Goal: Task Accomplishment & Management: Use online tool/utility

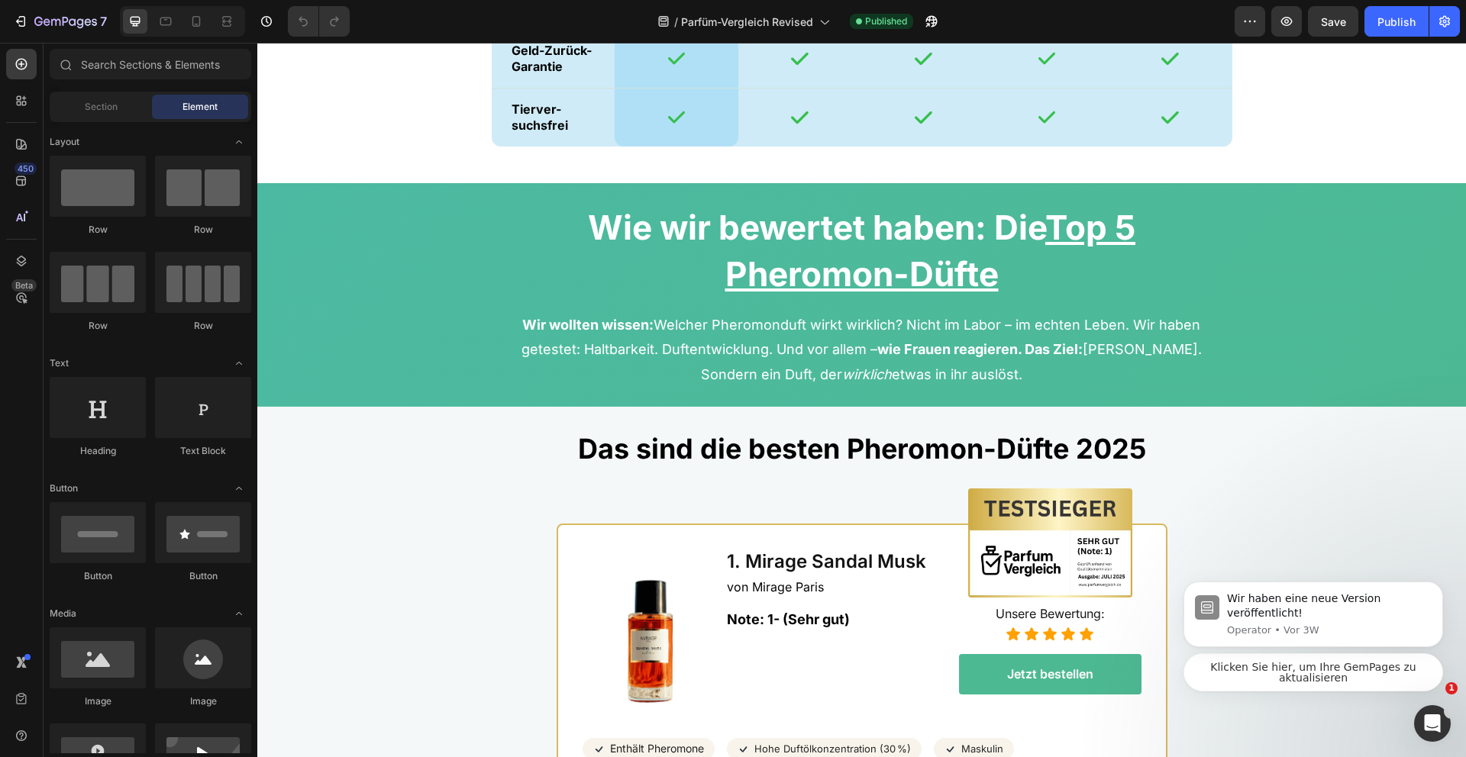
scroll to position [3664, 0]
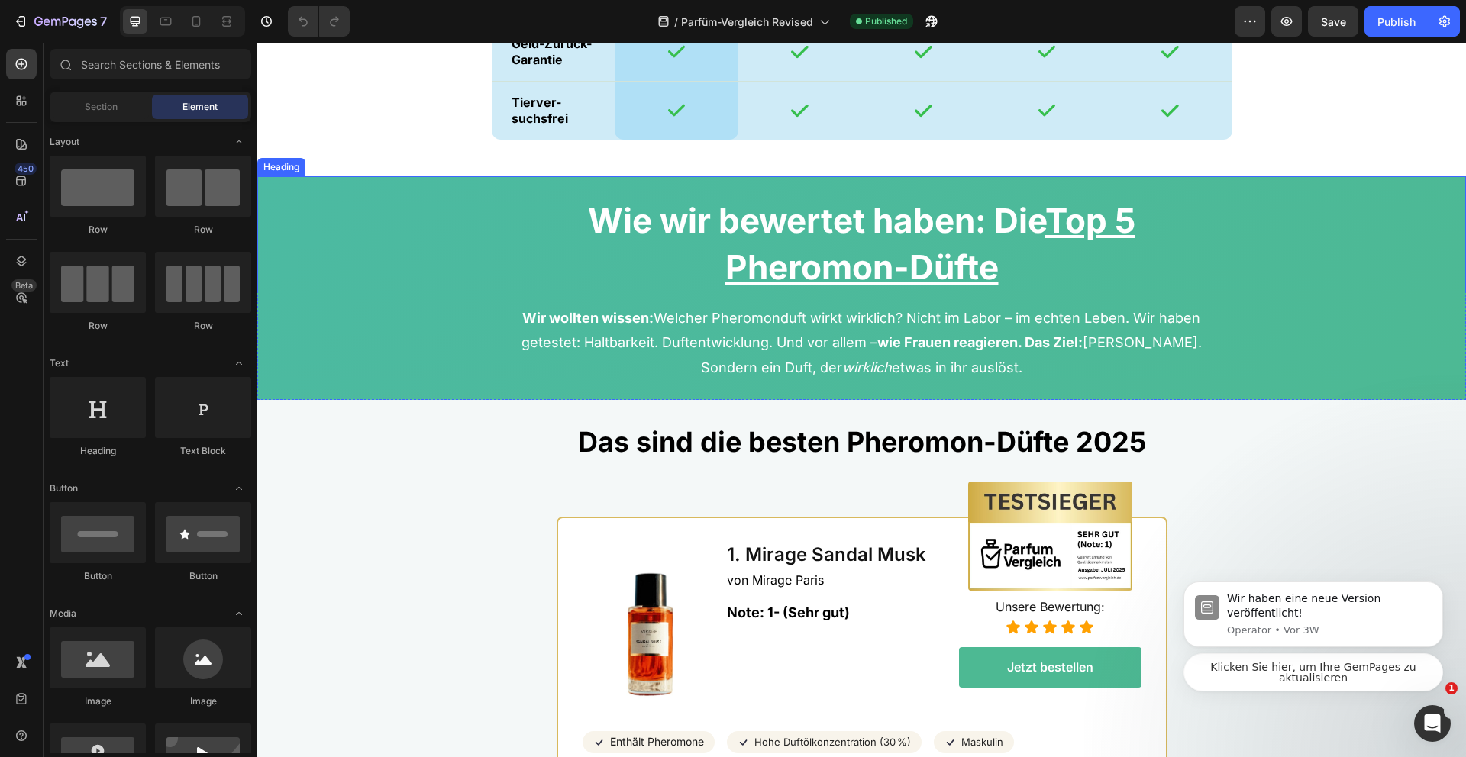
click at [275, 165] on div "Heading" at bounding box center [281, 167] width 42 height 14
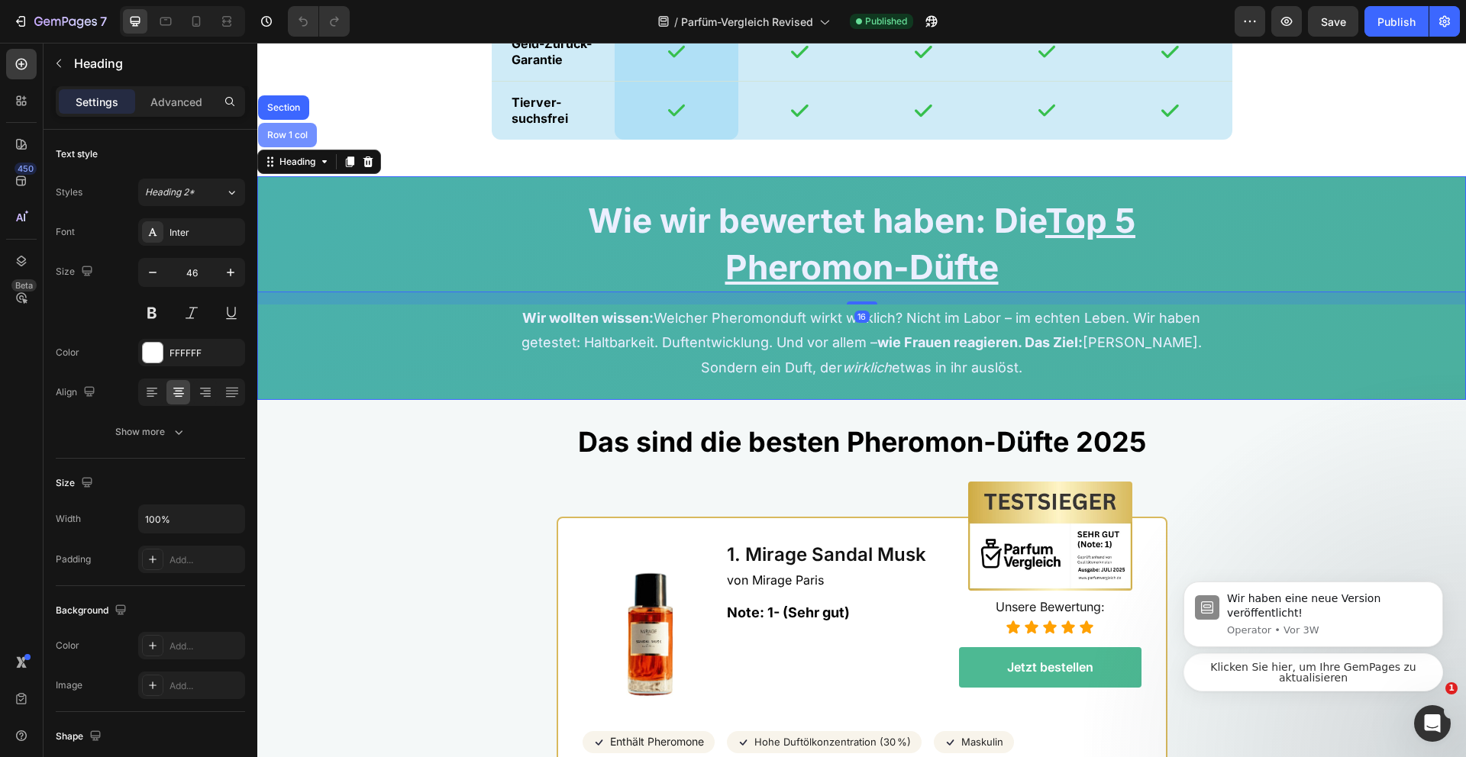
click at [279, 134] on div "Row 1 col" at bounding box center [287, 135] width 47 height 9
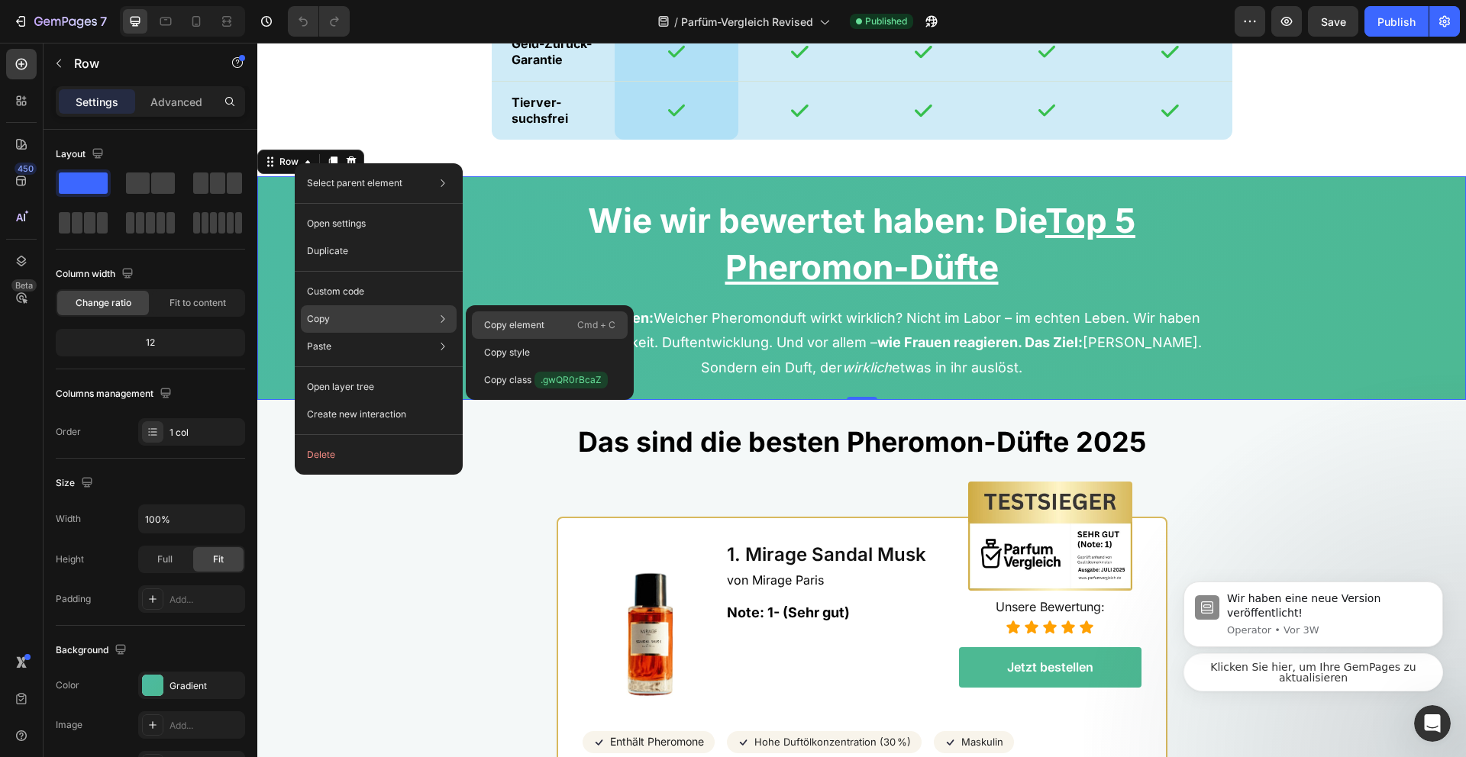
click at [495, 339] on div "Copy element Cmd + C" at bounding box center [550, 352] width 156 height 27
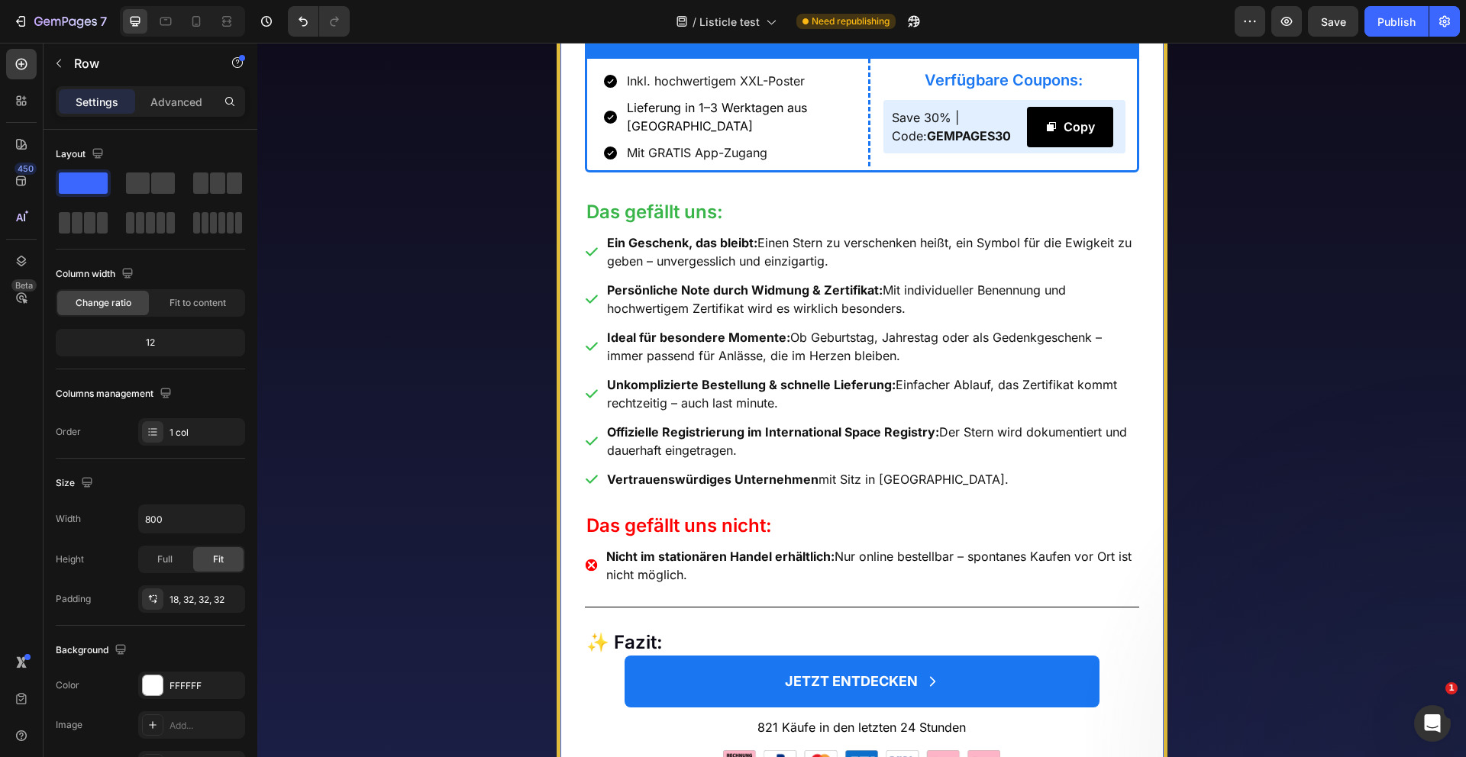
scroll to position [7078, 0]
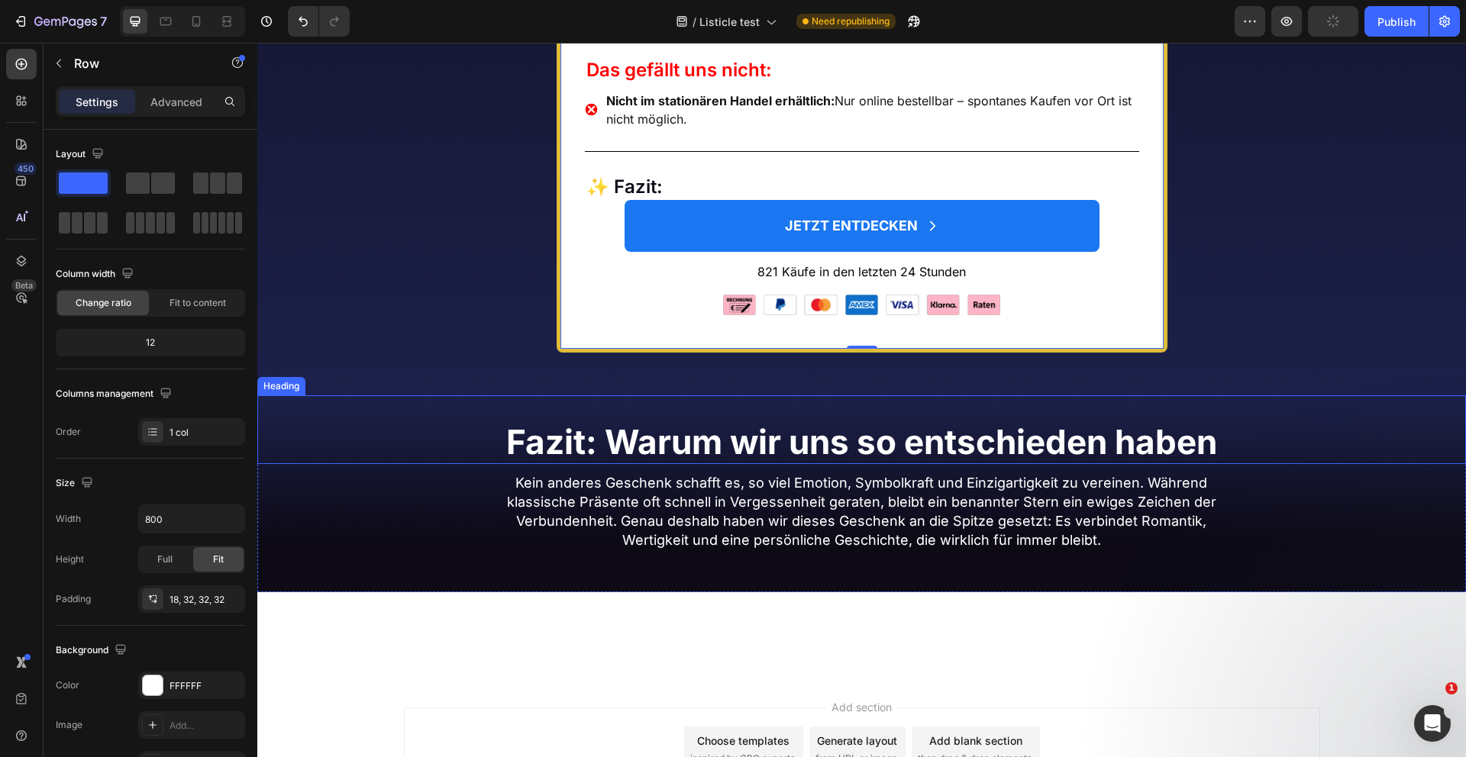
click at [550, 463] on strong "Fazit: Warum wir uns so entschieden haben" at bounding box center [861, 441] width 711 height 41
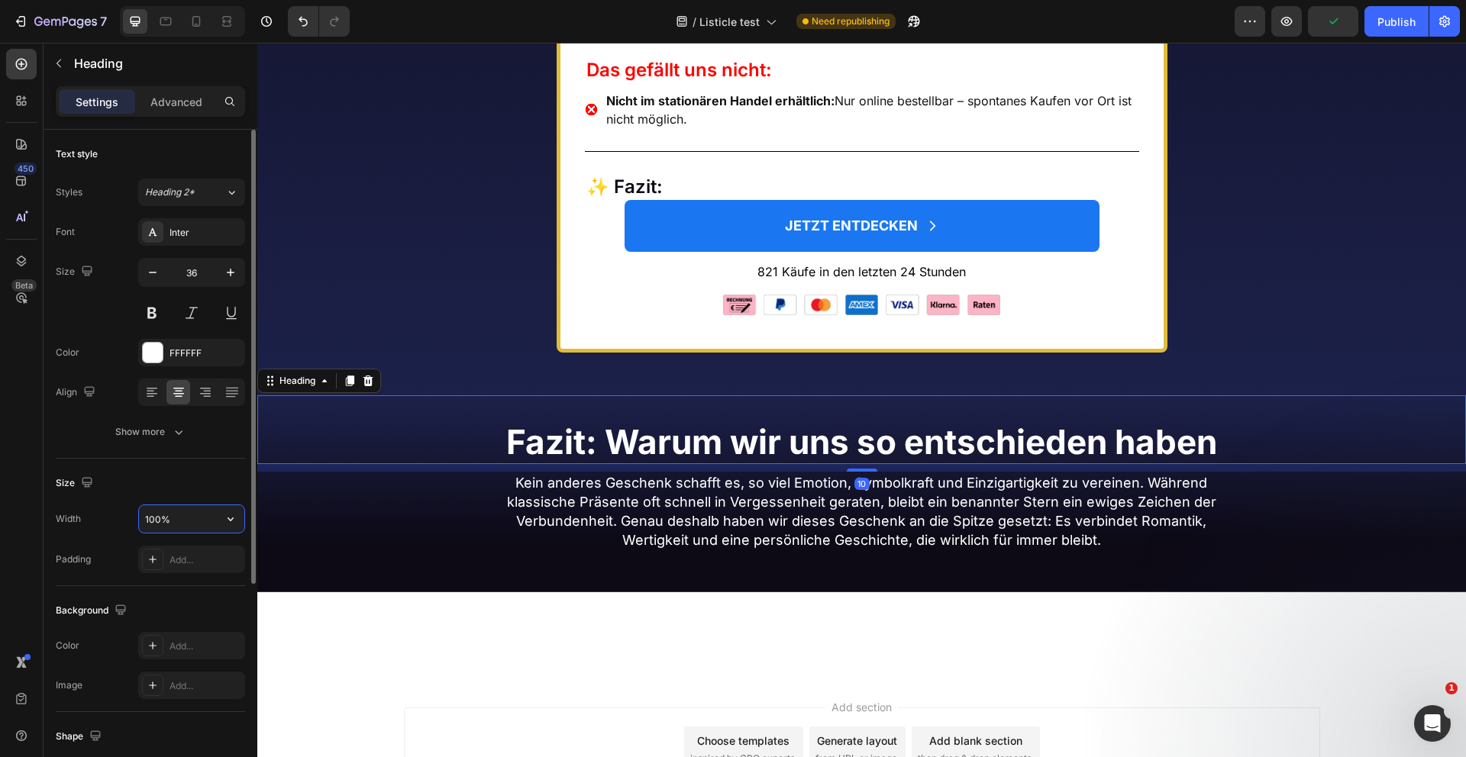
click at [176, 524] on input "100%" at bounding box center [191, 518] width 105 height 27
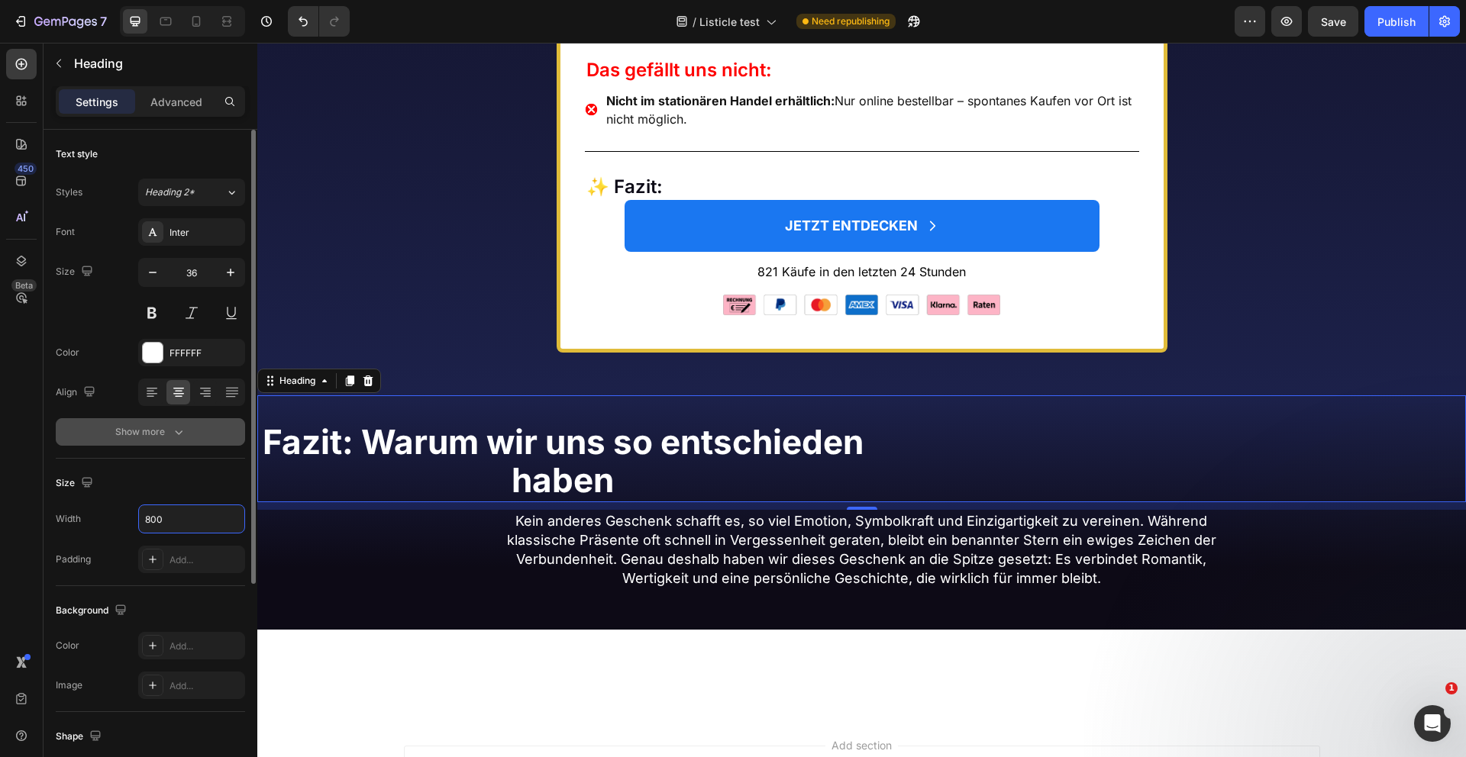
click at [154, 430] on div "Show more" at bounding box center [150, 431] width 71 height 15
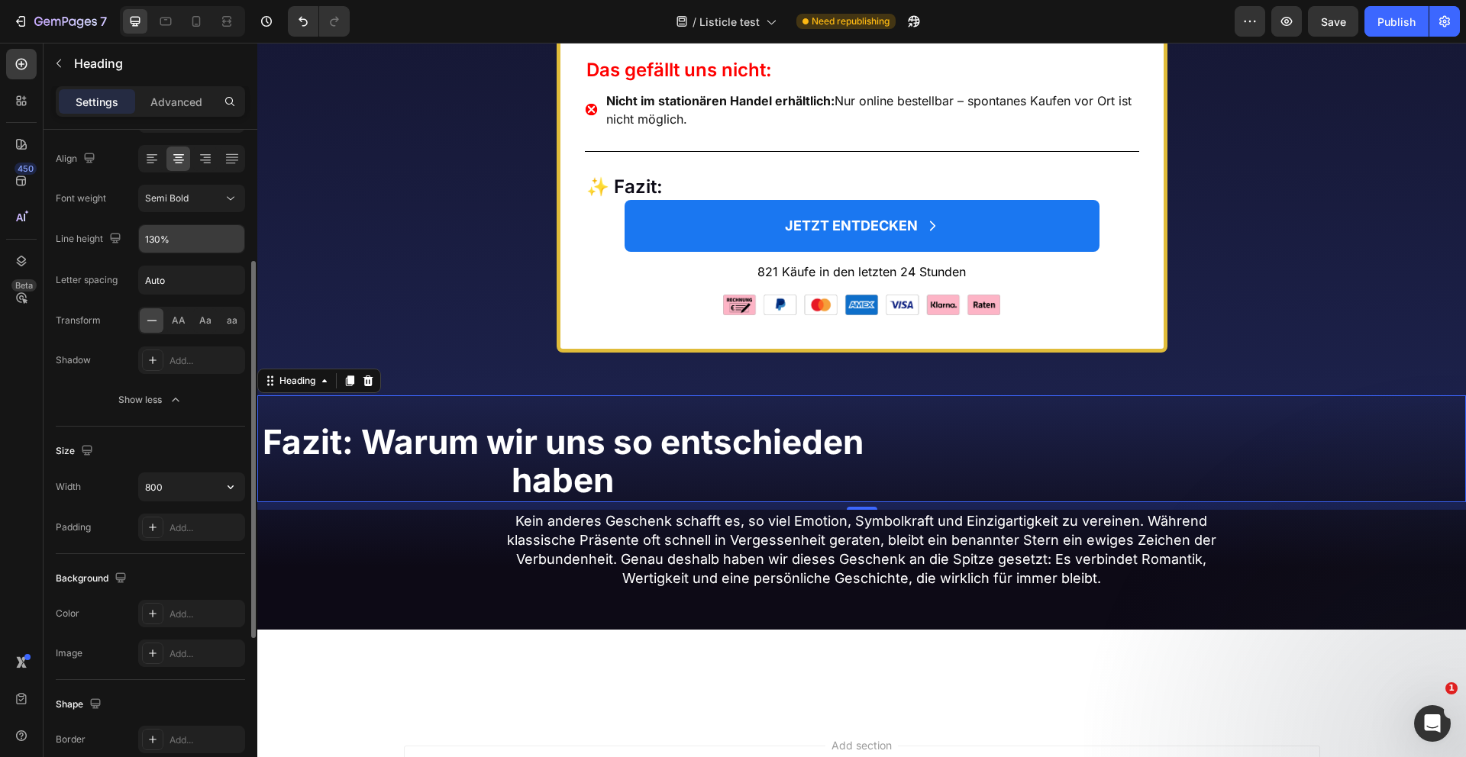
scroll to position [231, 0]
click at [182, 493] on input "800" at bounding box center [191, 489] width 105 height 27
click at [229, 496] on icon "button" at bounding box center [230, 489] width 15 height 15
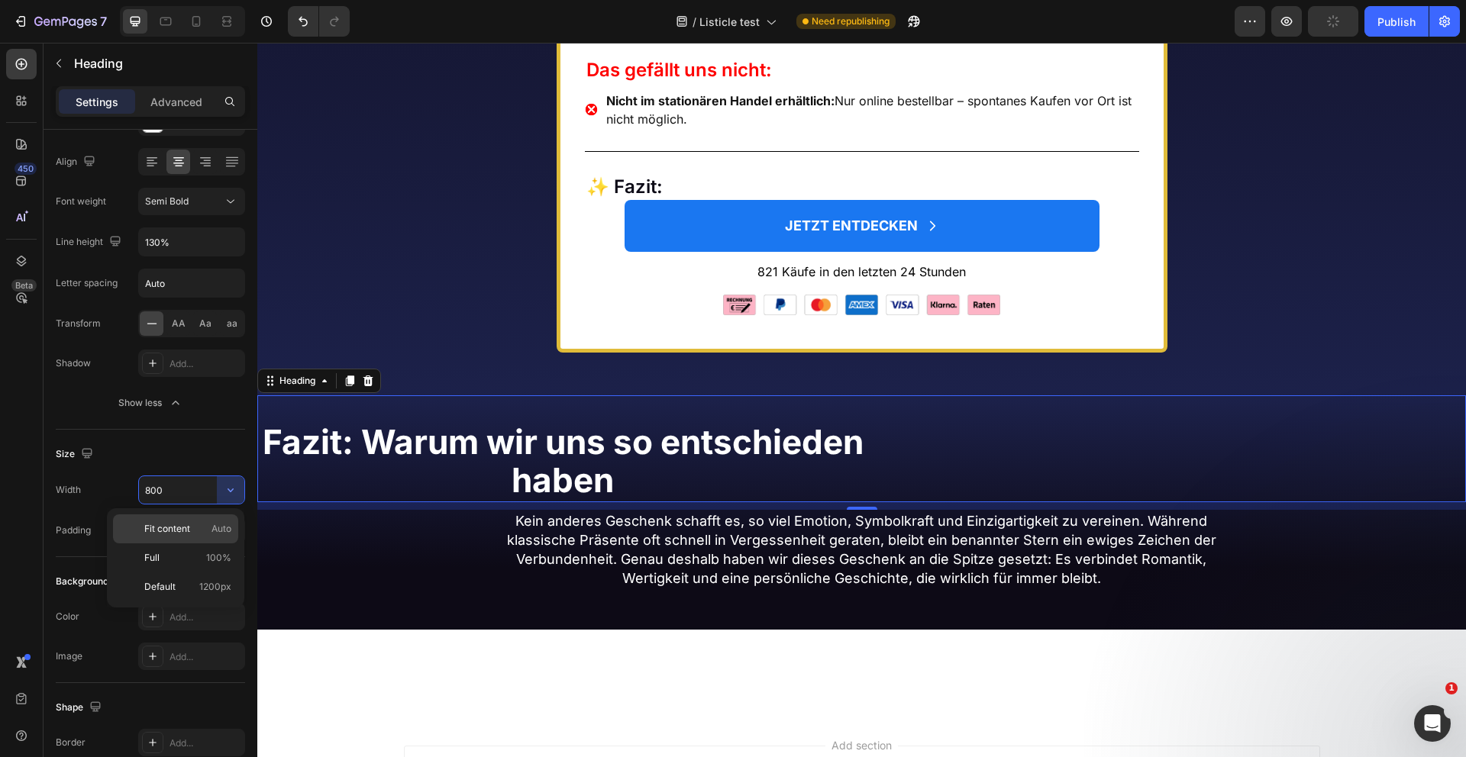
click at [195, 531] on p "Fit content Auto" at bounding box center [187, 529] width 87 height 14
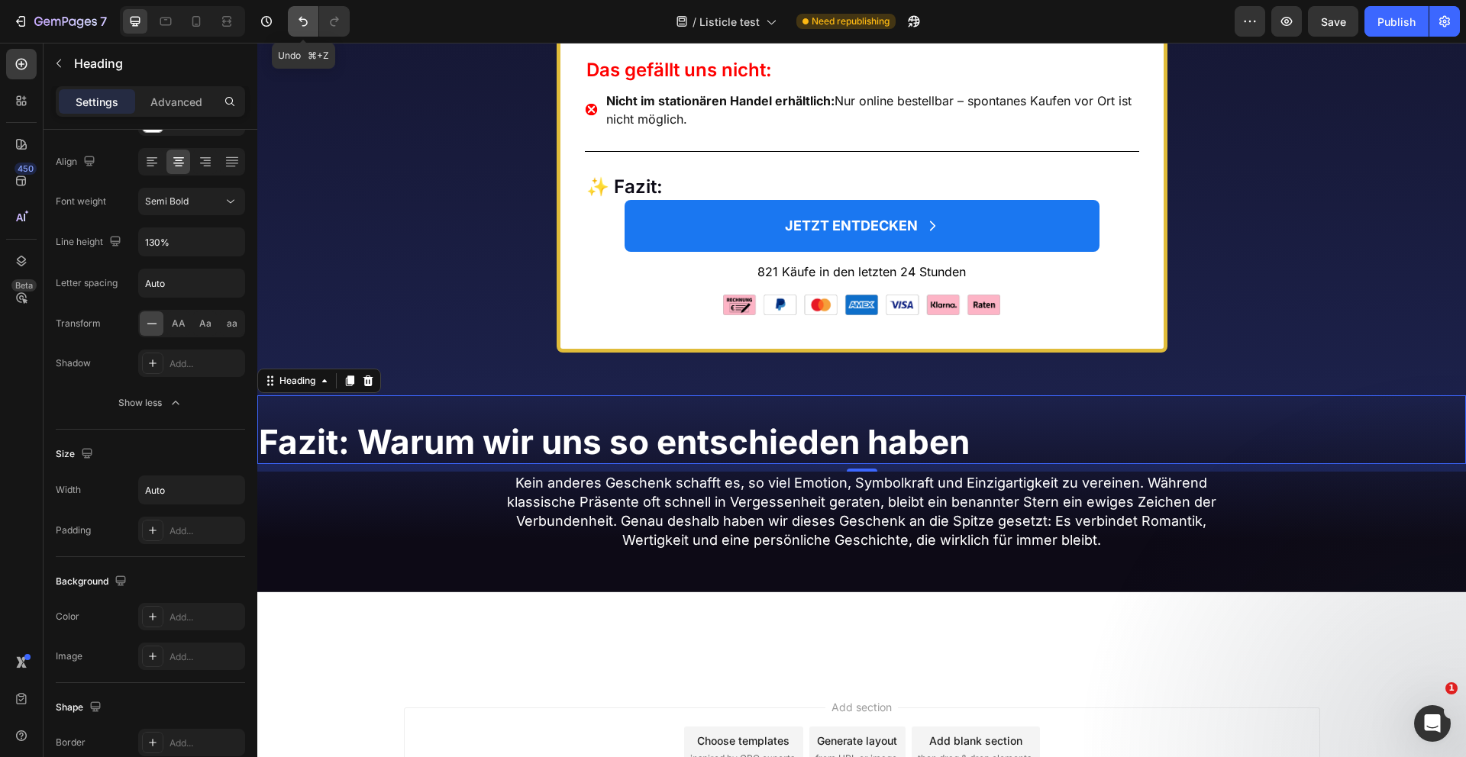
click at [302, 26] on icon "Undo/Redo" at bounding box center [302, 21] width 15 height 15
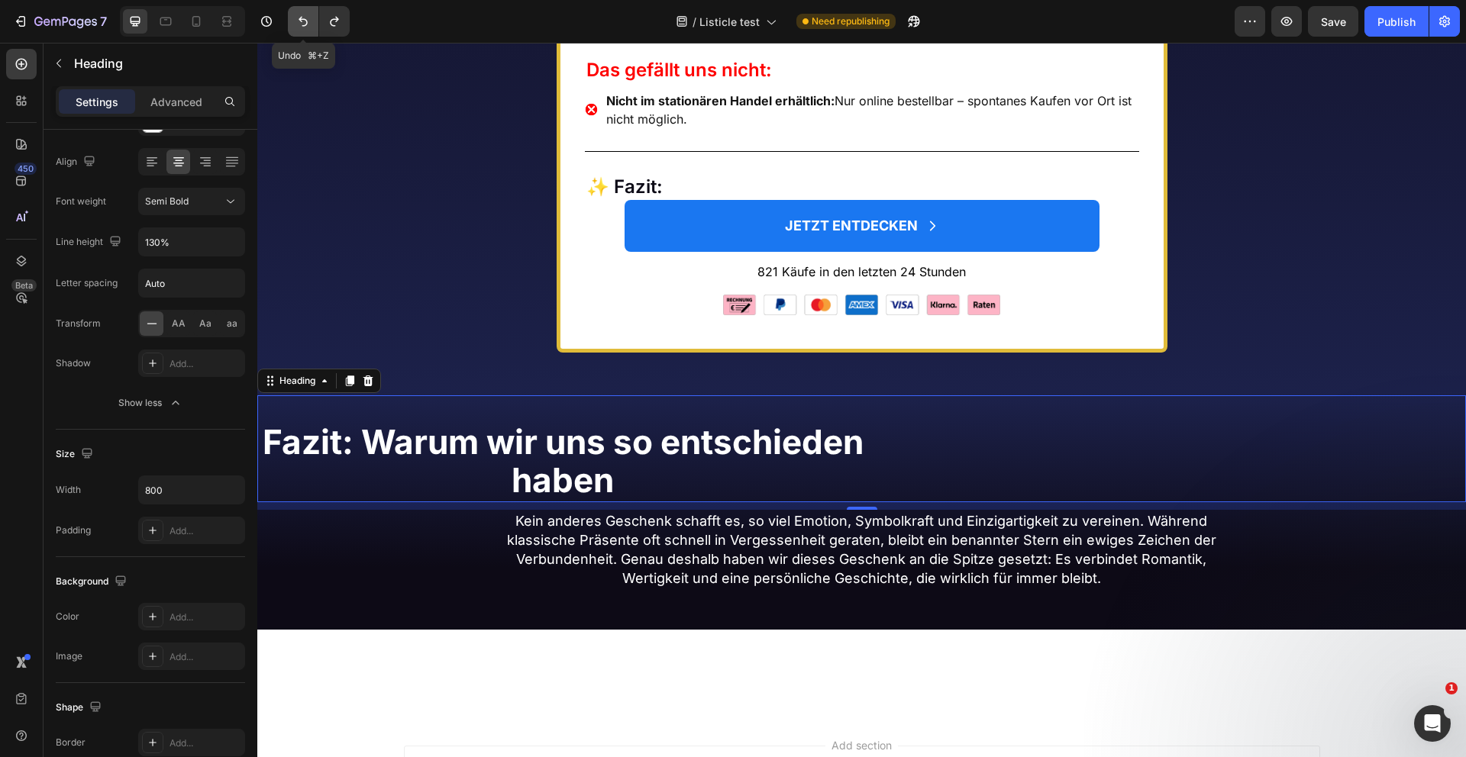
click at [302, 26] on icon "Undo/Redo" at bounding box center [302, 21] width 15 height 15
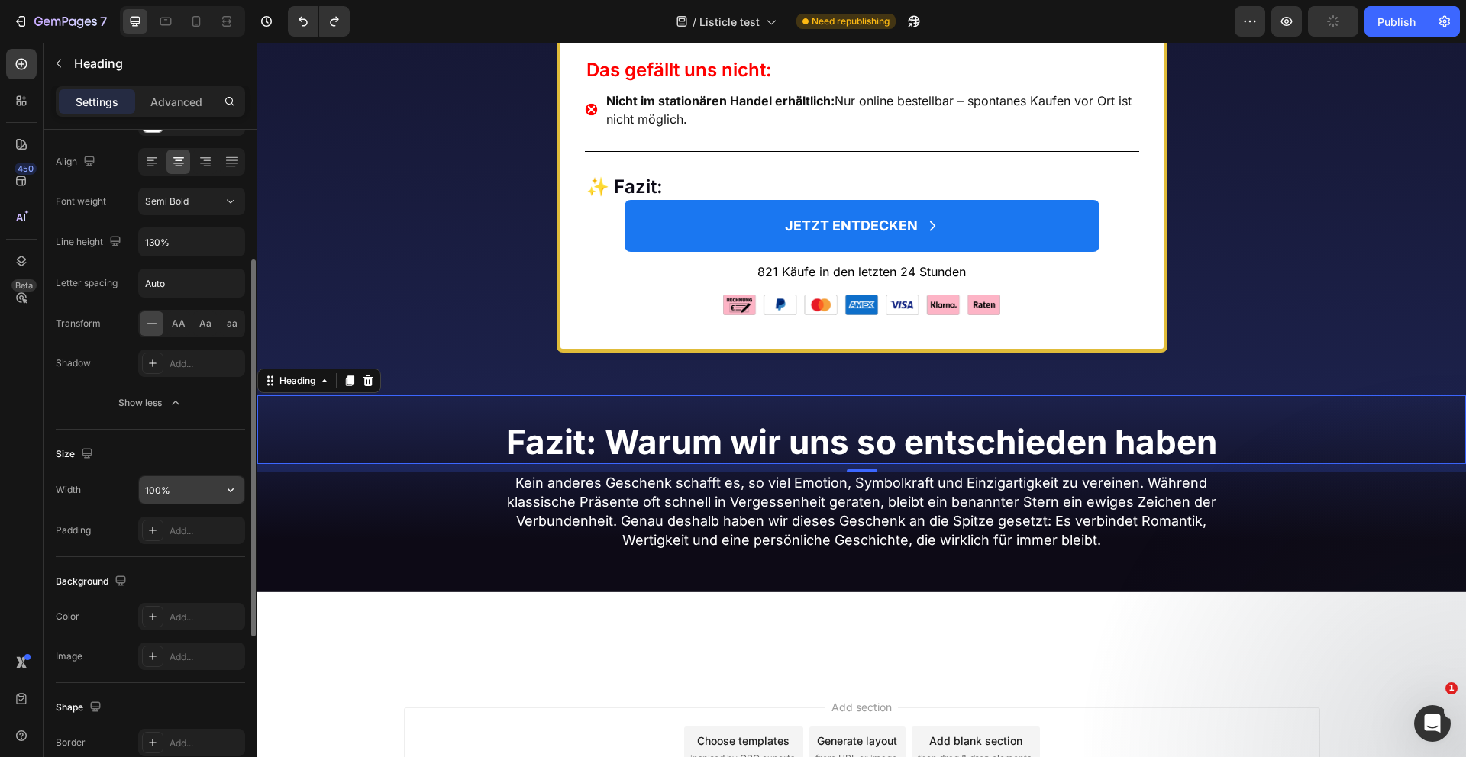
click at [182, 495] on input "100%" at bounding box center [191, 489] width 105 height 27
type input "100%"
click at [295, 11] on button "Undo/Redo" at bounding box center [303, 21] width 31 height 31
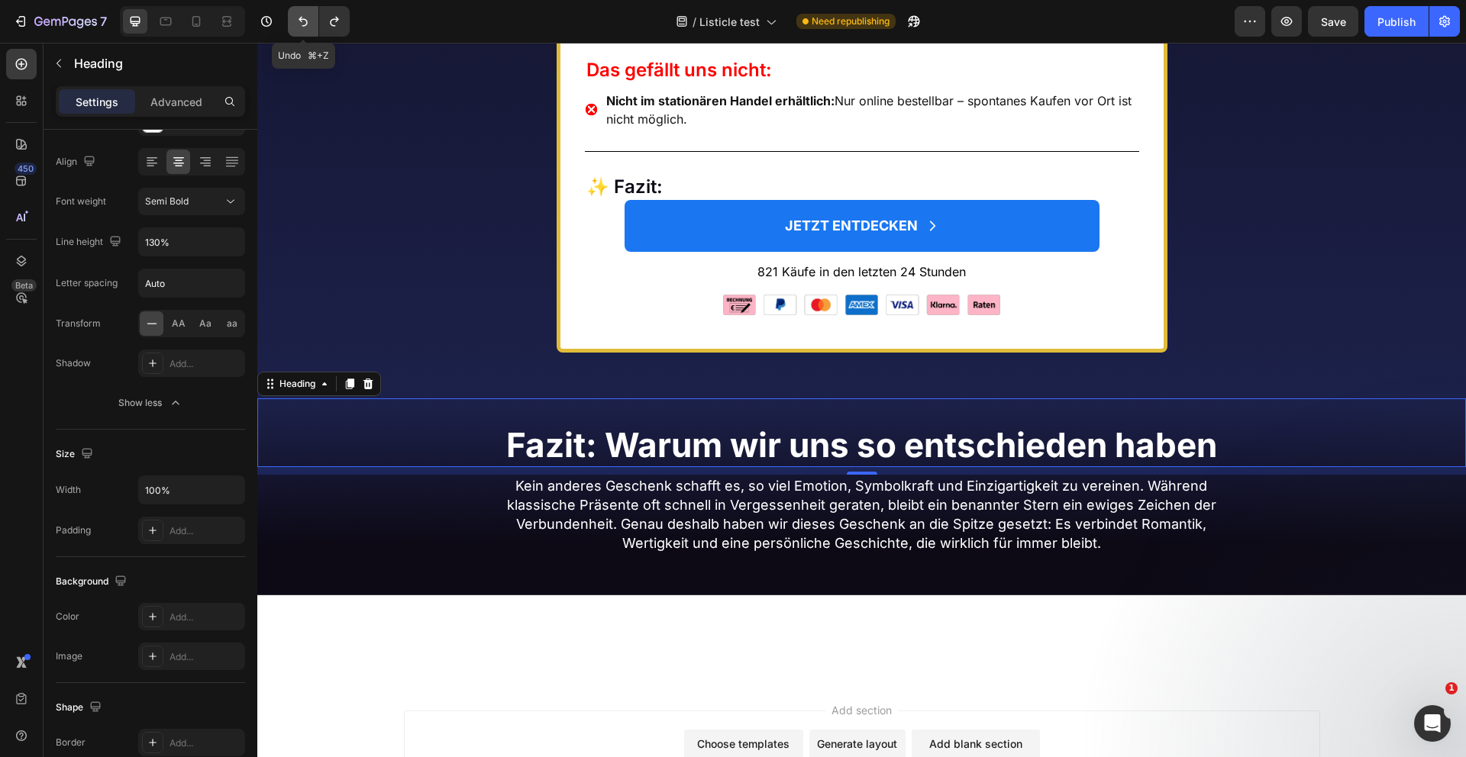
click at [298, 18] on icon "Undo/Redo" at bounding box center [302, 21] width 15 height 15
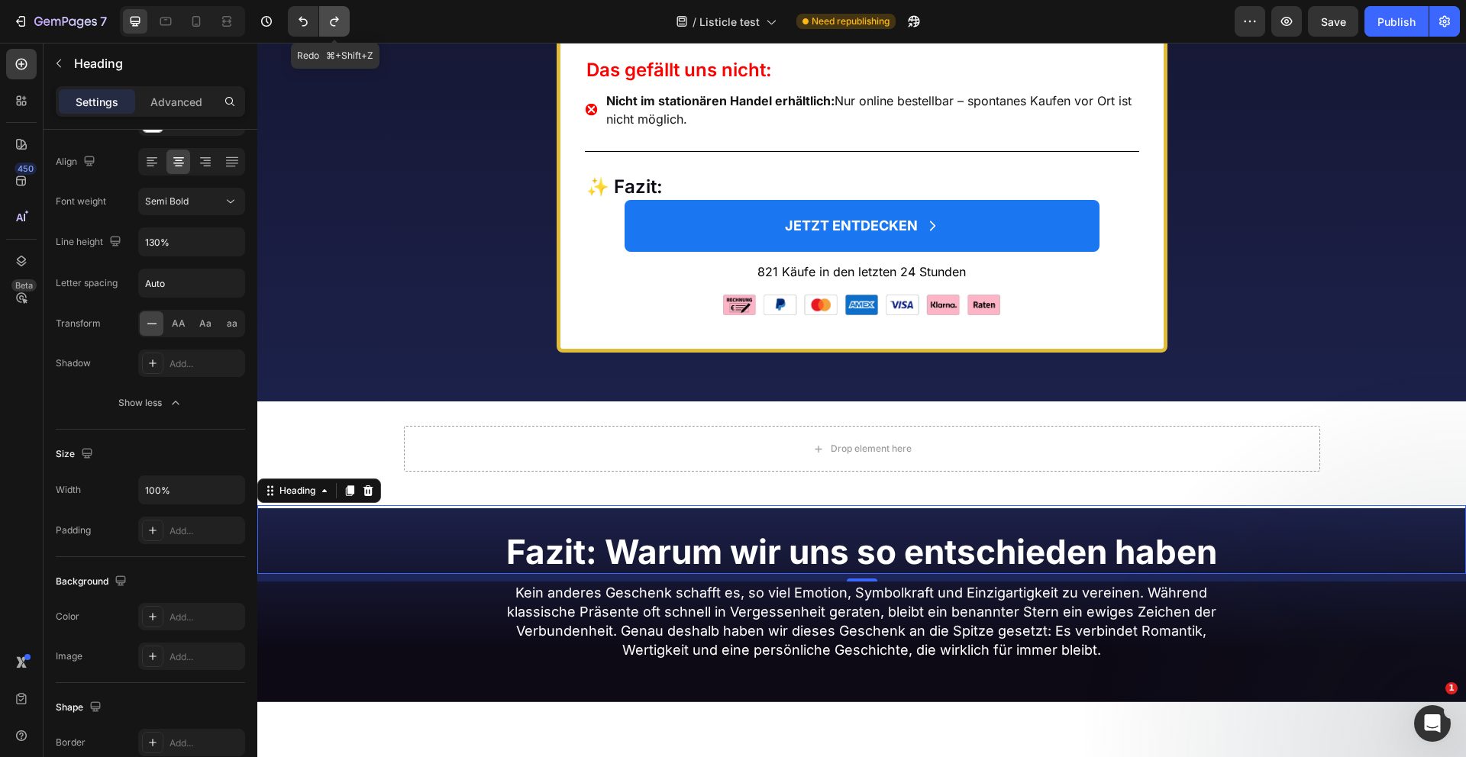
click at [331, 20] on icon "Undo/Redo" at bounding box center [334, 22] width 8 height 10
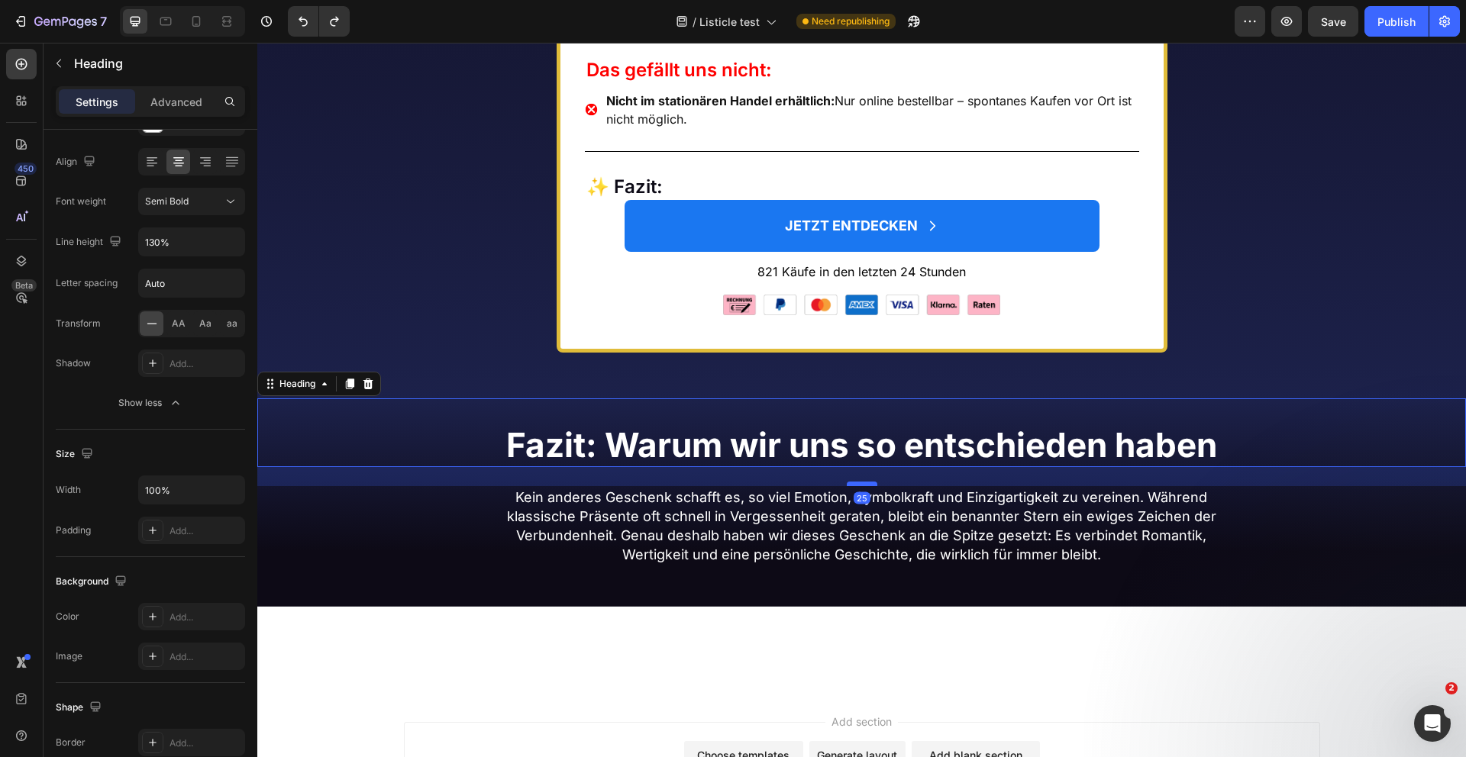
drag, startPoint x: 863, startPoint y: 590, endPoint x: 863, endPoint y: 602, distance: 11.5
click at [863, 486] on div at bounding box center [862, 484] width 31 height 5
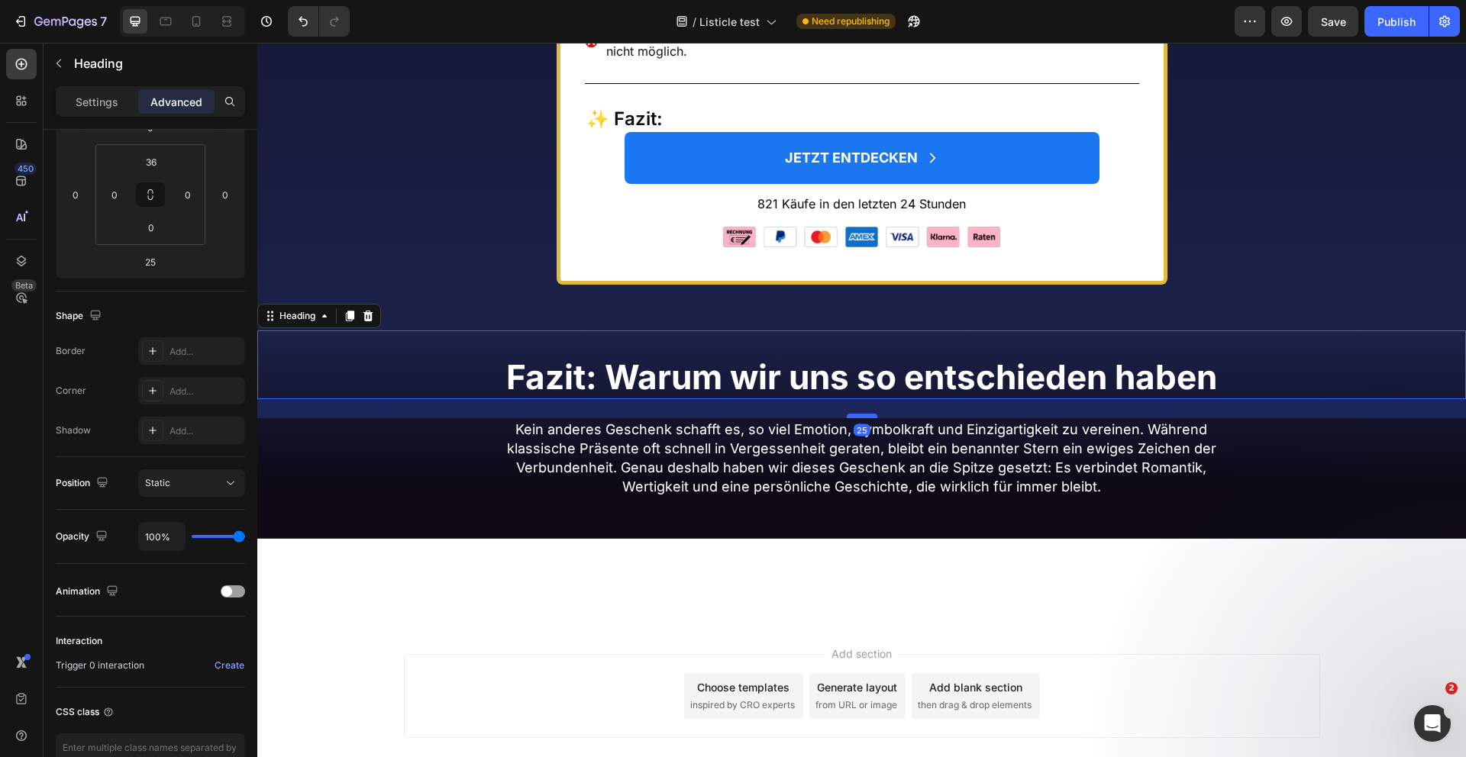
scroll to position [7222, 0]
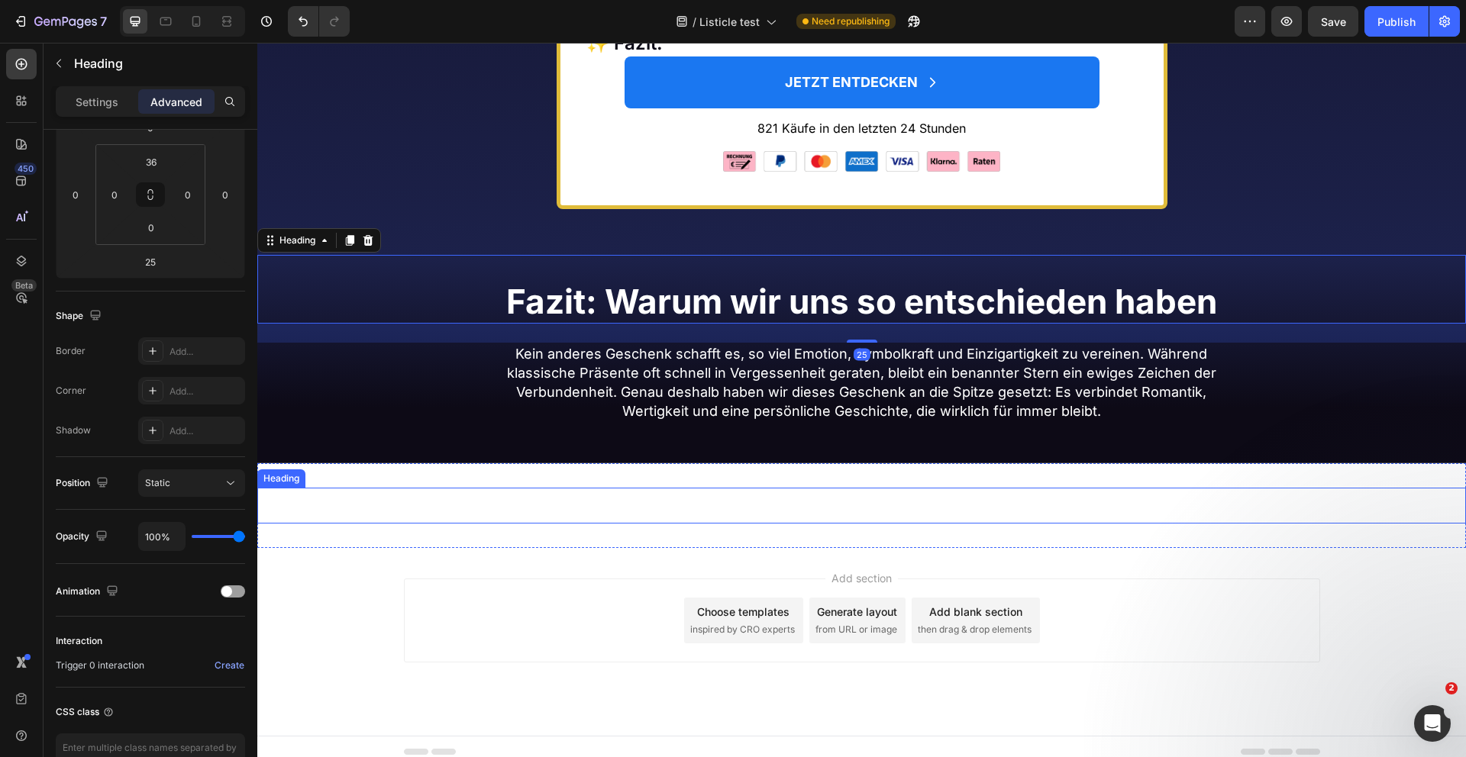
click at [872, 524] on h2 "Platz 1: Einen echten Stern verschenken" at bounding box center [861, 506] width 1208 height 36
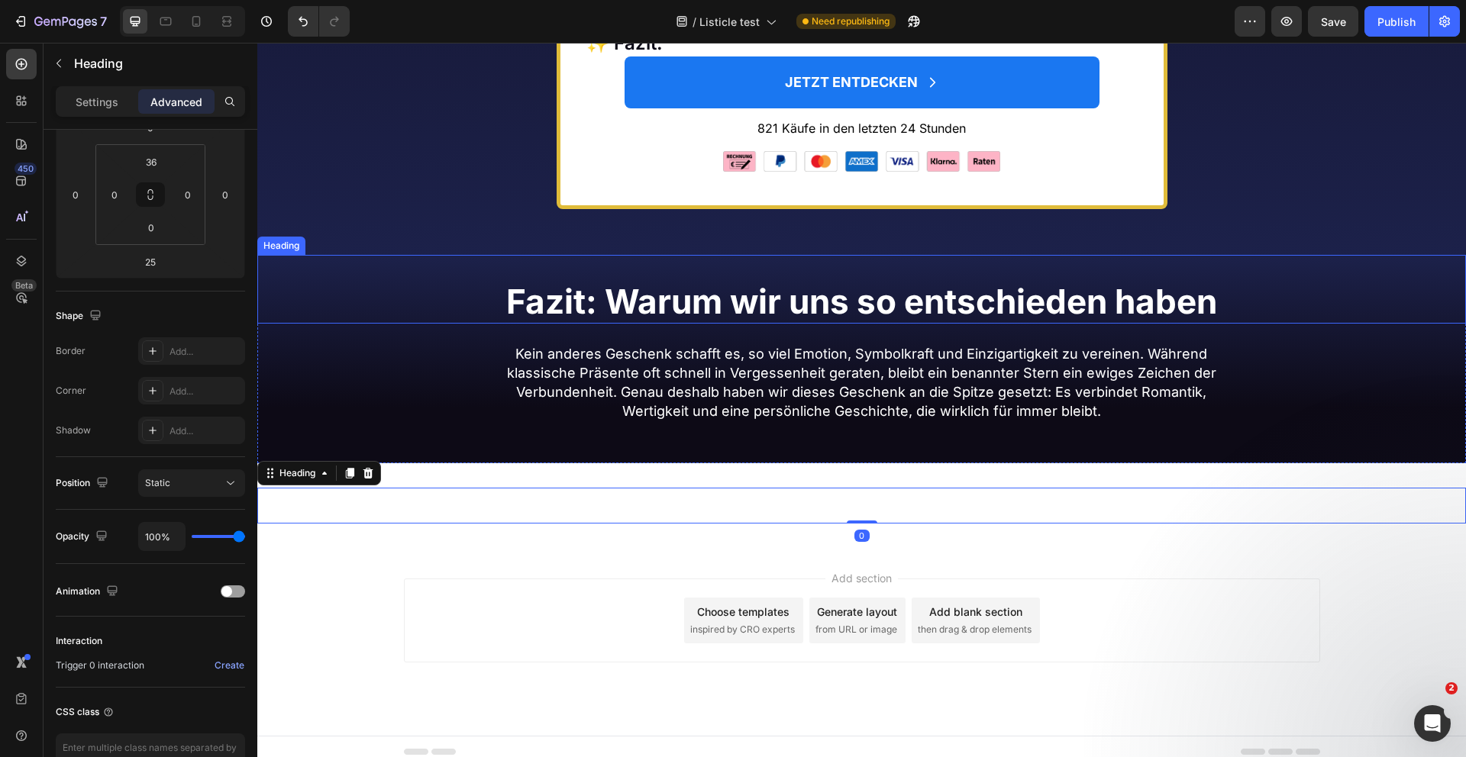
click at [887, 322] on strong "Fazit: Warum wir uns so entschieden haben" at bounding box center [861, 301] width 711 height 41
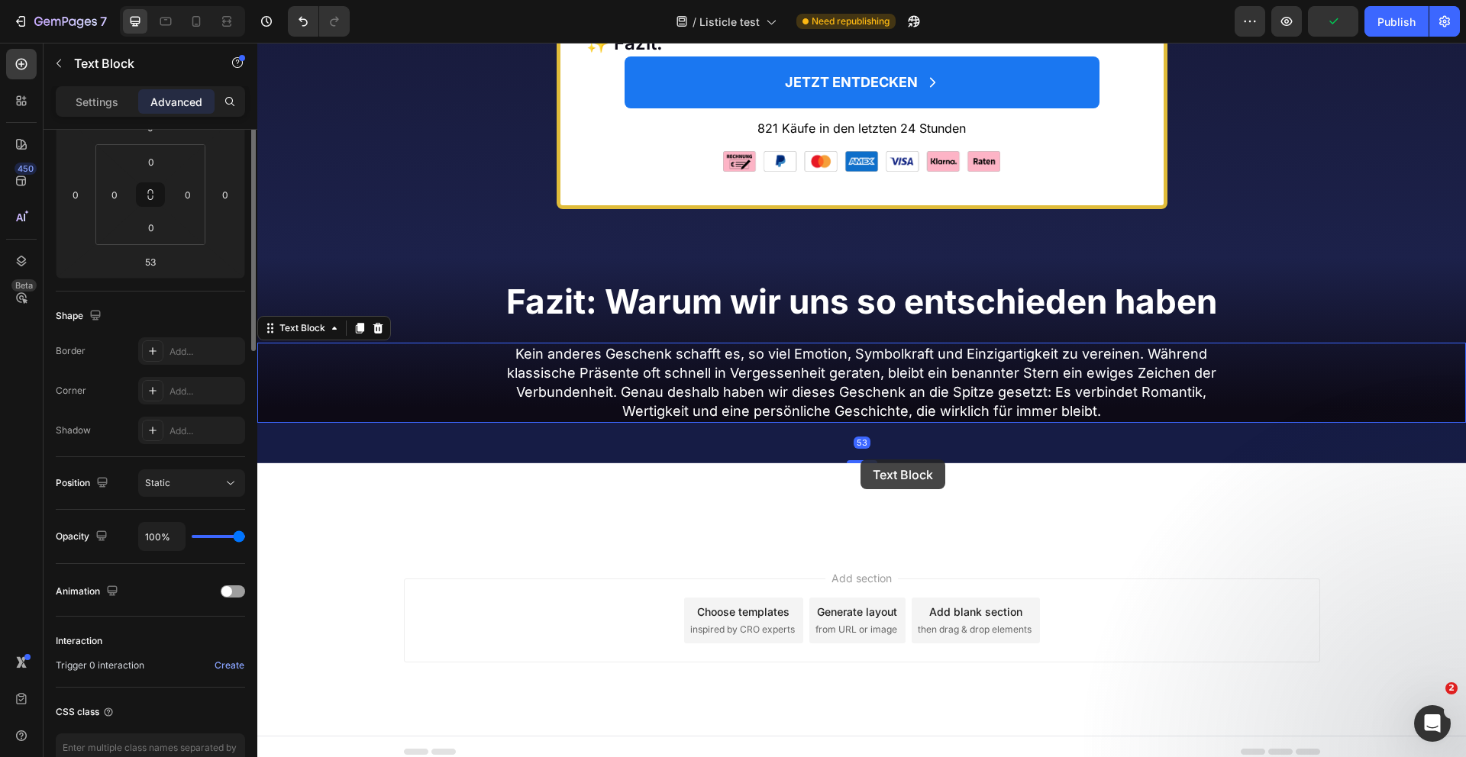
scroll to position [0, 0]
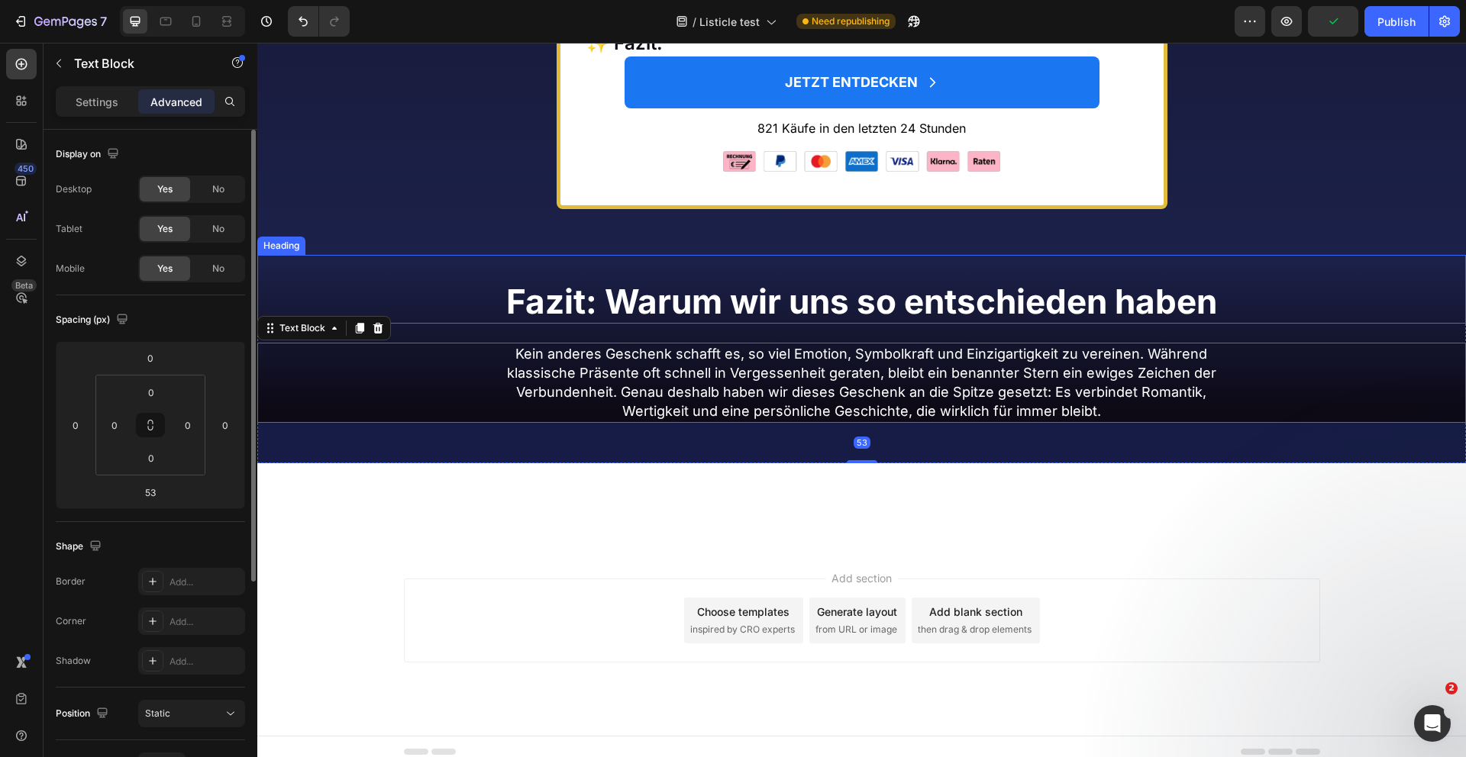
click at [869, 322] on strong "Fazit: Warum wir uns so entschieden haben" at bounding box center [861, 301] width 711 height 41
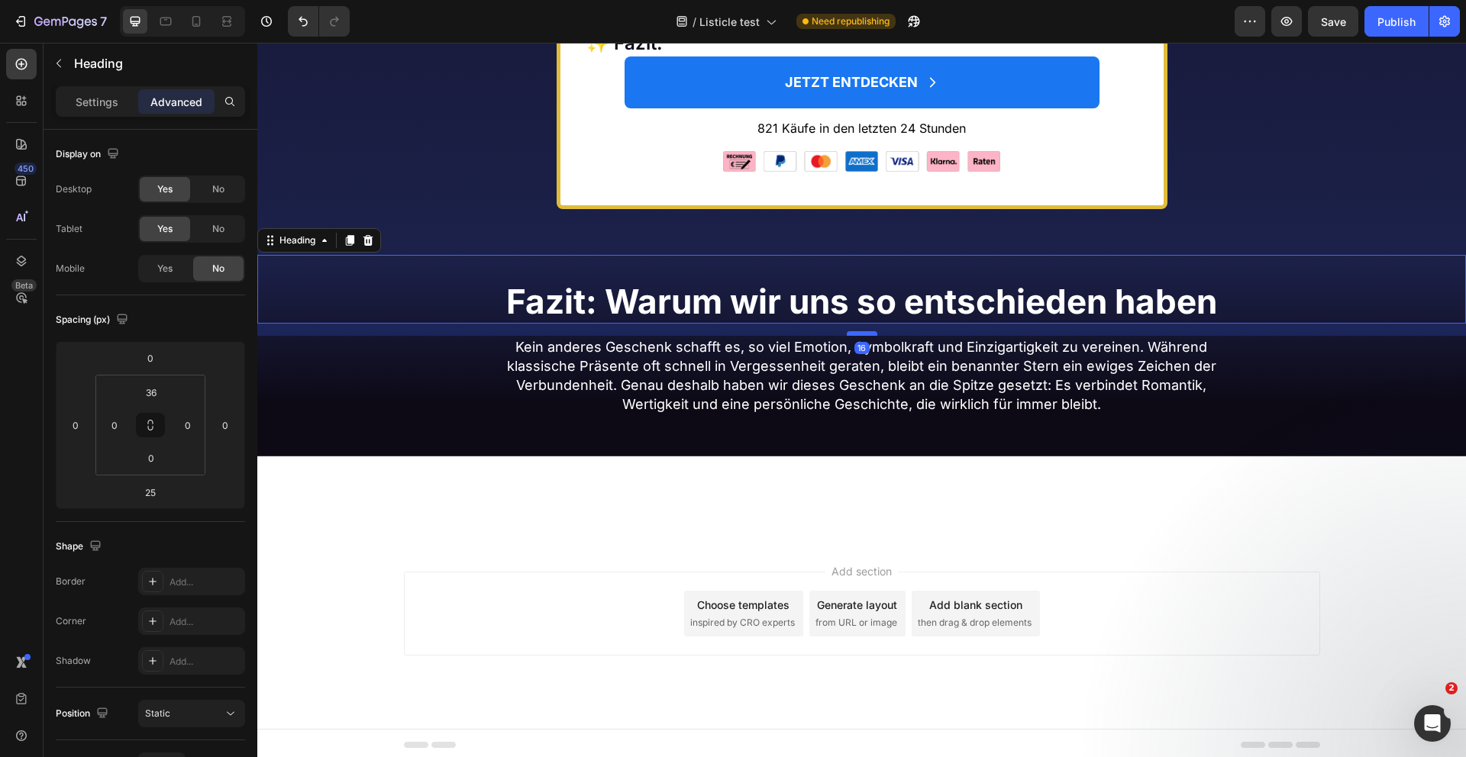
click at [863, 336] on div at bounding box center [862, 333] width 31 height 5
type input "16"
click at [796, 517] on h2 "Platz 1: Einen echten Stern verschenken" at bounding box center [861, 499] width 1208 height 36
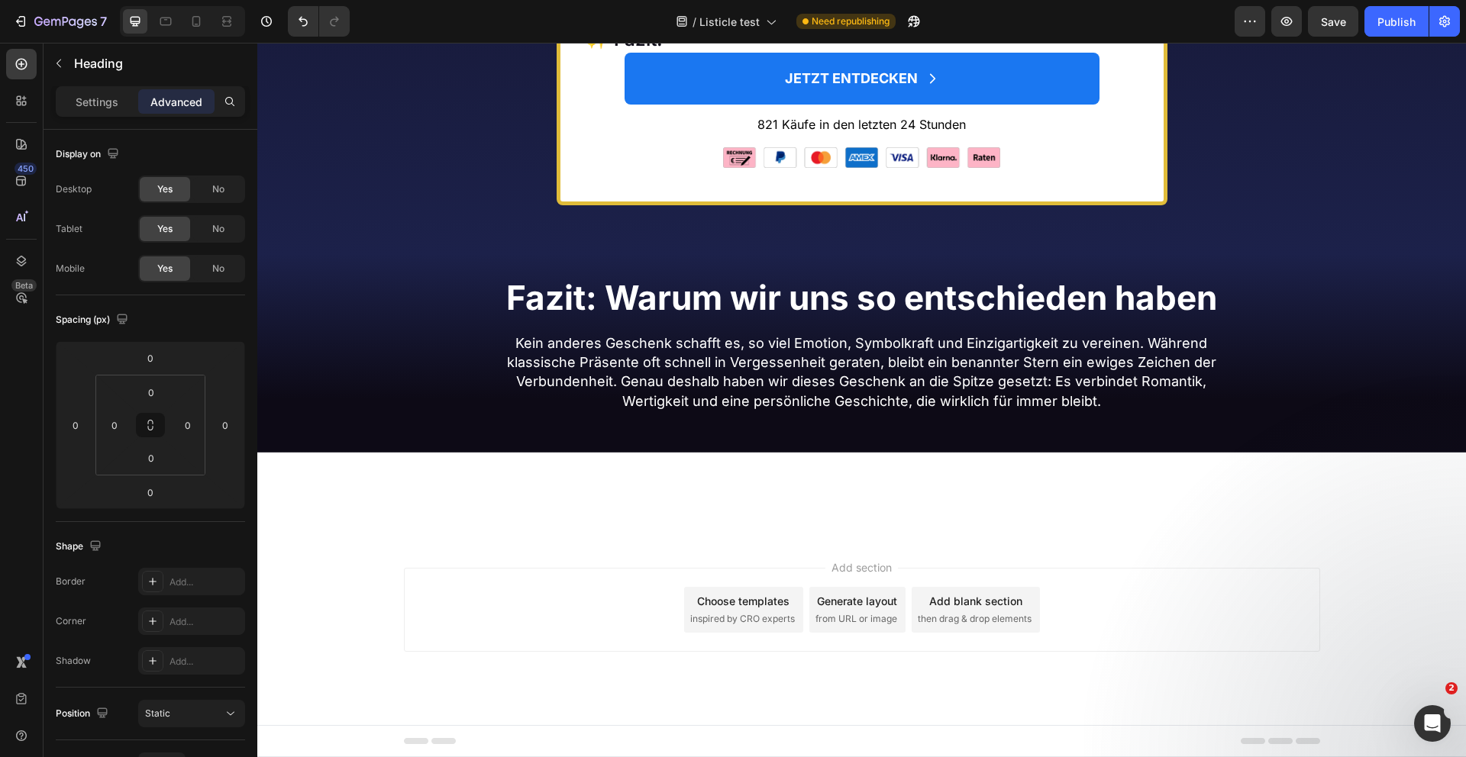
scroll to position [7630, 0]
click at [292, 25] on button "Undo/Redo" at bounding box center [303, 21] width 31 height 31
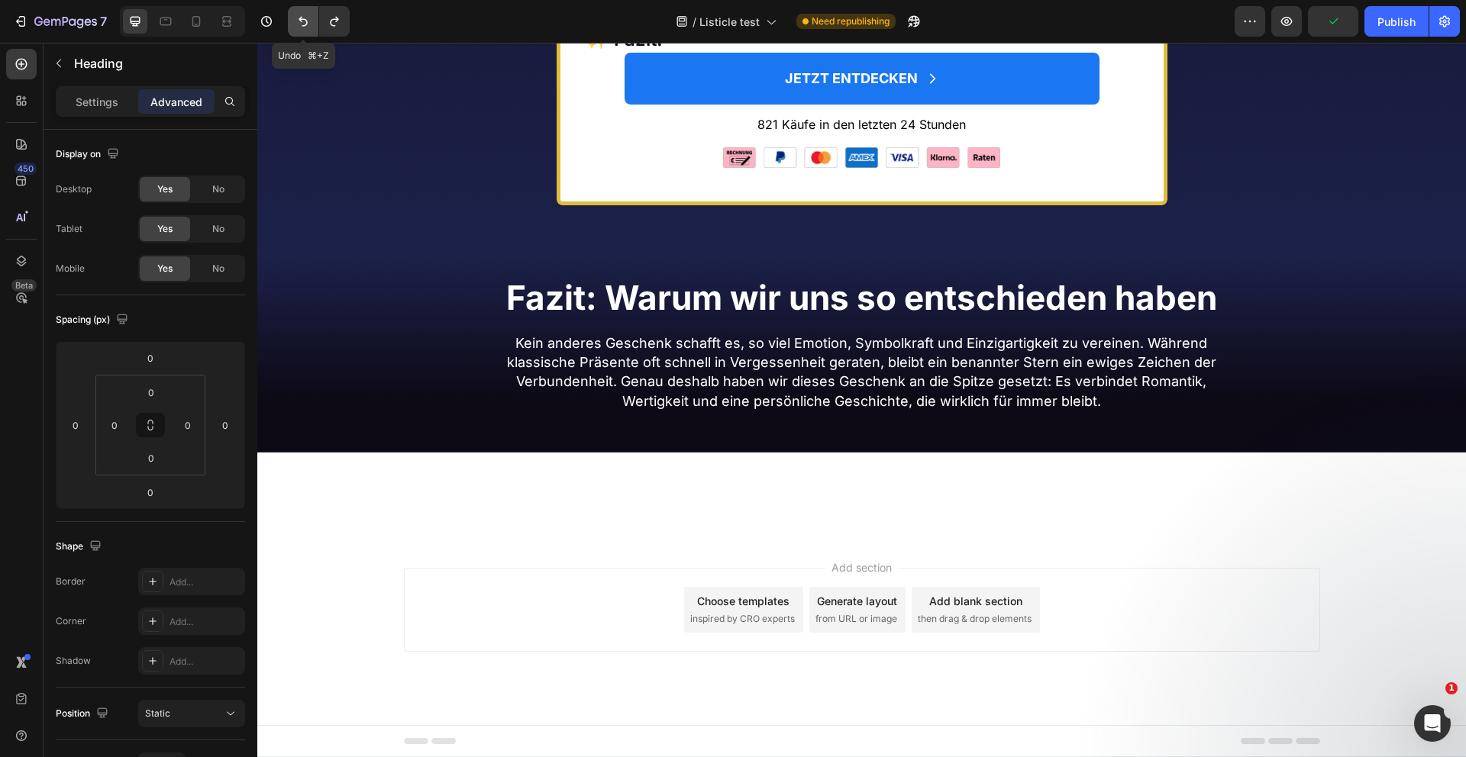
click at [299, 24] on icon "Undo/Redo" at bounding box center [302, 21] width 15 height 15
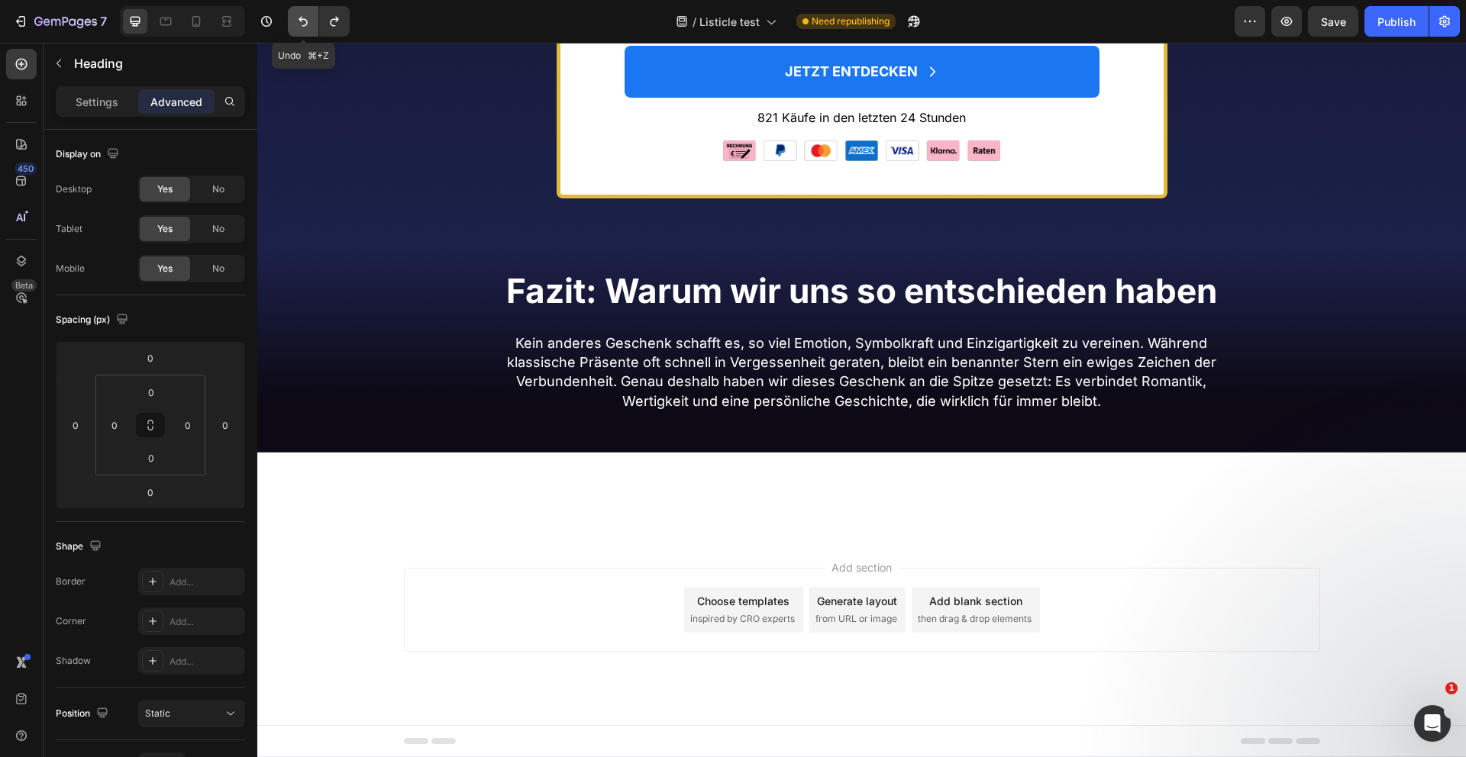
click at [299, 24] on icon "Undo/Redo" at bounding box center [302, 21] width 15 height 15
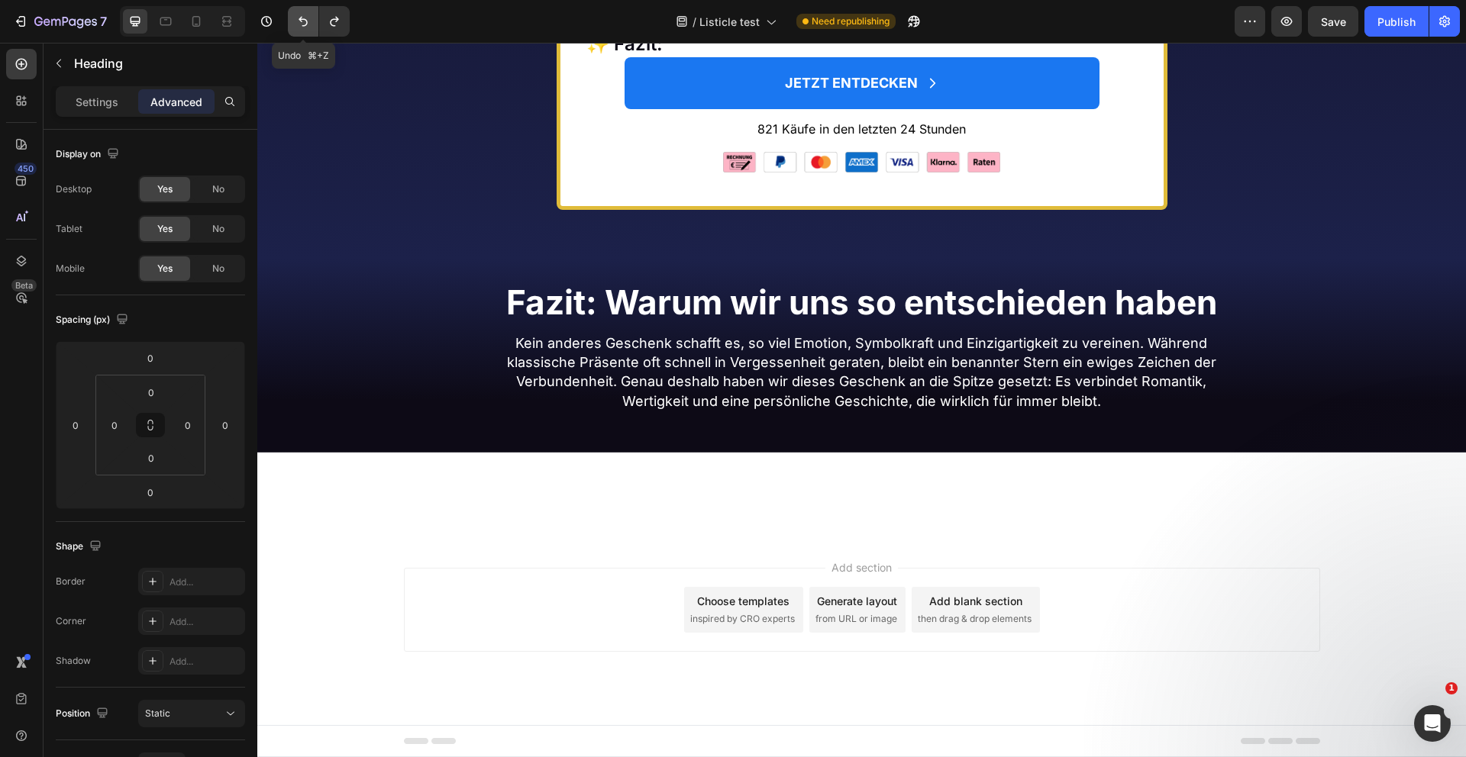
click at [299, 24] on icon "Undo/Redo" at bounding box center [302, 21] width 15 height 15
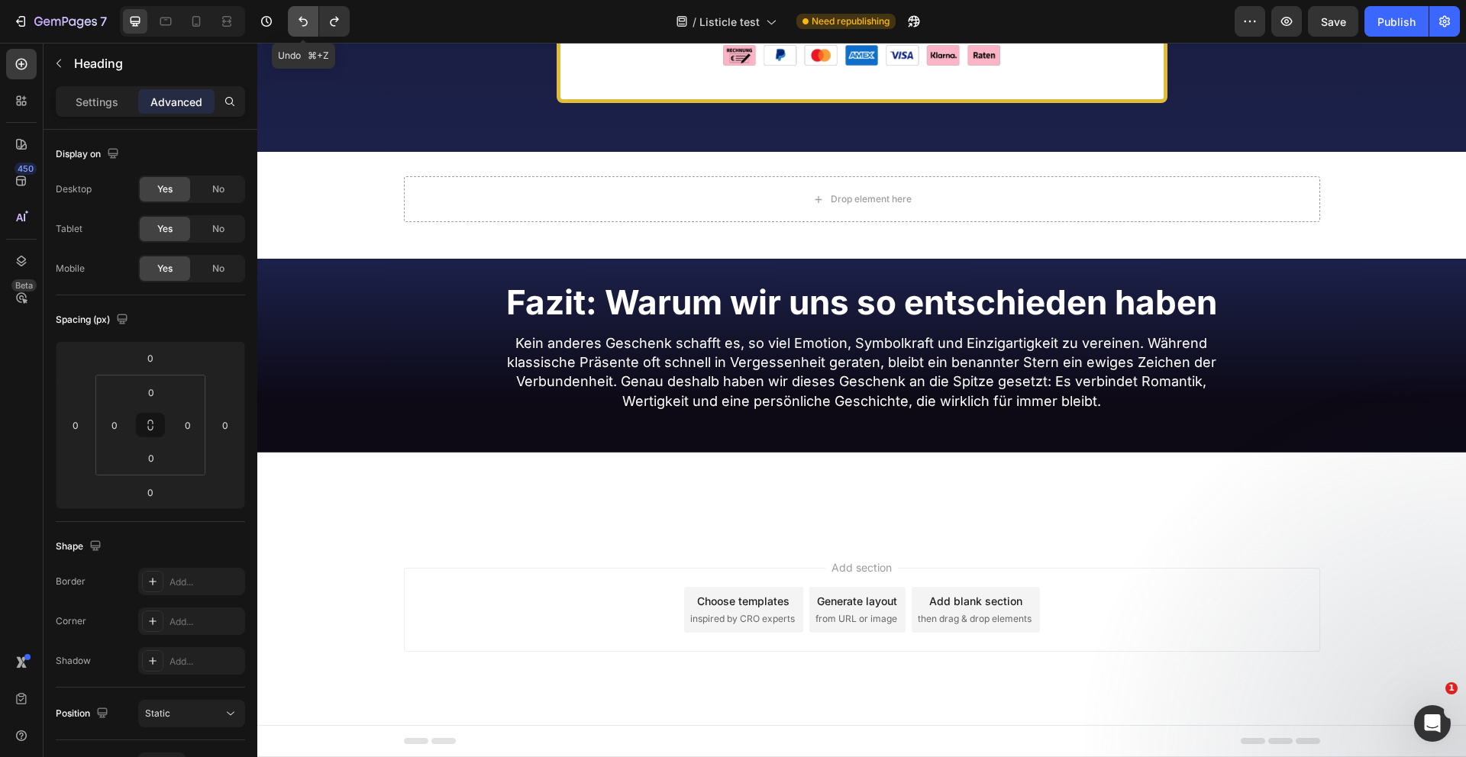
click at [299, 24] on icon "Undo/Redo" at bounding box center [302, 21] width 15 height 15
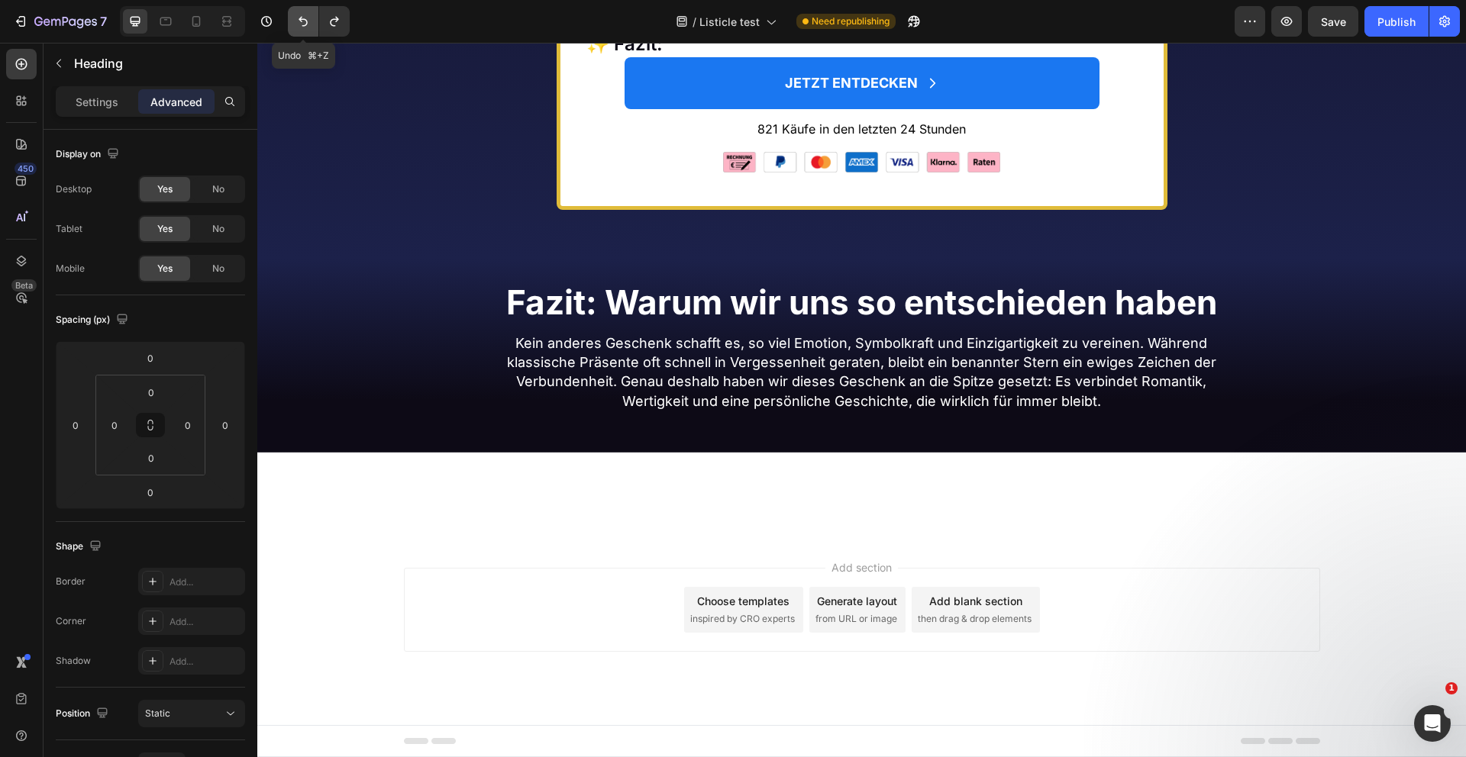
click at [299, 24] on icon "Undo/Redo" at bounding box center [302, 21] width 15 height 15
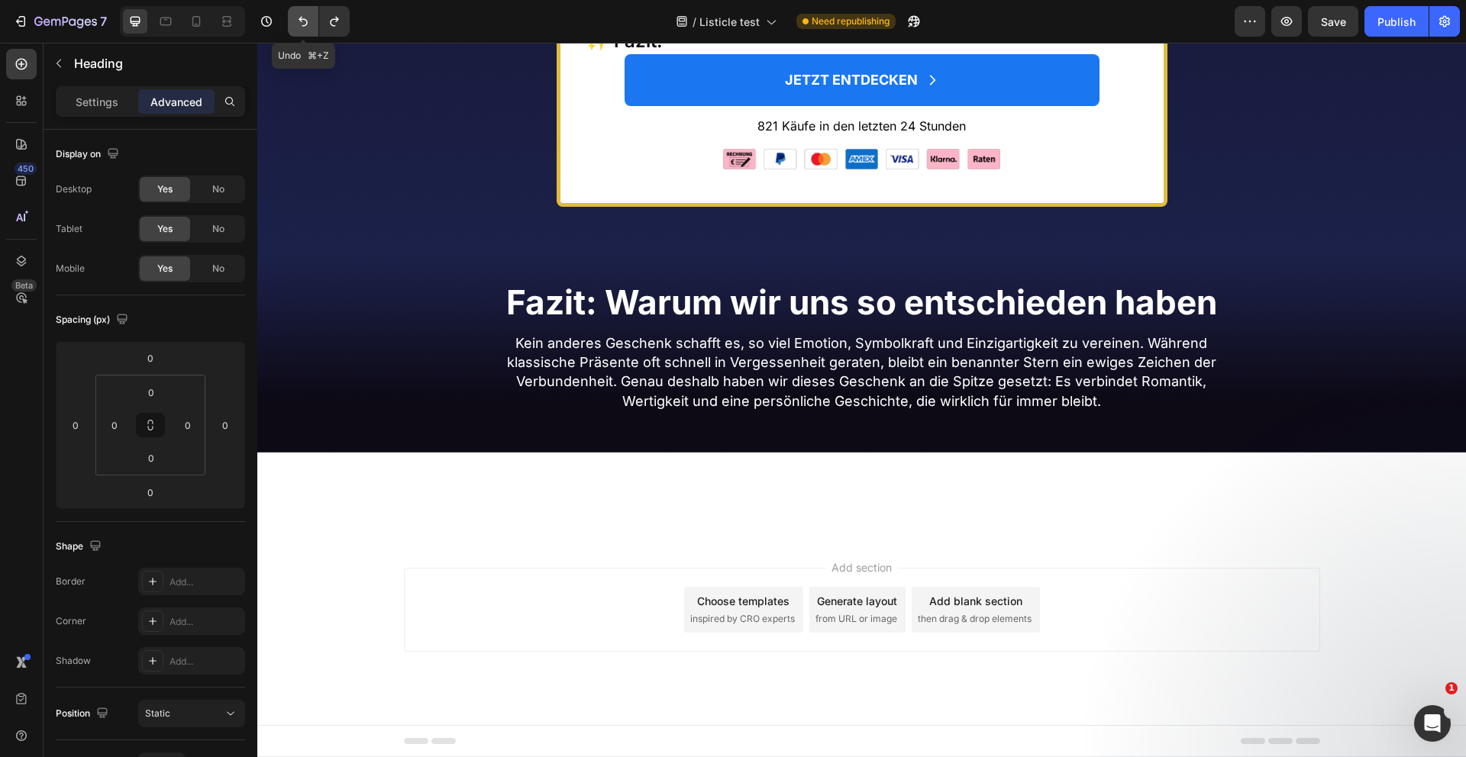
click at [299, 24] on icon "Undo/Redo" at bounding box center [302, 21] width 15 height 15
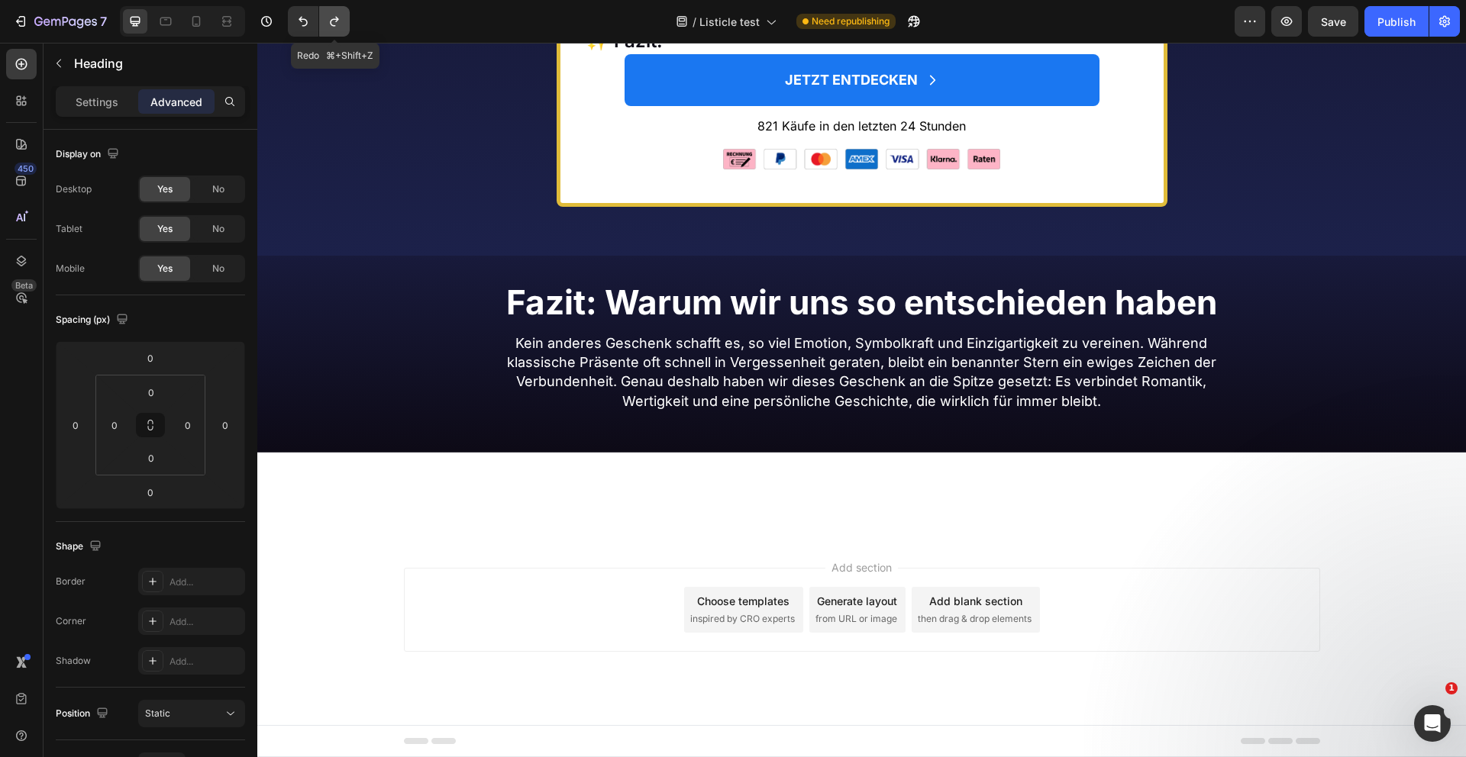
click at [330, 24] on icon "Undo/Redo" at bounding box center [334, 21] width 15 height 15
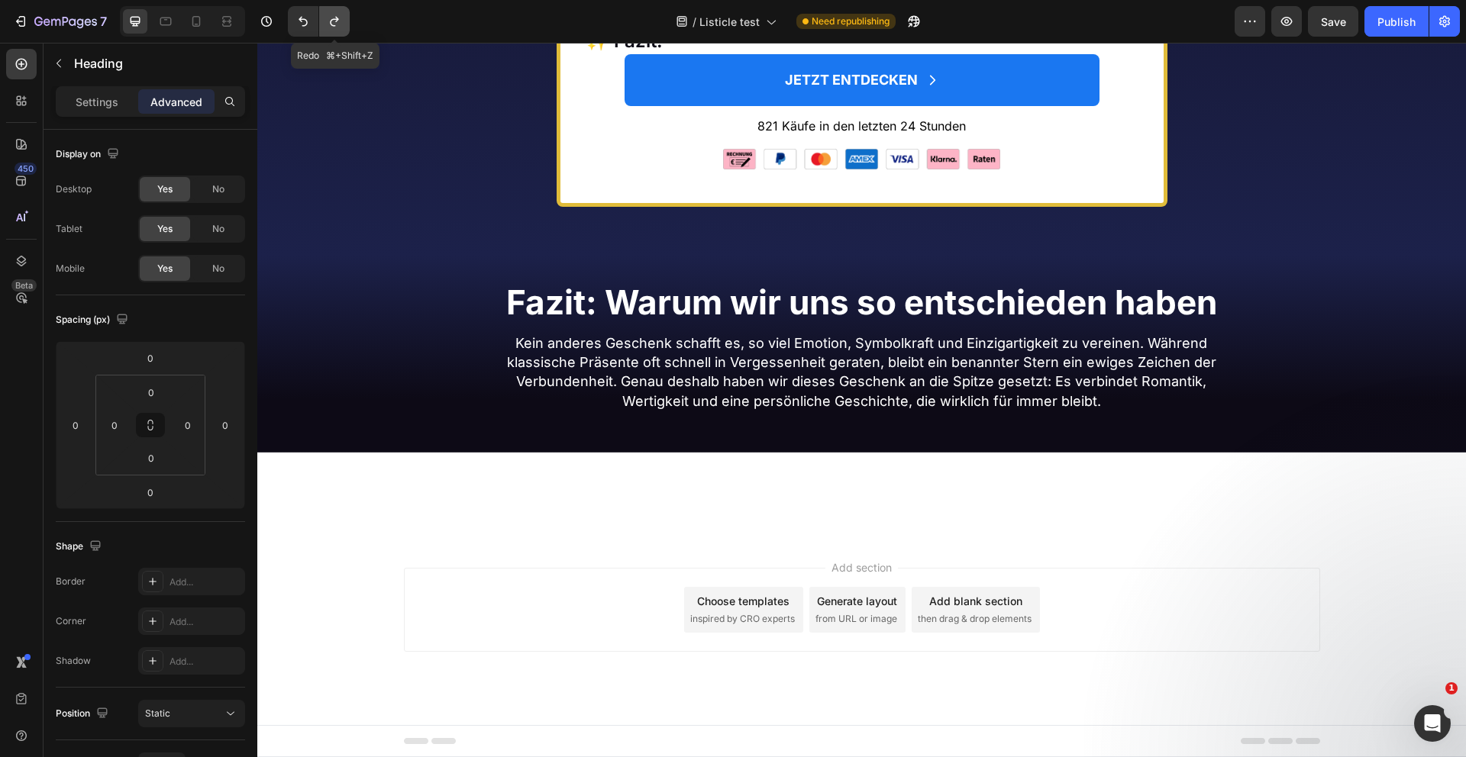
click at [330, 24] on icon "Undo/Redo" at bounding box center [334, 21] width 15 height 15
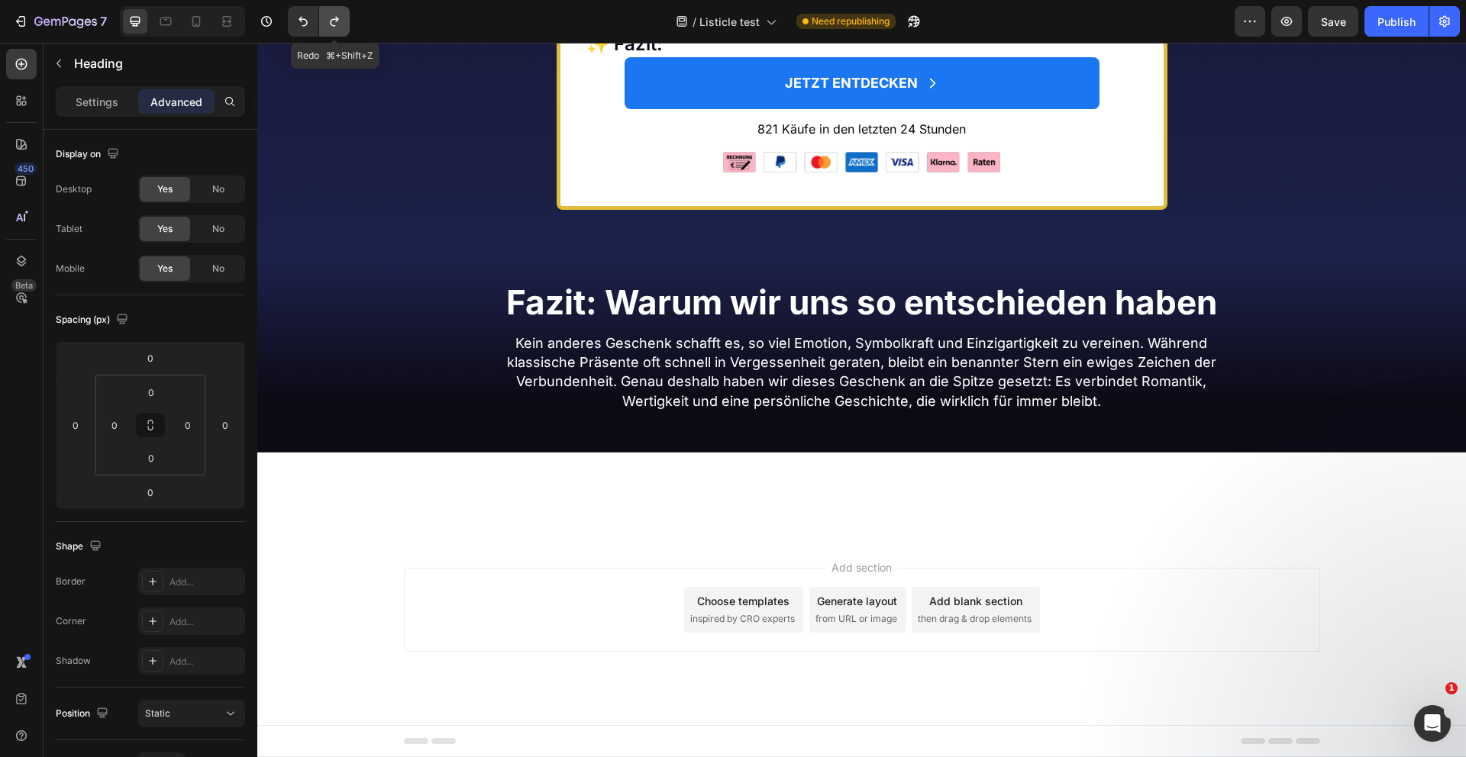
click at [330, 24] on icon "Undo/Redo" at bounding box center [334, 21] width 15 height 15
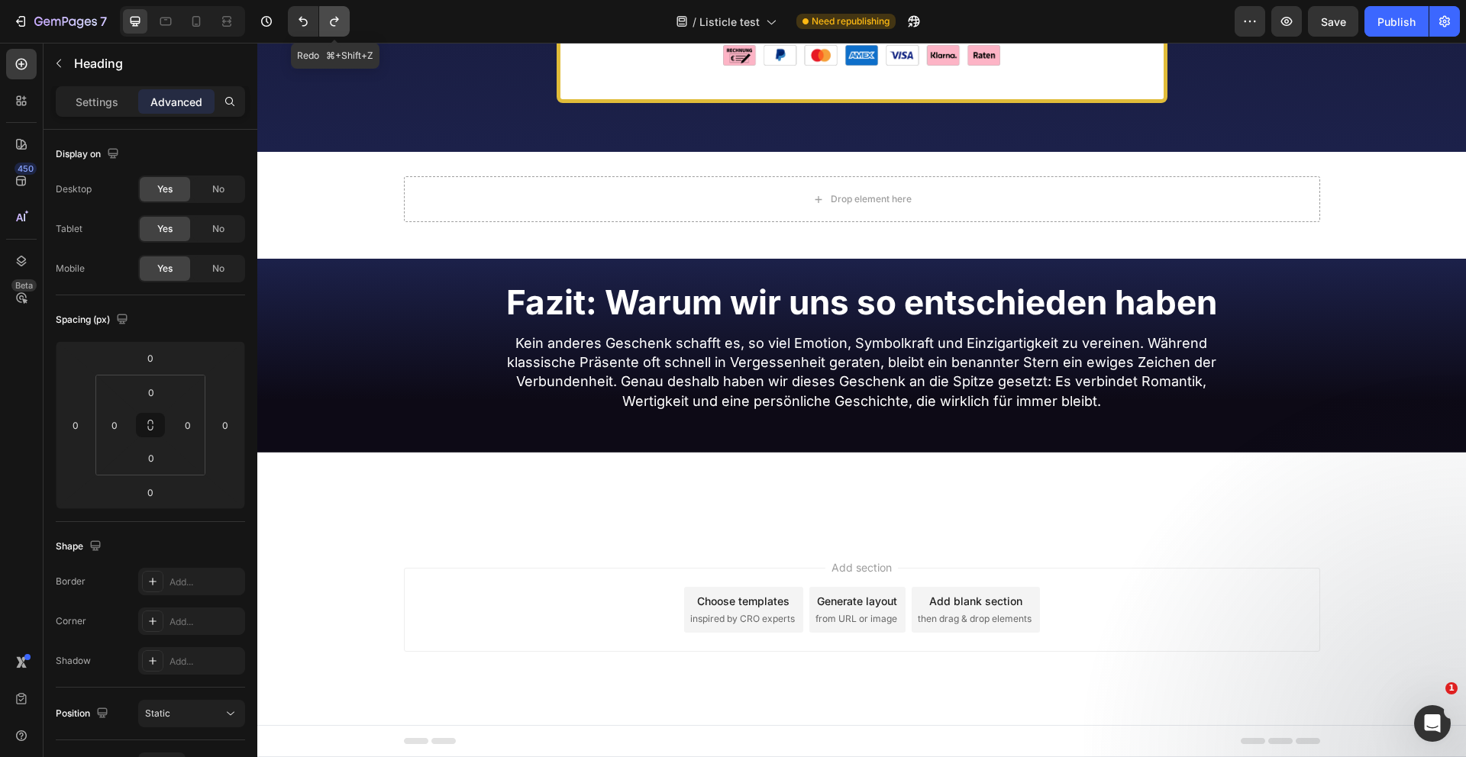
click at [330, 24] on icon "Undo/Redo" at bounding box center [334, 21] width 15 height 15
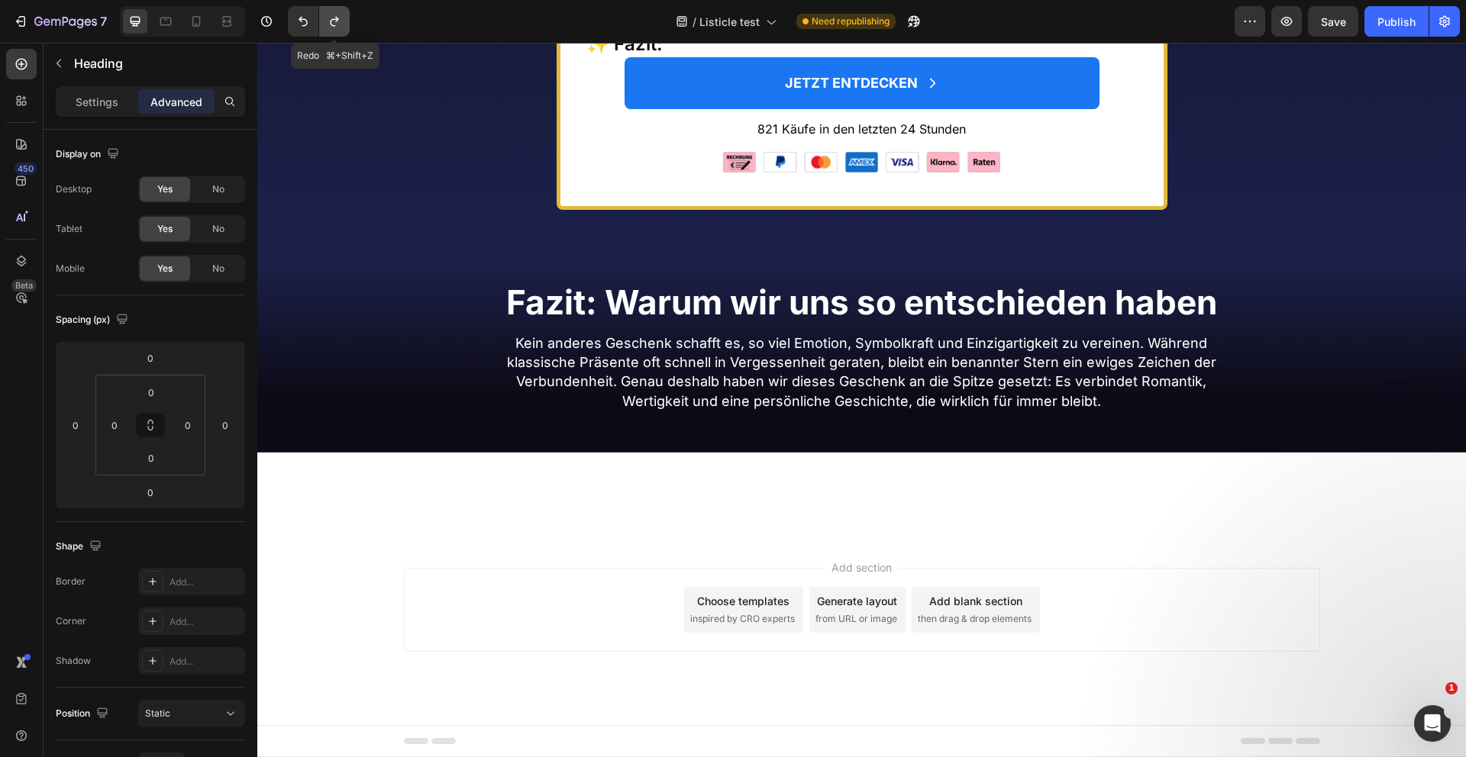
click at [330, 24] on icon "Undo/Redo" at bounding box center [334, 21] width 15 height 15
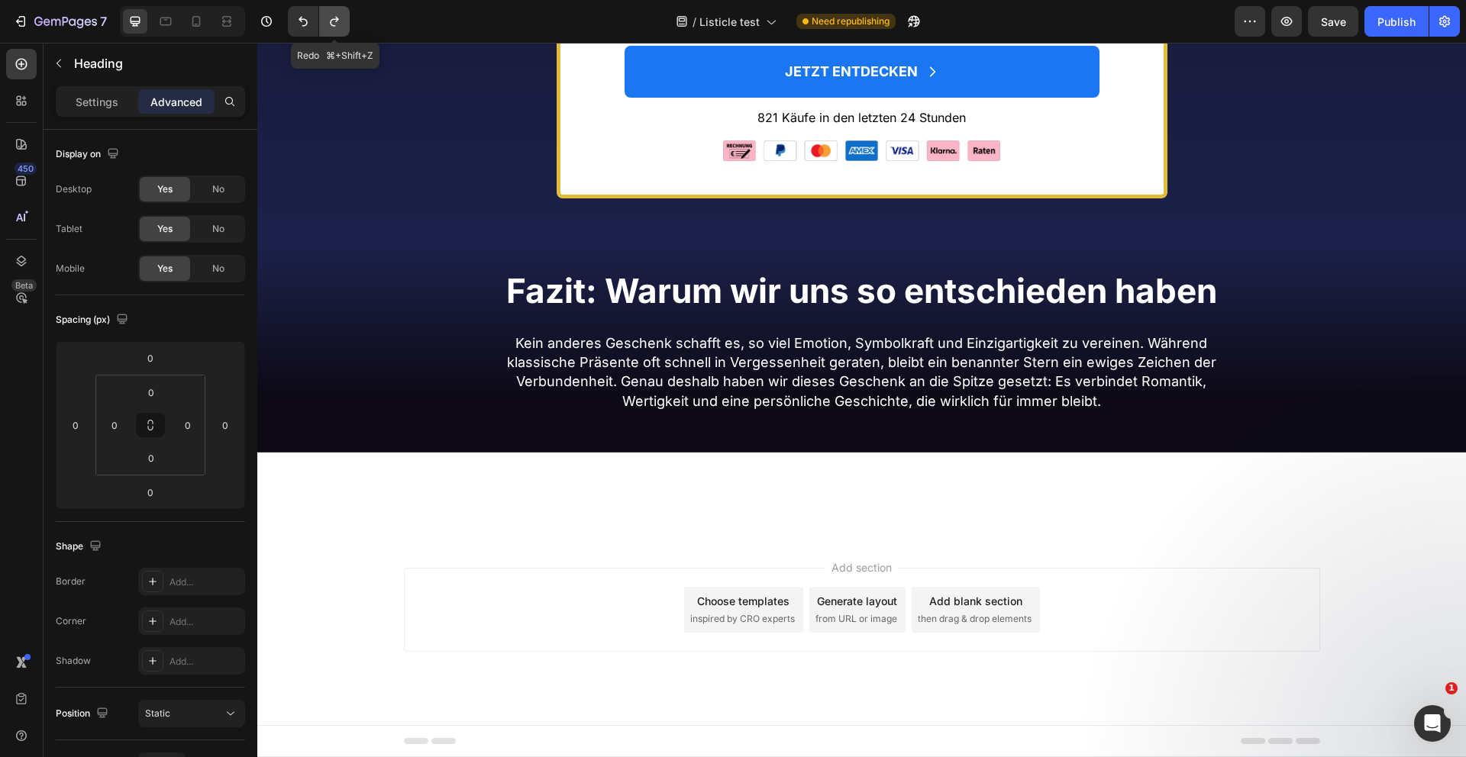
click at [330, 24] on icon "Undo/Redo" at bounding box center [334, 21] width 15 height 15
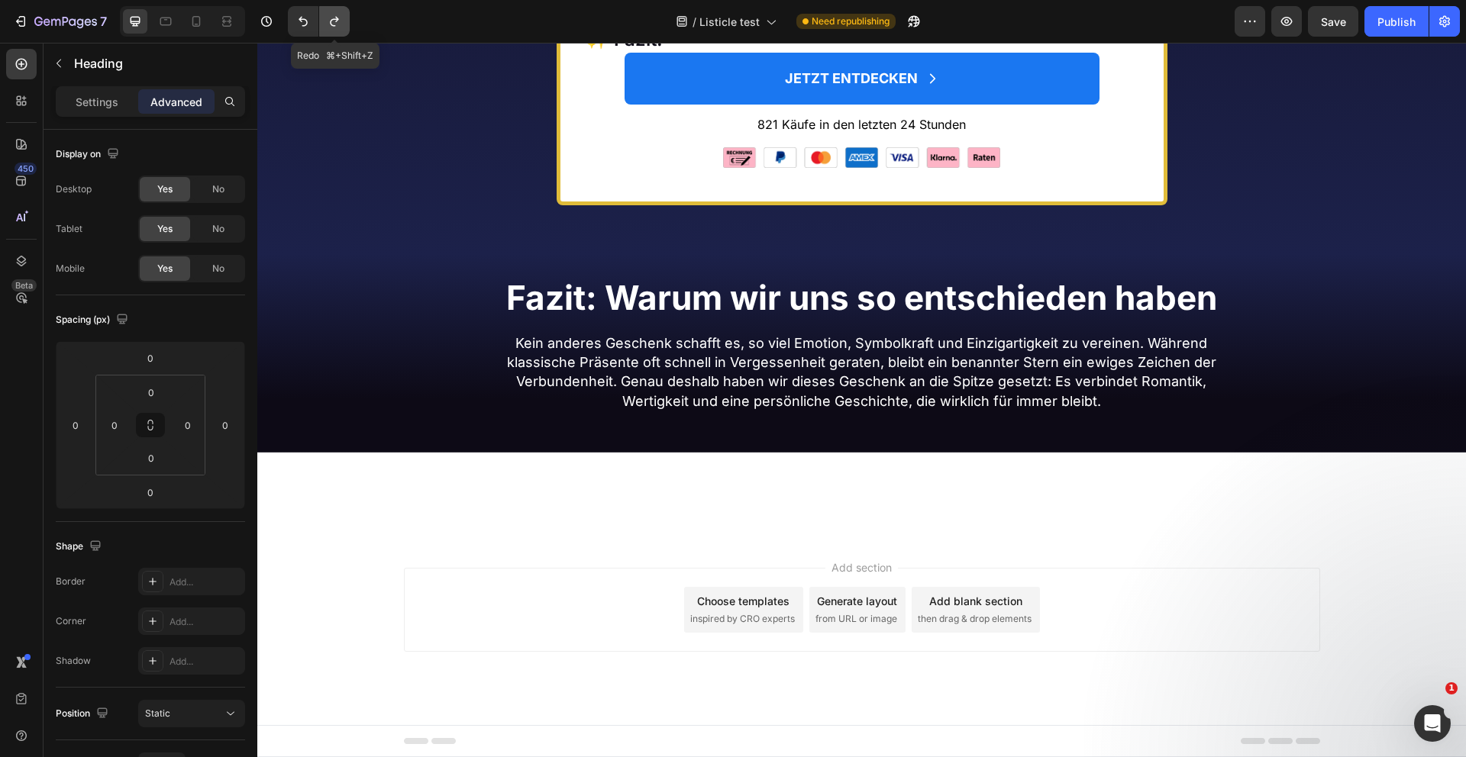
click at [330, 24] on icon "Undo/Redo" at bounding box center [334, 21] width 15 height 15
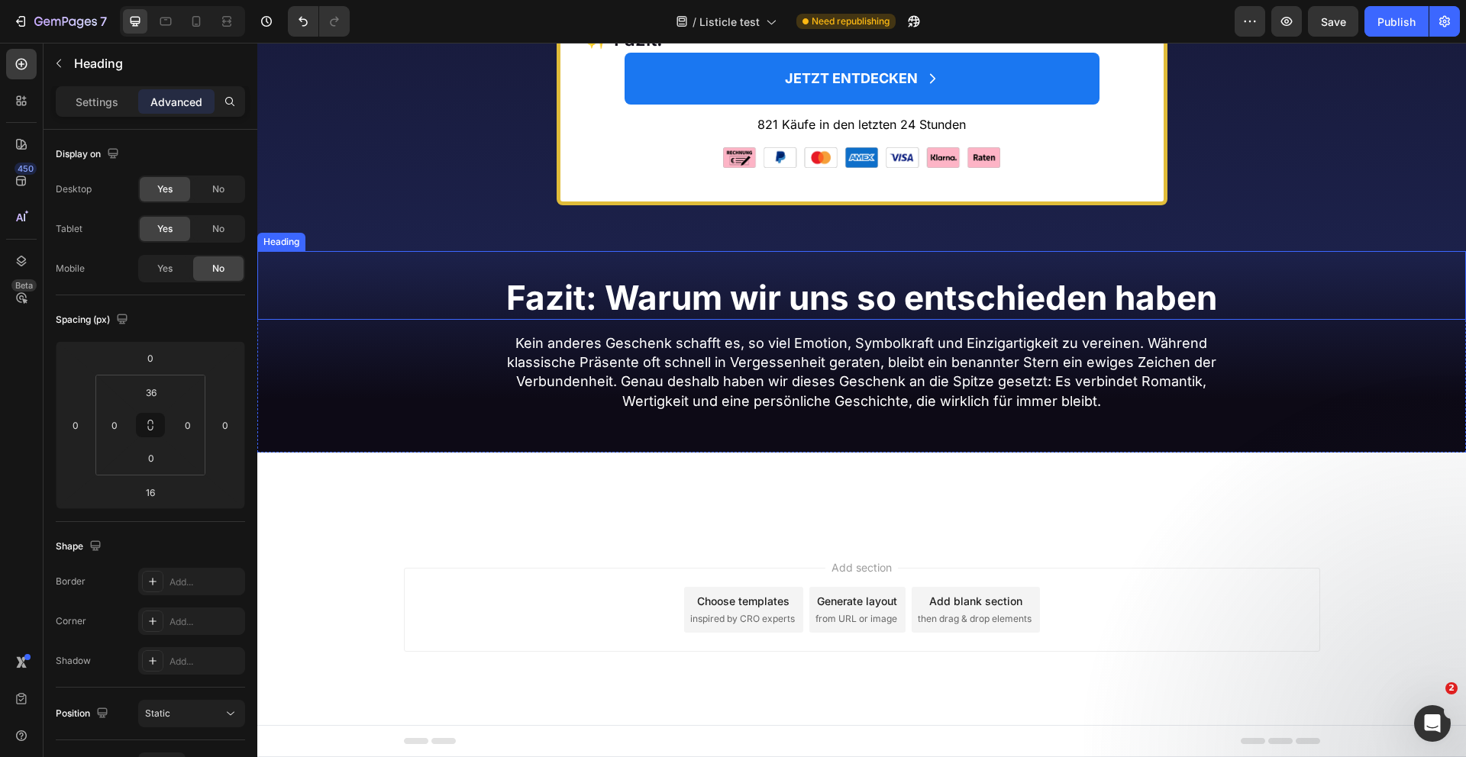
click at [339, 259] on div "Fazit: Warum wir uns so entschieden haben Heading" at bounding box center [861, 285] width 1208 height 69
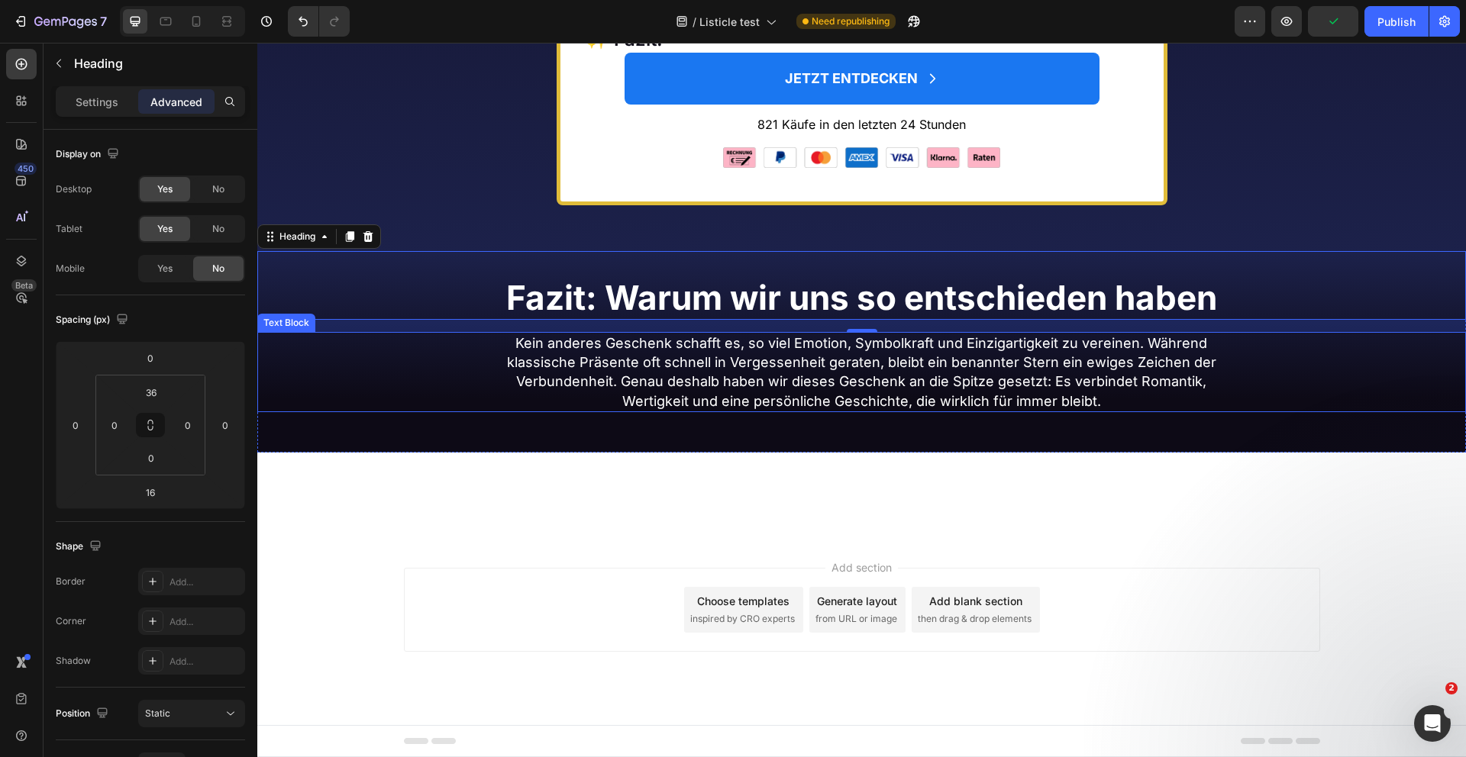
click at [361, 360] on div "Kein anderes Geschenk schafft es, so viel Emotion, Symbolkraft und Einzigartigk…" at bounding box center [861, 372] width 1208 height 80
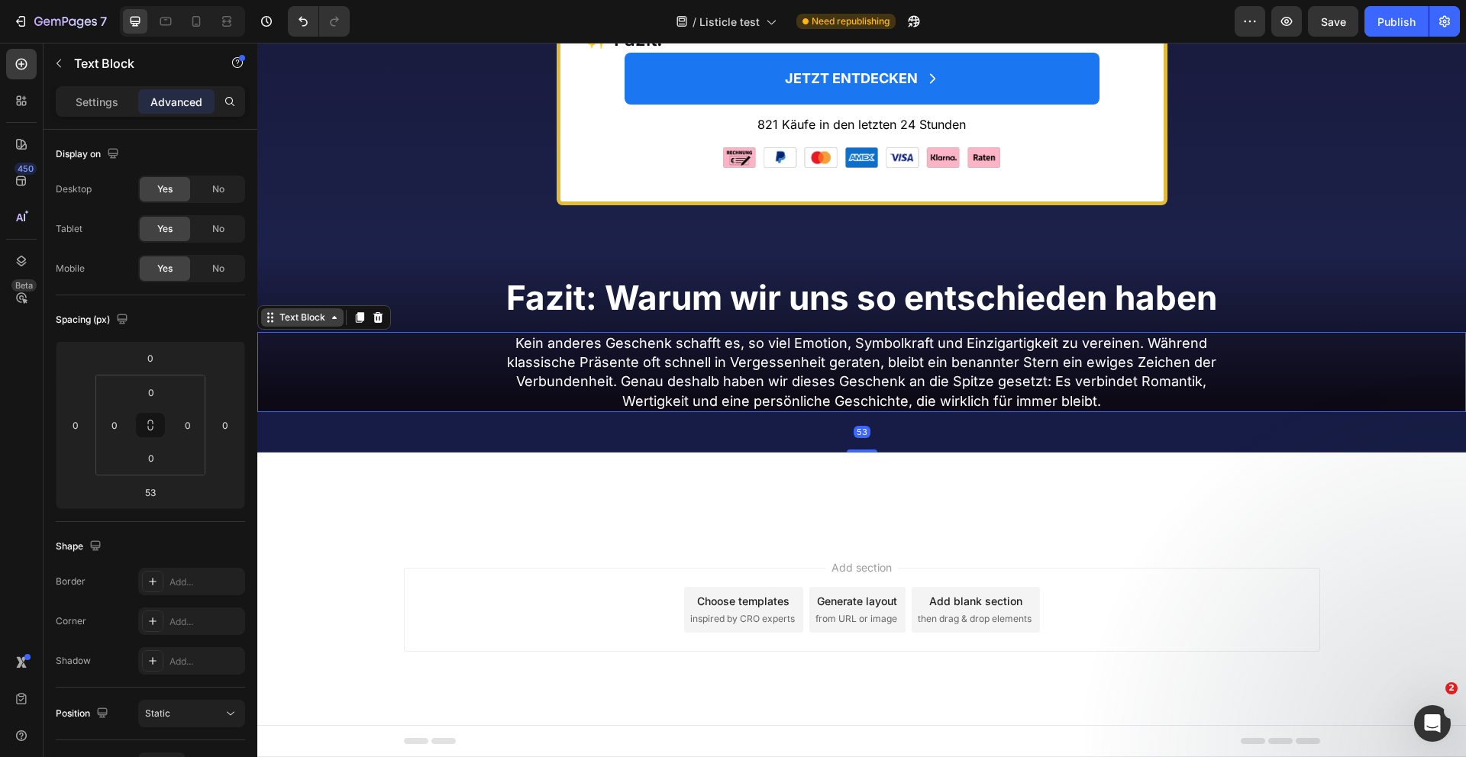
click at [308, 312] on div "Text Block" at bounding box center [302, 318] width 52 height 14
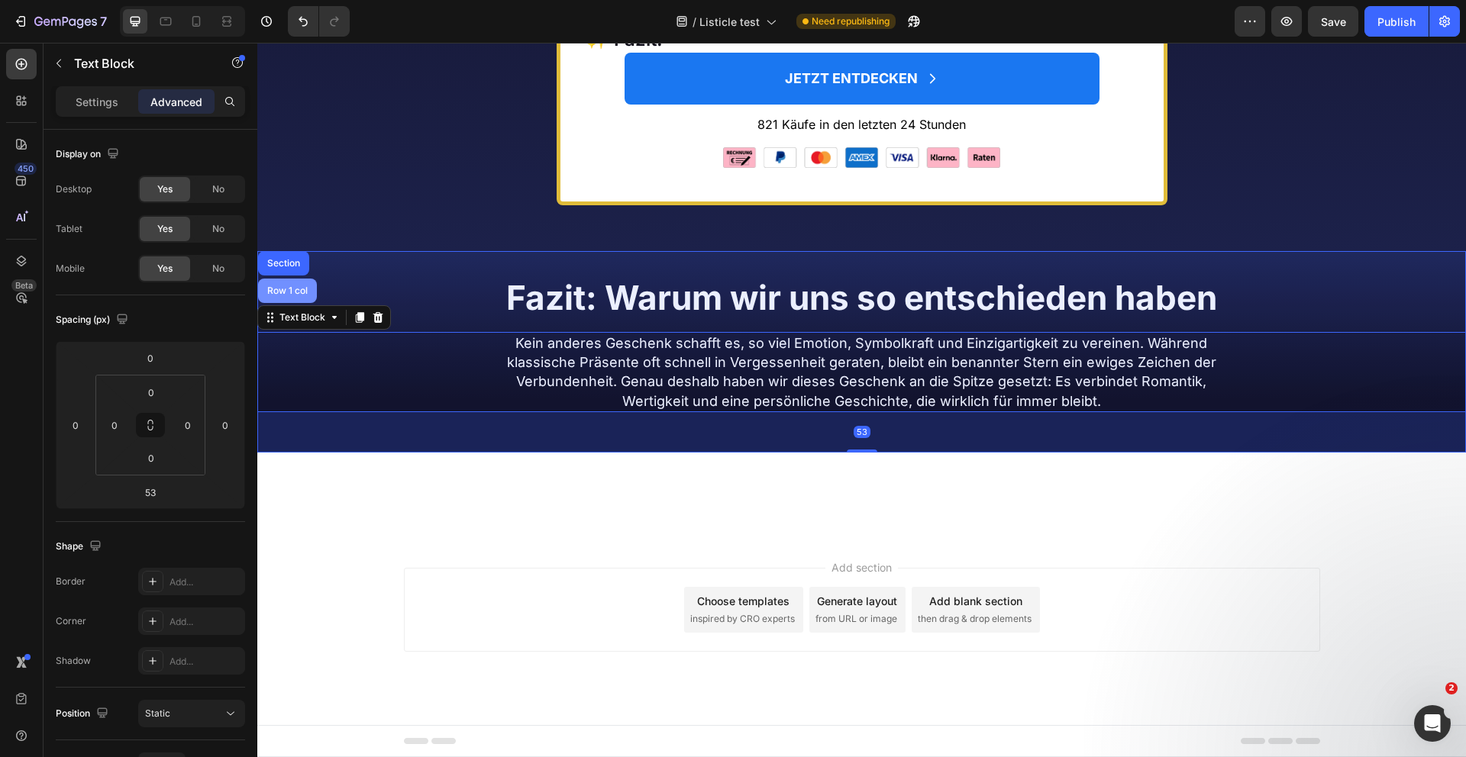
click at [291, 286] on div "Row 1 col" at bounding box center [287, 290] width 47 height 9
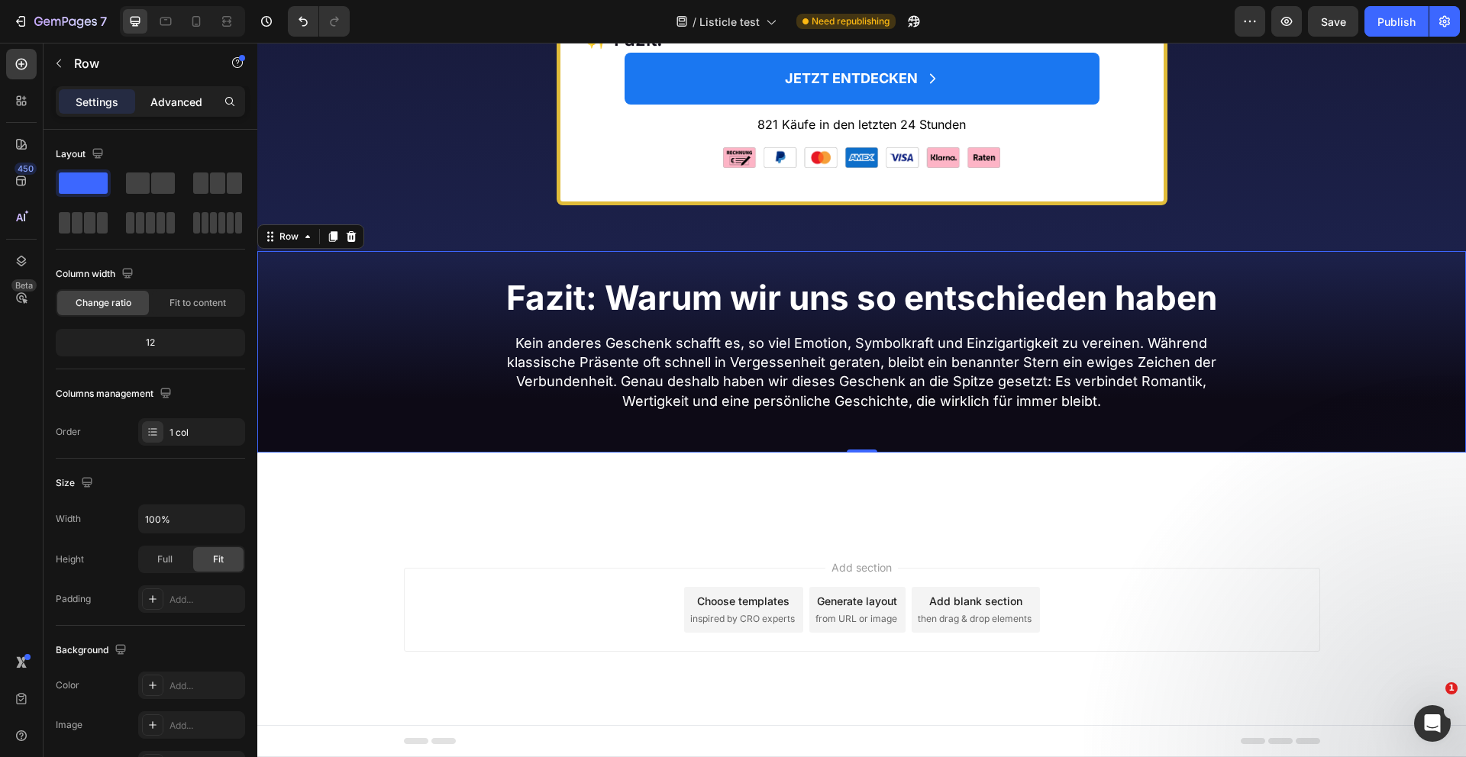
click at [169, 96] on p "Advanced" at bounding box center [176, 102] width 52 height 16
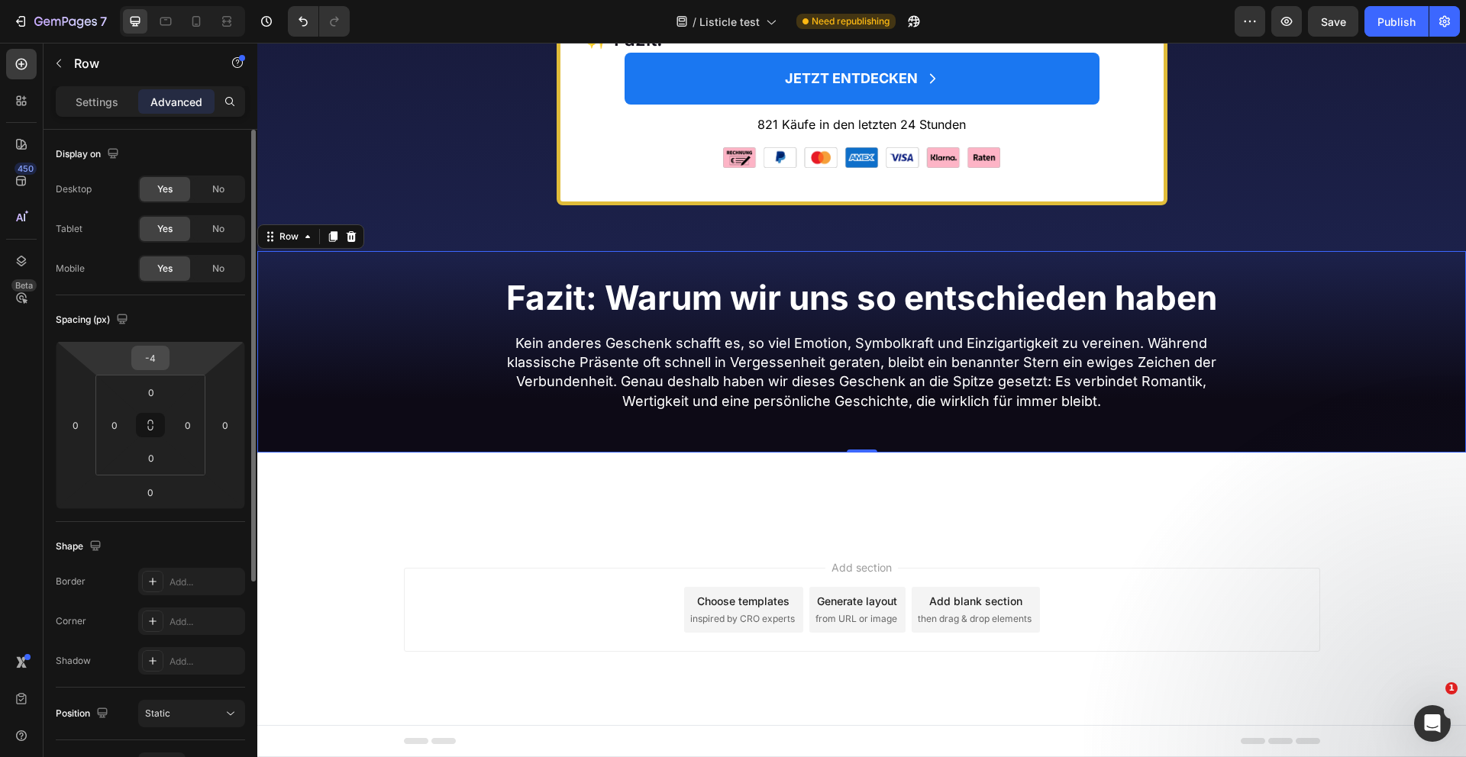
click at [156, 360] on input "-4" at bounding box center [150, 358] width 31 height 23
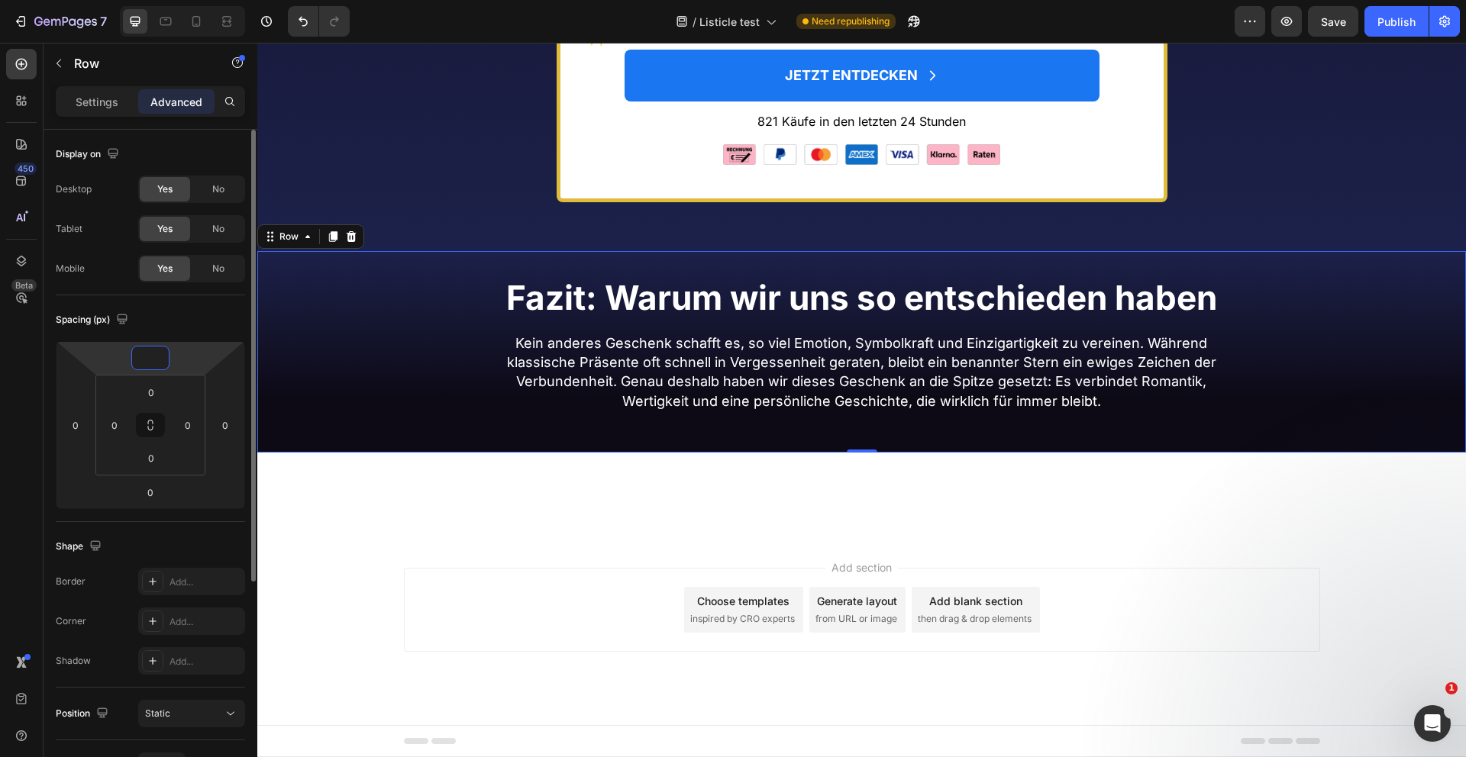
type input "-8"
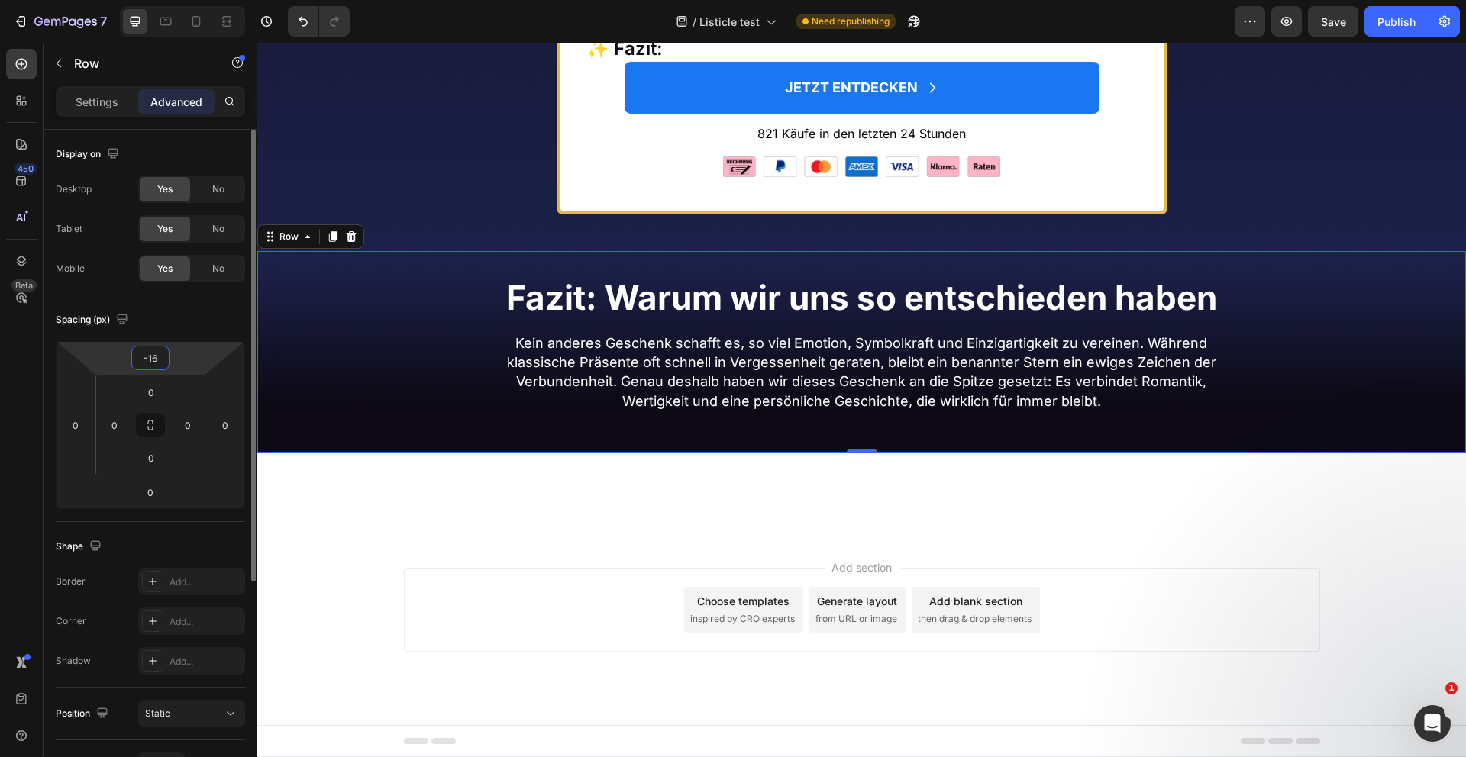
scroll to position [7620, 0]
type input "-1"
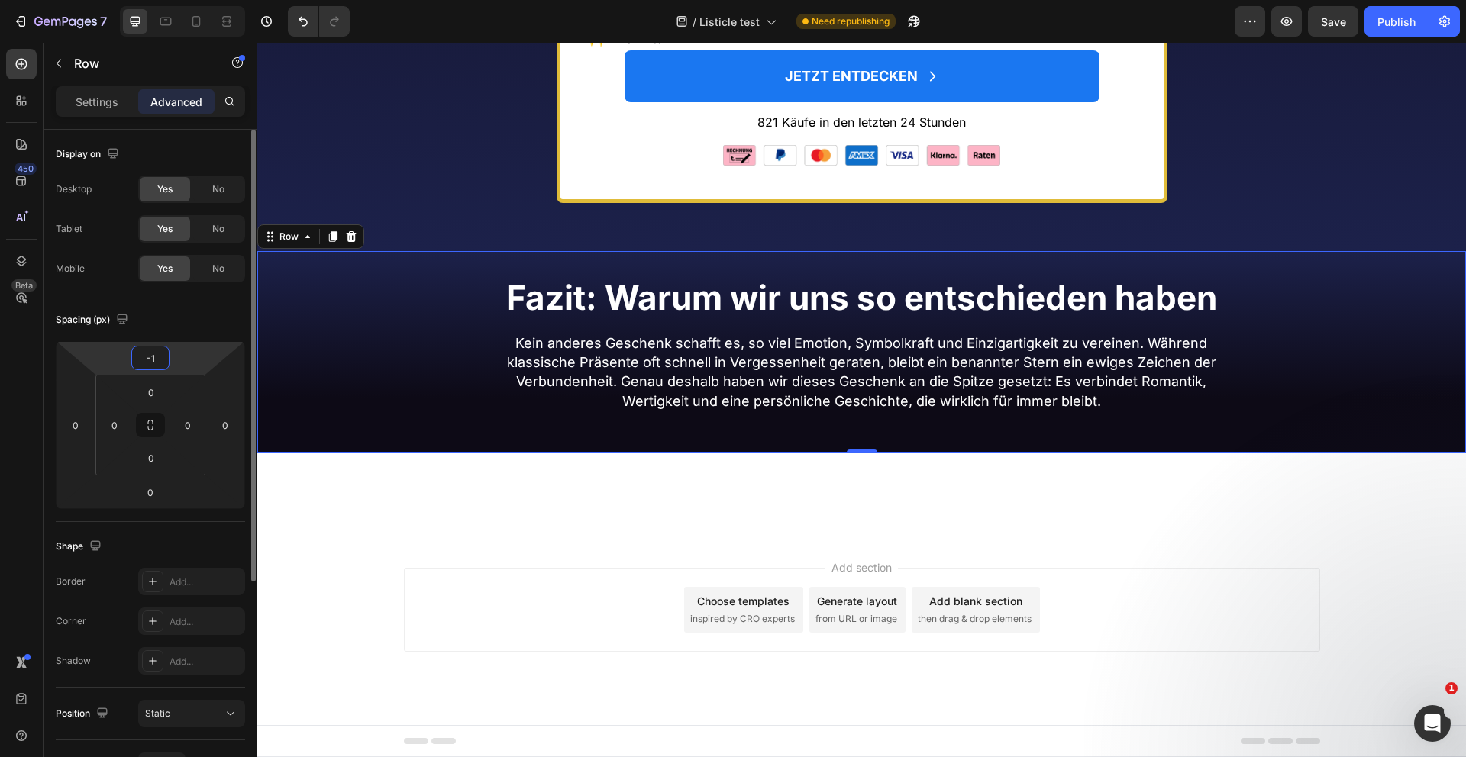
scroll to position [7630, 0]
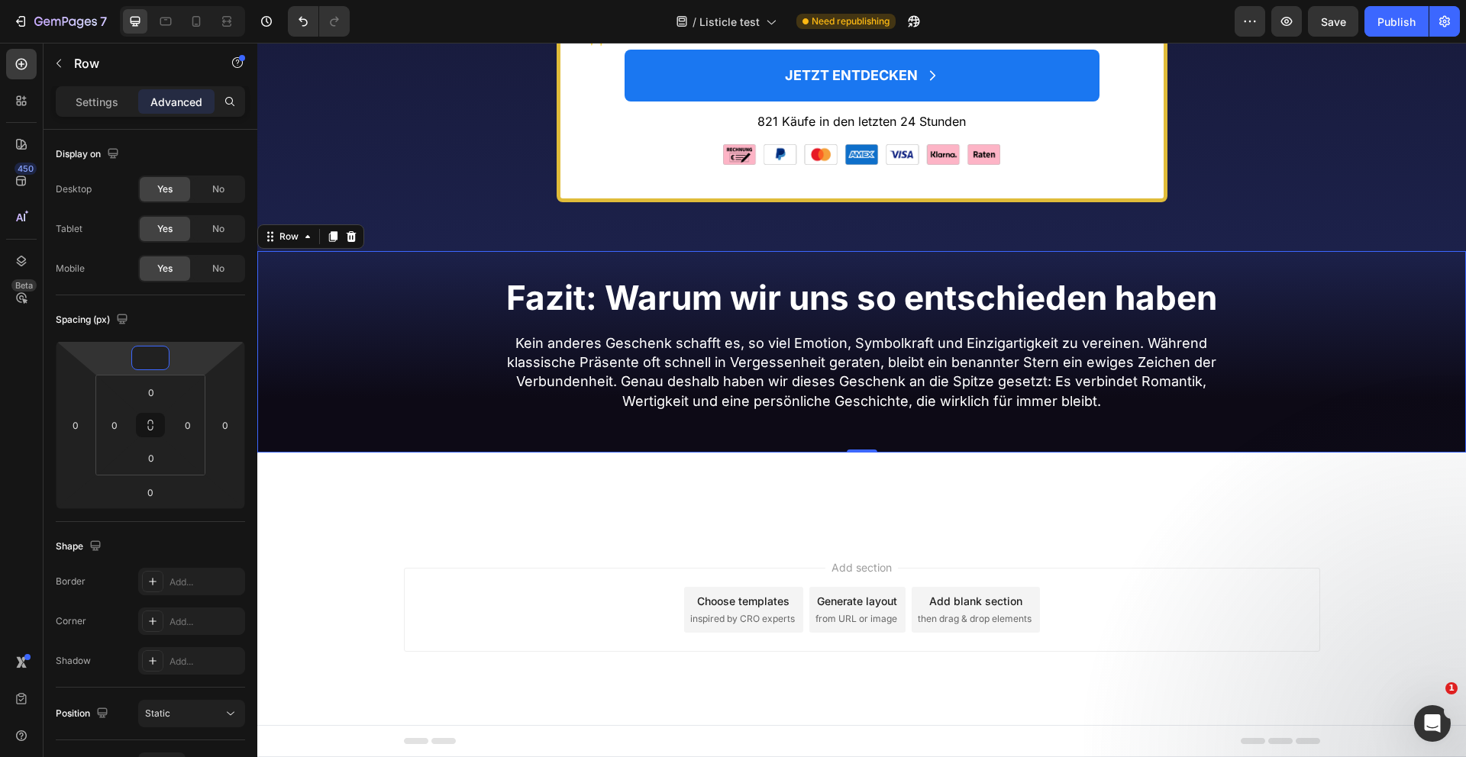
type input "0"
click at [534, 451] on div "Fazit: Warum wir uns so entschieden haben Heading Wie wir bewertet haben: Die T…" at bounding box center [861, 352] width 1208 height 202
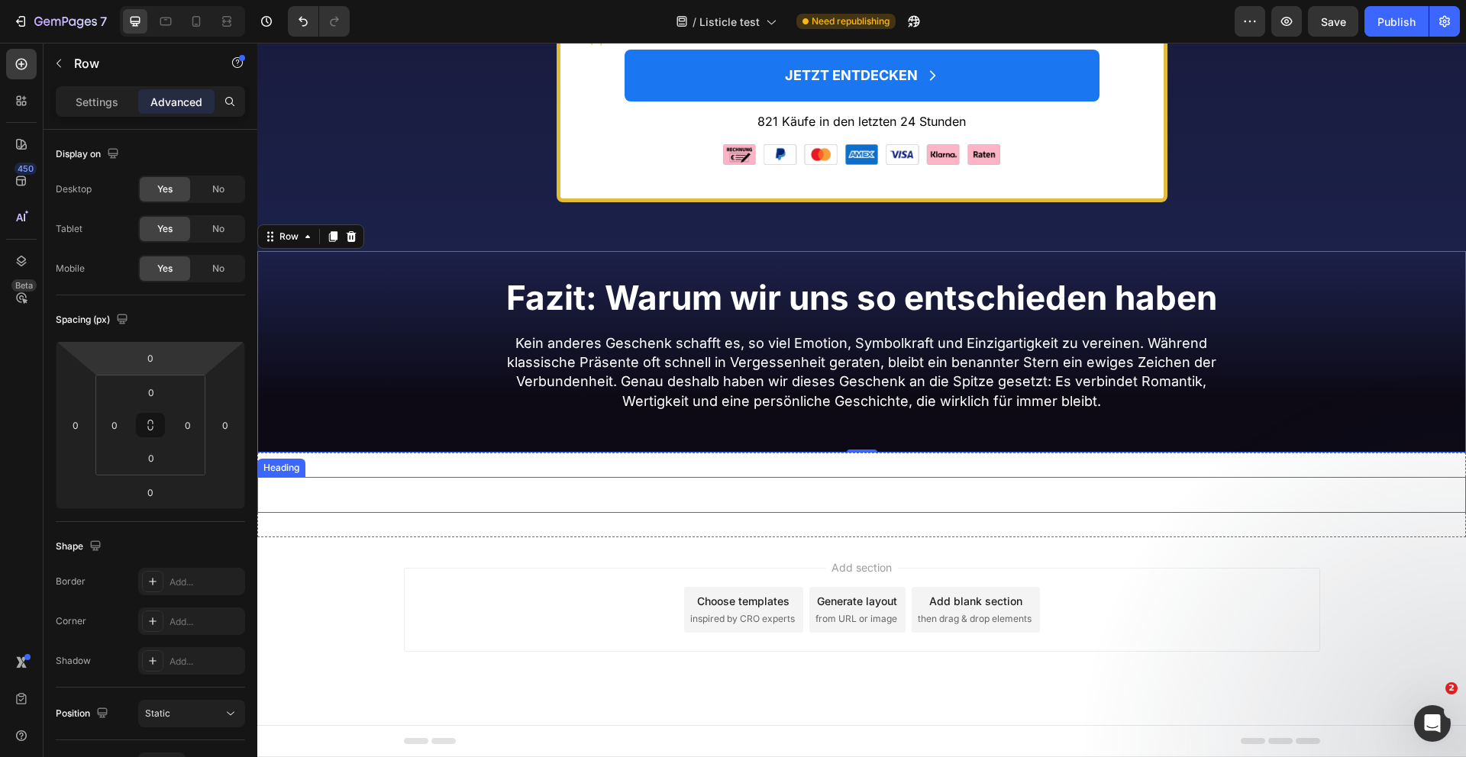
click at [531, 519] on div "Platz 1: Einen echten Stern verschenken Heading Section 10" at bounding box center [861, 495] width 1208 height 85
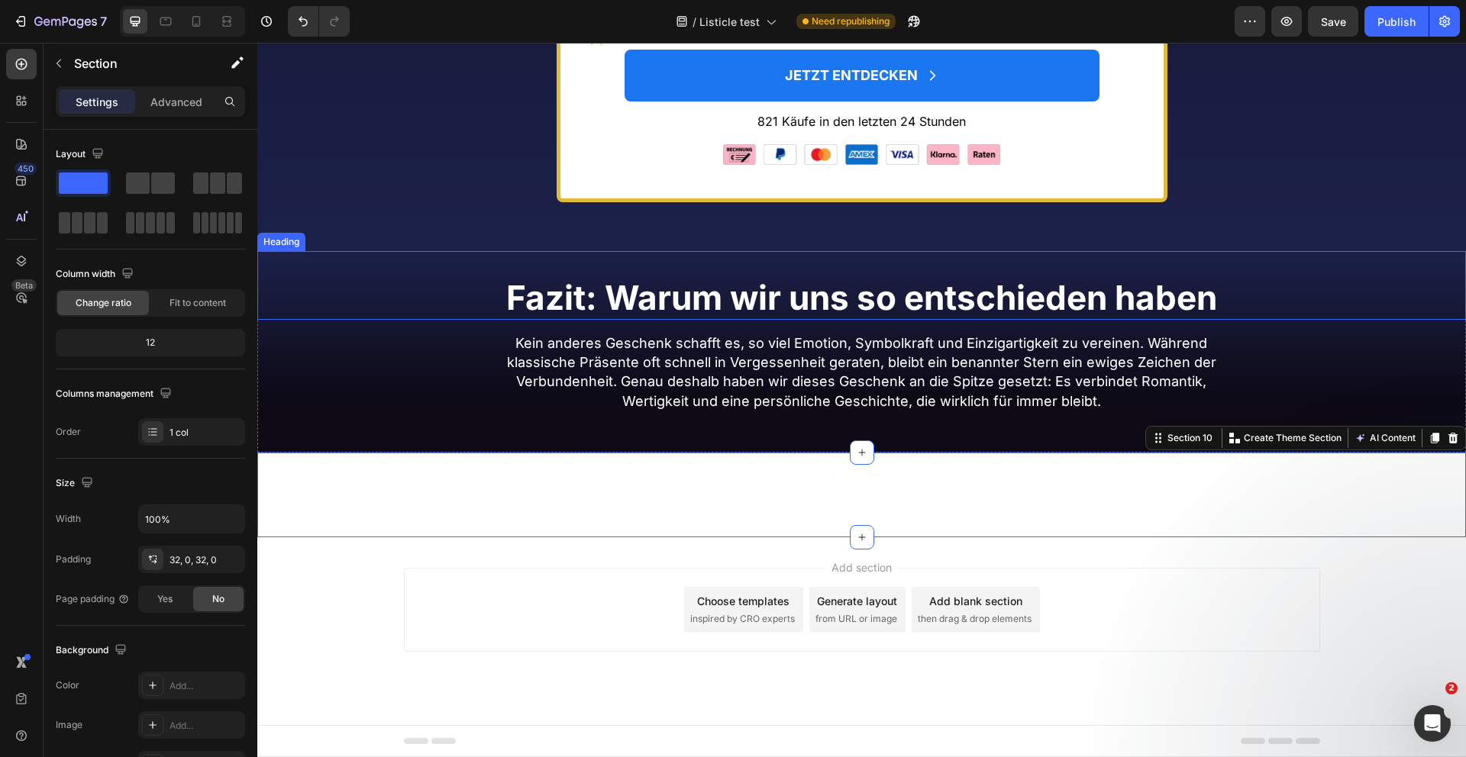
click at [448, 289] on h2 "Fazit: Warum wir uns so entschieden haben" at bounding box center [861, 299] width 1208 height 41
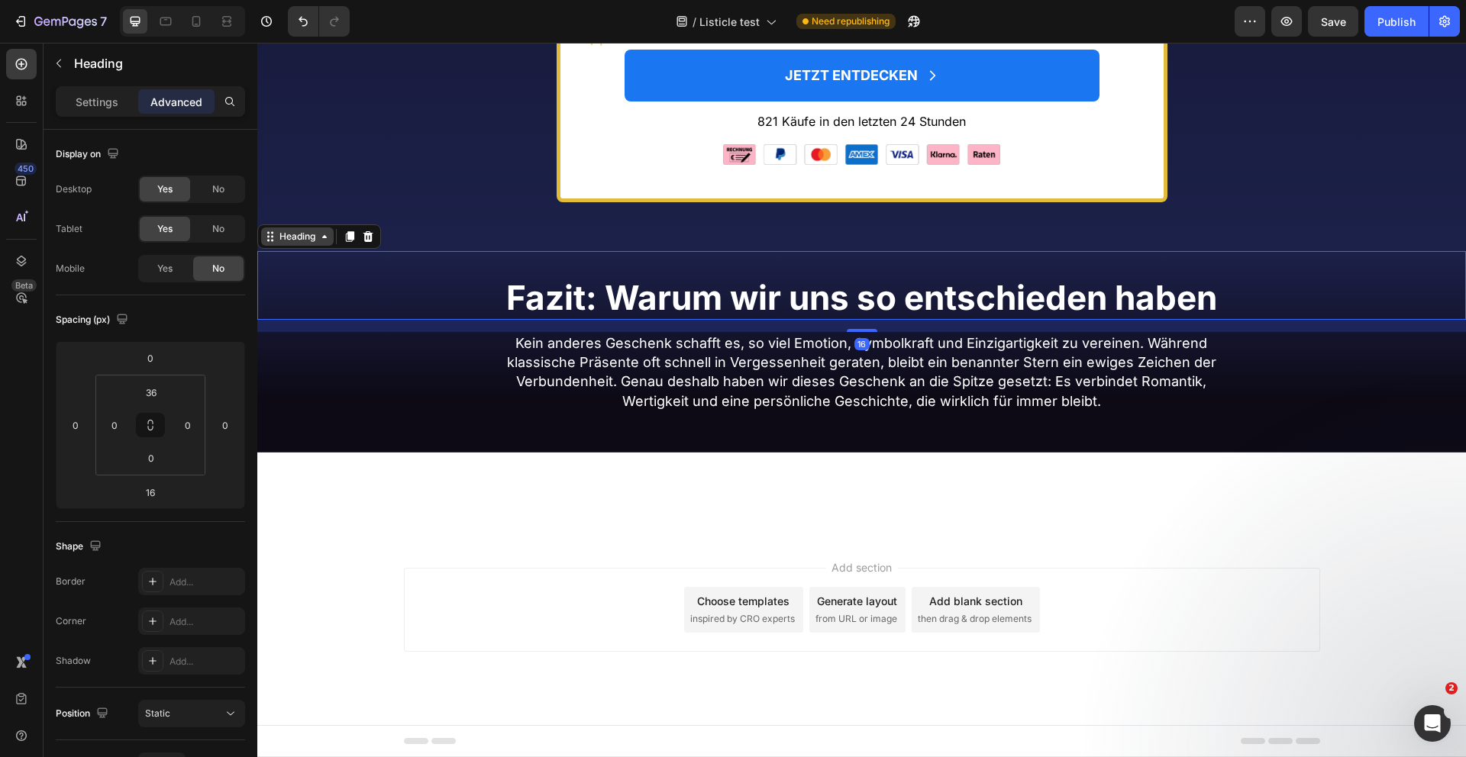
click at [301, 241] on div "Heading" at bounding box center [297, 237] width 42 height 14
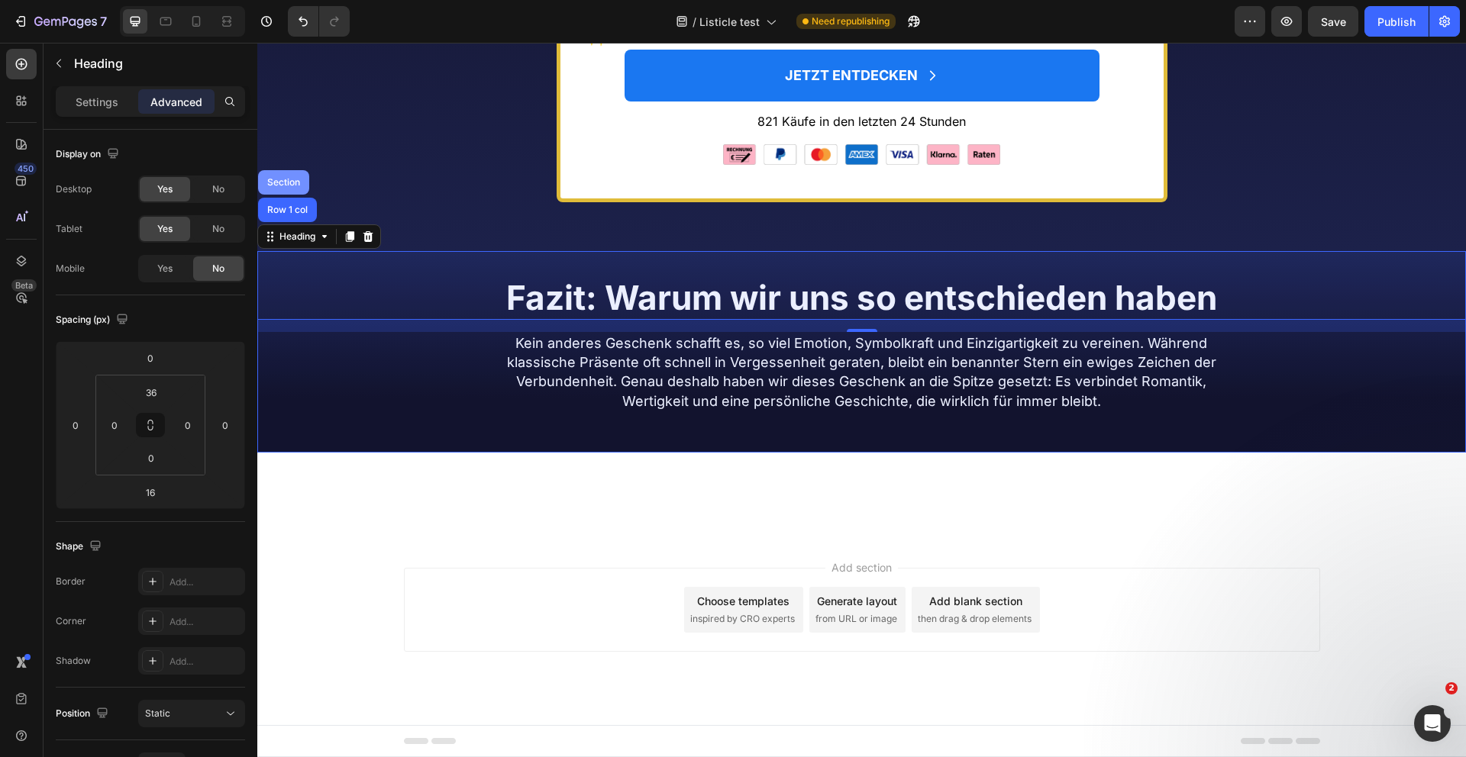
click at [283, 182] on div "Section" at bounding box center [283, 182] width 39 height 9
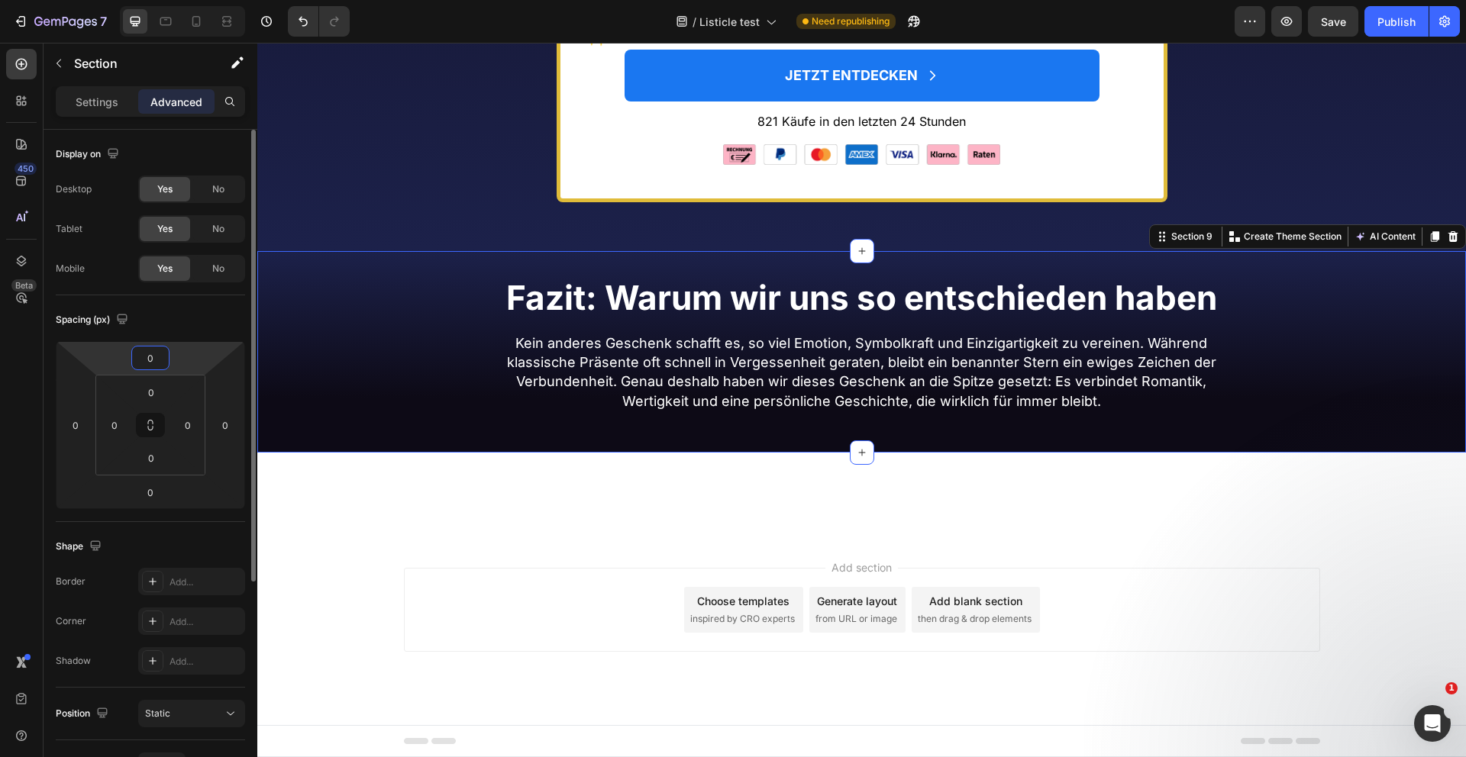
click at [157, 362] on input "0" at bounding box center [150, 358] width 31 height 23
type input "-8"
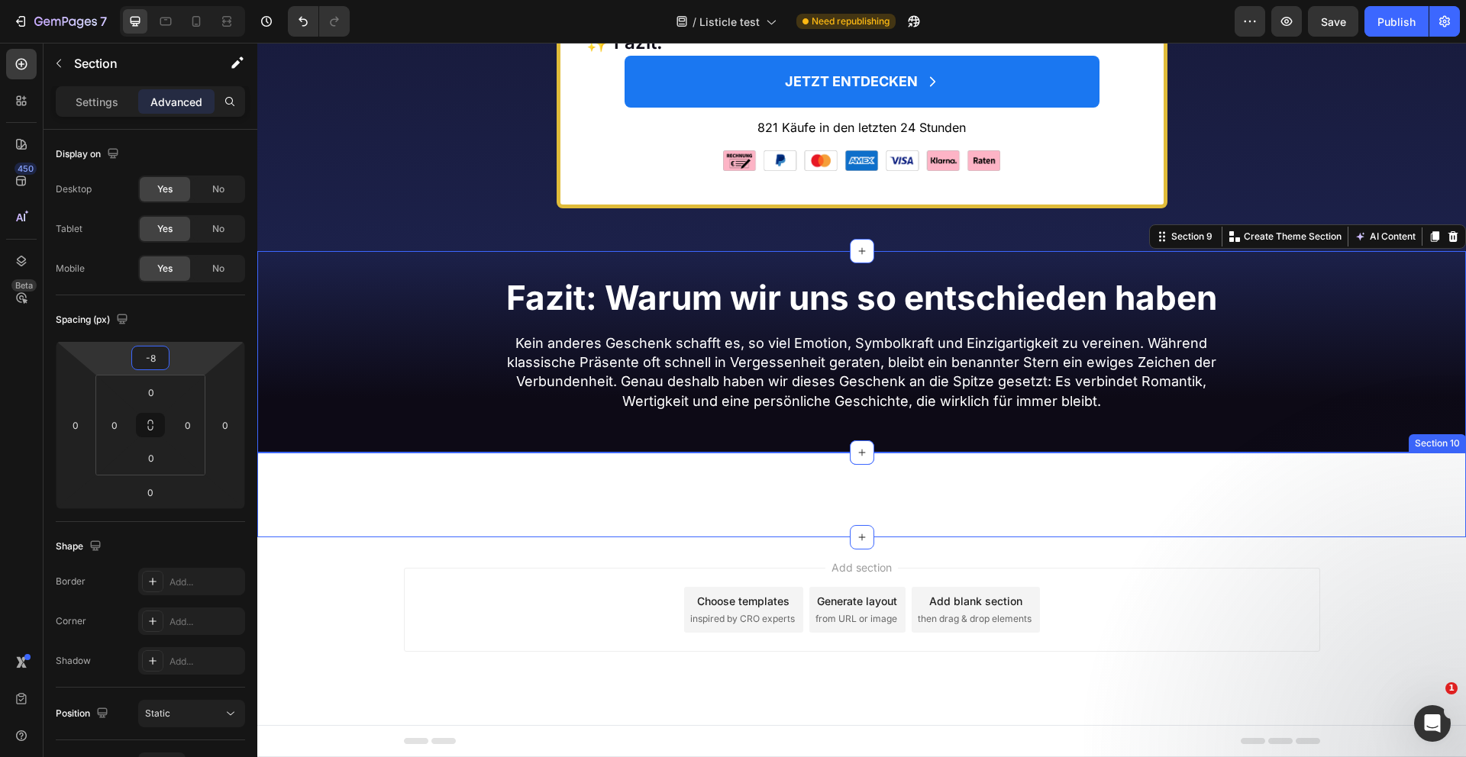
click at [389, 529] on div "Platz 1: Einen echten Stern verschenken Heading Section 10" at bounding box center [861, 495] width 1208 height 85
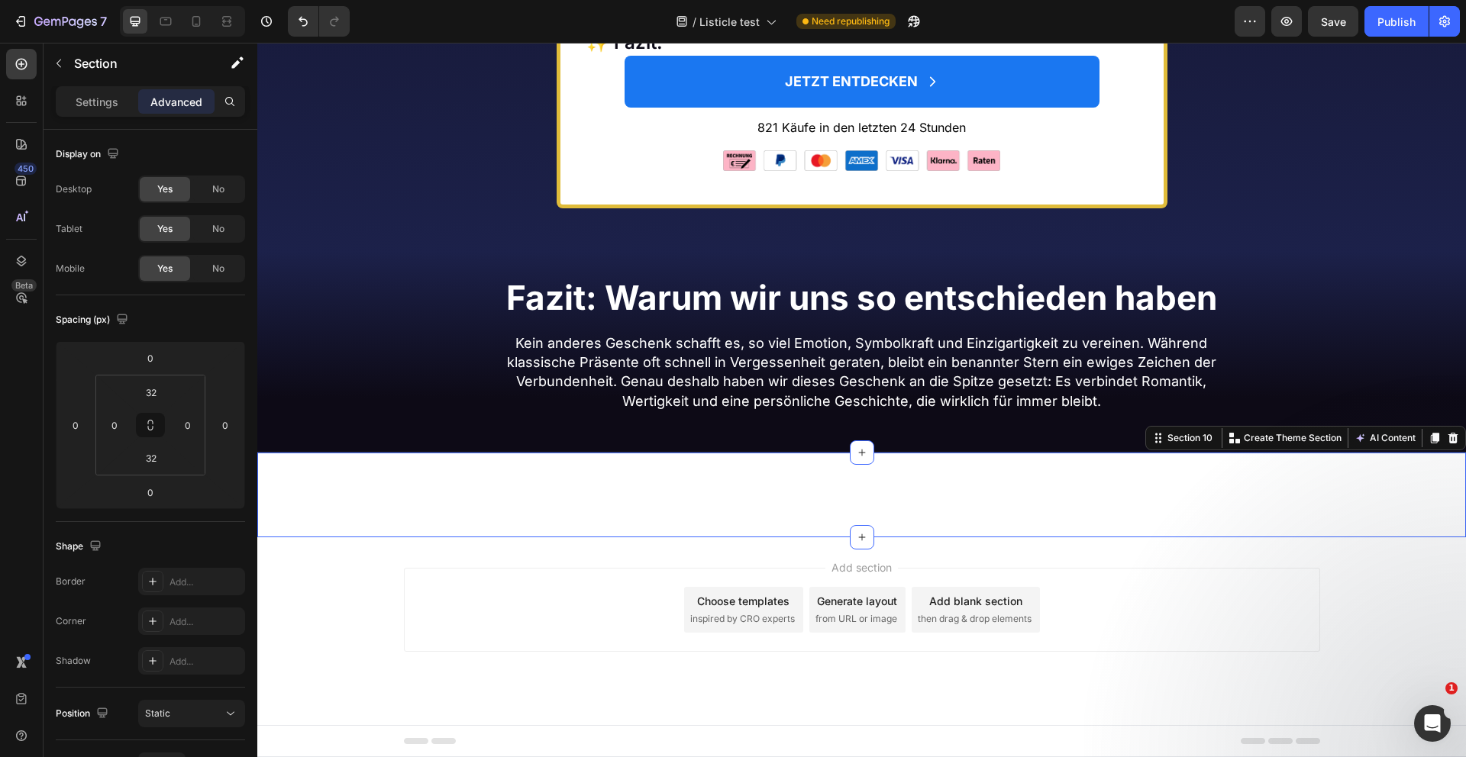
scroll to position [7528, 0]
click at [635, 411] on p "Kein anderes Geschenk schafft es, so viel Emotion, Symbolkraft und Einzigartigk…" at bounding box center [862, 372] width 722 height 77
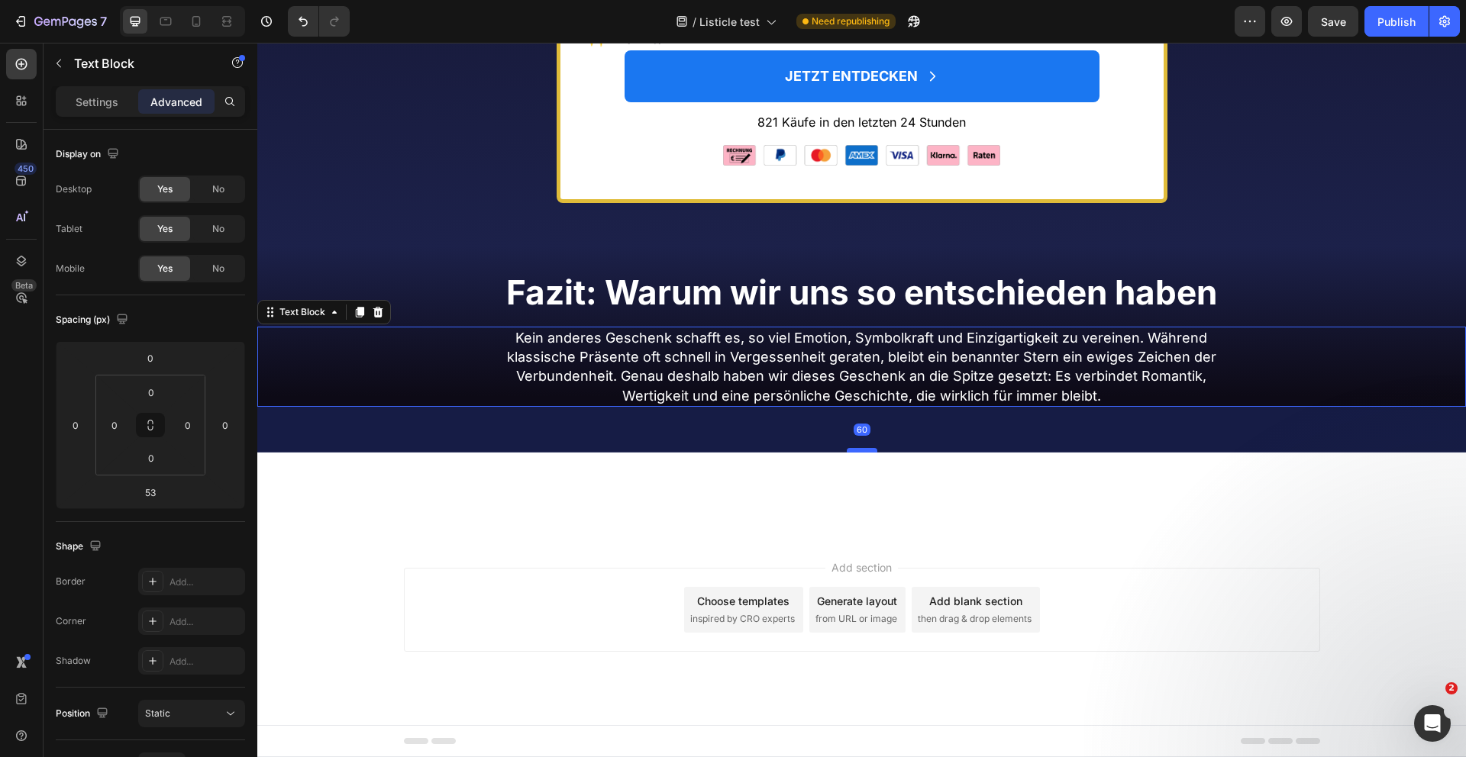
click at [864, 453] on div at bounding box center [862, 450] width 31 height 5
type input "60"
click at [783, 513] on h2 "Platz 1: Einen echten Stern verschenken" at bounding box center [861, 495] width 1208 height 36
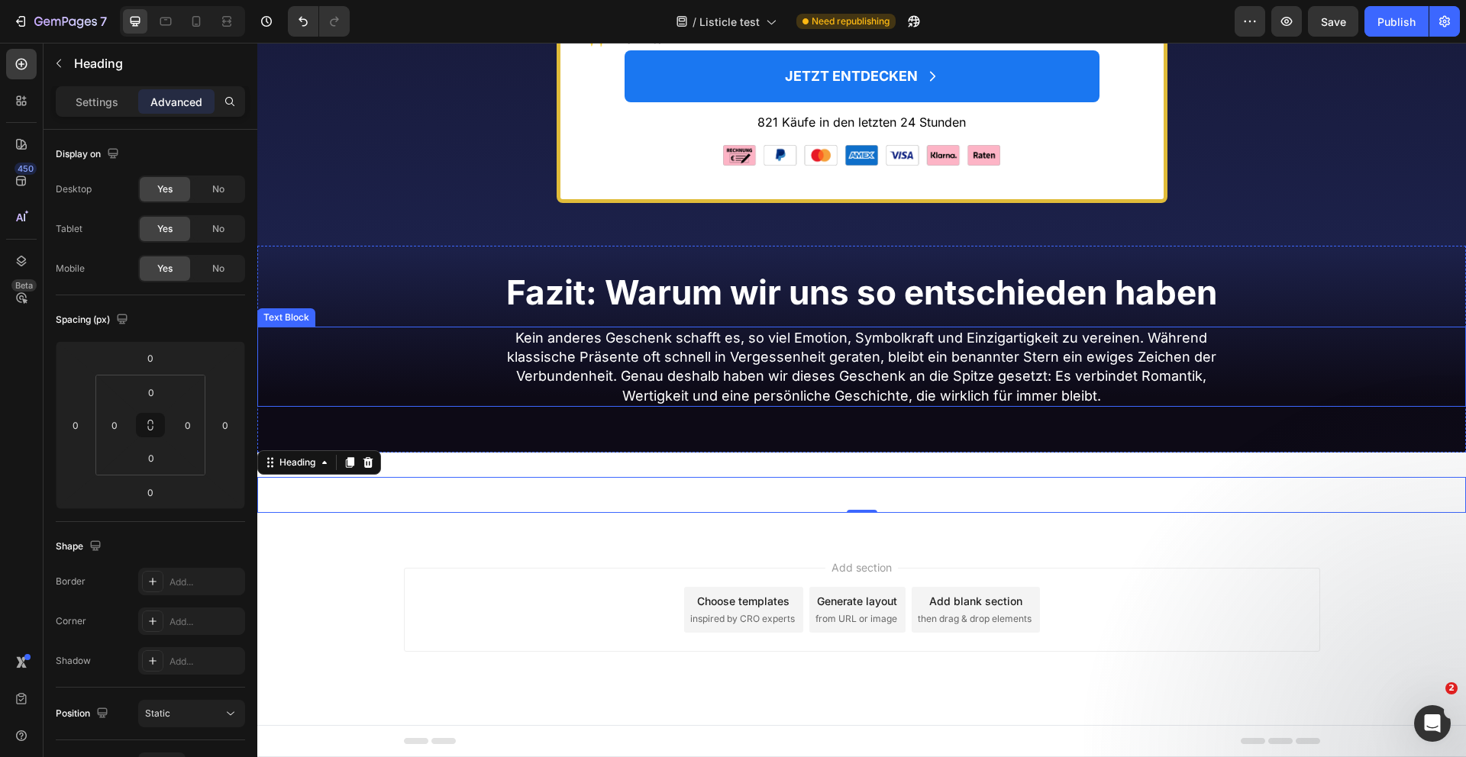
click at [1186, 405] on p "Kein anderes Geschenk schafft es, so viel Emotion, Symbolkraft und Einzigartigk…" at bounding box center [862, 366] width 722 height 77
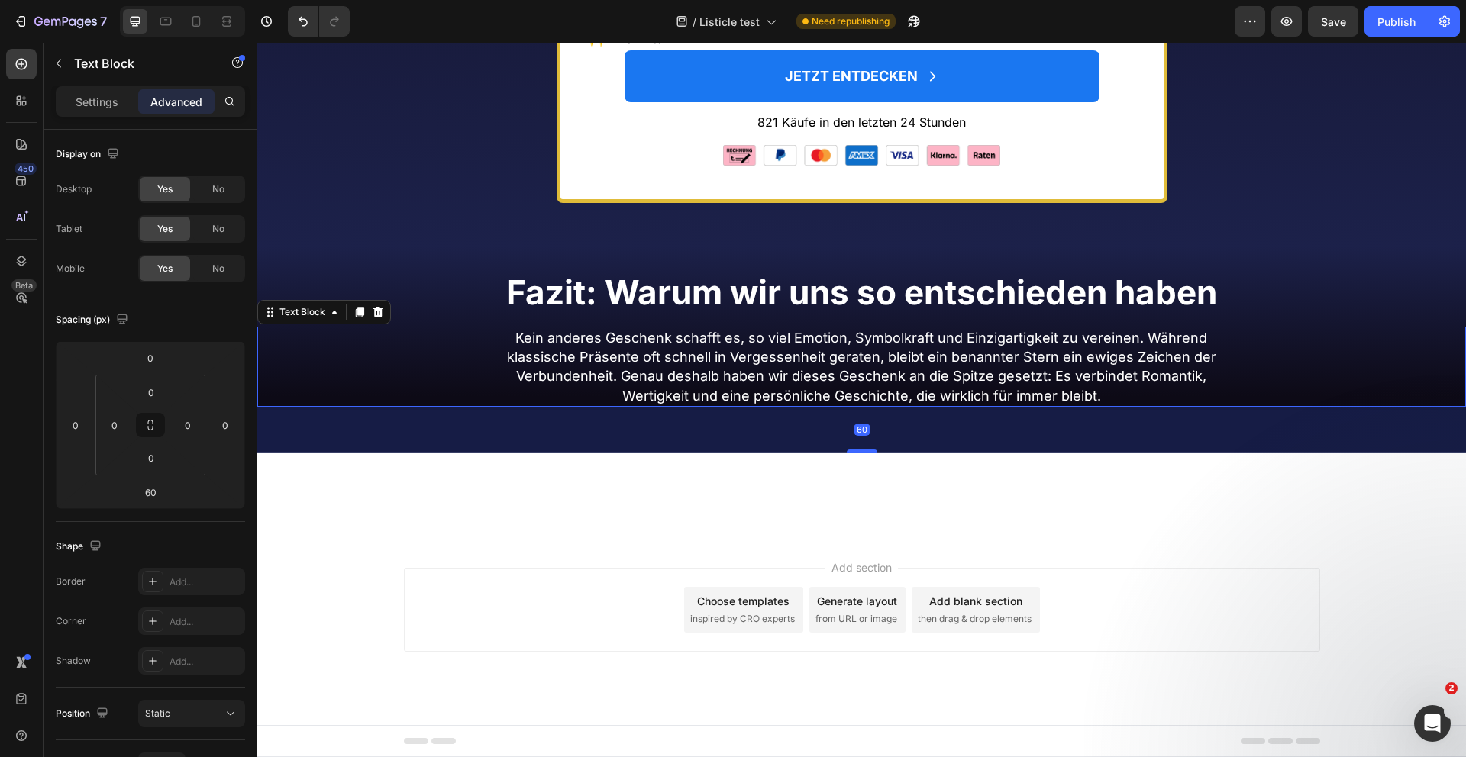
click at [1186, 405] on p "Kein anderes Geschenk schafft es, so viel Emotion, Symbolkraft und Einzigartigk…" at bounding box center [862, 366] width 722 height 77
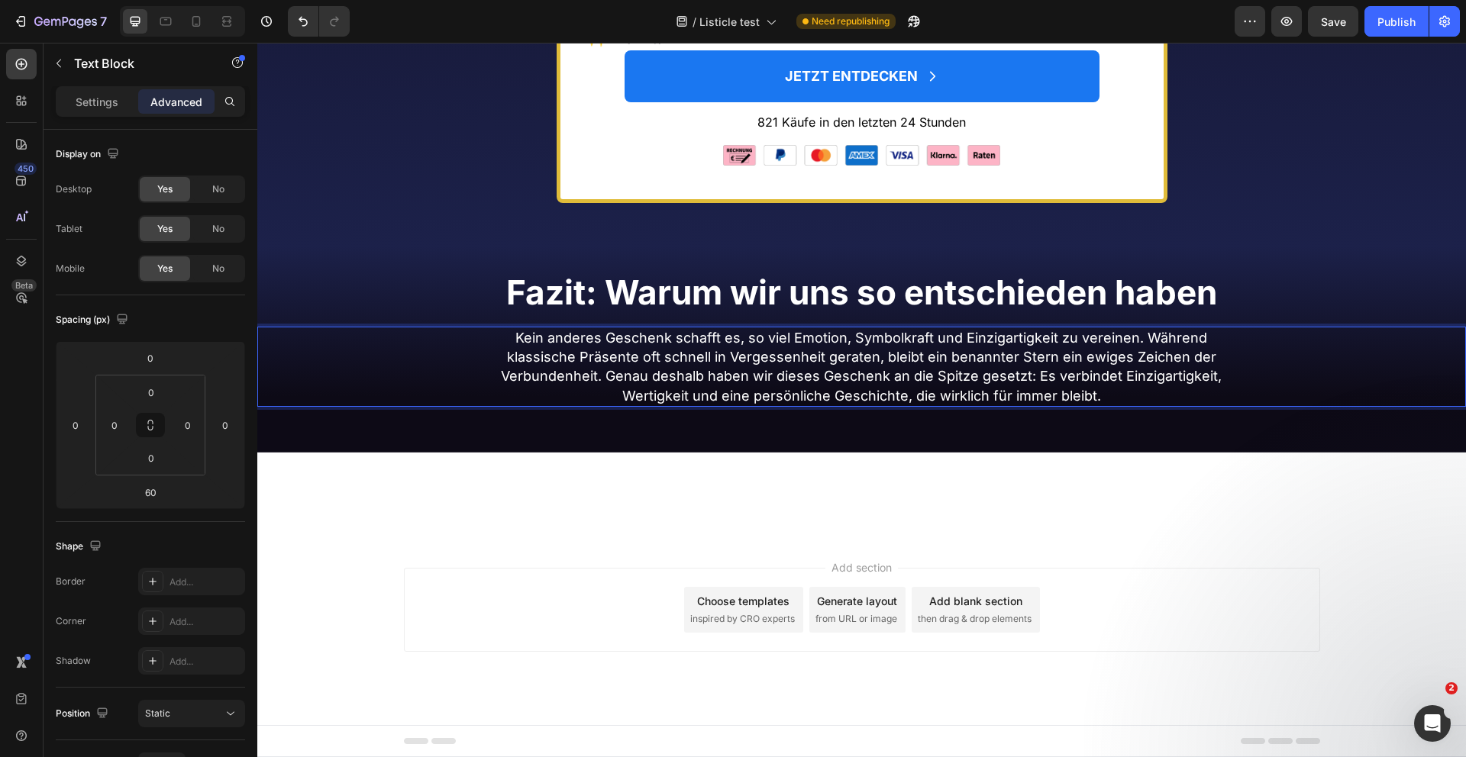
click at [680, 405] on p "Kein anderes Geschenk schafft es, so viel Emotion, Symbolkraft und Einzigartigk…" at bounding box center [862, 366] width 722 height 77
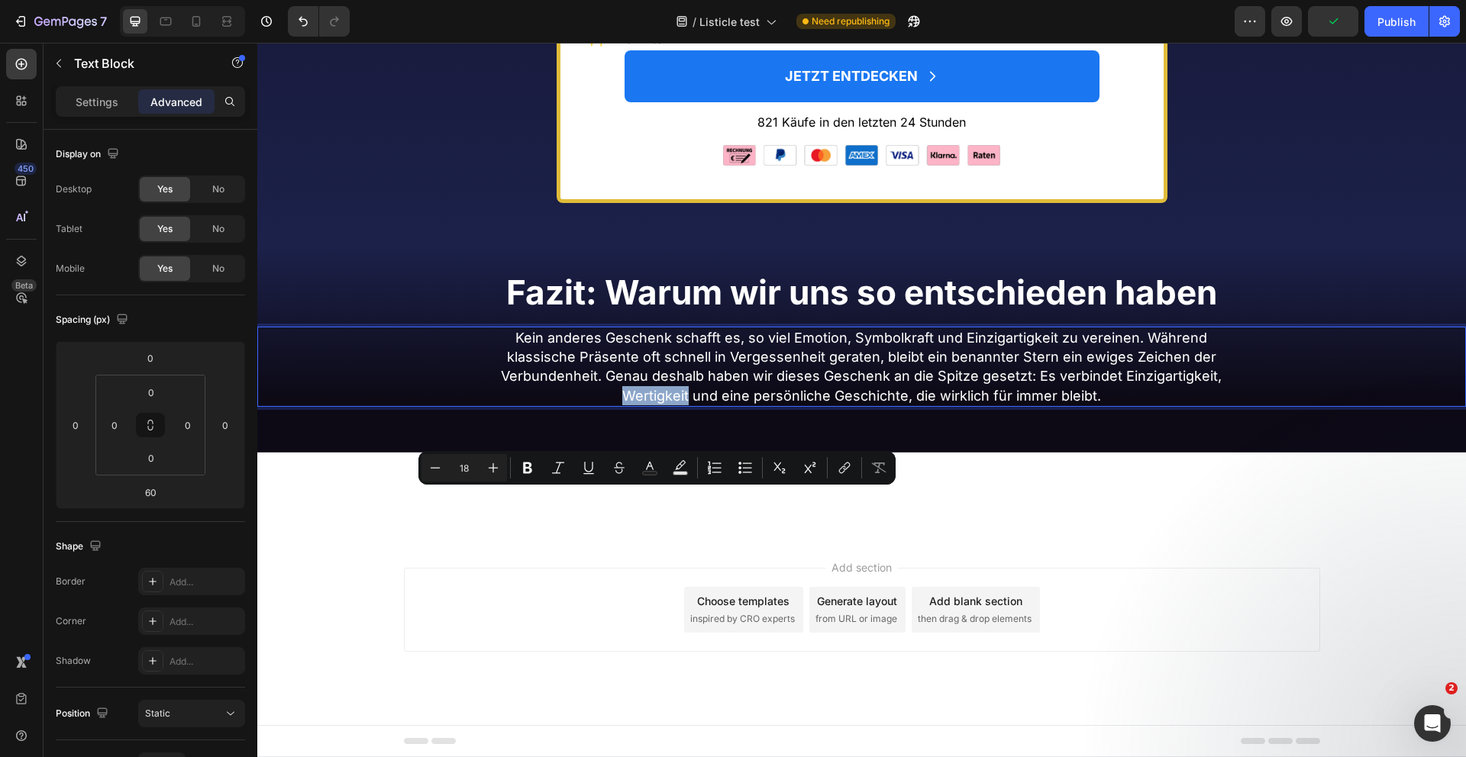
drag, startPoint x: 690, startPoint y: 499, endPoint x: 628, endPoint y: 499, distance: 61.8
click at [628, 405] on p "Kein anderes Geschenk schafft es, so viel Emotion, Symbolkraft und Einzigartigk…" at bounding box center [862, 366] width 722 height 77
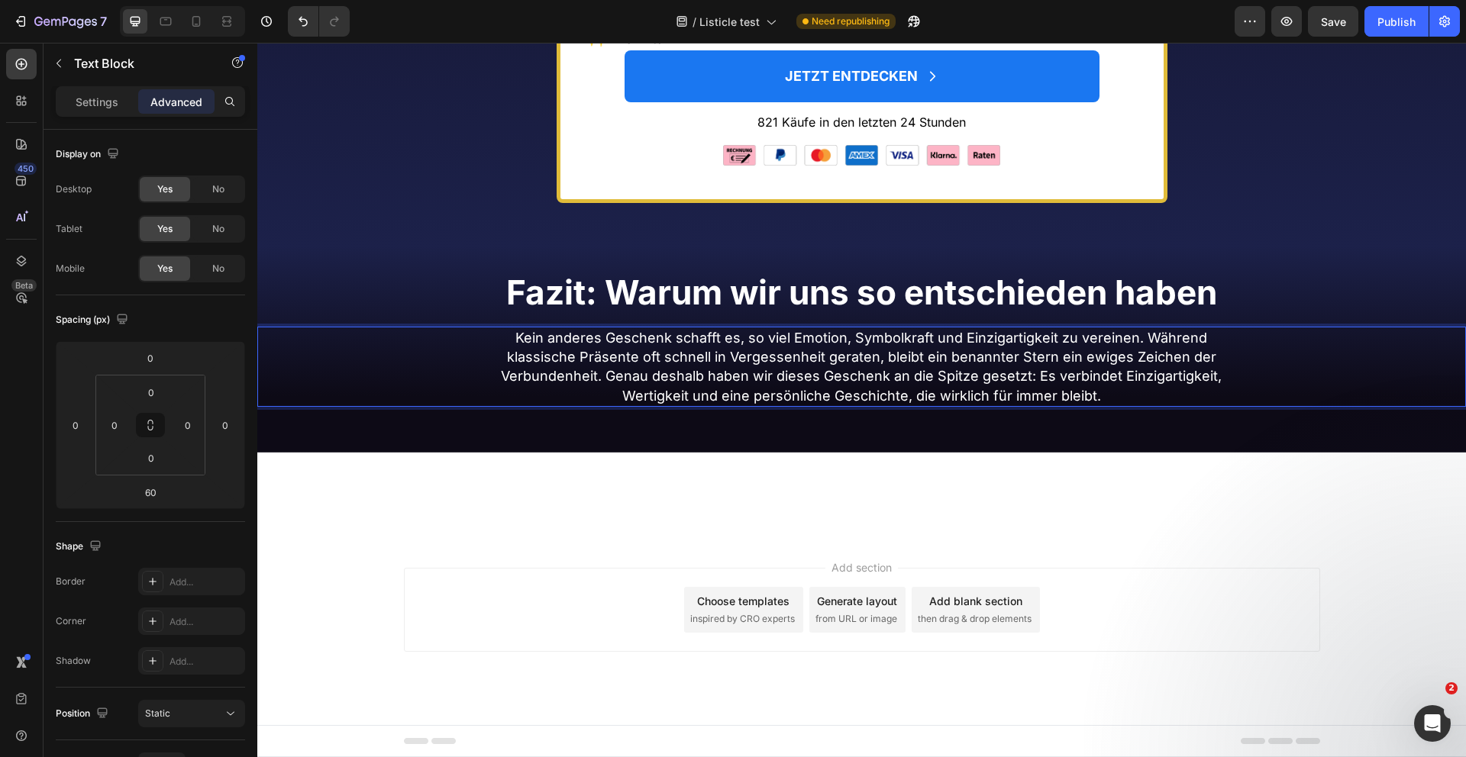
click at [1216, 405] on p "Kein anderes Geschenk schafft es, so viel Emotion, Symbolkraft und Einzigartigk…" at bounding box center [862, 366] width 722 height 77
click at [1112, 405] on p "Kein anderes Geschenk schafft es, so viel Emotion, Symbolkraft und Einzigartigk…" at bounding box center [862, 366] width 722 height 77
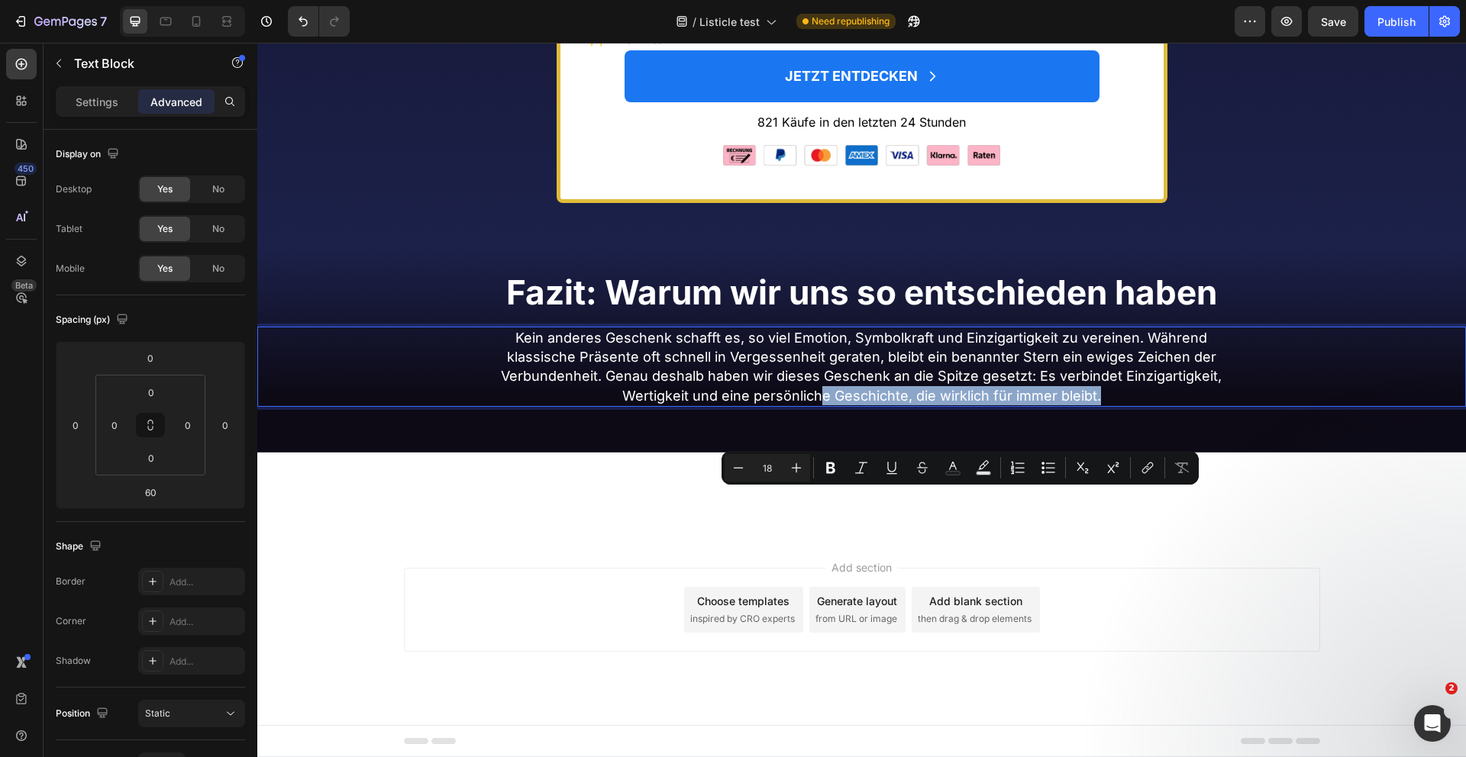
drag, startPoint x: 1136, startPoint y: 499, endPoint x: 822, endPoint y: 499, distance: 313.8
click at [822, 405] on p "Kein anderes Geschenk schafft es, so viel Emotion, Symbolkraft und Einzigartigk…" at bounding box center [862, 366] width 722 height 77
click at [844, 513] on h2 "Platz 1: Einen echten Stern verschenken" at bounding box center [861, 495] width 1208 height 36
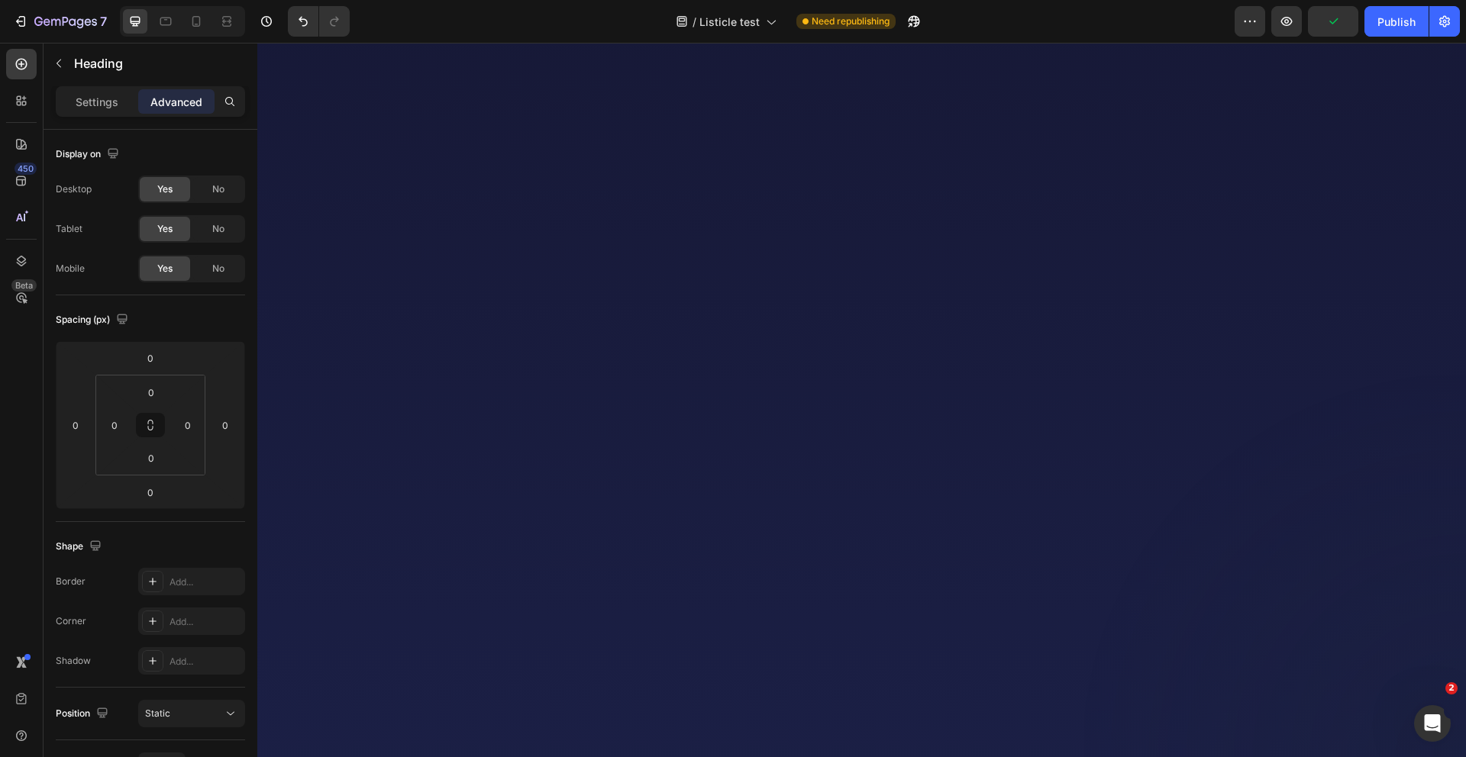
scroll to position [0, 0]
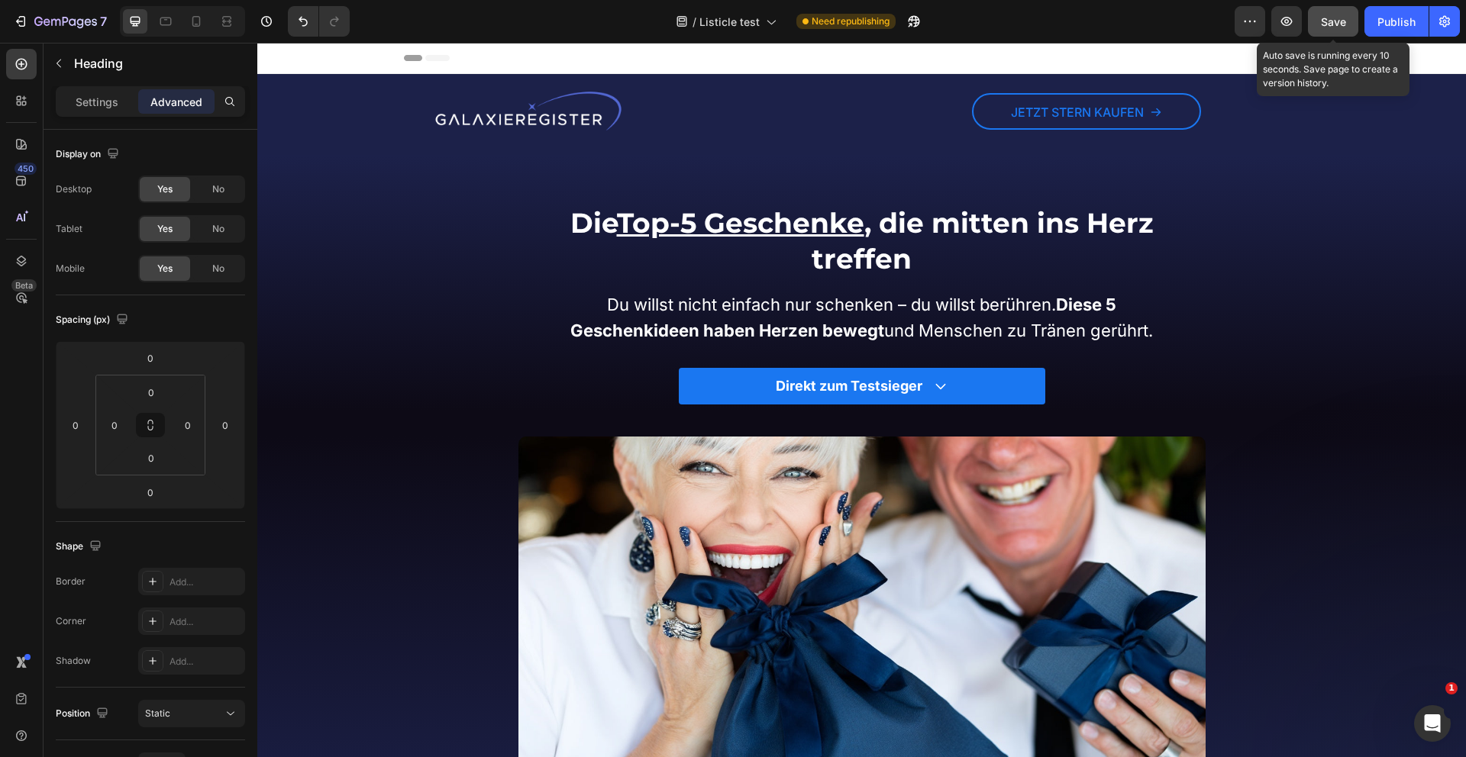
click at [1322, 19] on span "Save" at bounding box center [1333, 21] width 25 height 13
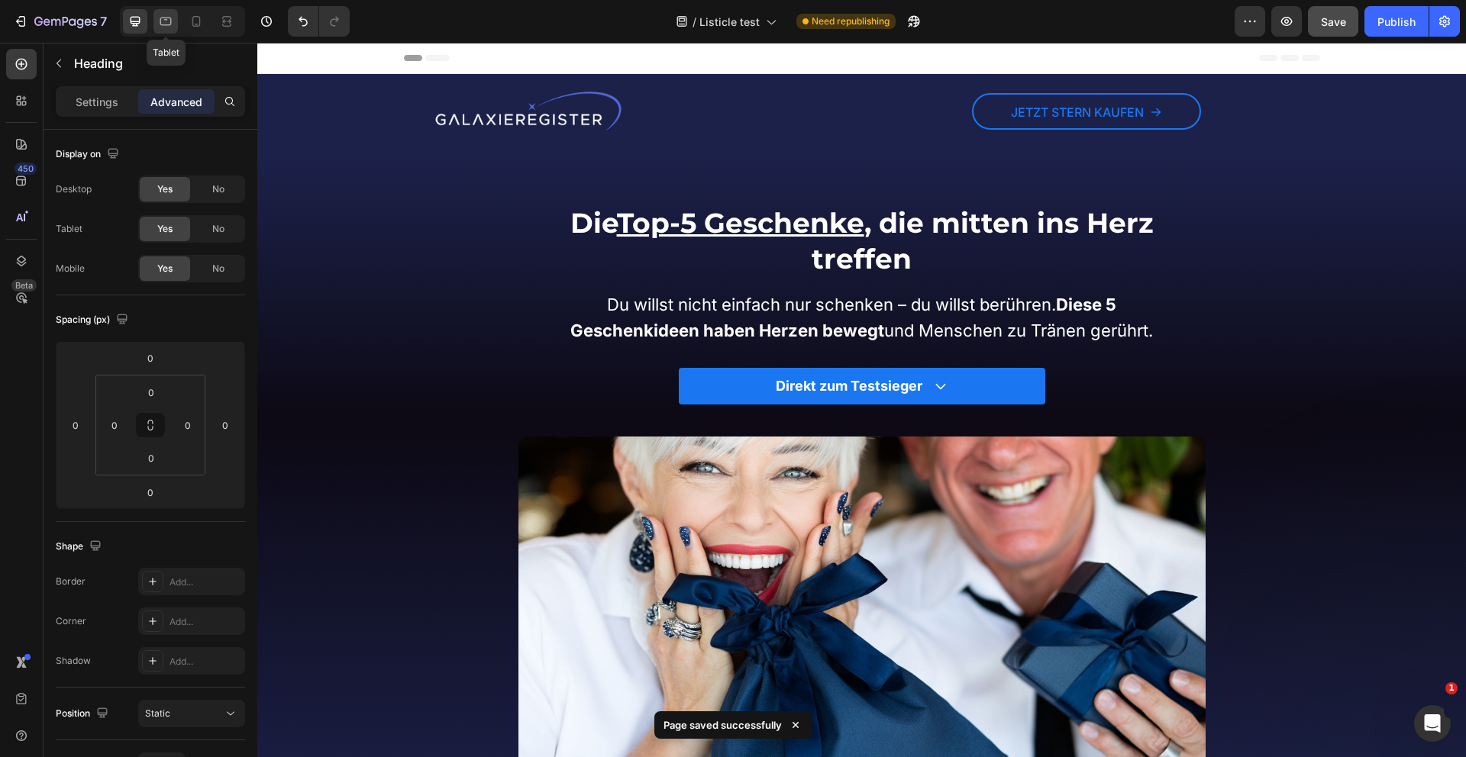
click at [165, 20] on icon at bounding box center [165, 22] width 11 height 8
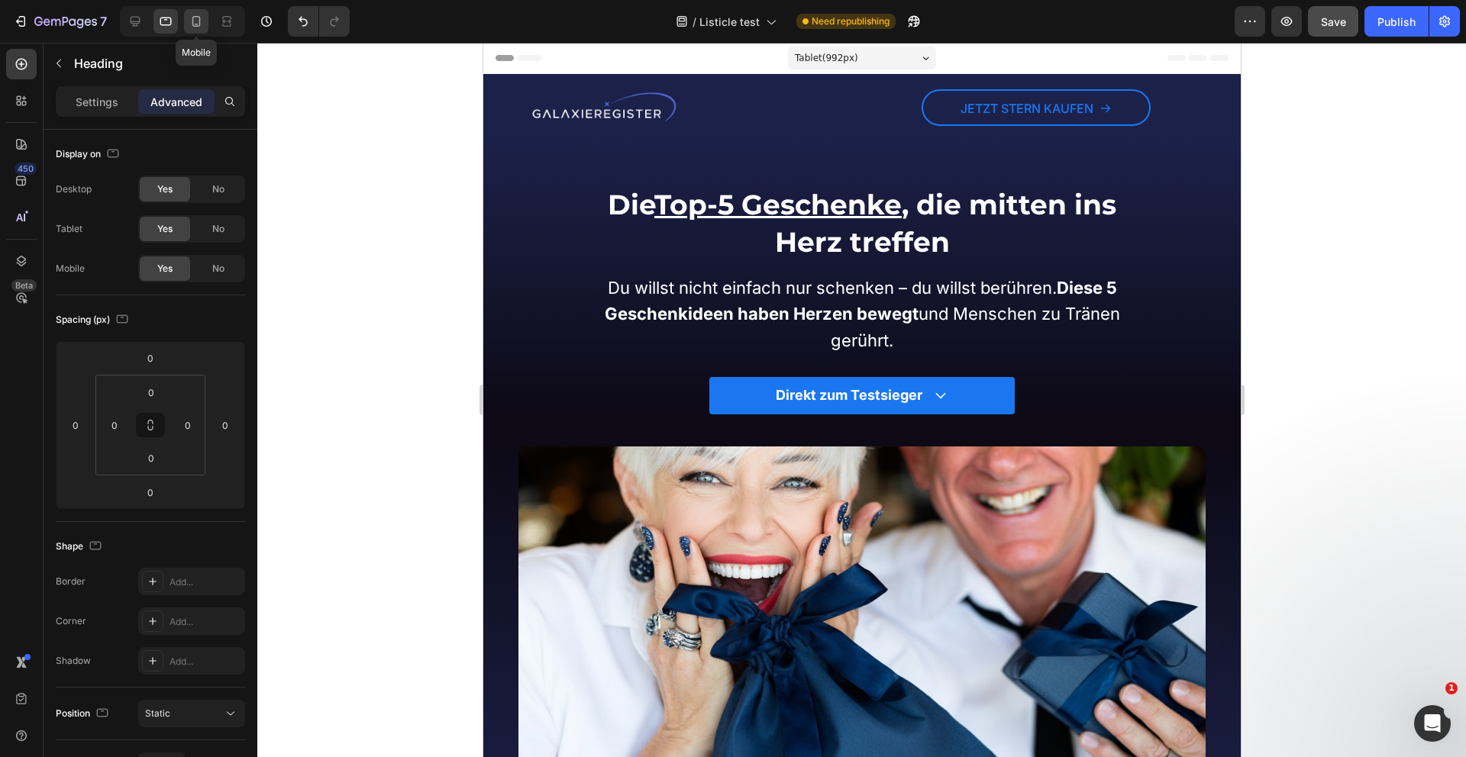
click at [198, 21] on icon at bounding box center [196, 21] width 15 height 15
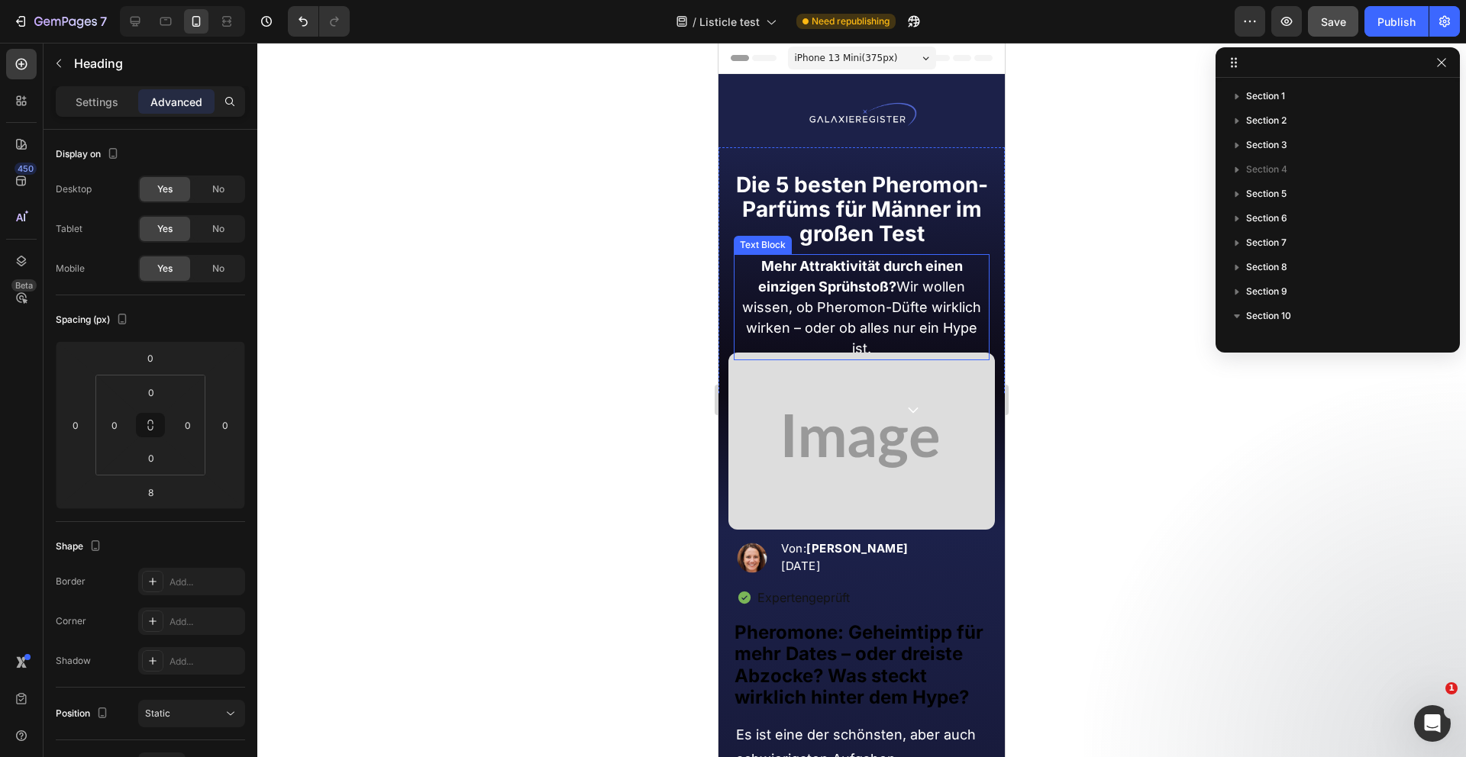
scroll to position [41, 0]
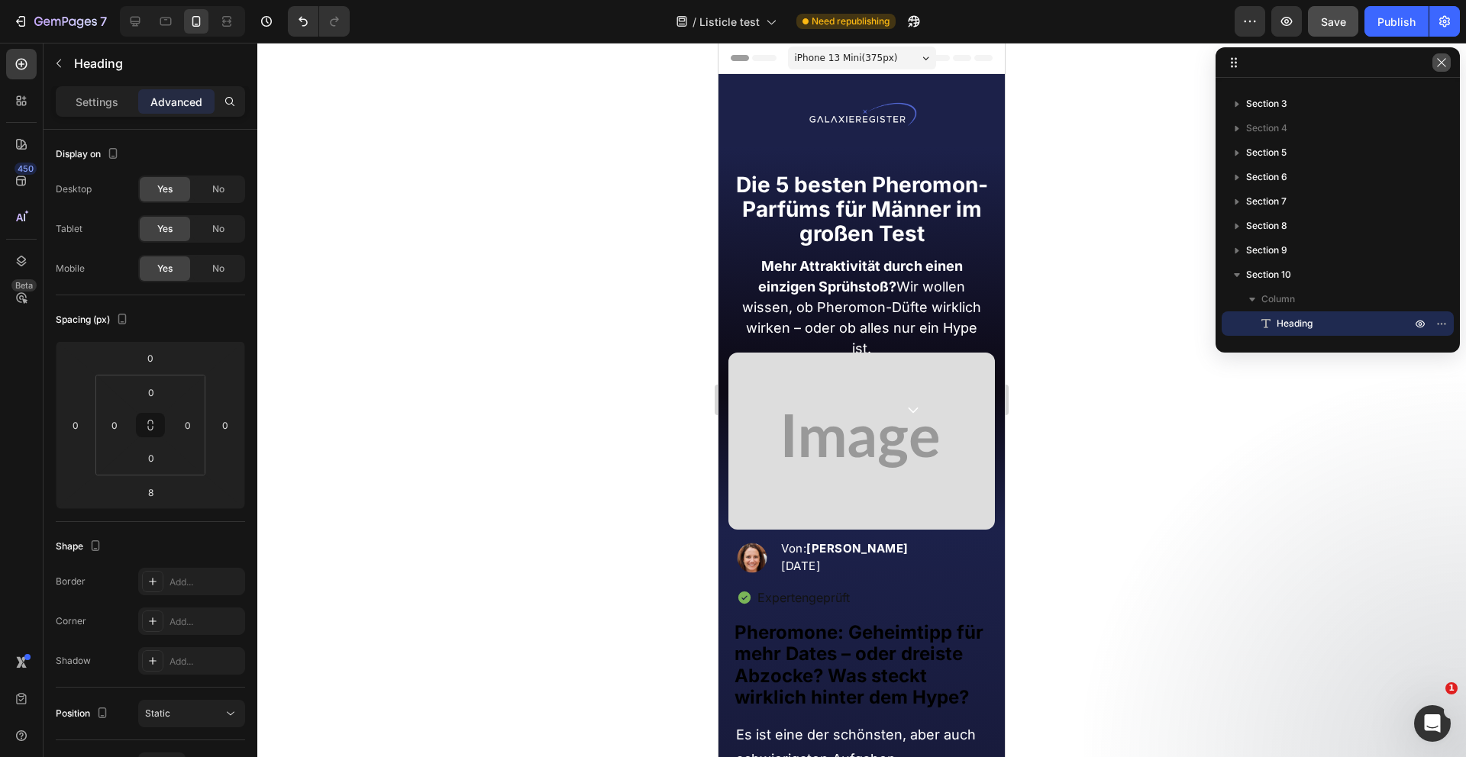
click at [1441, 65] on icon "button" at bounding box center [1441, 62] width 12 height 12
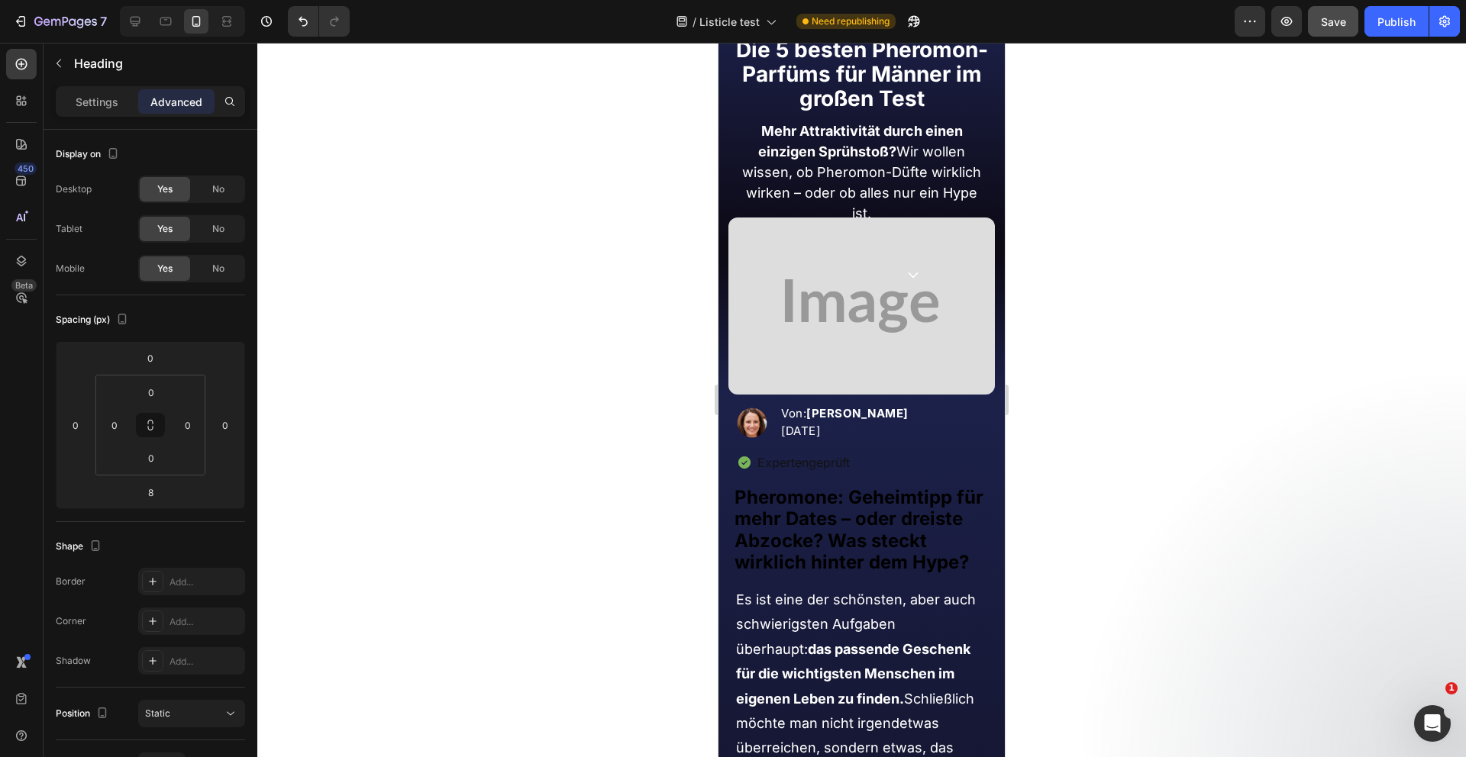
scroll to position [0, 0]
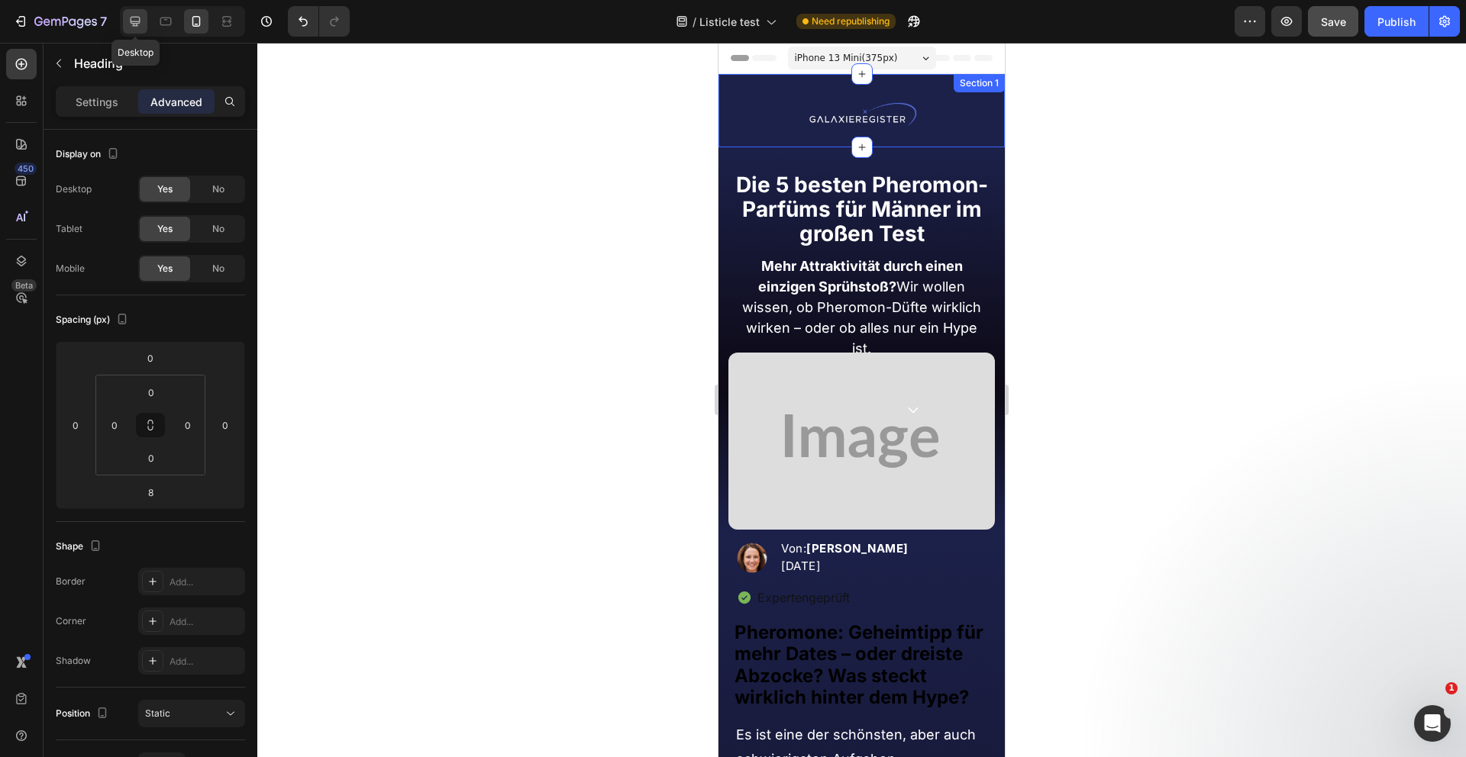
click at [135, 15] on icon at bounding box center [134, 21] width 15 height 15
type input "0"
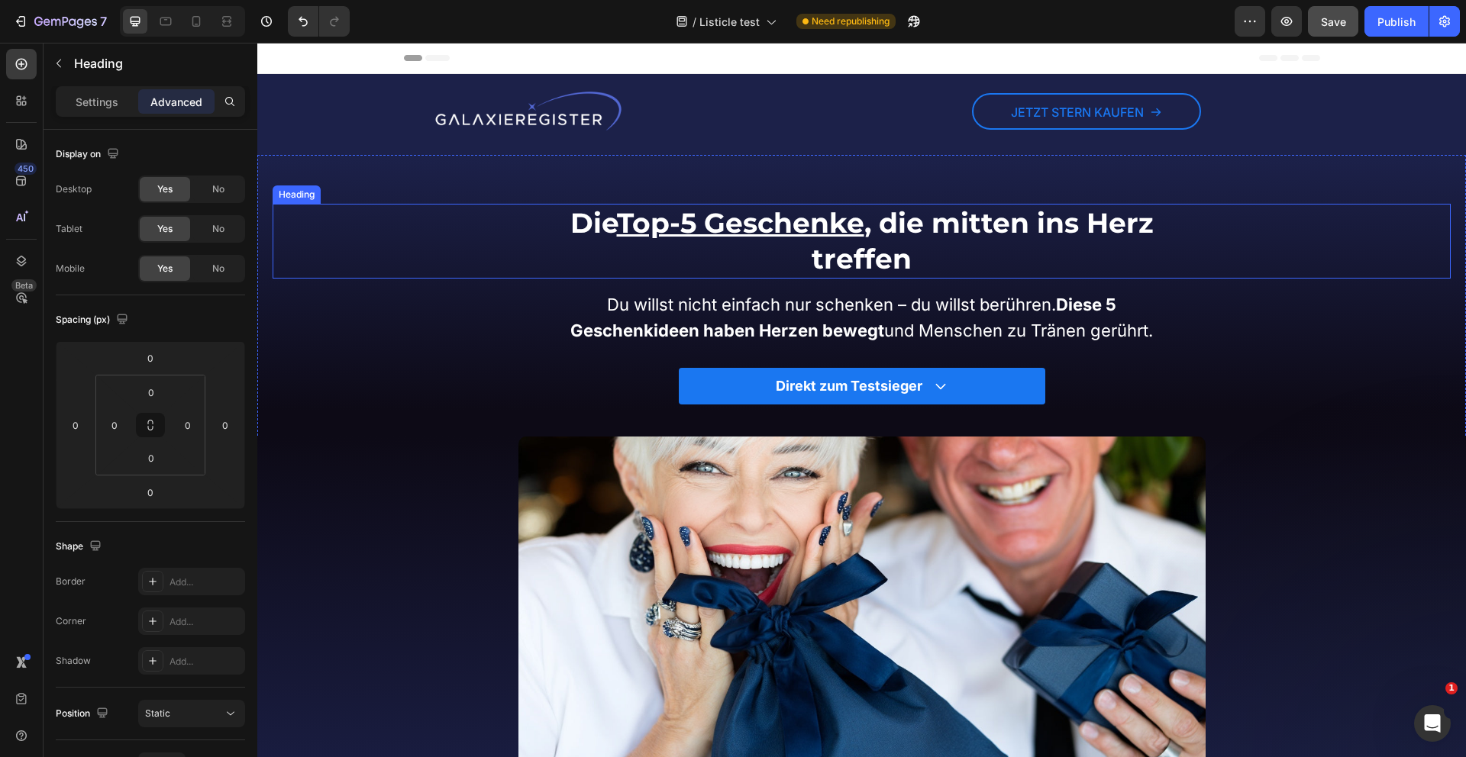
click at [862, 227] on u "Top-5 Geschenke" at bounding box center [740, 223] width 247 height 34
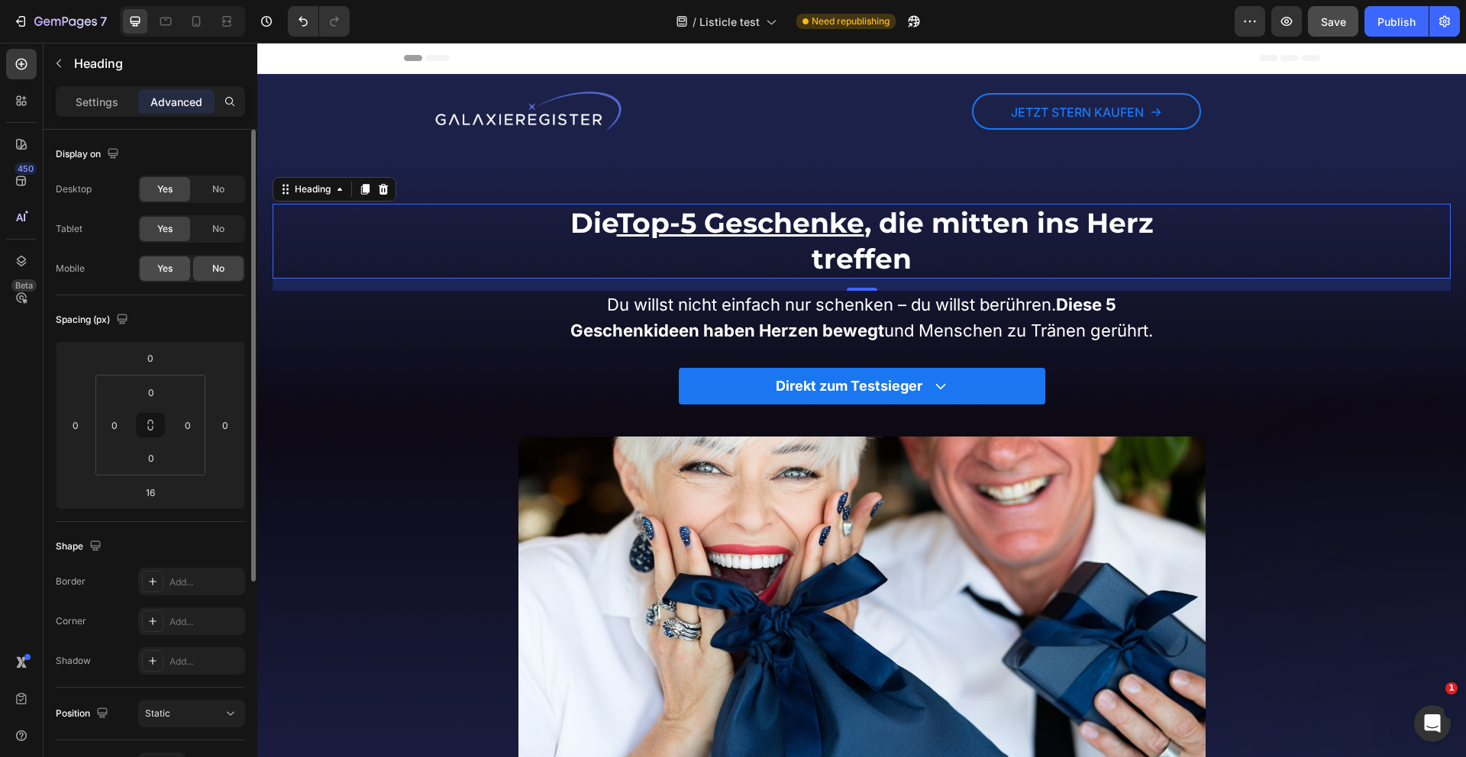
click at [169, 263] on span "Yes" at bounding box center [164, 269] width 15 height 14
click at [673, 331] on strong "Diese 5 Geschenkideen haben Herzen bewegt" at bounding box center [843, 318] width 546 height 46
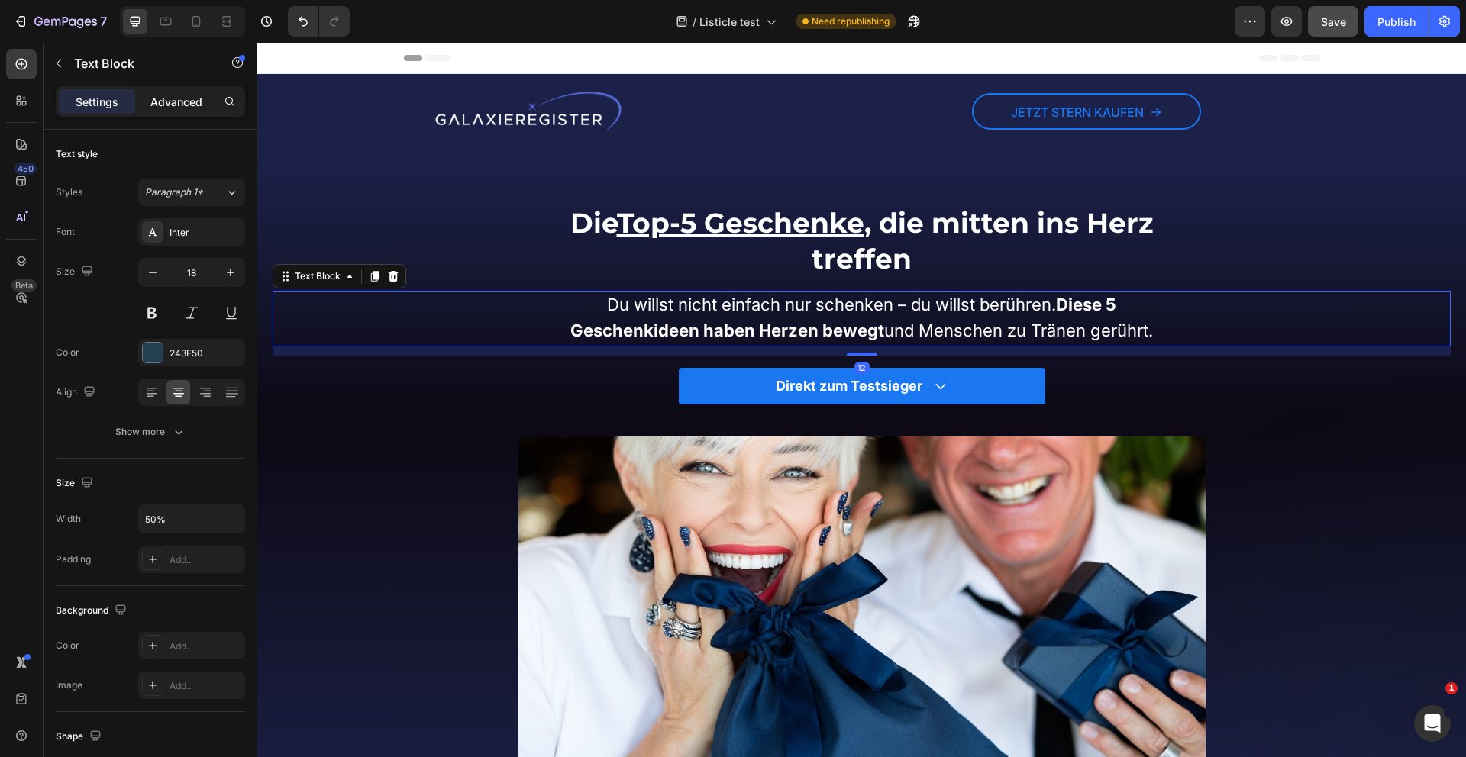
click at [178, 102] on p "Advanced" at bounding box center [176, 102] width 52 height 16
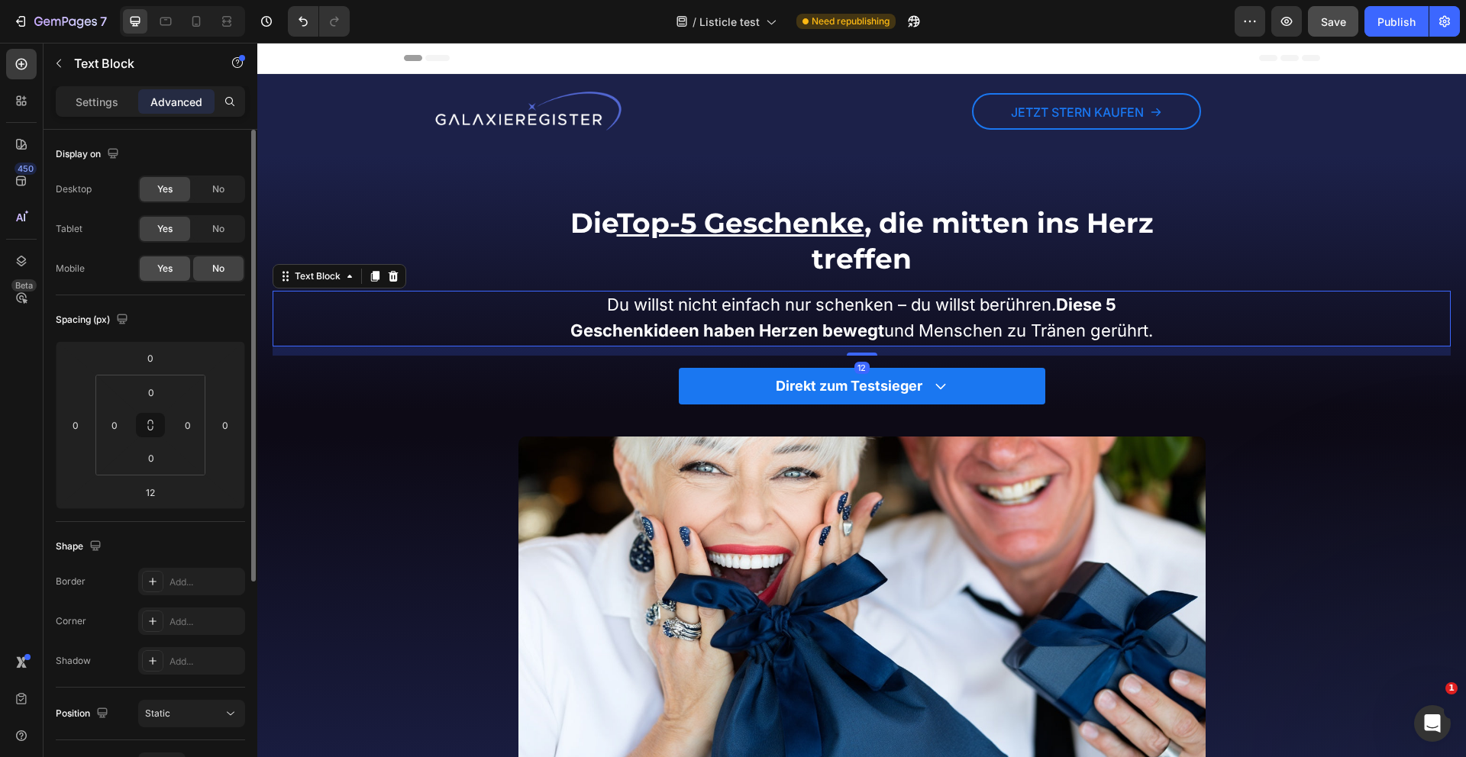
click at [160, 269] on span "Yes" at bounding box center [164, 269] width 15 height 14
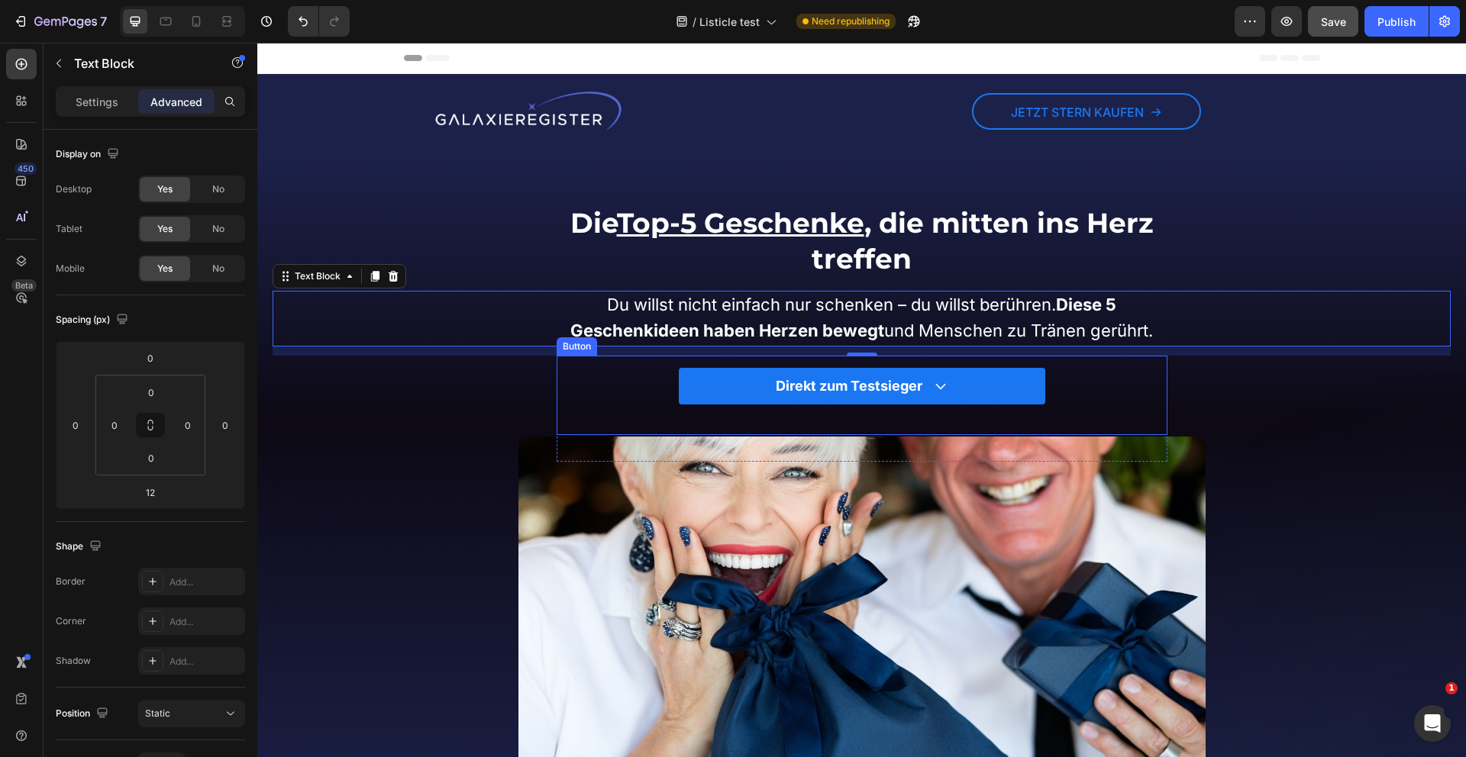
click at [641, 407] on div "Direkt zum Testsieger Button" at bounding box center [862, 395] width 611 height 79
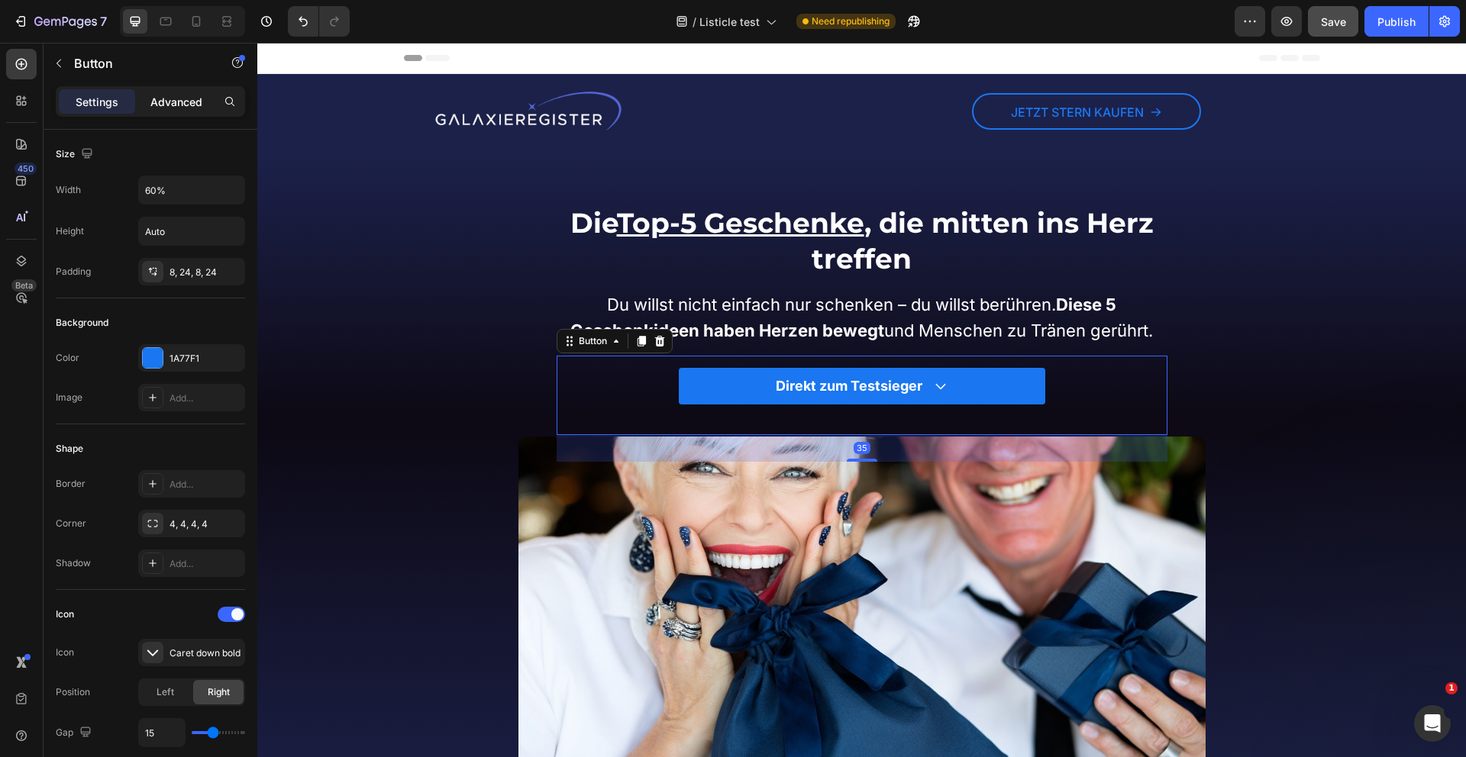
click at [167, 101] on p "Advanced" at bounding box center [176, 102] width 52 height 16
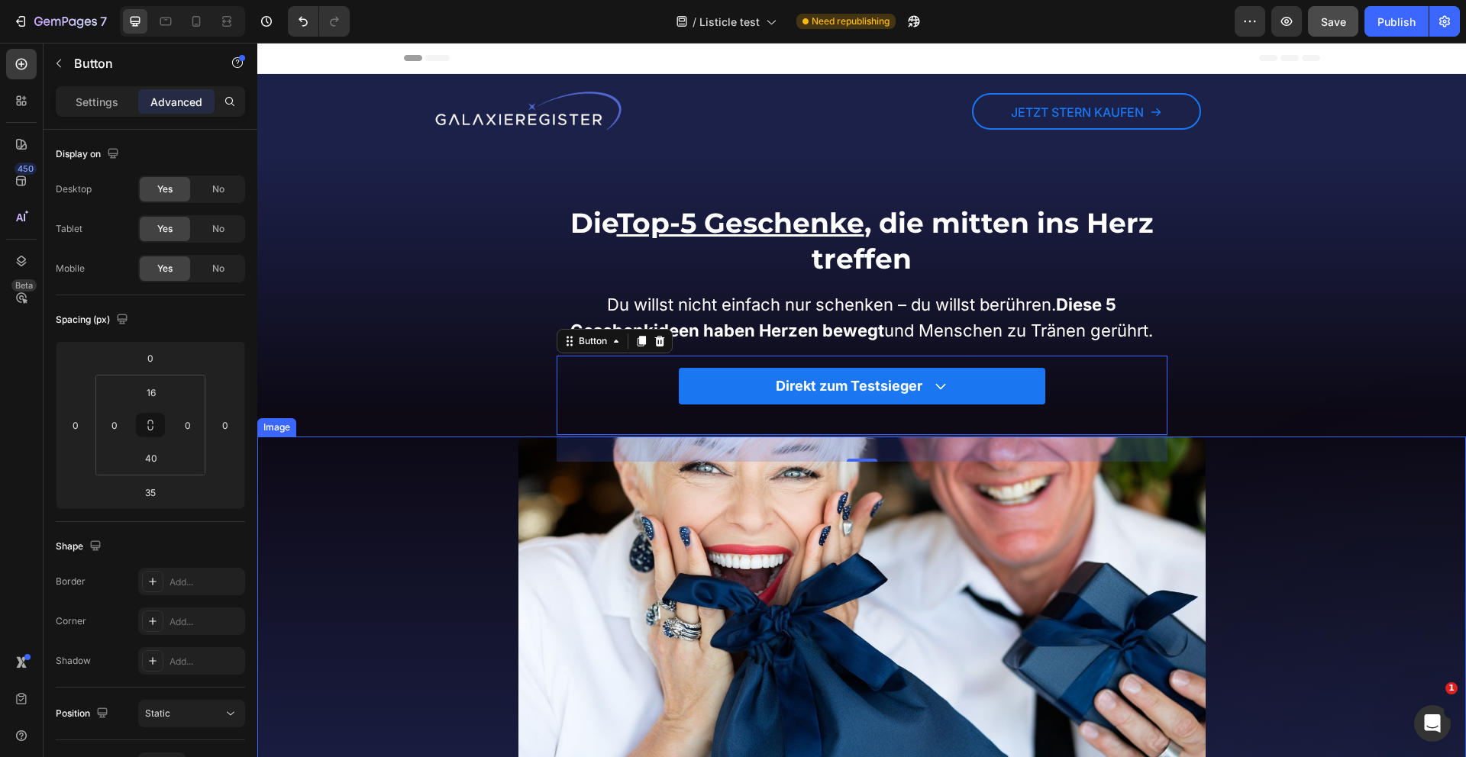
click at [570, 557] on img at bounding box center [861, 629] width 687 height 385
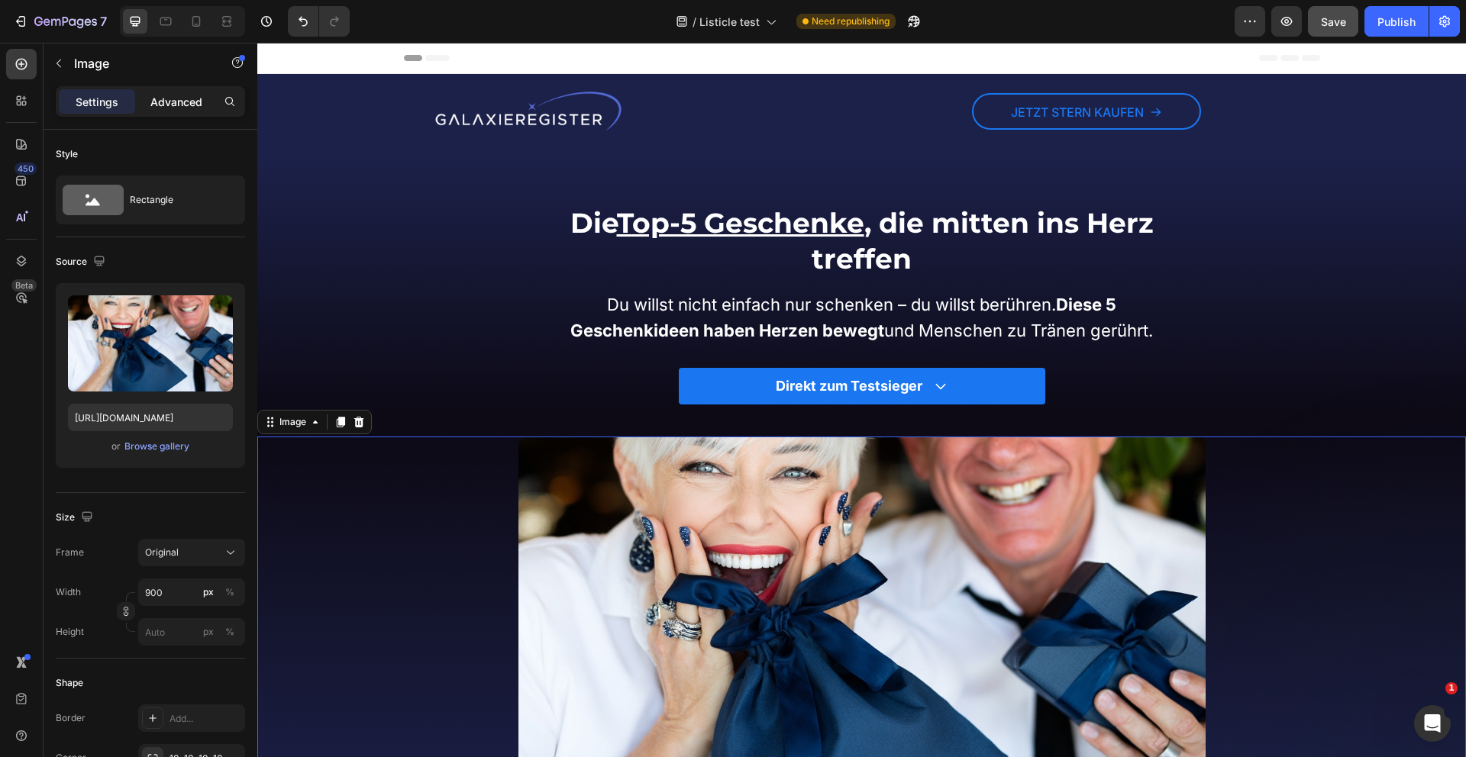
click at [172, 92] on div "Advanced" at bounding box center [176, 101] width 76 height 24
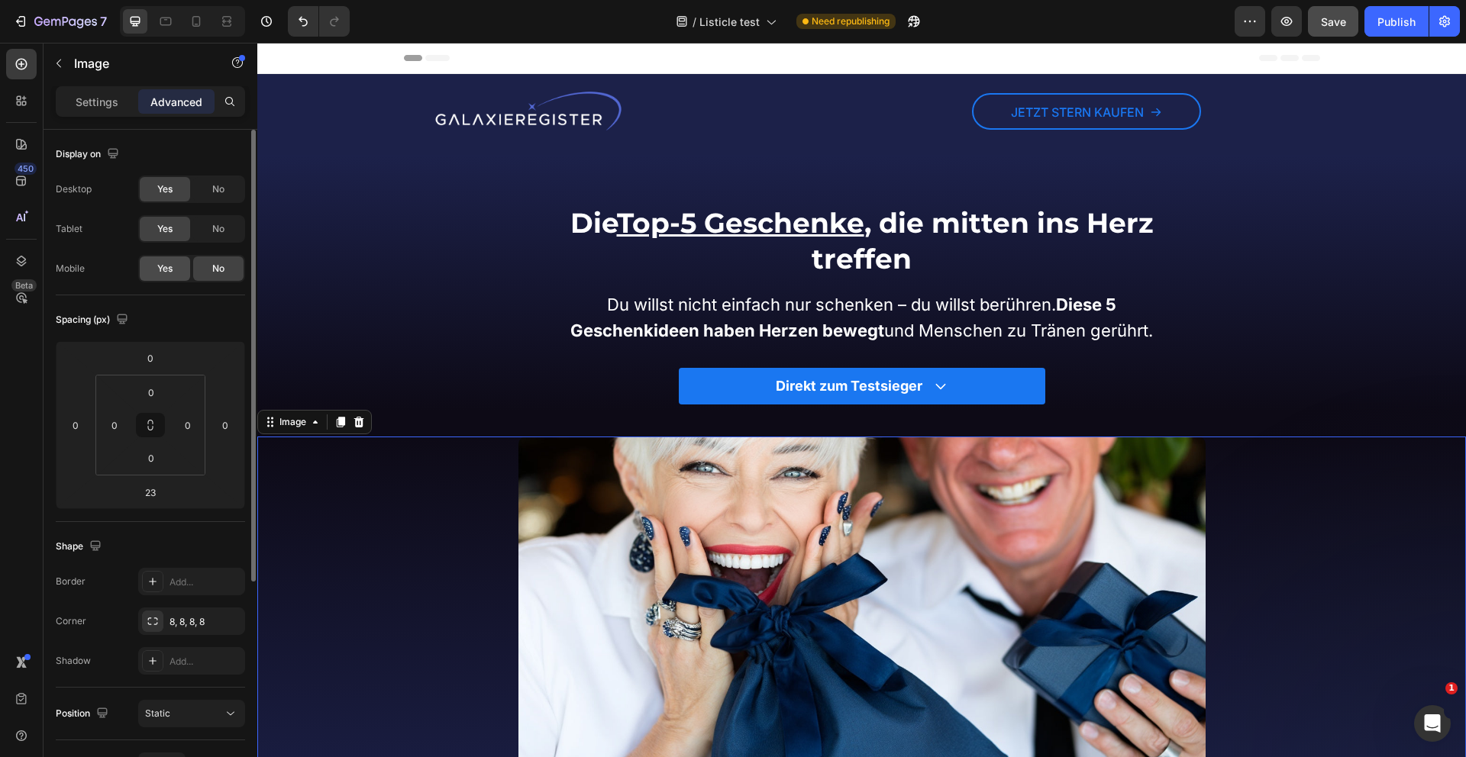
click at [165, 271] on span "Yes" at bounding box center [164, 269] width 15 height 14
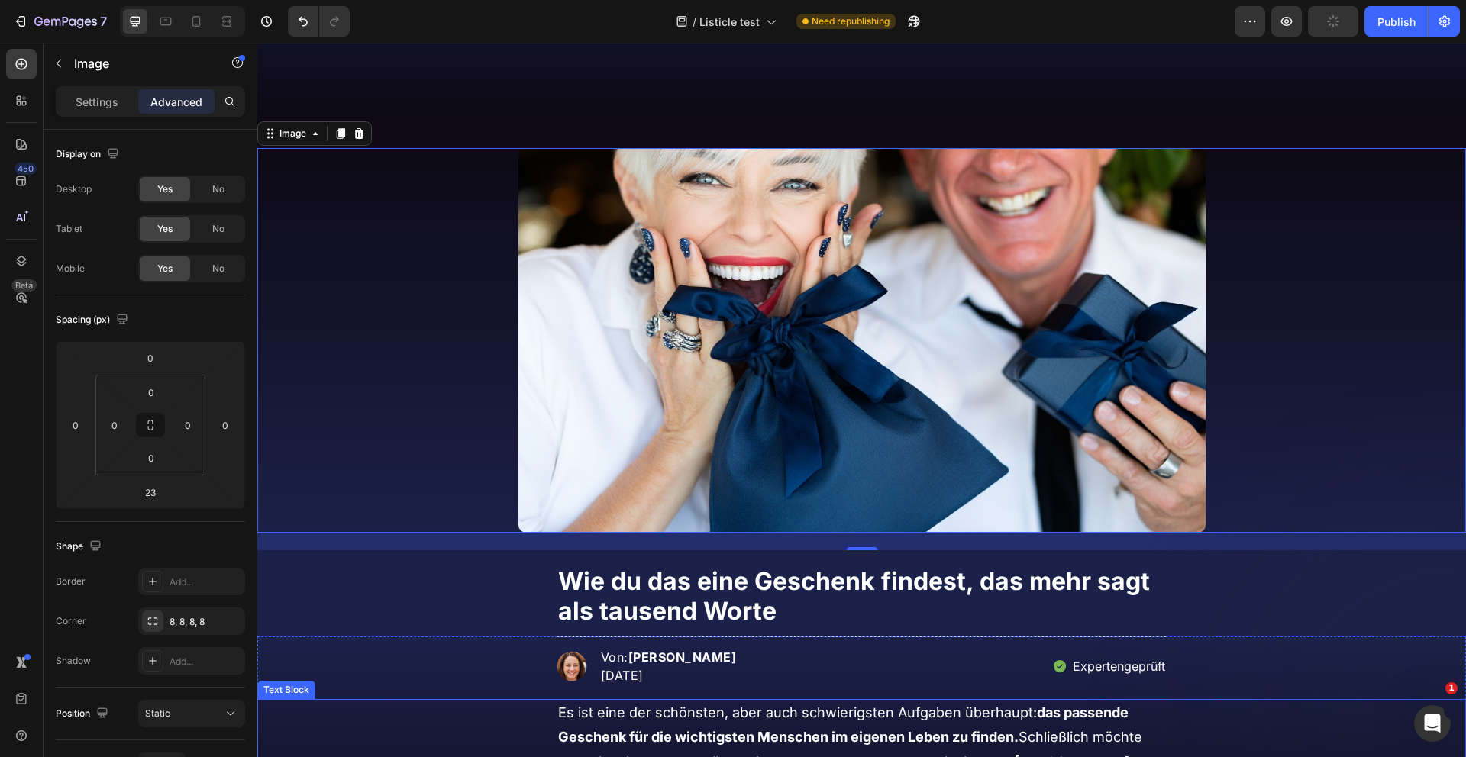
scroll to position [669, 0]
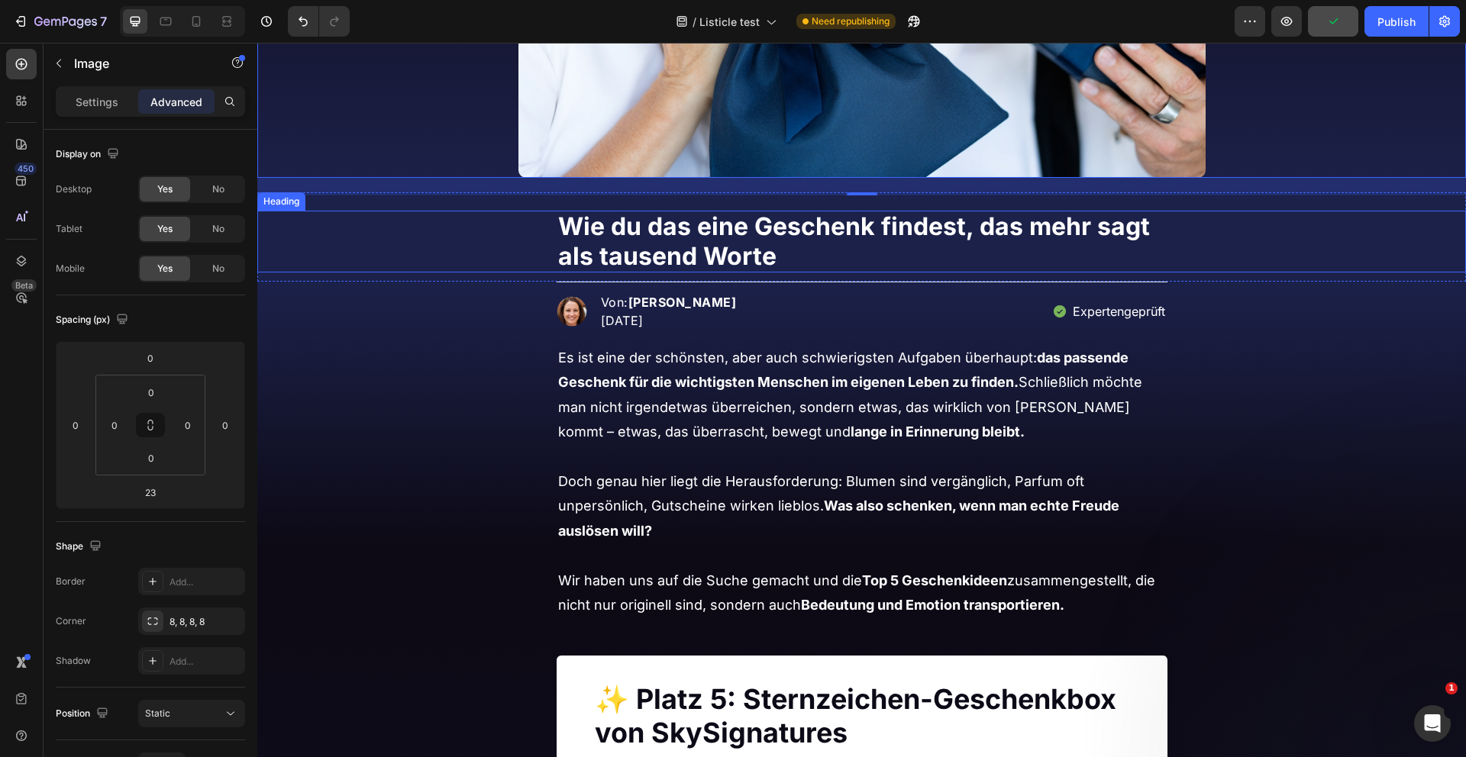
click at [450, 238] on div "Wie du das eine Geschenk findest, das mehr sagt als tausend Worte" at bounding box center [861, 242] width 1208 height 62
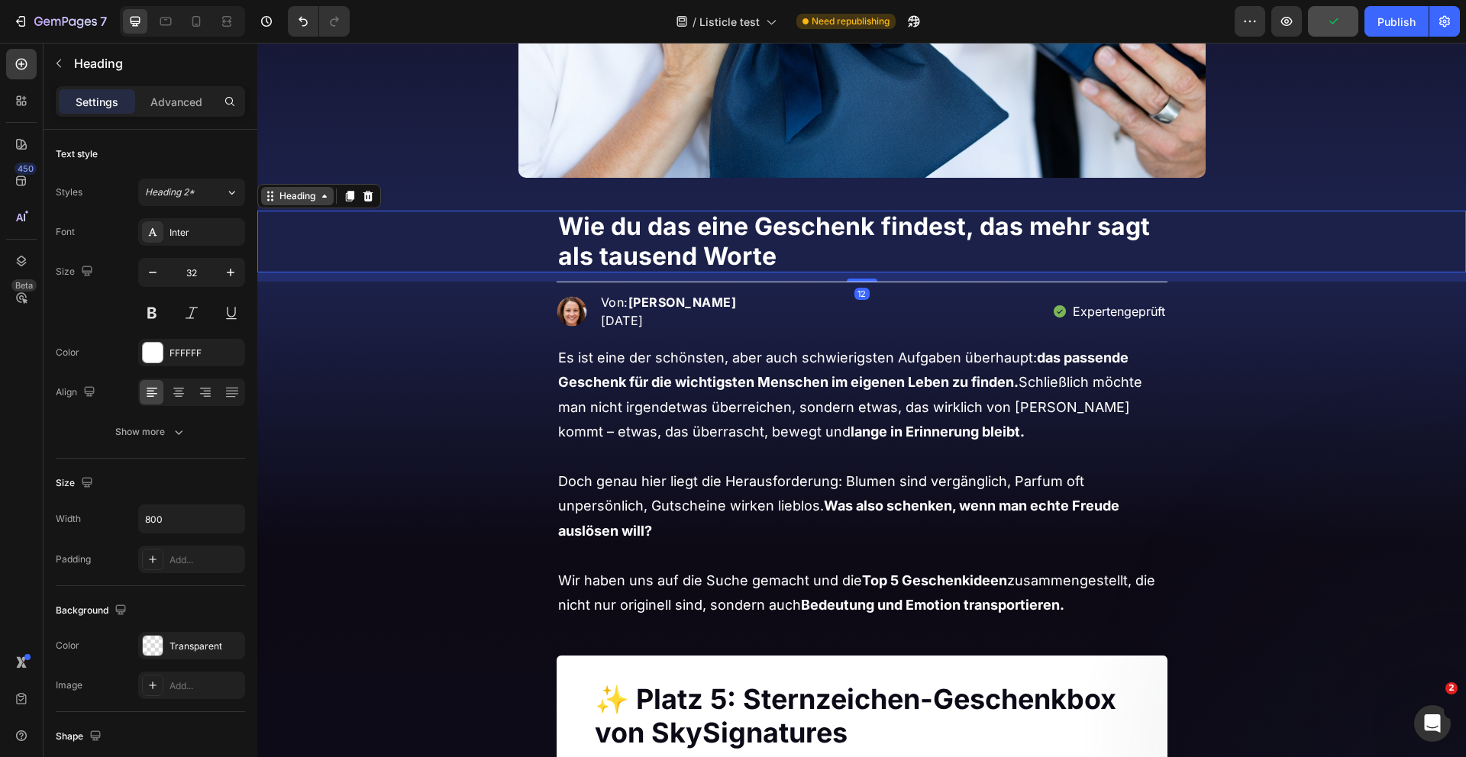
click at [307, 199] on div "Heading" at bounding box center [297, 196] width 42 height 14
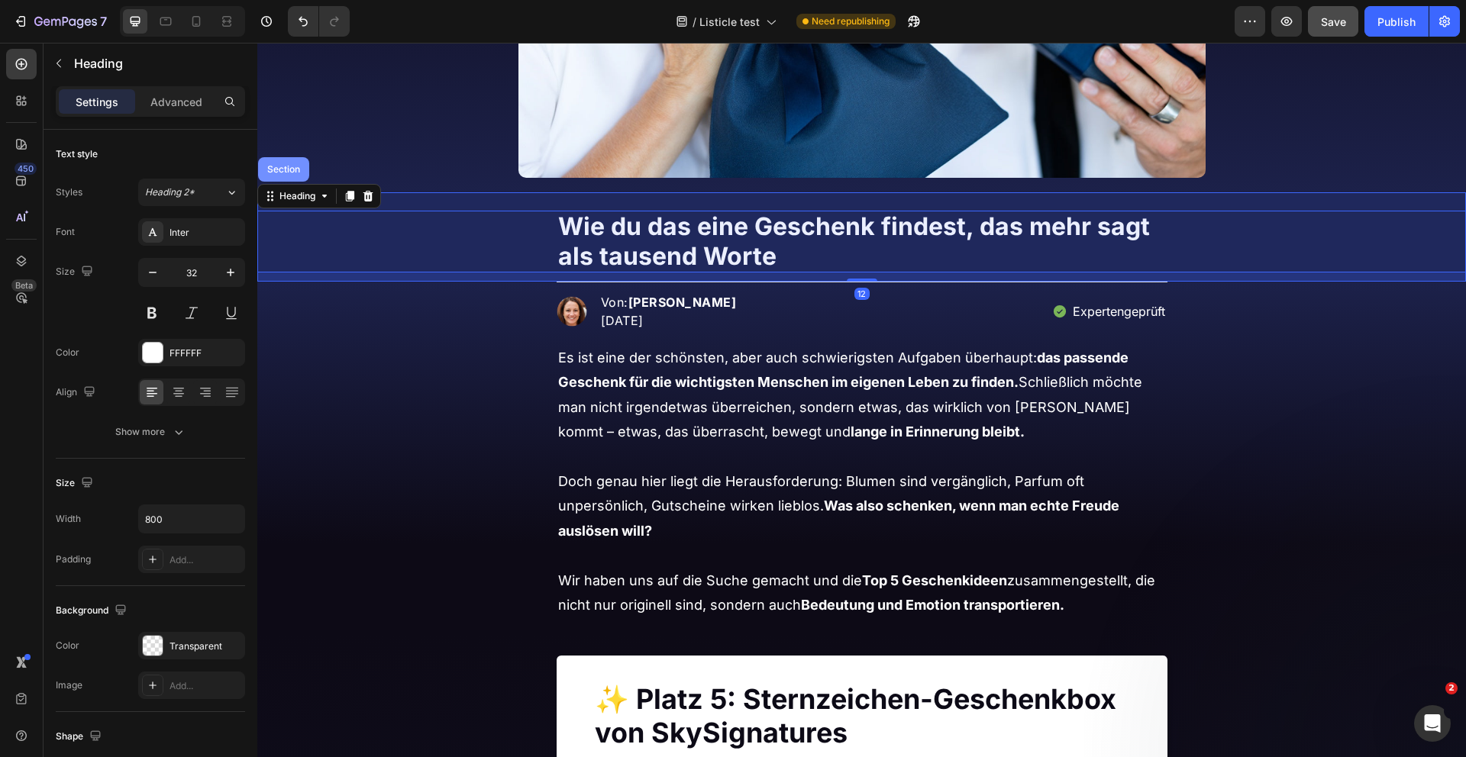
click at [287, 175] on div "Section" at bounding box center [283, 169] width 51 height 24
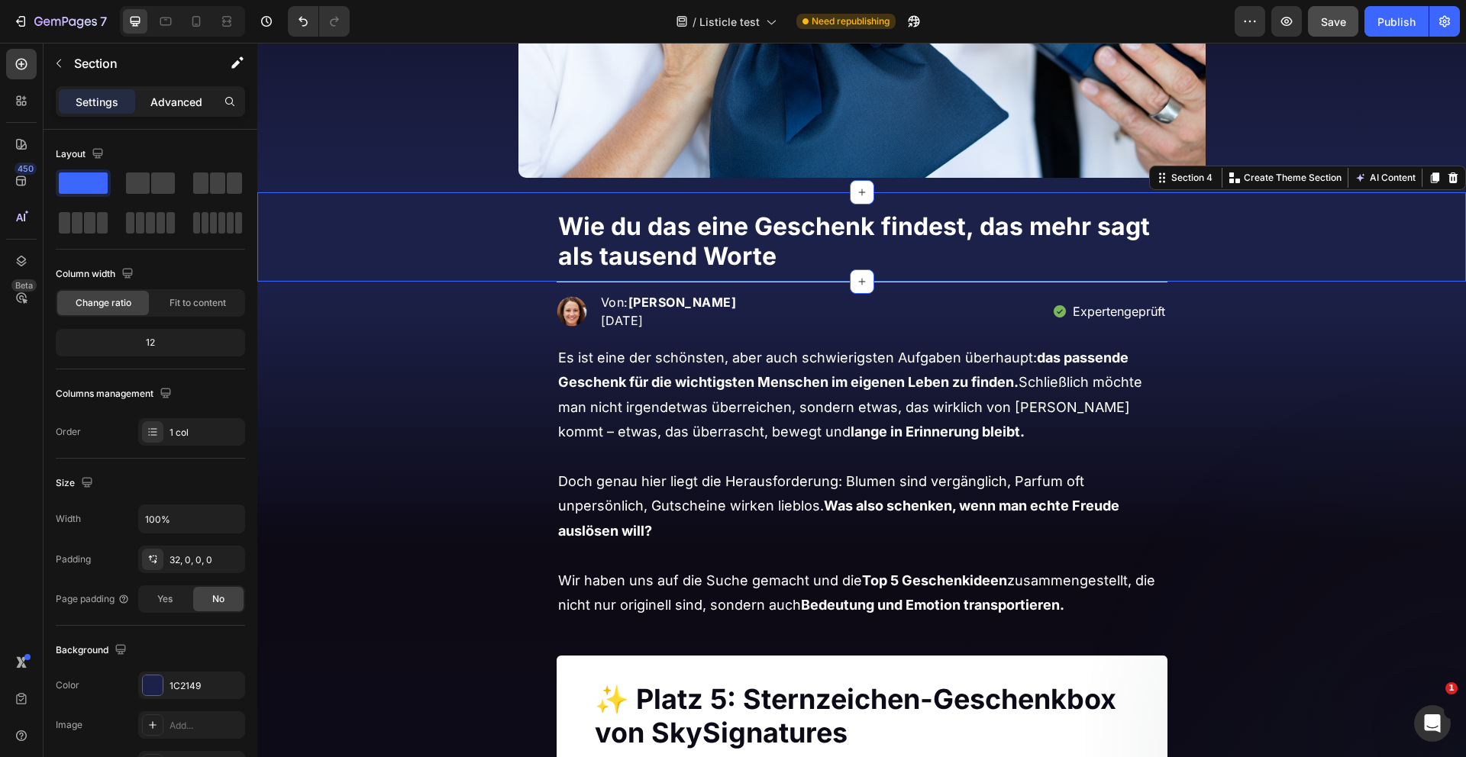
click at [163, 102] on p "Advanced" at bounding box center [176, 102] width 52 height 16
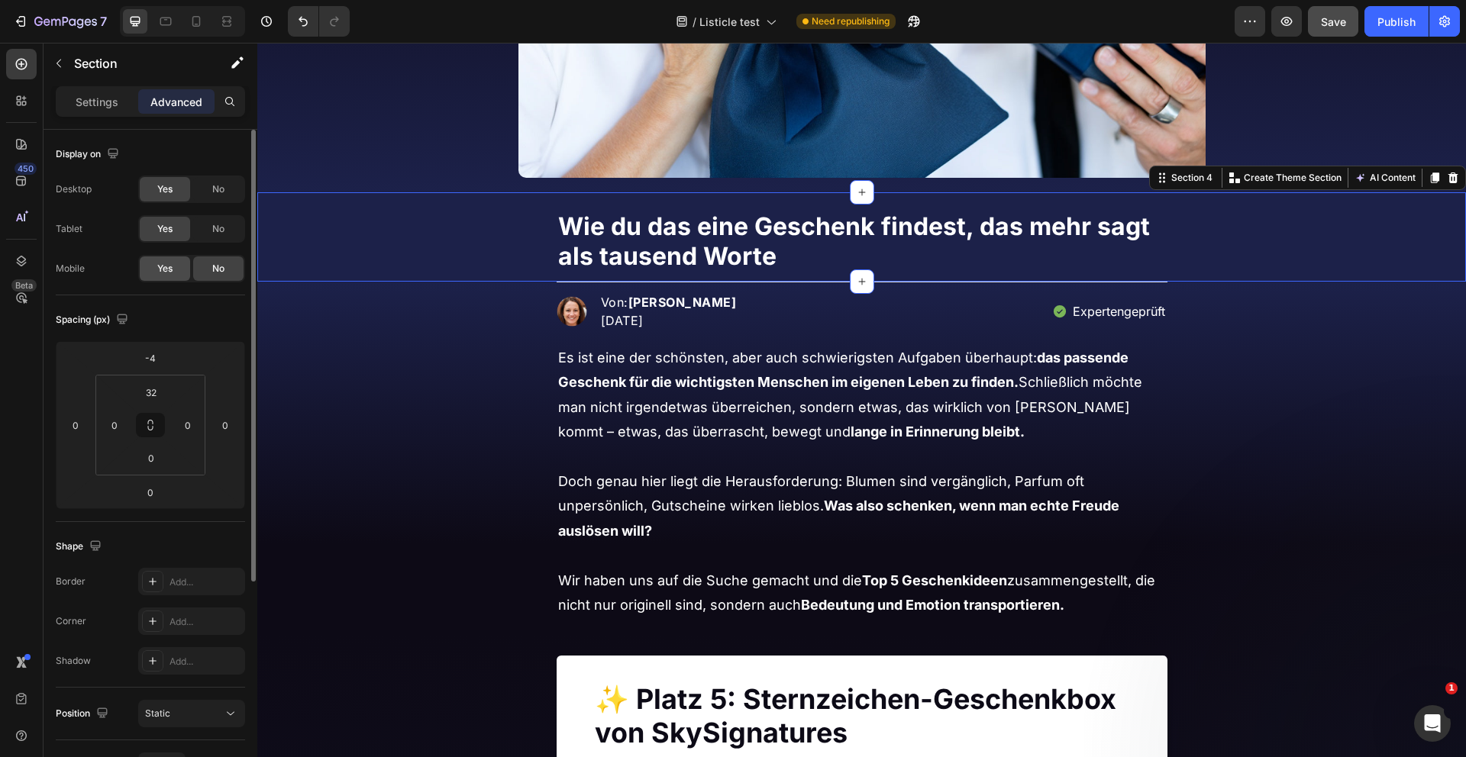
click at [174, 266] on div "Yes" at bounding box center [165, 269] width 50 height 24
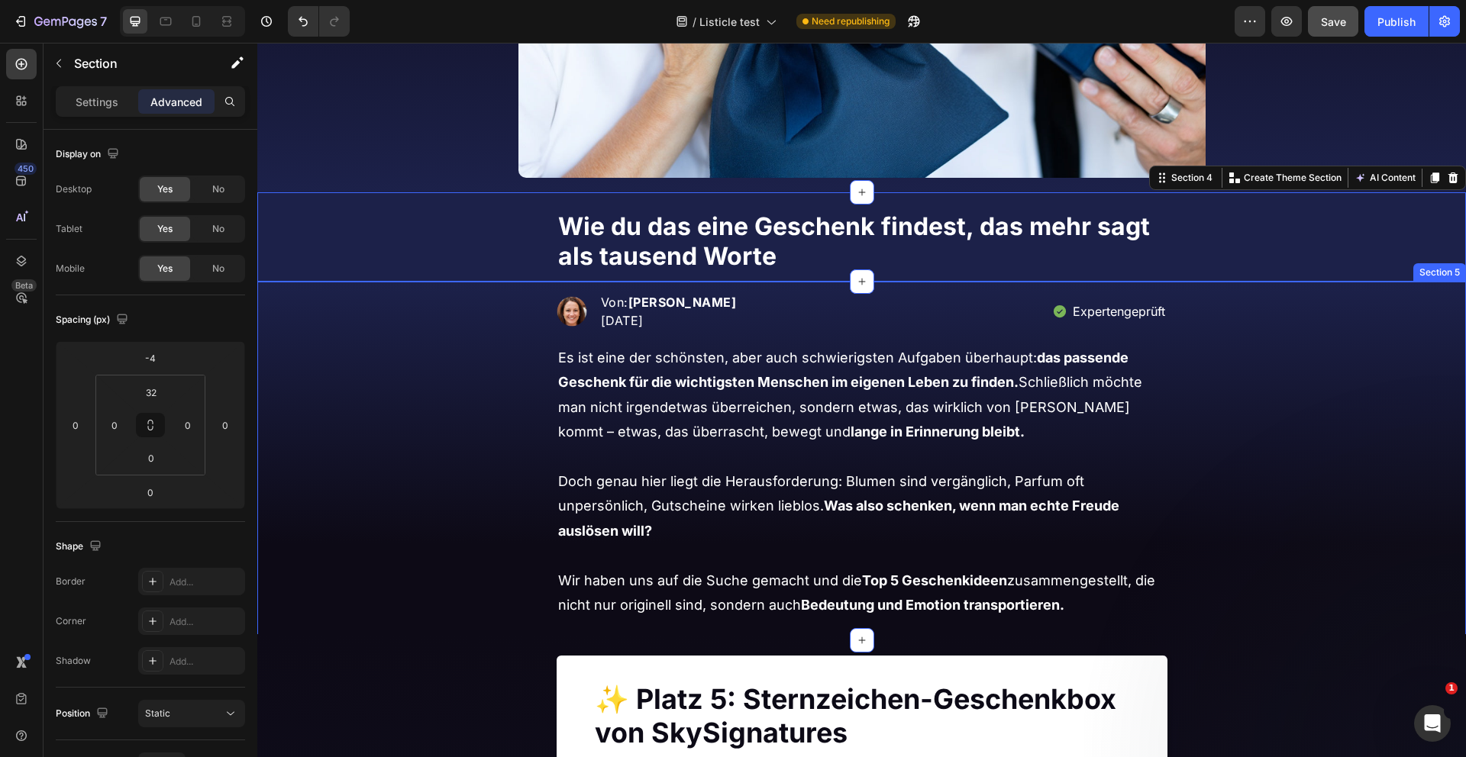
click at [386, 317] on div "Image Von: Kathrin van Vler 05.08.2025 Text block Advanced list Expertengeprüft…" at bounding box center [861, 461] width 1208 height 359
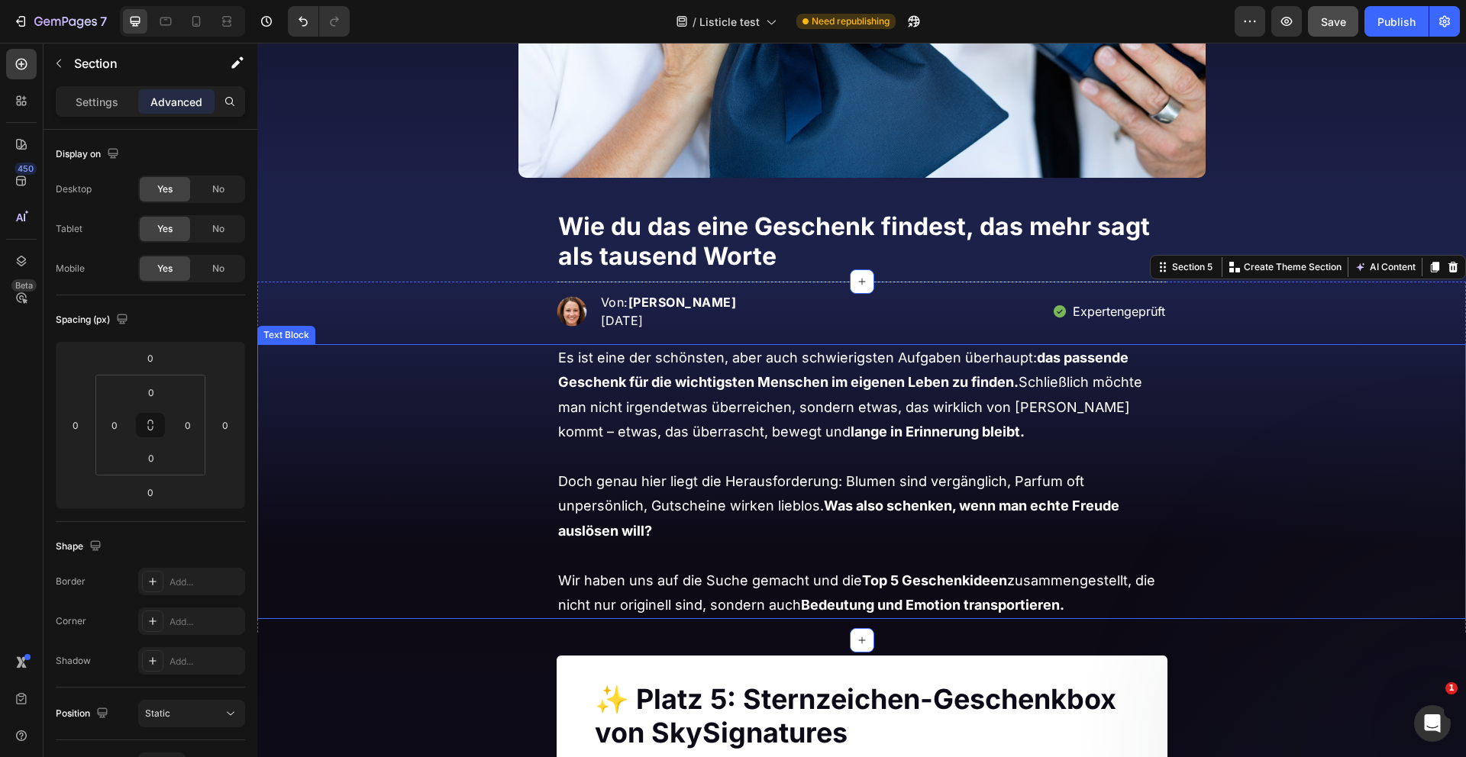
click at [543, 379] on div "Es ist eine der schönsten, aber auch schwierigsten Aufgaben überhaupt: das pass…" at bounding box center [861, 481] width 1208 height 275
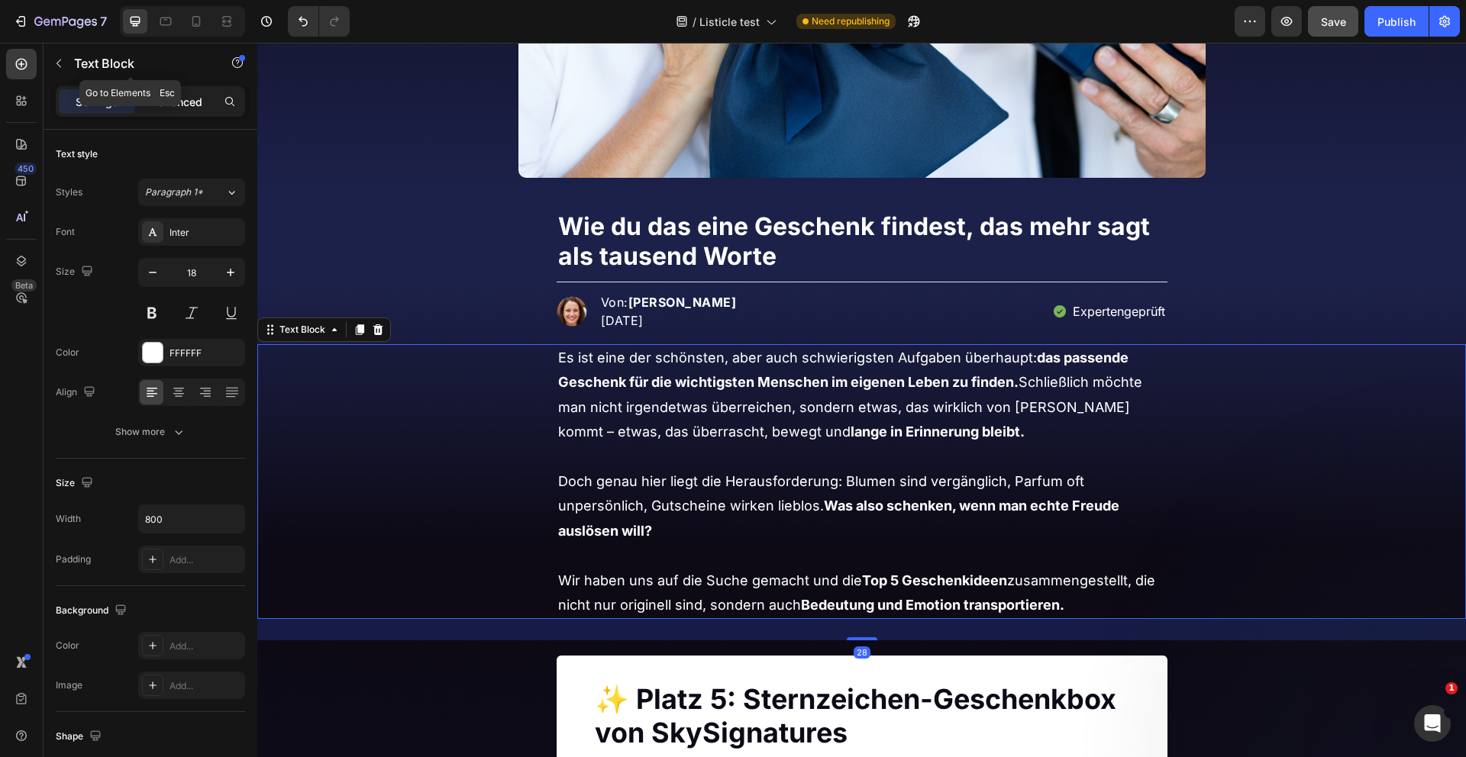
click at [189, 102] on p "Advanced" at bounding box center [176, 102] width 52 height 16
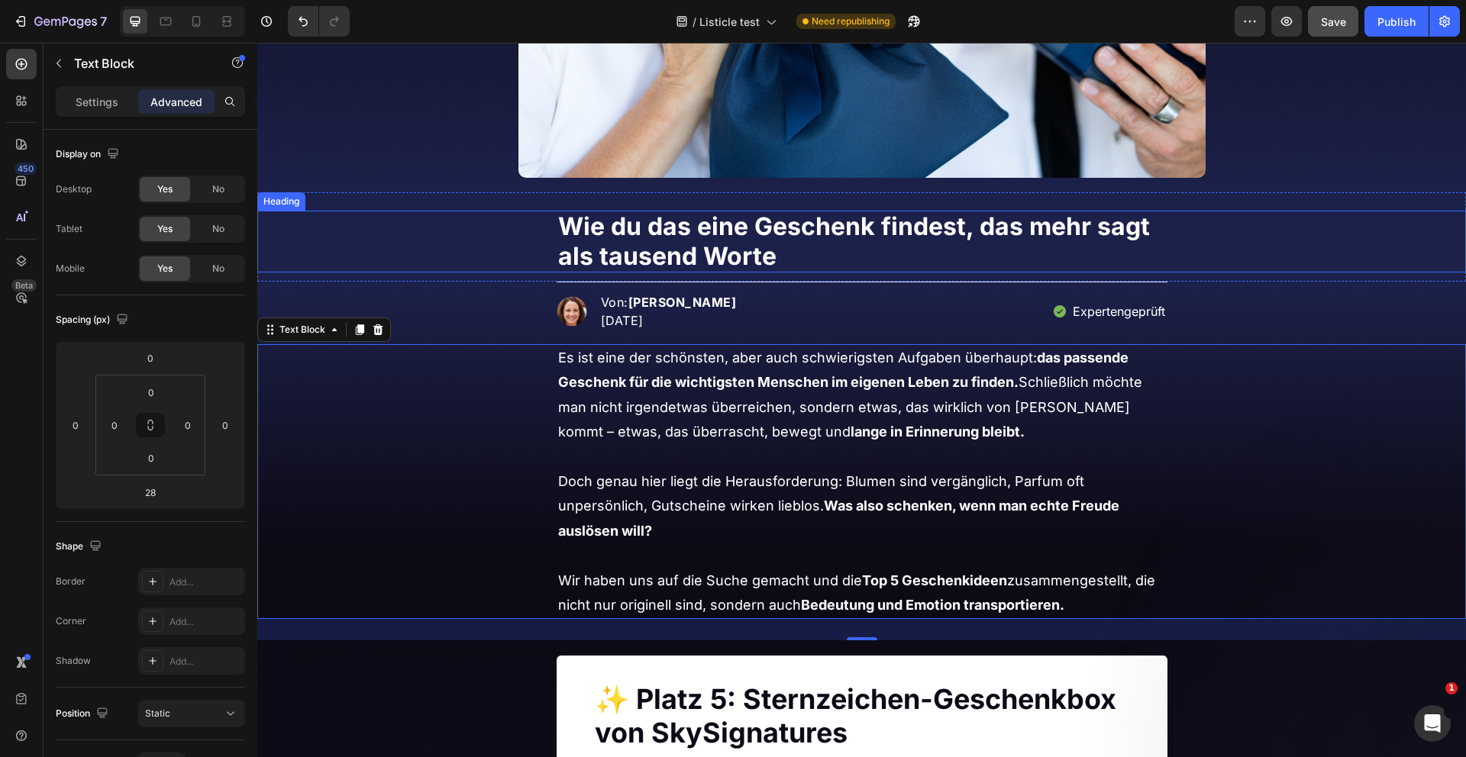
scroll to position [666, 0]
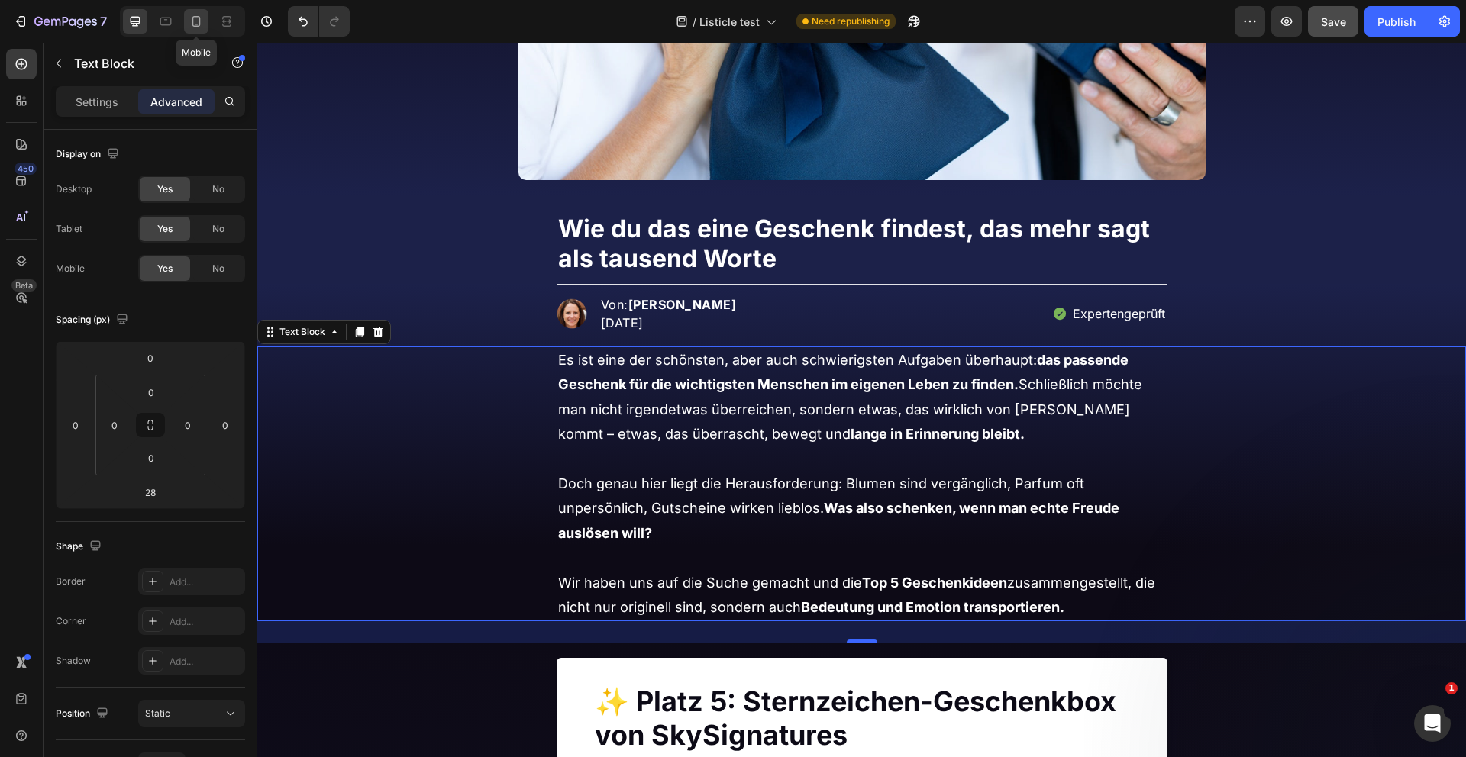
click at [202, 28] on icon at bounding box center [196, 21] width 15 height 15
type input "0"
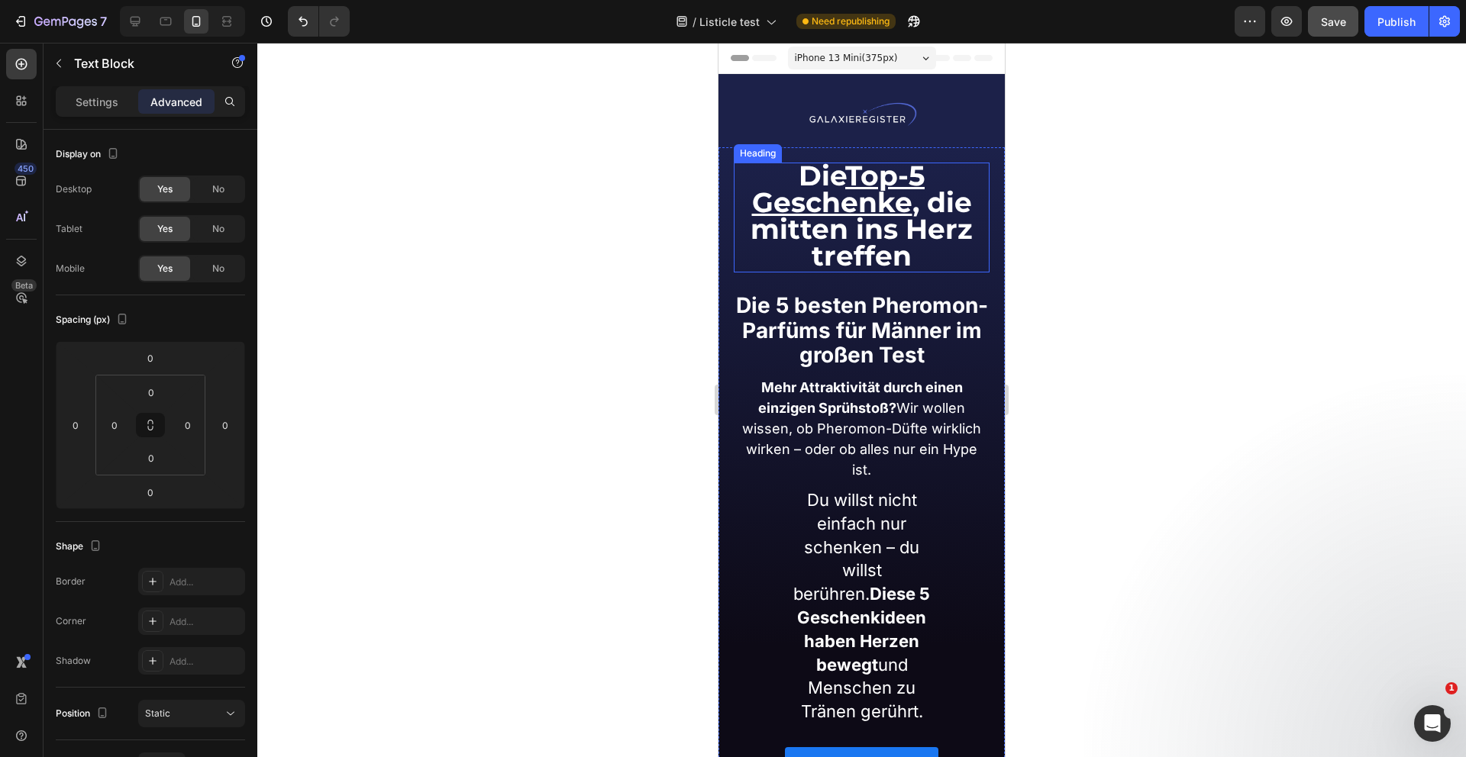
click at [918, 222] on span "Die Top-5 Geschenke , die mitten ins Herz treffen" at bounding box center [861, 216] width 222 height 115
click at [93, 111] on div "Settings" at bounding box center [97, 101] width 76 height 24
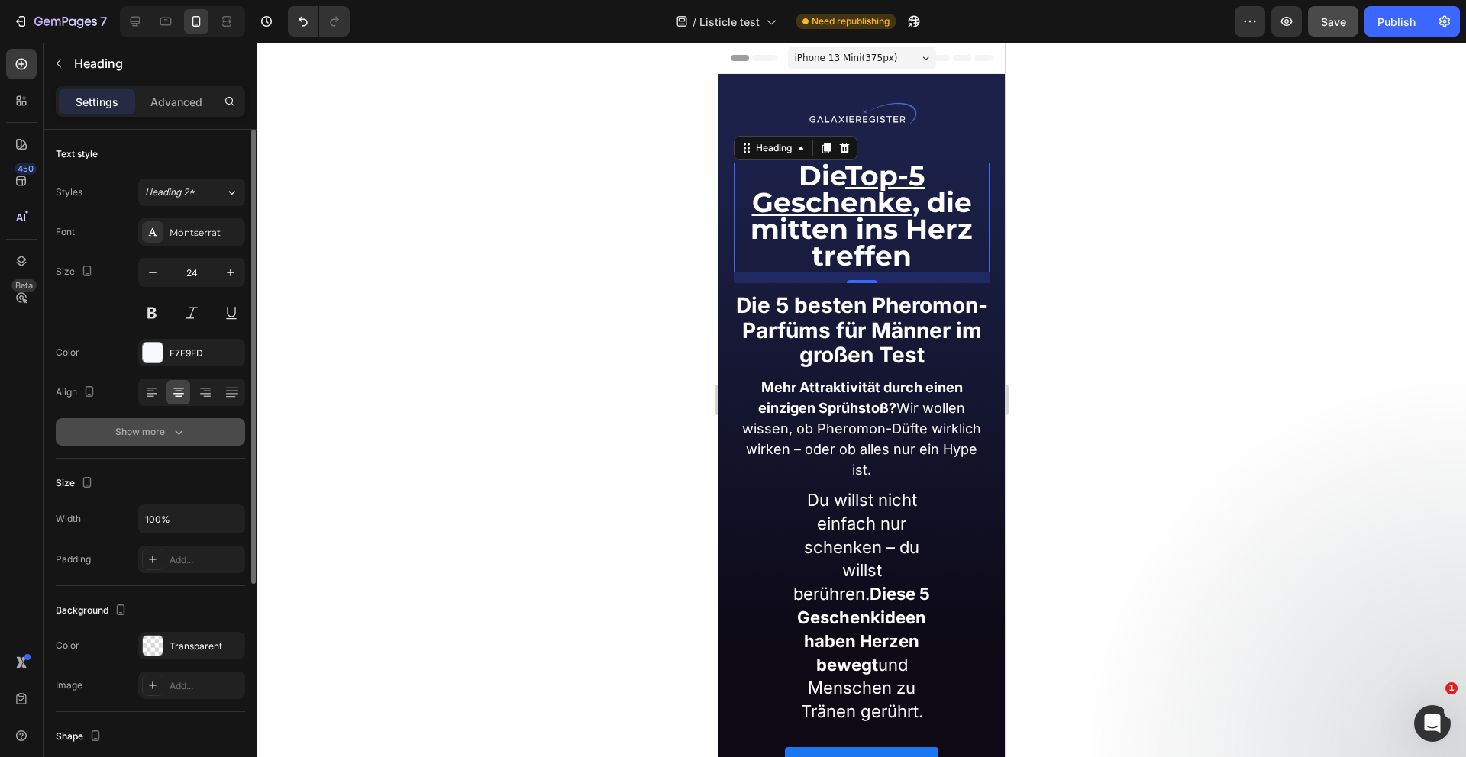
click at [168, 435] on div "Show more" at bounding box center [150, 431] width 71 height 15
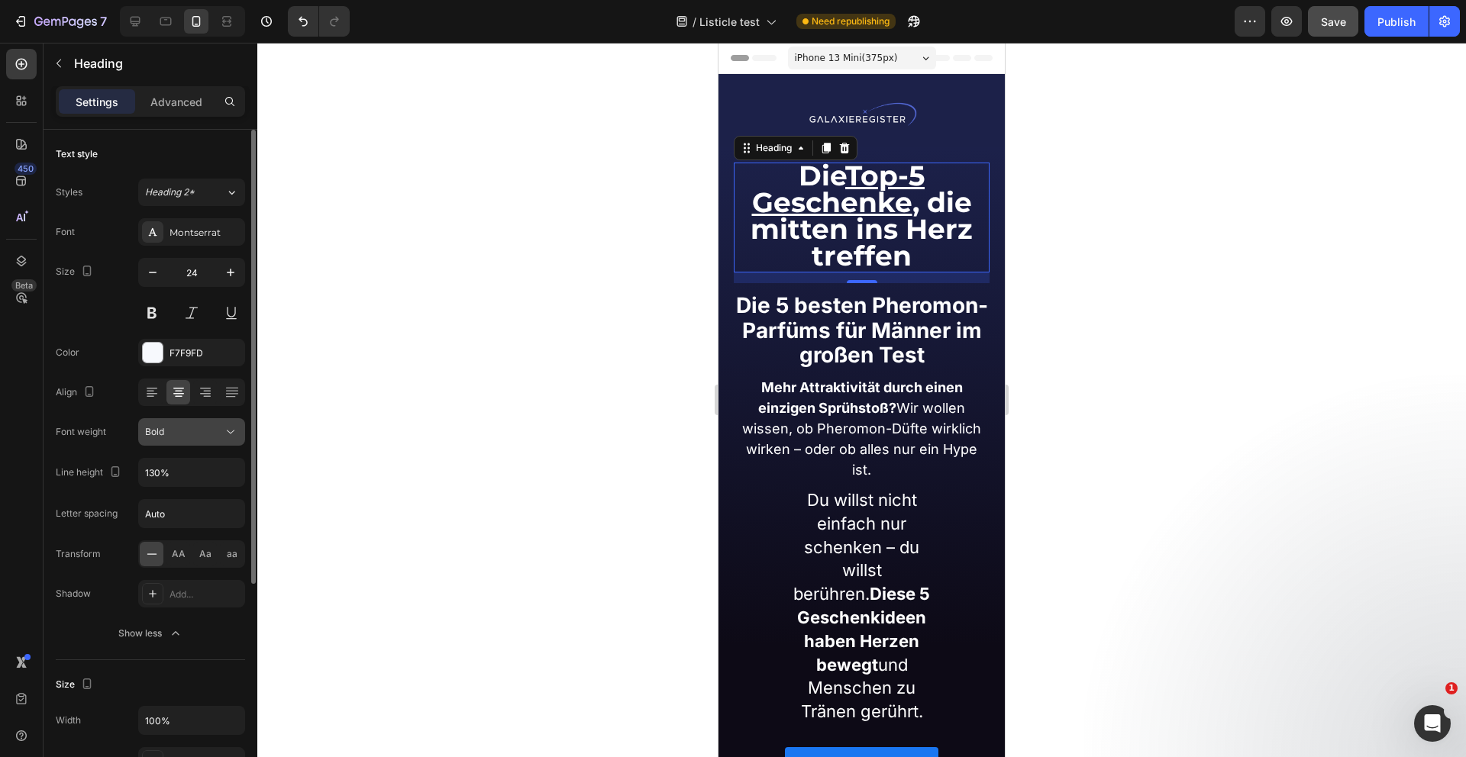
click at [180, 434] on div "Bold" at bounding box center [184, 432] width 78 height 14
click at [76, 458] on div "Line height 130%" at bounding box center [150, 472] width 189 height 29
click at [825, 146] on icon at bounding box center [826, 148] width 8 height 11
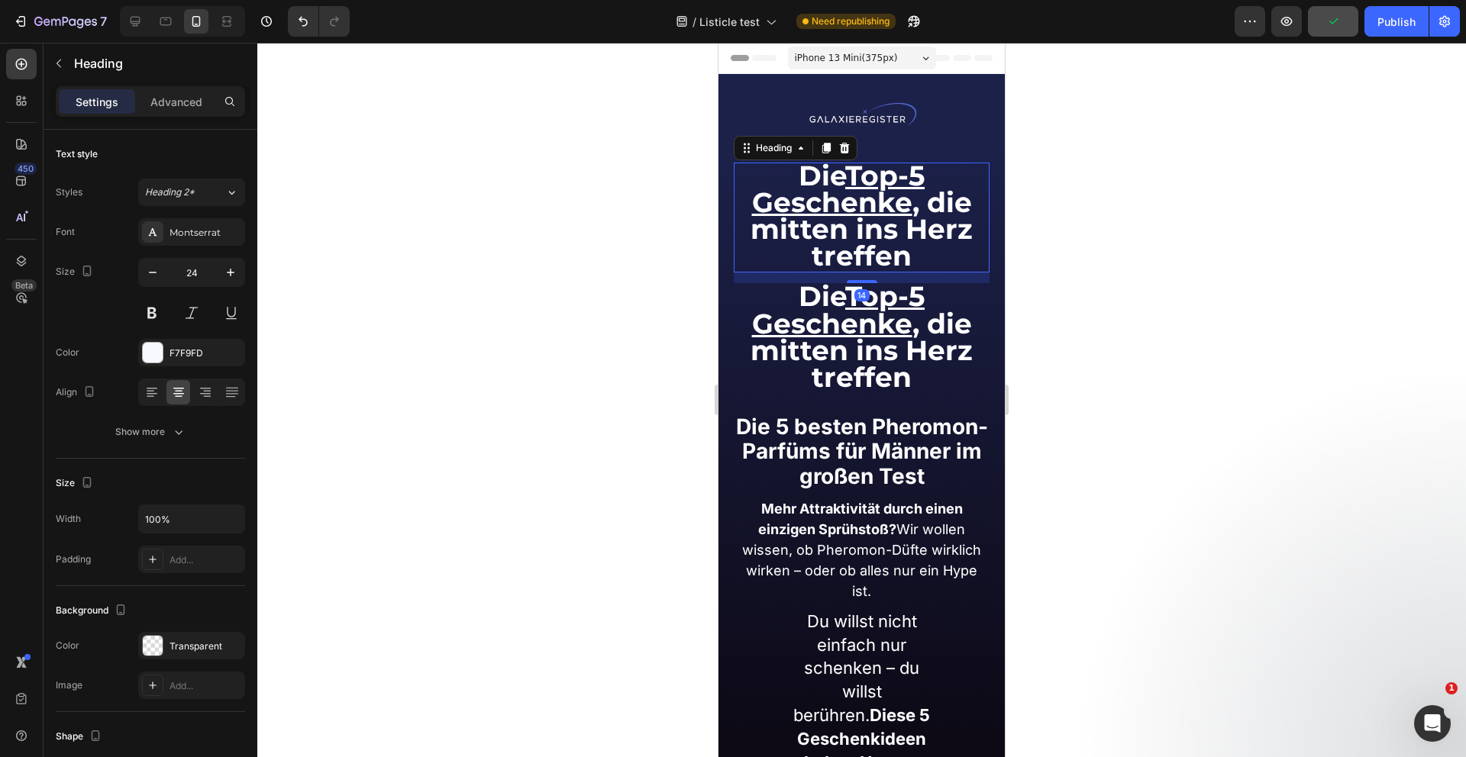
click at [836, 189] on u "Top-5 Geschenke" at bounding box center [838, 189] width 173 height 60
click at [171, 94] on p "Advanced" at bounding box center [176, 102] width 52 height 16
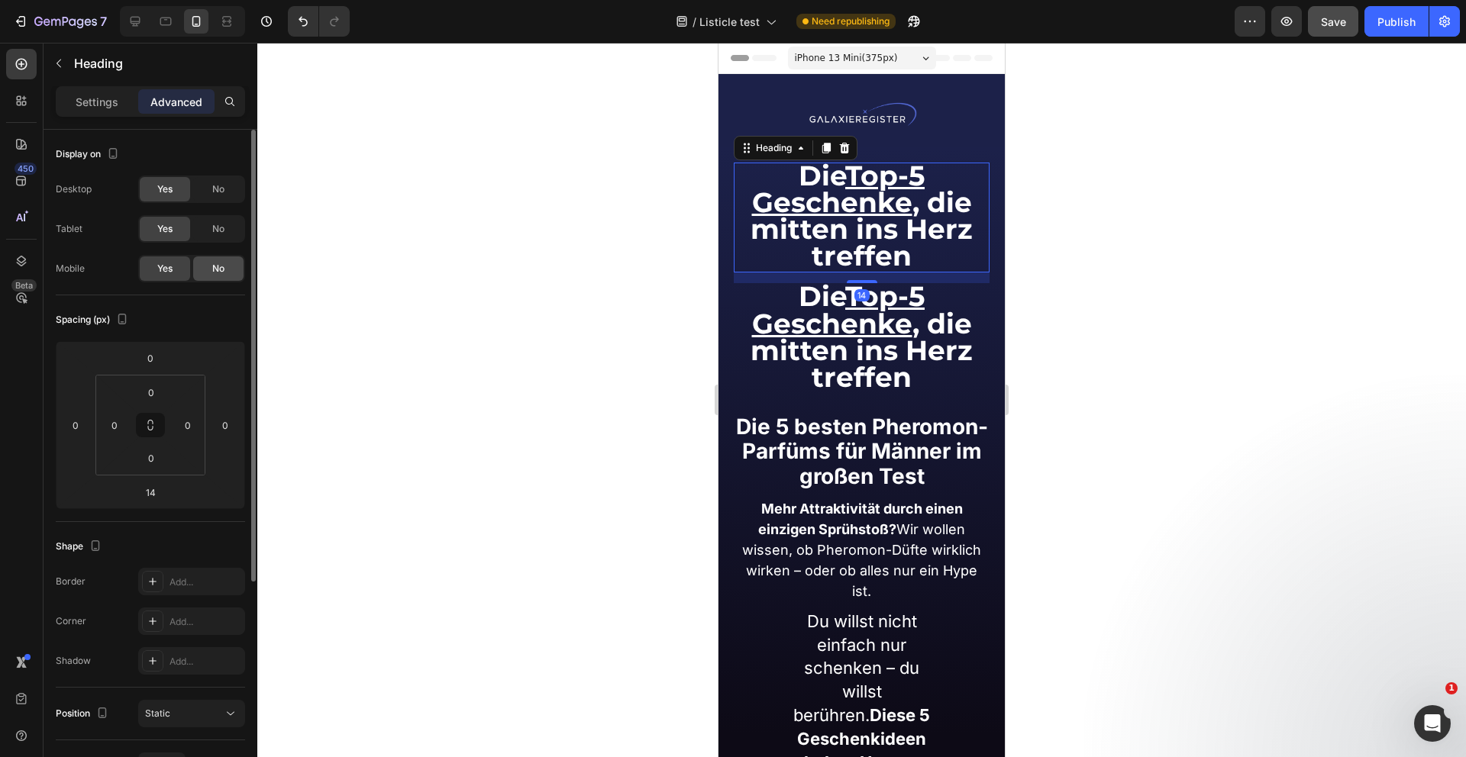
click at [220, 262] on span "No" at bounding box center [218, 269] width 12 height 14
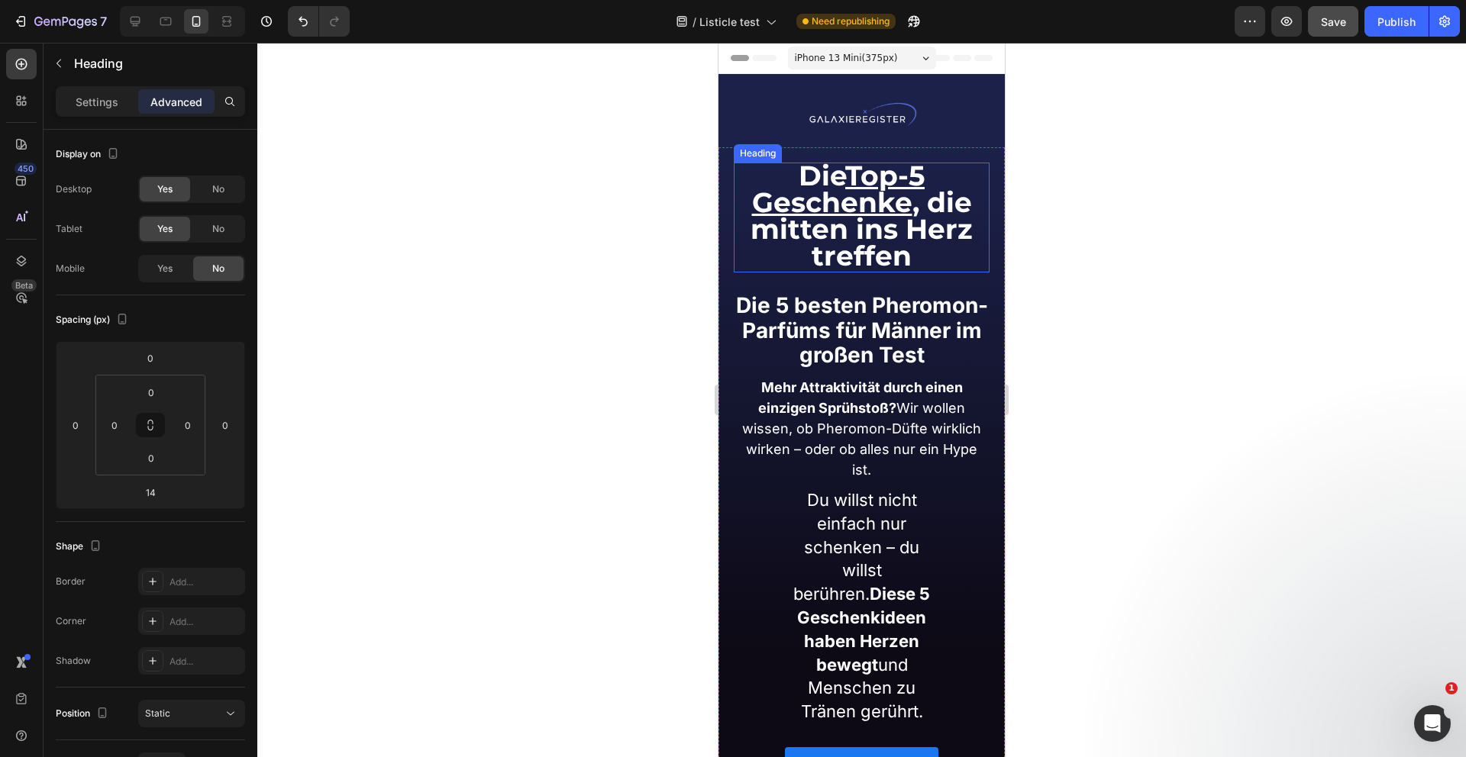
click at [886, 213] on span "Die Top-5 Geschenke , die mitten ins Herz treffen" at bounding box center [861, 216] width 222 height 115
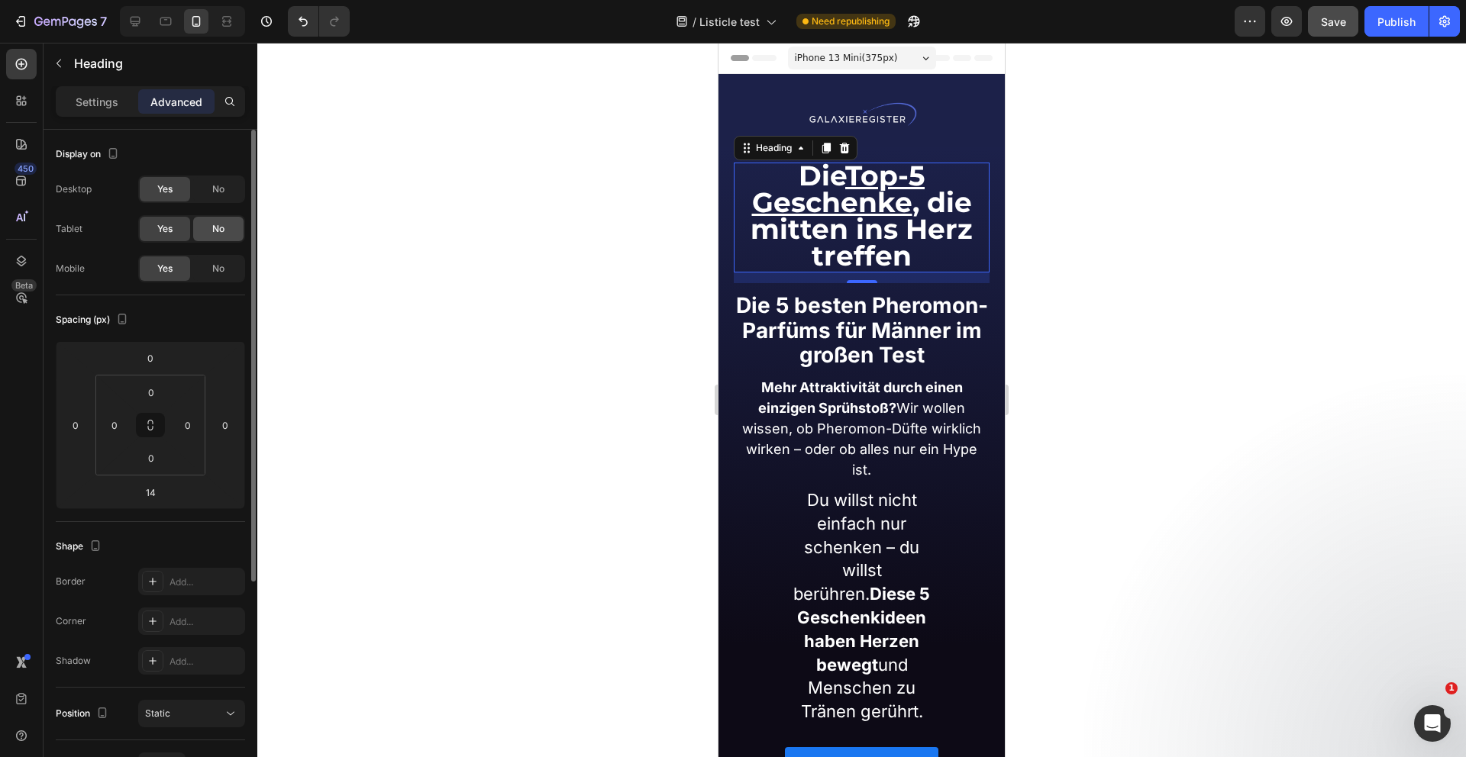
click at [212, 233] on span "No" at bounding box center [218, 229] width 12 height 14
click at [211, 191] on div "No" at bounding box center [218, 189] width 50 height 24
click at [84, 90] on div "Settings" at bounding box center [97, 101] width 76 height 24
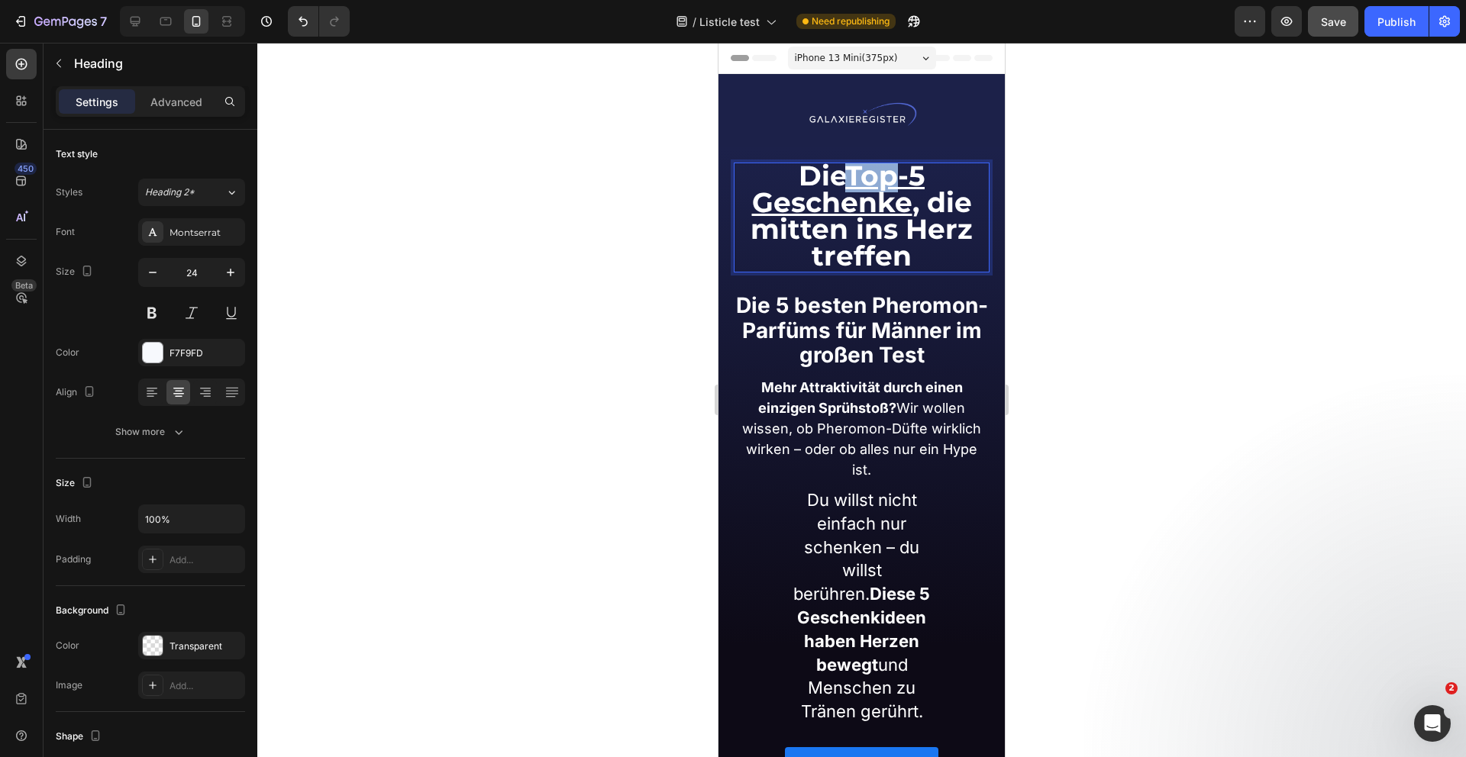
click at [860, 191] on u "Top-5 Geschenke" at bounding box center [838, 189] width 173 height 60
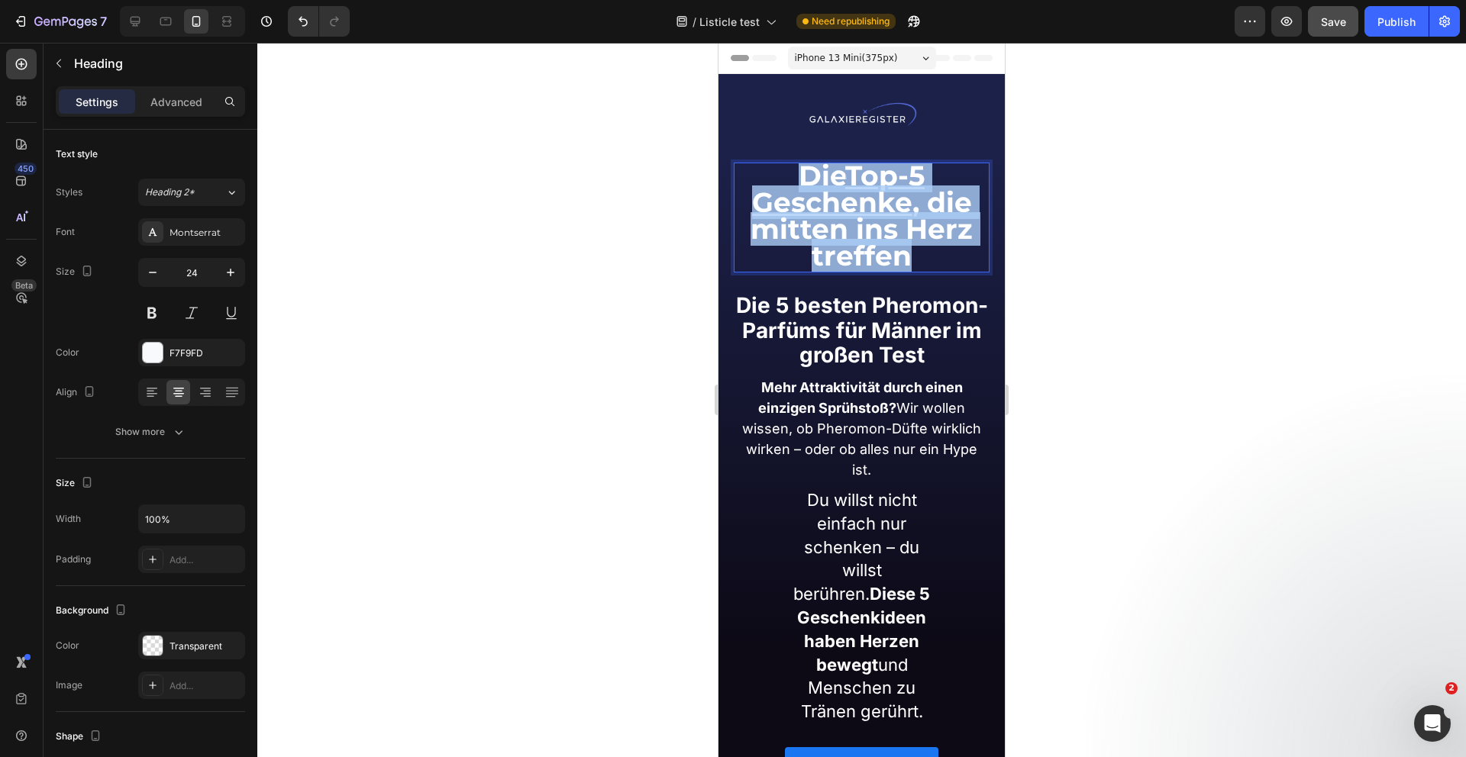
click at [860, 191] on u "Top-5 Geschenke" at bounding box center [838, 189] width 173 height 60
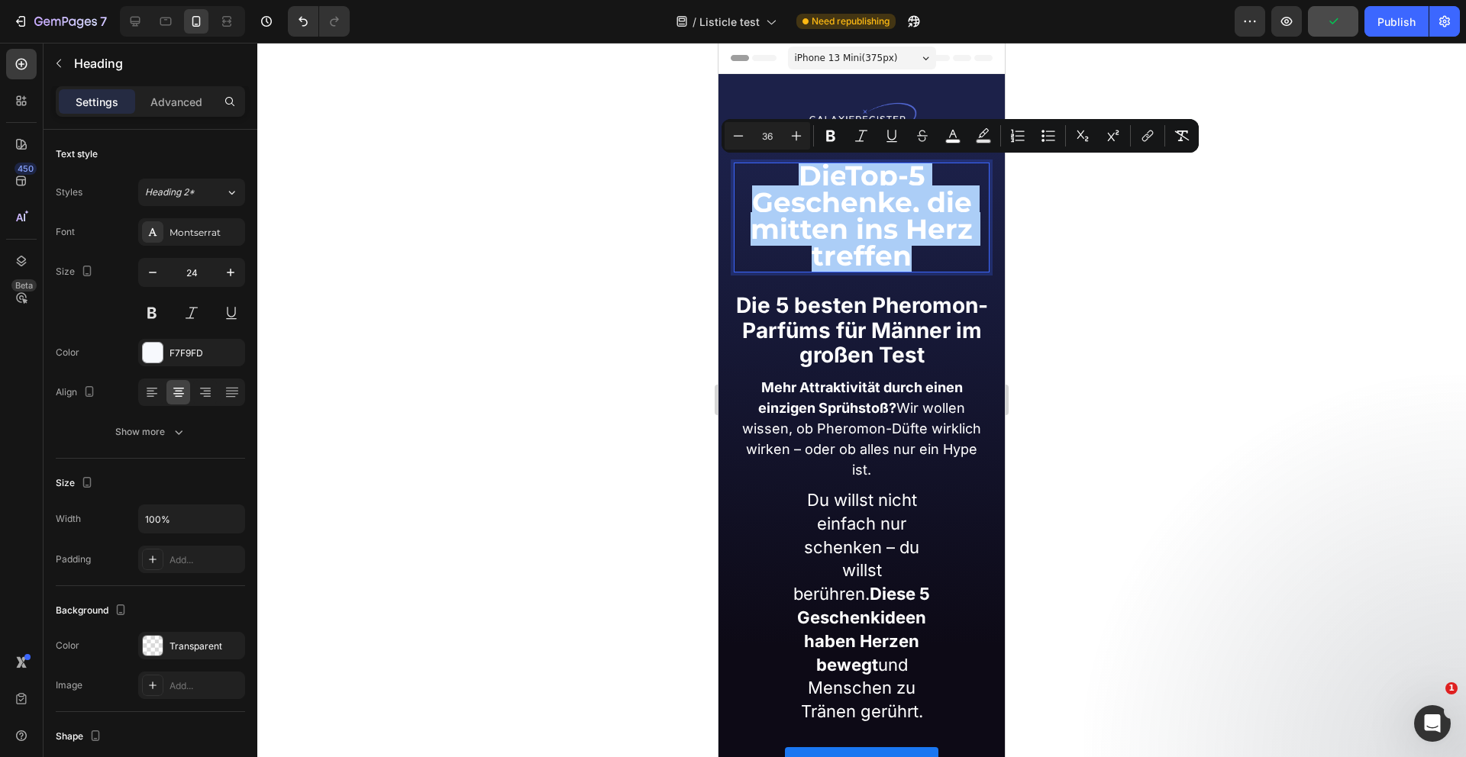
click at [767, 134] on input "36" at bounding box center [767, 136] width 31 height 18
type input "28"
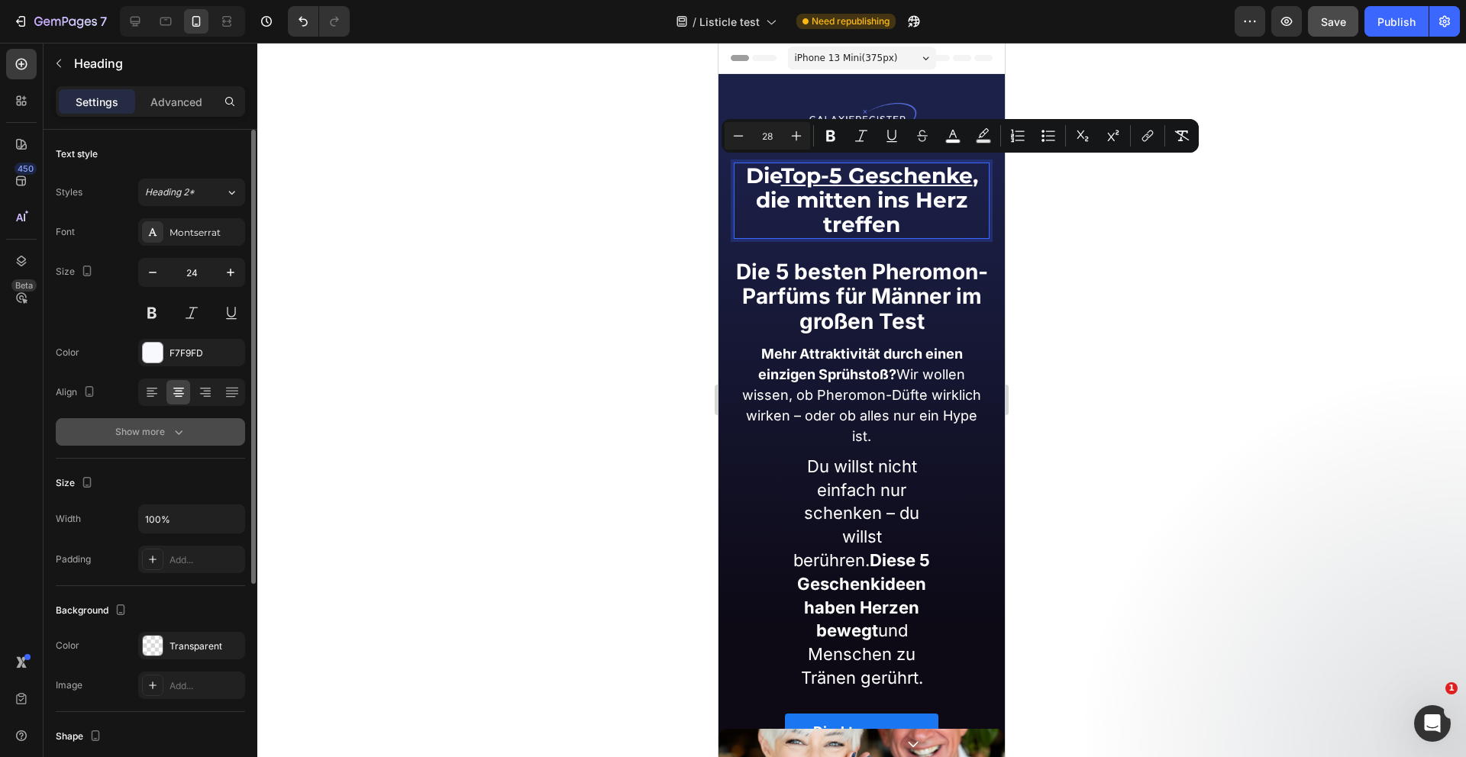
click at [160, 425] on div "Show more" at bounding box center [150, 431] width 71 height 15
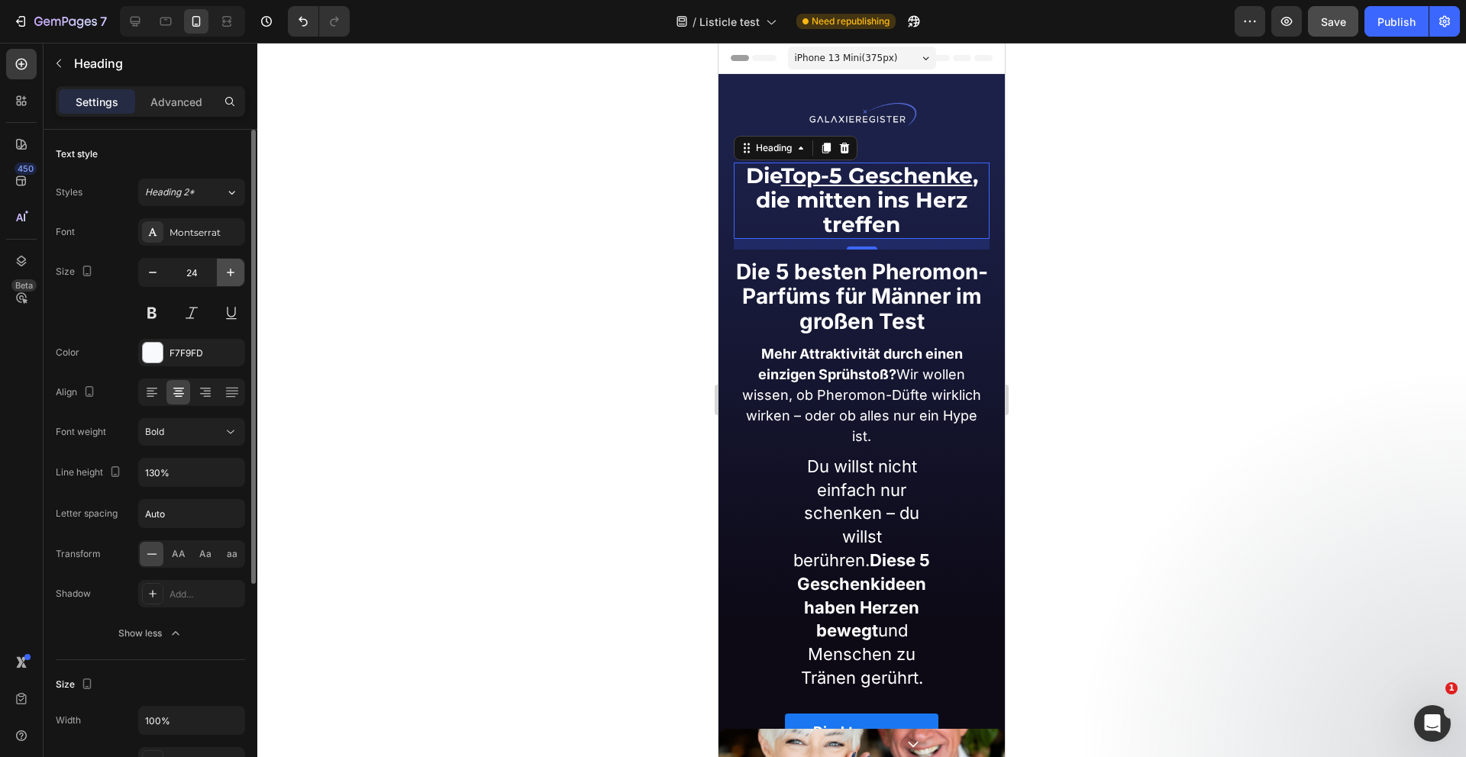
click at [223, 271] on icon "button" at bounding box center [230, 272] width 15 height 15
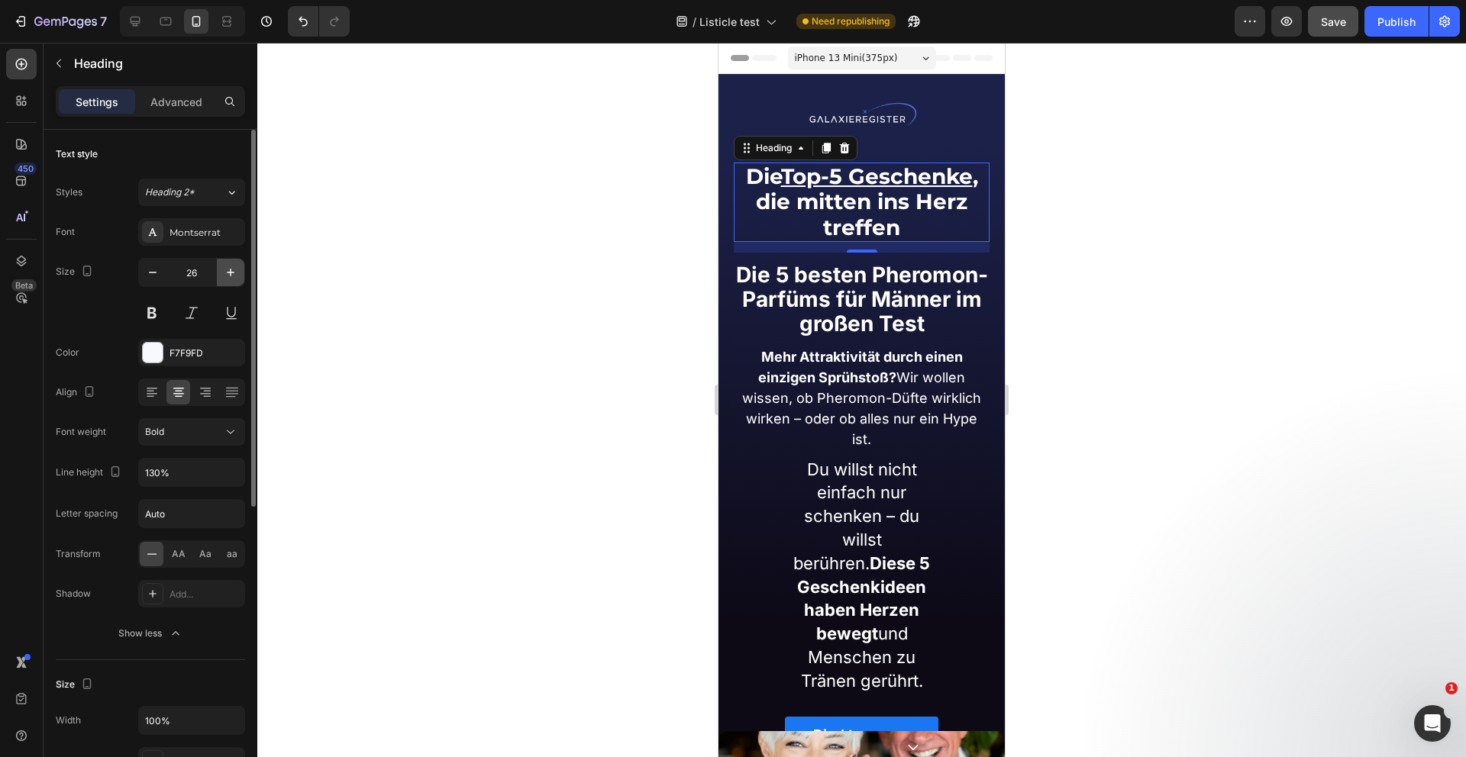
click at [223, 271] on icon "button" at bounding box center [230, 272] width 15 height 15
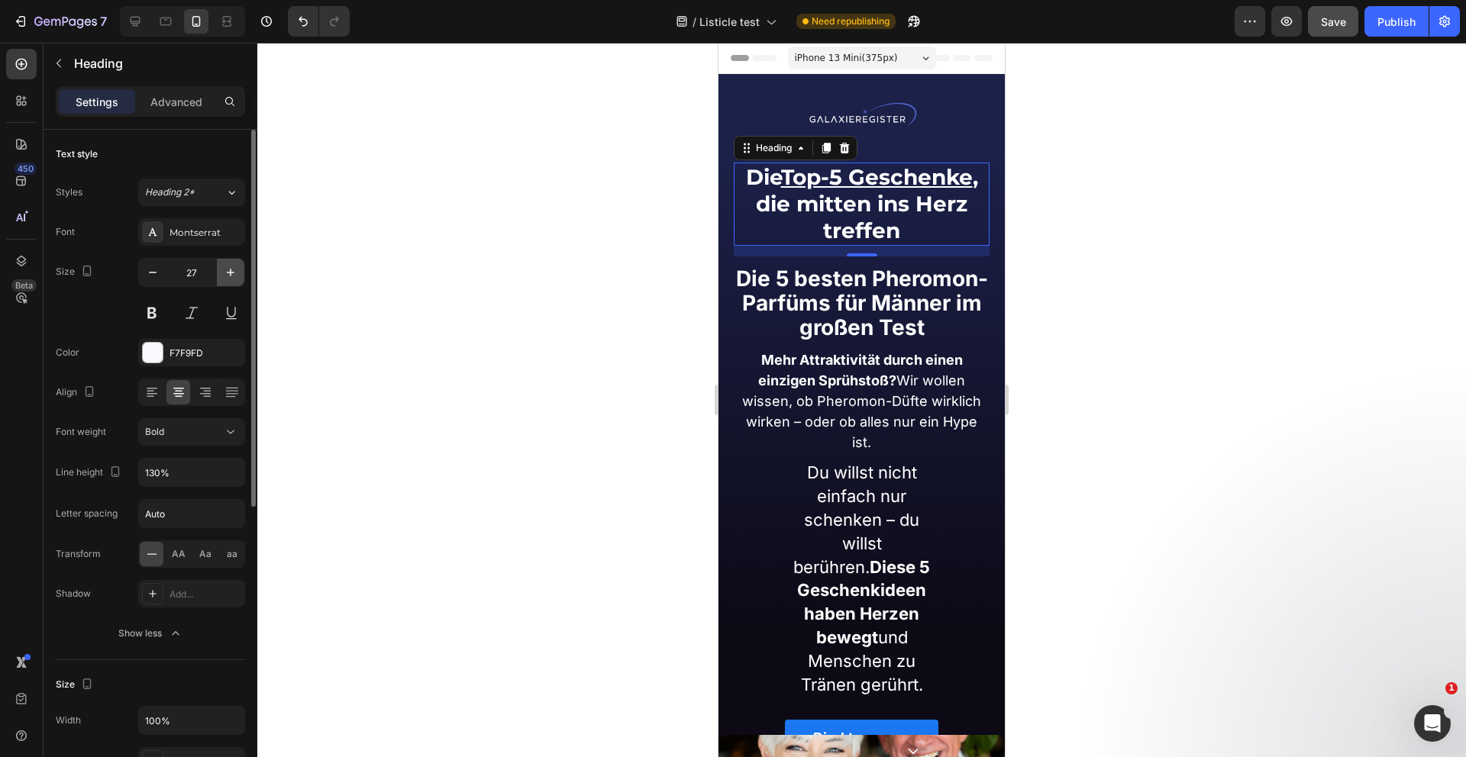
click at [223, 271] on icon "button" at bounding box center [230, 272] width 15 height 15
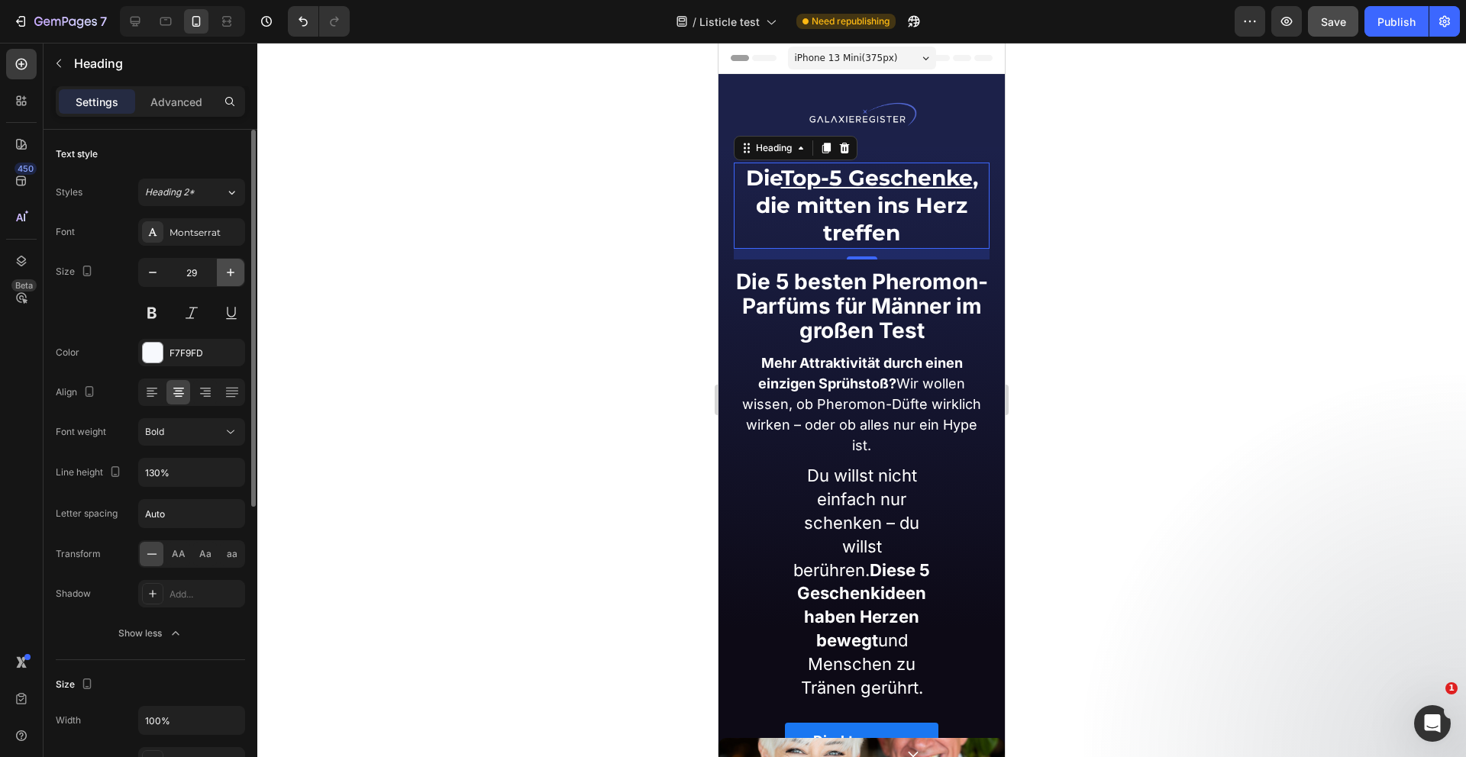
click at [223, 271] on icon "button" at bounding box center [230, 272] width 15 height 15
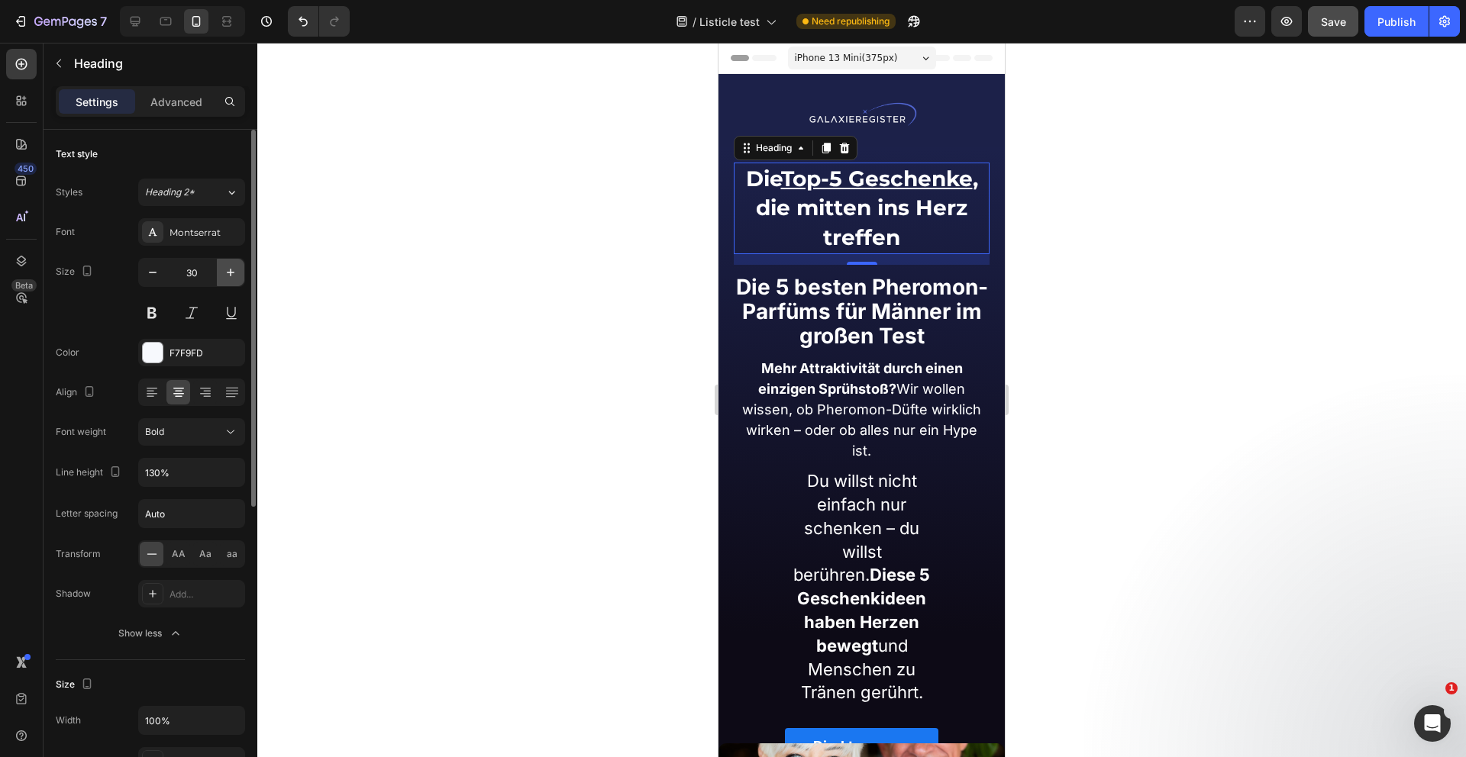
click at [223, 271] on icon "button" at bounding box center [230, 272] width 15 height 15
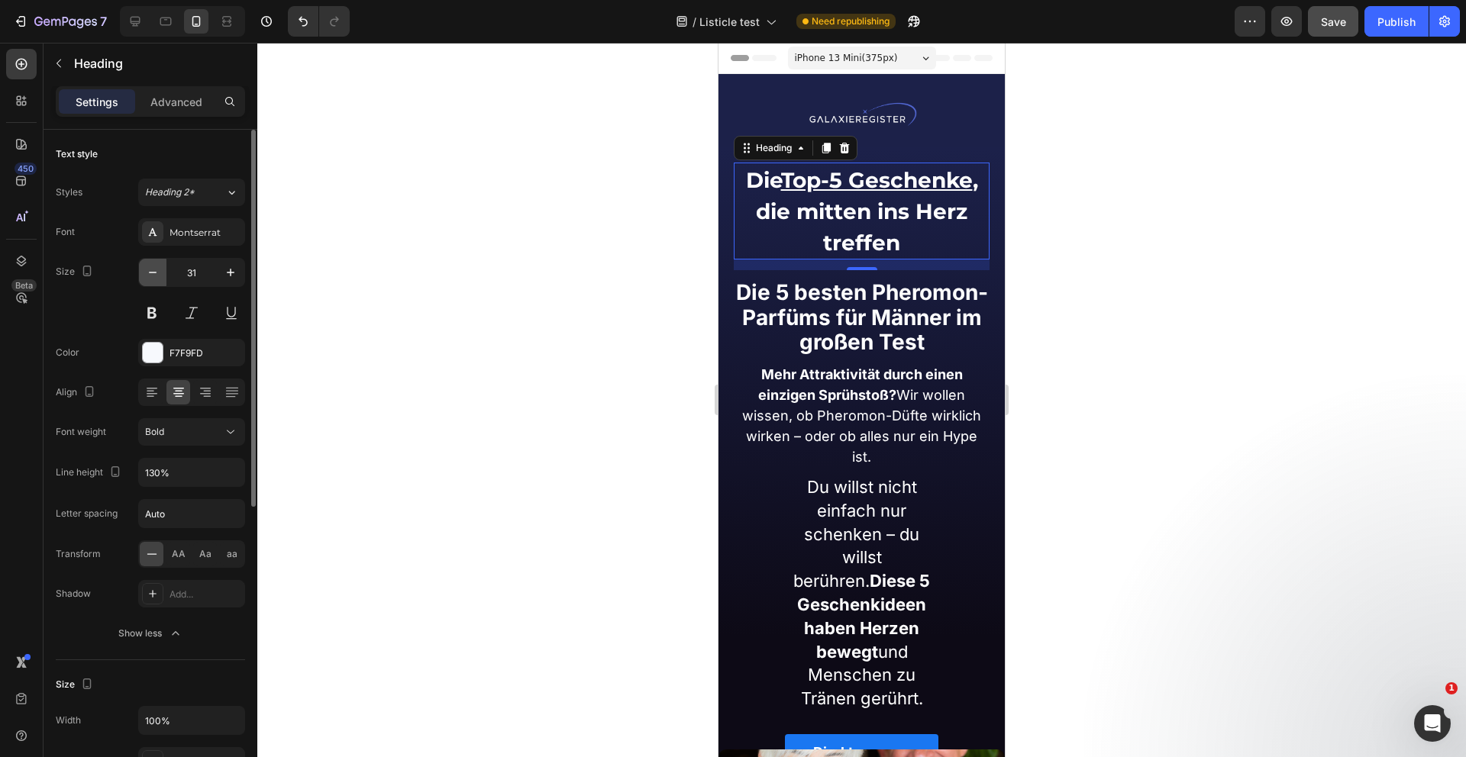
click at [155, 269] on icon "button" at bounding box center [152, 272] width 15 height 15
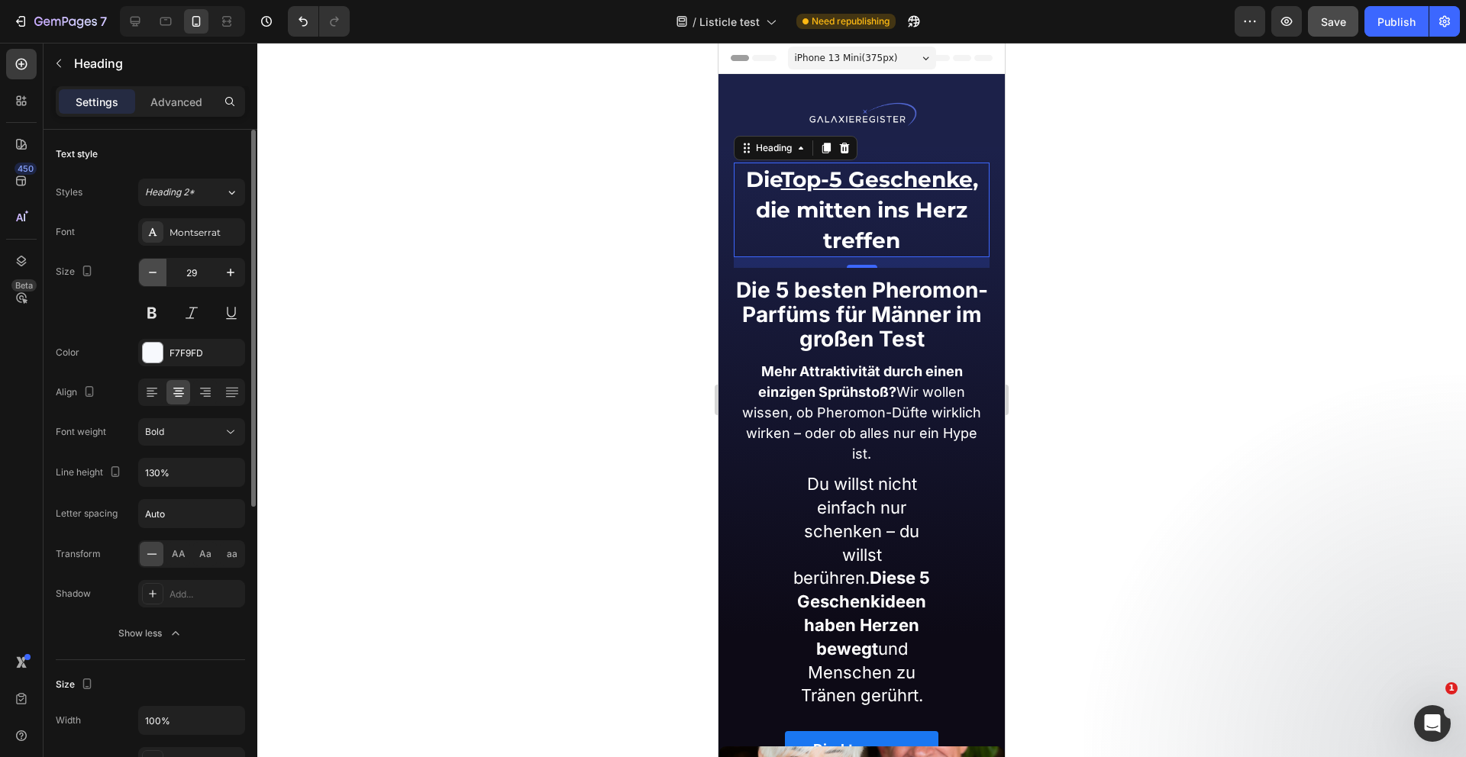
click at [155, 269] on icon "button" at bounding box center [152, 272] width 15 height 15
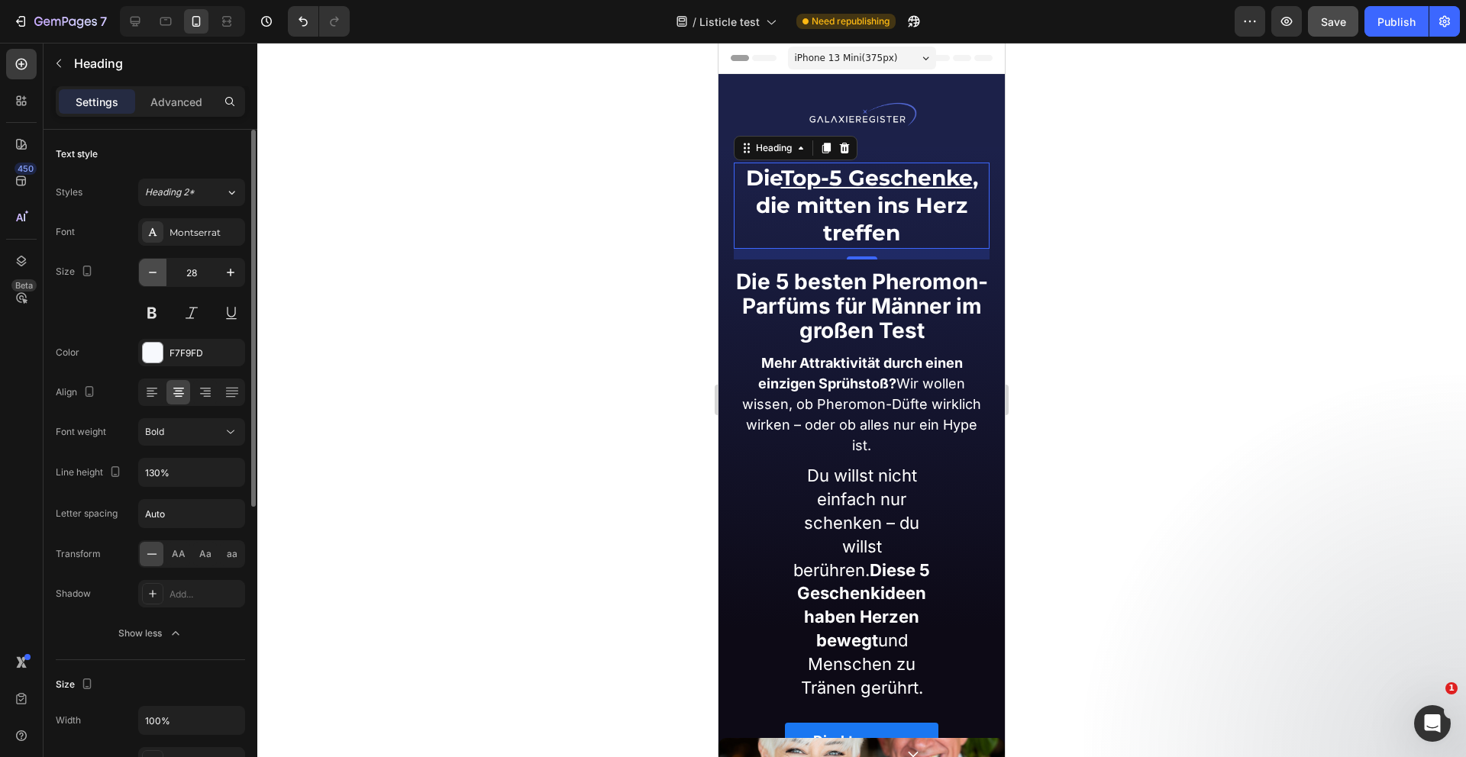
click at [155, 269] on icon "button" at bounding box center [152, 272] width 15 height 15
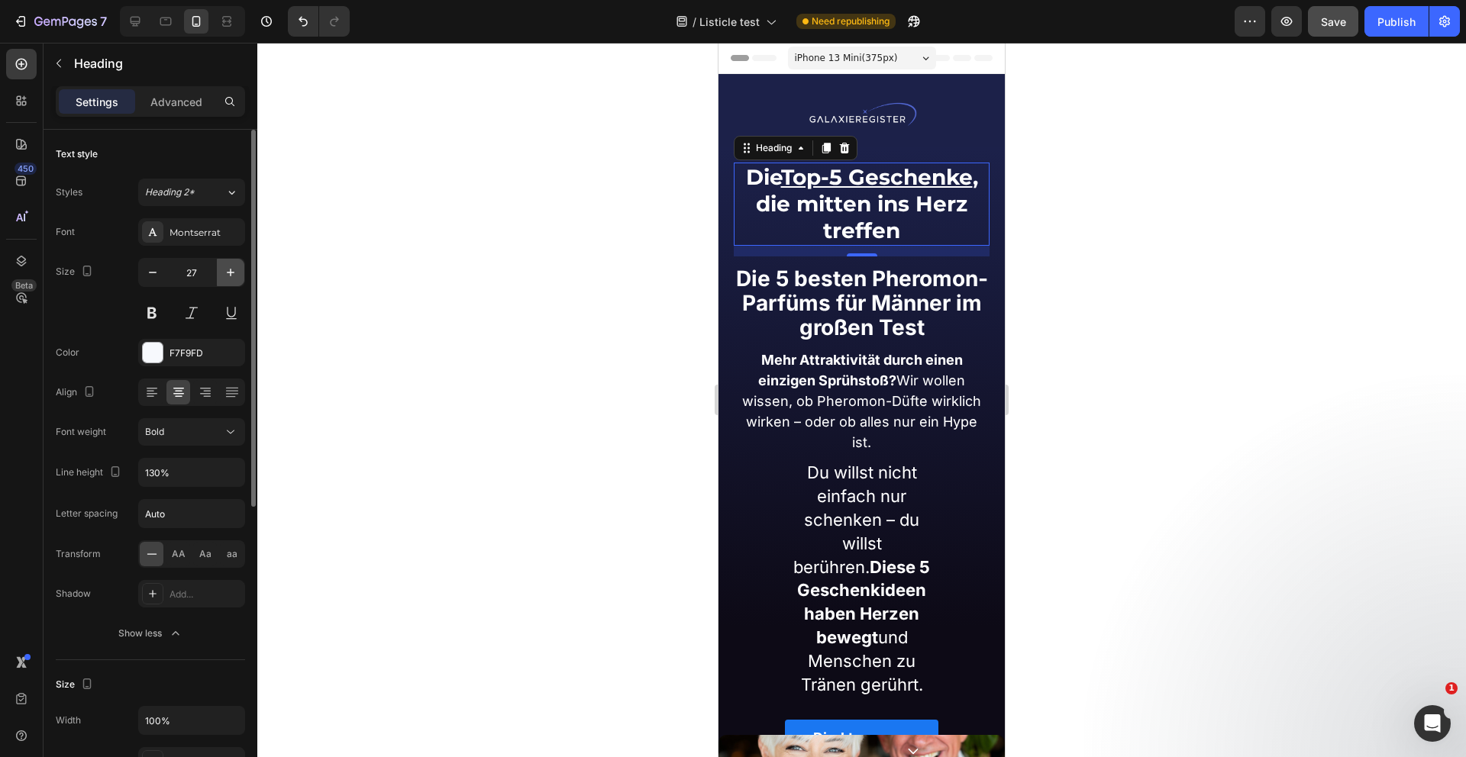
click at [234, 266] on icon "button" at bounding box center [230, 272] width 15 height 15
type input "28"
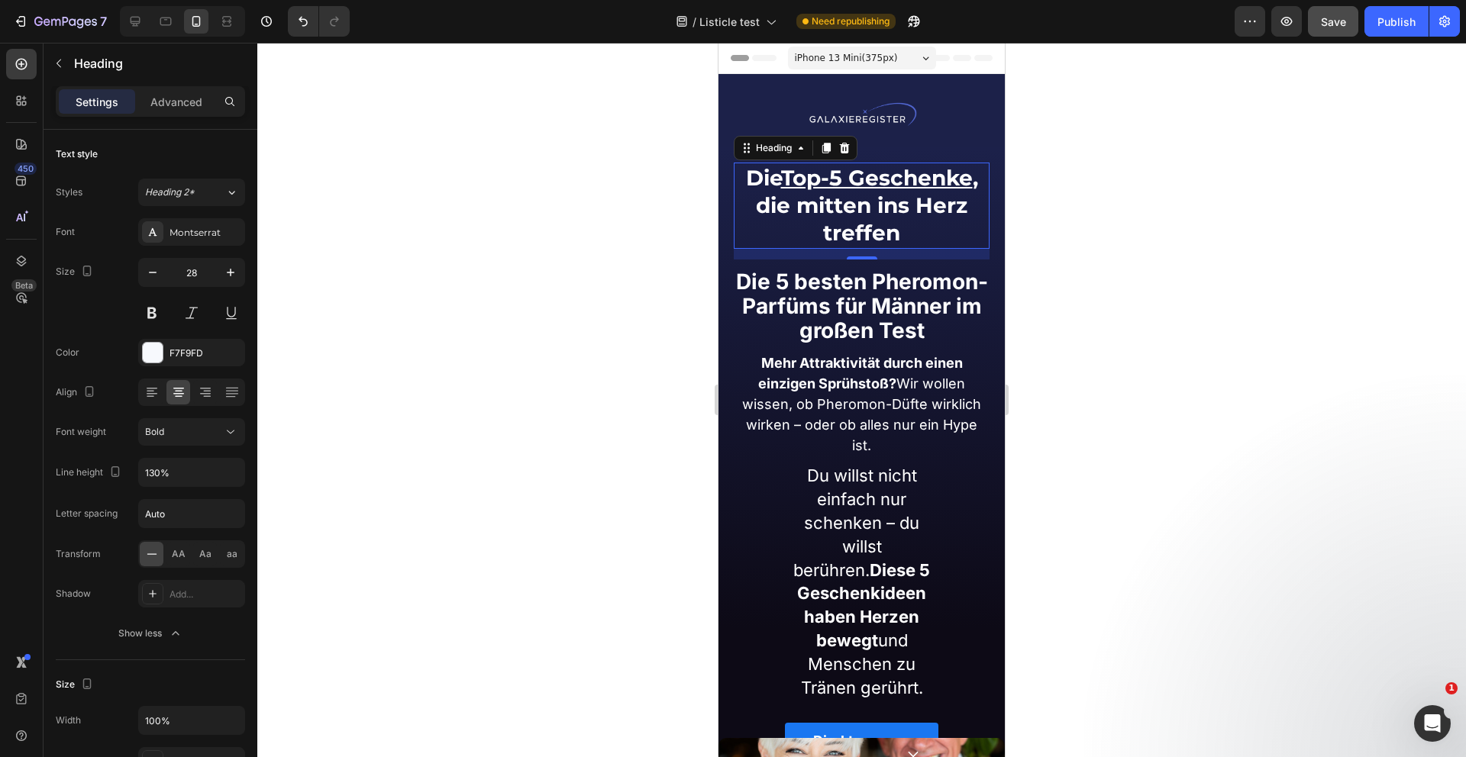
click at [529, 302] on div at bounding box center [861, 400] width 1208 height 715
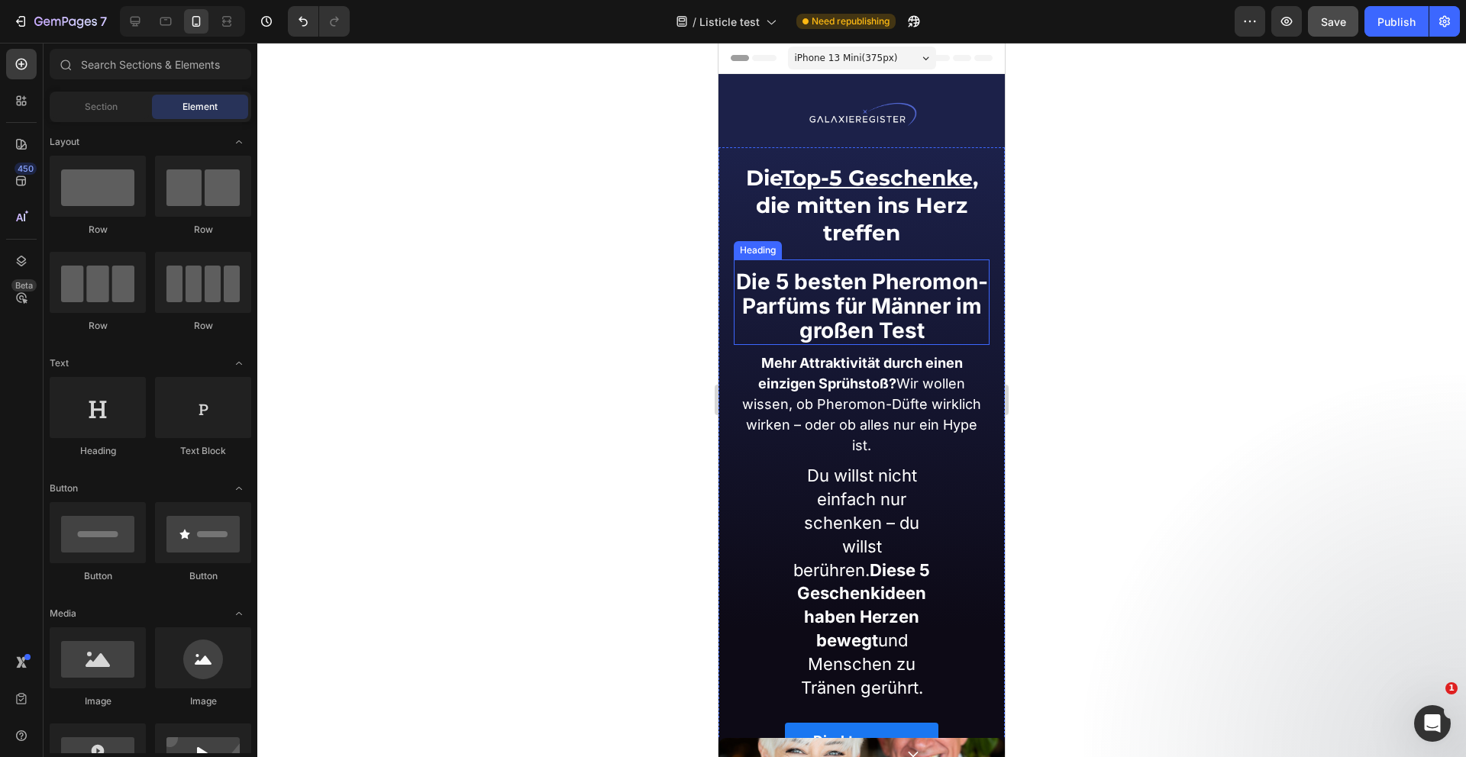
click at [850, 315] on strong "Die 5 besten Pheromon-Parfüms für Männer im großen Test" at bounding box center [862, 306] width 252 height 75
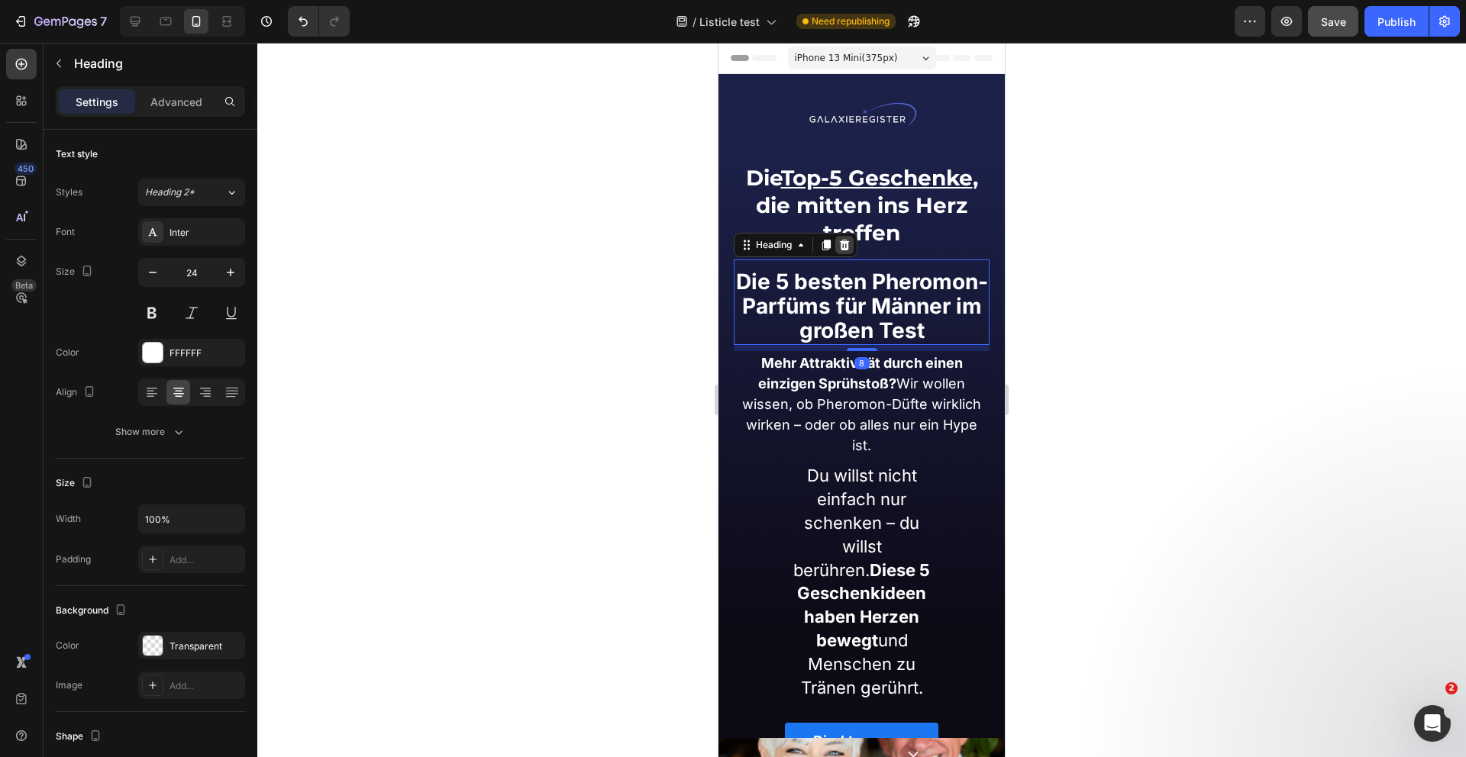
click at [839, 240] on icon at bounding box center [844, 245] width 12 height 12
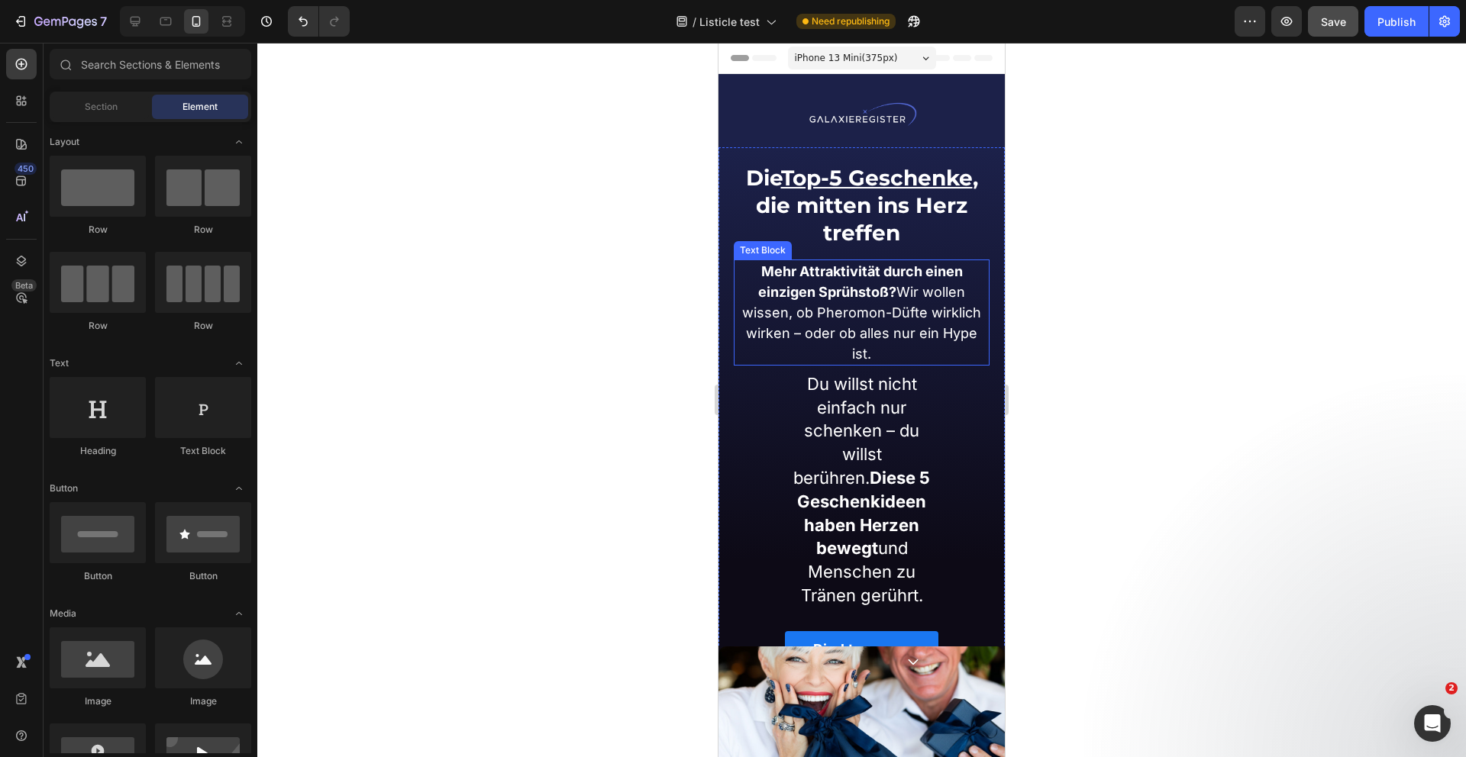
click at [849, 283] on strong "Mehr Attraktivität durch einen einzigen Sprühstoß?" at bounding box center [860, 281] width 205 height 37
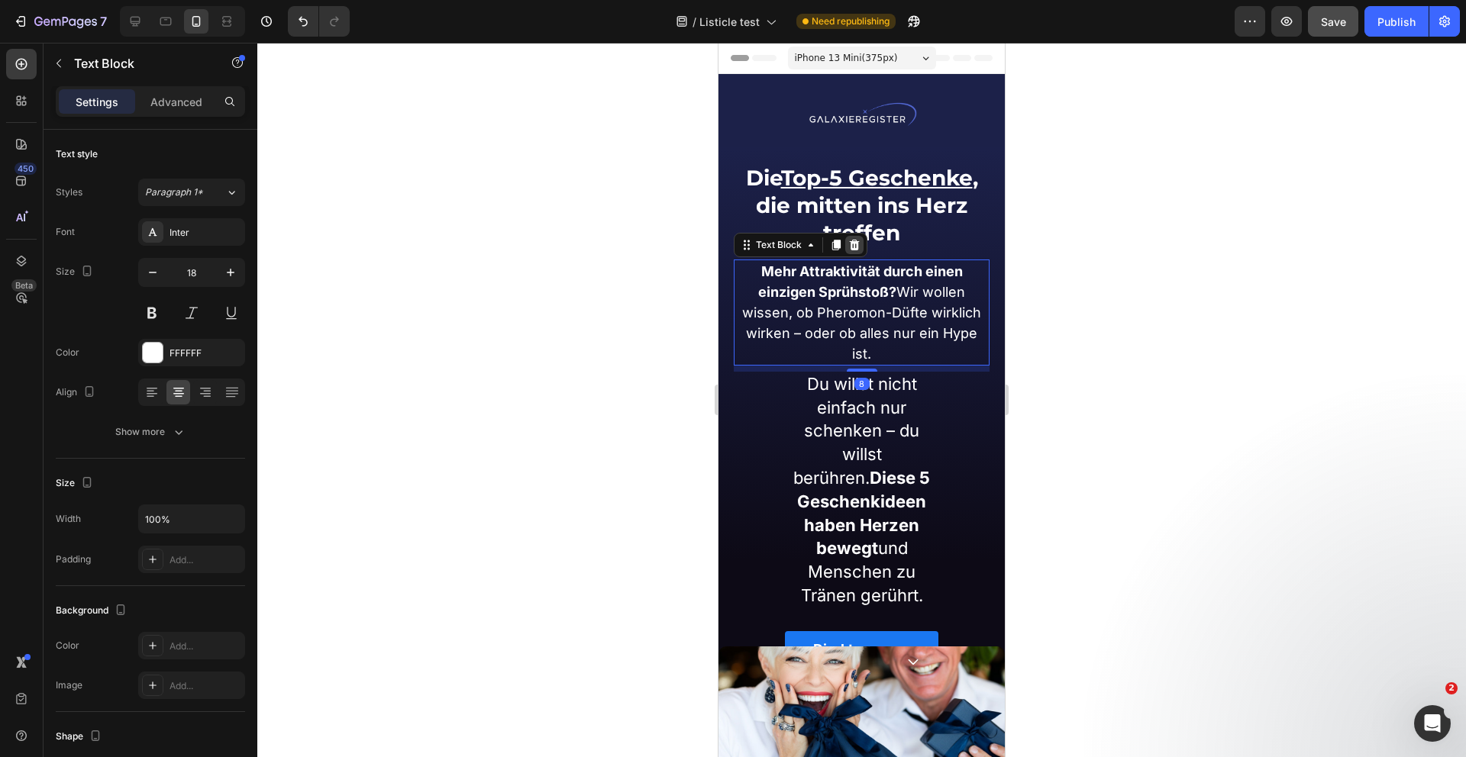
click at [849, 242] on icon at bounding box center [854, 245] width 12 height 12
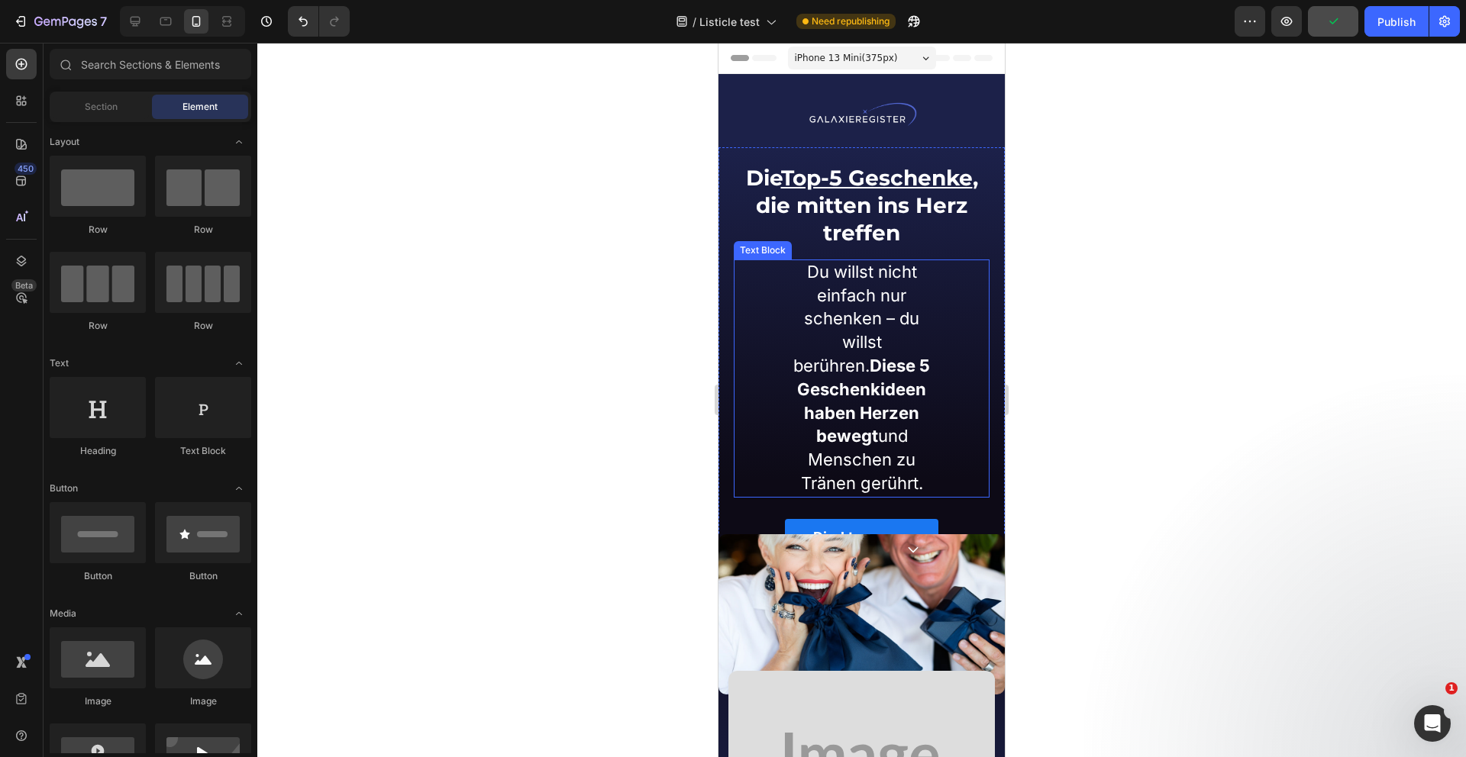
click at [897, 357] on p "Du willst nicht einfach nur schenken – du willst berühren. Diese 5 Geschenkide…" at bounding box center [861, 378] width 150 height 235
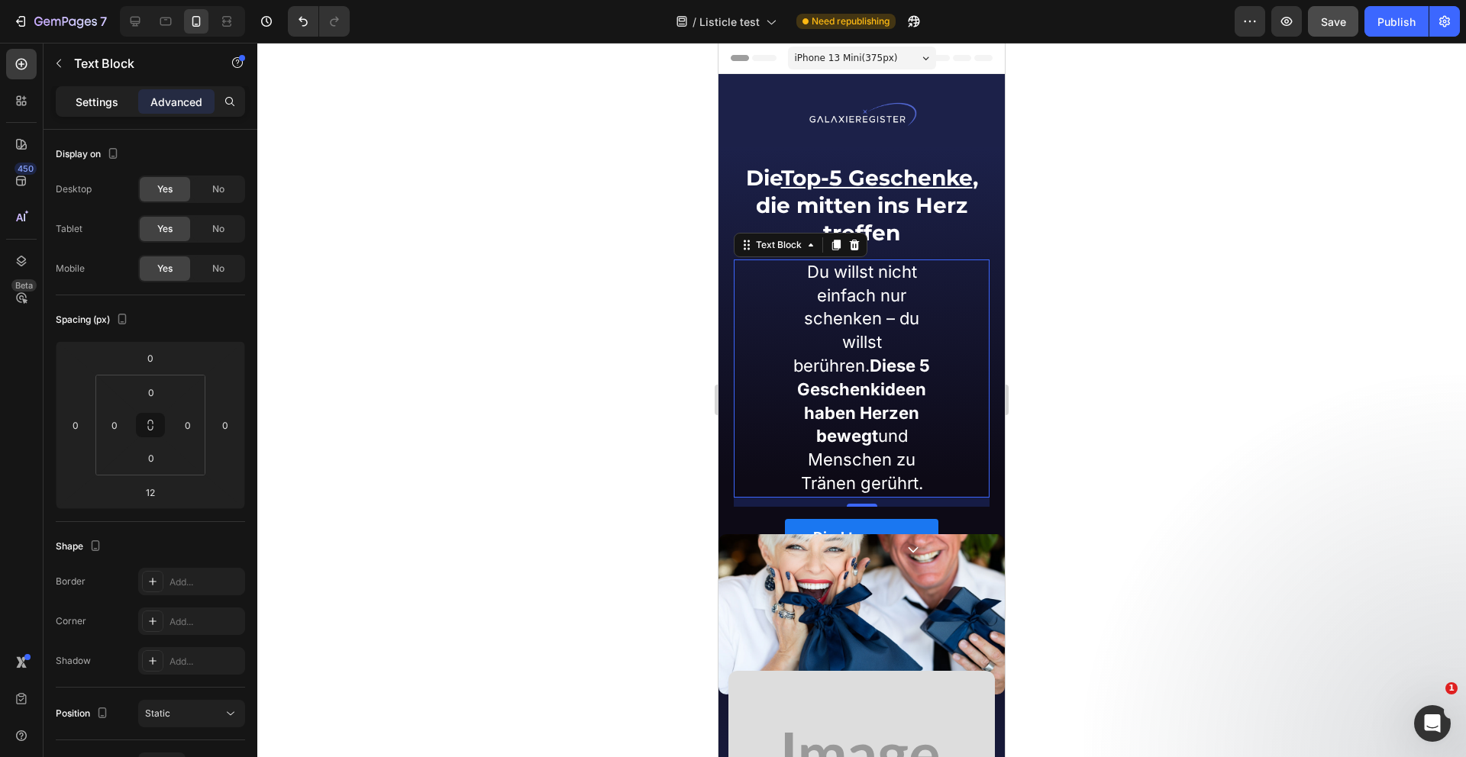
click at [91, 105] on p "Settings" at bounding box center [97, 102] width 43 height 16
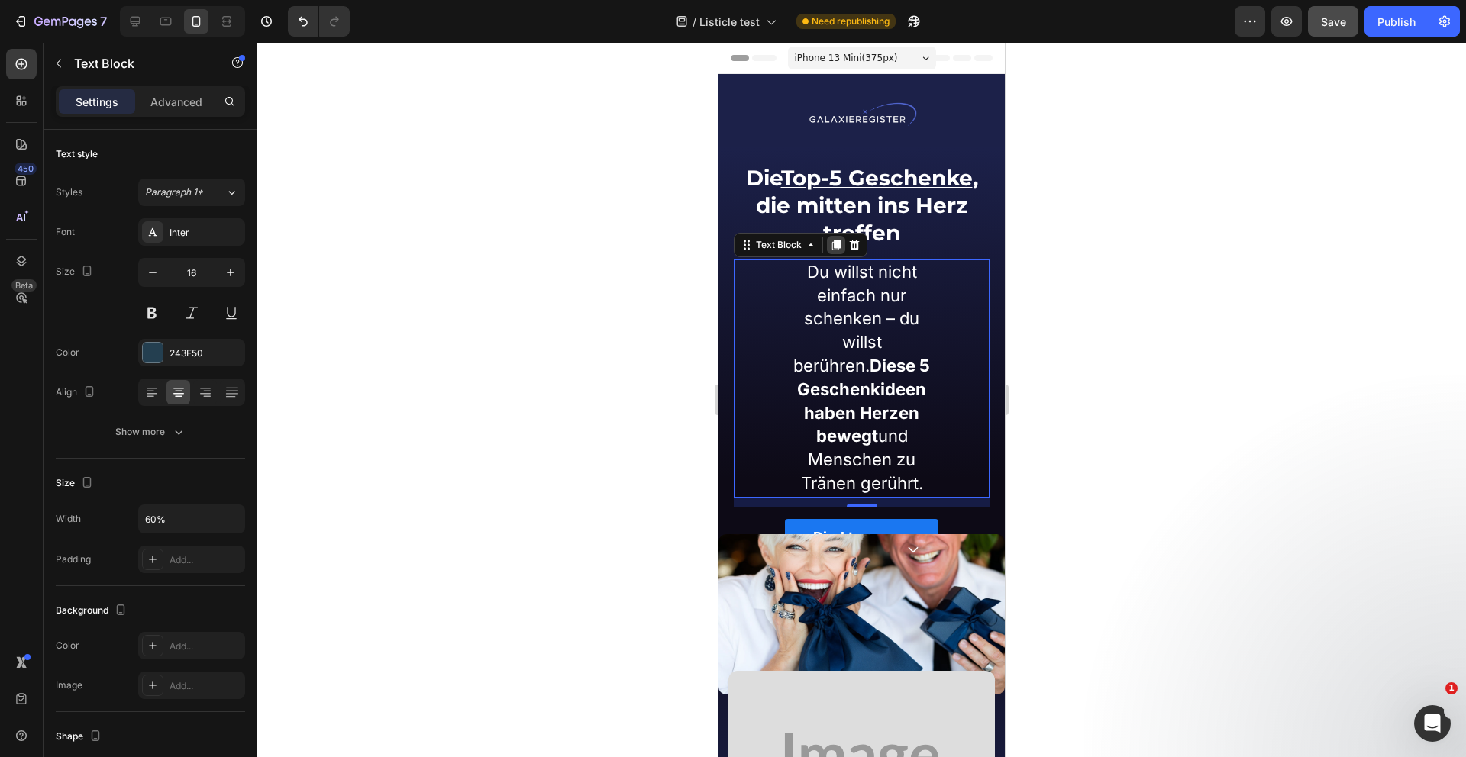
click at [835, 245] on icon at bounding box center [836, 245] width 8 height 11
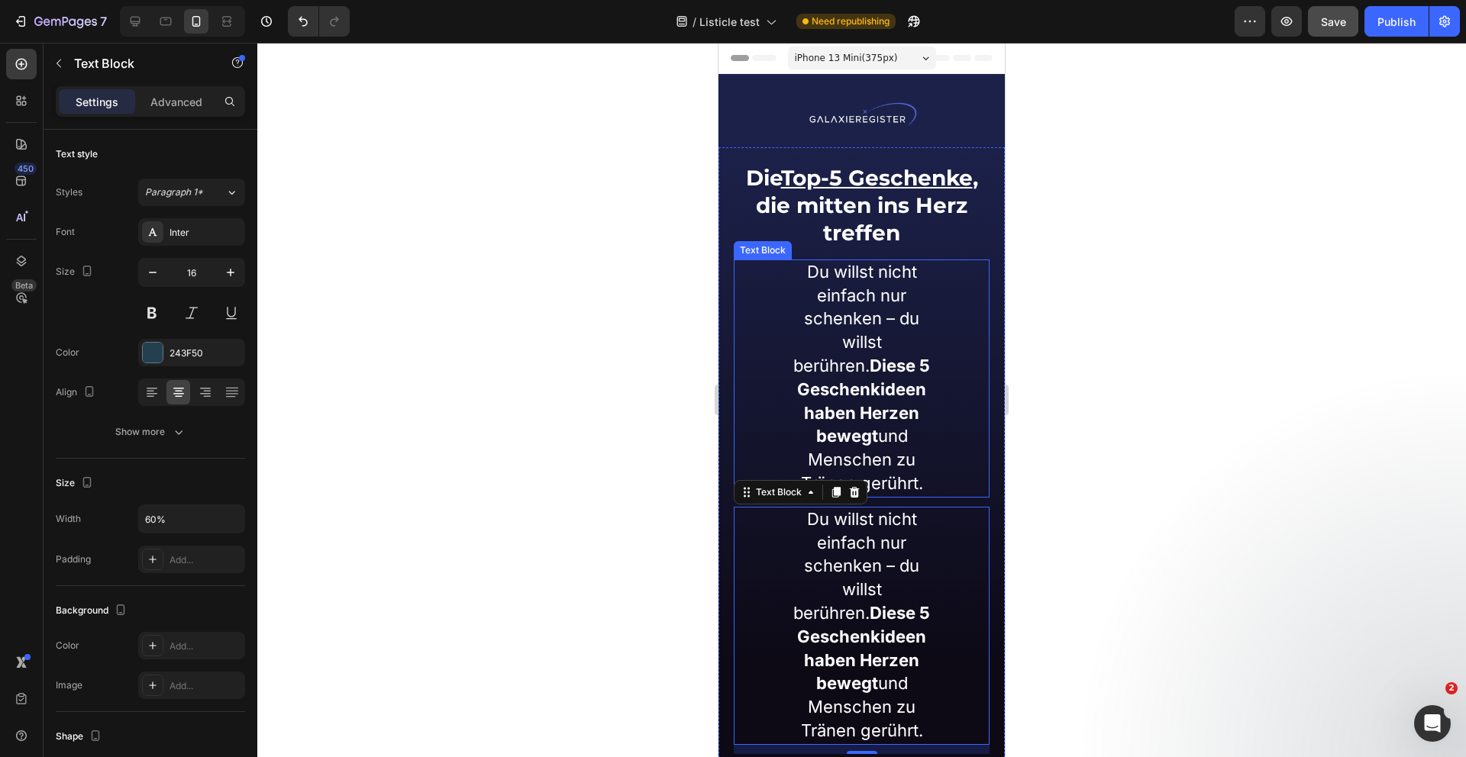
click at [844, 324] on span "Du willst nicht einfach nur schenken – du willst berühren. Diese 5 Geschenkide…" at bounding box center [861, 377] width 137 height 231
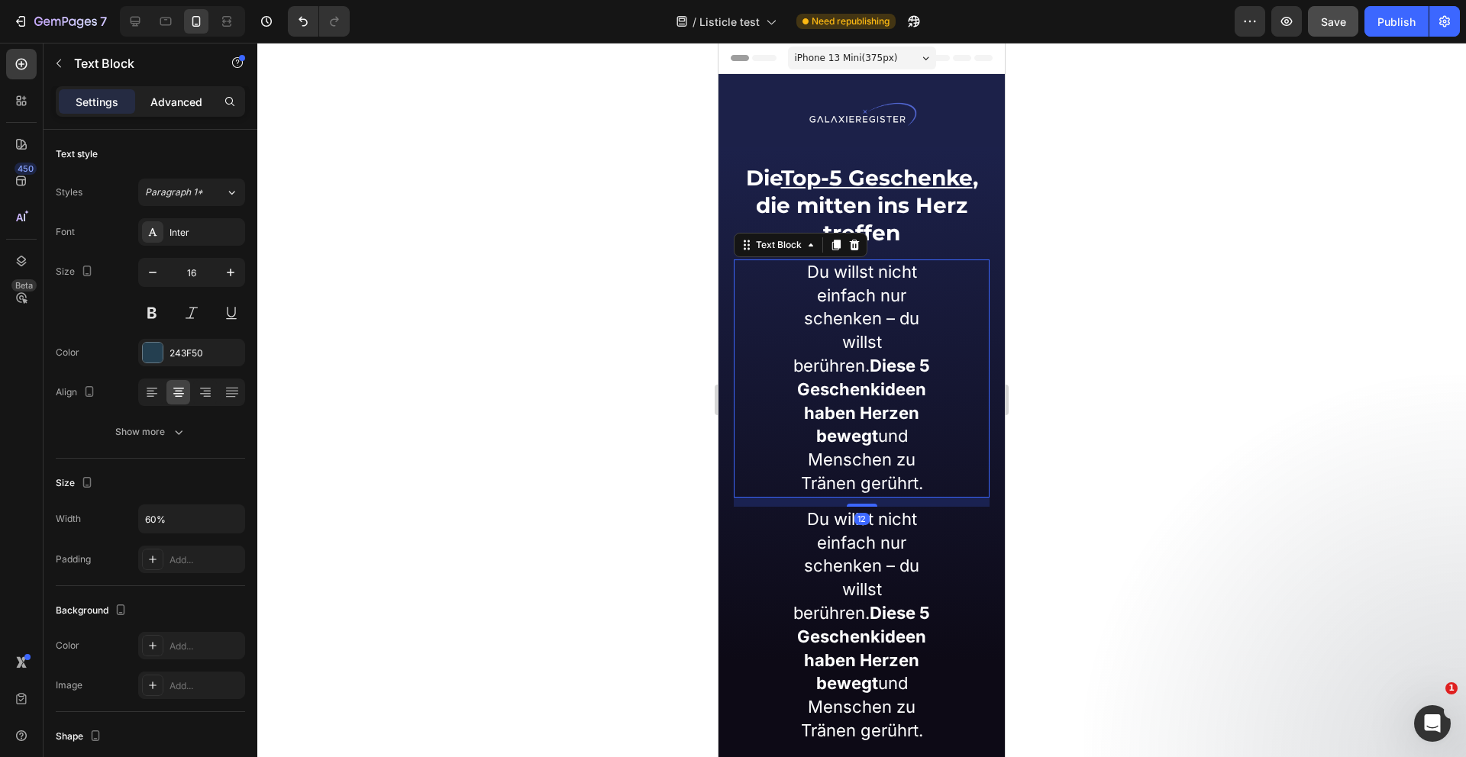
click at [169, 96] on p "Advanced" at bounding box center [176, 102] width 52 height 16
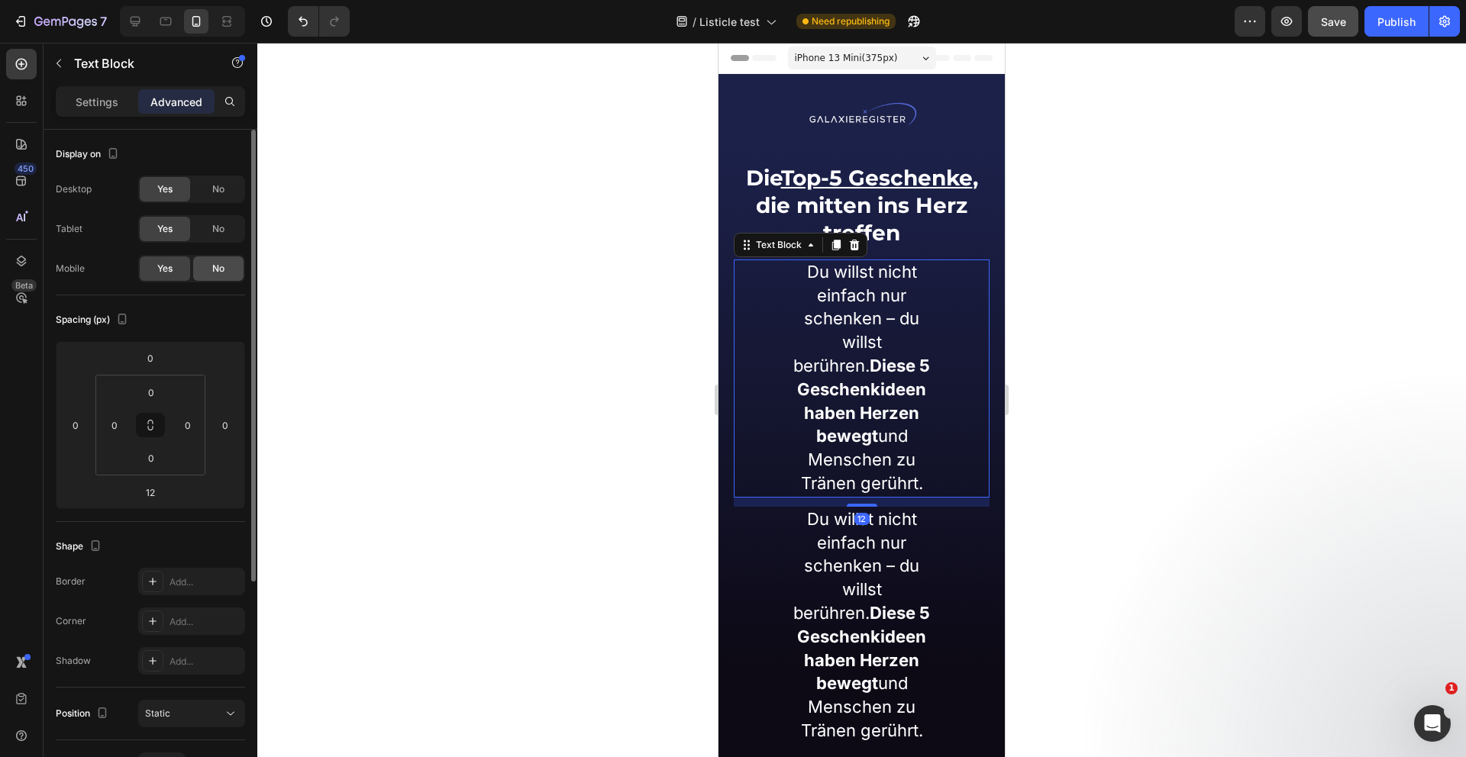
click at [214, 266] on span "No" at bounding box center [218, 269] width 12 height 14
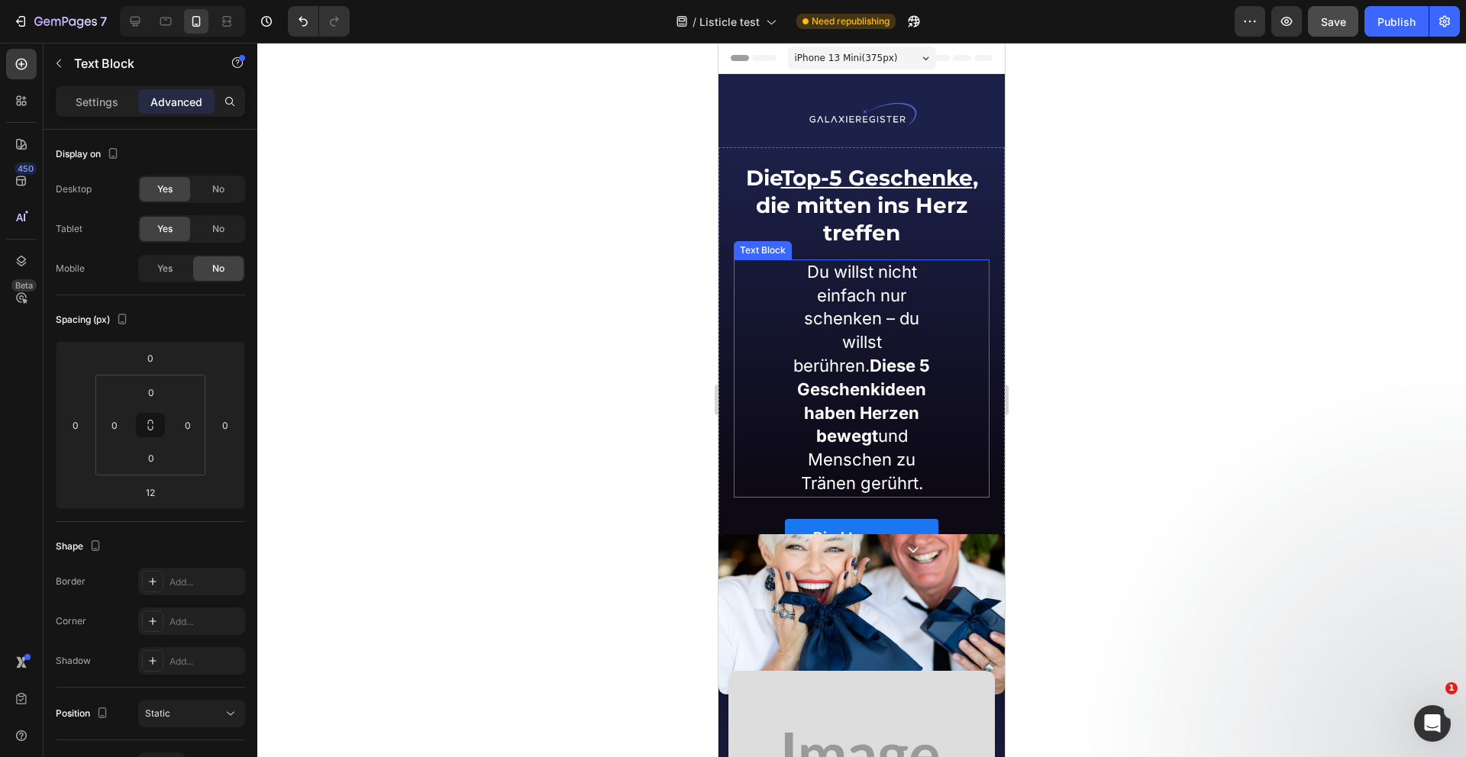
click at [877, 316] on span "Du willst nicht einfach nur schenken – du willst berühren. Diese 5 Geschenkide…" at bounding box center [861, 377] width 137 height 231
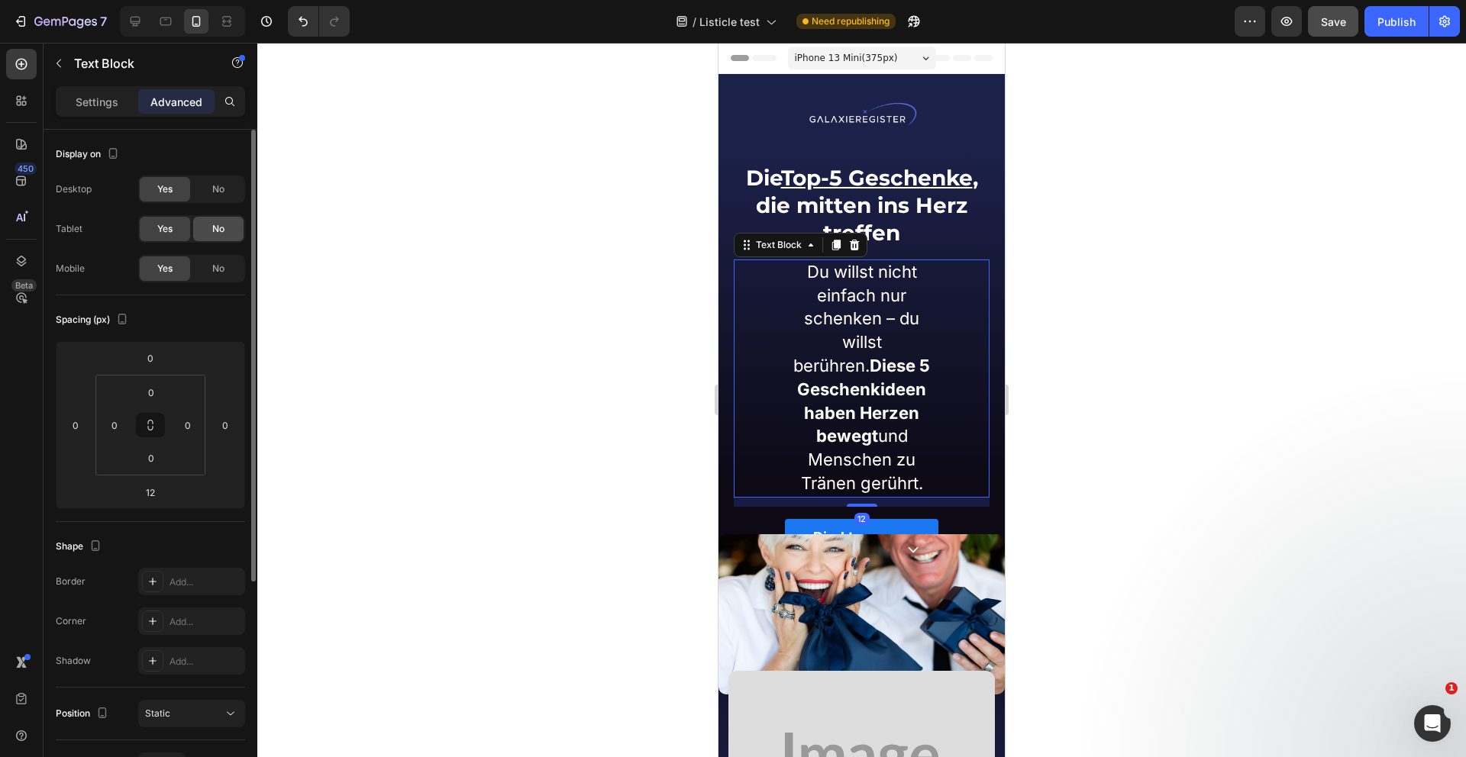
click at [231, 233] on div "No" at bounding box center [218, 229] width 50 height 24
click at [219, 189] on span "No" at bounding box center [218, 189] width 12 height 14
click at [102, 103] on p "Settings" at bounding box center [97, 102] width 43 height 16
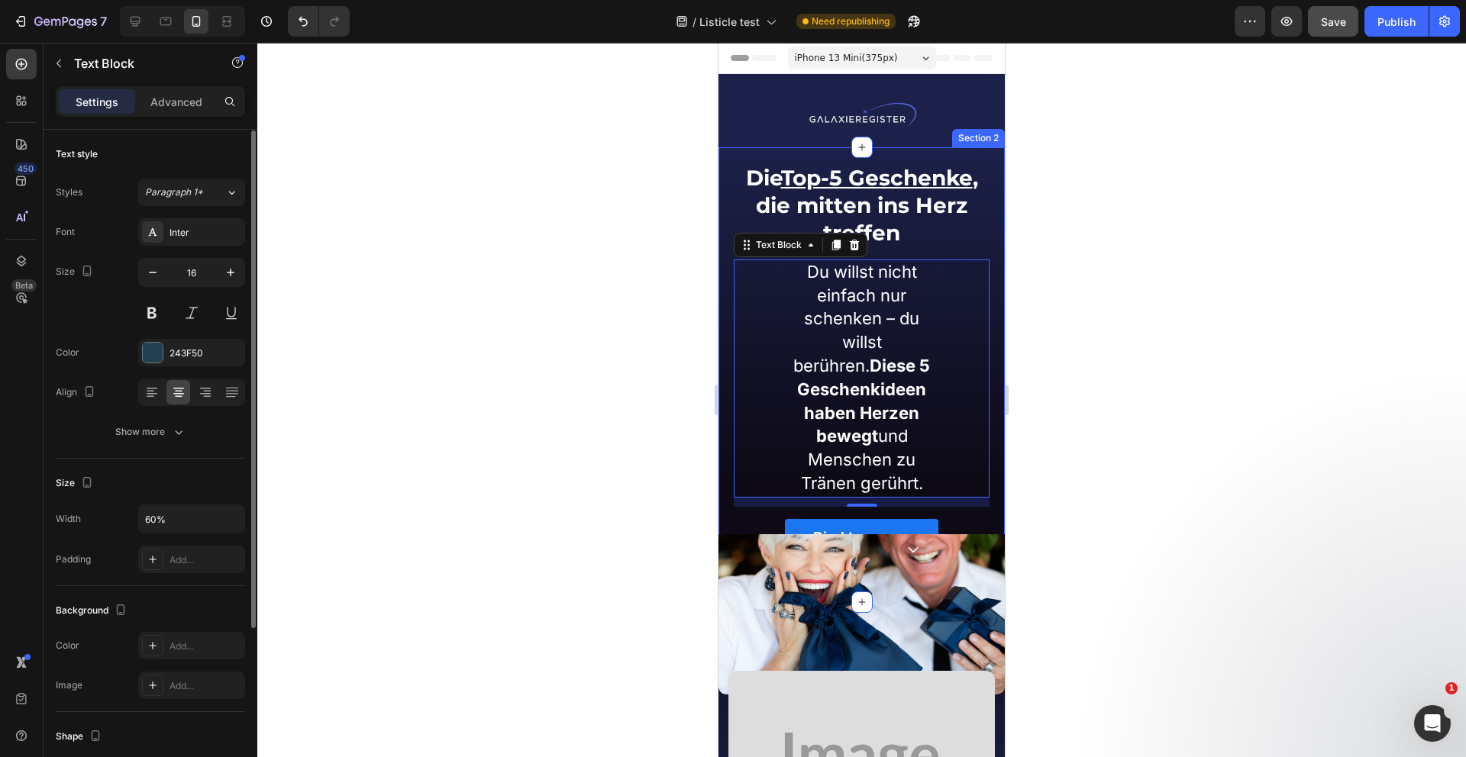
scroll to position [26, 0]
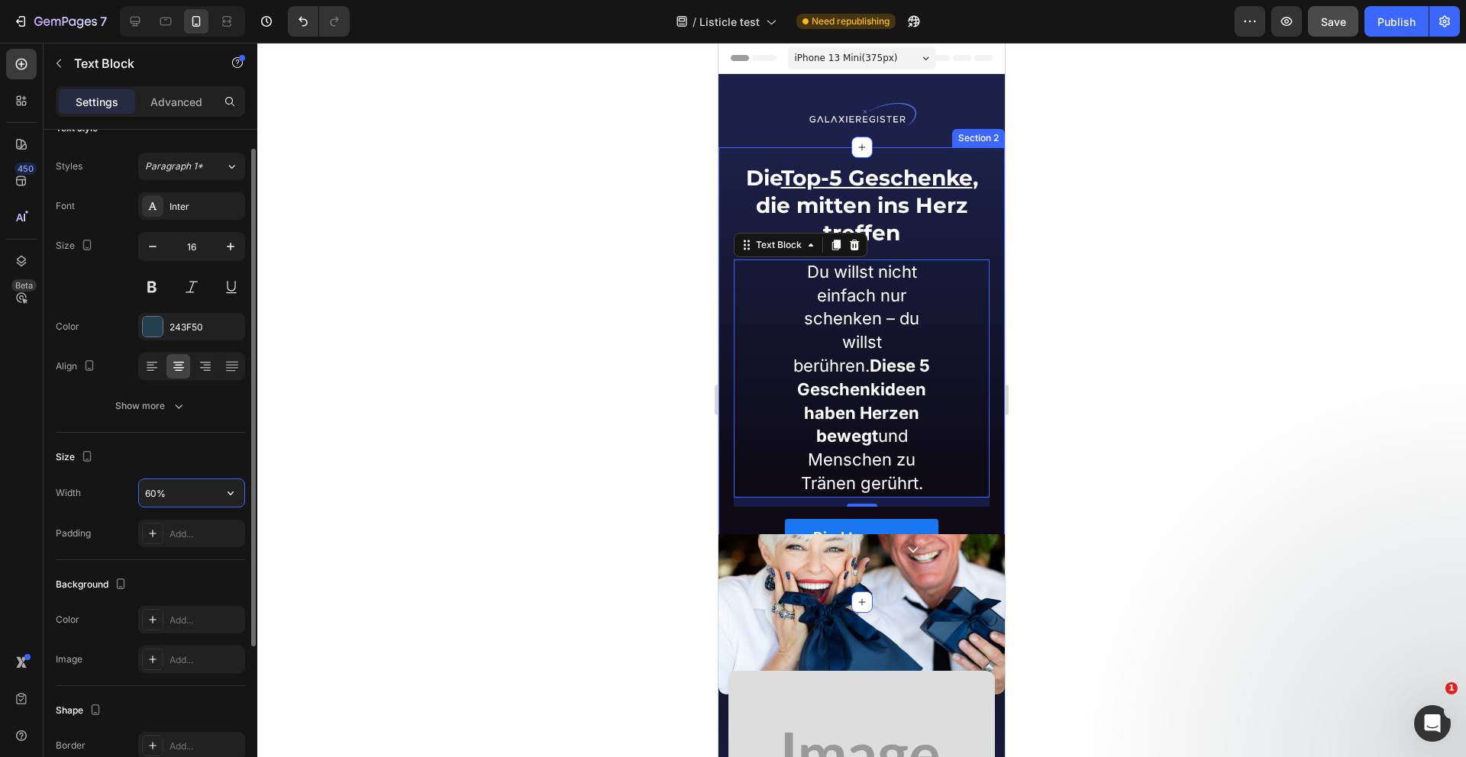
click at [184, 489] on input "60%" at bounding box center [191, 492] width 105 height 27
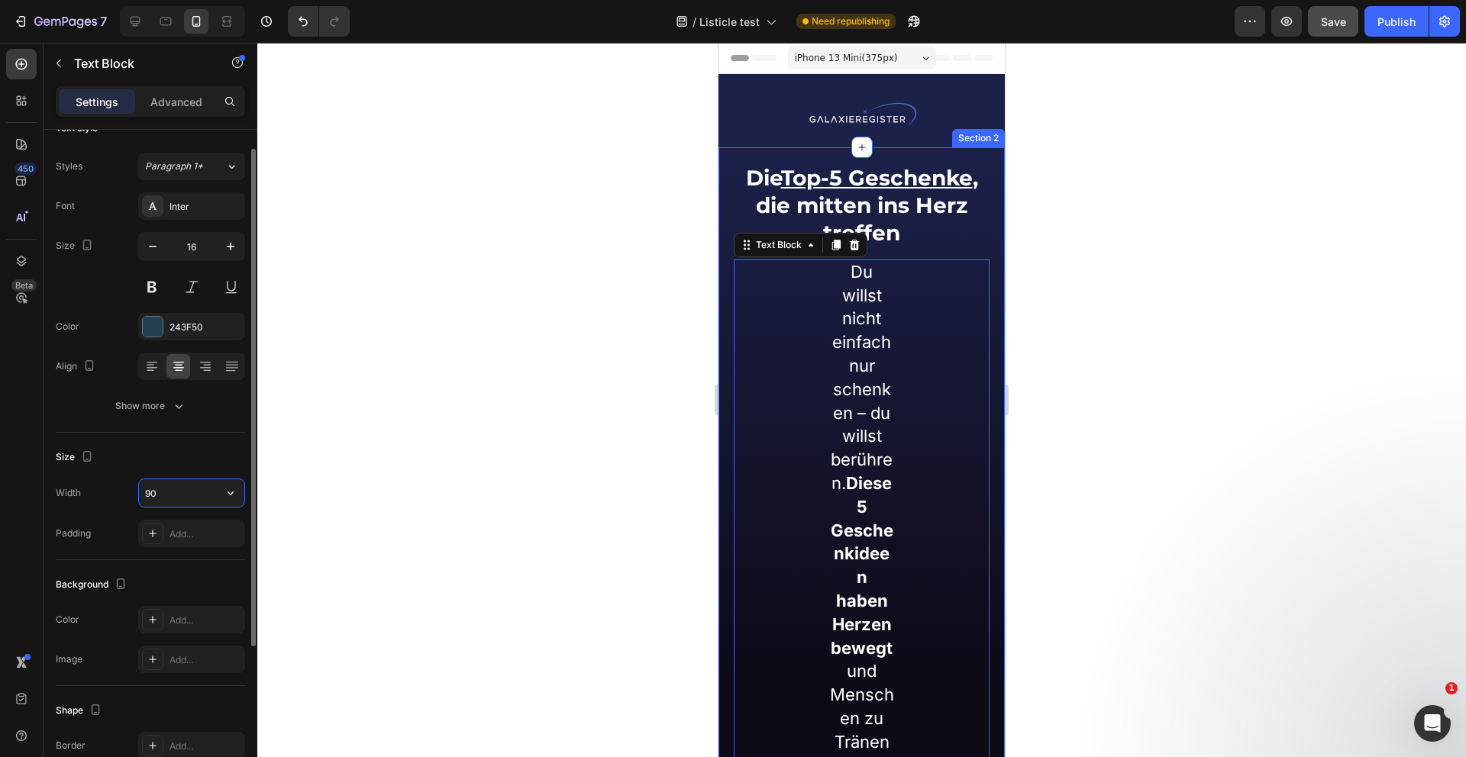
type input "9"
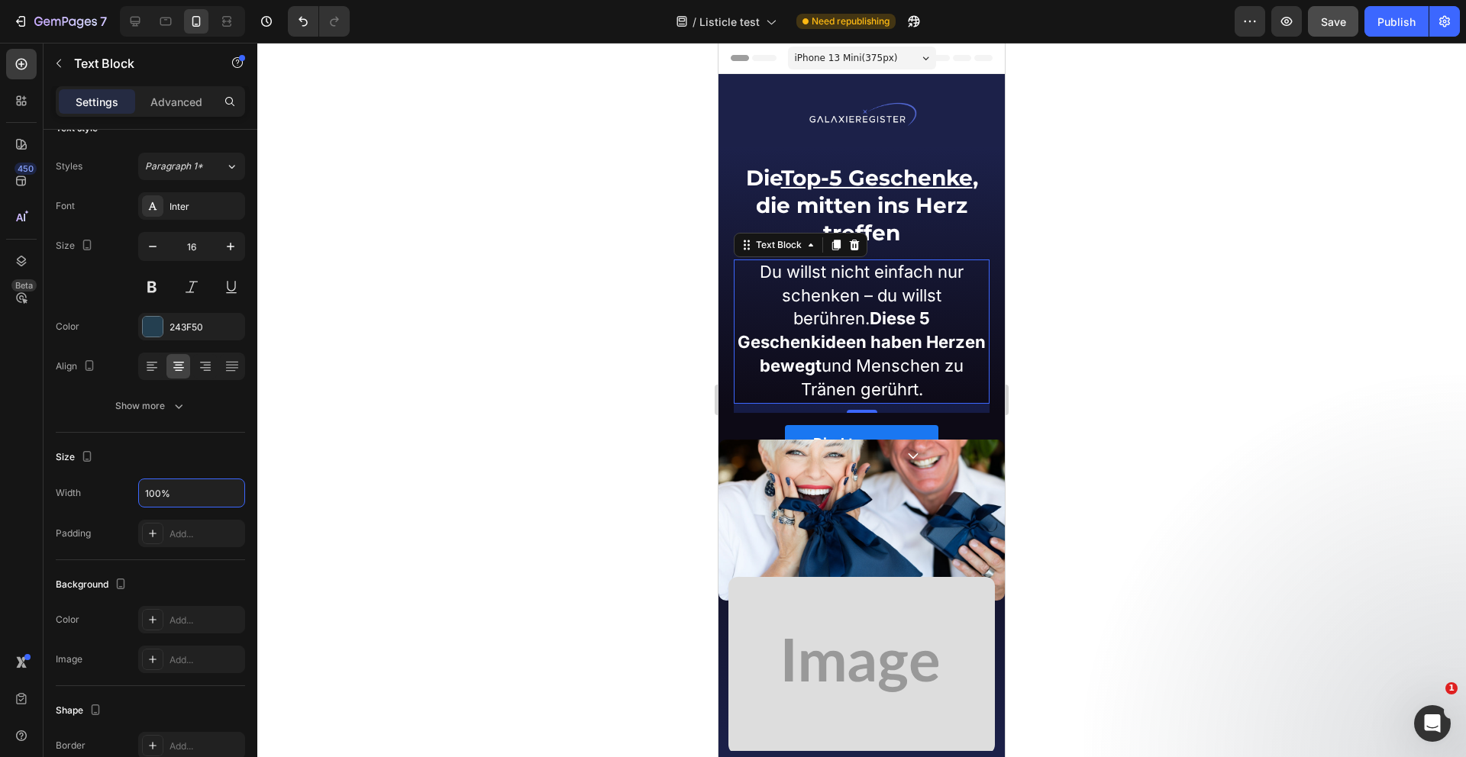
type input "100%"
click at [943, 302] on span "Du willst nicht einfach nur schenken – du willst berühren. Diese 5 Geschenkide…" at bounding box center [861, 330] width 248 height 137
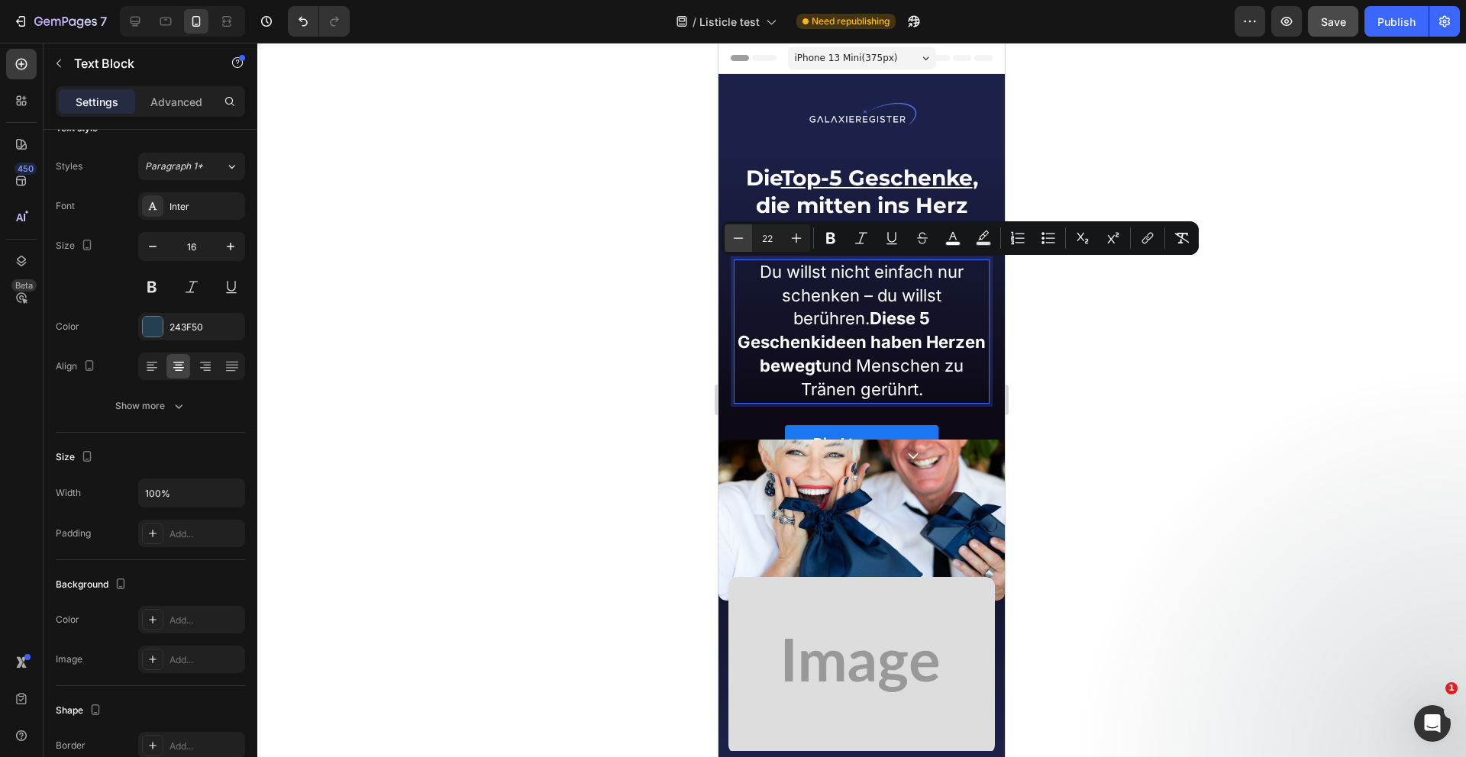
click at [734, 234] on icon "Editor contextual toolbar" at bounding box center [738, 238] width 15 height 15
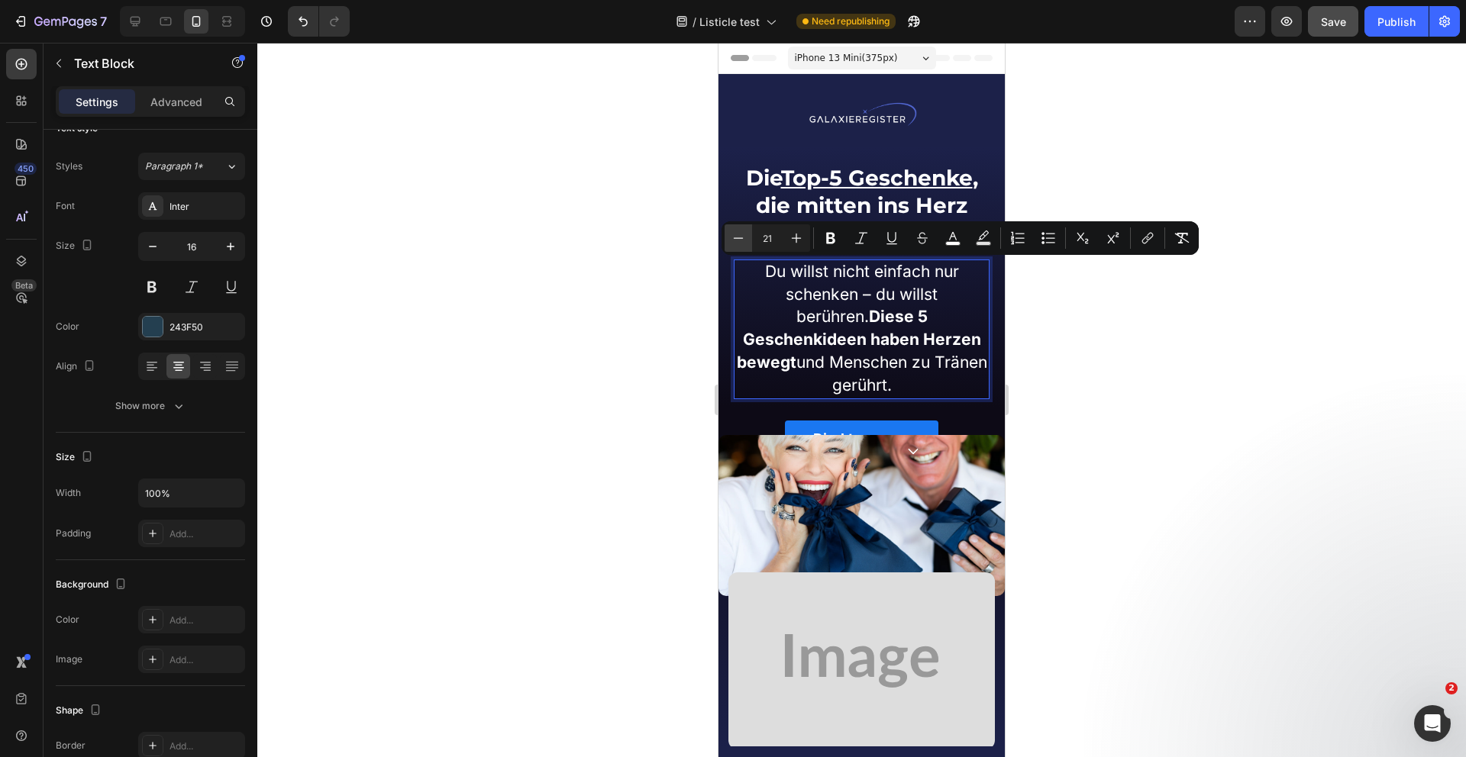
click at [734, 234] on icon "Editor contextual toolbar" at bounding box center [738, 238] width 15 height 15
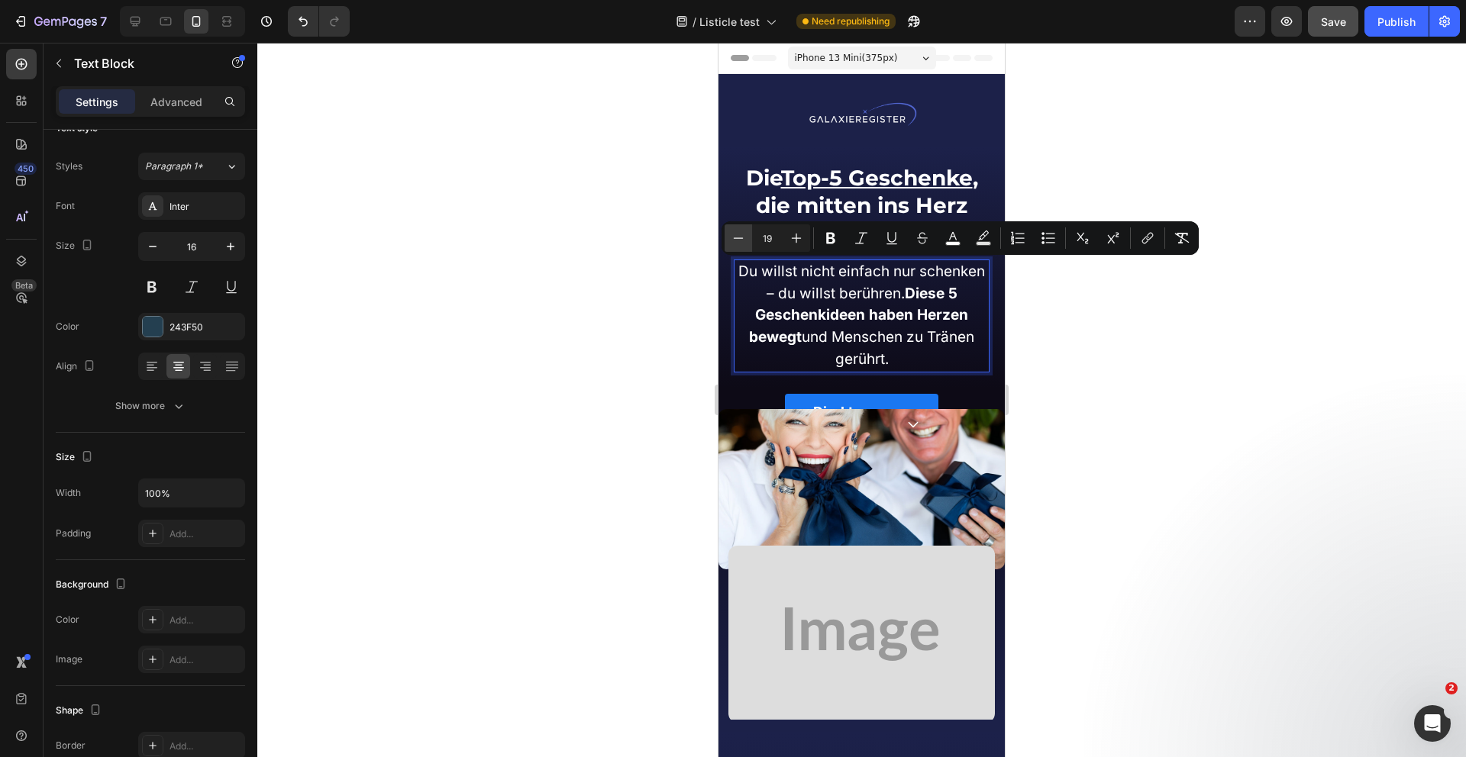
click at [734, 234] on icon "Editor contextual toolbar" at bounding box center [738, 238] width 15 height 15
type input "18"
click at [152, 371] on icon at bounding box center [151, 366] width 15 height 15
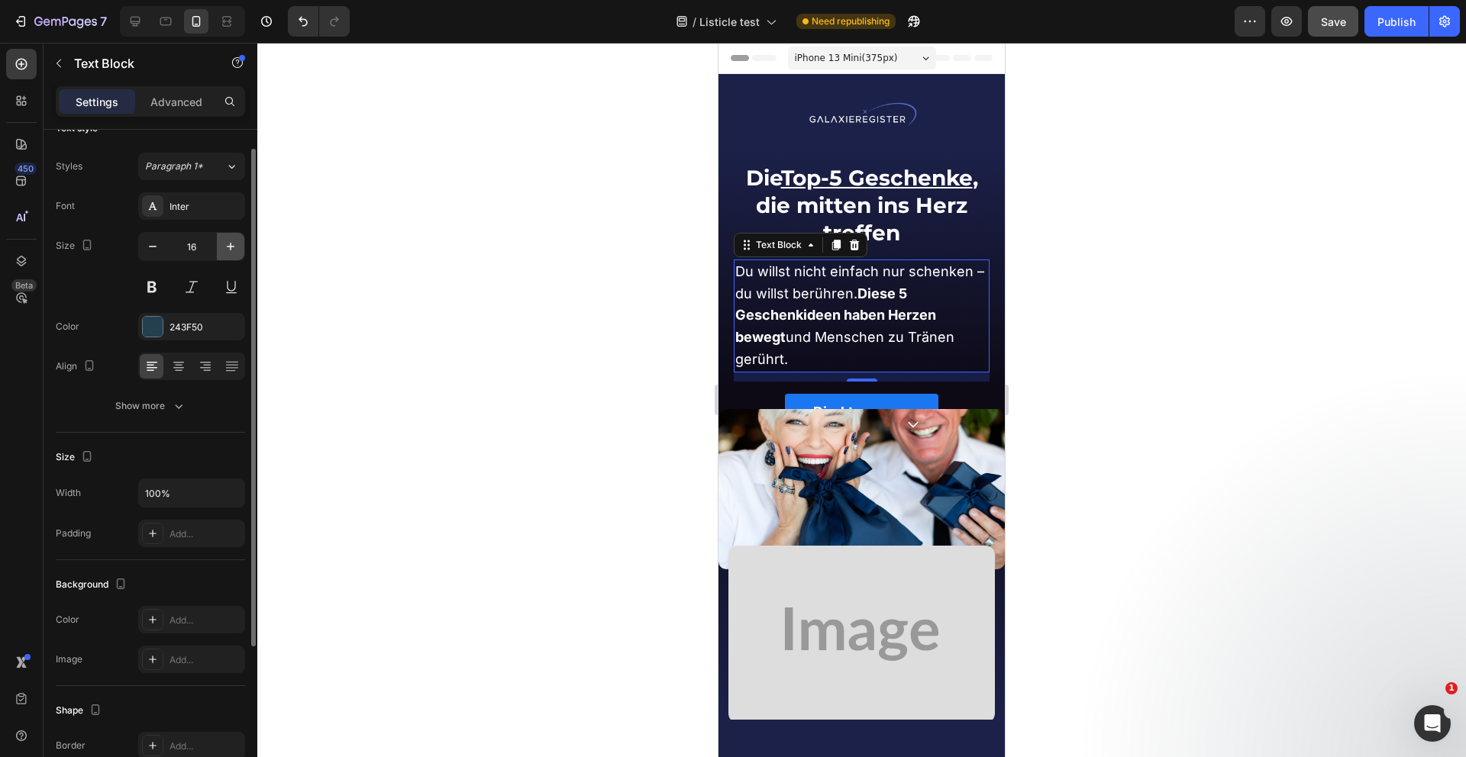
click at [230, 245] on icon "button" at bounding box center [231, 247] width 8 height 8
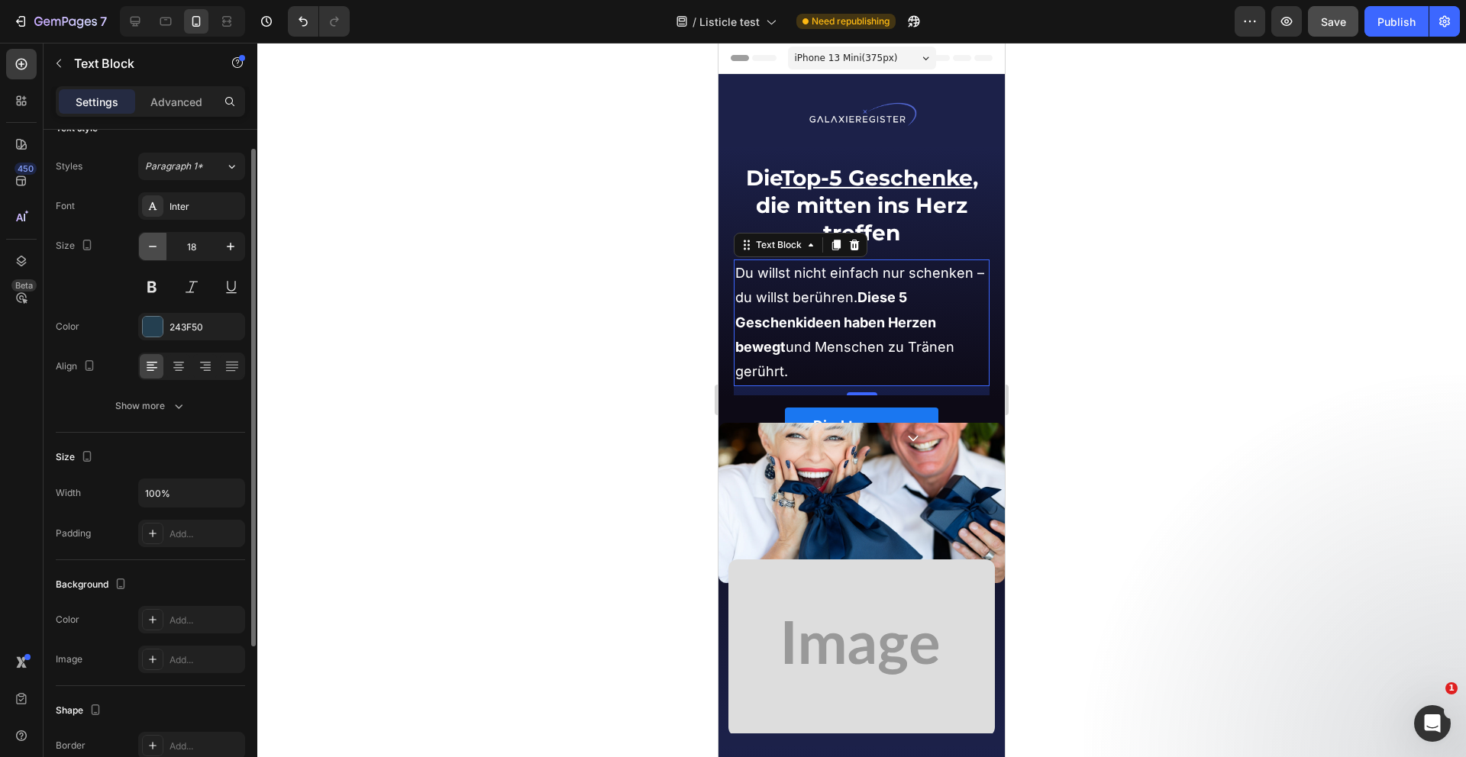
click at [149, 247] on icon "button" at bounding box center [152, 246] width 15 height 15
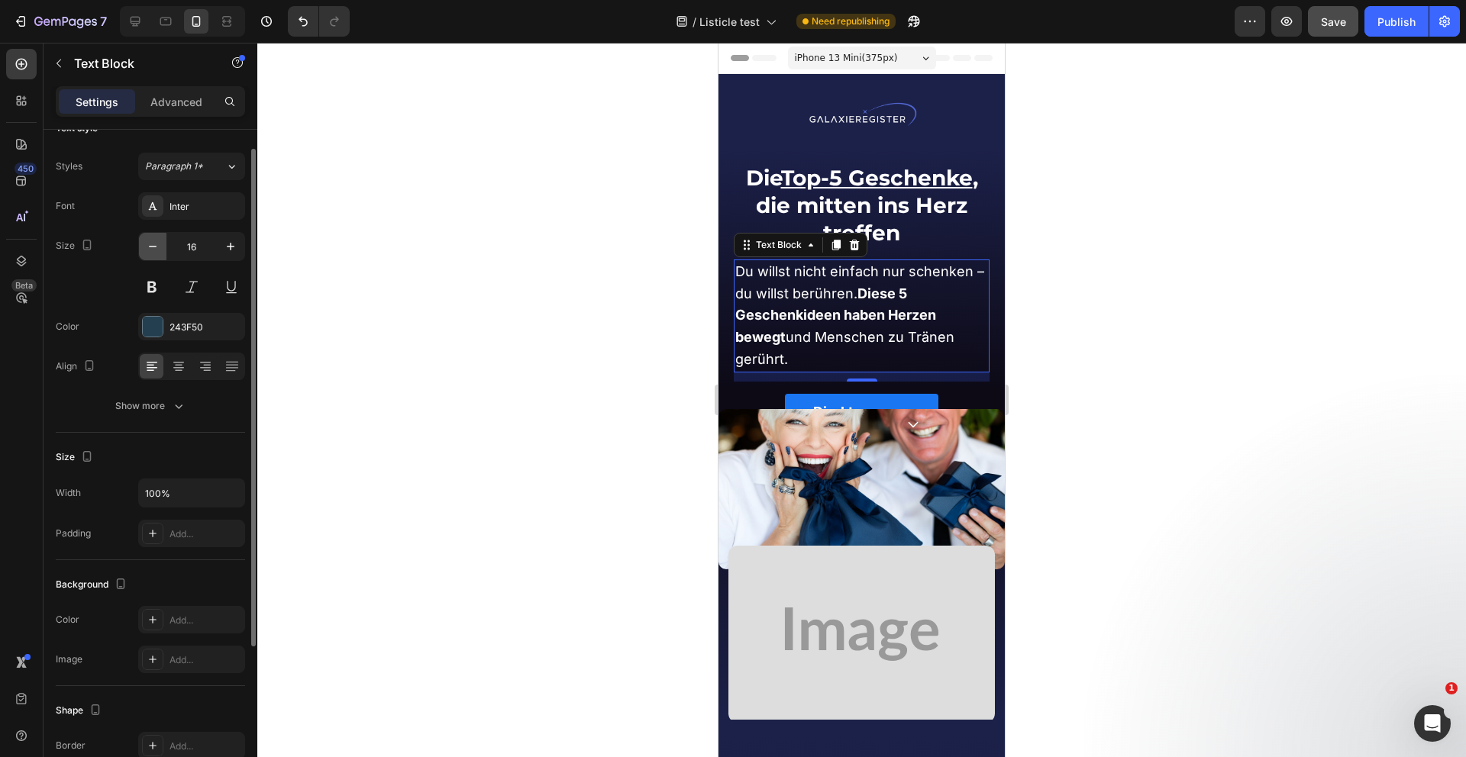
click at [151, 242] on icon "button" at bounding box center [152, 246] width 15 height 15
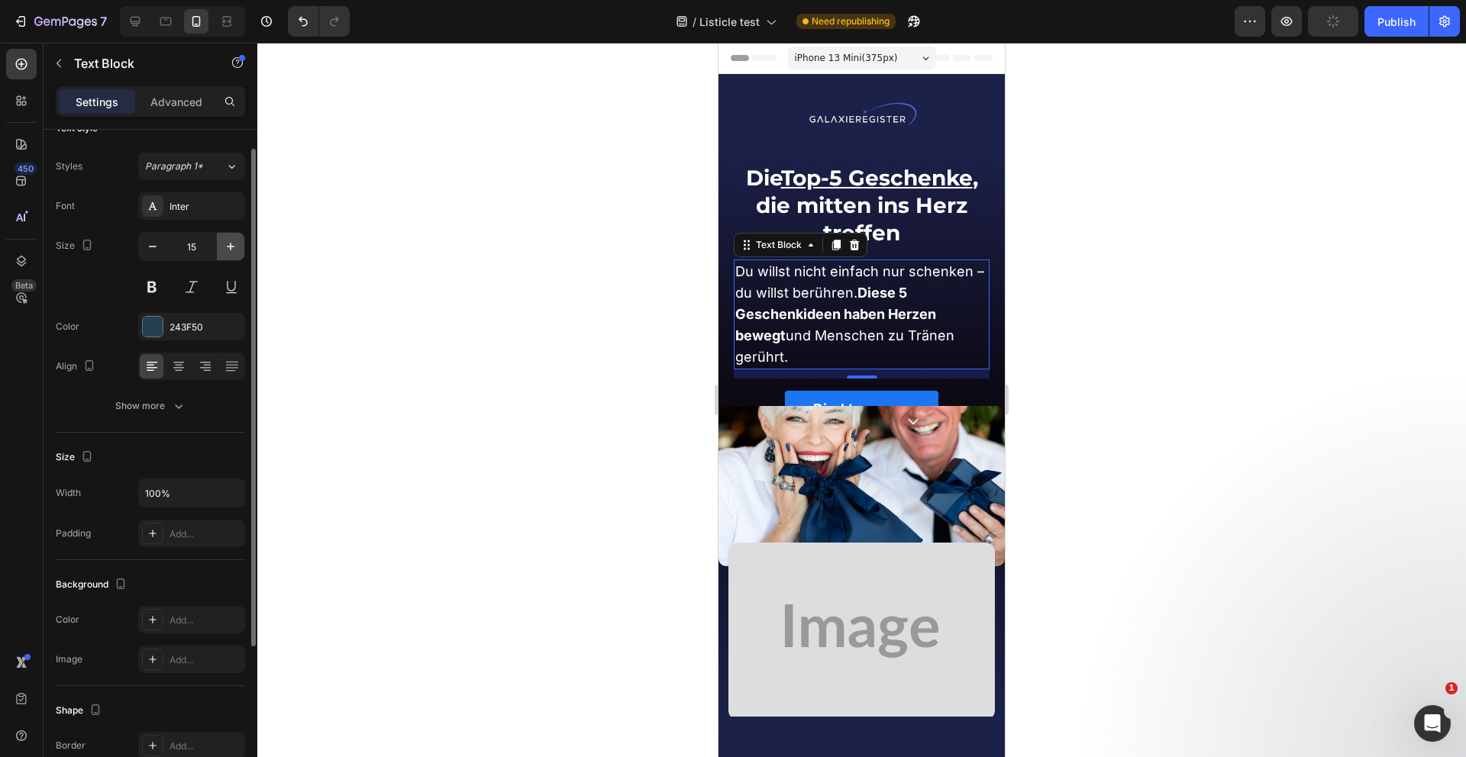
click at [238, 242] on button "button" at bounding box center [230, 246] width 27 height 27
type input "16"
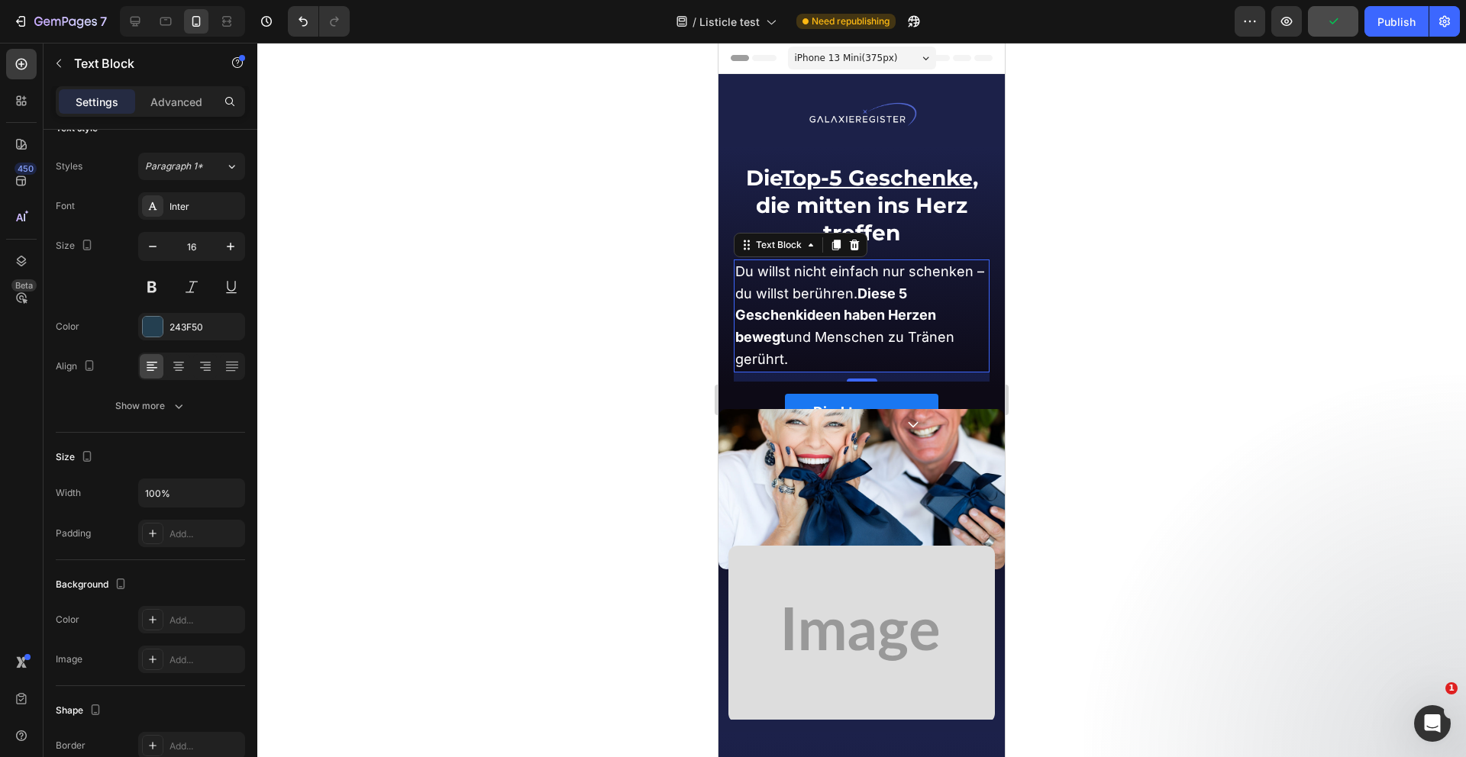
click at [450, 261] on div at bounding box center [861, 400] width 1208 height 715
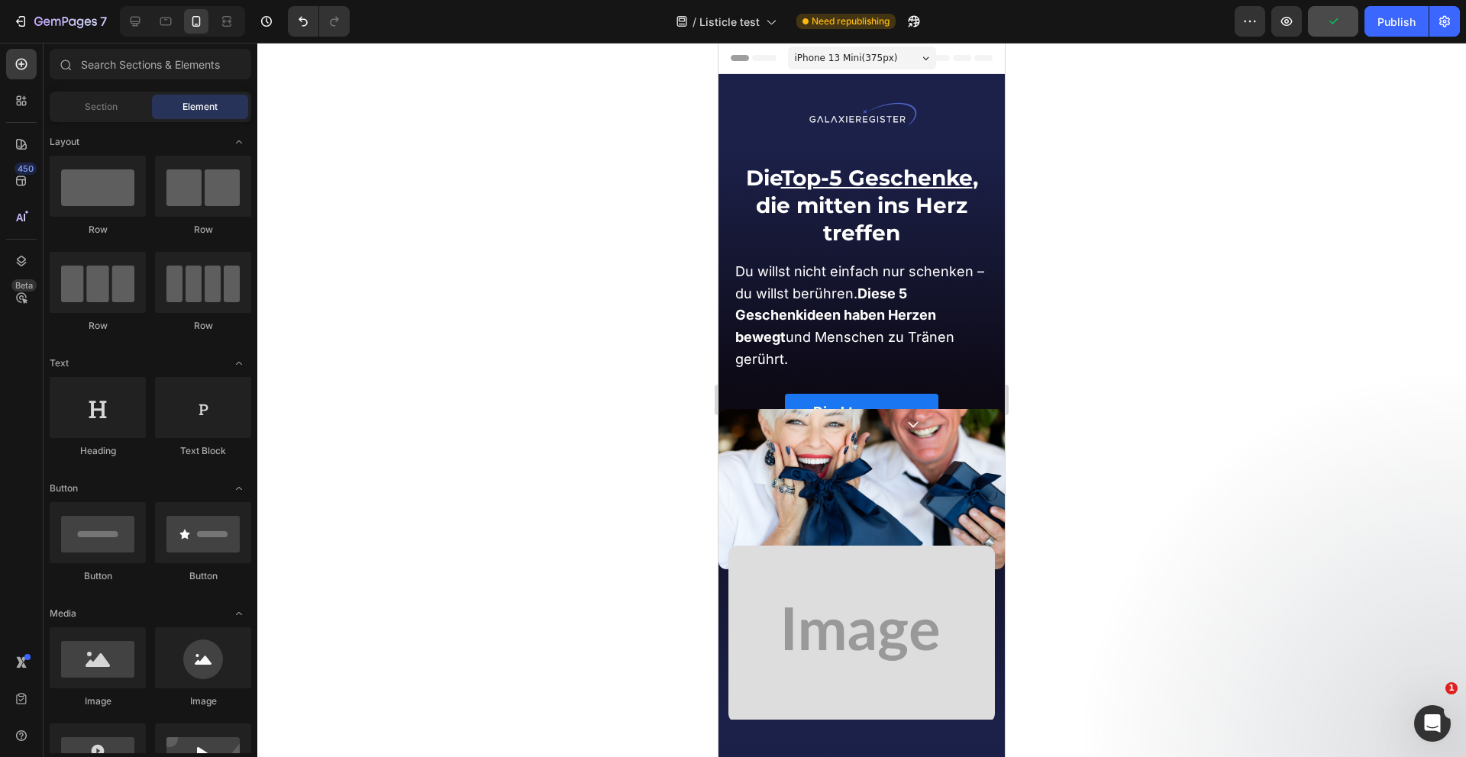
click at [908, 279] on span "Du willst nicht einfach nur schenken – du willst berühren. Diese 5 Geschenkide…" at bounding box center [859, 315] width 249 height 104
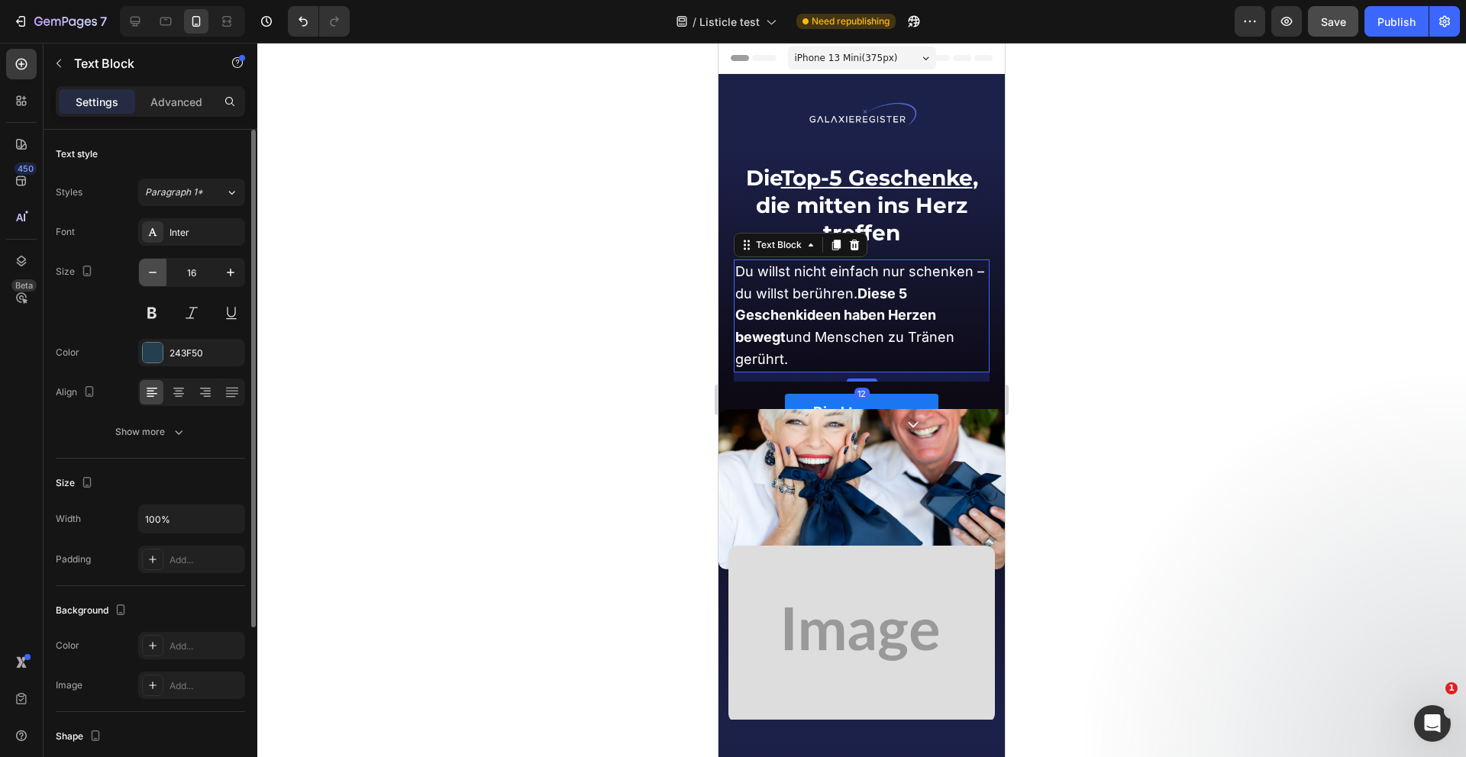
click at [143, 265] on button "button" at bounding box center [152, 272] width 27 height 27
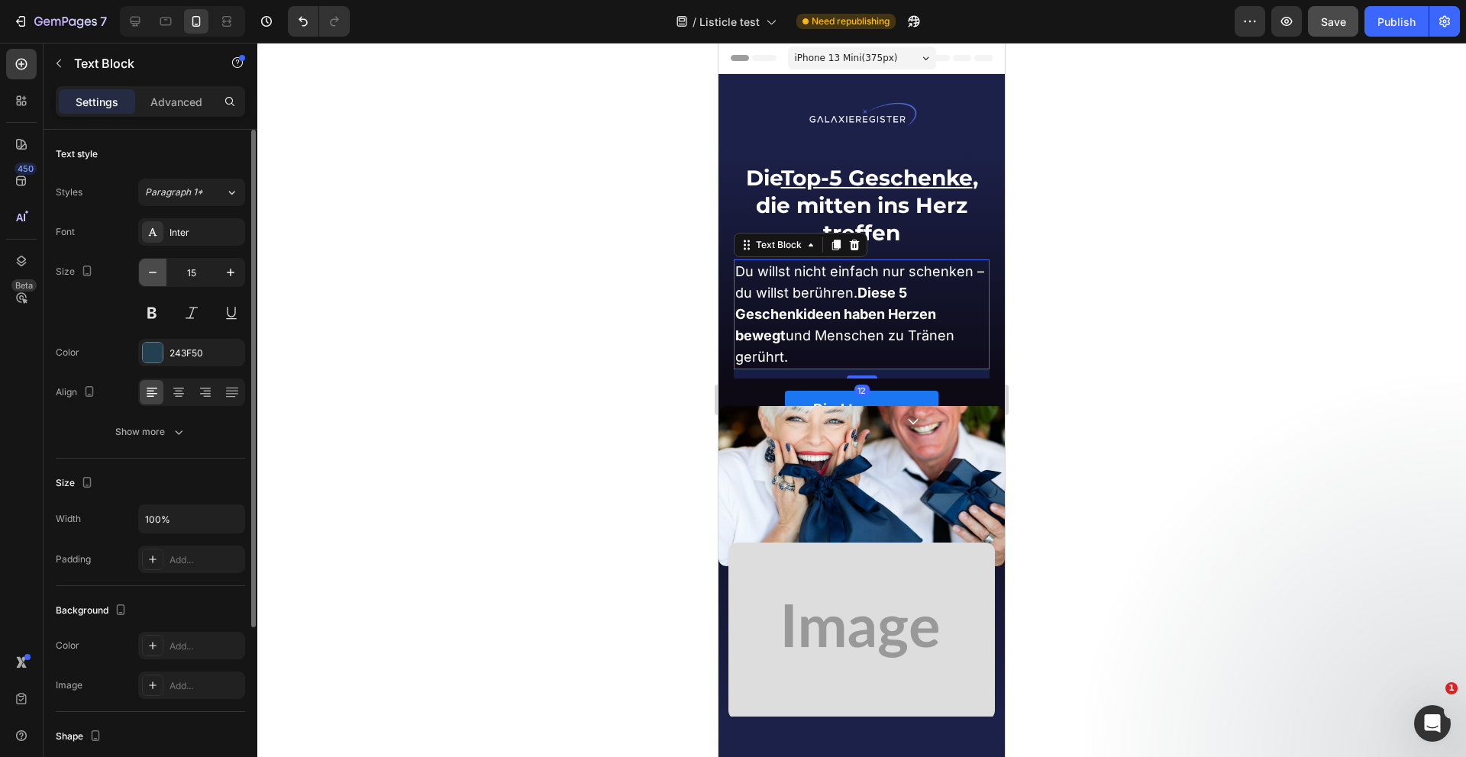
click at [143, 265] on button "button" at bounding box center [152, 272] width 27 height 27
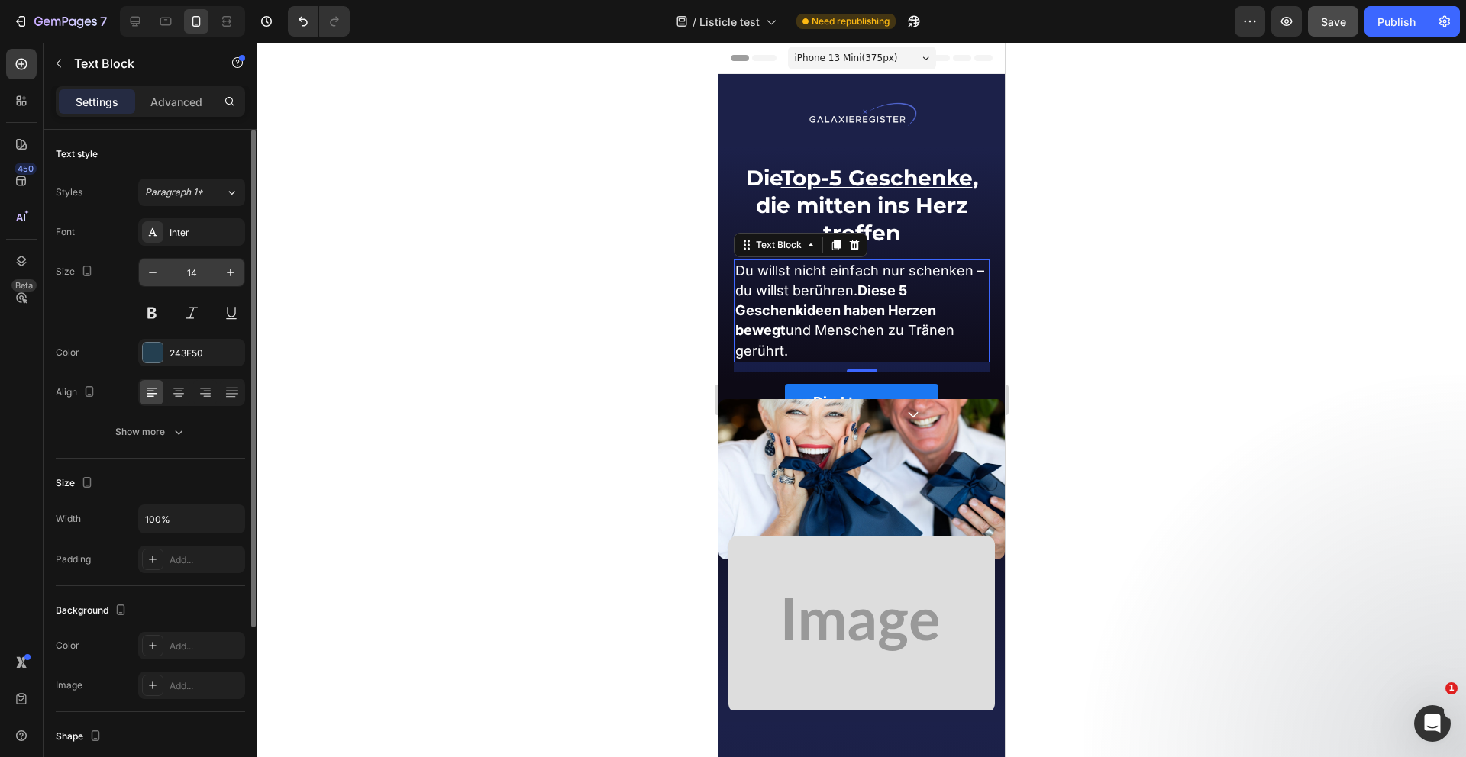
click at [183, 266] on input "14" at bounding box center [191, 272] width 50 height 27
click at [231, 271] on icon "button" at bounding box center [231, 273] width 8 height 8
type input "15"
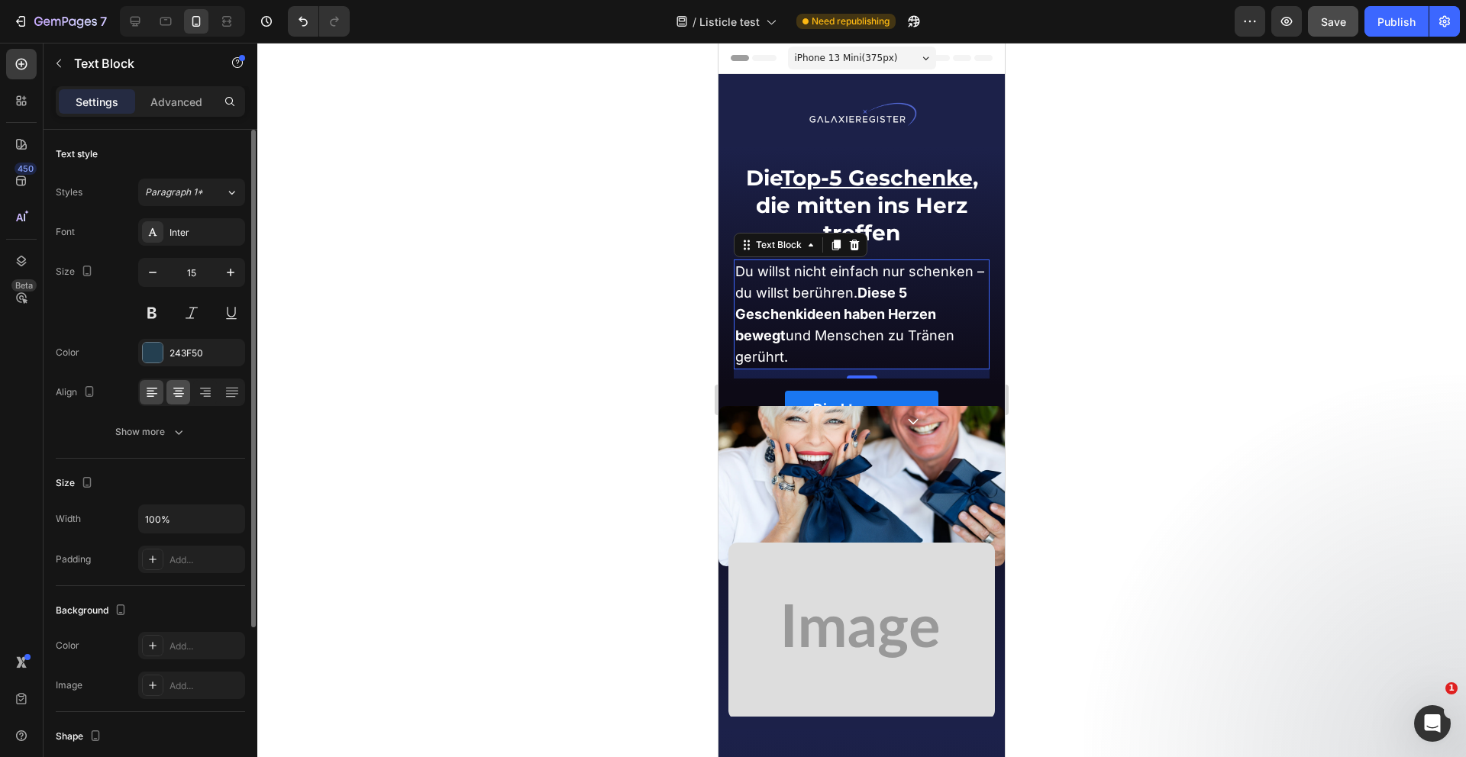
click at [176, 391] on icon at bounding box center [179, 392] width 8 height 2
click at [147, 391] on icon at bounding box center [151, 392] width 8 height 2
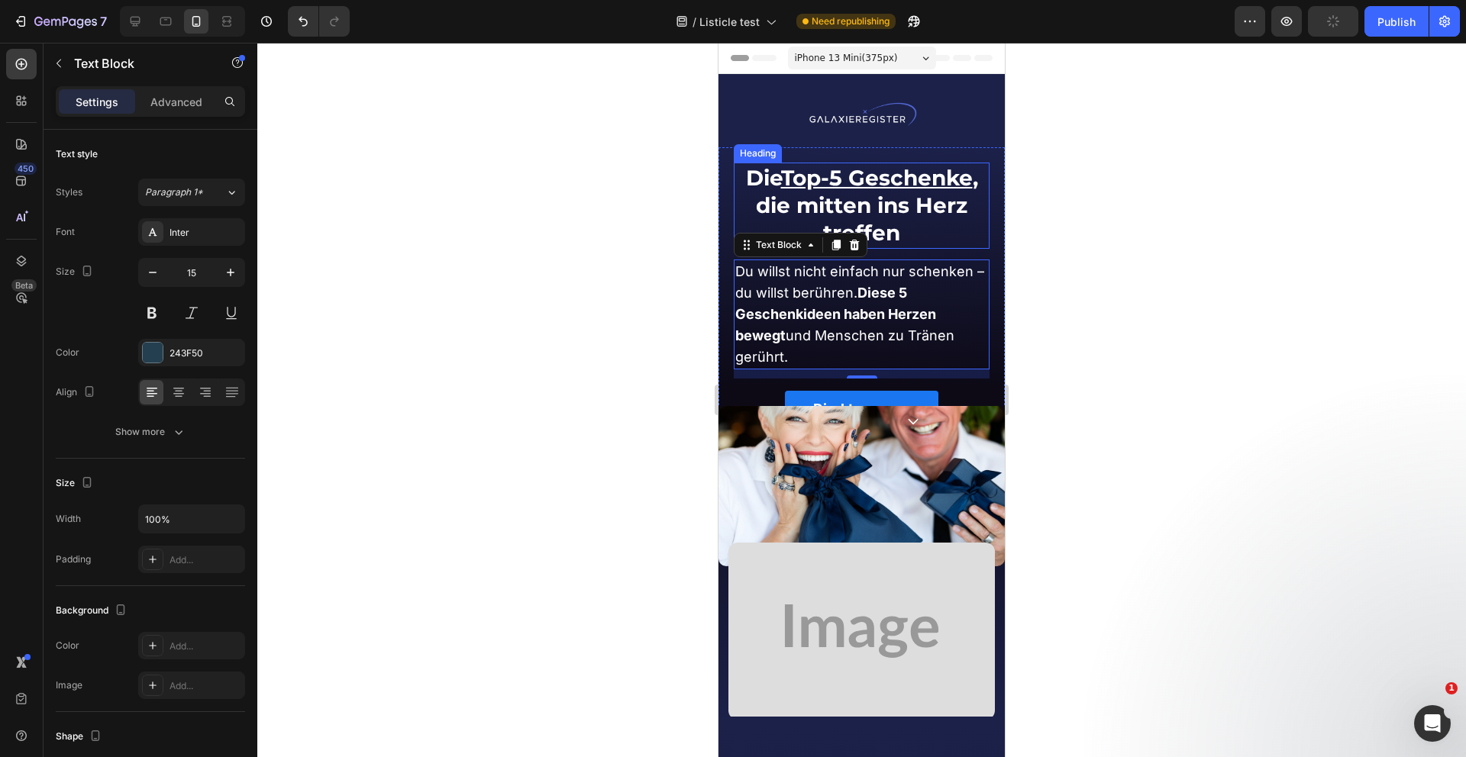
click at [812, 186] on u "Top-5 Geschenke" at bounding box center [877, 178] width 192 height 26
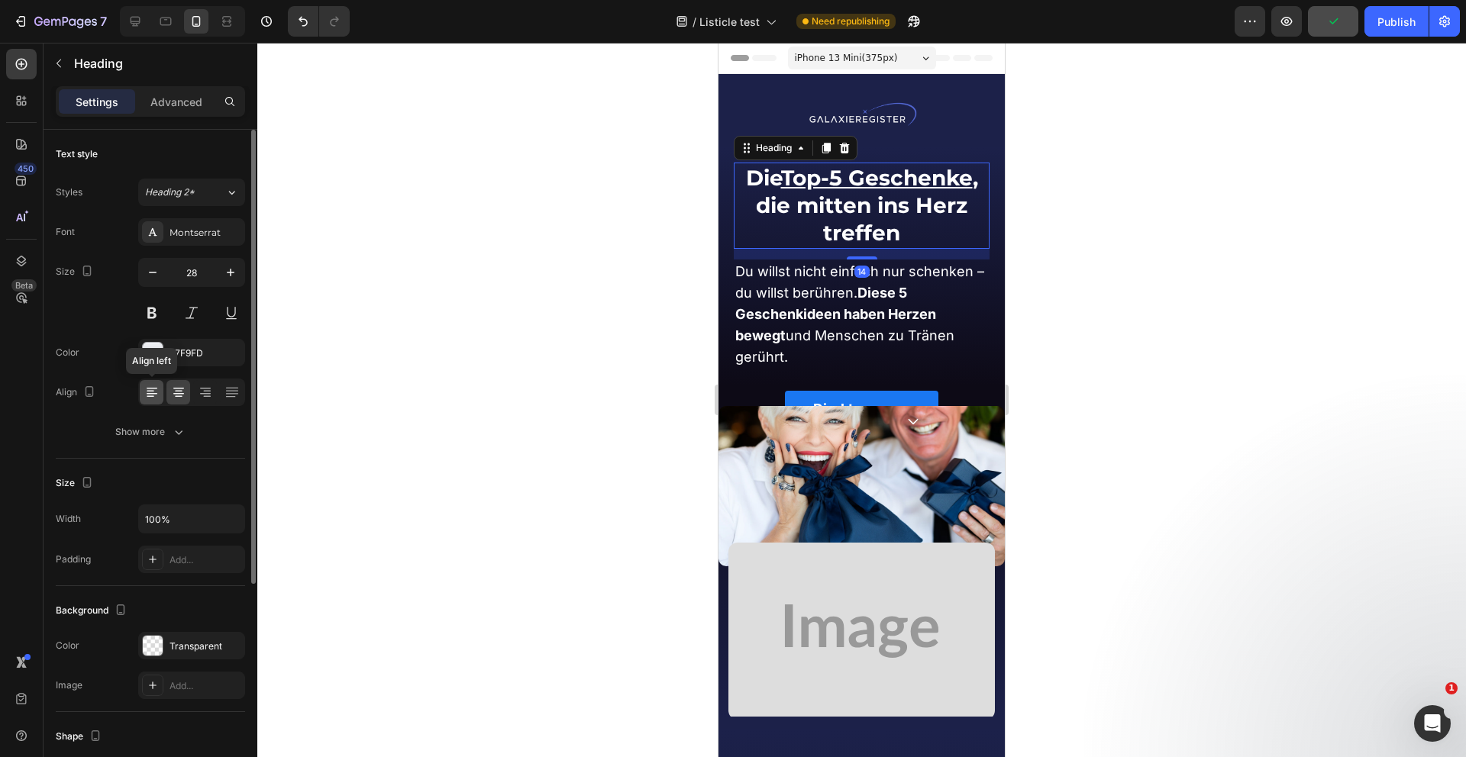
click at [152, 384] on div at bounding box center [152, 392] width 24 height 24
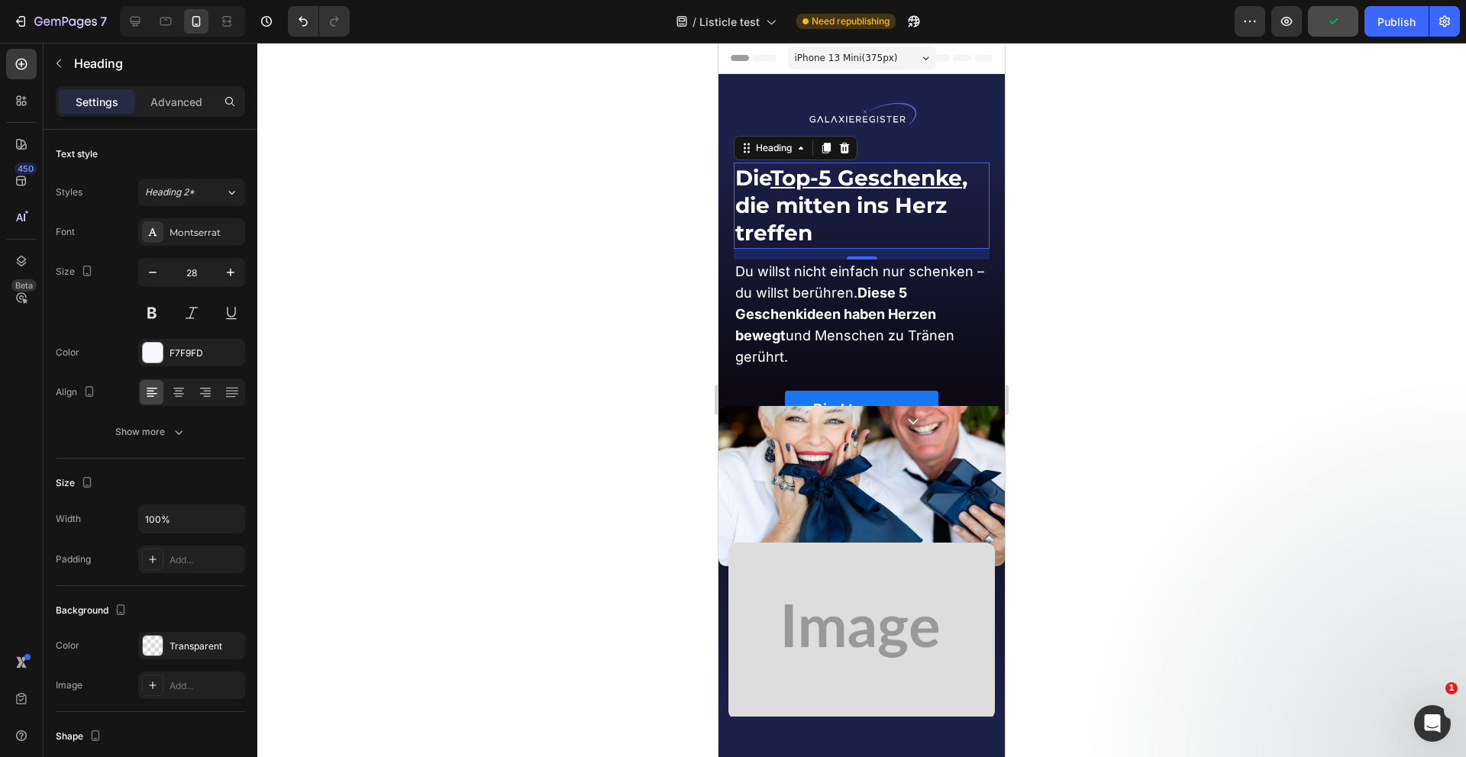
click at [496, 275] on div at bounding box center [861, 400] width 1208 height 715
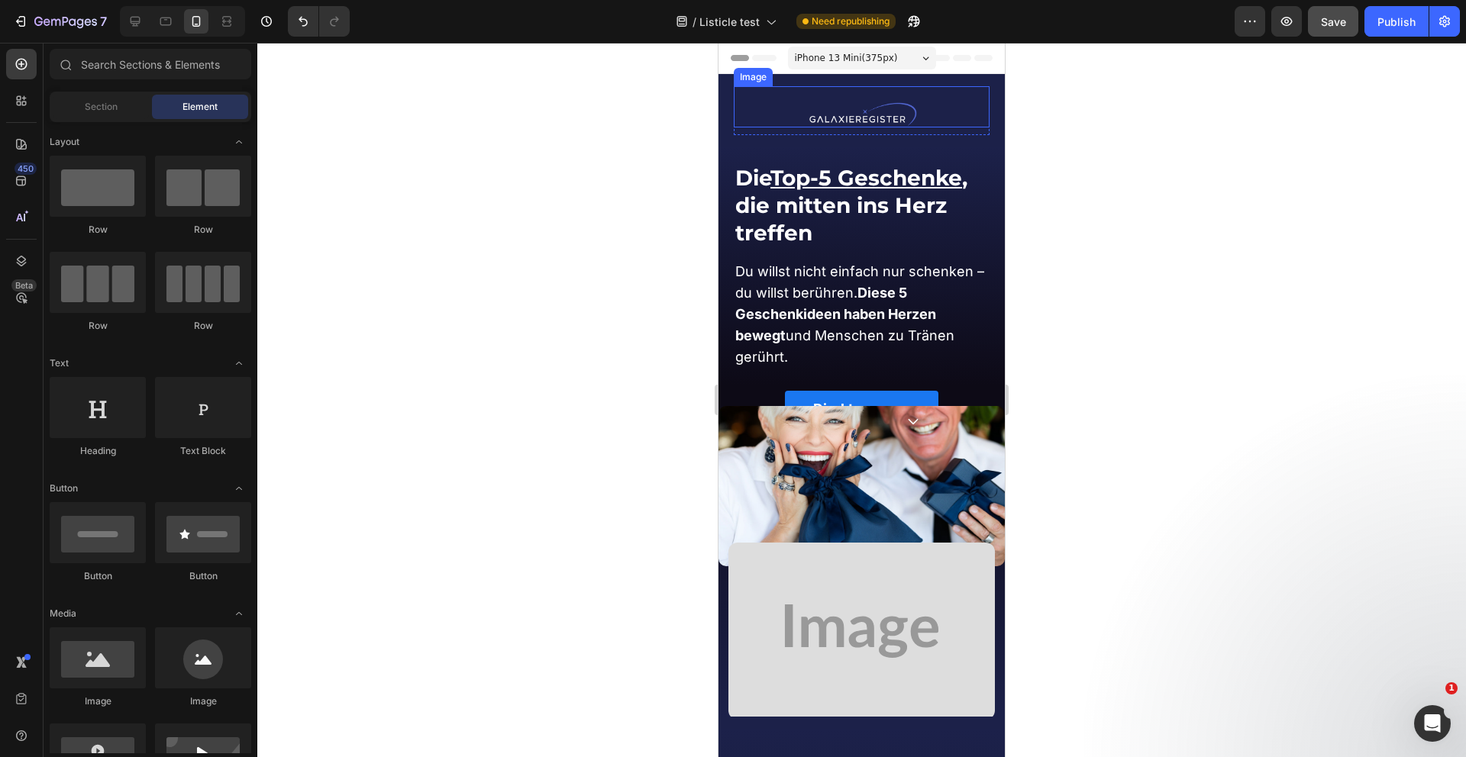
click at [941, 108] on div at bounding box center [862, 115] width 256 height 26
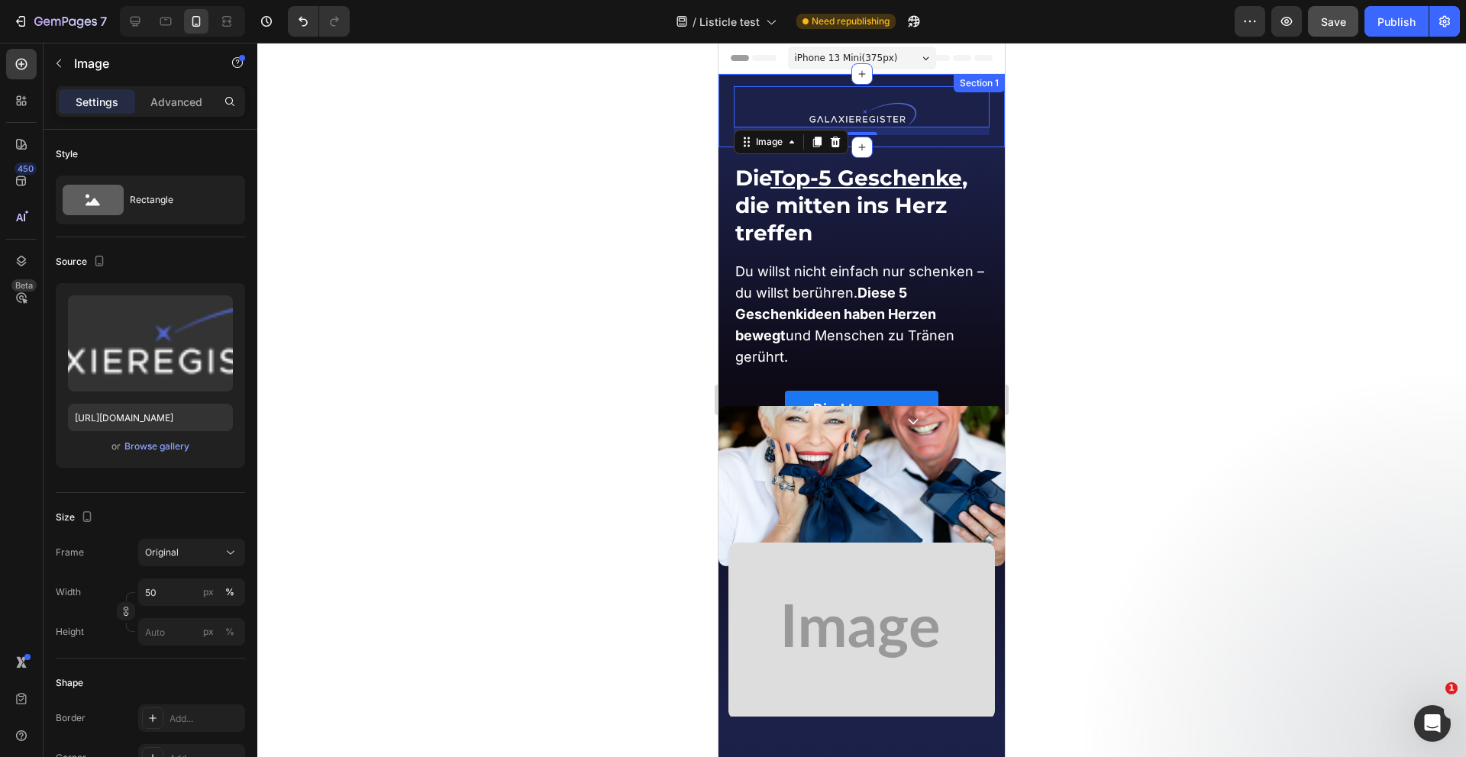
click at [898, 79] on div "Image JETZT Stern Kaufen Button Row Image 10 Row Row Section 1" at bounding box center [861, 110] width 286 height 73
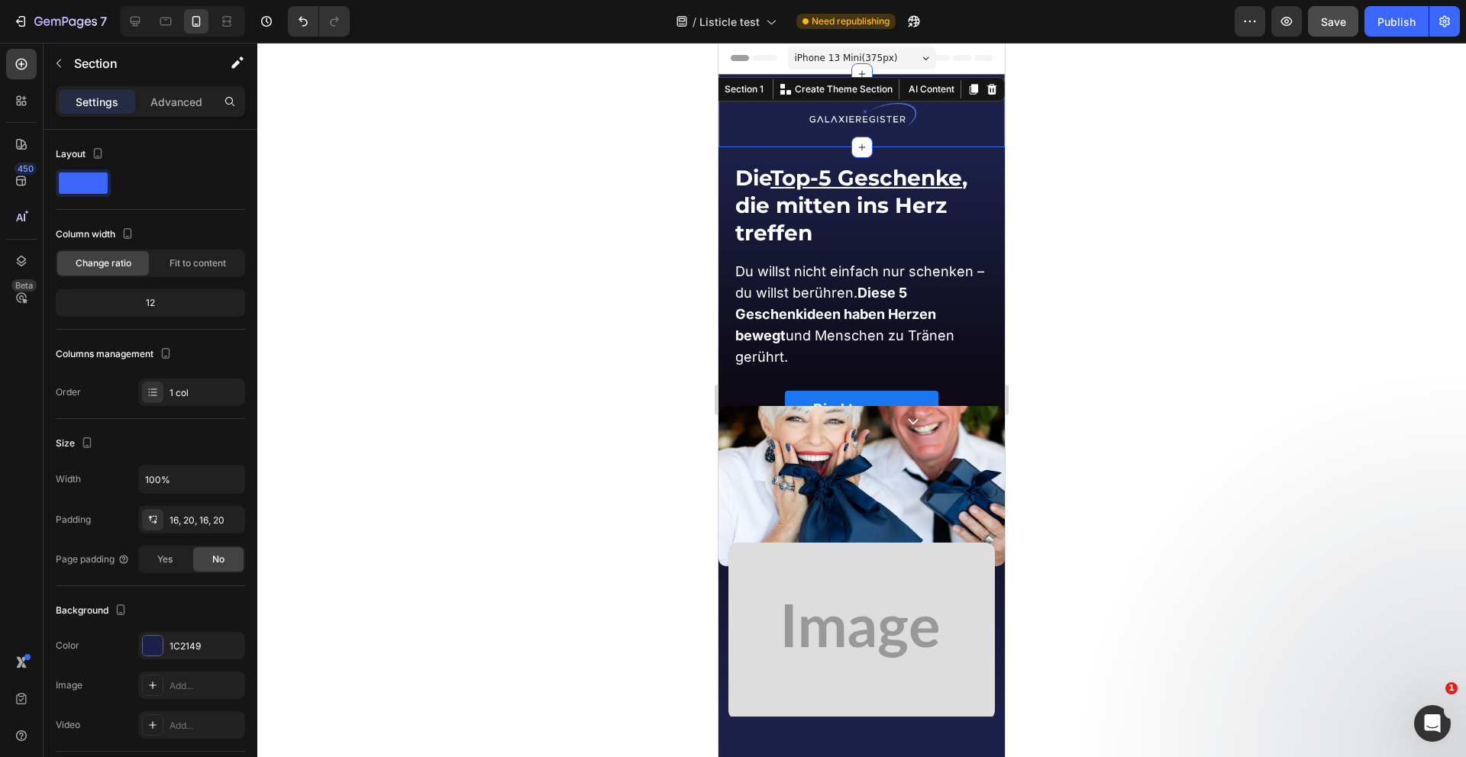
click at [557, 202] on div at bounding box center [861, 400] width 1208 height 715
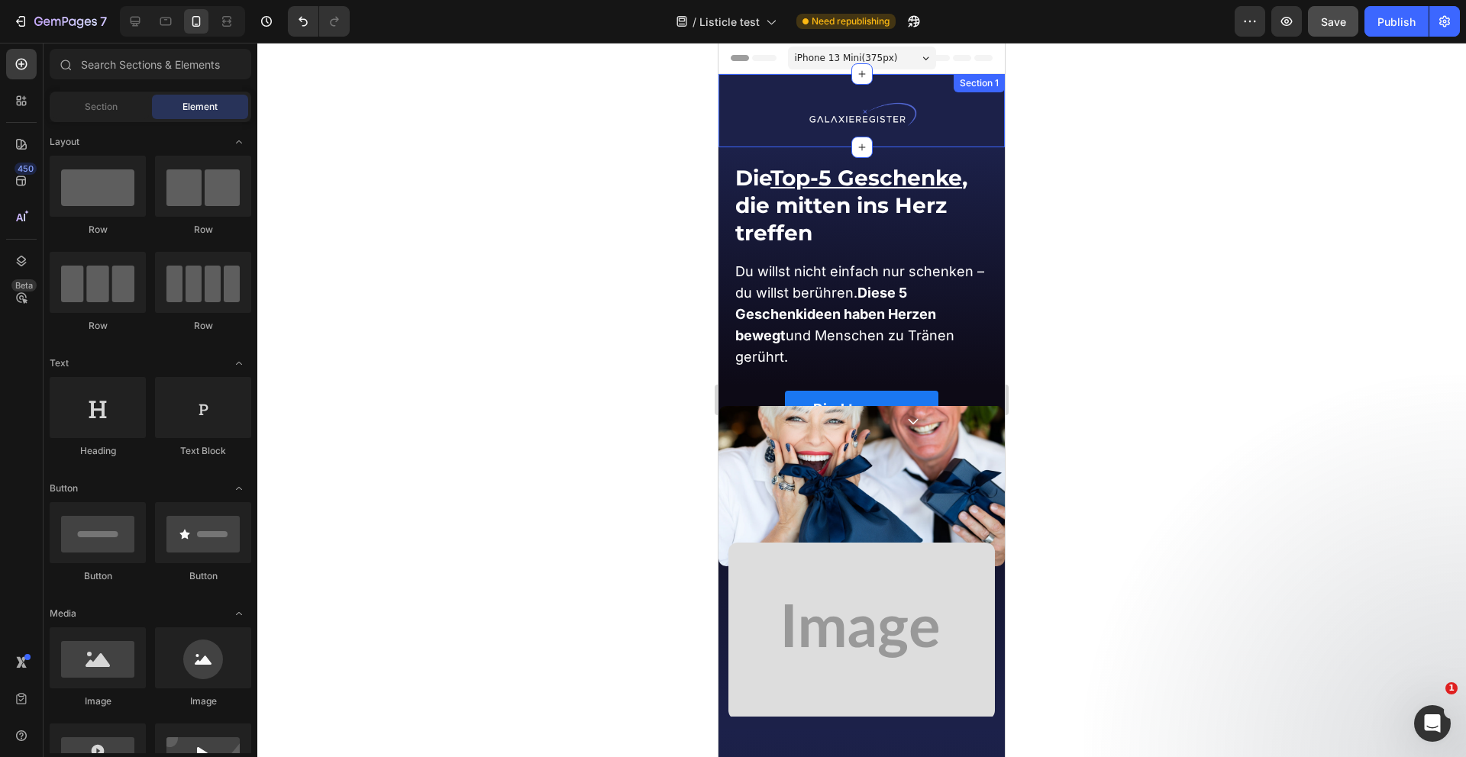
click at [893, 80] on div "Image JETZT Stern Kaufen Button Row Image Row Row Section 1" at bounding box center [861, 110] width 286 height 73
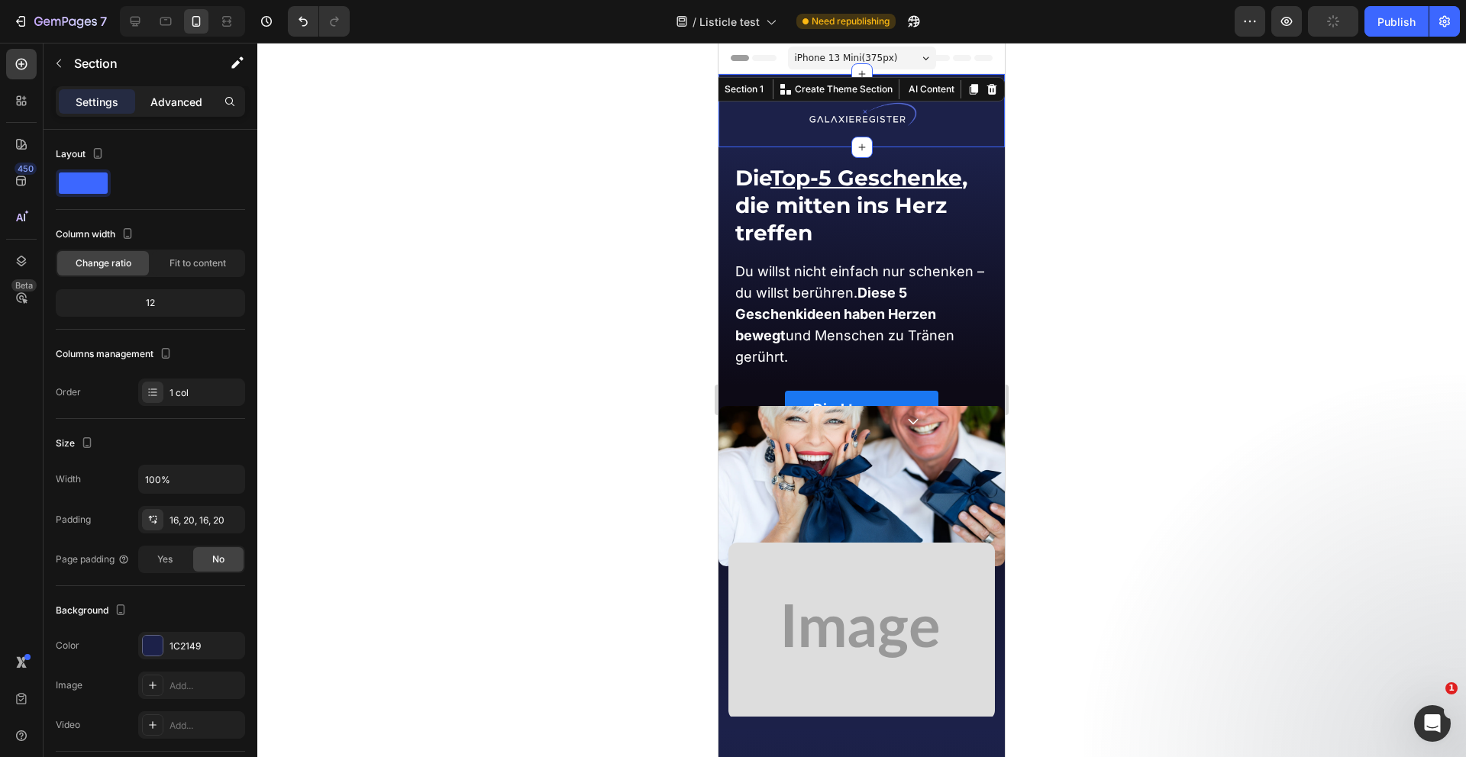
click at [173, 107] on p "Advanced" at bounding box center [176, 102] width 52 height 16
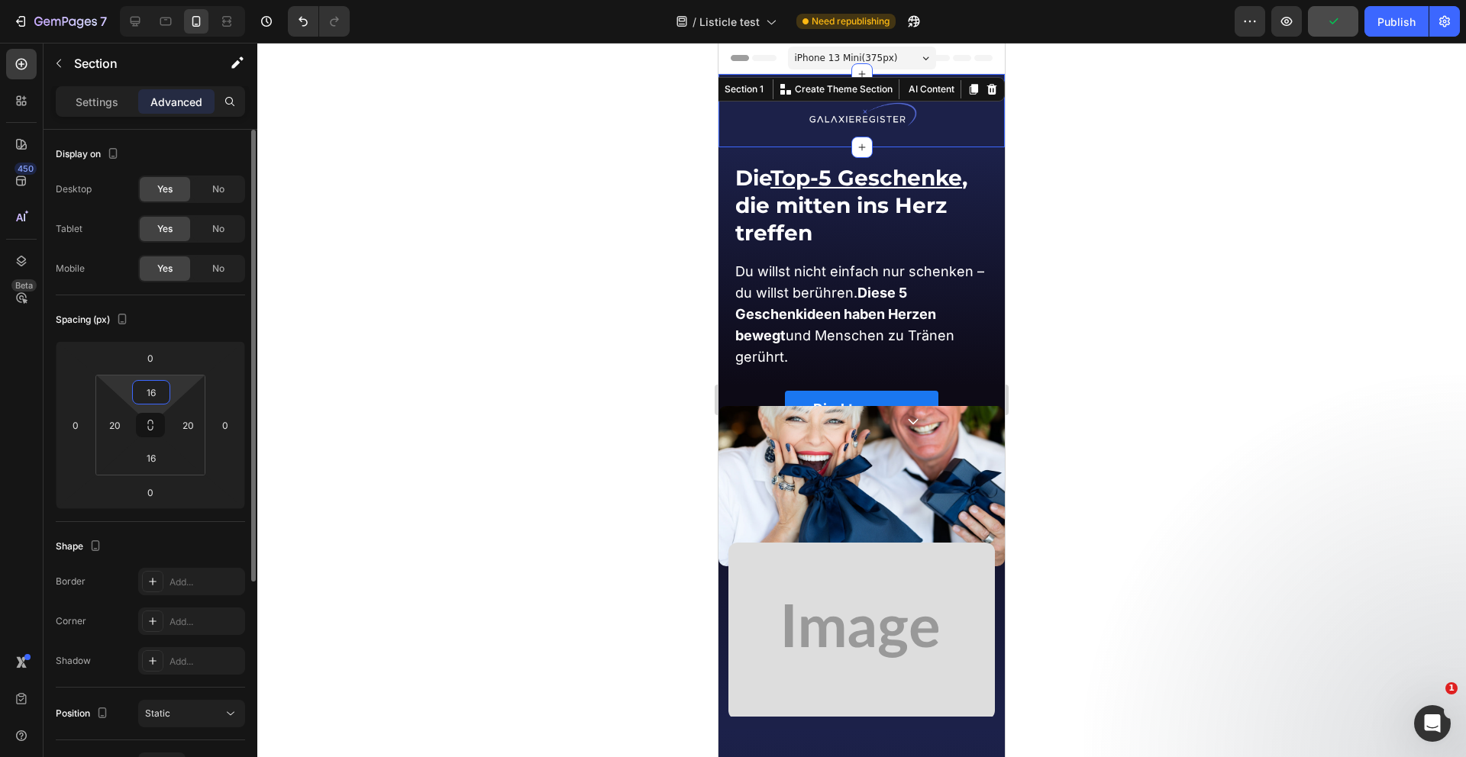
click at [151, 399] on input "16" at bounding box center [151, 392] width 31 height 23
type input "0"
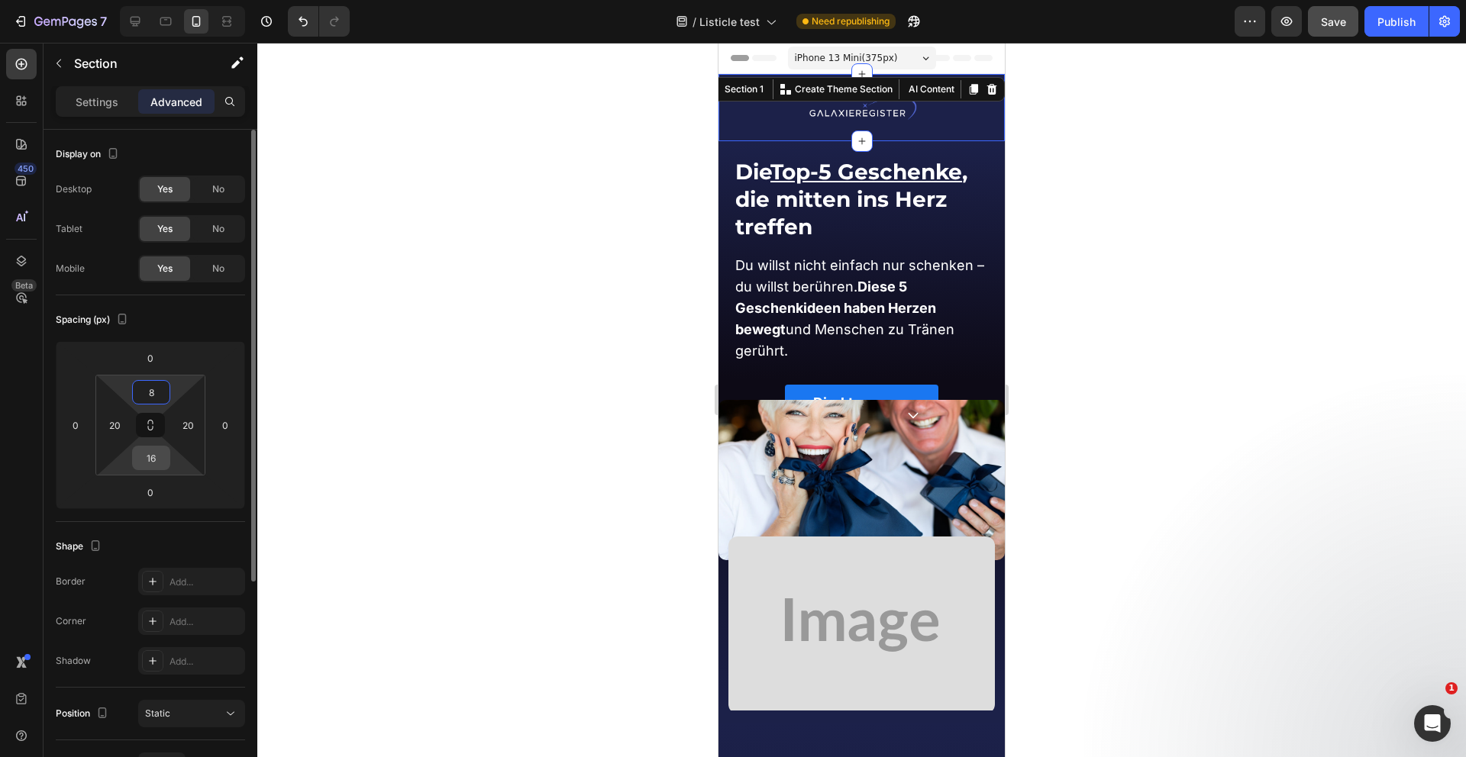
type input "8"
click at [153, 458] on input "16" at bounding box center [151, 458] width 31 height 23
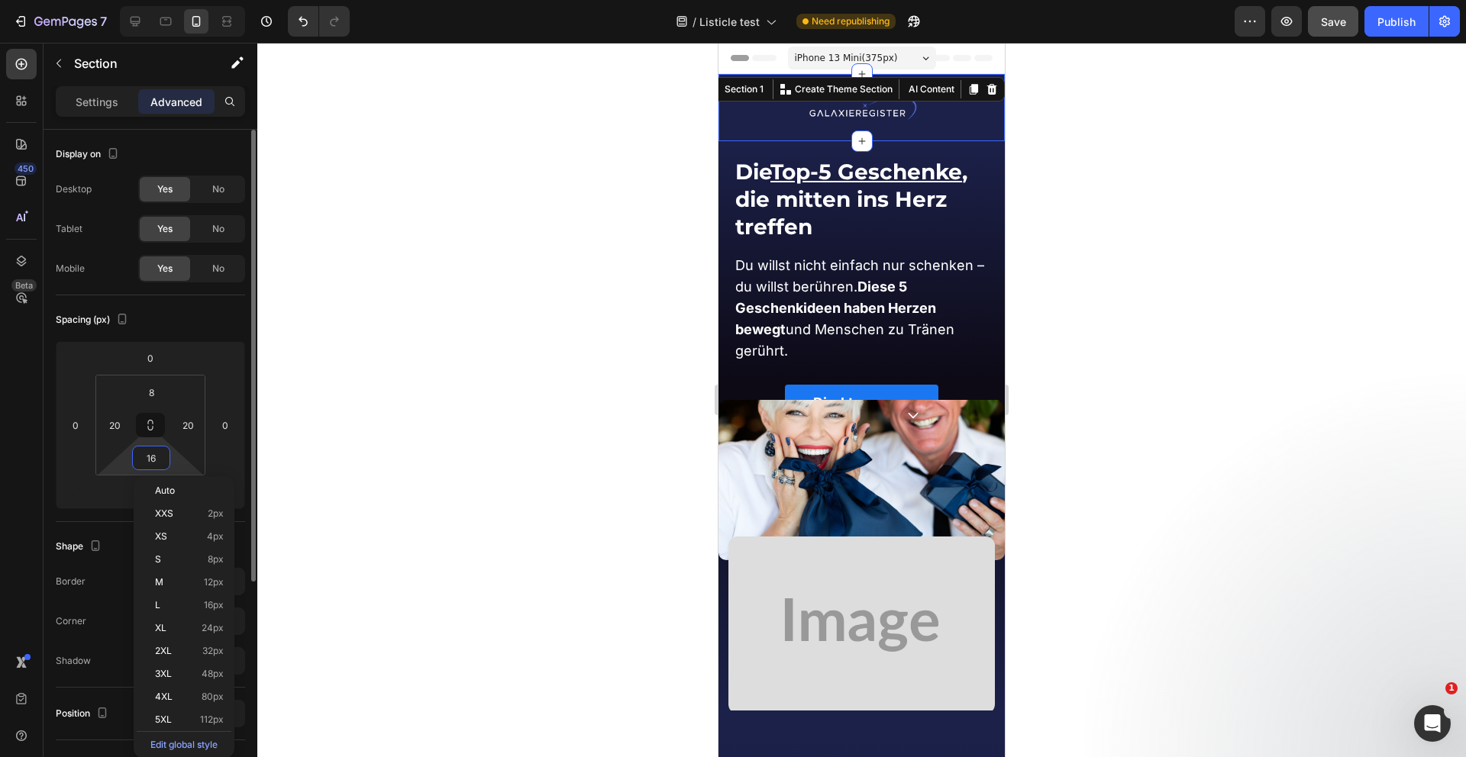
type input "8"
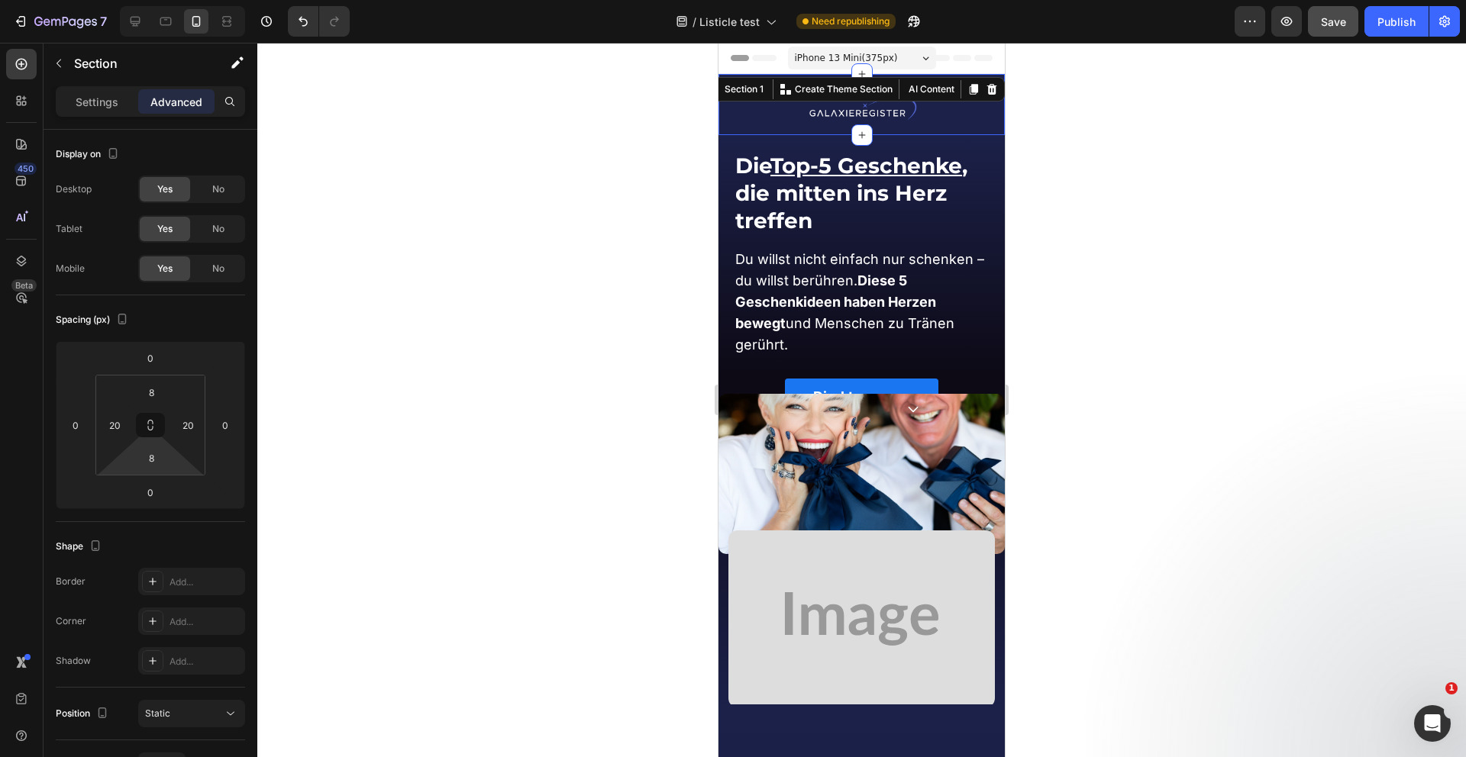
click at [547, 409] on div at bounding box center [861, 400] width 1208 height 715
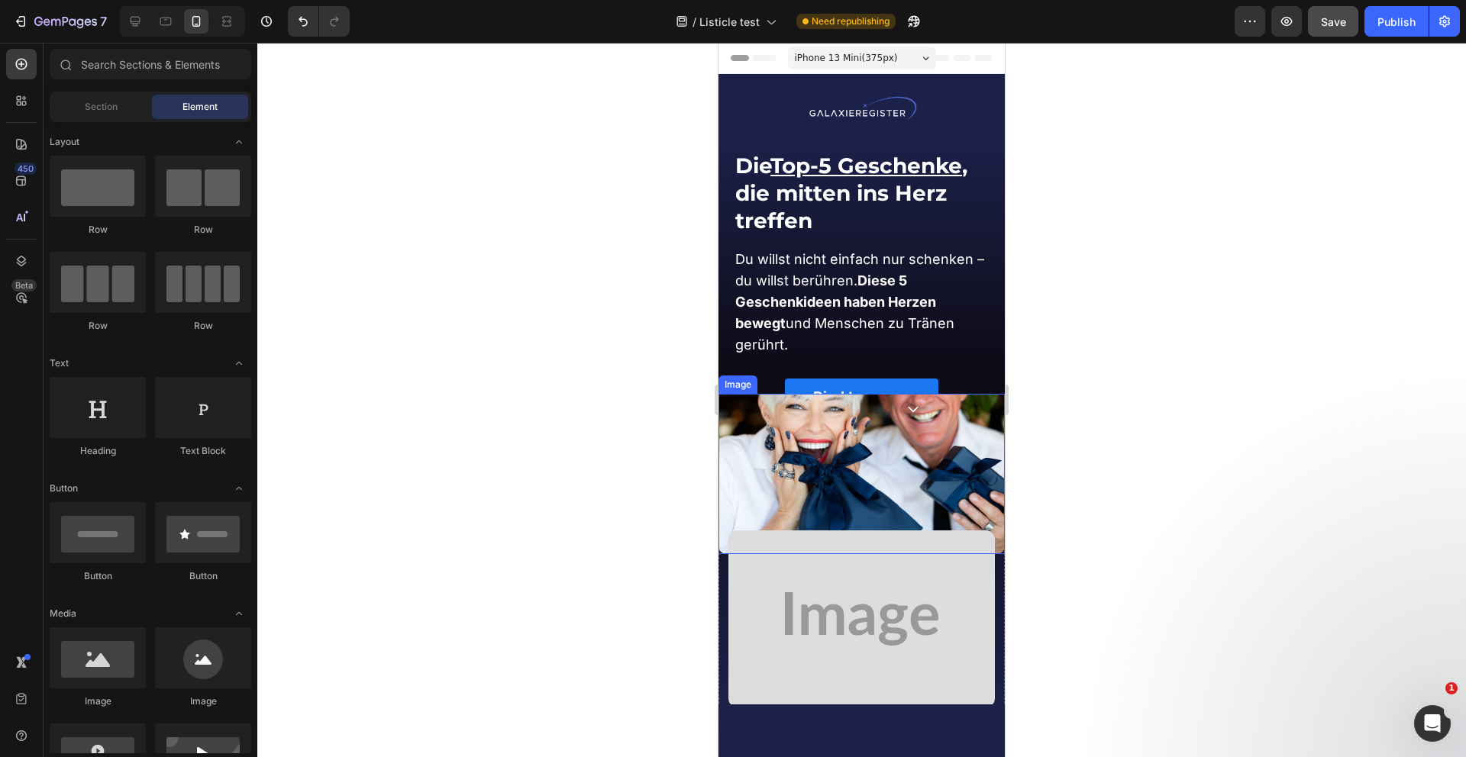
click at [810, 424] on img at bounding box center [861, 474] width 286 height 160
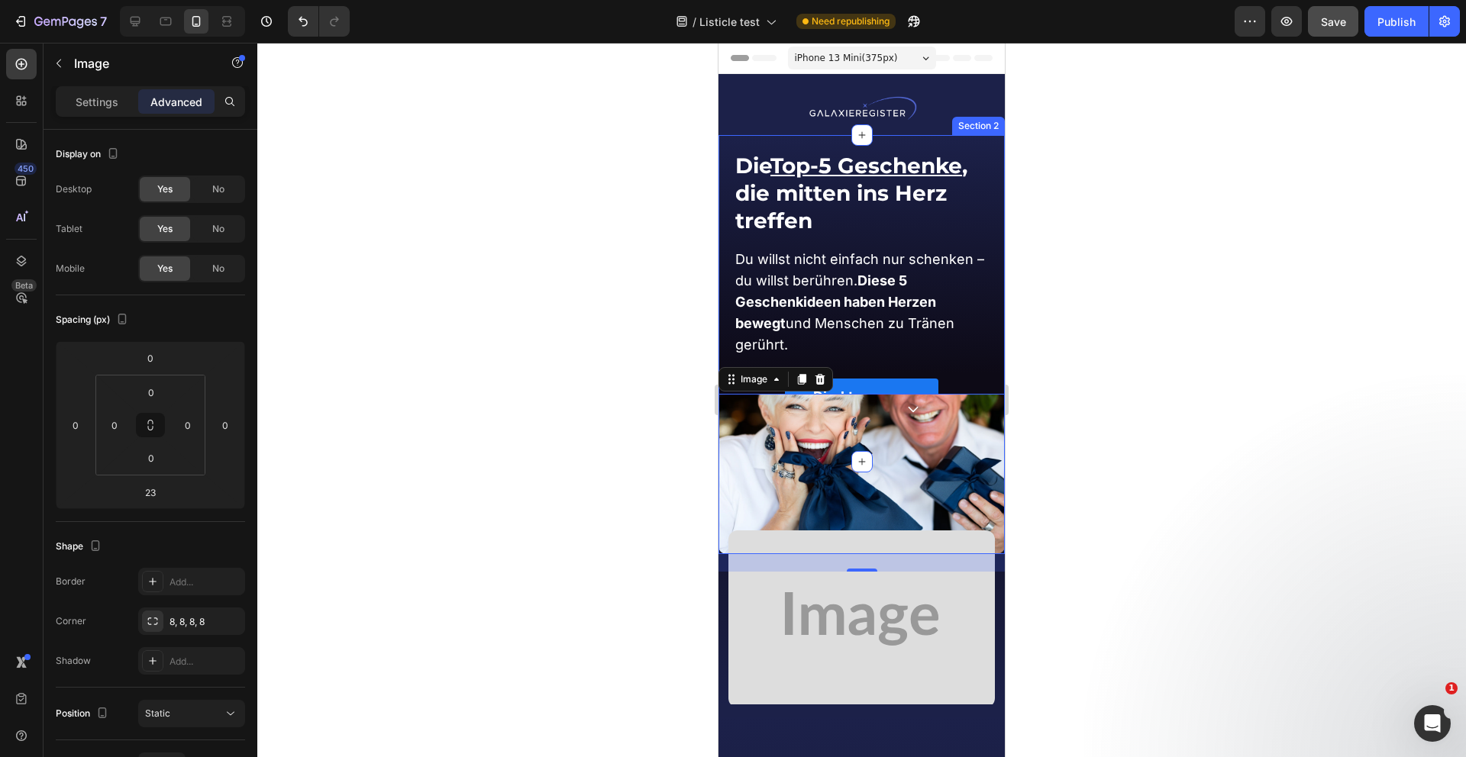
click at [997, 383] on div "Die Top-5 Geschenke , die mitten ins Herz treffen Heading ⁠⁠⁠⁠⁠⁠⁠ Die Top-5 Ges…" at bounding box center [861, 298] width 286 height 327
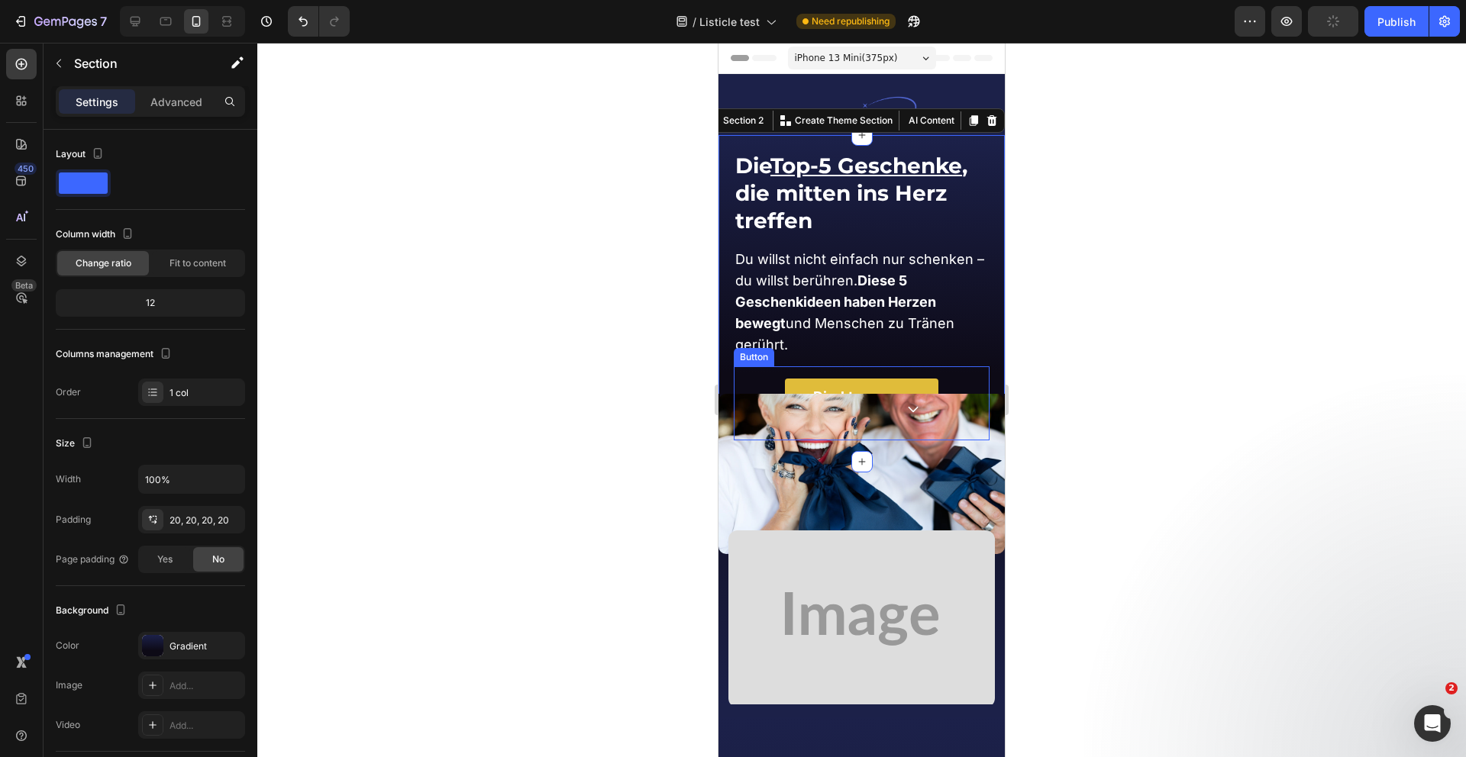
click at [937, 391] on link "Direkt zum Testsieger" at bounding box center [861, 410] width 153 height 62
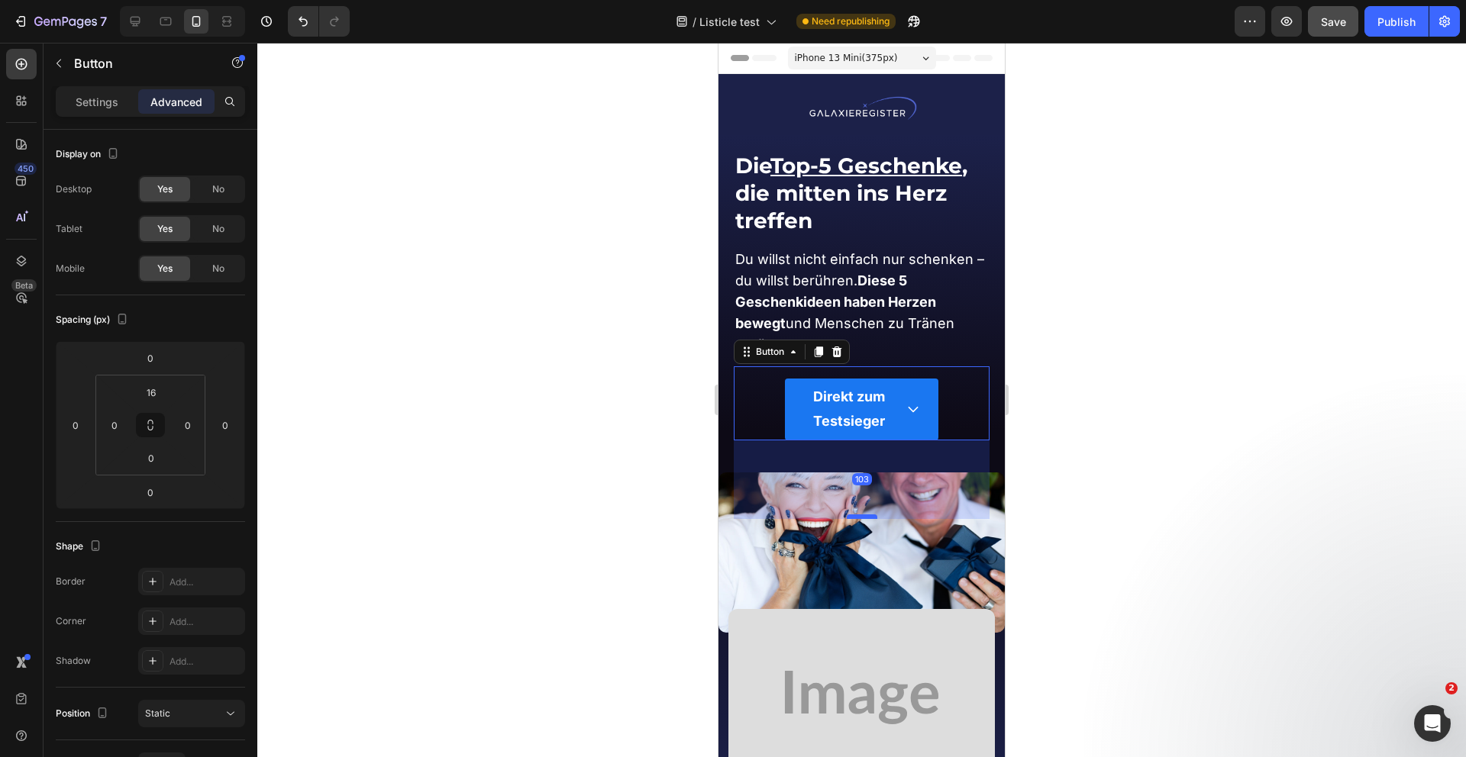
drag, startPoint x: 859, startPoint y: 437, endPoint x: 863, endPoint y: 516, distance: 78.8
click at [863, 516] on div at bounding box center [862, 517] width 31 height 5
type input "103"
click at [102, 91] on div "Settings" at bounding box center [97, 101] width 76 height 24
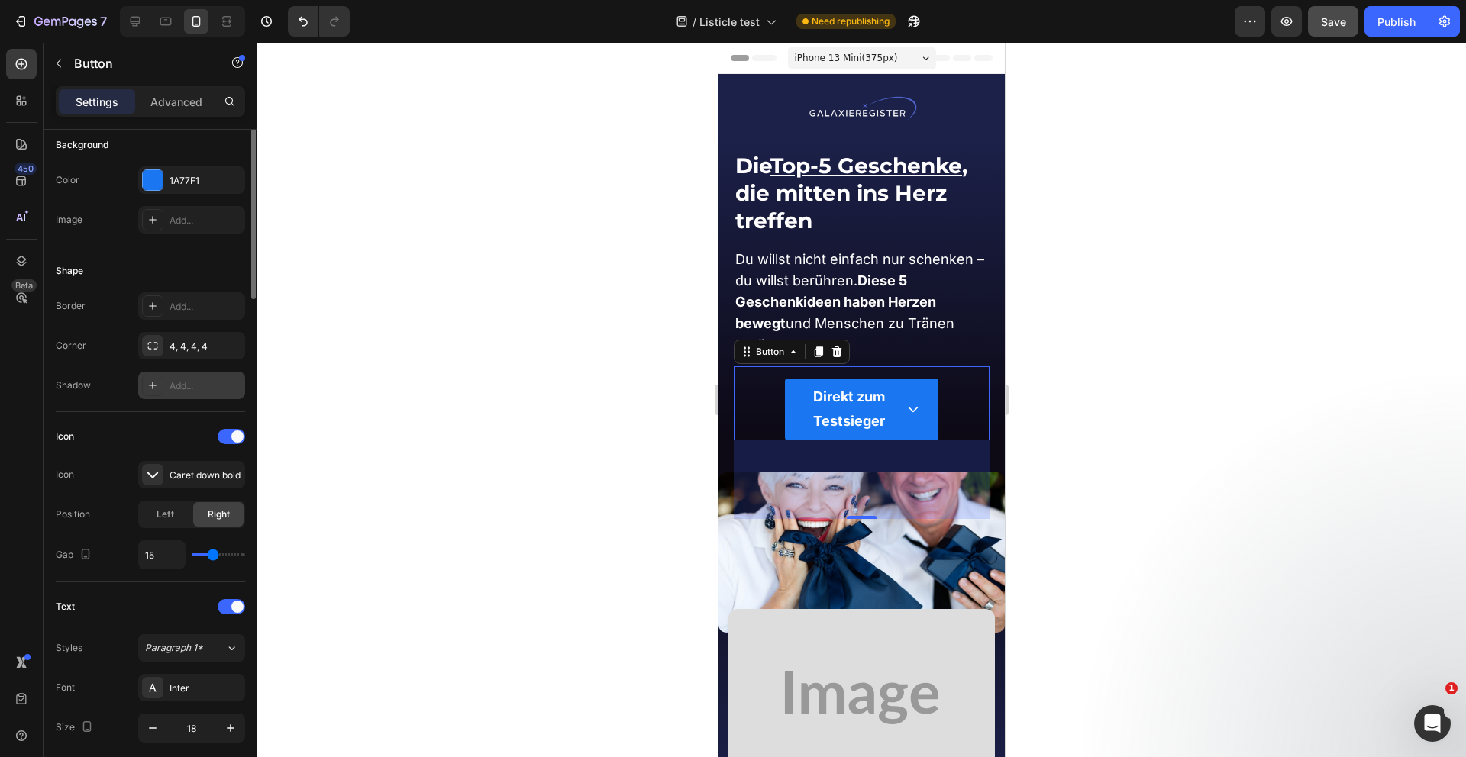
scroll to position [0, 0]
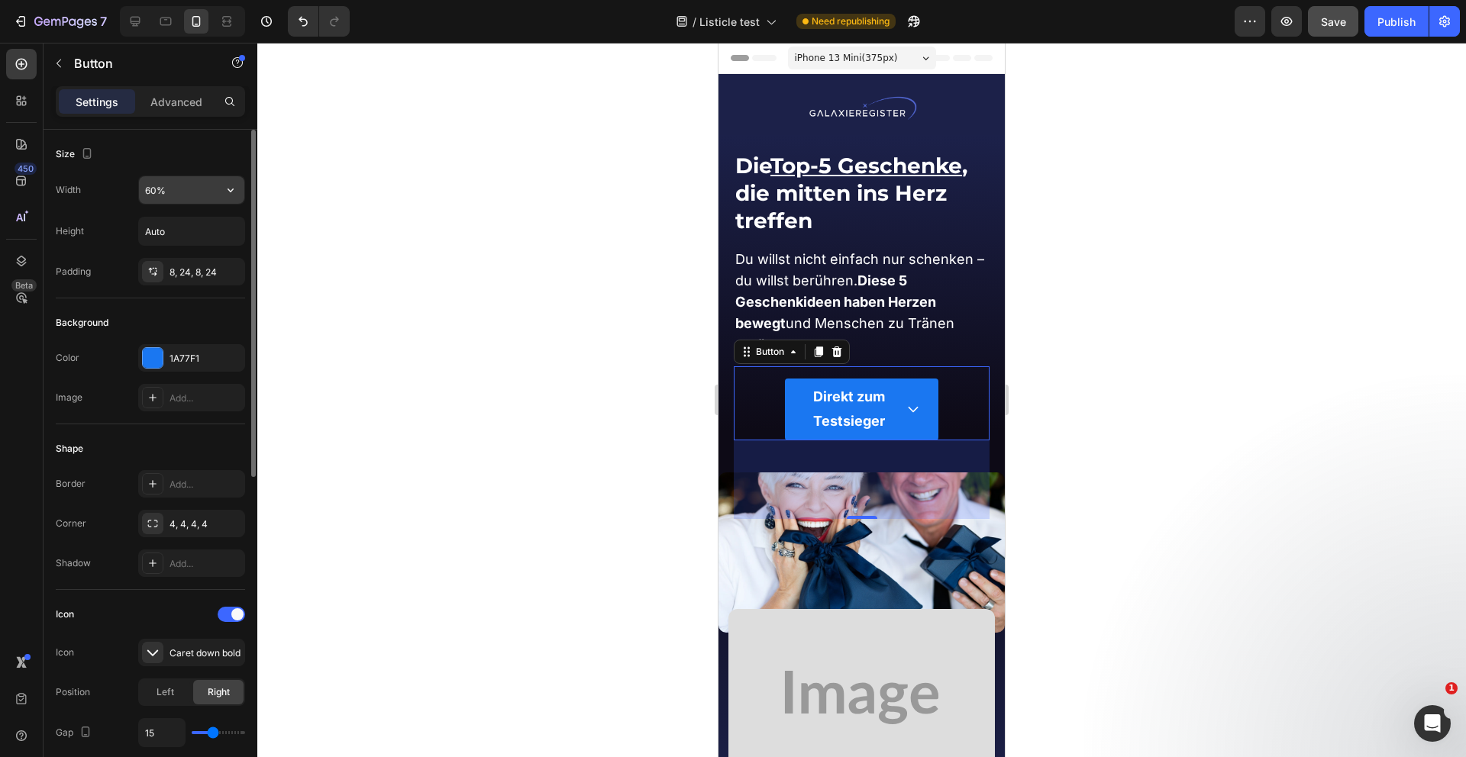
click at [178, 186] on input "60%" at bounding box center [191, 189] width 105 height 27
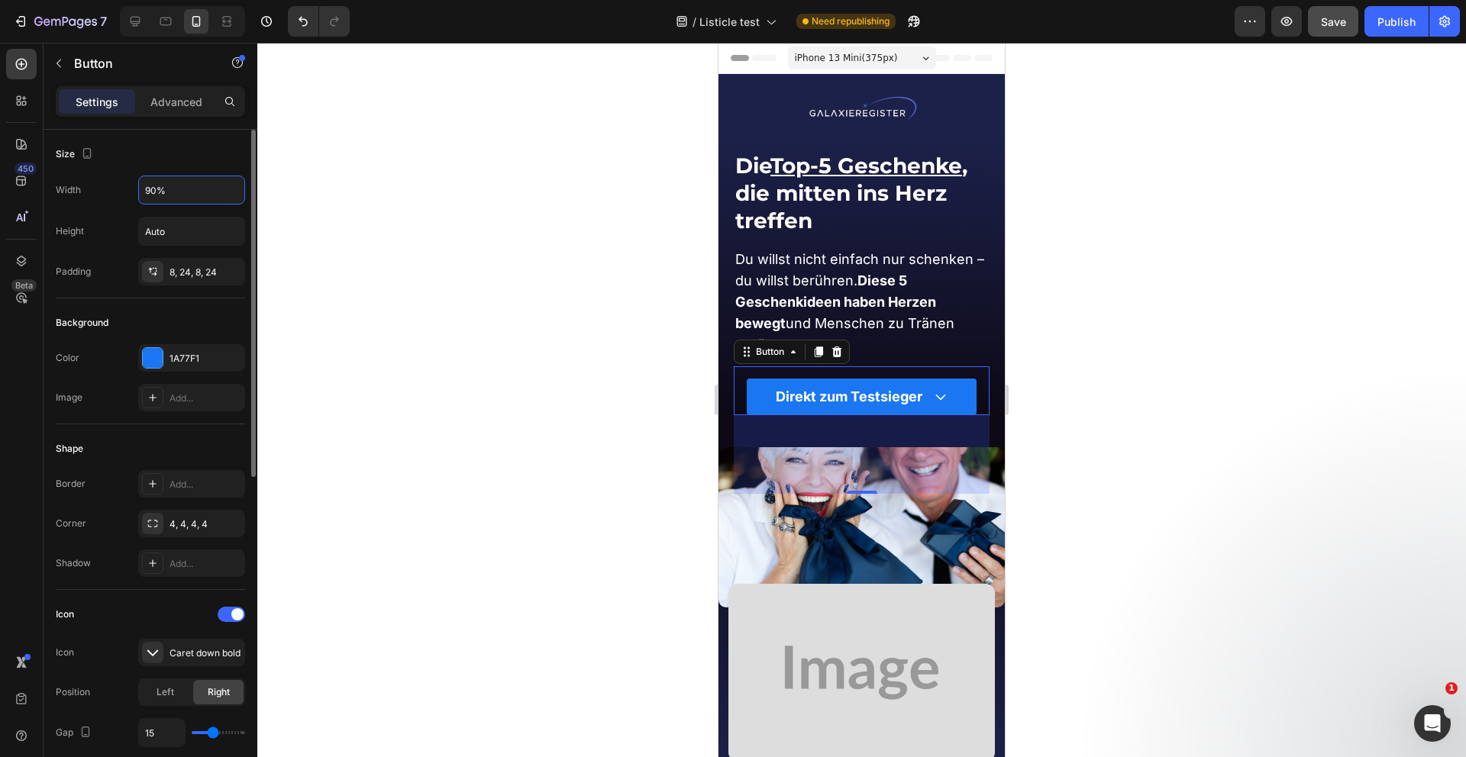
drag, startPoint x: 178, startPoint y: 188, endPoint x: 125, endPoint y: 186, distance: 52.7
click at [125, 186] on div "Width 90%" at bounding box center [150, 190] width 189 height 29
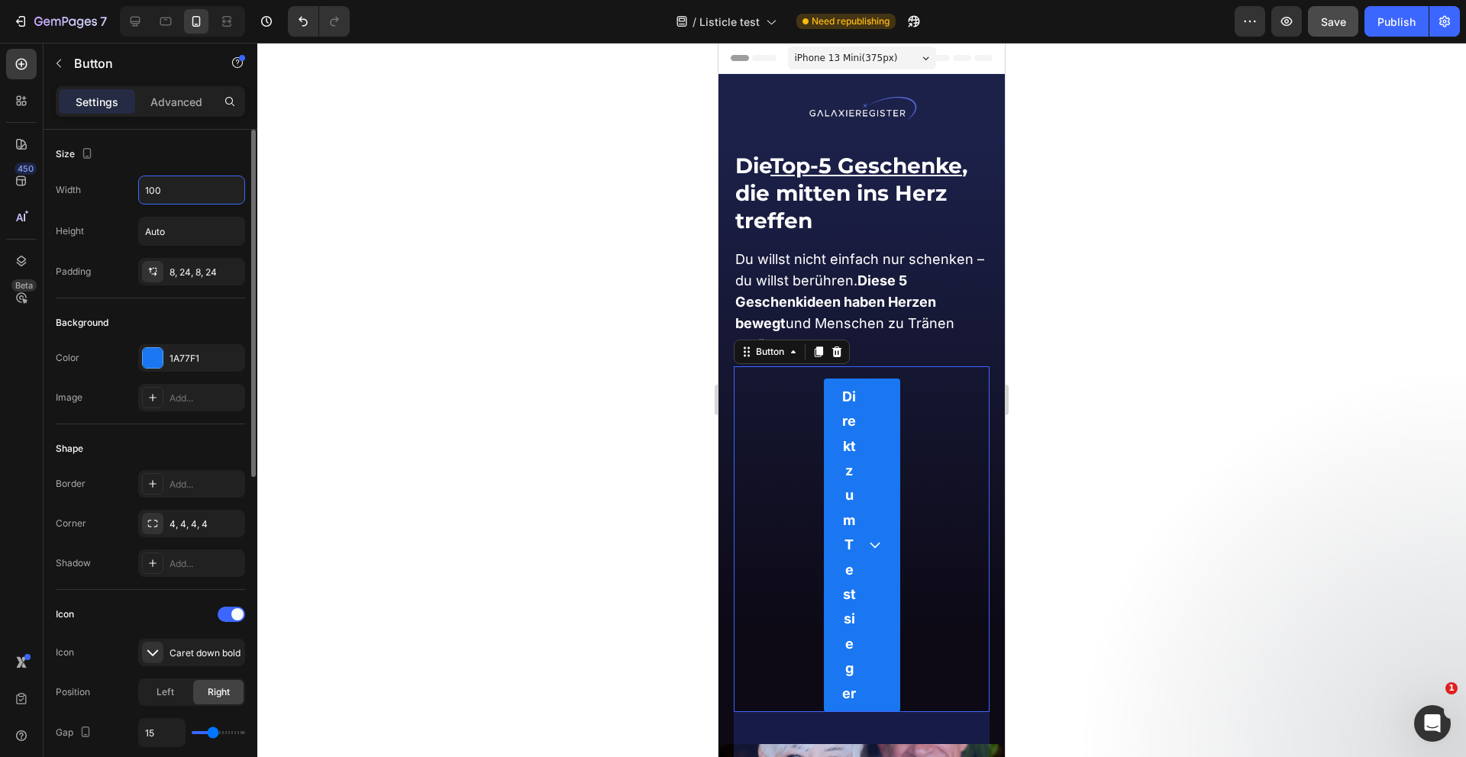
type input "100%"
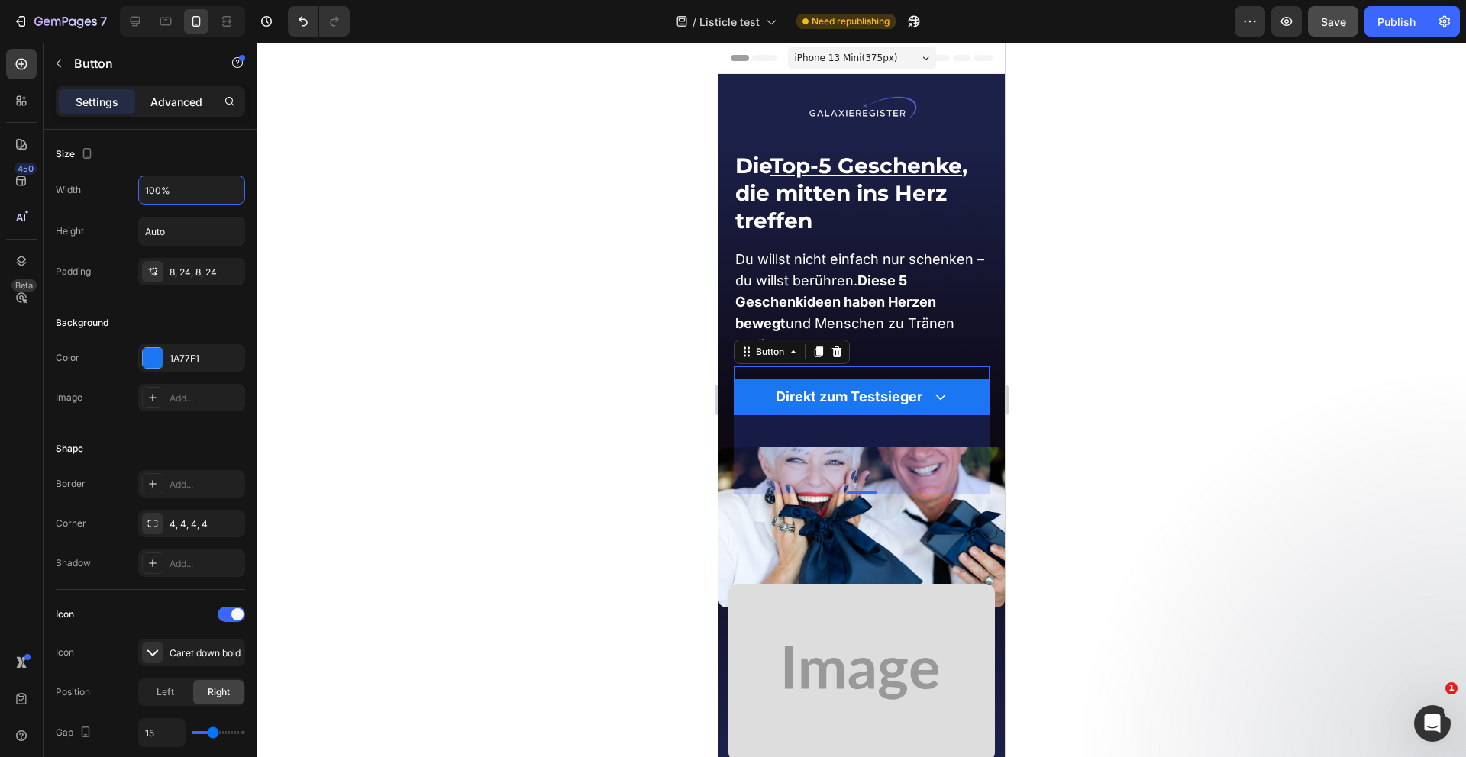
click at [177, 107] on p "Advanced" at bounding box center [176, 102] width 52 height 16
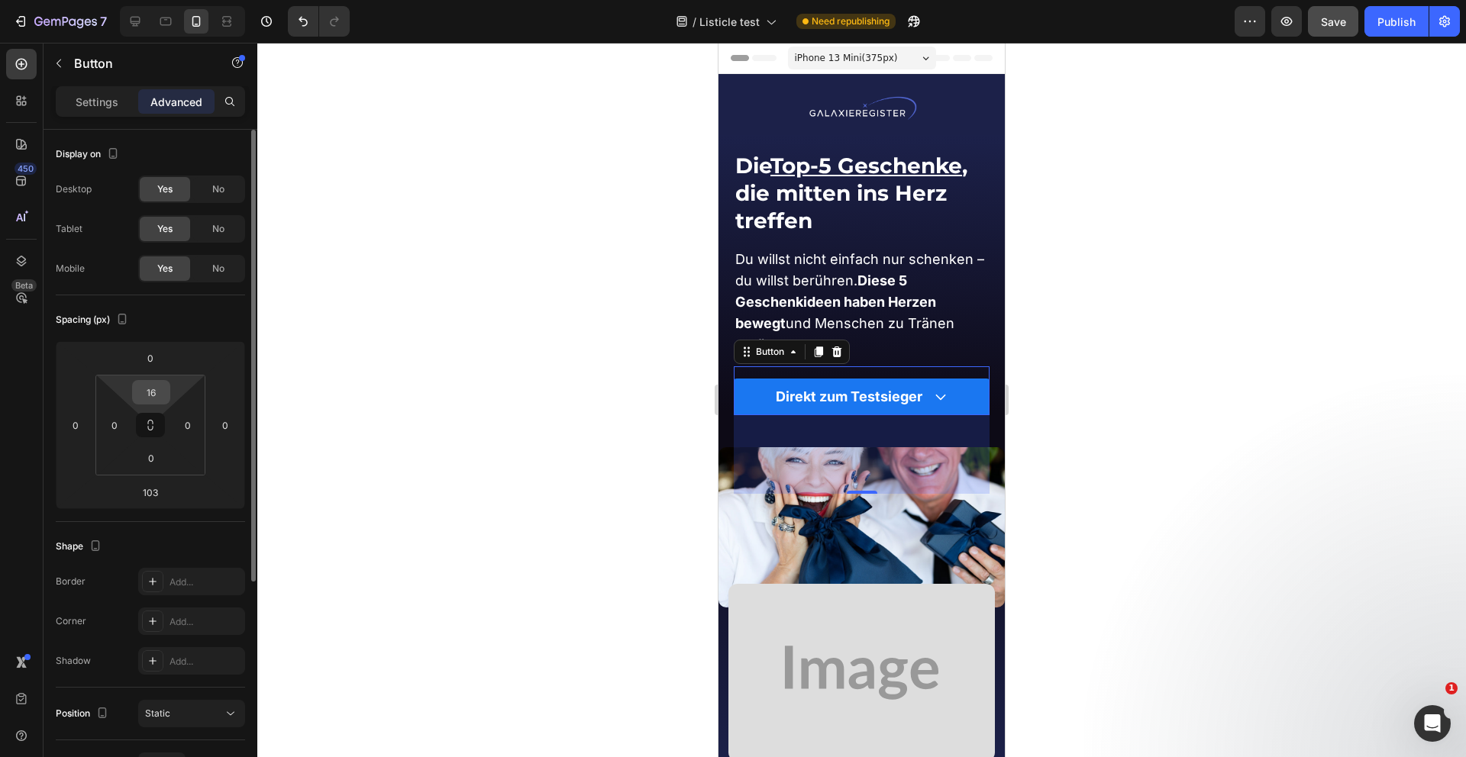
click at [155, 395] on input "16" at bounding box center [151, 392] width 31 height 23
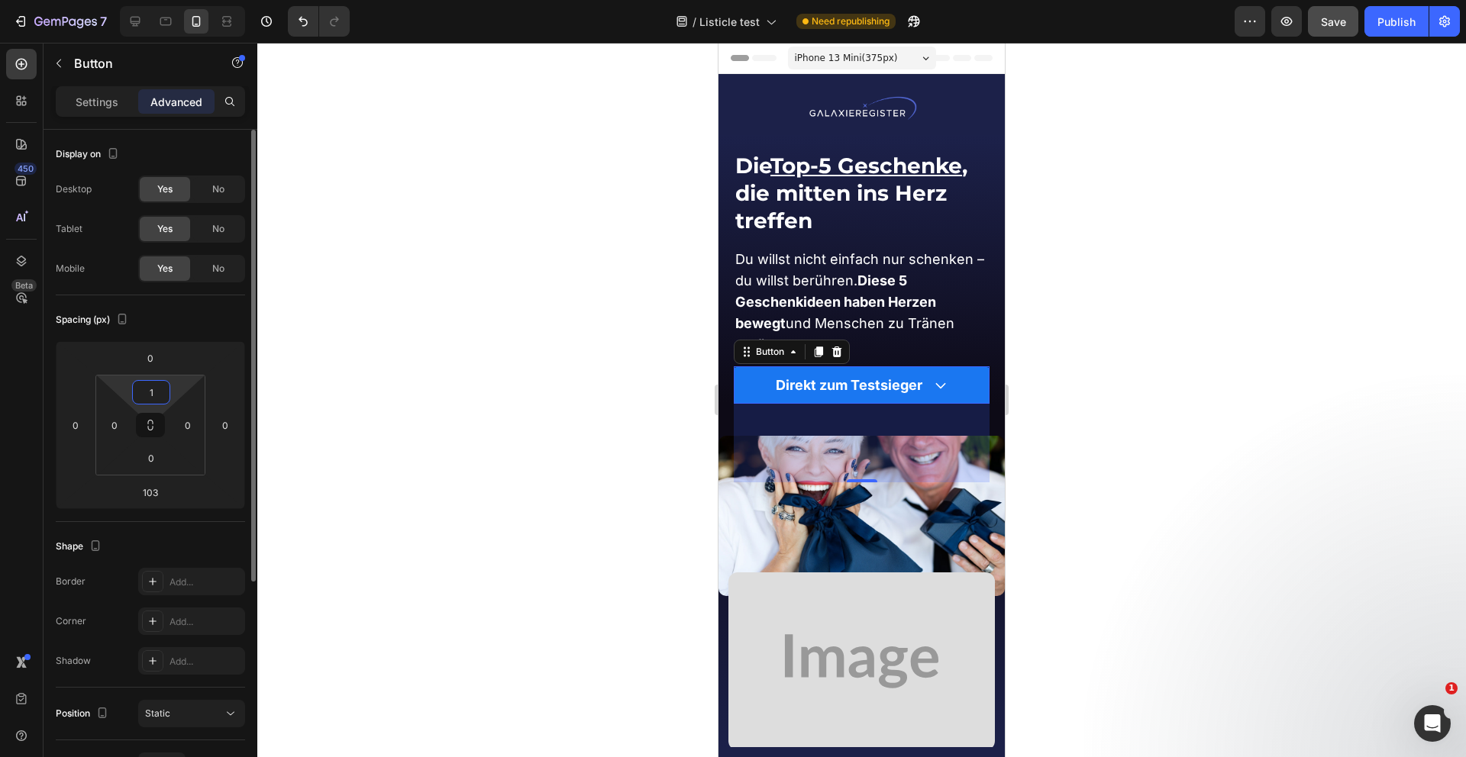
type input "12"
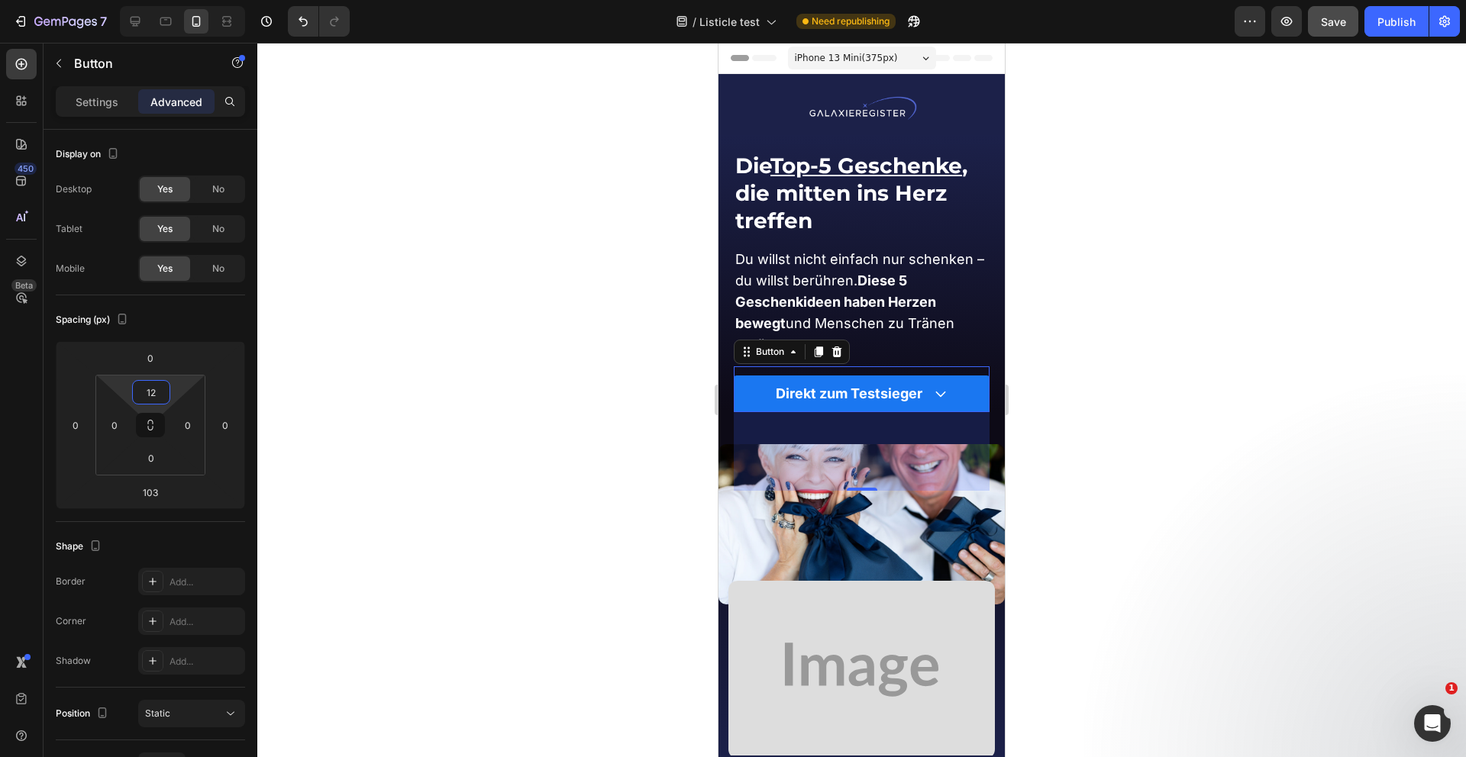
click at [527, 444] on div at bounding box center [861, 400] width 1208 height 715
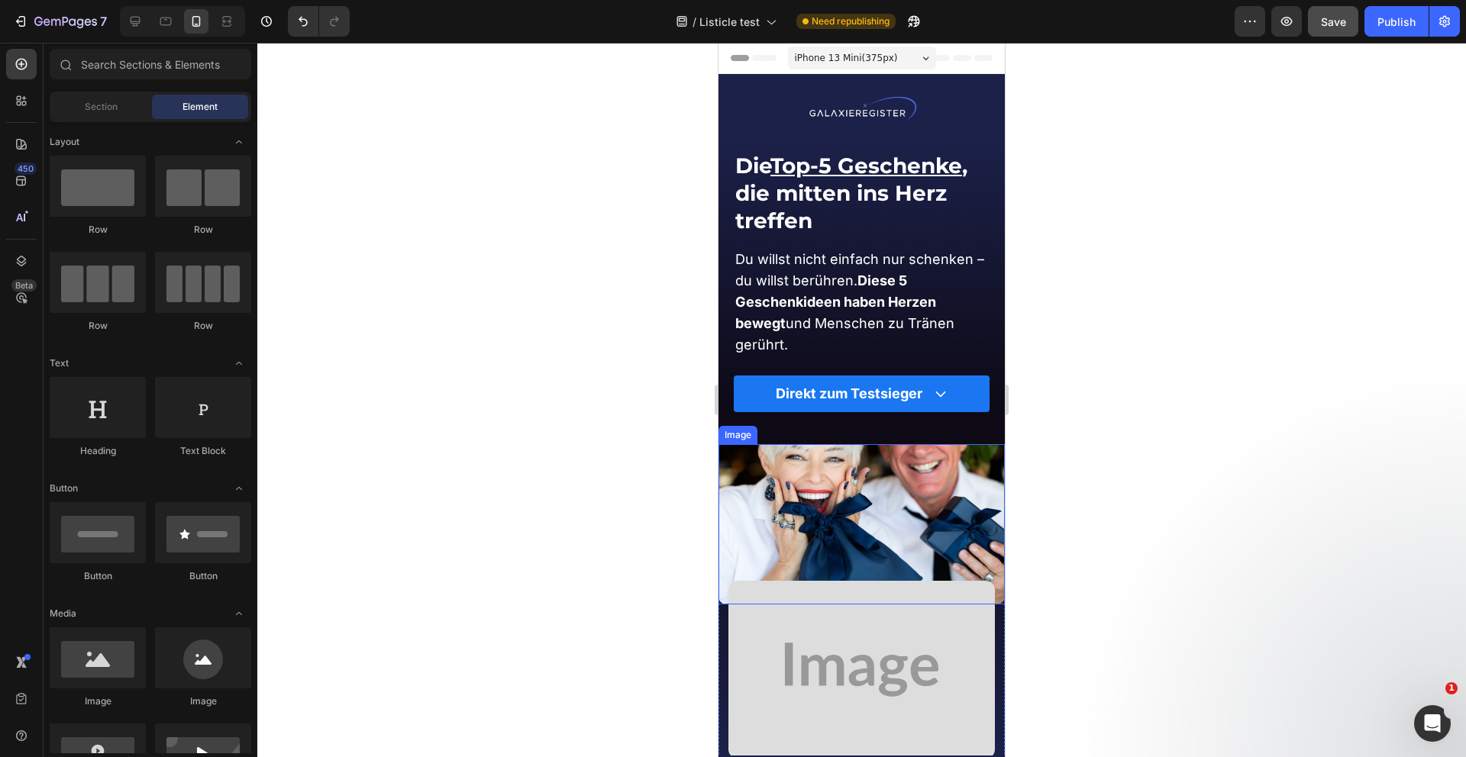
click at [897, 520] on img at bounding box center [861, 524] width 286 height 160
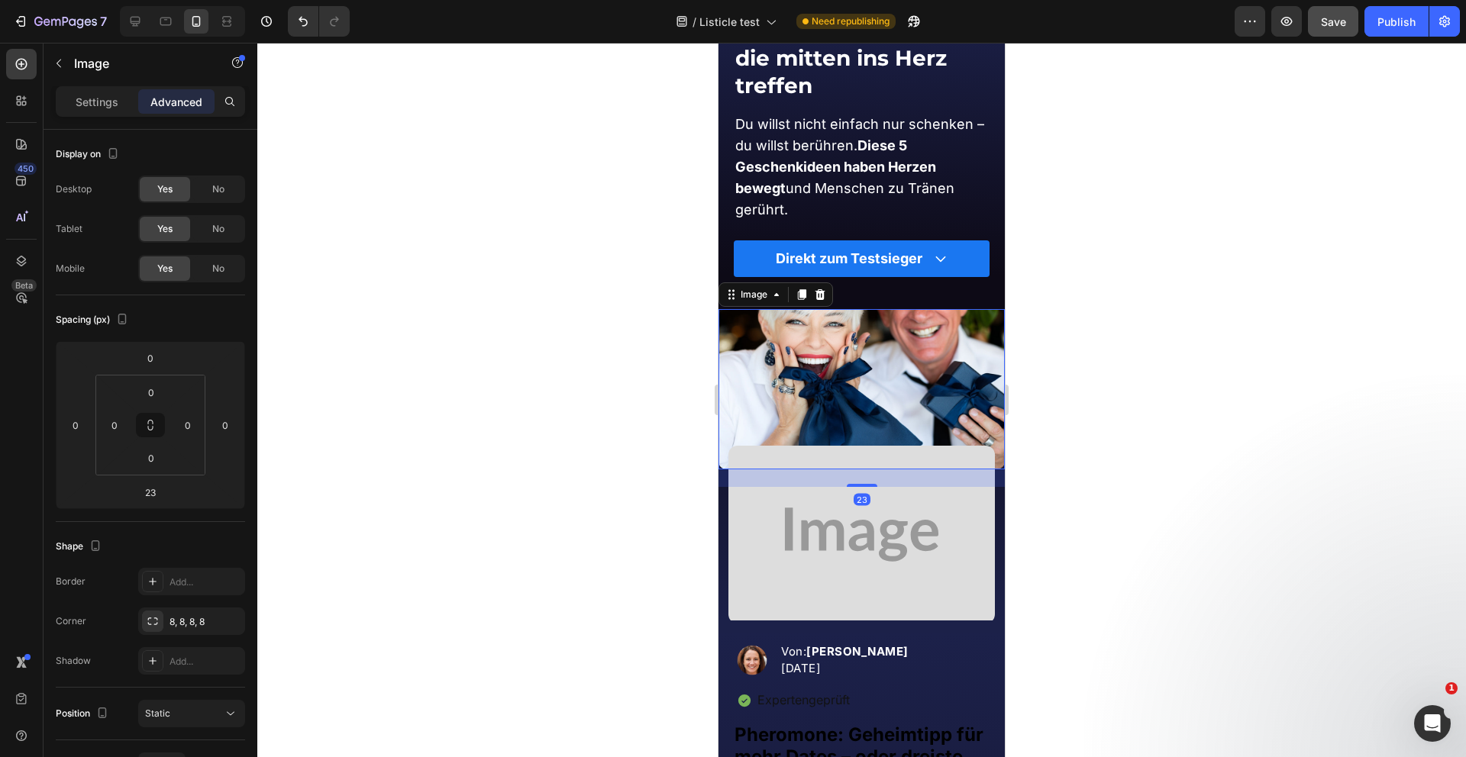
scroll to position [136, 0]
click at [890, 560] on img at bounding box center [861, 533] width 266 height 177
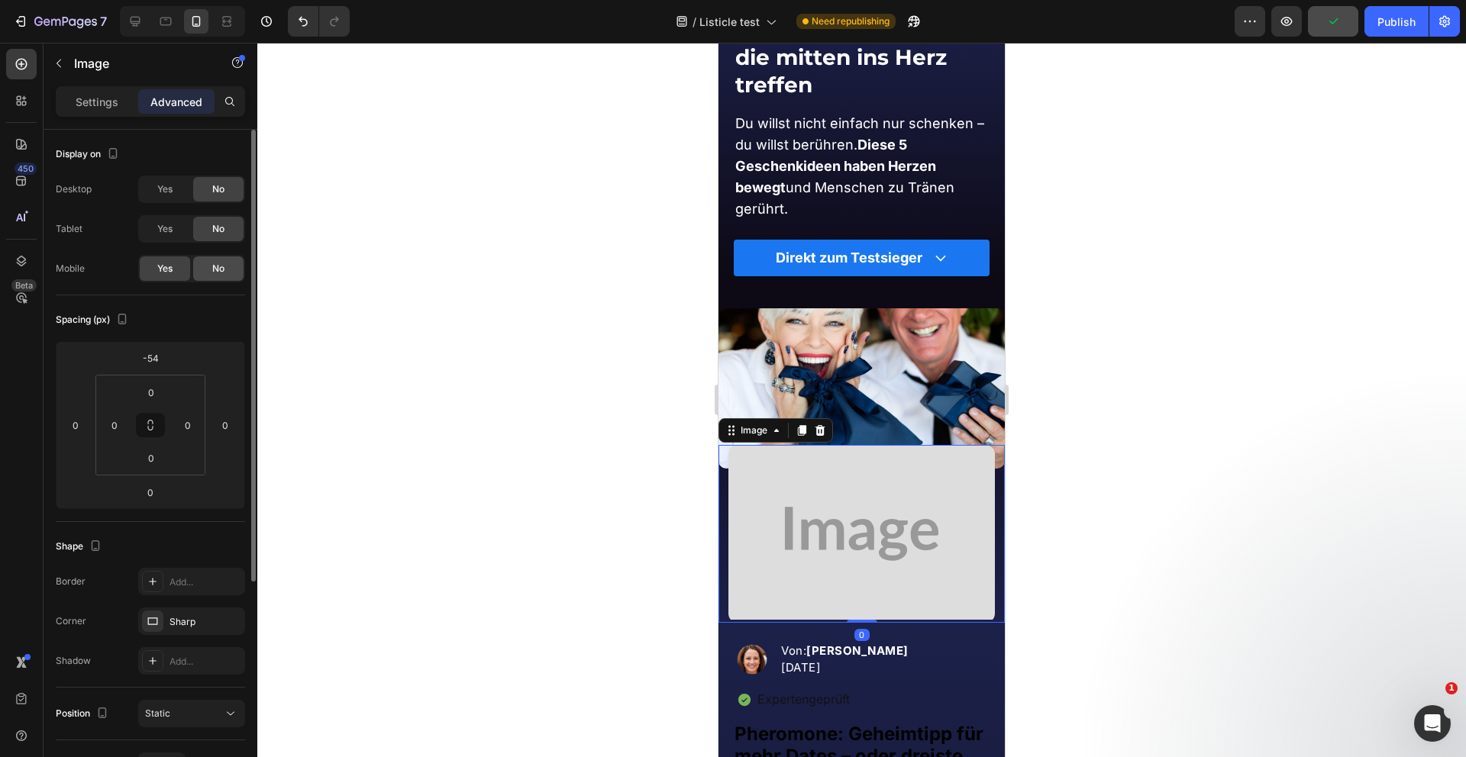
click at [212, 266] on span "No" at bounding box center [218, 269] width 12 height 14
click at [822, 428] on icon at bounding box center [820, 430] width 10 height 11
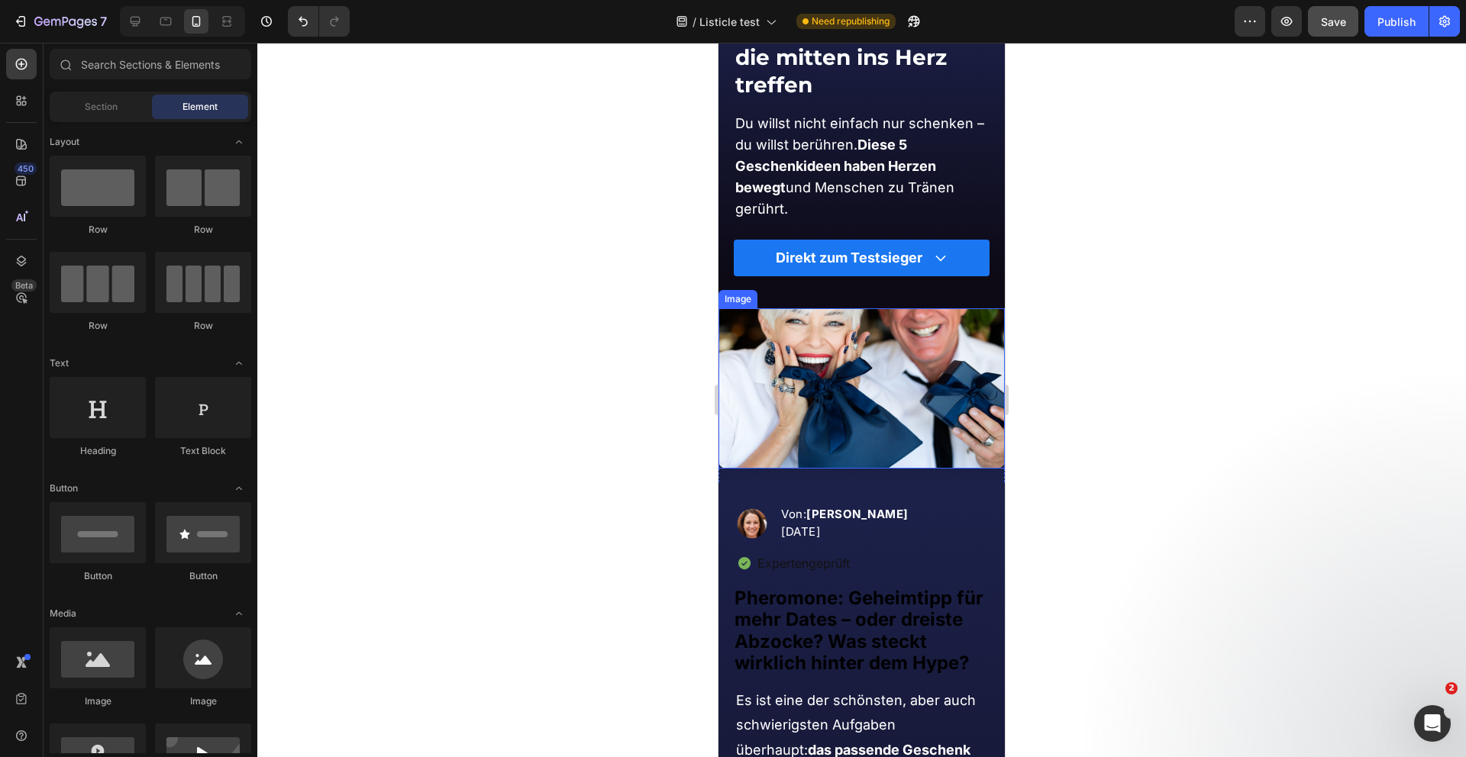
click at [854, 369] on img at bounding box center [861, 388] width 286 height 160
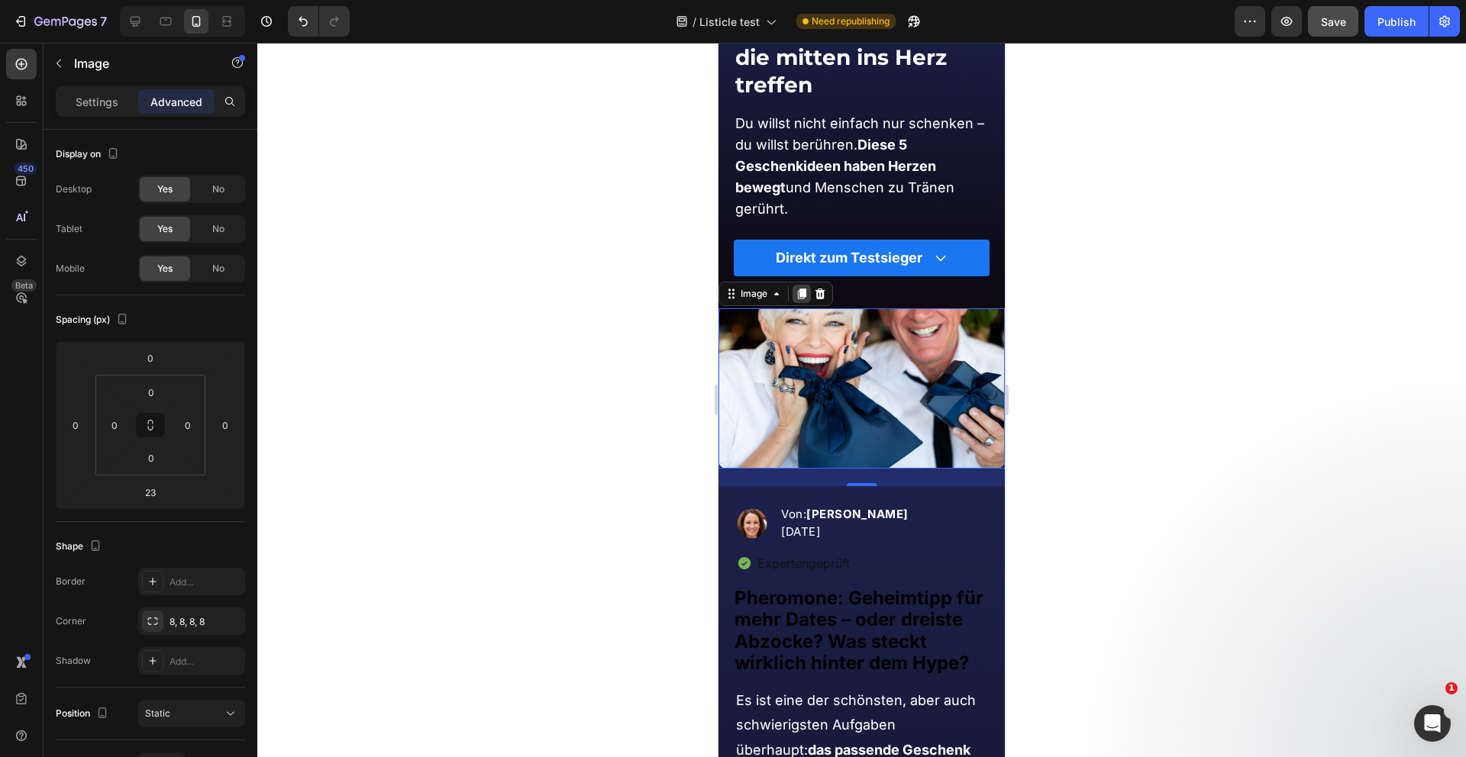
click at [799, 292] on icon at bounding box center [802, 294] width 8 height 11
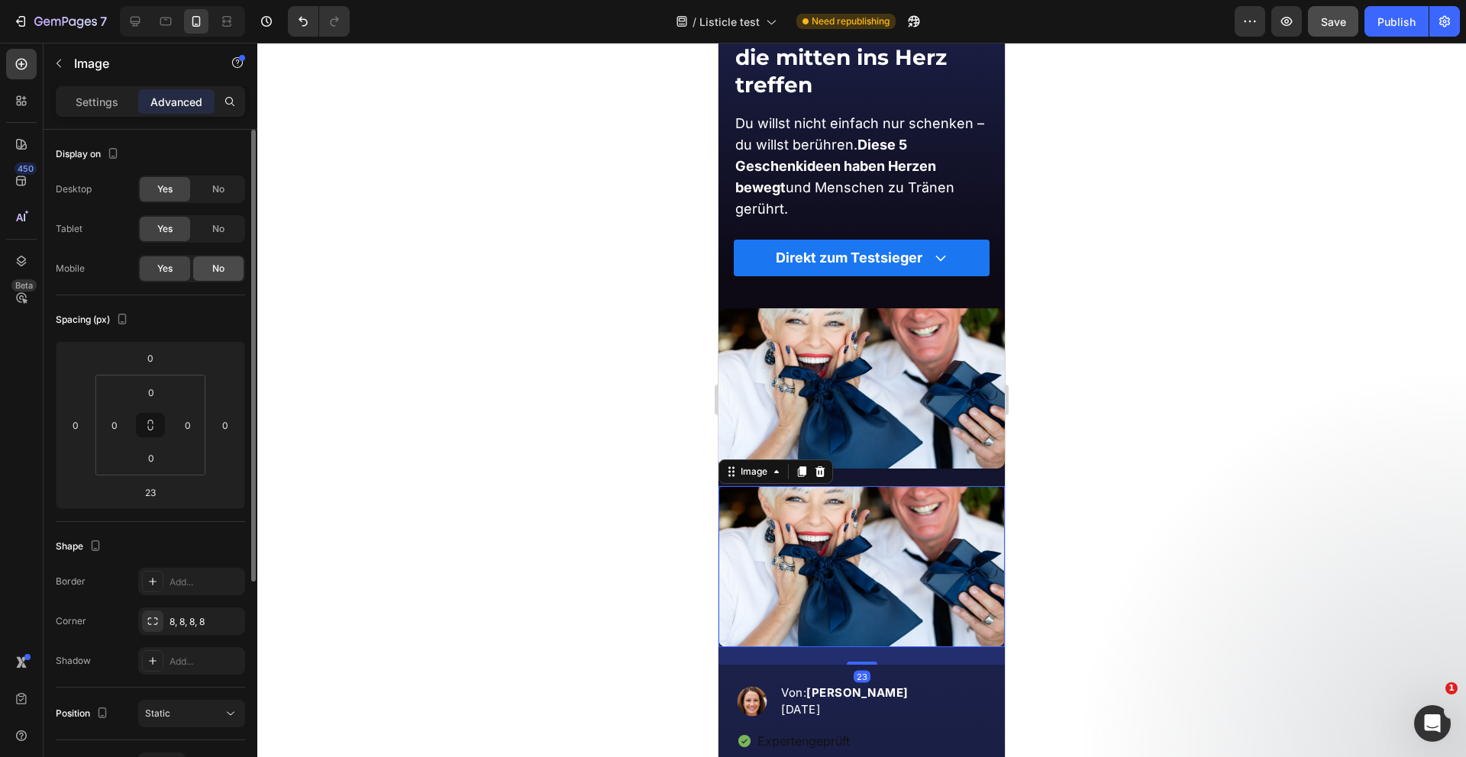
click at [216, 259] on div "No" at bounding box center [218, 269] width 50 height 24
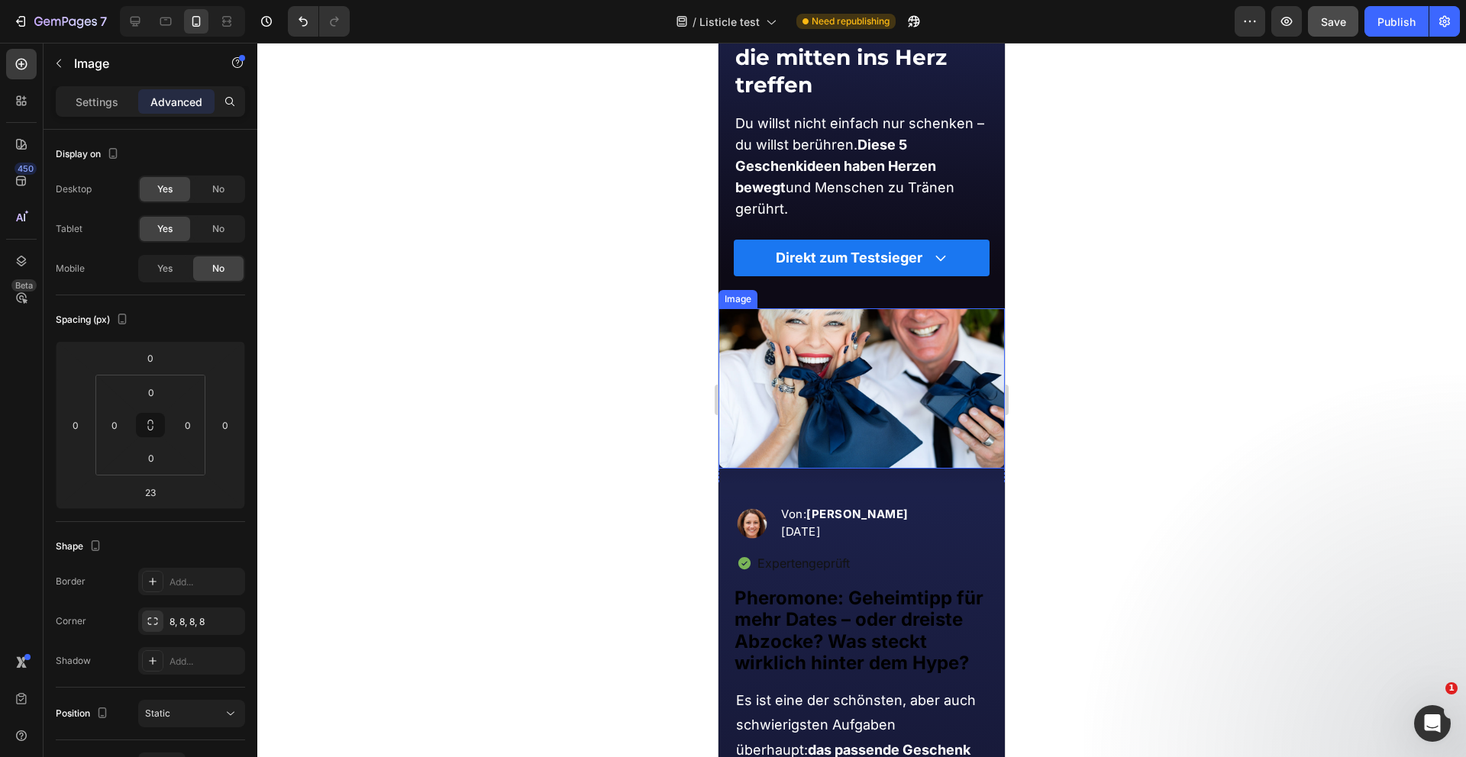
click at [798, 351] on img at bounding box center [861, 388] width 286 height 160
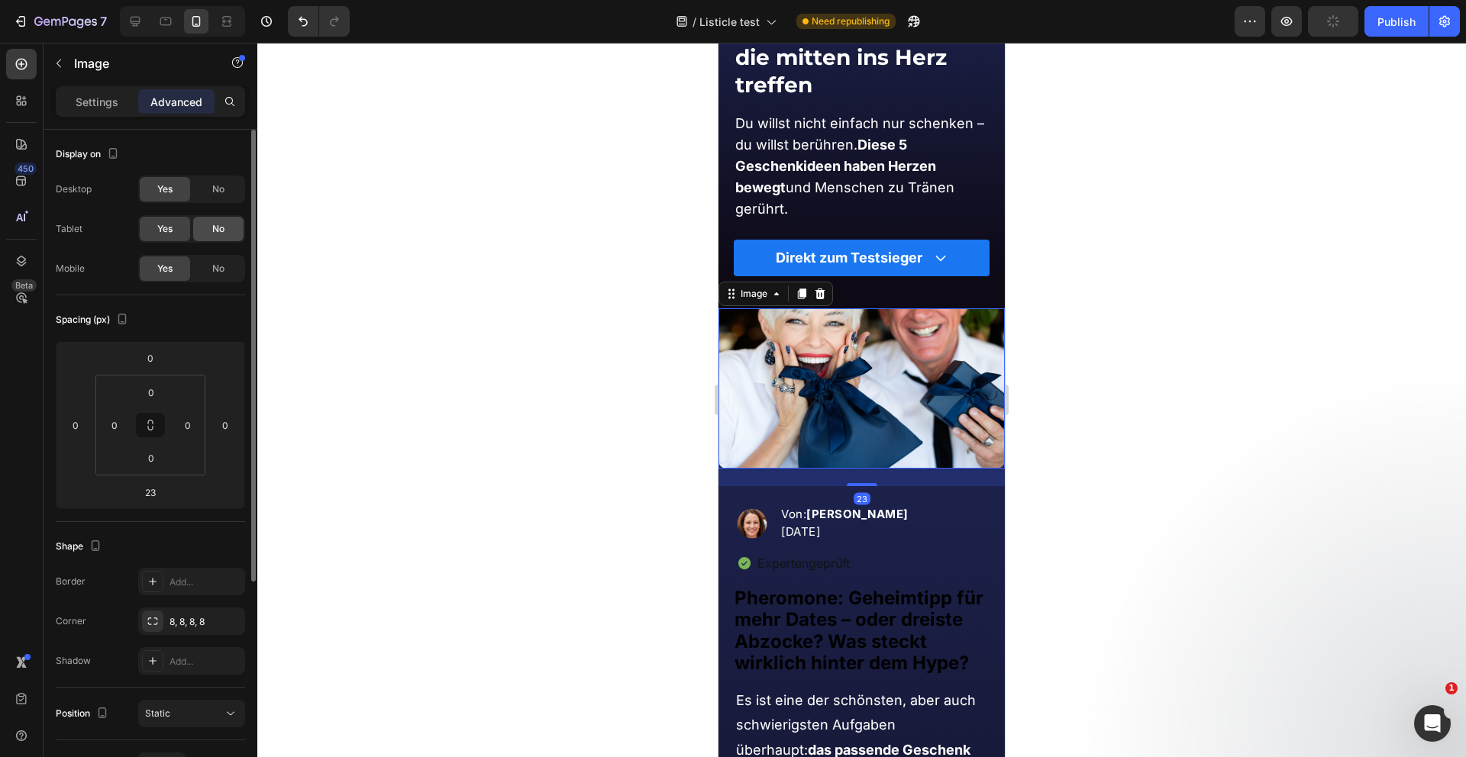
click at [214, 231] on span "No" at bounding box center [218, 229] width 12 height 14
click at [214, 189] on span "No" at bounding box center [218, 189] width 12 height 14
click at [92, 95] on p "Settings" at bounding box center [97, 102] width 43 height 16
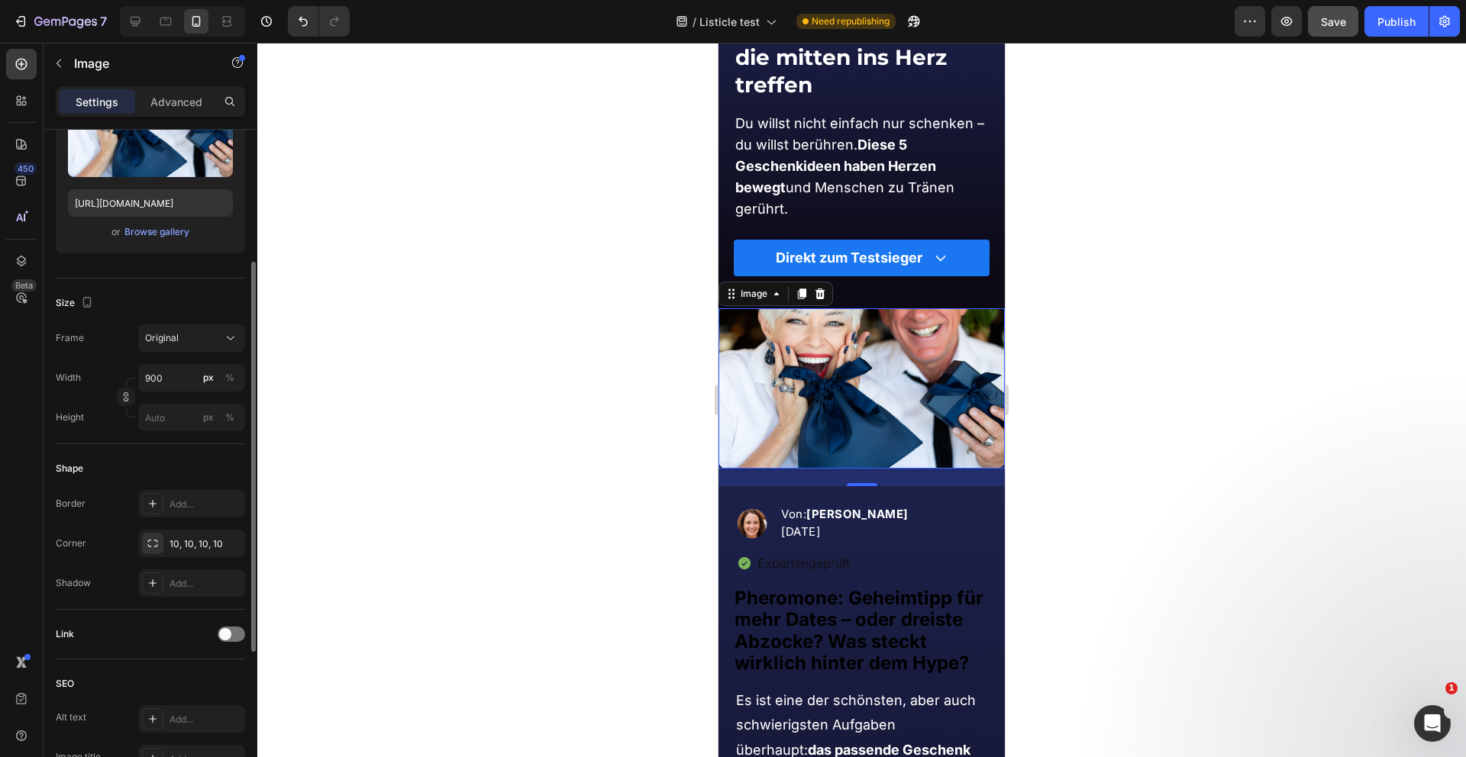
scroll to position [219, 0]
click at [226, 538] on icon "button" at bounding box center [229, 539] width 12 height 12
click at [428, 483] on div at bounding box center [861, 400] width 1208 height 715
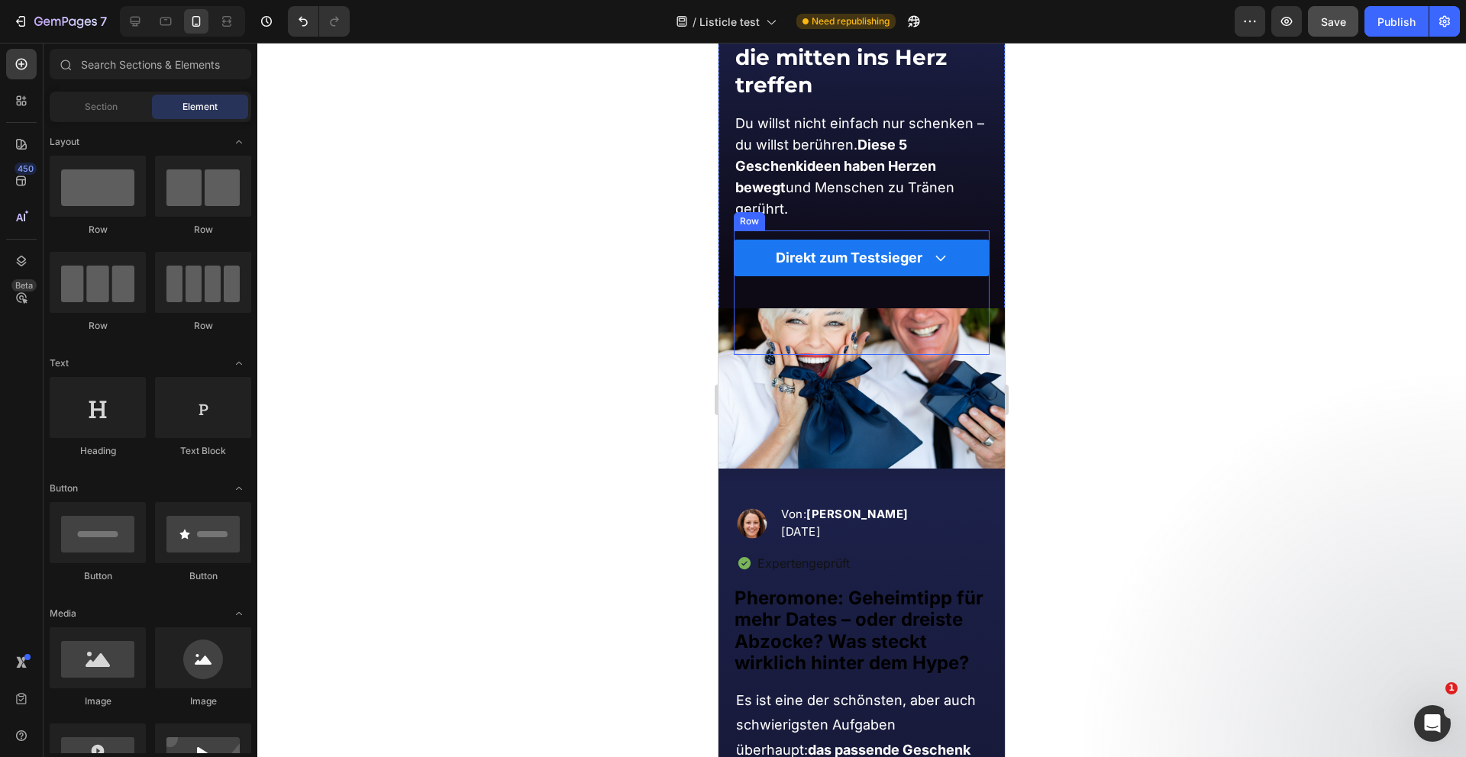
click at [956, 280] on div "Direkt zum Testsieger Button" at bounding box center [862, 293] width 256 height 124
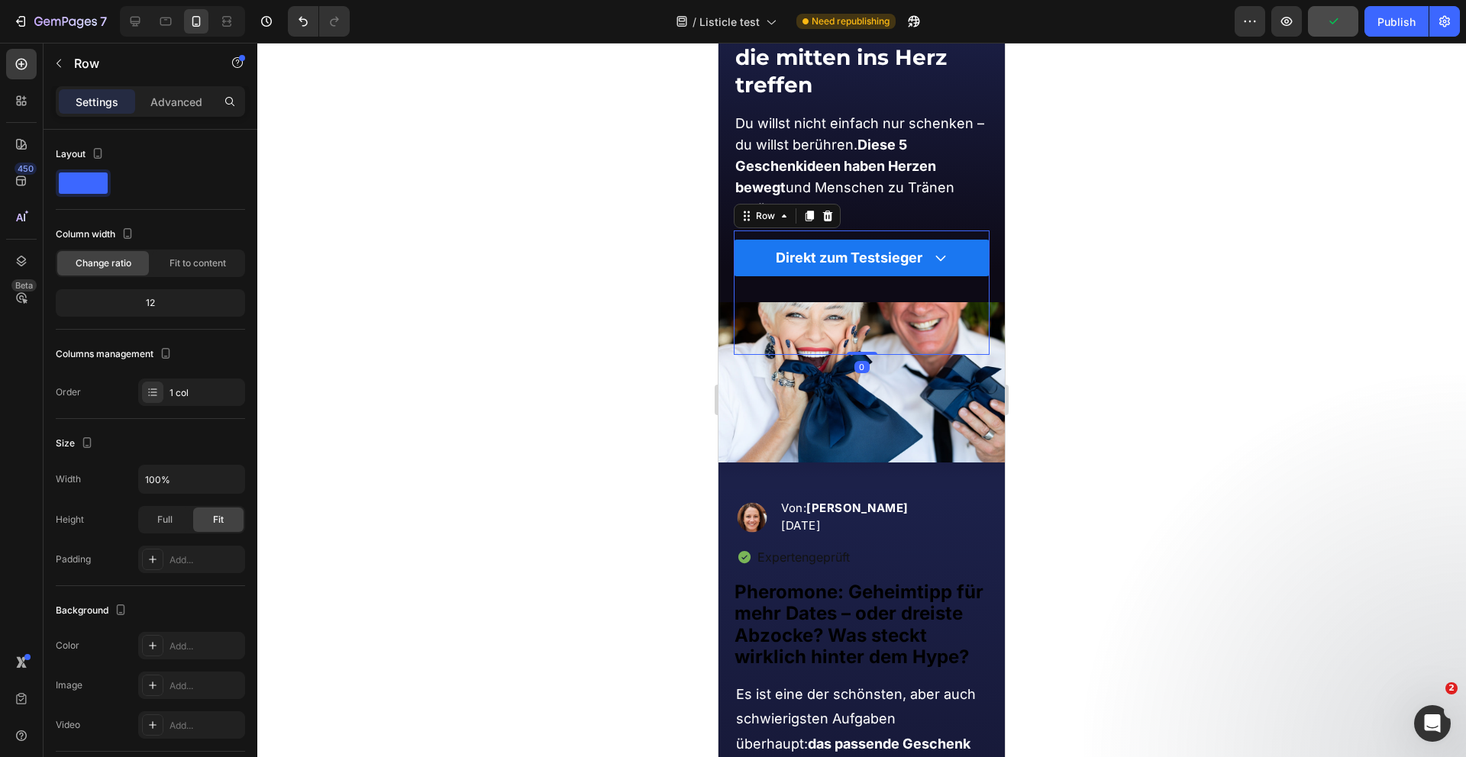
drag, startPoint x: 863, startPoint y: 358, endPoint x: 863, endPoint y: 331, distance: 26.7
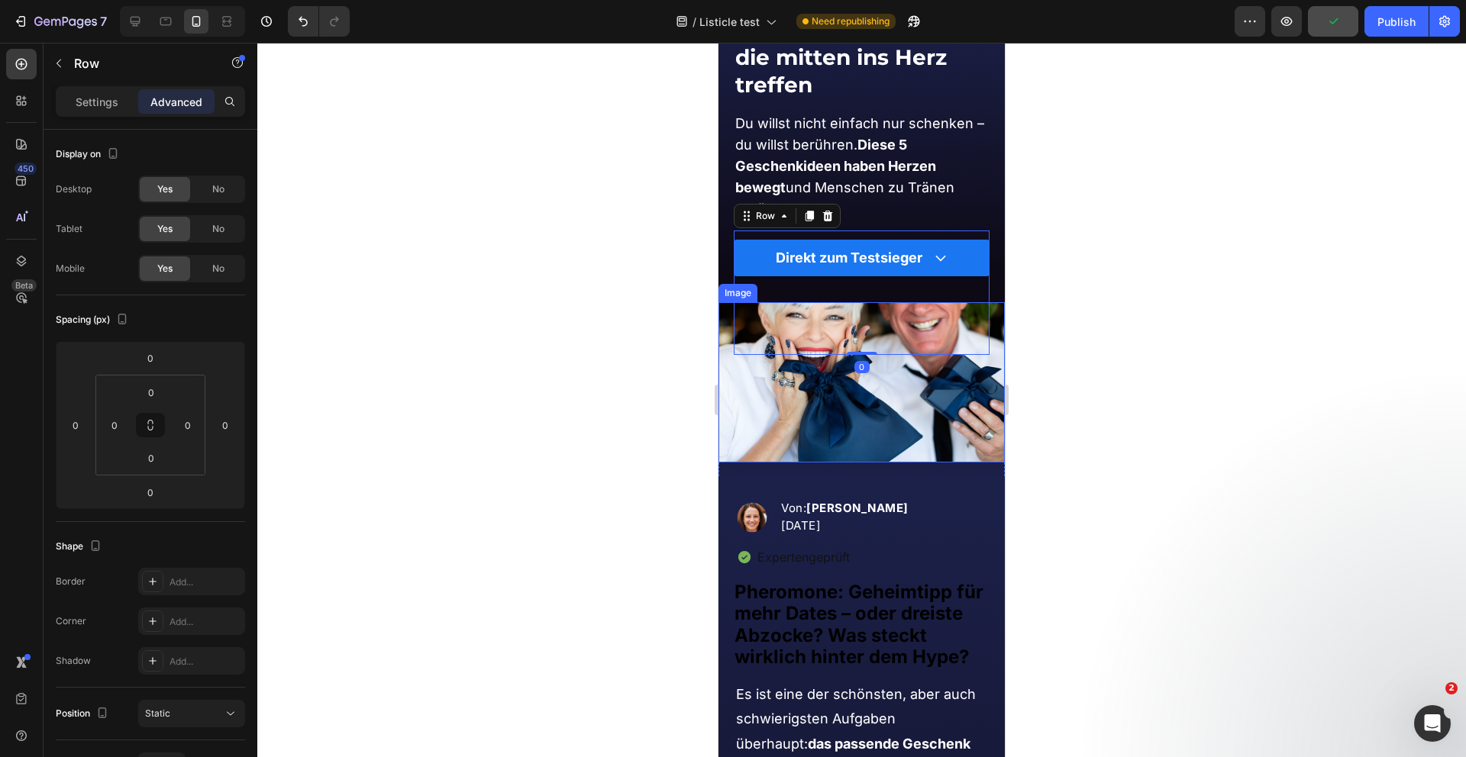
click at [660, 373] on div at bounding box center [861, 400] width 1208 height 715
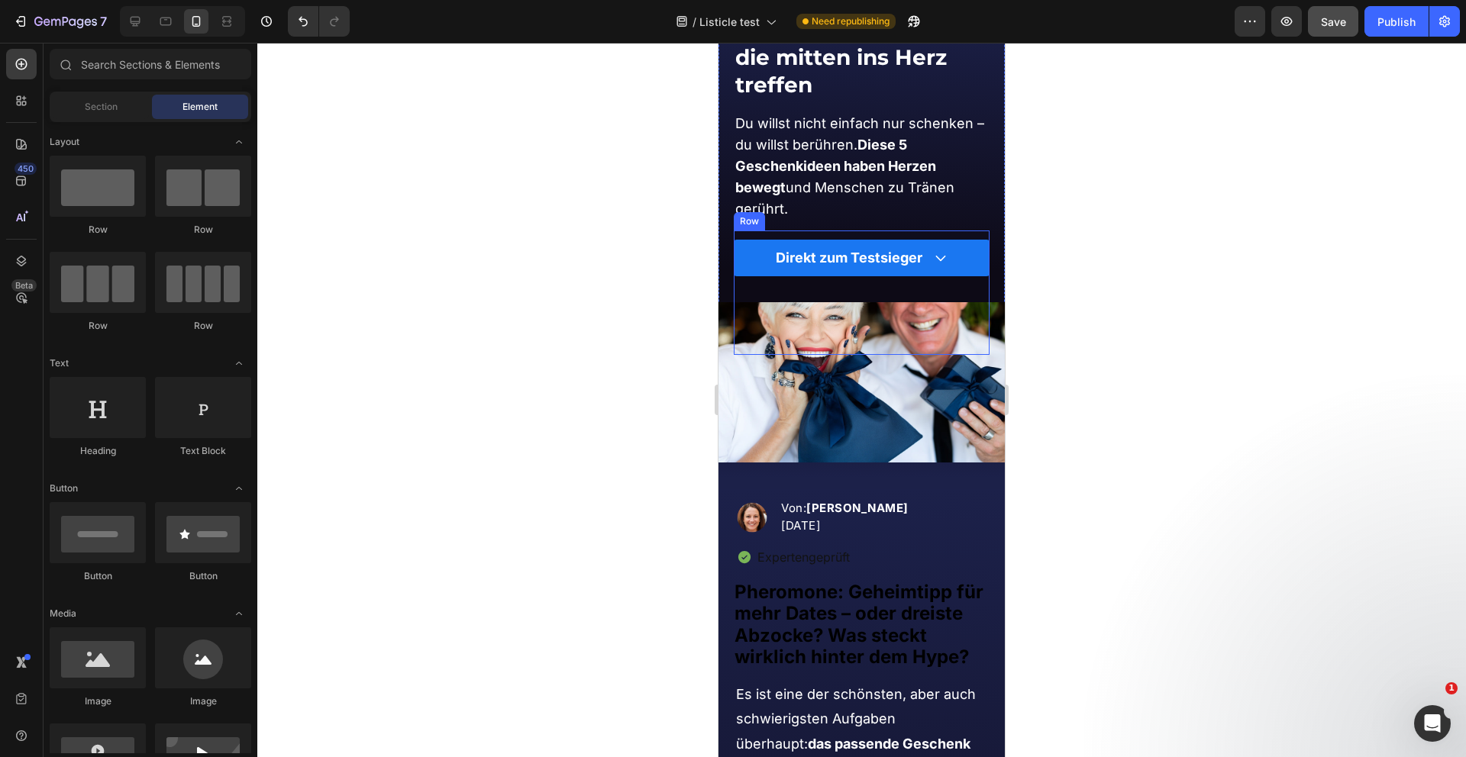
scroll to position [0, 0]
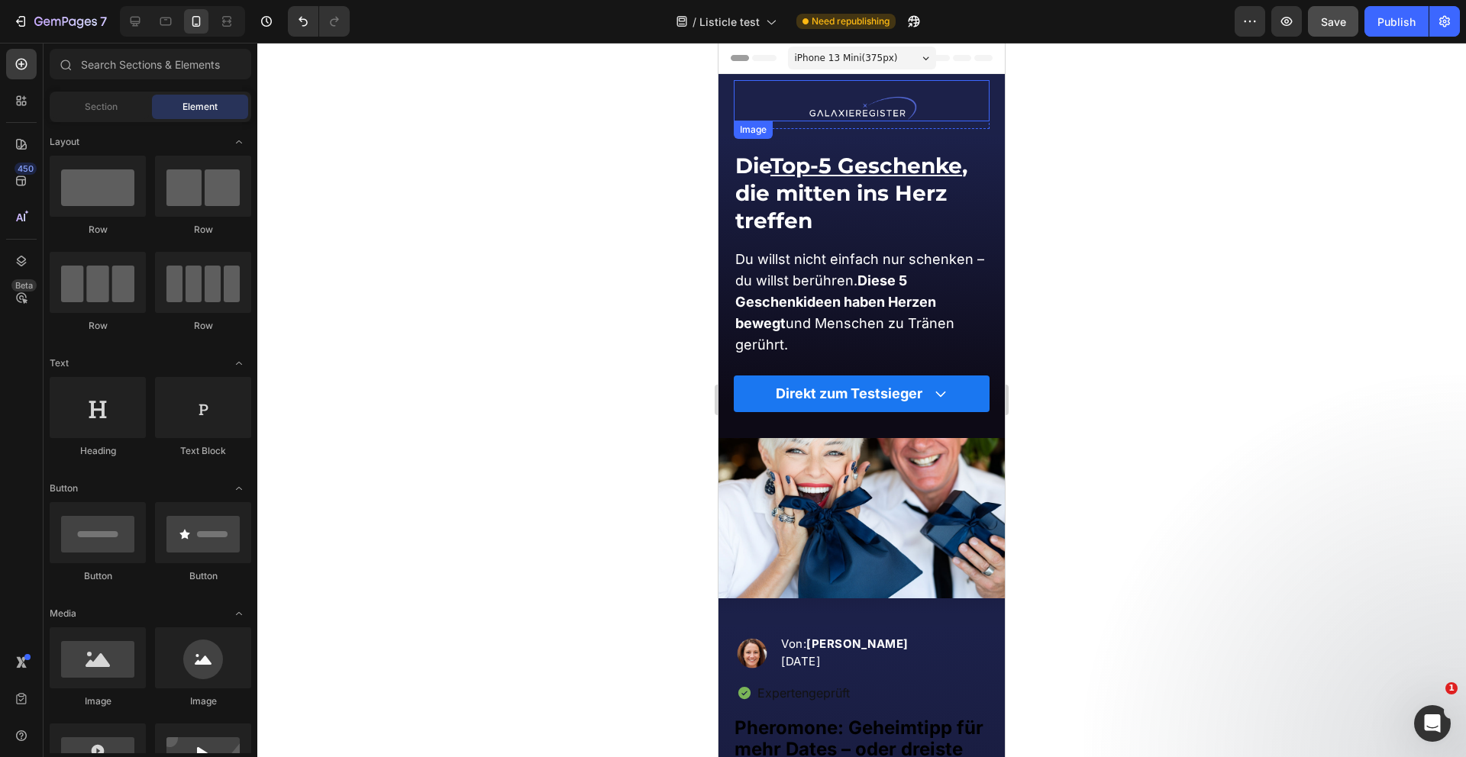
click at [930, 105] on div at bounding box center [862, 108] width 256 height 26
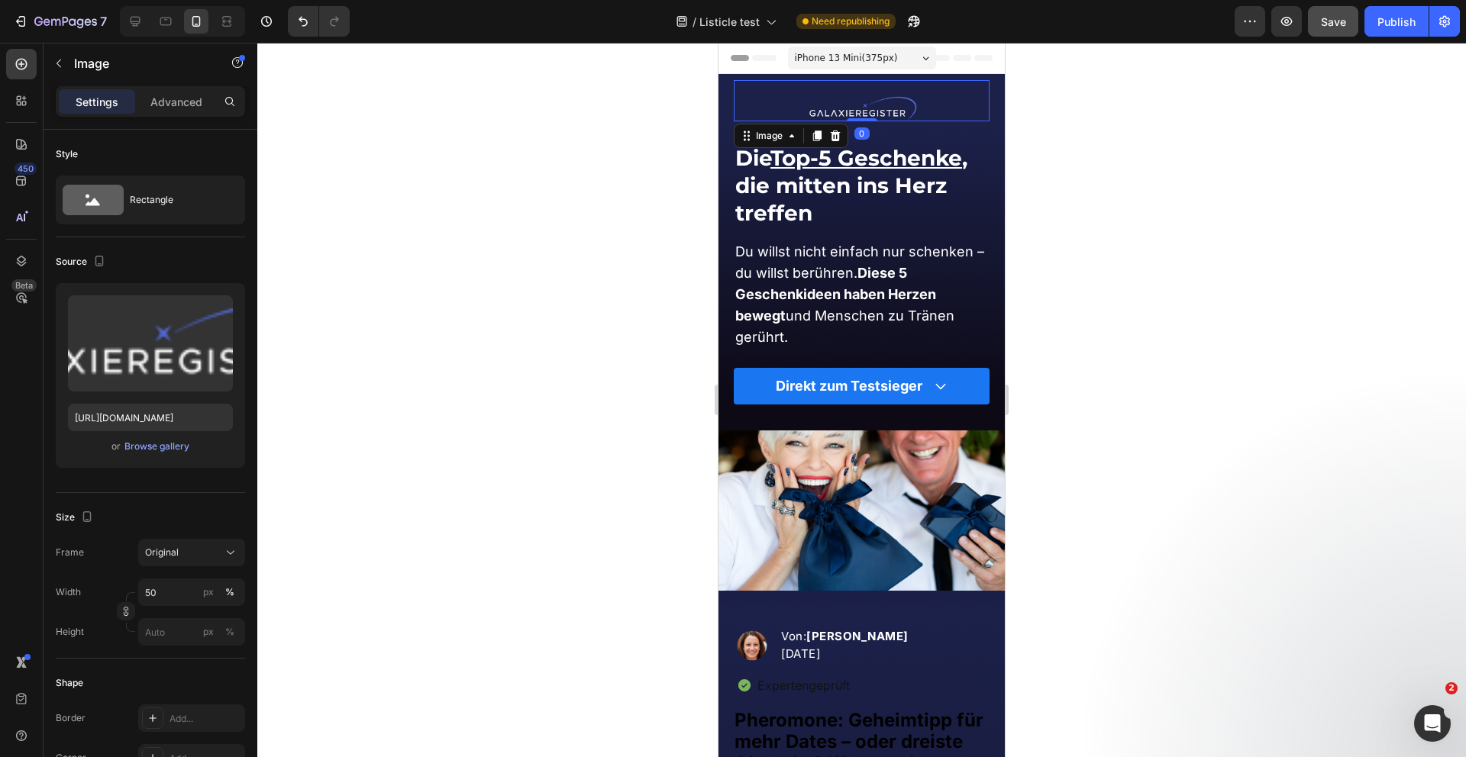
drag, startPoint x: 868, startPoint y: 126, endPoint x: 868, endPoint y: 95, distance: 31.3
click at [868, 95] on div "Image 0" at bounding box center [862, 100] width 256 height 41
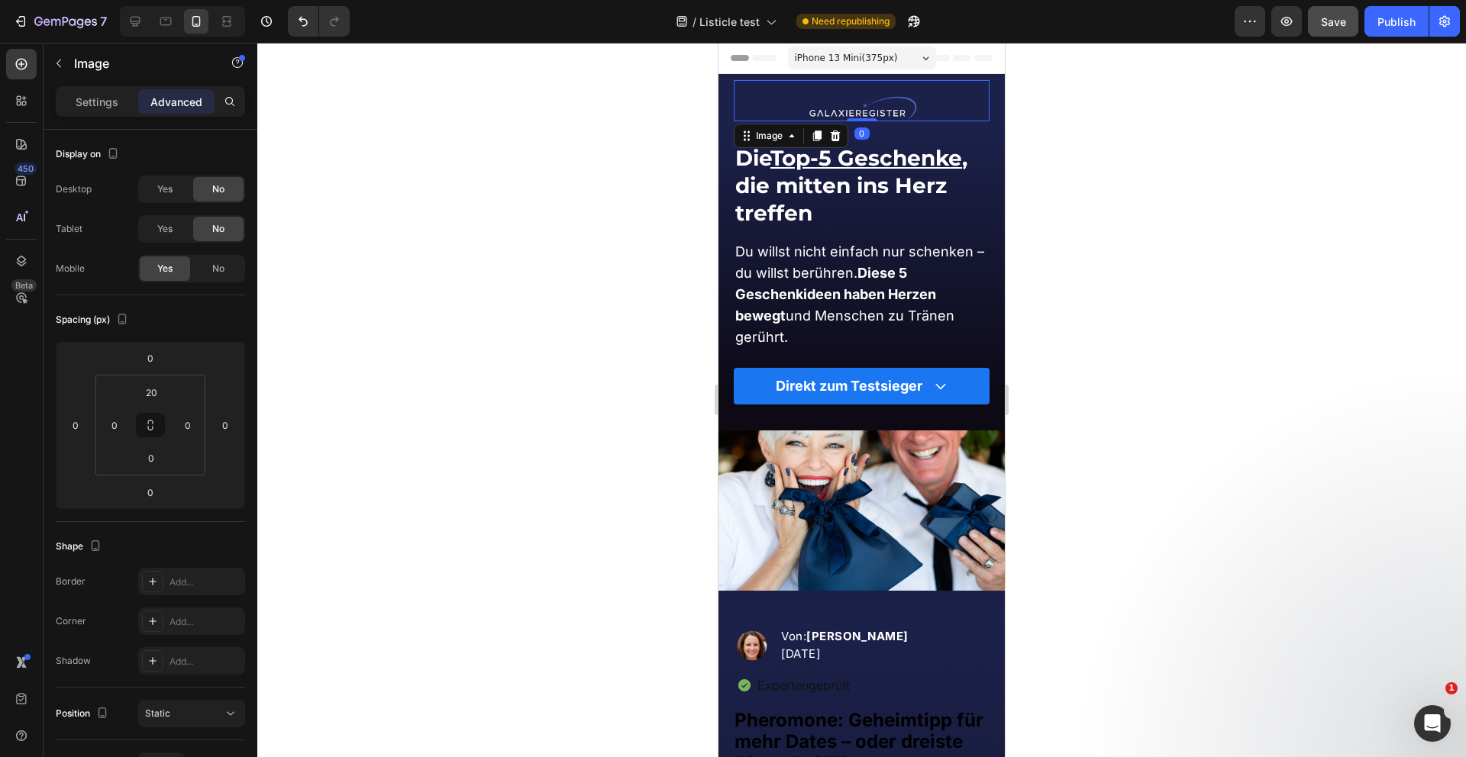
click at [573, 266] on div at bounding box center [861, 400] width 1208 height 715
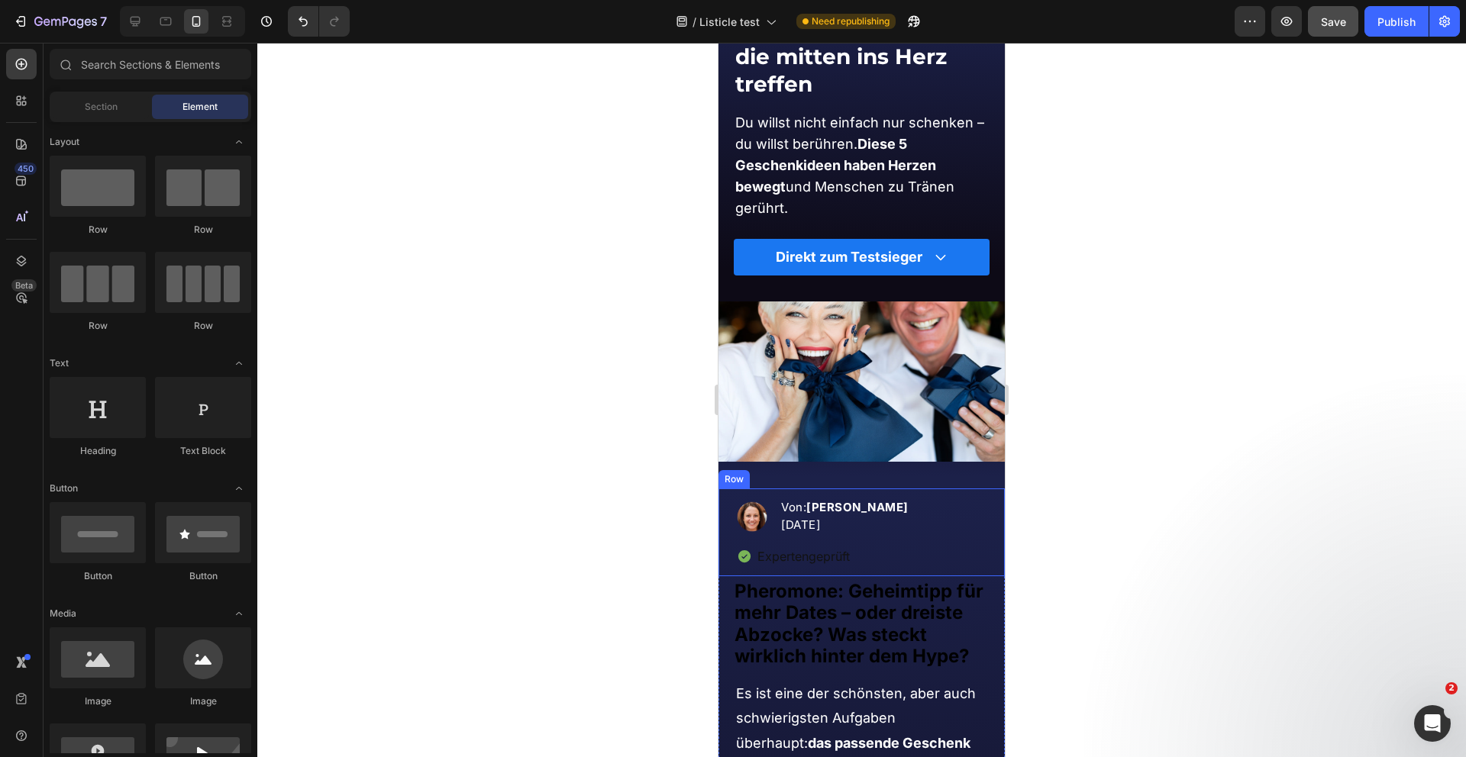
scroll to position [130, 0]
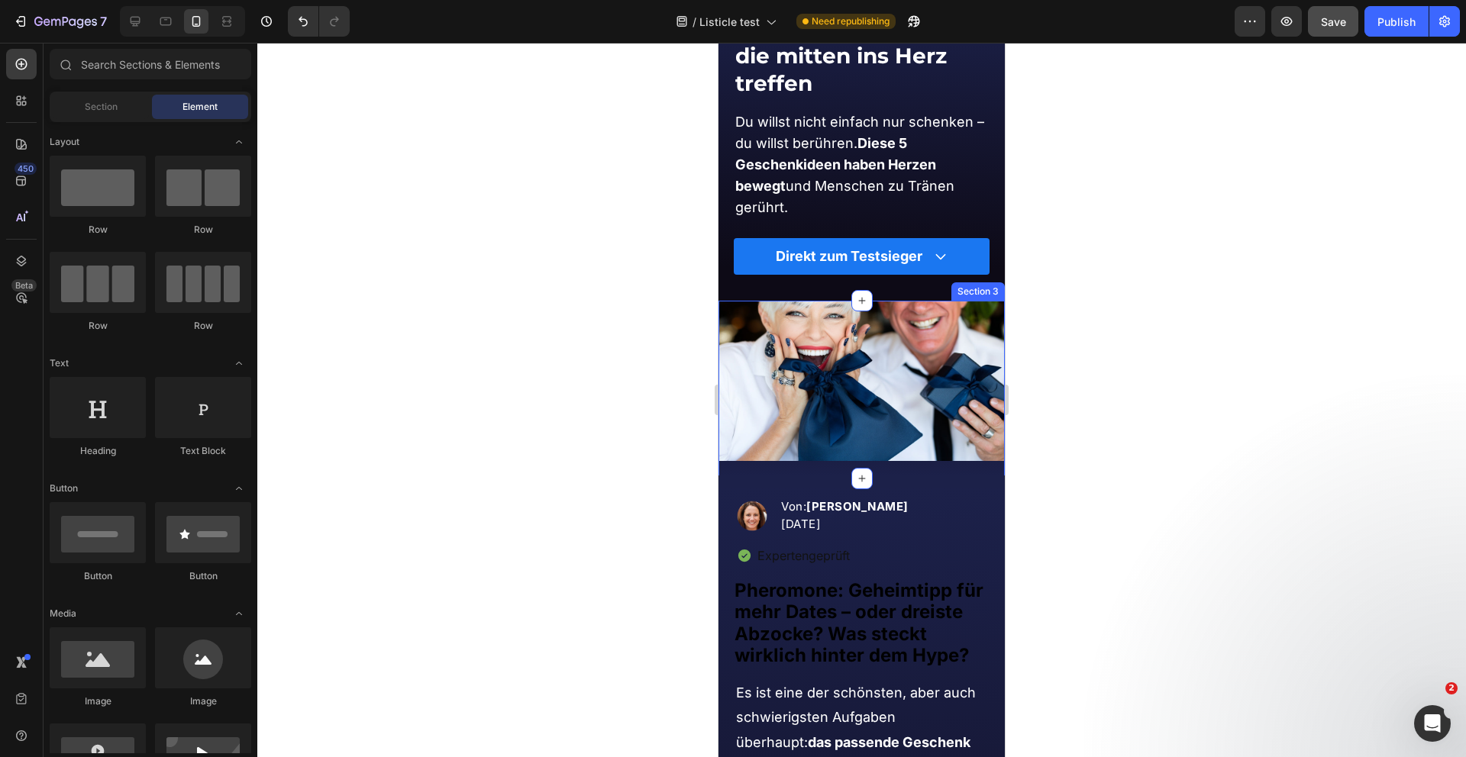
click at [908, 473] on div "Image Image" at bounding box center [861, 390] width 286 height 178
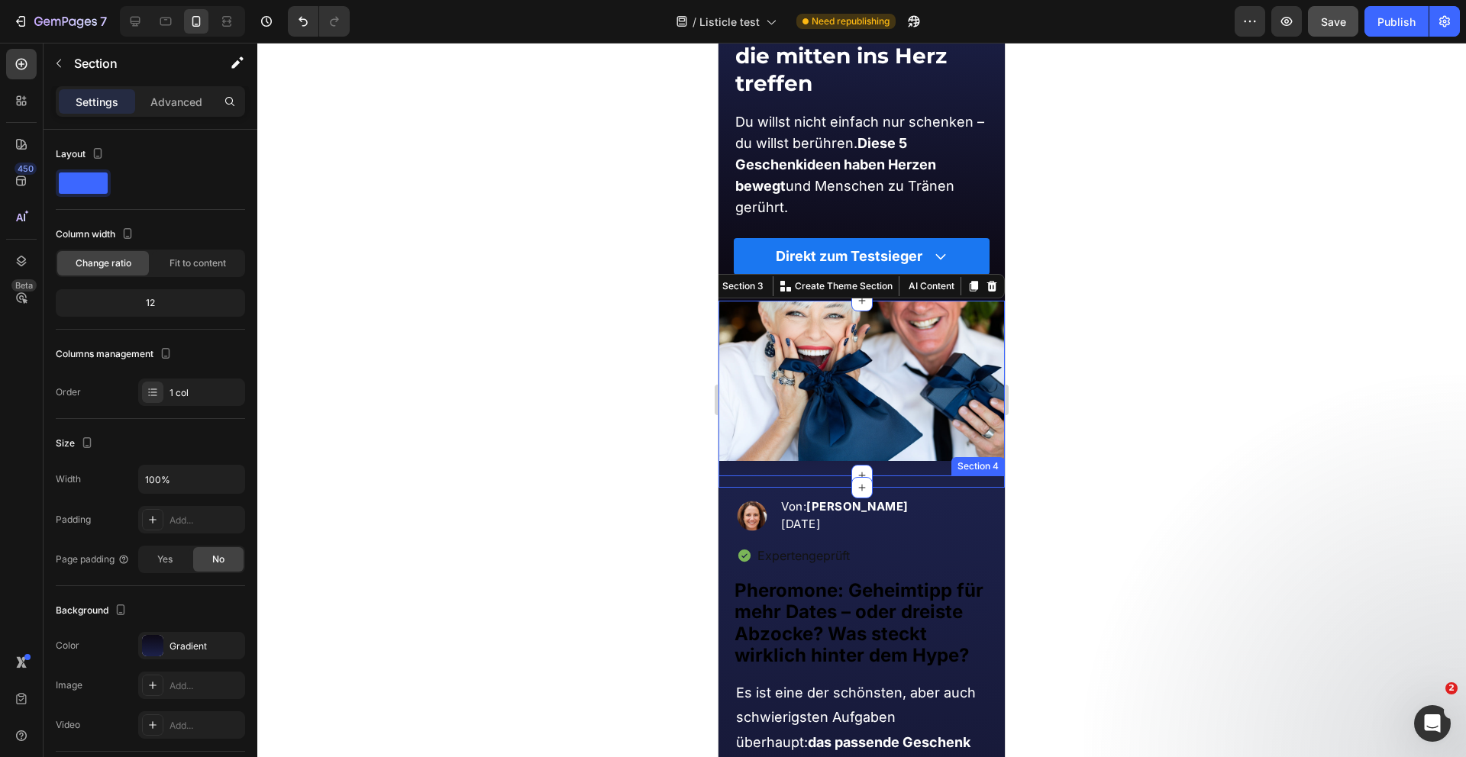
click at [908, 485] on div "Wie du das eine Geschenk findest, das mehr sagt als tausend Worte Heading Secti…" at bounding box center [861, 482] width 286 height 12
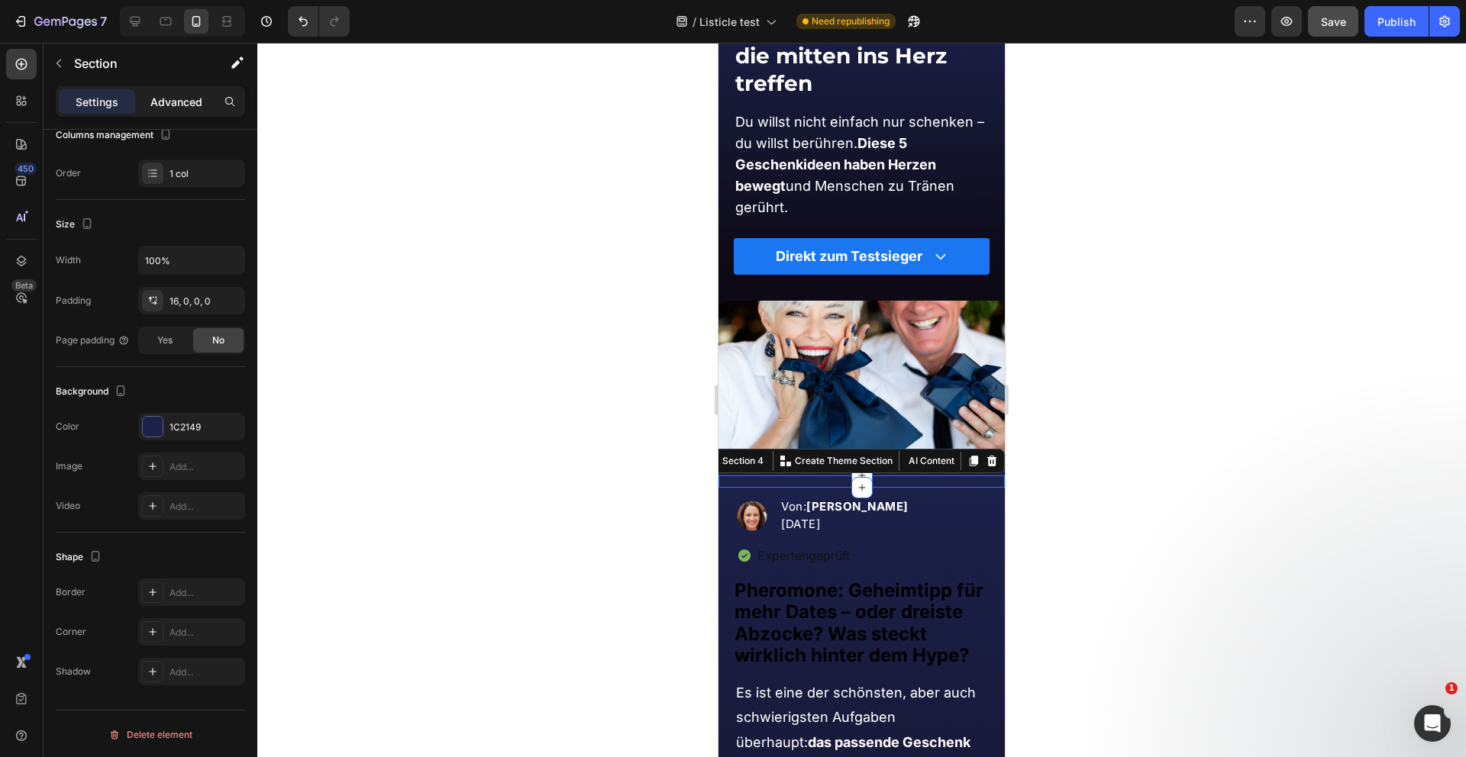
click at [179, 103] on p "Advanced" at bounding box center [176, 102] width 52 height 16
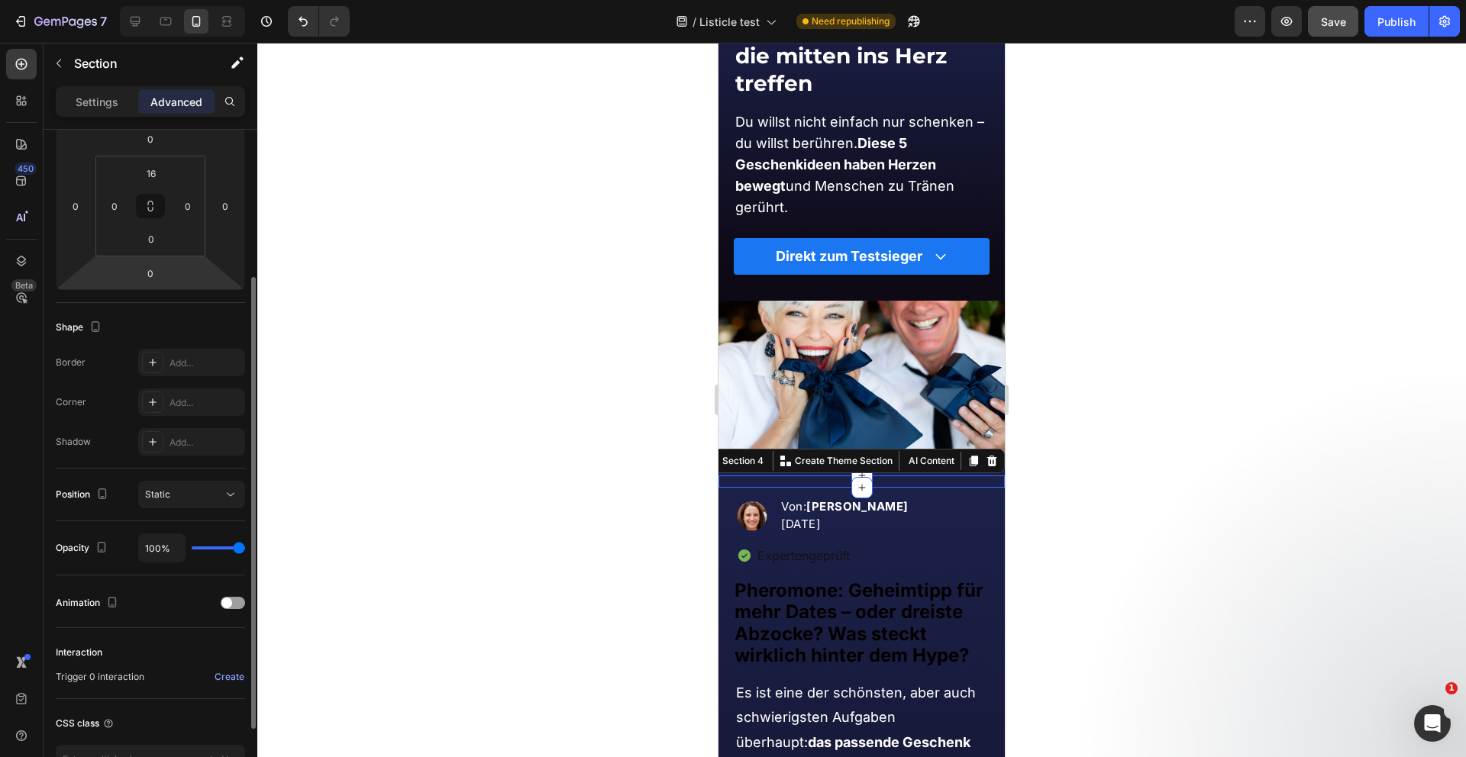
scroll to position [0, 0]
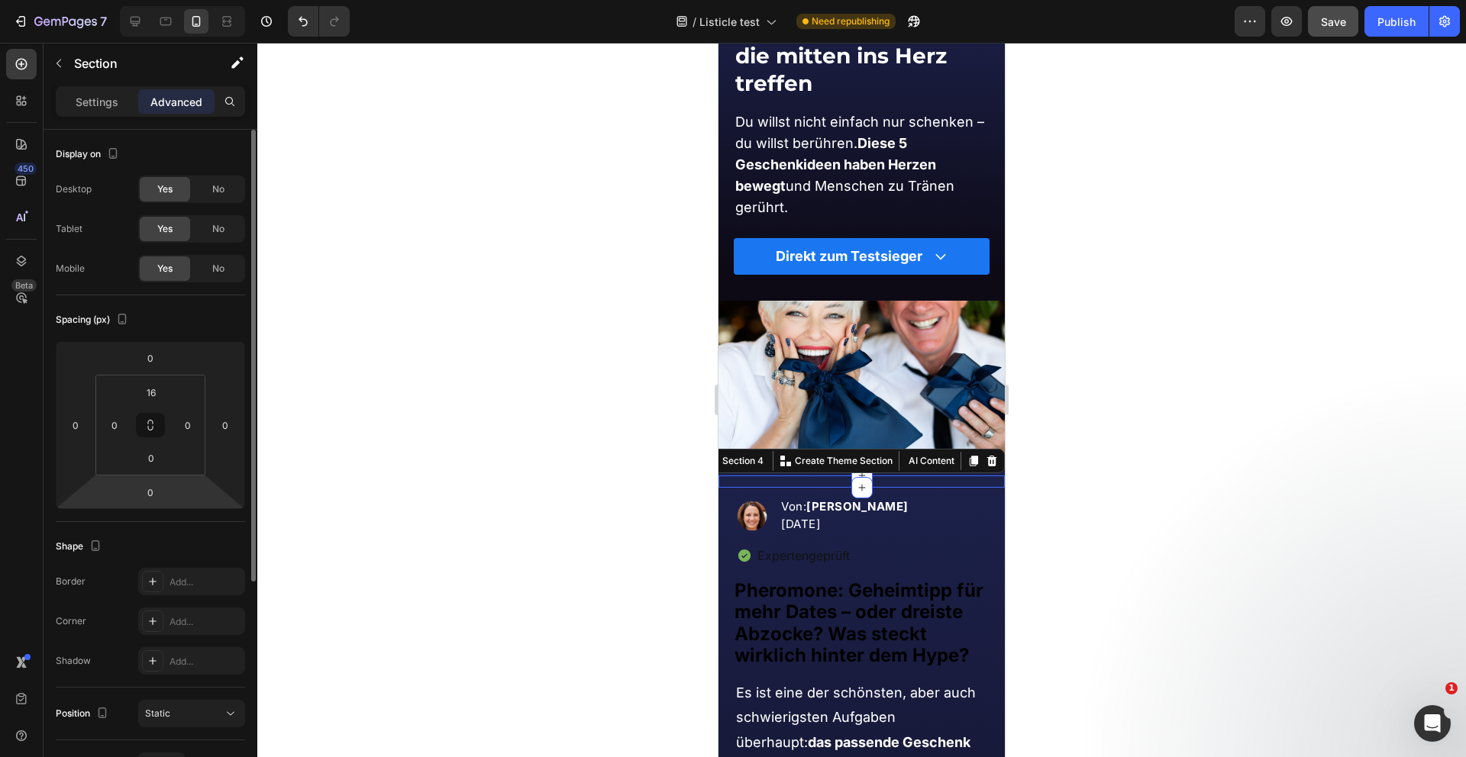
click at [195, 277] on div "No" at bounding box center [218, 269] width 50 height 24
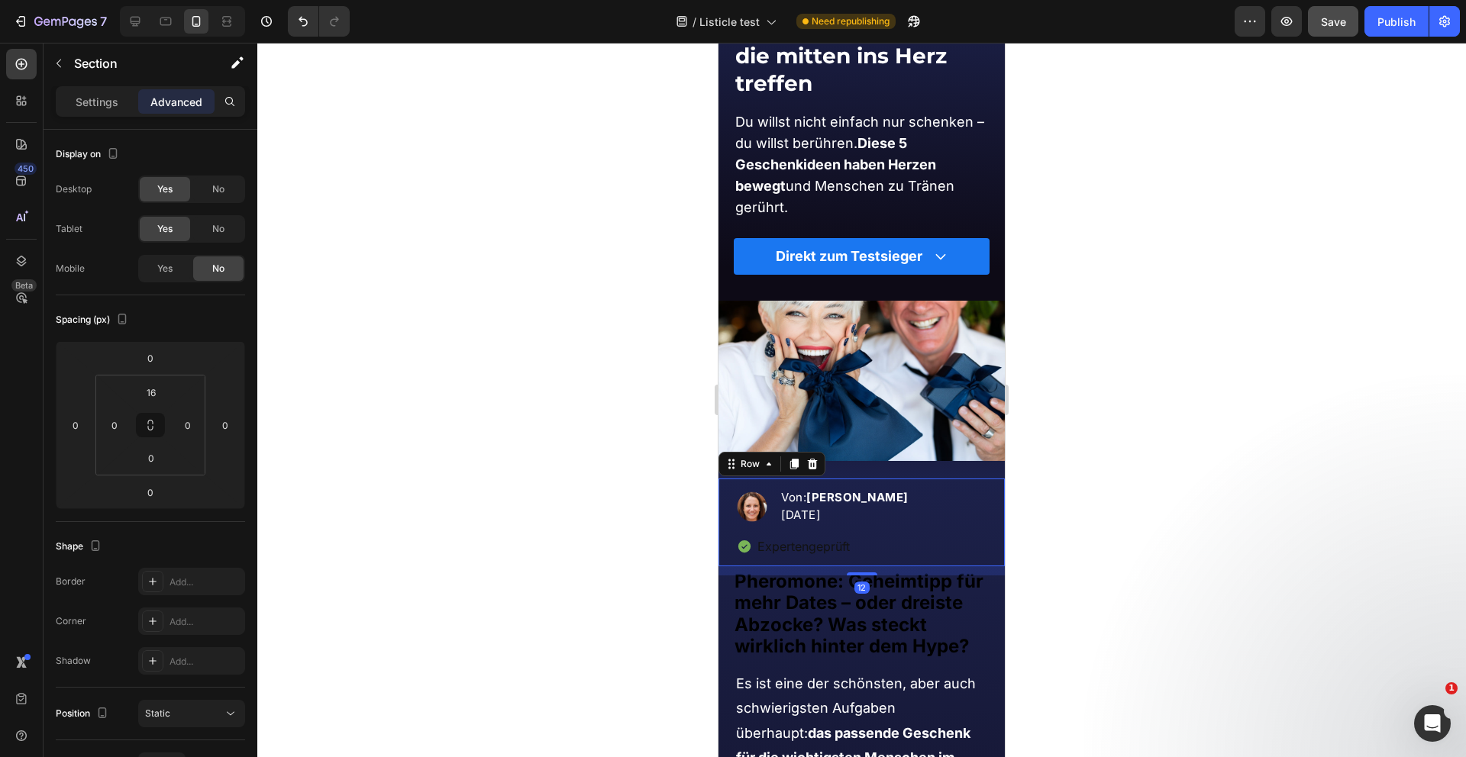
click at [928, 482] on div "Image Von: Kathrin van Vler 05.08.2025 Text block Advanced list Expertengeprüft…" at bounding box center [861, 522] width 286 height 87
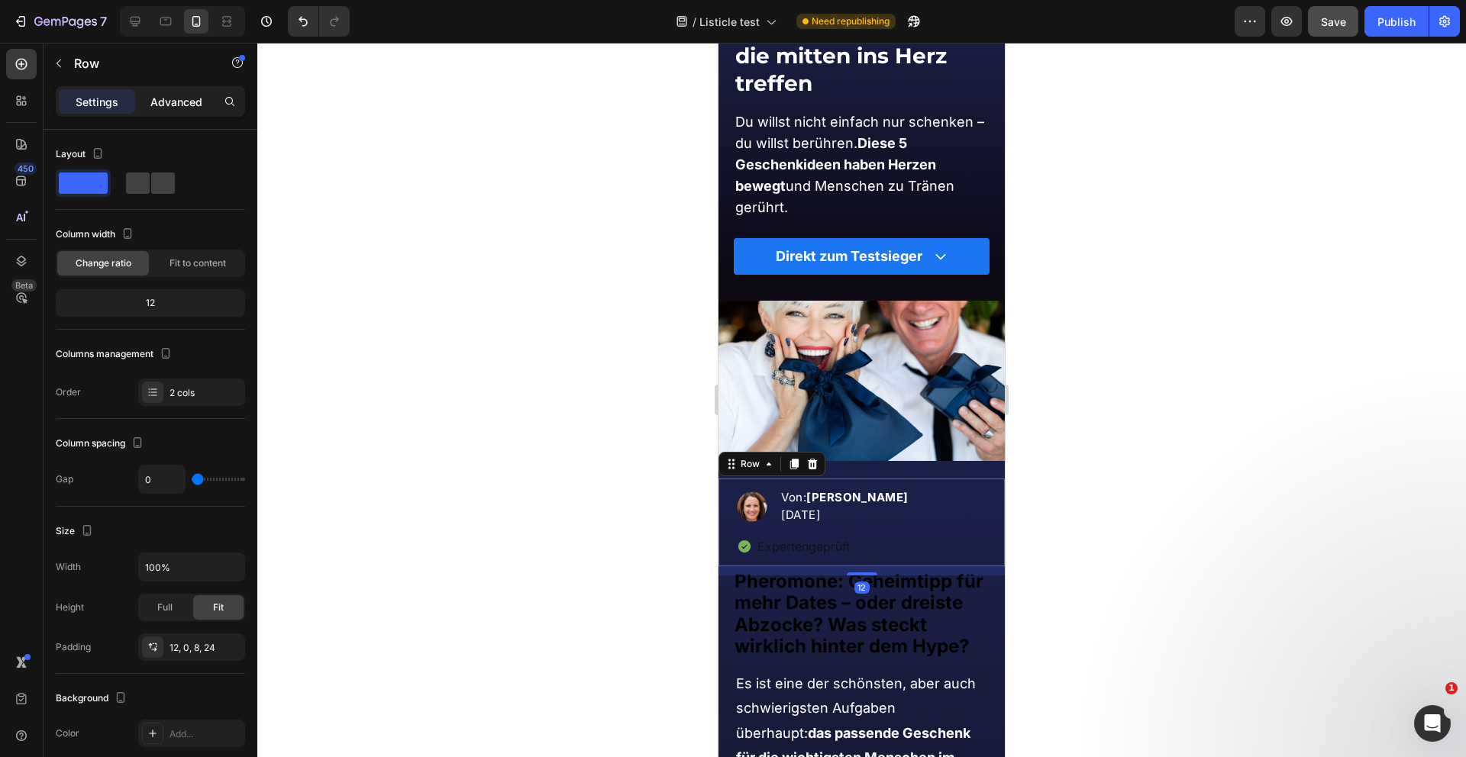
click at [167, 102] on p "Advanced" at bounding box center [176, 102] width 52 height 16
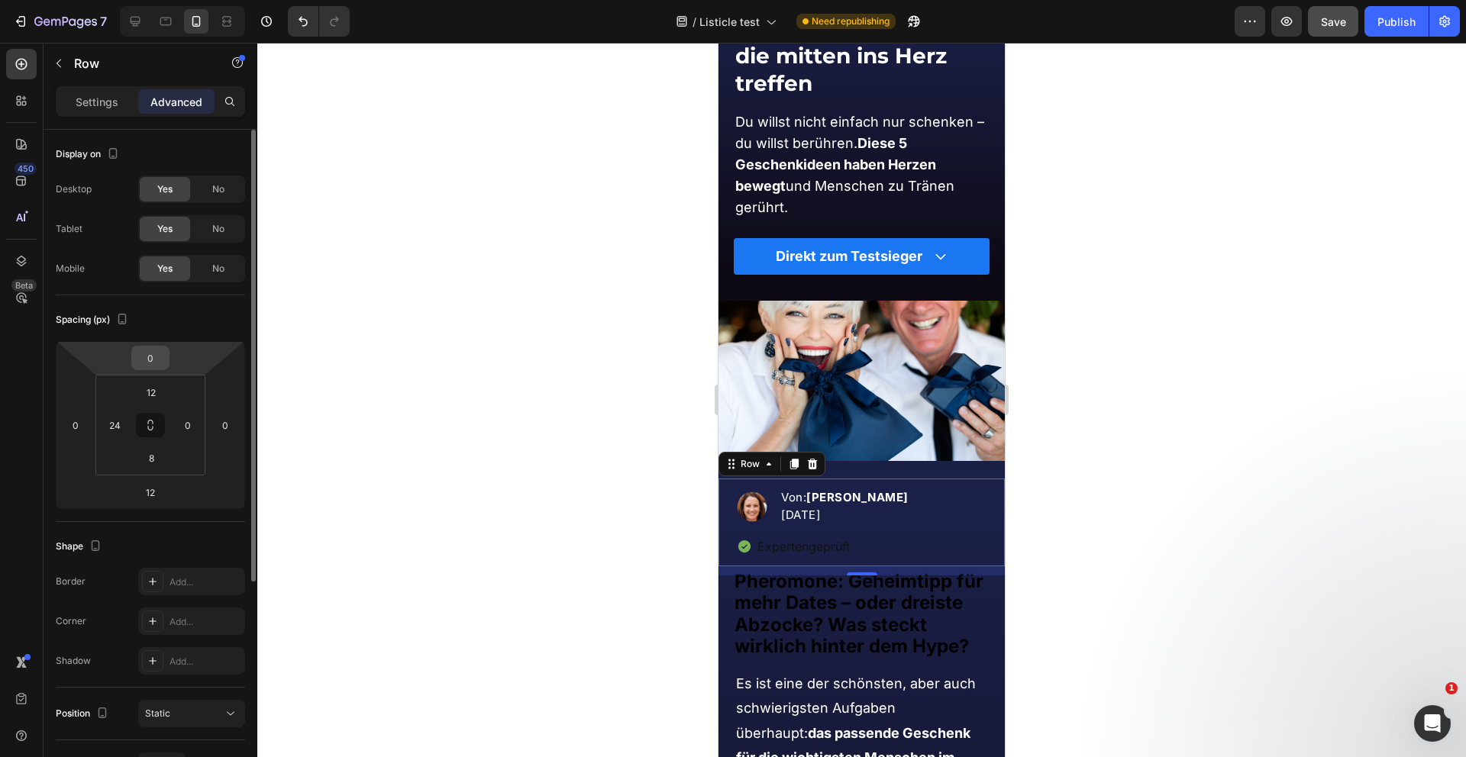
click at [157, 360] on input "0" at bounding box center [150, 358] width 31 height 23
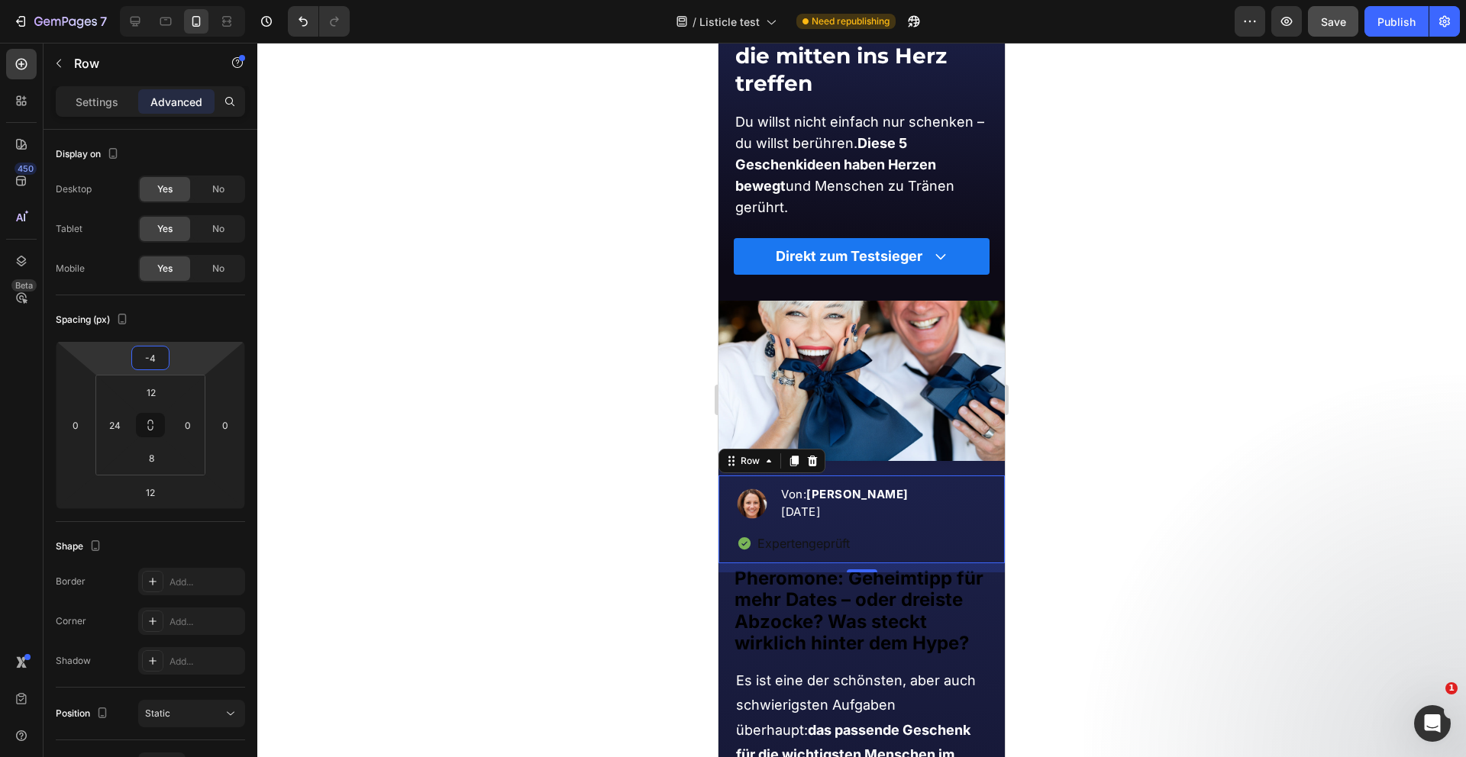
type input "-4"
click at [548, 475] on div at bounding box center [861, 400] width 1208 height 715
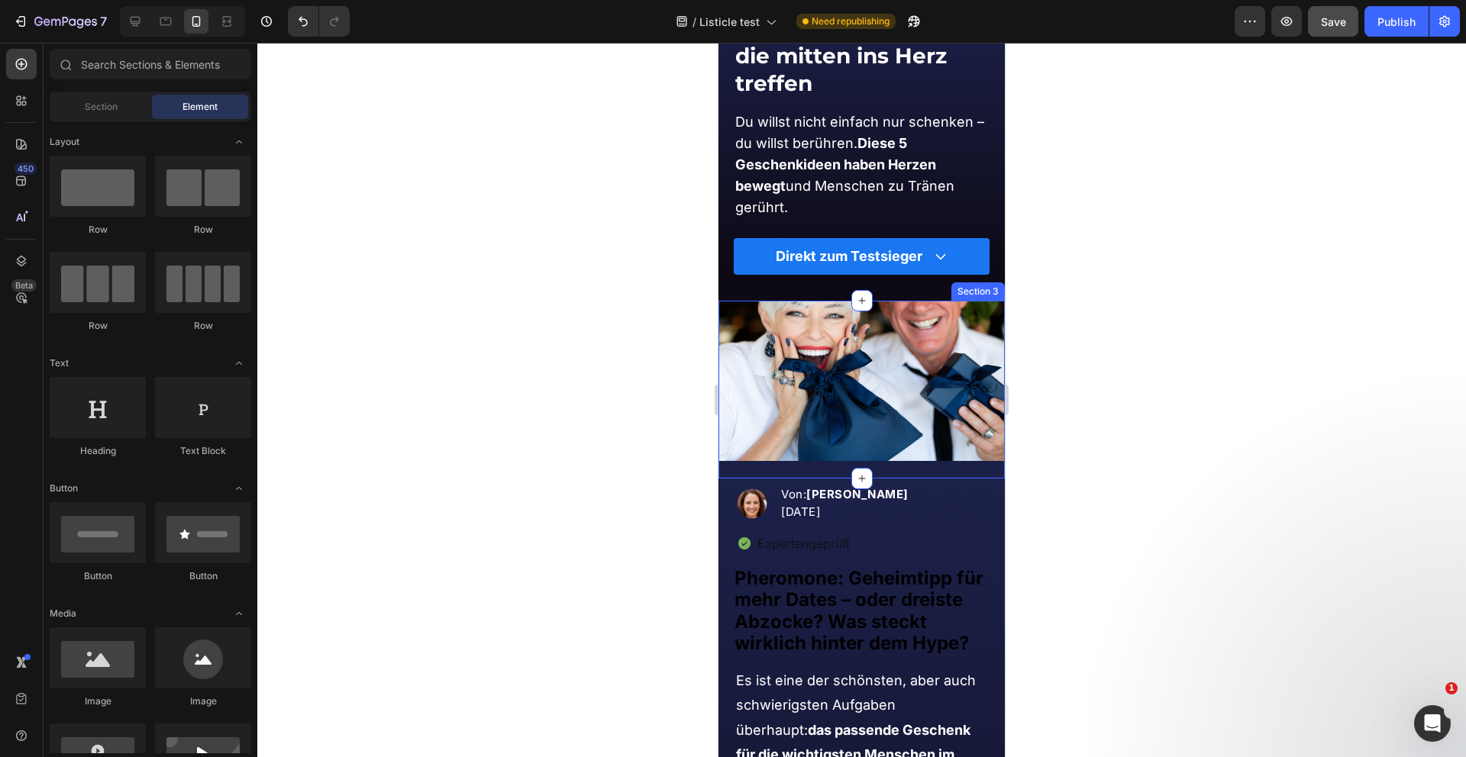
click at [928, 470] on div "Image Image" at bounding box center [861, 390] width 286 height 178
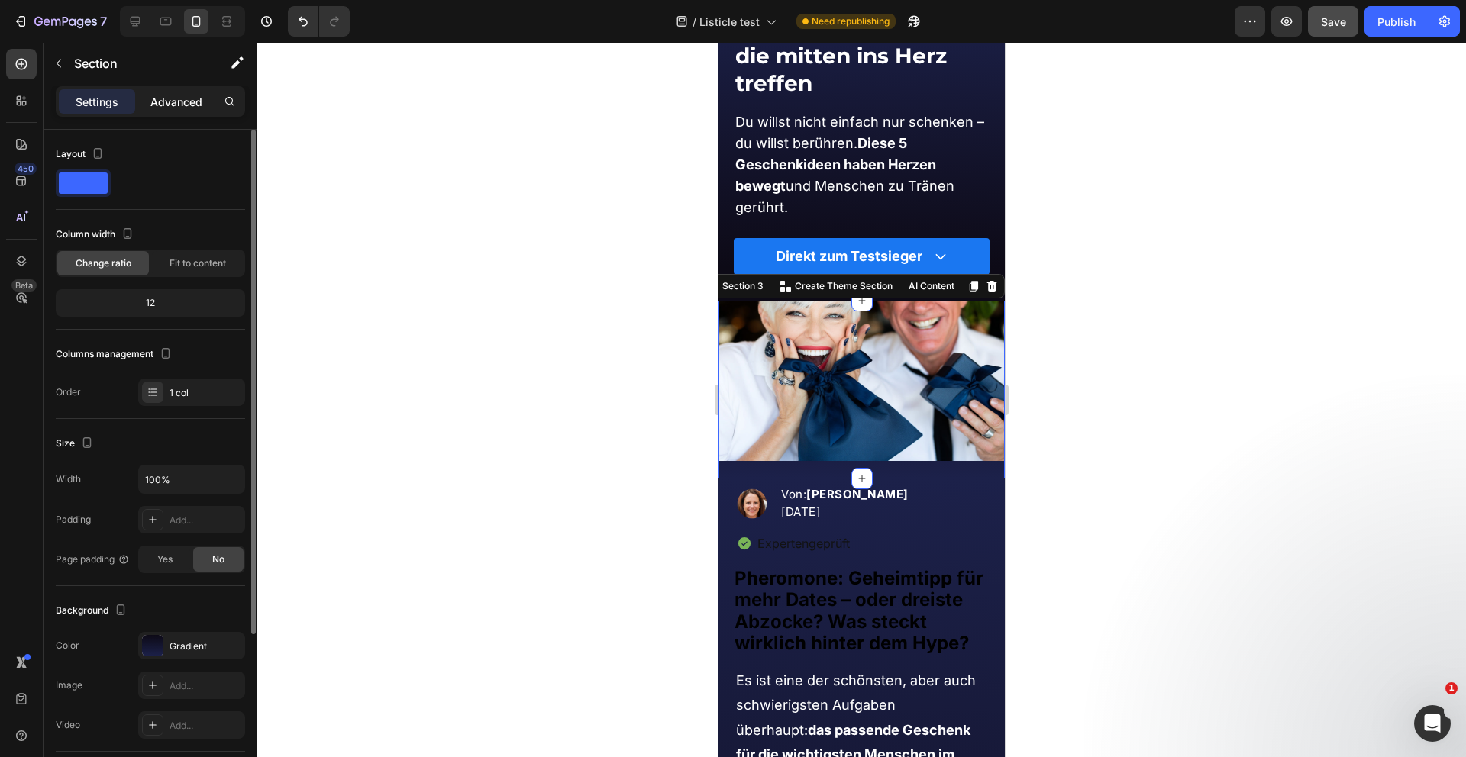
click at [174, 98] on p "Advanced" at bounding box center [176, 102] width 52 height 16
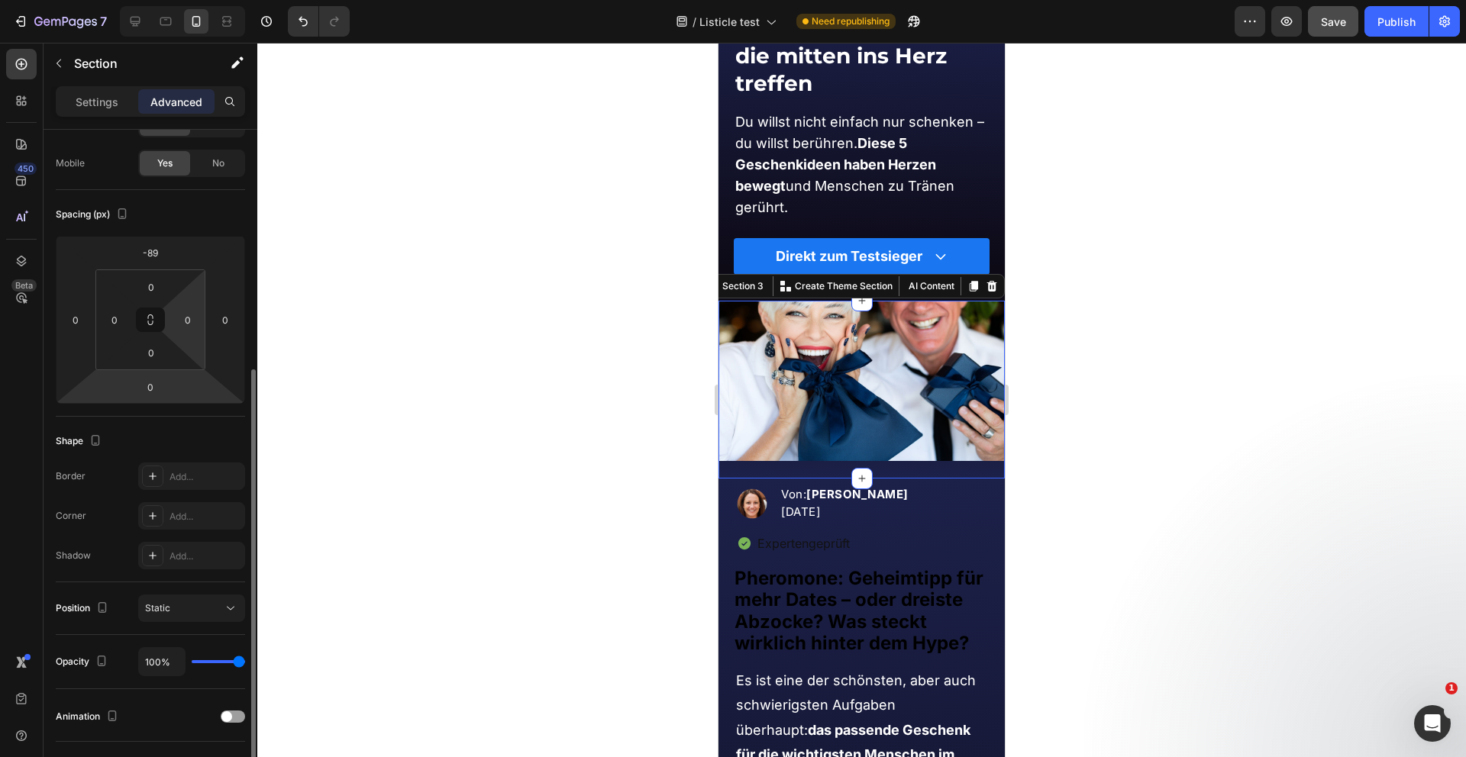
scroll to position [324, 0]
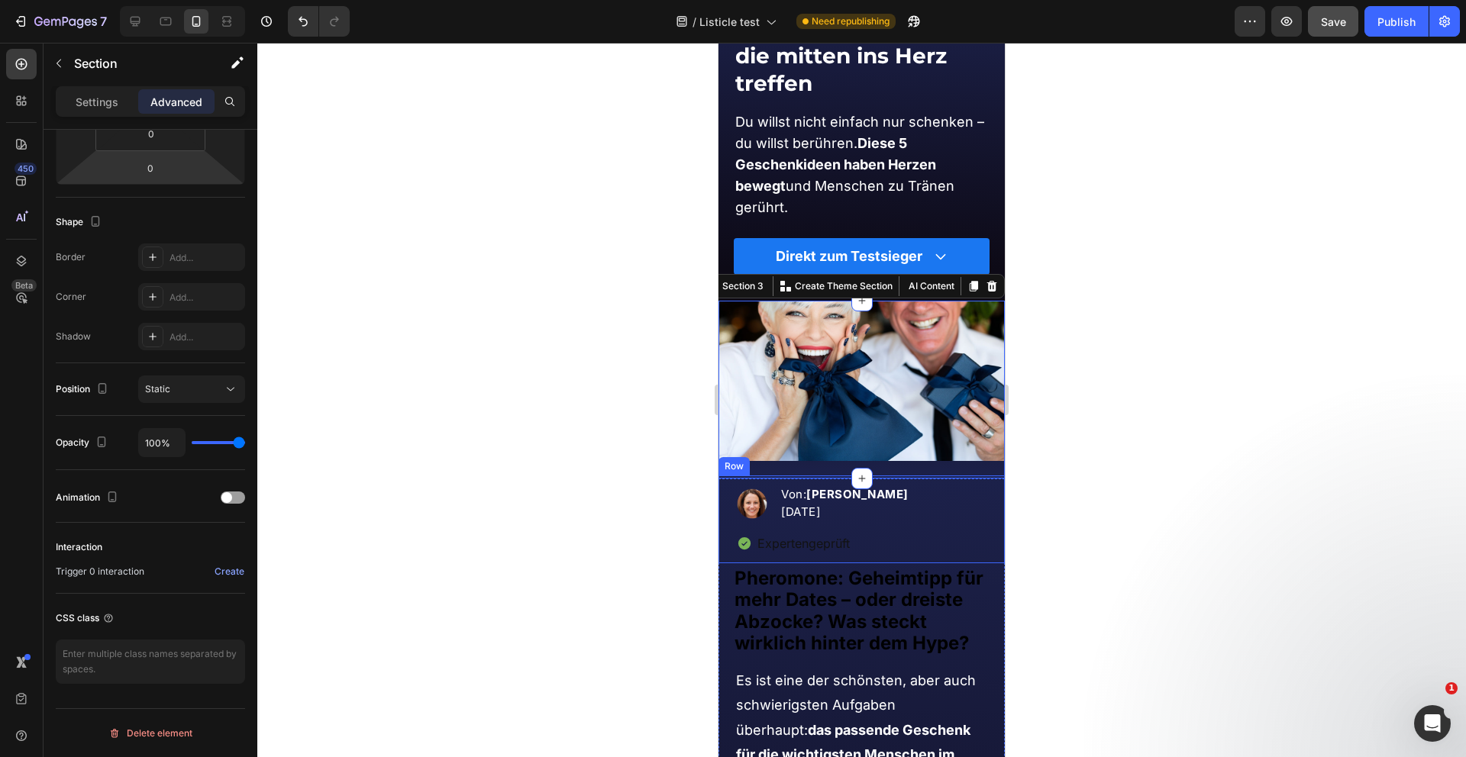
click at [689, 559] on div at bounding box center [861, 400] width 1208 height 715
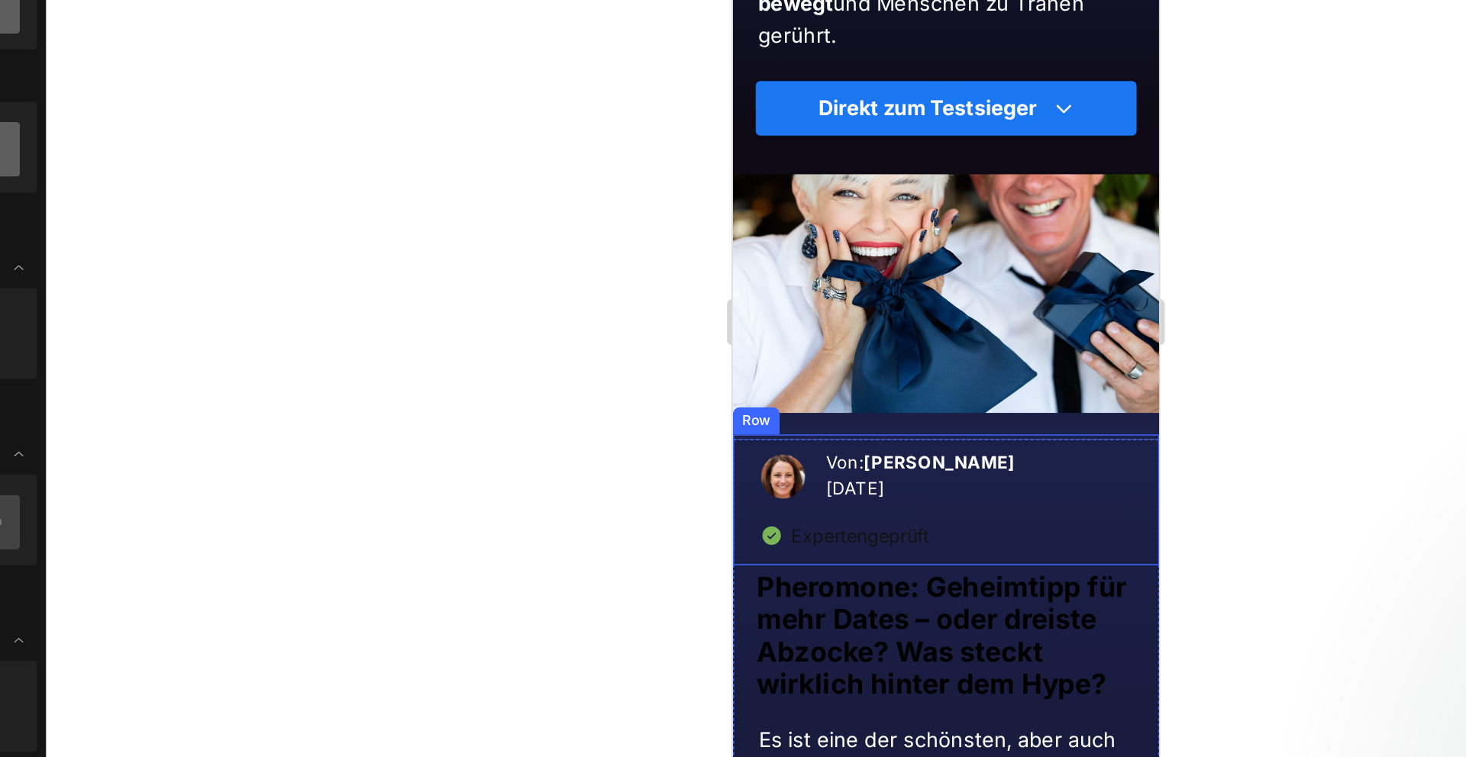
click at [737, 244] on div "Image Von: Kathrin van Vler 05.08.2025 Text block Advanced list Expertengeprüft…" at bounding box center [875, 267] width 286 height 87
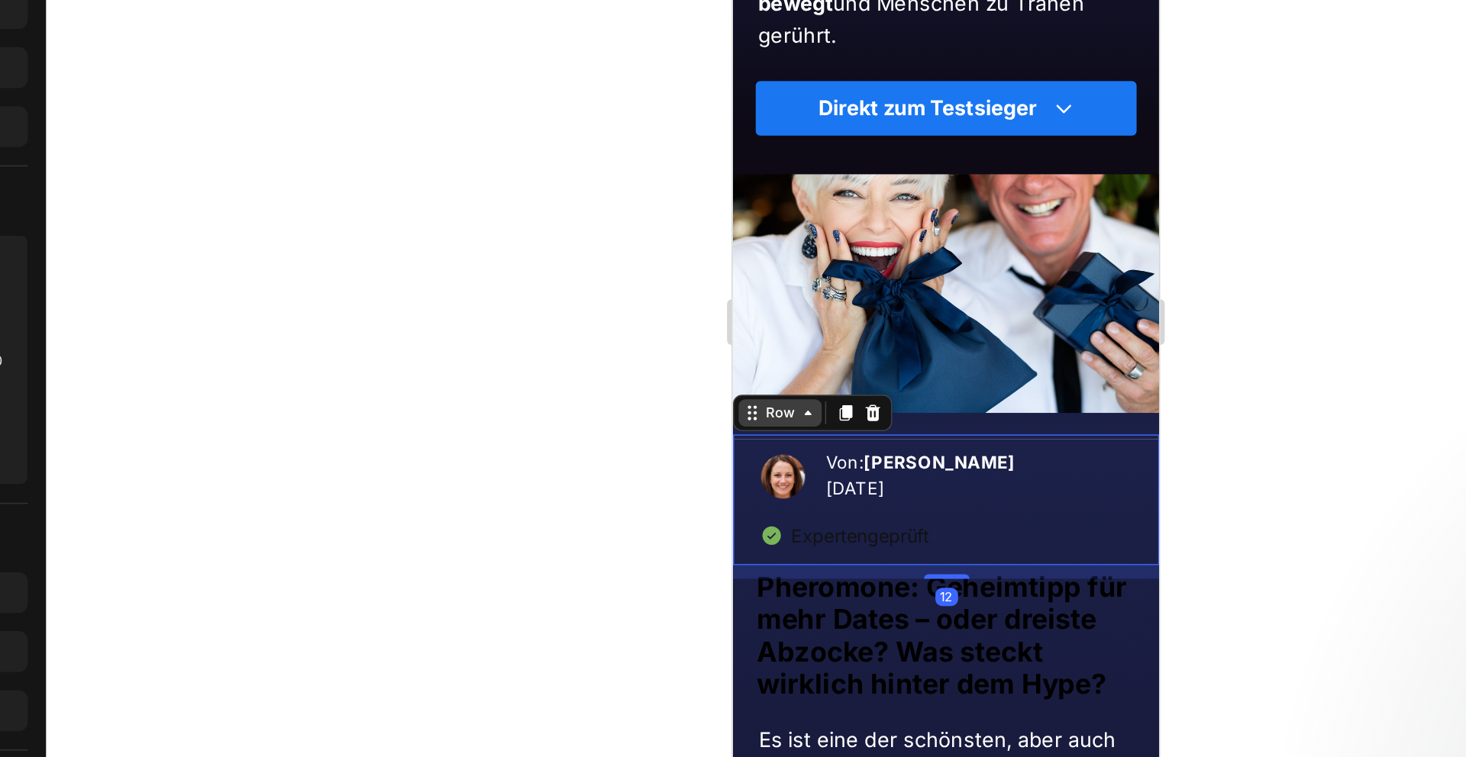
click at [751, 216] on div "Row" at bounding box center [763, 209] width 25 height 14
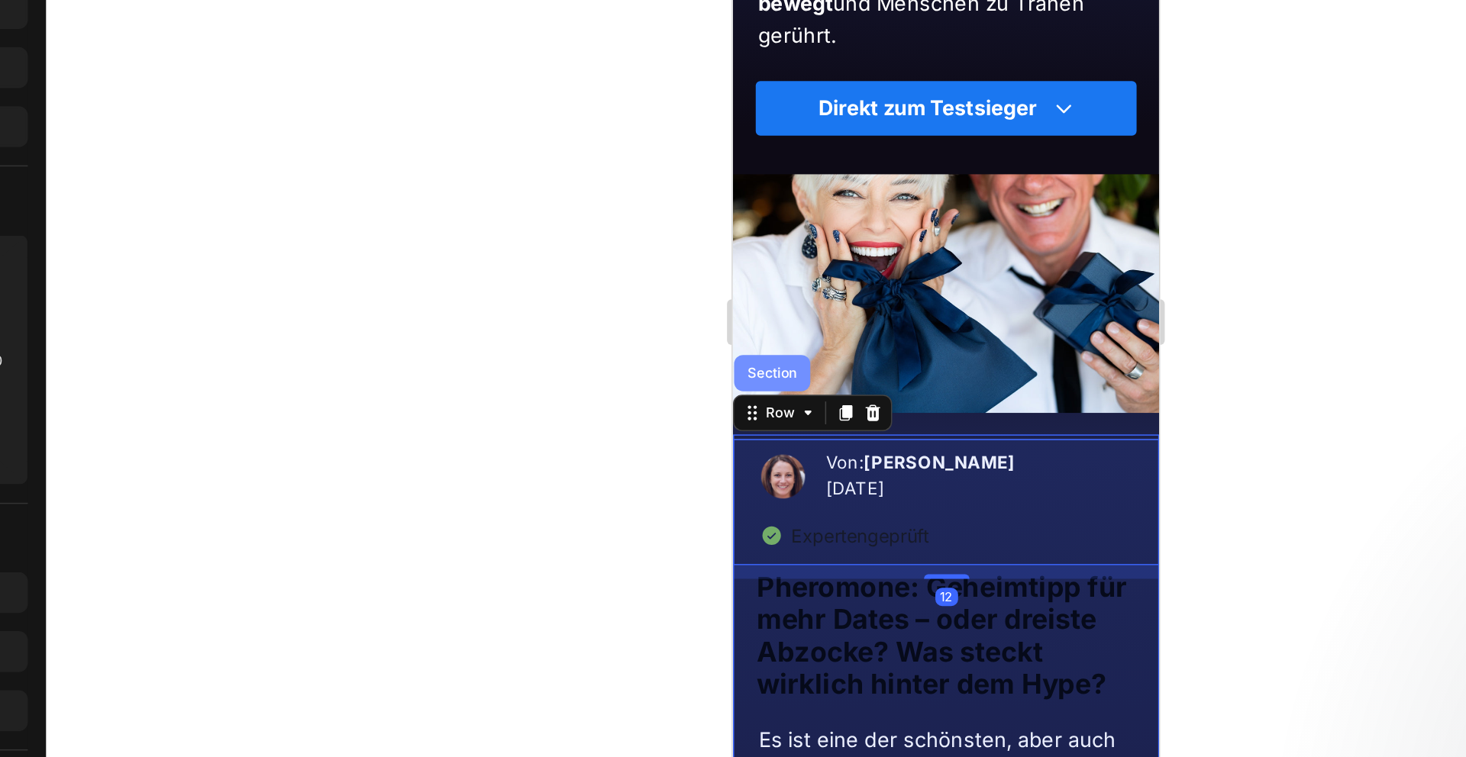
click at [752, 188] on div "Section" at bounding box center [758, 182] width 51 height 24
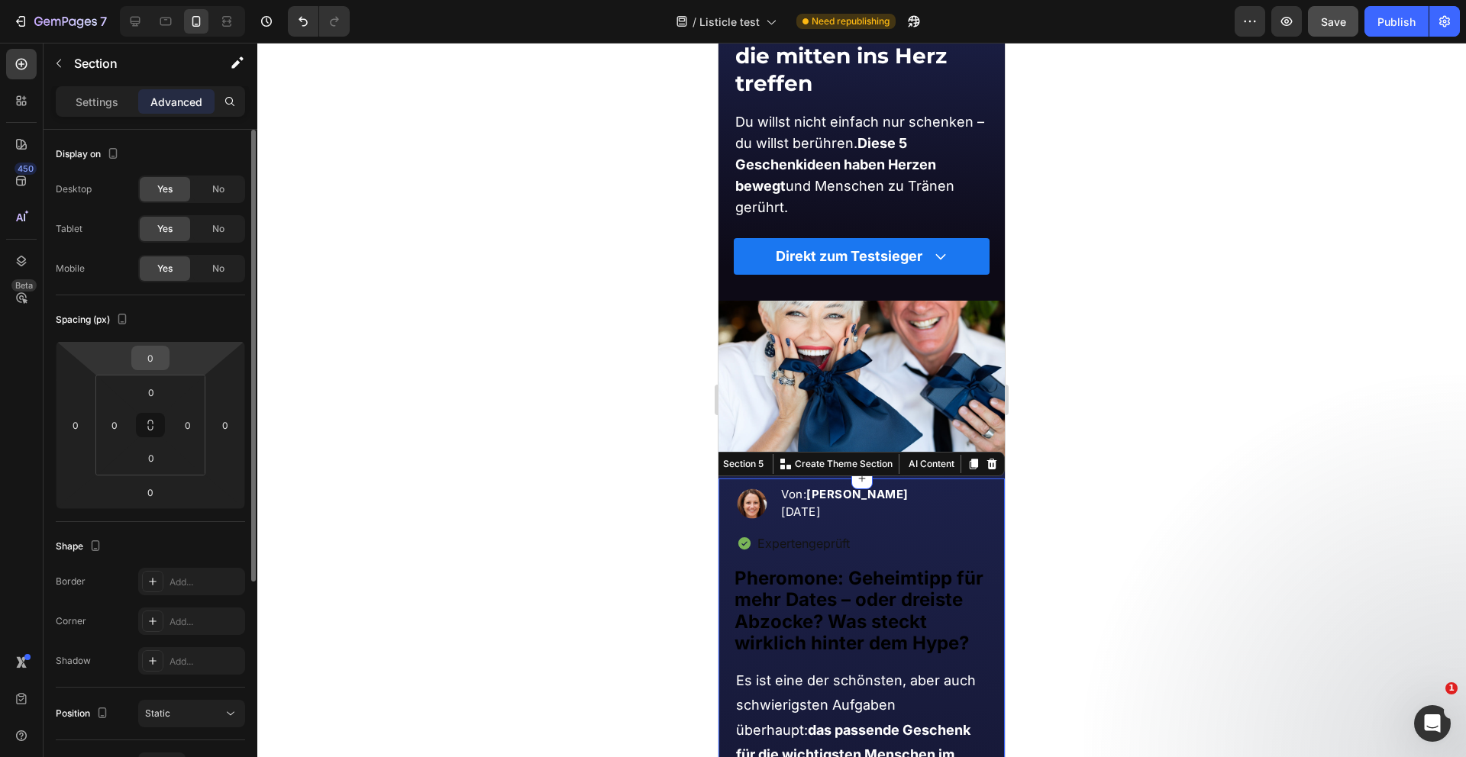
click at [157, 358] on input "0" at bounding box center [150, 358] width 31 height 23
type input "-4"
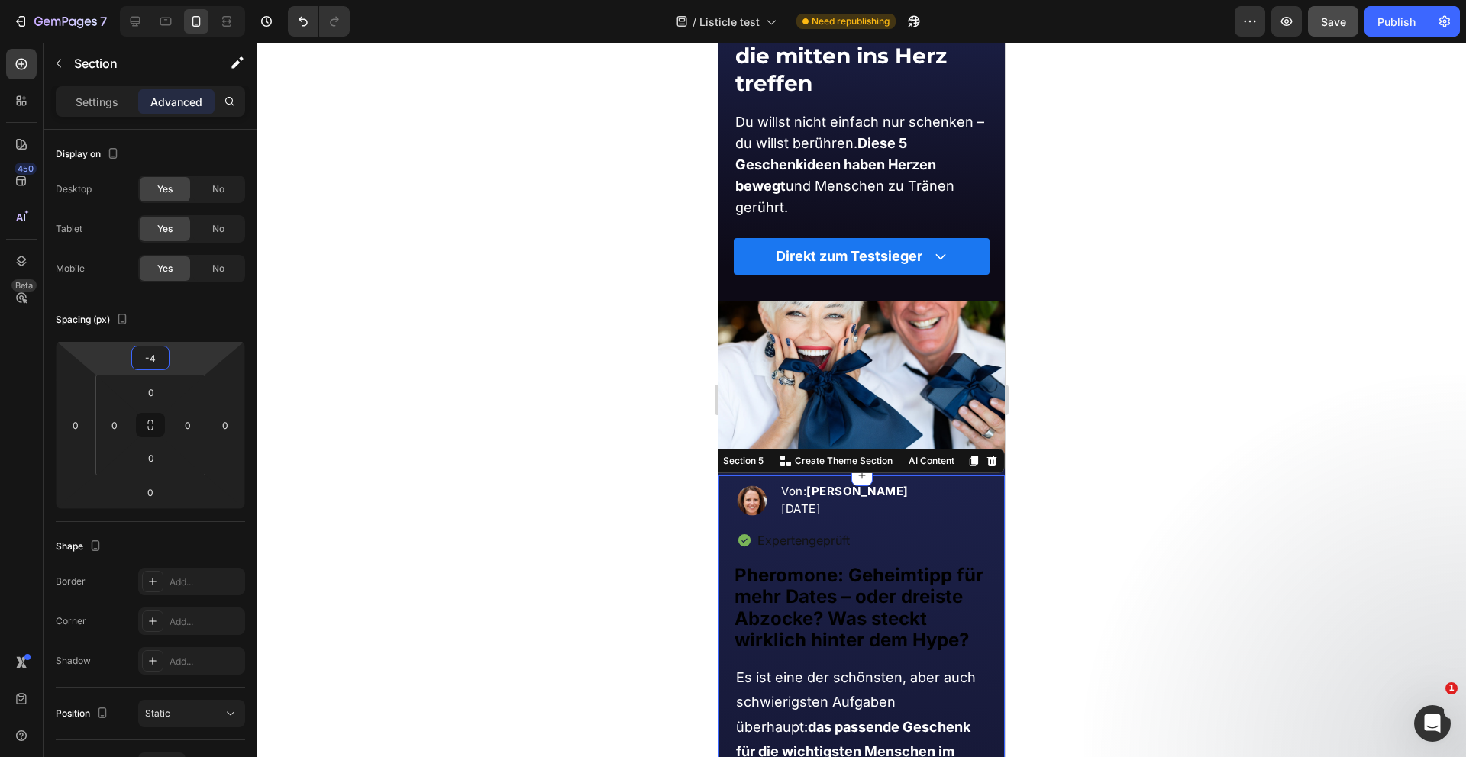
click at [567, 383] on div at bounding box center [861, 400] width 1208 height 715
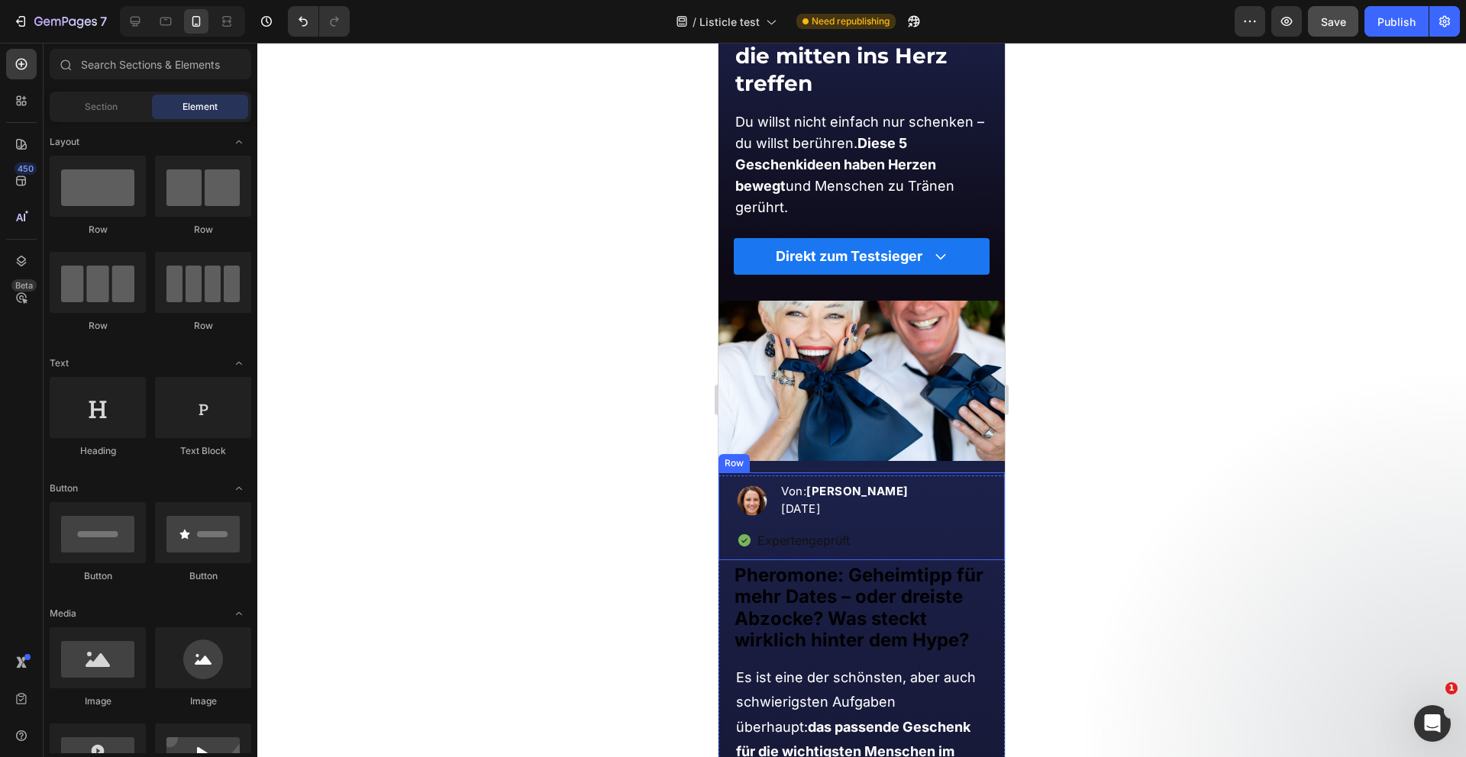
click at [722, 511] on div "Image Von: Kathrin van Vler 05.08.2025 Text block Advanced list Expertengeprüft…" at bounding box center [861, 516] width 286 height 87
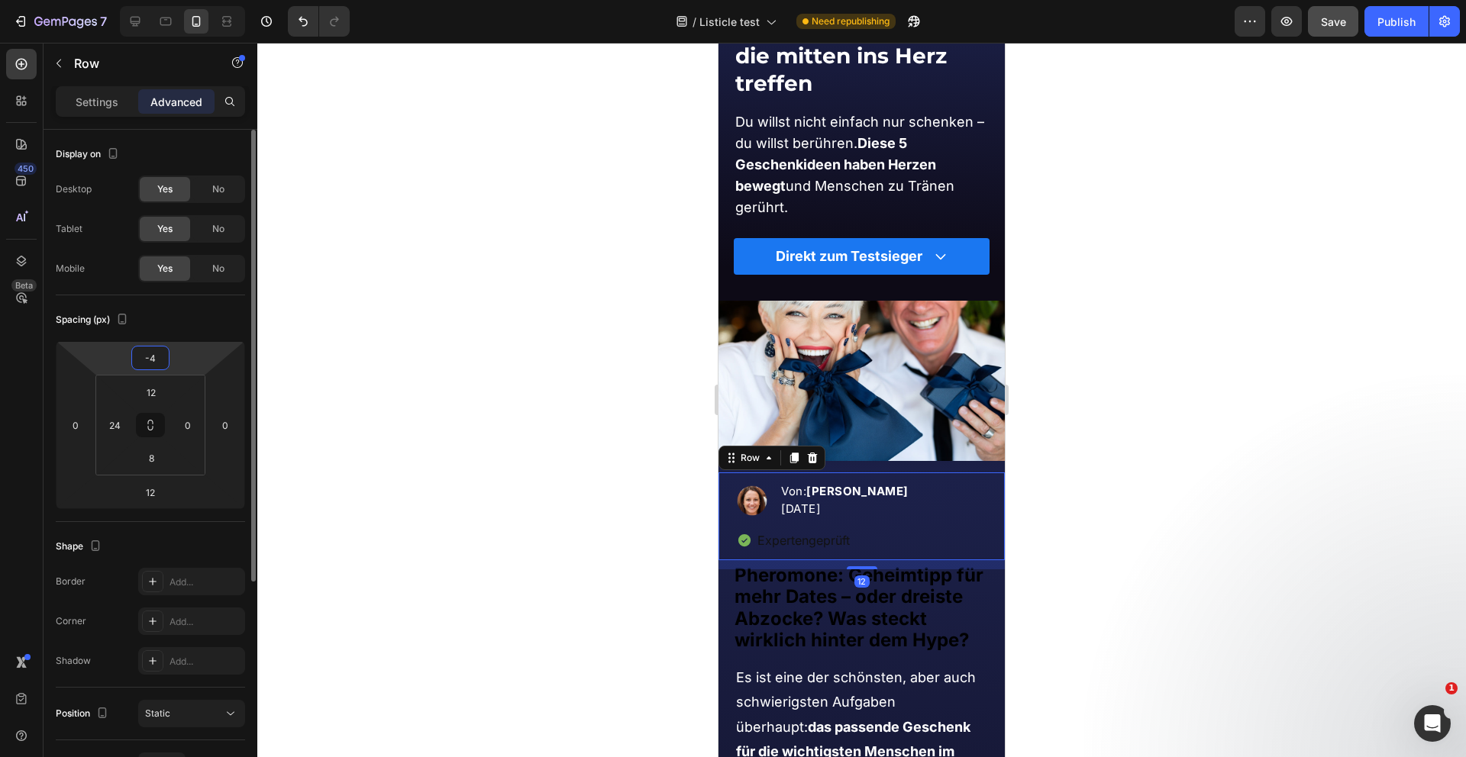
click at [157, 360] on input "-4" at bounding box center [150, 358] width 31 height 23
click at [446, 404] on div at bounding box center [861, 400] width 1208 height 715
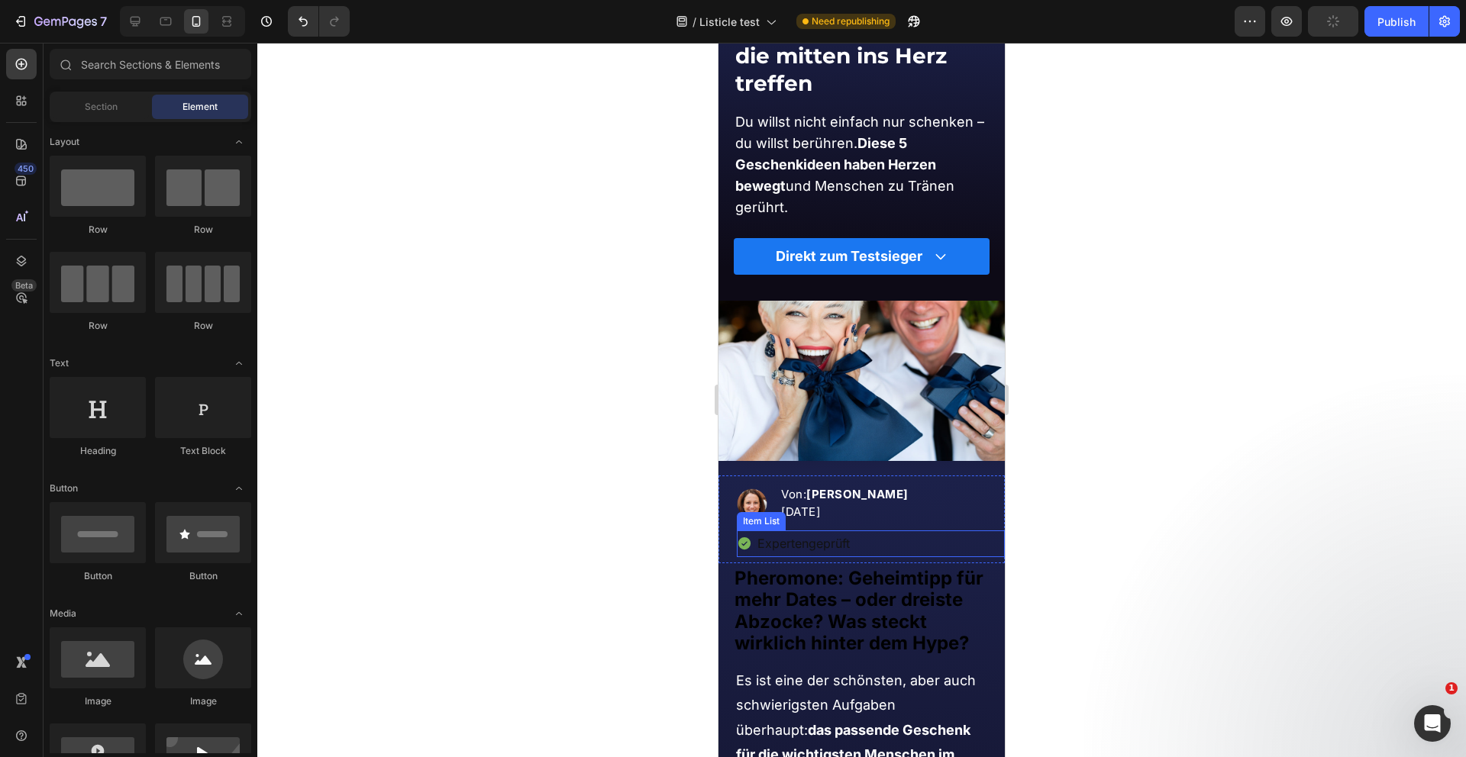
click at [810, 538] on p "Expertengeprüft" at bounding box center [803, 544] width 92 height 22
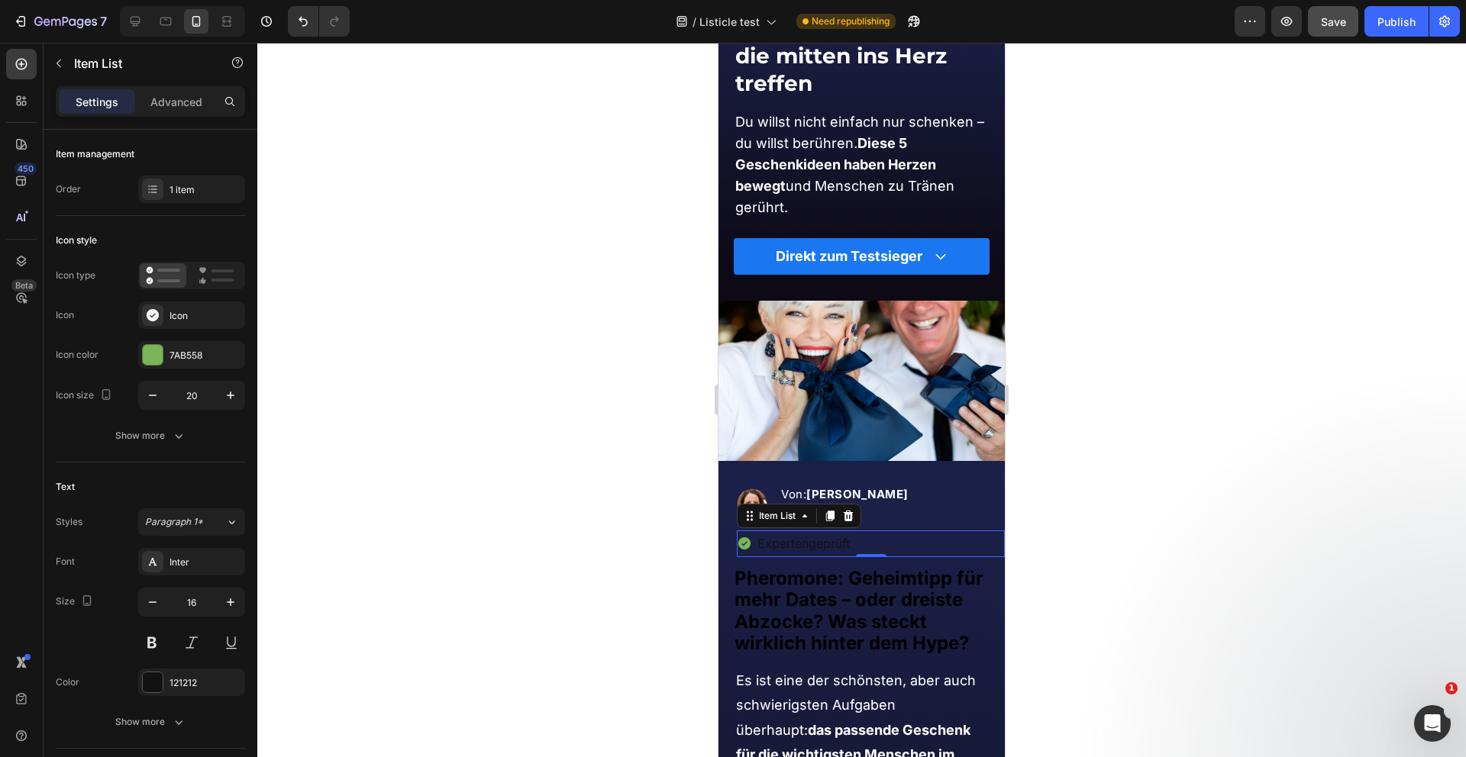
click at [798, 544] on p "Expertengeprüft" at bounding box center [803, 544] width 92 height 22
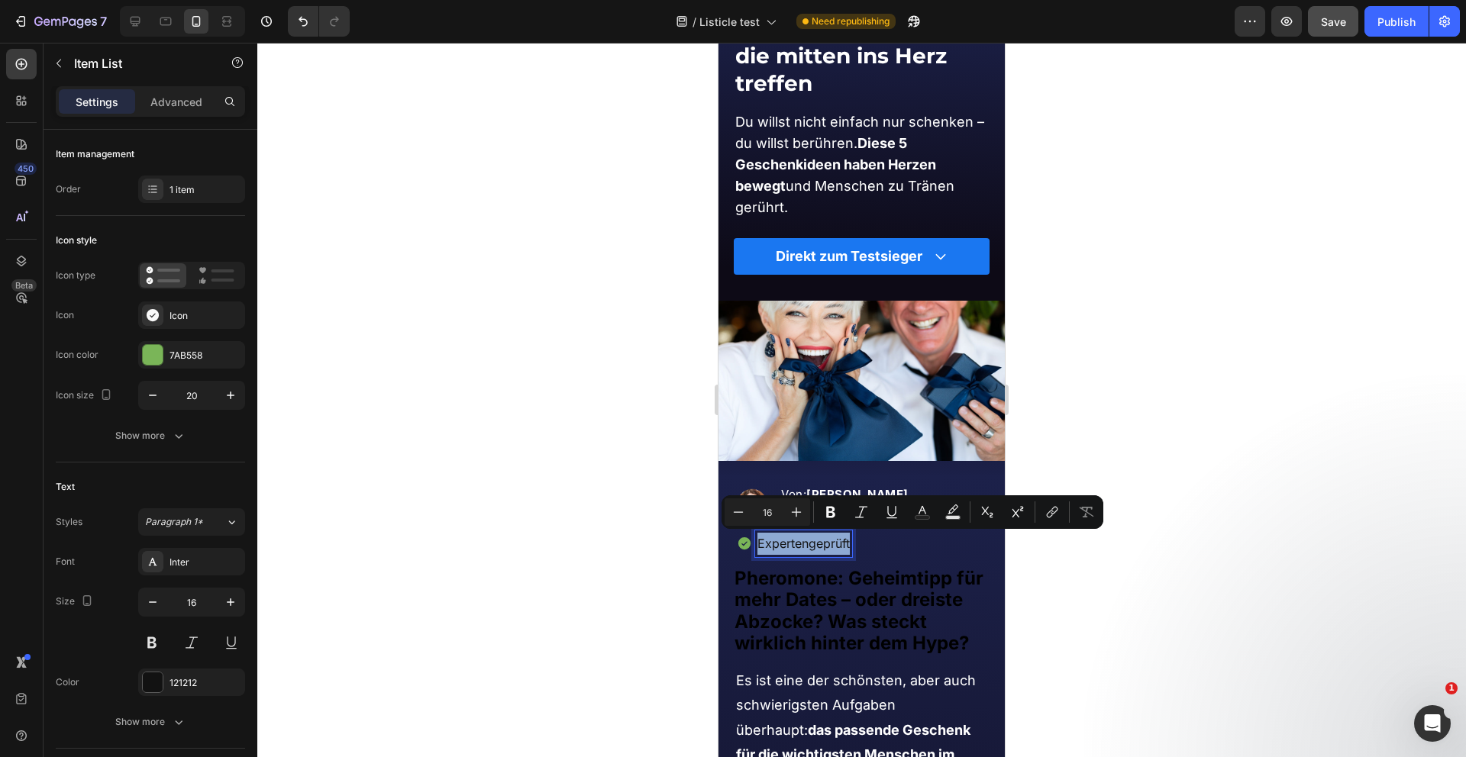
click at [798, 544] on p "Expertengeprüft" at bounding box center [803, 544] width 92 height 22
click at [930, 511] on button "Text Color" at bounding box center [921, 512] width 27 height 27
type input "121212"
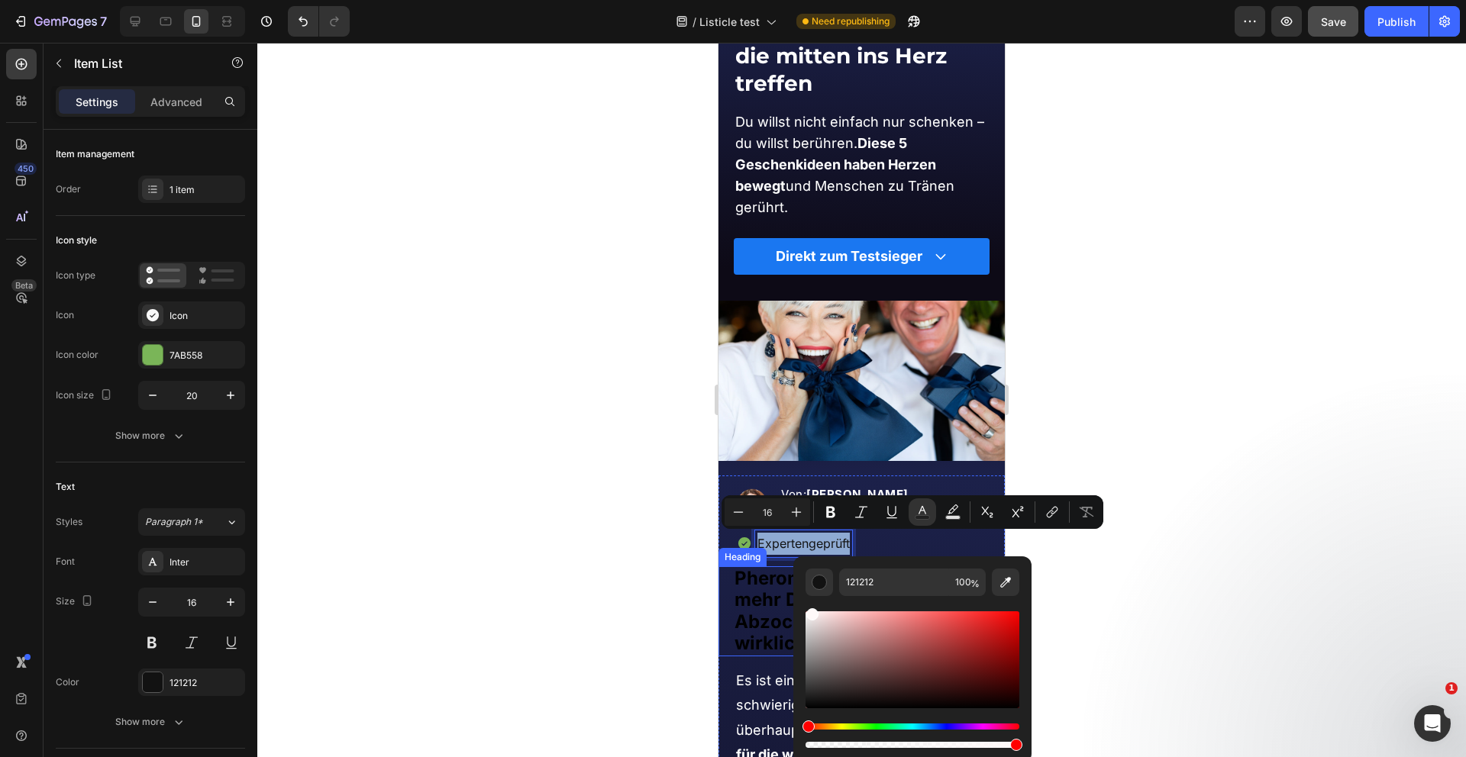
type input "FFF9F9"
drag, startPoint x: 1557, startPoint y: 666, endPoint x: 750, endPoint y: 568, distance: 812.1
click at [636, 564] on div at bounding box center [861, 400] width 1208 height 715
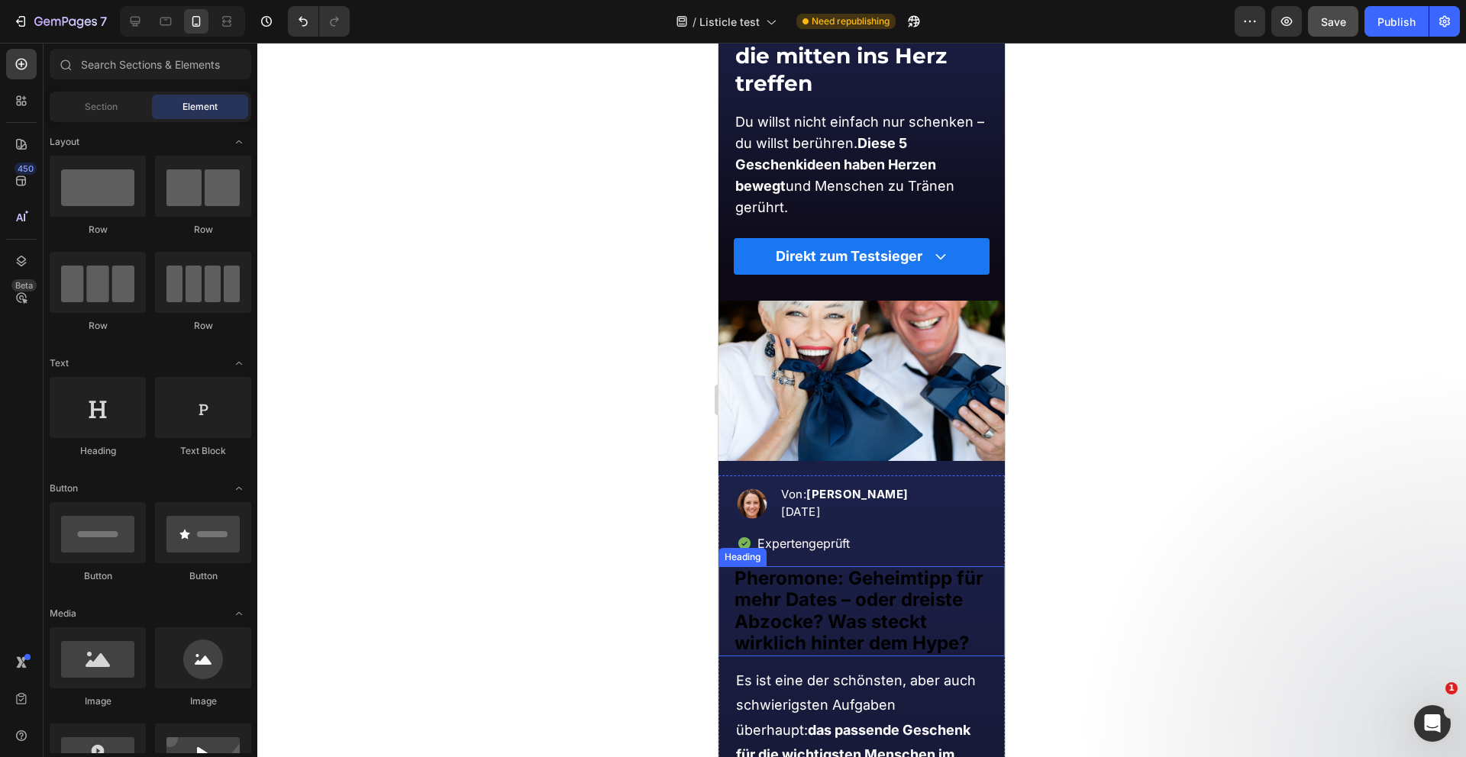
click at [636, 564] on div at bounding box center [861, 400] width 1208 height 715
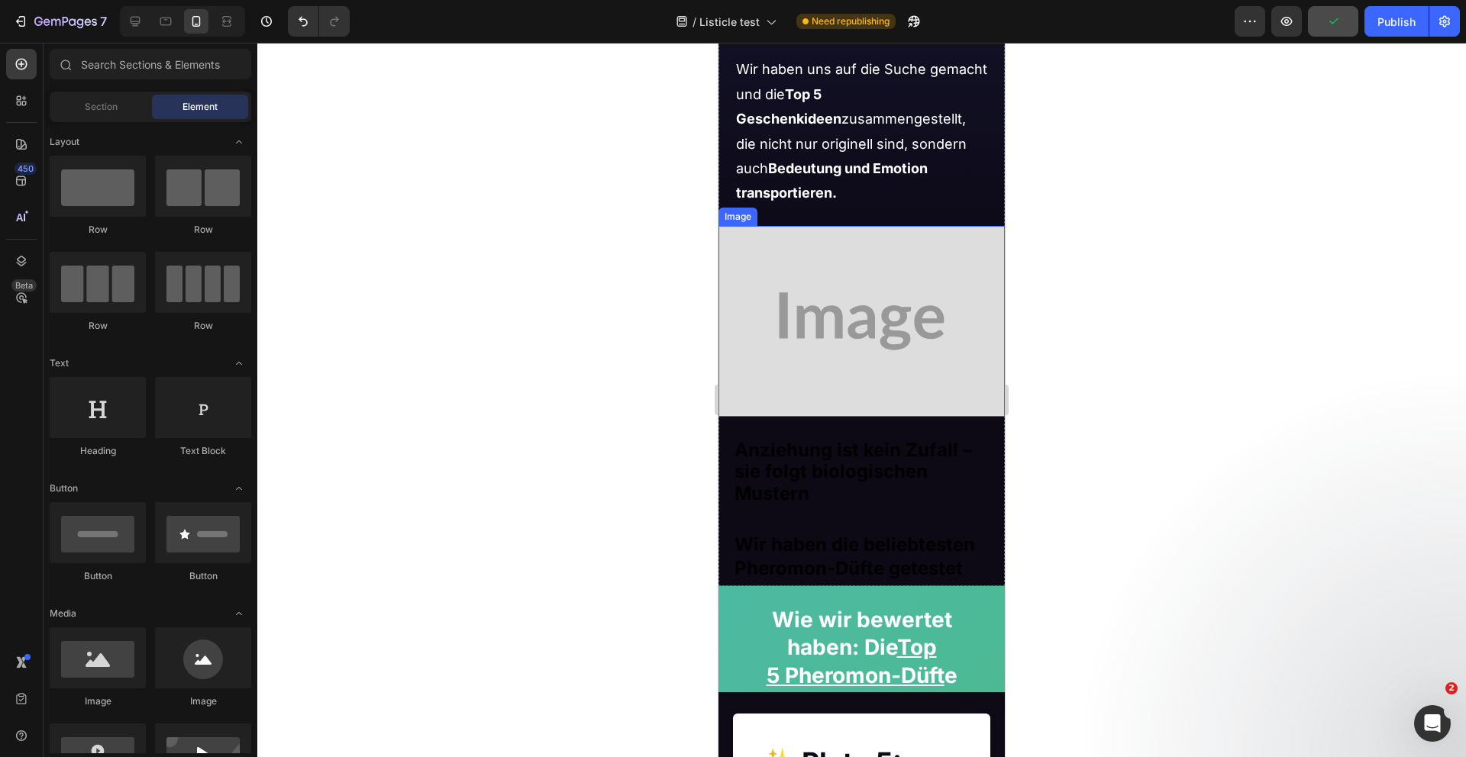
scroll to position [1286, 0]
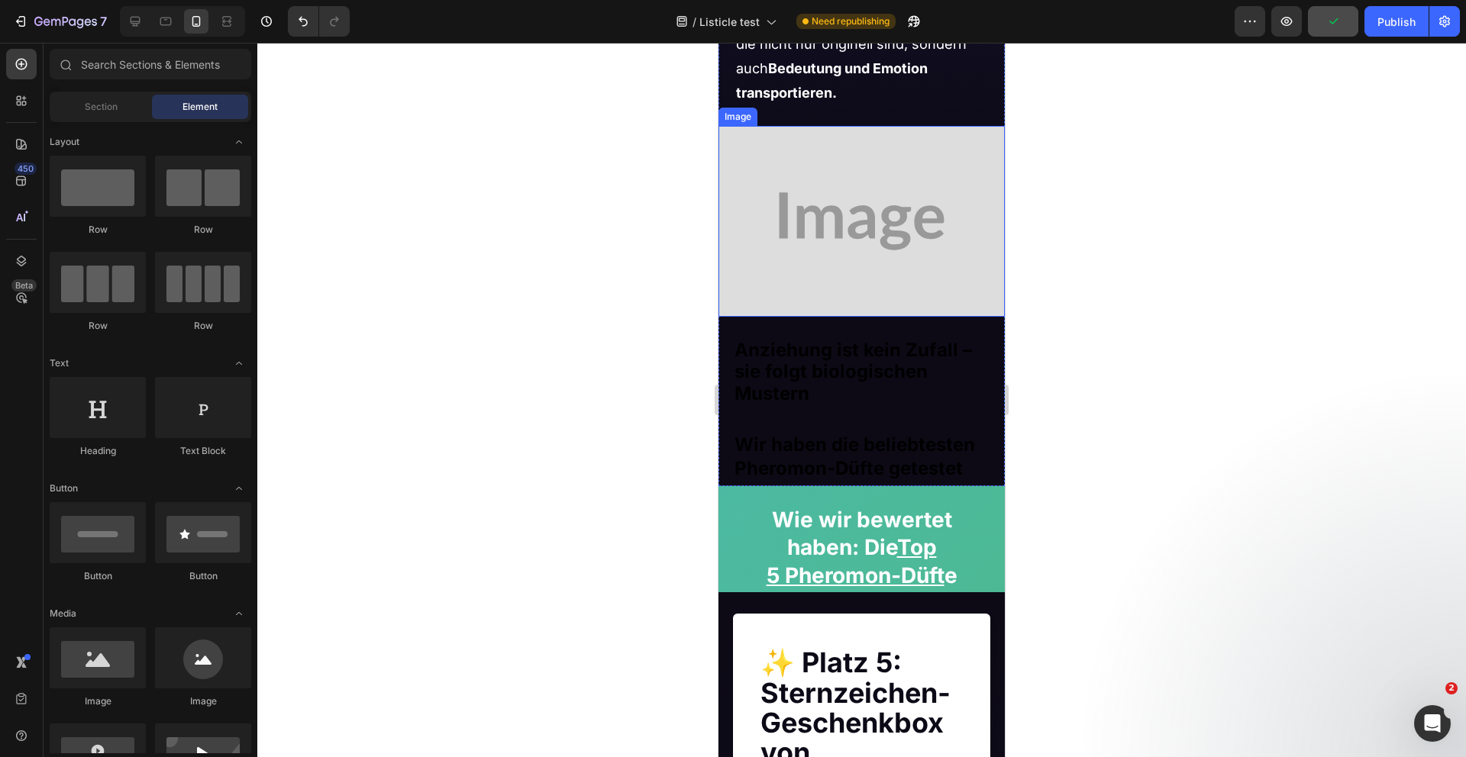
click at [840, 236] on img at bounding box center [861, 221] width 286 height 191
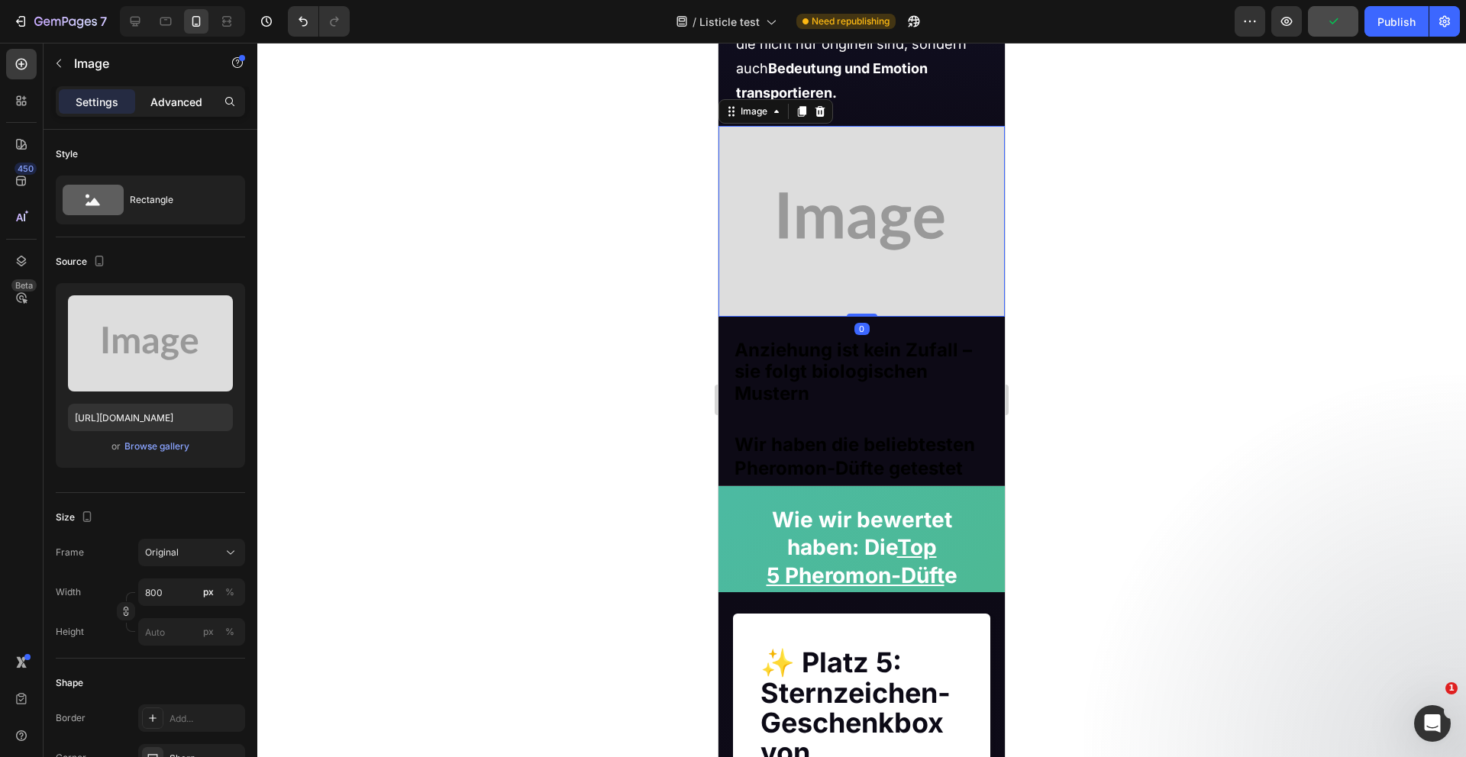
click at [177, 99] on p "Advanced" at bounding box center [176, 102] width 52 height 16
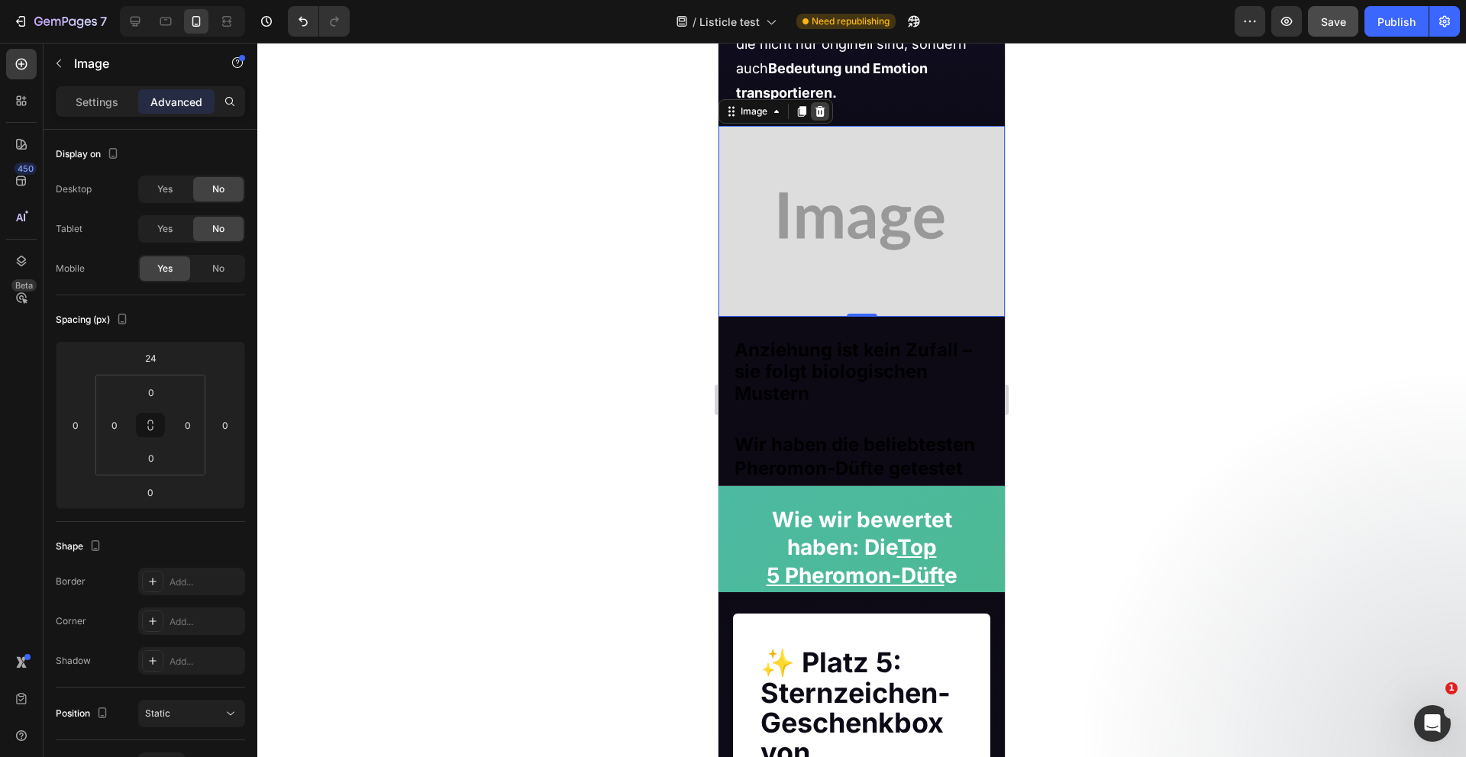
click at [821, 116] on icon at bounding box center [820, 111] width 12 height 12
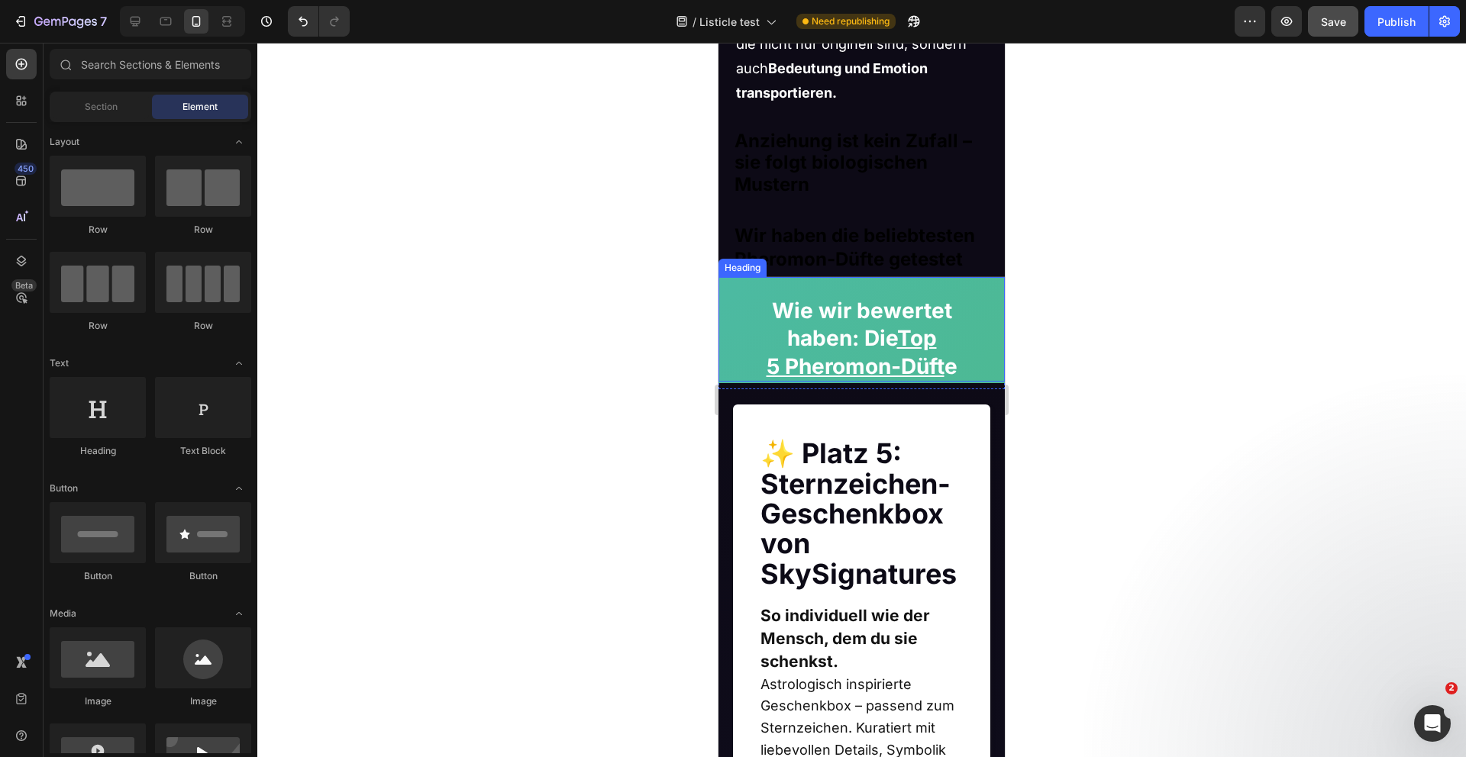
click at [753, 296] on div "Wie wir bewertet haben: Die Top 5 Pheromon-Düft e Heading" at bounding box center [861, 329] width 286 height 105
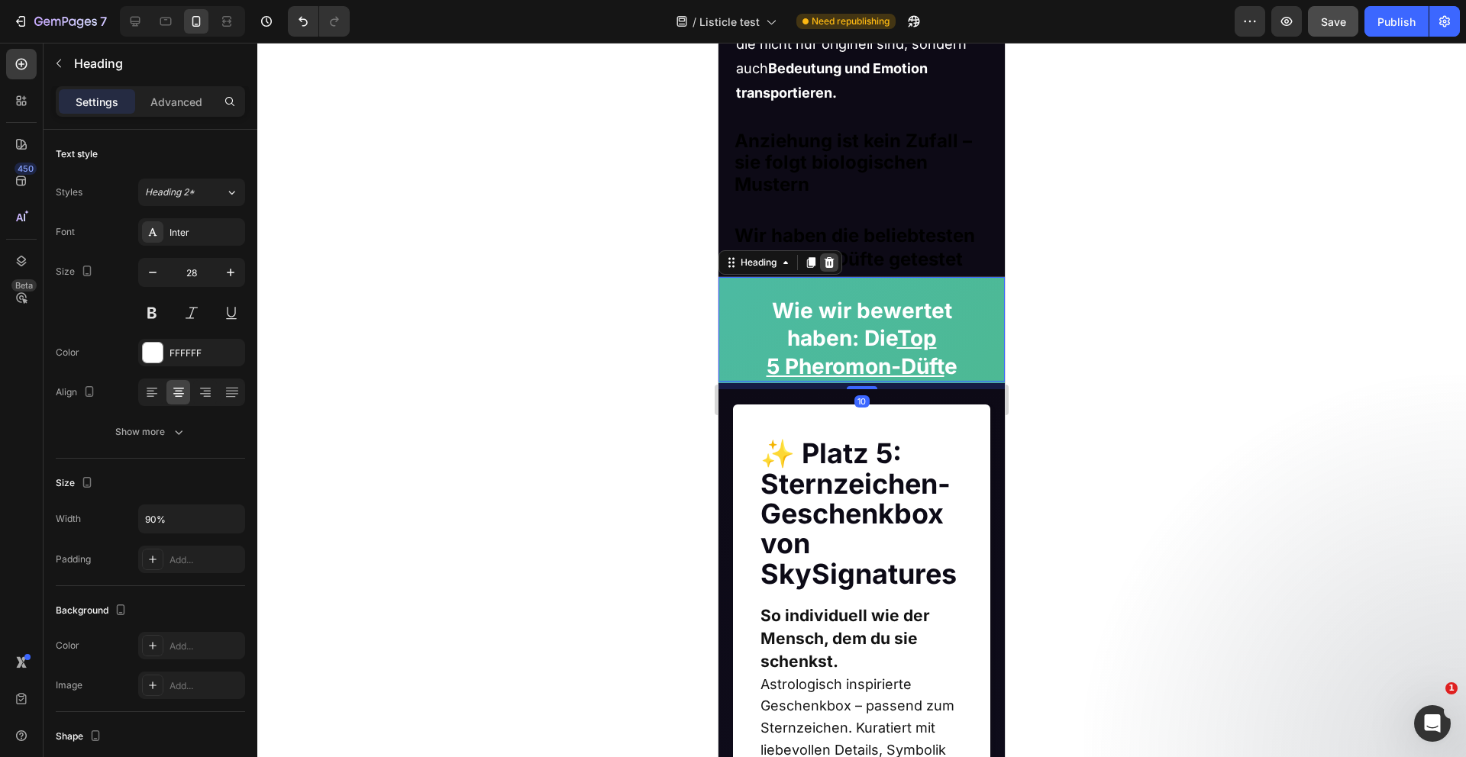
click at [829, 267] on icon at bounding box center [829, 262] width 10 height 11
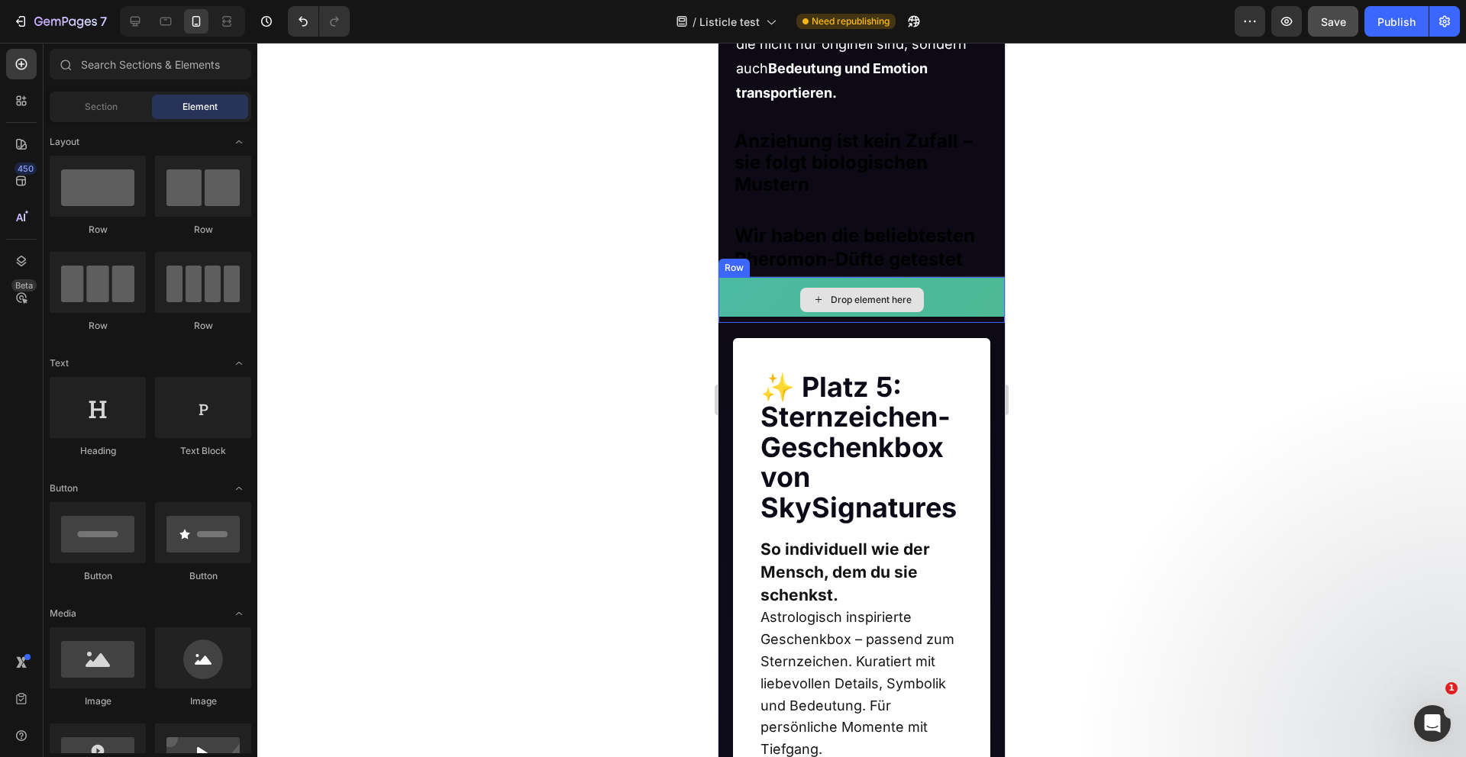
click at [814, 305] on icon at bounding box center [818, 299] width 12 height 13
click at [757, 298] on div "Drop element here" at bounding box center [861, 300] width 286 height 46
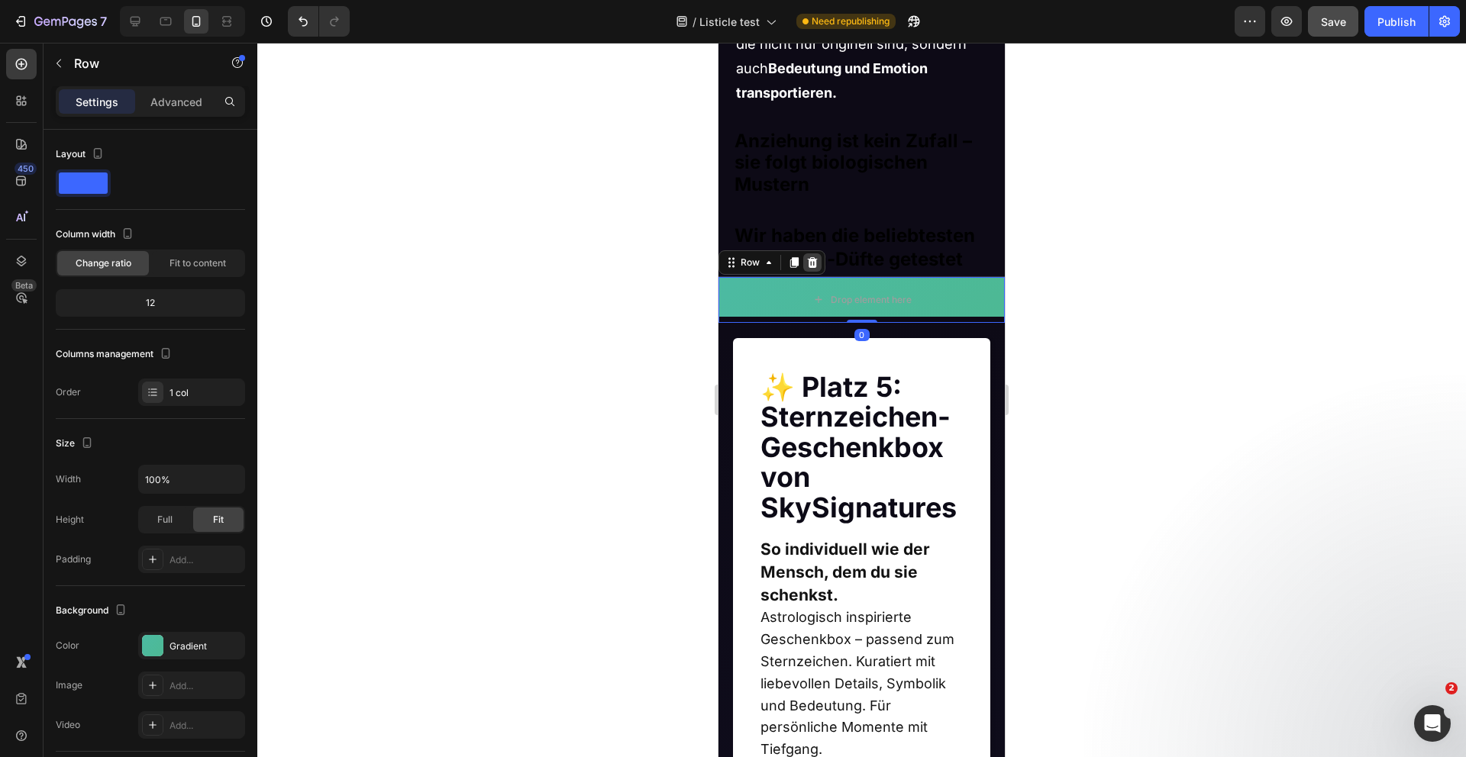
click at [805, 263] on div at bounding box center [812, 262] width 18 height 18
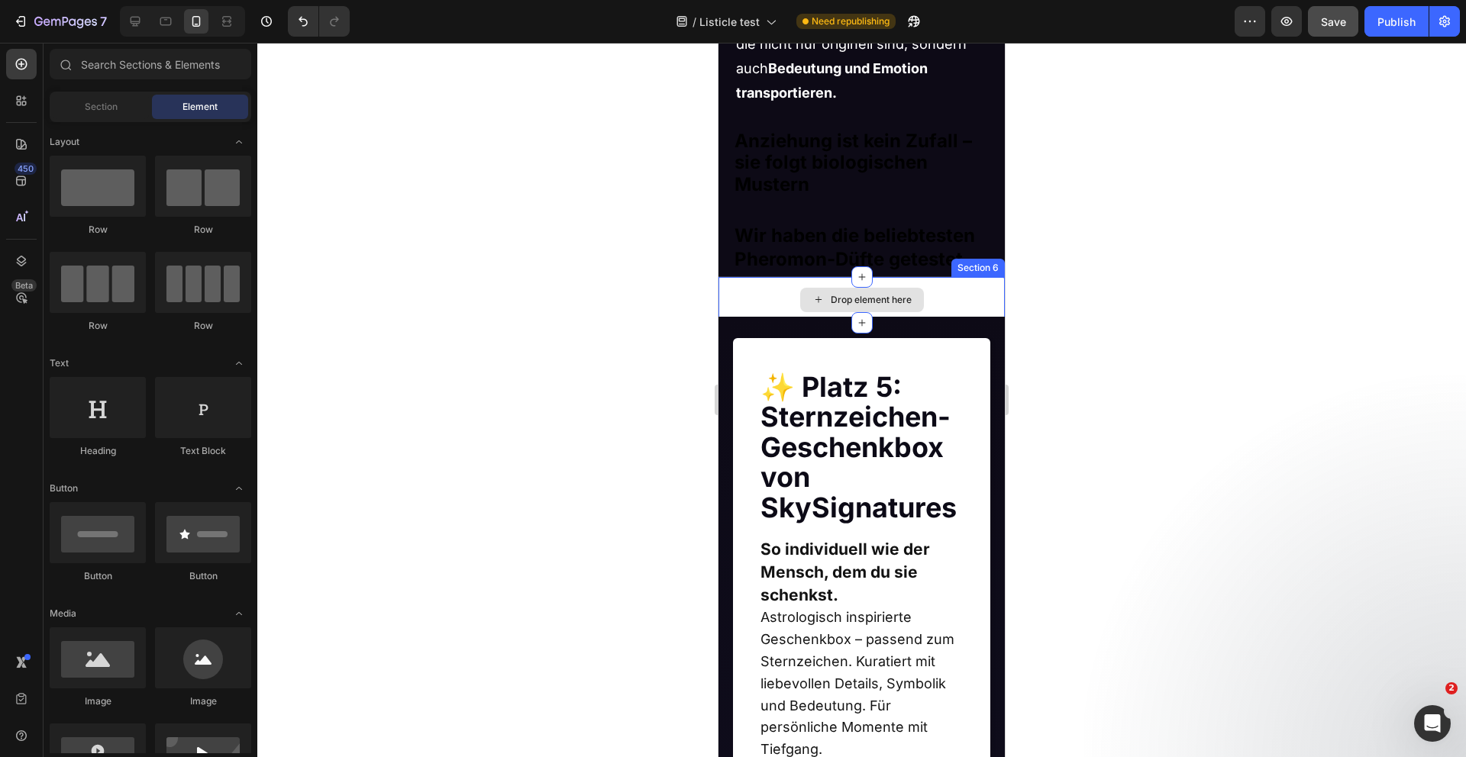
click at [799, 305] on div "Drop element here" at bounding box center [861, 300] width 286 height 46
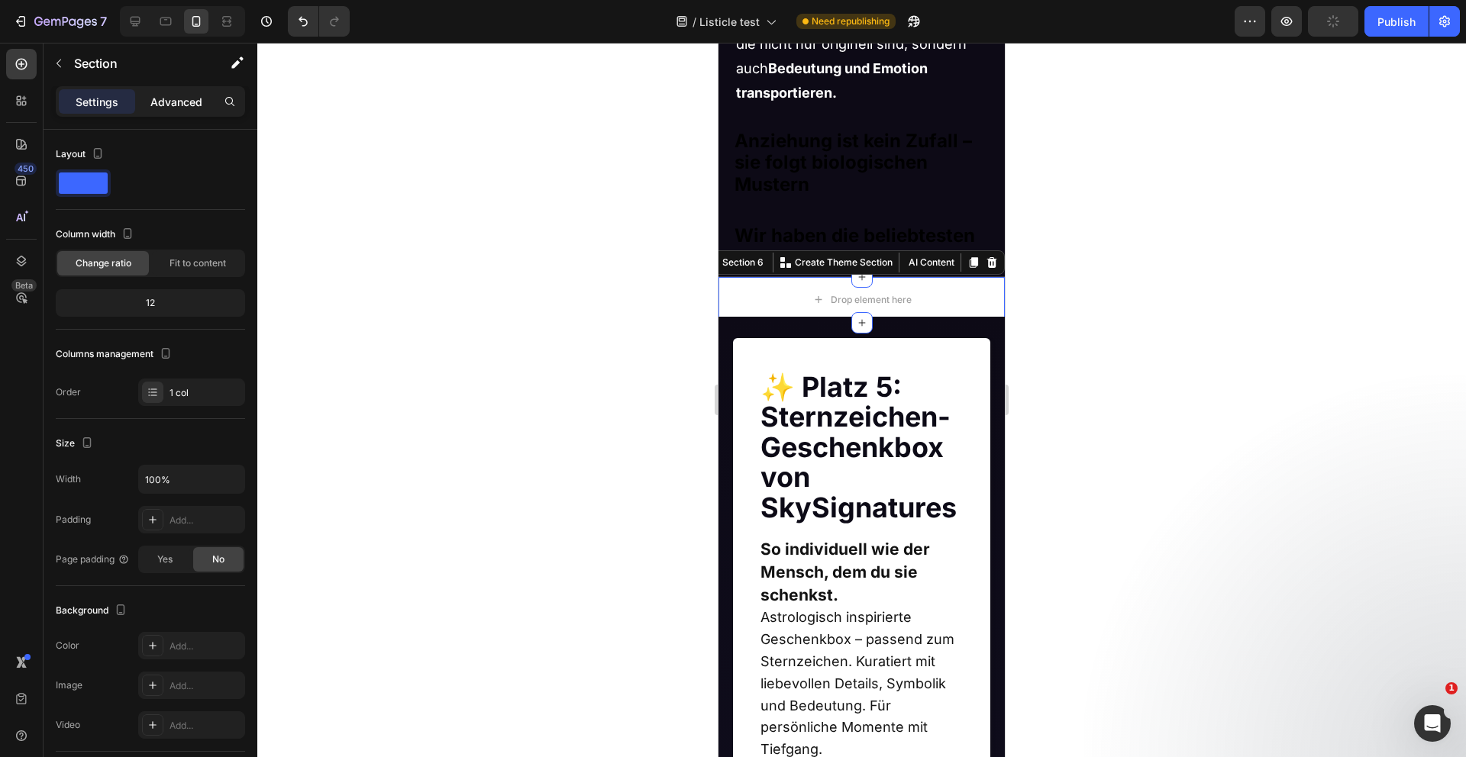
click at [172, 105] on p "Advanced" at bounding box center [176, 102] width 52 height 16
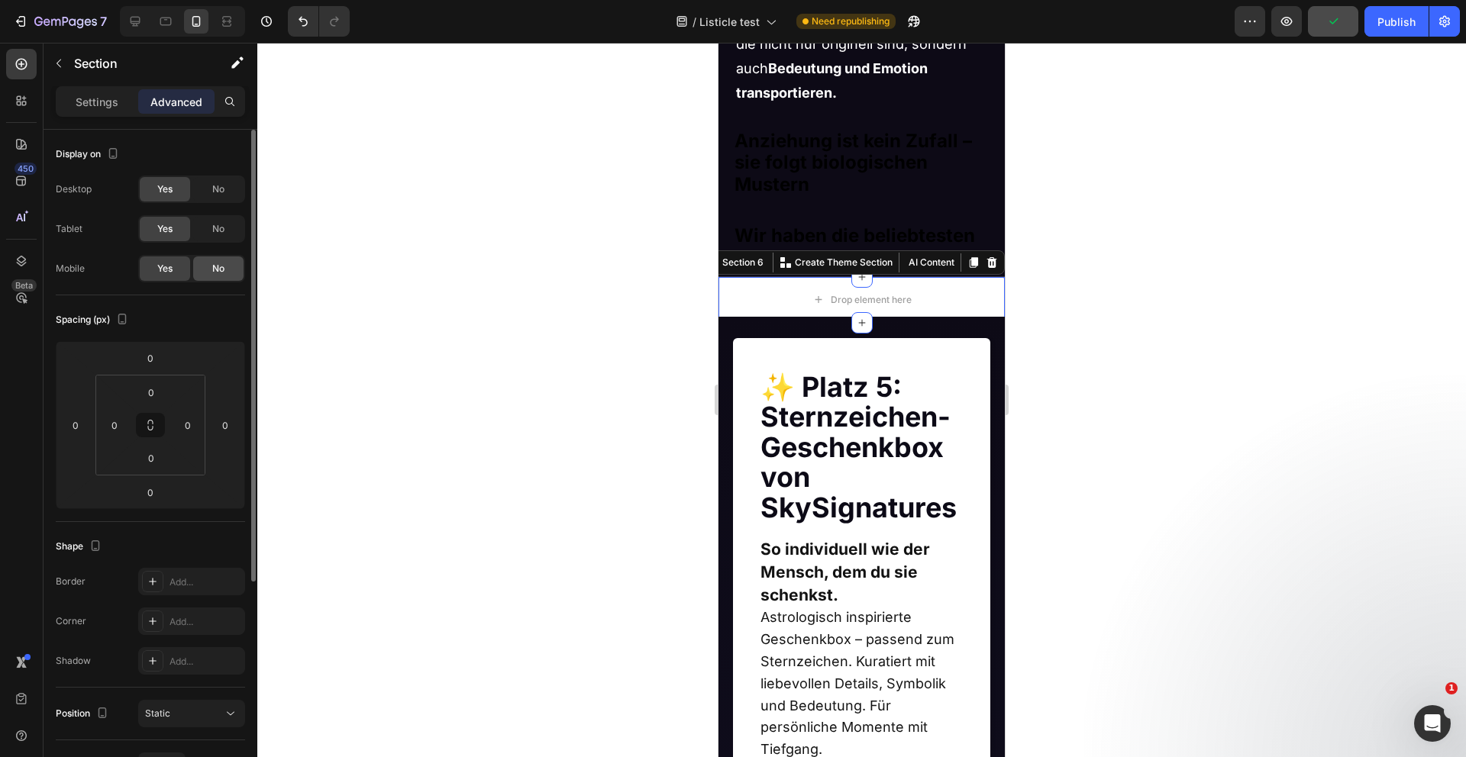
click at [211, 269] on div "No" at bounding box center [218, 269] width 50 height 24
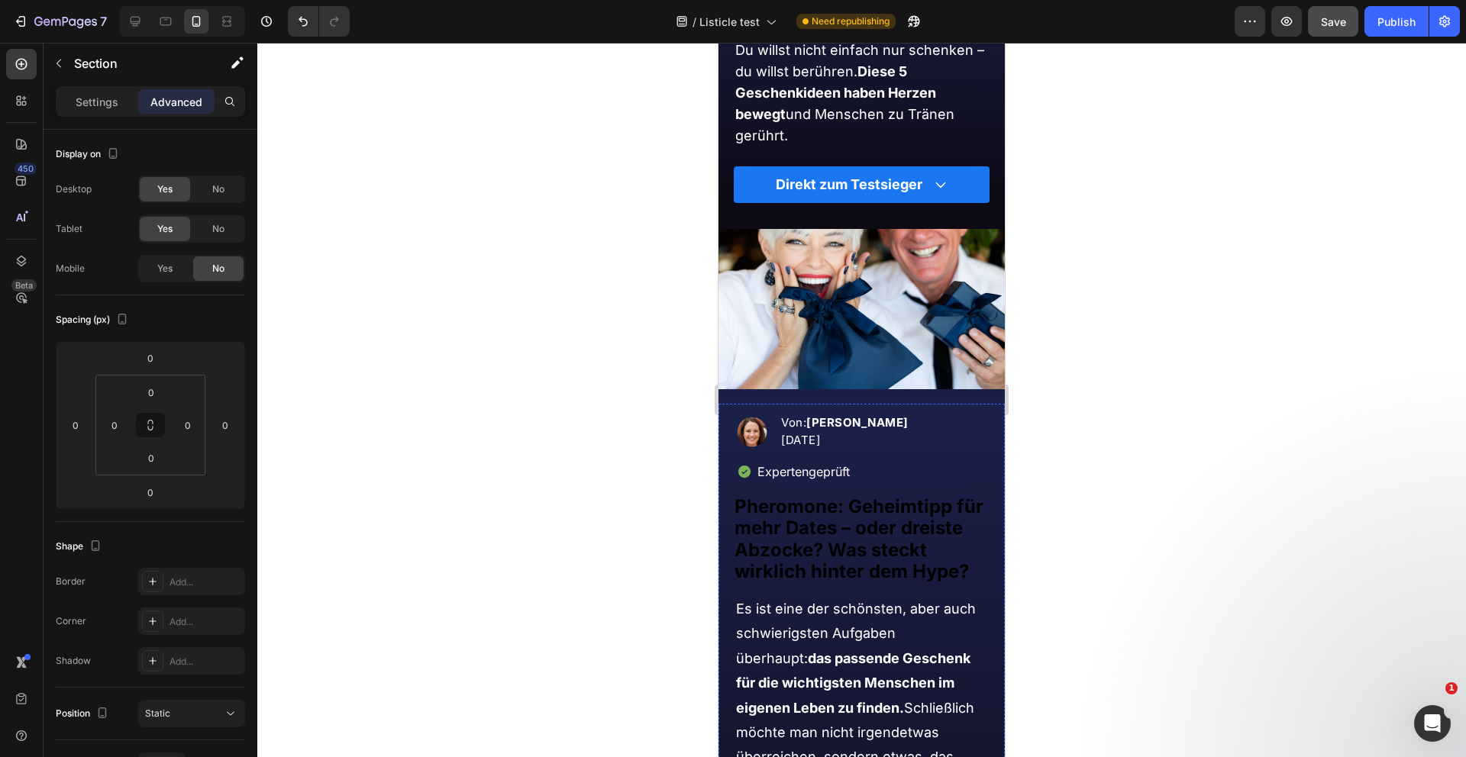
scroll to position [184, 0]
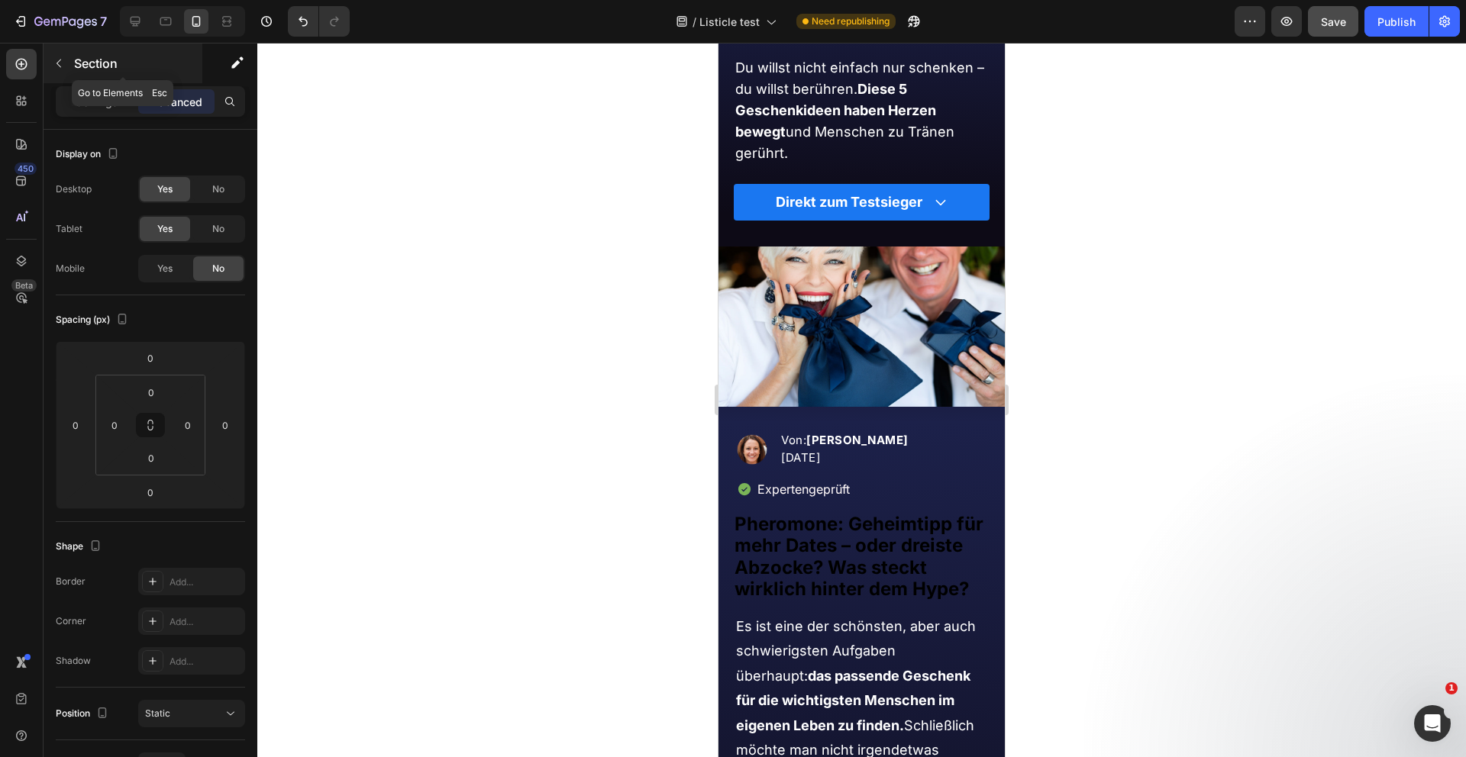
click at [63, 65] on icon "button" at bounding box center [59, 63] width 12 height 12
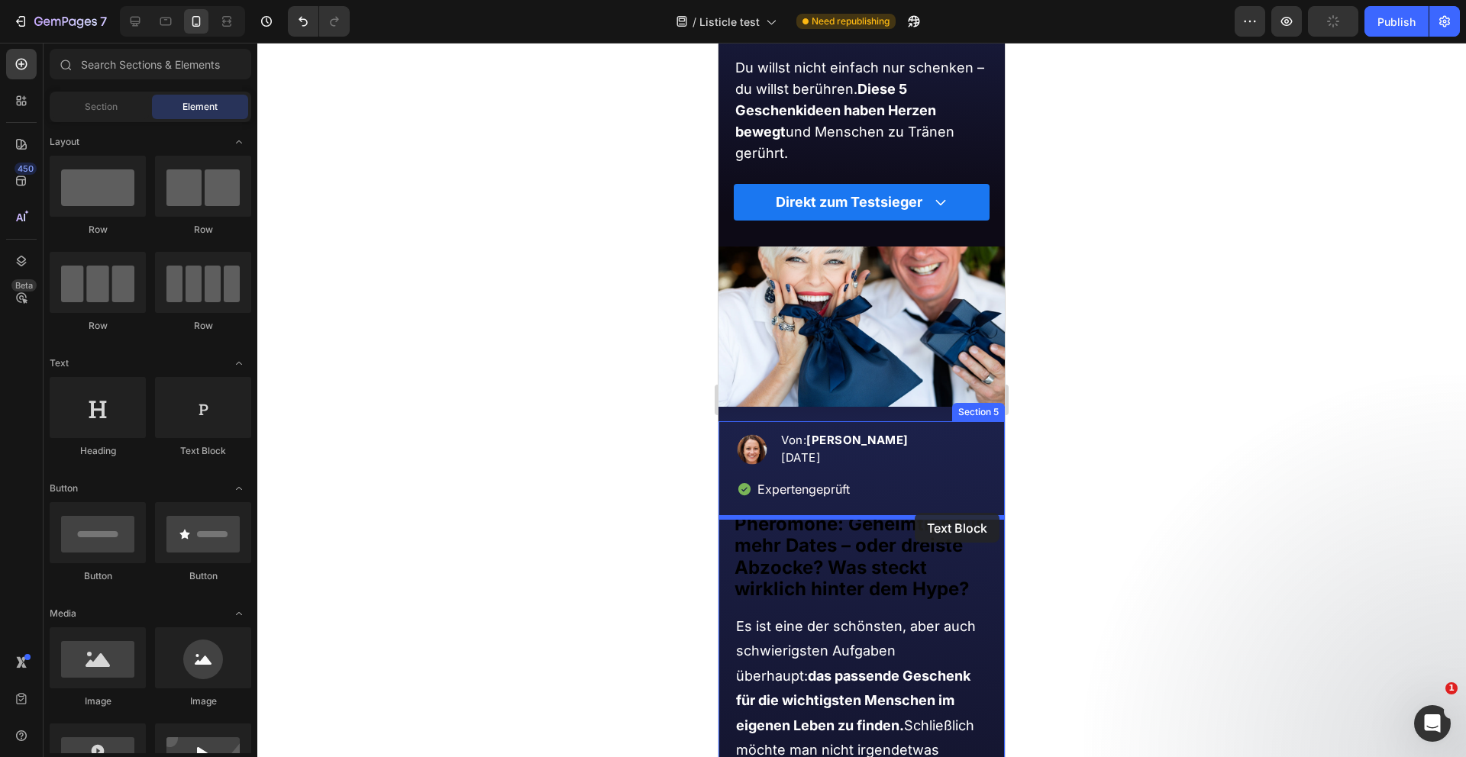
drag, startPoint x: 914, startPoint y: 450, endPoint x: 915, endPoint y: 513, distance: 62.6
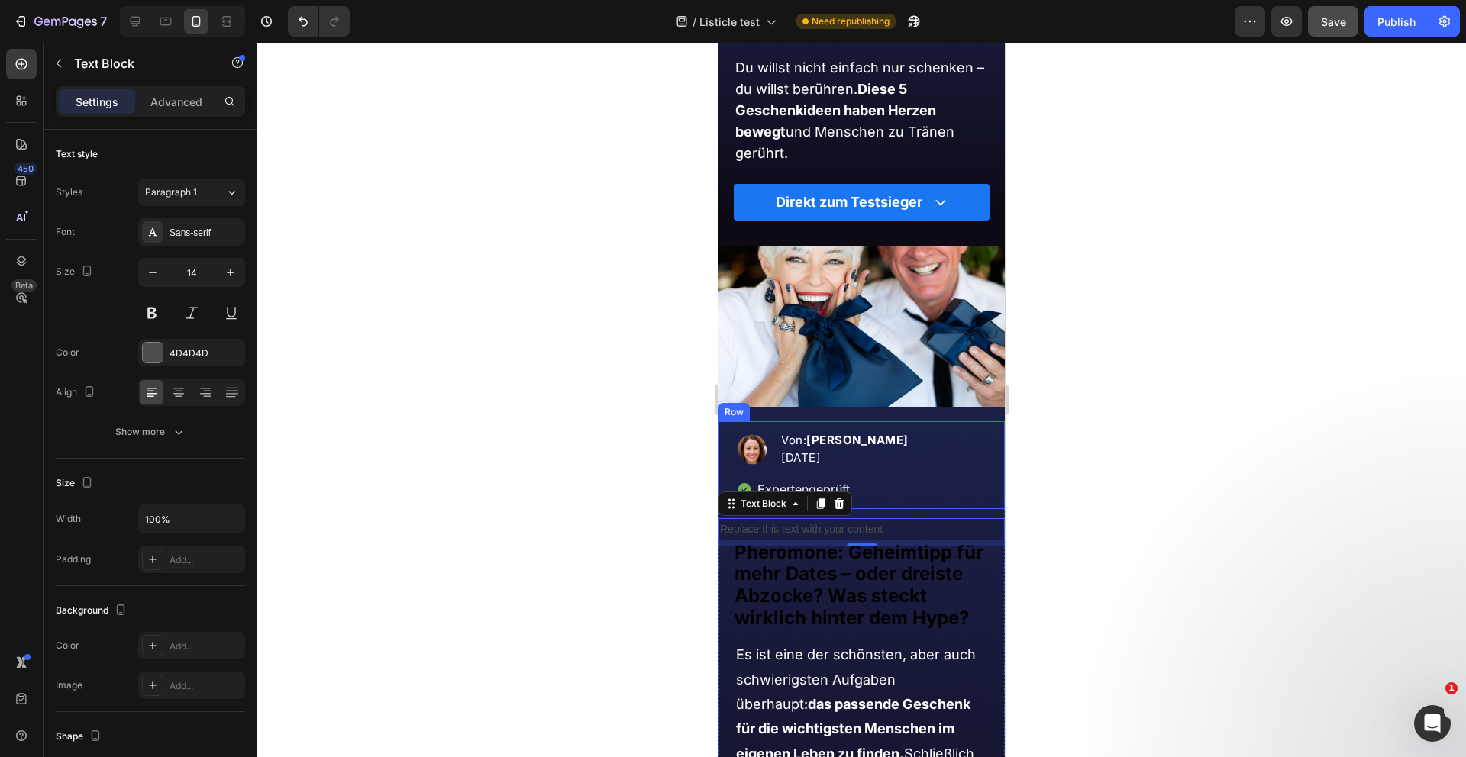
click at [980, 428] on div "Image Von: Kathrin van Vler 05.08.2025 Text block Advanced list Expertengeprüft…" at bounding box center [861, 464] width 286 height 87
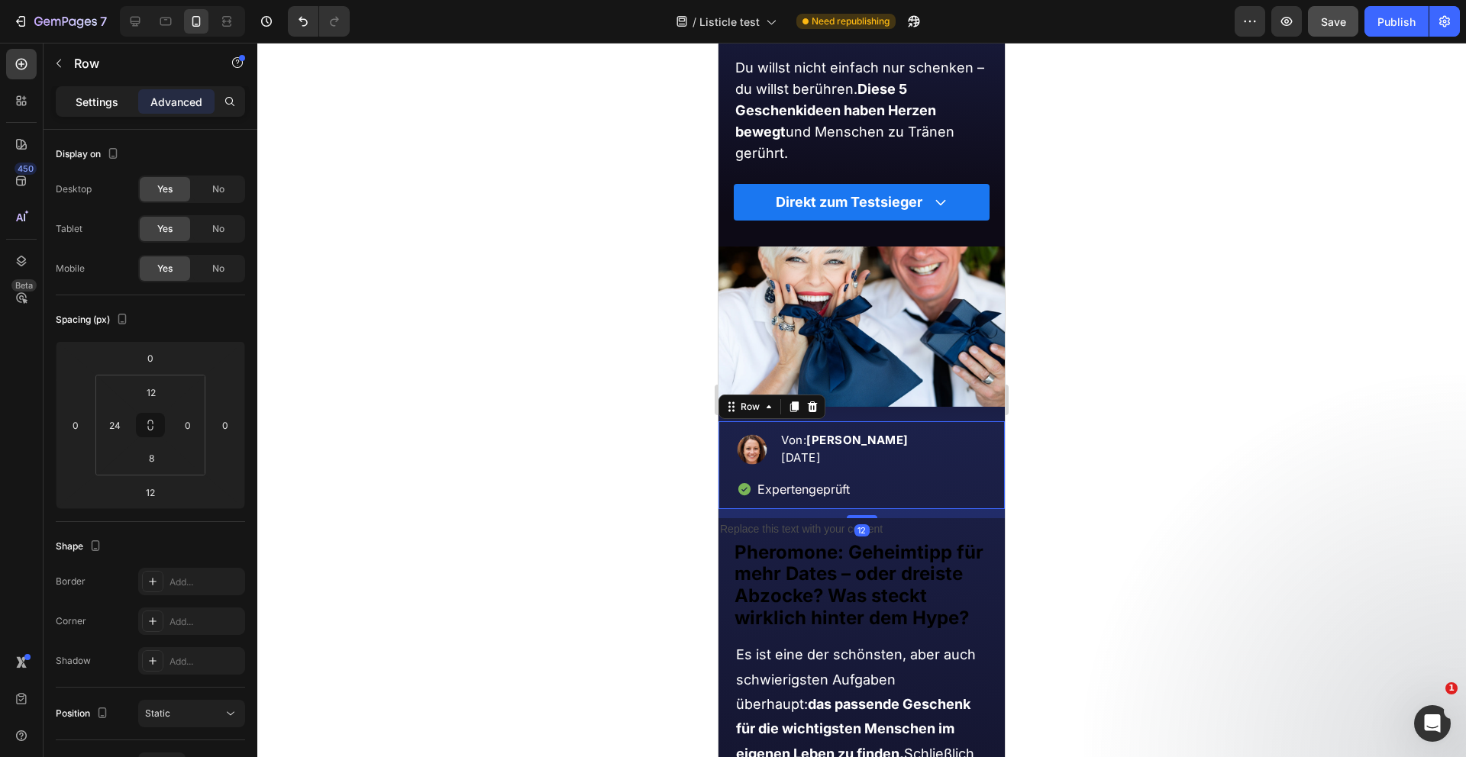
click at [90, 111] on div "Settings" at bounding box center [97, 101] width 76 height 24
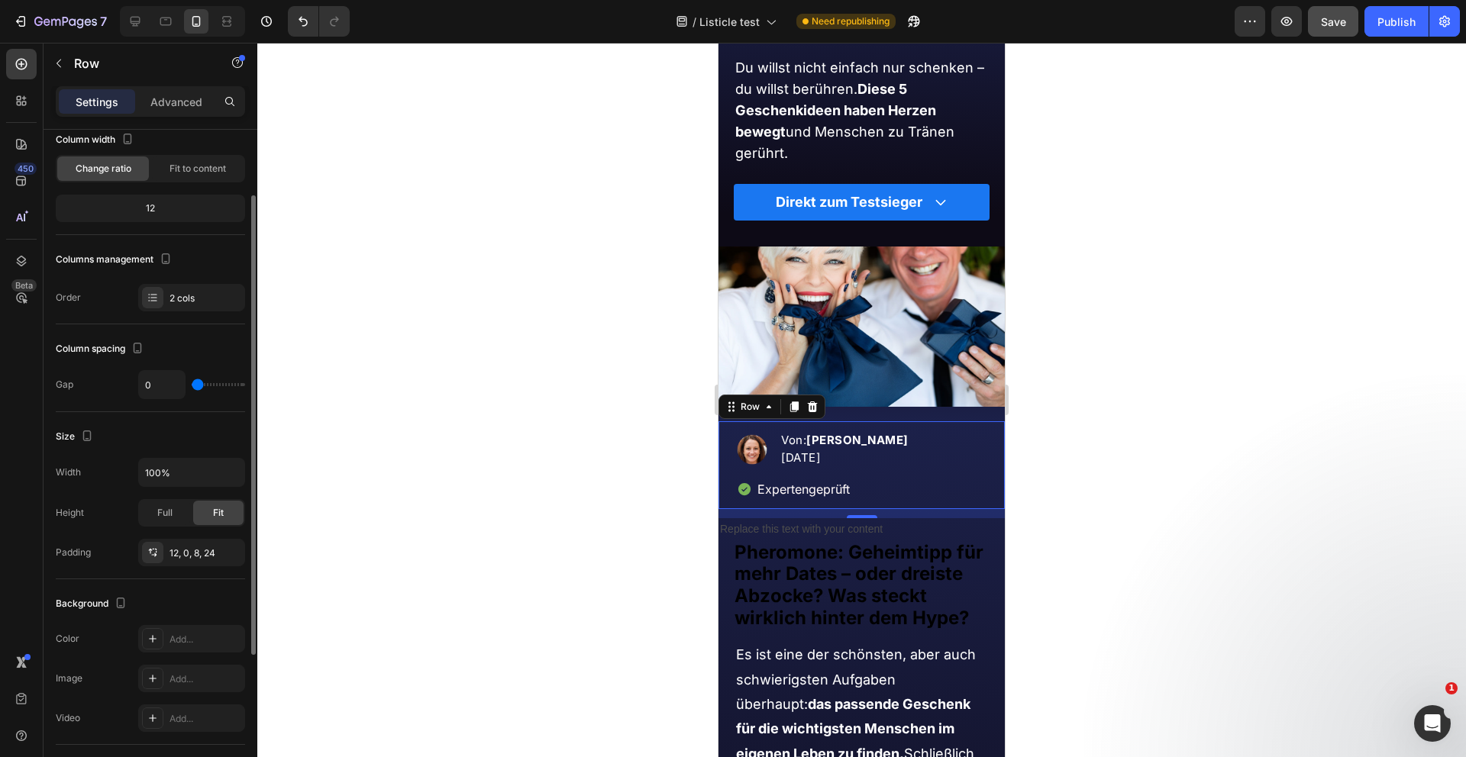
scroll to position [97, 0]
click at [898, 529] on div "Replace this text with your content" at bounding box center [861, 529] width 286 height 22
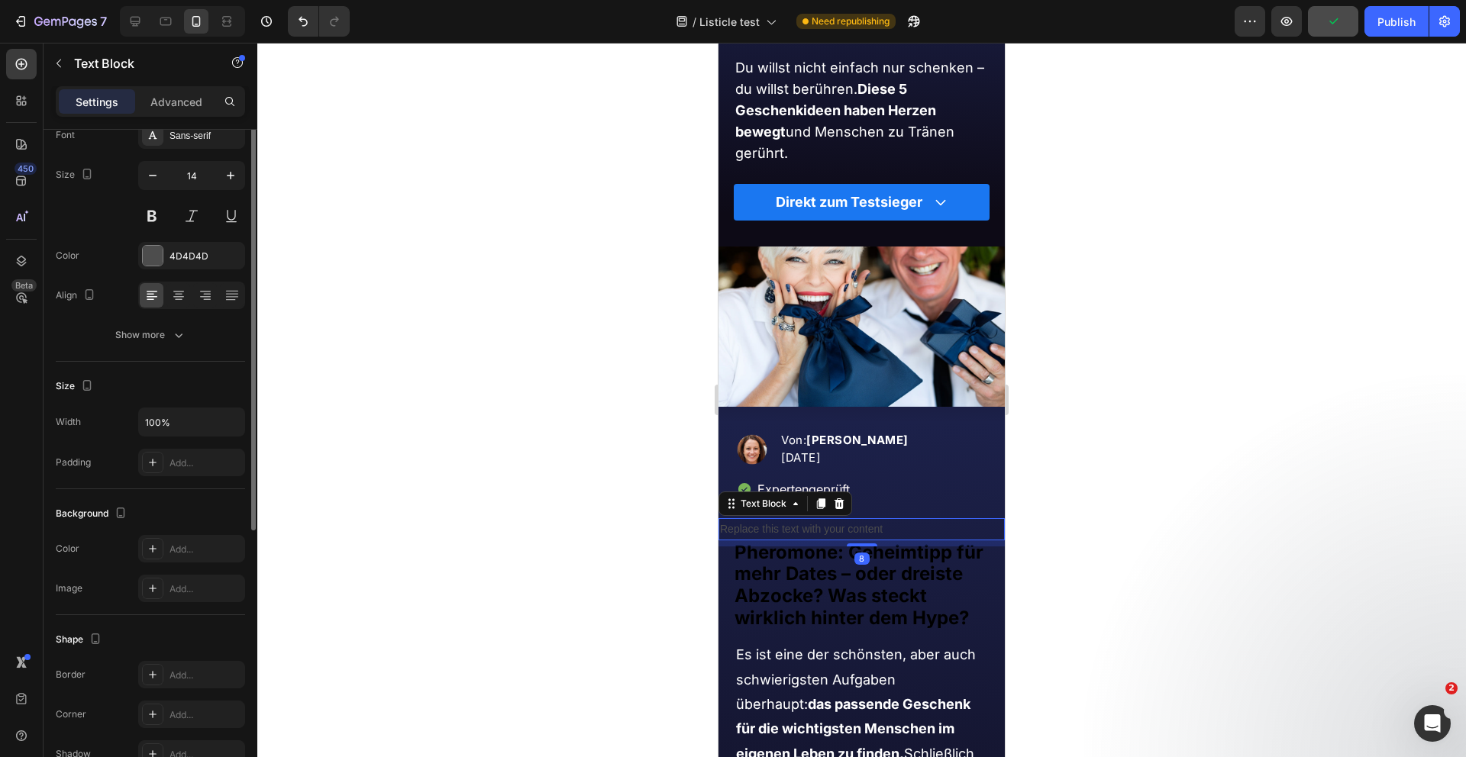
scroll to position [0, 0]
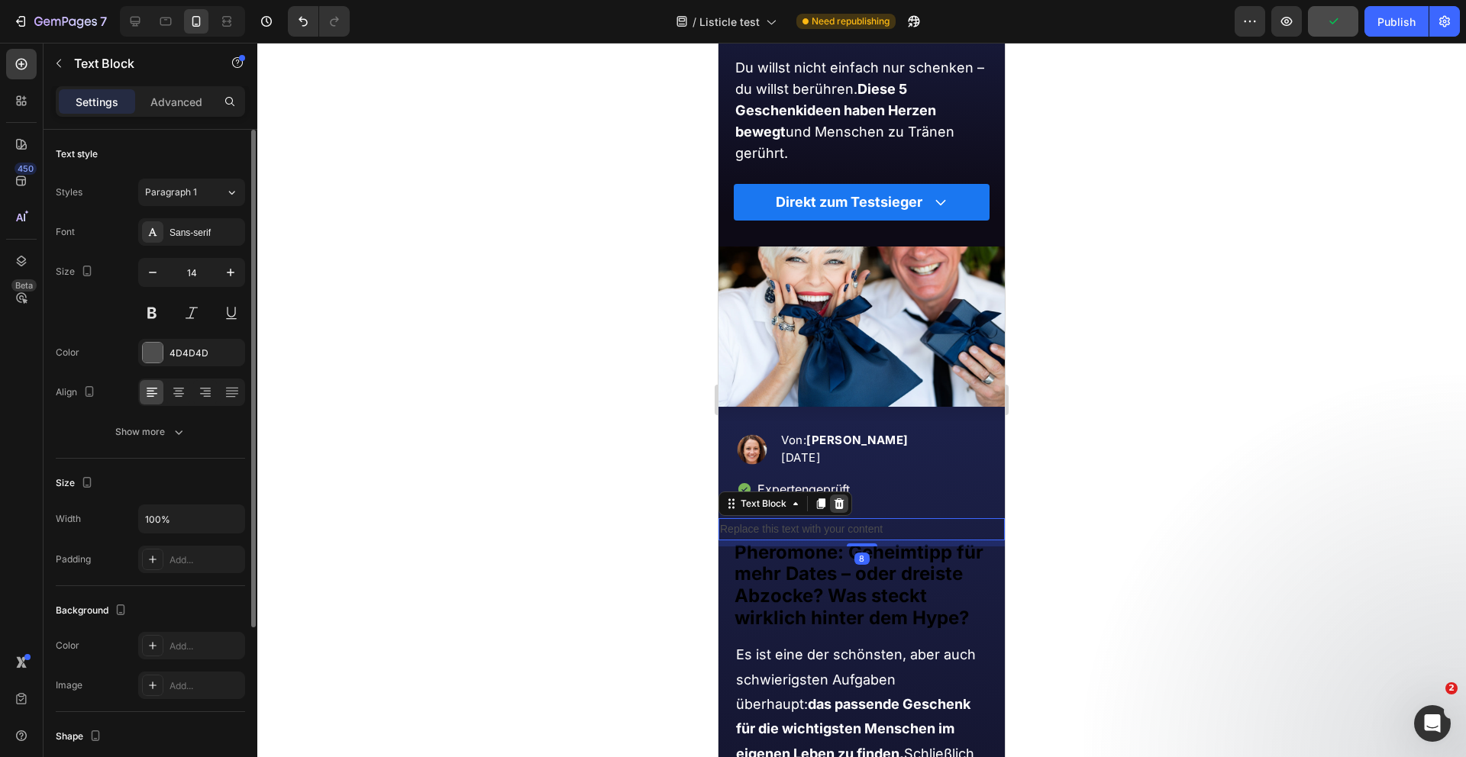
click at [834, 500] on icon at bounding box center [839, 504] width 12 height 12
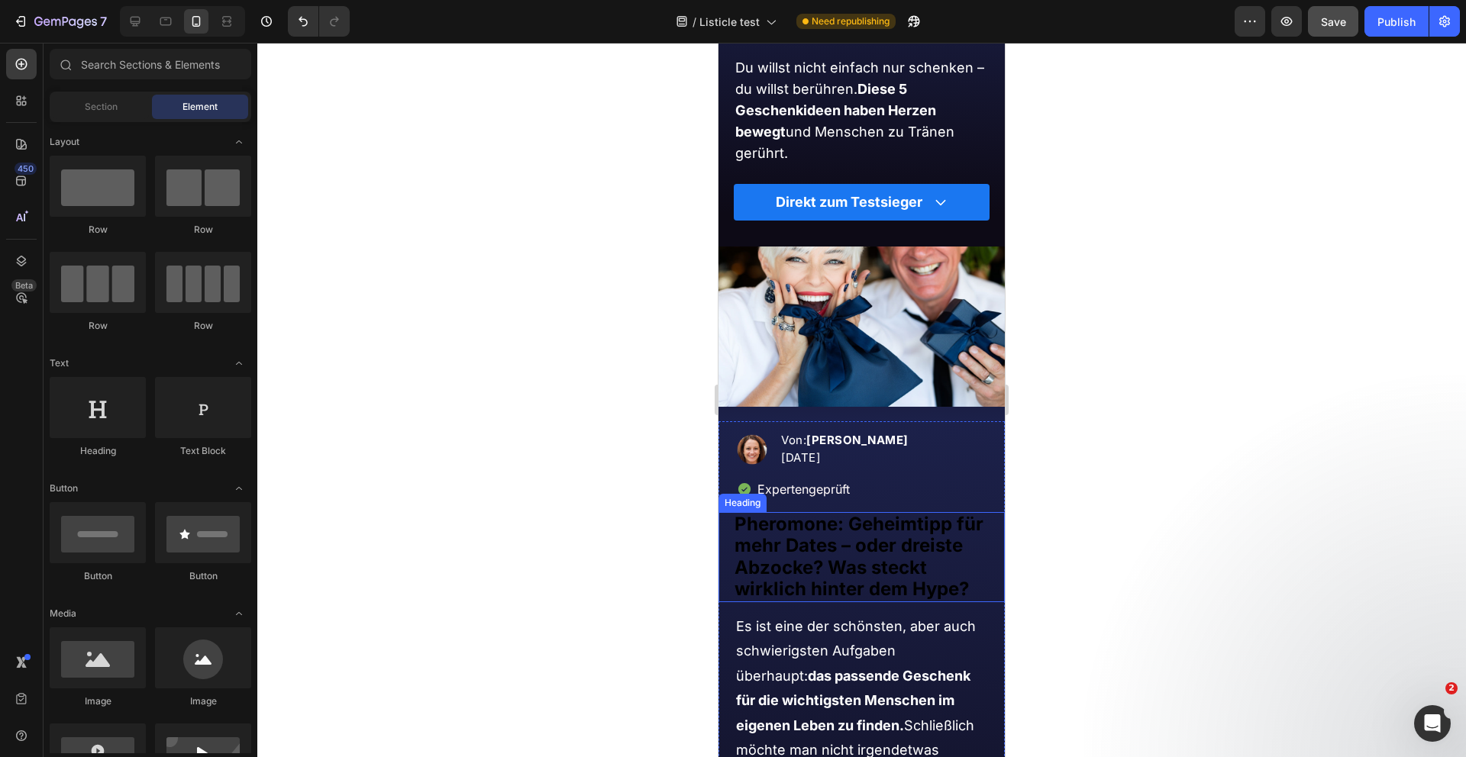
click at [835, 531] on strong "Pheromone: Geheimtipp für mehr Dates – oder dreiste Abzocke? Was steckt wirklic…" at bounding box center [858, 557] width 249 height 88
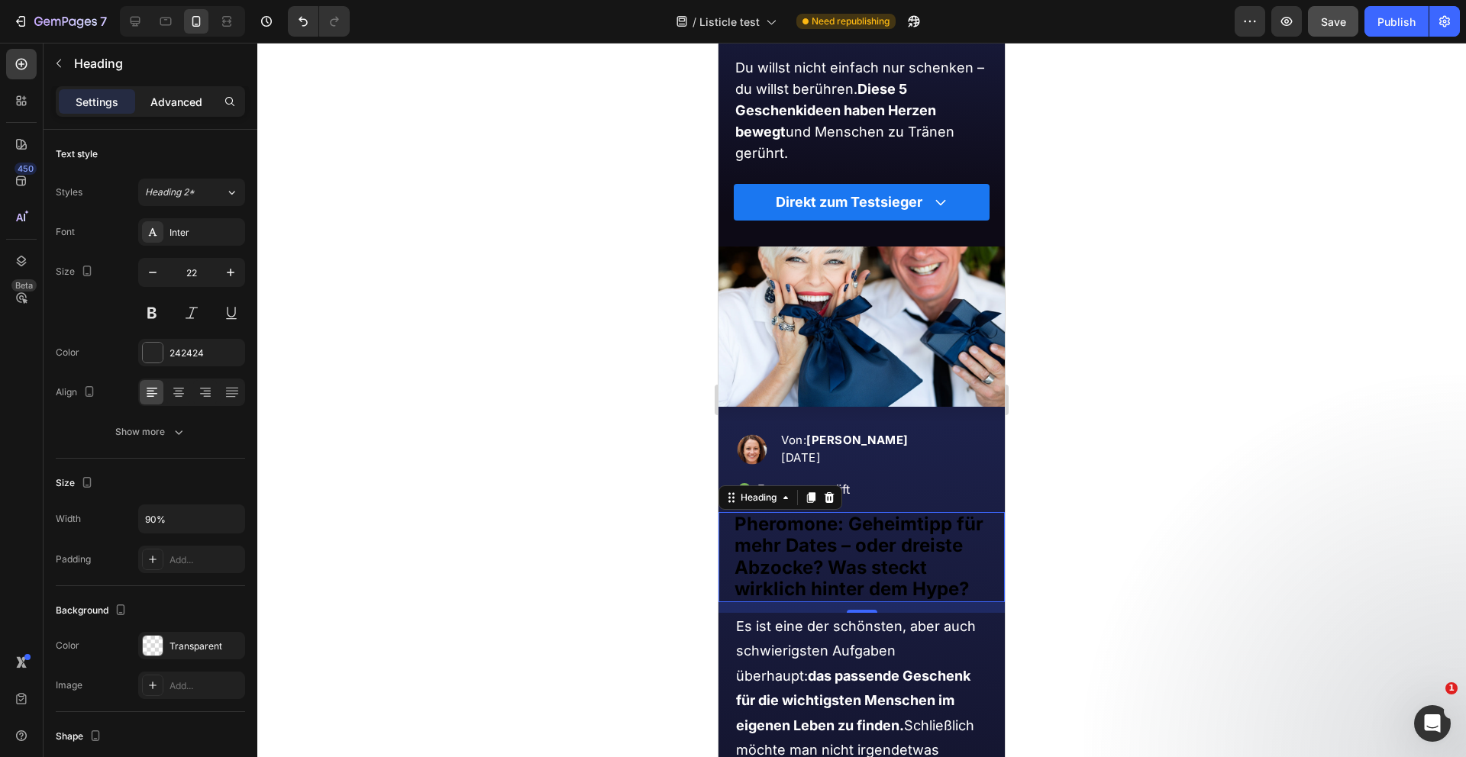
click at [181, 100] on p "Advanced" at bounding box center [176, 102] width 52 height 16
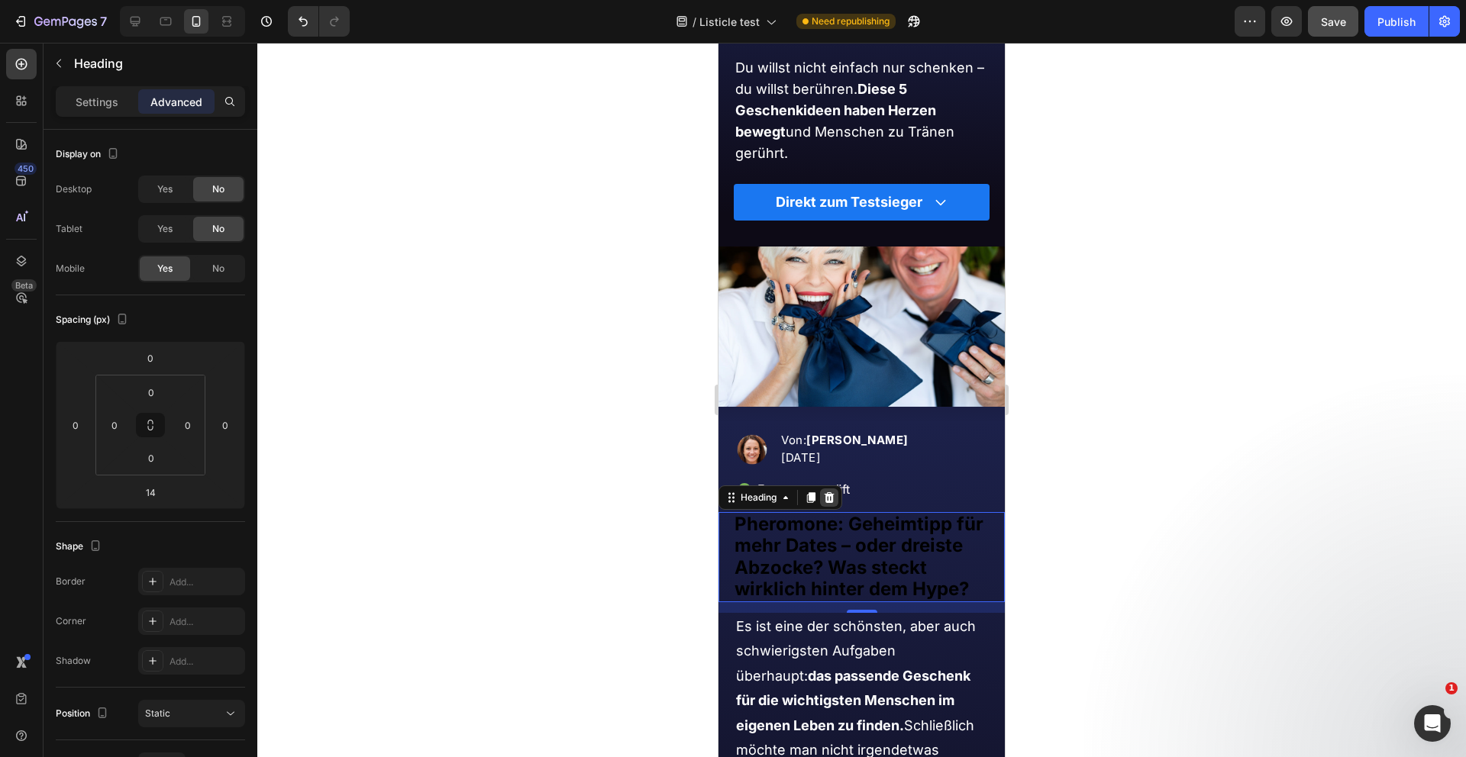
click at [832, 502] on icon at bounding box center [829, 497] width 10 height 11
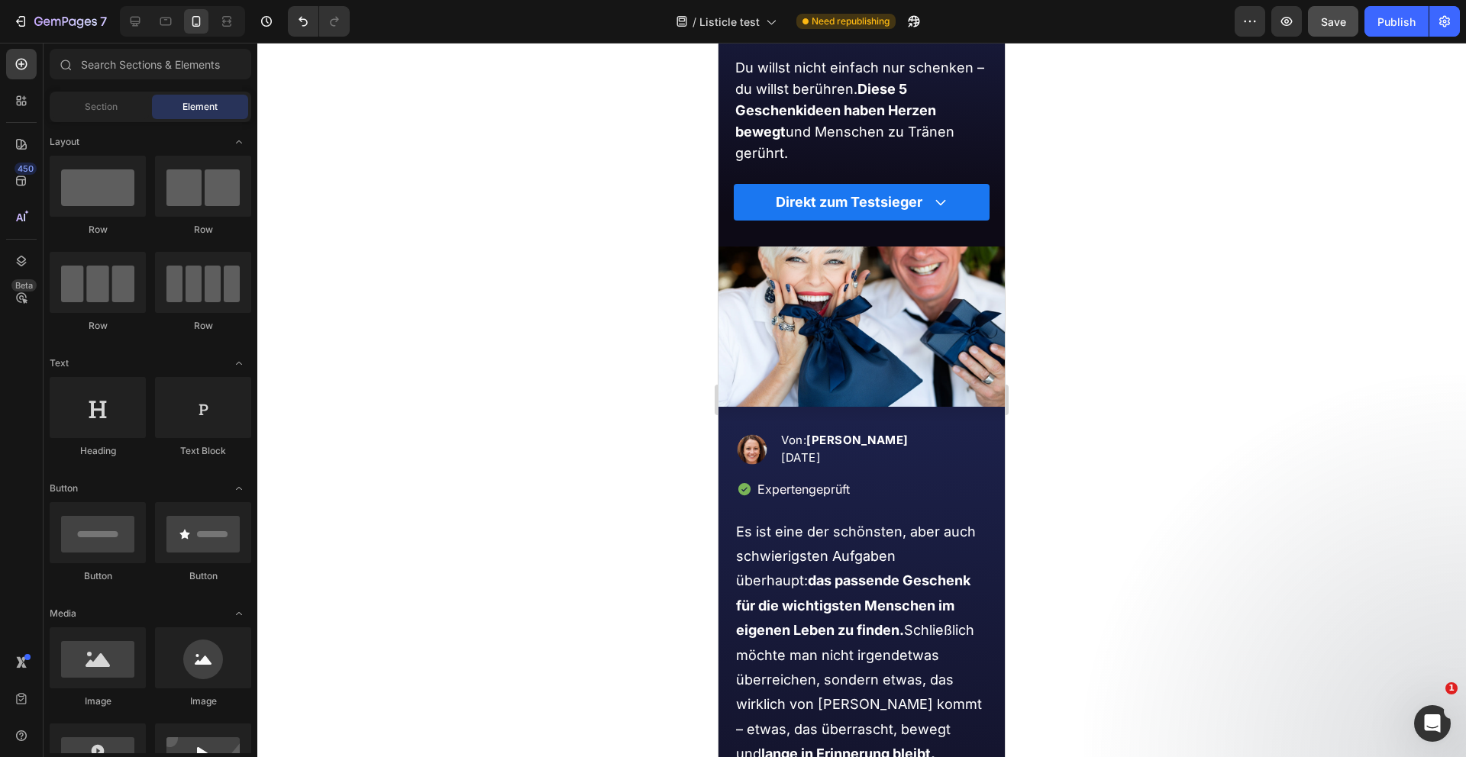
click at [608, 555] on div at bounding box center [861, 400] width 1208 height 715
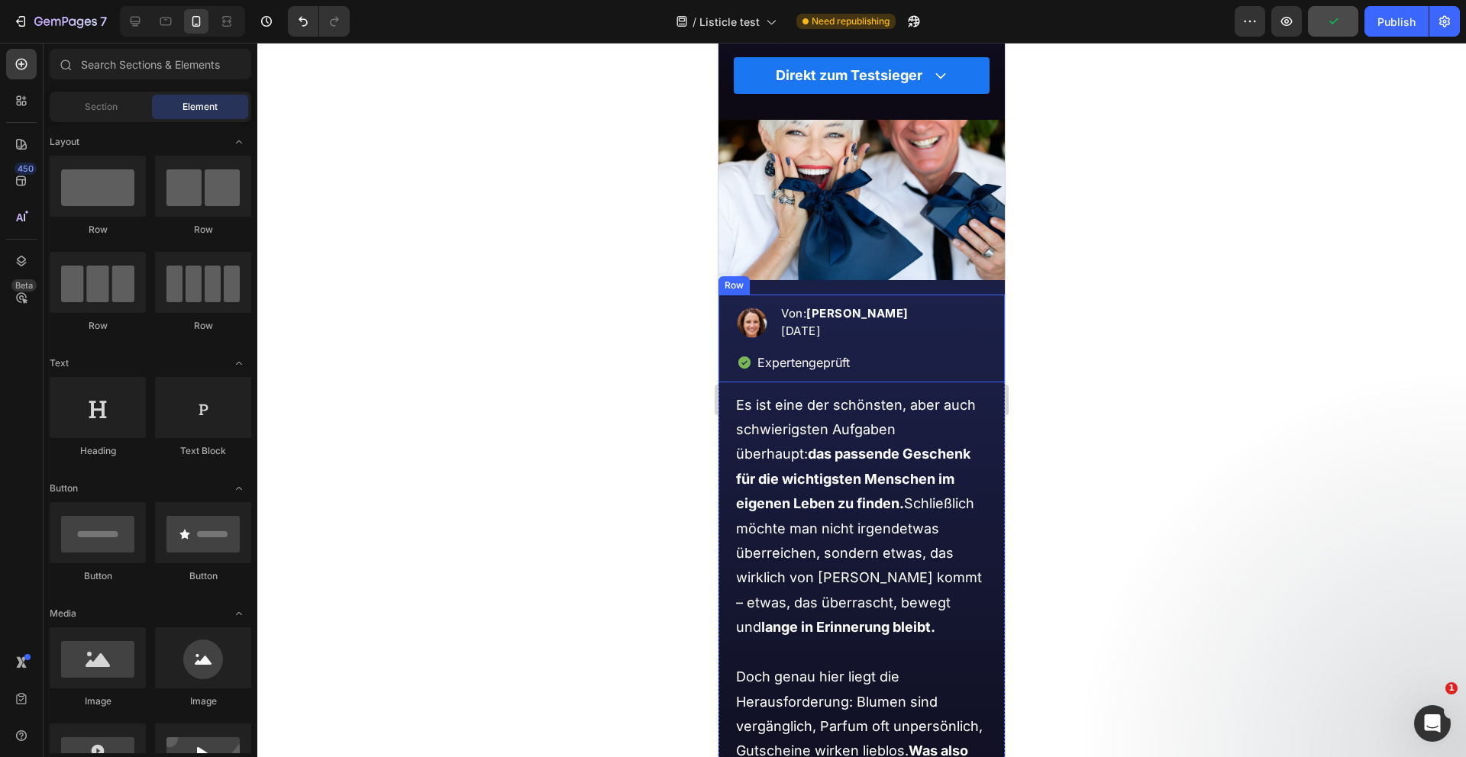
scroll to position [316, 0]
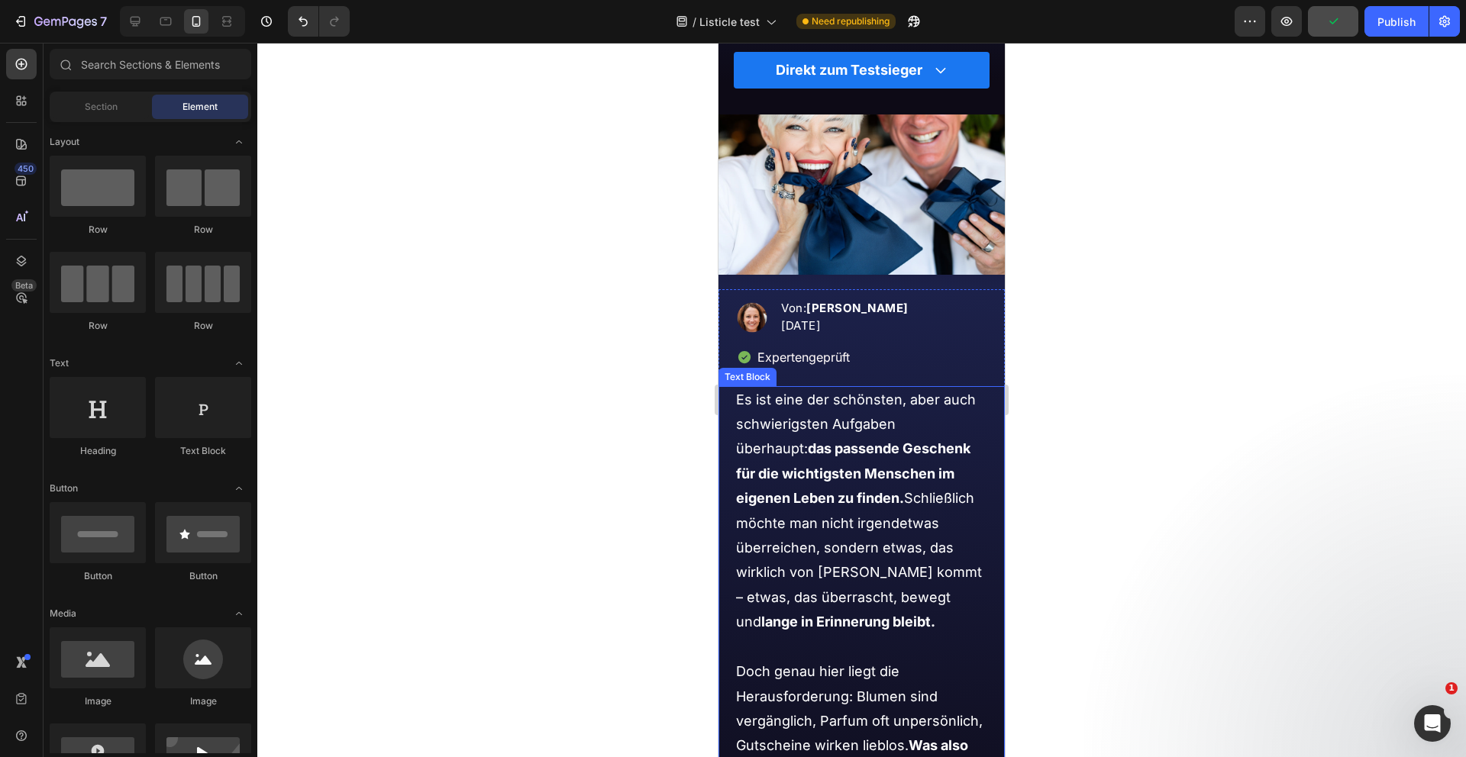
click at [867, 423] on p "Es ist eine der schönsten, aber auch schwierigsten Aufgaben überhaupt: das pass…" at bounding box center [862, 511] width 252 height 247
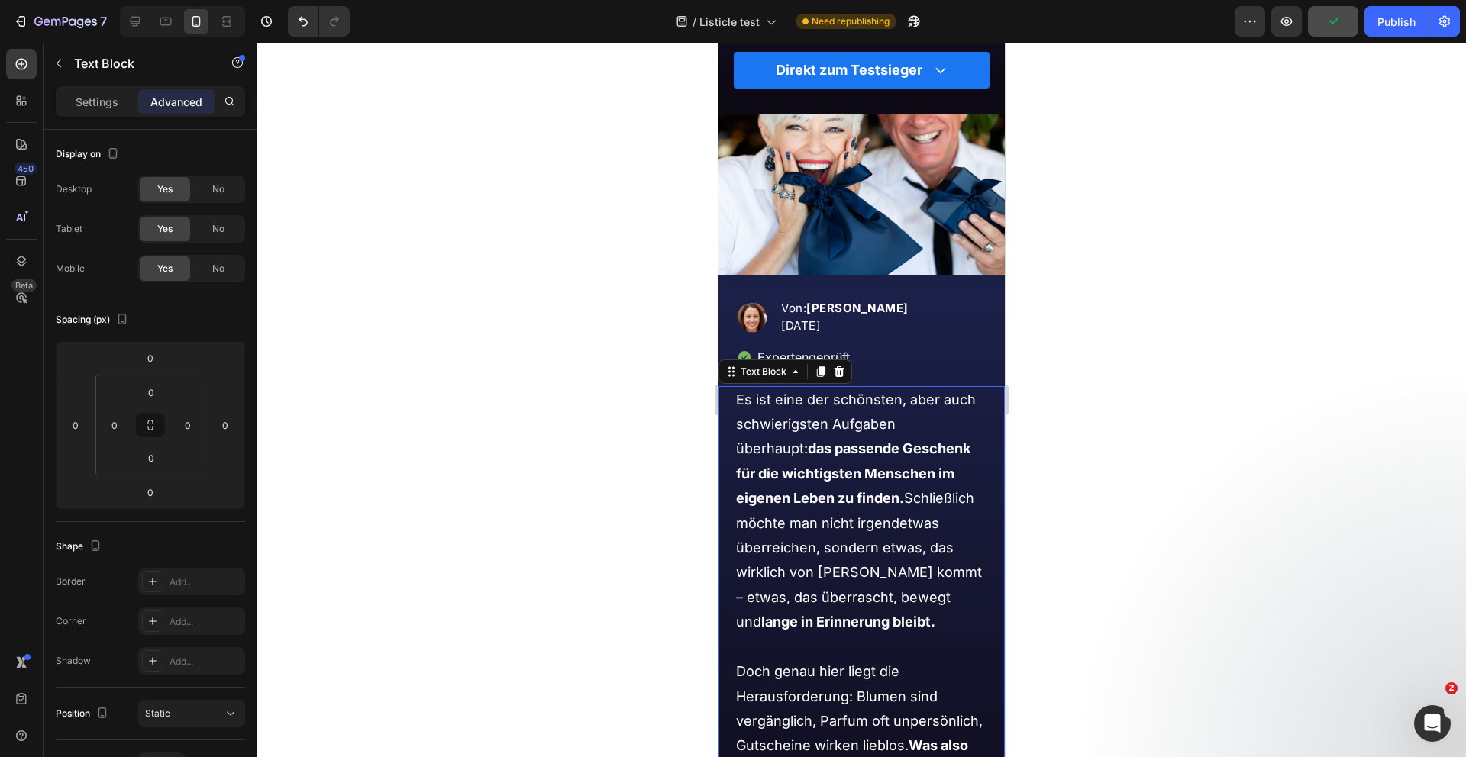
click at [867, 423] on p "Es ist eine der schönsten, aber auch schwierigsten Aufgaben überhaupt: das pass…" at bounding box center [862, 511] width 252 height 247
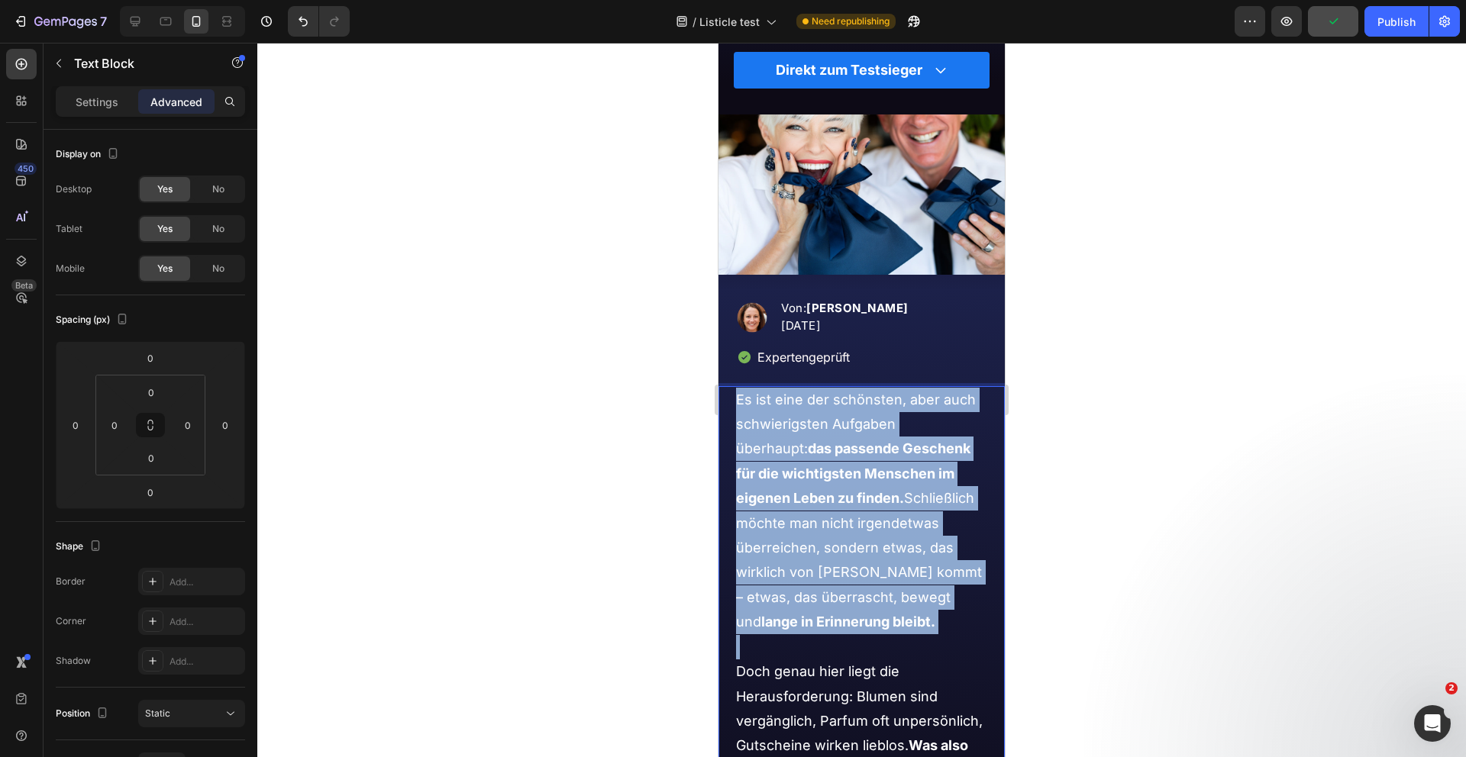
click at [867, 423] on p "Es ist eine der schönsten, aber auch schwierigsten Aufgaben überhaupt: das pass…" at bounding box center [862, 511] width 252 height 247
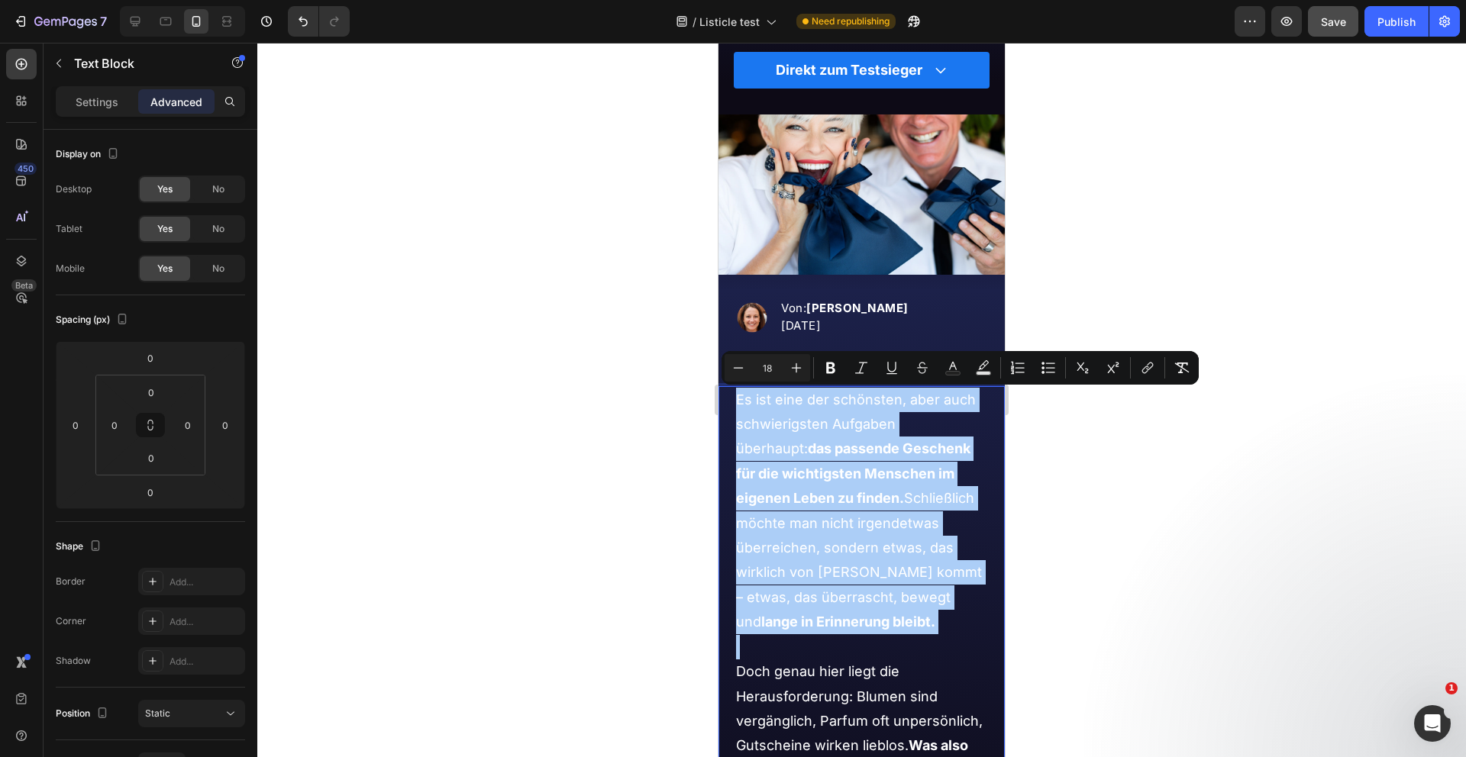
click at [629, 457] on div at bounding box center [861, 400] width 1208 height 715
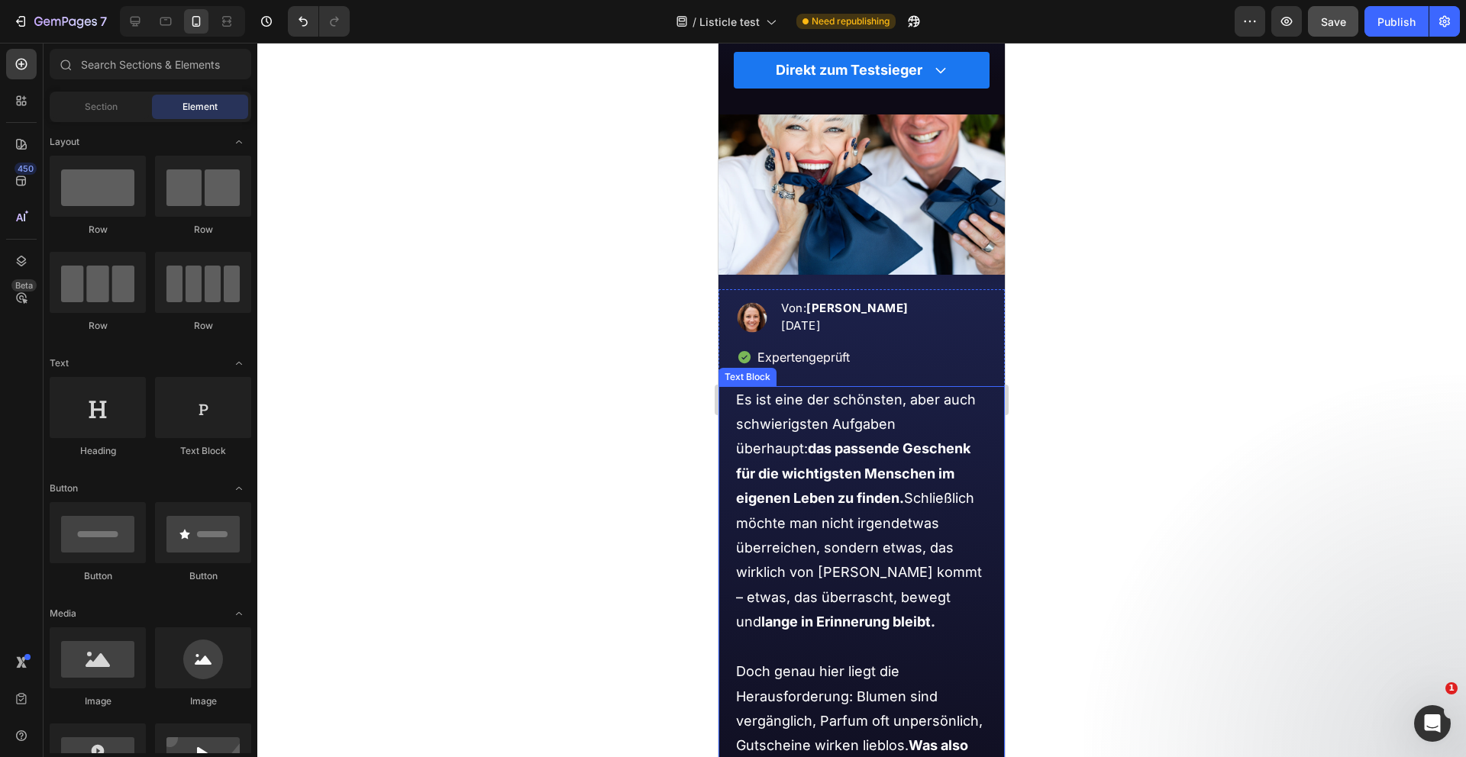
click at [933, 439] on p "Es ist eine der schönsten, aber auch schwierigsten Aufgaben überhaupt: das pass…" at bounding box center [862, 511] width 252 height 247
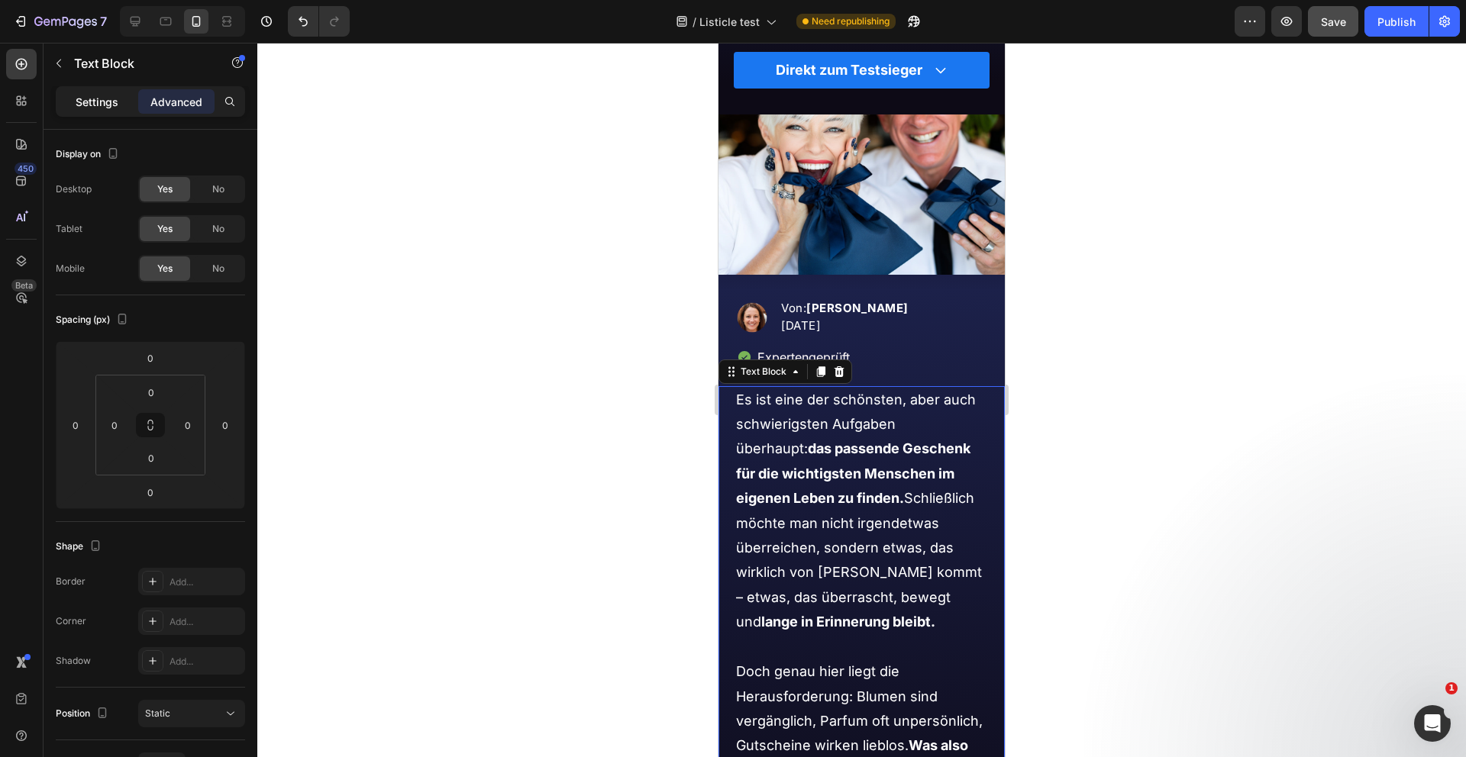
click at [99, 99] on p "Settings" at bounding box center [97, 102] width 43 height 16
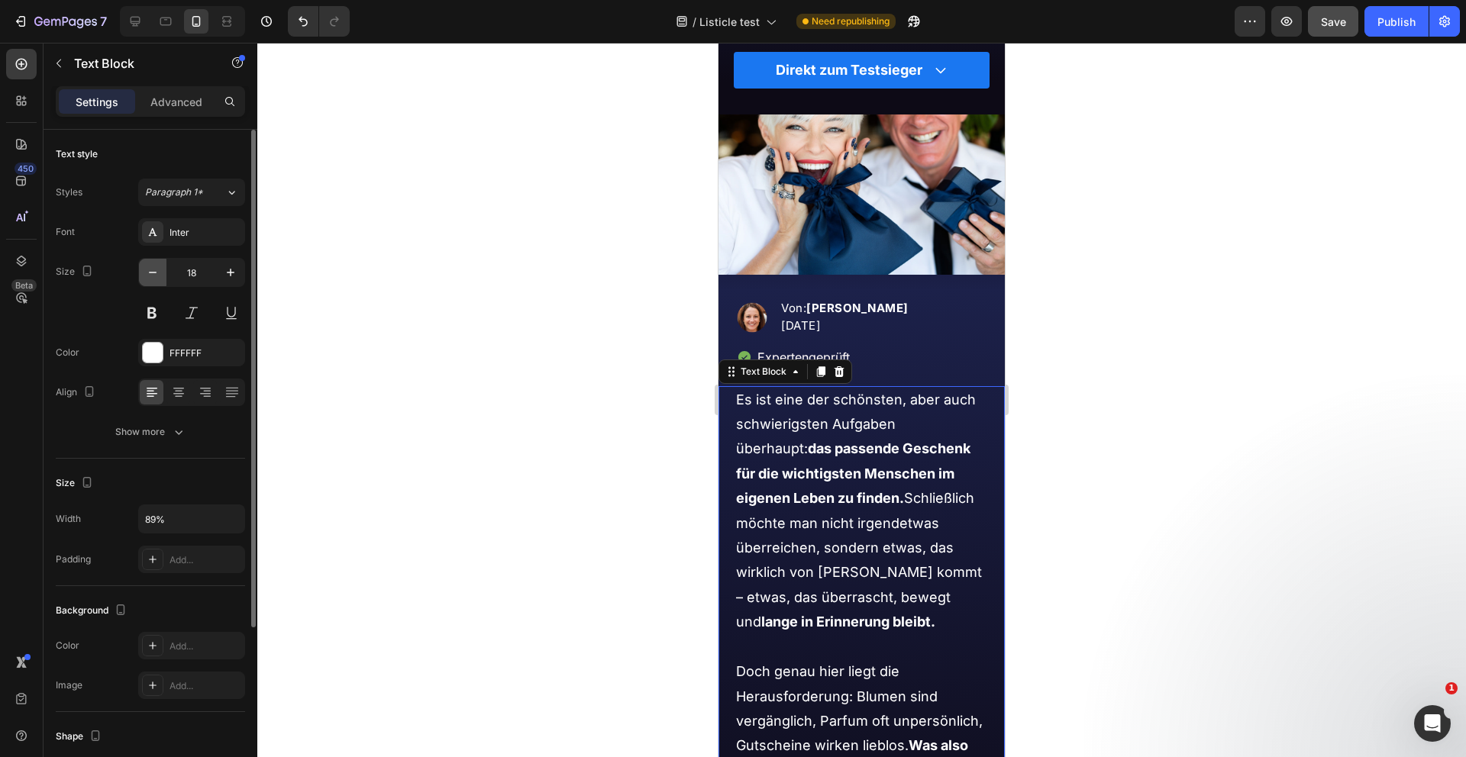
click at [150, 279] on icon "button" at bounding box center [152, 272] width 15 height 15
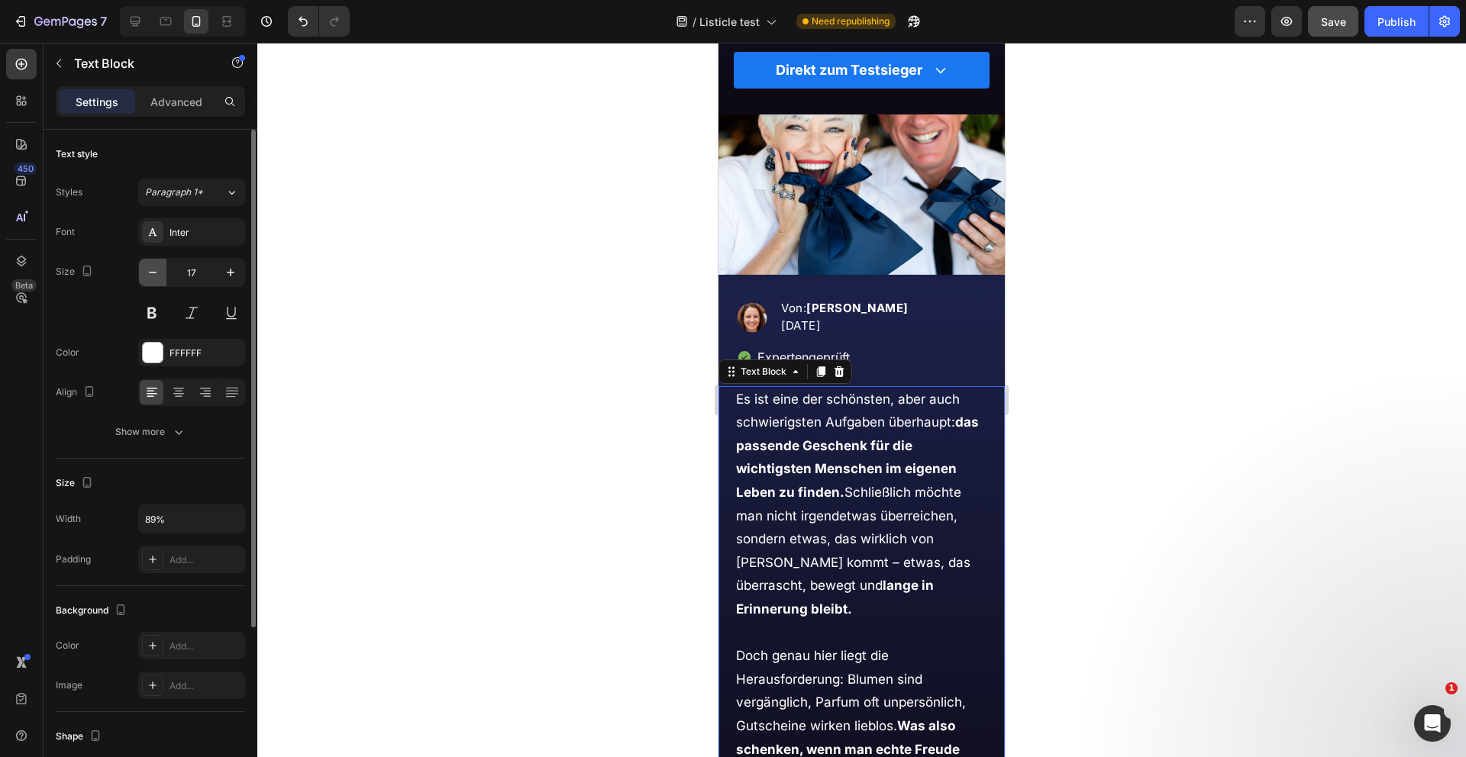
click at [150, 279] on icon "button" at bounding box center [152, 272] width 15 height 15
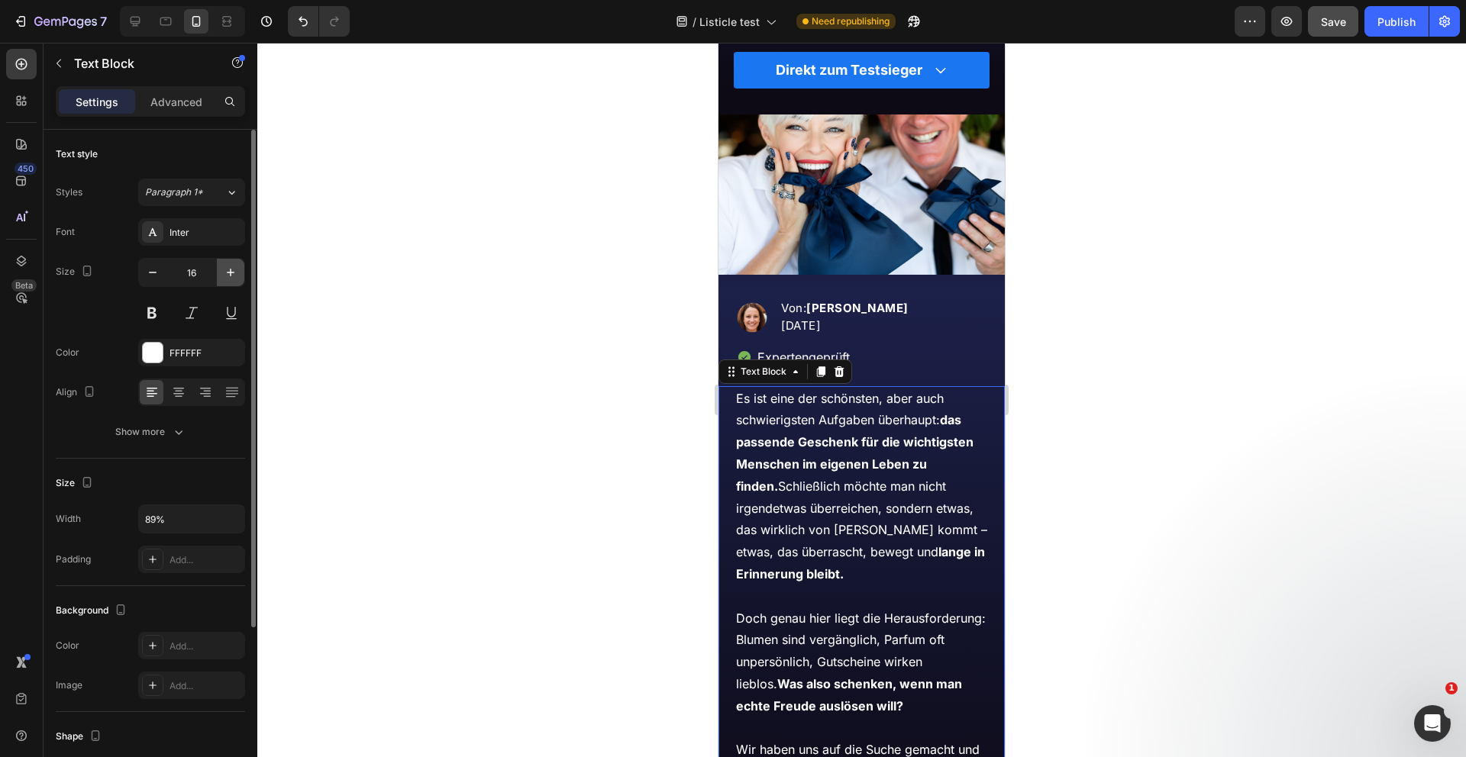
click at [228, 269] on icon "button" at bounding box center [230, 272] width 15 height 15
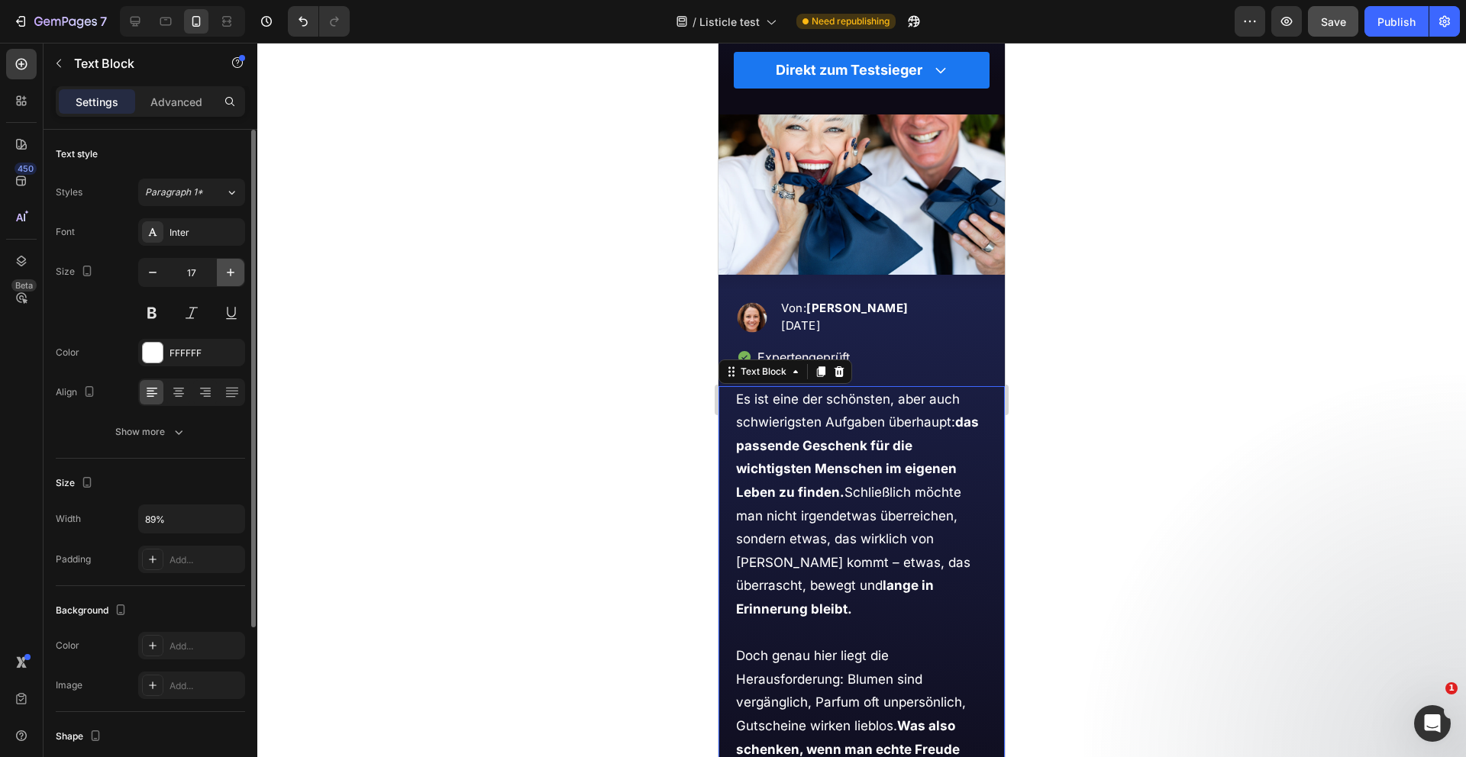
click at [228, 269] on icon "button" at bounding box center [230, 272] width 15 height 15
type input "18"
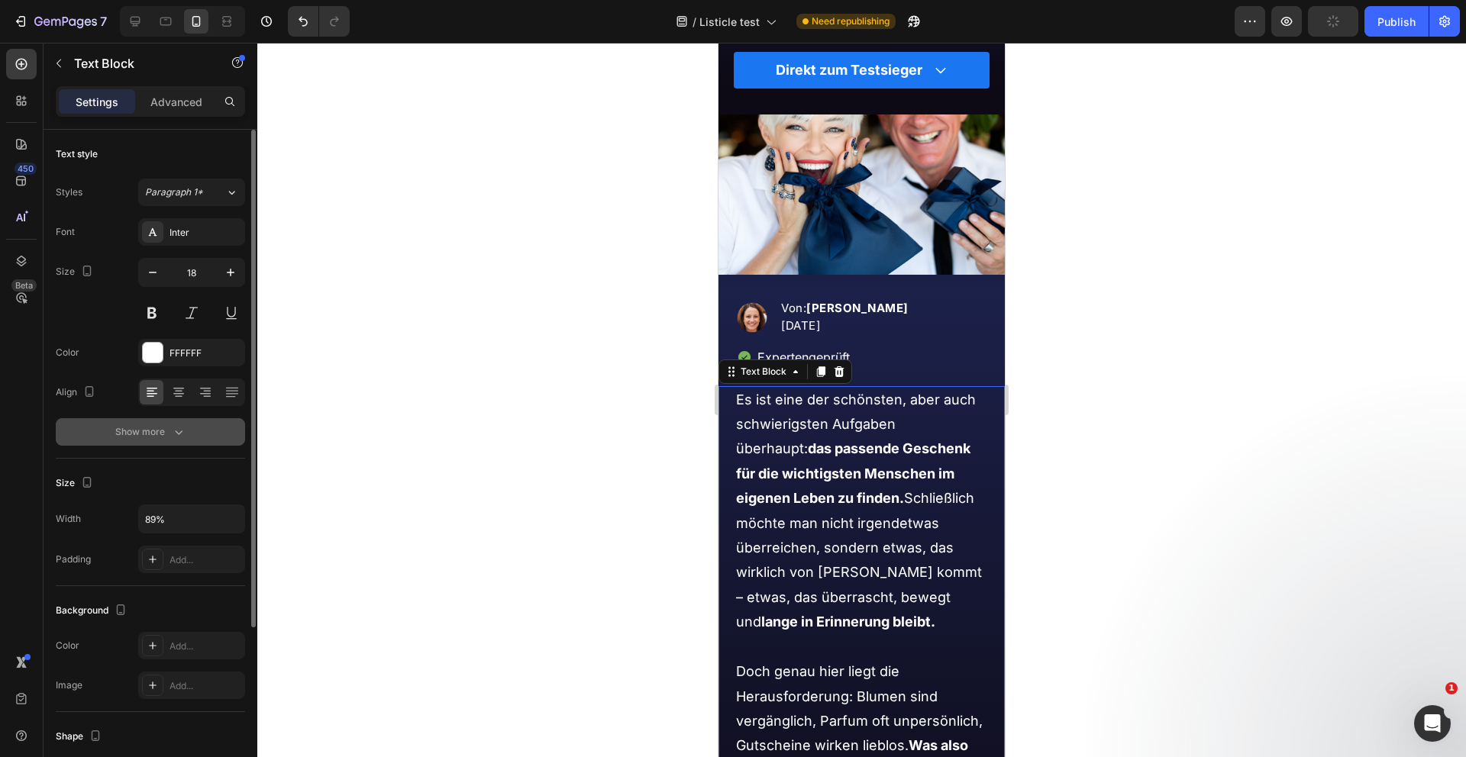
click at [178, 427] on icon "button" at bounding box center [178, 431] width 15 height 15
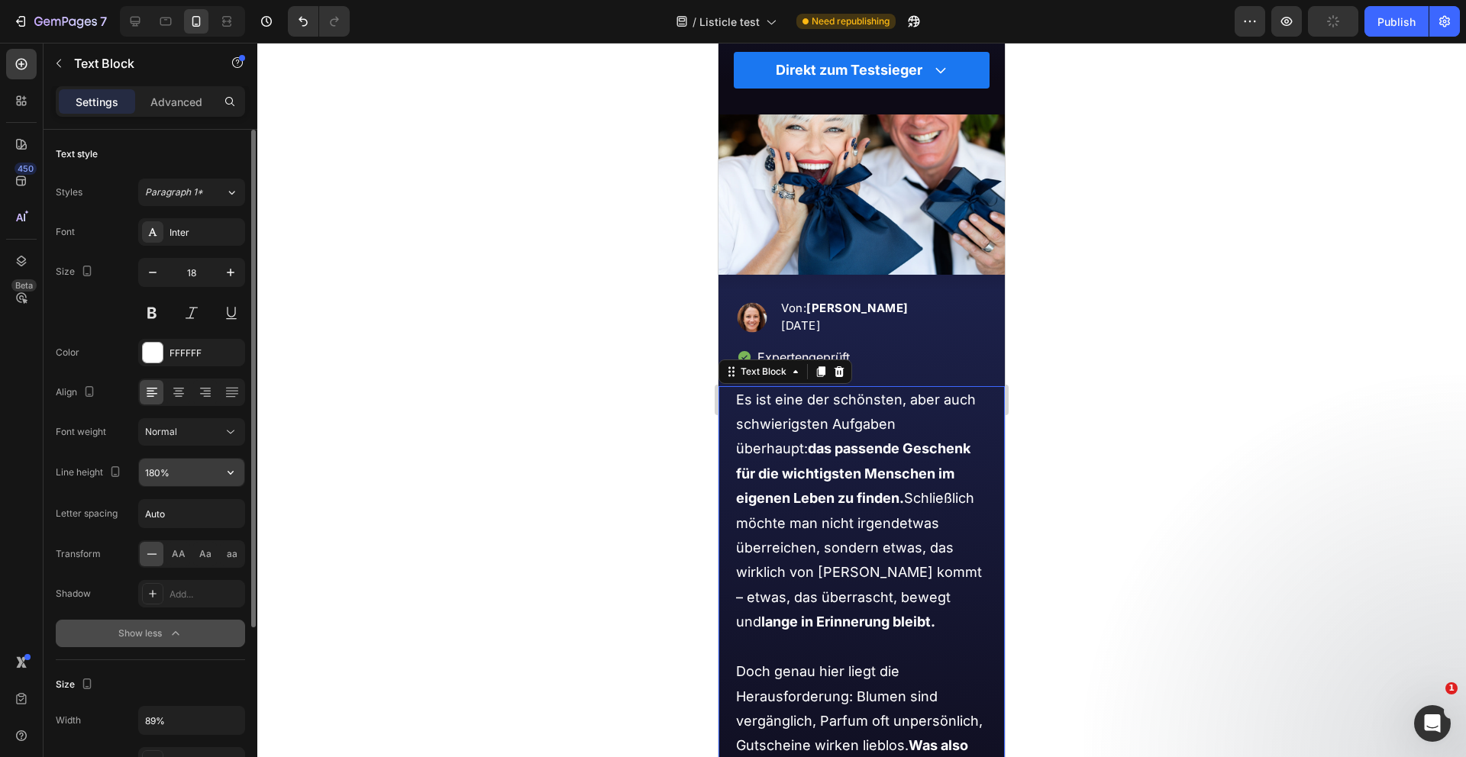
click at [181, 474] on input "180%" at bounding box center [191, 472] width 105 height 27
click at [229, 475] on icon "button" at bounding box center [230, 472] width 15 height 15
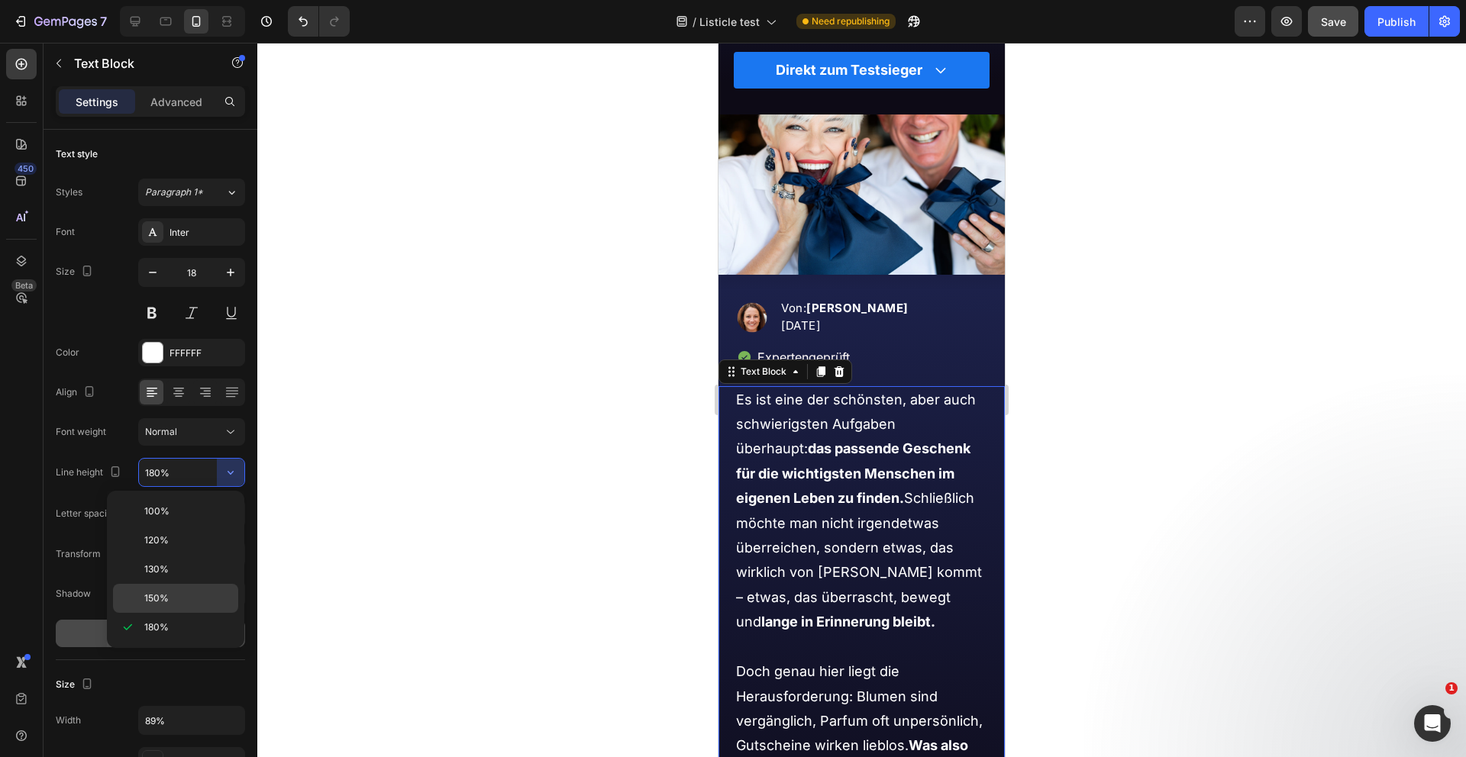
click at [179, 592] on p "150%" at bounding box center [187, 599] width 87 height 14
type input "150%"
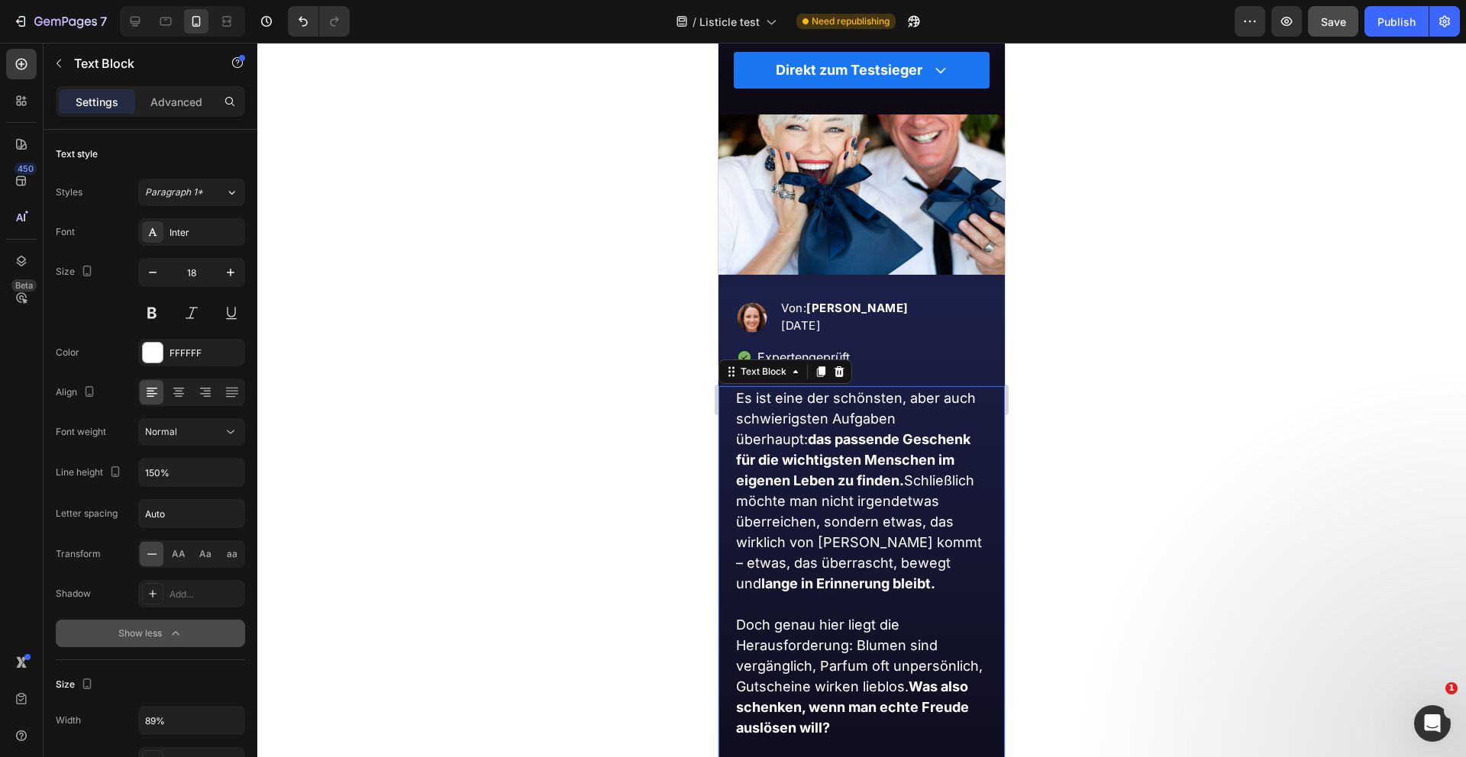
click at [453, 476] on div at bounding box center [861, 400] width 1208 height 715
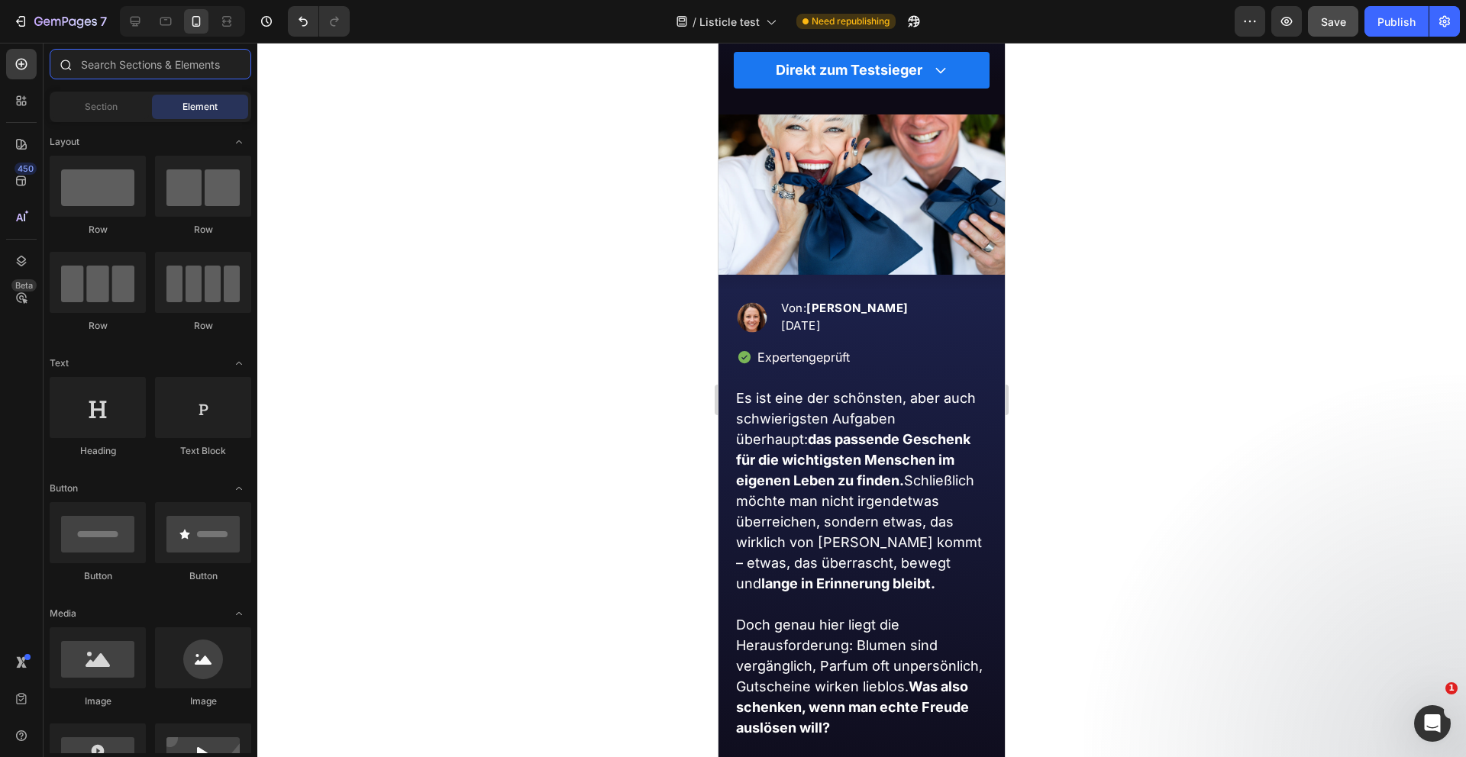
click at [96, 65] on input "text" at bounding box center [151, 64] width 202 height 31
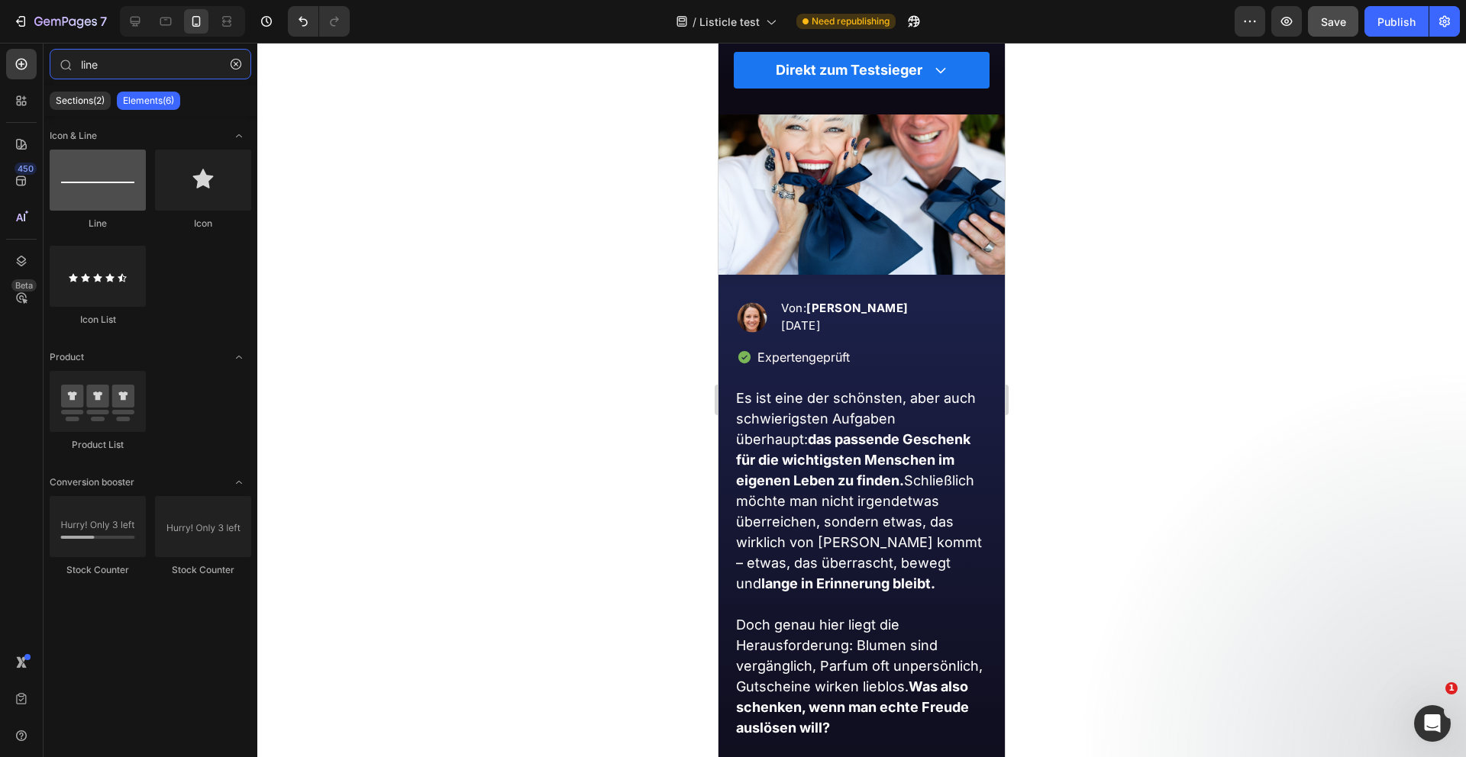
type input "line"
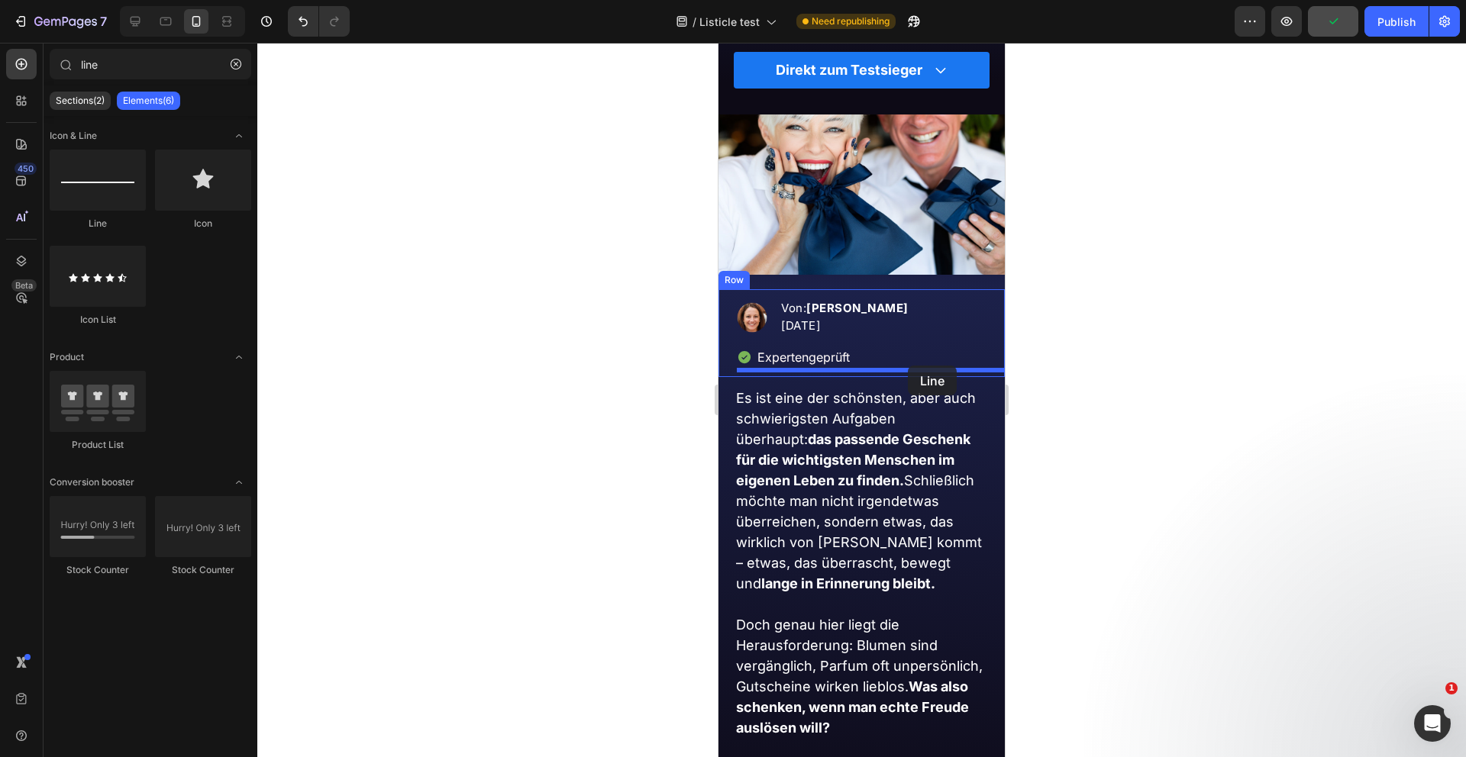
drag, startPoint x: 789, startPoint y: 218, endPoint x: 908, endPoint y: 366, distance: 189.0
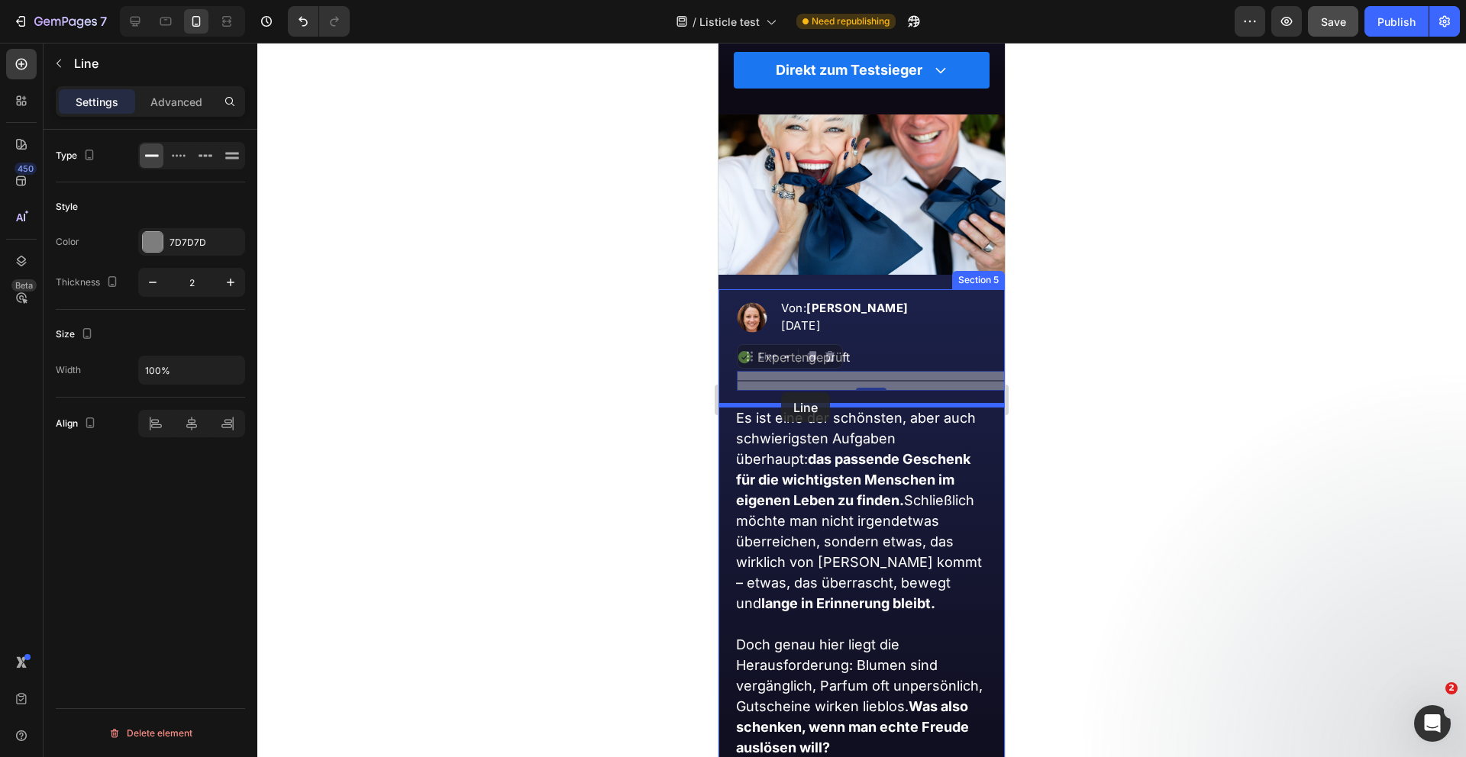
drag, startPoint x: 779, startPoint y: 357, endPoint x: 781, endPoint y: 392, distance: 35.9
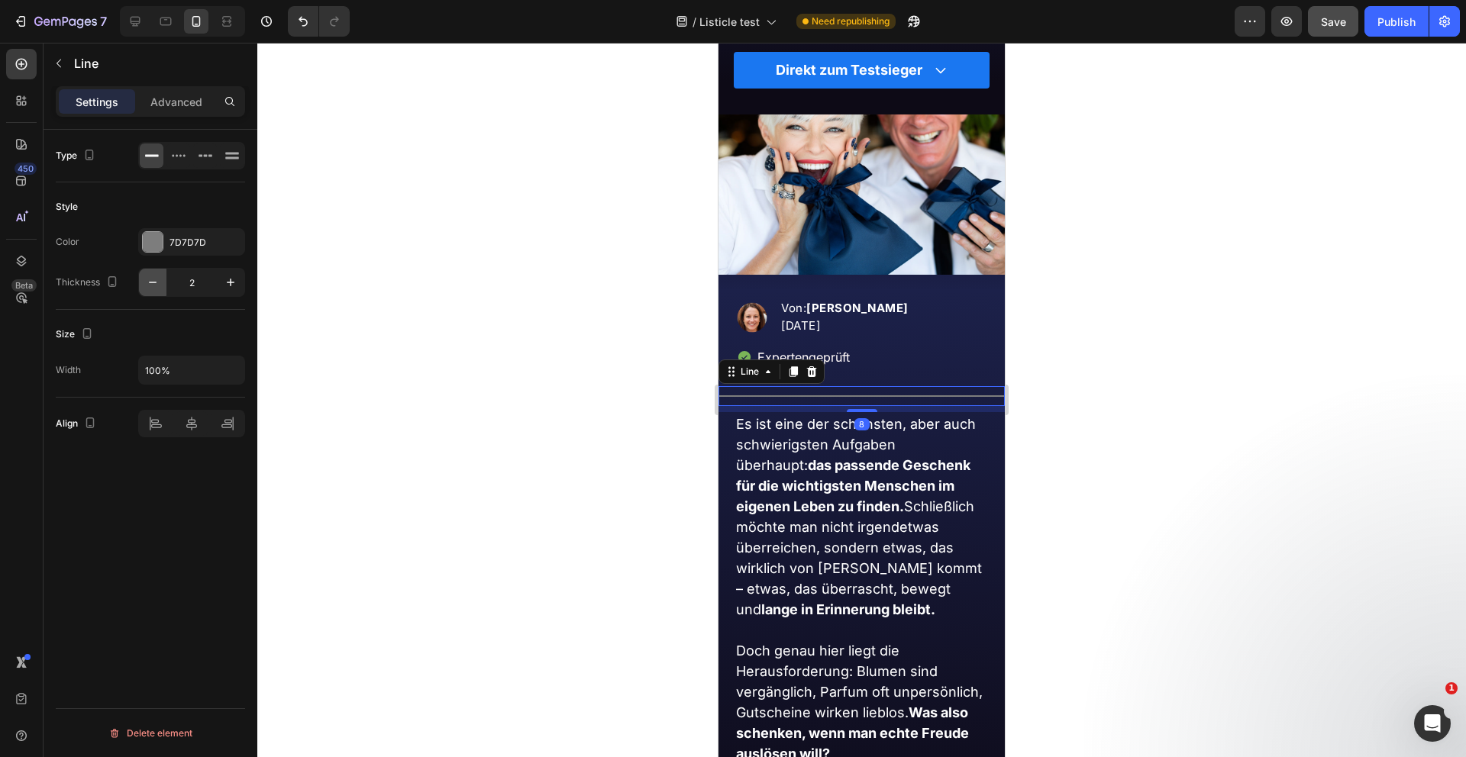
click at [151, 276] on icon "button" at bounding box center [152, 282] width 15 height 15
type input "1"
click at [149, 237] on div at bounding box center [153, 242] width 20 height 20
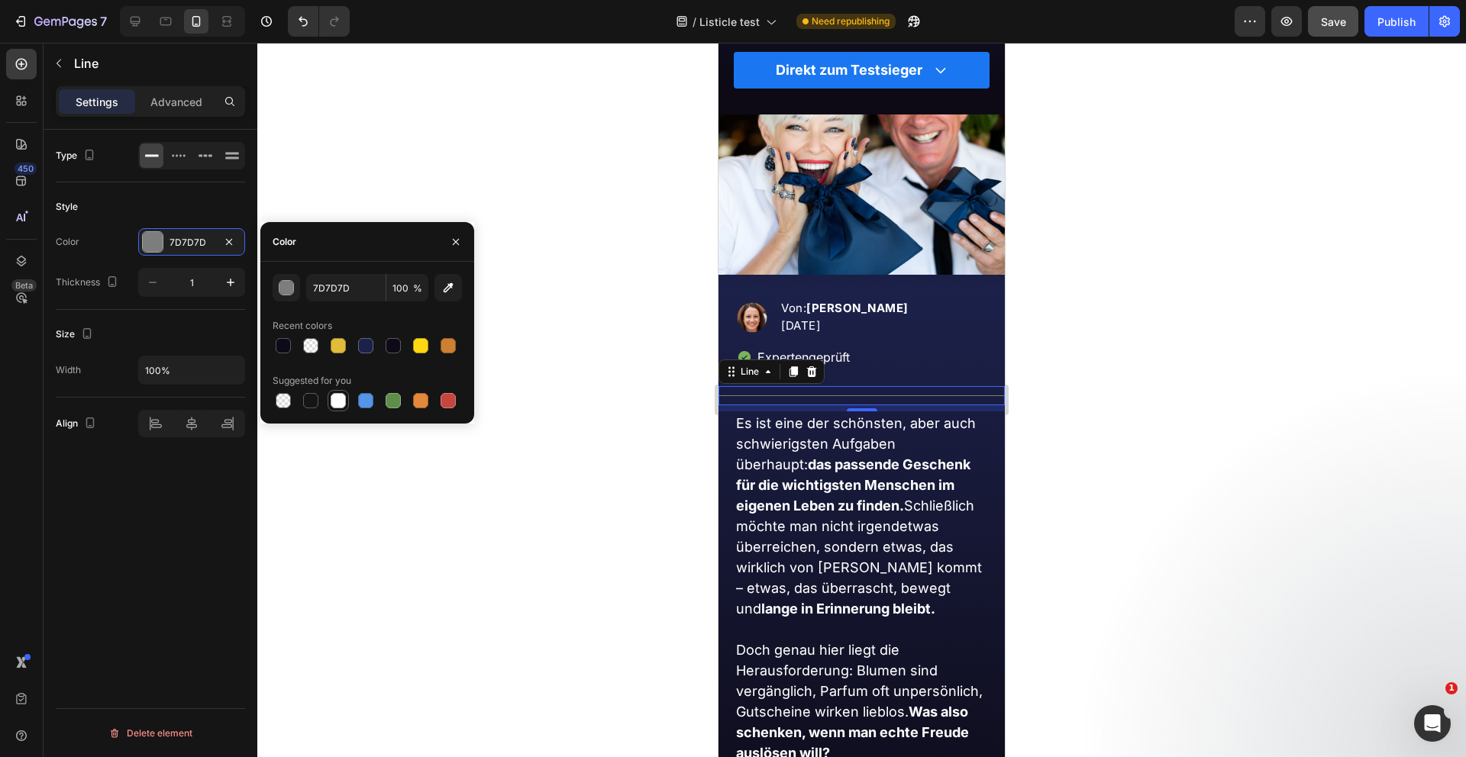
click at [333, 399] on div at bounding box center [338, 400] width 15 height 15
type input "FFFFFF"
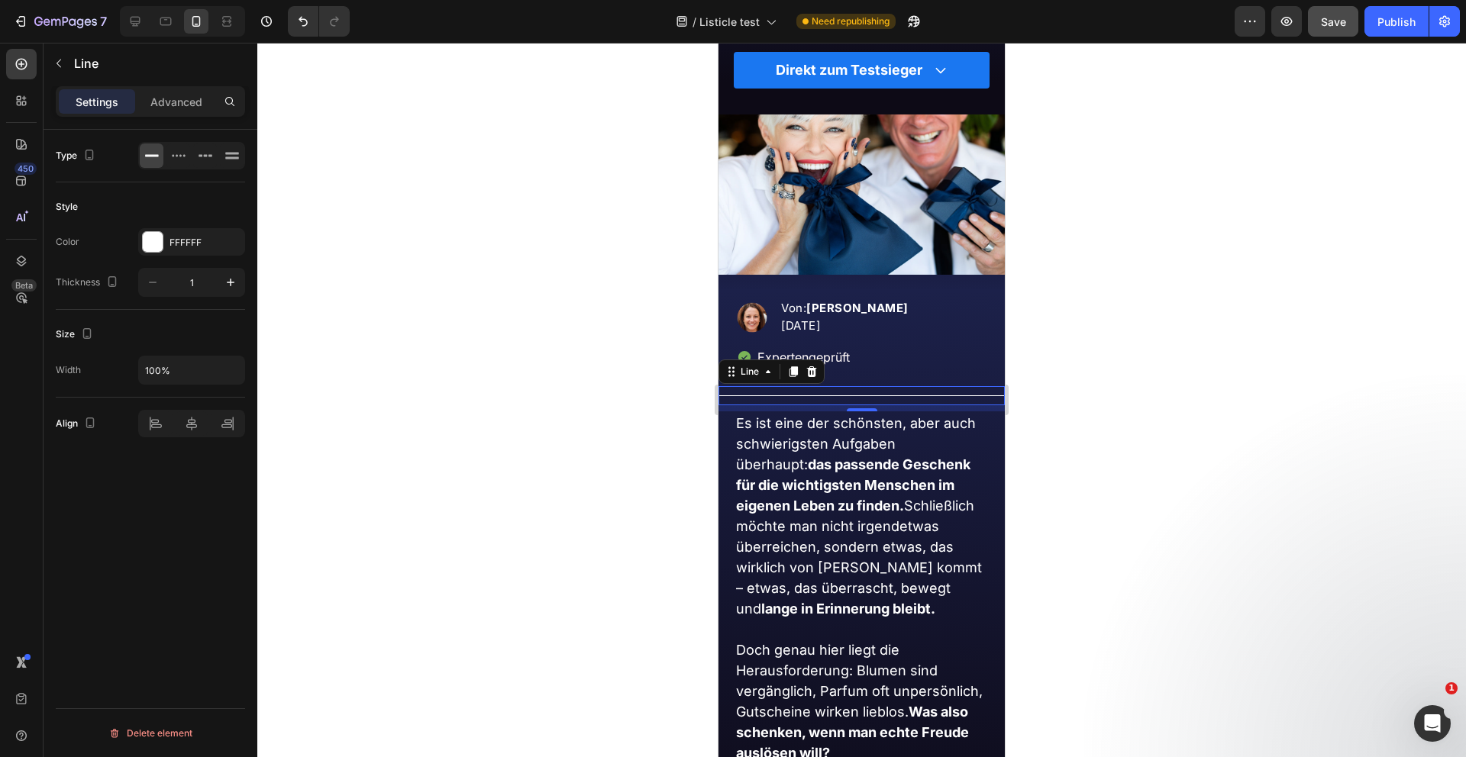
click at [450, 486] on div at bounding box center [861, 400] width 1208 height 715
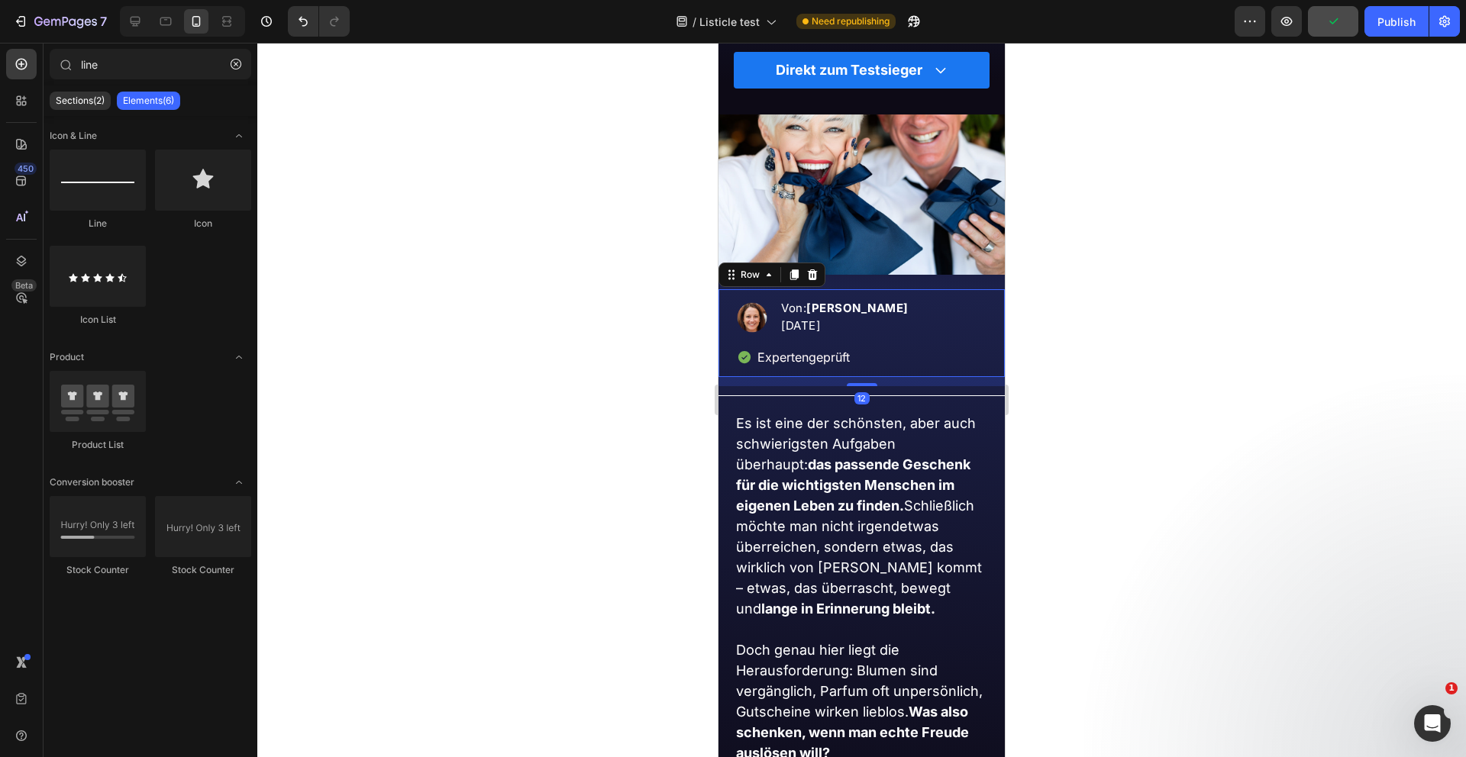
click at [728, 367] on div "Image Von: Kathrin van Vler 05.08.2025 Text block Advanced list Expertengeprüft…" at bounding box center [861, 332] width 286 height 87
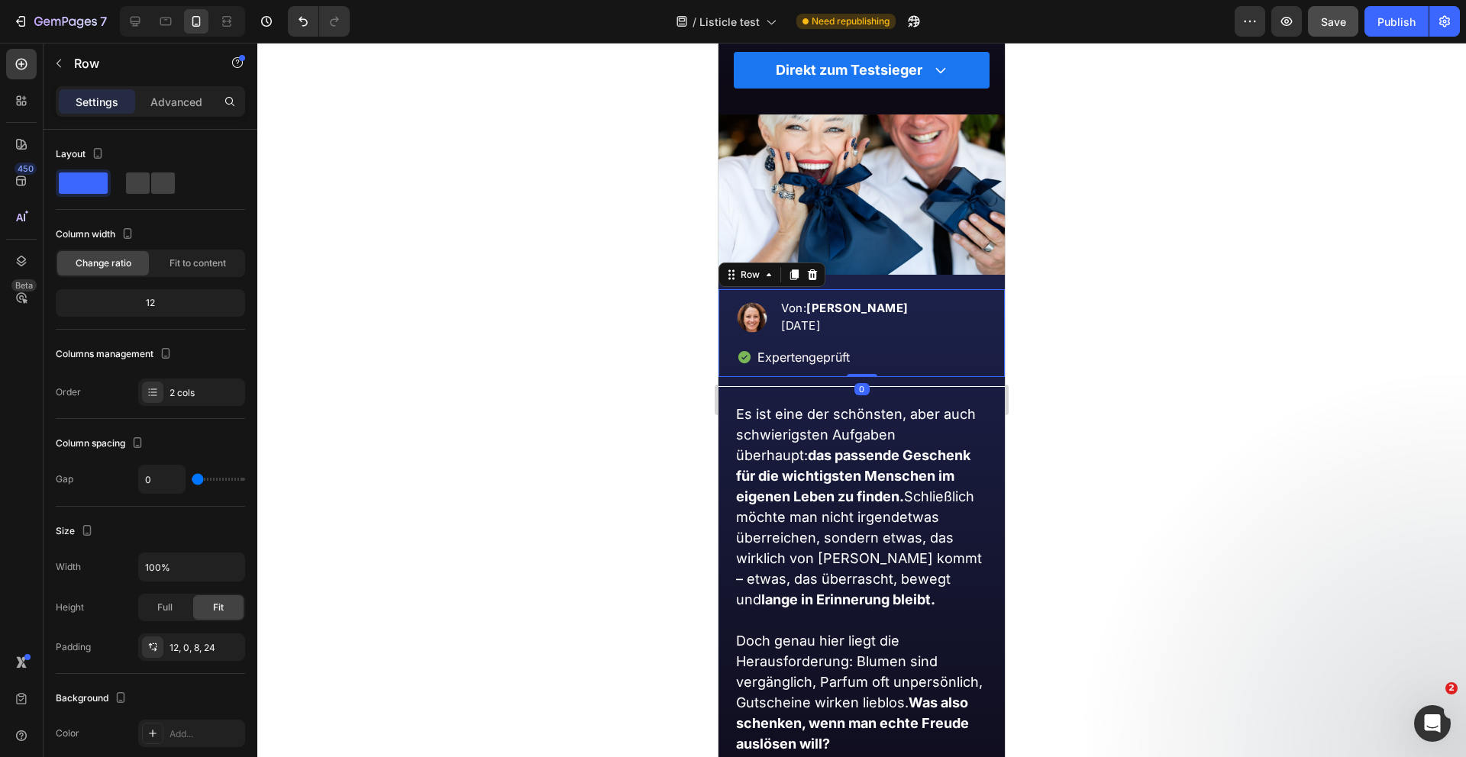
drag, startPoint x: 857, startPoint y: 385, endPoint x: 854, endPoint y: 287, distance: 97.8
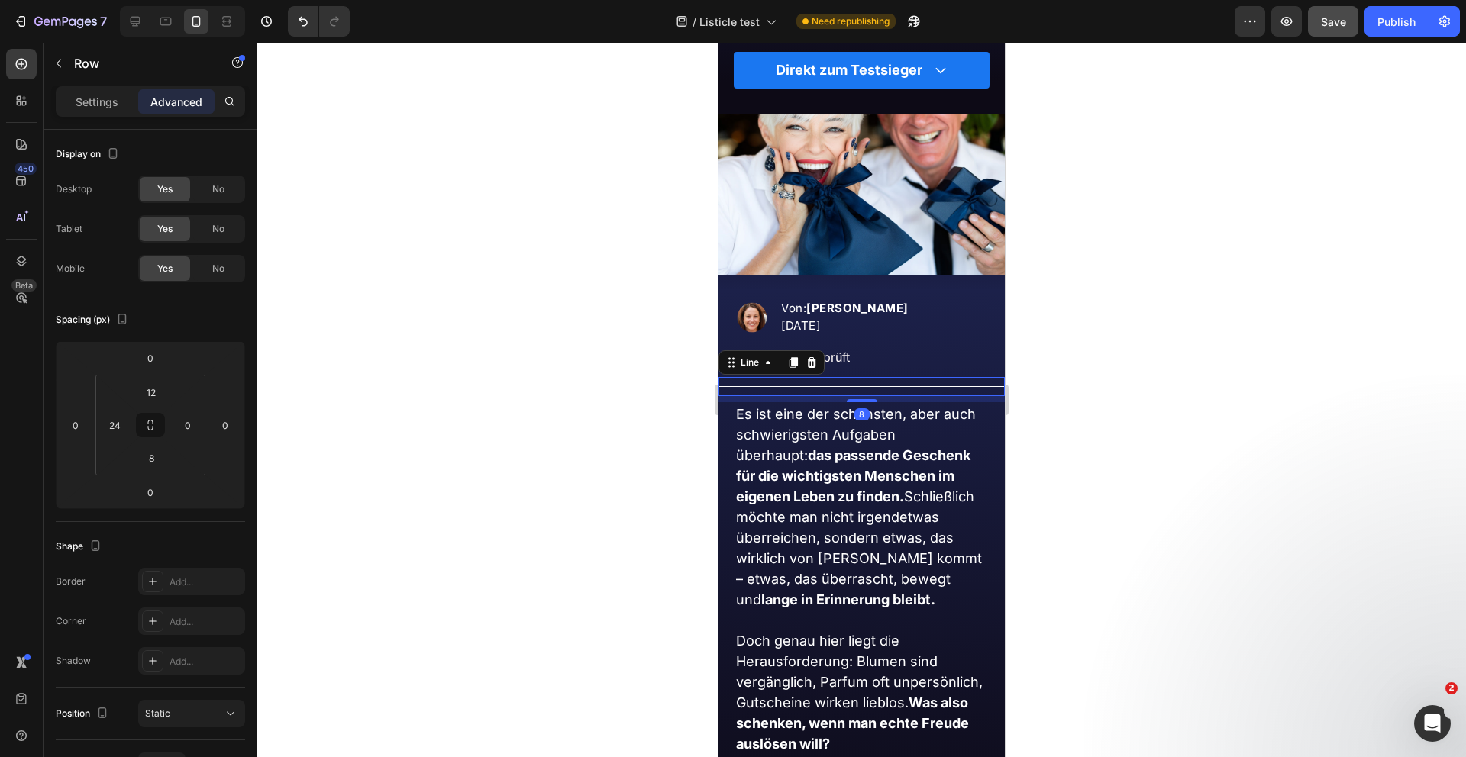
drag, startPoint x: 815, startPoint y: 385, endPoint x: 986, endPoint y: 261, distance: 210.4
click at [815, 386] on div at bounding box center [861, 386] width 286 height 1
click at [232, 224] on div "No" at bounding box center [218, 229] width 50 height 24
click at [228, 188] on div "No" at bounding box center [218, 189] width 50 height 24
click at [512, 362] on div at bounding box center [861, 400] width 1208 height 715
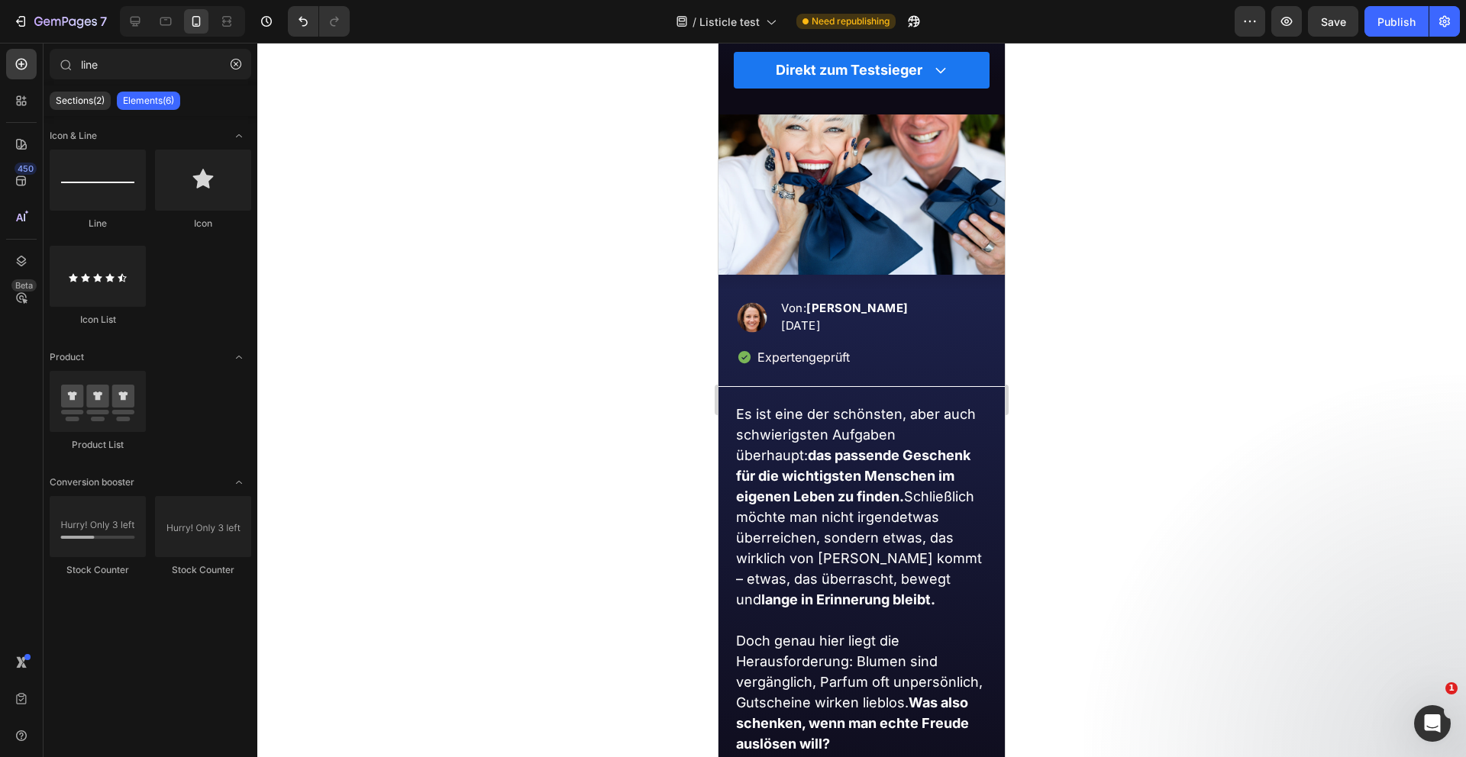
click at [582, 469] on div at bounding box center [861, 400] width 1208 height 715
click at [853, 381] on div "Title Line" at bounding box center [861, 386] width 286 height 19
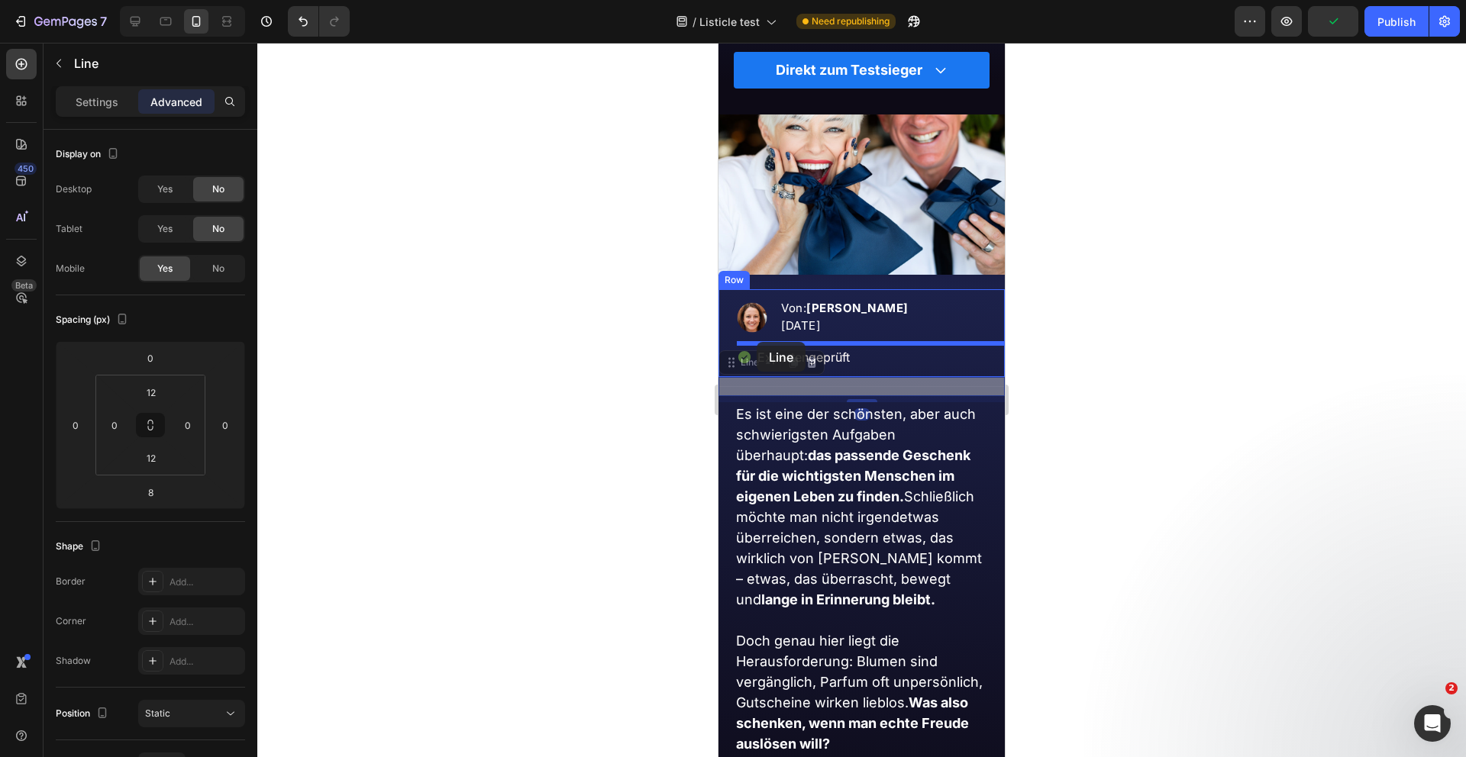
drag, startPoint x: 748, startPoint y: 364, endPoint x: 757, endPoint y: 342, distance: 23.7
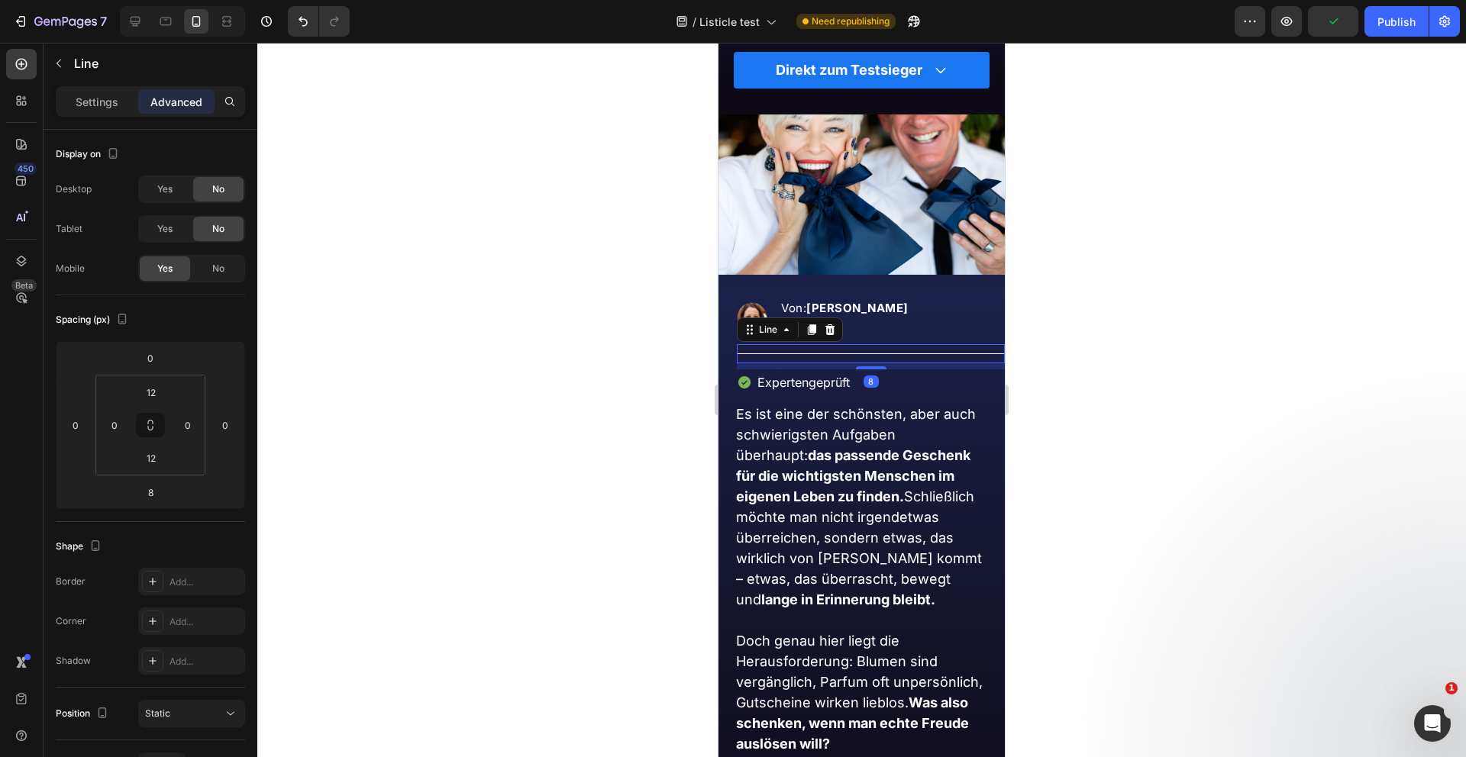
click at [636, 382] on div at bounding box center [861, 400] width 1208 height 715
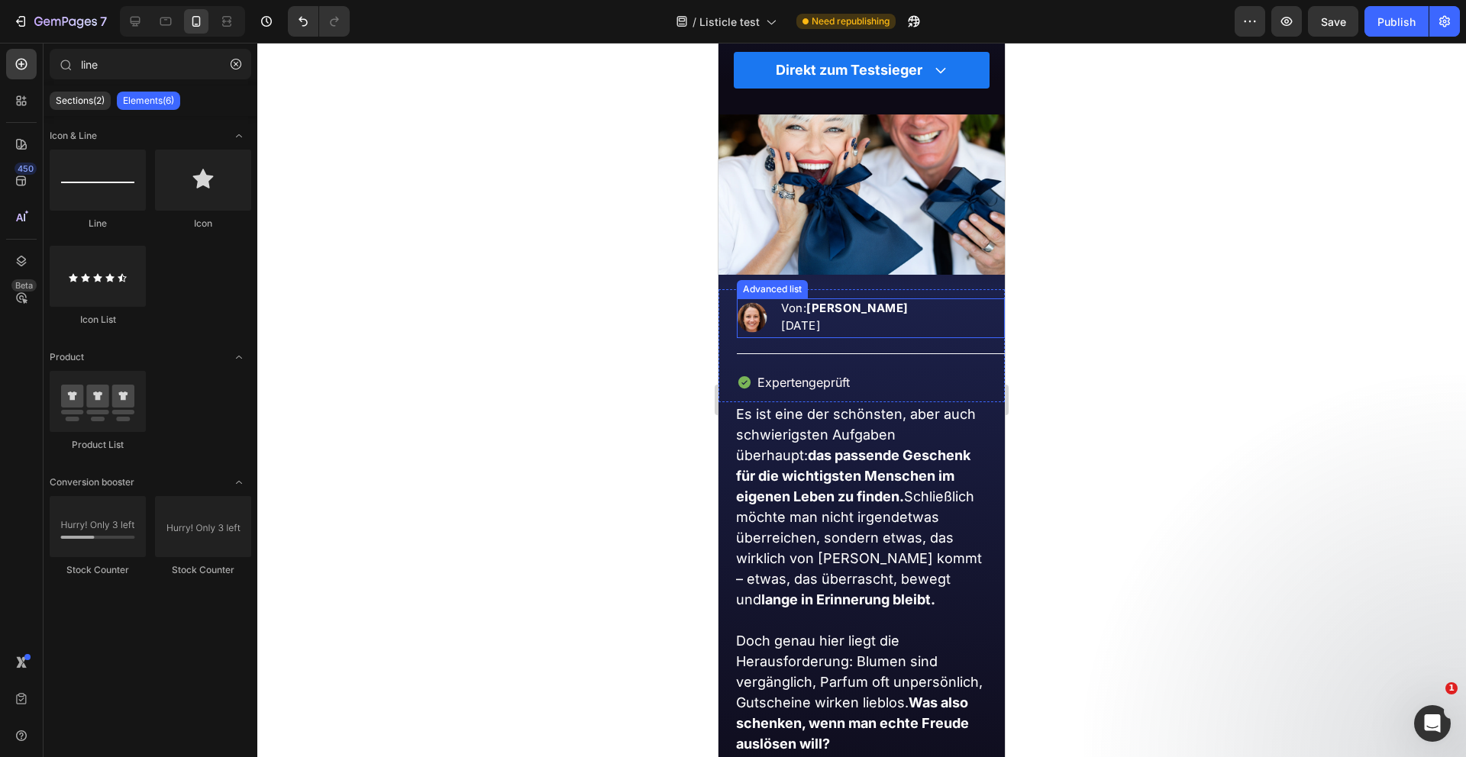
click at [947, 324] on div "Image Von: Kathrin van Vler 05.08.2025 Text block" at bounding box center [871, 318] width 268 height 40
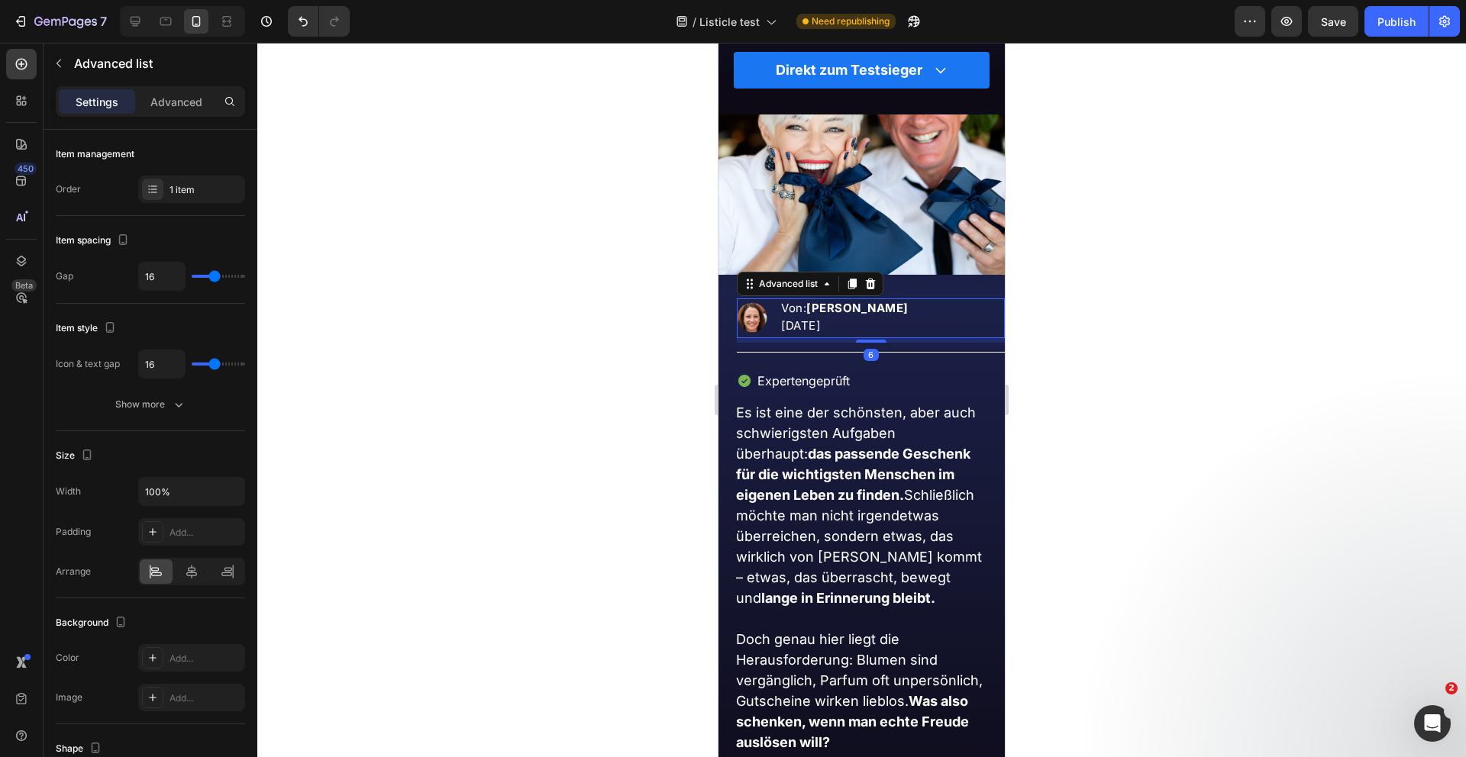
drag, startPoint x: 875, startPoint y: 343, endPoint x: 875, endPoint y: 235, distance: 107.6
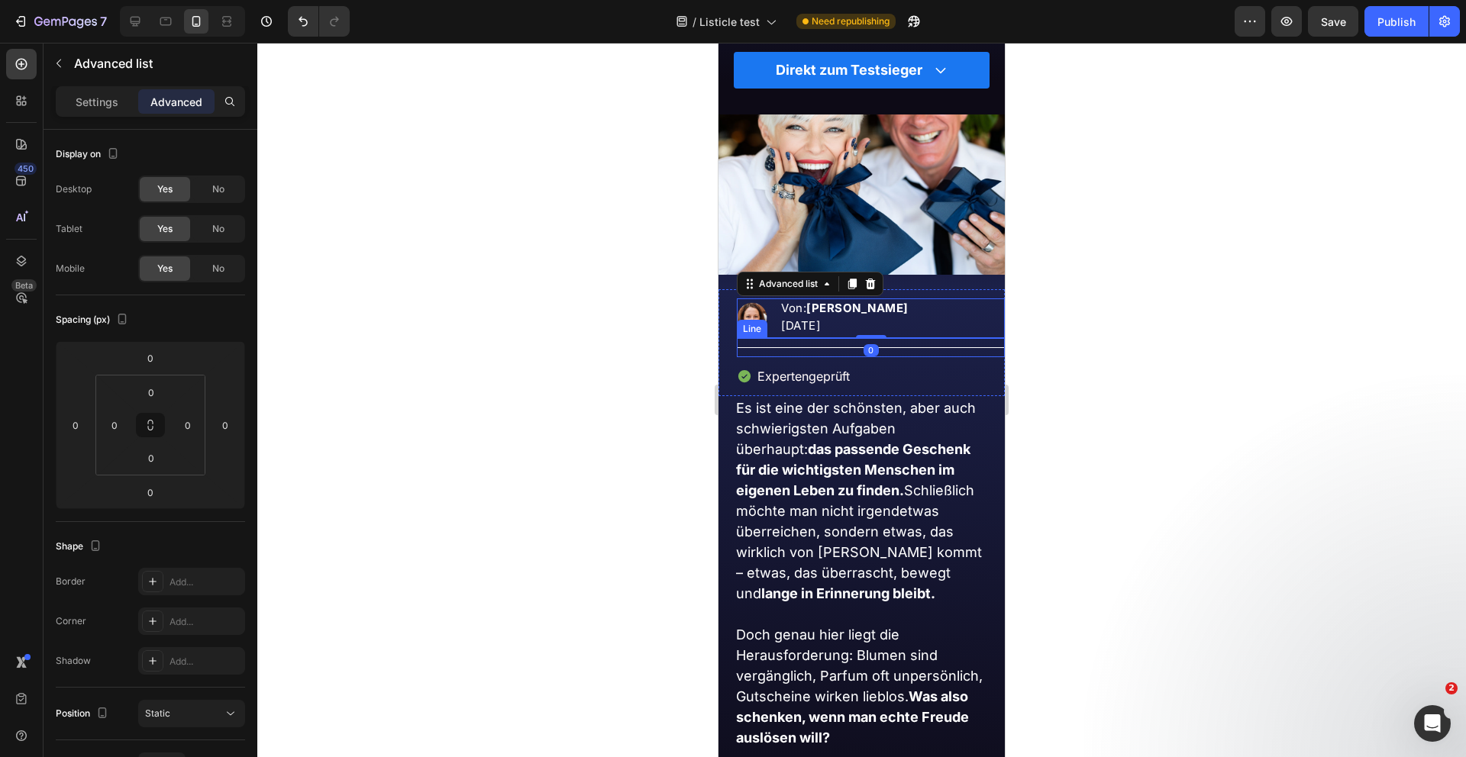
click at [837, 348] on div "Title Line" at bounding box center [871, 347] width 268 height 19
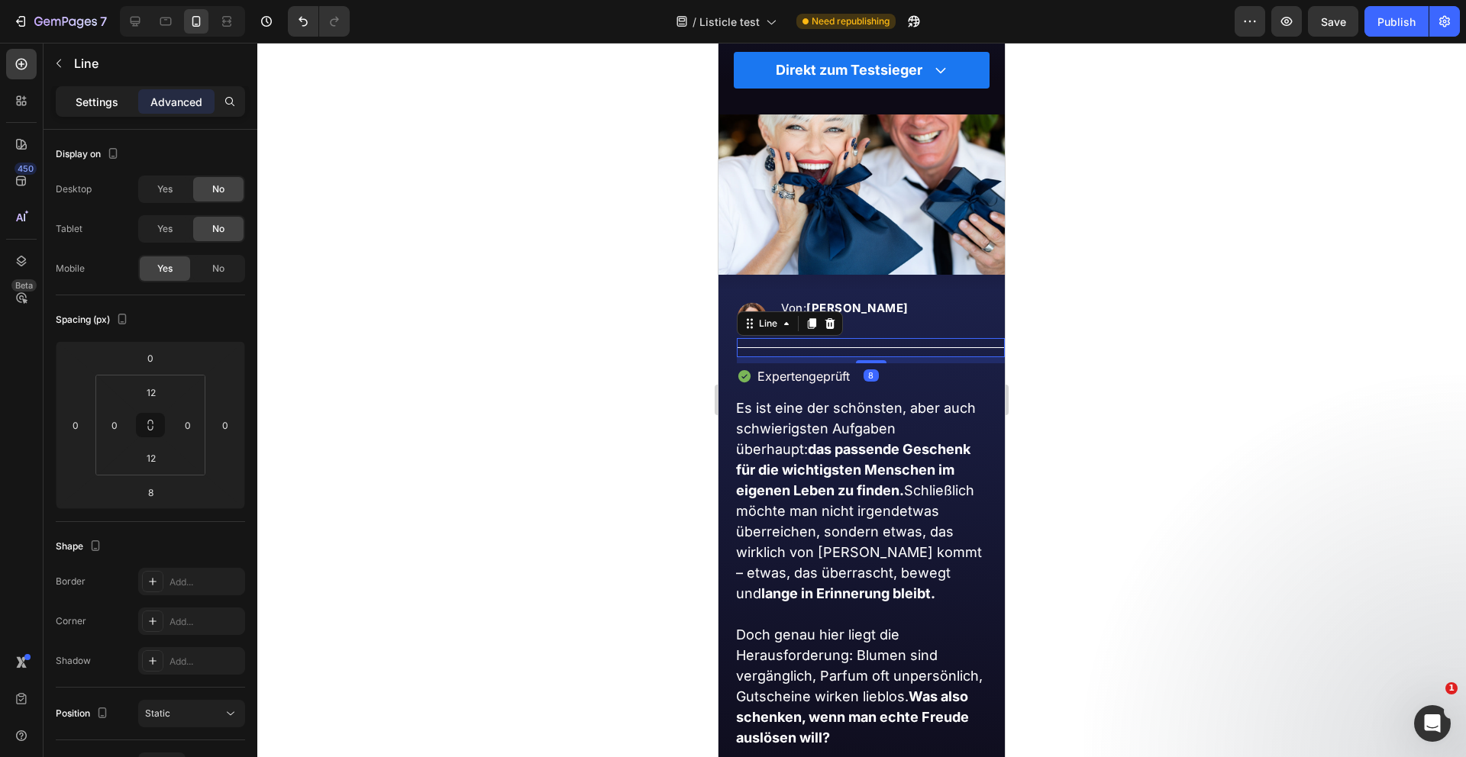
click at [104, 104] on p "Settings" at bounding box center [97, 102] width 43 height 16
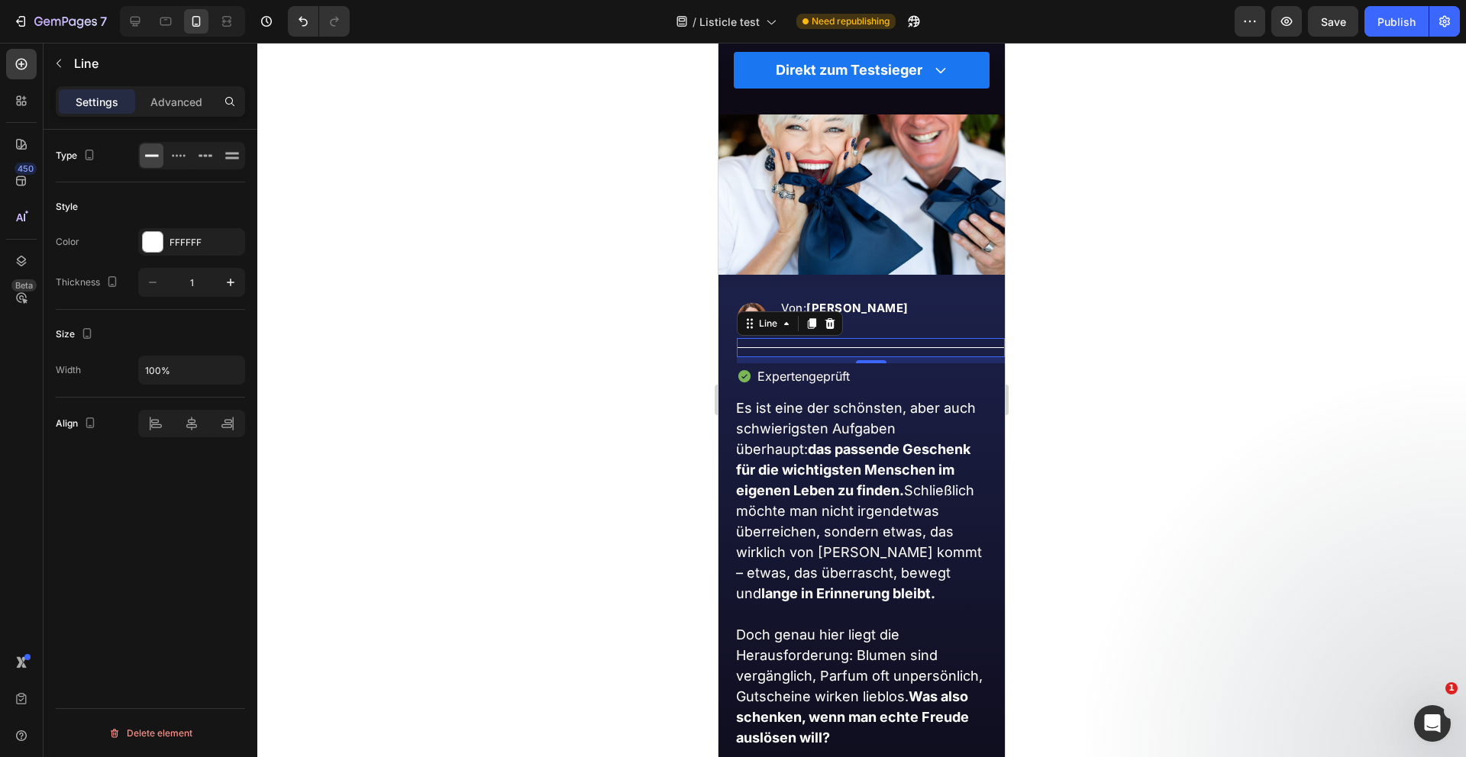
click at [568, 386] on div at bounding box center [861, 400] width 1208 height 715
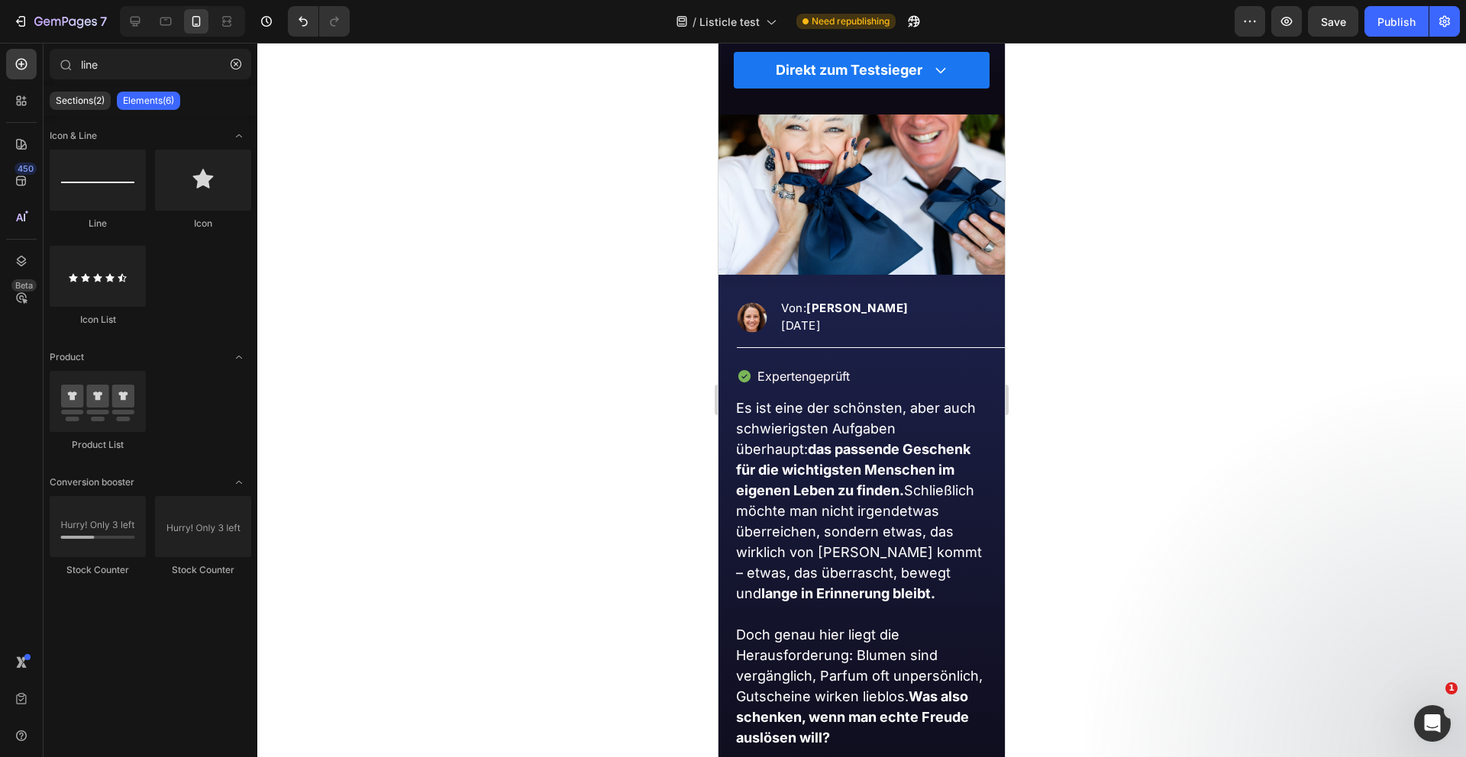
click at [568, 386] on div at bounding box center [861, 400] width 1208 height 715
click at [902, 357] on div "Title Line Expertengeprüft Item List Expertengeprüft Item List" at bounding box center [871, 364] width 268 height 52
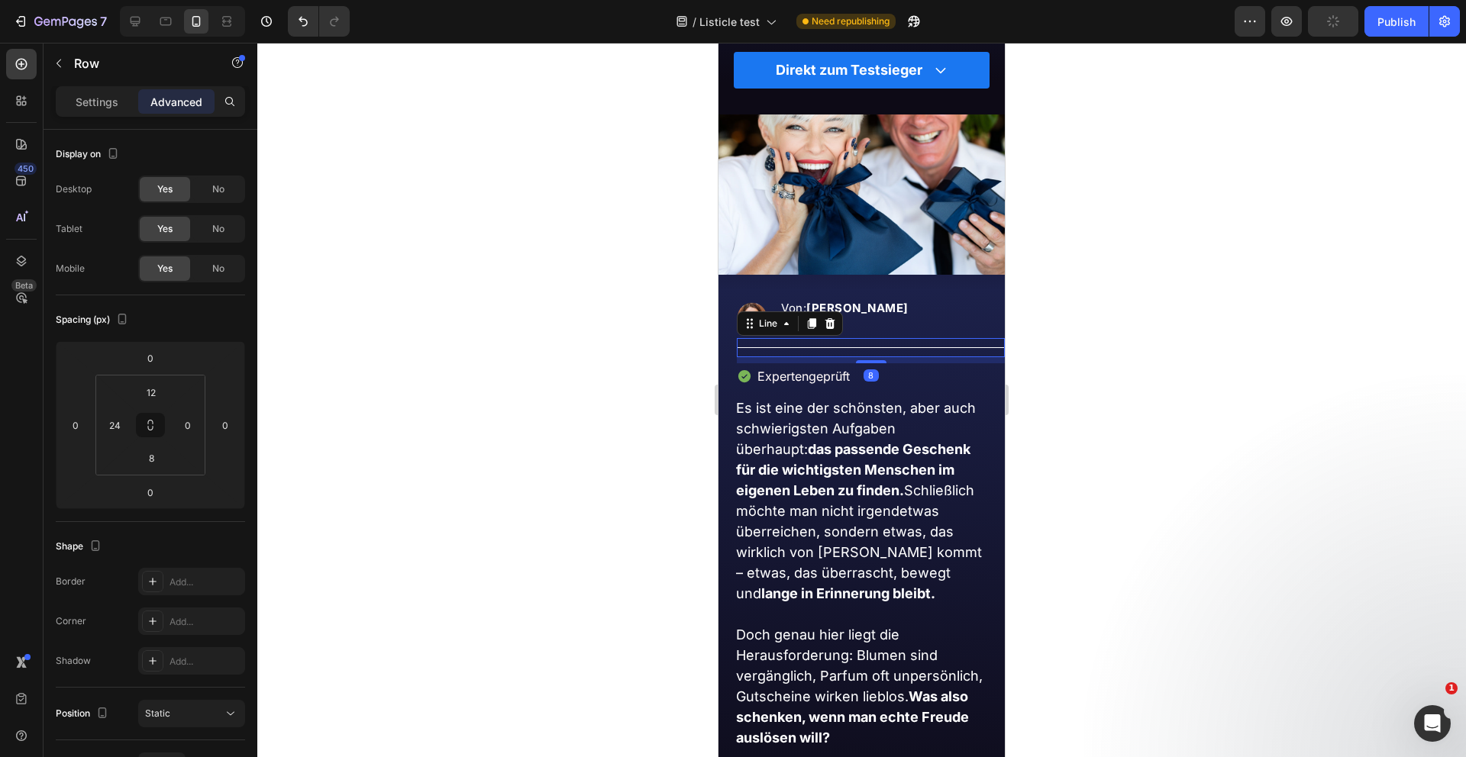
click at [900, 348] on div "Title Line 8" at bounding box center [871, 347] width 268 height 19
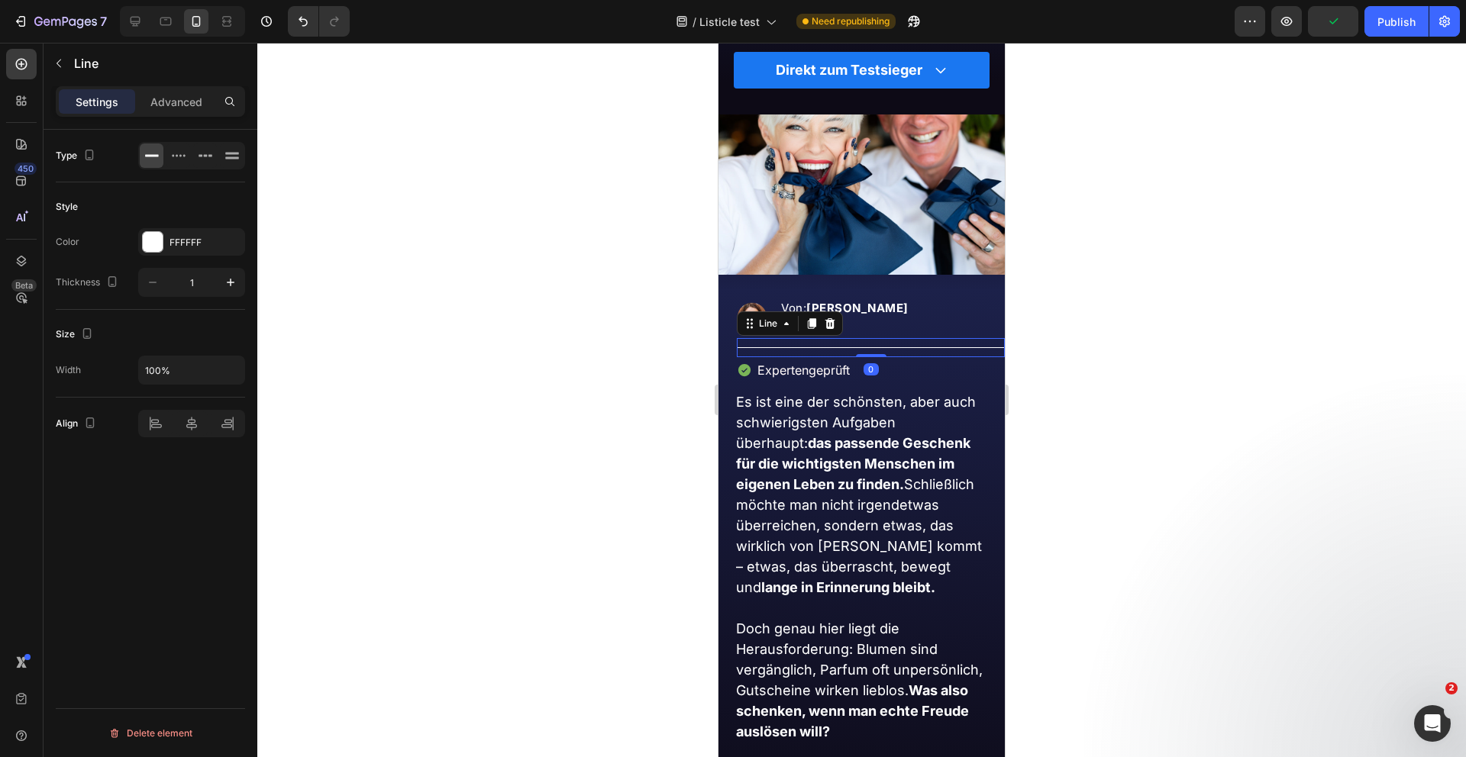
drag, startPoint x: 873, startPoint y: 360, endPoint x: 873, endPoint y: 312, distance: 47.3
click at [873, 312] on div "Image Von: Kathrin van Vler 05.08.2025 Text block Advanced list Title Line 0 Ex…" at bounding box center [861, 339] width 286 height 100
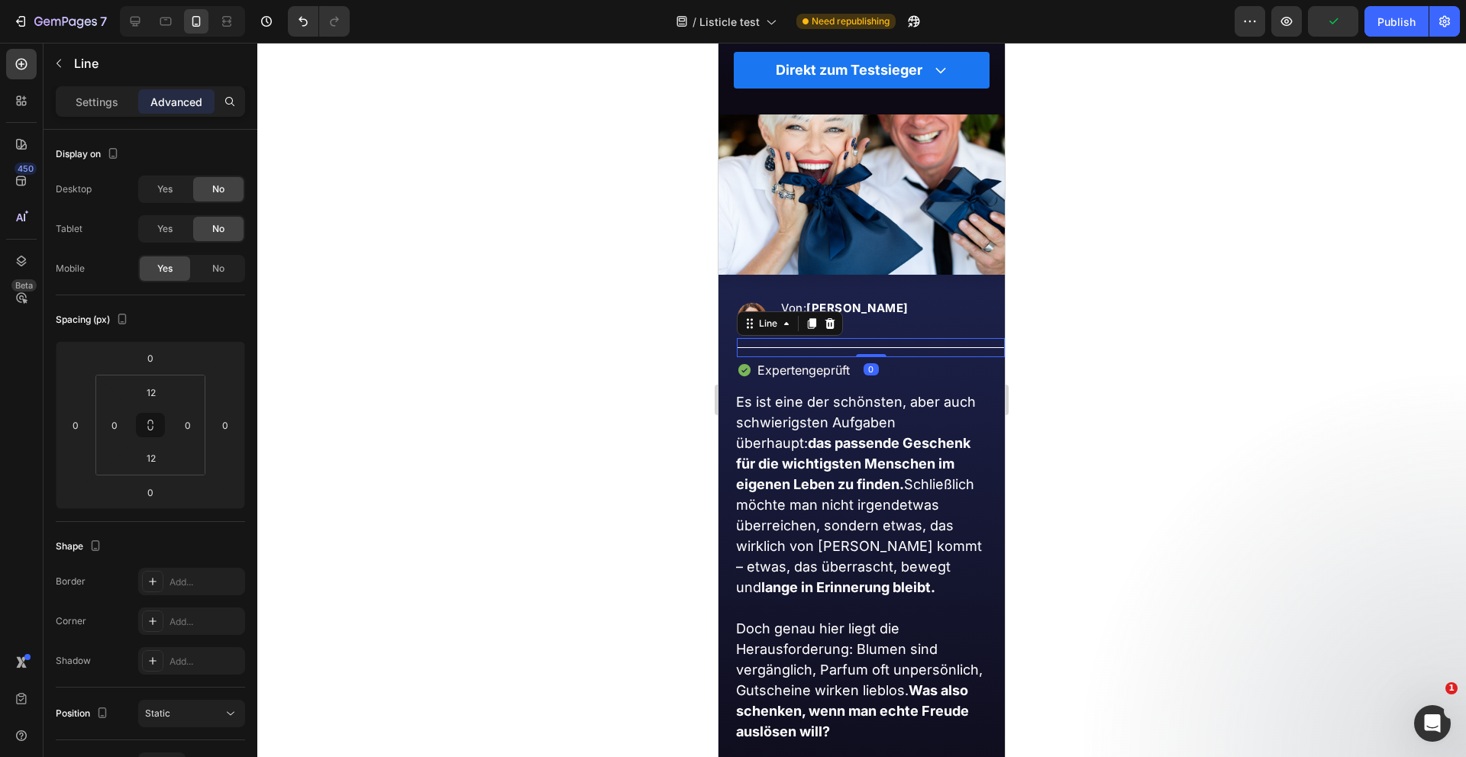
click at [627, 405] on div at bounding box center [861, 400] width 1208 height 715
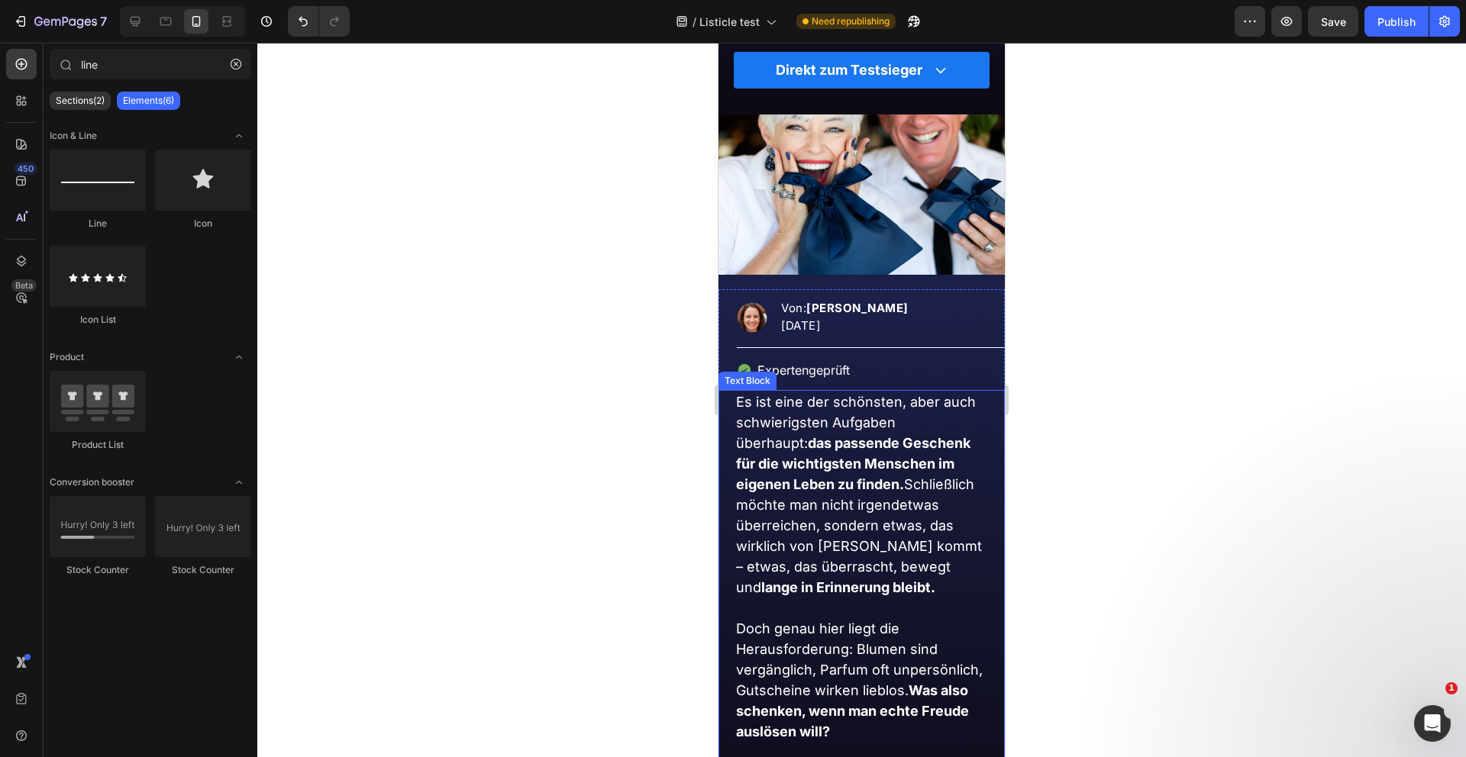
click at [963, 435] on p "Es ist eine der schönsten, aber auch schwierigsten Aufgaben überhaupt: das pass…" at bounding box center [862, 495] width 252 height 206
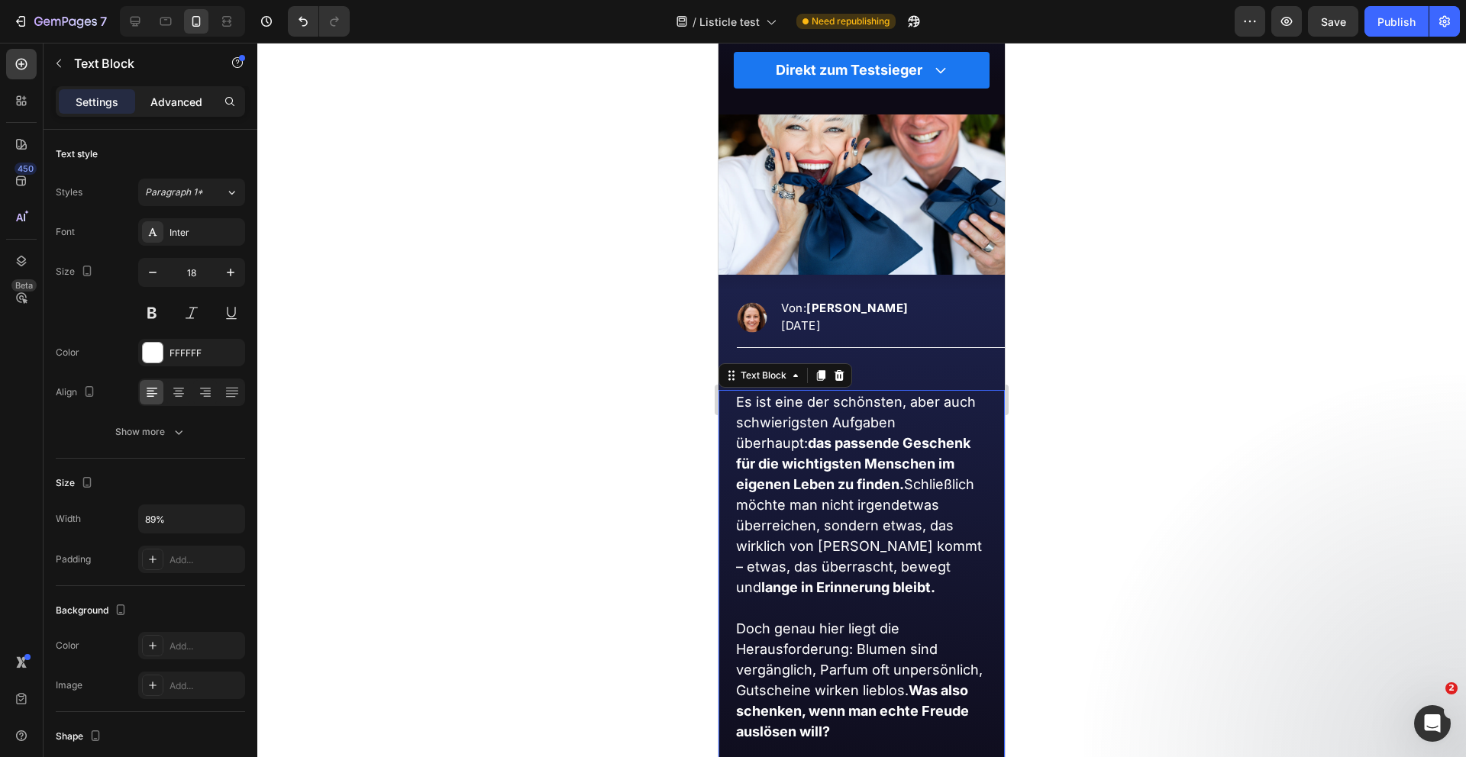
click at [174, 106] on p "Advanced" at bounding box center [176, 102] width 52 height 16
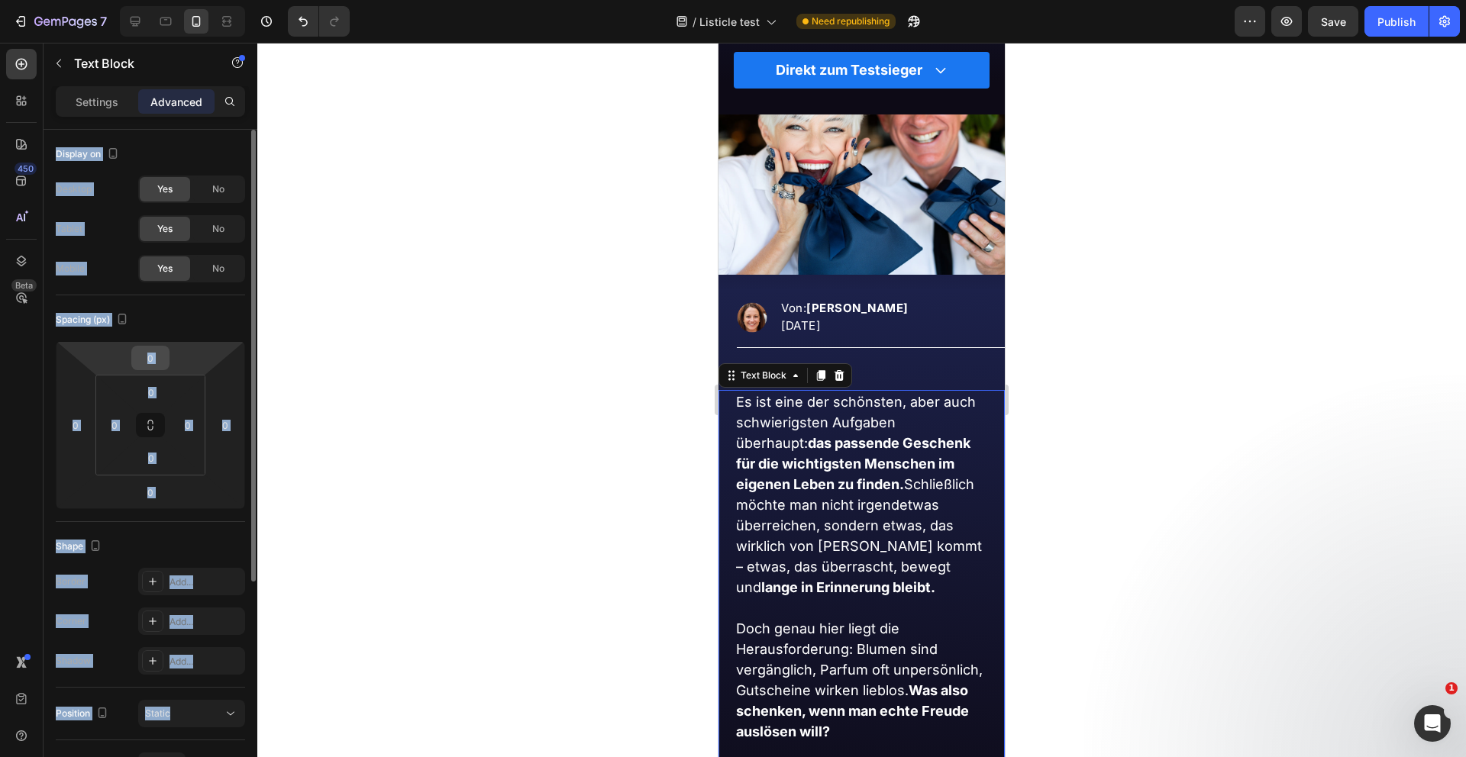
click at [157, 358] on input "0" at bounding box center [150, 358] width 31 height 23
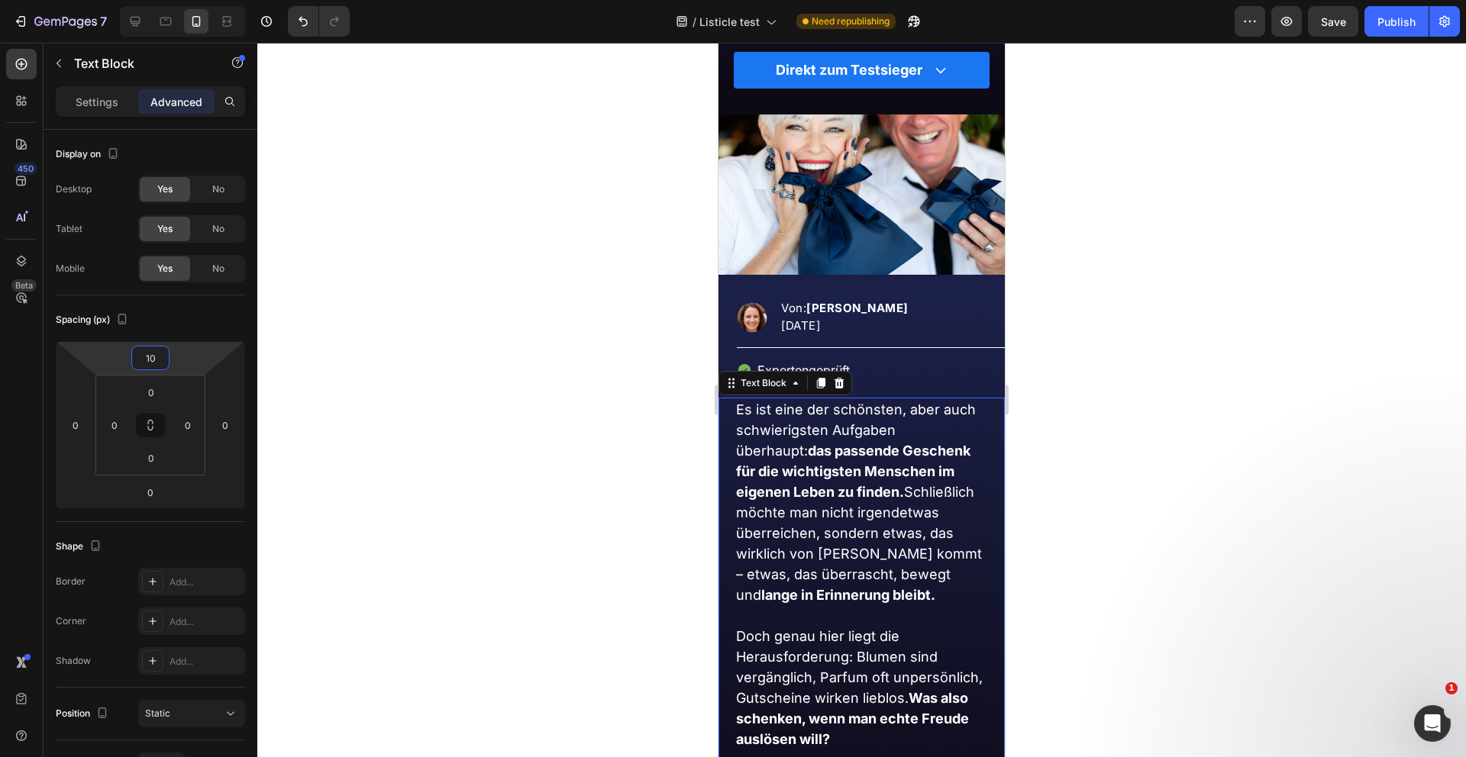
type input "10"
click at [450, 479] on div at bounding box center [861, 400] width 1208 height 715
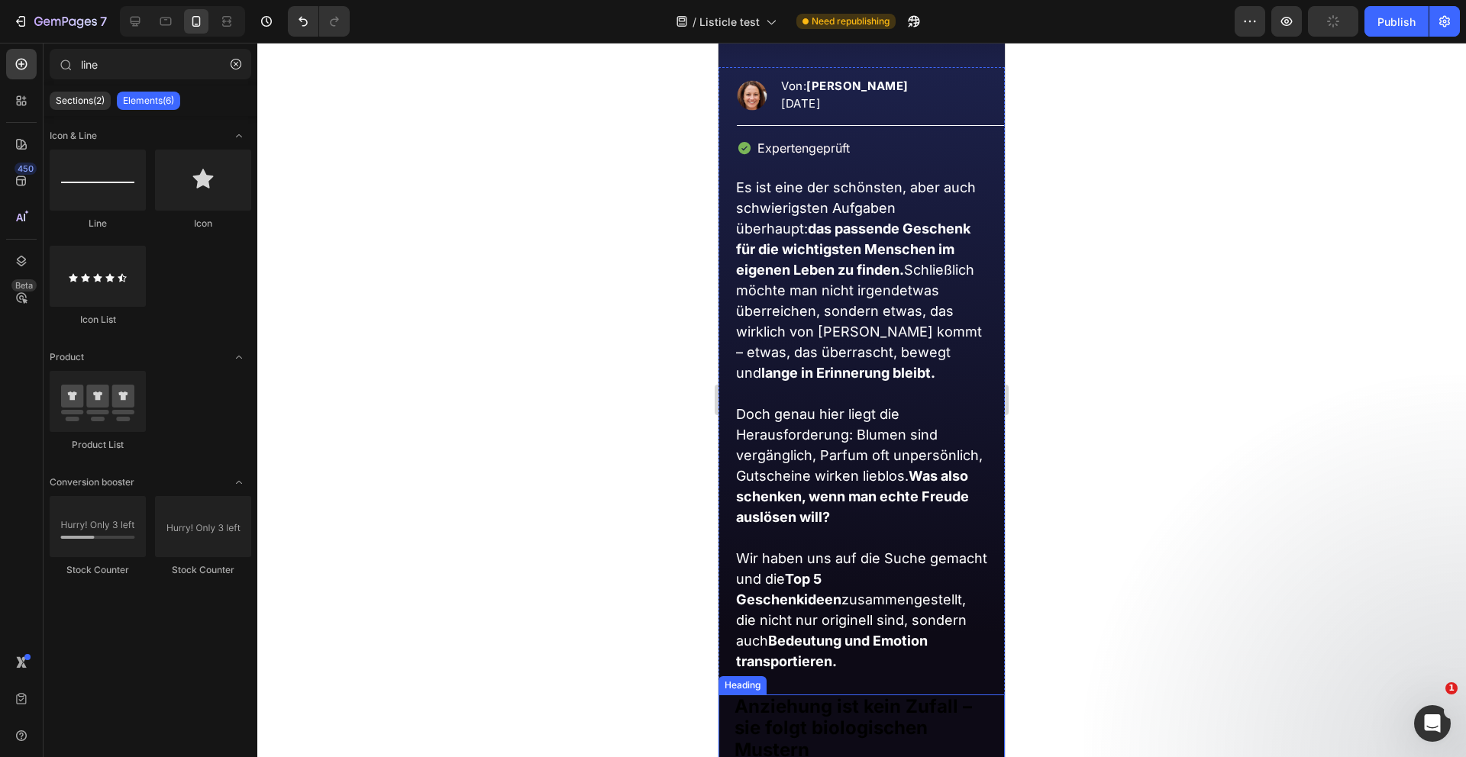
scroll to position [989, 0]
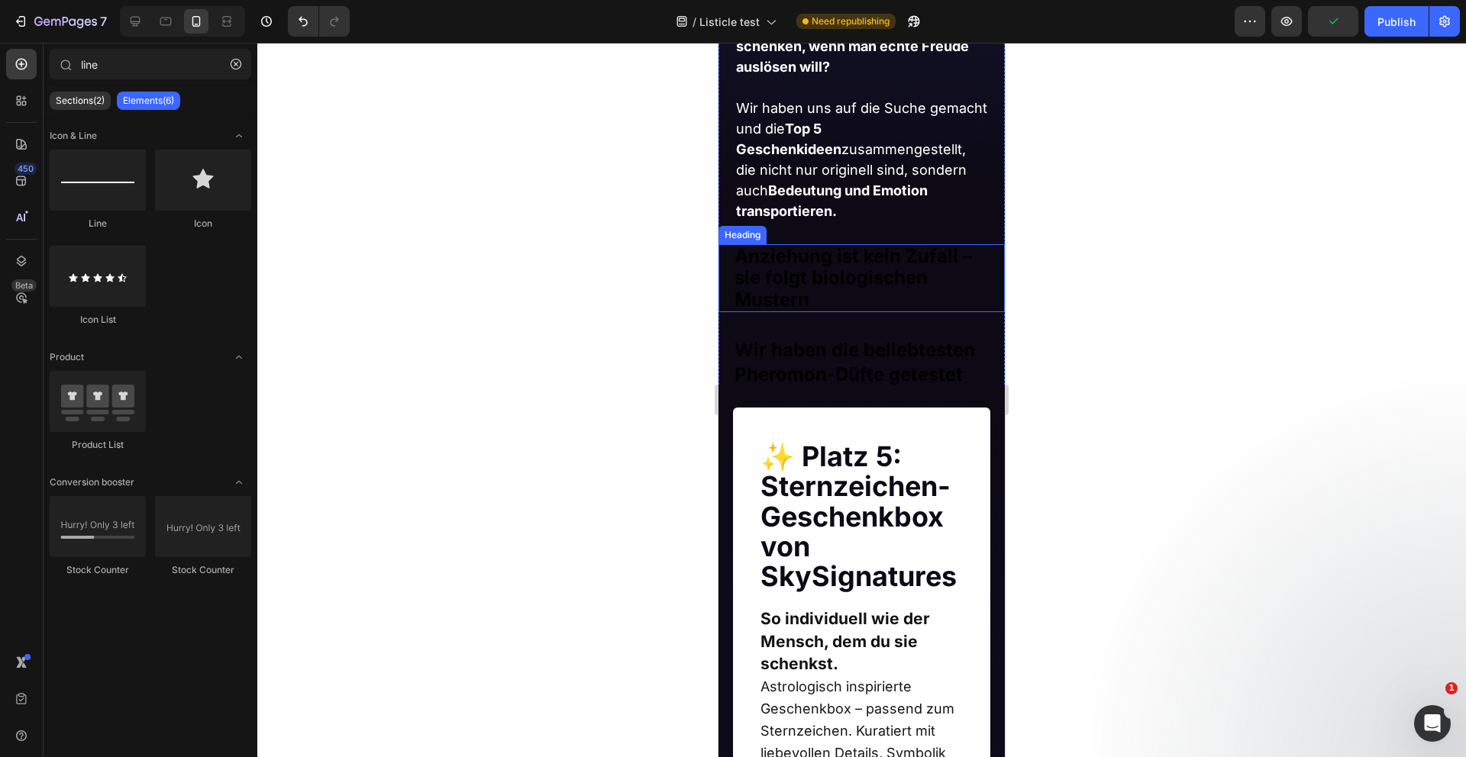
click at [866, 279] on strong "Anziehung ist kein Zufall – sie folgt biologischen Mustern" at bounding box center [852, 278] width 237 height 66
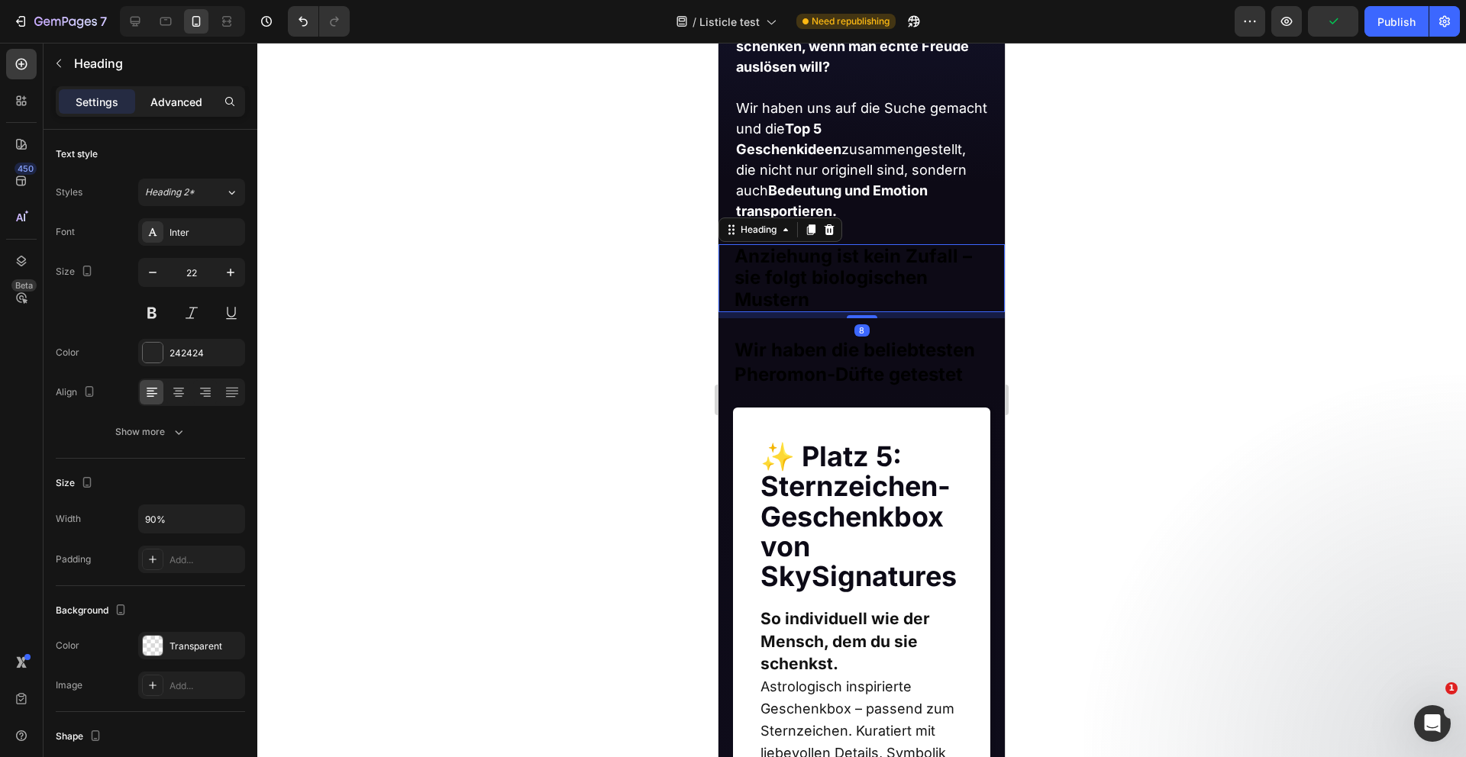
click at [180, 101] on p "Advanced" at bounding box center [176, 102] width 52 height 16
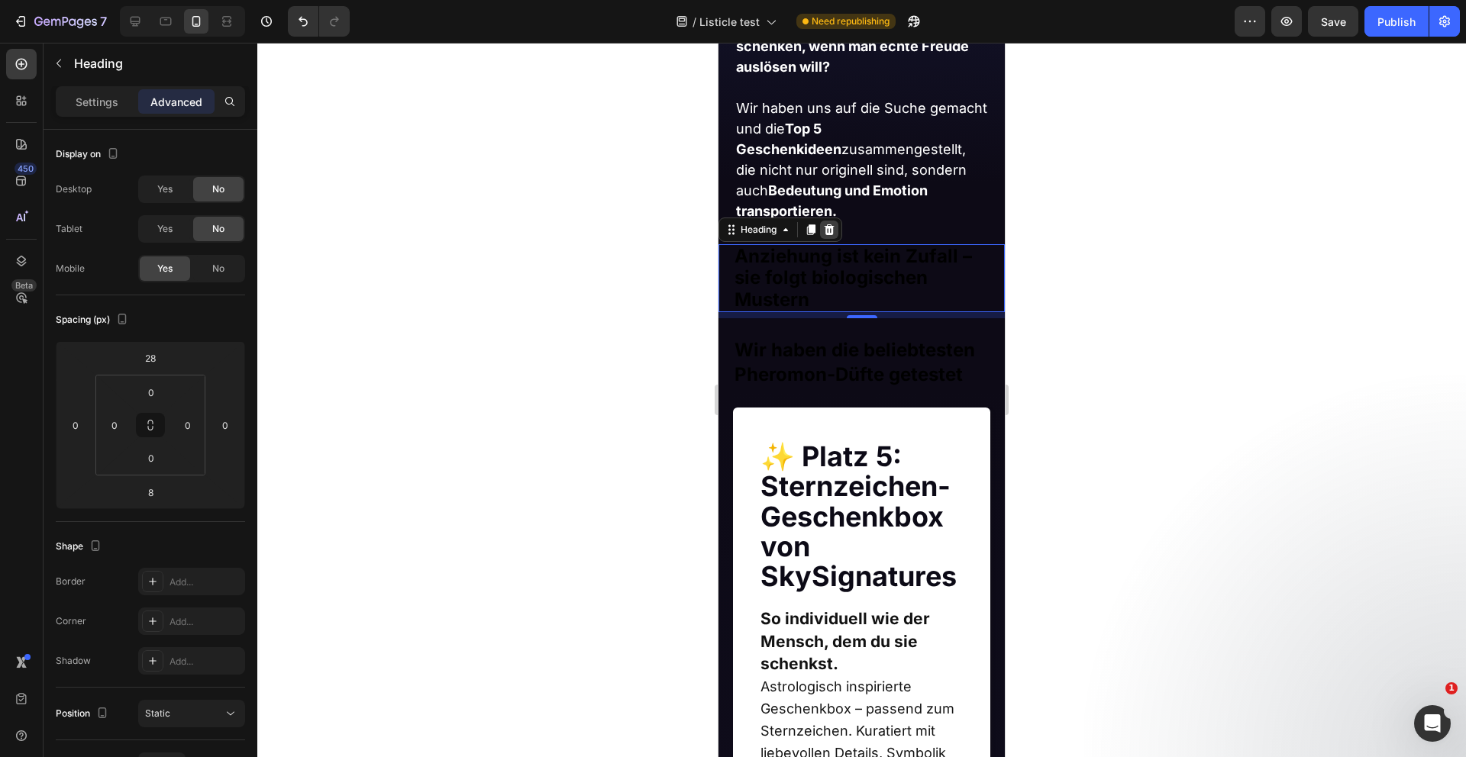
click at [832, 229] on icon at bounding box center [829, 229] width 10 height 11
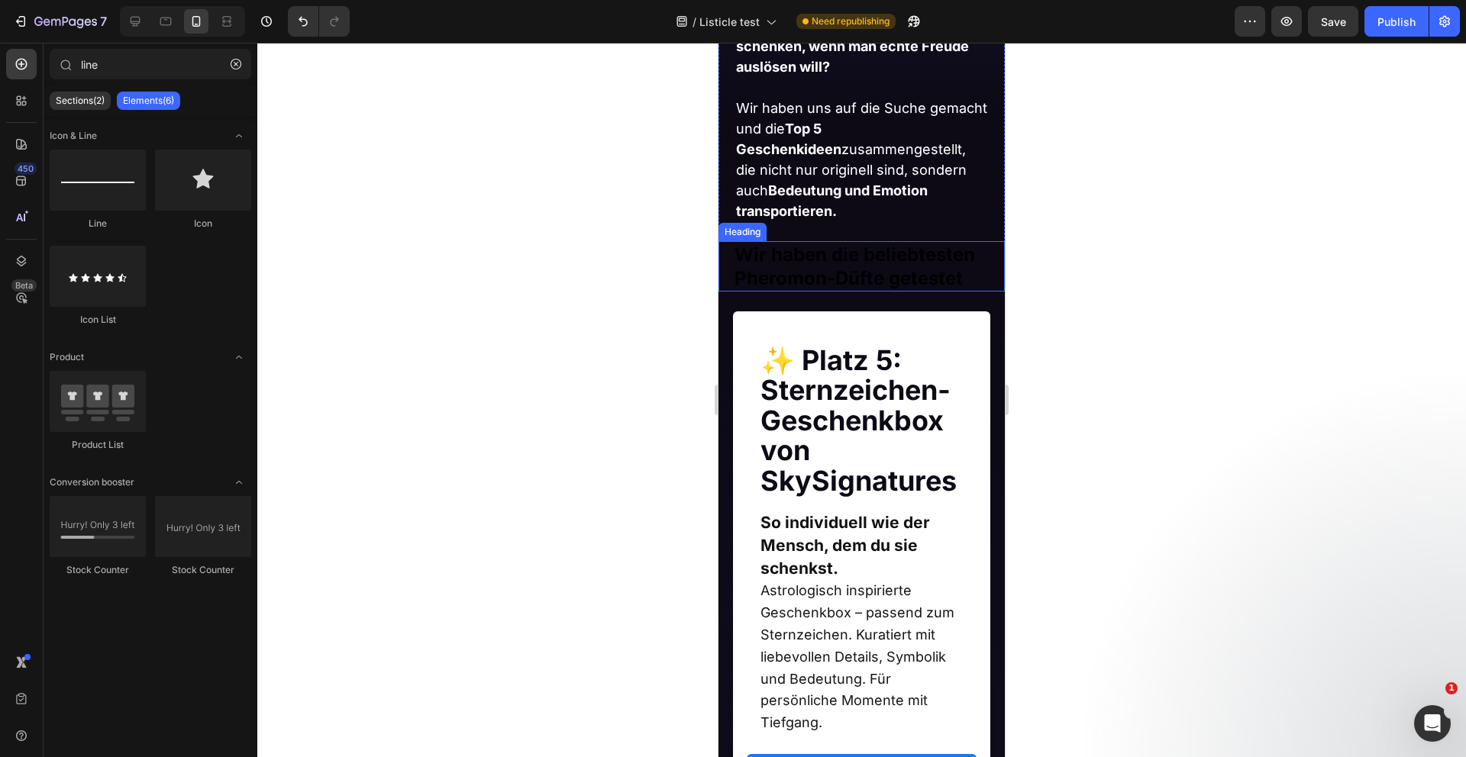
click at [823, 263] on strong "Wir haben die beliebtesten Pheromon-Düfte getestet" at bounding box center [854, 267] width 240 height 46
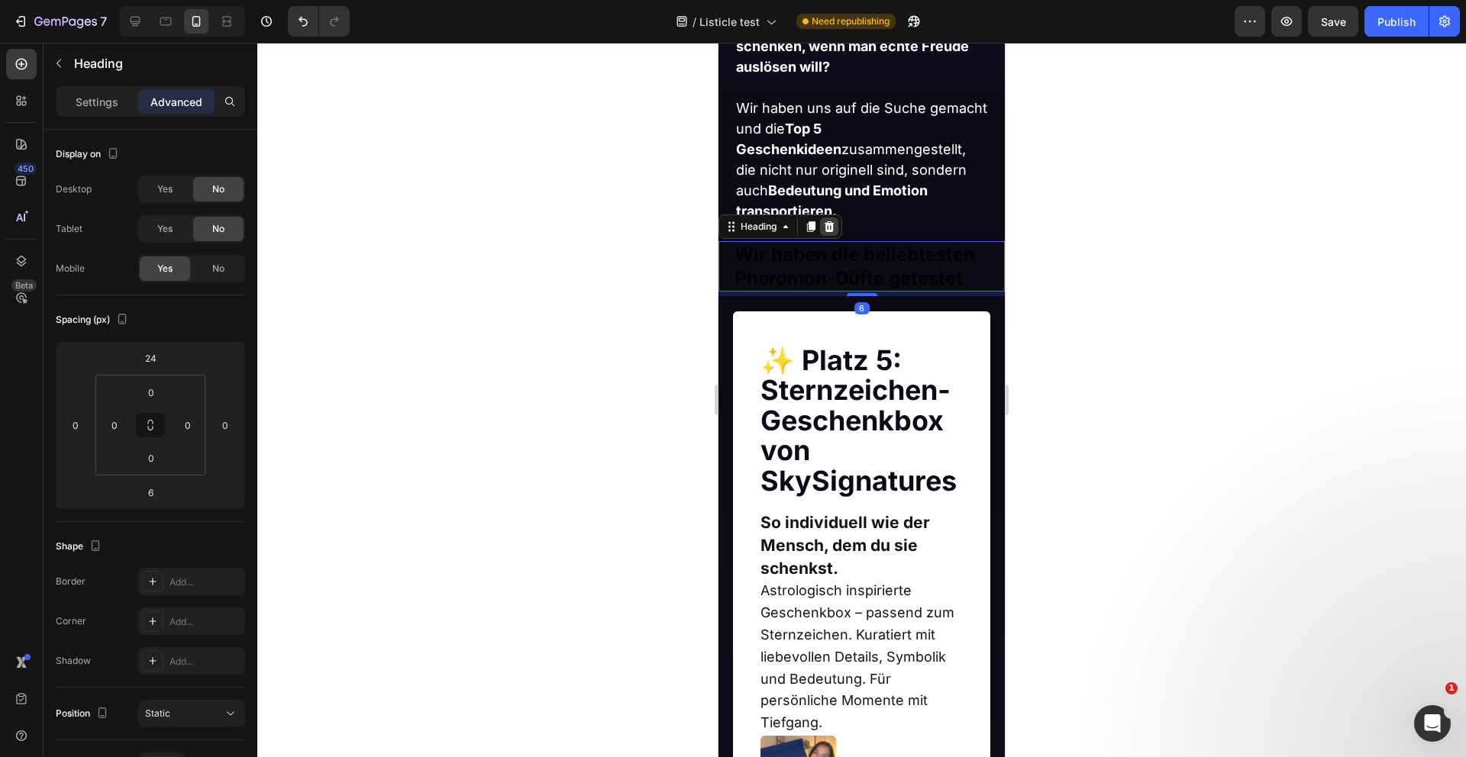
click at [831, 227] on icon at bounding box center [829, 227] width 12 height 12
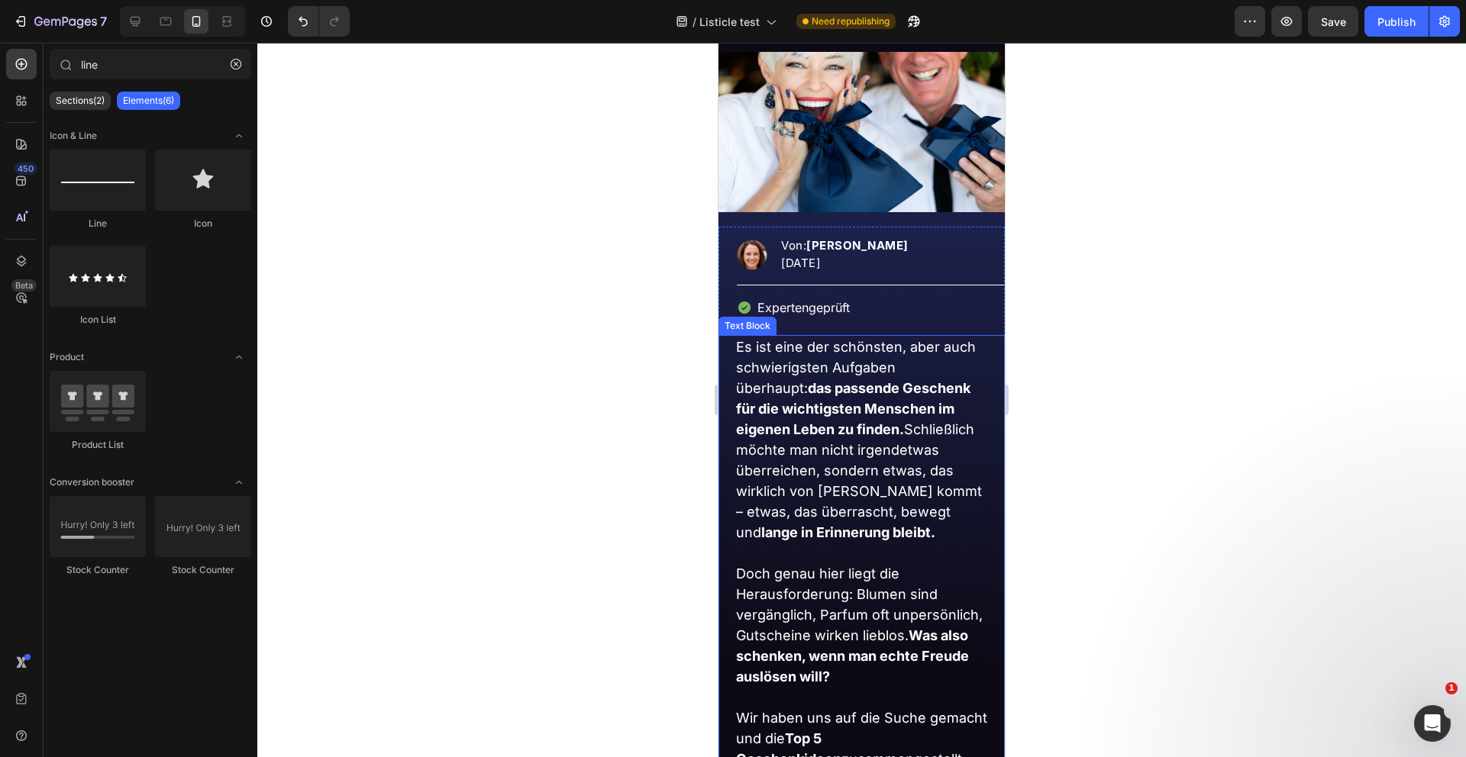
scroll to position [0, 0]
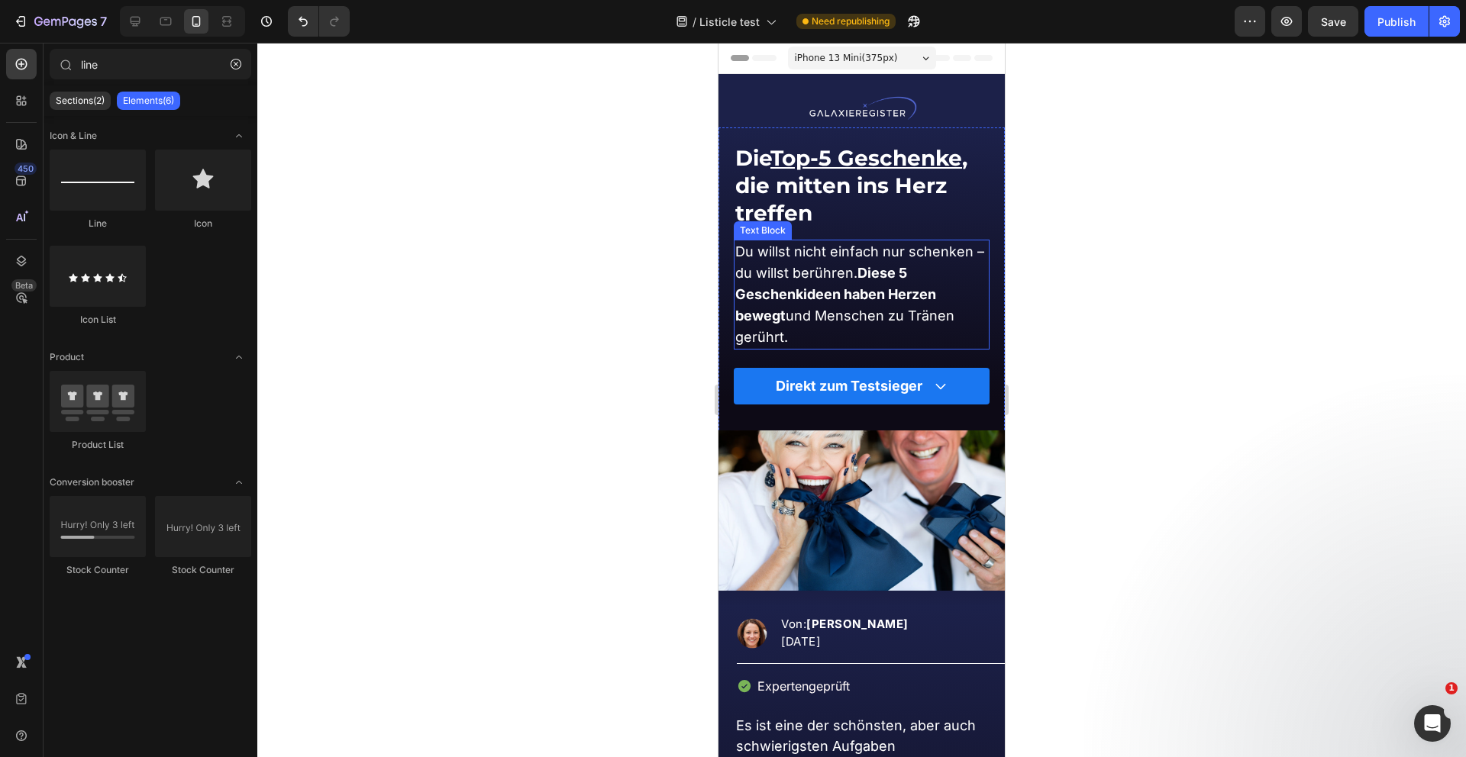
click at [786, 287] on strong "Diese 5 Geschenkideen haben Herzen bewegt" at bounding box center [835, 294] width 201 height 59
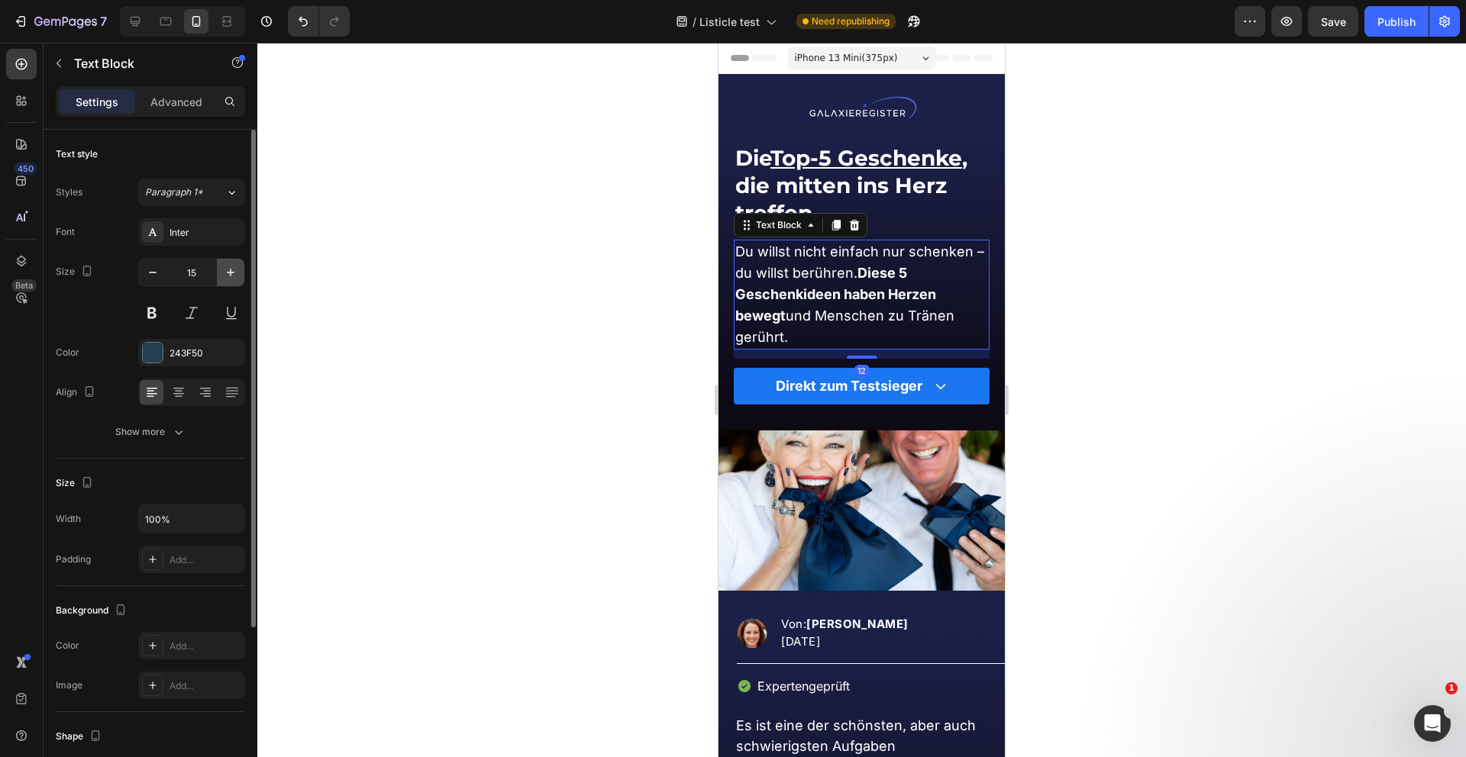
click at [234, 273] on icon "button" at bounding box center [230, 272] width 15 height 15
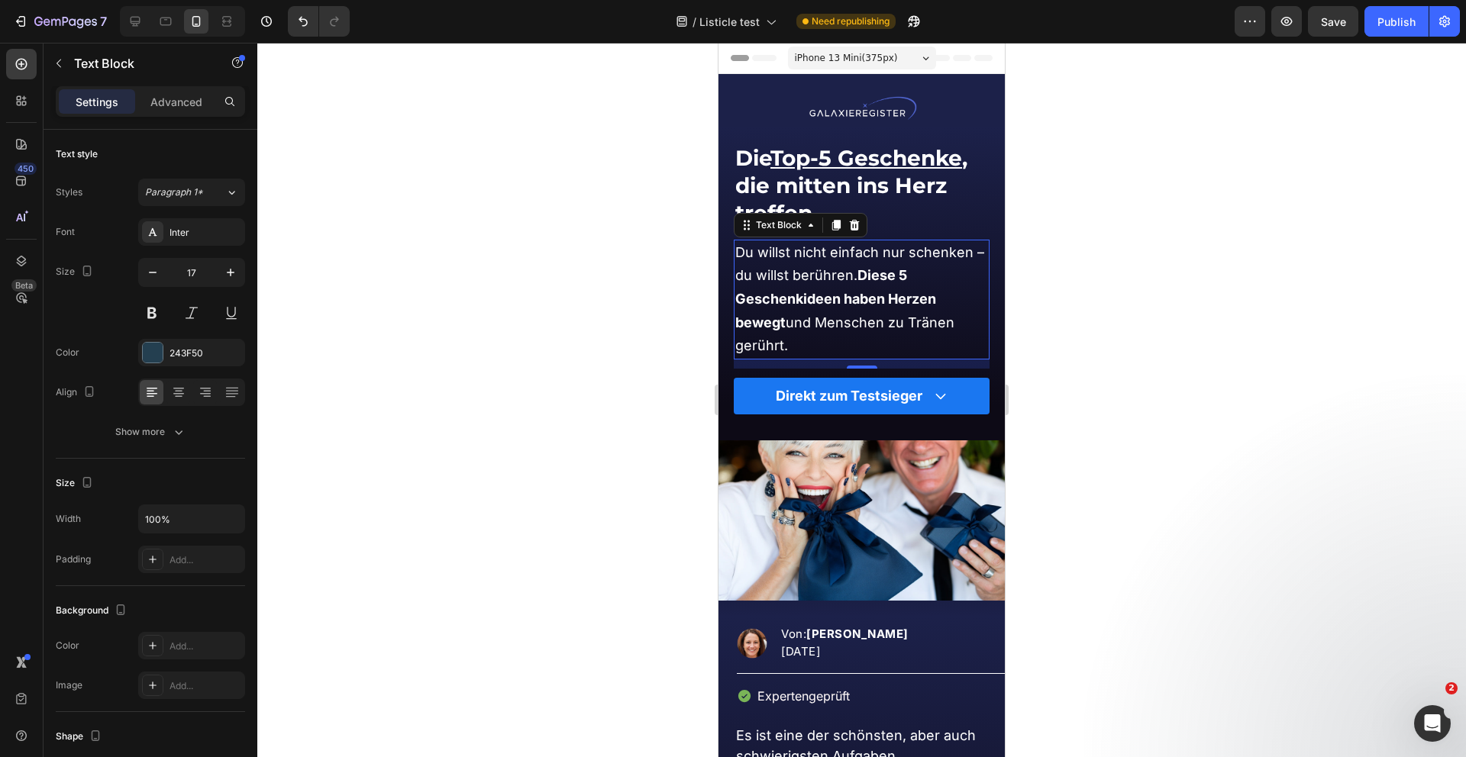
click at [860, 286] on p "Du willst nicht einfach nur schenken – du willst berühren. Diese 5 Geschenkide…" at bounding box center [861, 299] width 253 height 117
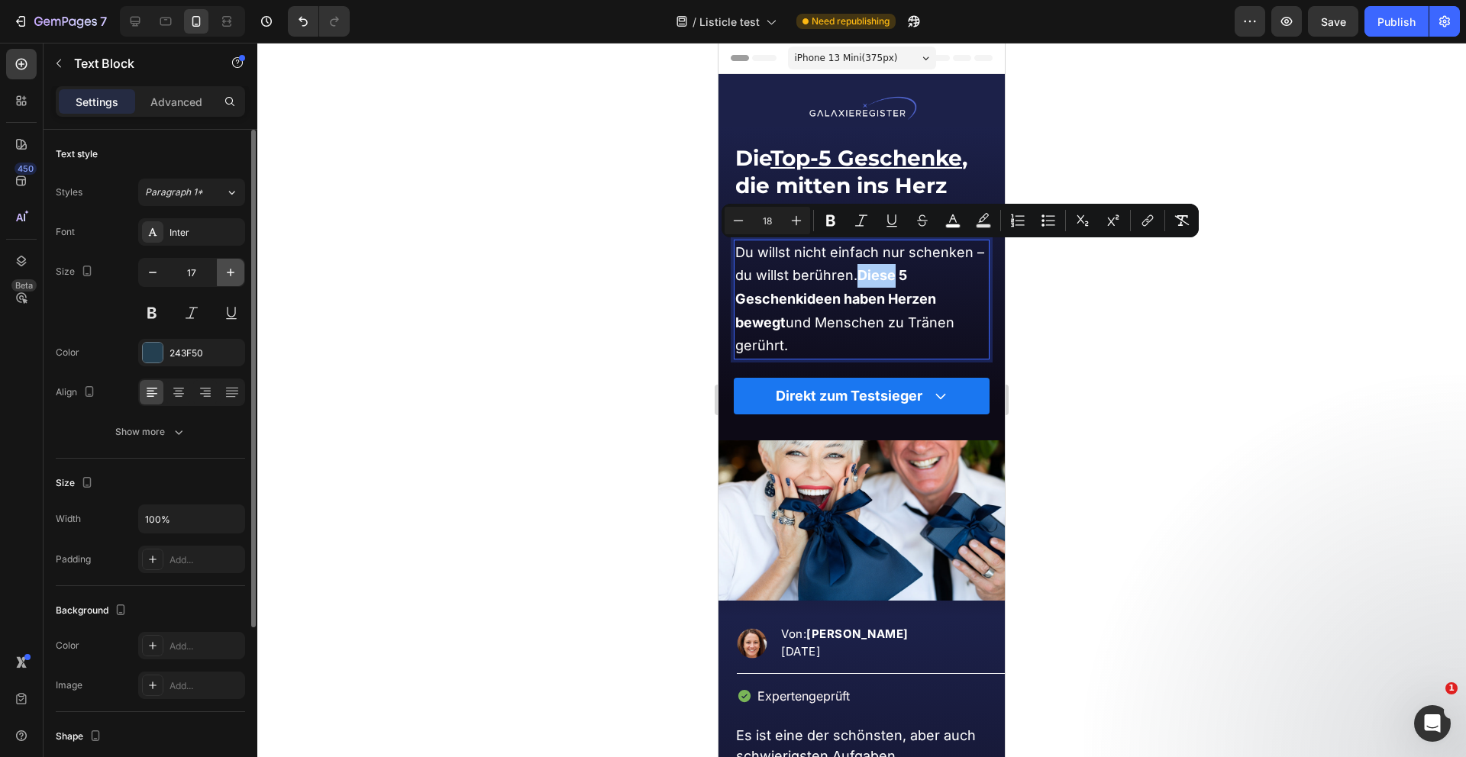
click at [226, 268] on icon "button" at bounding box center [230, 272] width 15 height 15
type input "18"
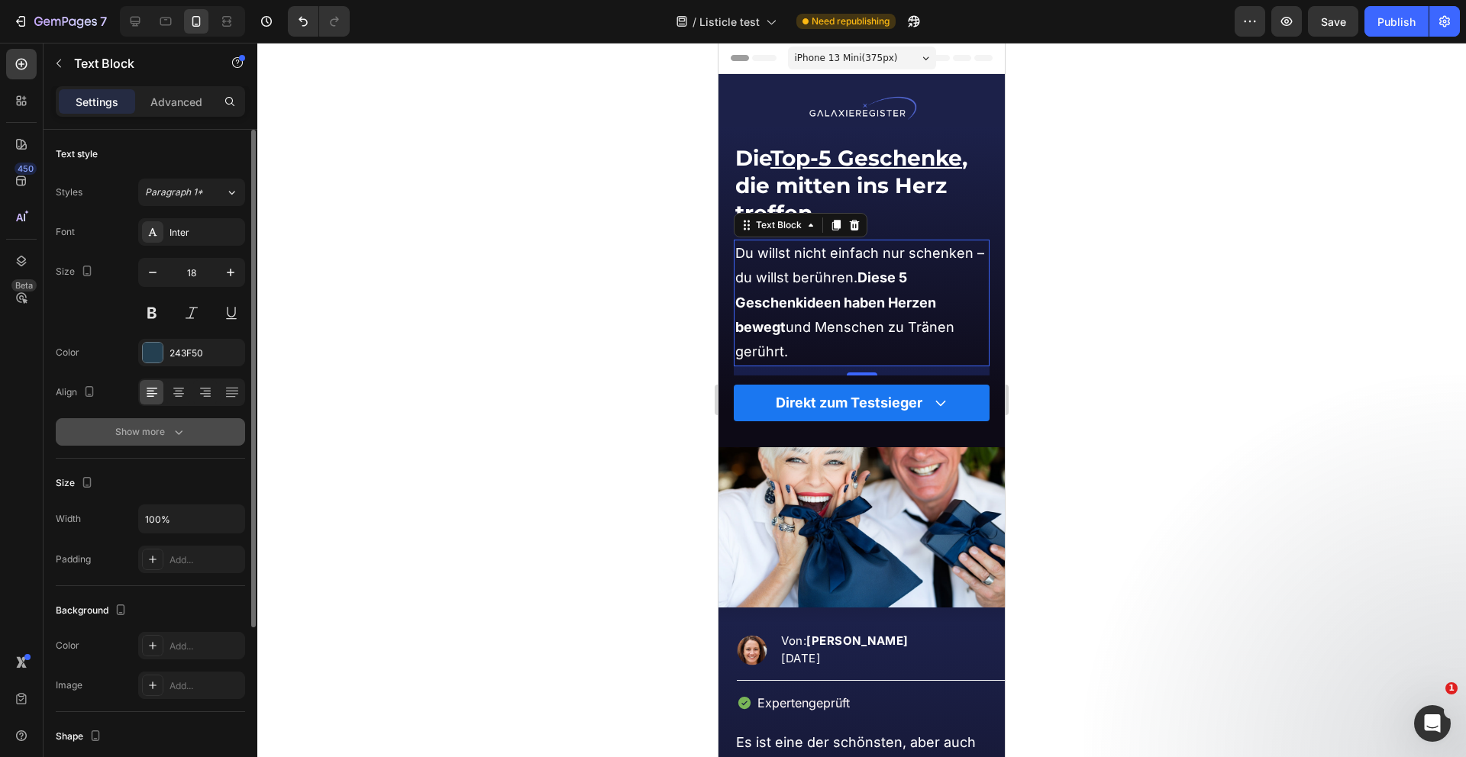
click at [172, 444] on button "Show more" at bounding box center [150, 431] width 189 height 27
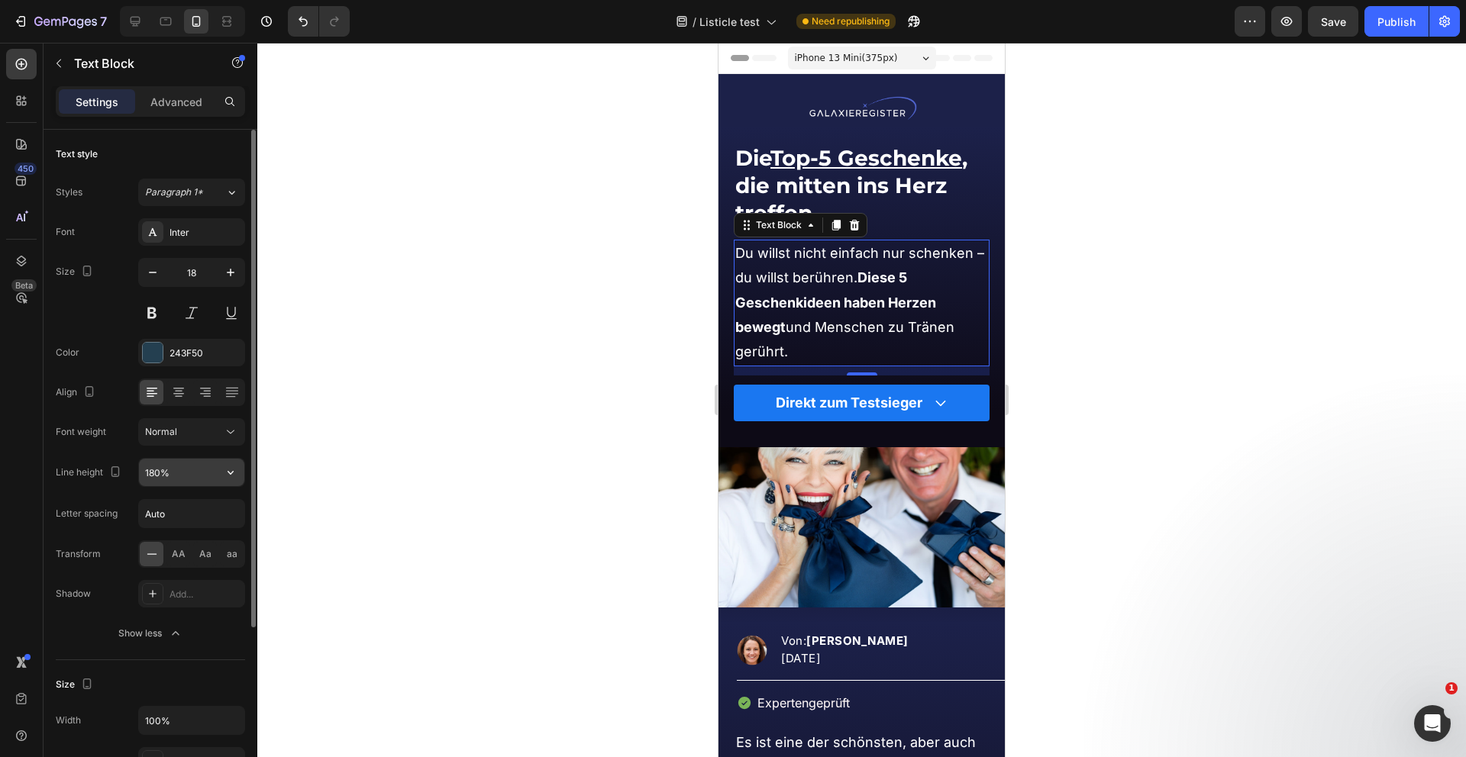
click at [189, 475] on input "180%" at bounding box center [191, 472] width 105 height 27
click at [231, 466] on icon "button" at bounding box center [230, 472] width 15 height 15
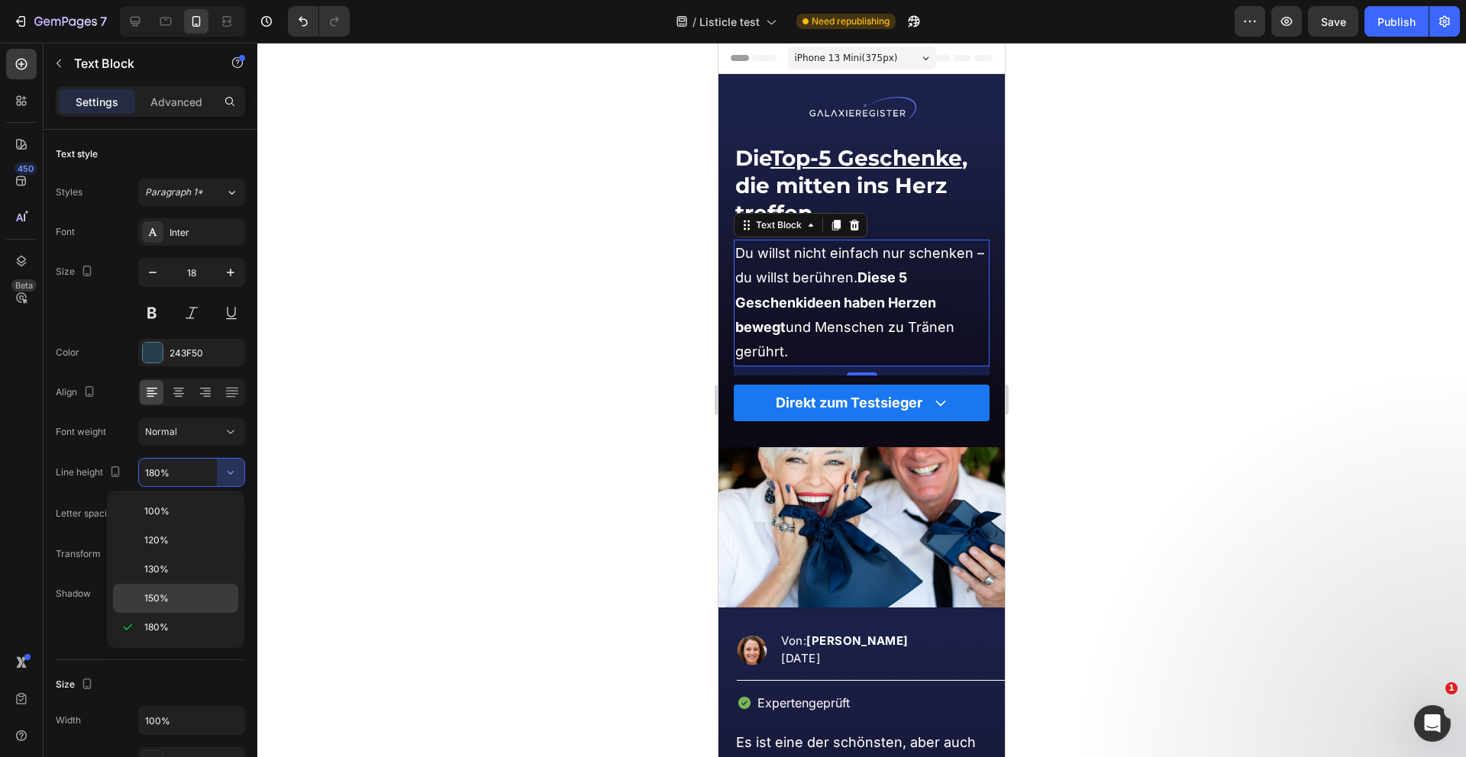
click at [176, 599] on p "150%" at bounding box center [187, 599] width 87 height 14
type input "150%"
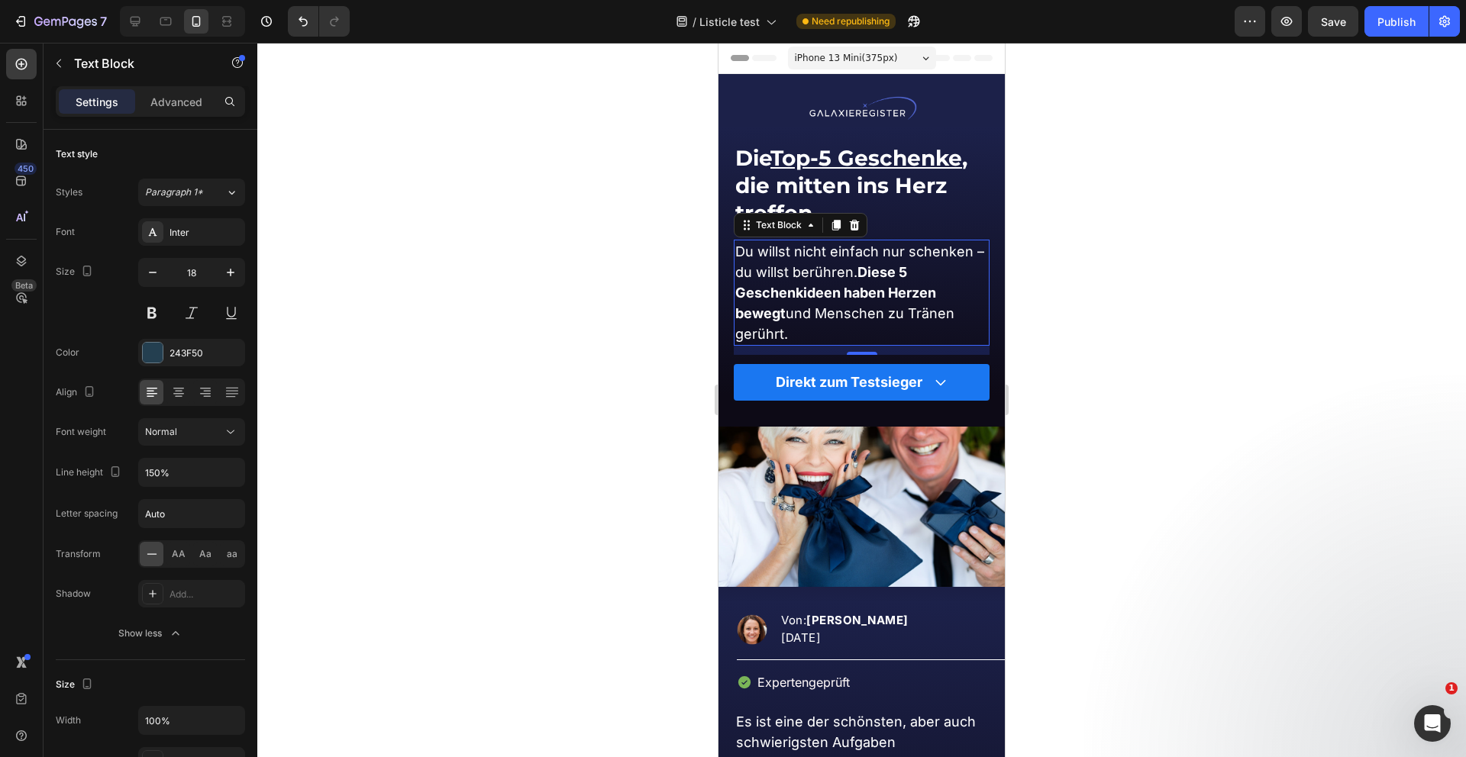
click at [386, 527] on div at bounding box center [861, 400] width 1208 height 715
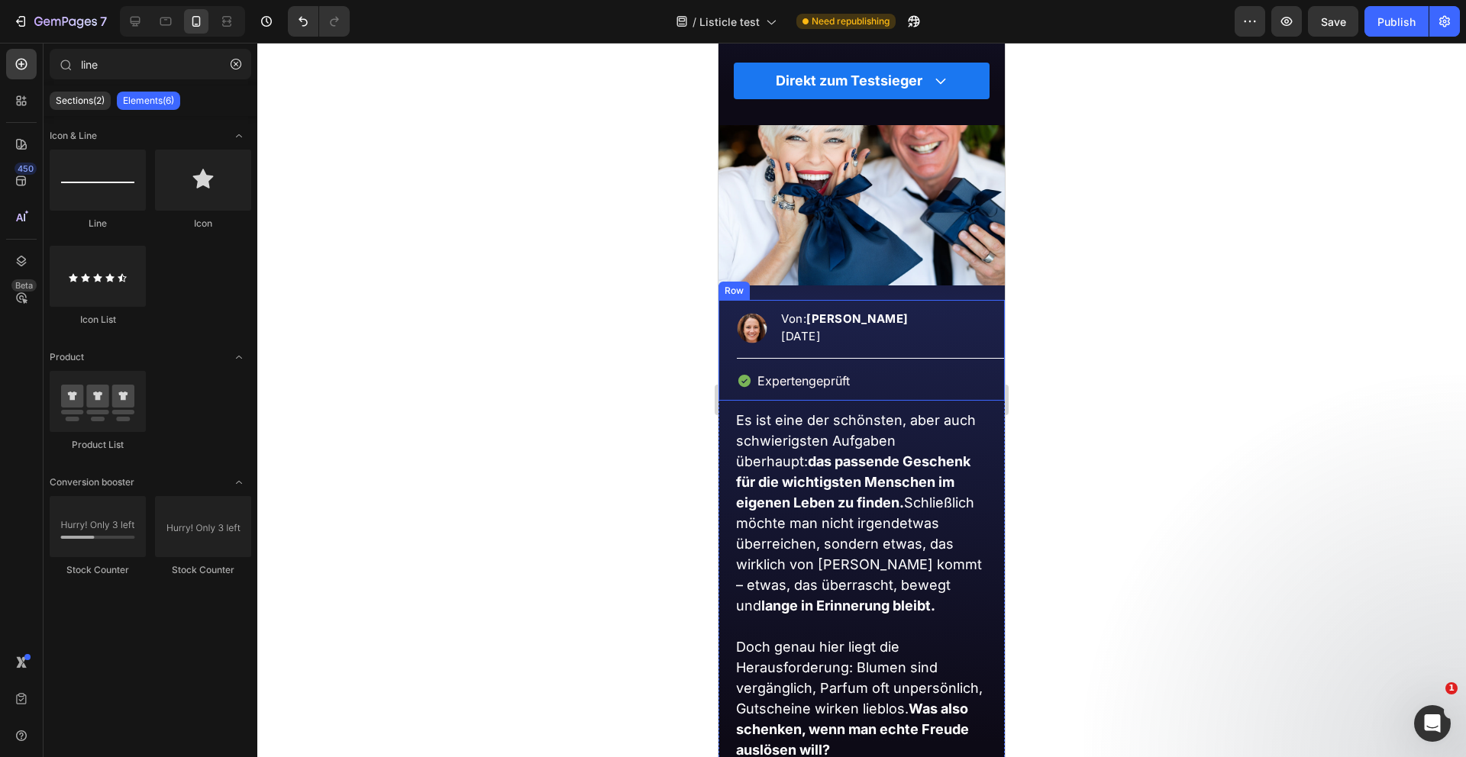
scroll to position [308, 0]
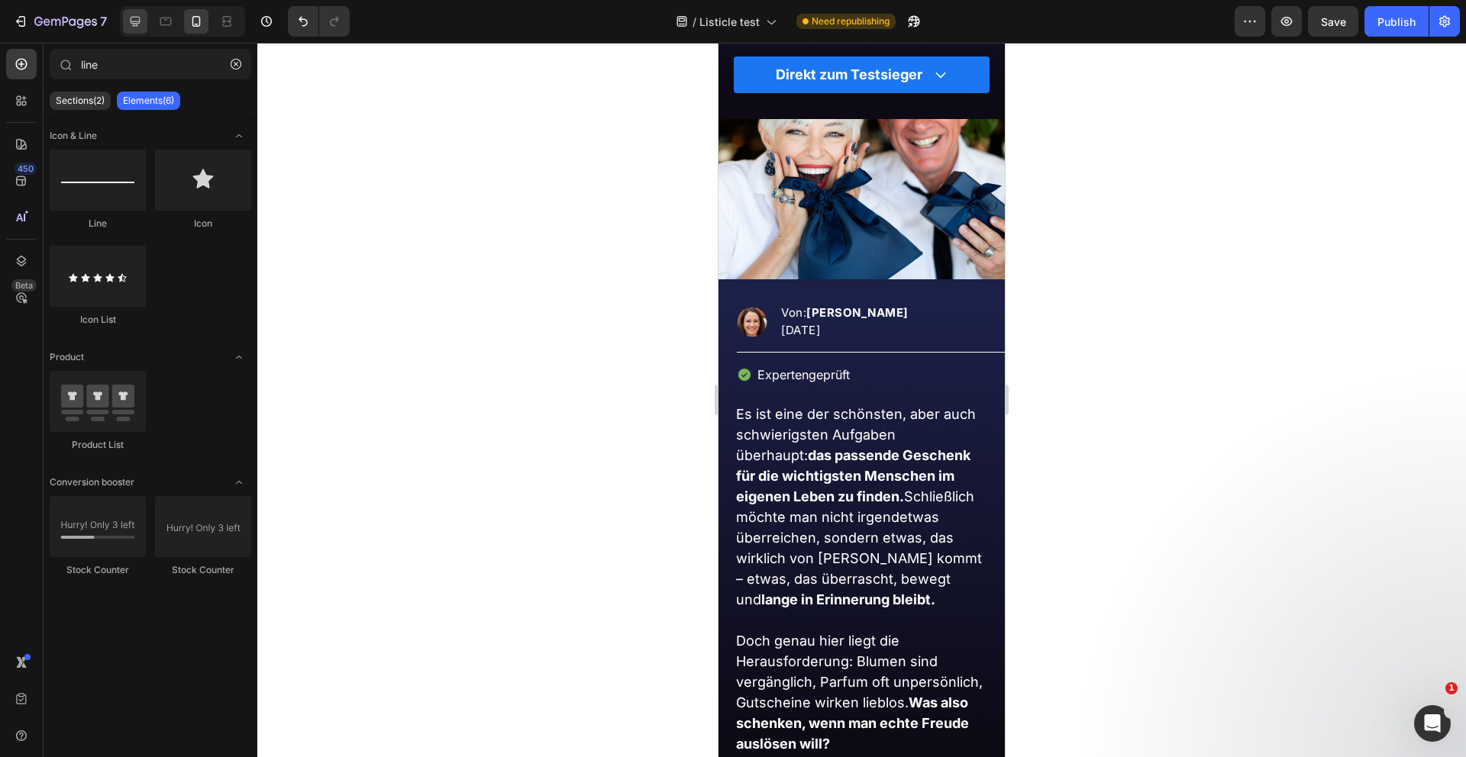
click at [137, 17] on icon at bounding box center [136, 22] width 10 height 10
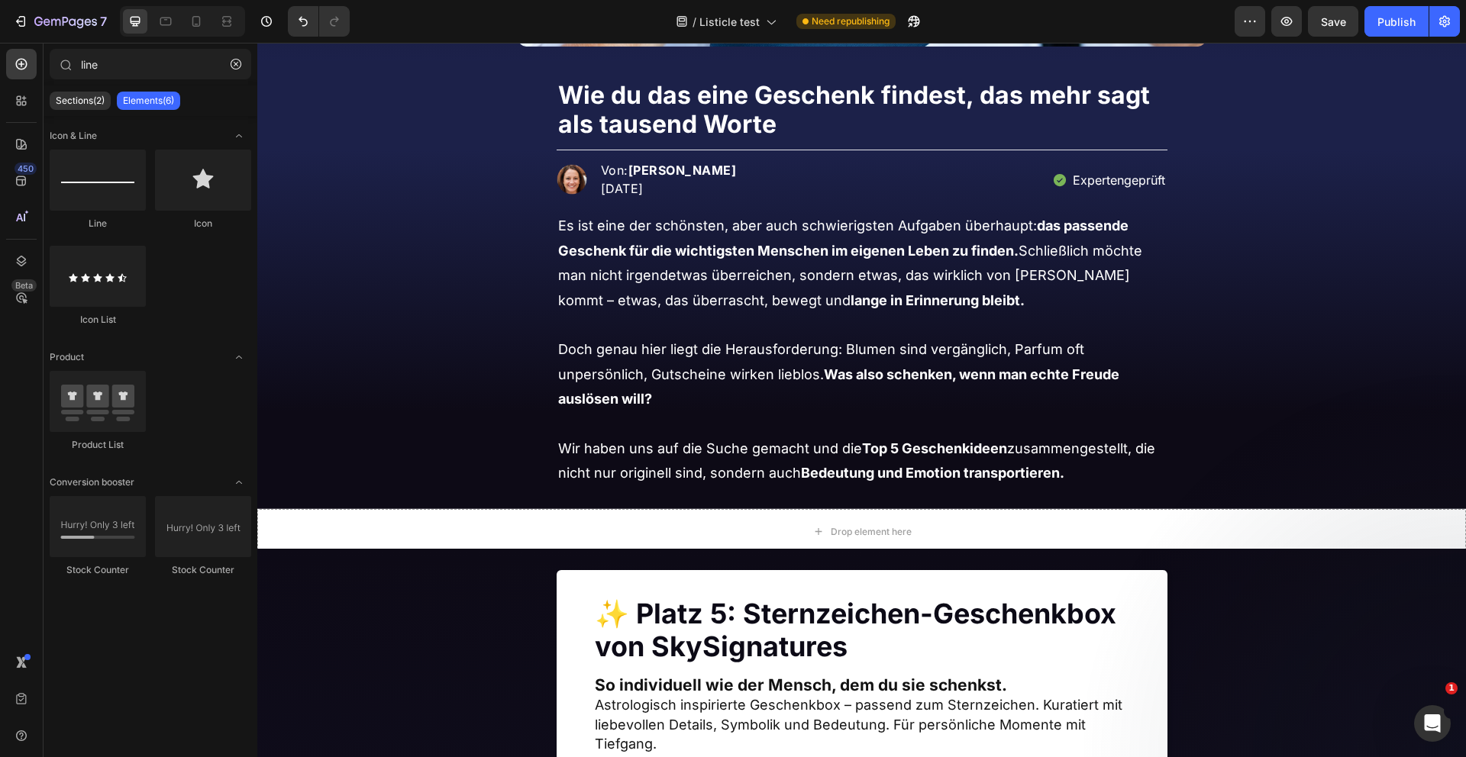
scroll to position [765, 0]
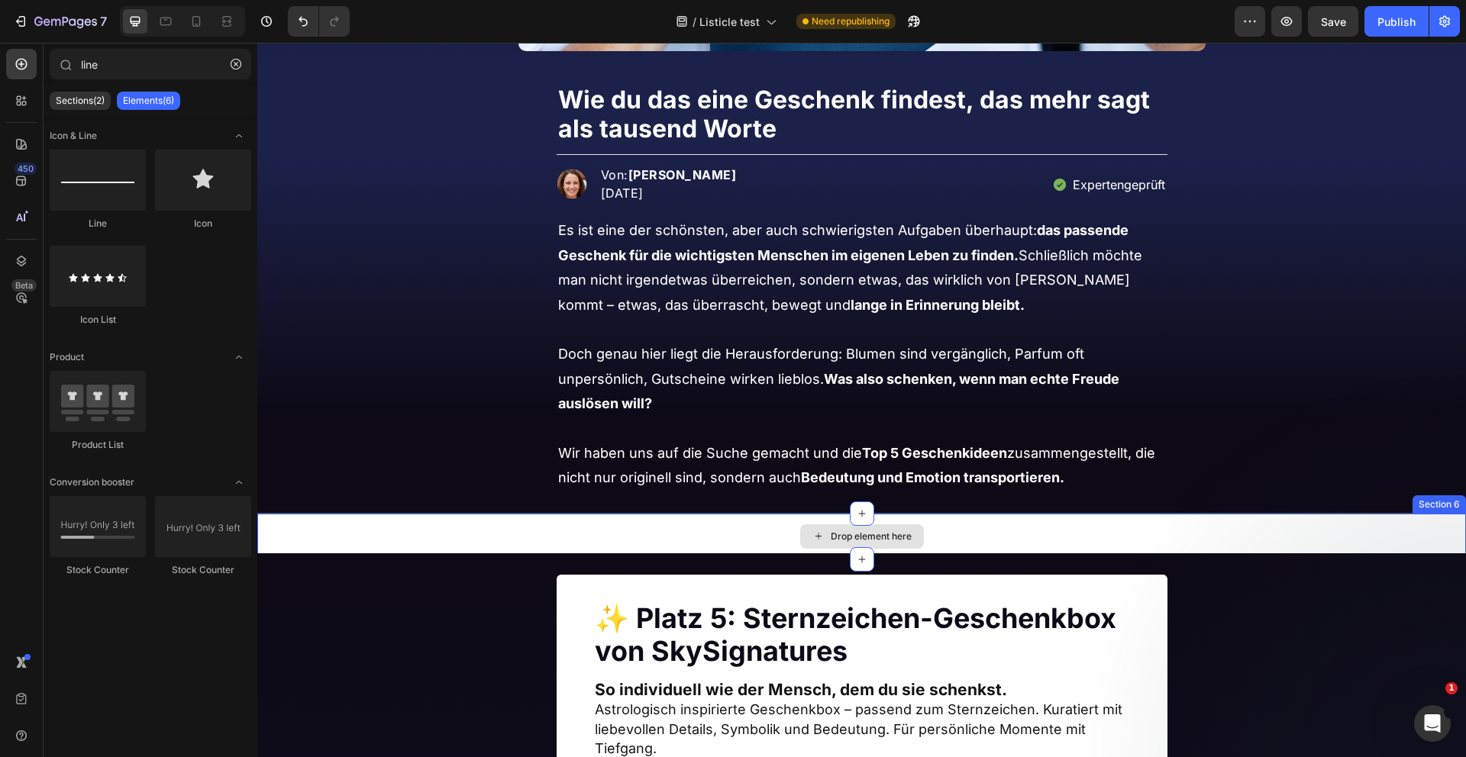
click at [543, 533] on div "Drop element here" at bounding box center [861, 537] width 1208 height 46
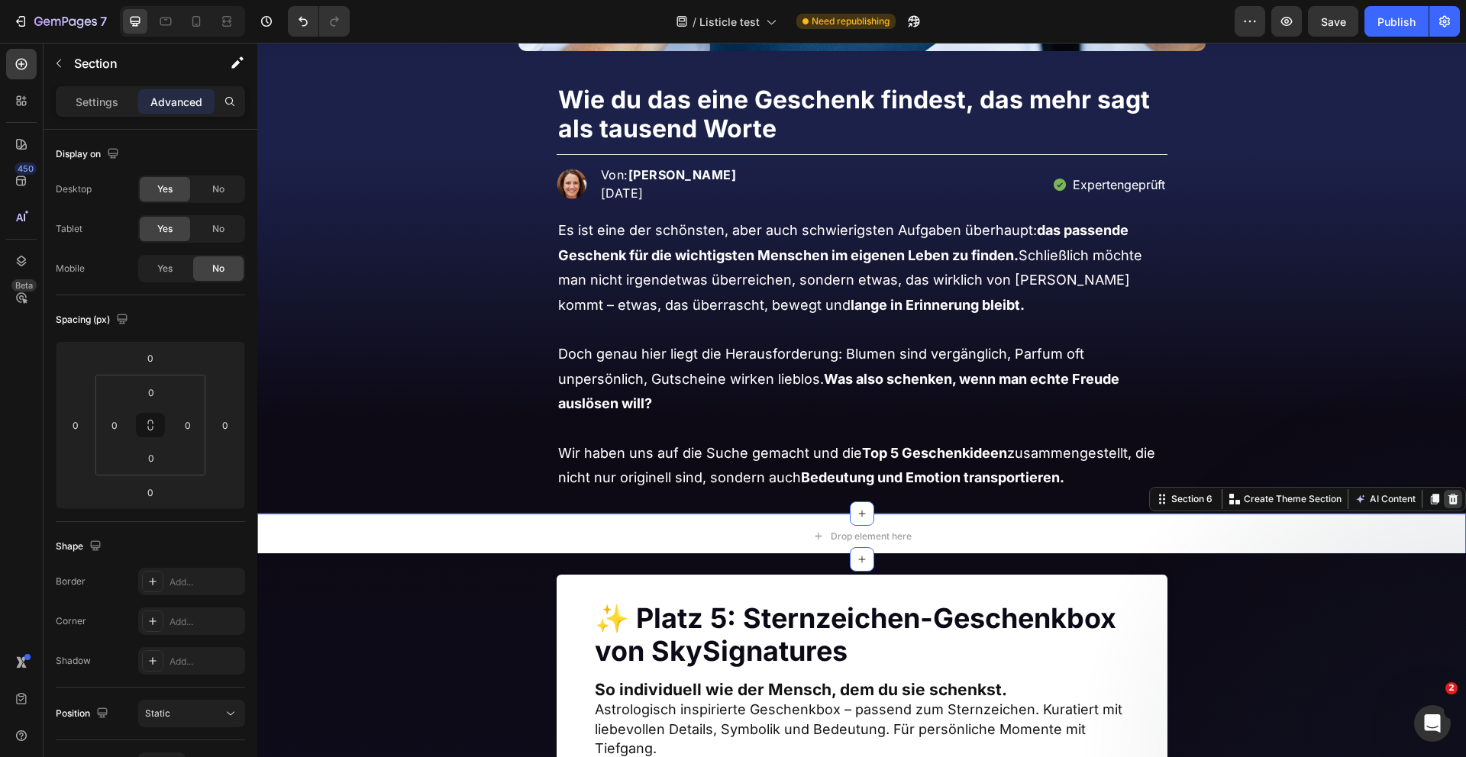
click at [1454, 498] on icon at bounding box center [1453, 499] width 12 height 12
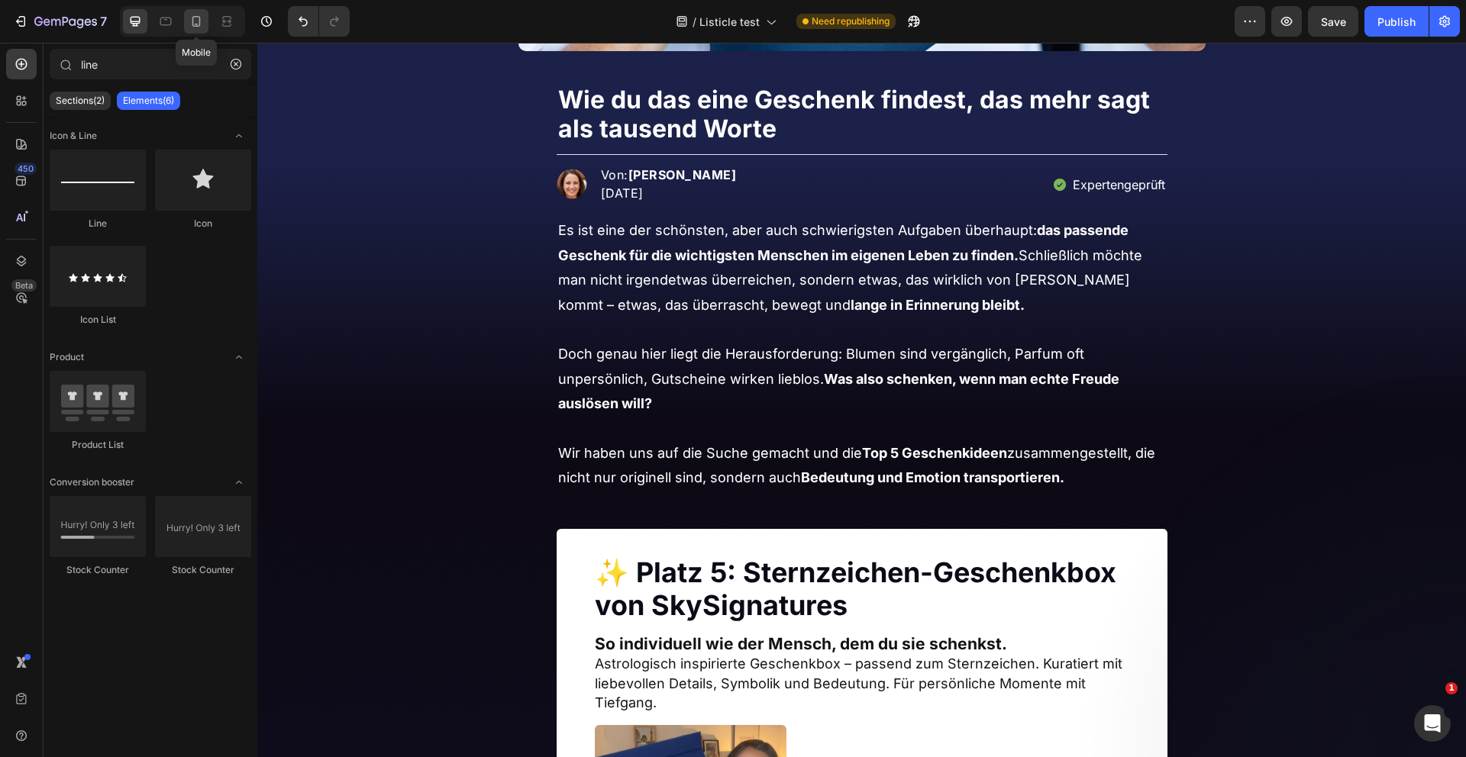
click at [195, 21] on icon at bounding box center [196, 21] width 15 height 15
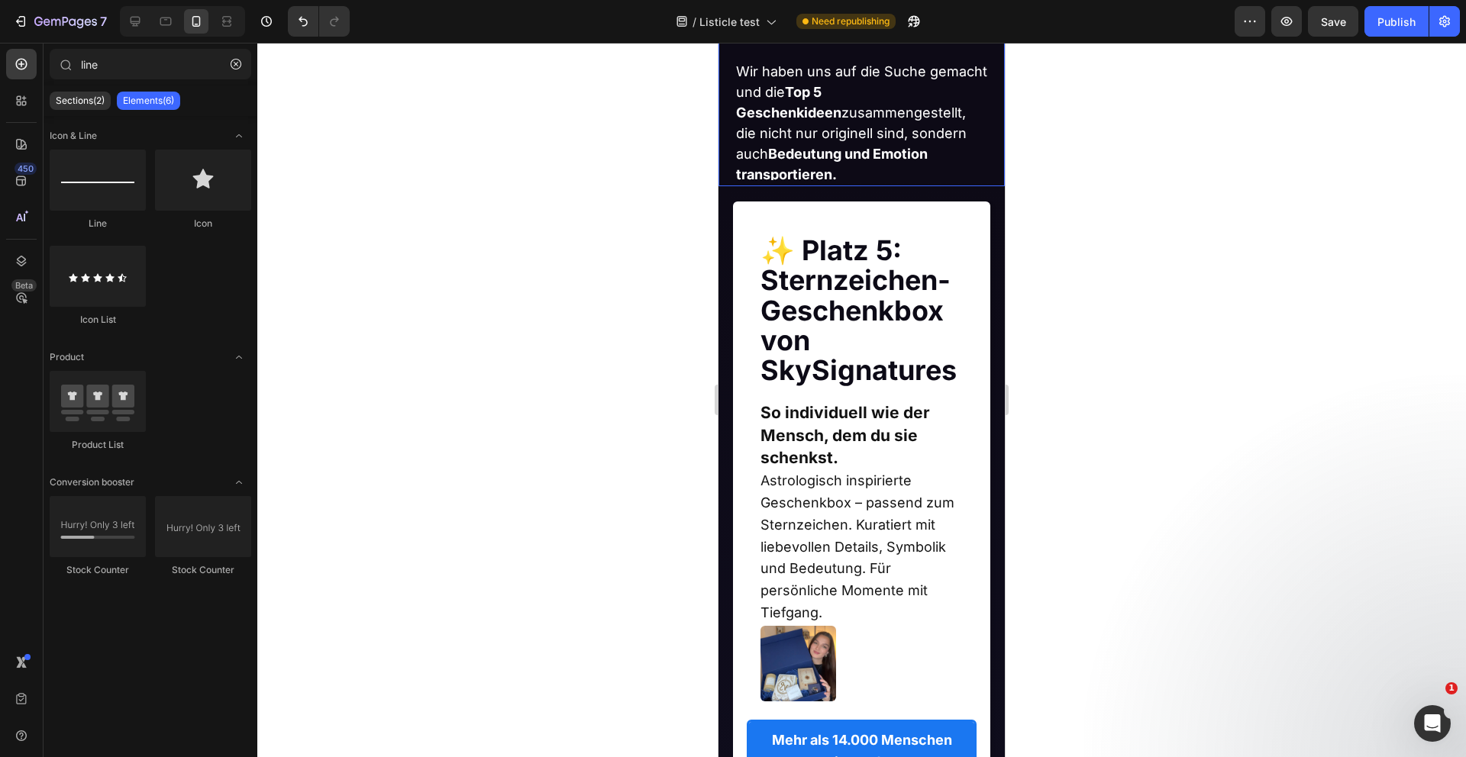
scroll to position [987, 0]
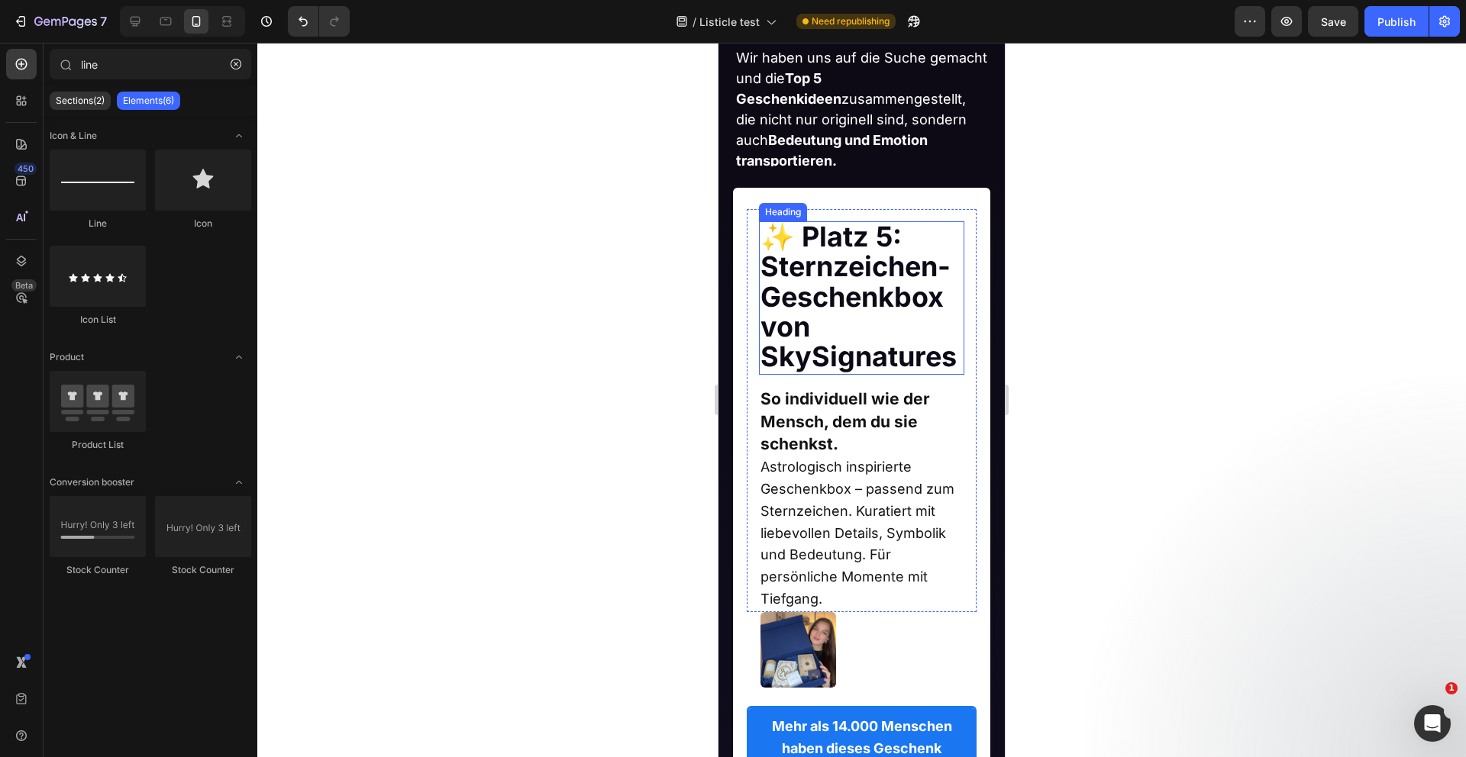
click at [804, 309] on strong "✨ Platz 5: Sternzeichen-Geschenkbox von SkySignatures" at bounding box center [858, 297] width 196 height 154
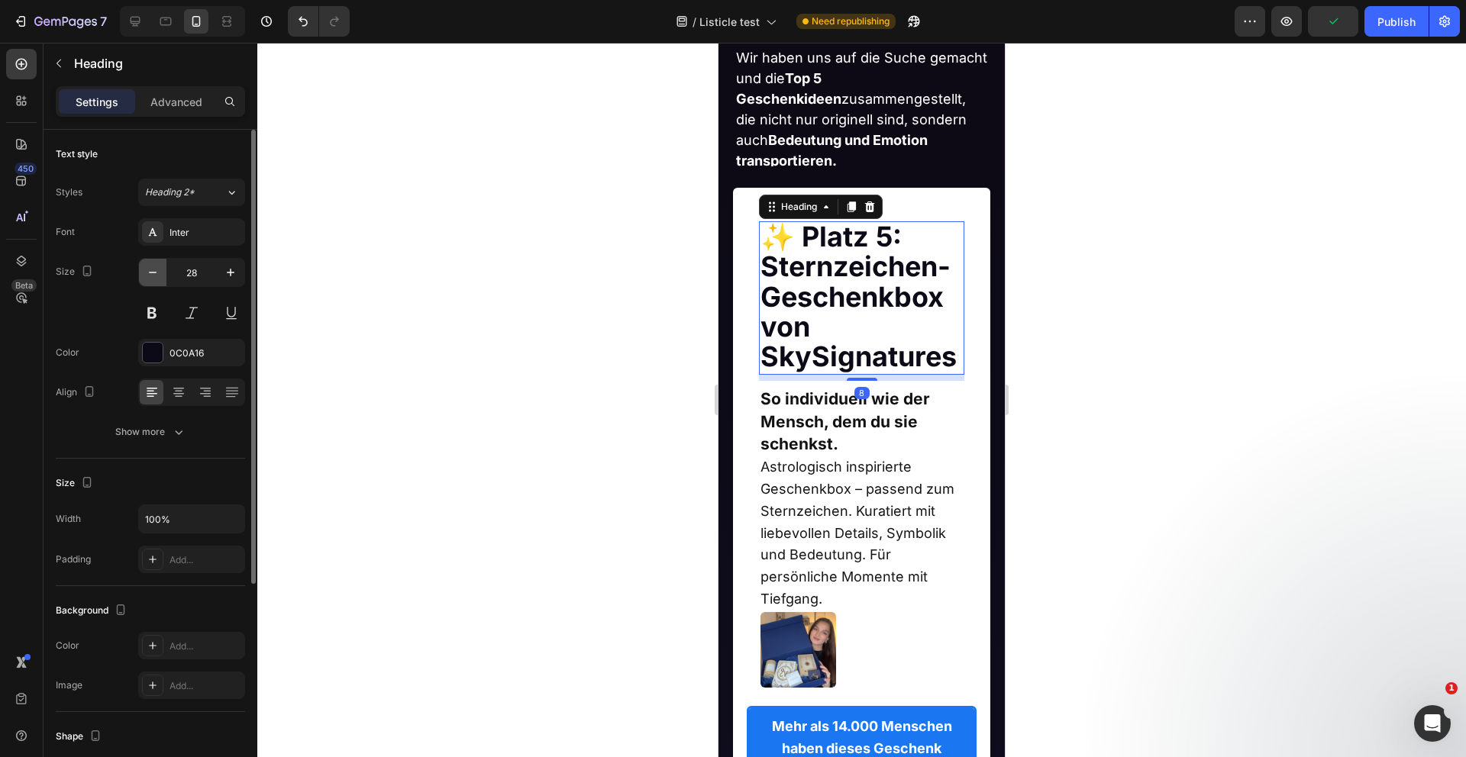
click at [147, 274] on icon "button" at bounding box center [152, 272] width 15 height 15
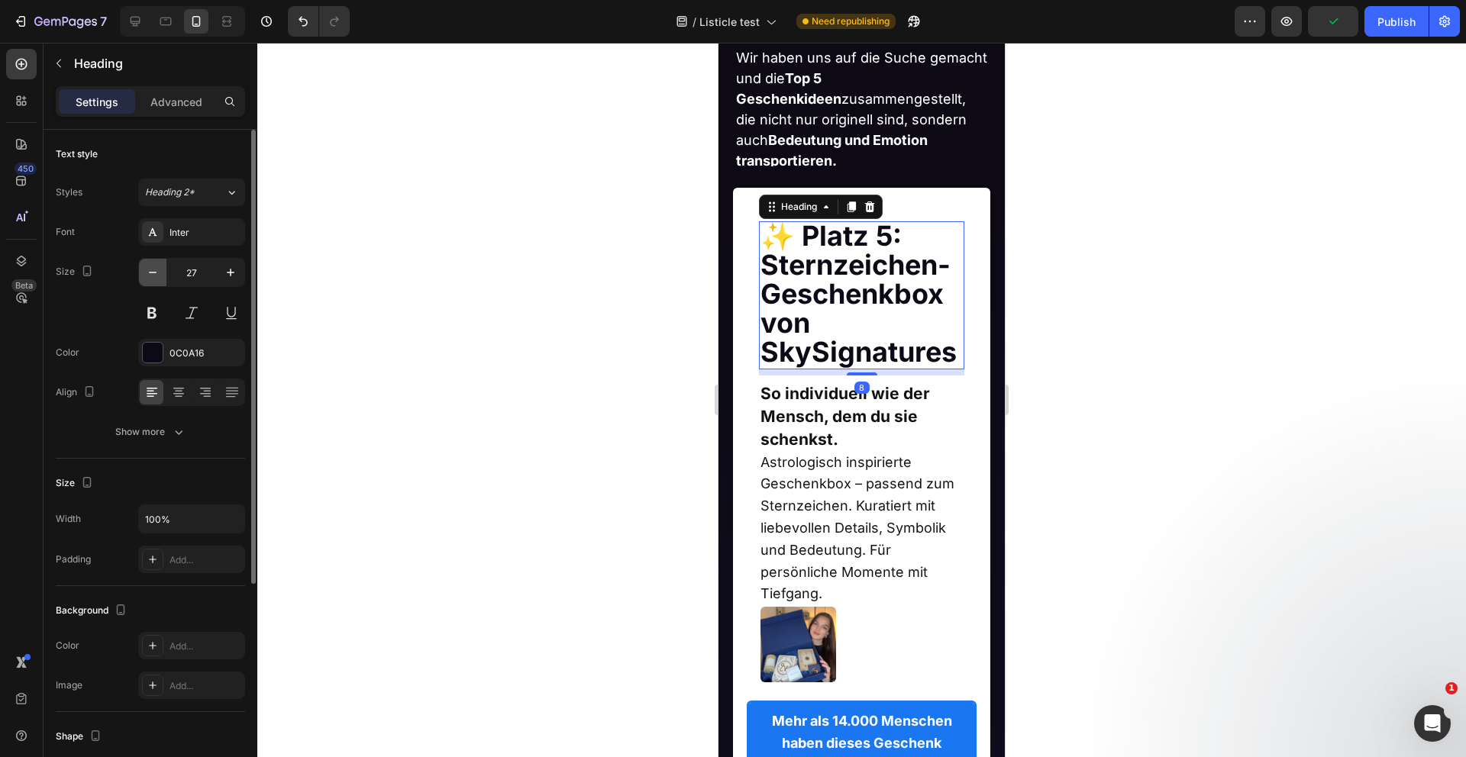
click at [147, 274] on icon "button" at bounding box center [152, 272] width 15 height 15
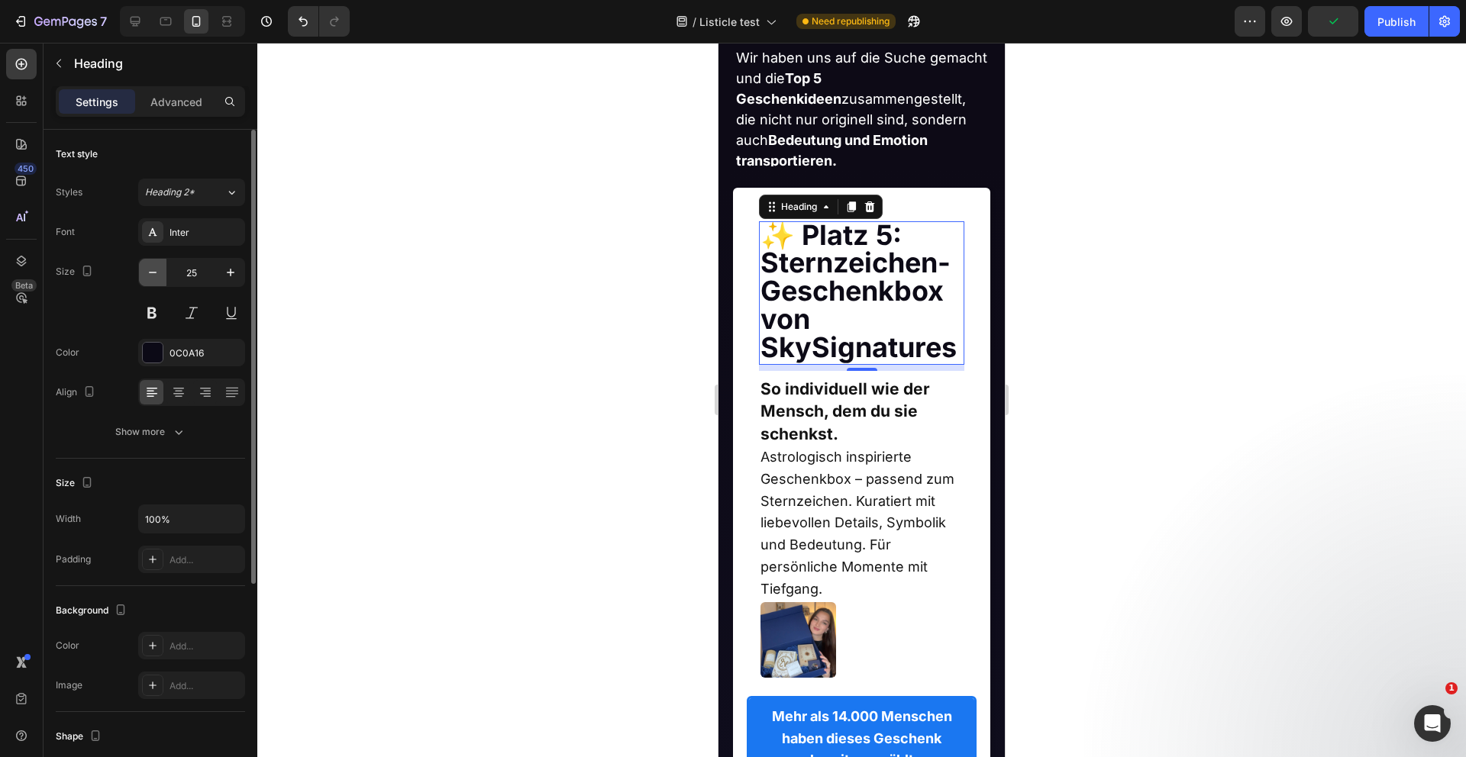
click at [147, 274] on icon "button" at bounding box center [152, 272] width 15 height 15
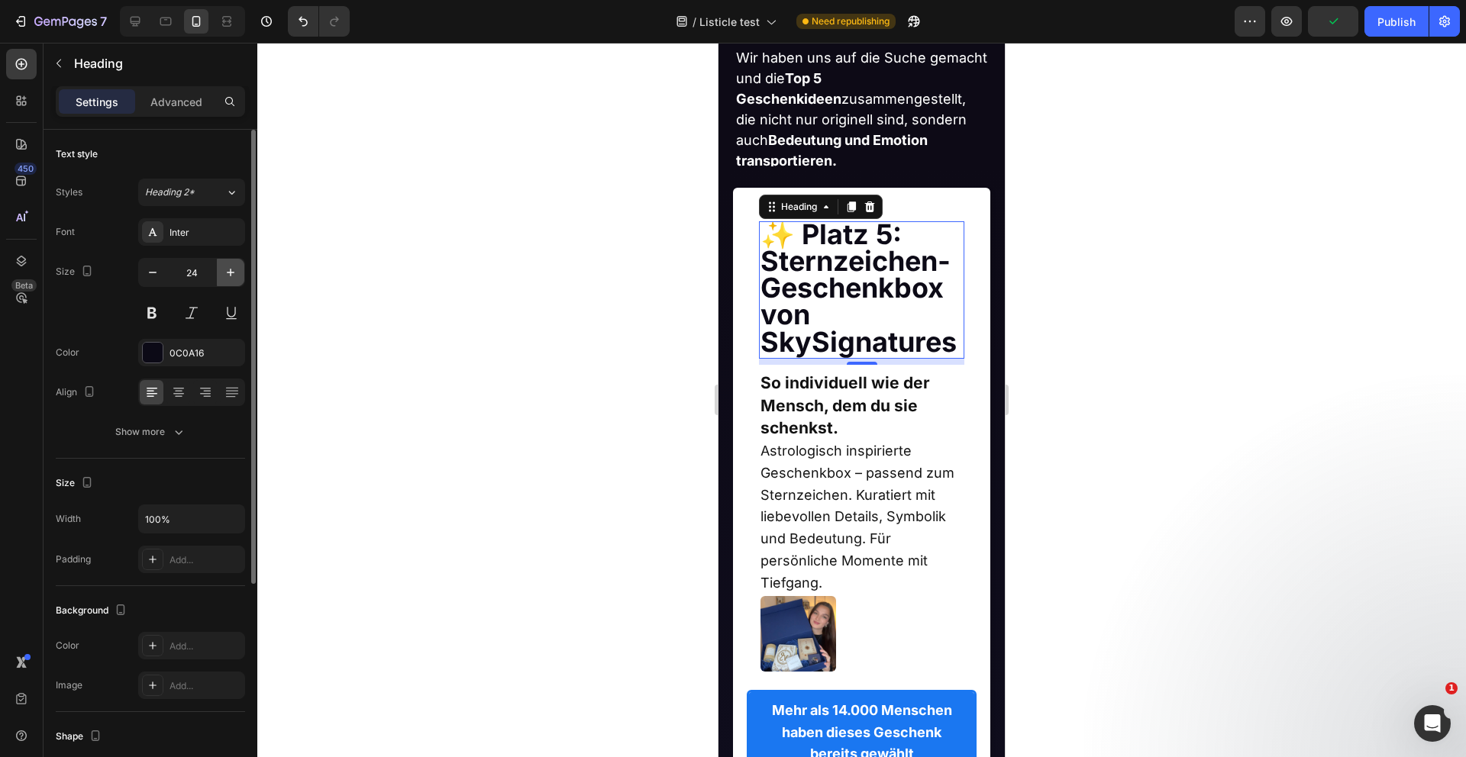
click at [232, 273] on icon "button" at bounding box center [231, 273] width 8 height 8
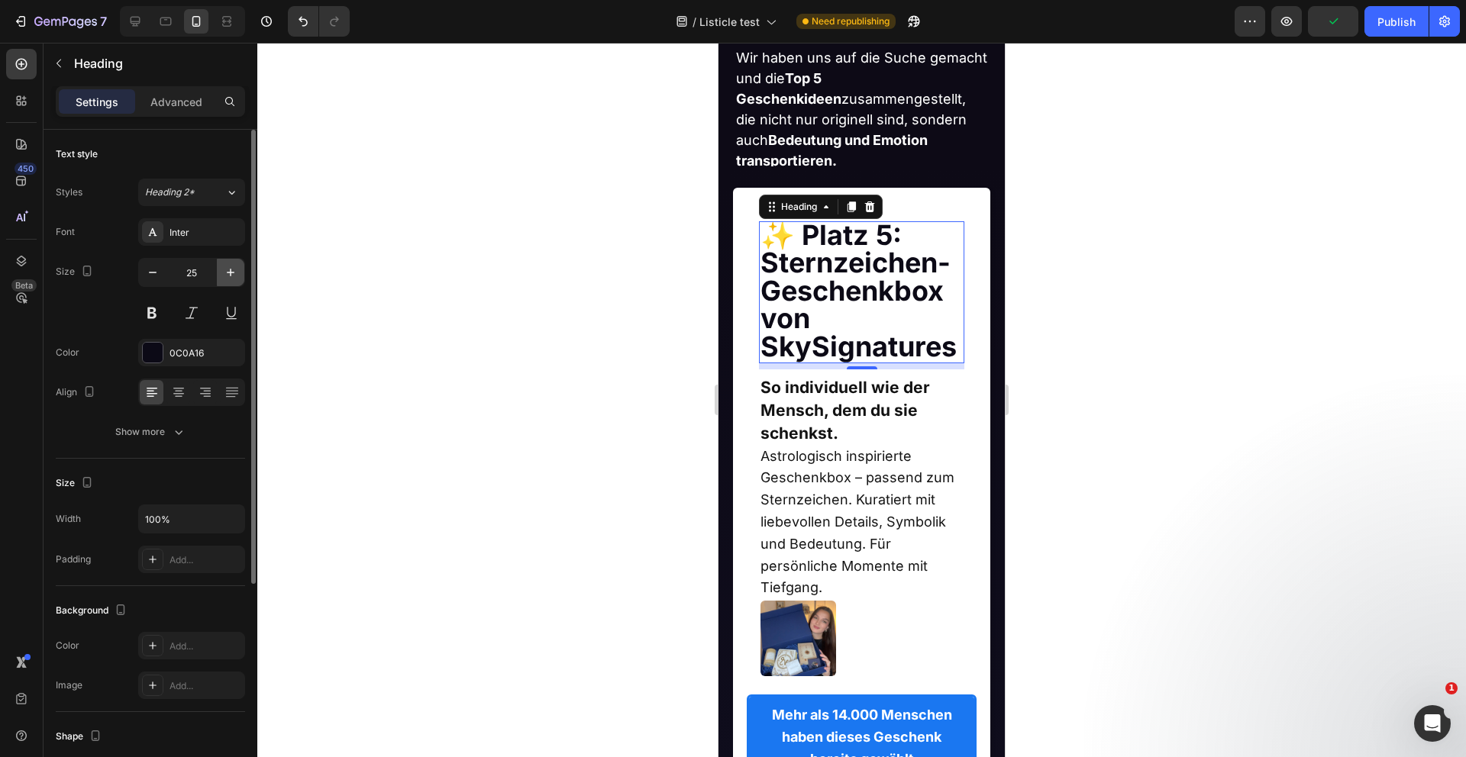
click at [232, 273] on icon "button" at bounding box center [231, 273] width 8 height 8
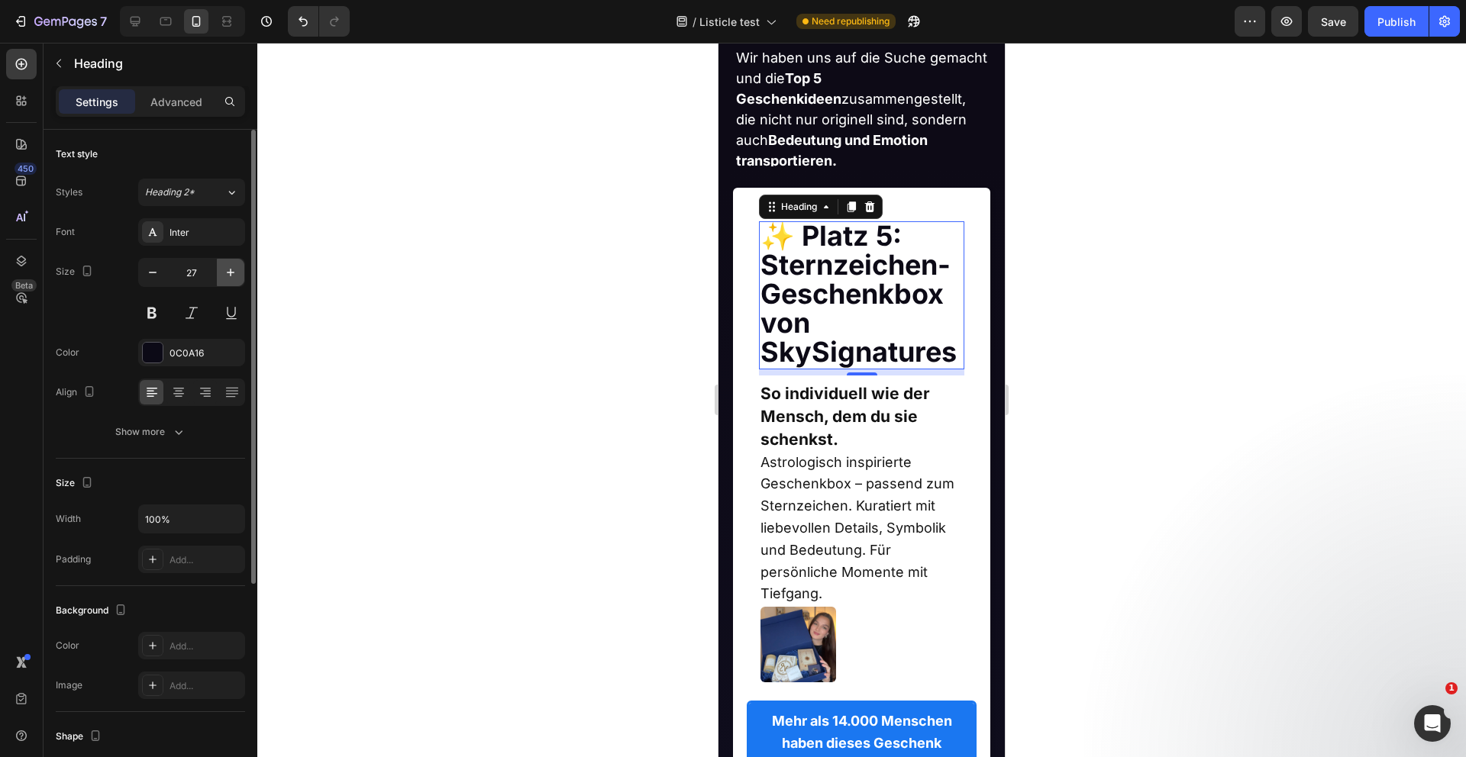
type input "28"
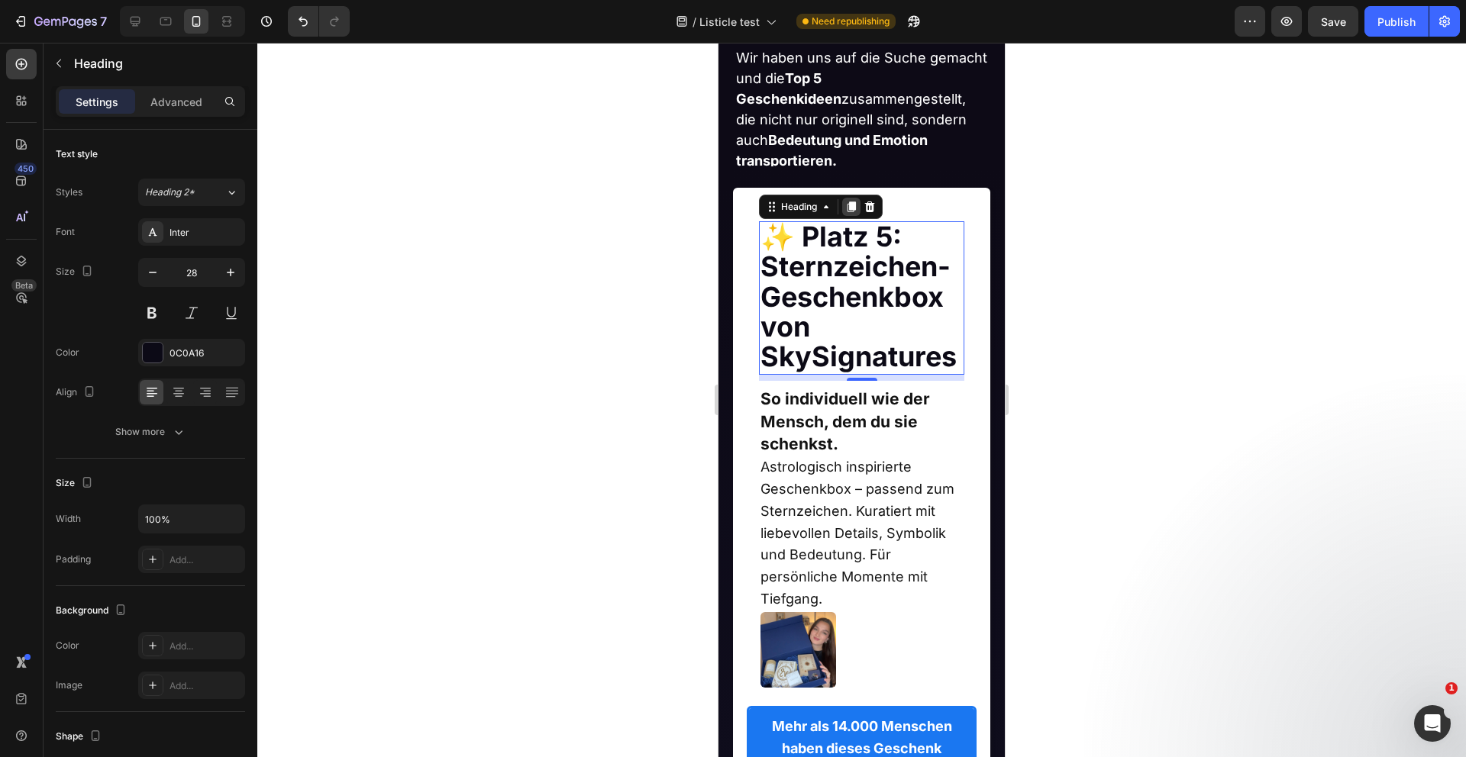
click at [847, 204] on icon at bounding box center [851, 207] width 8 height 11
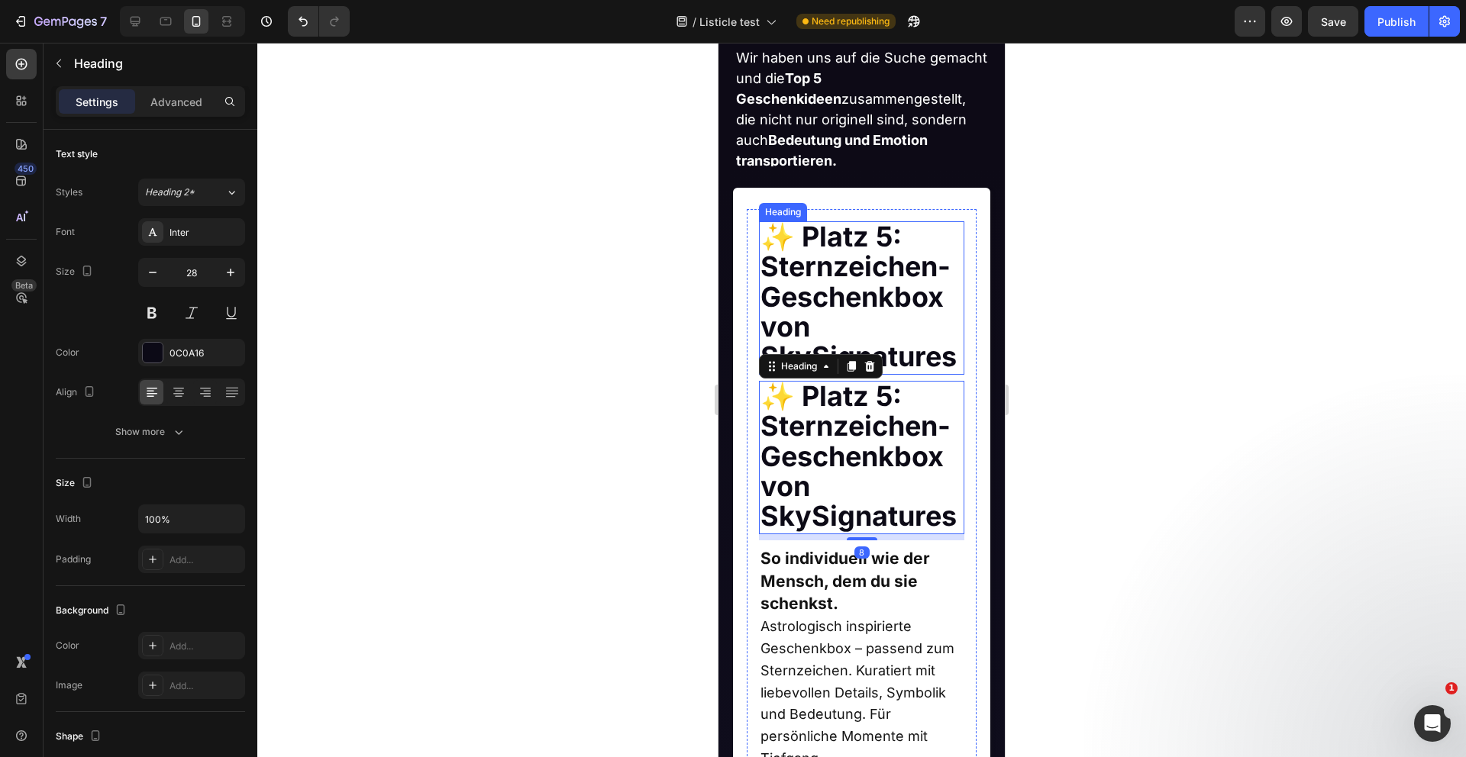
click at [831, 263] on strong "✨ Platz 5: Sternzeichen-Geschenkbox von SkySignatures" at bounding box center [858, 297] width 196 height 154
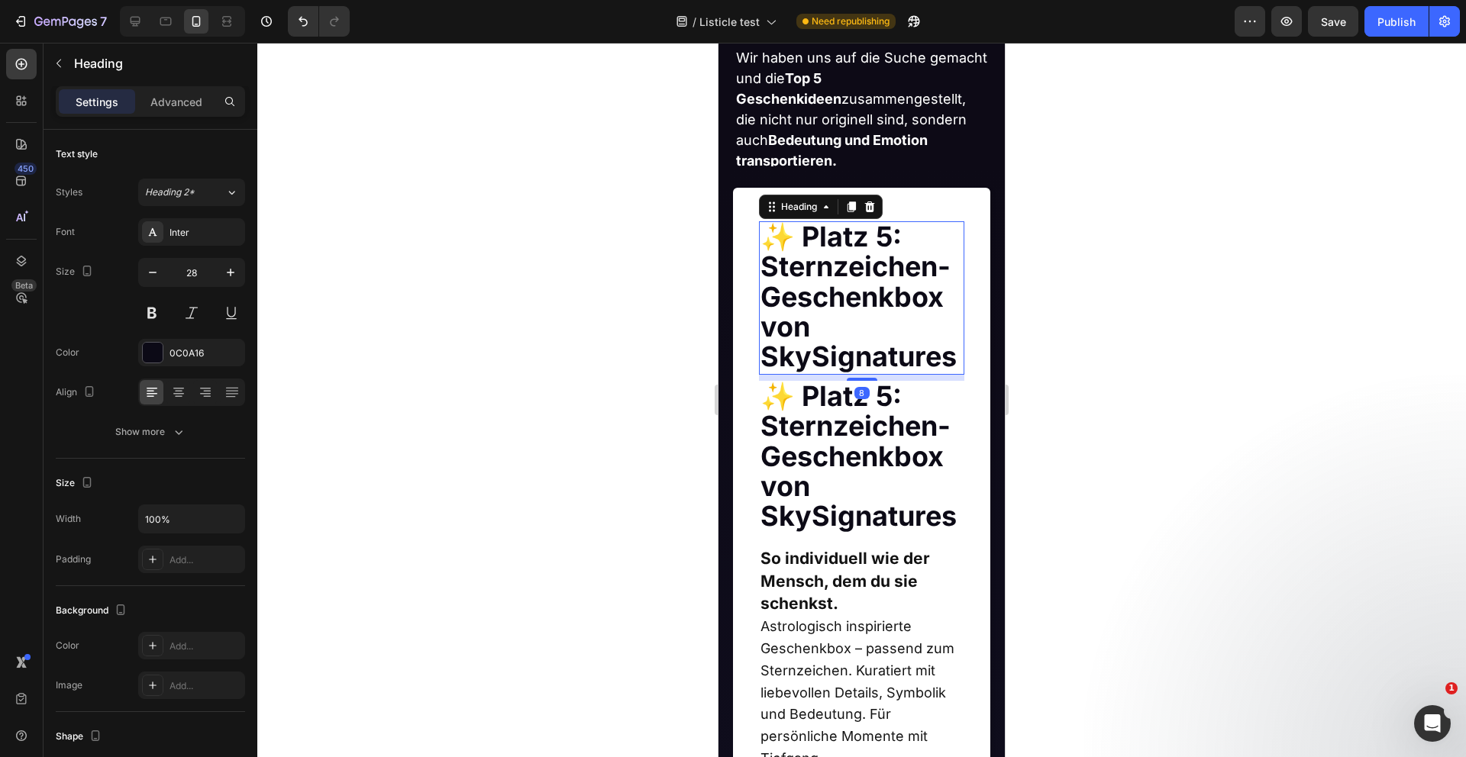
click at [185, 107] on p "Advanced" at bounding box center [176, 102] width 52 height 16
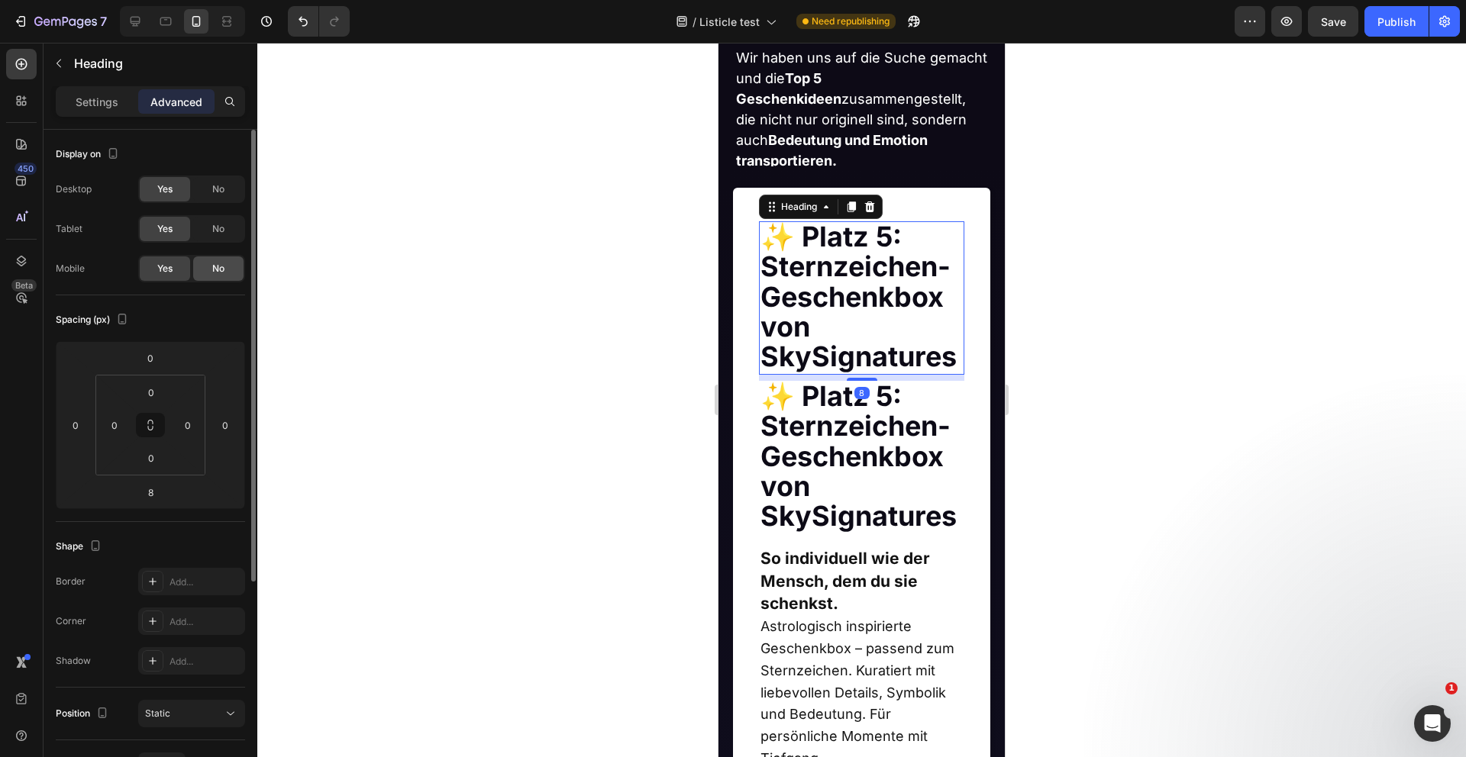
click at [215, 269] on span "No" at bounding box center [218, 269] width 12 height 14
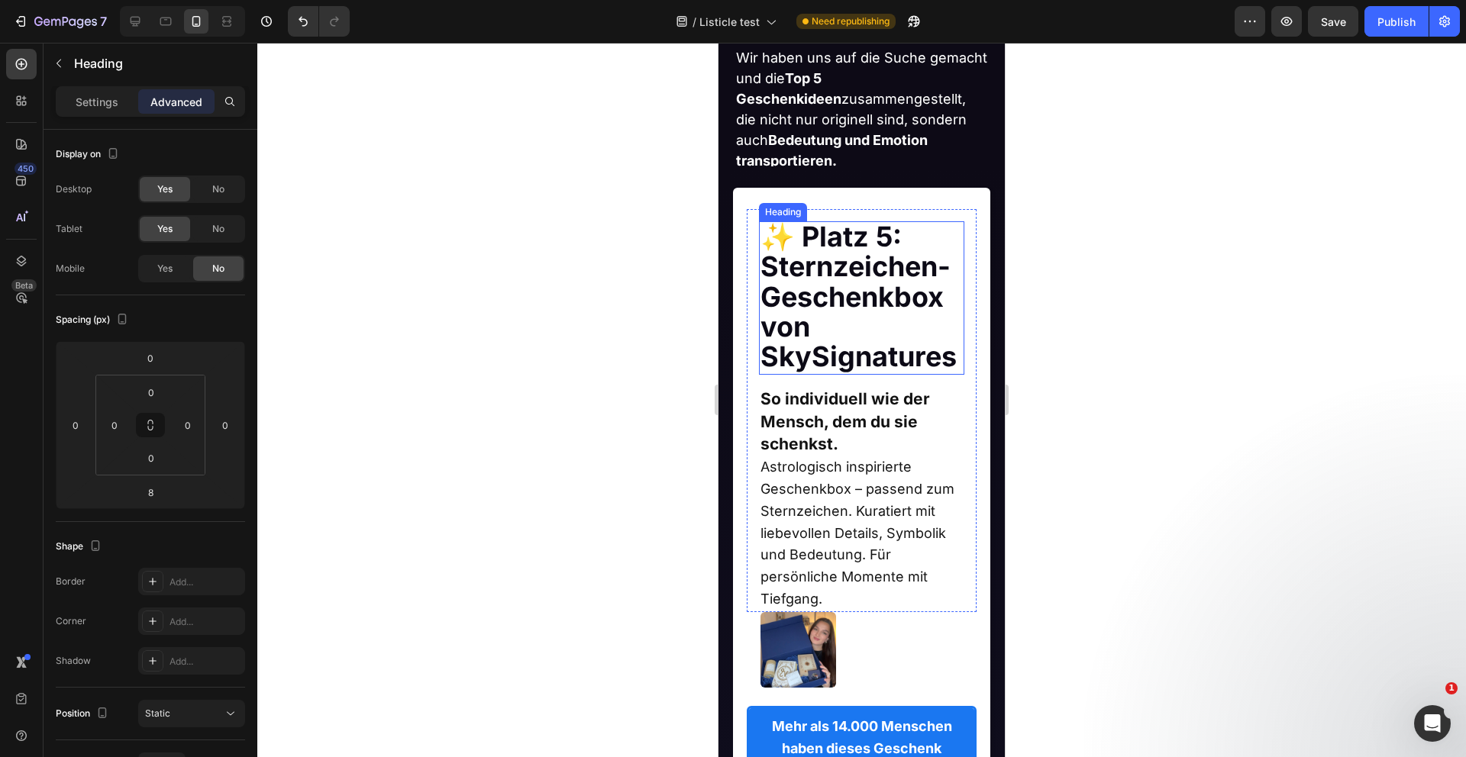
drag, startPoint x: 879, startPoint y: 290, endPoint x: 860, endPoint y: 290, distance: 18.3
click at [879, 290] on strong "✨ Platz 5: Sternzeichen-Geschenkbox von SkySignatures" at bounding box center [858, 297] width 196 height 154
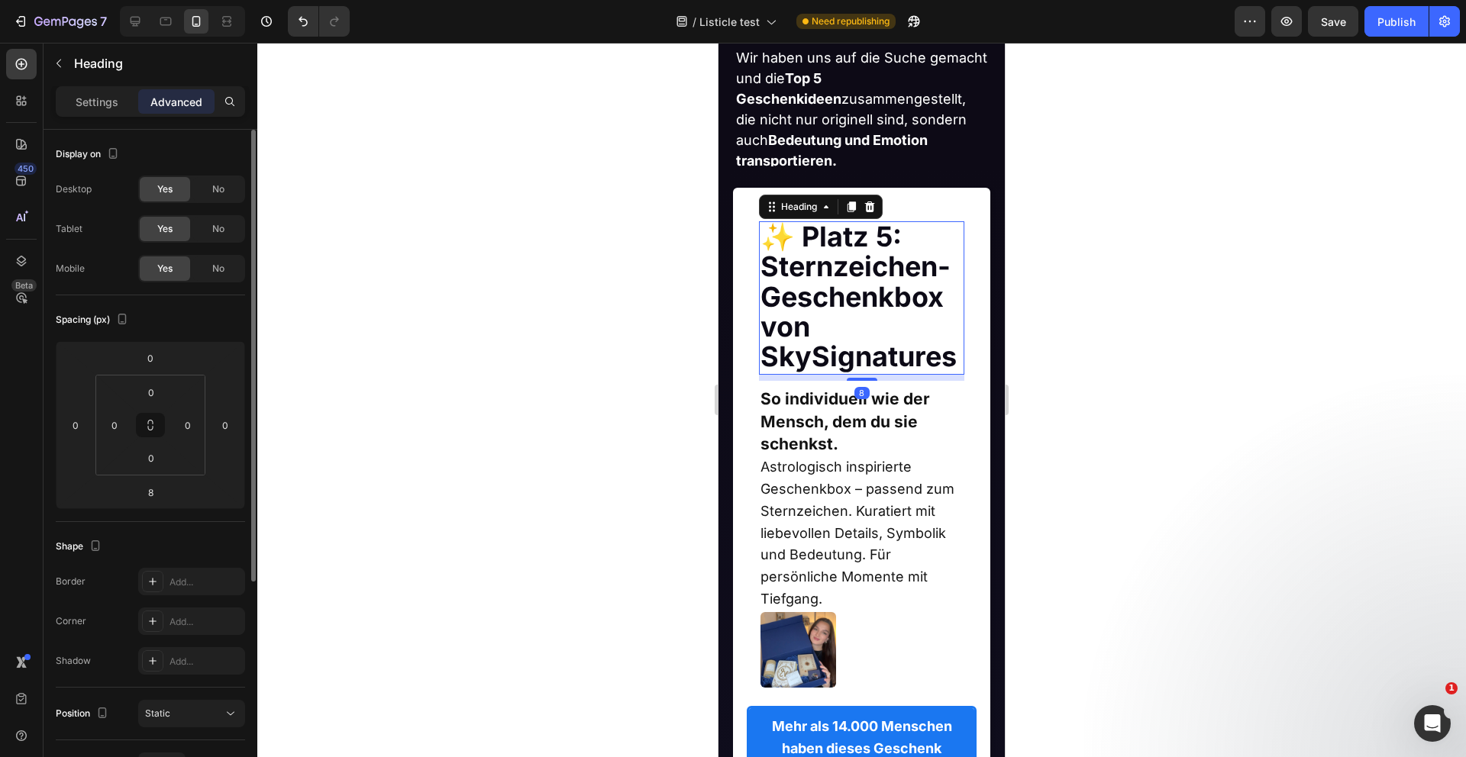
click at [208, 217] on div "No" at bounding box center [218, 229] width 50 height 24
click at [214, 187] on span "No" at bounding box center [218, 189] width 12 height 14
click at [101, 102] on p "Settings" at bounding box center [97, 102] width 43 height 16
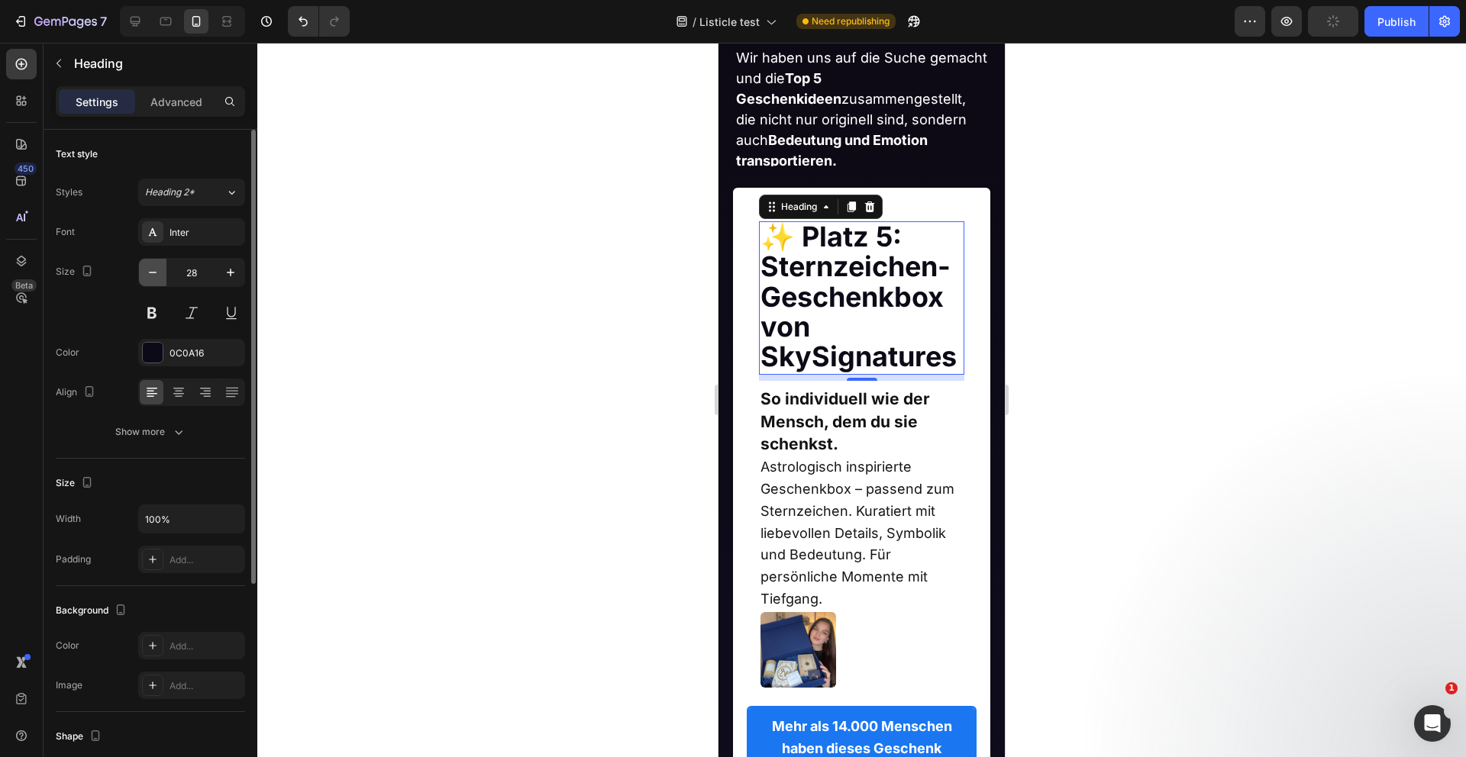
click at [161, 269] on button "button" at bounding box center [152, 272] width 27 height 27
type input "27"
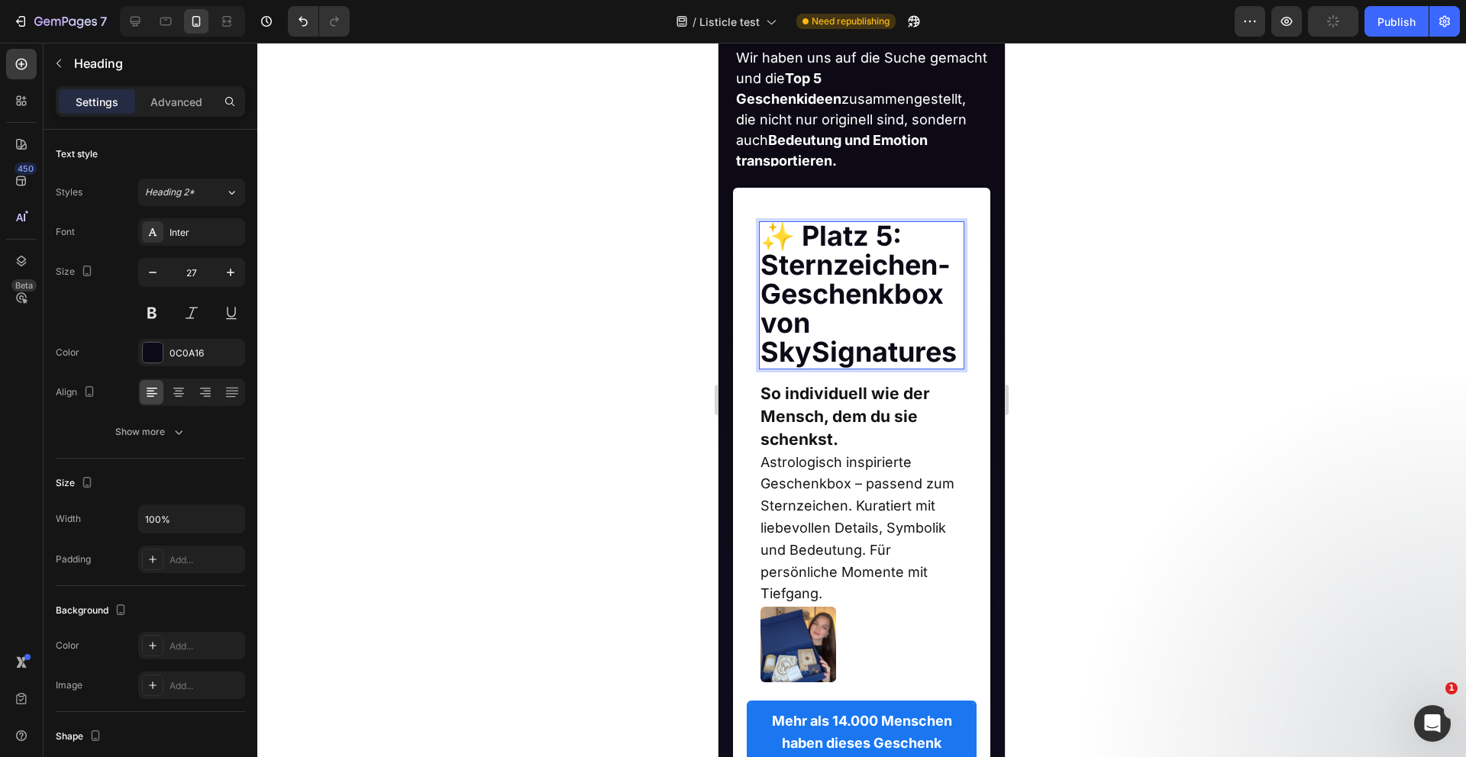
click at [853, 264] on strong "✨ Platz 5: Sternzeichen-Geschenkbox von SkySignatures" at bounding box center [858, 294] width 196 height 150
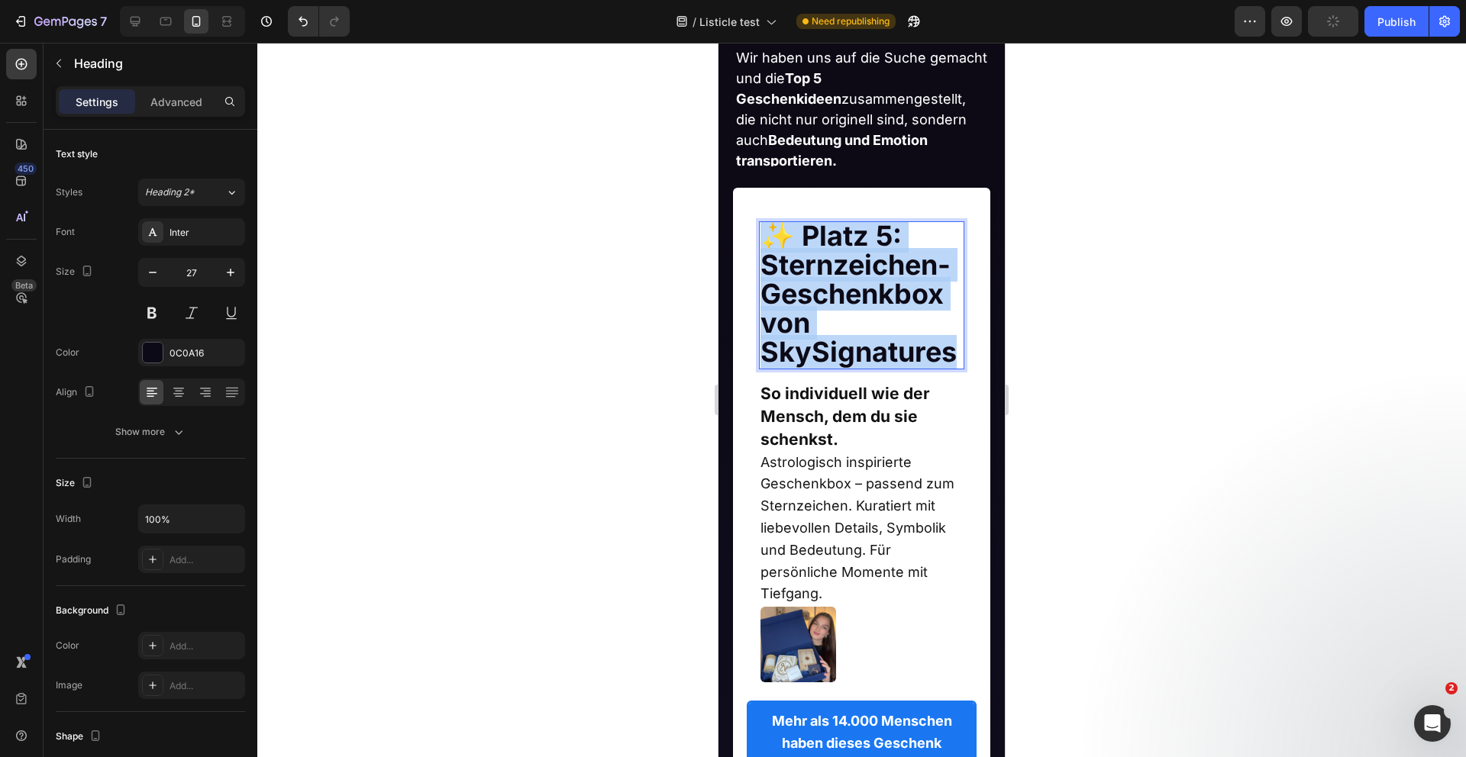
click at [853, 264] on strong "✨ Platz 5: Sternzeichen-Geschenkbox von SkySignatures" at bounding box center [858, 294] width 196 height 150
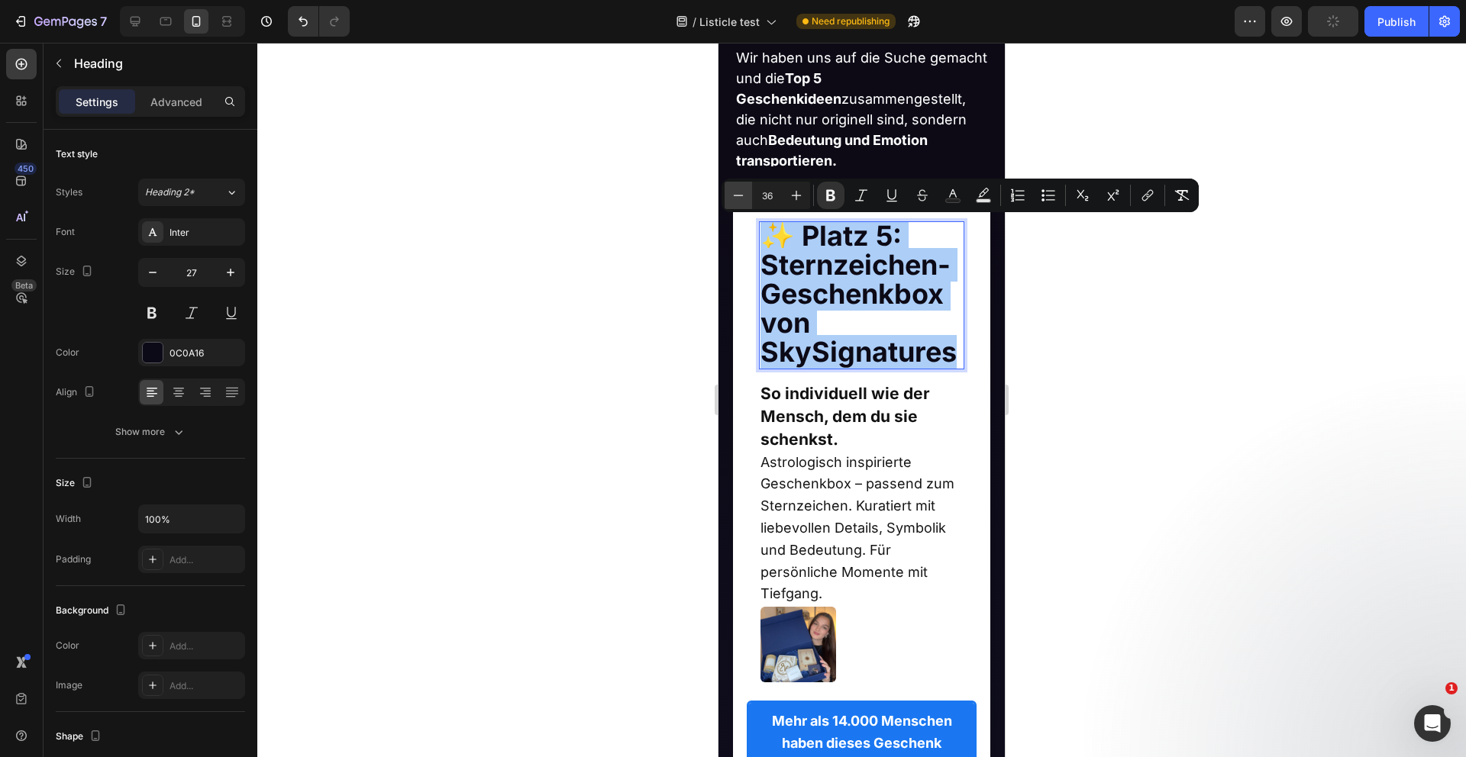
click at [738, 195] on icon "Editor contextual toolbar" at bounding box center [739, 195] width 10 height 1
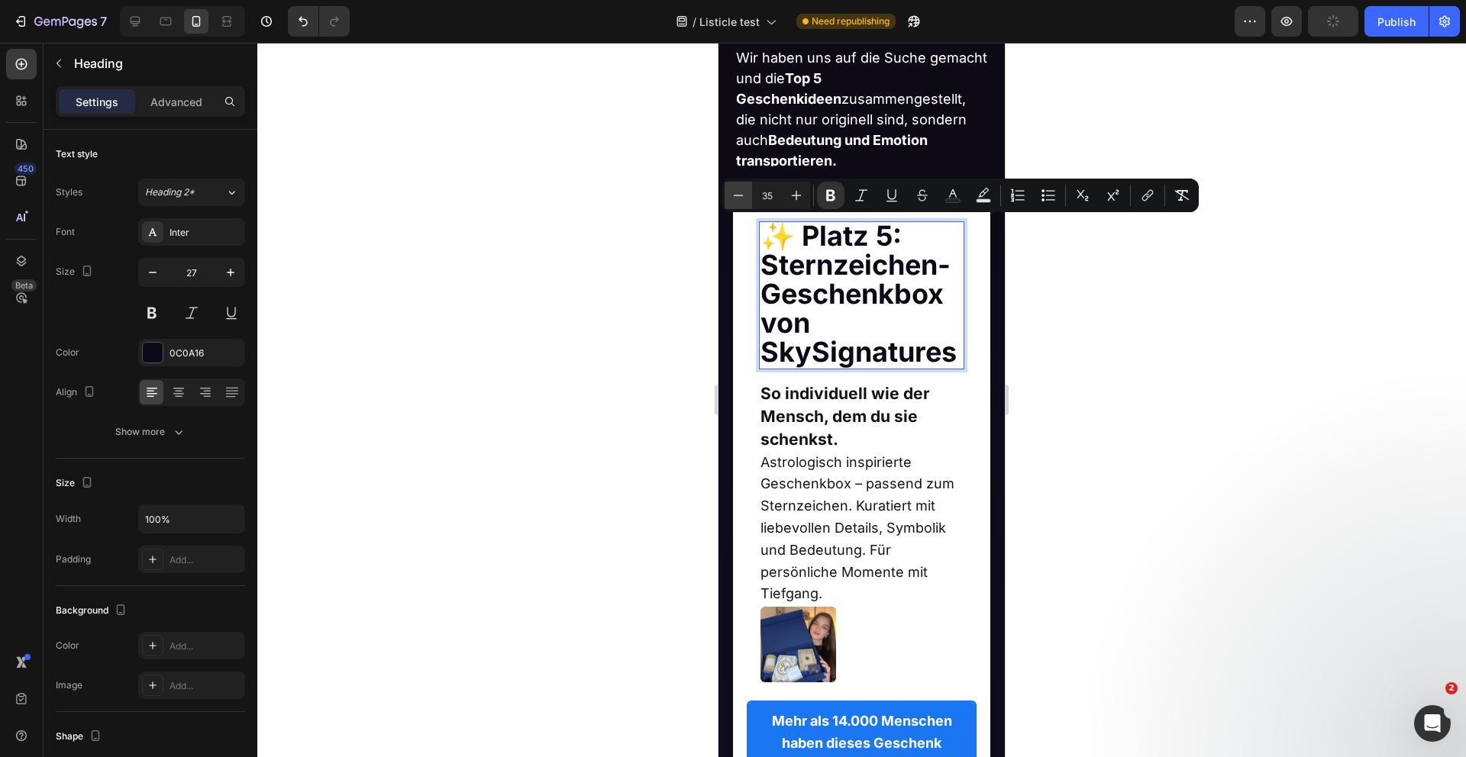
click at [738, 195] on icon "Editor contextual toolbar" at bounding box center [739, 195] width 10 height 1
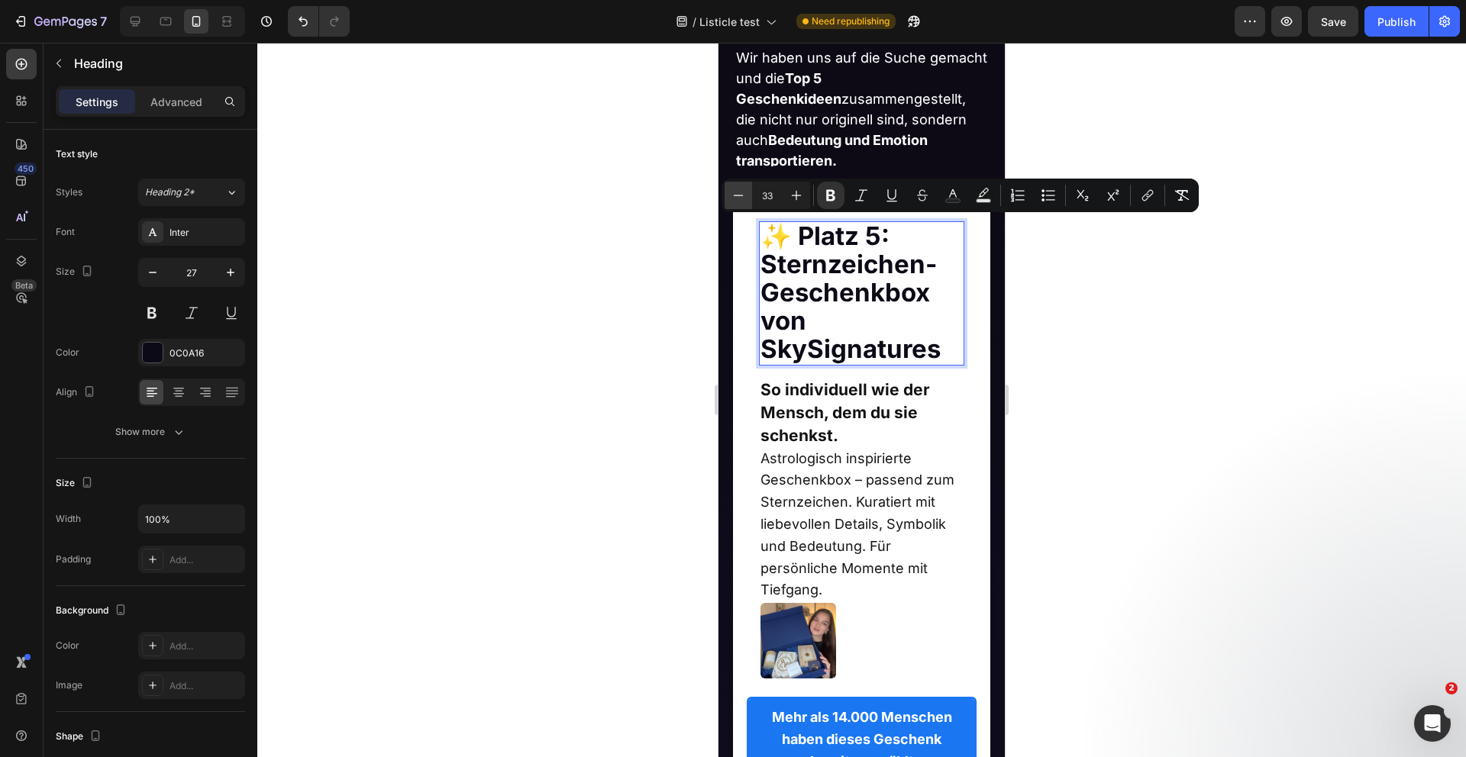
click at [738, 195] on icon "Editor contextual toolbar" at bounding box center [739, 195] width 10 height 1
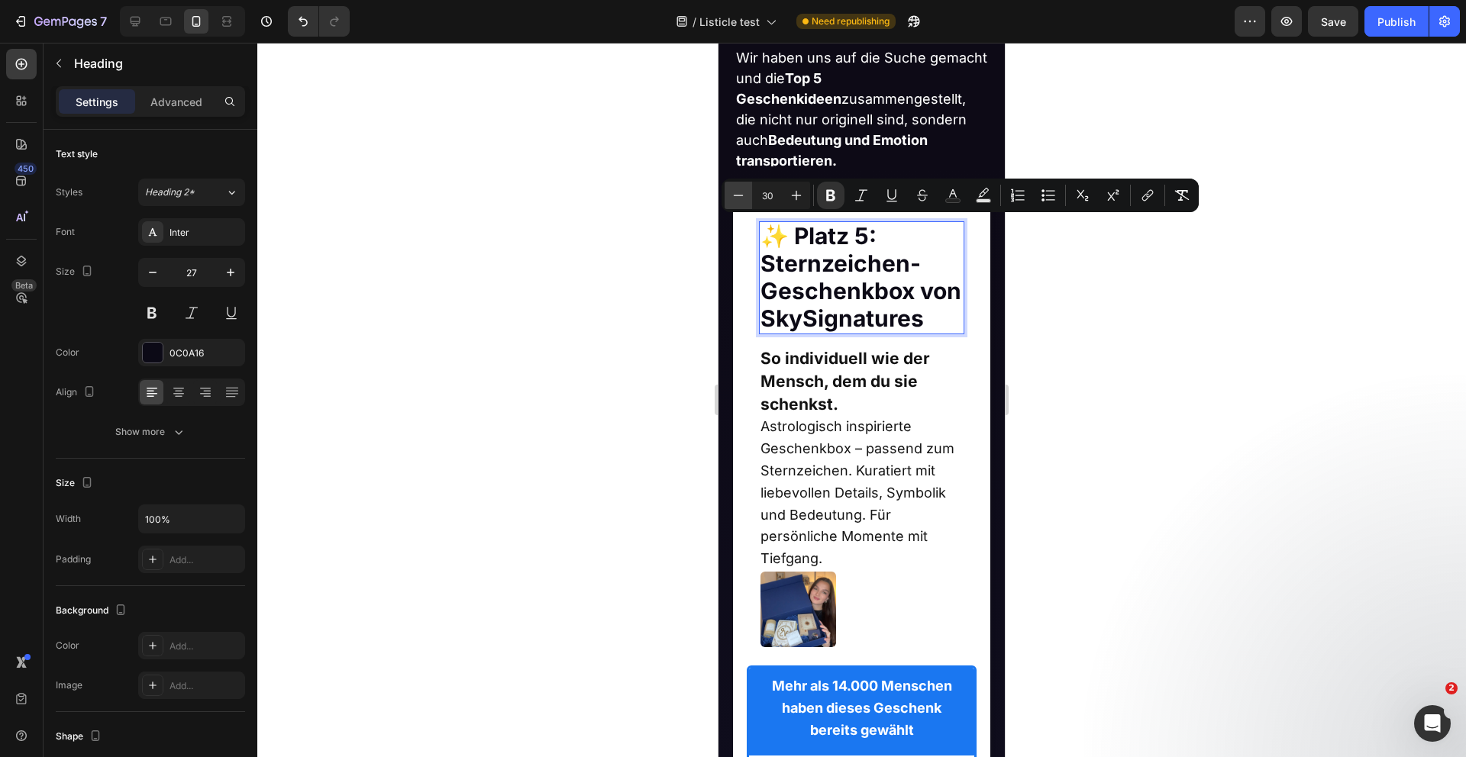
click at [738, 195] on icon "Editor contextual toolbar" at bounding box center [739, 195] width 10 height 1
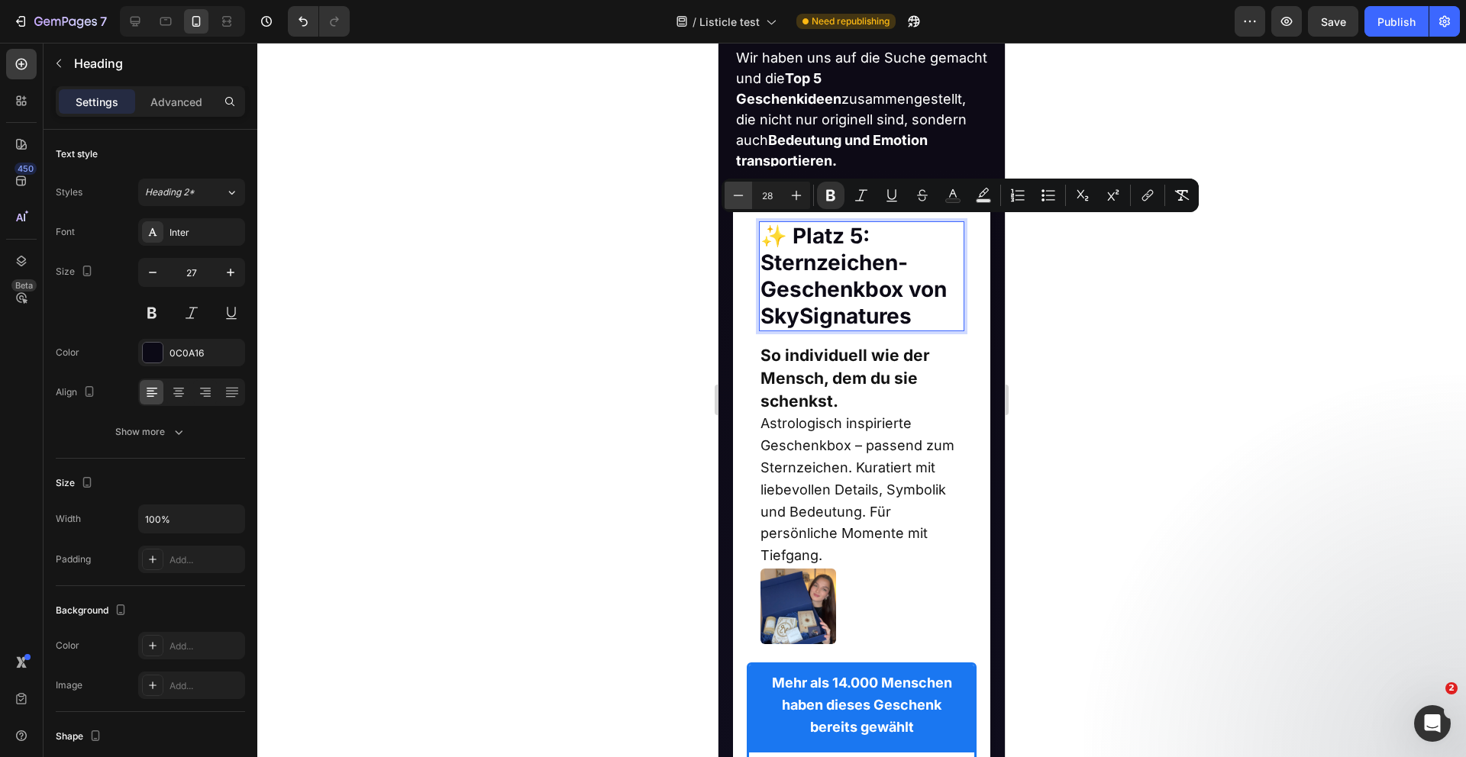
click at [738, 195] on icon "Editor contextual toolbar" at bounding box center [739, 195] width 10 height 1
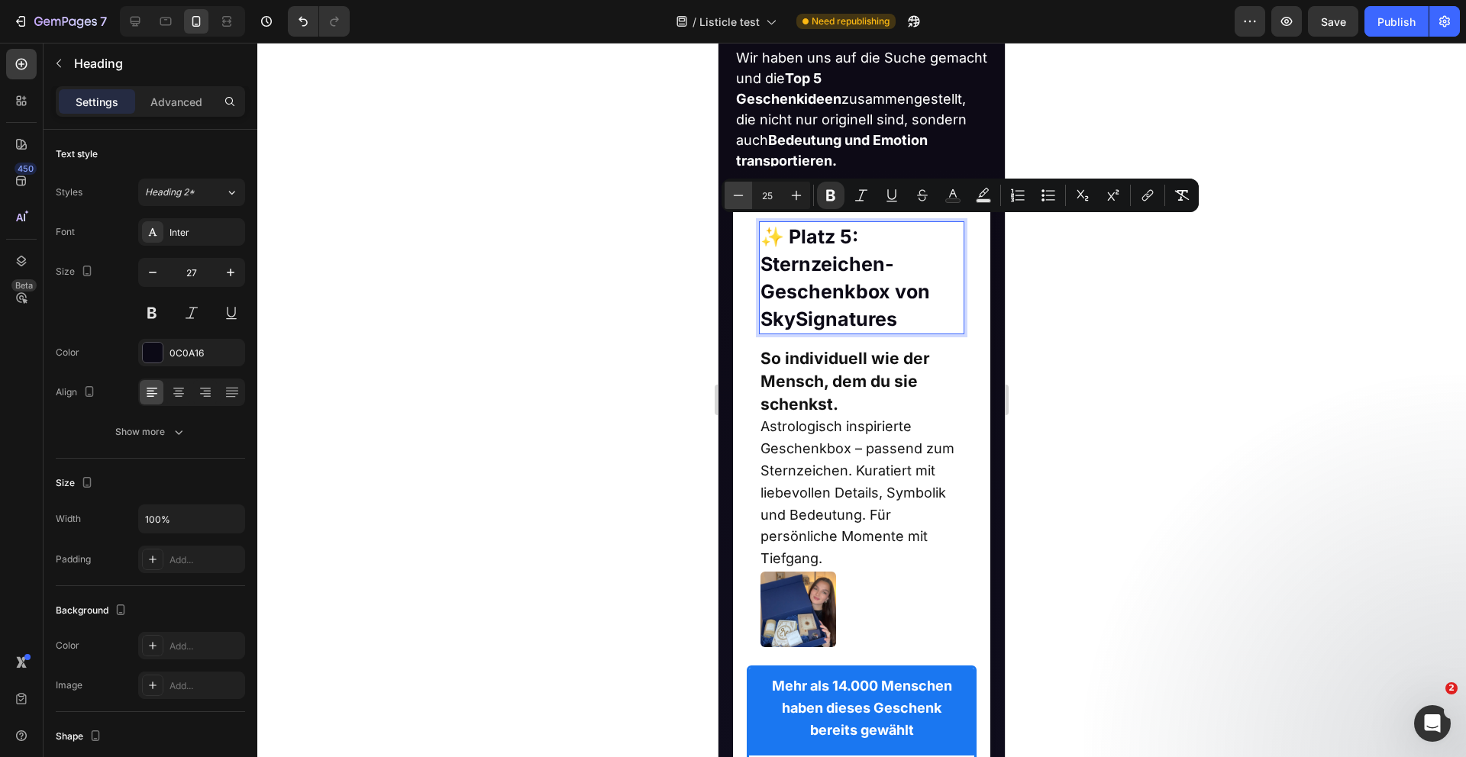
click at [738, 195] on icon "Editor contextual toolbar" at bounding box center [739, 195] width 10 height 1
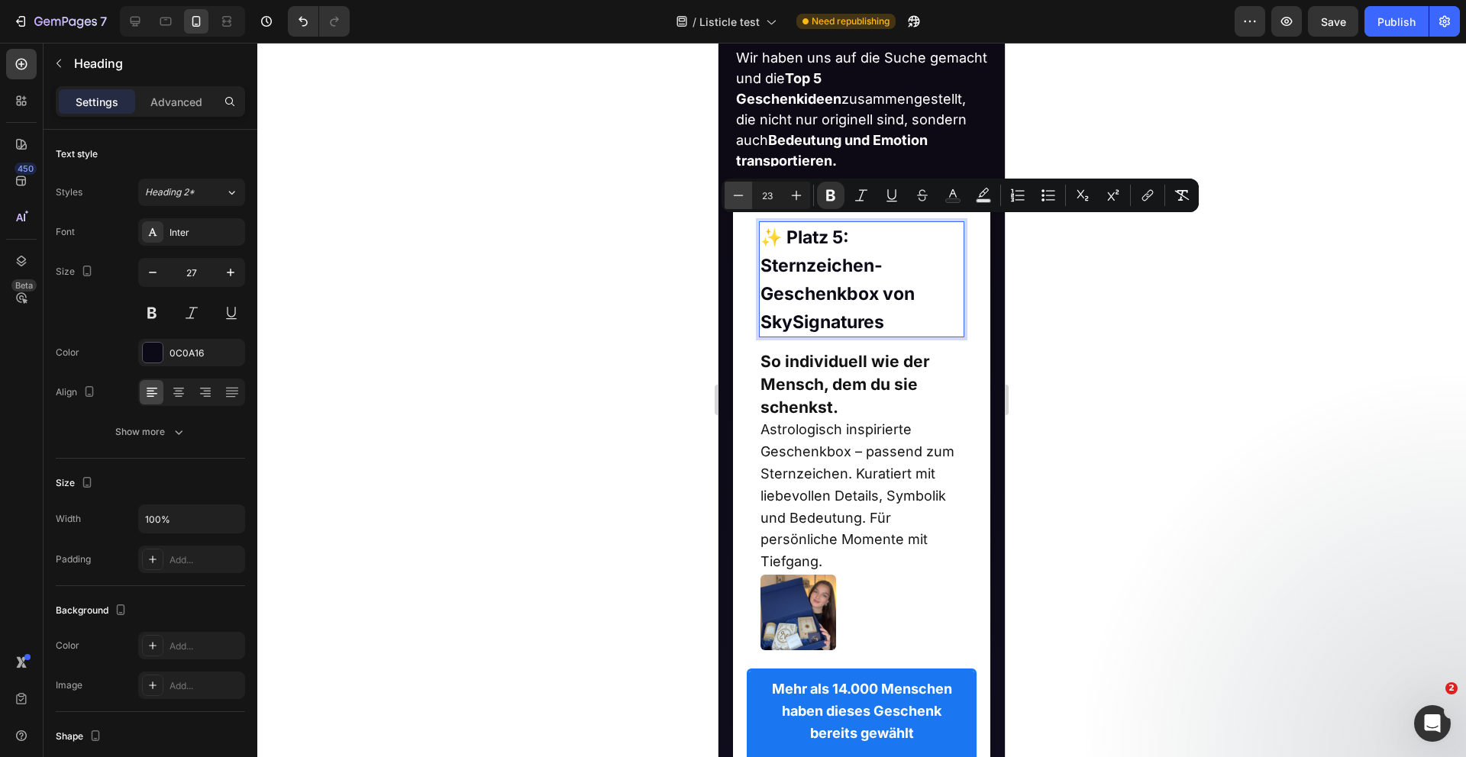
click at [738, 195] on icon "Editor contextual toolbar" at bounding box center [739, 195] width 10 height 1
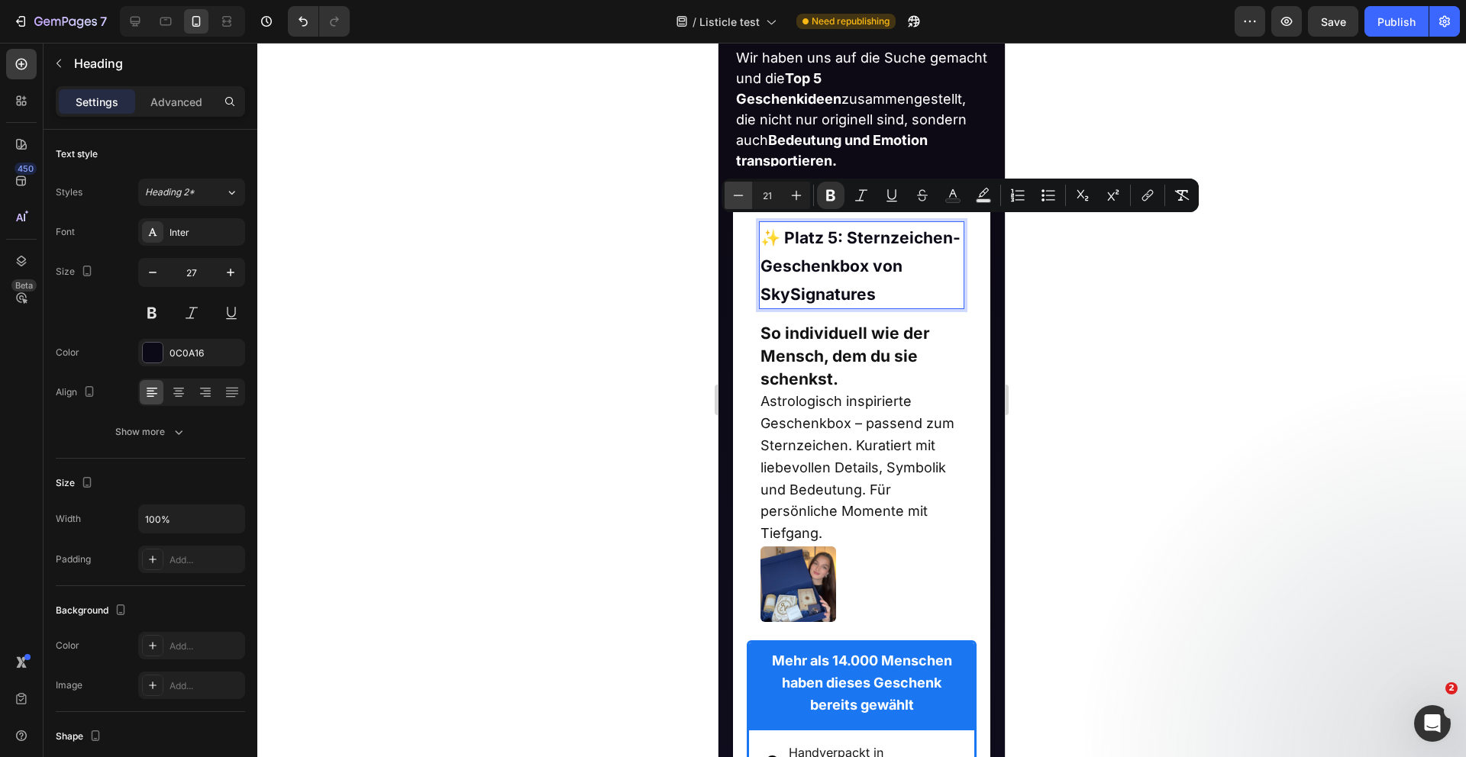
click at [738, 195] on icon "Editor contextual toolbar" at bounding box center [739, 195] width 10 height 1
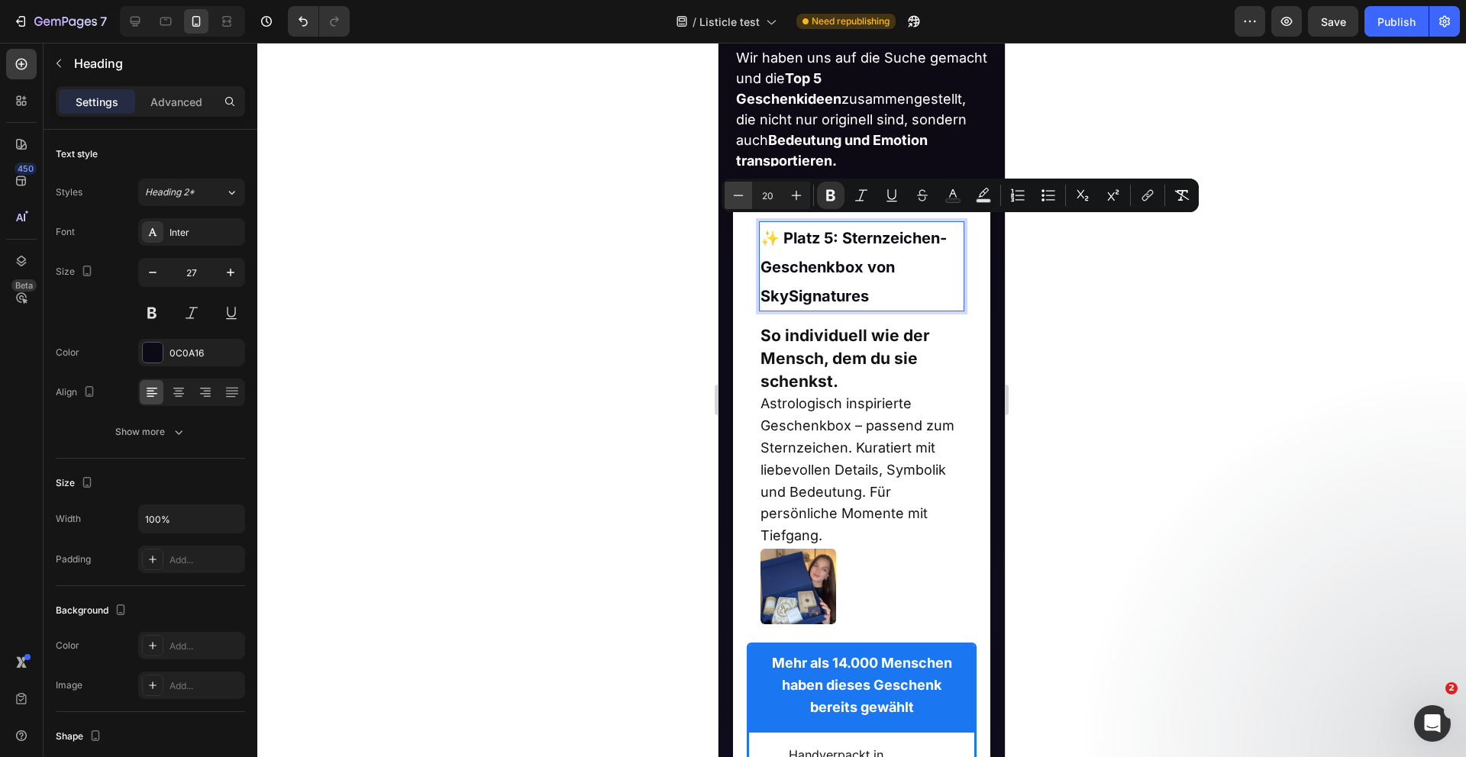
click at [738, 195] on icon "Editor contextual toolbar" at bounding box center [739, 195] width 10 height 1
type input "17"
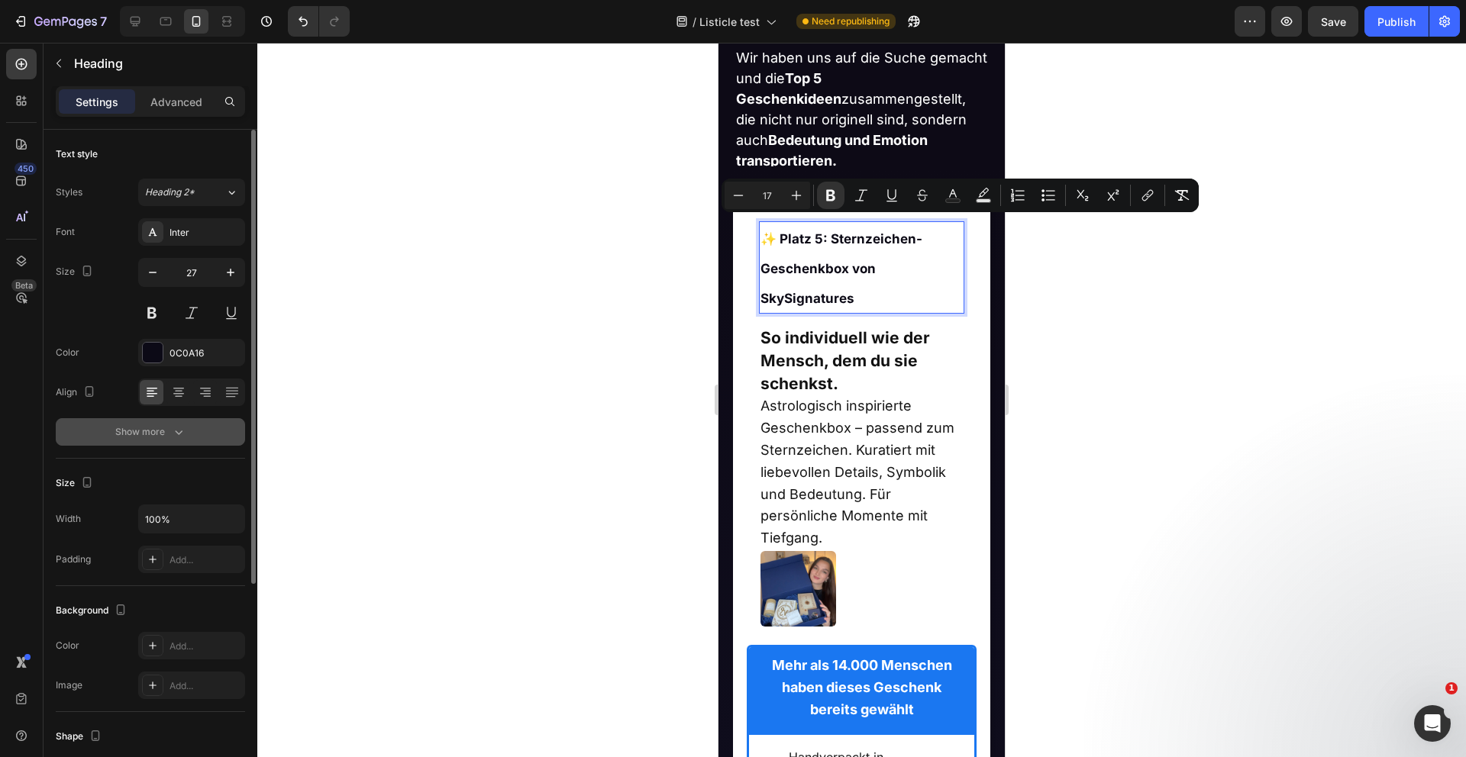
click at [186, 426] on button "Show more" at bounding box center [150, 431] width 189 height 27
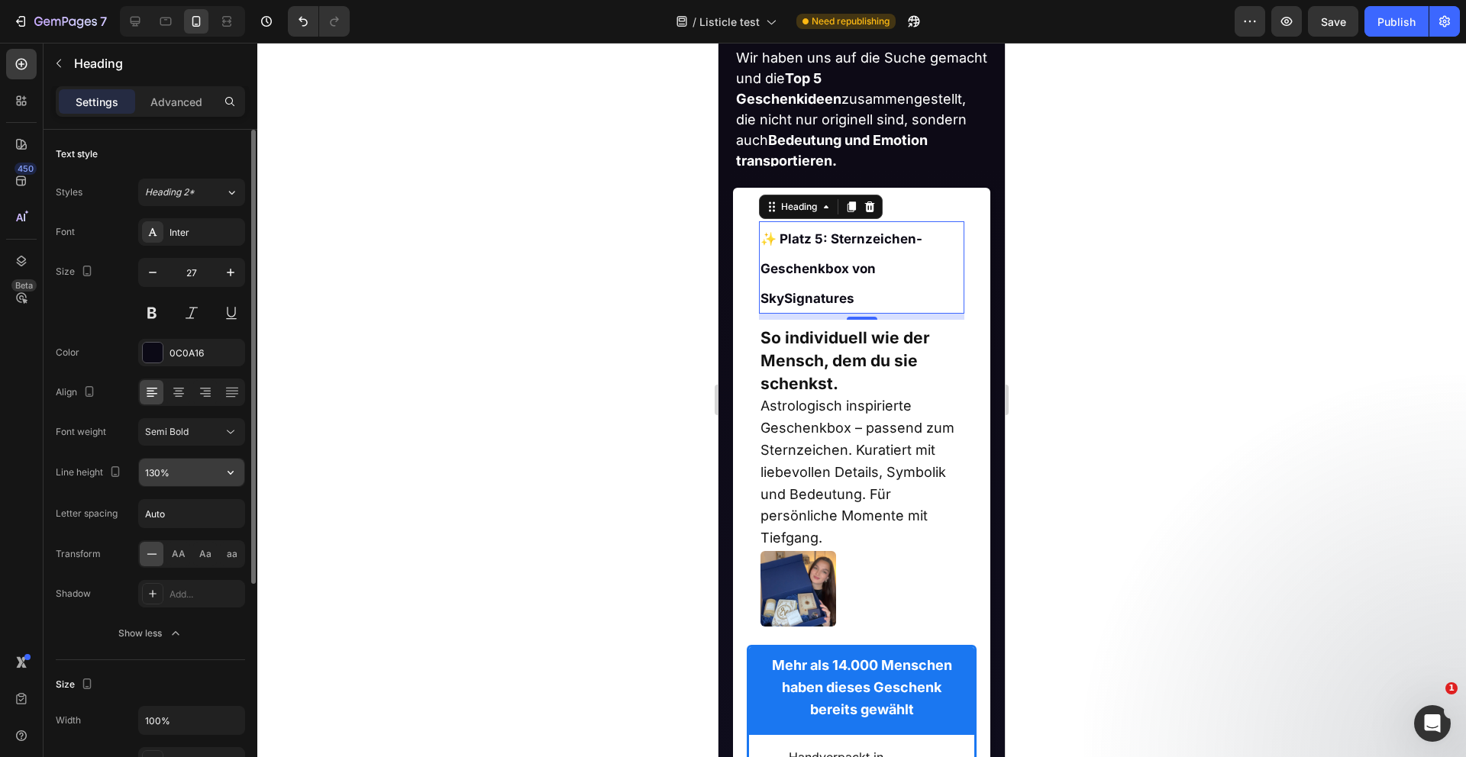
click at [176, 469] on input "130%" at bounding box center [191, 472] width 105 height 27
click at [193, 273] on input "27" at bounding box center [191, 272] width 50 height 27
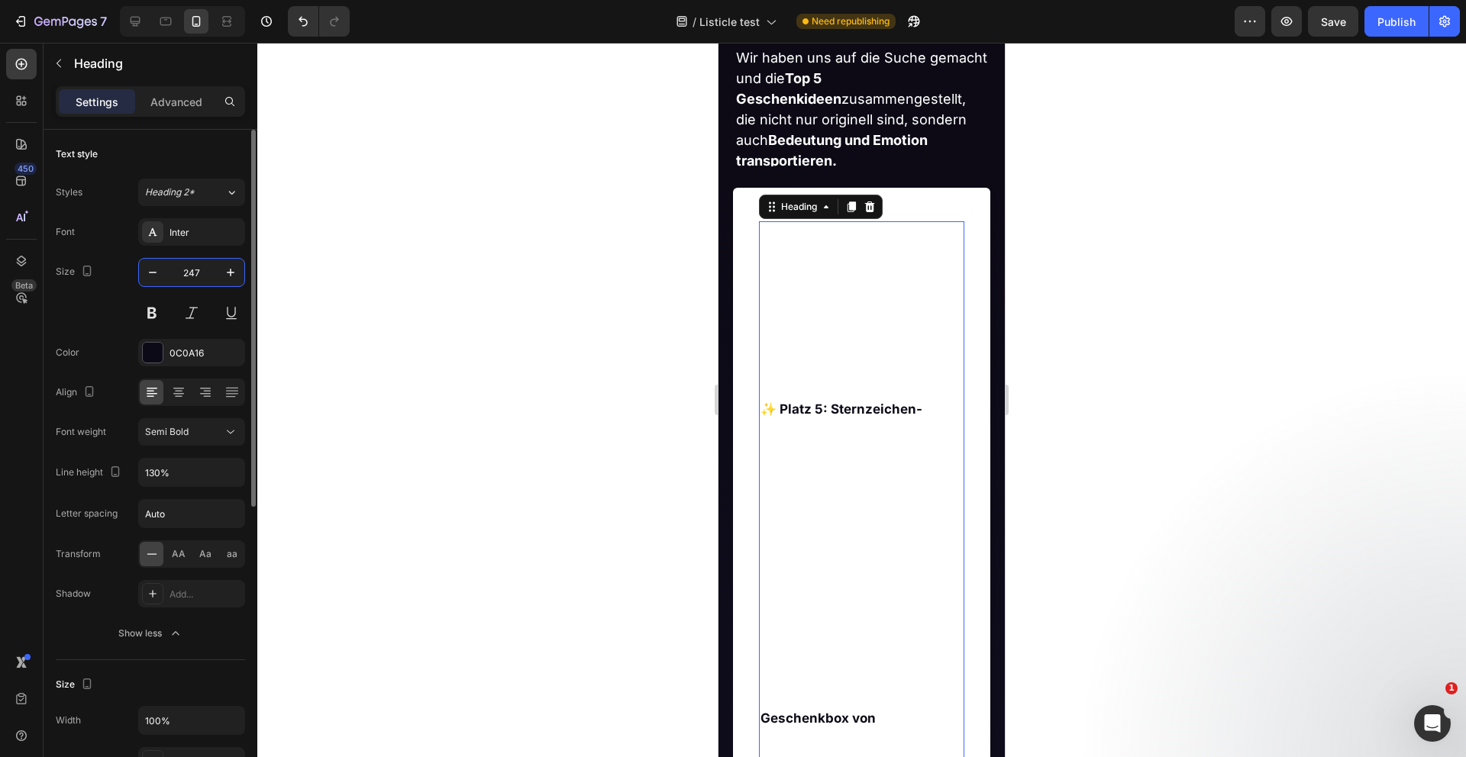
click at [208, 272] on input "247" at bounding box center [191, 272] width 50 height 27
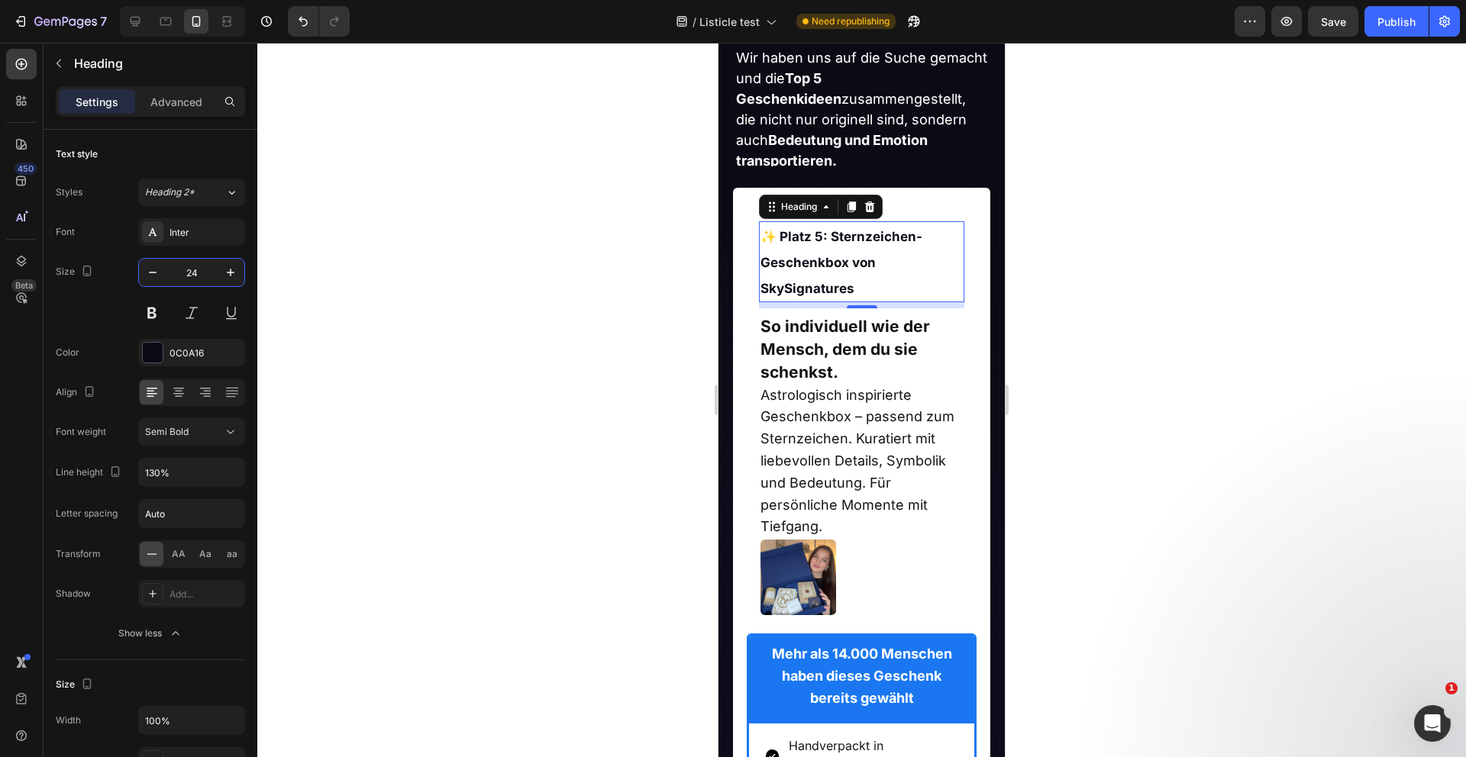
type input "24"
click at [808, 241] on strong "✨ Platz 5: Sternzeichen-Geschenkbox von SkySignatures" at bounding box center [841, 262] width 162 height 67
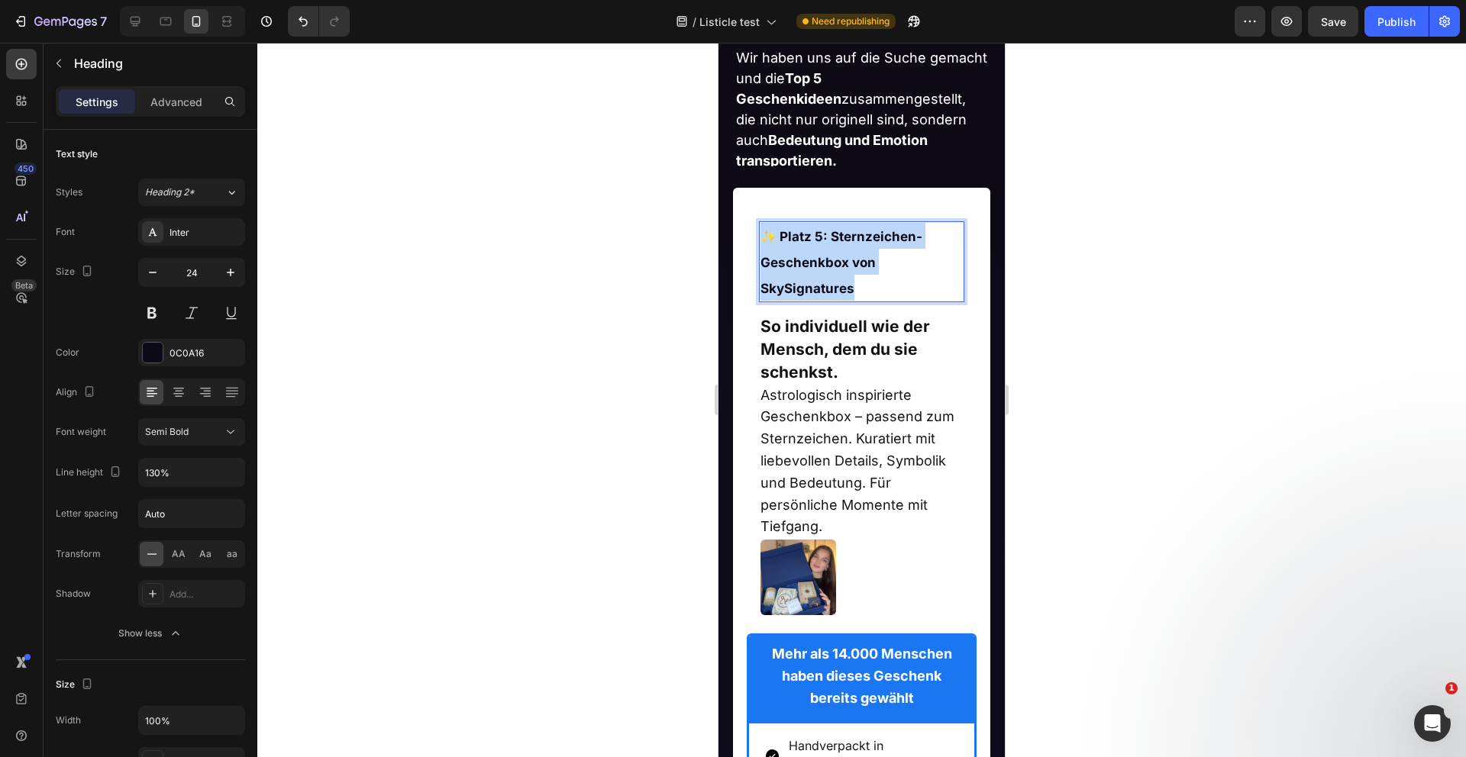
click at [808, 241] on strong "✨ Platz 5: Sternzeichen-Geschenkbox von SkySignatures" at bounding box center [841, 262] width 162 height 67
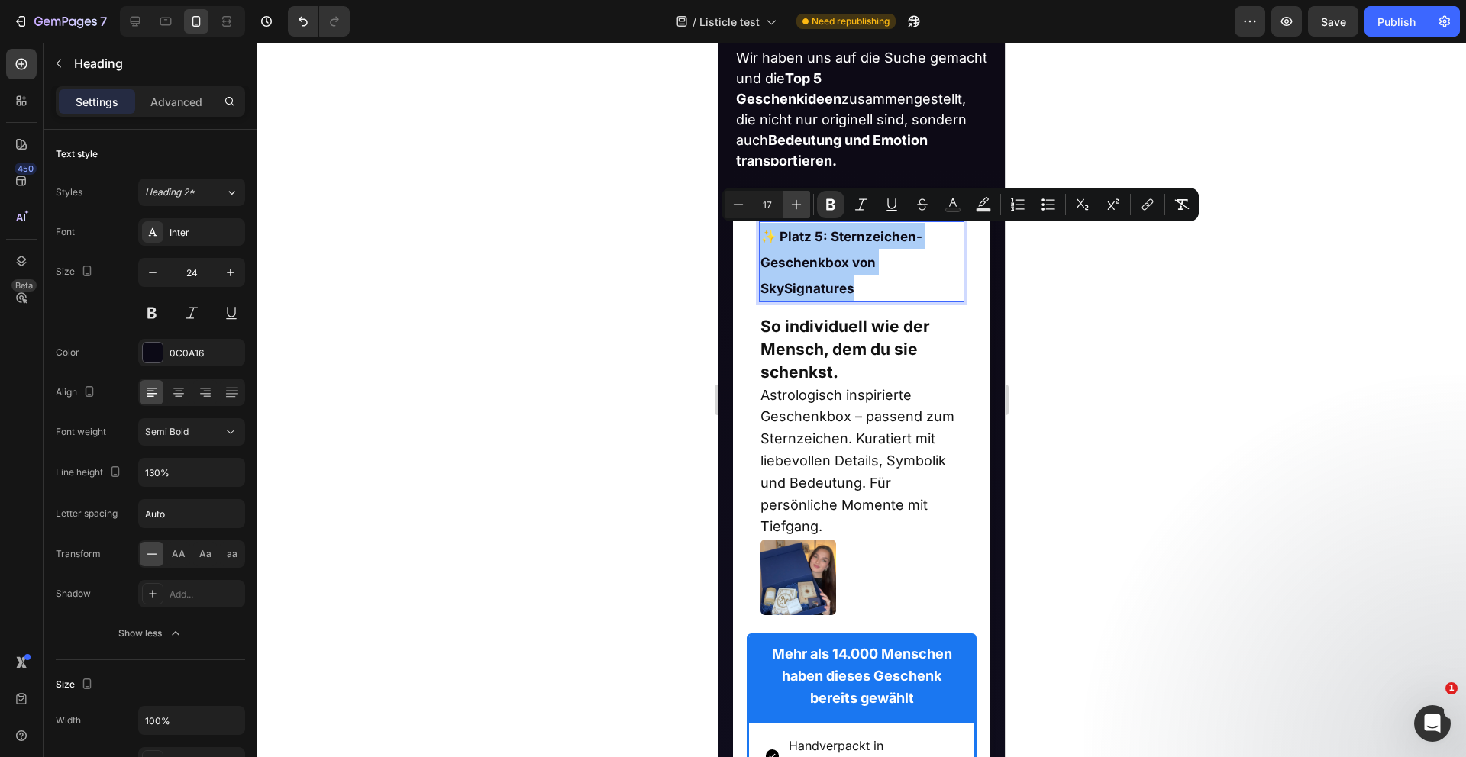
click at [798, 209] on icon "Editor contextual toolbar" at bounding box center [796, 204] width 15 height 15
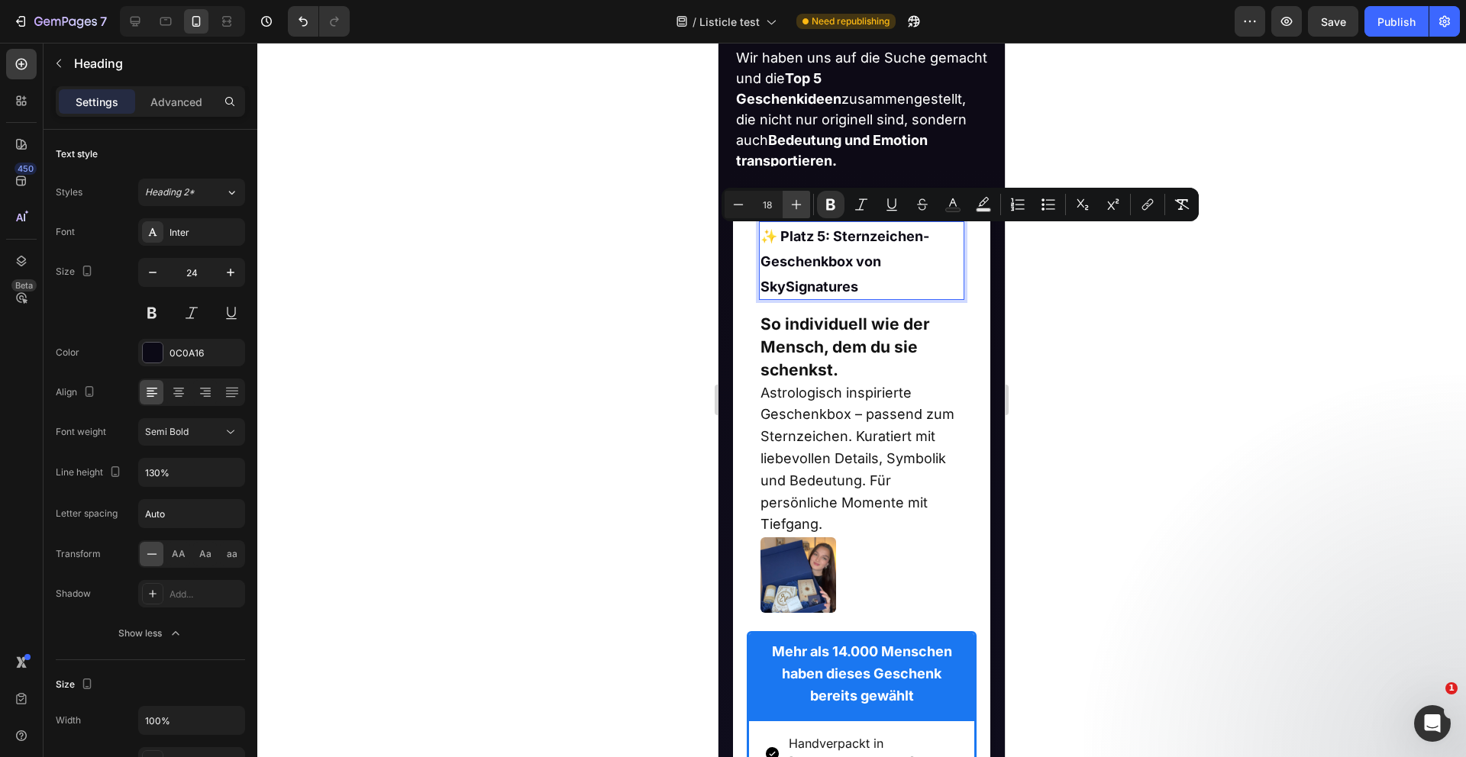
click at [798, 209] on icon "Editor contextual toolbar" at bounding box center [796, 204] width 15 height 15
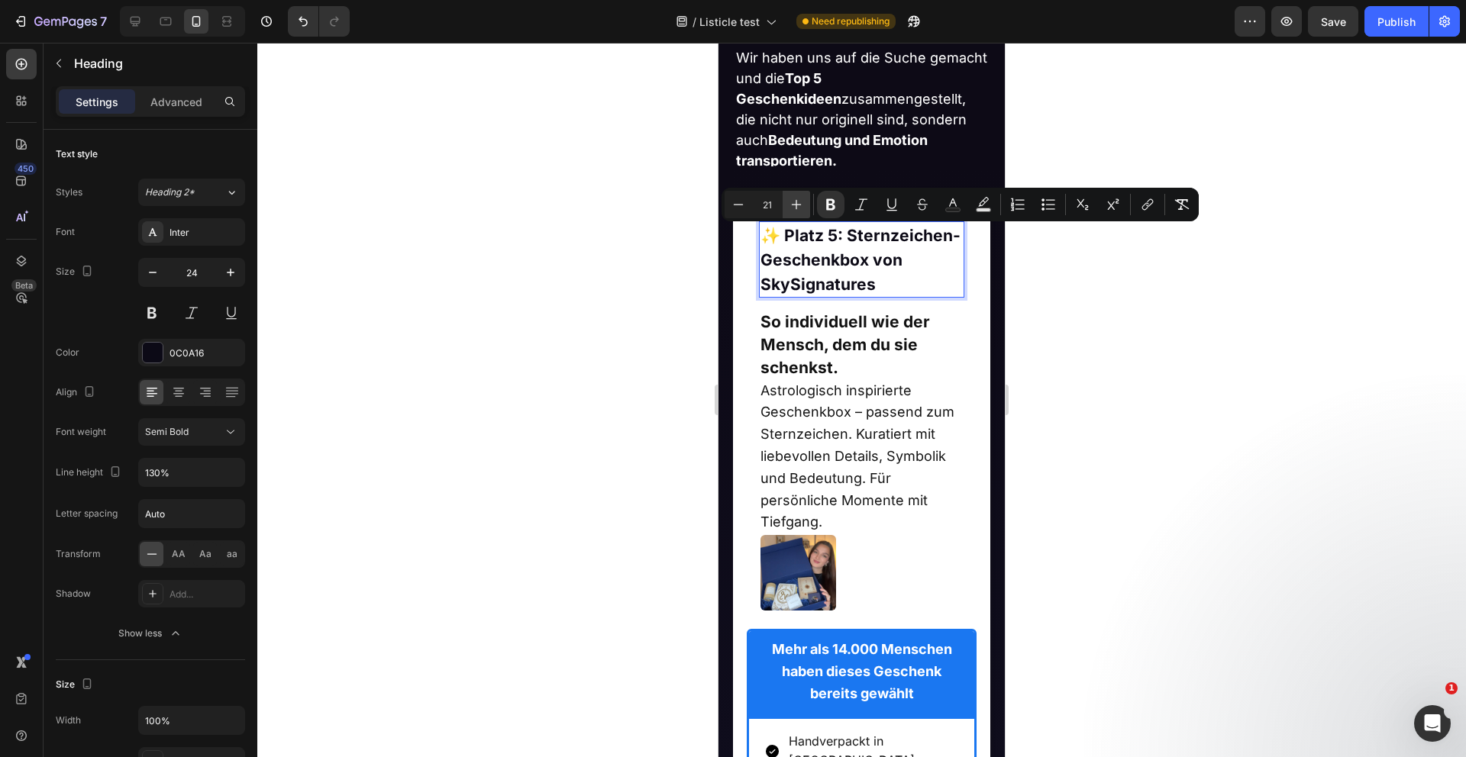
click at [798, 209] on icon "Editor contextual toolbar" at bounding box center [796, 204] width 15 height 15
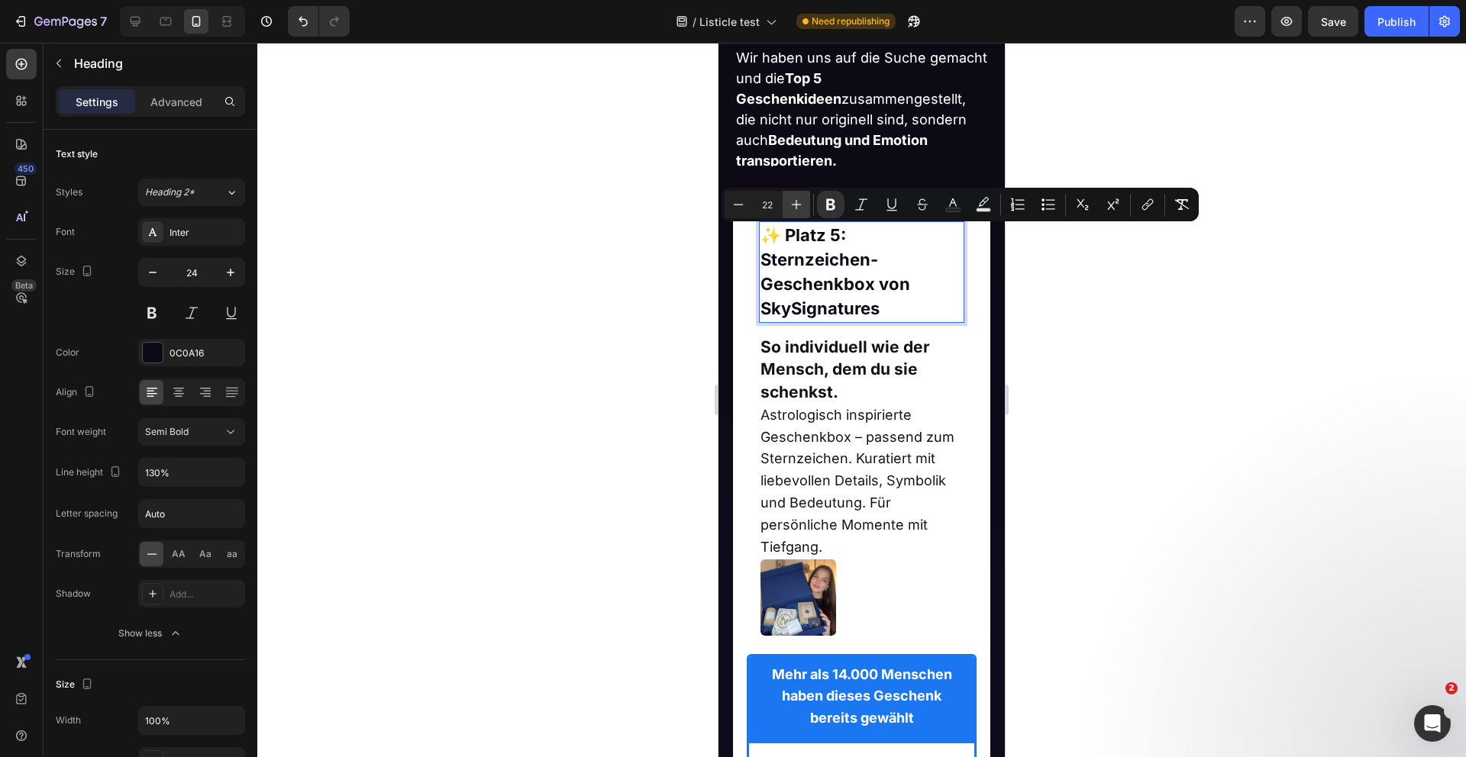
click at [798, 209] on icon "Editor contextual toolbar" at bounding box center [796, 204] width 15 height 15
type input "24"
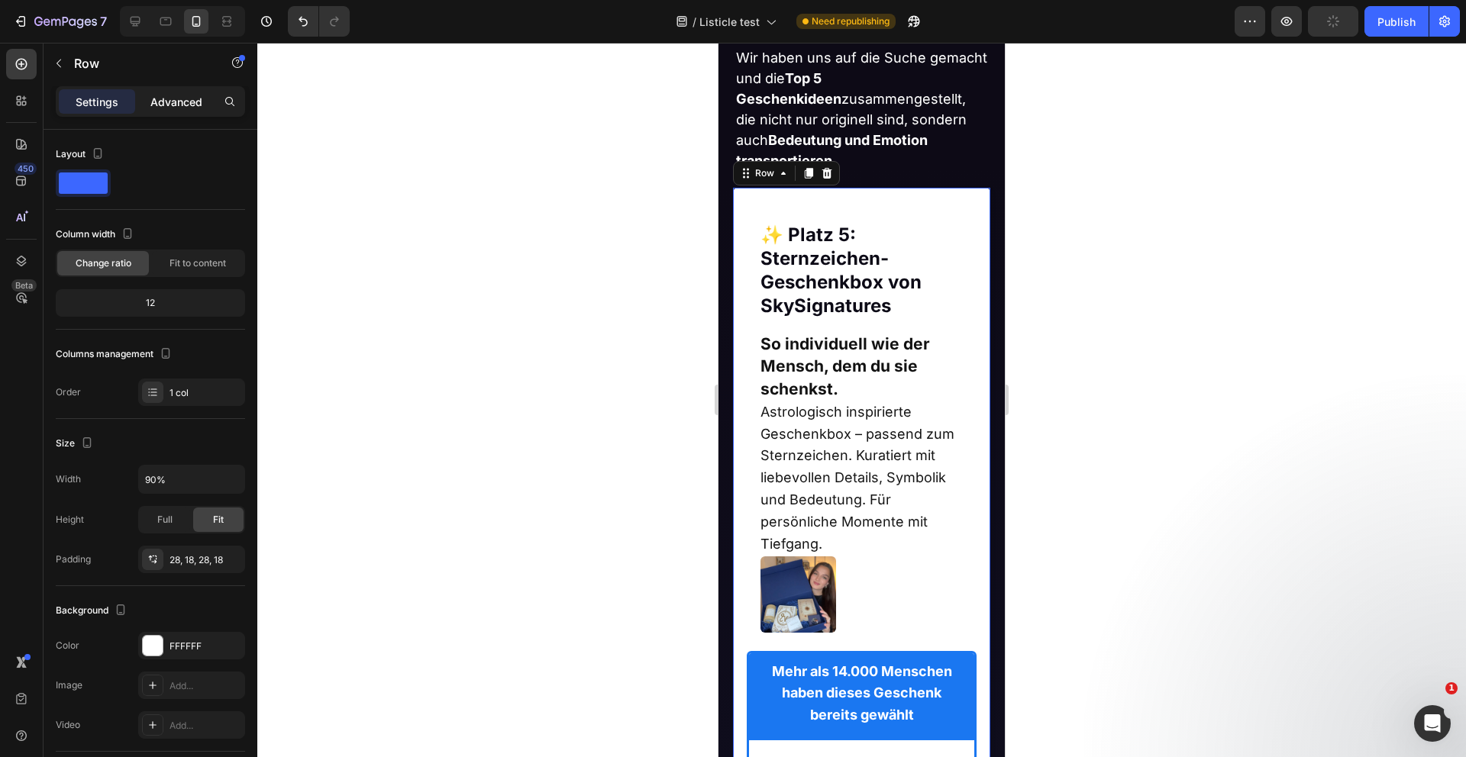
click at [184, 104] on p "Advanced" at bounding box center [176, 102] width 52 height 16
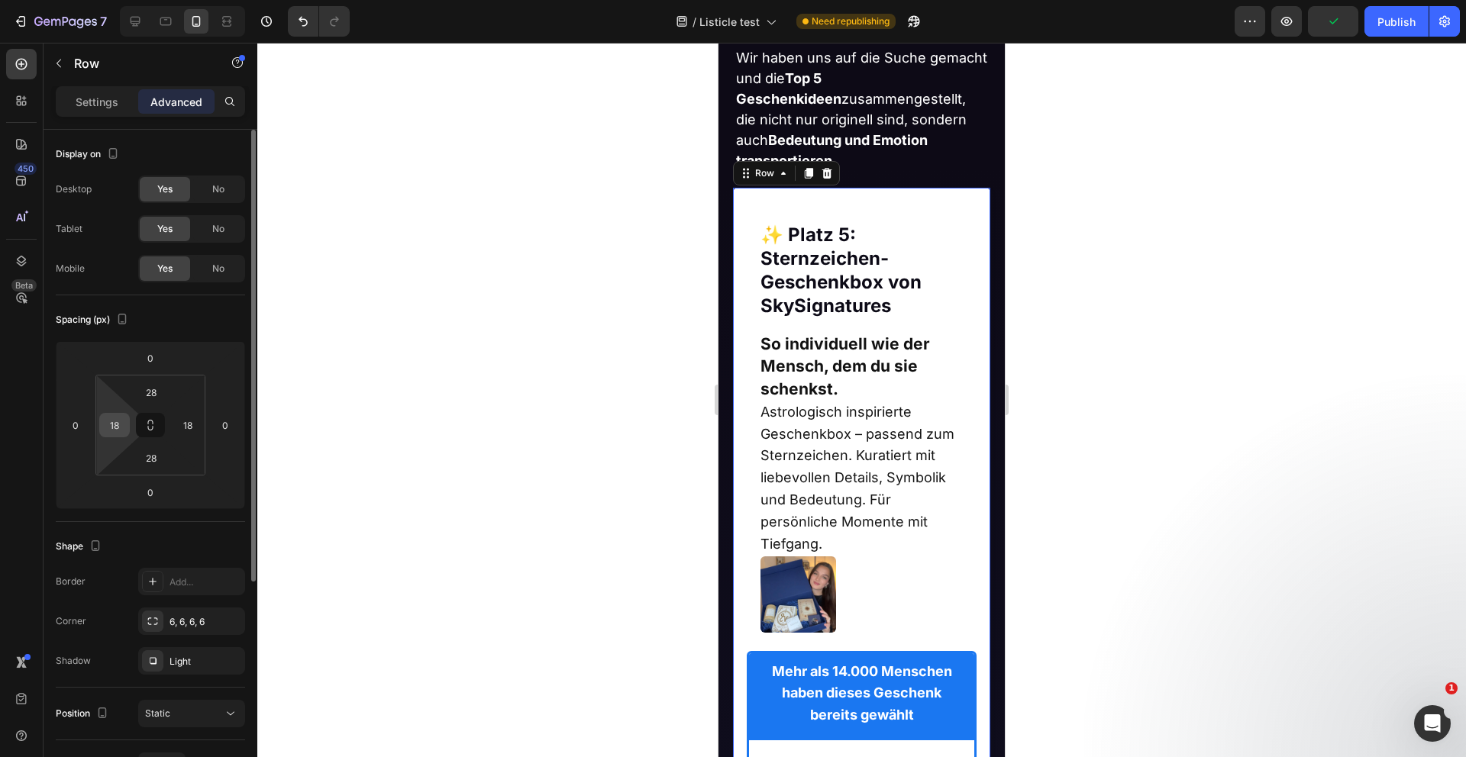
click at [118, 427] on input "18" at bounding box center [114, 425] width 23 height 23
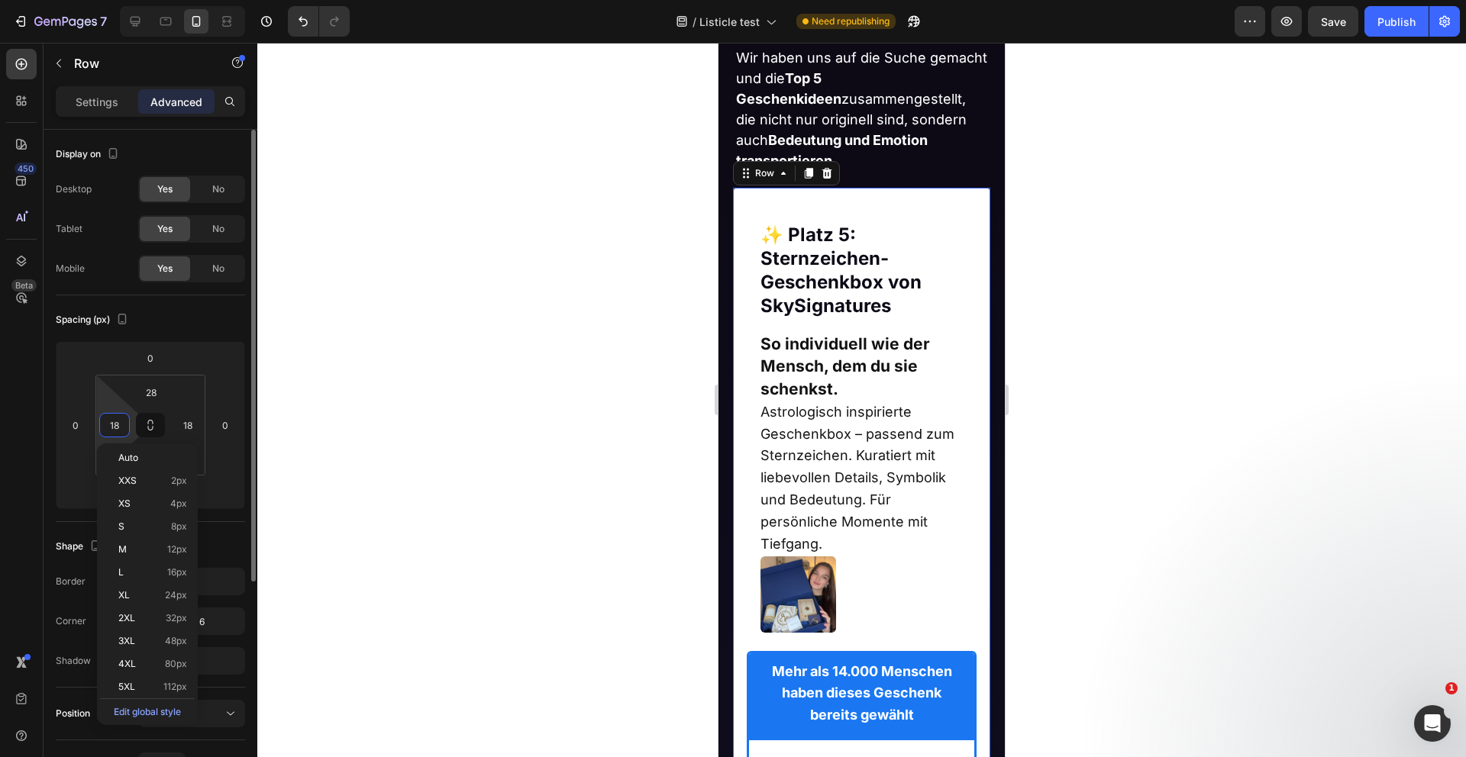
type input "8"
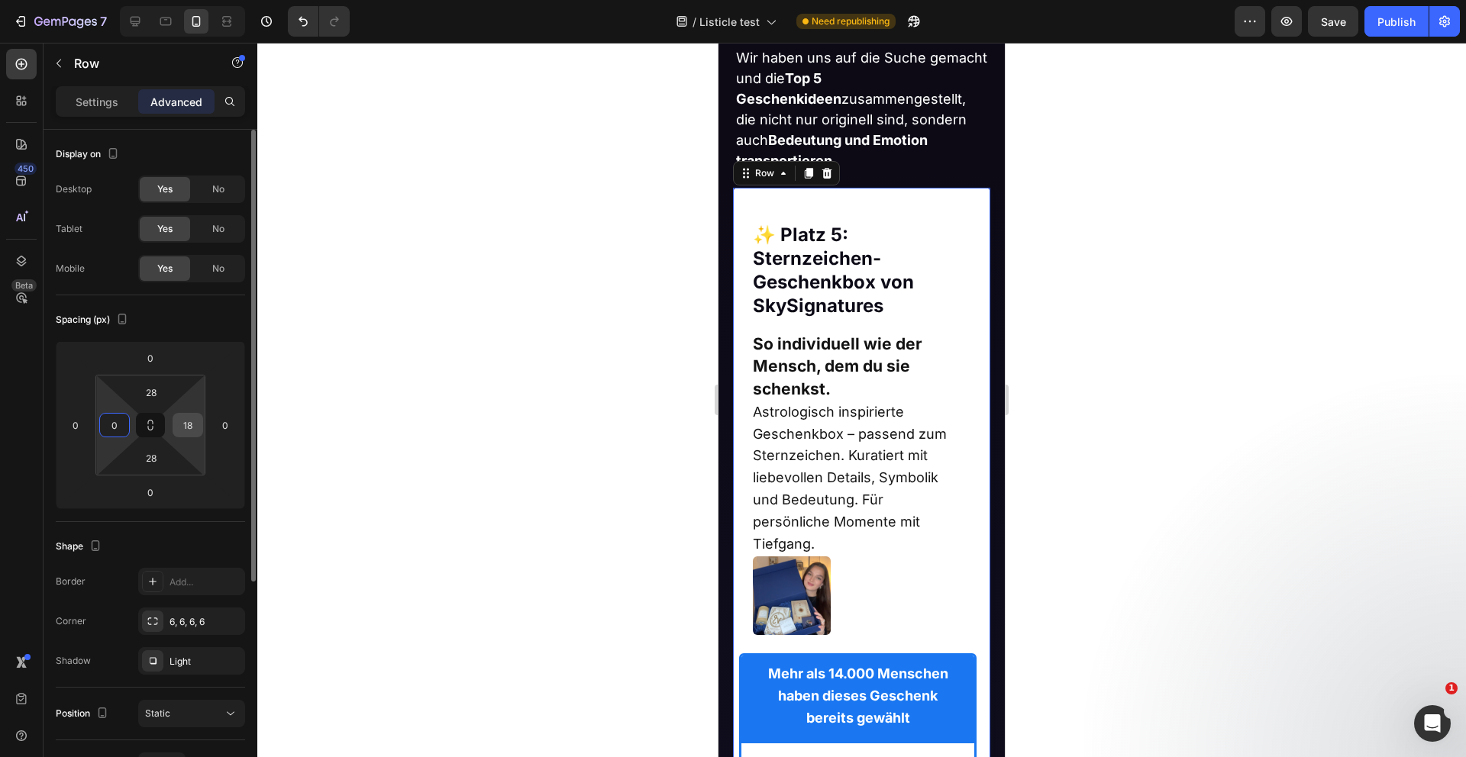
type input "0"
click at [192, 429] on input "18" at bounding box center [187, 425] width 23 height 23
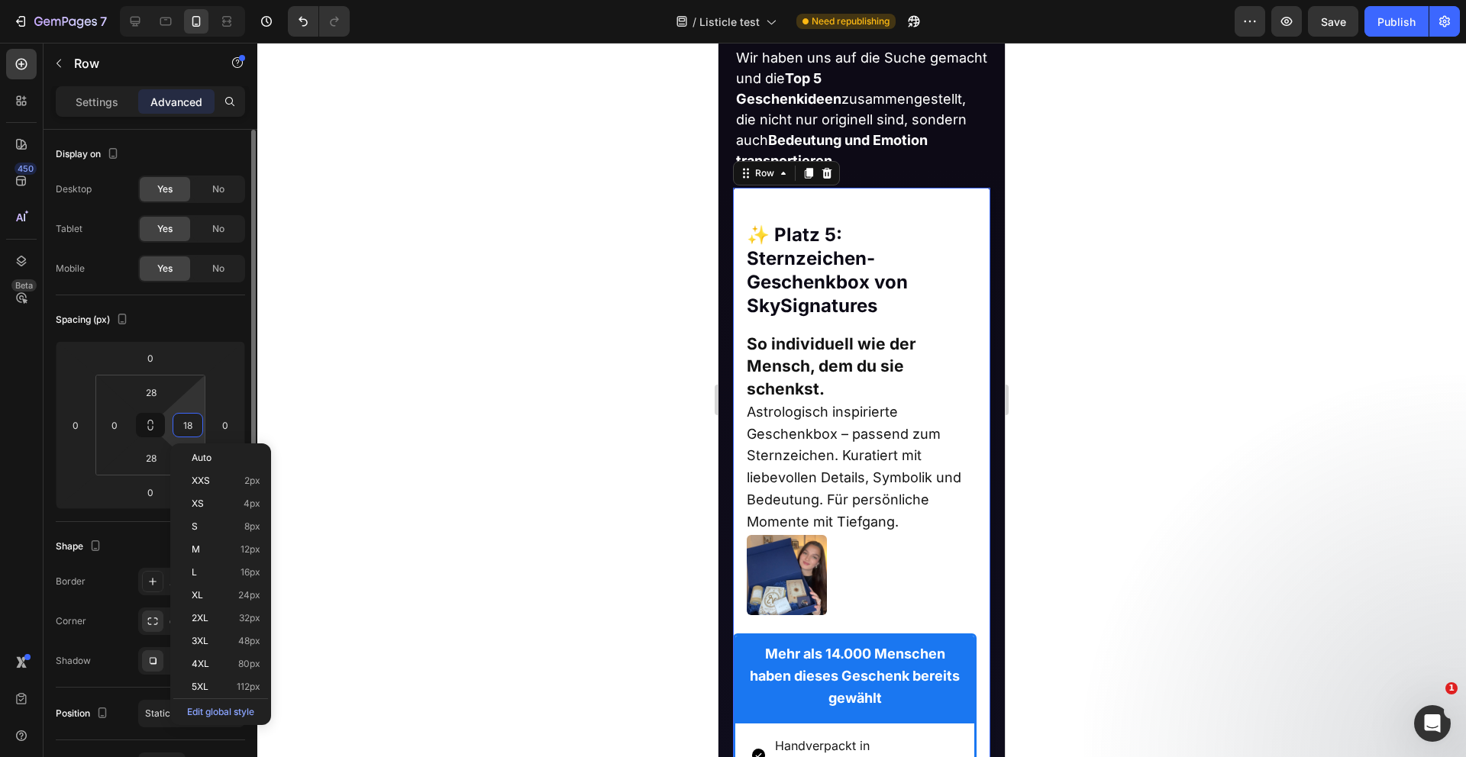
click at [192, 429] on input "18" at bounding box center [187, 425] width 23 height 23
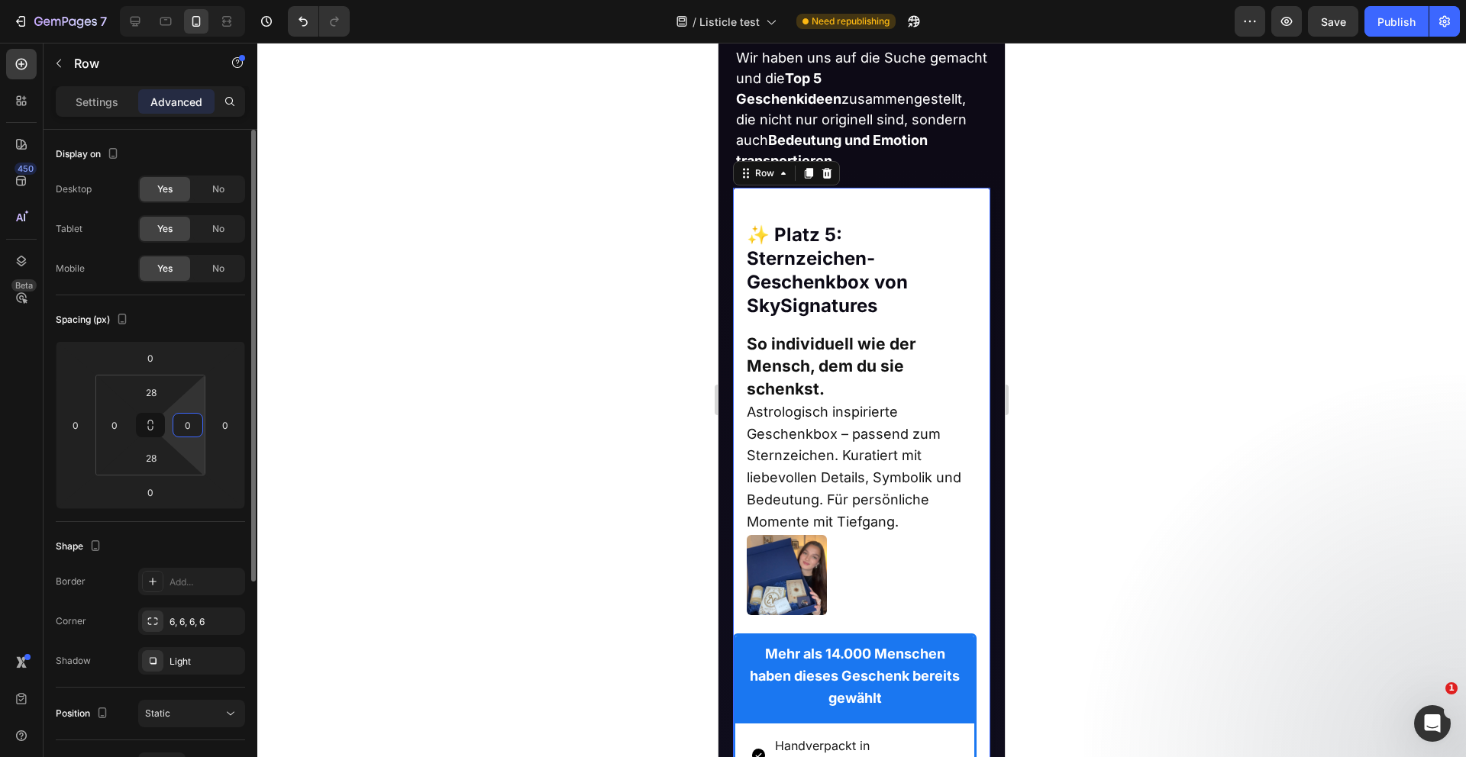
type input "0"
click at [202, 318] on div "Spacing (px)" at bounding box center [150, 320] width 189 height 24
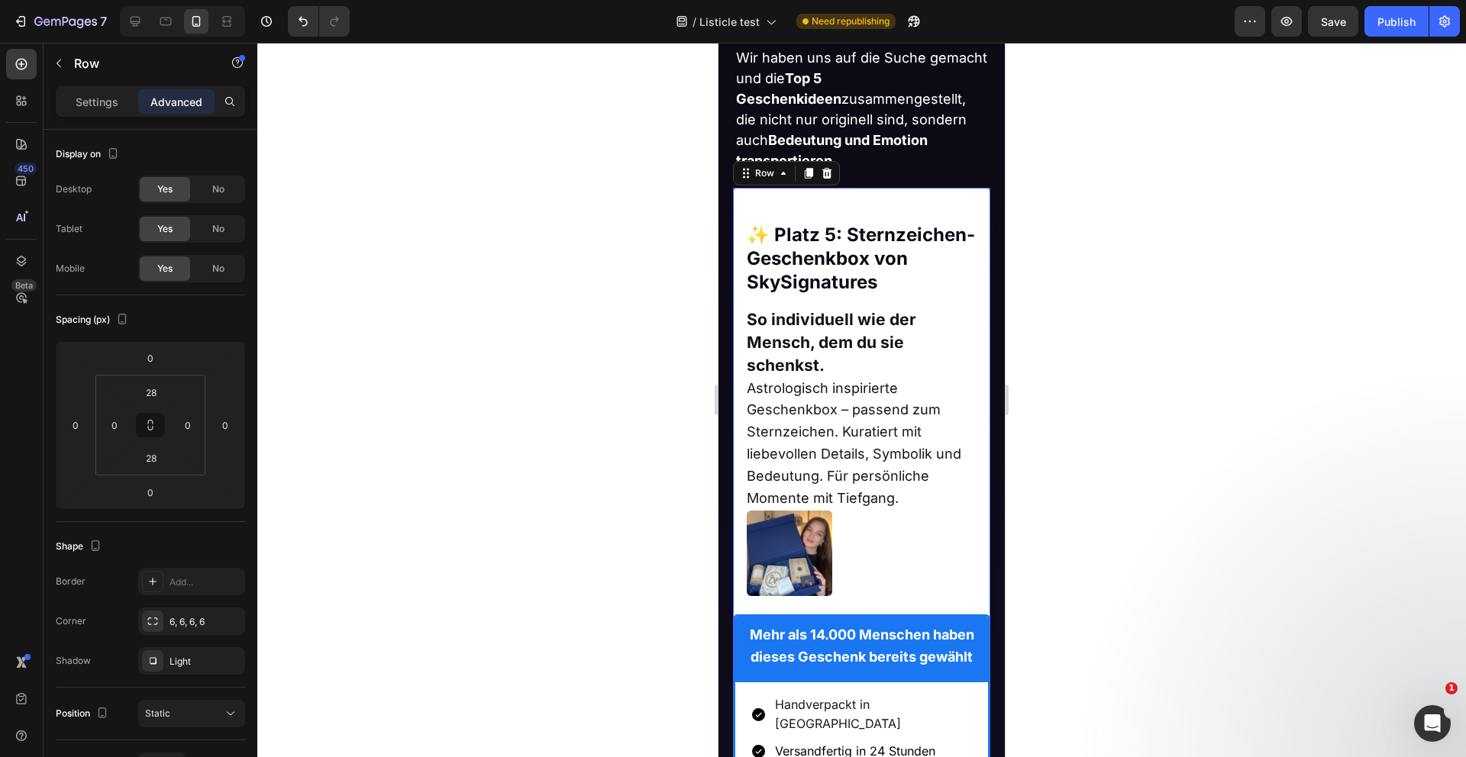
click at [153, 395] on input "28" at bounding box center [151, 392] width 31 height 23
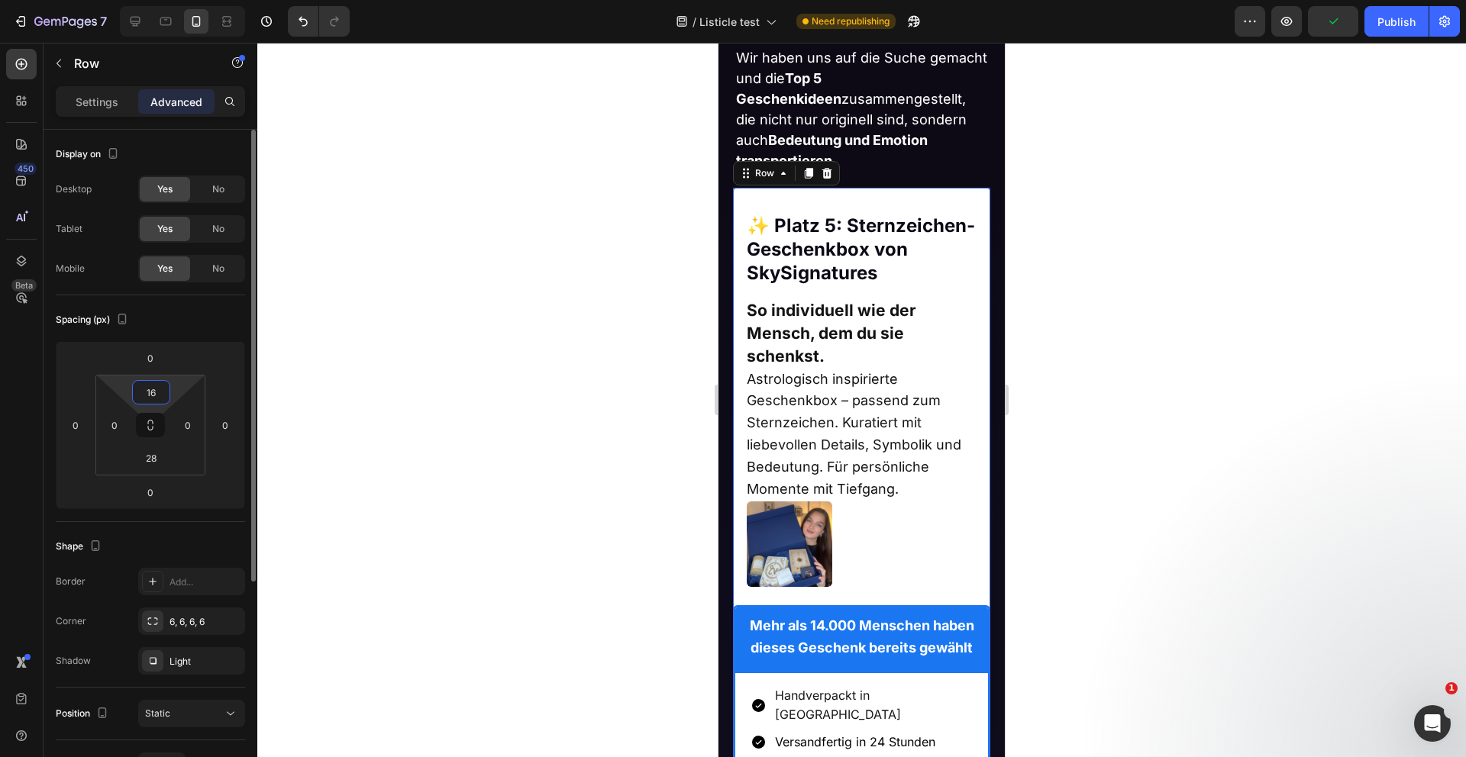
type input "1"
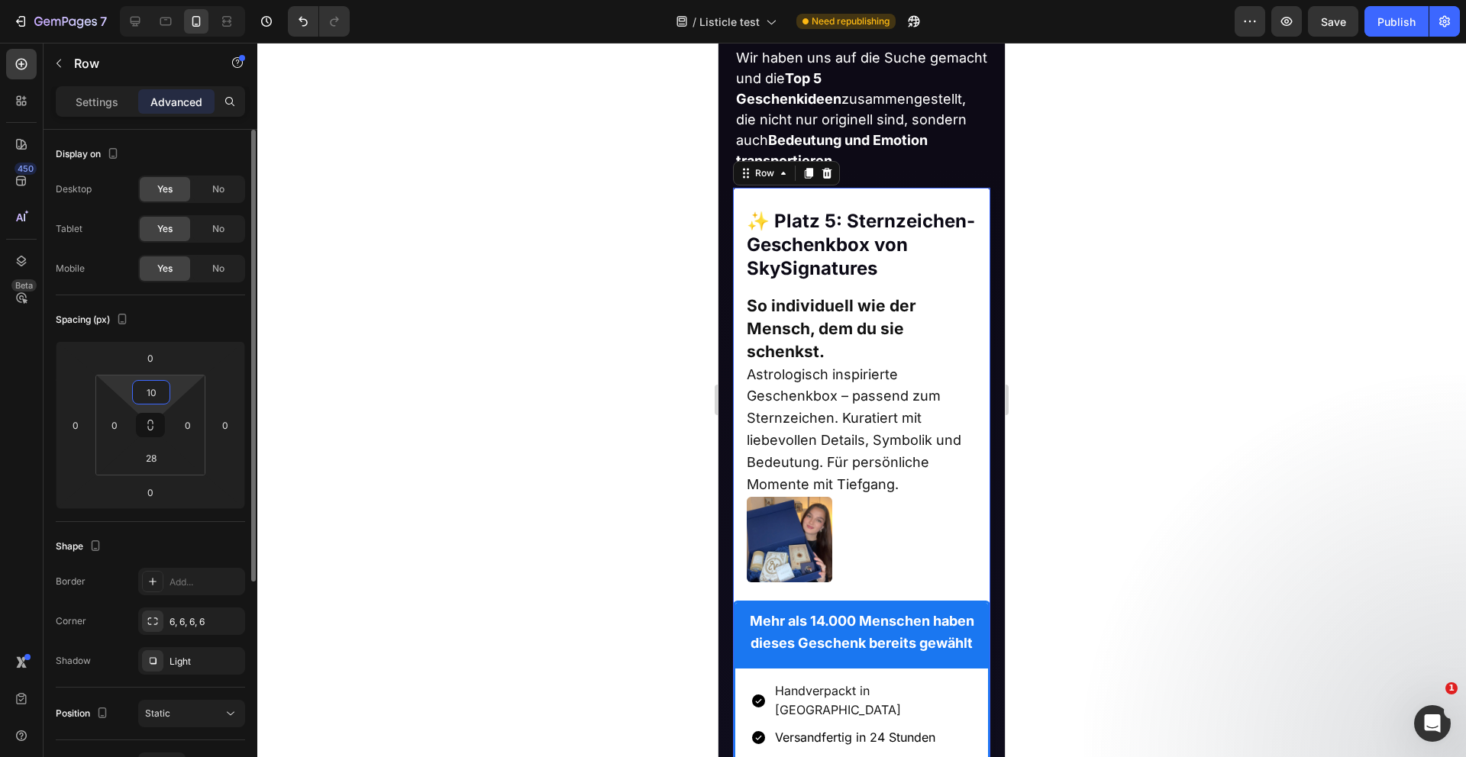
type input "1"
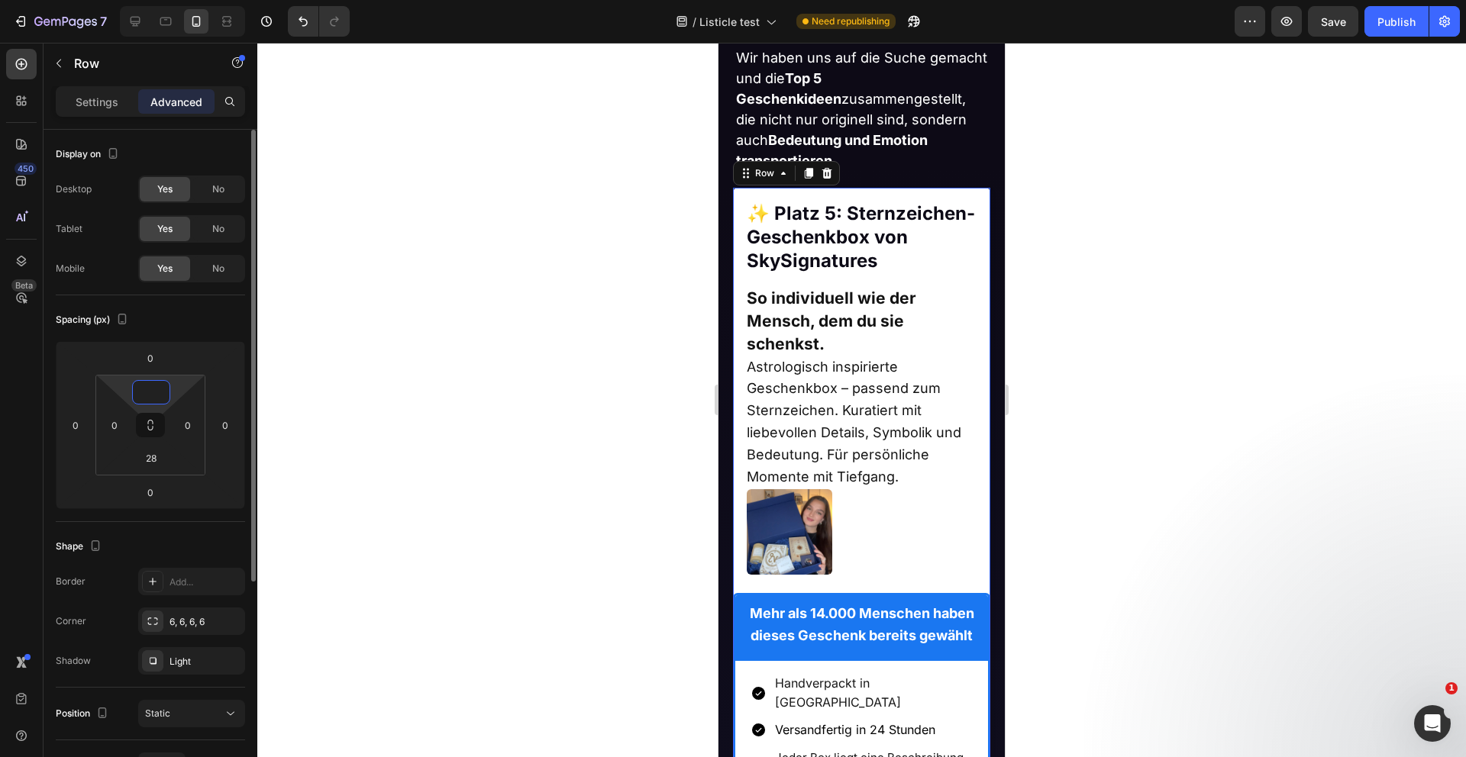
type input "8"
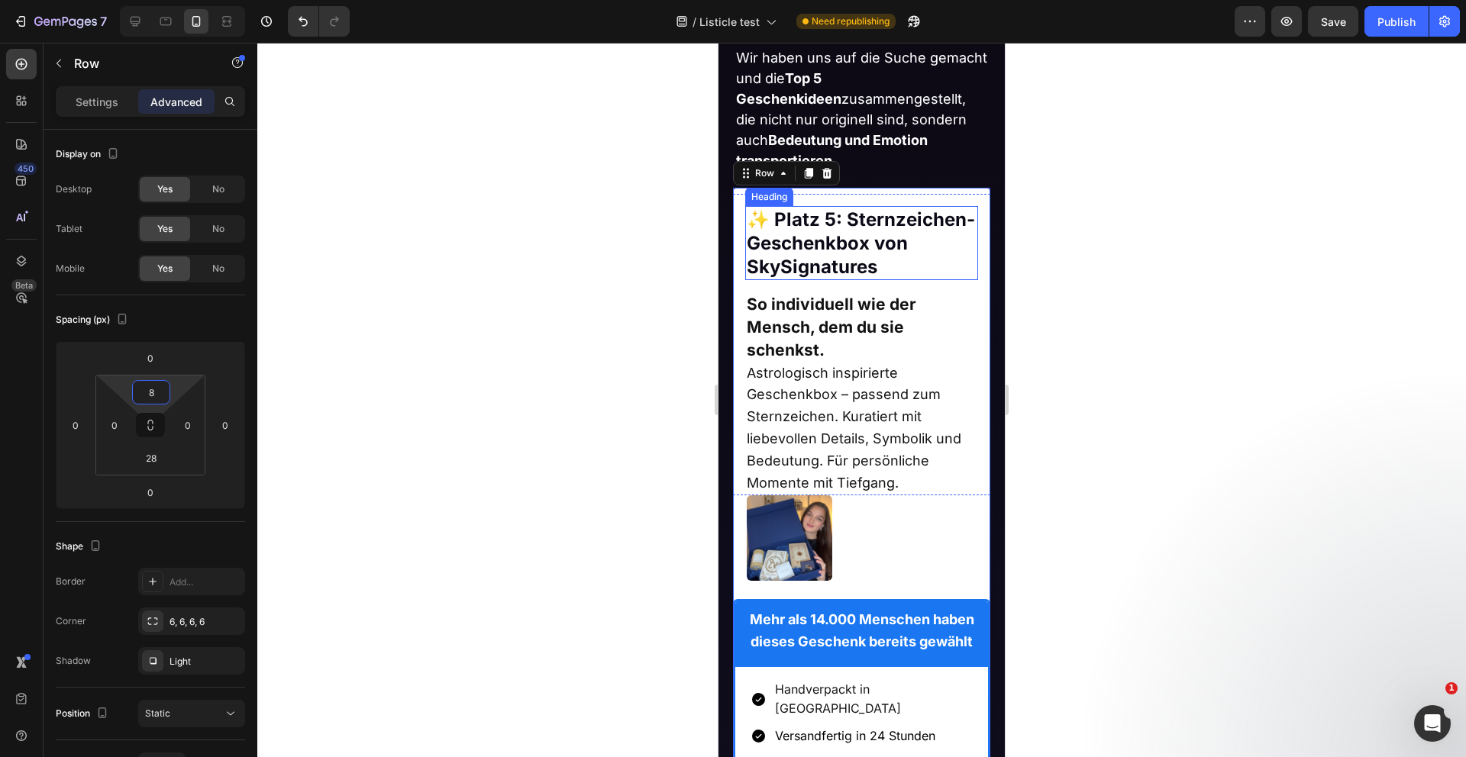
click at [846, 248] on strong "✨ Platz 5: Sternzeichen-Geschenkbox von SkySignatures" at bounding box center [861, 242] width 228 height 69
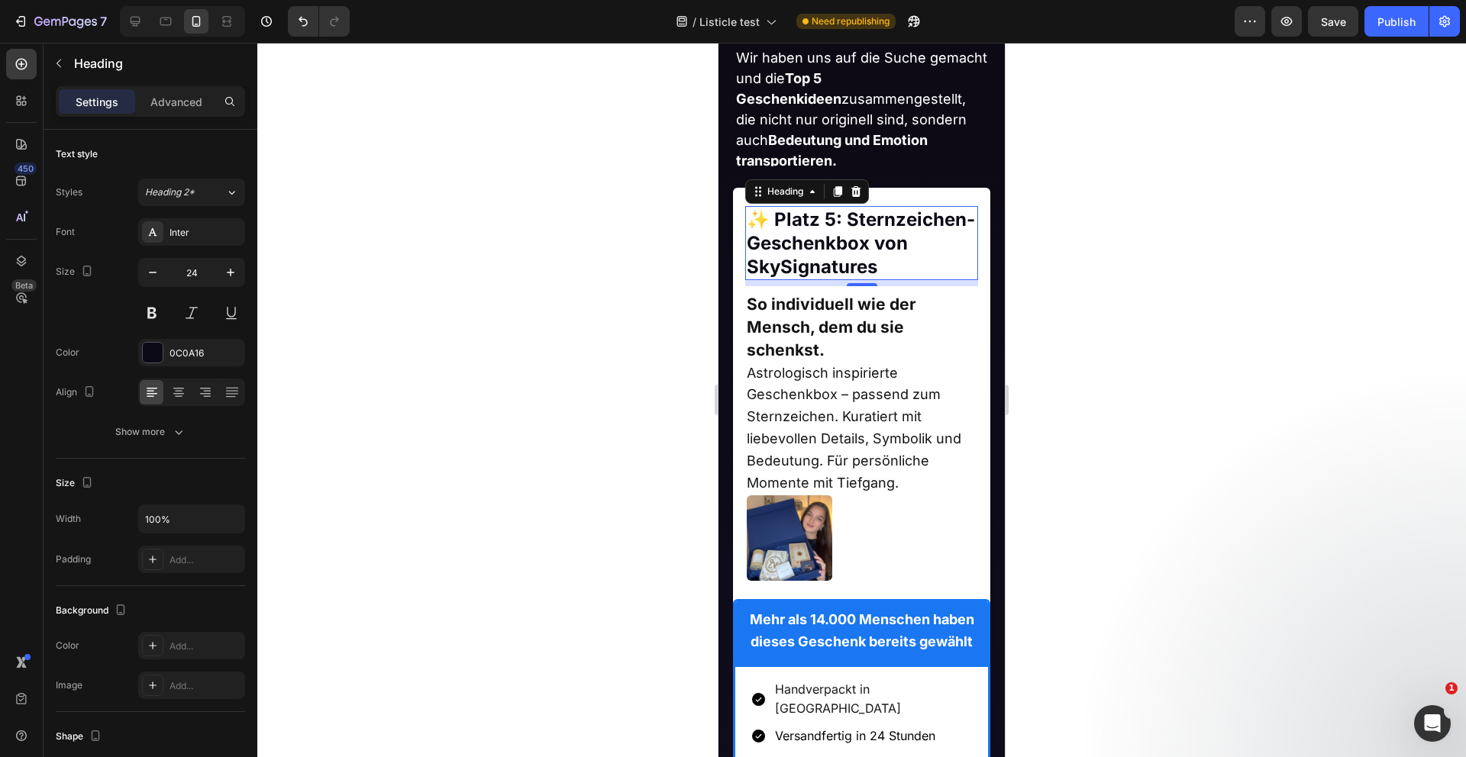
click at [489, 218] on div at bounding box center [861, 400] width 1208 height 715
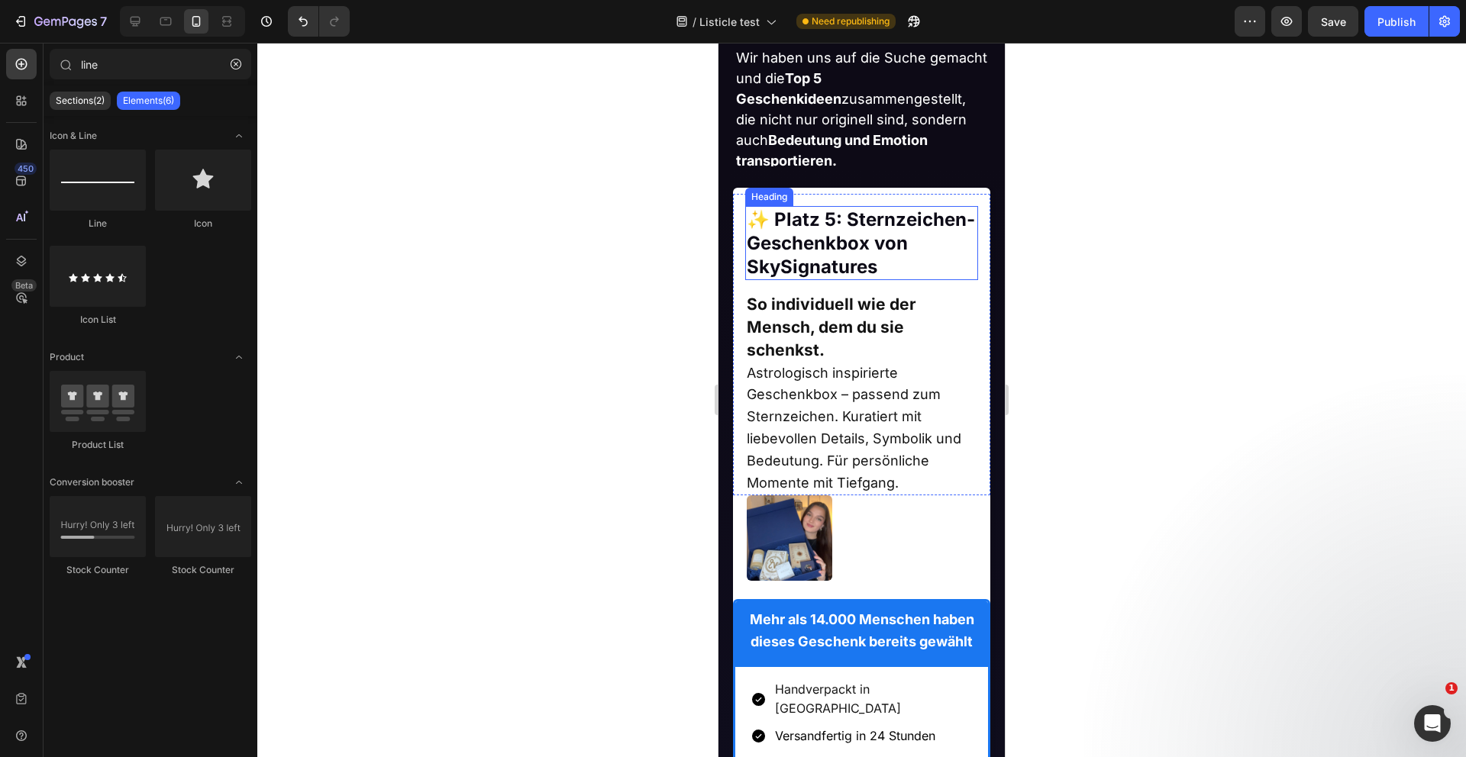
click at [830, 237] on strong "✨ Platz 5: Sternzeichen-Geschenkbox von SkySignatures" at bounding box center [861, 242] width 228 height 69
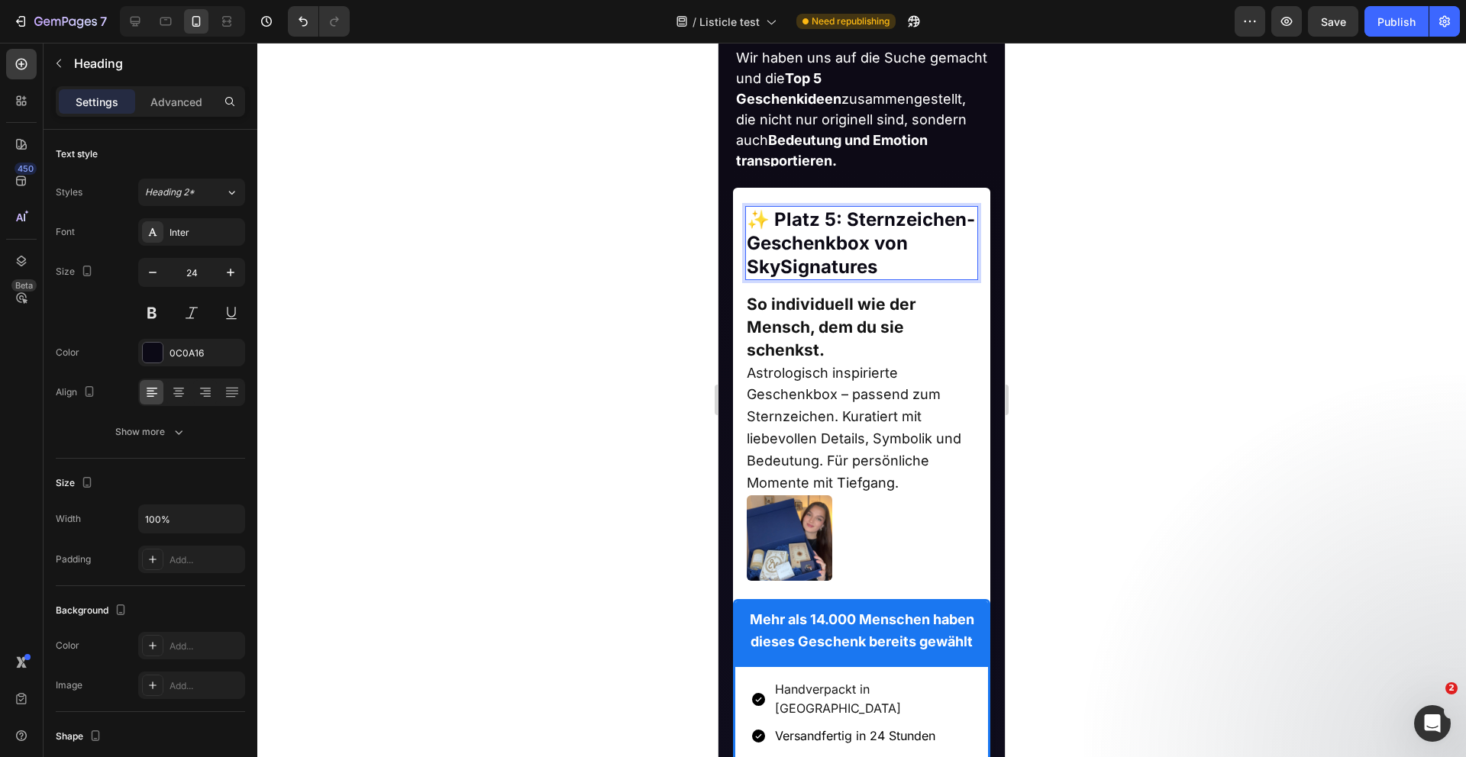
click at [830, 237] on strong "✨ Platz 5: Sternzeichen-Geschenkbox von SkySignatures" at bounding box center [861, 242] width 228 height 69
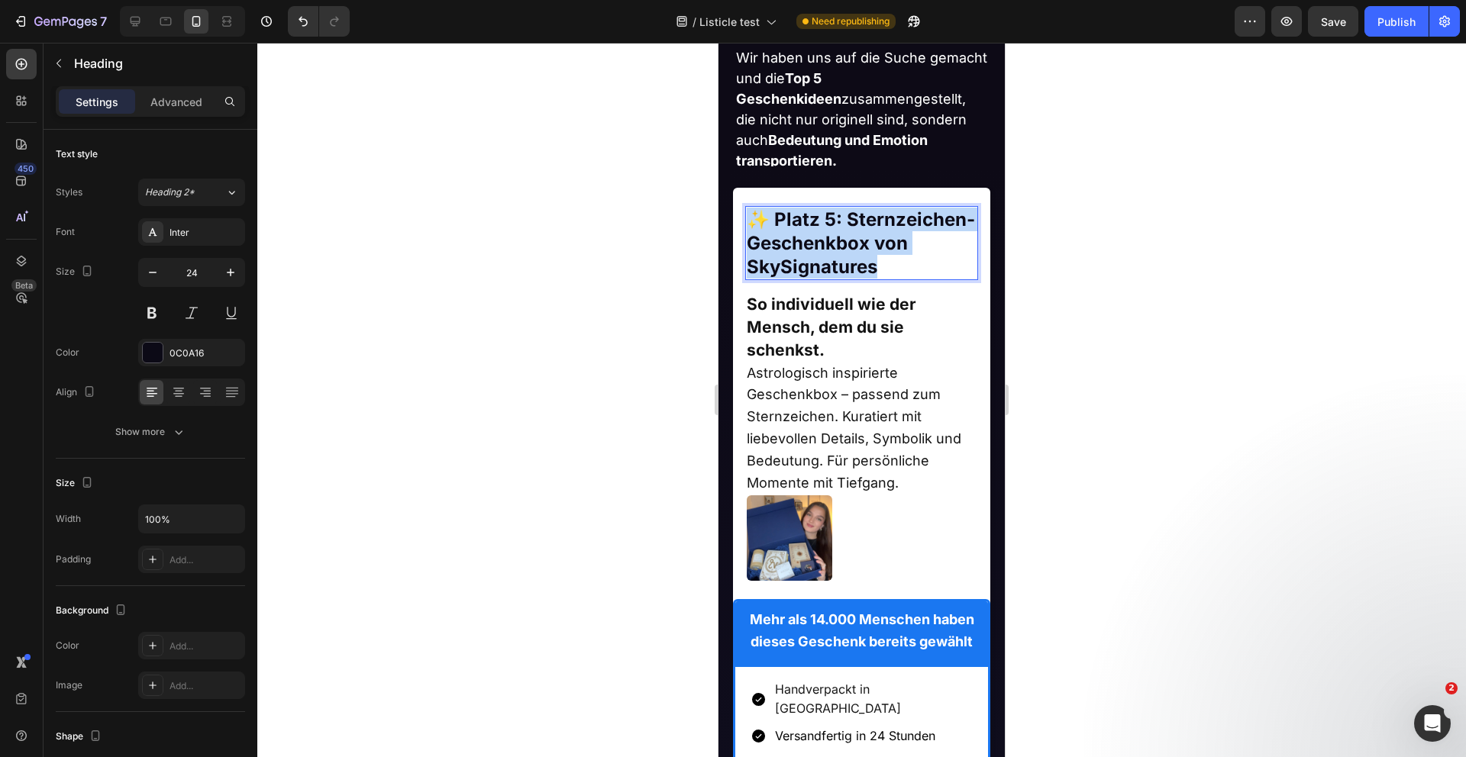
click at [830, 237] on strong "✨ Platz 5: Sternzeichen-Geschenkbox von SkySignatures" at bounding box center [861, 242] width 228 height 69
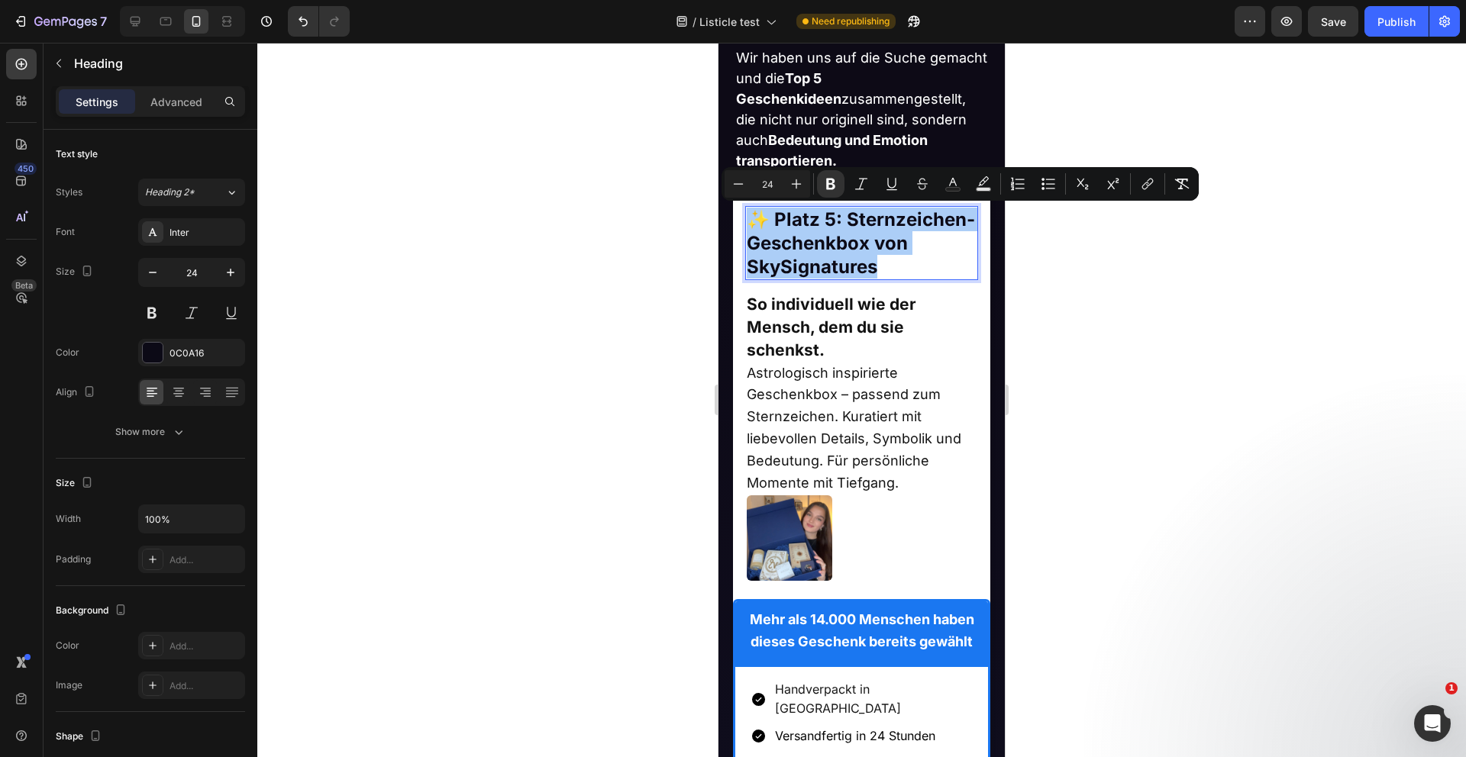
click at [440, 277] on div at bounding box center [861, 400] width 1208 height 715
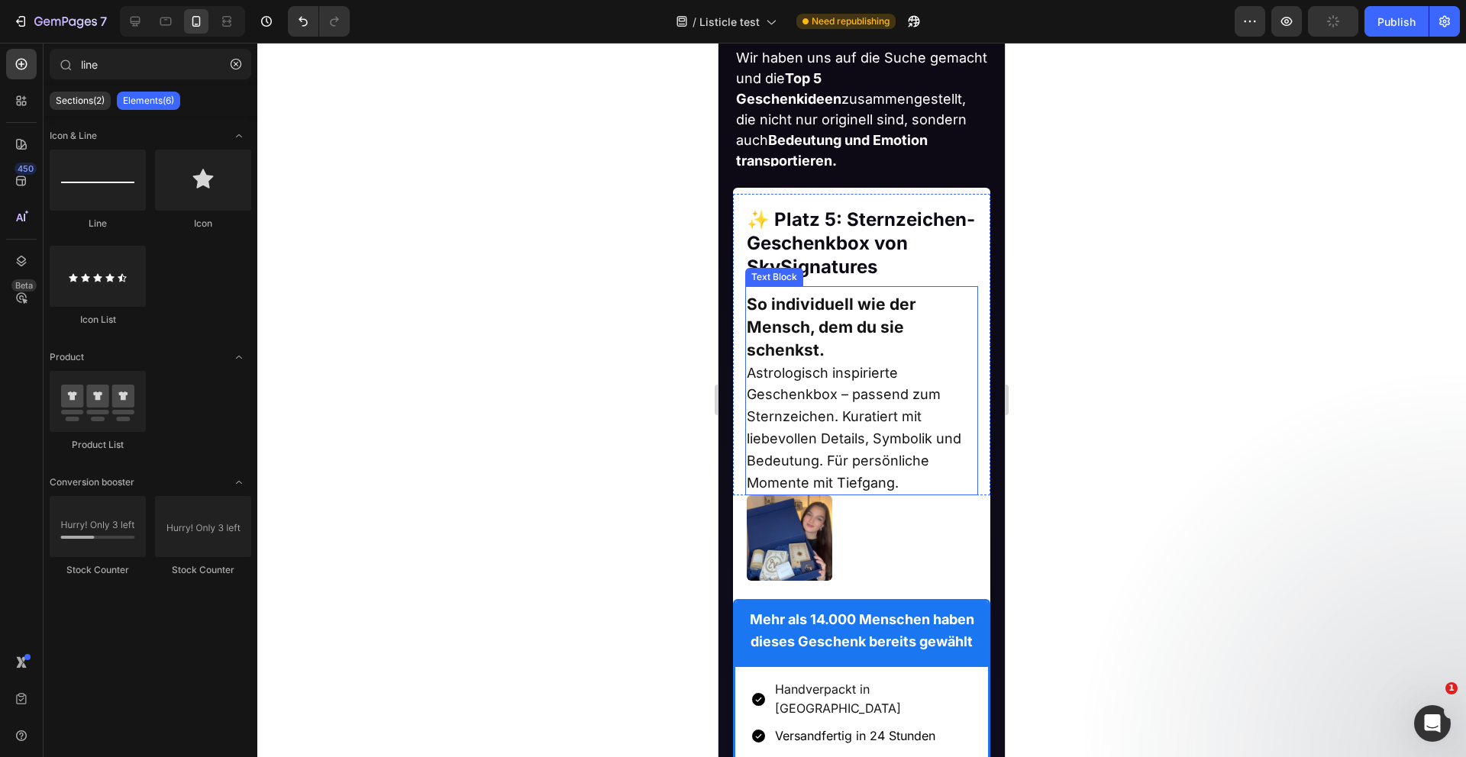
click at [849, 328] on strong "So individuell wie der Mensch, dem du sie schenkst." at bounding box center [831, 327] width 169 height 65
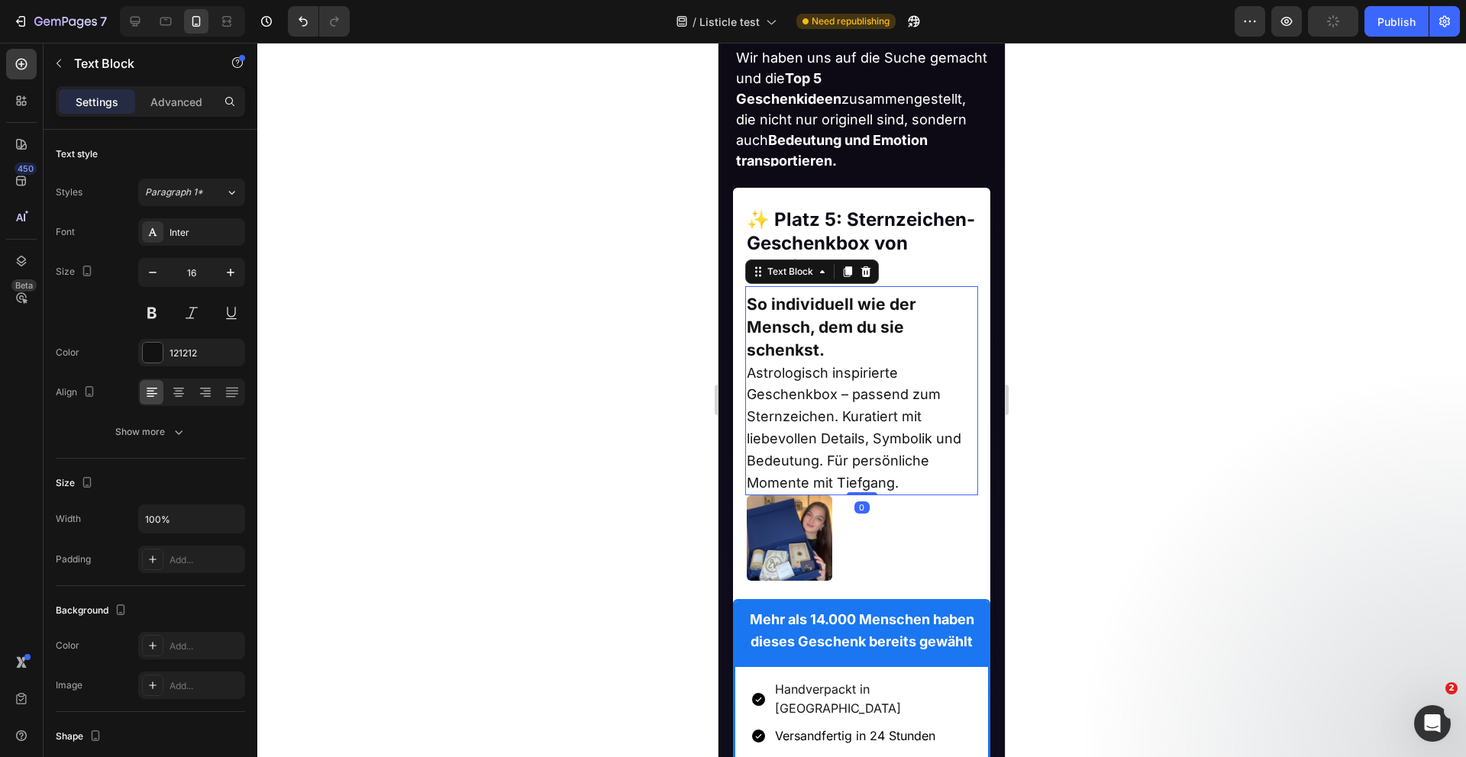
click at [849, 328] on strong "So individuell wie der Mensch, dem du sie schenkst." at bounding box center [831, 327] width 169 height 65
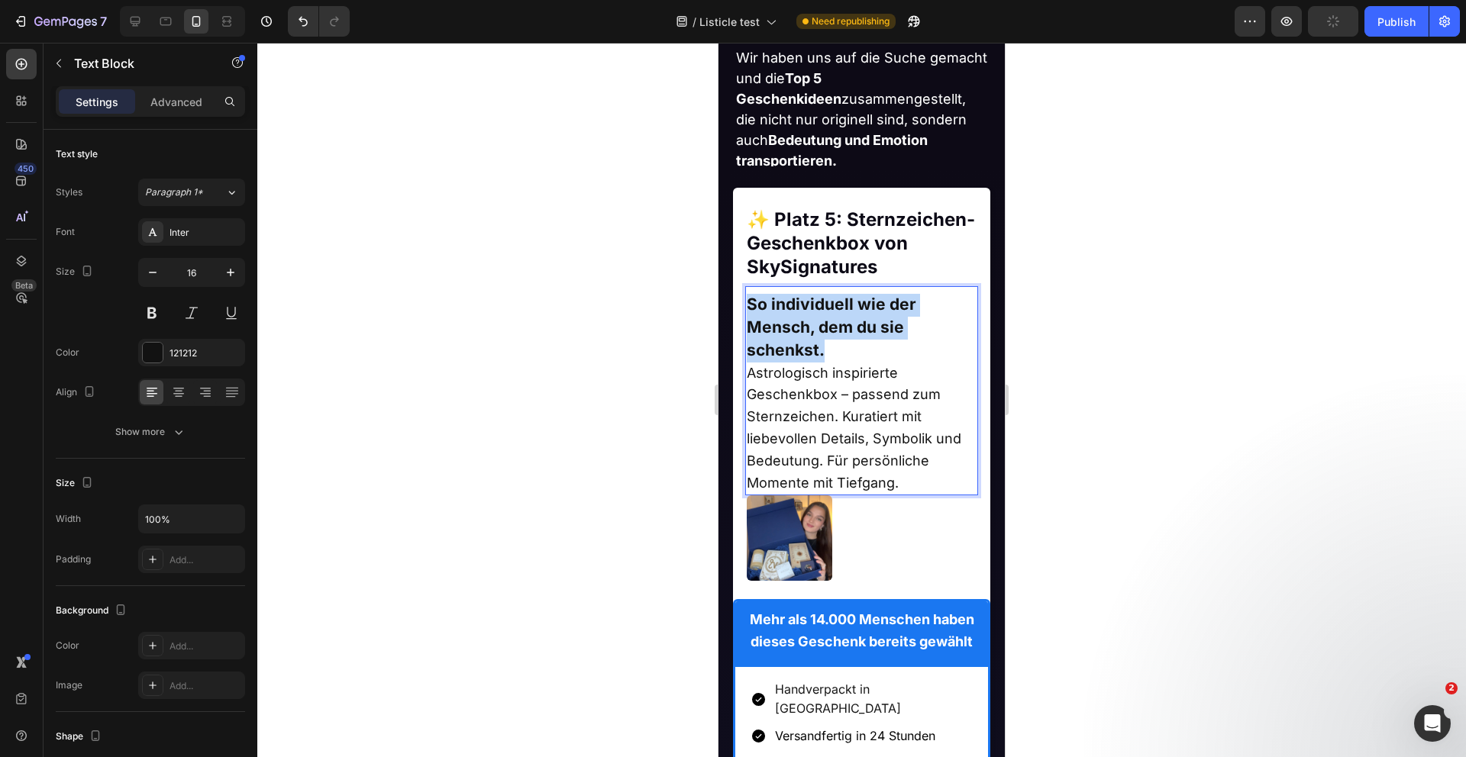
click at [849, 328] on strong "So individuell wie der Mensch, dem du sie schenkst." at bounding box center [831, 327] width 169 height 65
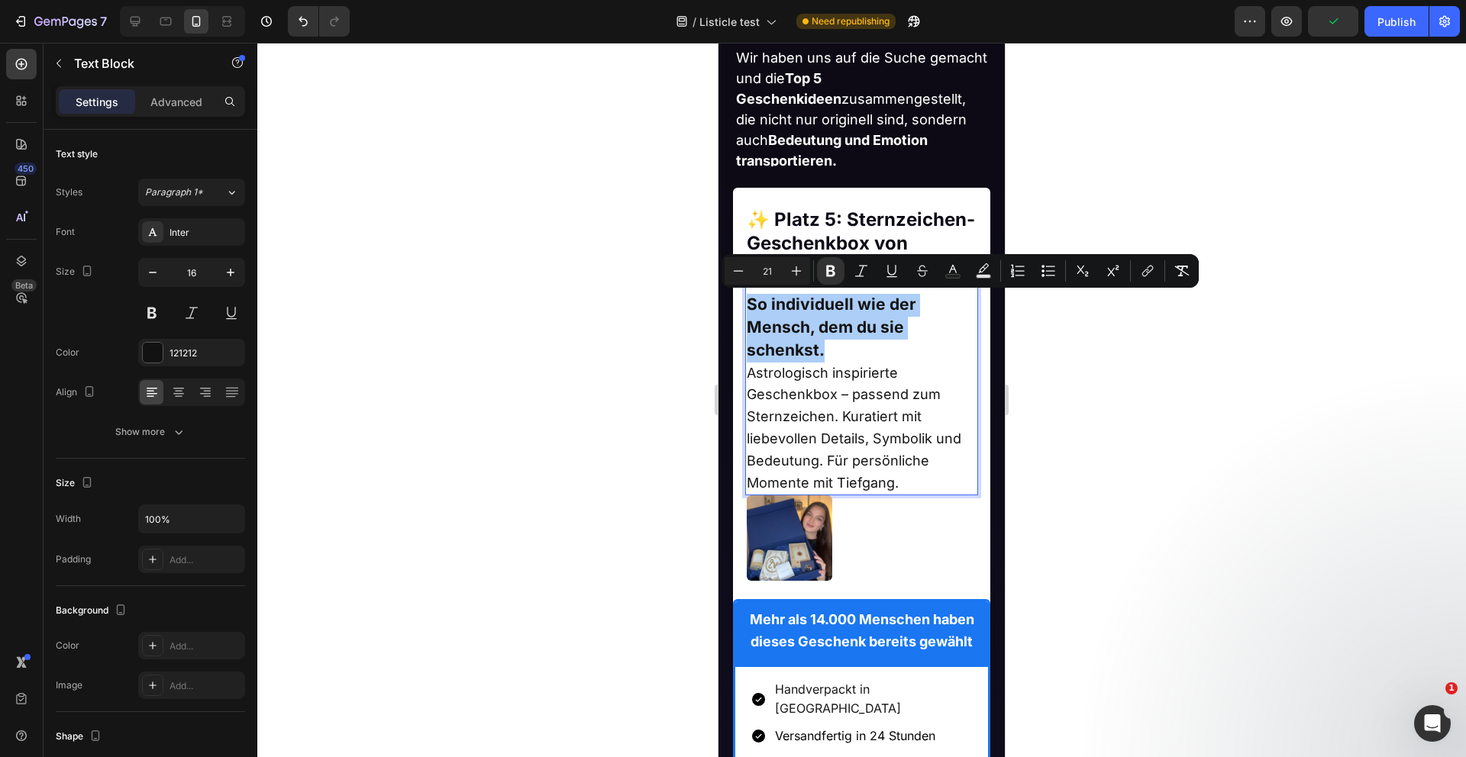
click at [611, 346] on div at bounding box center [861, 400] width 1208 height 715
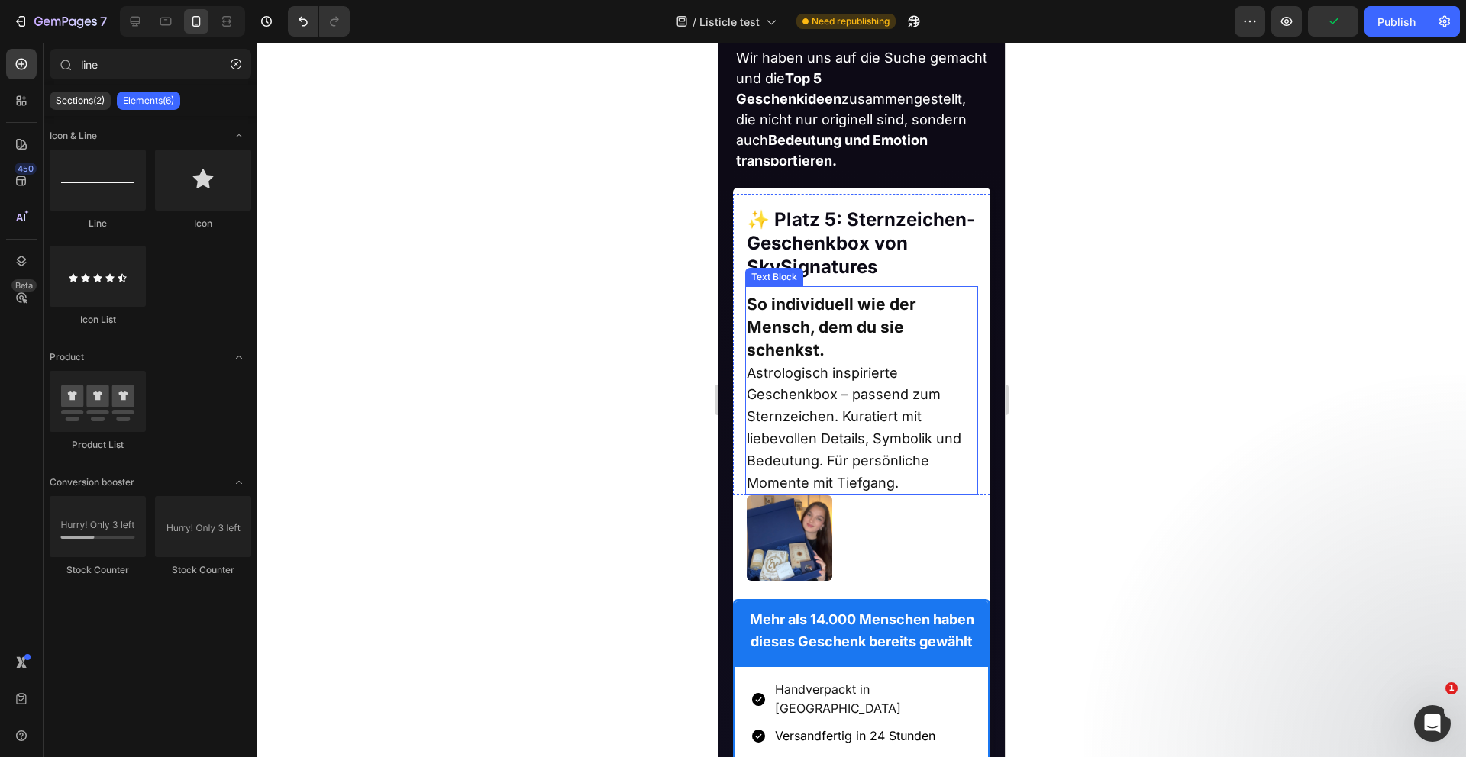
click at [944, 392] on p "Astrologisch inspirierte Geschenkbox – passend zum Sternzeichen. Kuratiert mit …" at bounding box center [862, 429] width 231 height 132
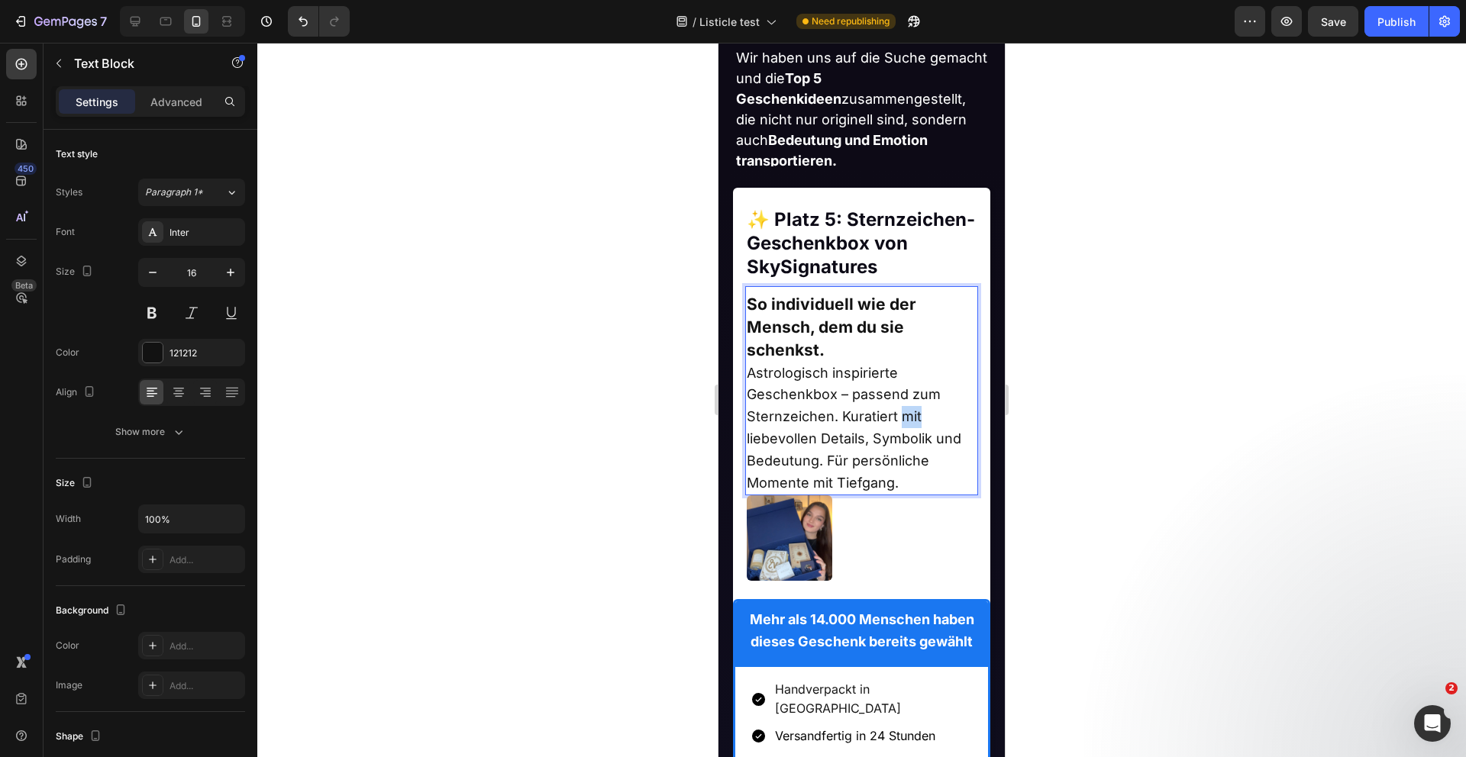
click at [899, 415] on span "Astrologisch inspirierte Geschenkbox – passend zum Sternzeichen. Kuratiert mit …" at bounding box center [854, 428] width 215 height 126
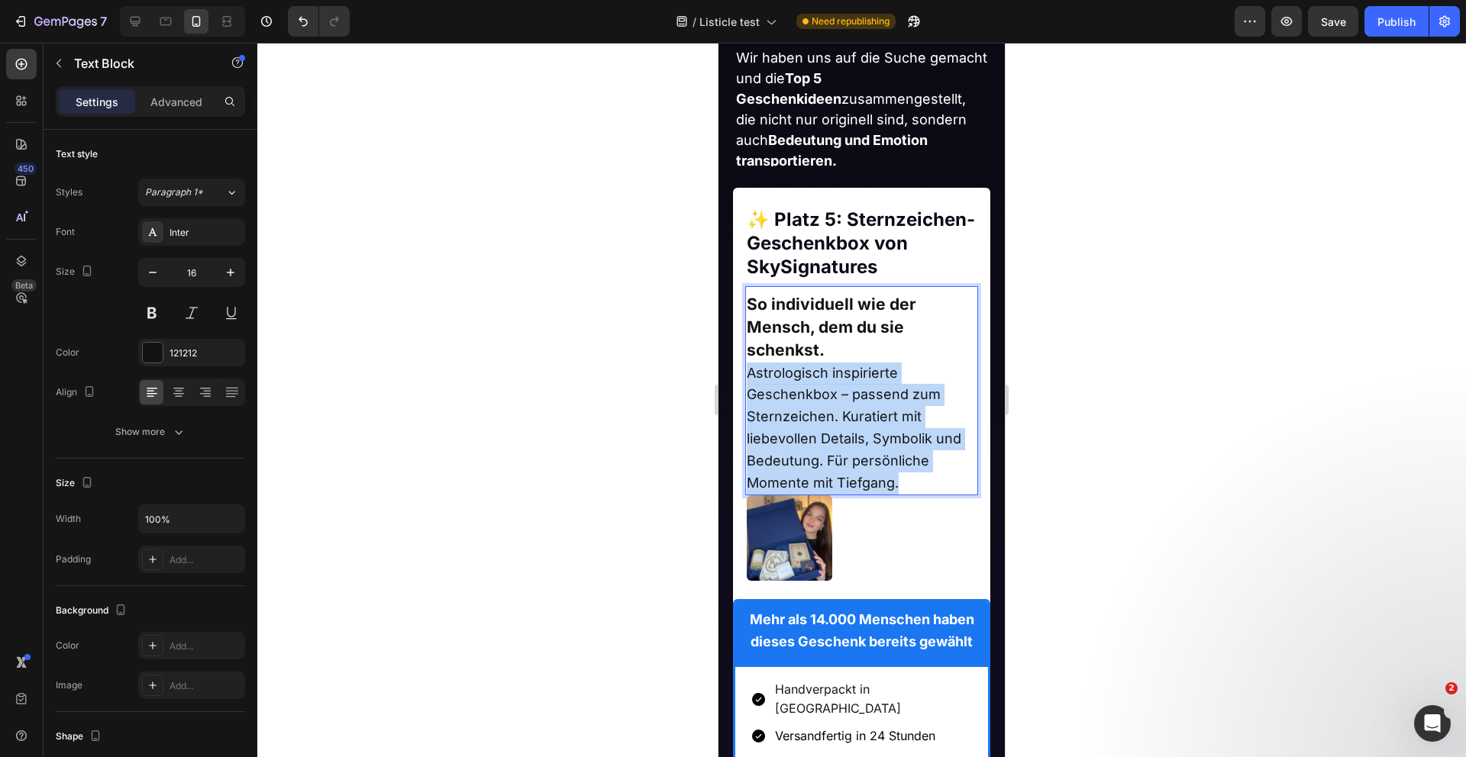
click at [899, 415] on span "Astrologisch inspirierte Geschenkbox – passend zum Sternzeichen. Kuratiert mit …" at bounding box center [854, 428] width 215 height 126
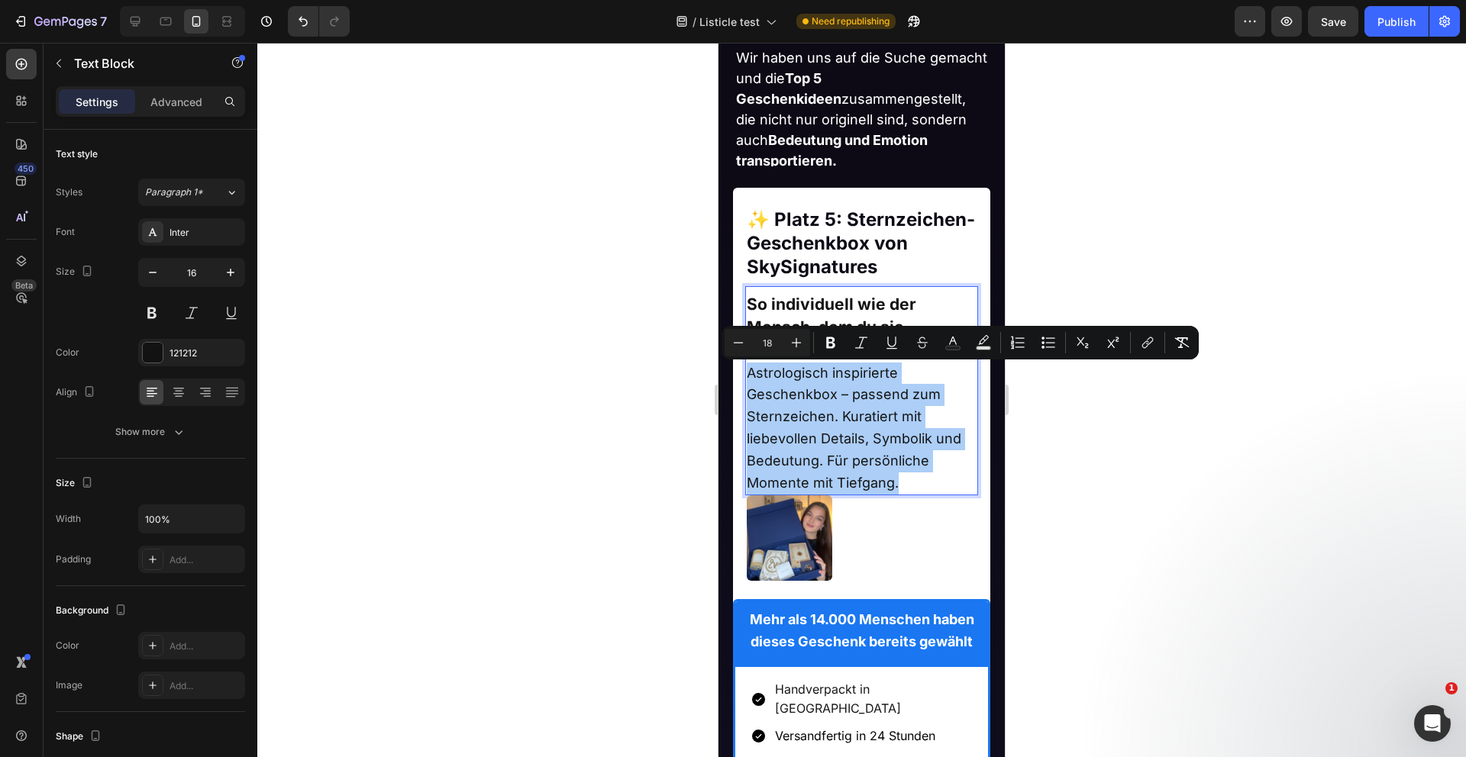
click at [654, 402] on div at bounding box center [861, 400] width 1208 height 715
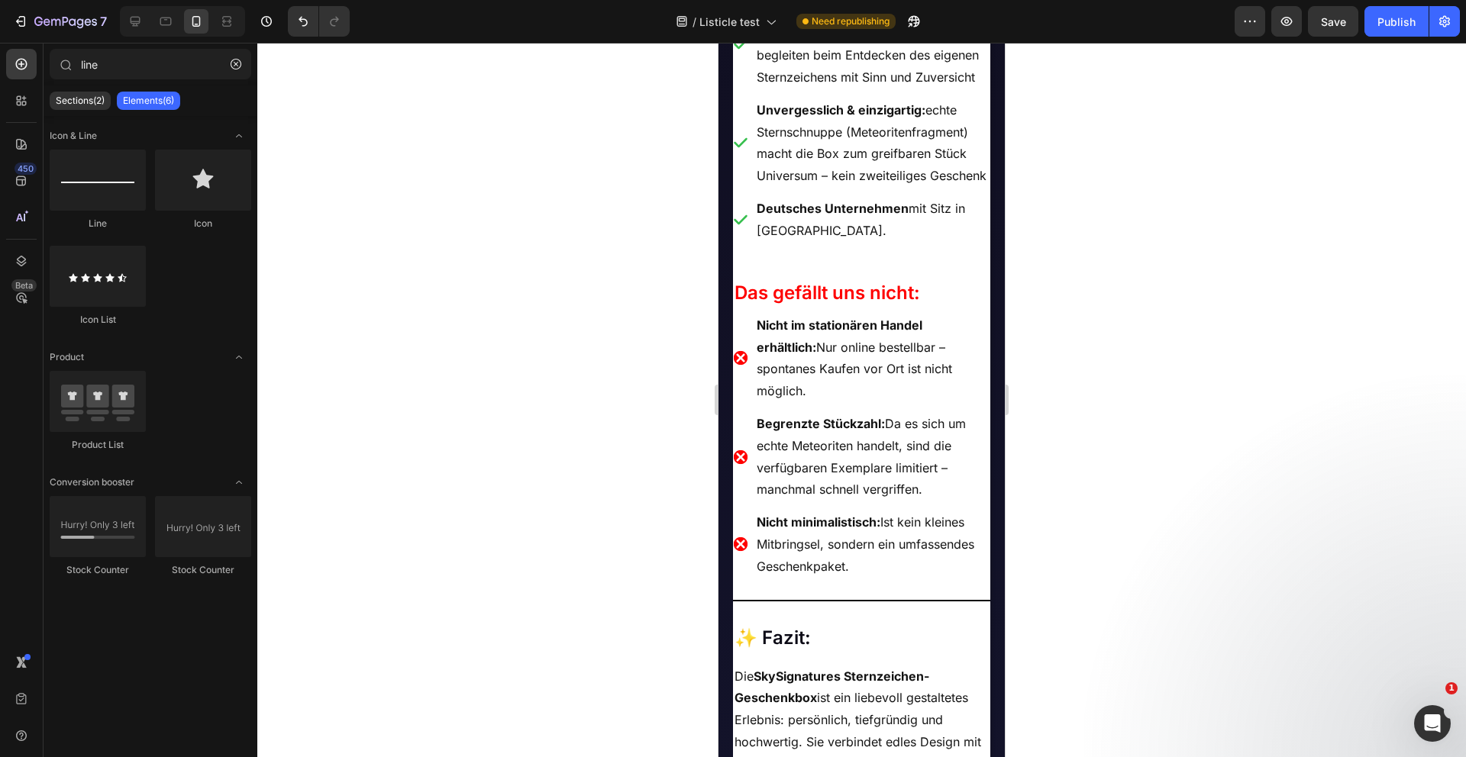
scroll to position [2289, 0]
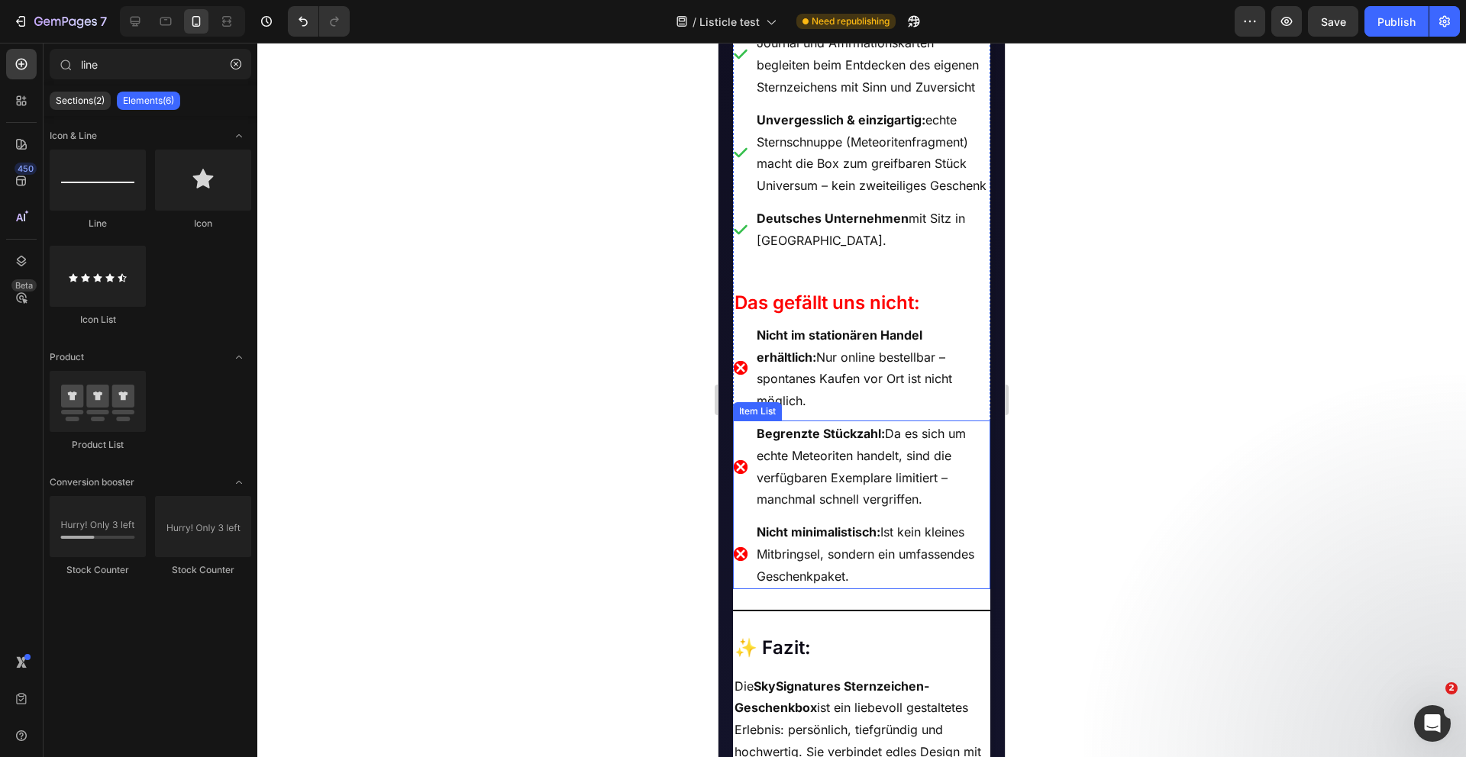
click at [744, 544] on div "Nicht minimalistisch: Ist kein kleines Mitbringsel, sondern ein umfassendes Ges…" at bounding box center [862, 554] width 258 height 70
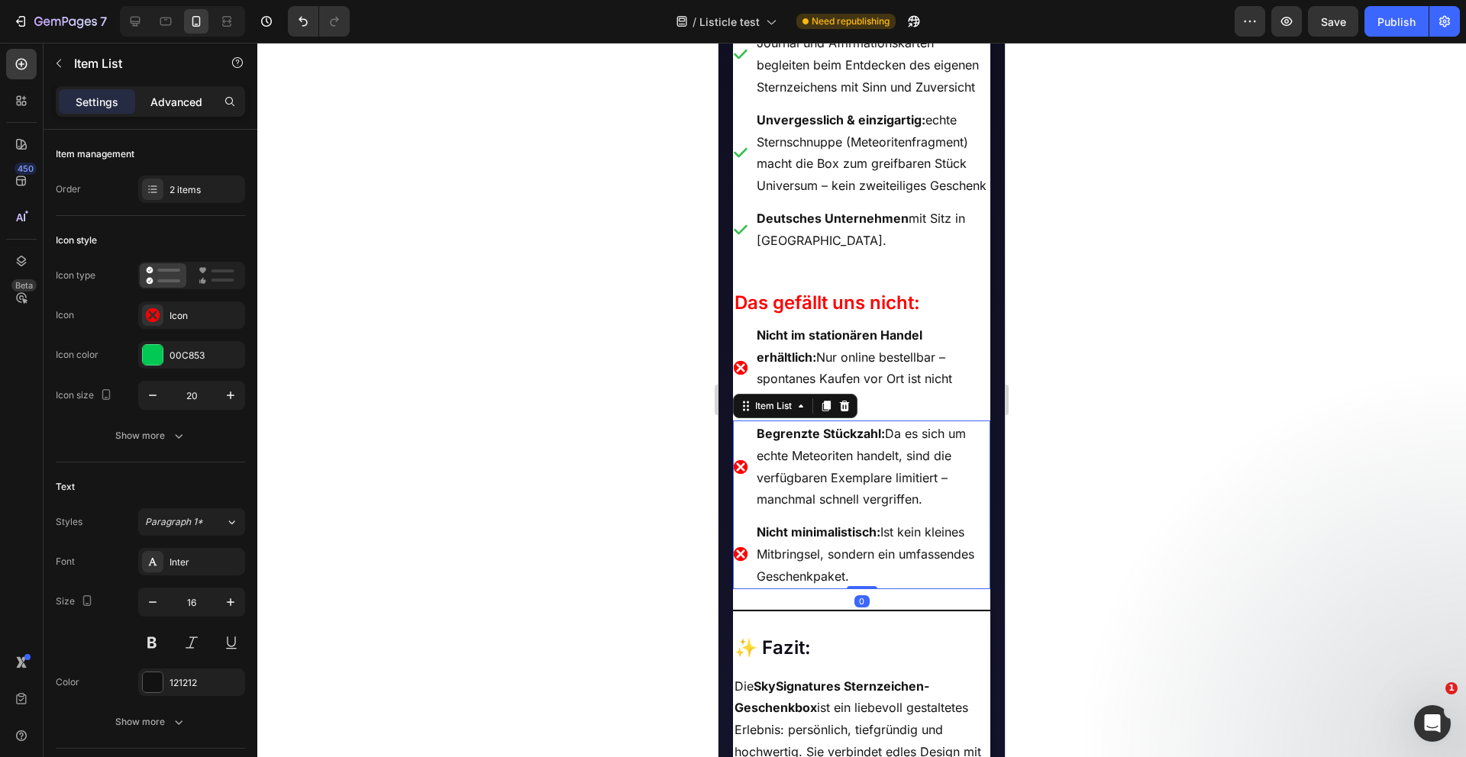
click at [173, 102] on p "Advanced" at bounding box center [176, 102] width 52 height 16
type input "100%"
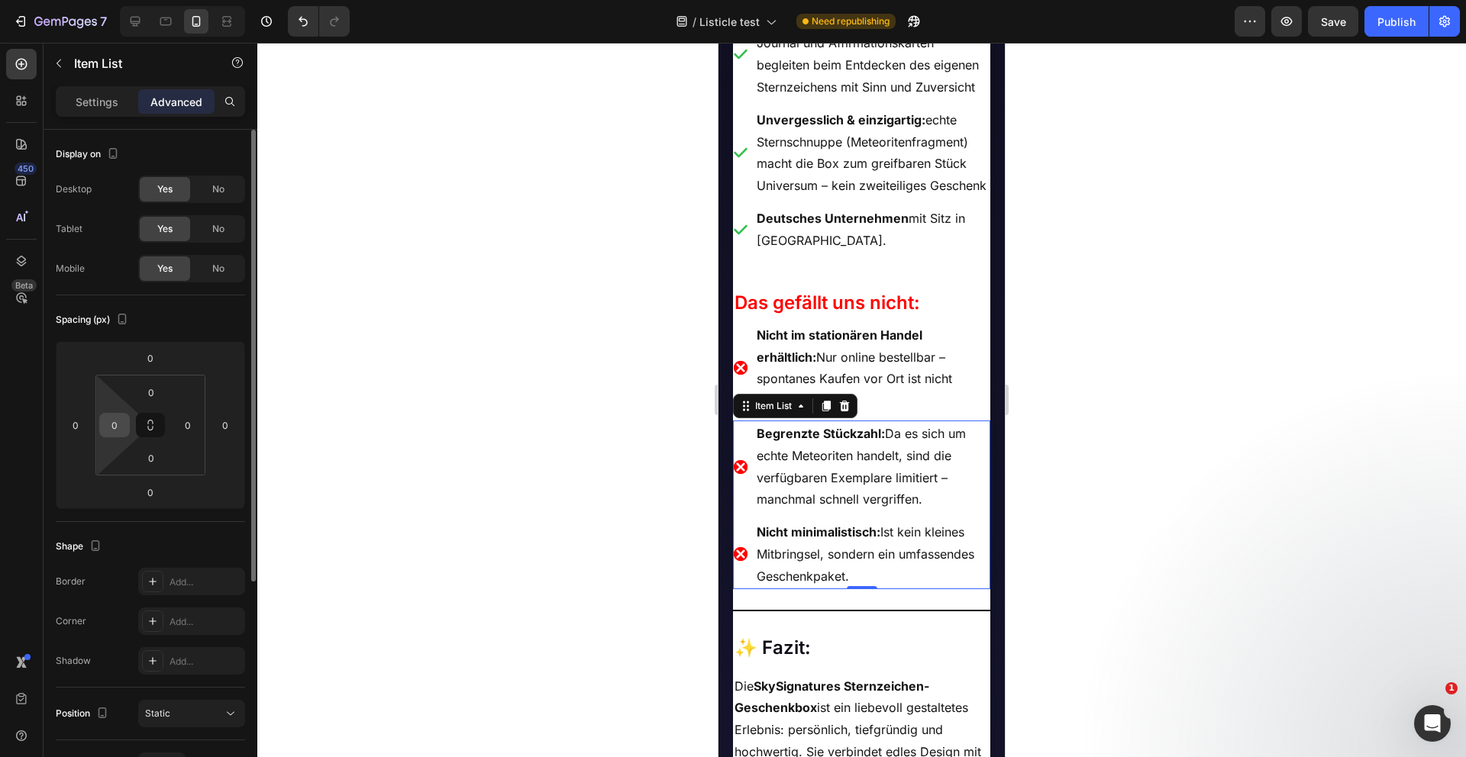
click at [118, 434] on input "0" at bounding box center [114, 425] width 23 height 23
type input "16"
click at [184, 423] on input "0" at bounding box center [187, 425] width 23 height 23
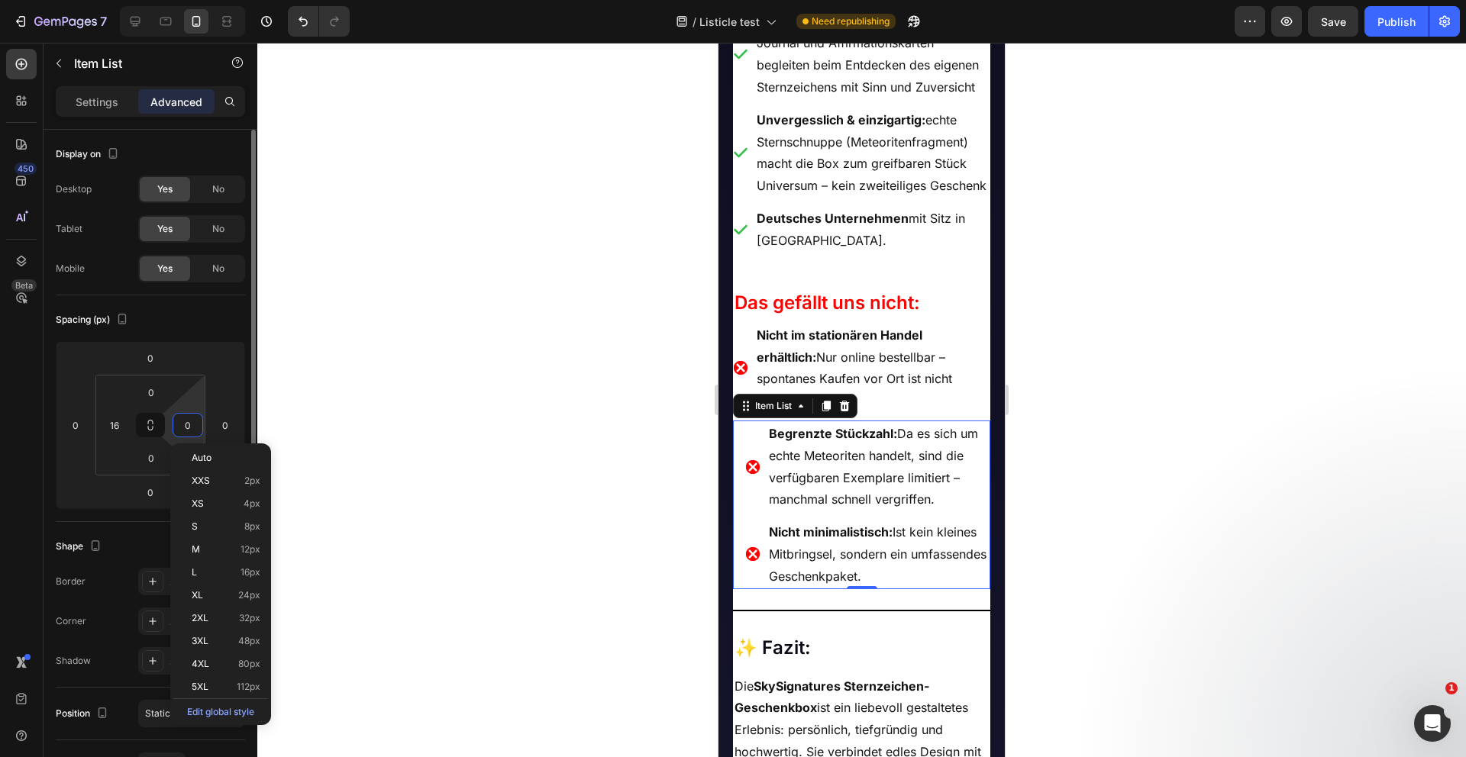
click at [184, 423] on input "0" at bounding box center [187, 425] width 23 height 23
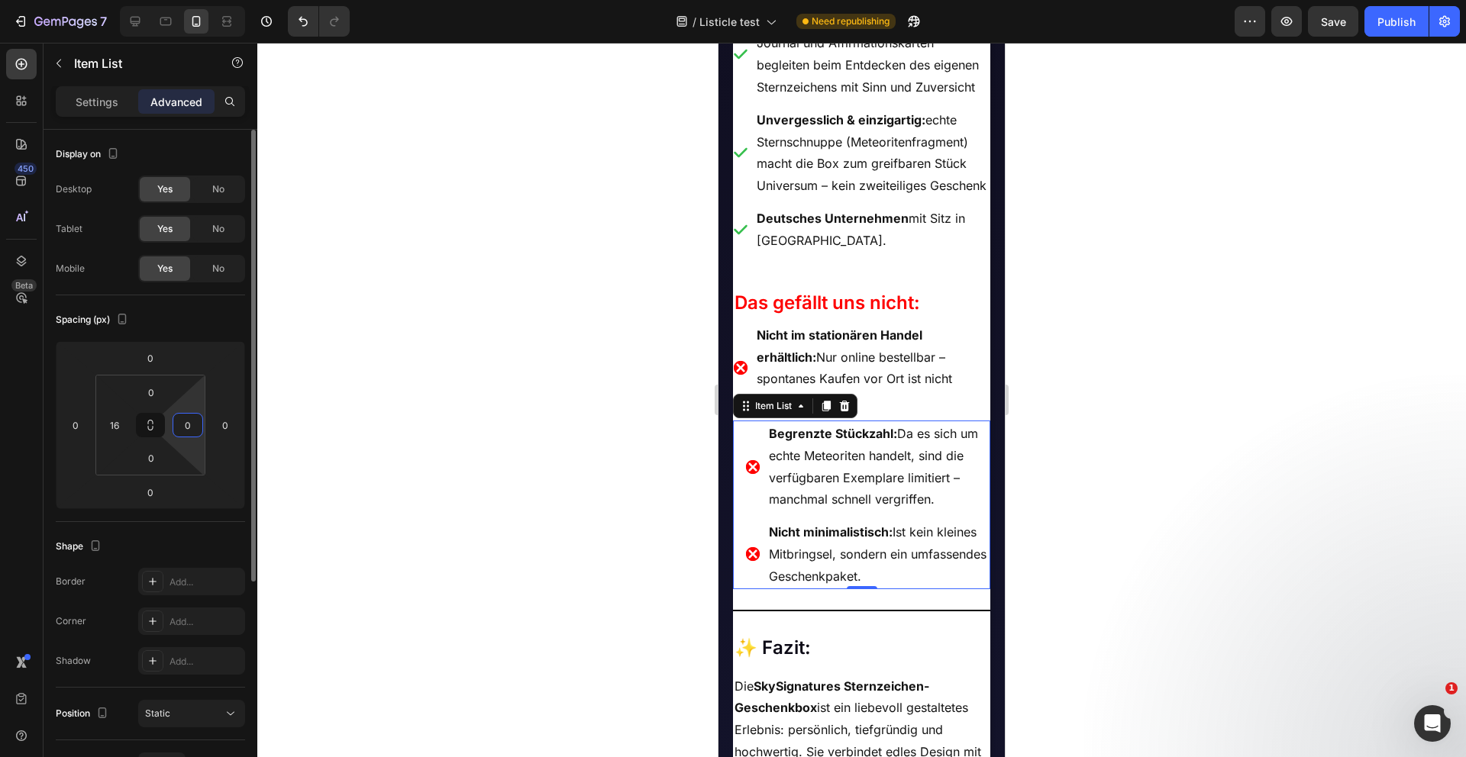
click at [184, 423] on input "0" at bounding box center [187, 425] width 23 height 23
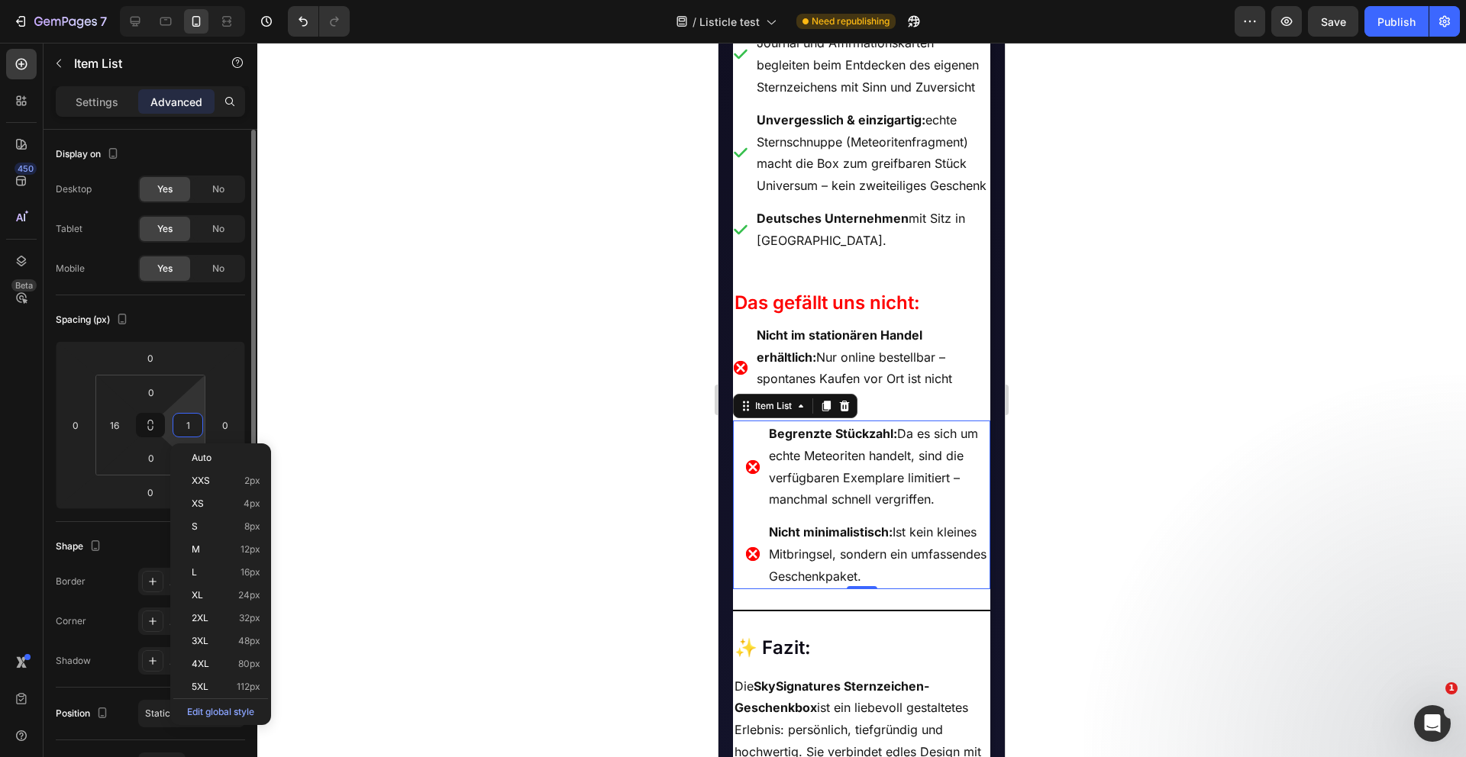
type input "16"
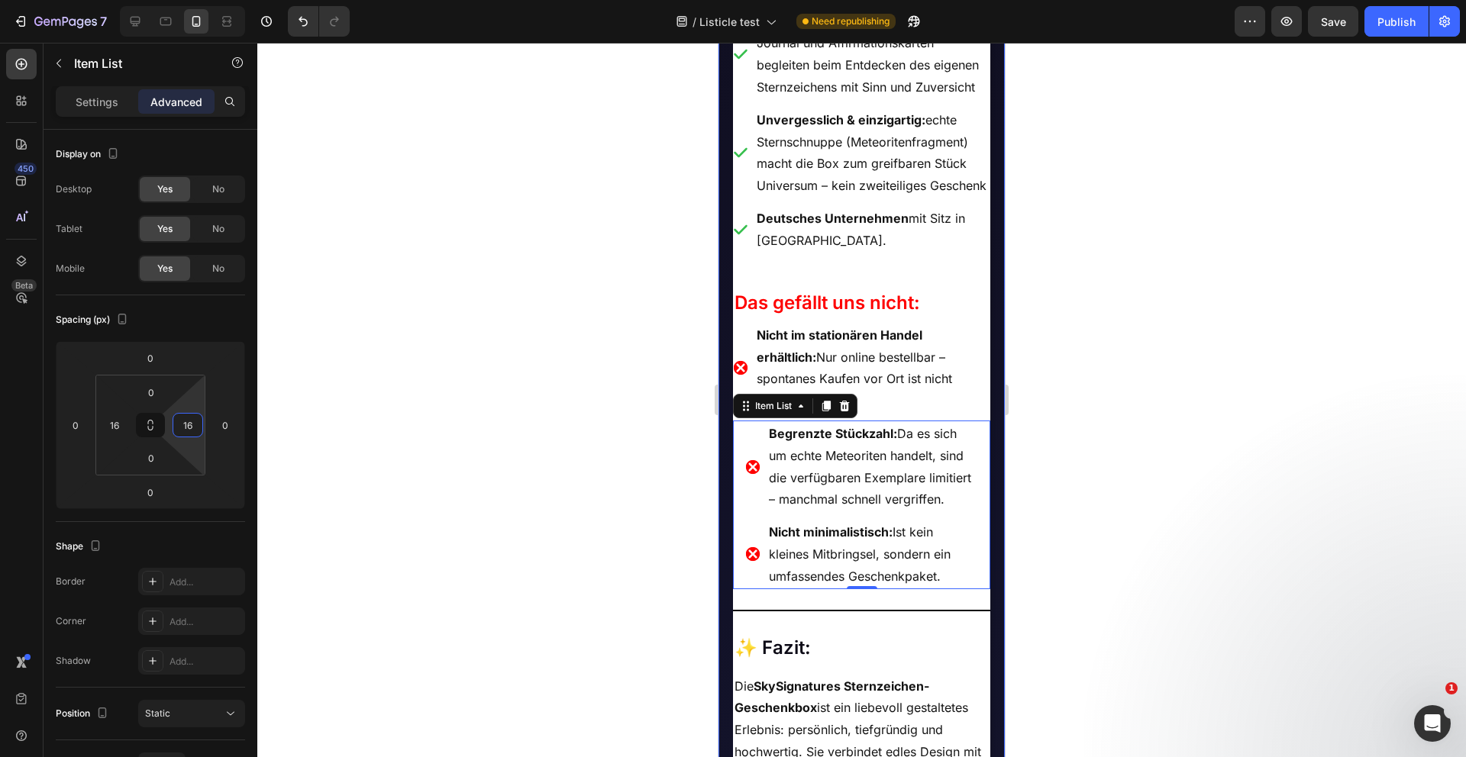
click at [663, 351] on div at bounding box center [861, 400] width 1208 height 715
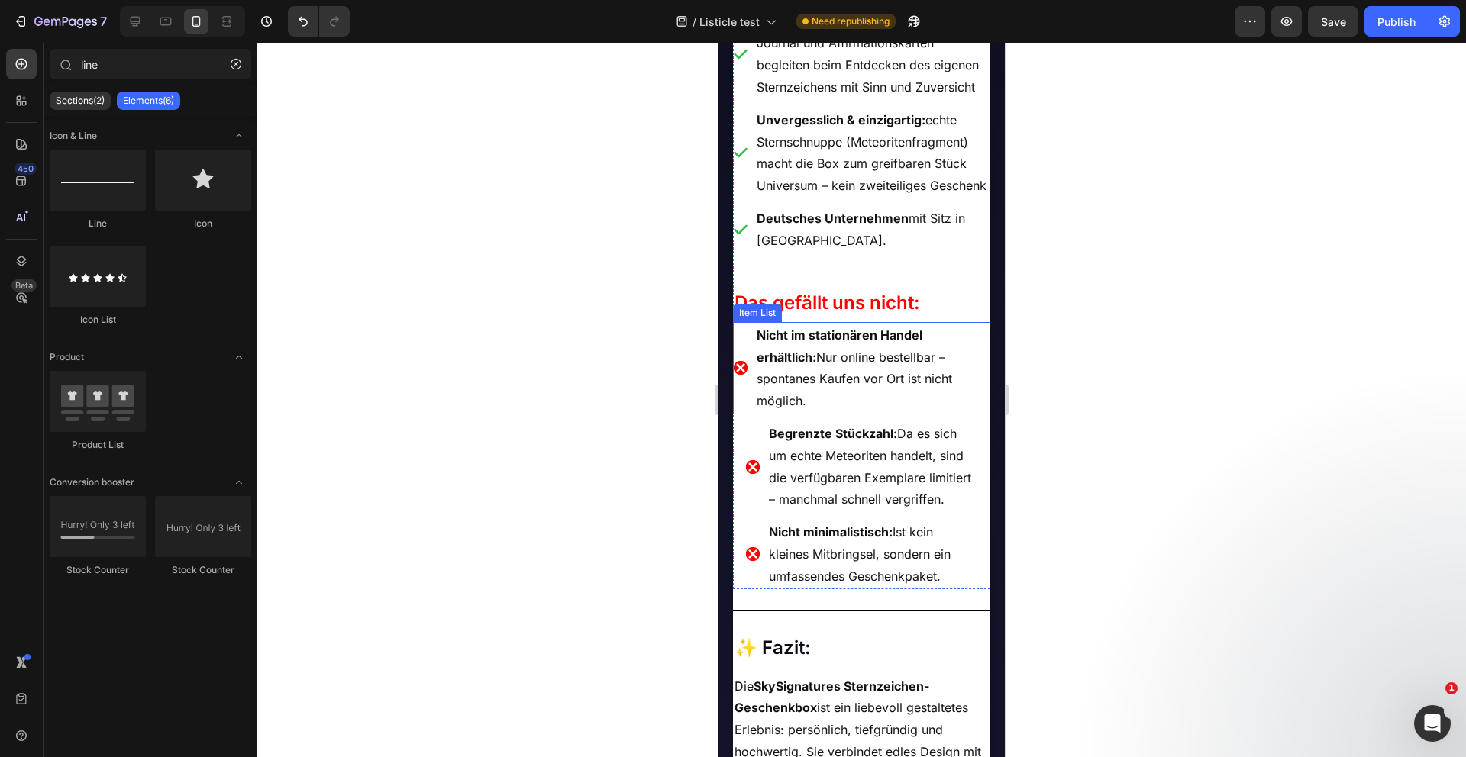
click at [747, 363] on div "Nicht im stationären Handel erhältlich: Nur online bestellbar – spontanes Kaufe…" at bounding box center [862, 368] width 258 height 92
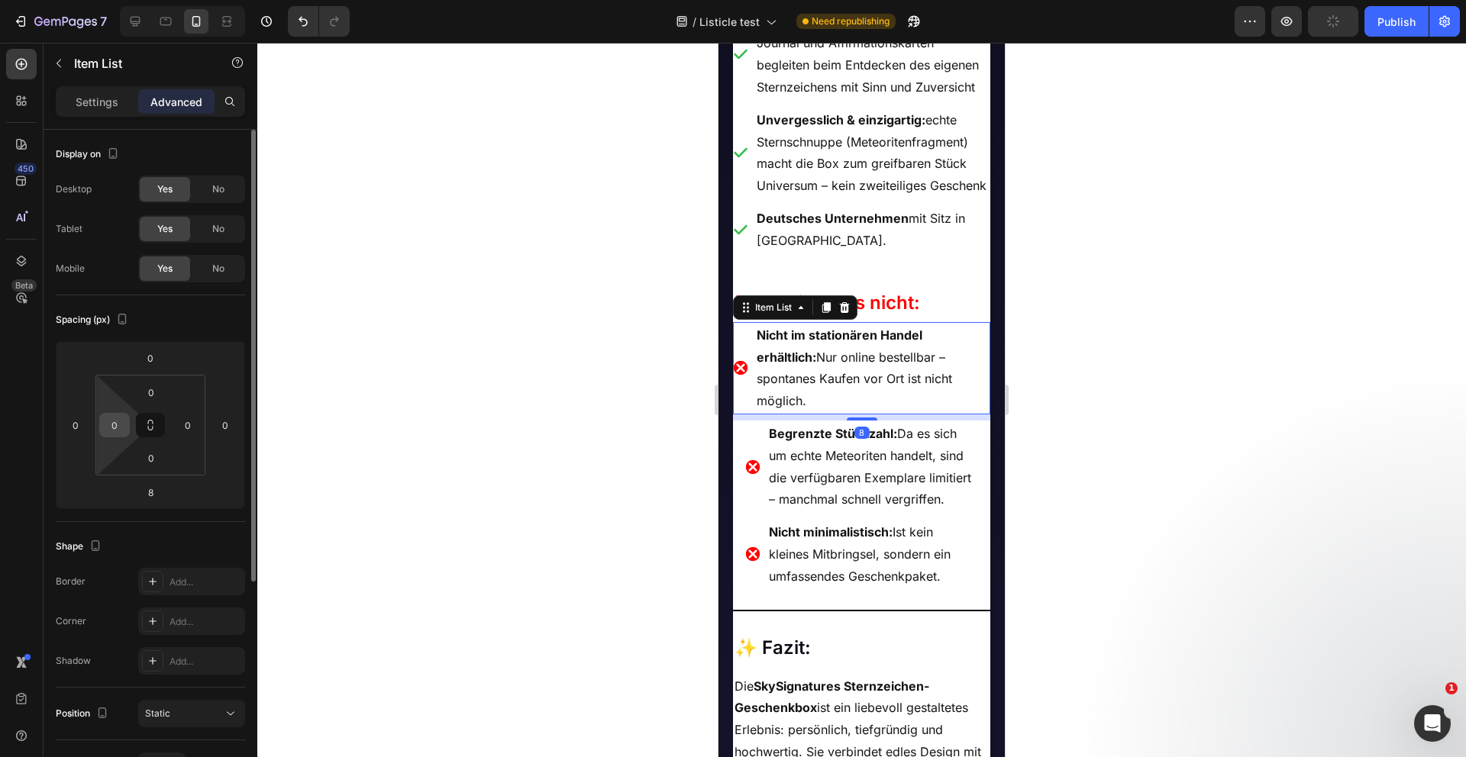
click at [117, 421] on input "0" at bounding box center [114, 425] width 23 height 23
type input "16"
click at [192, 428] on input "0" at bounding box center [187, 425] width 23 height 23
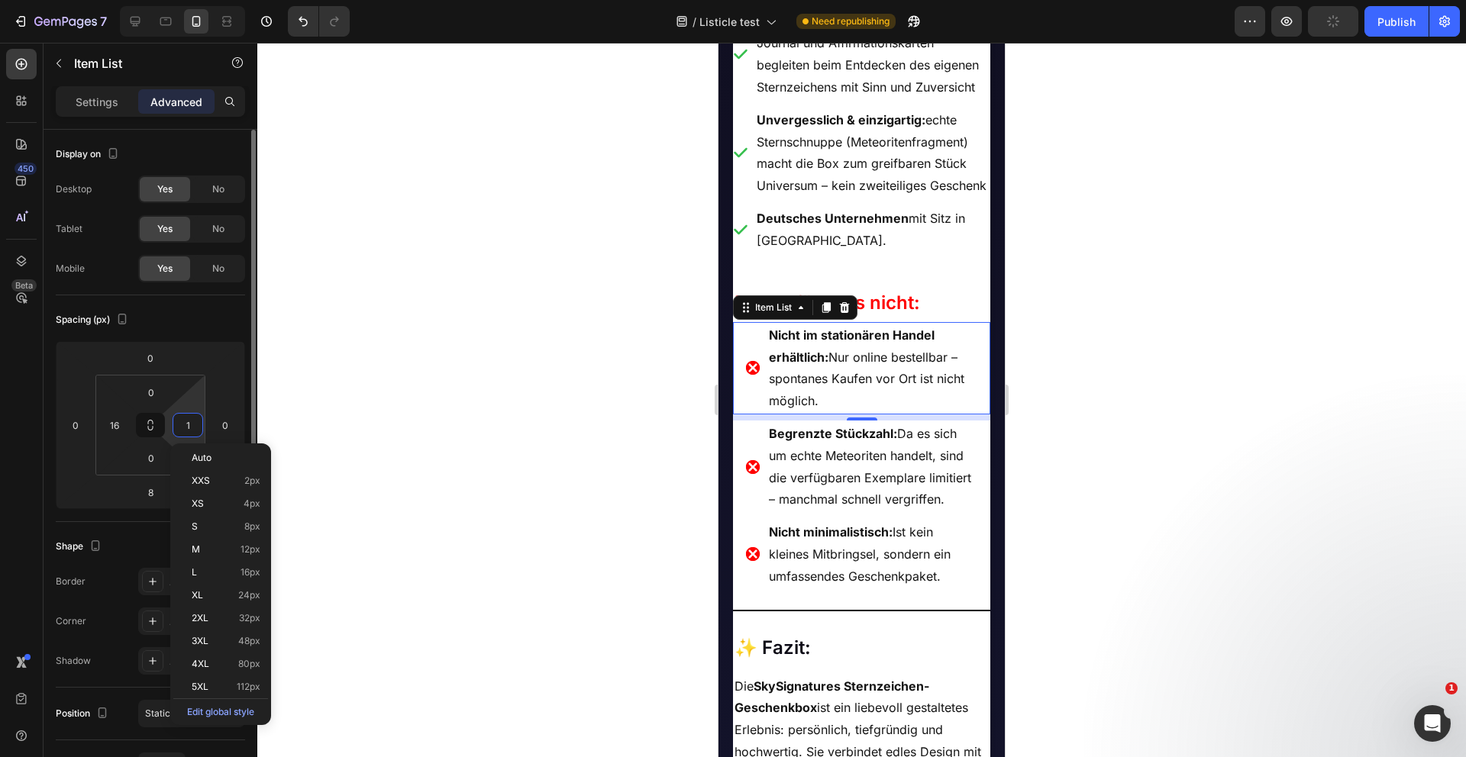
type input "16"
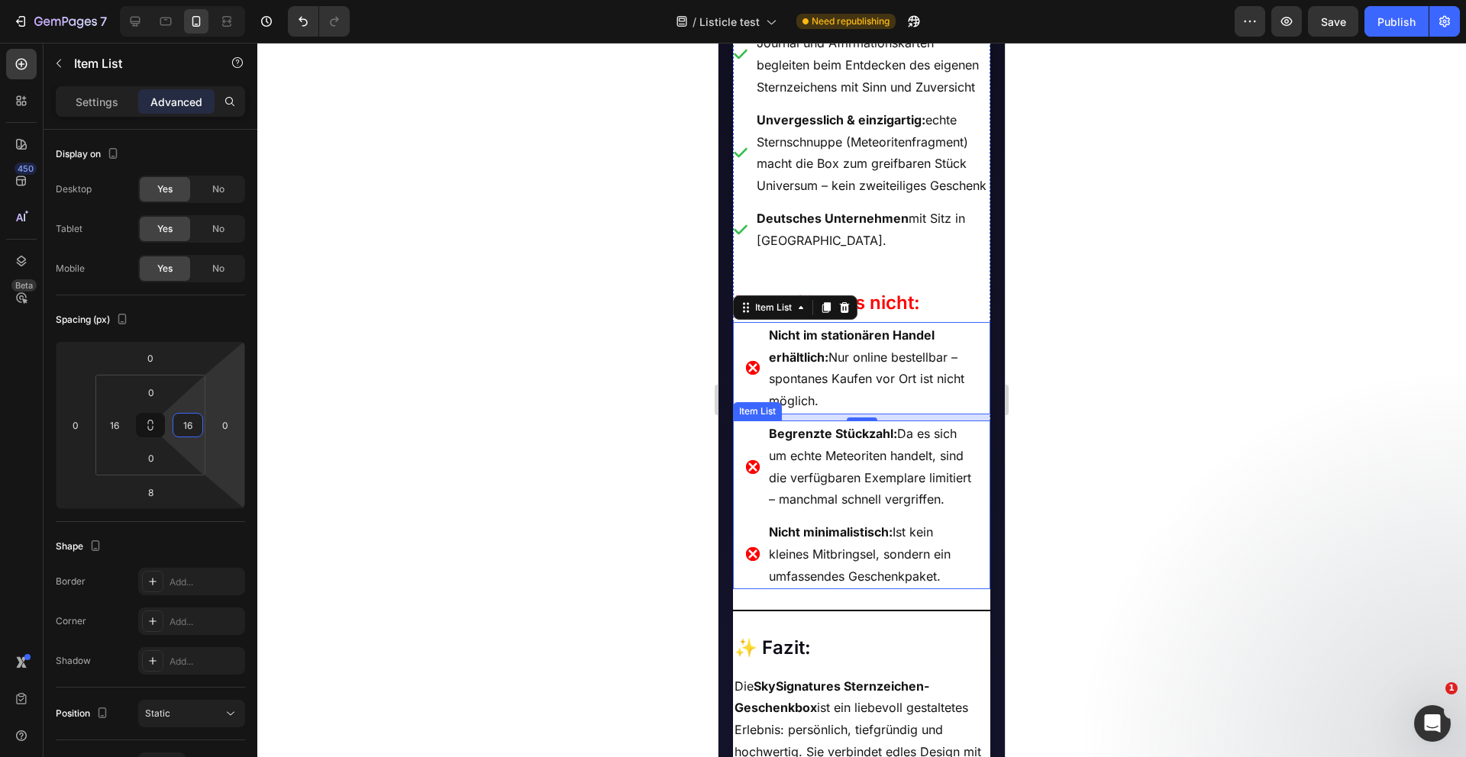
click at [743, 476] on div "Begrenzte Stückzahl: Da es sich um echte Meteoriten handelt, sind die verfügbar…" at bounding box center [862, 505] width 258 height 169
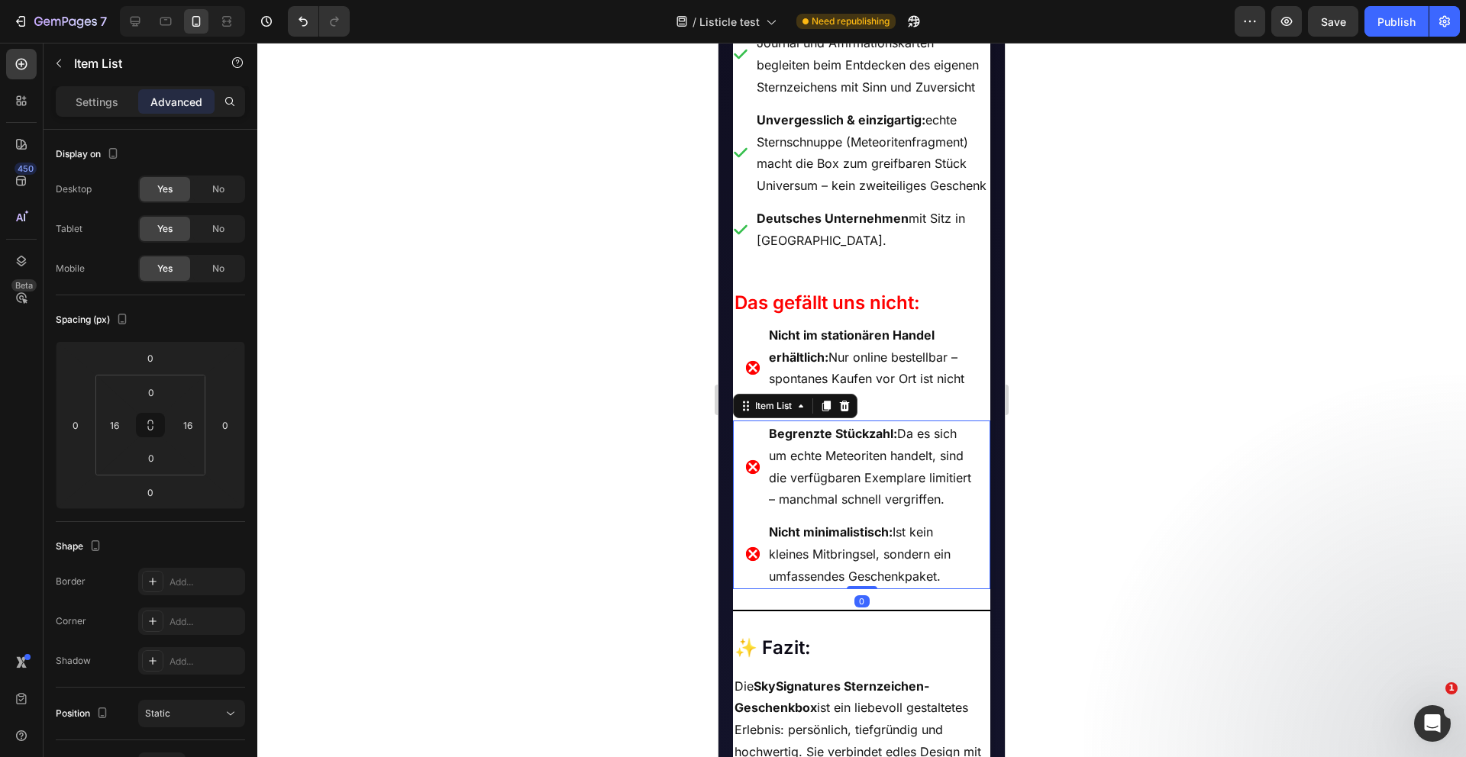
click at [619, 422] on div at bounding box center [861, 400] width 1208 height 715
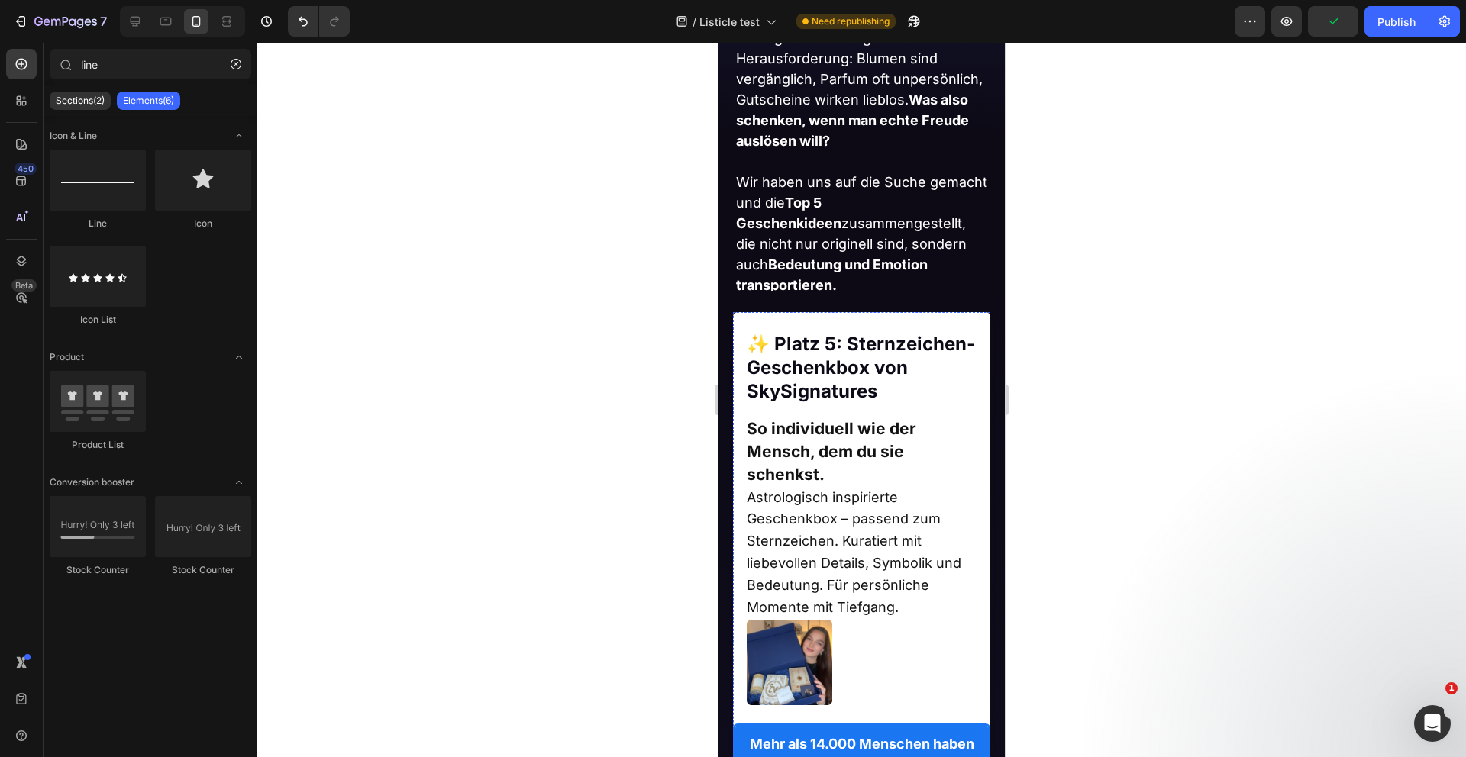
scroll to position [908, 0]
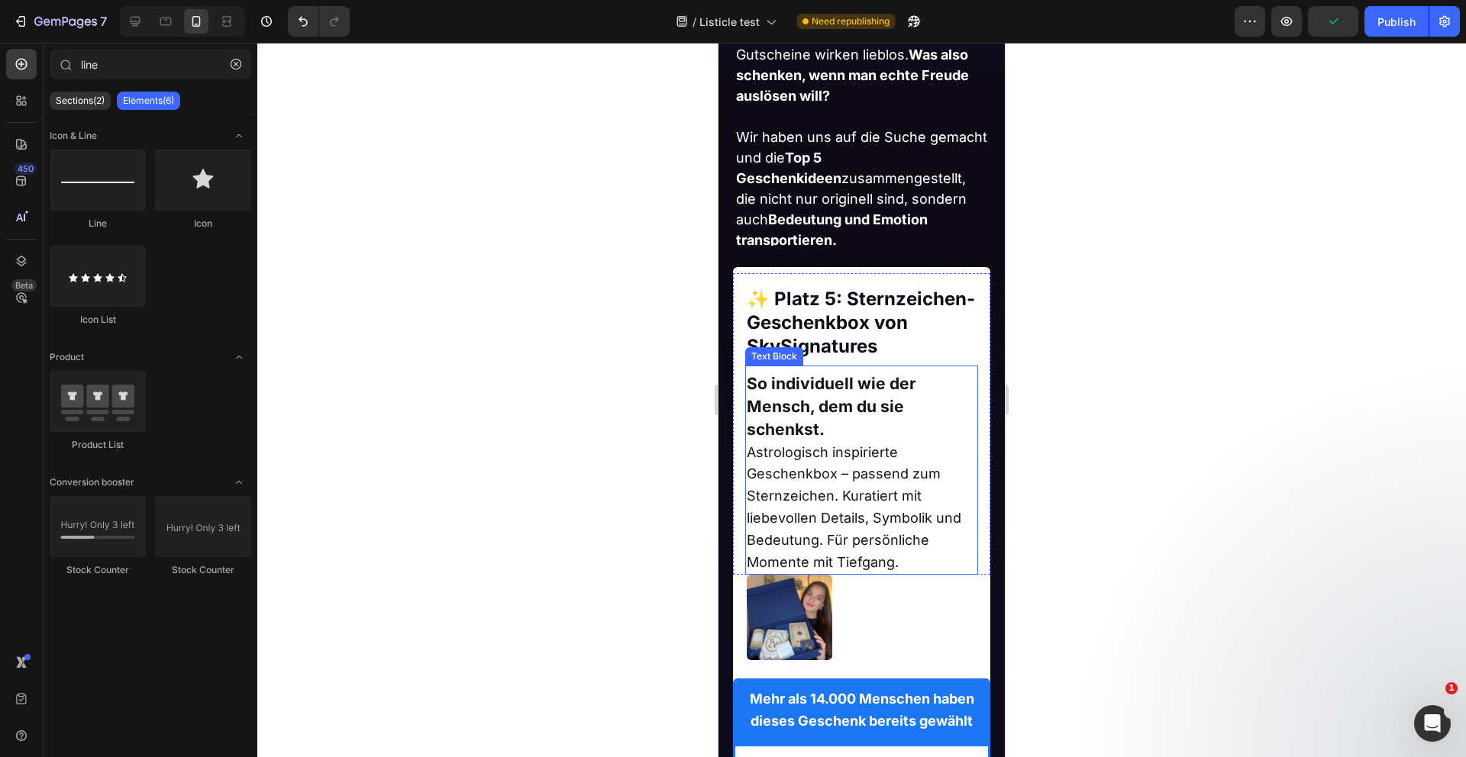
click at [855, 415] on strong "So individuell wie der Mensch, dem du sie schenkst." at bounding box center [831, 406] width 169 height 65
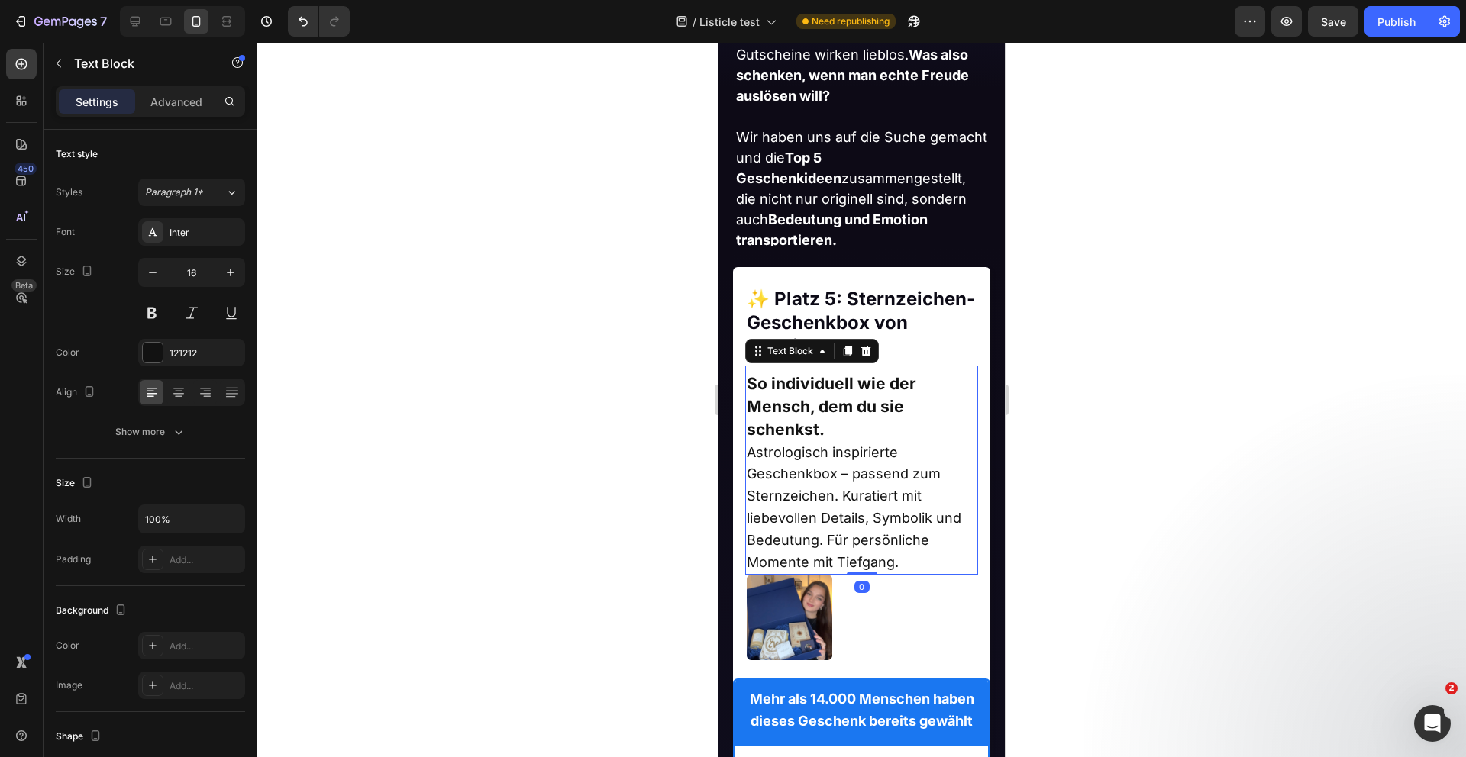
click at [845, 351] on icon at bounding box center [848, 352] width 8 height 11
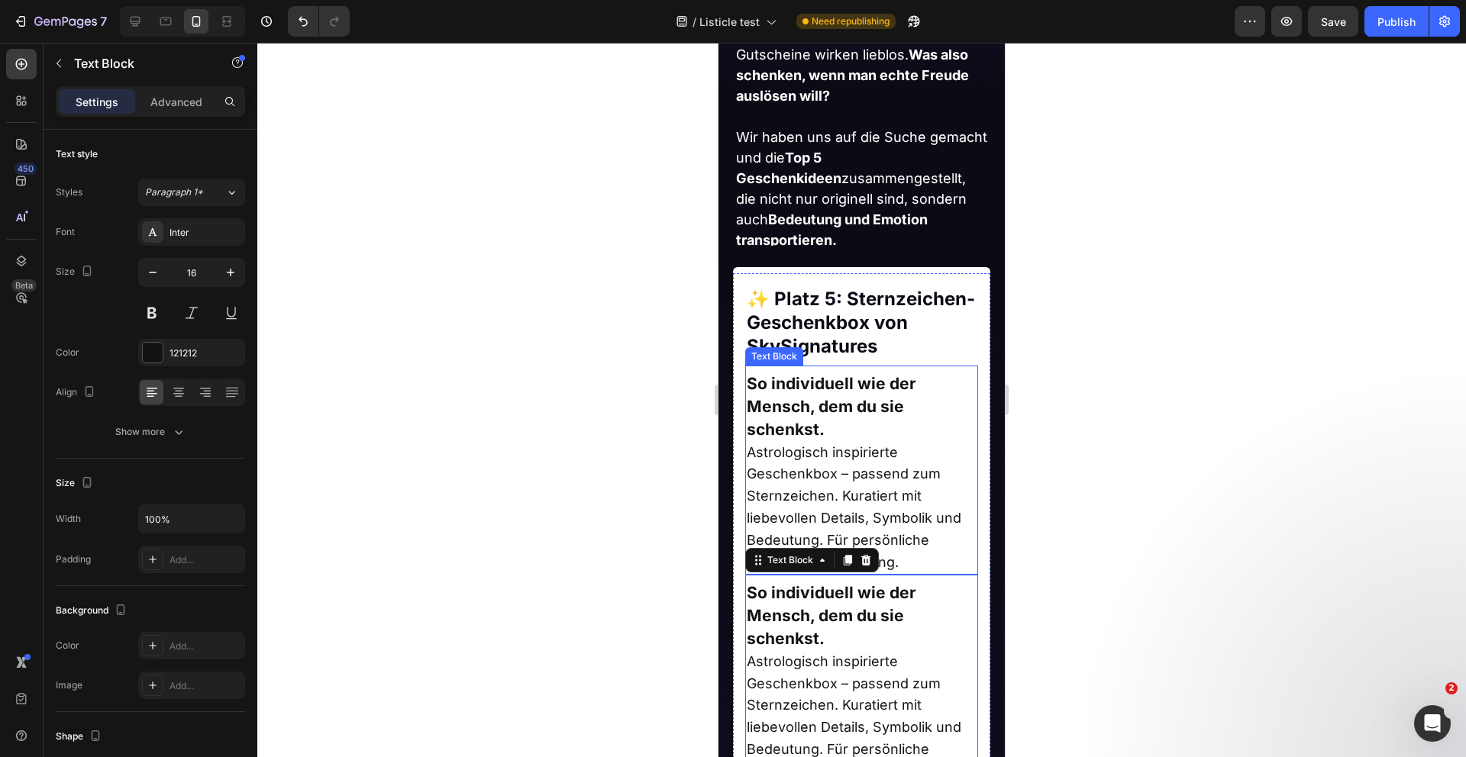
click at [840, 402] on strong "So individuell wie der Mensch, dem du sie schenkst." at bounding box center [831, 406] width 169 height 65
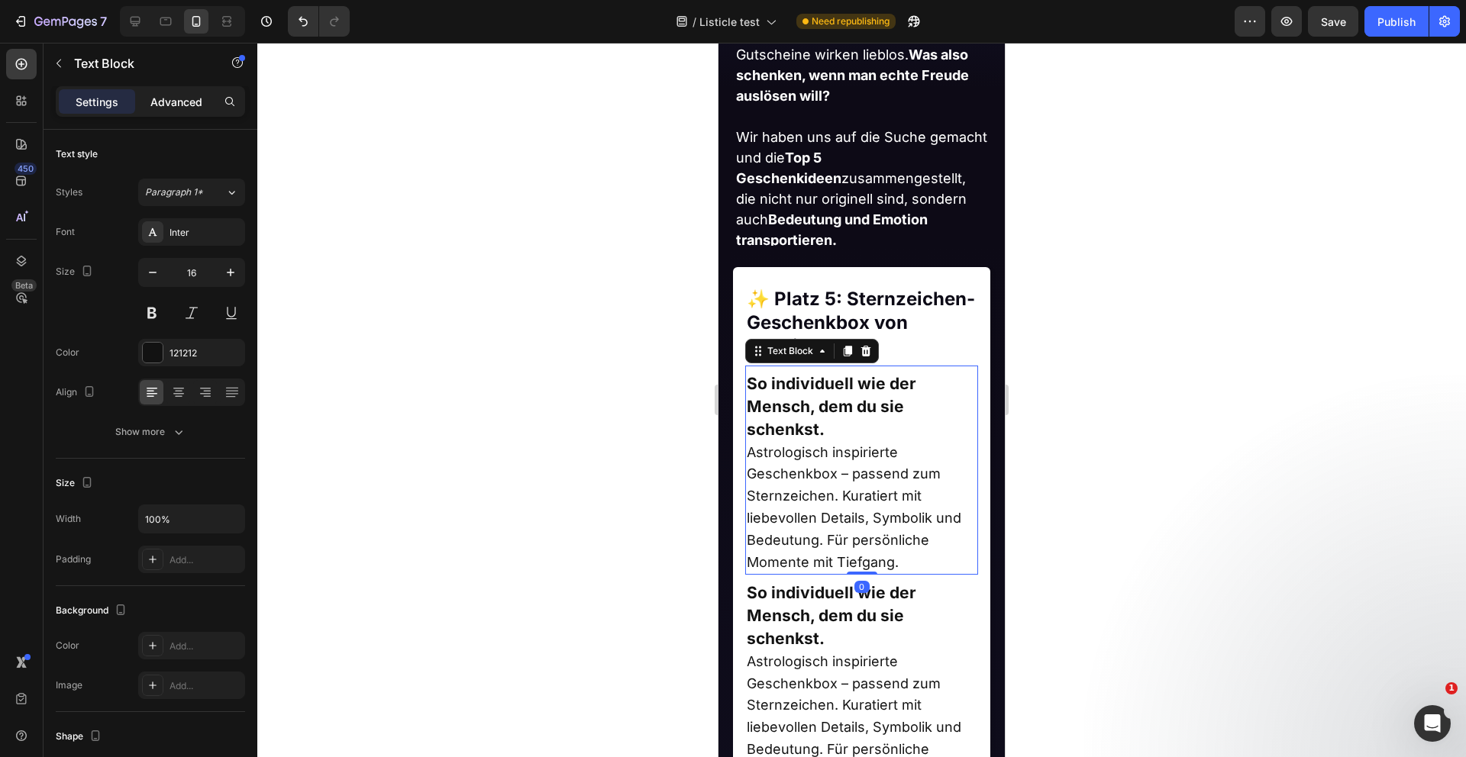
click at [171, 105] on p "Advanced" at bounding box center [176, 102] width 52 height 16
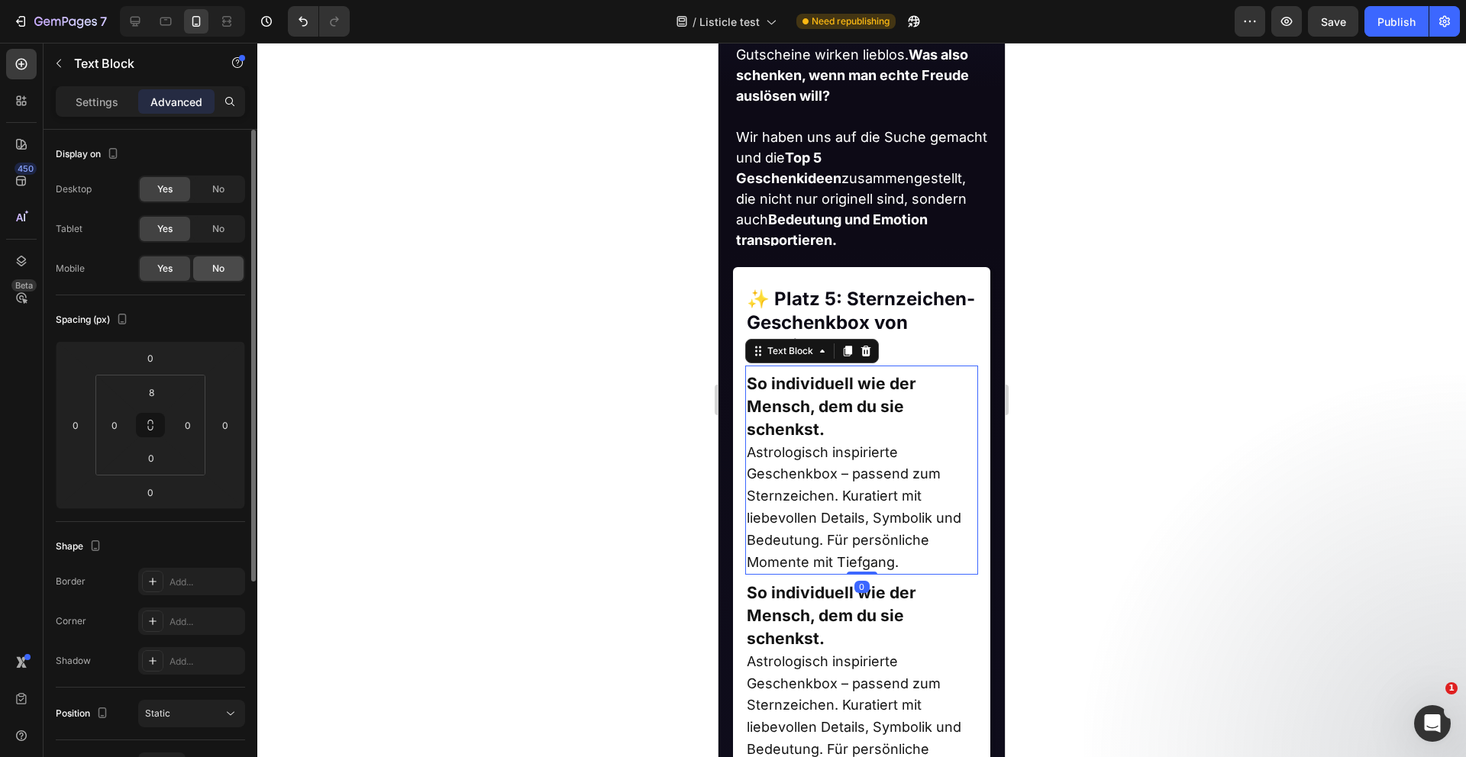
click at [220, 267] on span "No" at bounding box center [218, 269] width 12 height 14
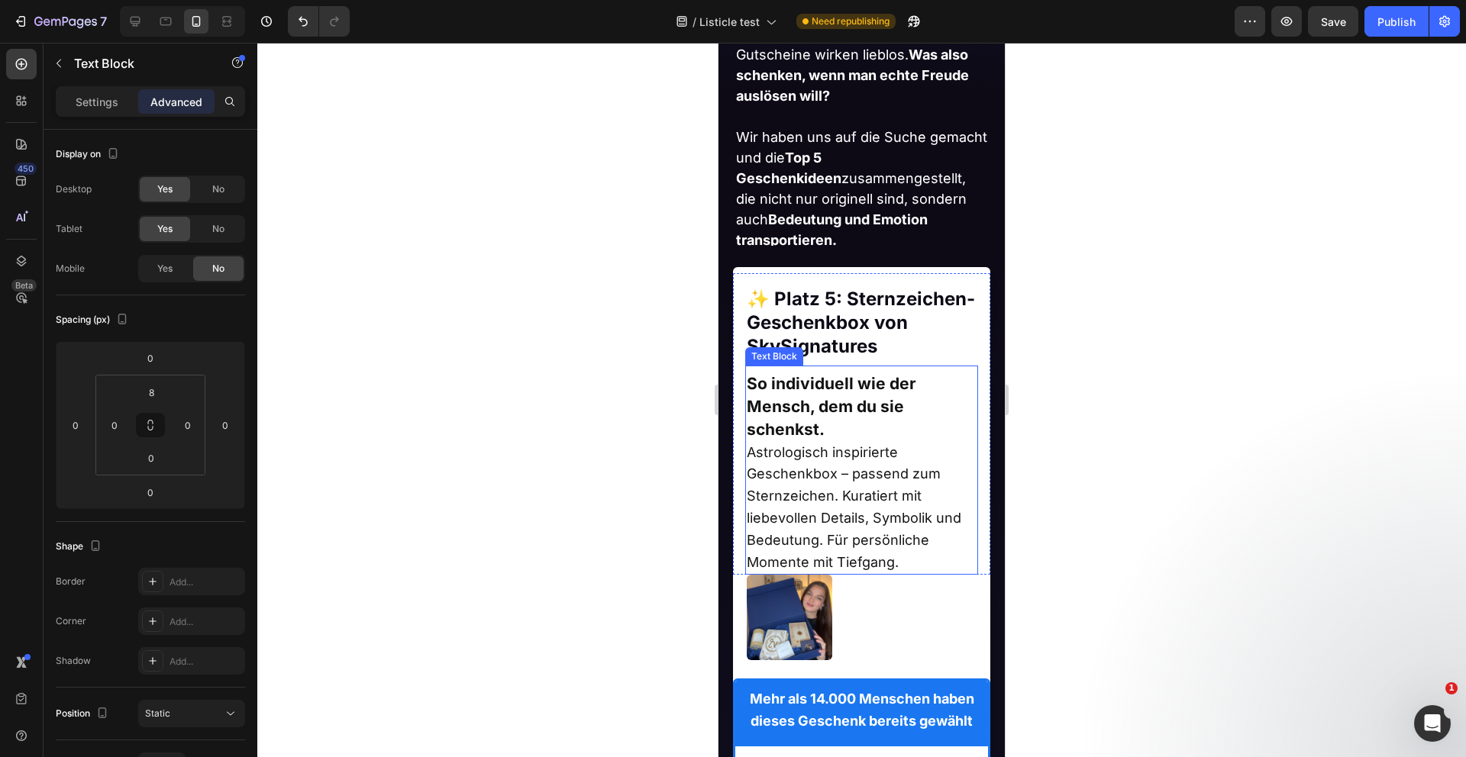
click at [1015, 485] on div at bounding box center [861, 400] width 1208 height 715
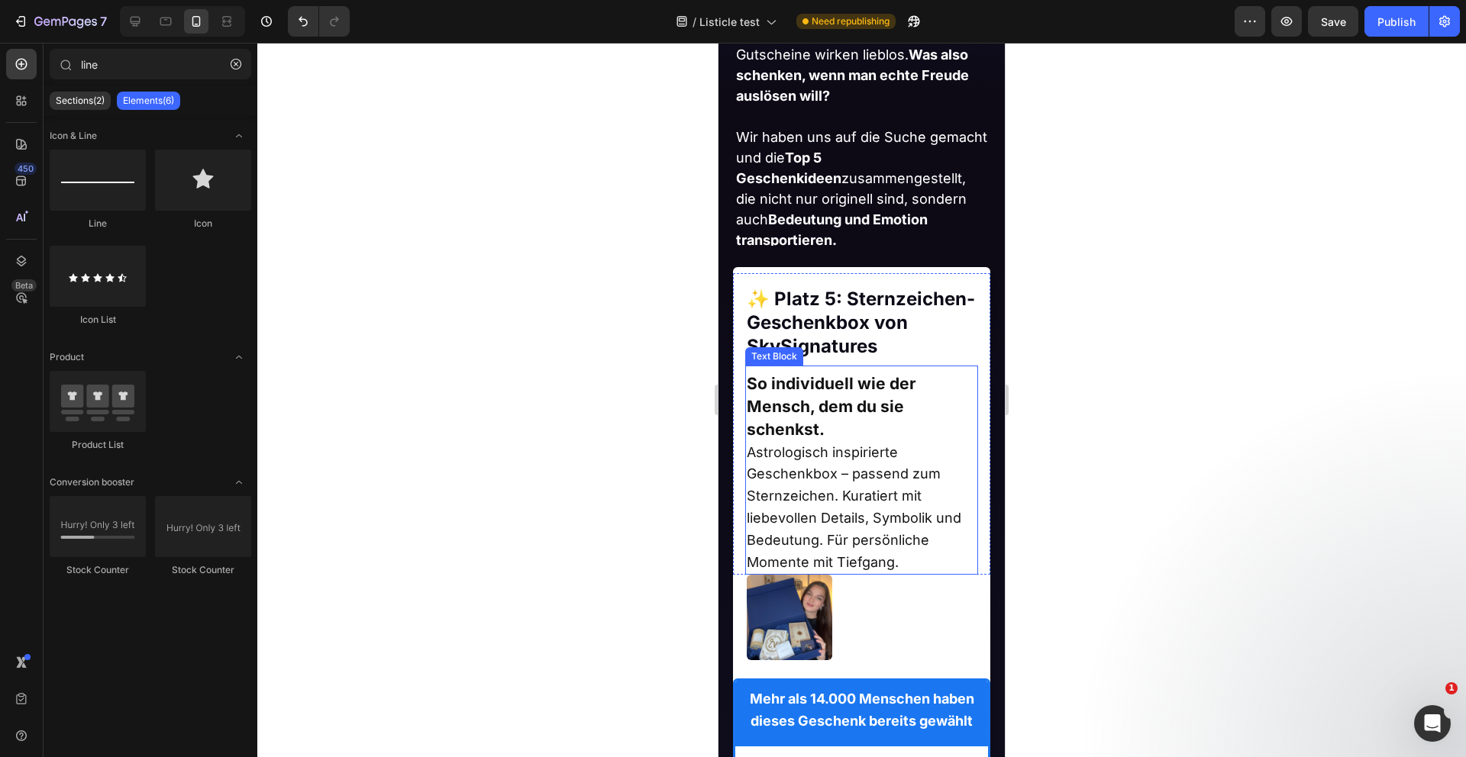
click at [813, 447] on span "Astrologisch inspirierte Geschenkbox – passend zum Sternzeichen. Kuratiert mit …" at bounding box center [854, 507] width 215 height 126
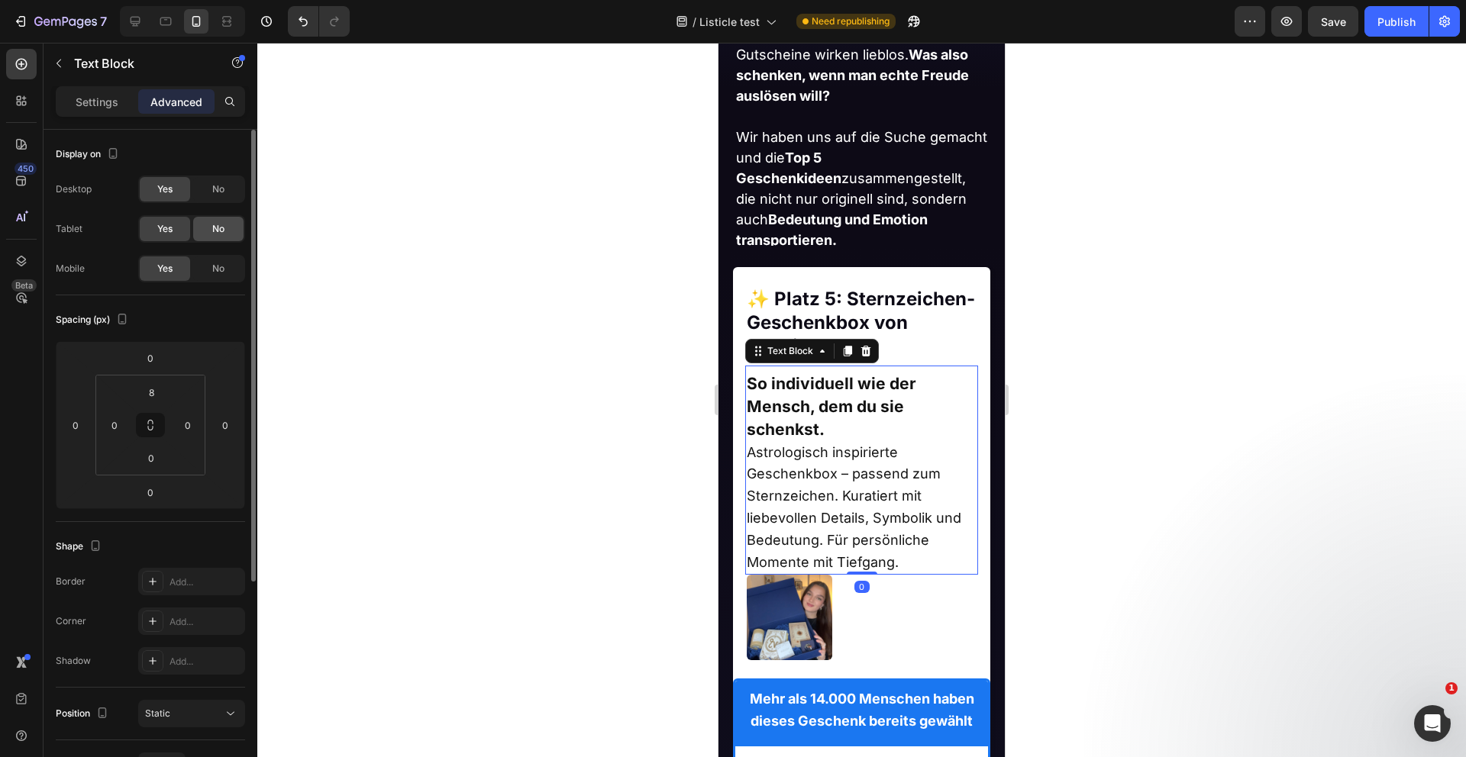
click at [208, 234] on div "No" at bounding box center [218, 229] width 50 height 24
click at [209, 182] on div "No" at bounding box center [218, 189] width 50 height 24
click at [102, 92] on div "Settings" at bounding box center [97, 101] width 76 height 24
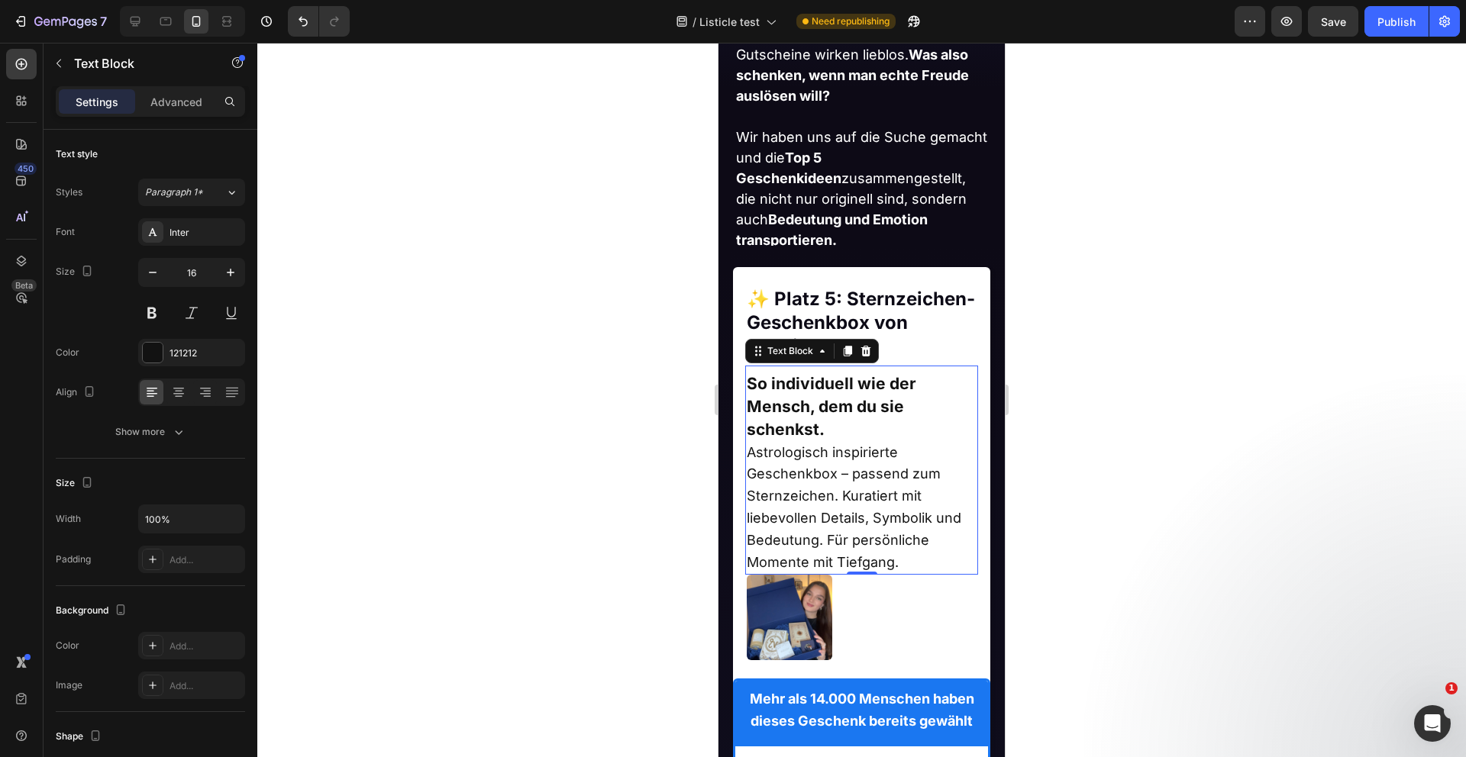
click at [817, 394] on p "So individuell wie der Mensch, dem du sie schenkst." at bounding box center [862, 407] width 231 height 68
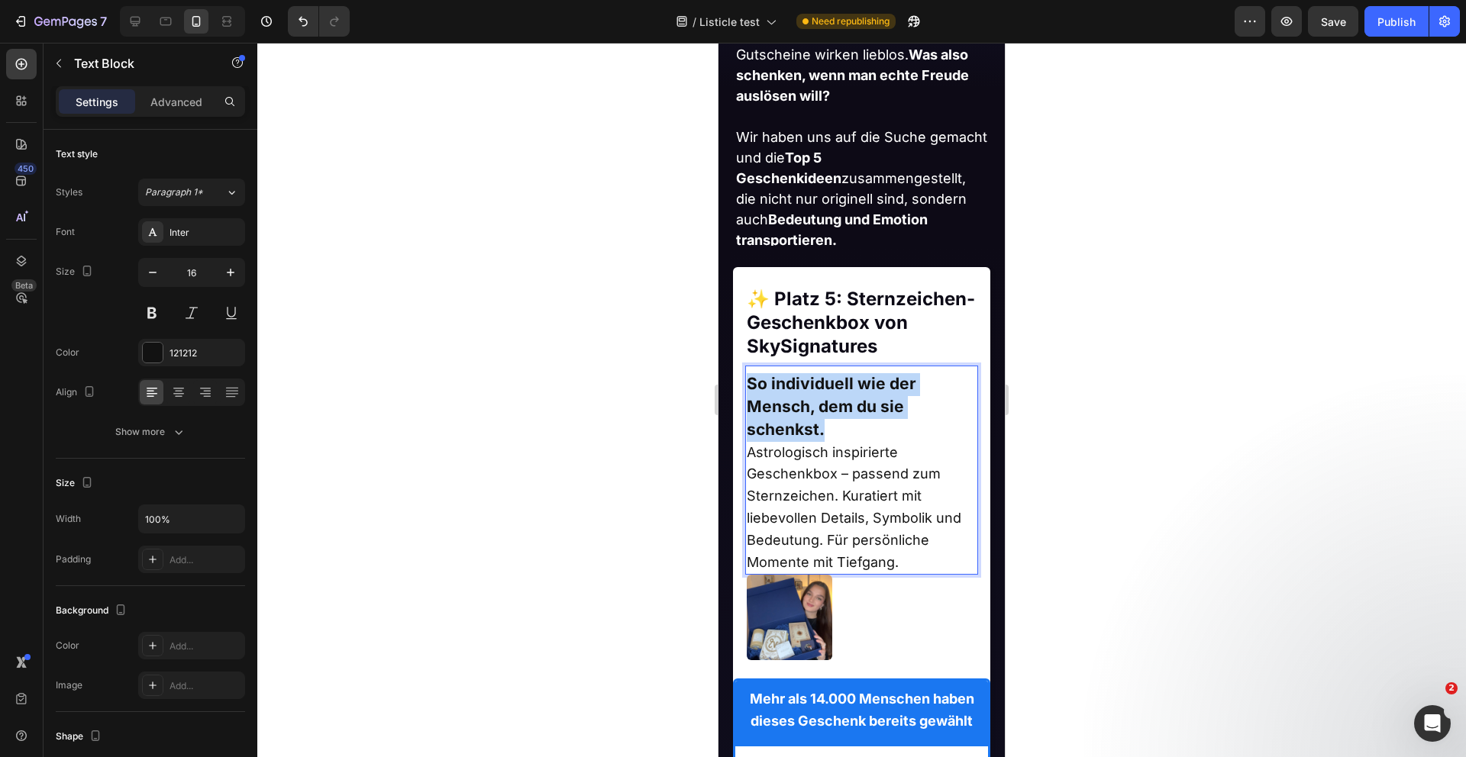
click at [817, 394] on p "So individuell wie der Mensch, dem du sie schenkst." at bounding box center [862, 407] width 231 height 68
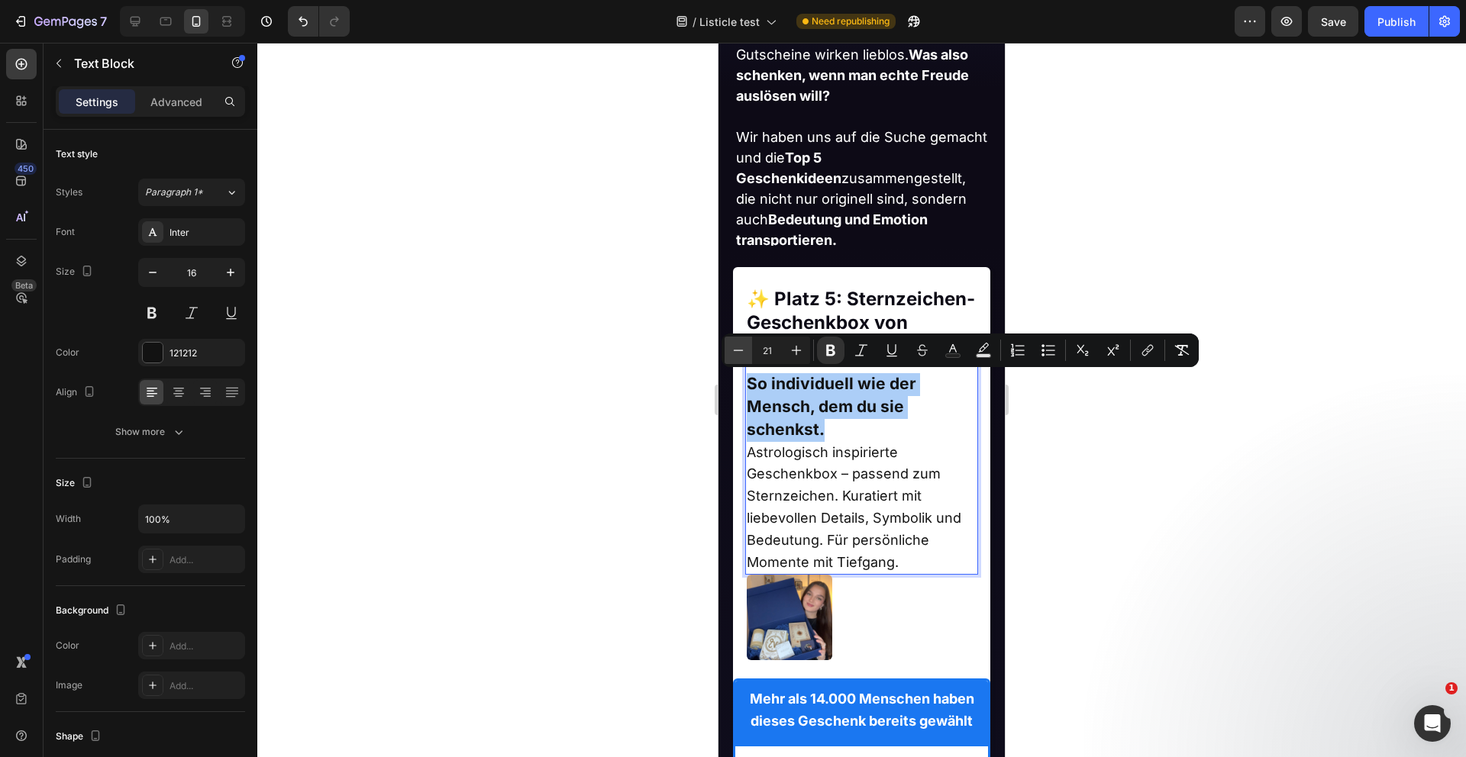
click at [743, 348] on icon "Editor contextual toolbar" at bounding box center [738, 350] width 15 height 15
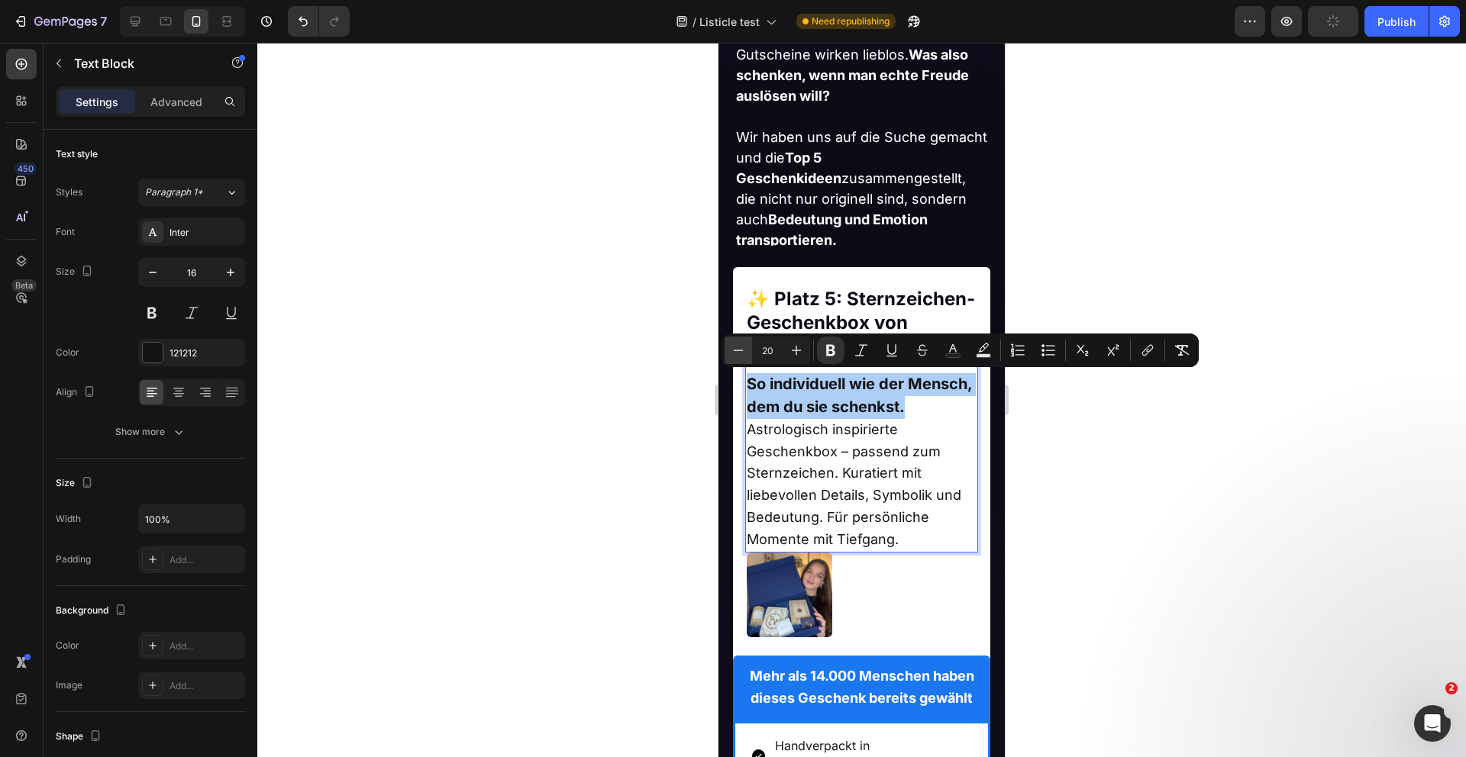
click at [743, 348] on icon "Editor contextual toolbar" at bounding box center [738, 350] width 15 height 15
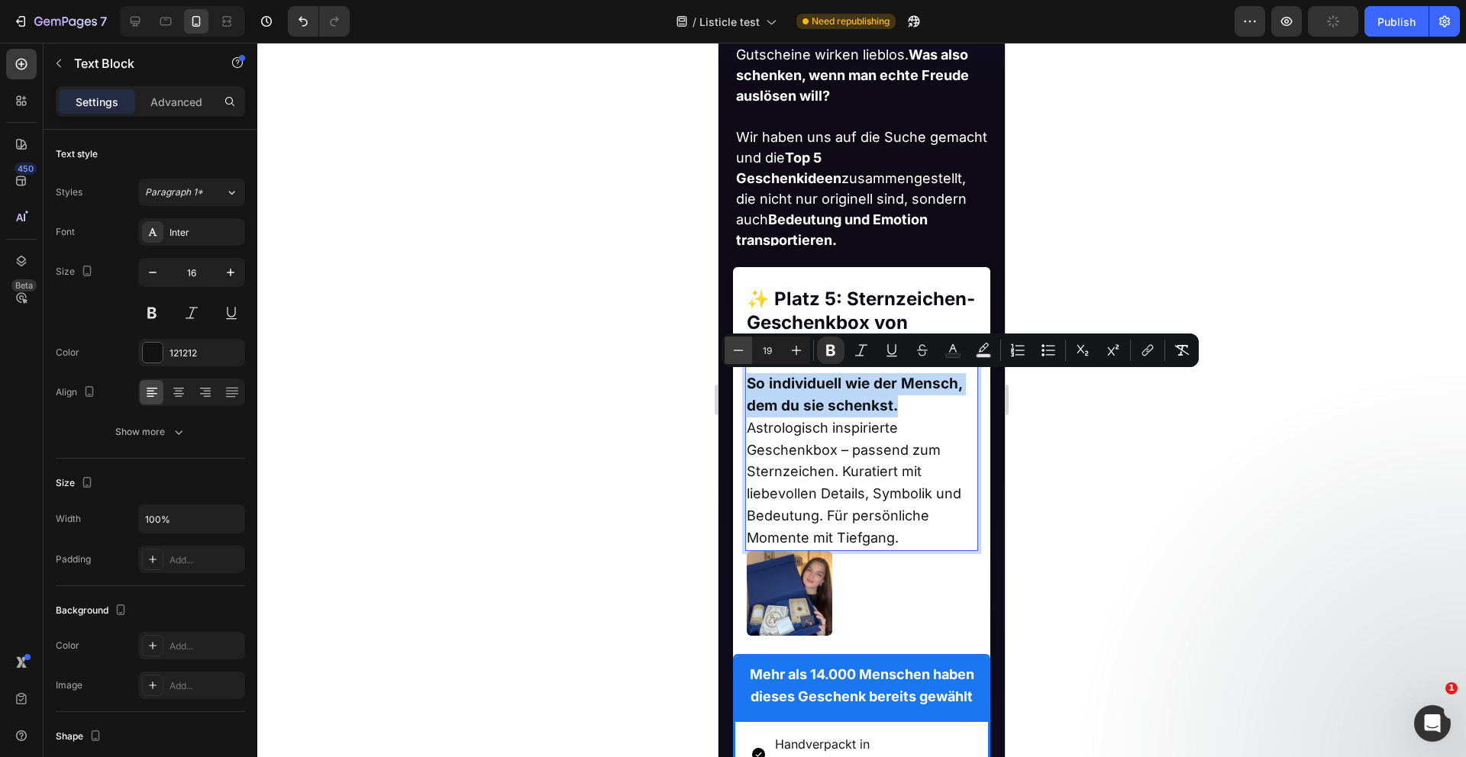
type input "18"
click at [876, 489] on span "Astrologisch inspirierte Geschenkbox – passend zum Sternzeichen. Kuratiert mit …" at bounding box center [854, 483] width 215 height 126
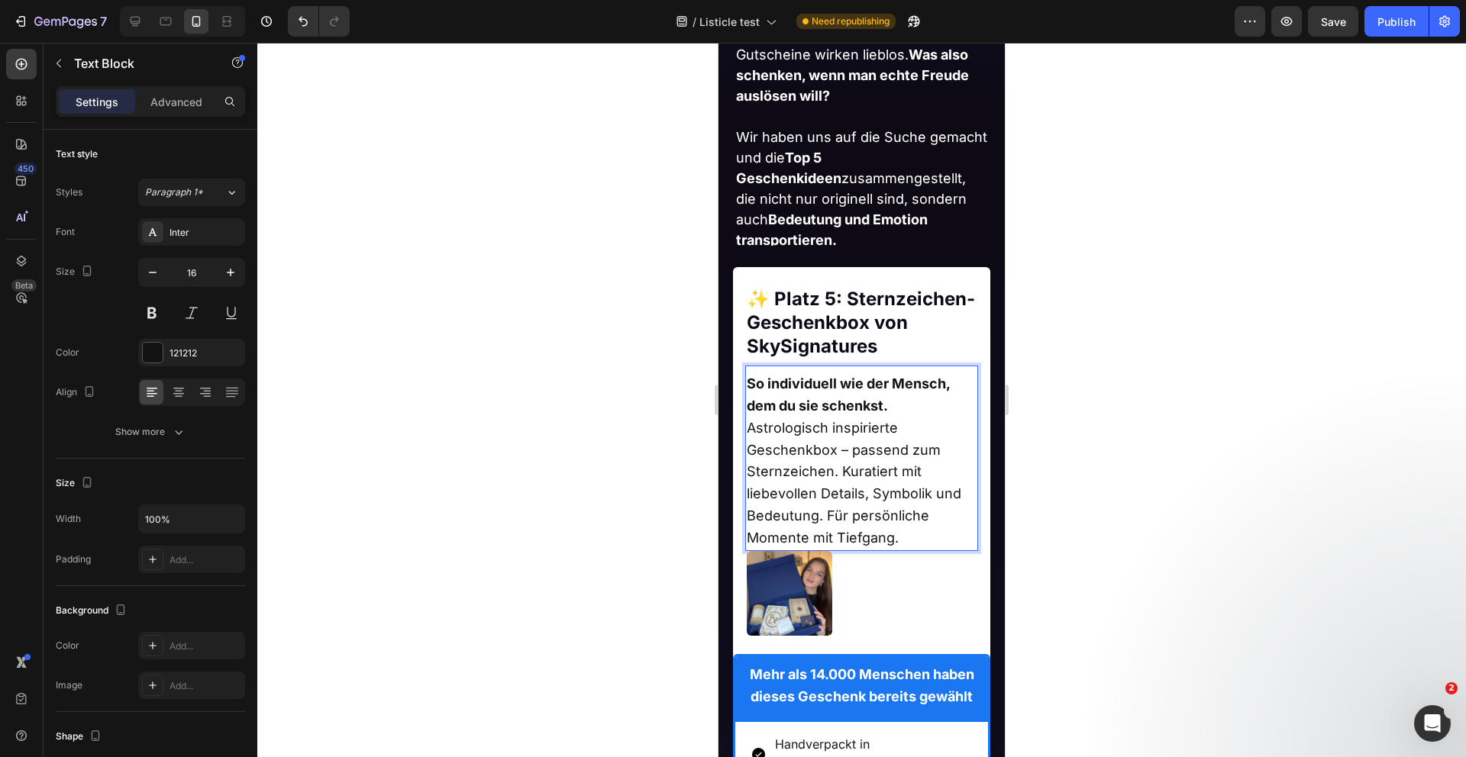
click at [876, 489] on span "Astrologisch inspirierte Geschenkbox – passend zum Sternzeichen. Kuratiert mit …" at bounding box center [854, 483] width 215 height 126
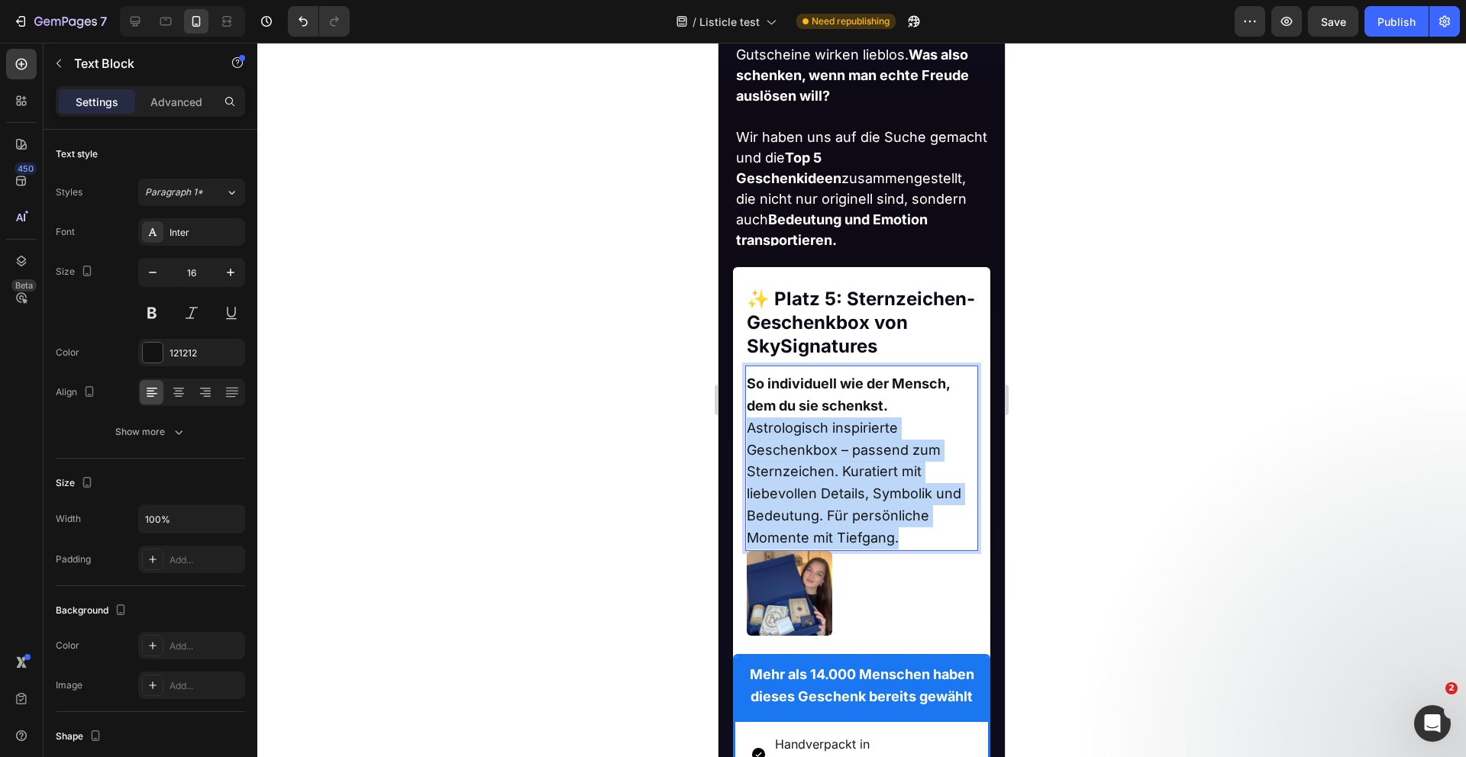
click at [876, 489] on span "Astrologisch inspirierte Geschenkbox – passend zum Sternzeichen. Kuratiert mit …" at bounding box center [854, 483] width 215 height 126
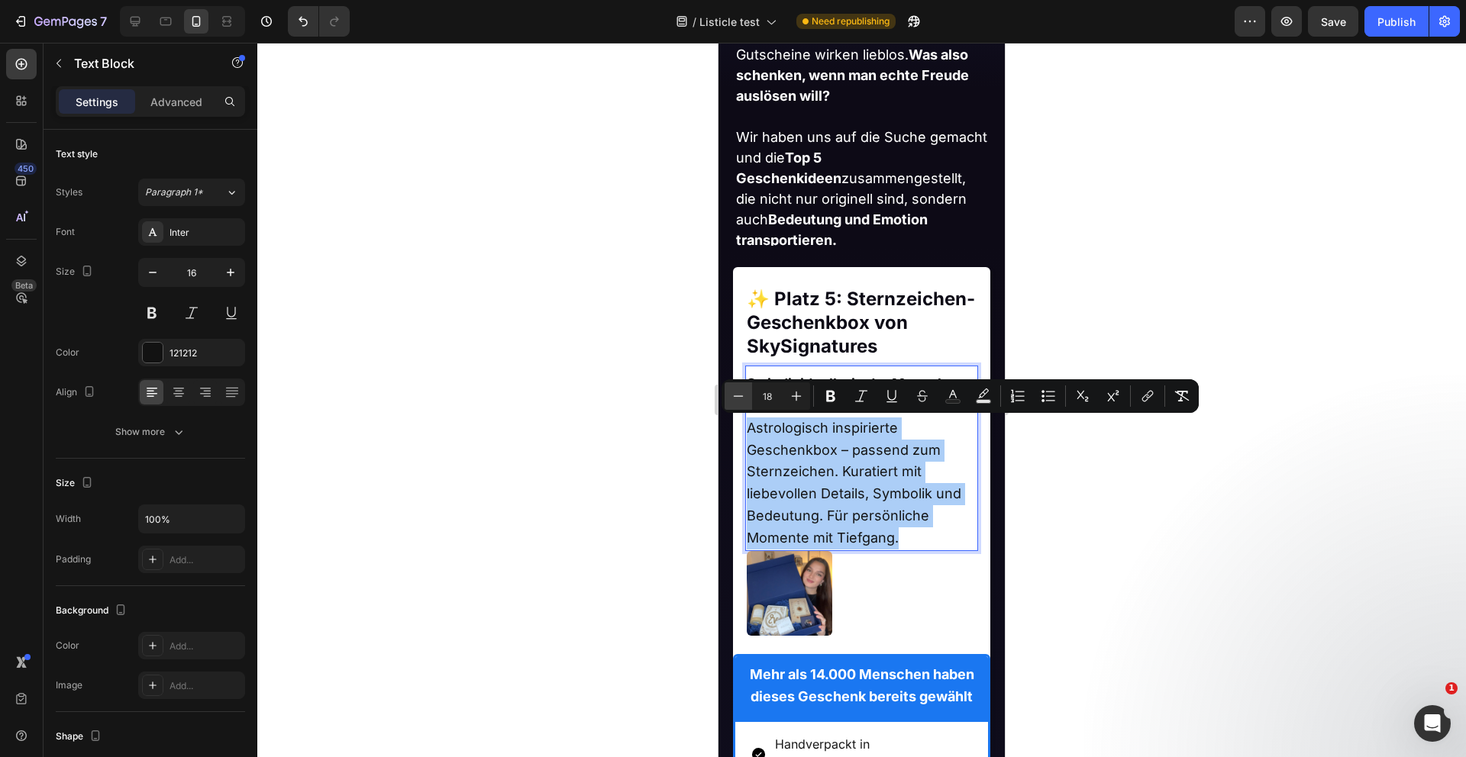
click at [736, 395] on icon "Editor contextual toolbar" at bounding box center [738, 396] width 15 height 15
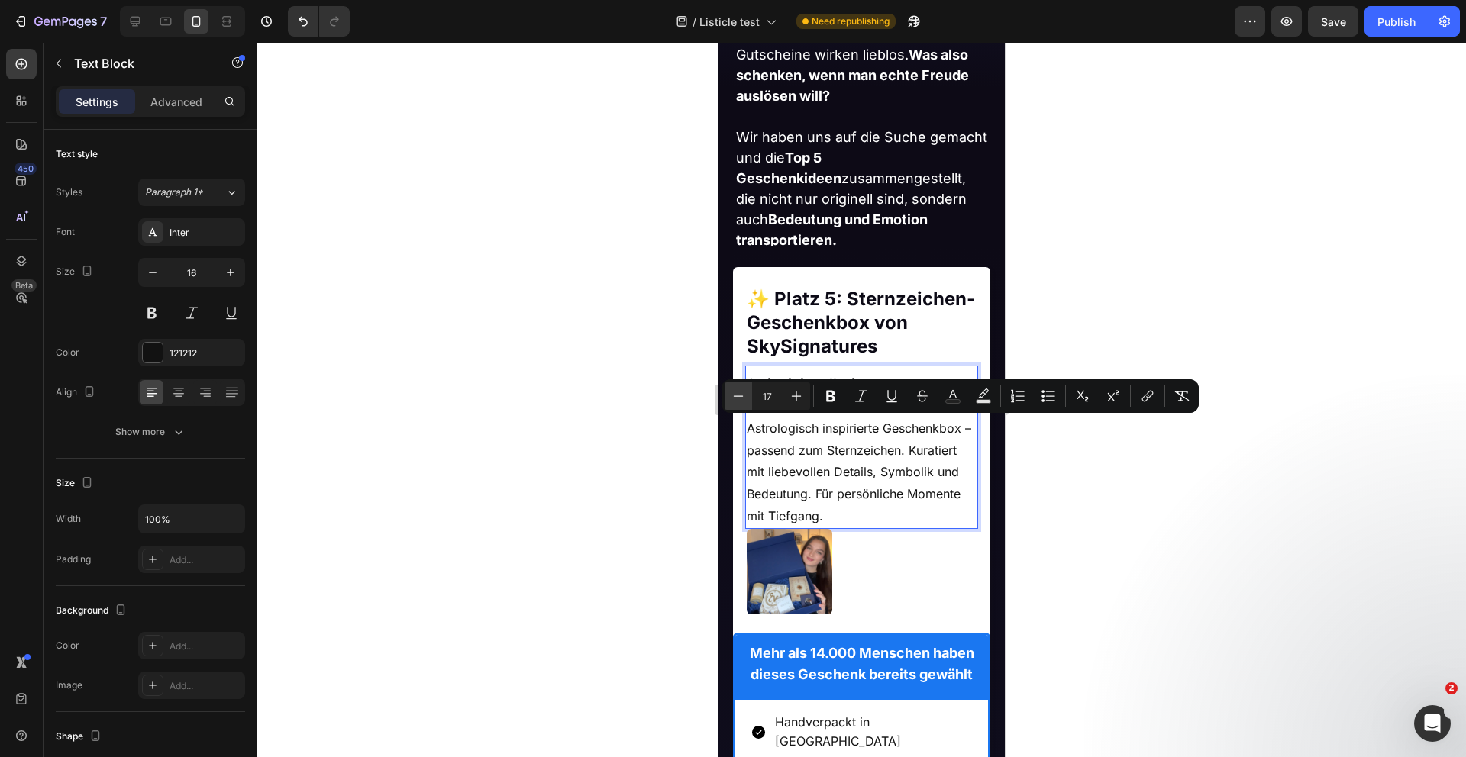
type input "16"
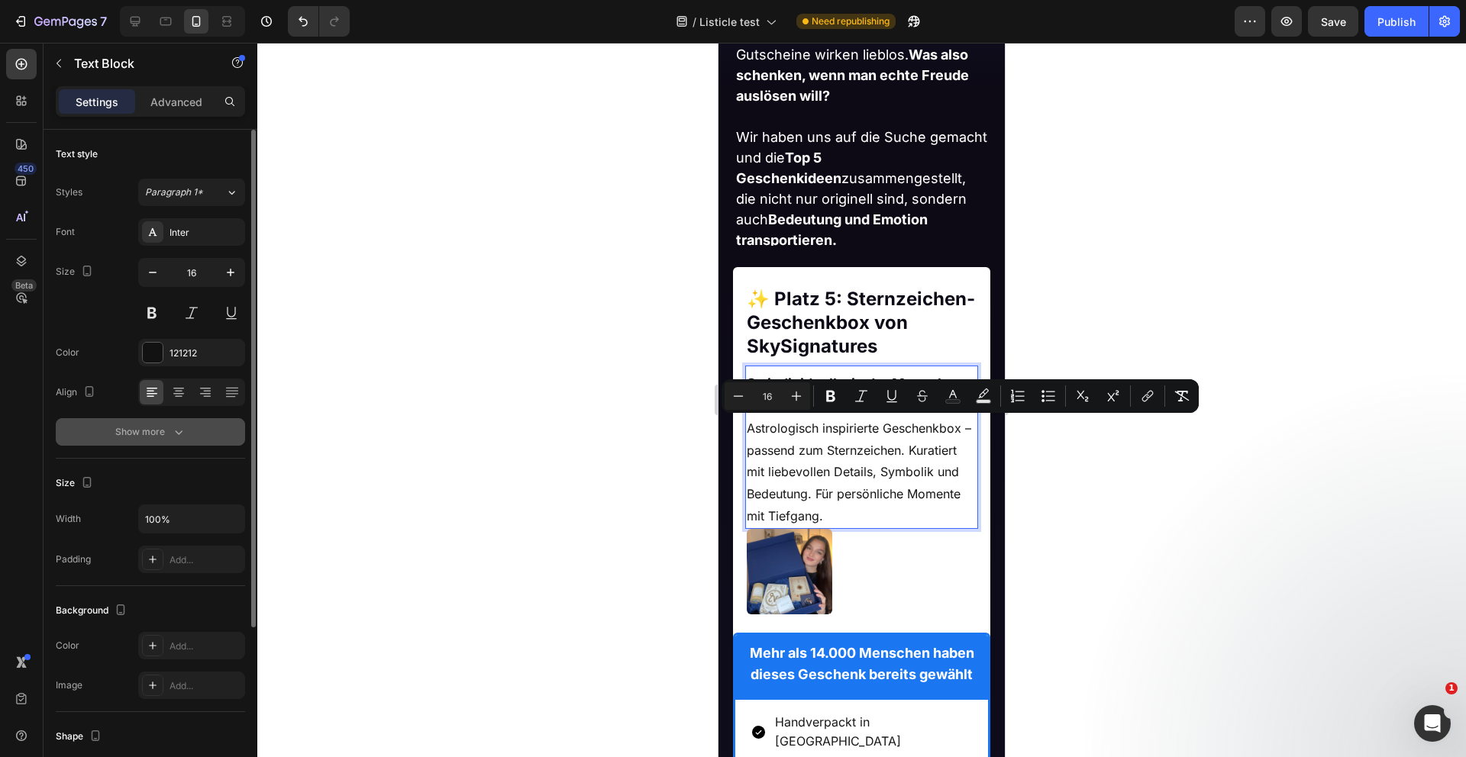
click at [185, 431] on icon "button" at bounding box center [178, 431] width 15 height 15
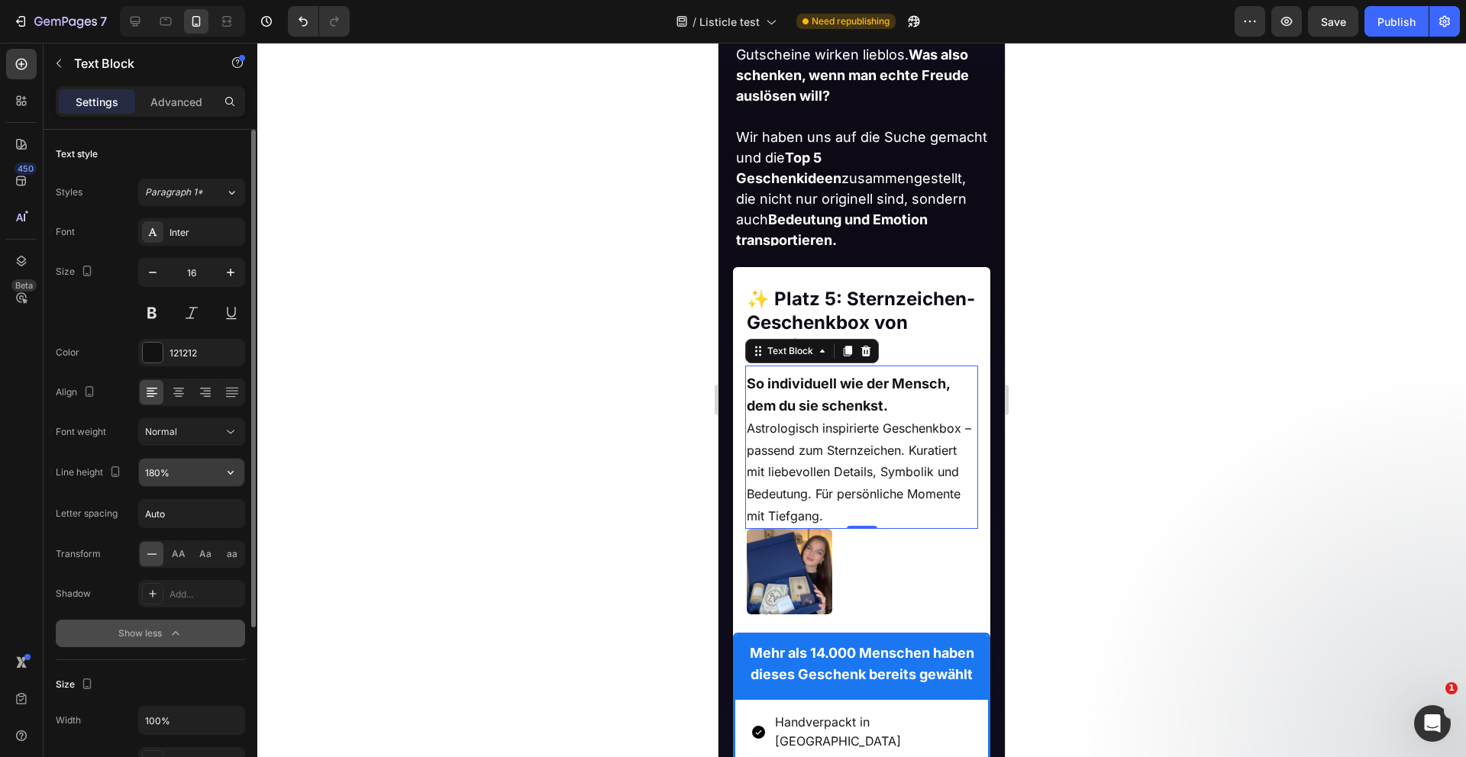
click at [170, 477] on input "180%" at bounding box center [191, 472] width 105 height 27
click at [146, 474] on input "180%" at bounding box center [191, 472] width 105 height 27
click at [233, 471] on icon "button" at bounding box center [230, 473] width 6 height 4
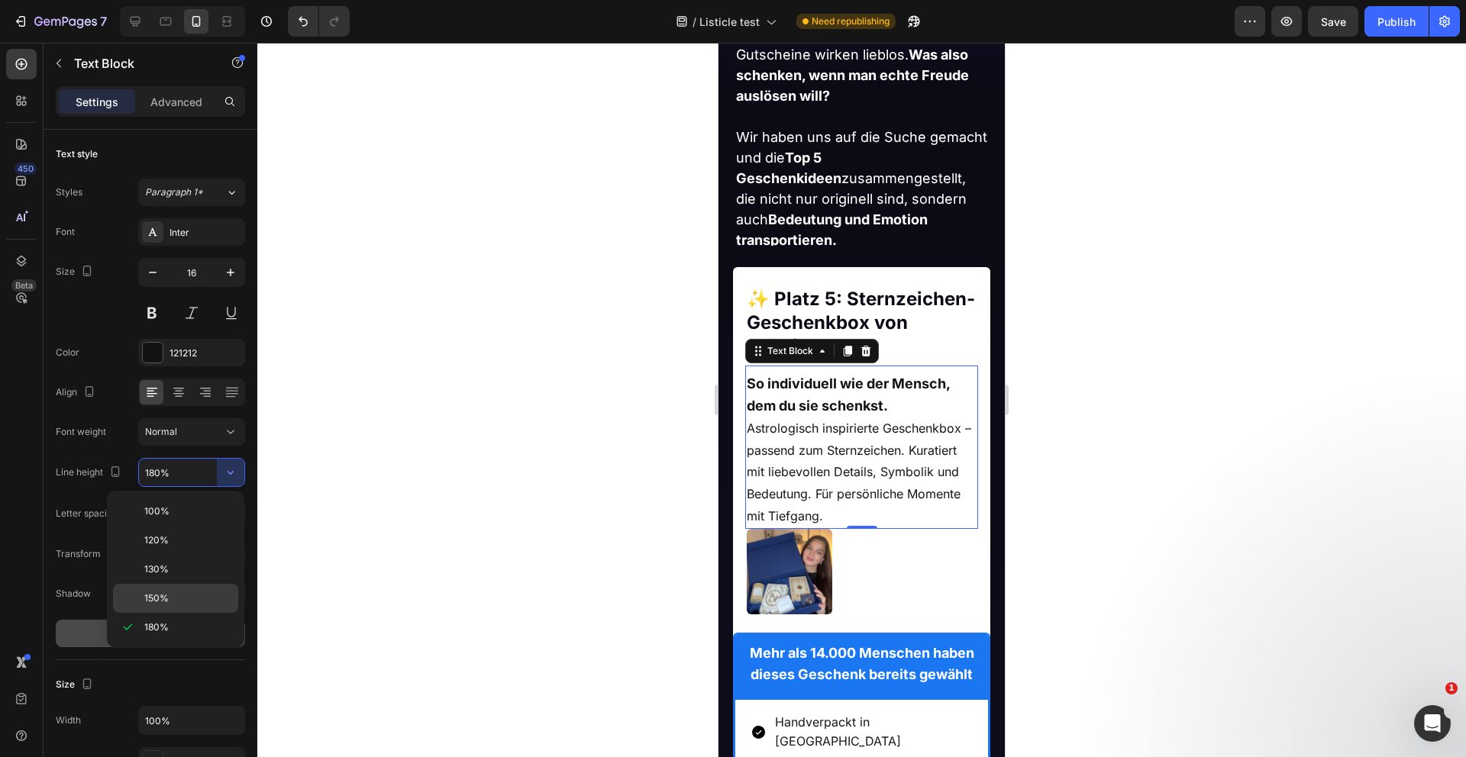
click at [166, 593] on span "150%" at bounding box center [156, 599] width 24 height 14
type input "150%"
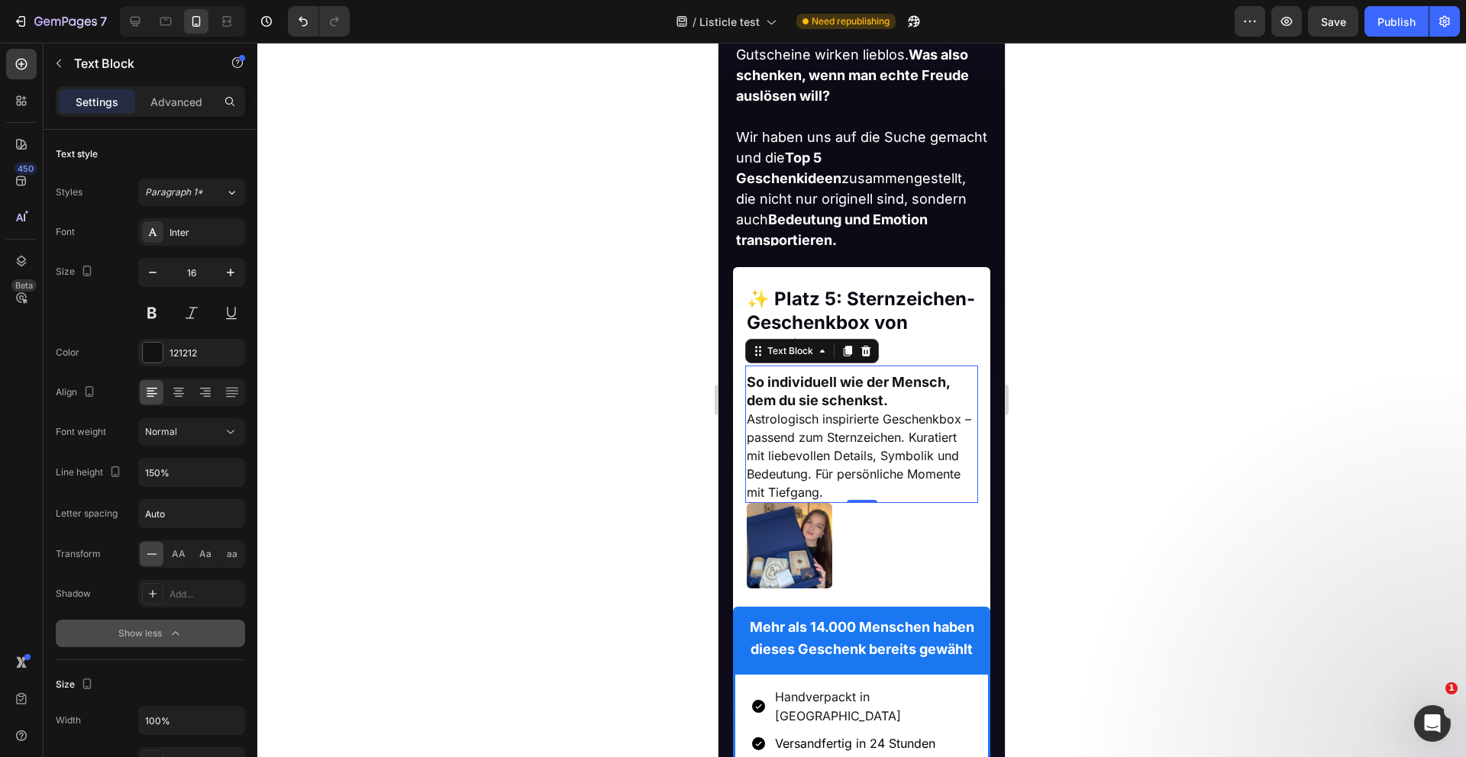
click at [353, 457] on div at bounding box center [861, 400] width 1208 height 715
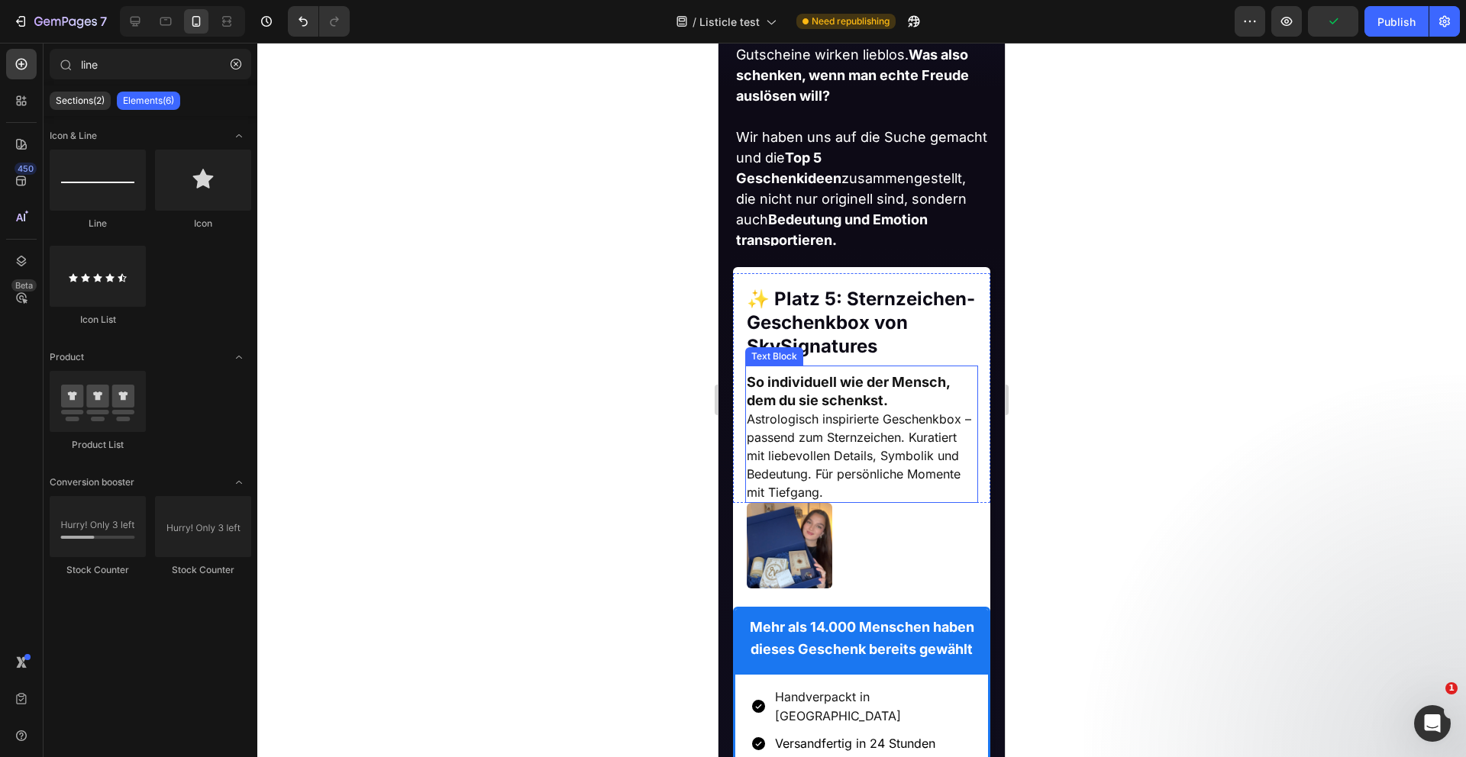
click at [857, 490] on p "Astrologisch inspirierte Geschenkbox – passend zum Sternzeichen. Kuratiert mit …" at bounding box center [862, 456] width 231 height 92
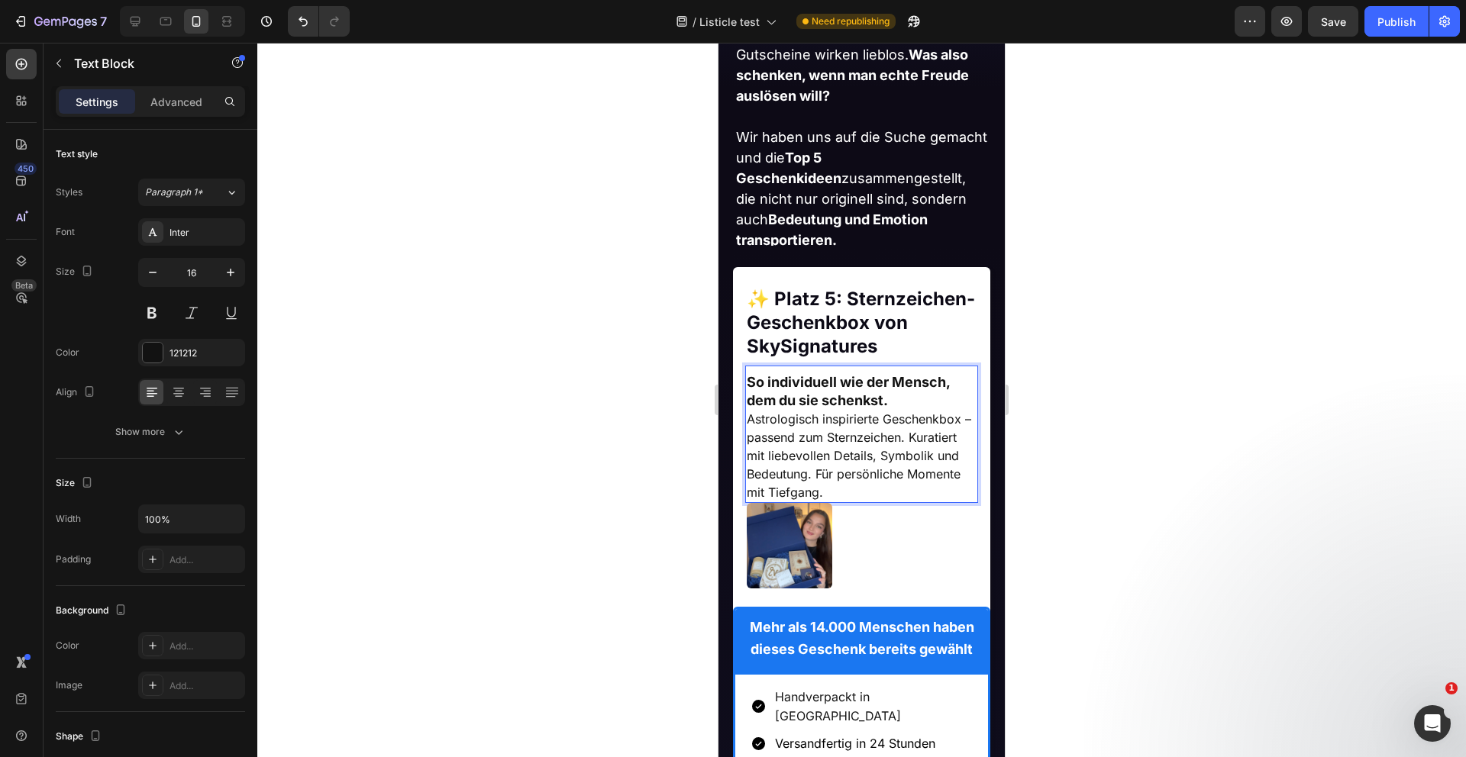
click at [666, 485] on div at bounding box center [861, 400] width 1208 height 715
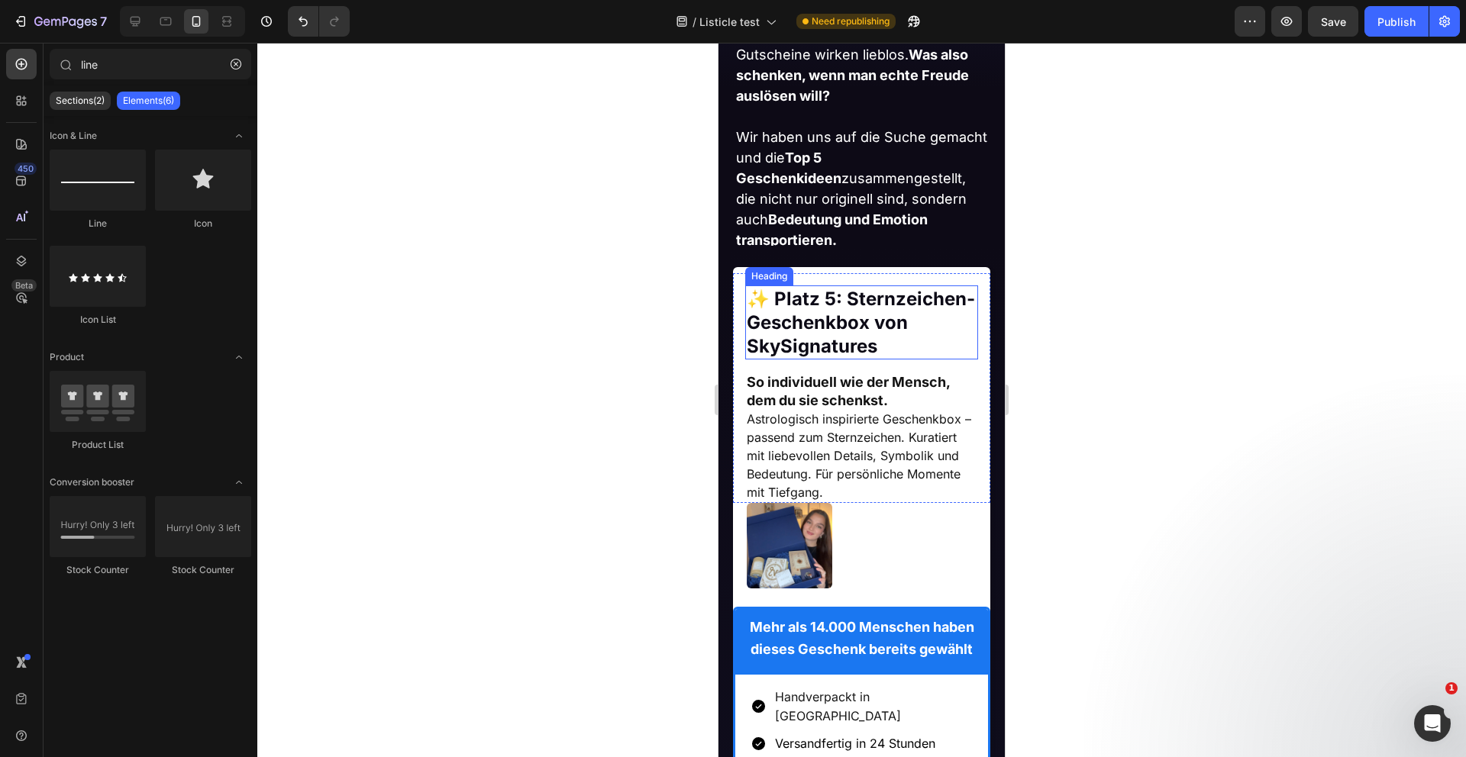
click at [896, 315] on strong "✨ Platz 5: Sternzeichen-Geschenkbox von SkySignatures" at bounding box center [861, 322] width 228 height 69
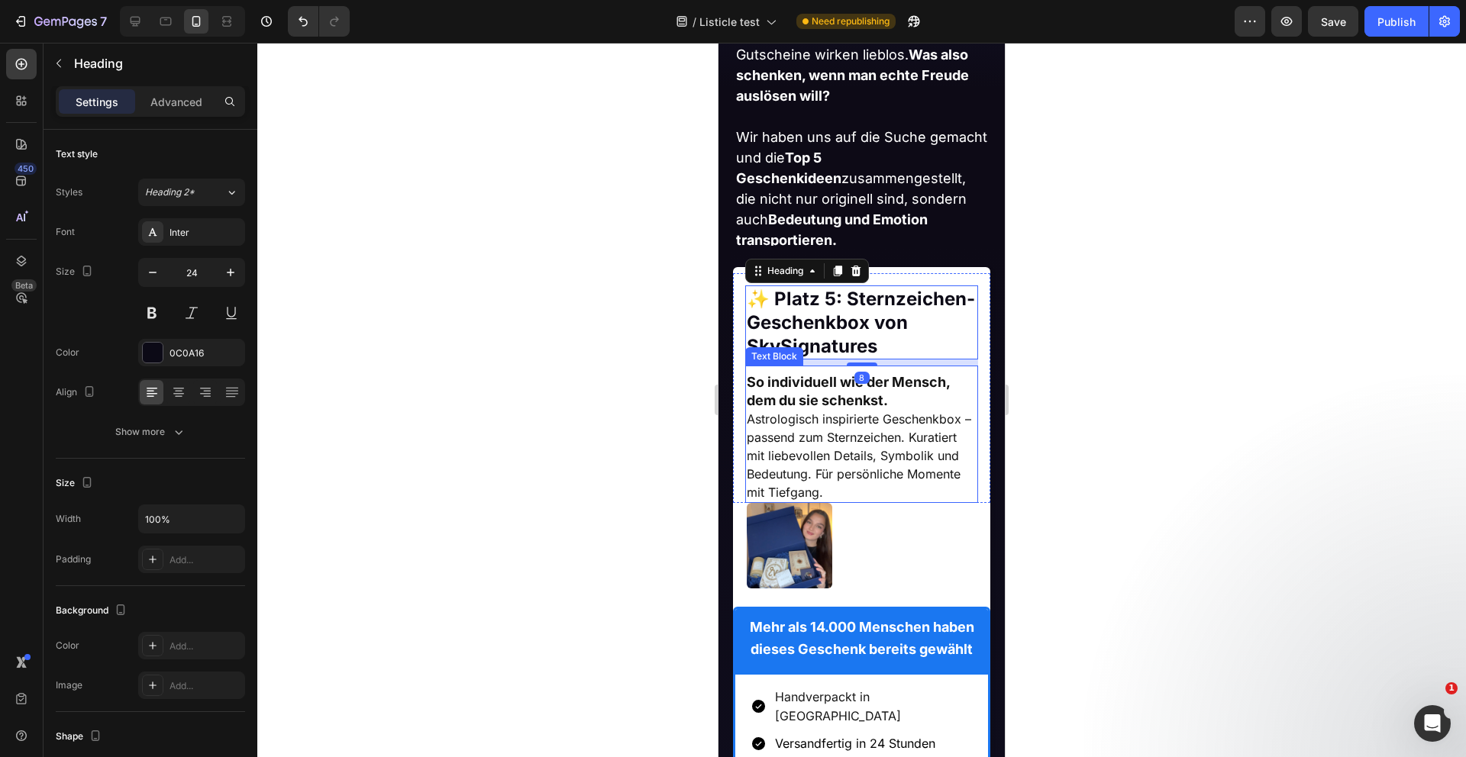
click at [886, 390] on strong "So individuell wie der Mensch, dem du sie schenkst." at bounding box center [848, 391] width 203 height 34
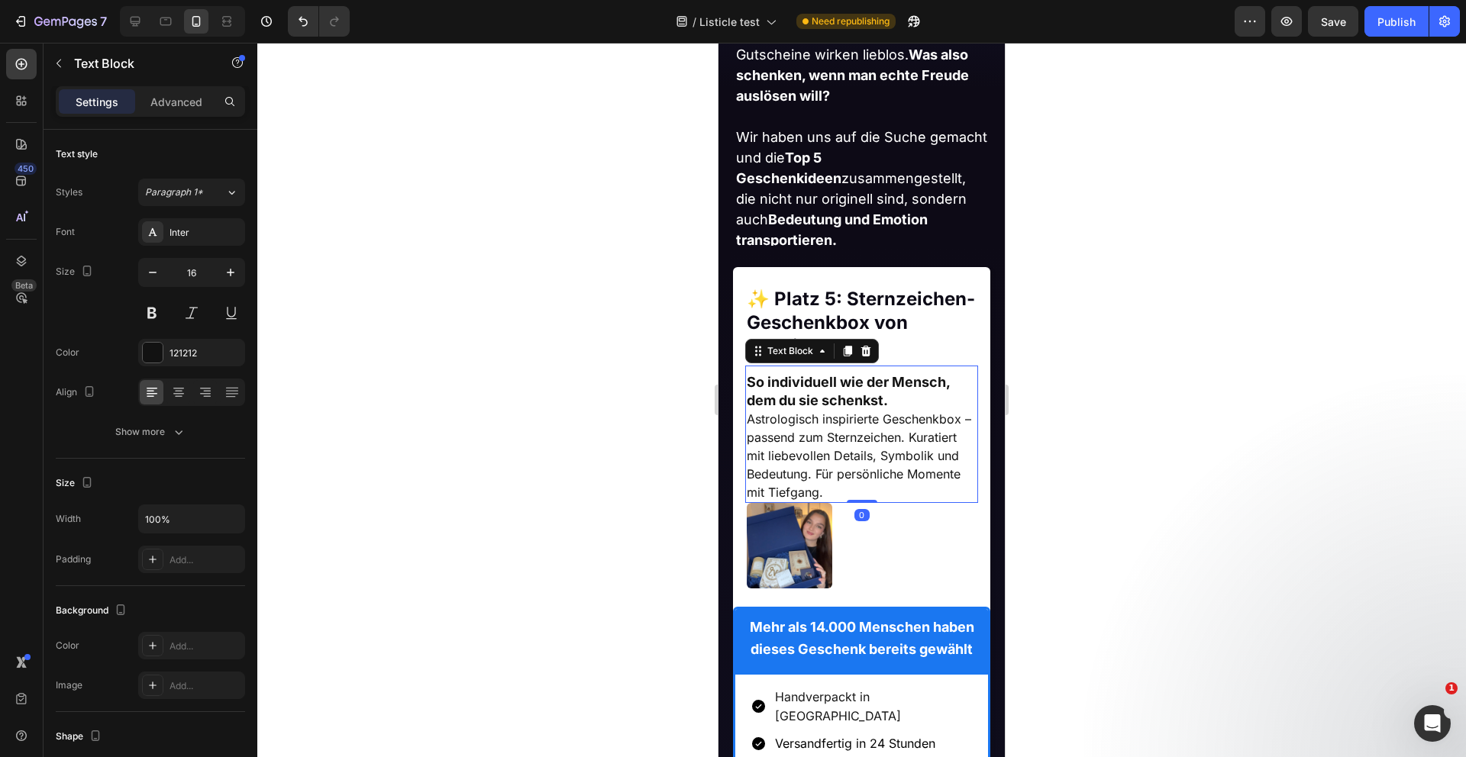
click at [177, 118] on div "Settings Advanced" at bounding box center [151, 108] width 214 height 44
click at [174, 103] on p "Advanced" at bounding box center [176, 102] width 52 height 16
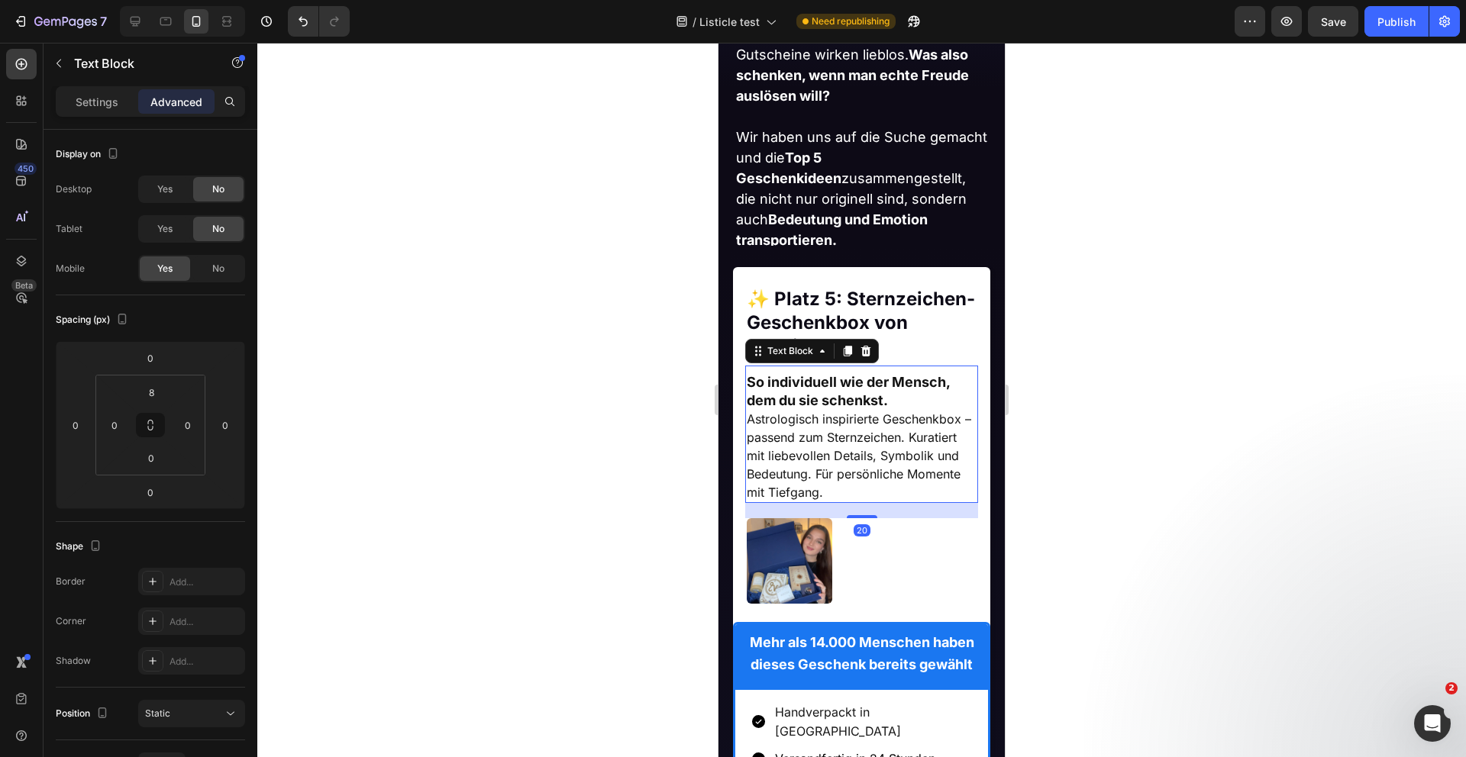
drag, startPoint x: 856, startPoint y: 499, endPoint x: 856, endPoint y: 515, distance: 15.3
click at [856, 515] on div at bounding box center [862, 516] width 31 height 3
type input "20"
click at [792, 582] on img at bounding box center [790, 561] width 86 height 86
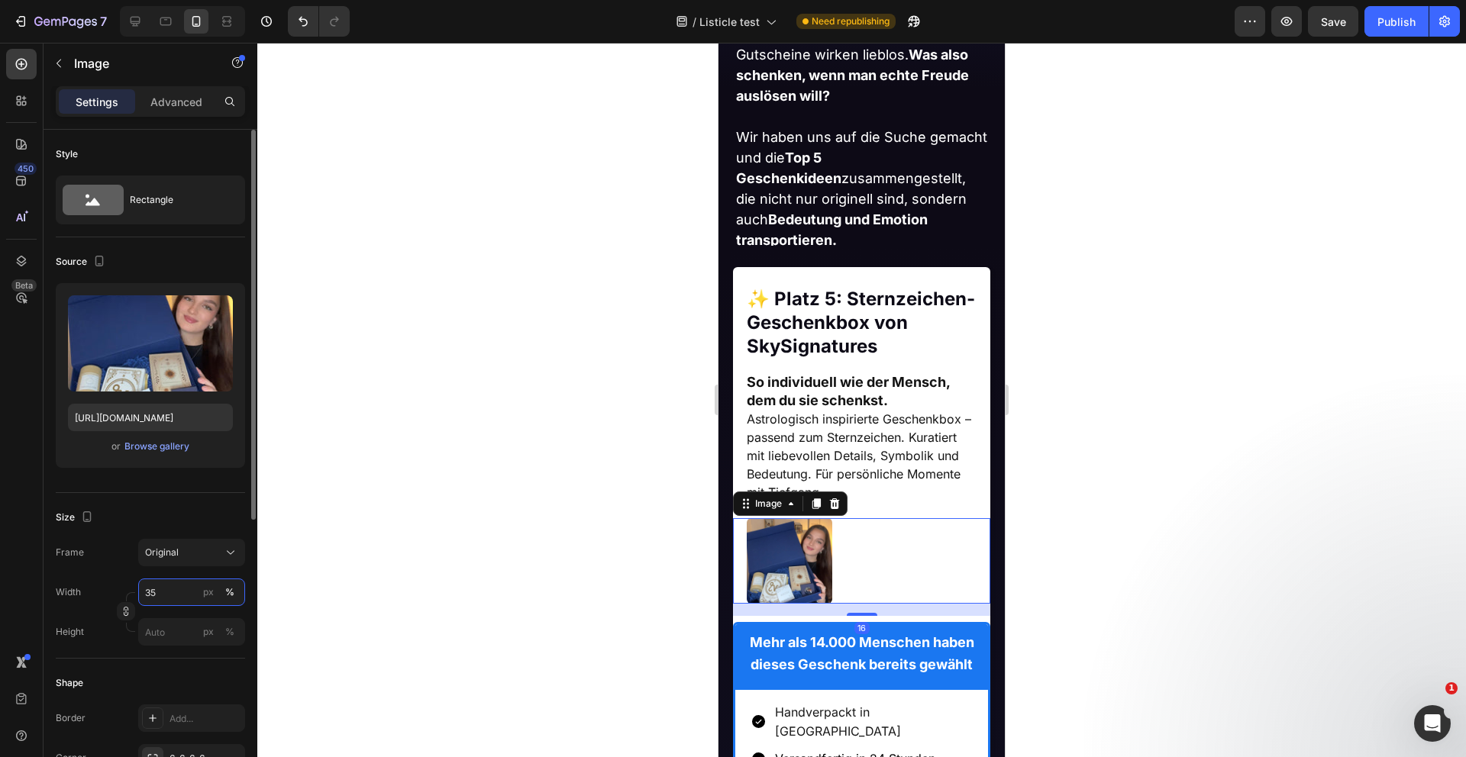
click at [174, 581] on input "35" at bounding box center [191, 592] width 107 height 27
click at [170, 599] on input "35" at bounding box center [191, 592] width 107 height 27
type input "3"
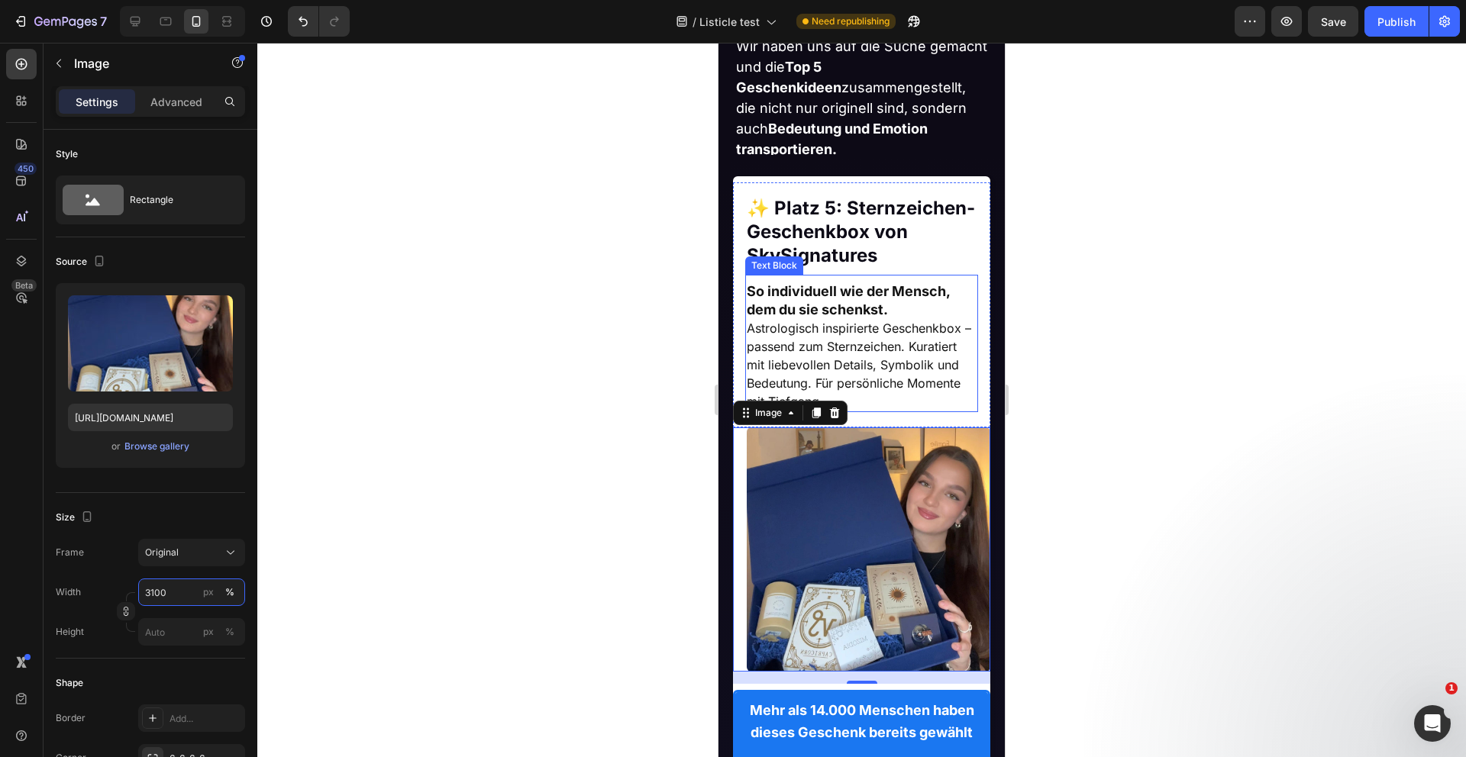
scroll to position [1012, 0]
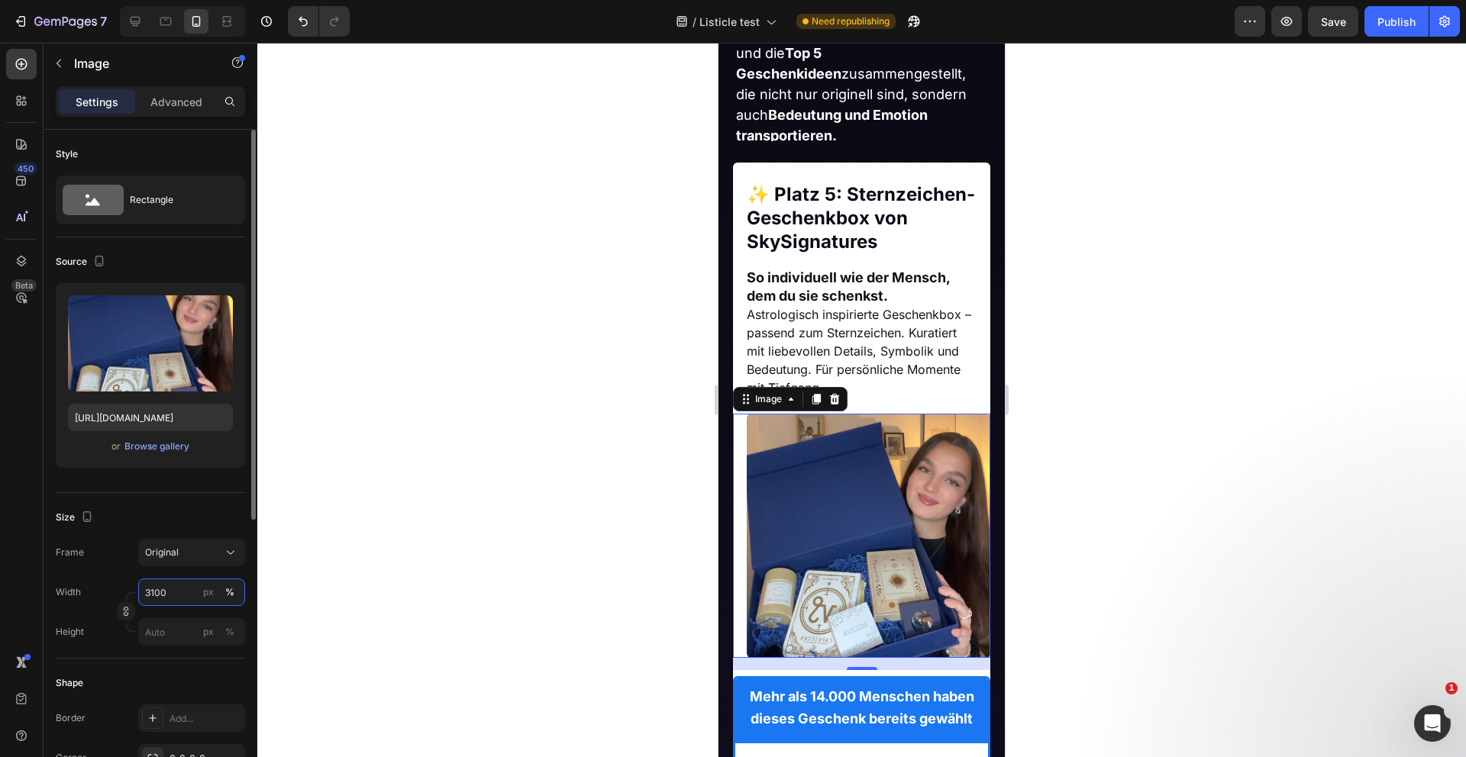
click at [155, 591] on input "3100" at bounding box center [191, 592] width 107 height 27
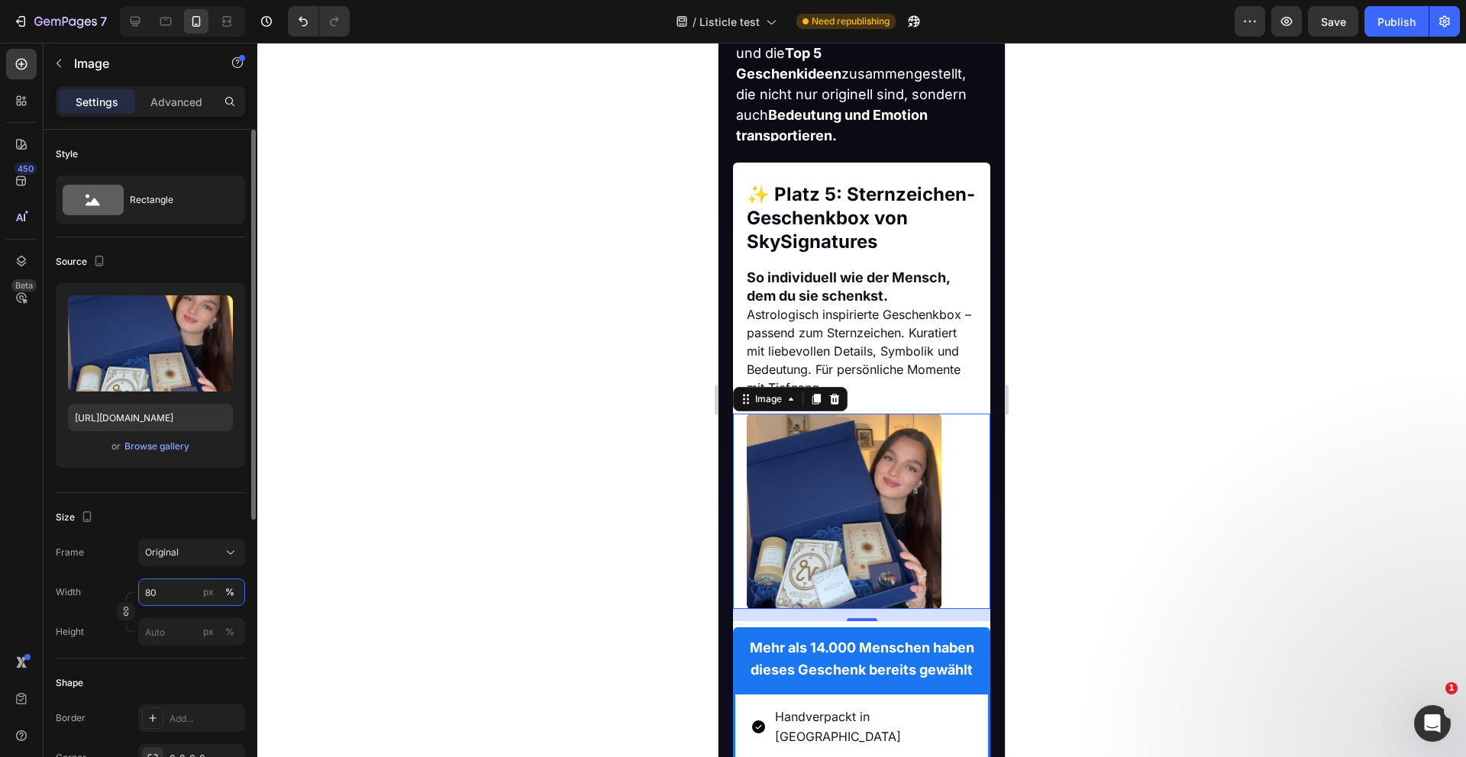
drag, startPoint x: 169, startPoint y: 592, endPoint x: 113, endPoint y: 589, distance: 55.8
click at [113, 589] on div "Width 80 px %" at bounding box center [150, 592] width 189 height 27
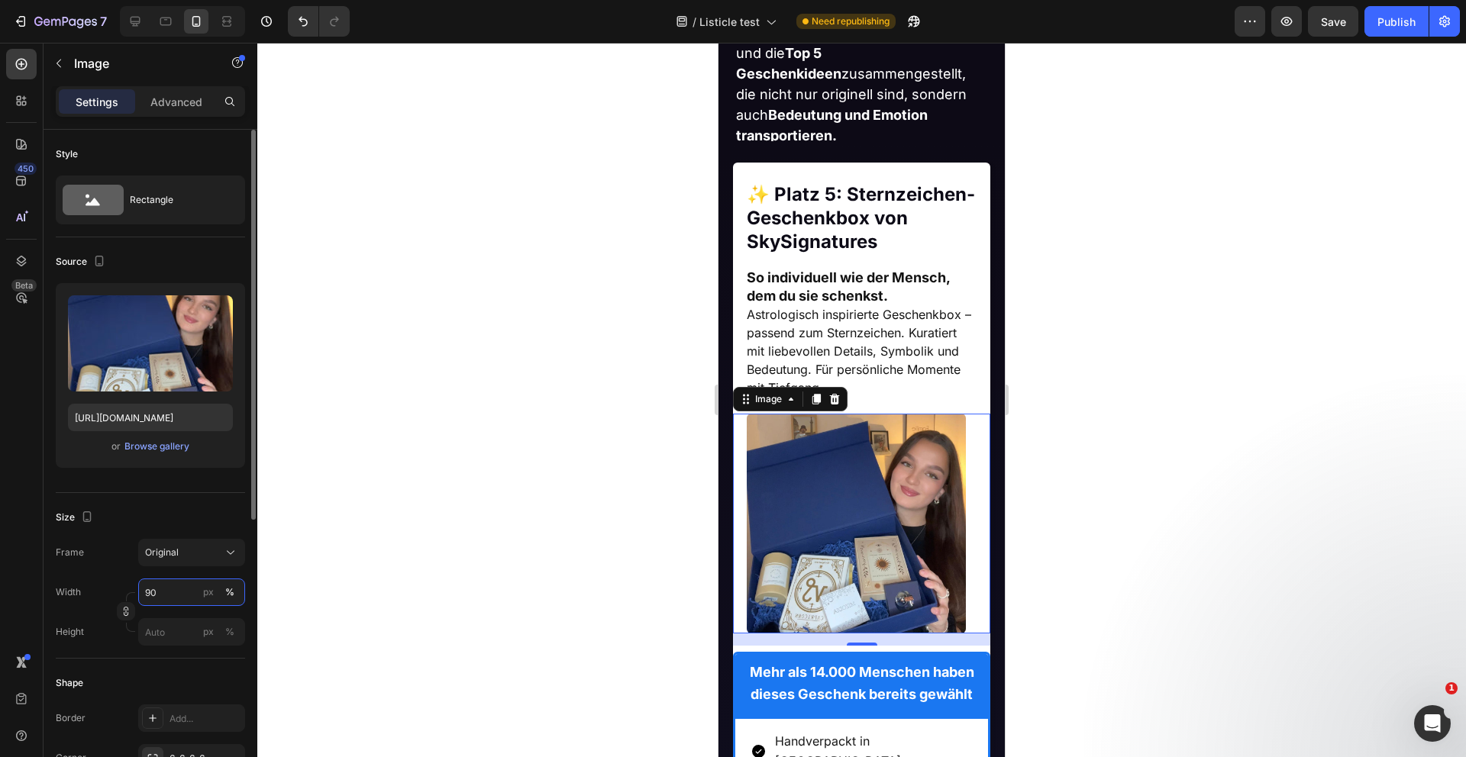
type input "9"
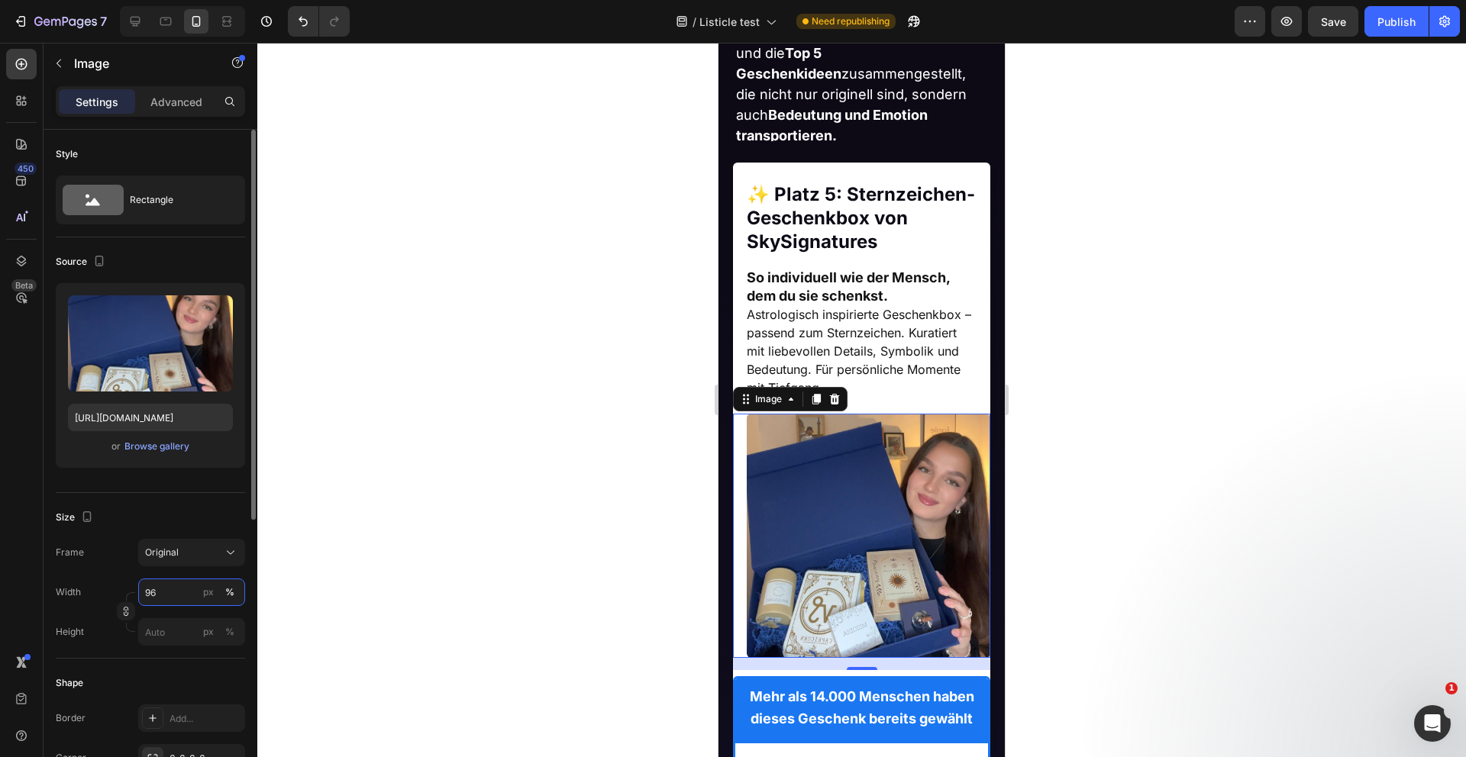
type input "9"
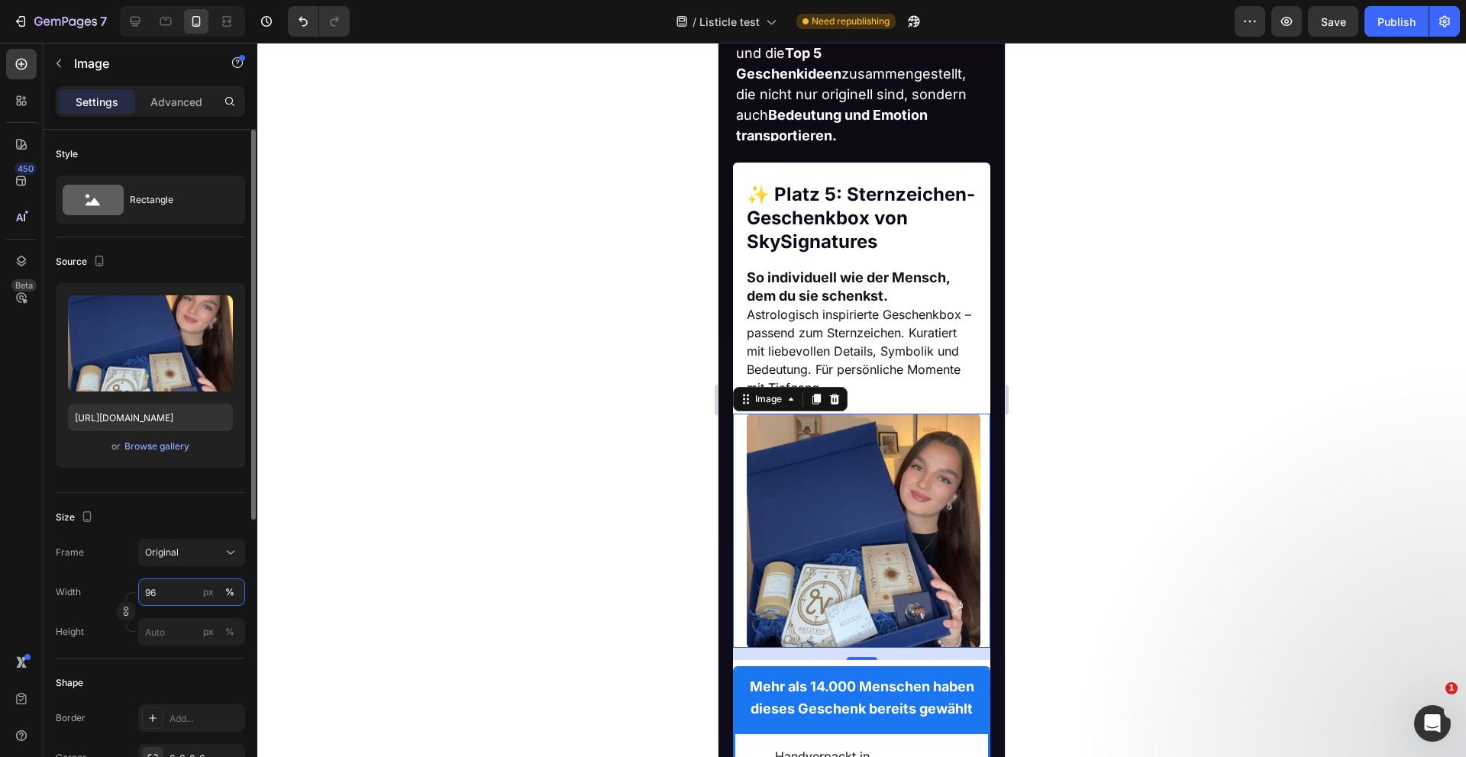
click at [153, 595] on input "96" at bounding box center [191, 592] width 107 height 27
click at [150, 592] on input "96" at bounding box center [191, 592] width 107 height 27
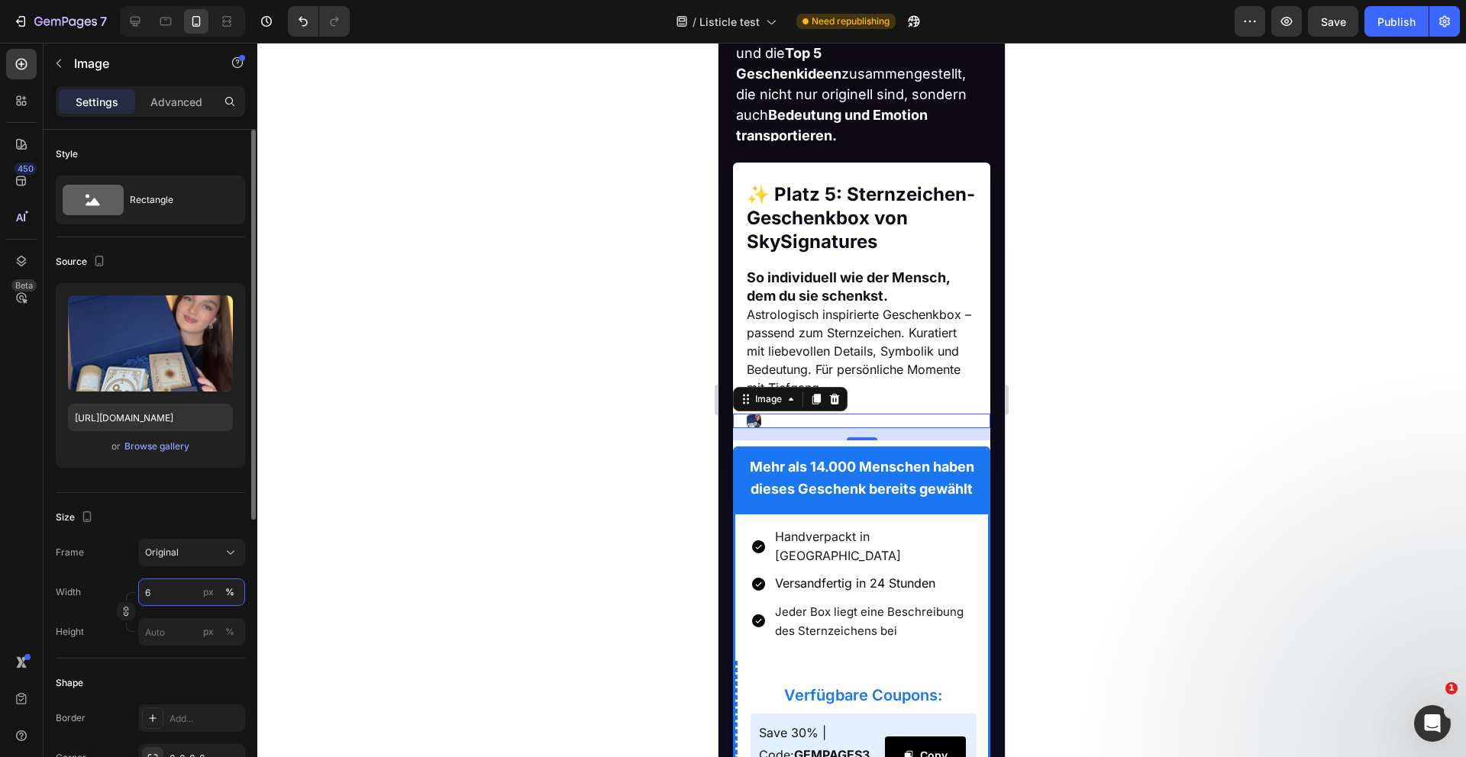
click at [169, 594] on input "6" at bounding box center [191, 592] width 107 height 27
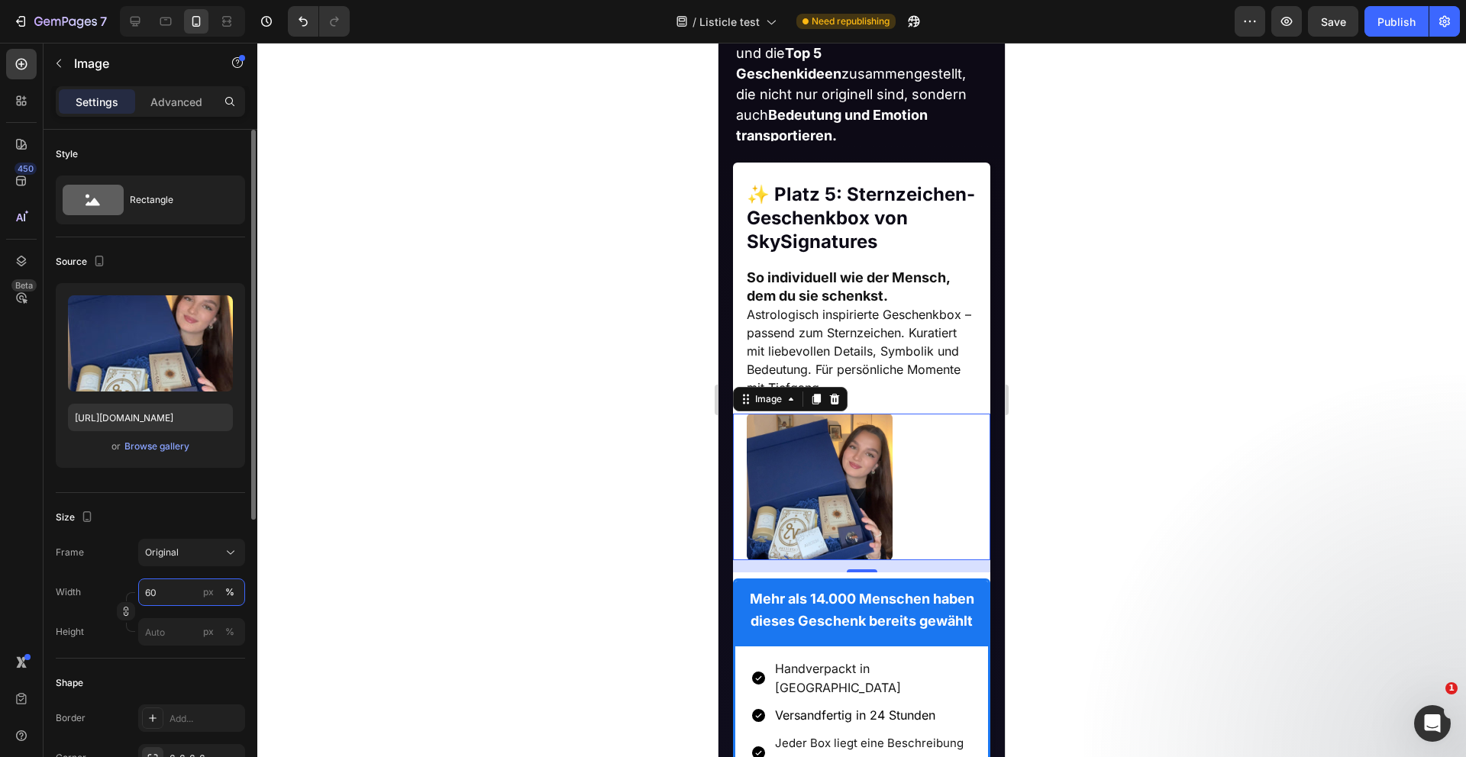
click at [168, 594] on input "60" at bounding box center [191, 592] width 107 height 27
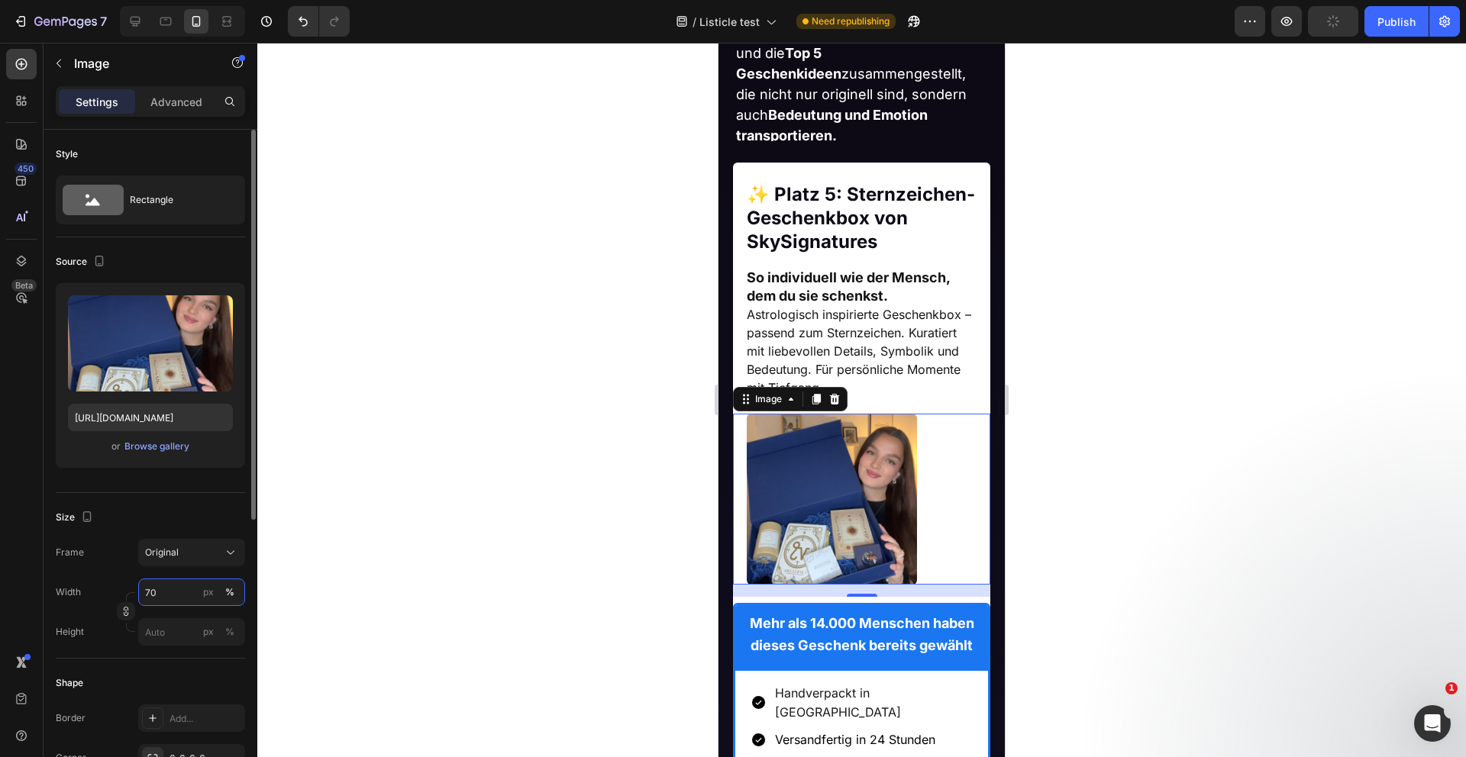
click at [141, 595] on input "70" at bounding box center [191, 592] width 107 height 27
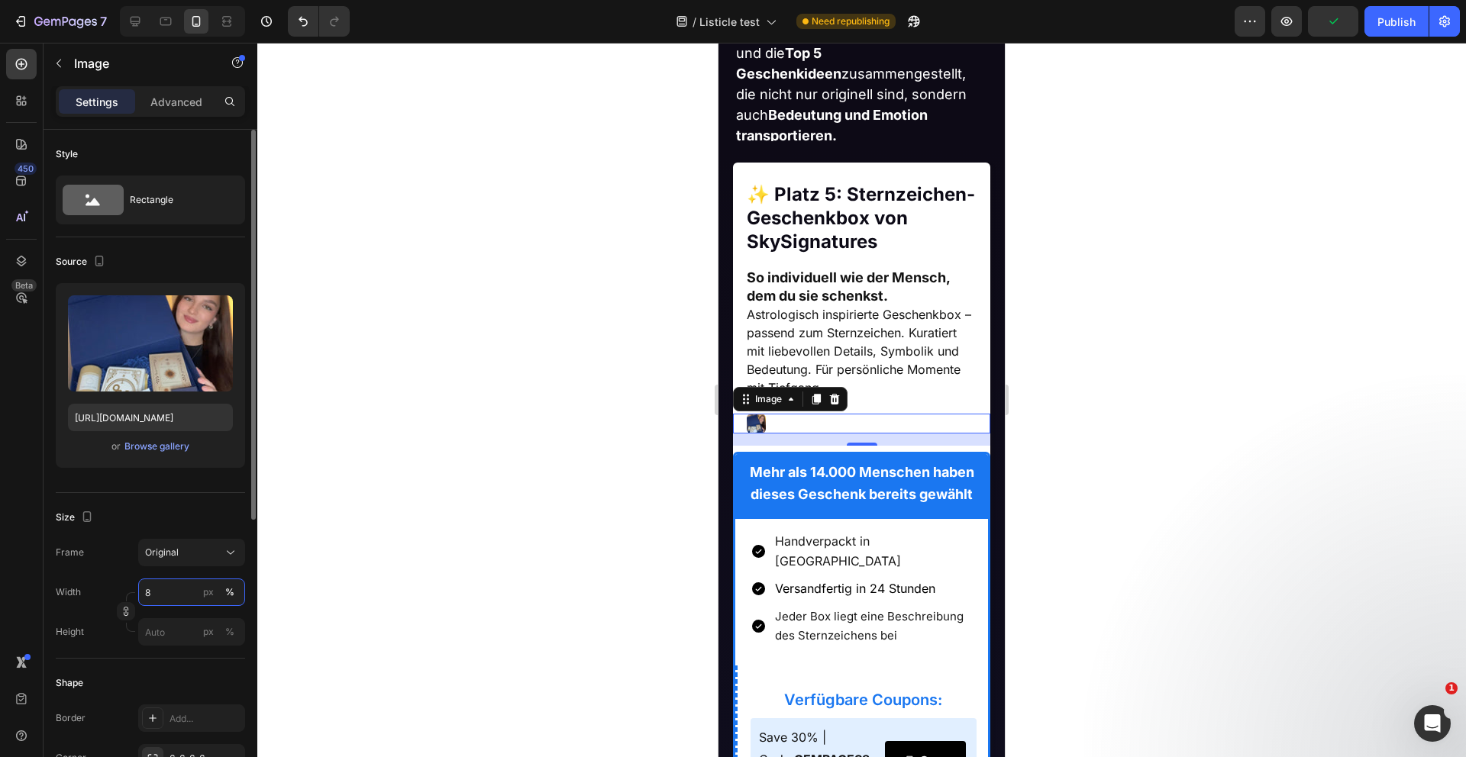
type input "80"
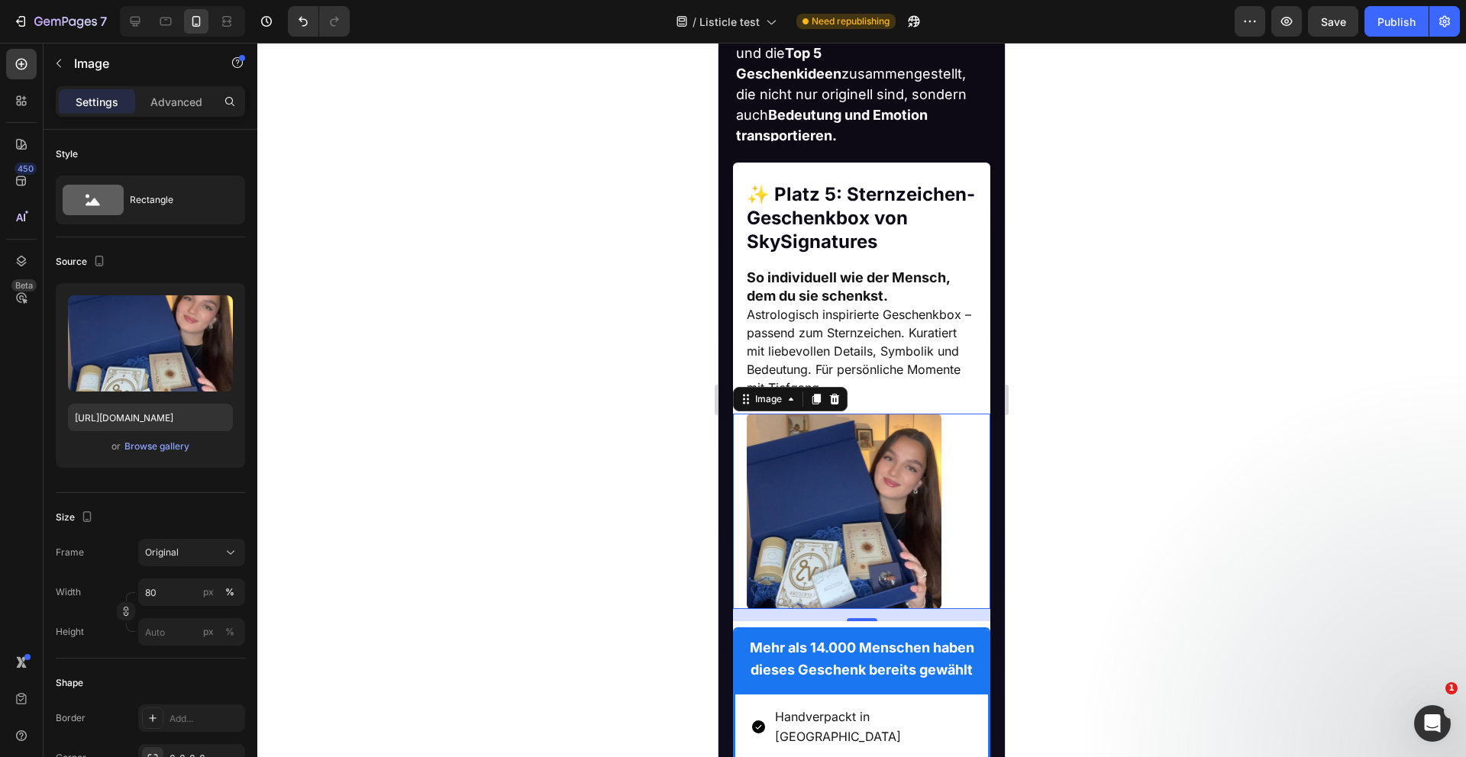
click at [386, 526] on div at bounding box center [861, 400] width 1208 height 715
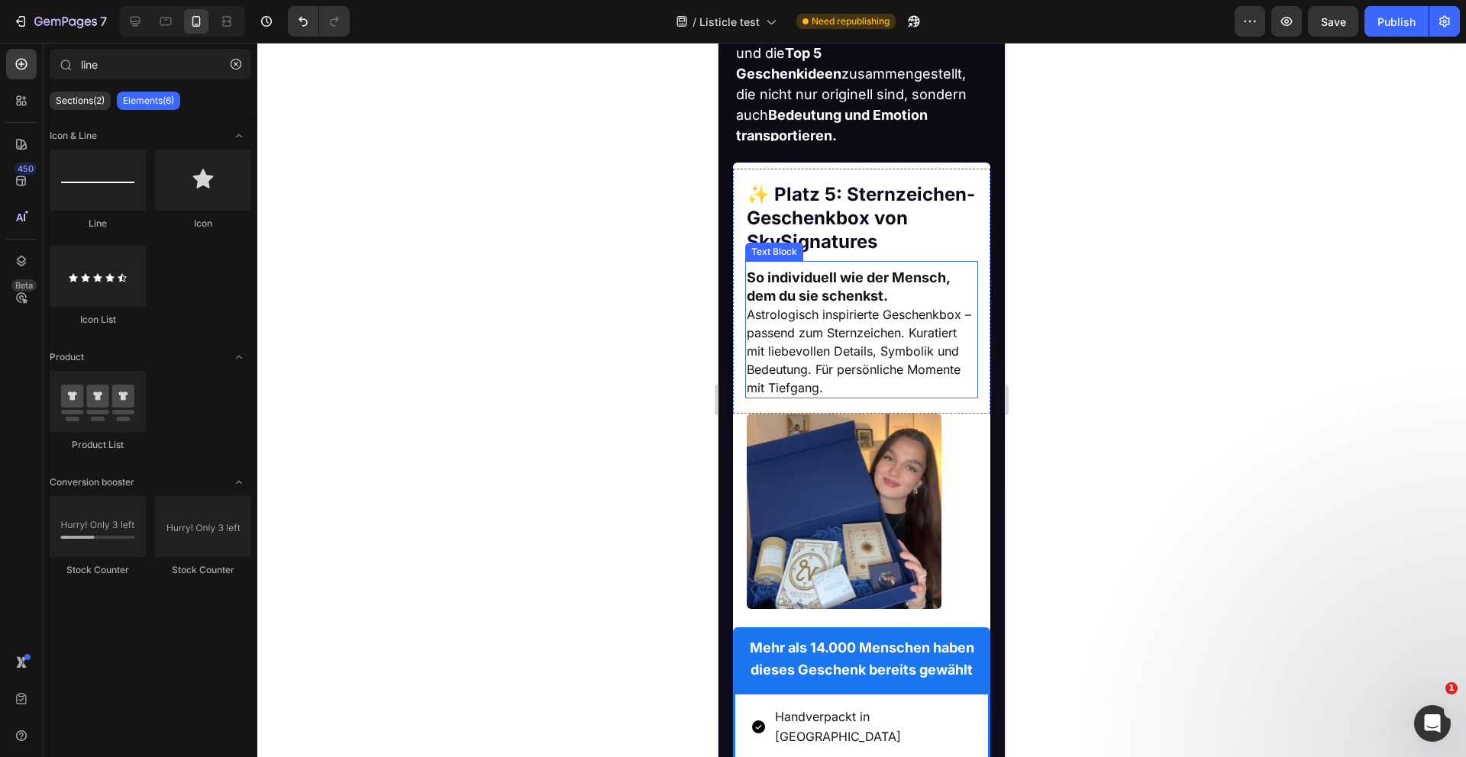
click at [855, 389] on p "Astrologisch inspirierte Geschenkbox – passend zum Sternzeichen. Kuratiert mit …" at bounding box center [862, 351] width 231 height 92
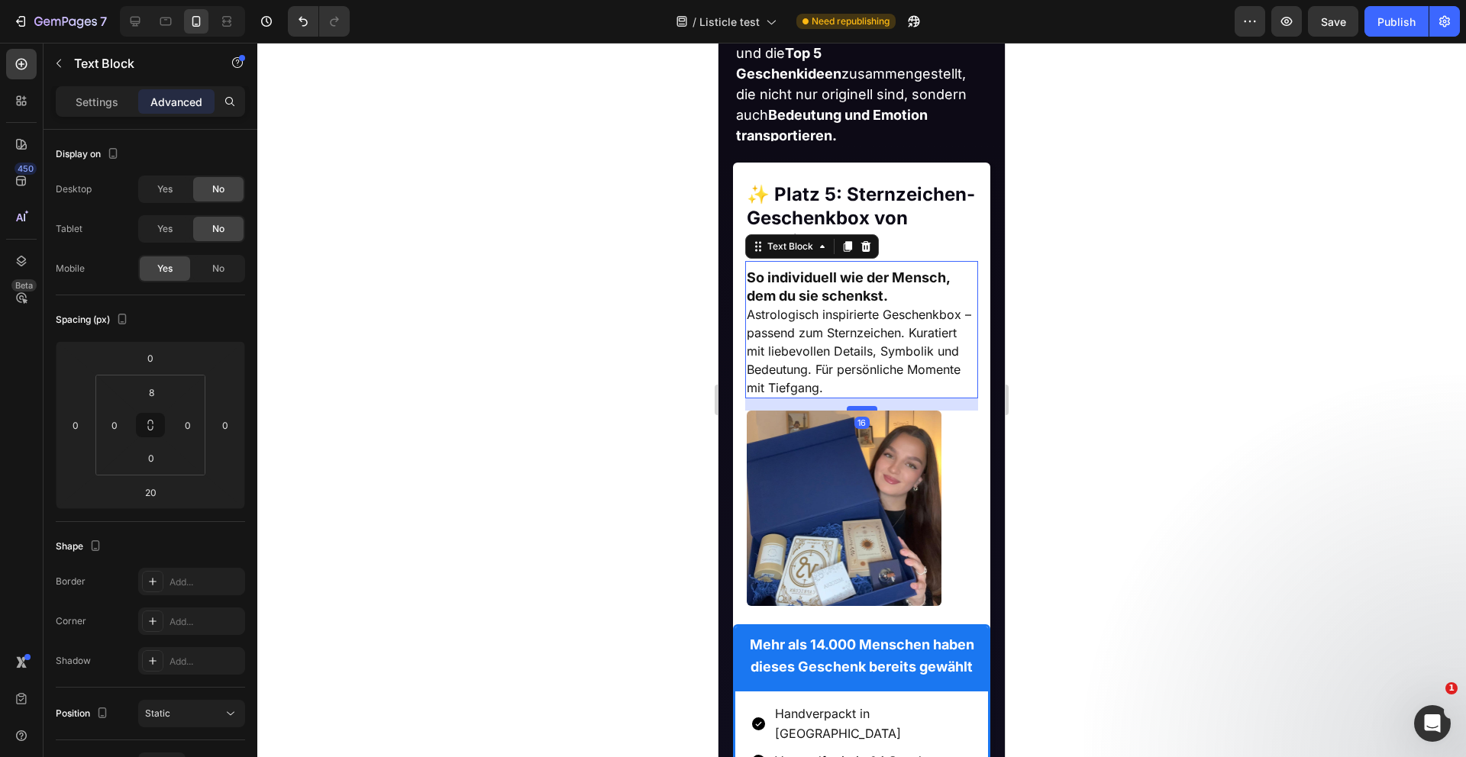
click at [857, 411] on div at bounding box center [862, 408] width 31 height 5
type input "16"
click at [637, 470] on div at bounding box center [861, 400] width 1208 height 715
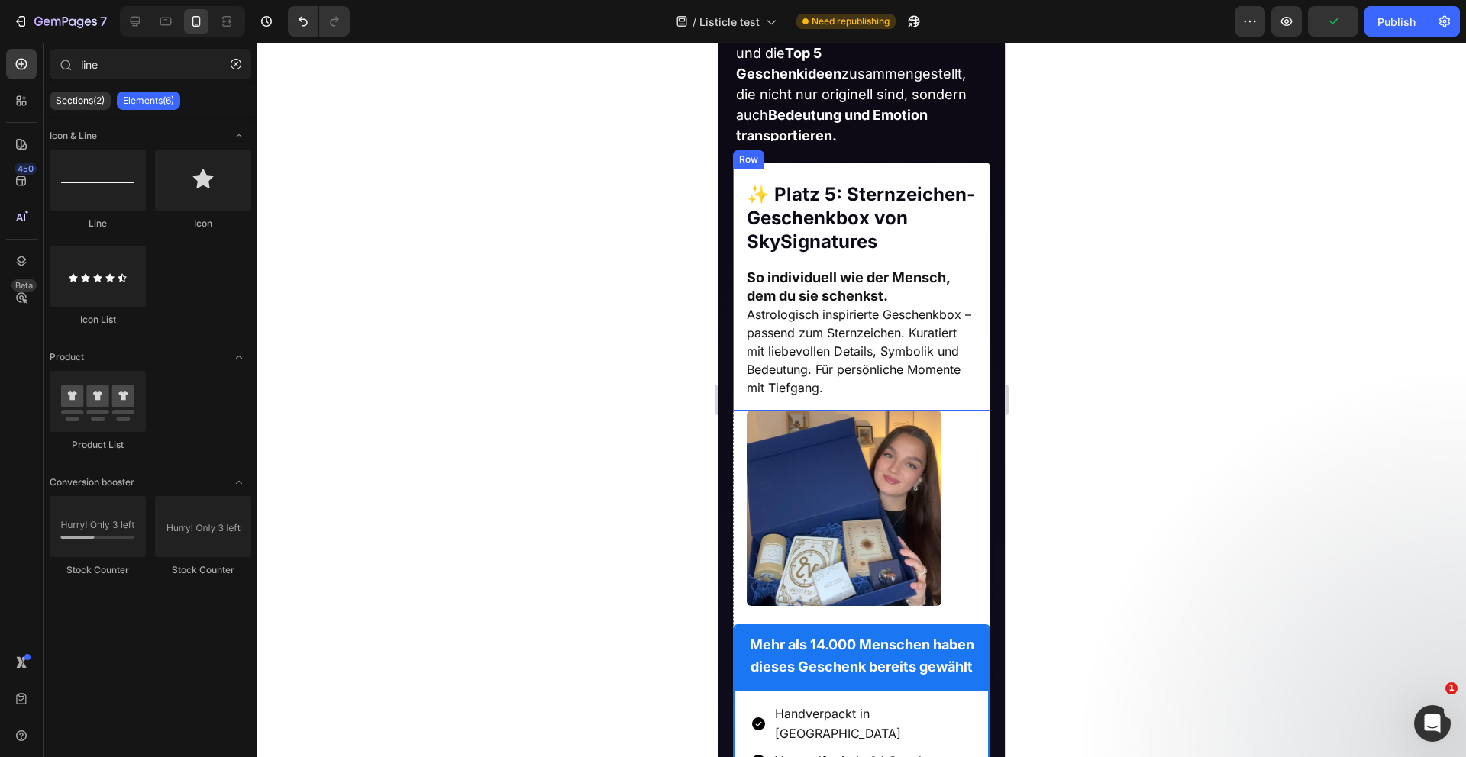
click at [899, 175] on div "✨ Platz 5: Sternzeichen-Geschenkbox von SkySignatures Heading ⁠⁠⁠⁠⁠⁠⁠ ✨ Platz 5…" at bounding box center [862, 290] width 258 height 243
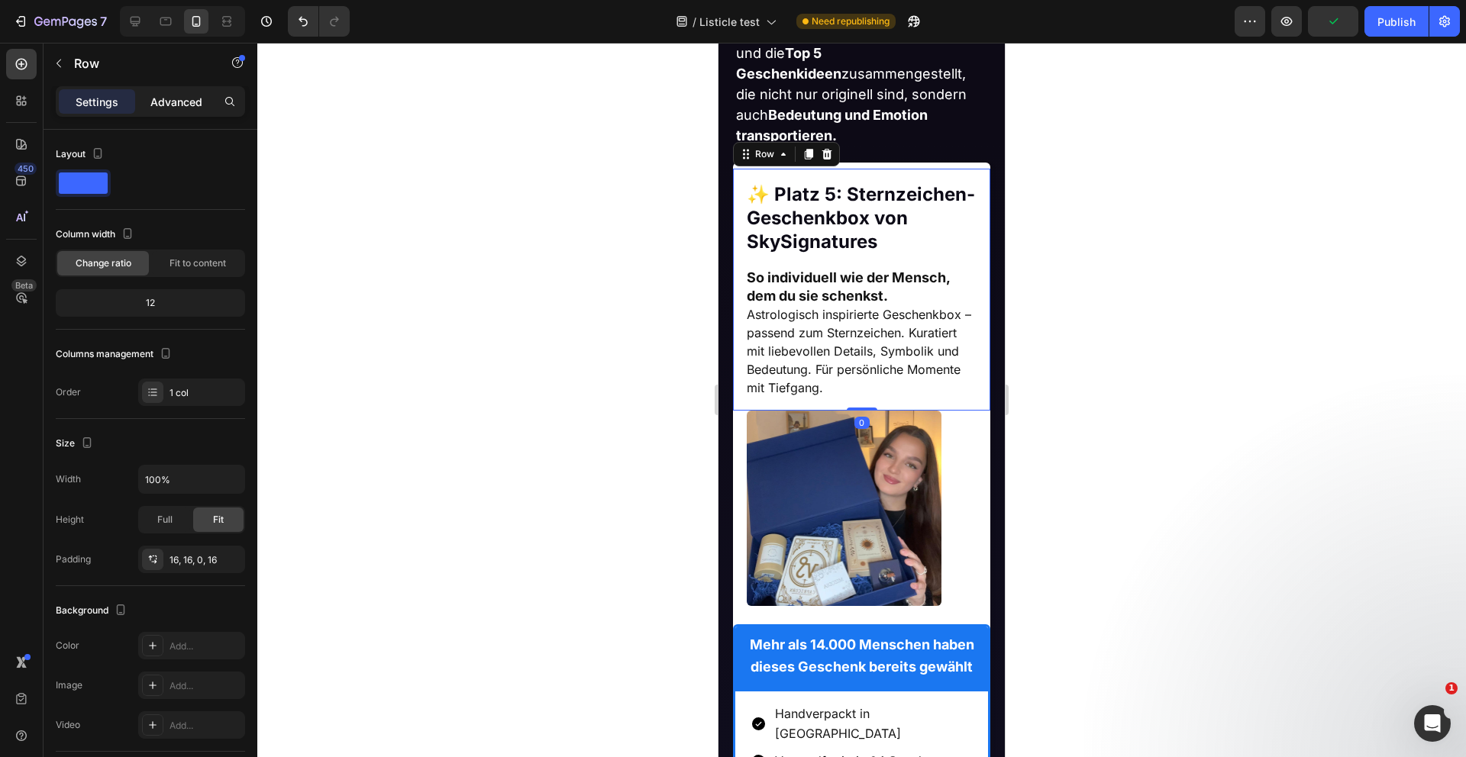
click at [174, 102] on p "Advanced" at bounding box center [176, 102] width 52 height 16
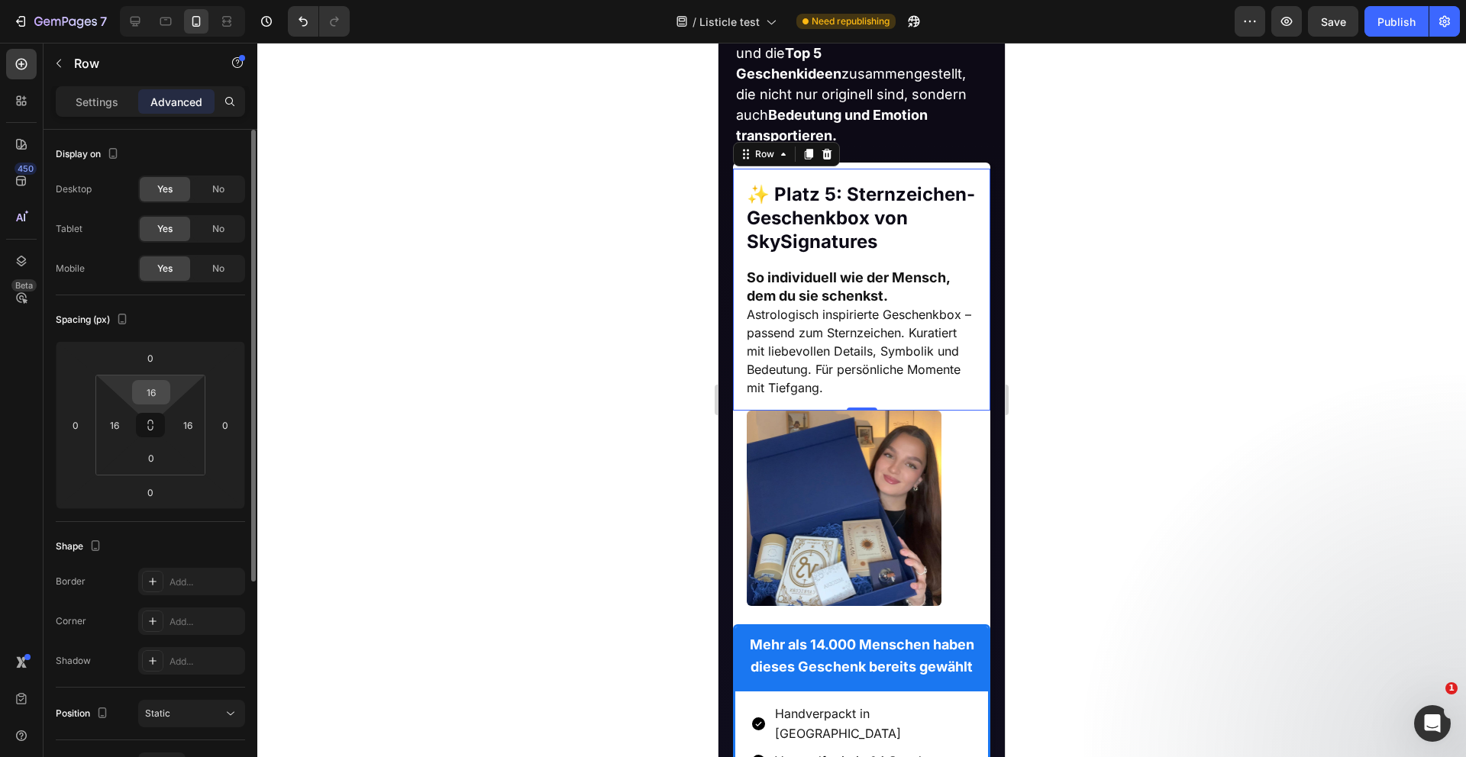
click at [157, 398] on input "16" at bounding box center [151, 392] width 31 height 23
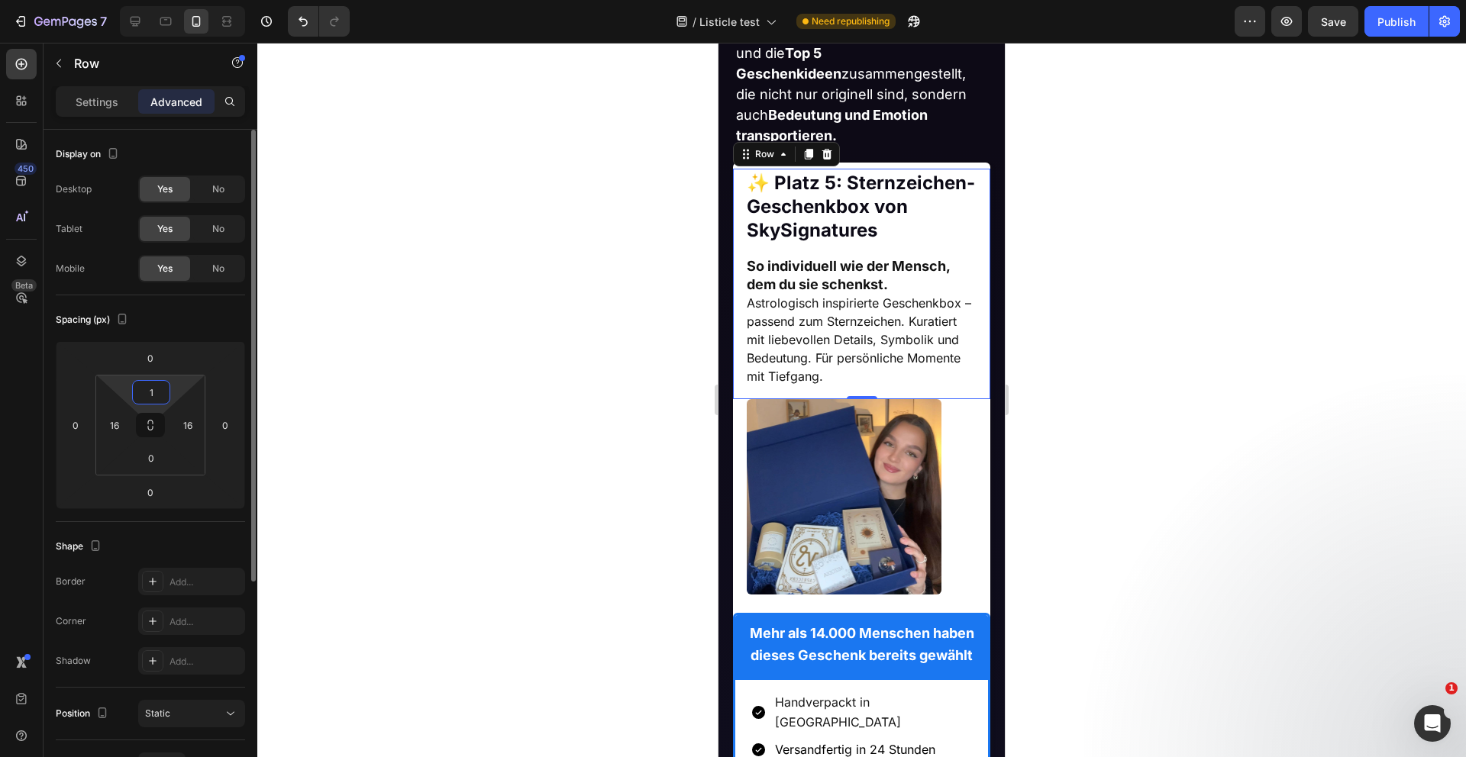
type input "12"
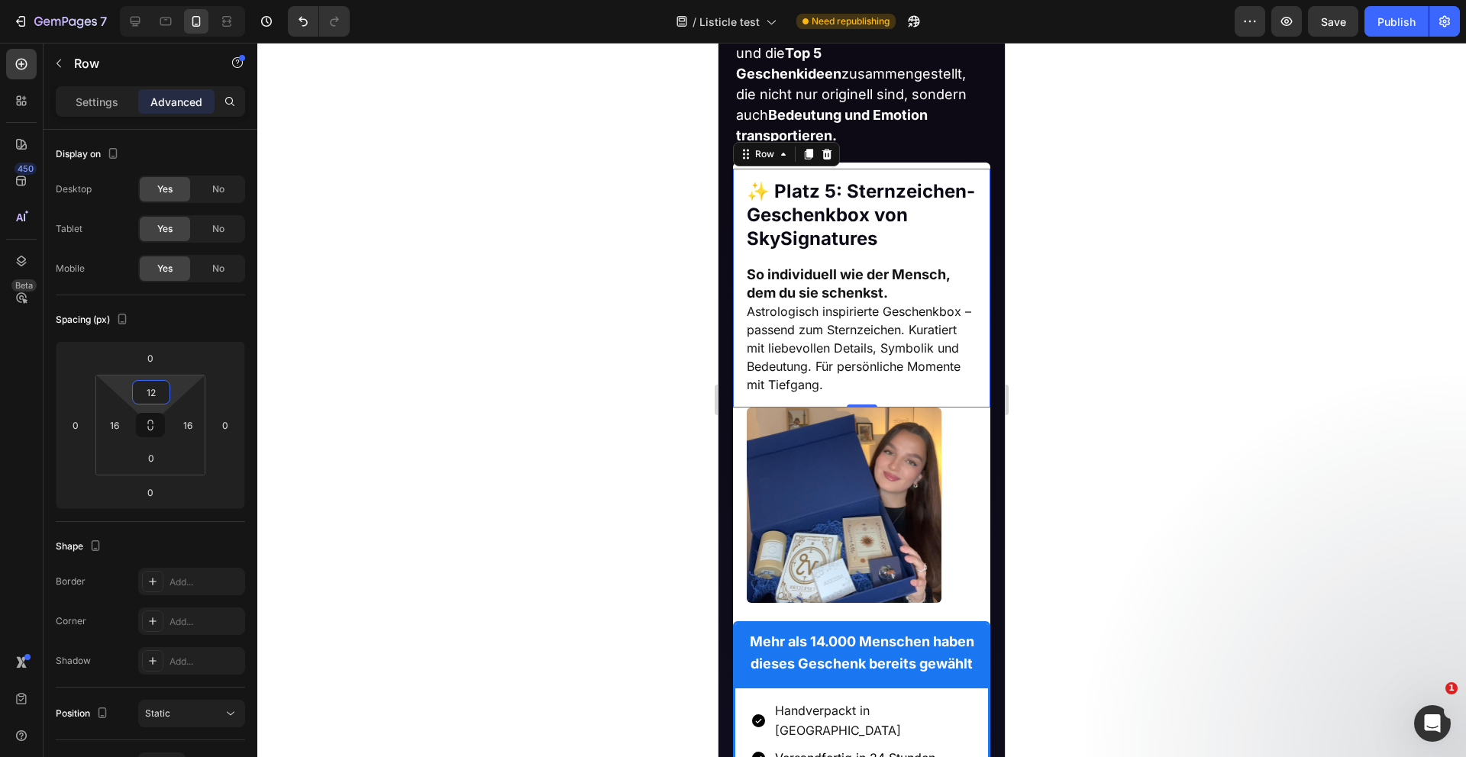
click at [399, 334] on div at bounding box center [861, 400] width 1208 height 715
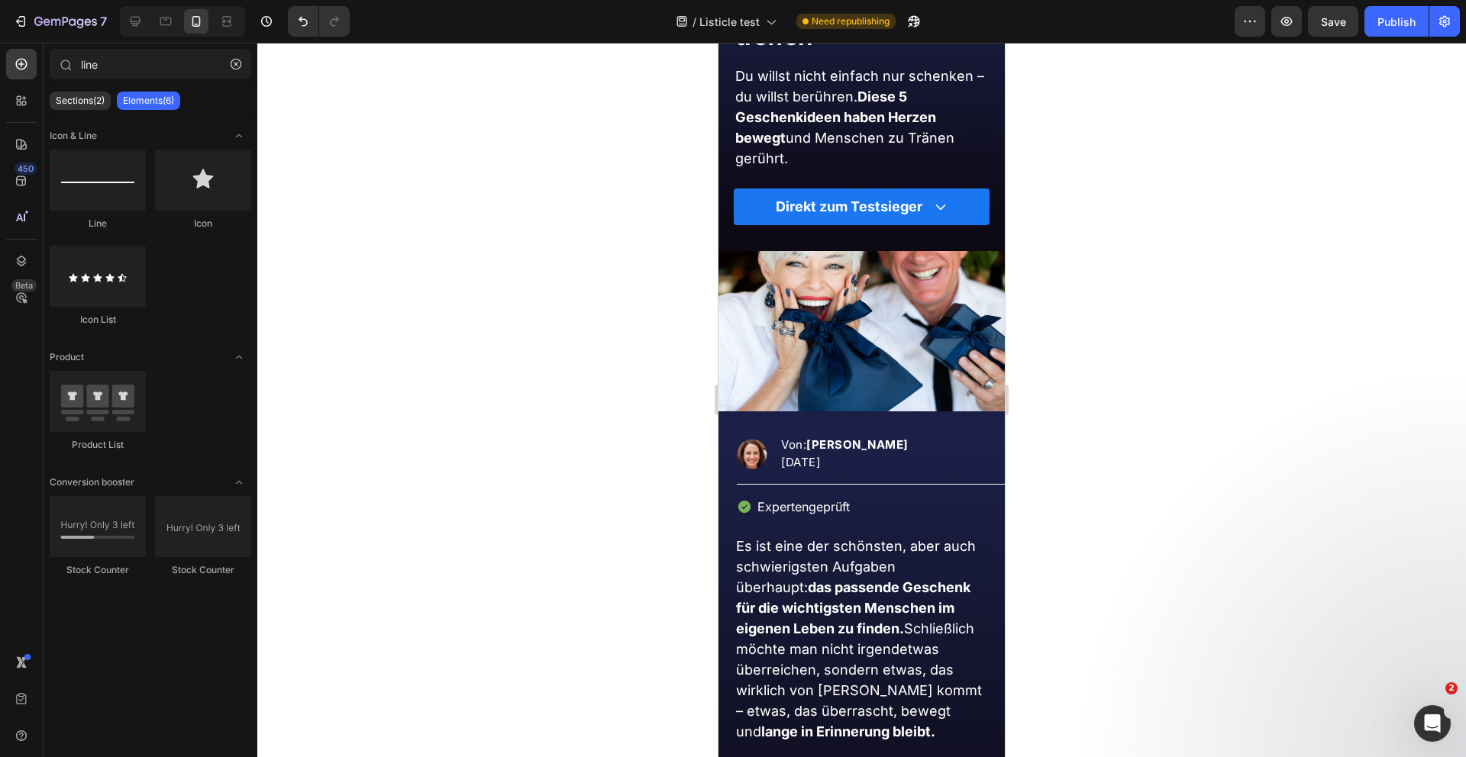
scroll to position [166, 0]
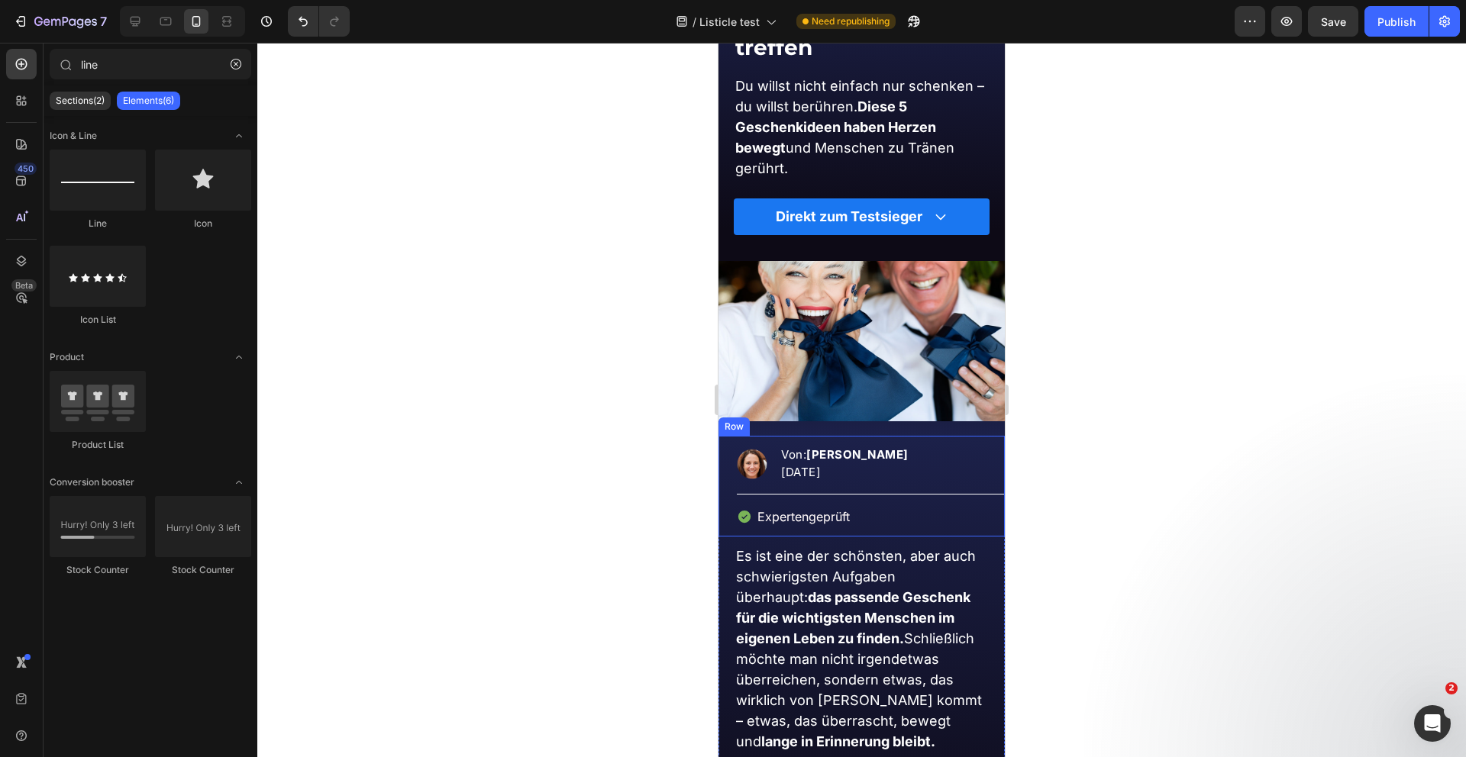
click at [947, 439] on div "Image Von: Kathrin van Vler 05.08.2025 Text block Advanced list Title Line Expe…" at bounding box center [861, 486] width 286 height 100
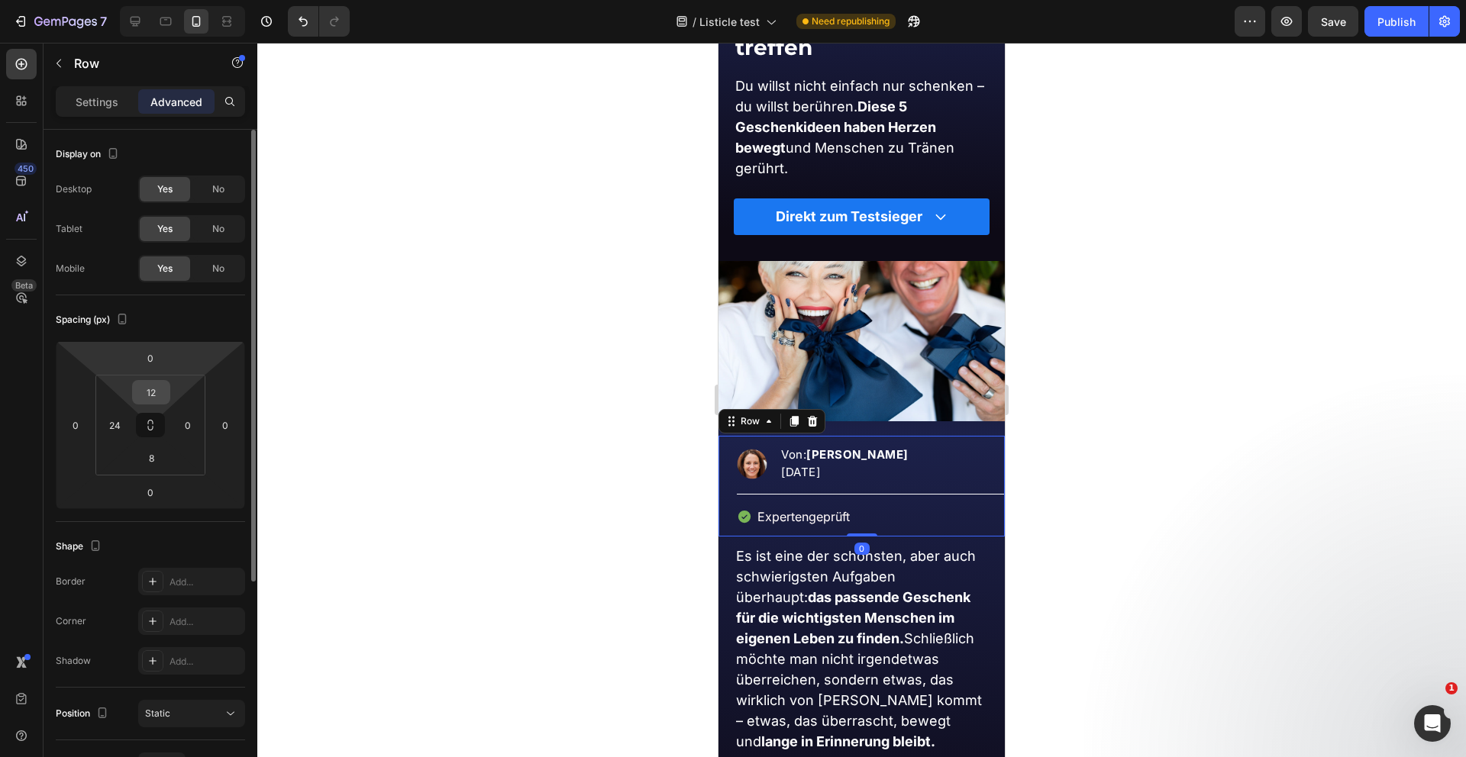
click at [157, 399] on input "12" at bounding box center [151, 392] width 31 height 23
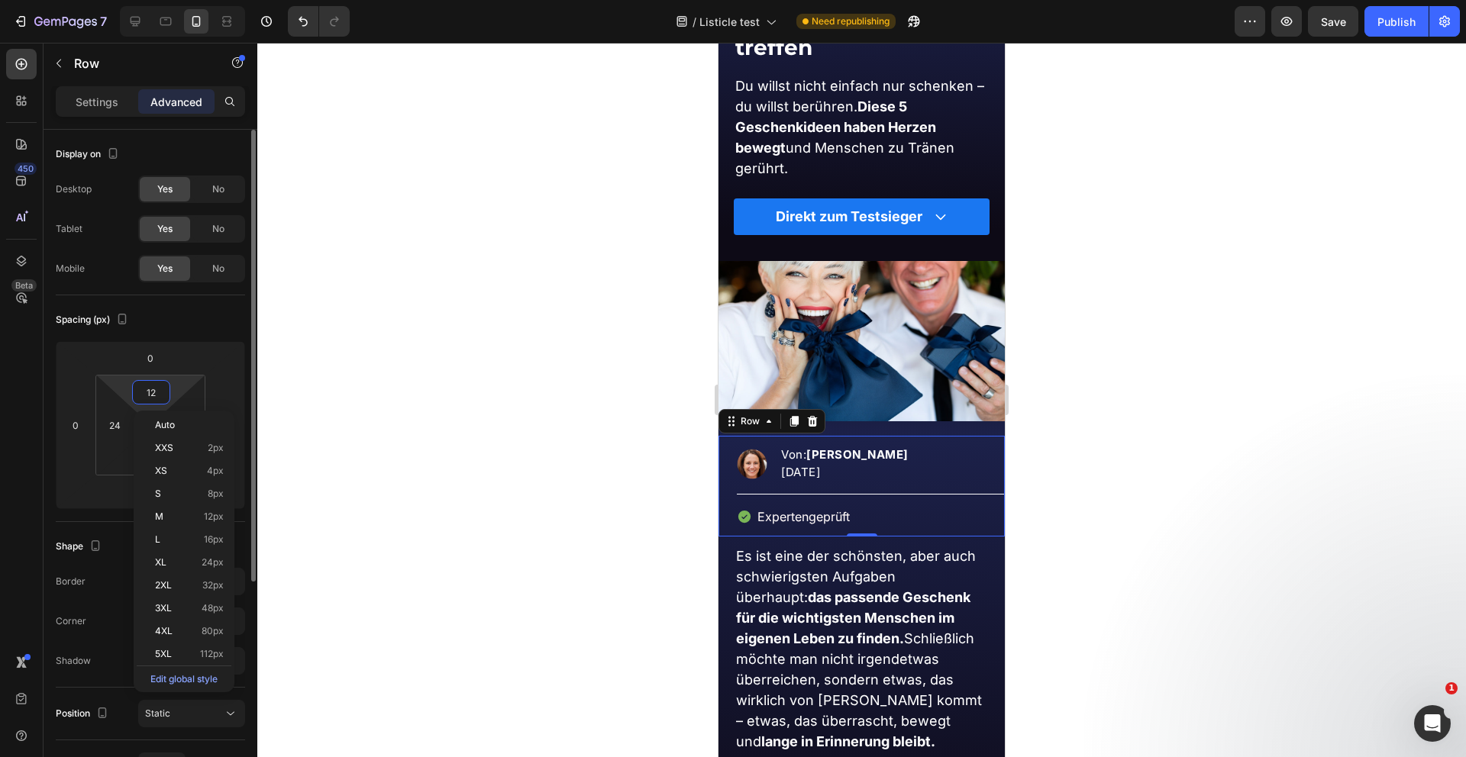
type input "4"
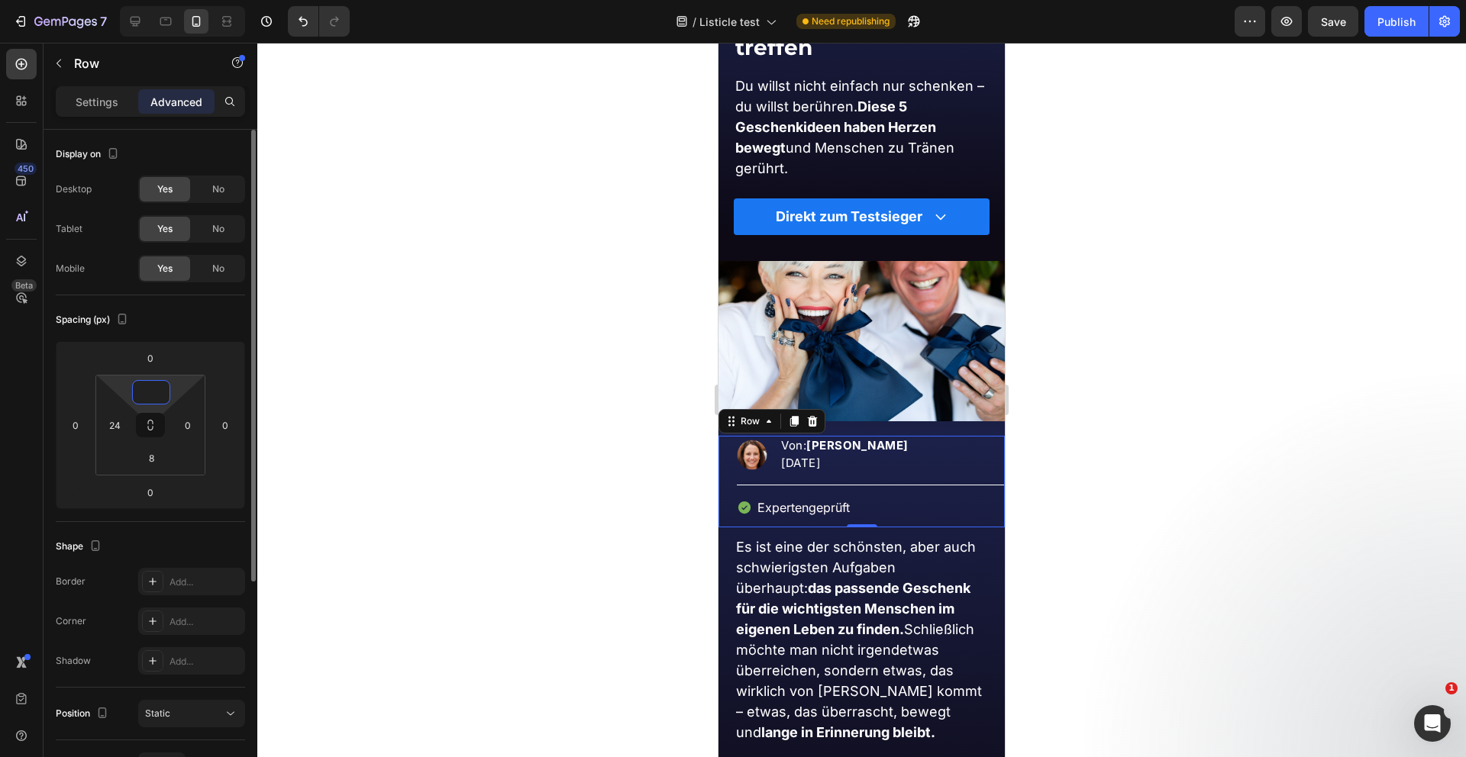
type input "8"
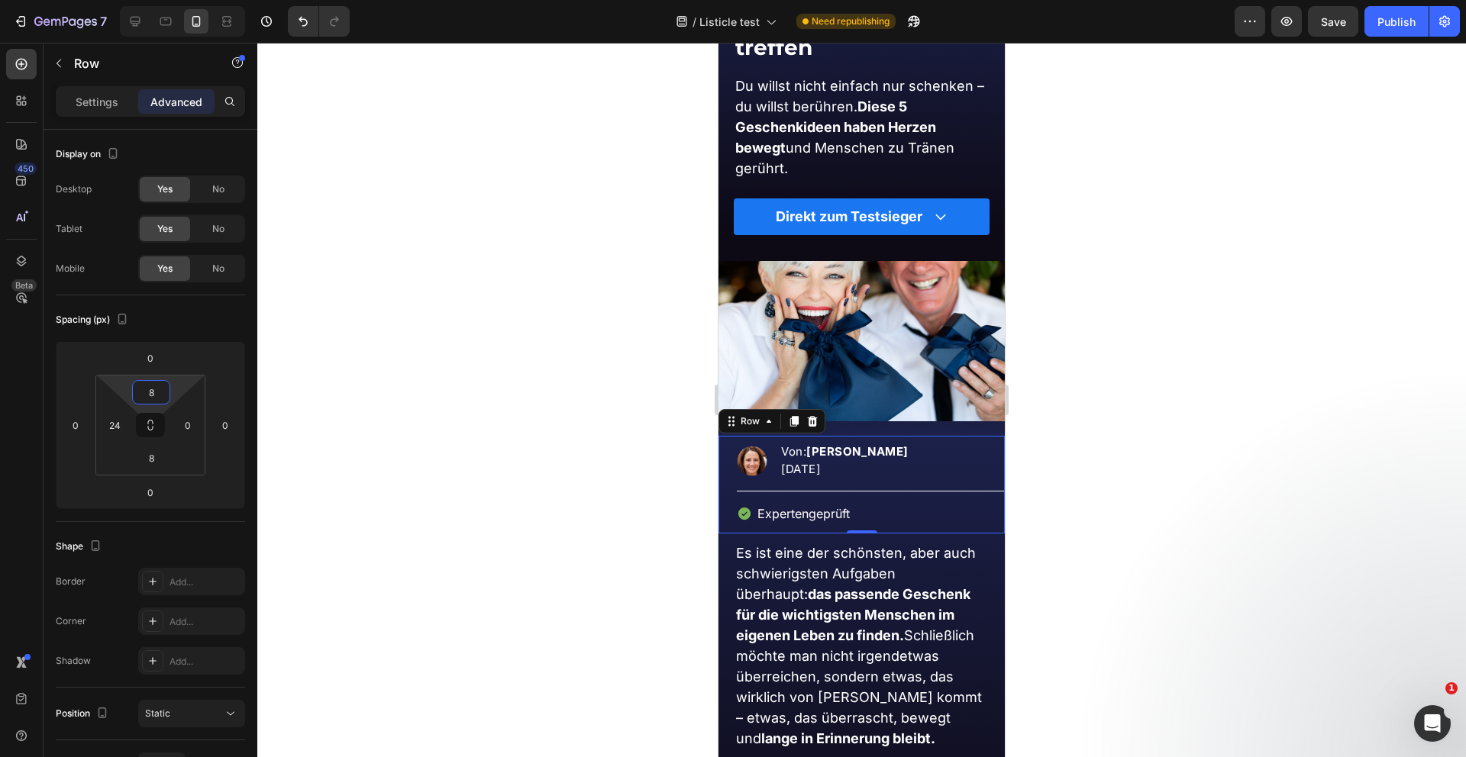
click at [437, 399] on div at bounding box center [861, 400] width 1208 height 715
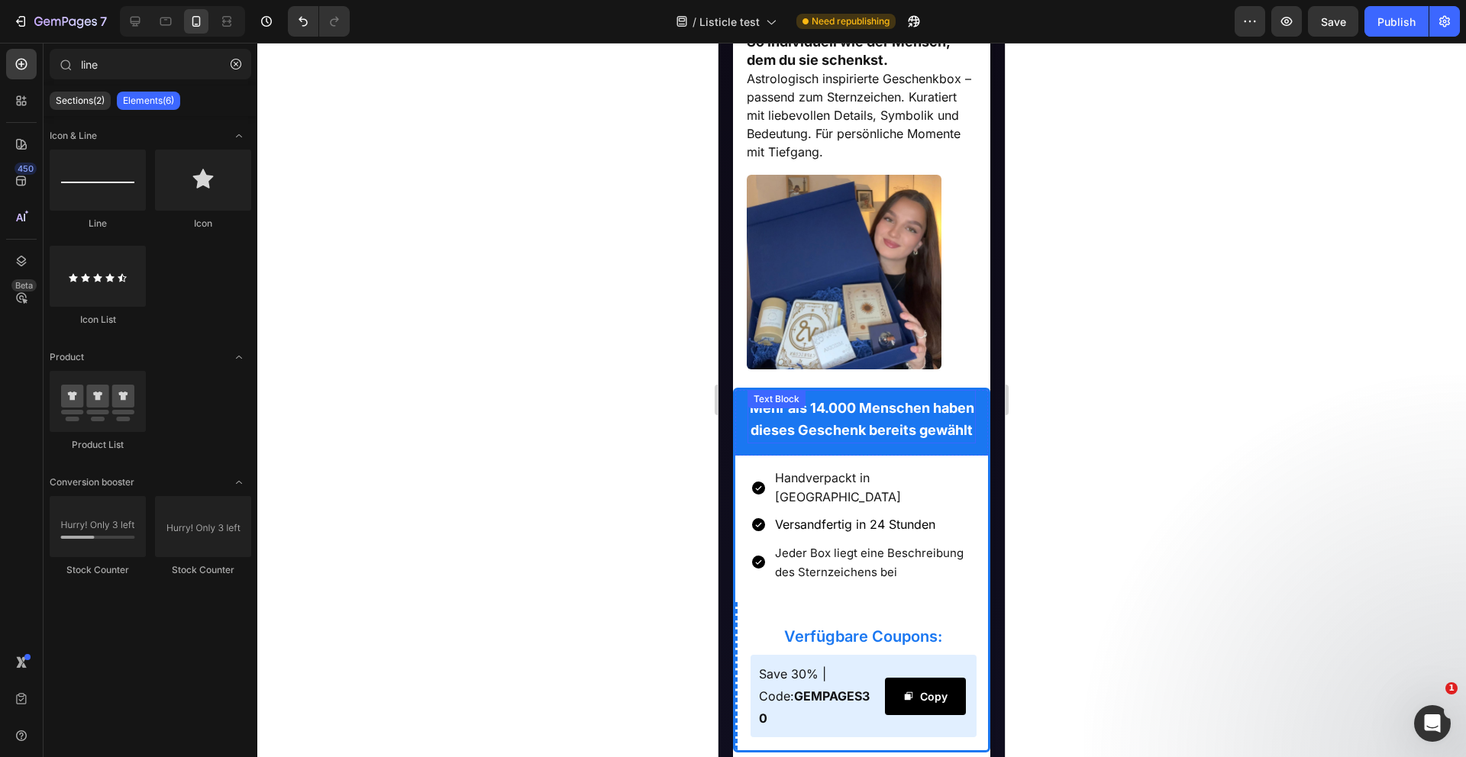
scroll to position [1323, 0]
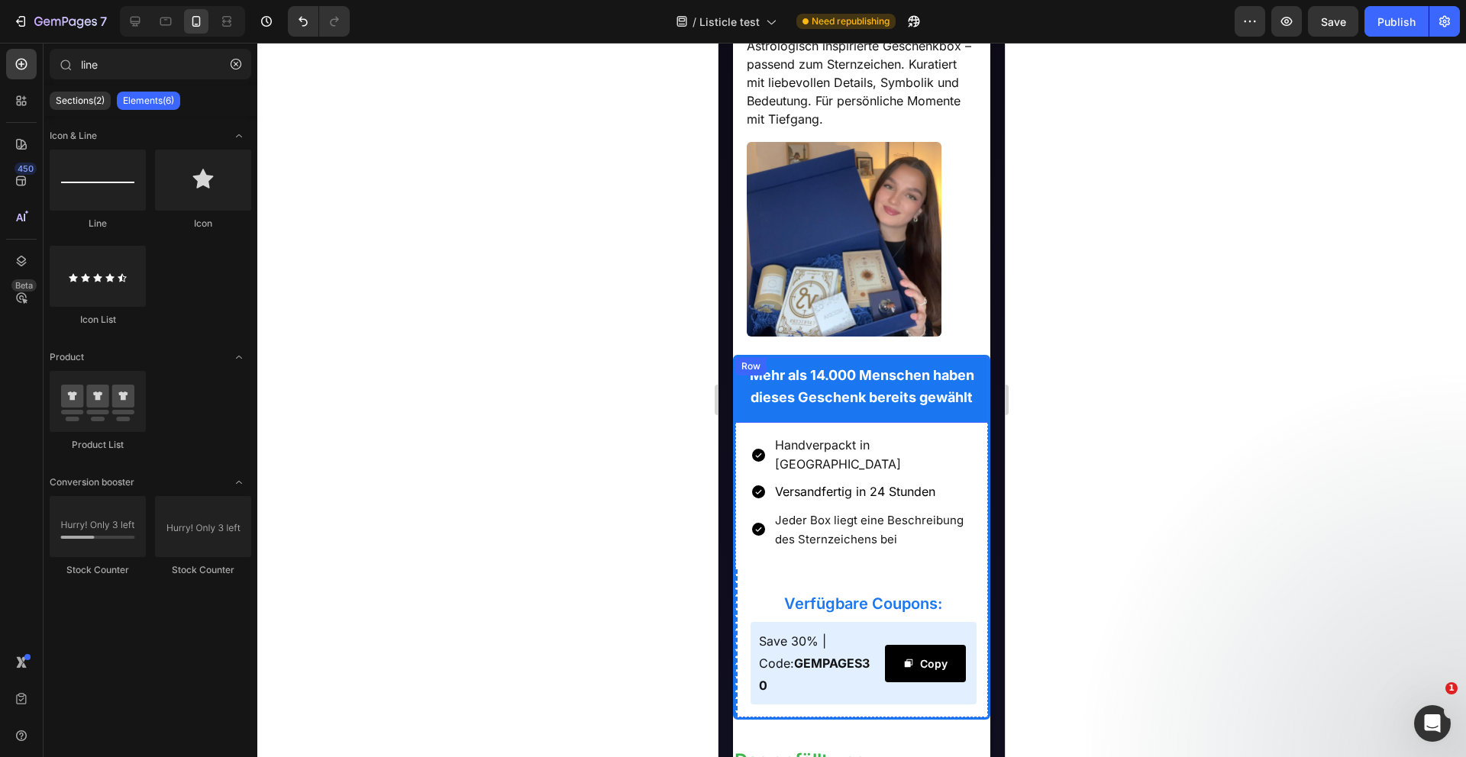
click at [744, 371] on div "Row" at bounding box center [750, 367] width 25 height 14
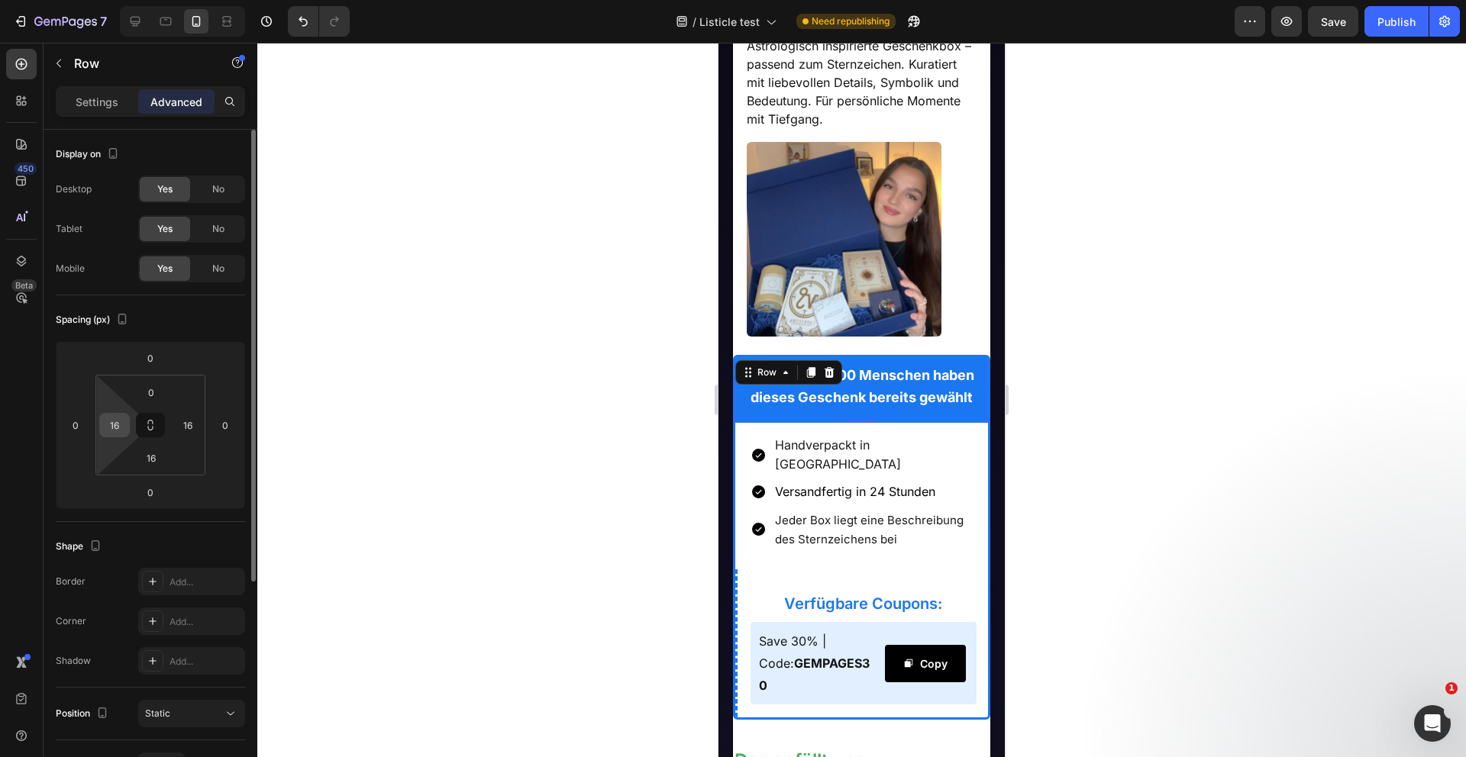
click at [115, 420] on input "16" at bounding box center [114, 425] width 23 height 23
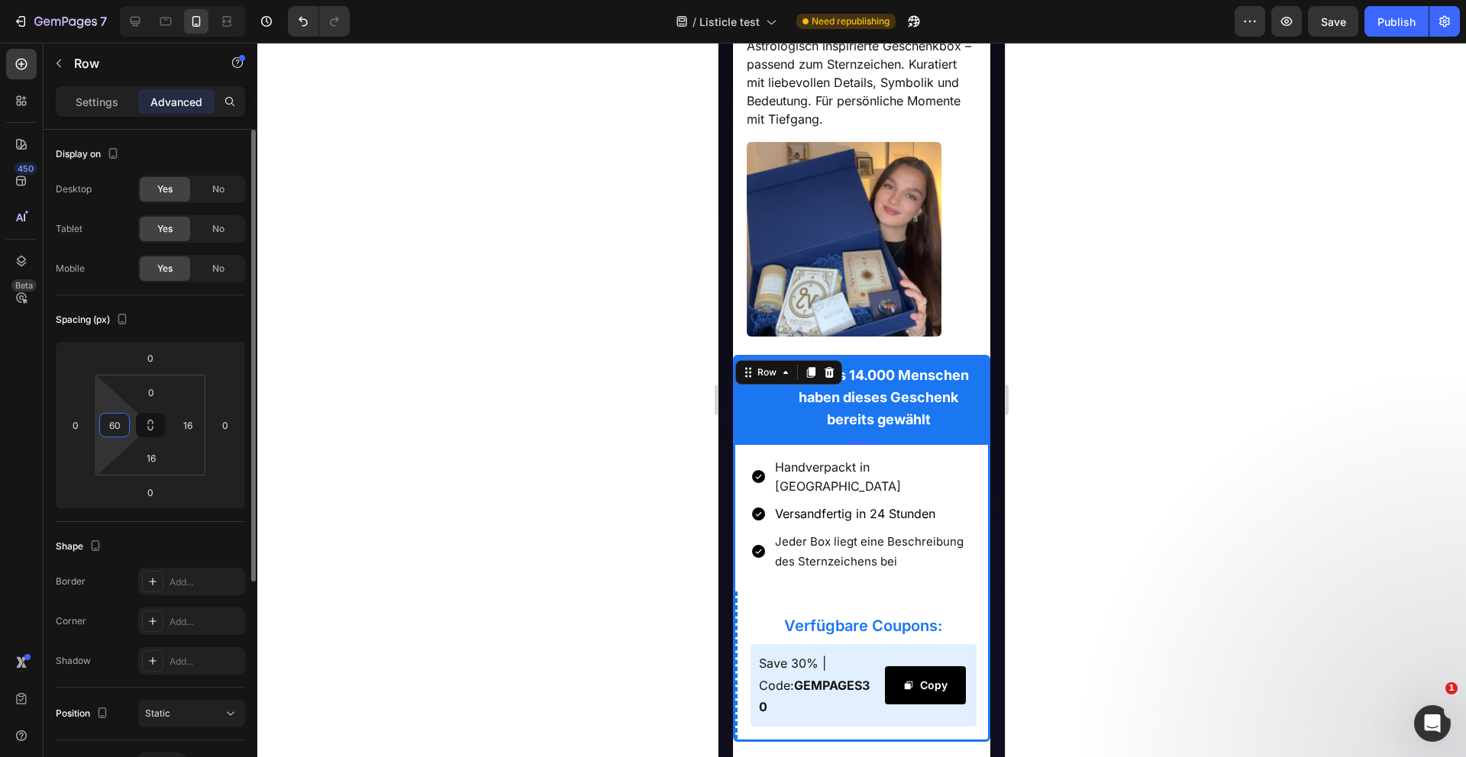
type input "6"
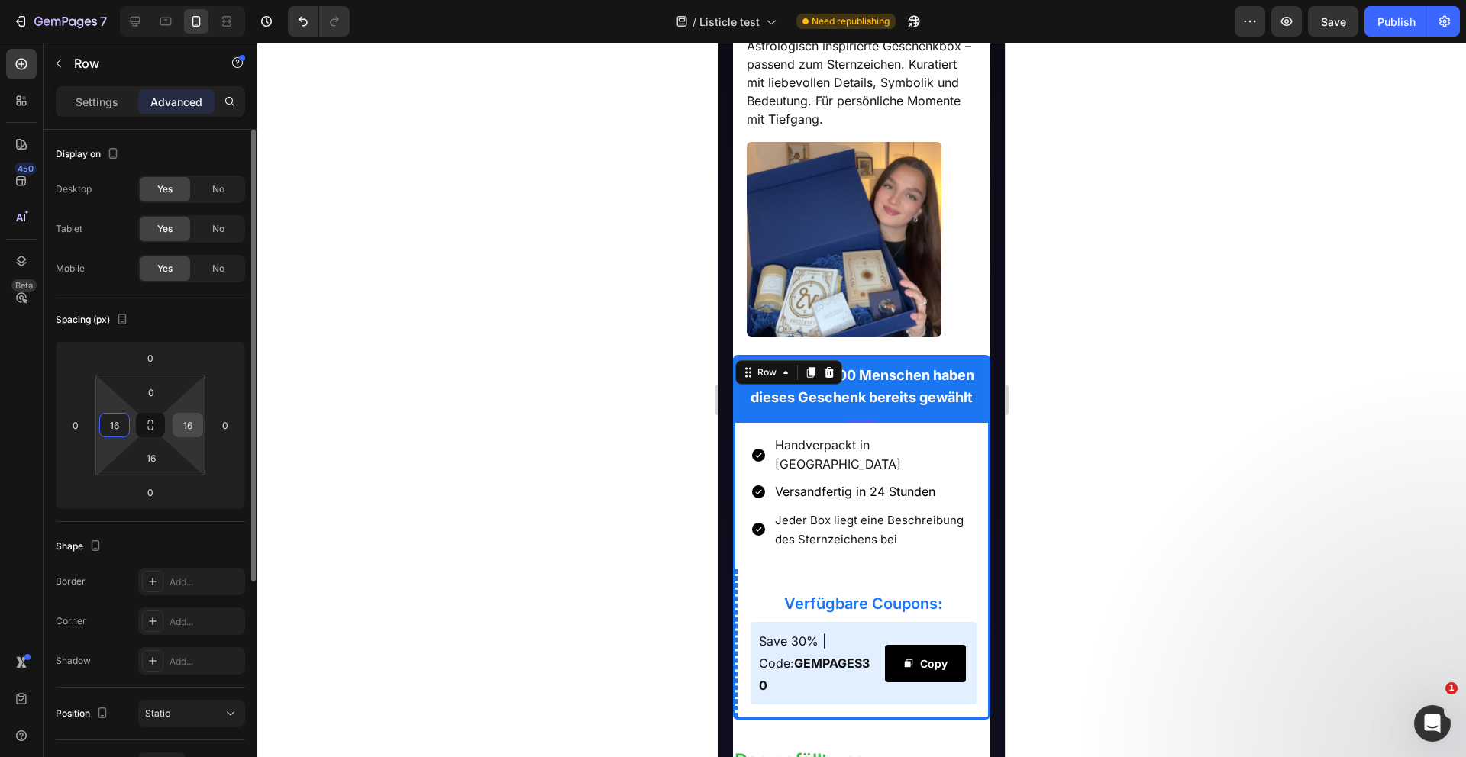
type input "1"
click at [754, 374] on div "Row" at bounding box center [766, 373] width 25 height 14
type input "0"
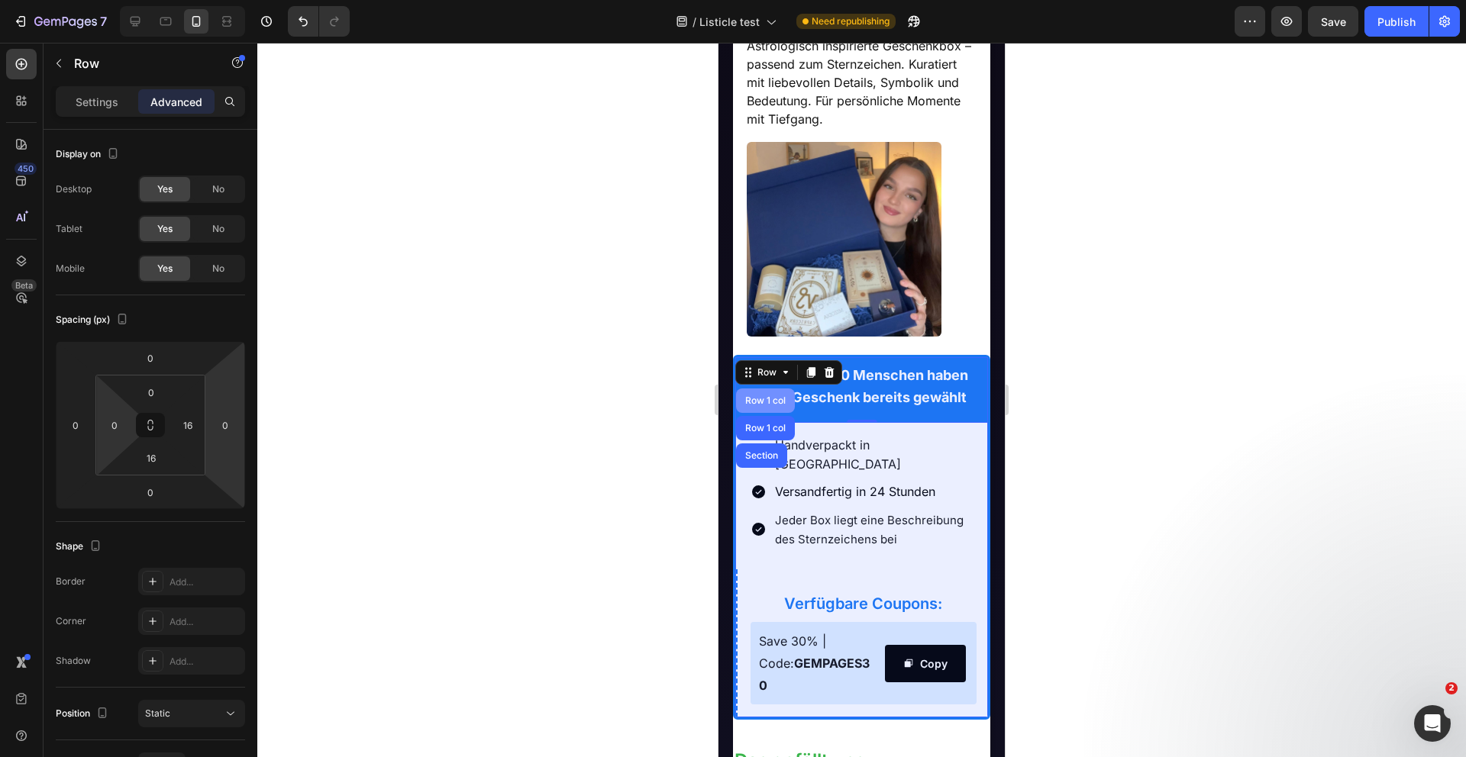
click at [758, 405] on div "Row 1 col" at bounding box center [765, 400] width 47 height 9
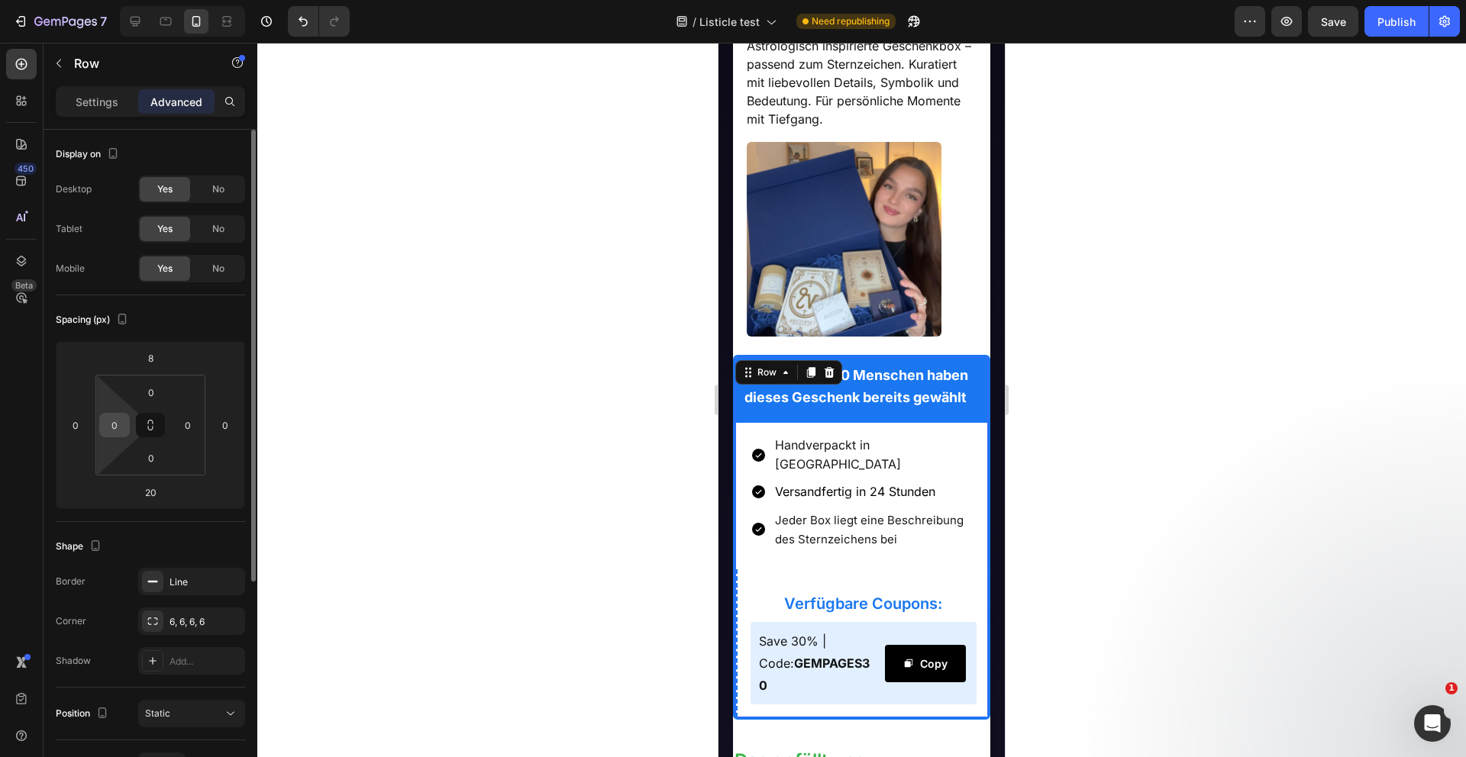
click at [119, 428] on input "0" at bounding box center [114, 425] width 23 height 23
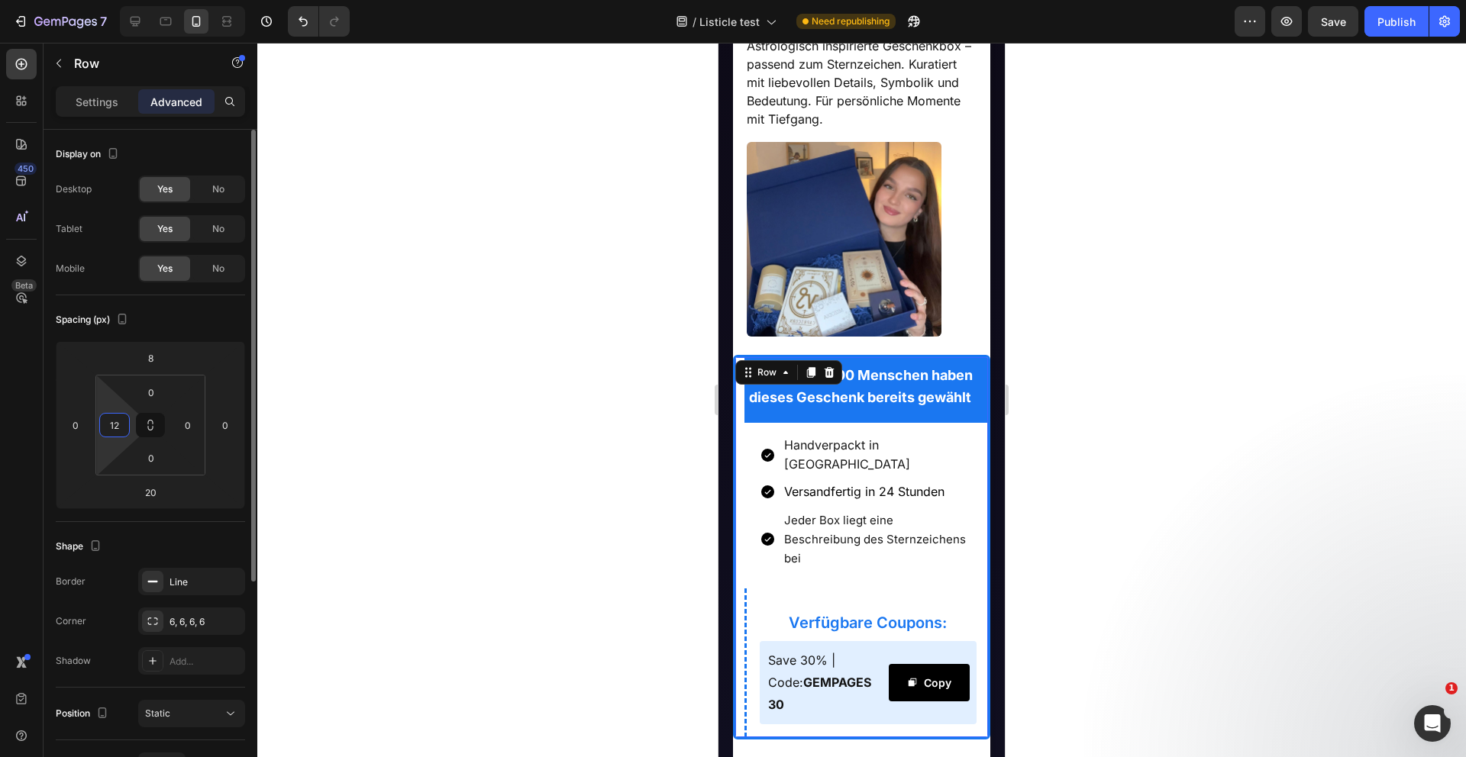
type input "1"
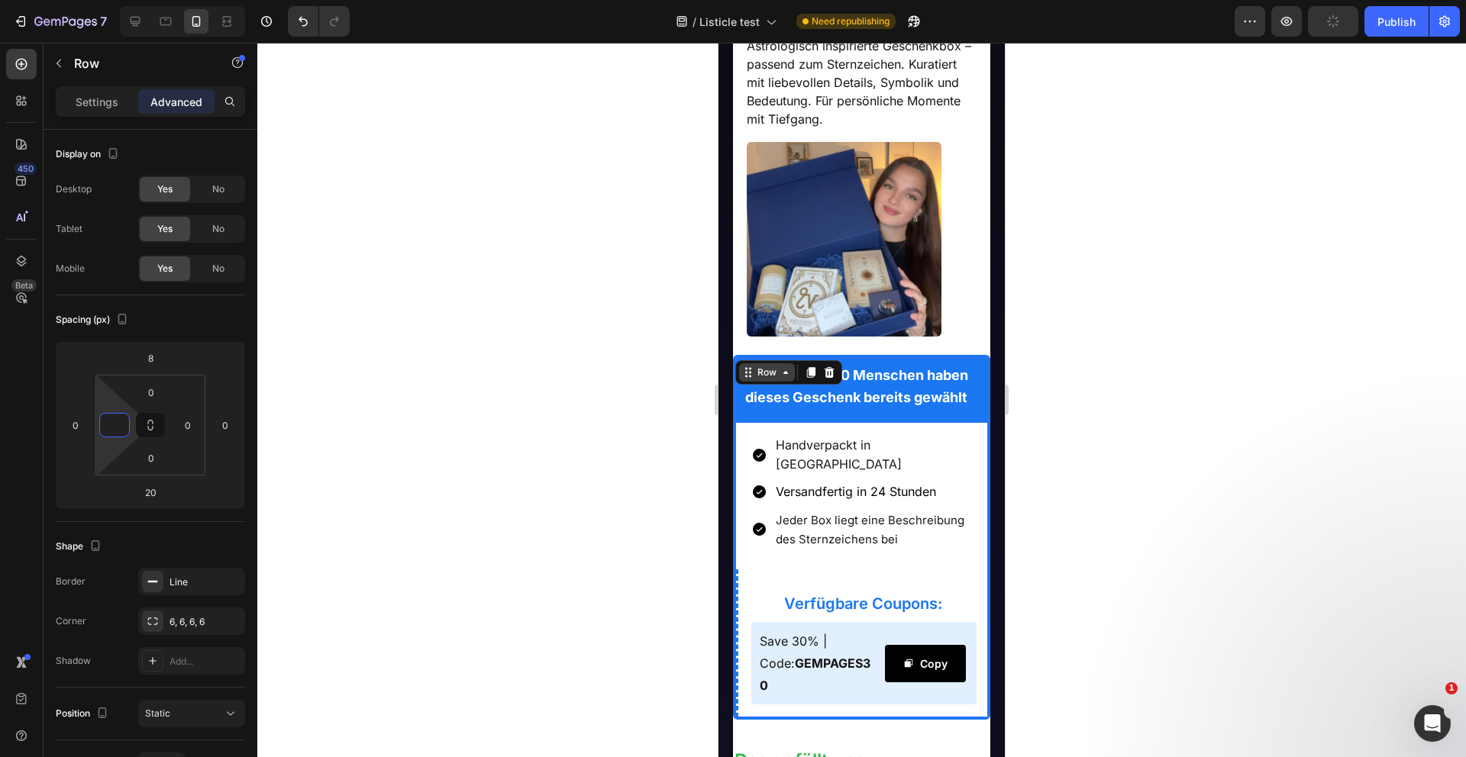
click at [765, 373] on div "Row" at bounding box center [766, 373] width 25 height 14
type input "0"
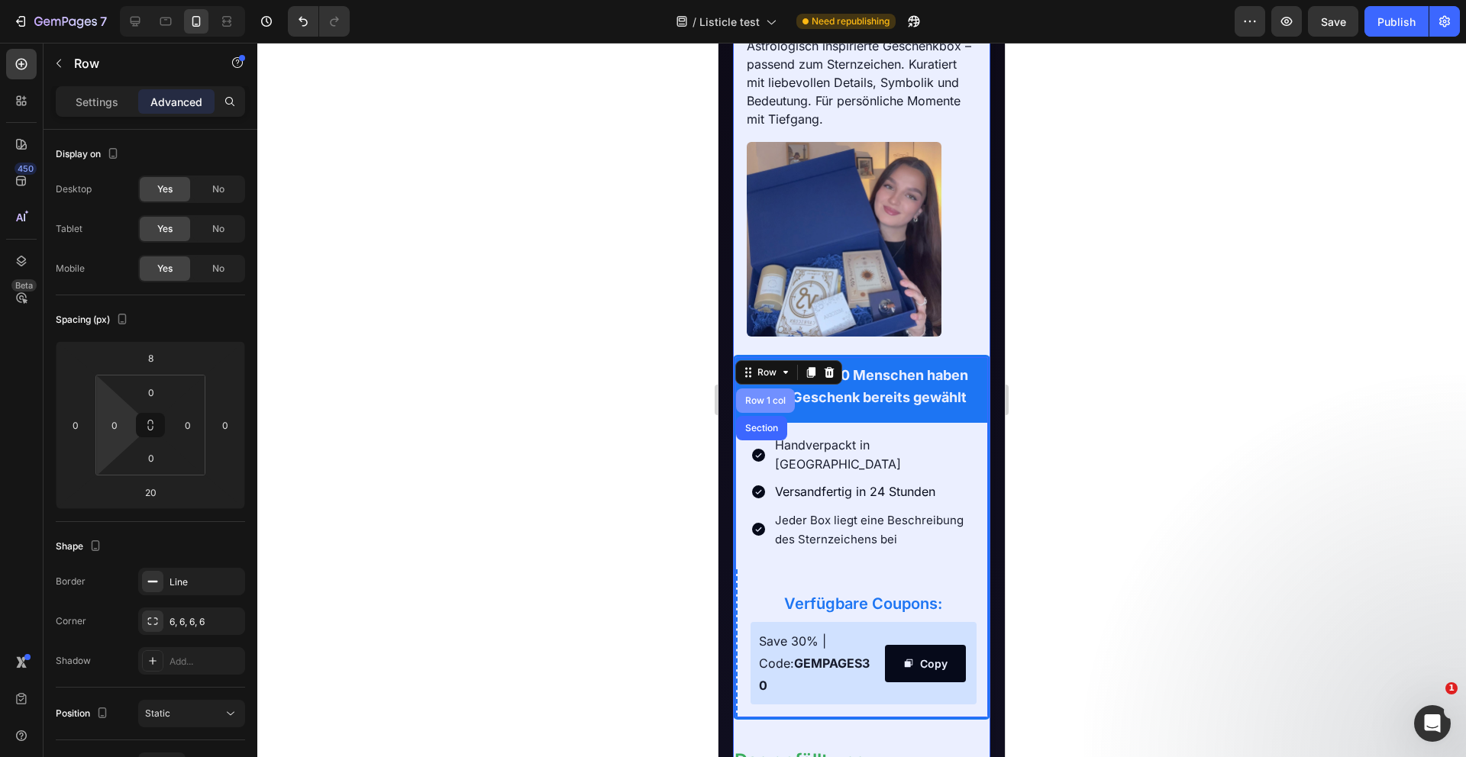
click at [761, 397] on div "Row 1 col" at bounding box center [765, 401] width 59 height 24
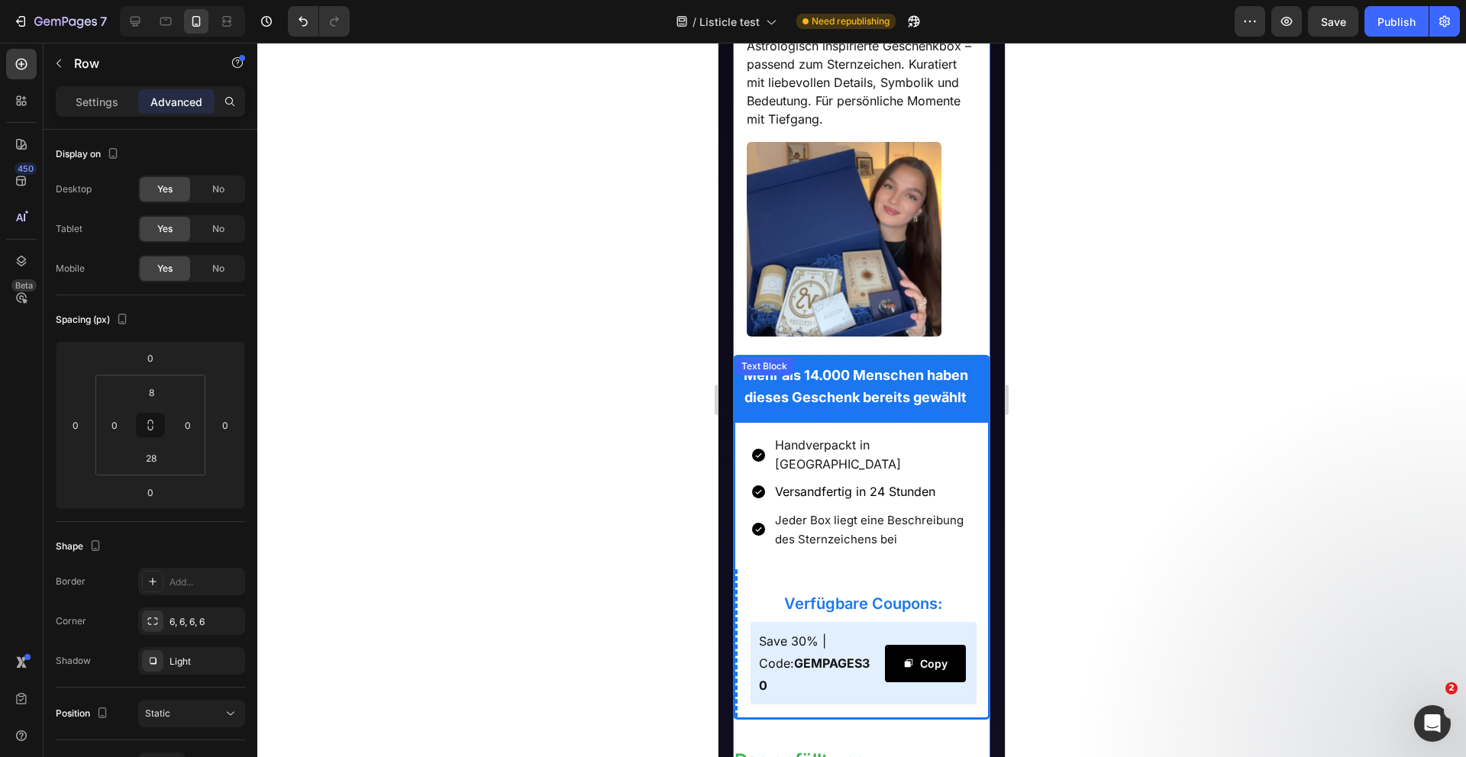
click at [754, 366] on div "Text Block" at bounding box center [764, 367] width 52 height 14
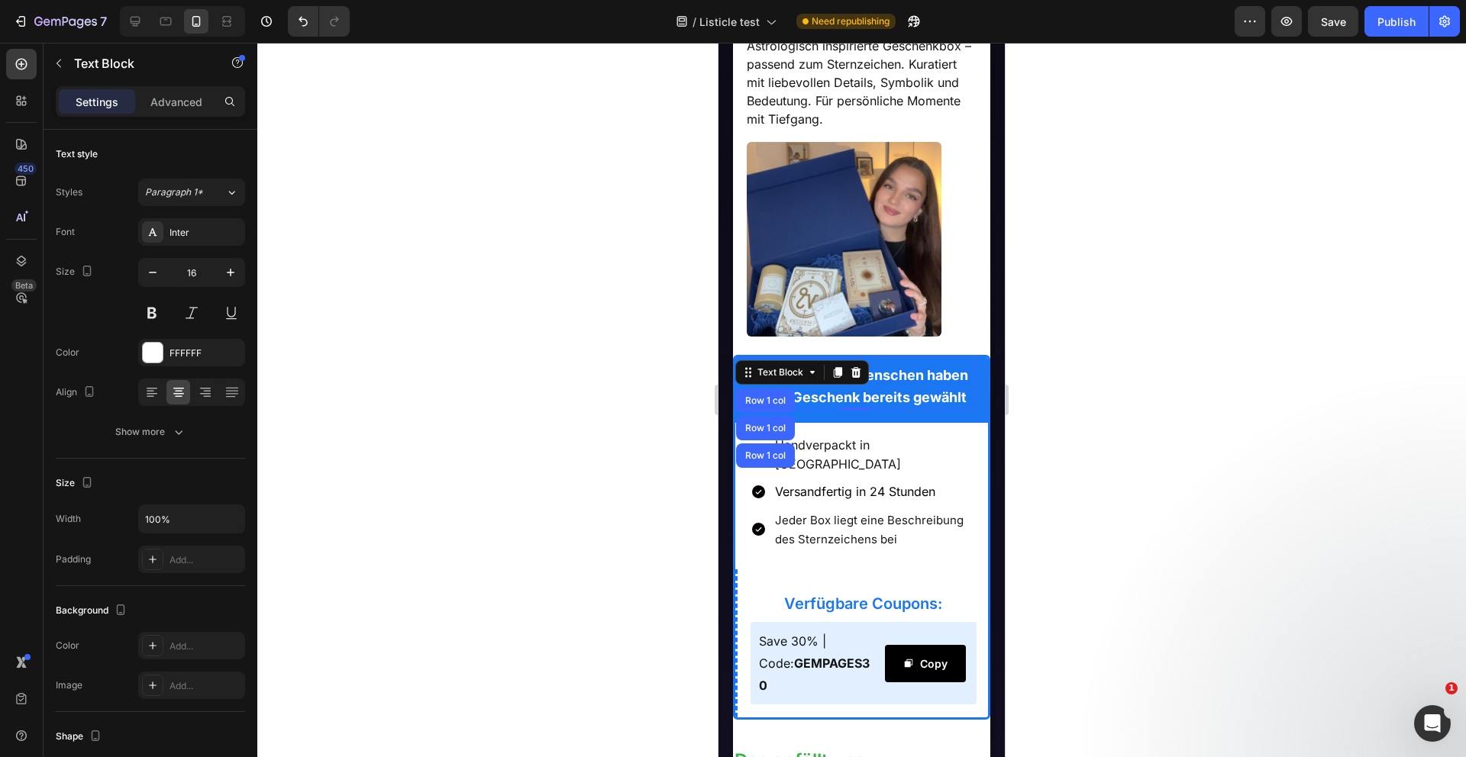
click at [691, 516] on div at bounding box center [861, 400] width 1208 height 715
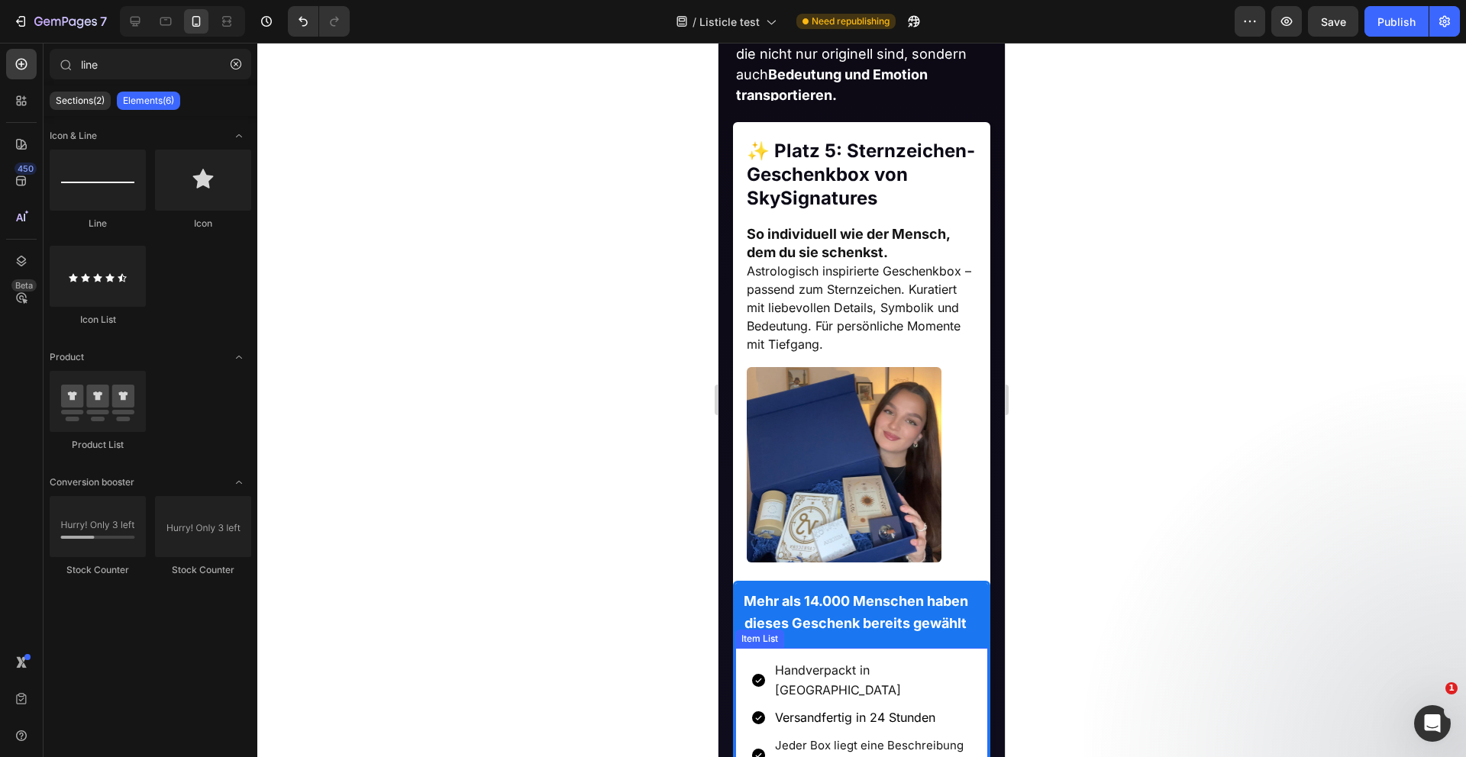
scroll to position [1154, 0]
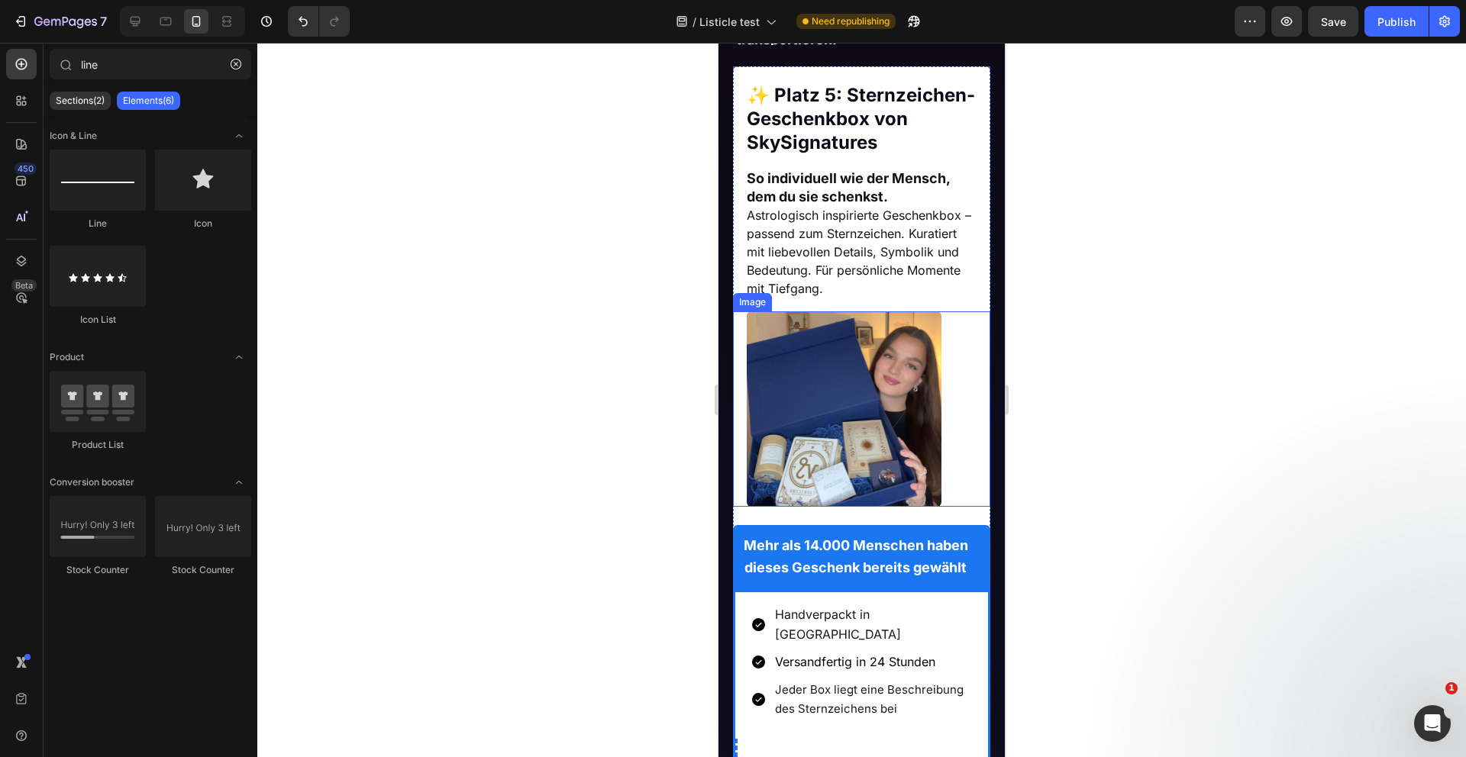
click at [747, 460] on img at bounding box center [844, 408] width 195 height 195
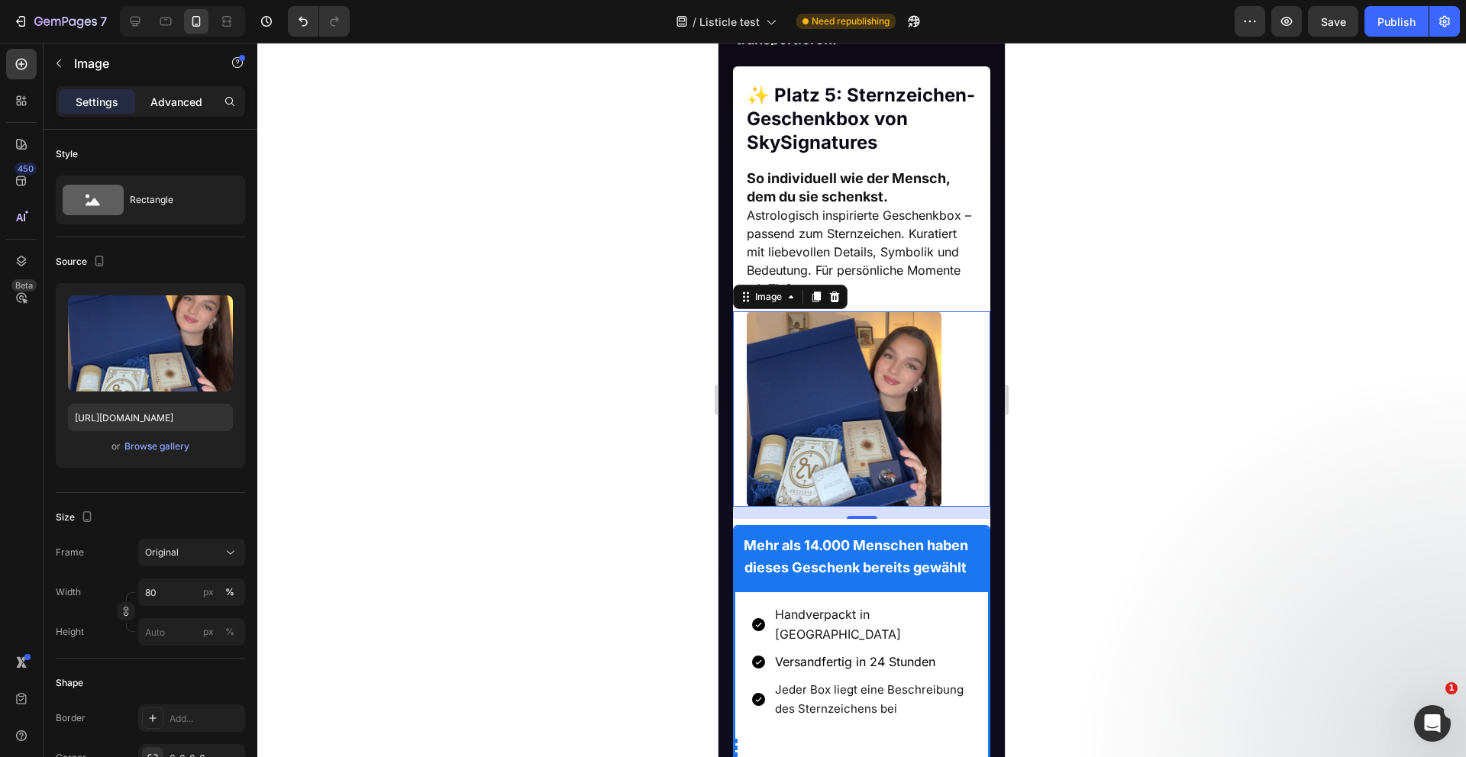
click at [175, 102] on p "Advanced" at bounding box center [176, 102] width 52 height 16
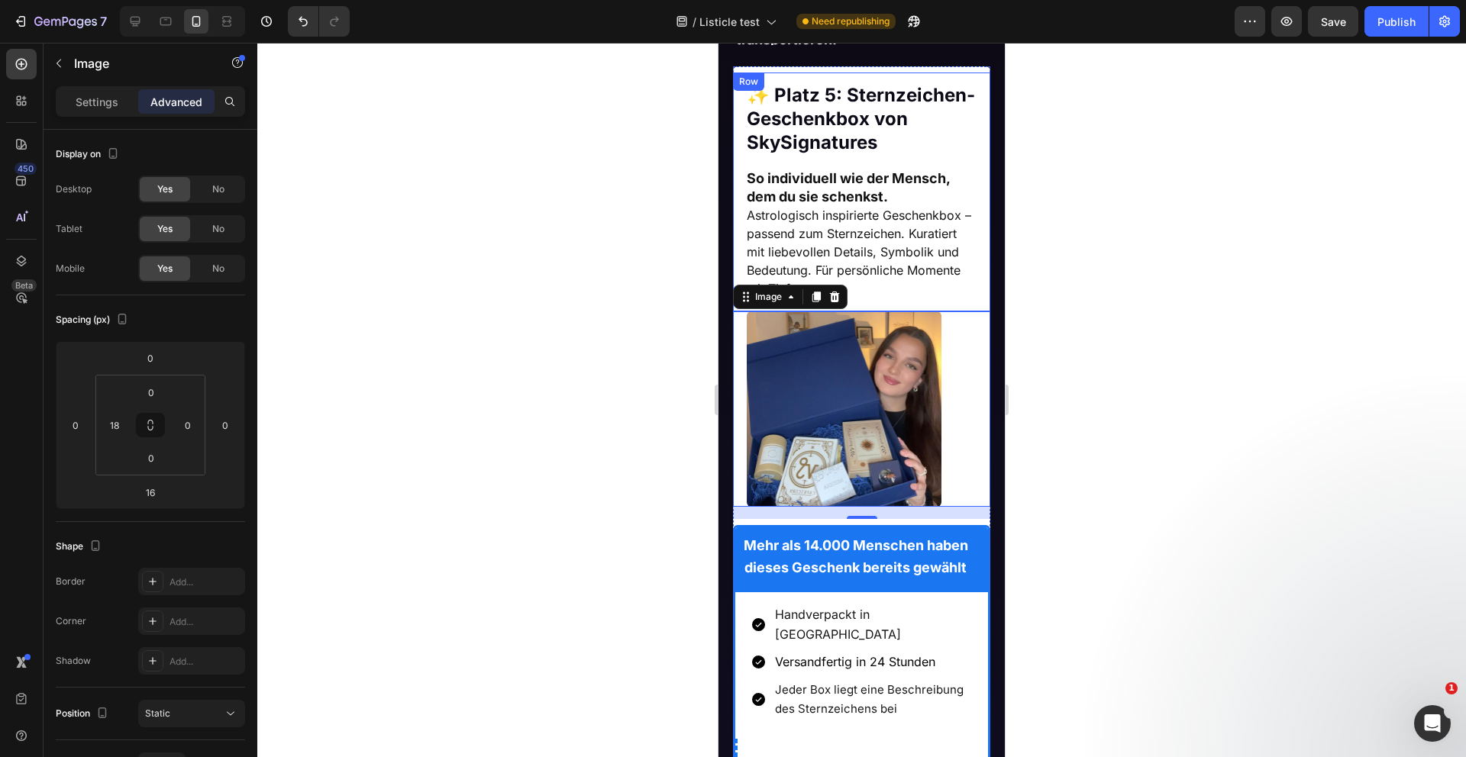
click at [737, 254] on div "✨ Platz 5: Sternzeichen-Geschenkbox von SkySignatures Heading ✨ Platz 5: Sternz…" at bounding box center [862, 193] width 258 height 240
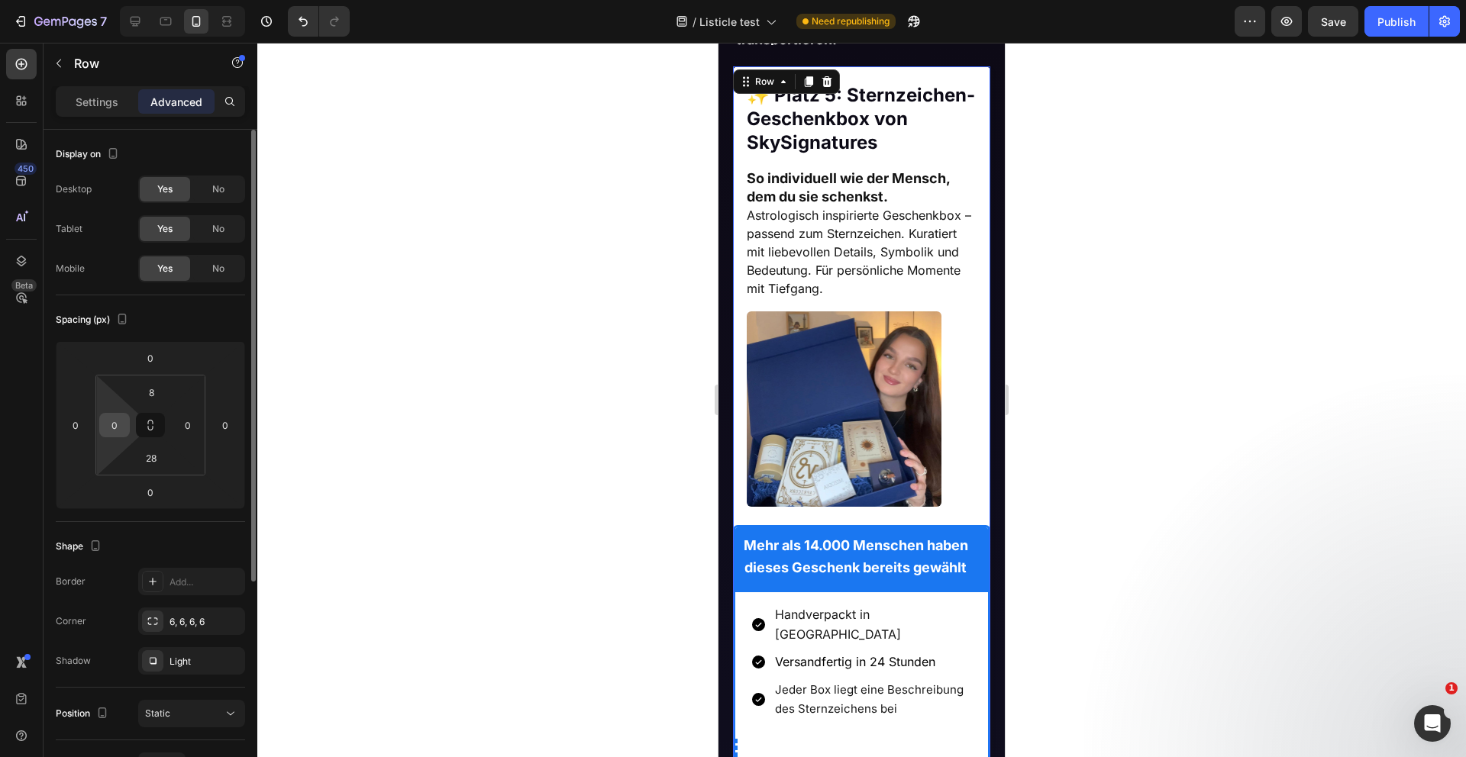
click at [119, 427] on input "0" at bounding box center [114, 425] width 23 height 23
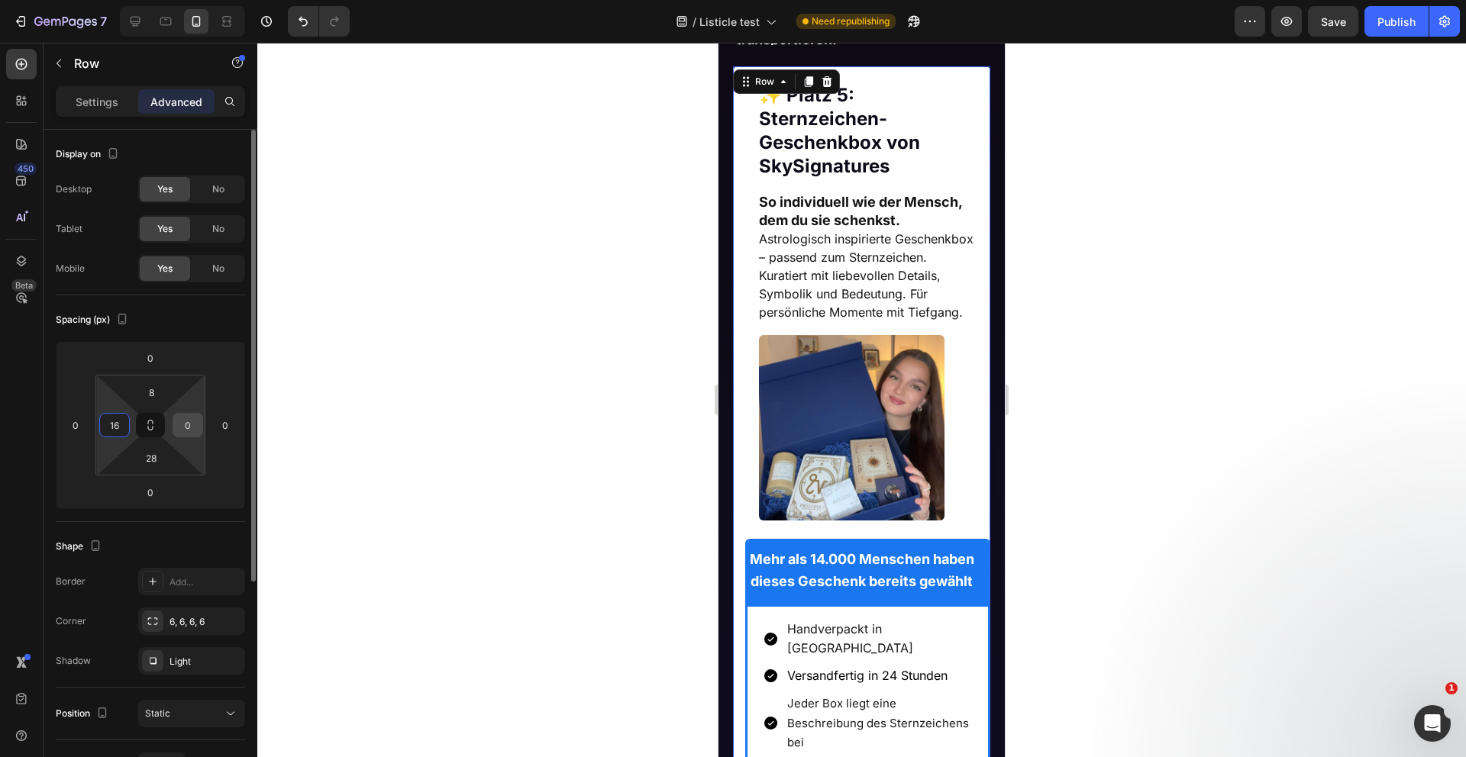
type input "16"
click at [183, 421] on input "0" at bounding box center [187, 425] width 23 height 23
type input "16"
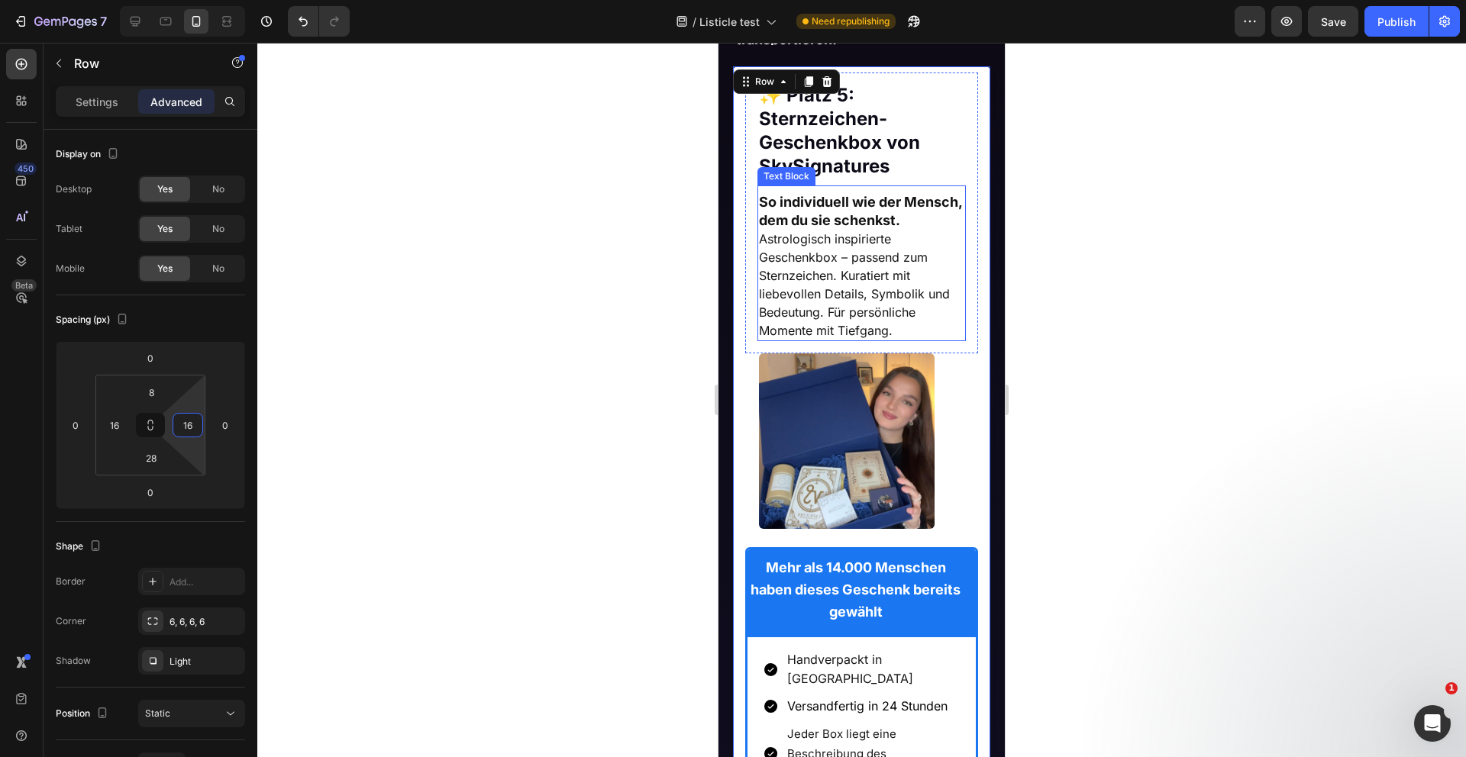
click at [799, 283] on span "Astrologisch inspirierte Geschenkbox – passend zum Sternzeichen. Kuratiert mit …" at bounding box center [854, 284] width 191 height 107
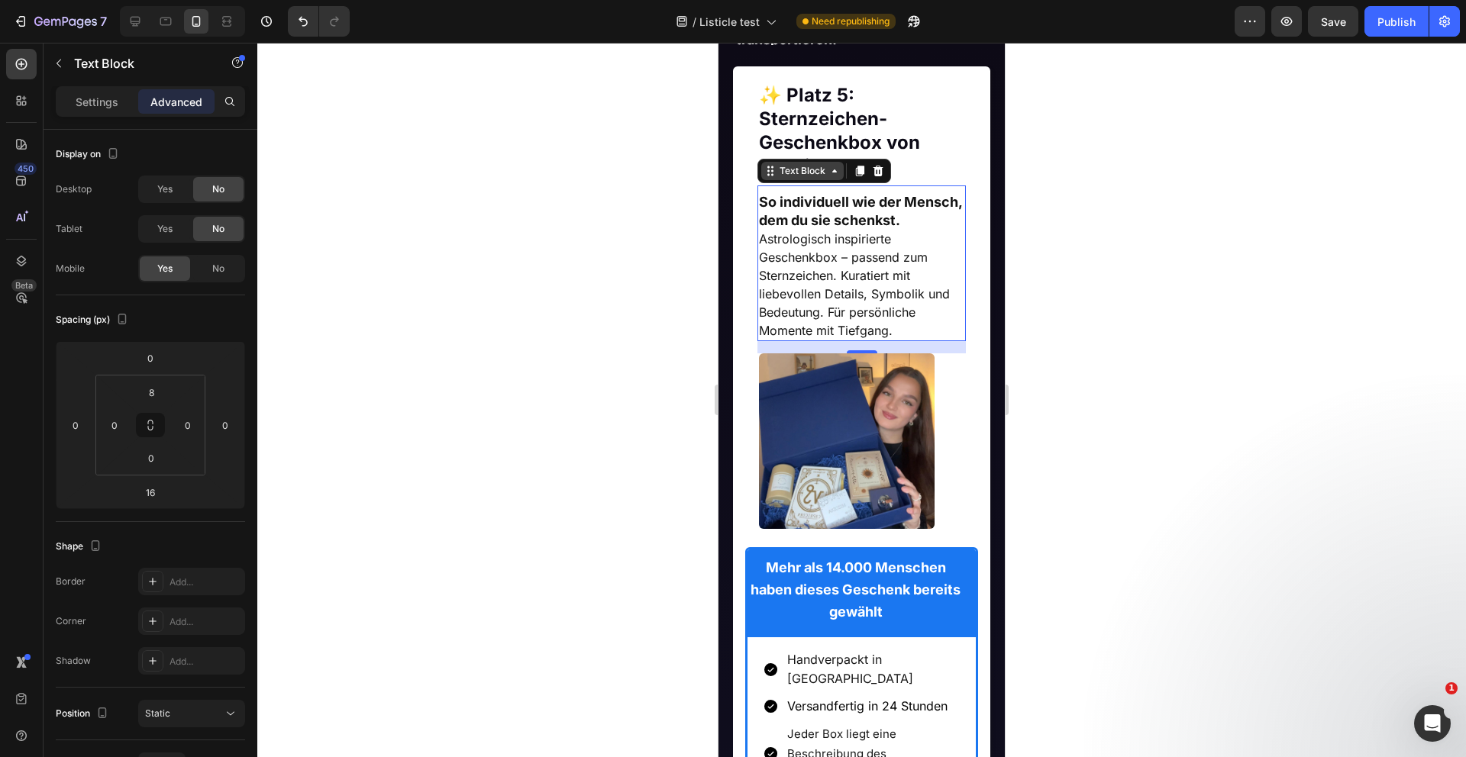
click at [788, 169] on div "Text Block" at bounding box center [802, 171] width 52 height 14
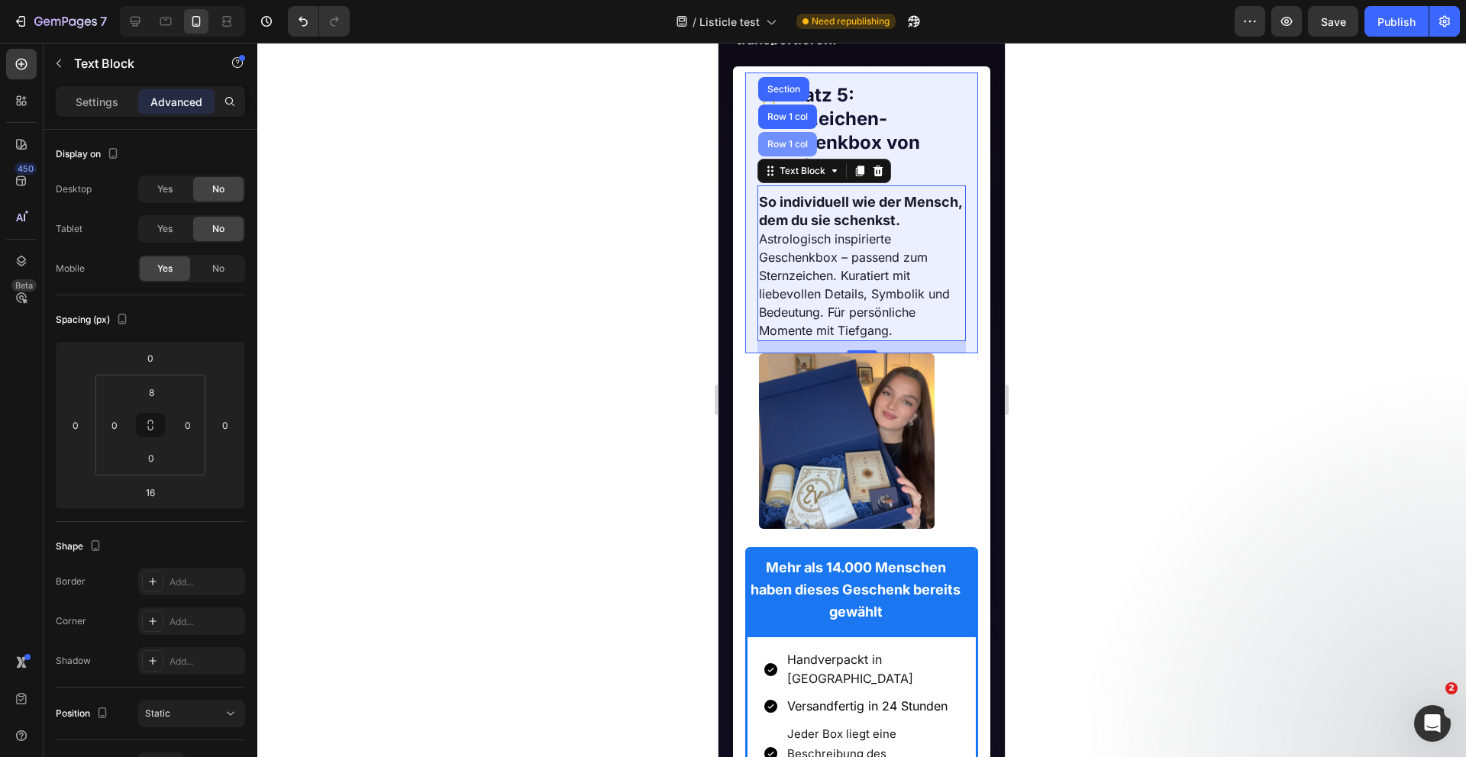
click at [787, 151] on div "Row 1 col" at bounding box center [787, 144] width 59 height 24
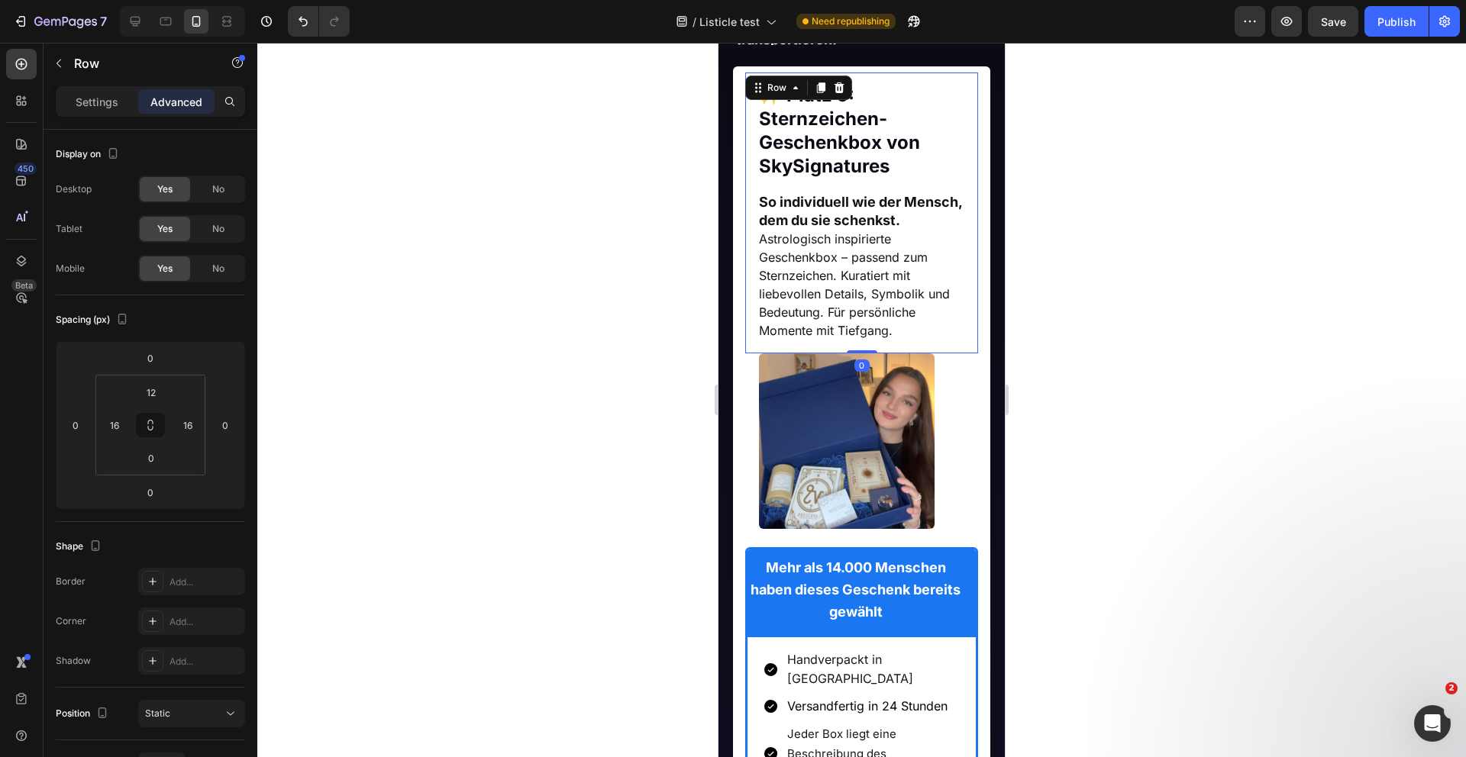
click at [796, 228] on strong "So individuell wie der Mensch, dem du sie schenkst." at bounding box center [860, 211] width 203 height 34
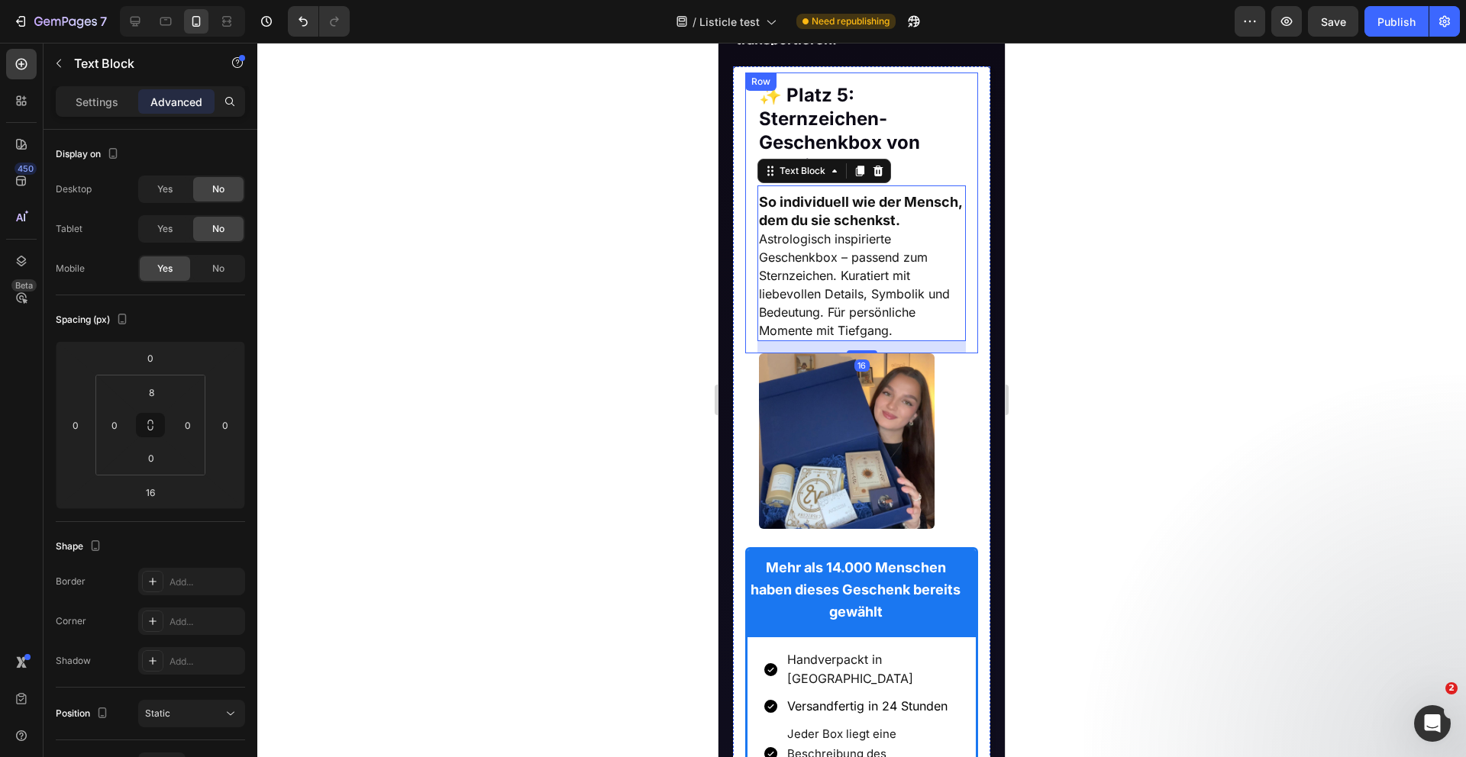
click at [750, 235] on div "✨ Platz 5: Sternzeichen-Geschenkbox von SkySignatures Heading ✨ Platz 5: Sternz…" at bounding box center [862, 214] width 234 height 282
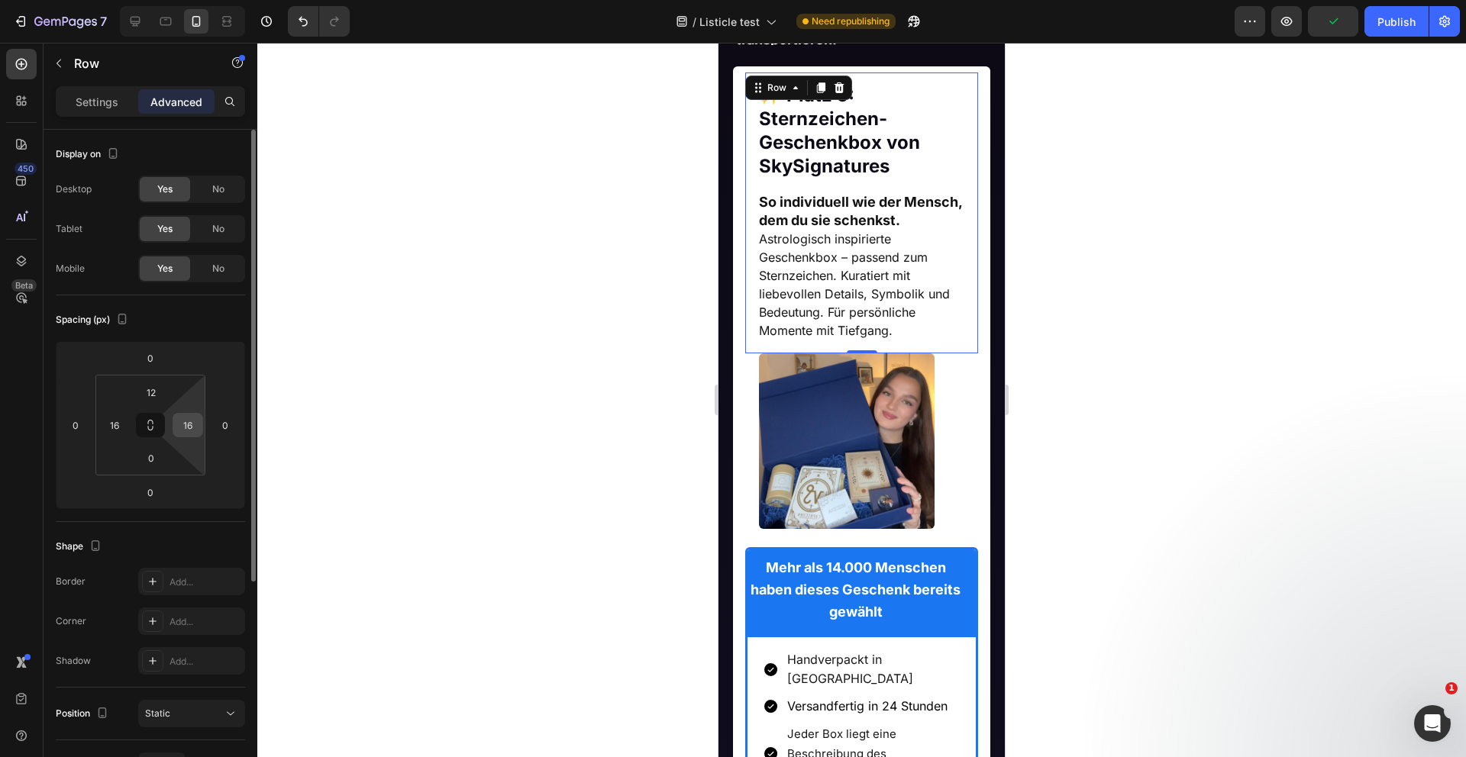
click at [200, 421] on div "16" at bounding box center [188, 425] width 31 height 24
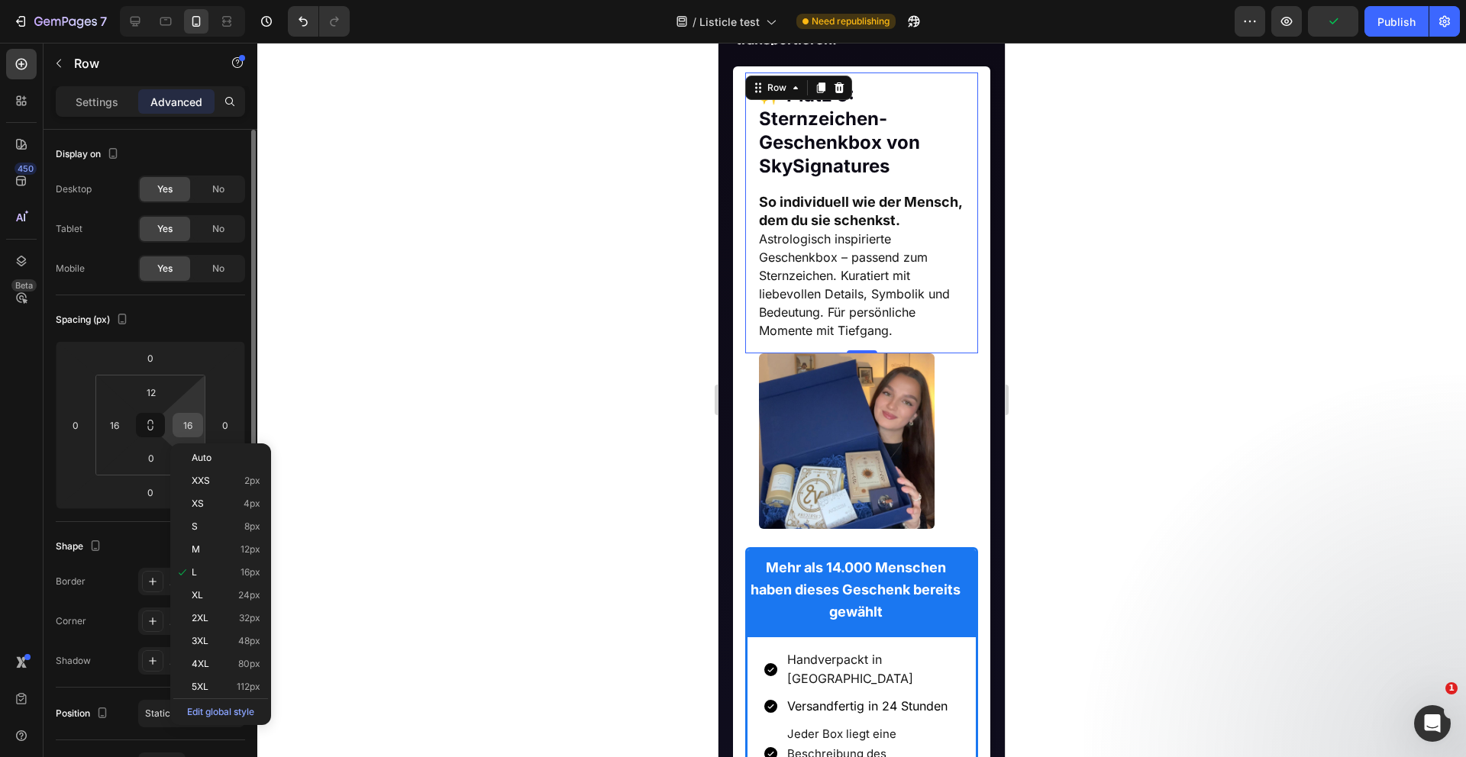
click at [190, 425] on input "16" at bounding box center [187, 425] width 23 height 23
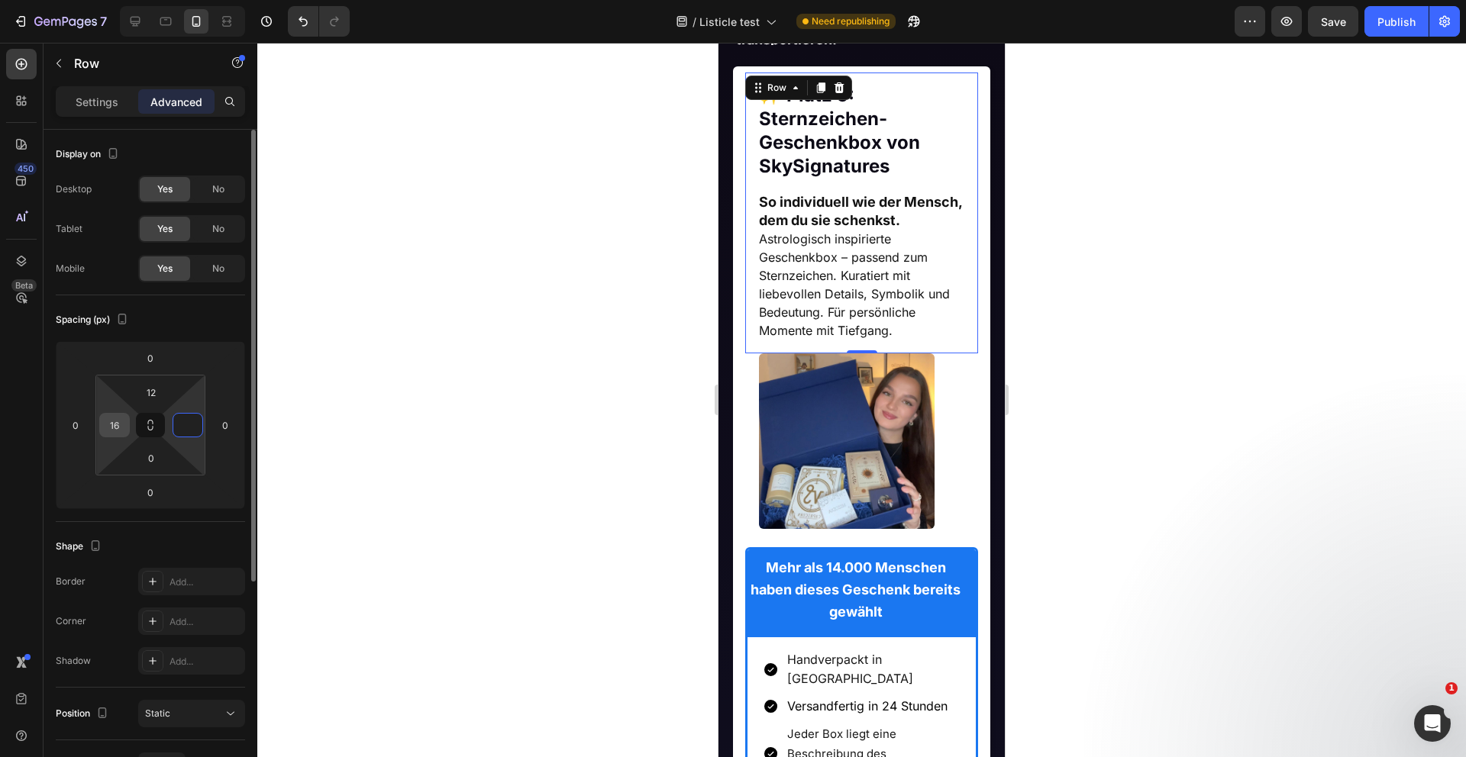
type input "0"
click at [114, 426] on input "16" at bounding box center [114, 425] width 23 height 23
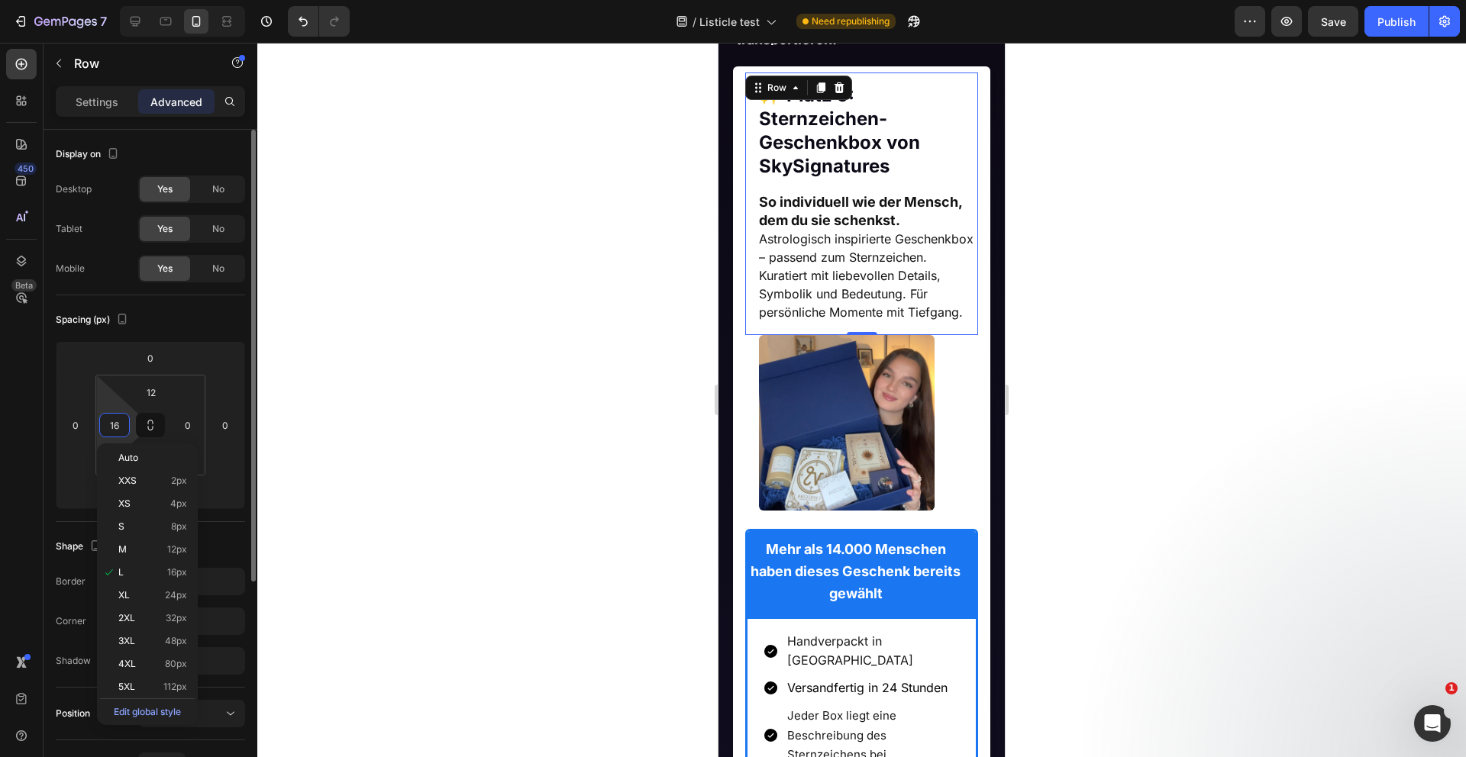
click at [114, 426] on input "16" at bounding box center [114, 425] width 23 height 23
type input "0"
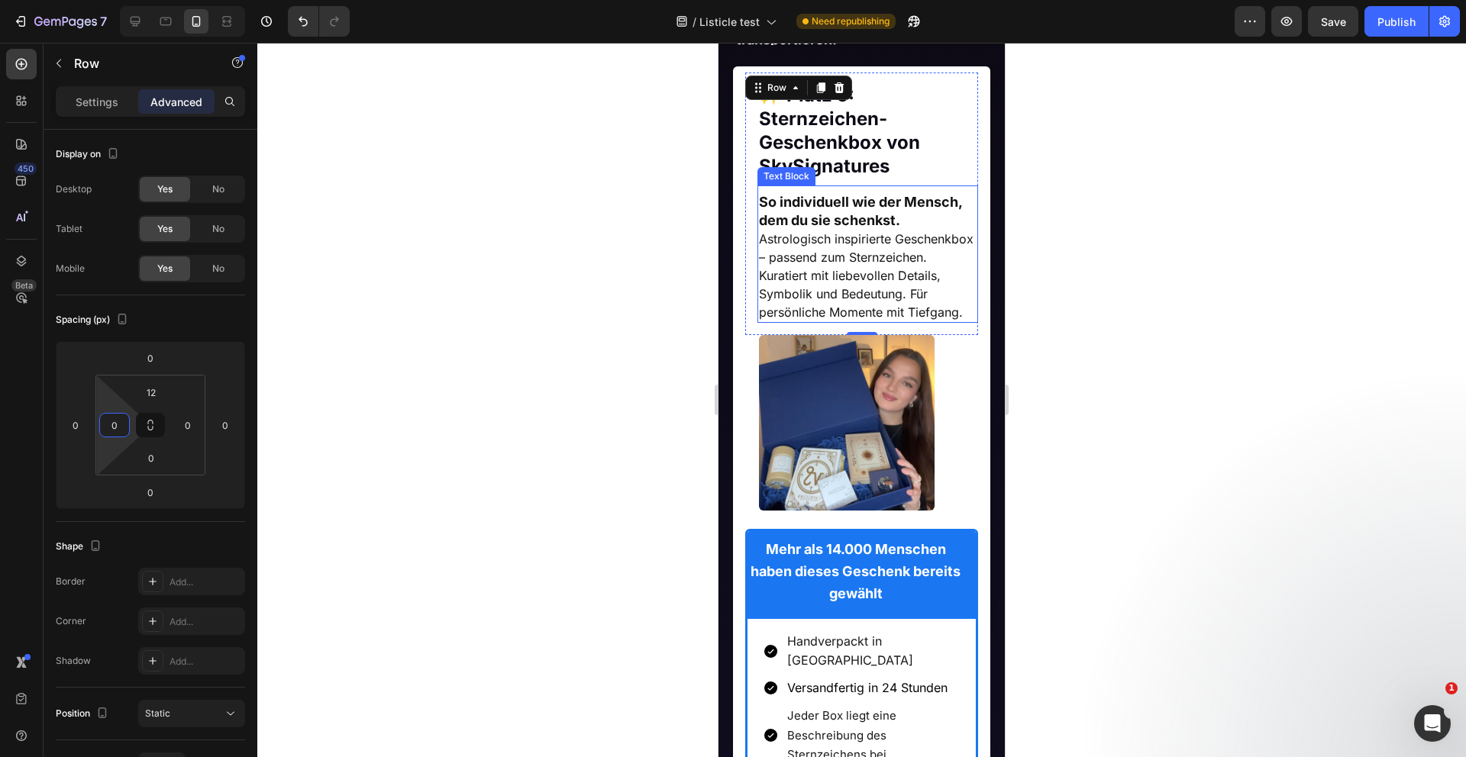
click at [831, 269] on span "Astrologisch inspirierte Geschenkbox – passend zum Sternzeichen. Kuratiert mit …" at bounding box center [866, 275] width 215 height 89
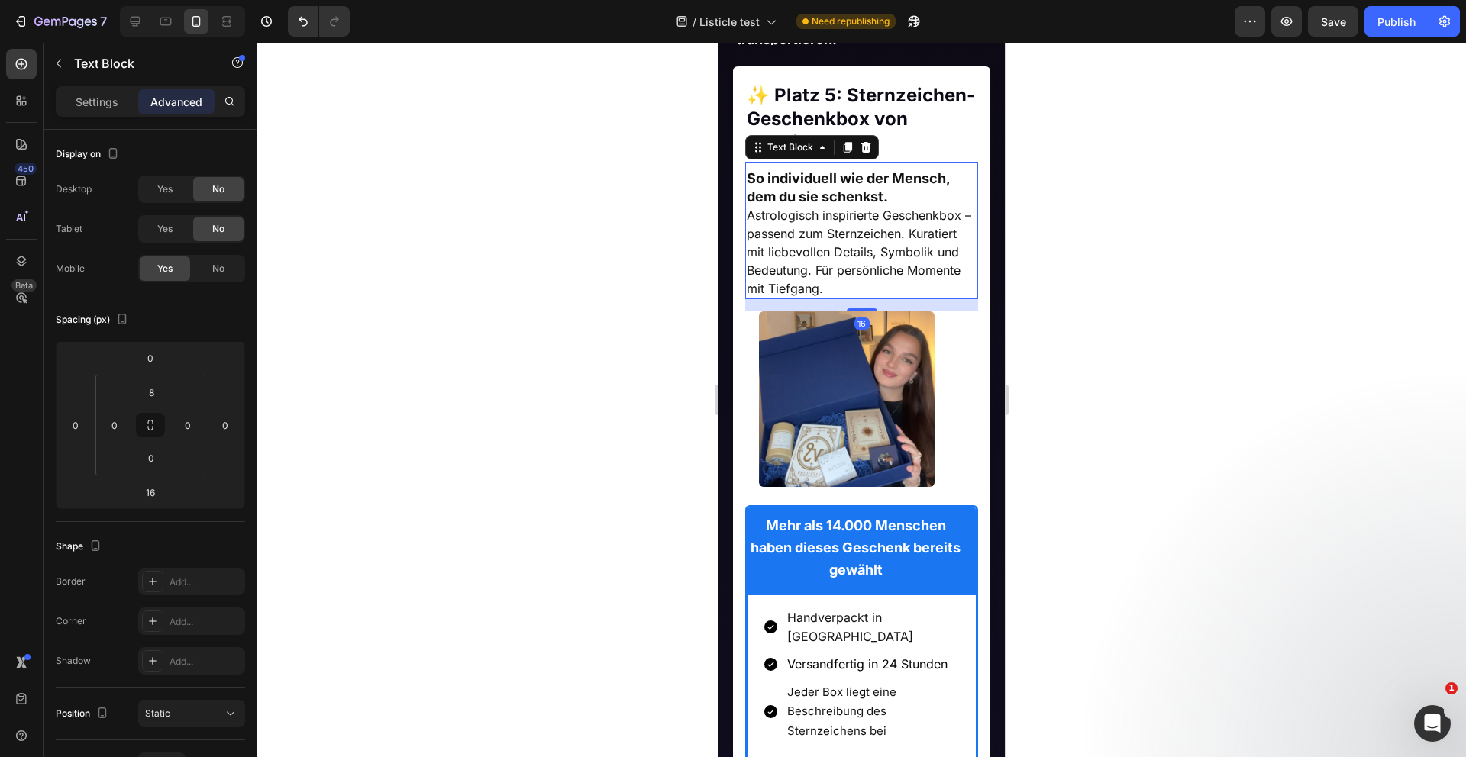
click at [263, 367] on div at bounding box center [861, 400] width 1208 height 715
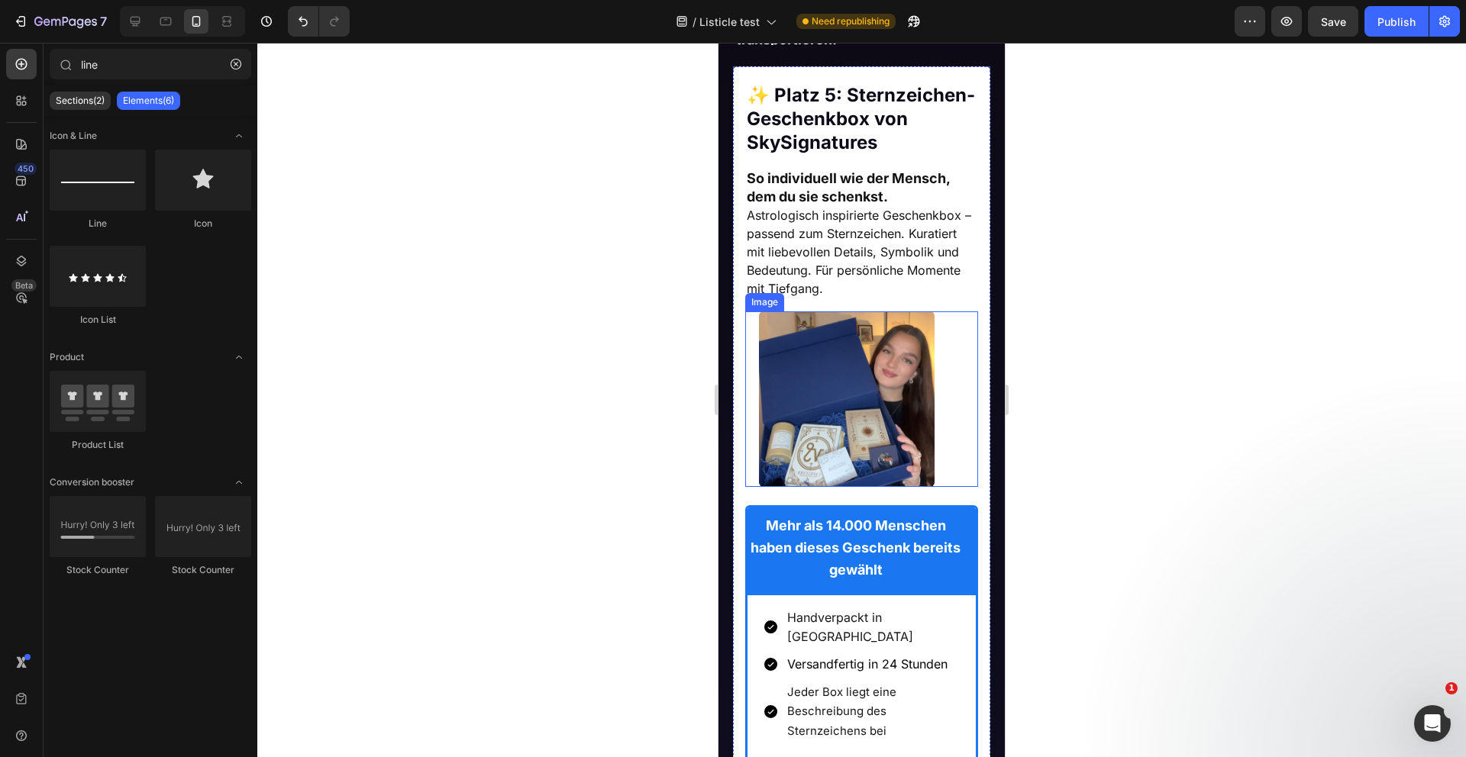
click at [772, 370] on img at bounding box center [847, 399] width 176 height 176
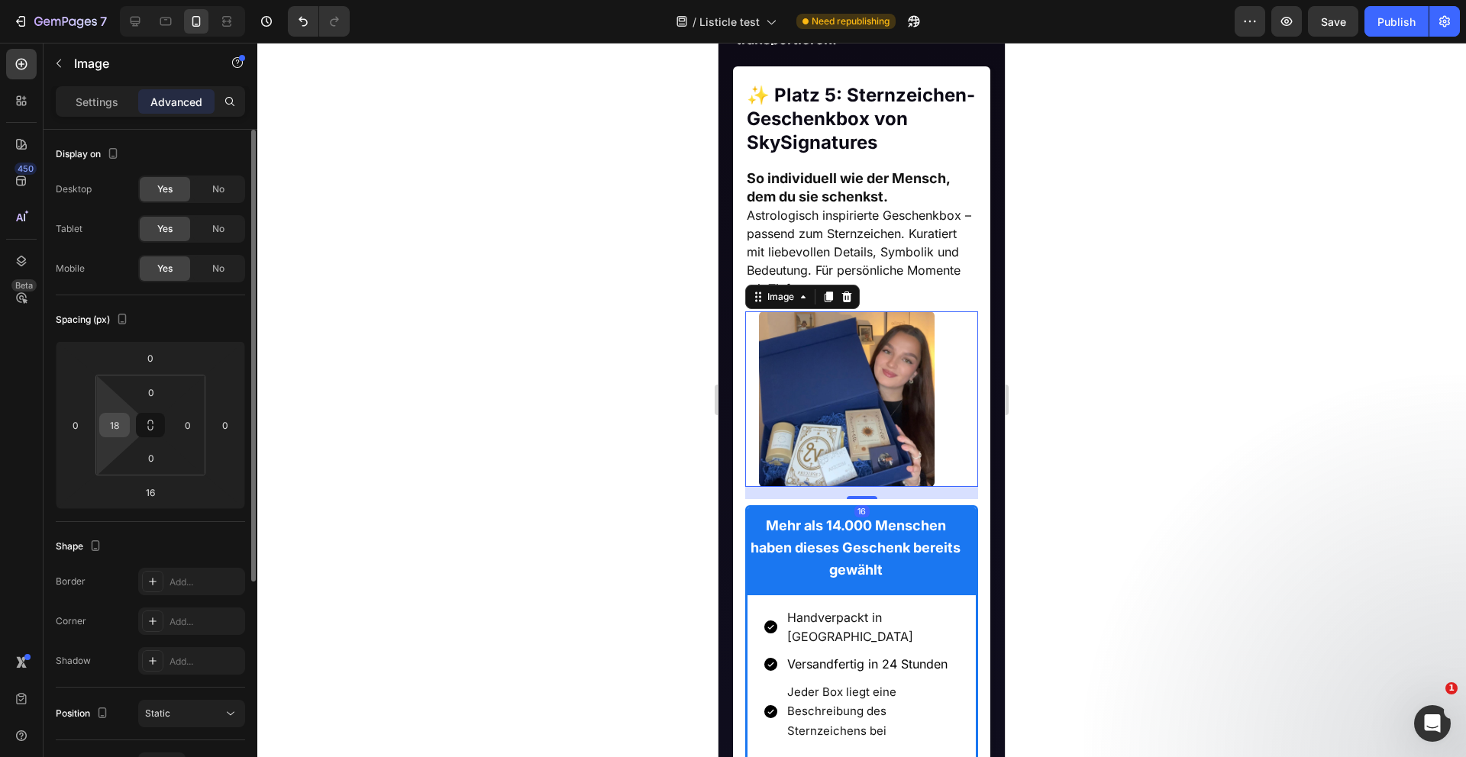
click at [126, 427] on div "18" at bounding box center [114, 425] width 31 height 24
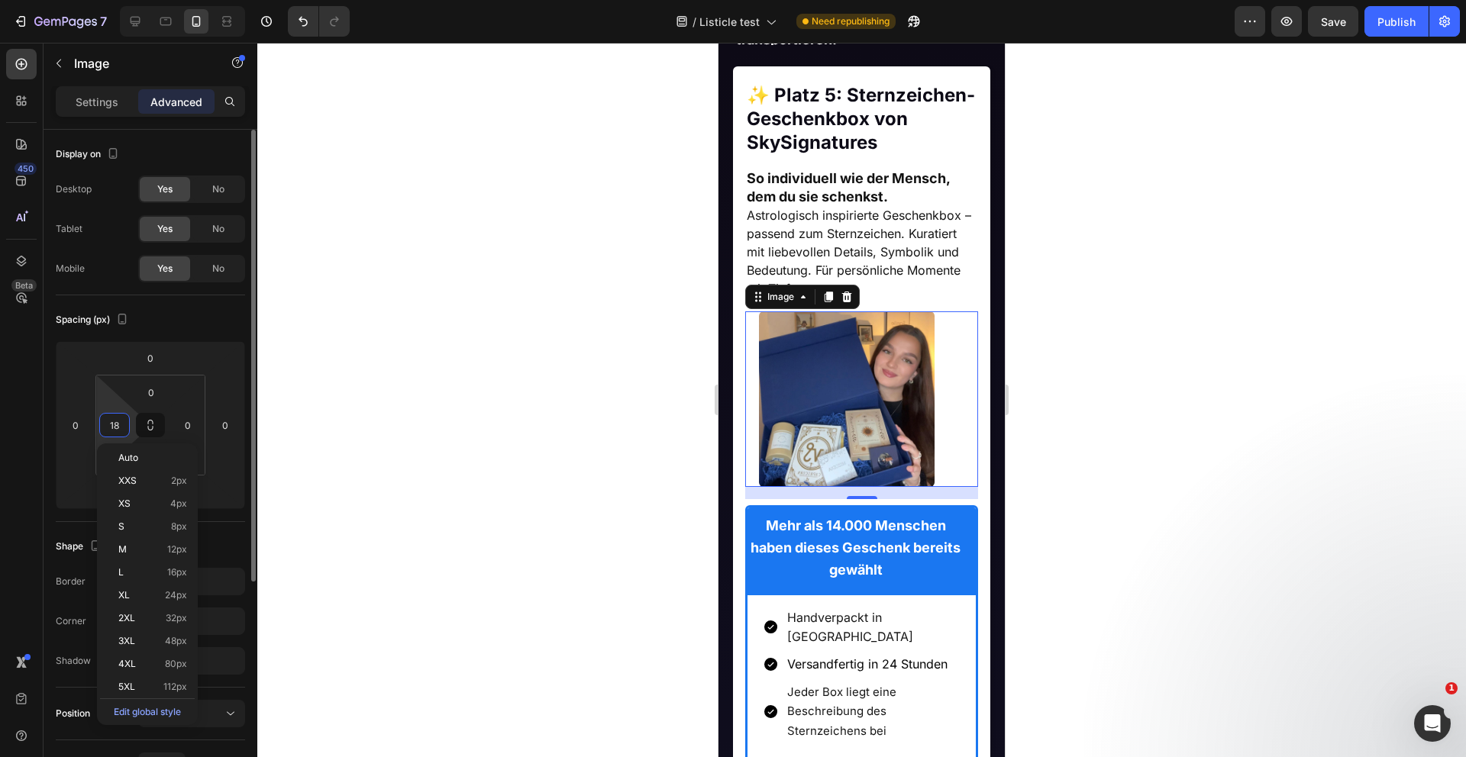
click at [103, 430] on input "18" at bounding box center [114, 425] width 23 height 23
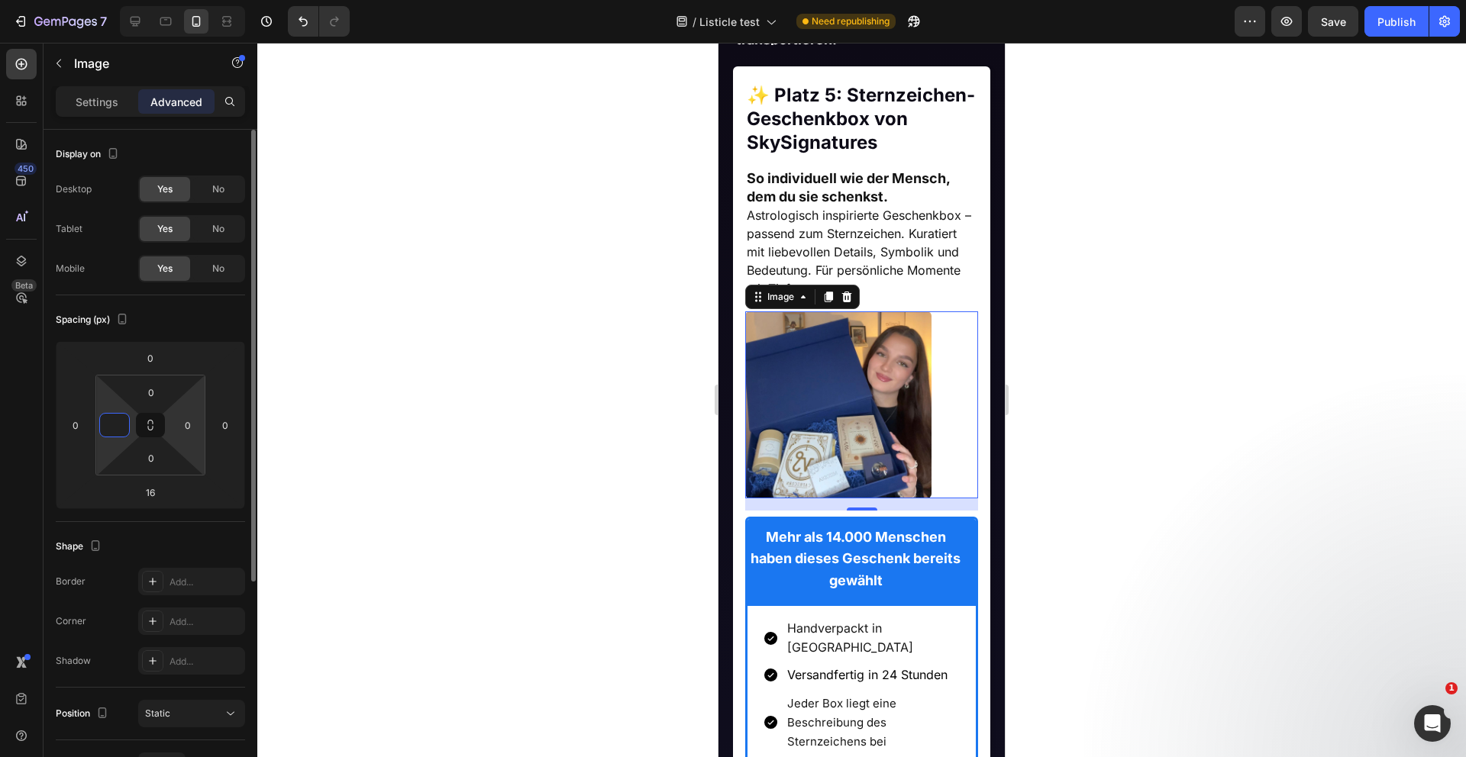
type input "0"
click at [608, 390] on div at bounding box center [861, 400] width 1208 height 715
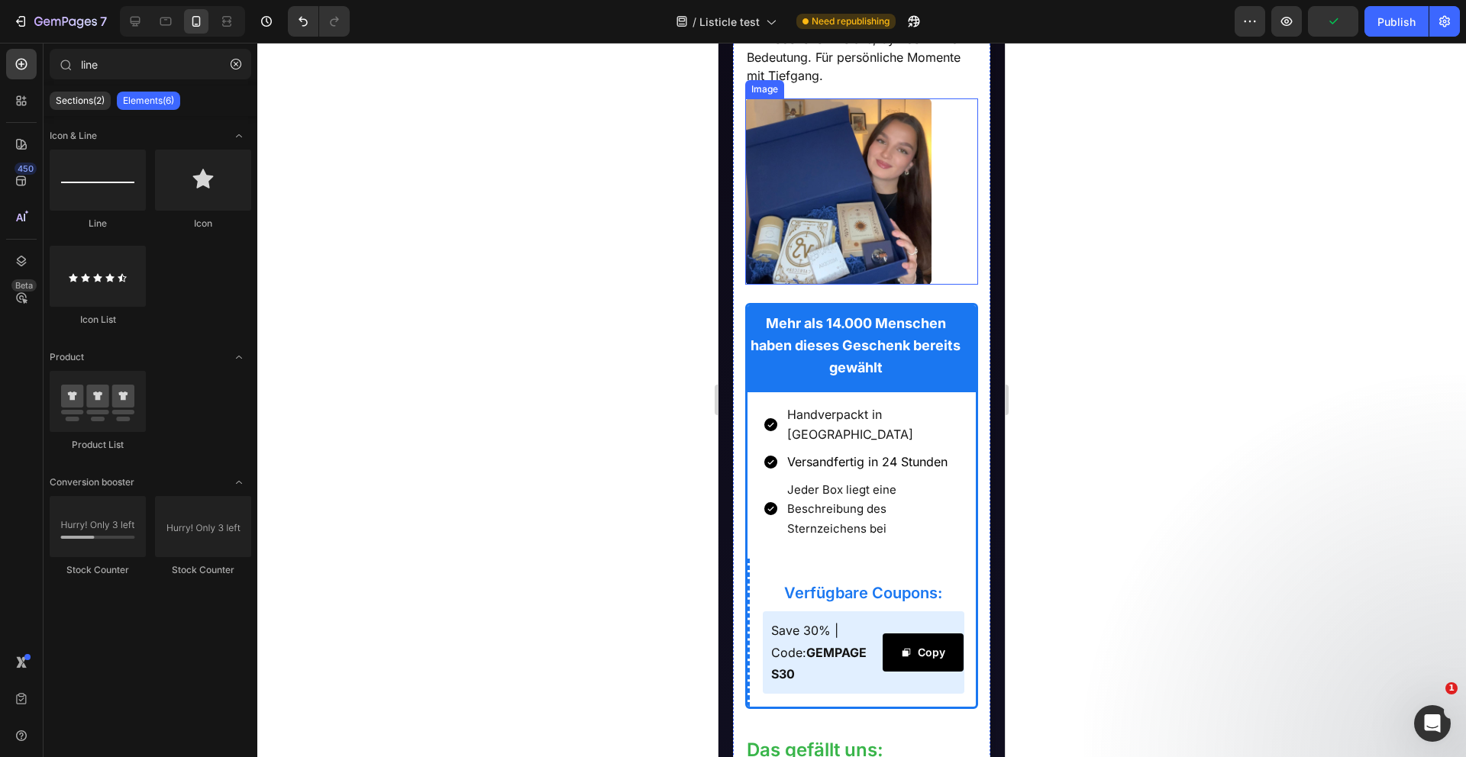
scroll to position [1370, 0]
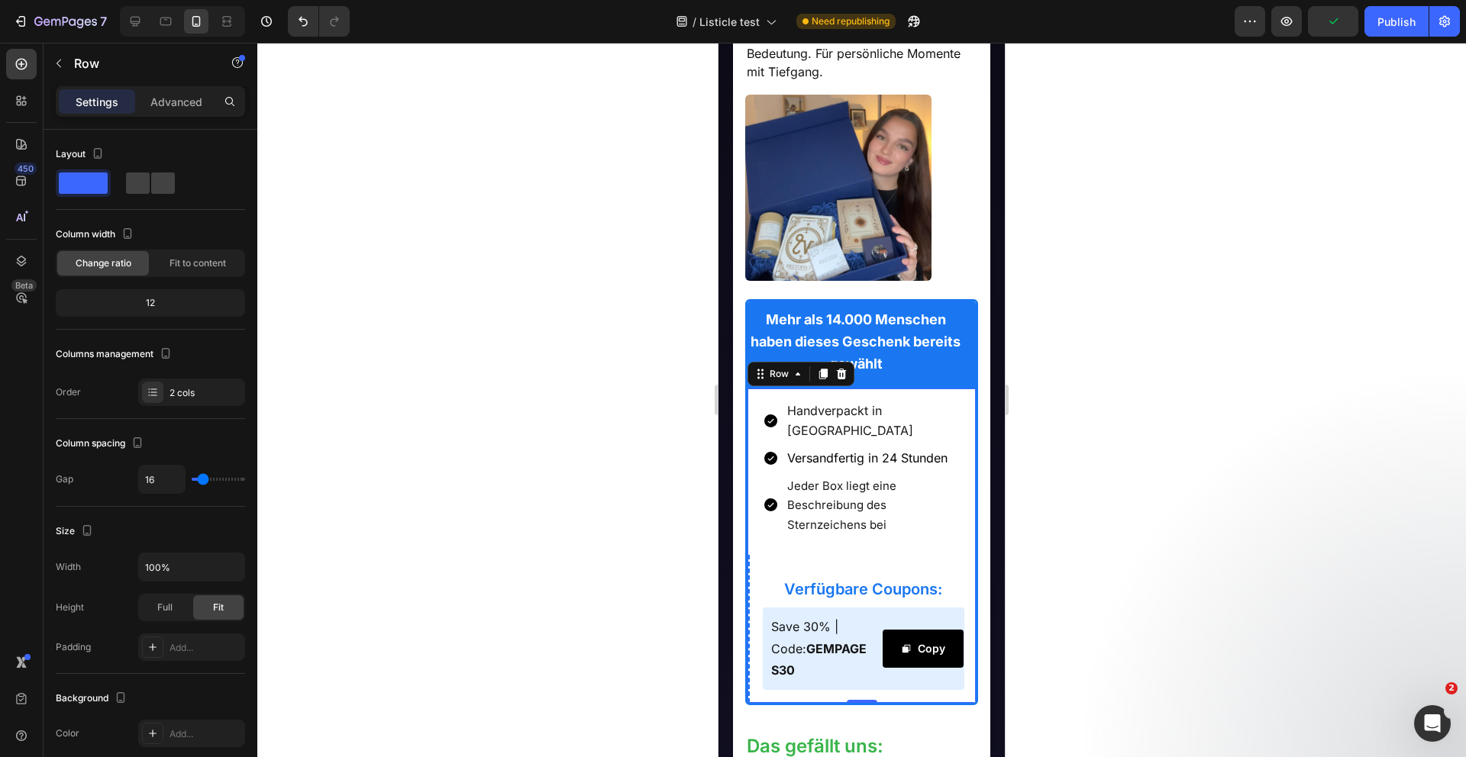
click at [864, 534] on div "Handverpackt in Deutschland Versandfertig in 24 Stunden Jeder Box liegt eine Be…" at bounding box center [861, 546] width 229 height 315
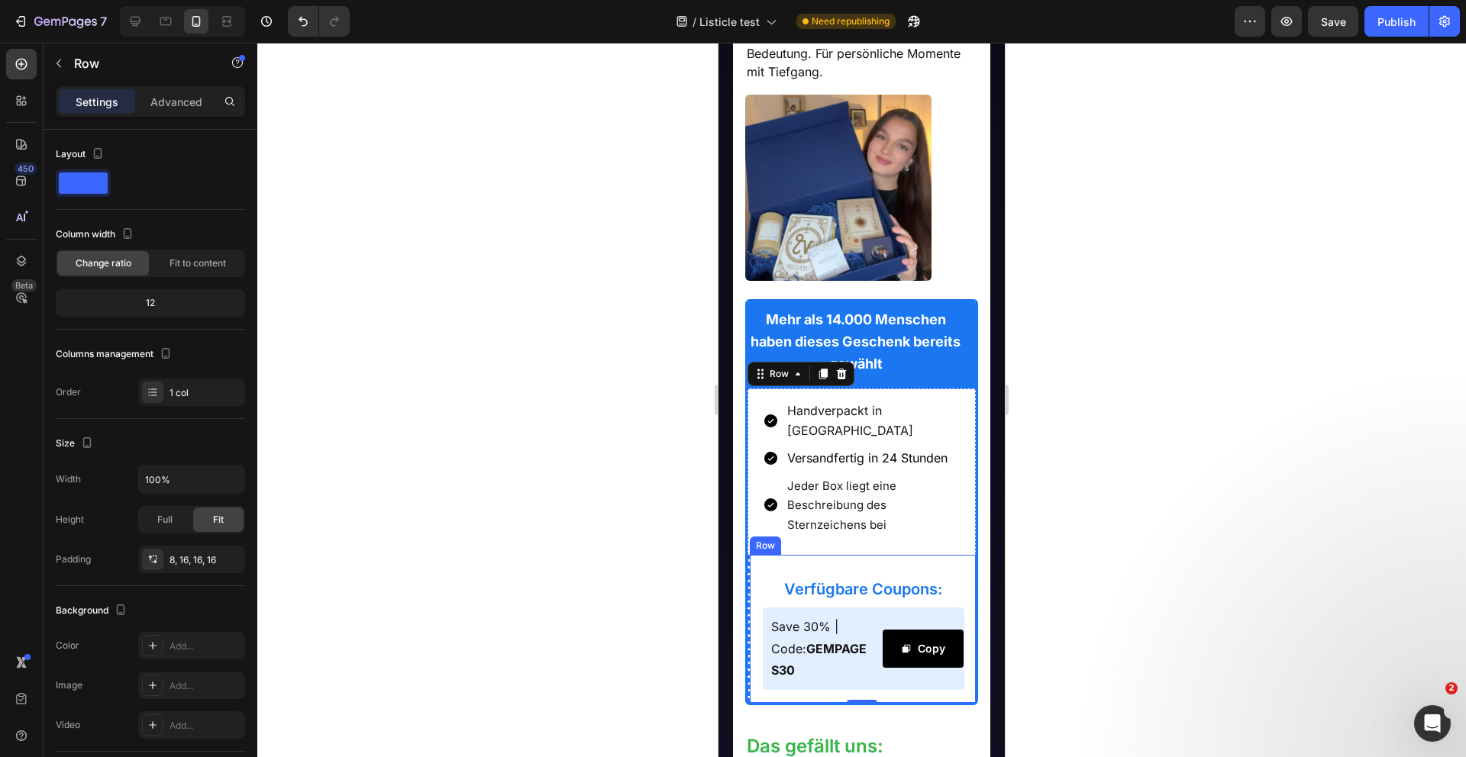
click at [751, 575] on div "Verfügbare Coupons: Heading Save 30% | Code: GEMPAGES30 Text Block Copy Copy Co…" at bounding box center [861, 629] width 229 height 148
click at [780, 534] on div "Row" at bounding box center [781, 541] width 25 height 14
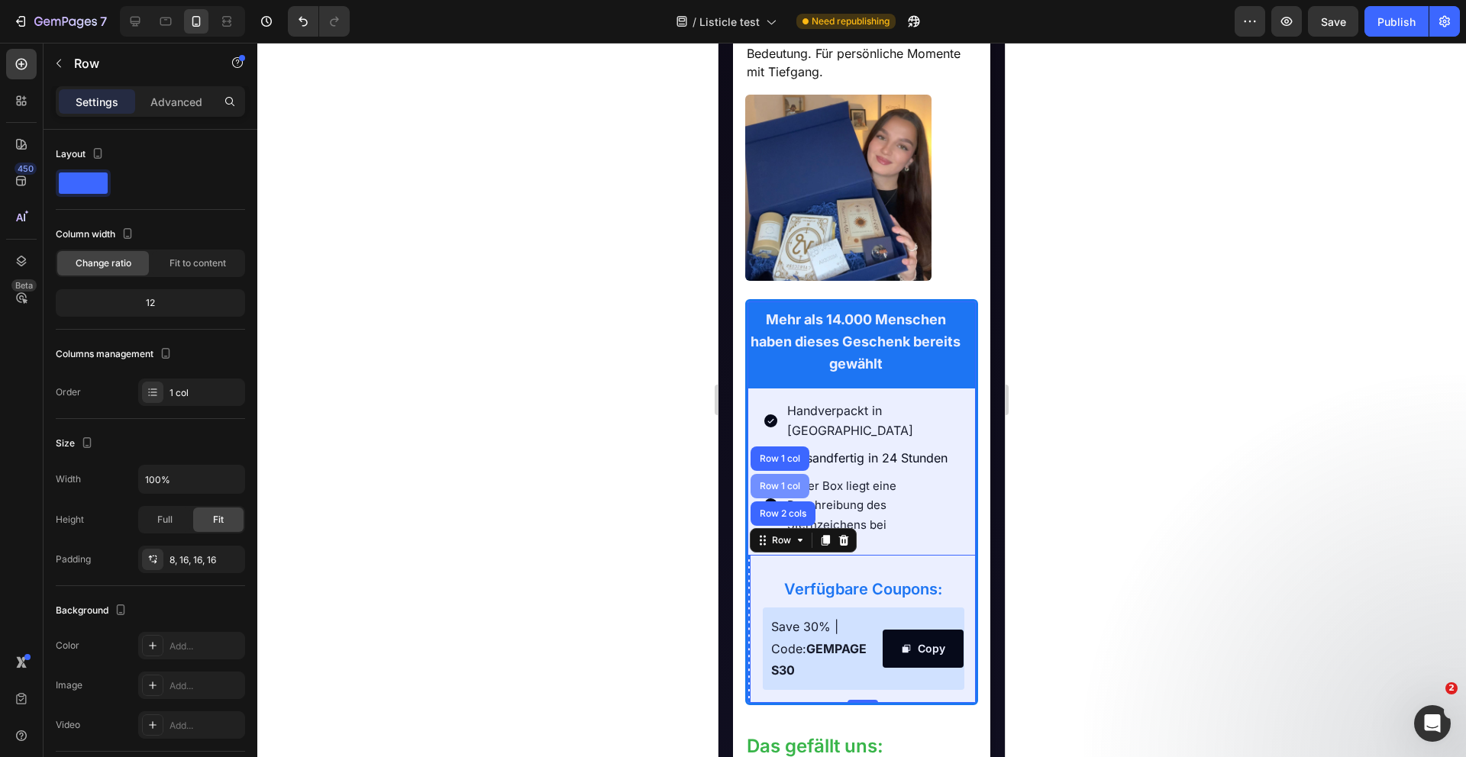
click at [781, 482] on div "Row 1 col" at bounding box center [780, 486] width 47 height 9
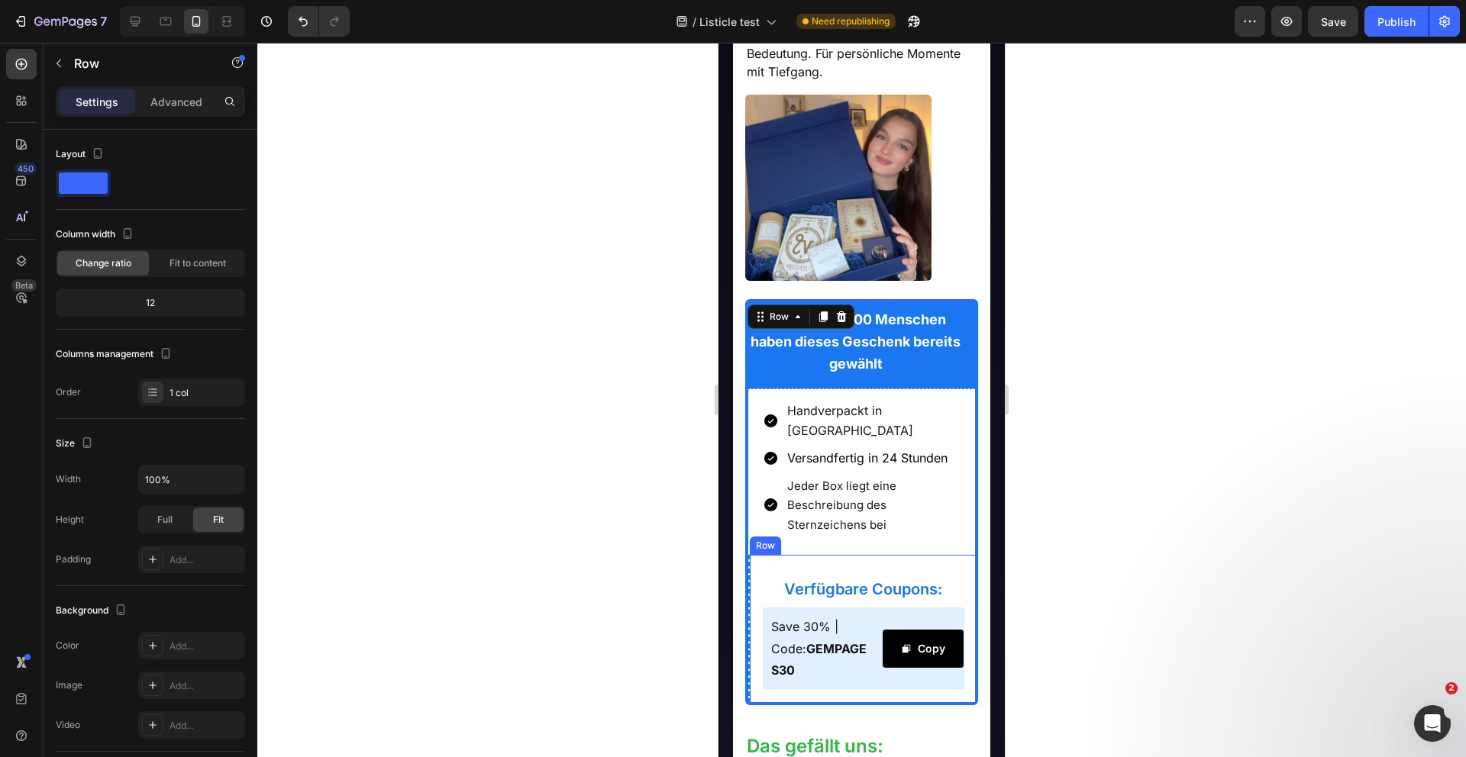
click at [763, 539] on div "Row" at bounding box center [765, 546] width 25 height 14
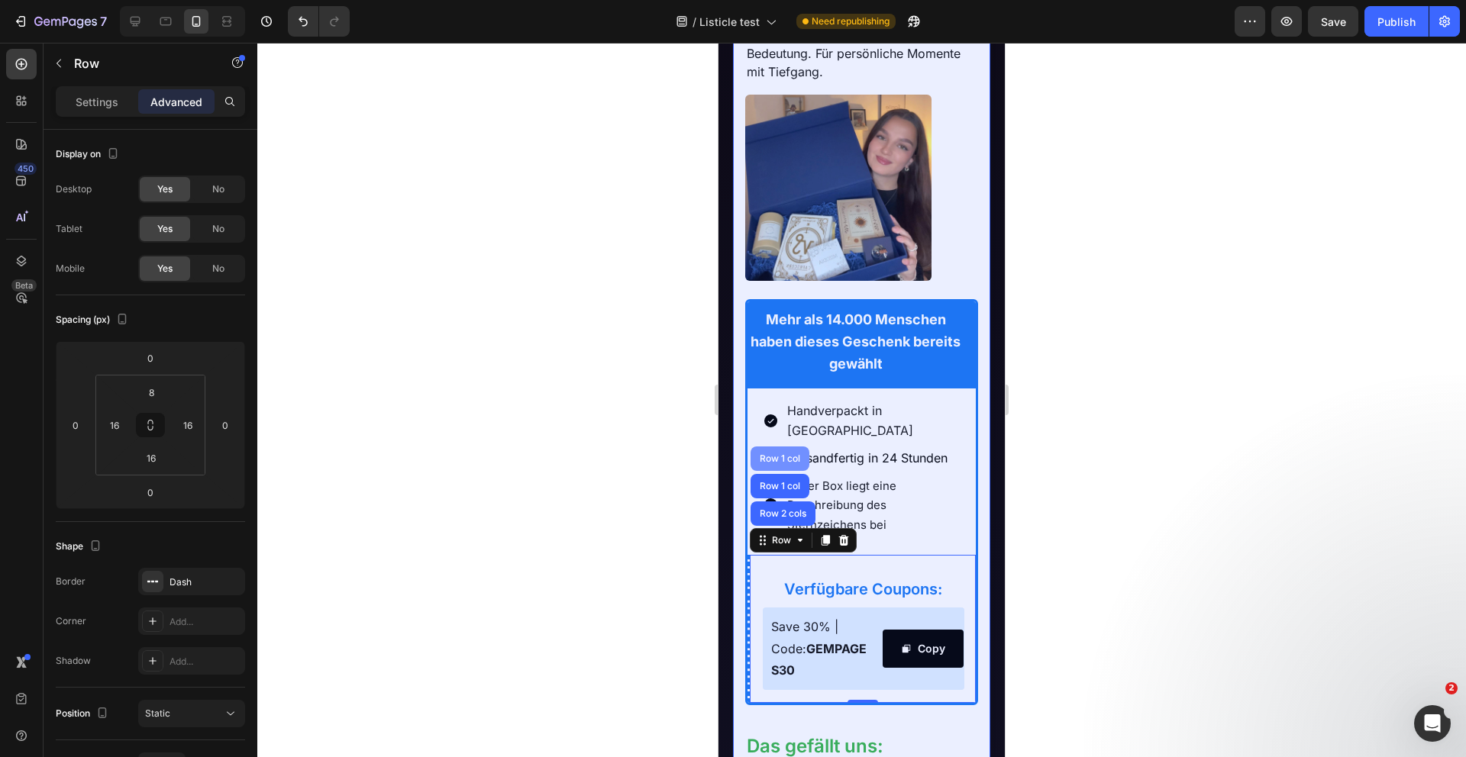
click at [774, 454] on div "Row 1 col" at bounding box center [780, 458] width 47 height 9
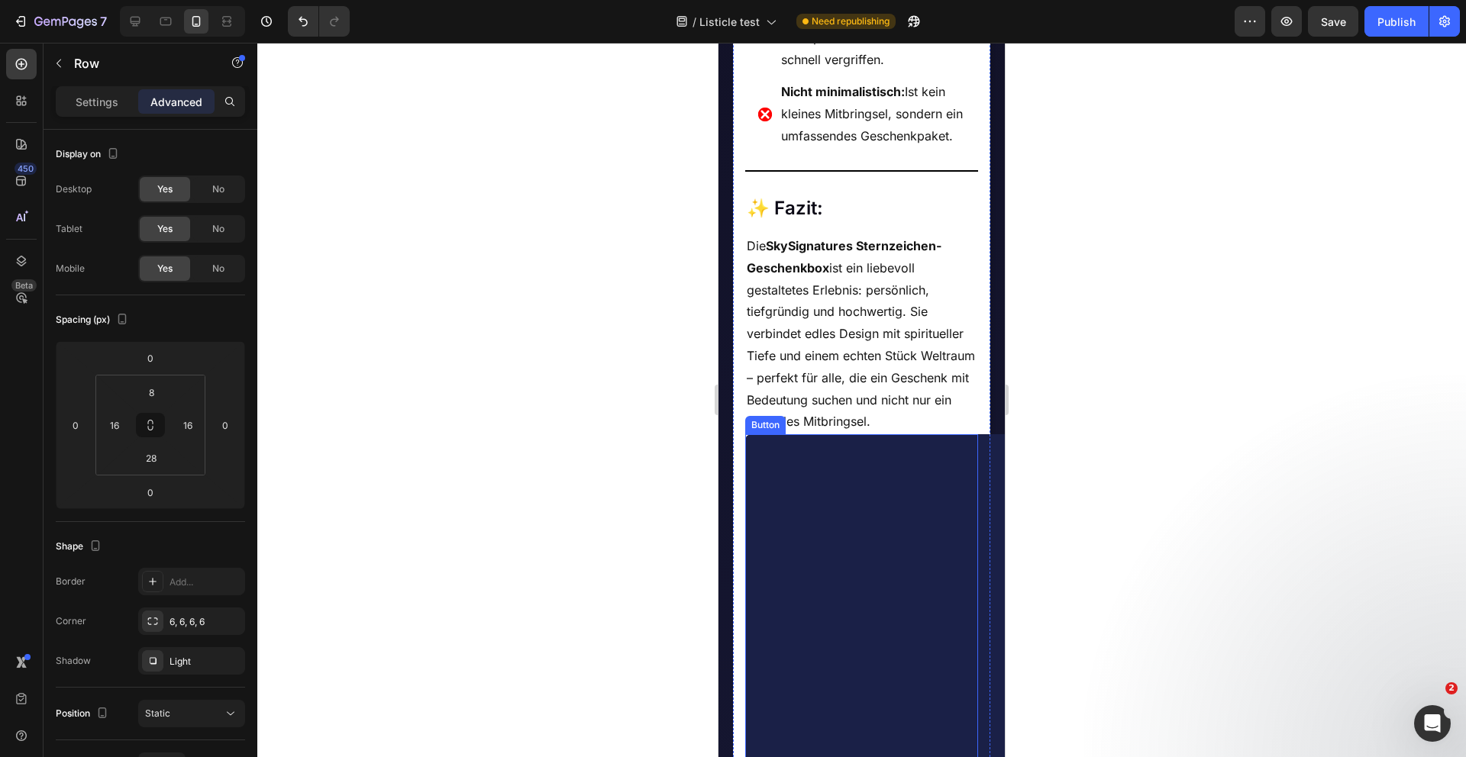
click at [805, 535] on link "JETZT ENTDECKEN" at bounding box center [905, 601] width 321 height 335
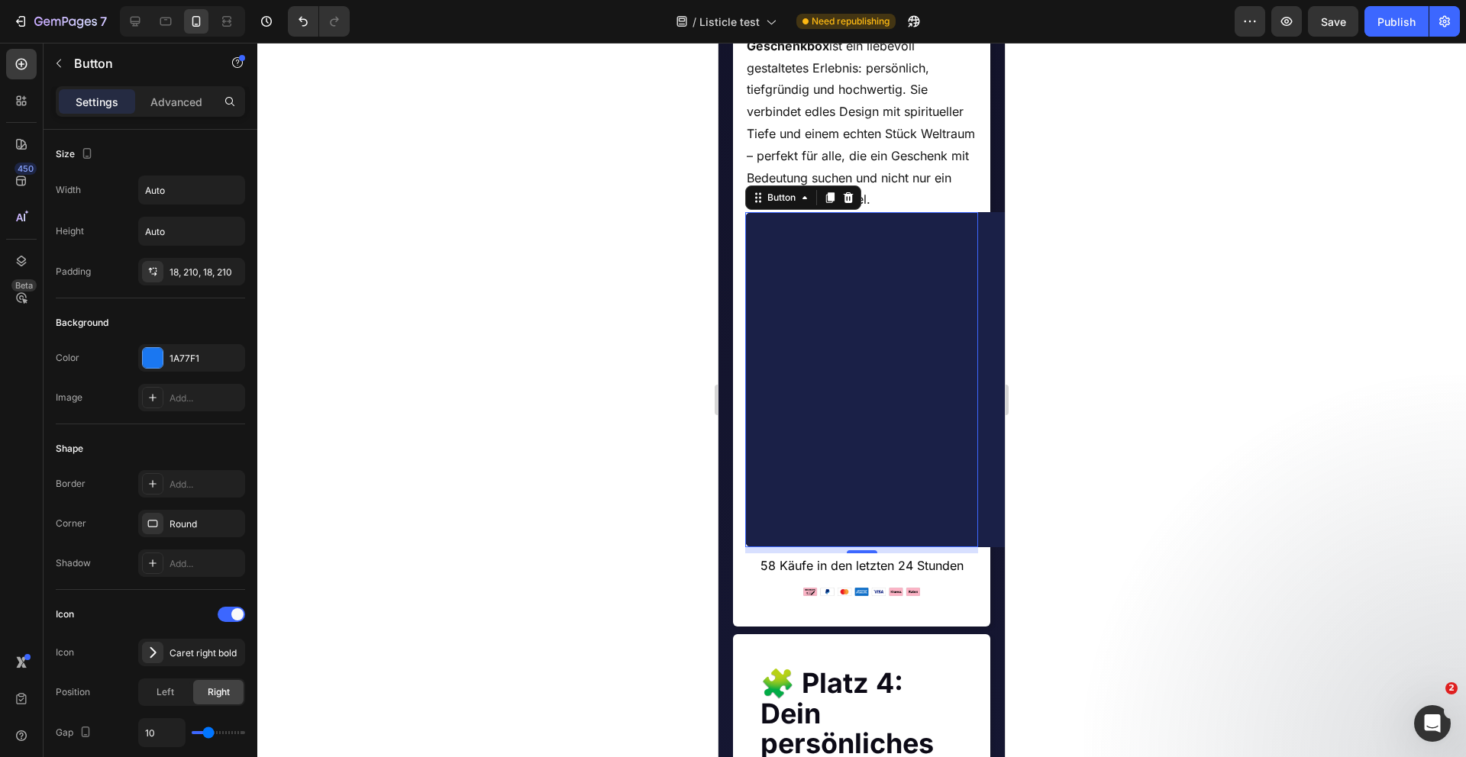
scroll to position [3183, 0]
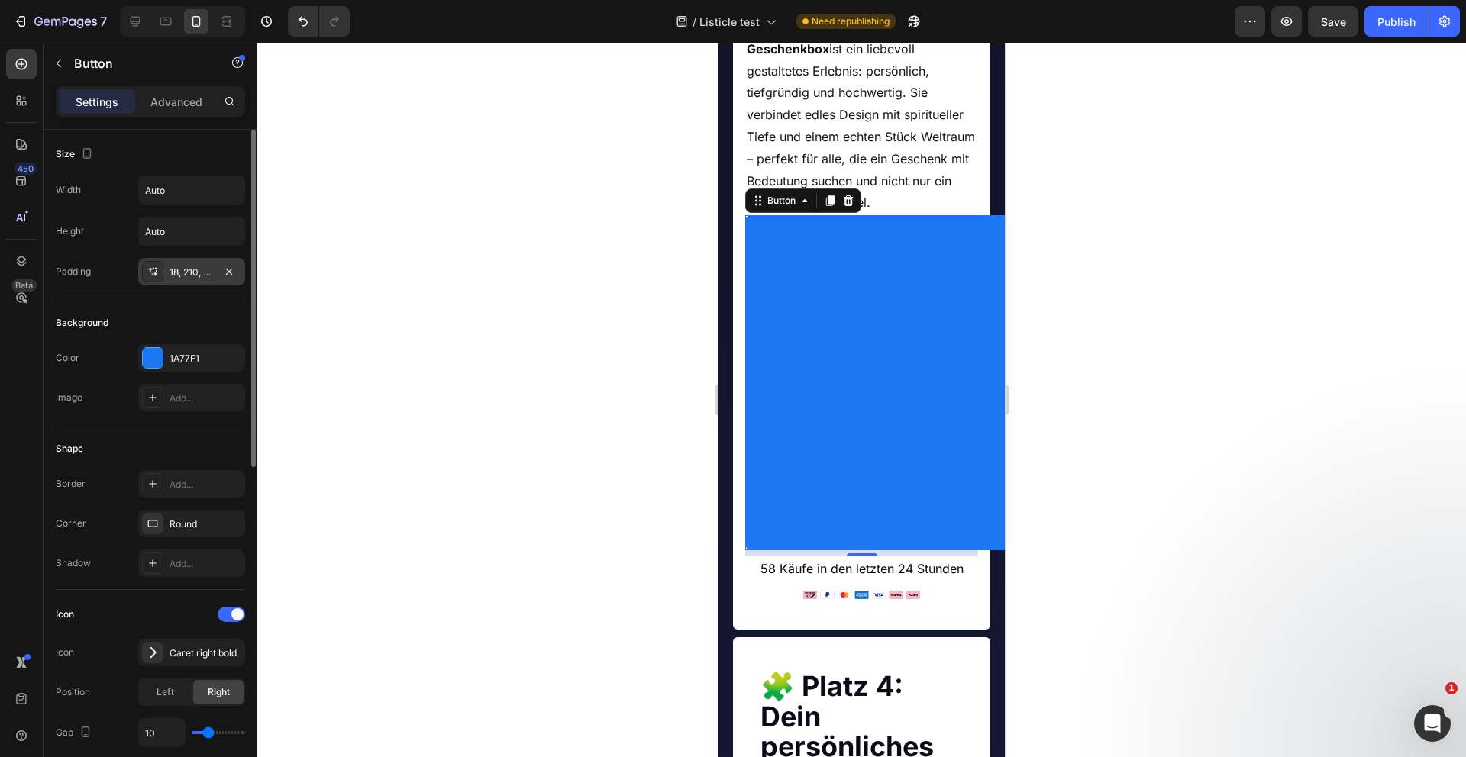
click at [201, 279] on div "18, 210, 18, 210" at bounding box center [191, 271] width 107 height 27
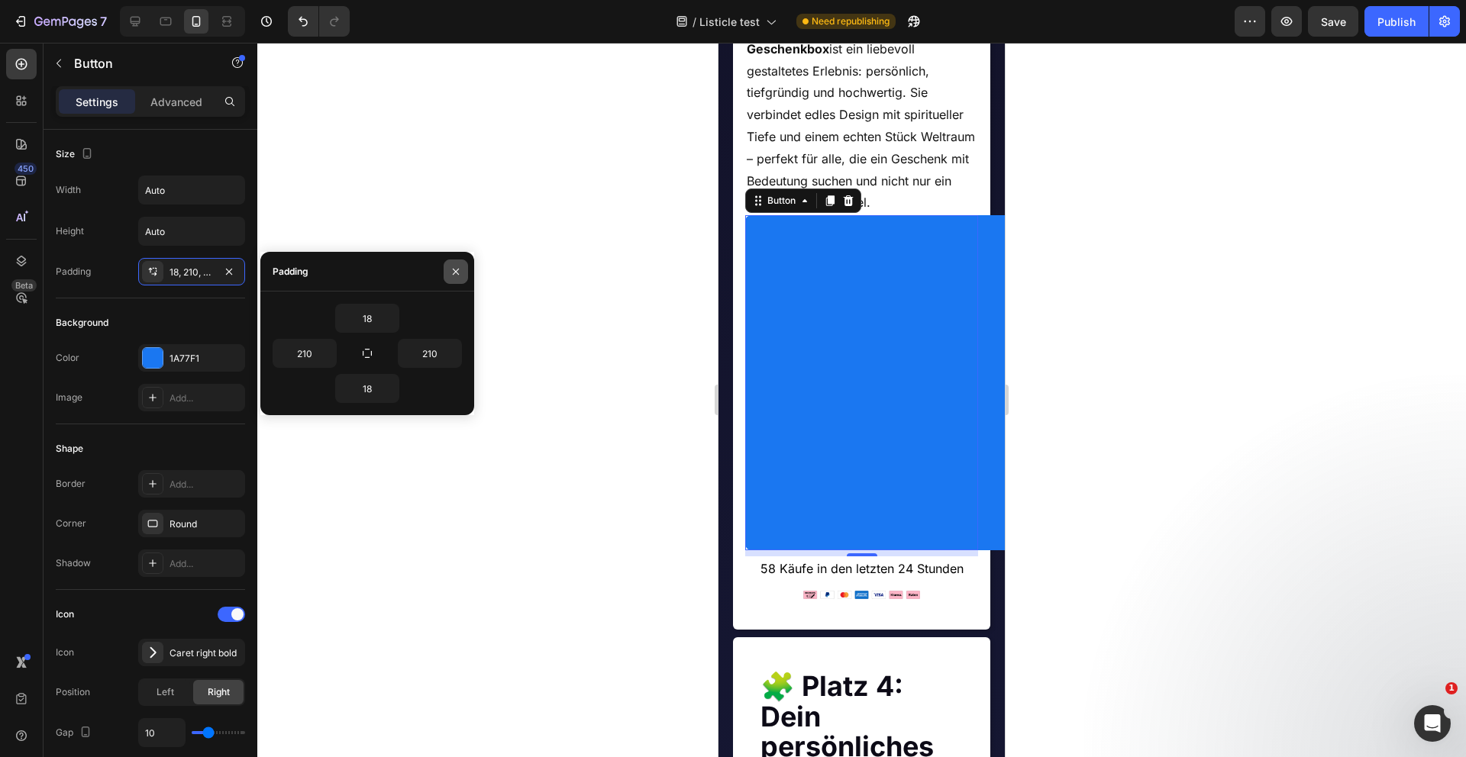
click at [453, 272] on icon "button" at bounding box center [456, 272] width 12 height 12
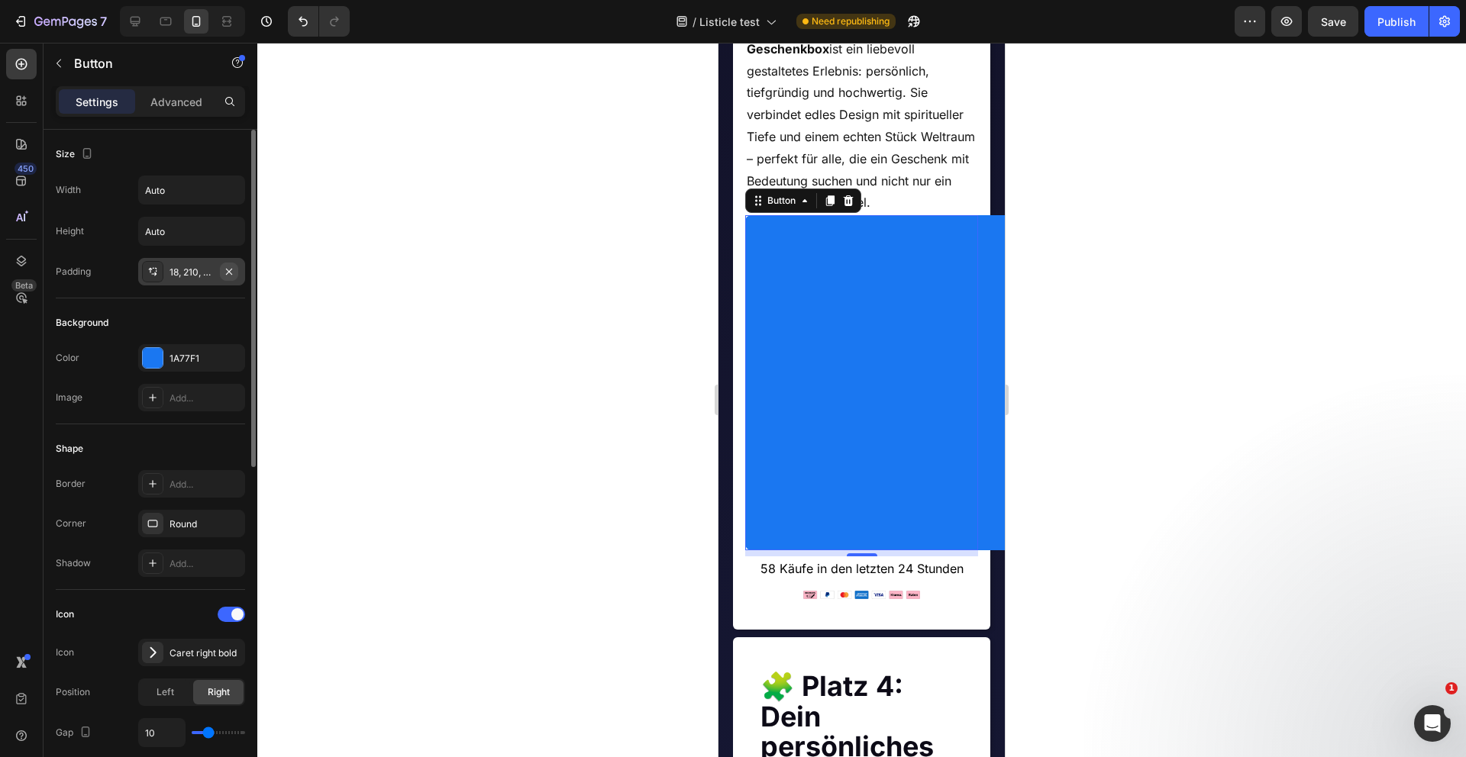
click at [227, 274] on icon "button" at bounding box center [229, 272] width 12 height 12
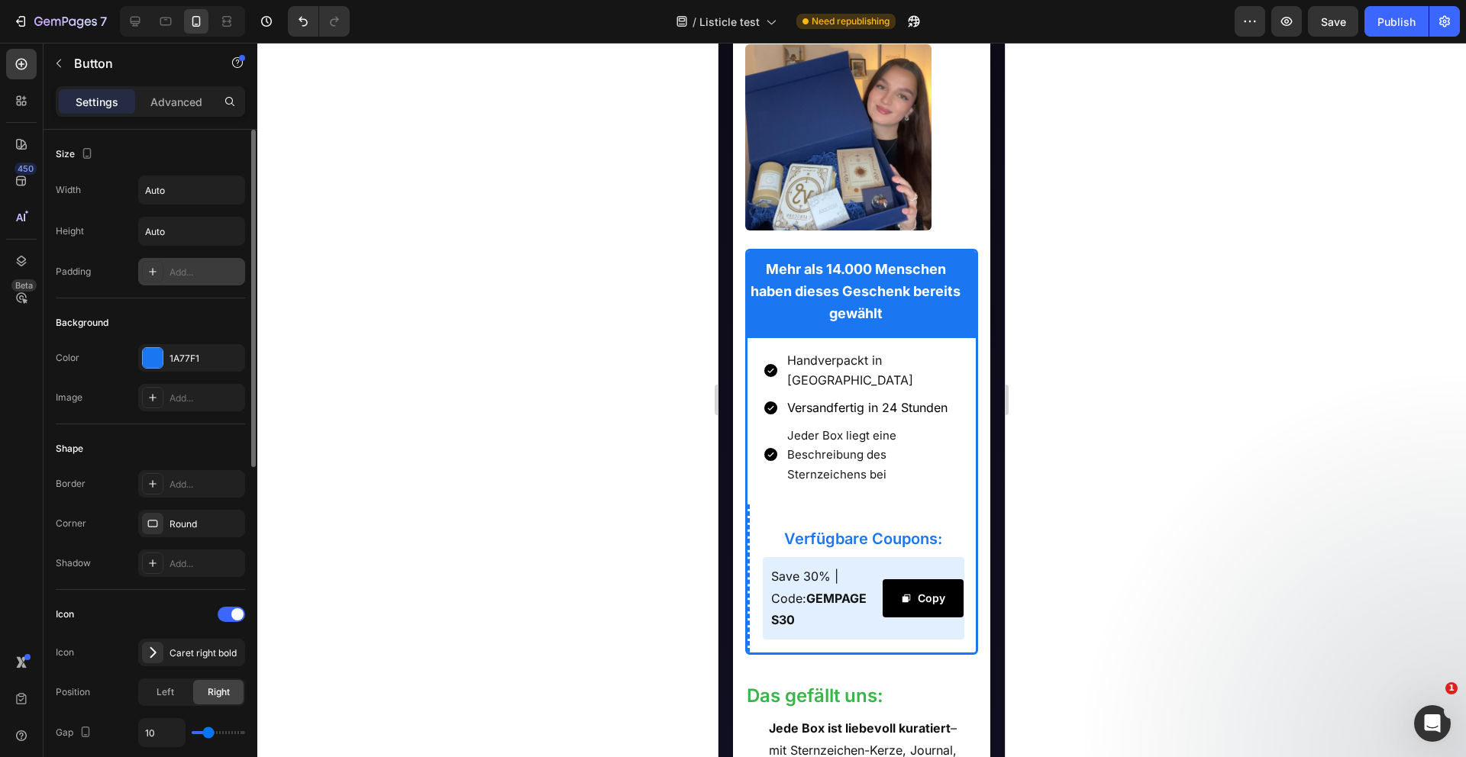
scroll to position [1347, 0]
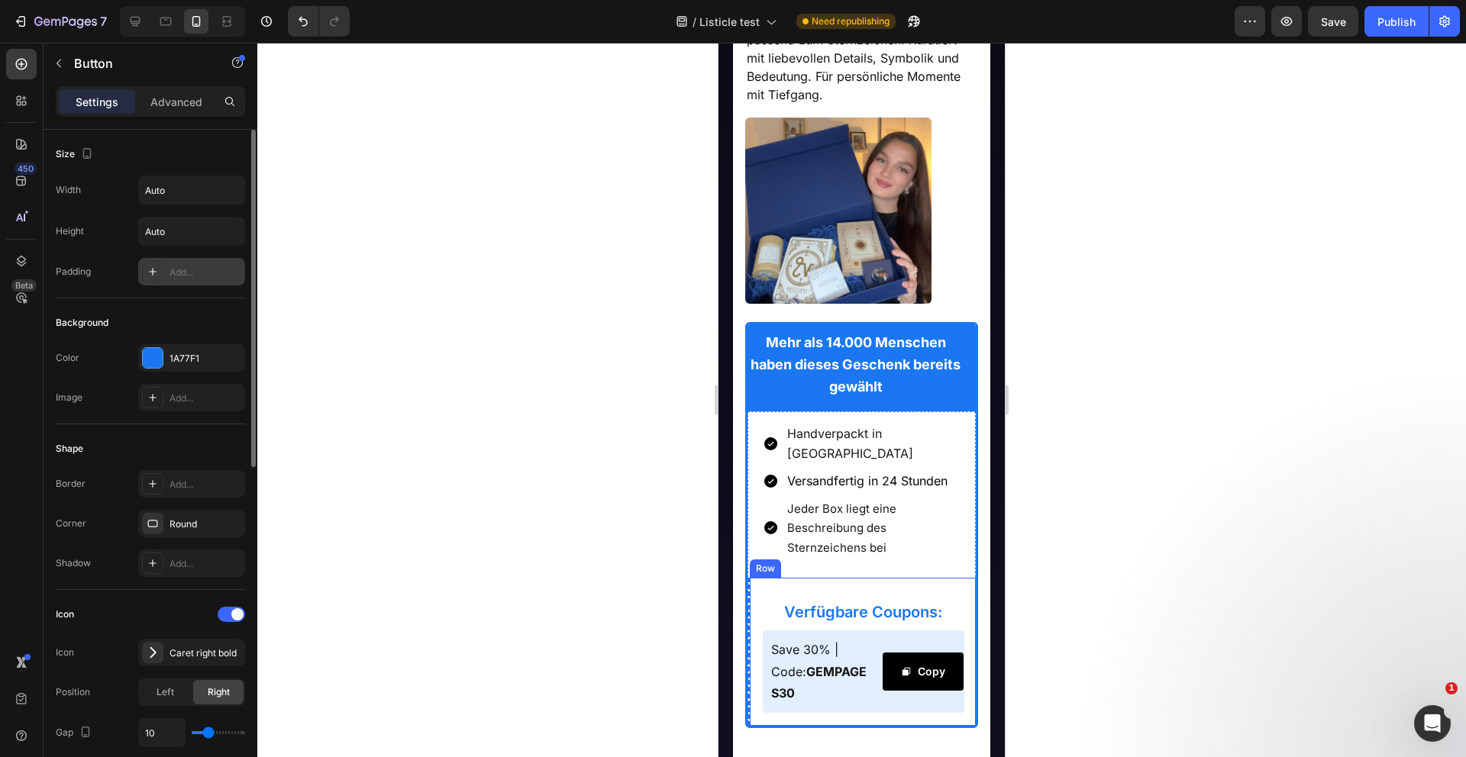
click at [753, 592] on div "Verfügbare Coupons: Heading Save 30% | Code: GEMPAGES30 Text Block Copy Copy Co…" at bounding box center [861, 652] width 229 height 148
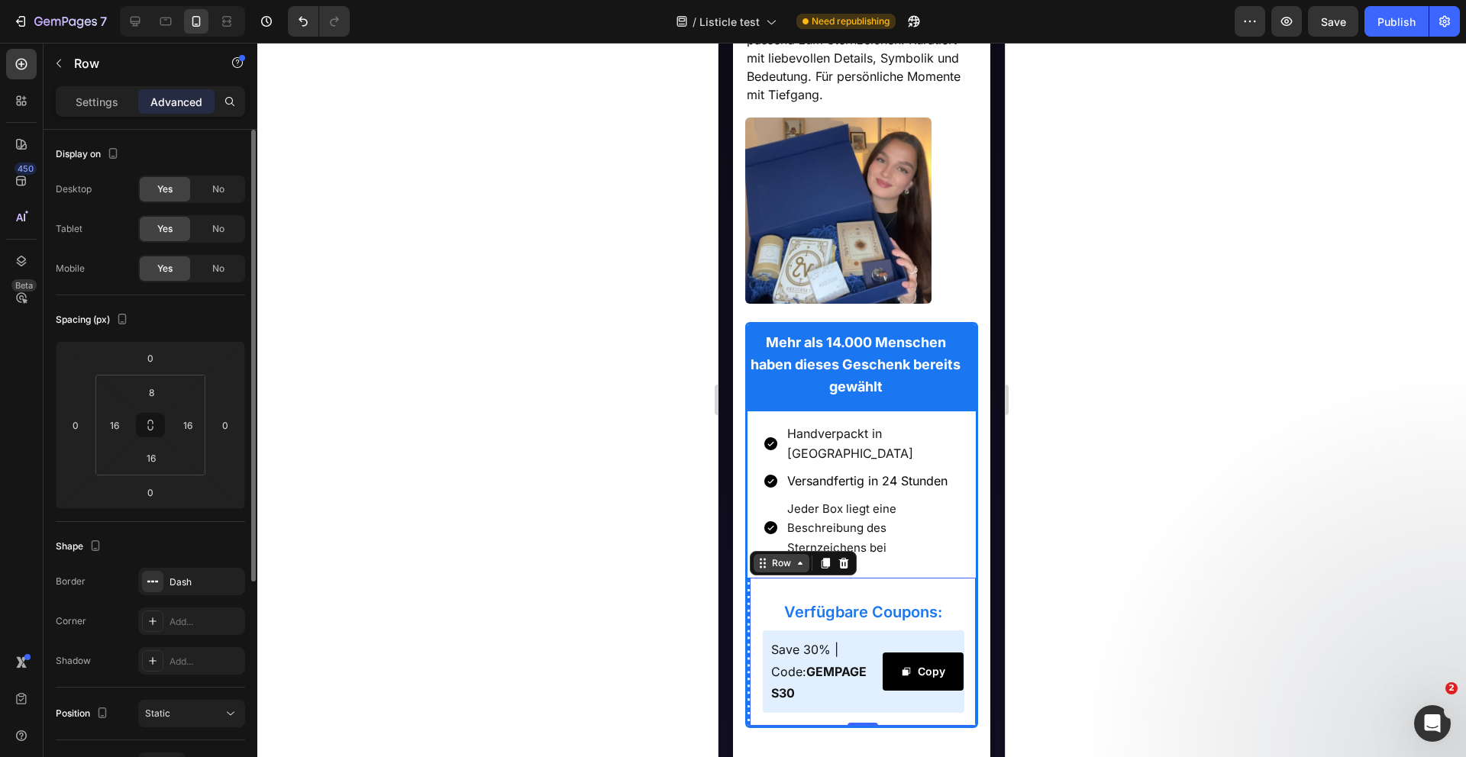
click at [772, 557] on div "Row" at bounding box center [781, 564] width 25 height 14
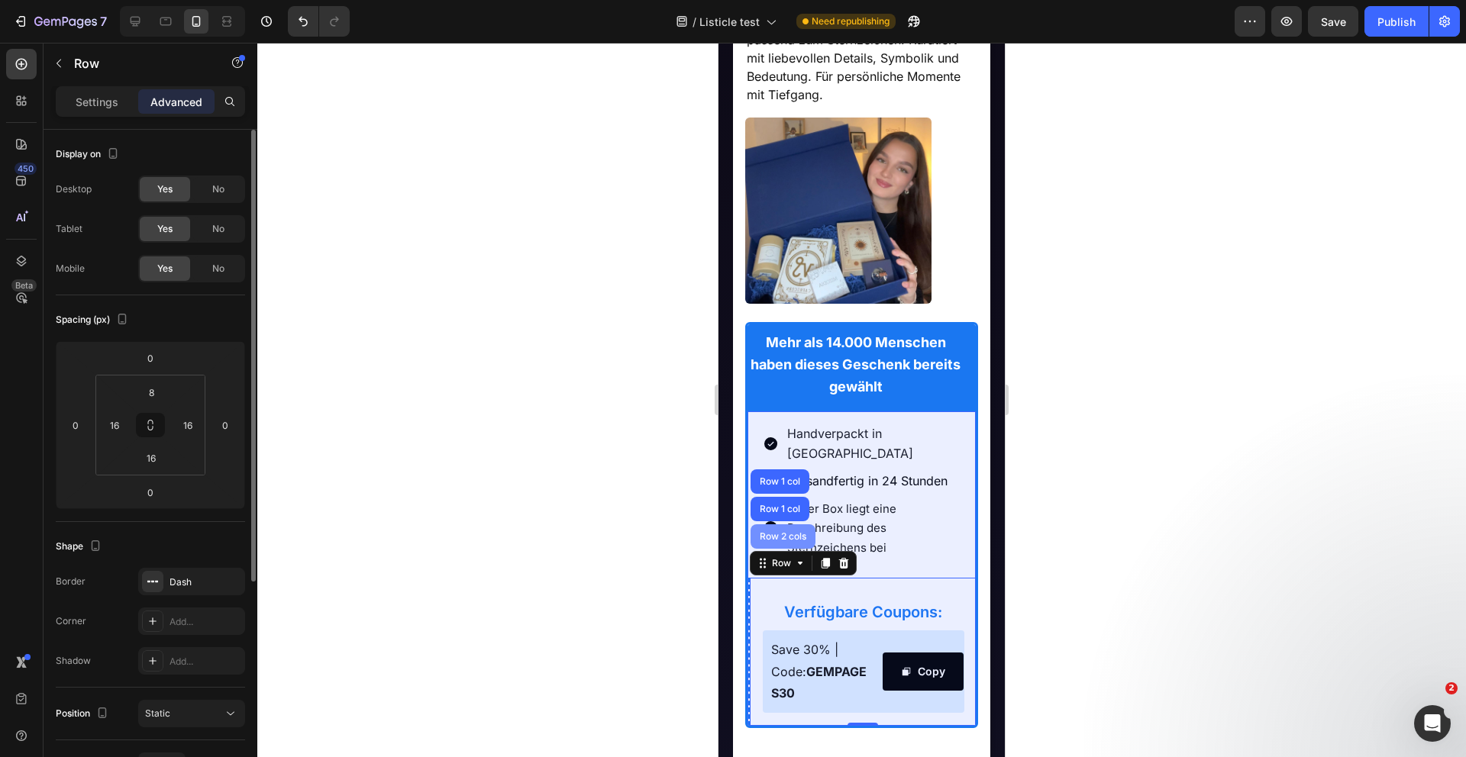
click at [771, 524] on div "Row 2 cols" at bounding box center [782, 536] width 65 height 24
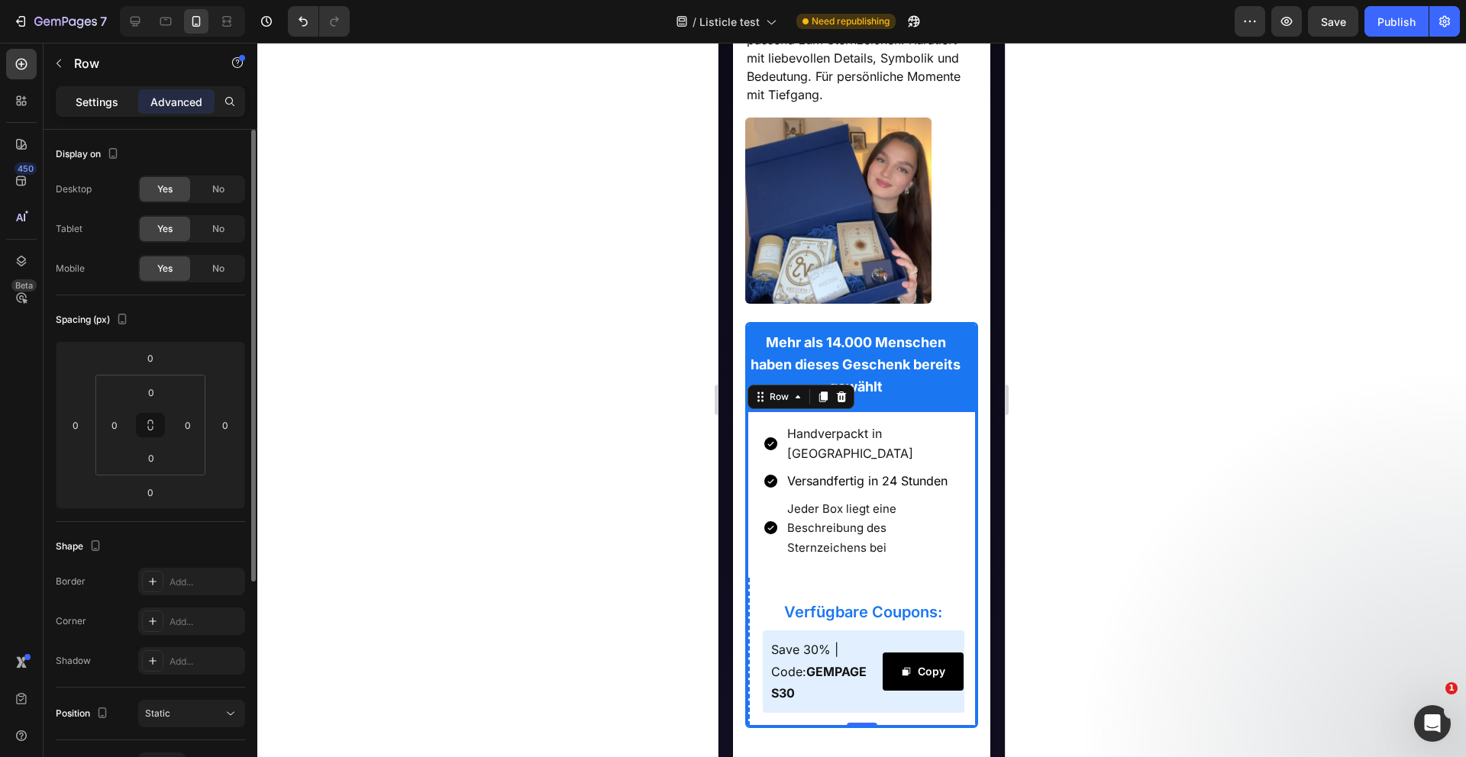
click at [104, 109] on div "Settings" at bounding box center [97, 101] width 76 height 24
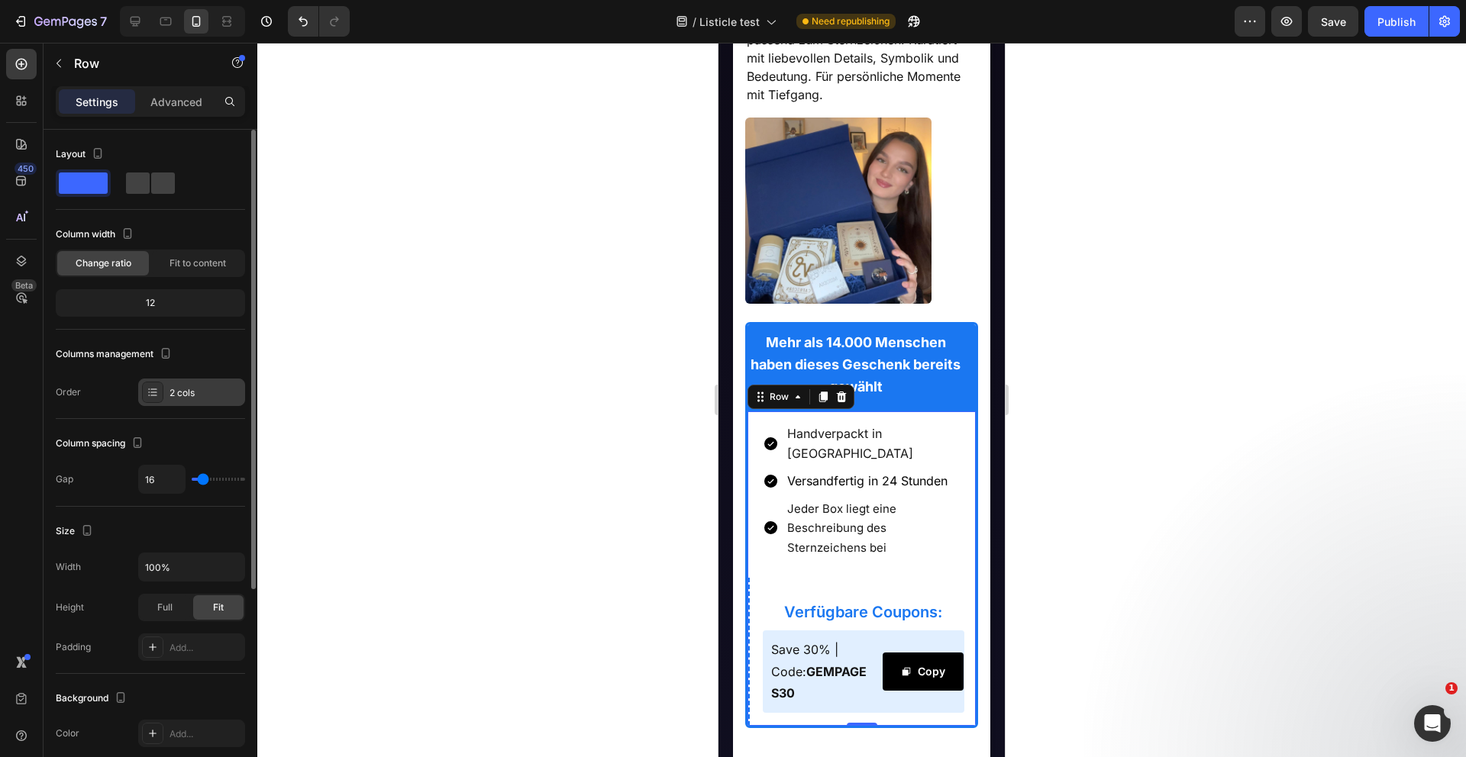
click at [157, 392] on icon at bounding box center [153, 392] width 12 height 12
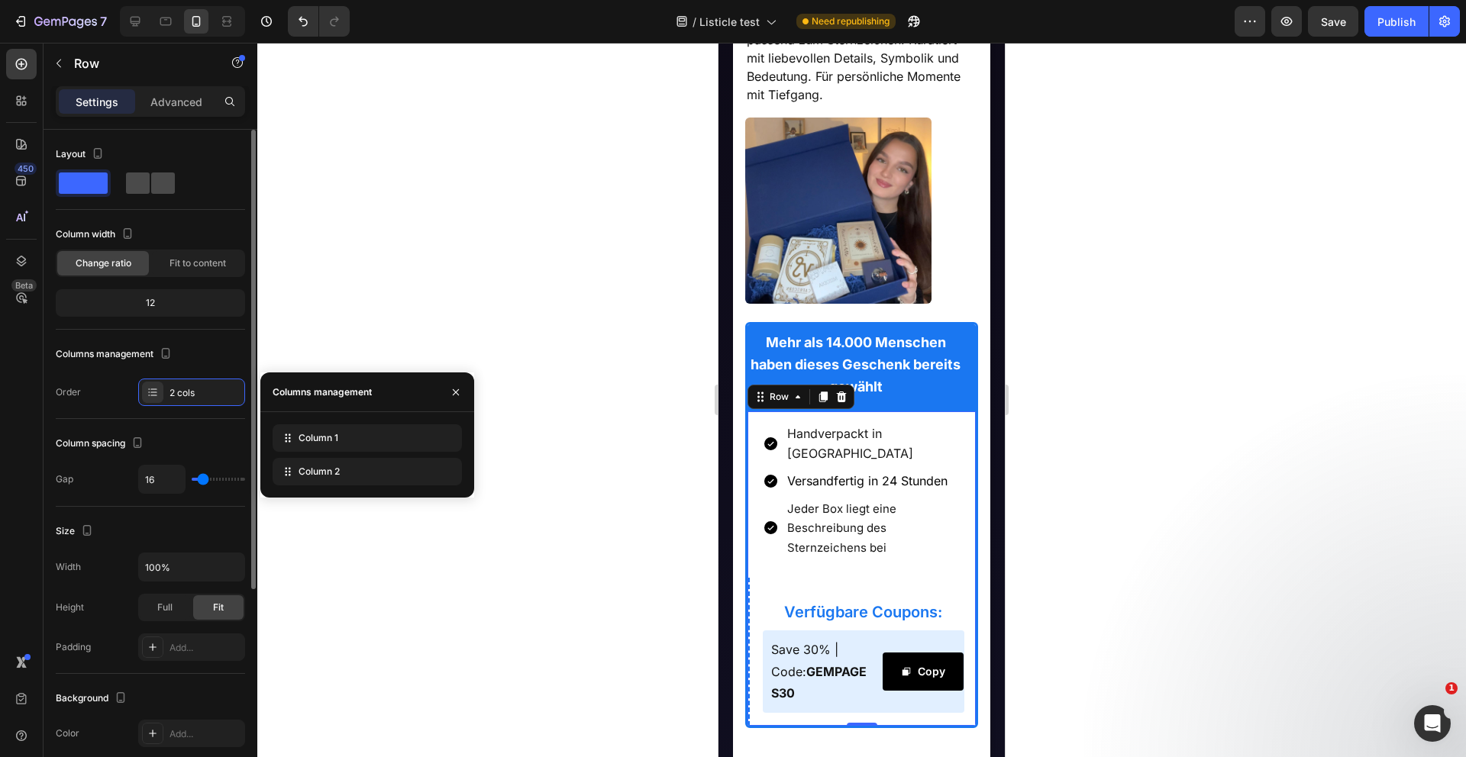
click at [151, 182] on span at bounding box center [163, 183] width 24 height 21
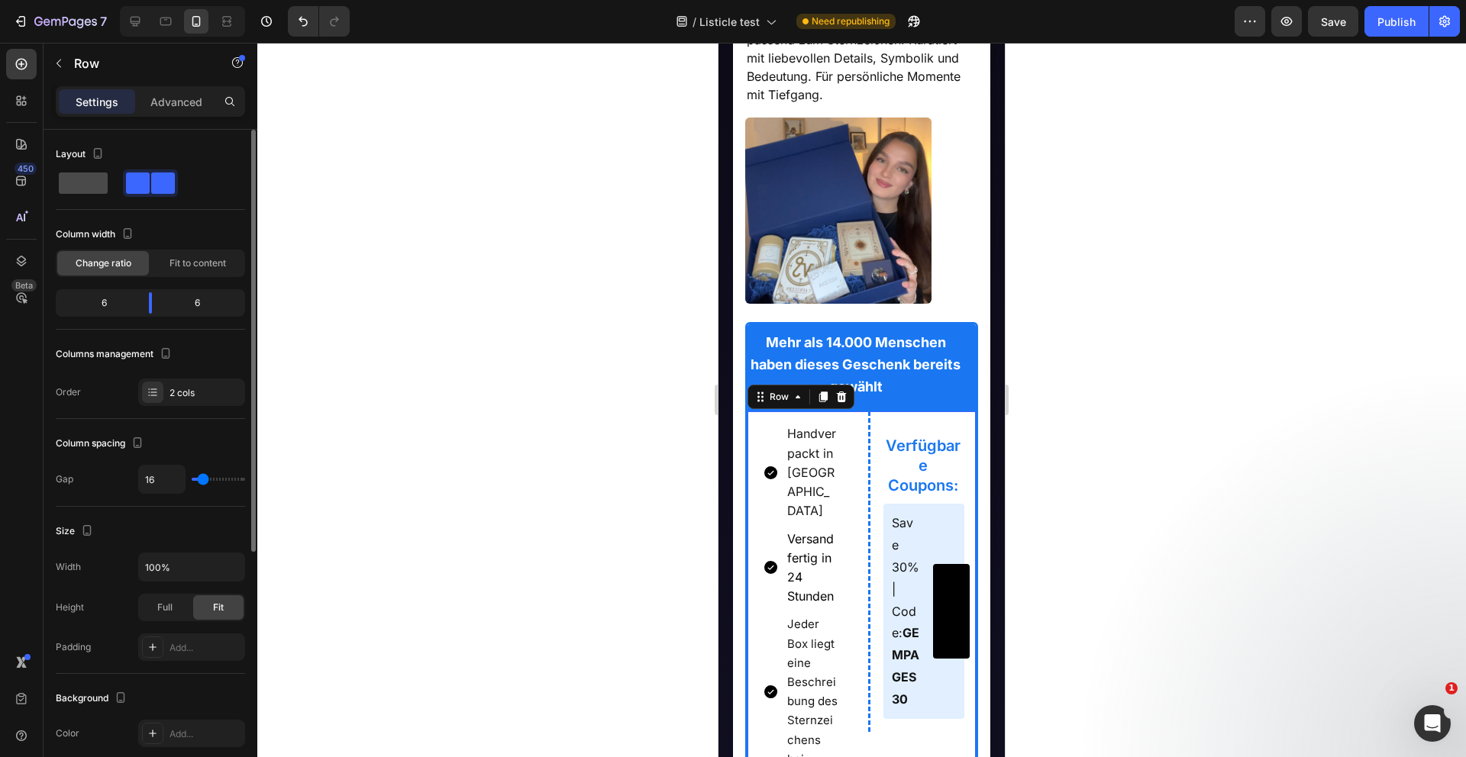
click at [87, 191] on span at bounding box center [83, 183] width 49 height 21
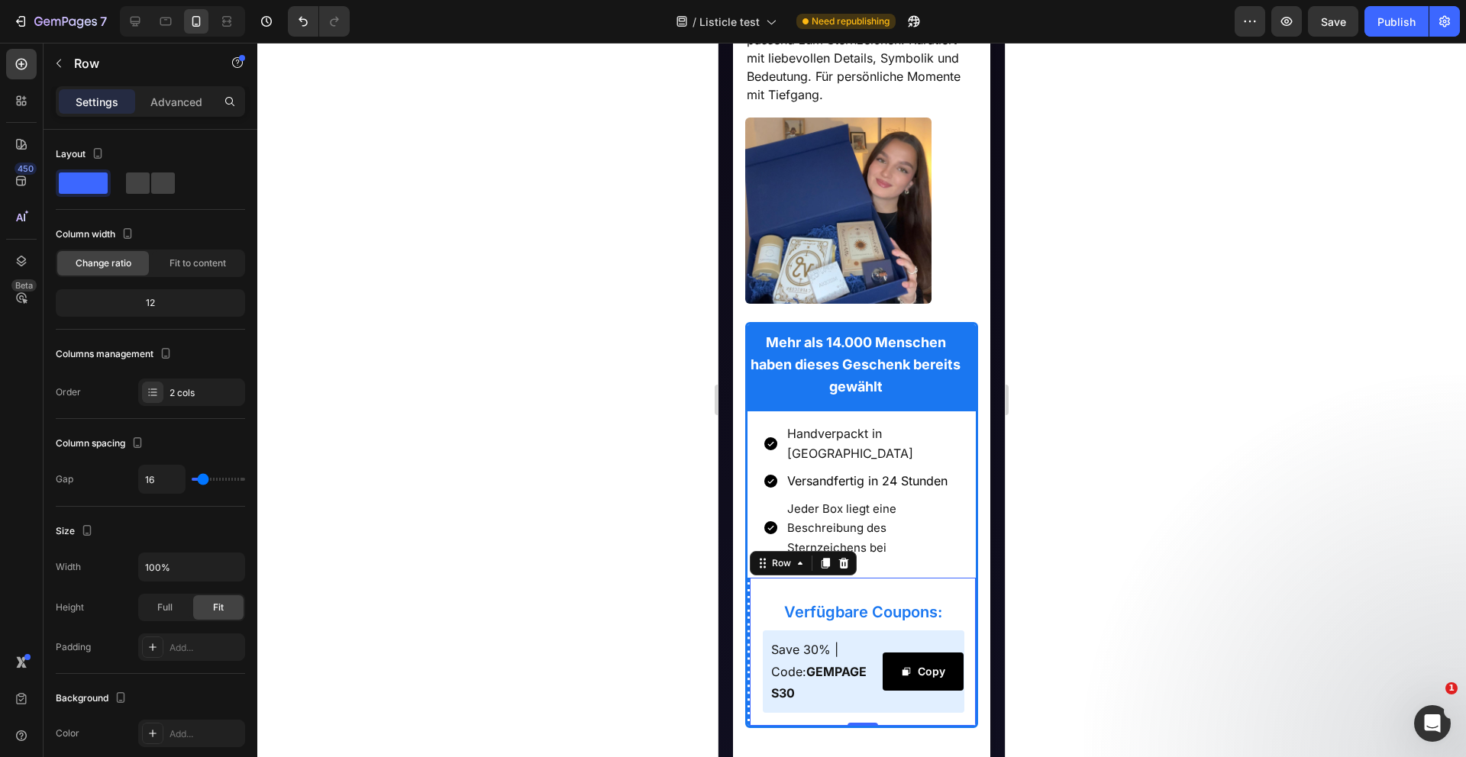
click at [754, 579] on div "Verfügbare Coupons: Heading Save 30% | Code: GEMPAGES30 Text Block Copy Copy Co…" at bounding box center [861, 652] width 229 height 148
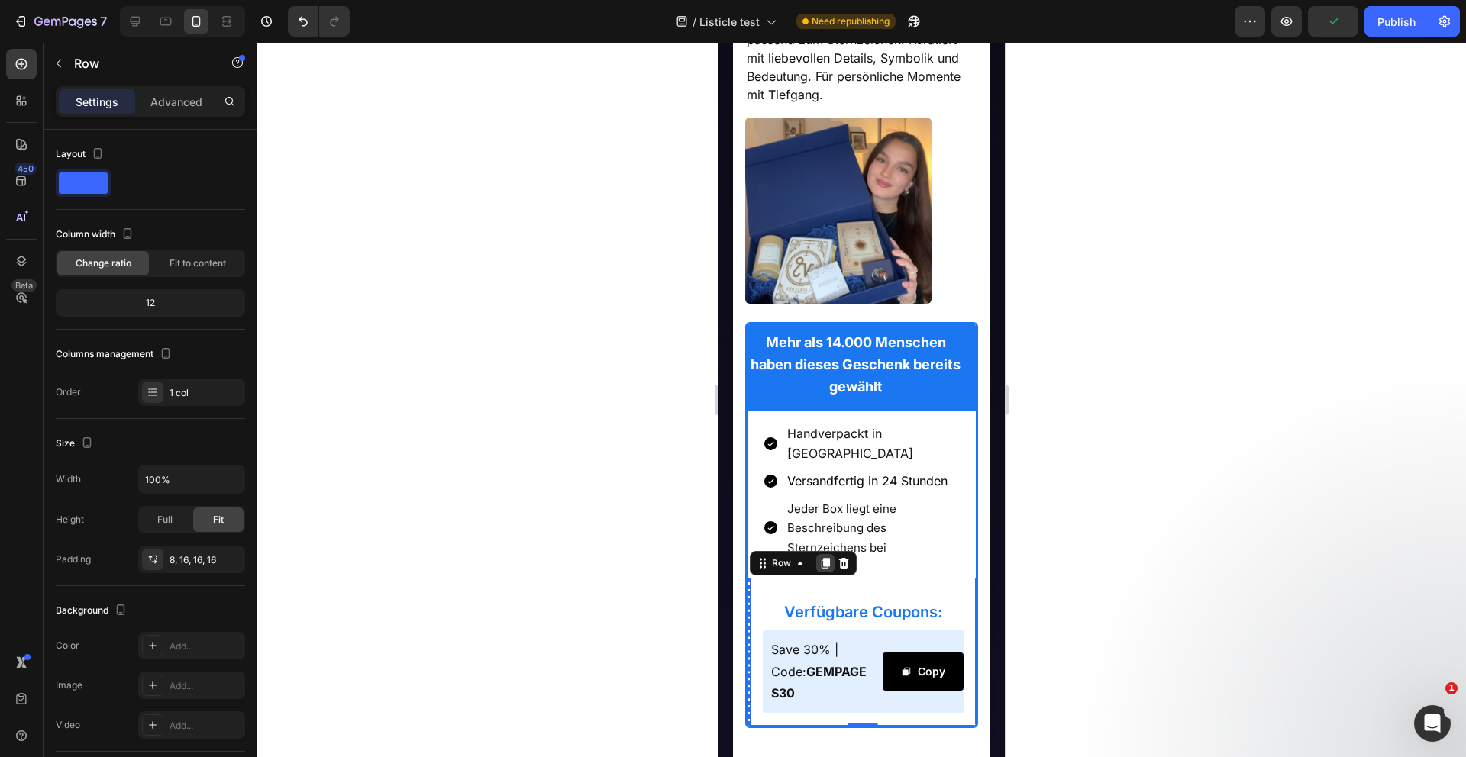
click at [826, 558] on icon at bounding box center [825, 563] width 8 height 11
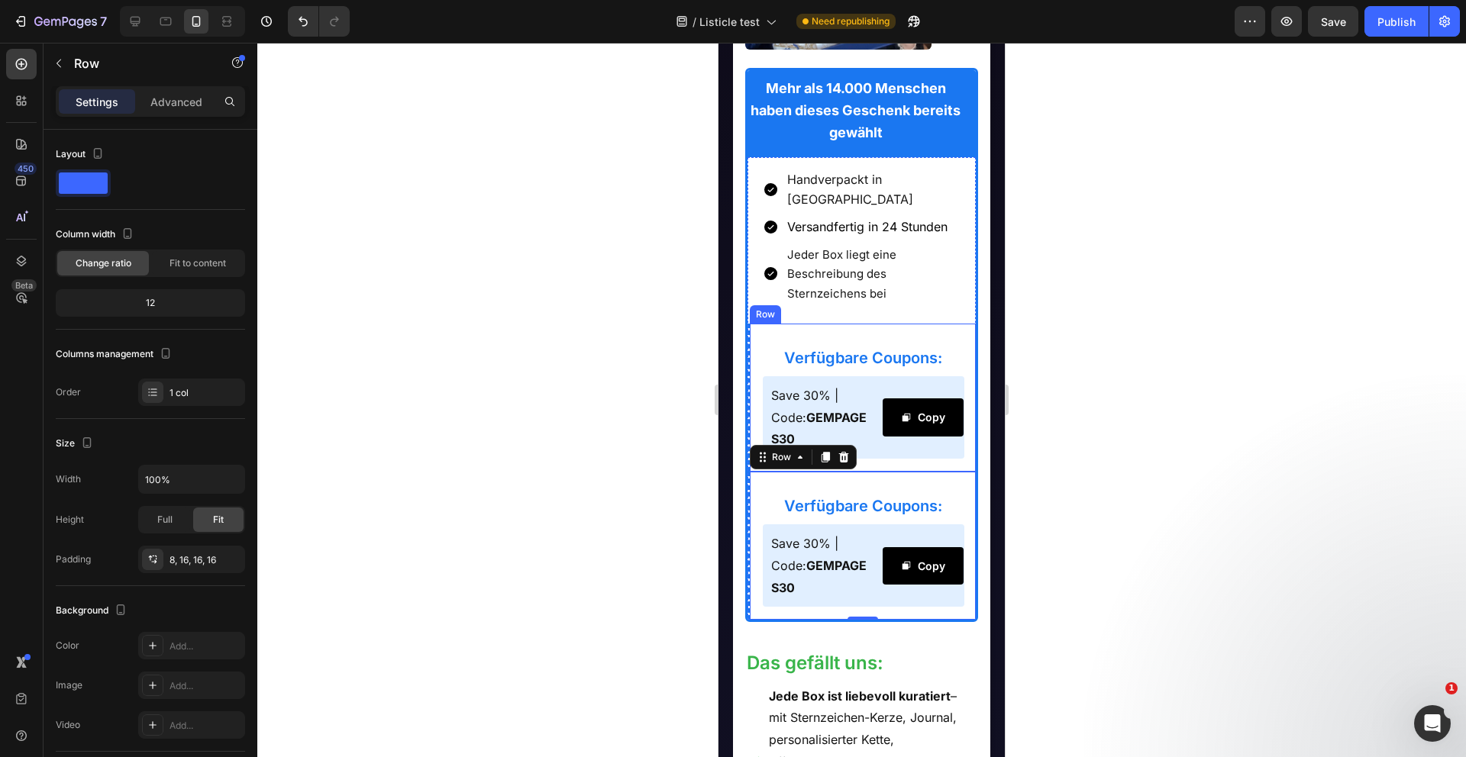
scroll to position [1525, 0]
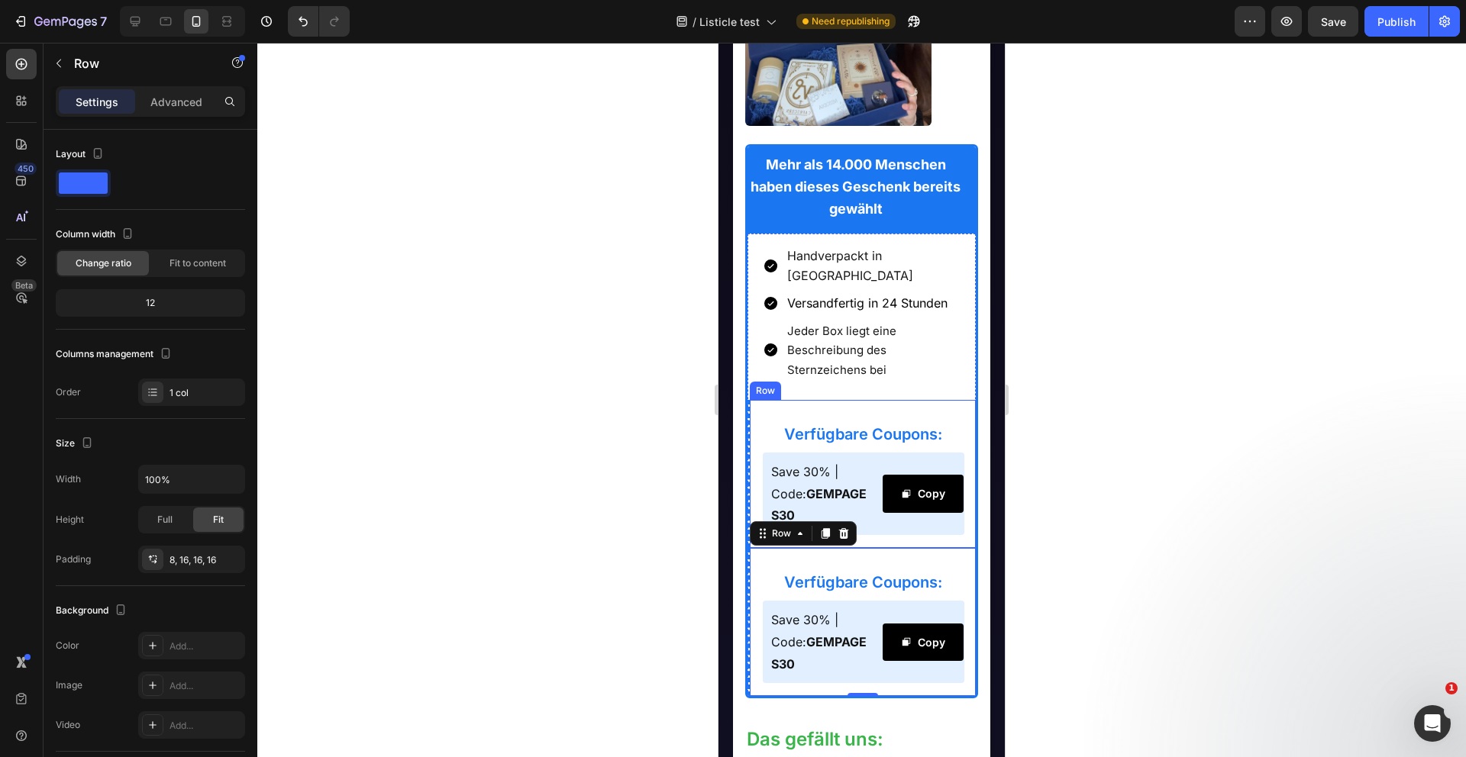
click at [758, 413] on div "Verfügbare Coupons: Heading Save 30% | Code: GEMPAGES30 Text Block Copy Copy Co…" at bounding box center [861, 474] width 229 height 148
click at [174, 107] on p "Advanced" at bounding box center [176, 102] width 52 height 16
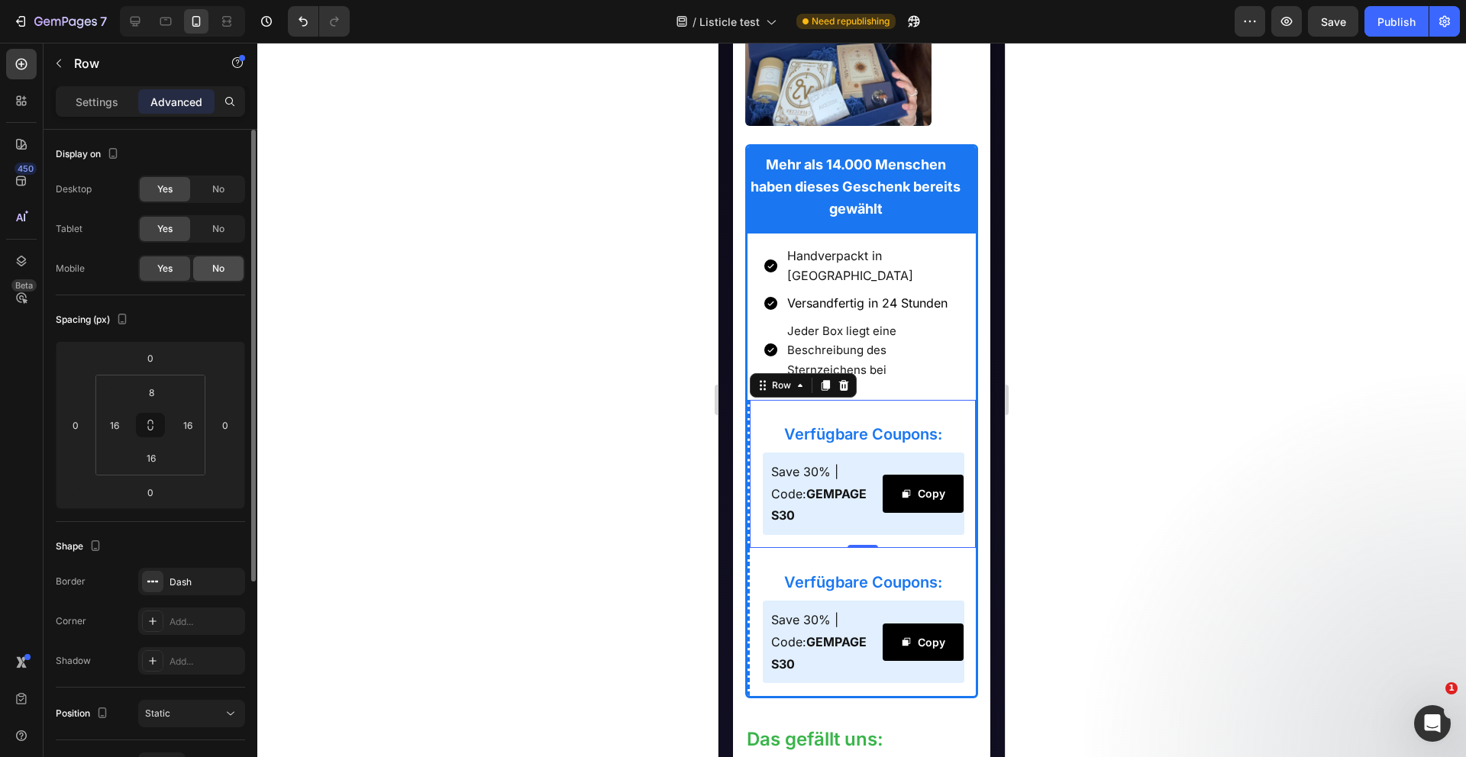
click at [218, 273] on span "No" at bounding box center [218, 269] width 12 height 14
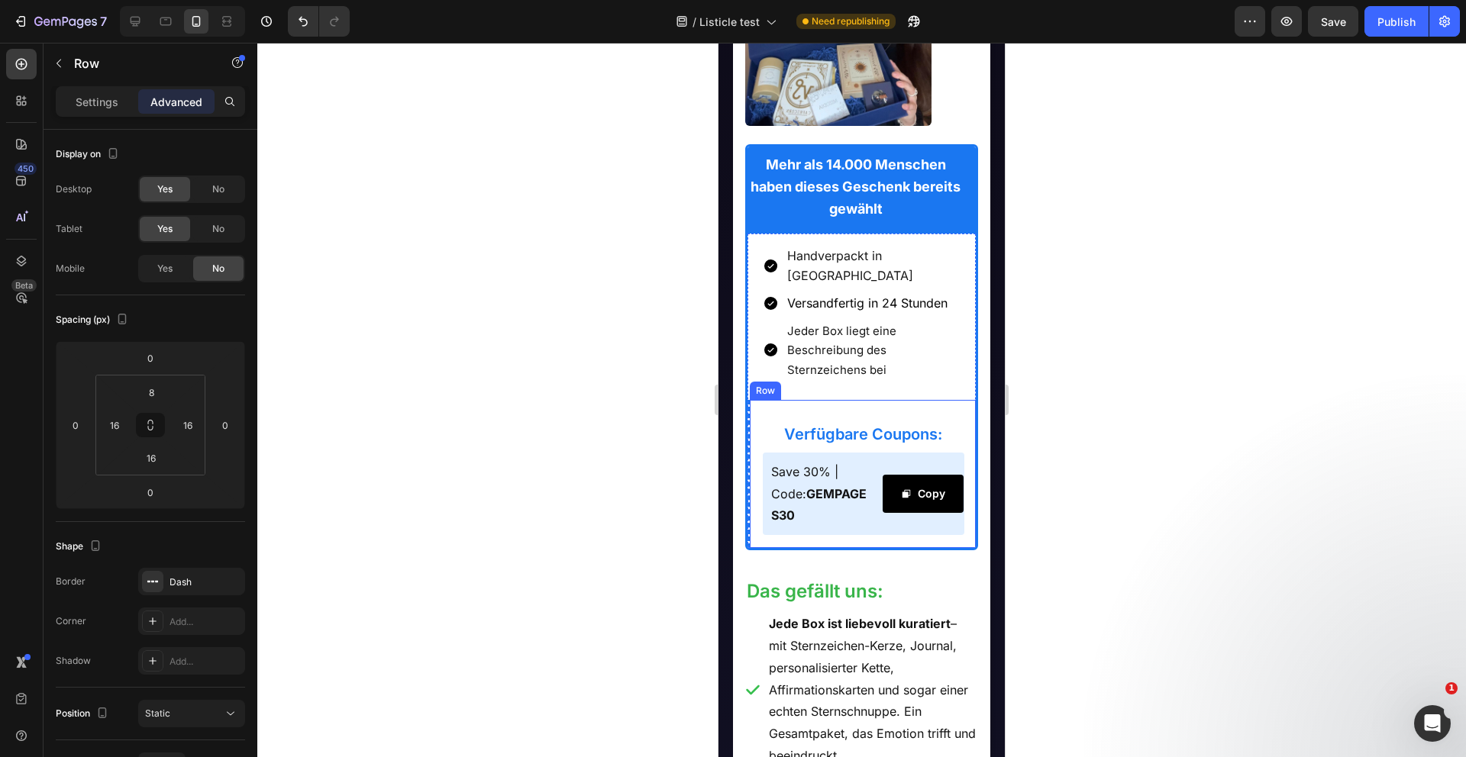
click at [760, 400] on div "Verfügbare Coupons: Heading Save 30% | Code: GEMPAGES30 Text Block Copy Copy Co…" at bounding box center [861, 474] width 229 height 148
click at [101, 118] on div "Settings Advanced" at bounding box center [151, 108] width 214 height 44
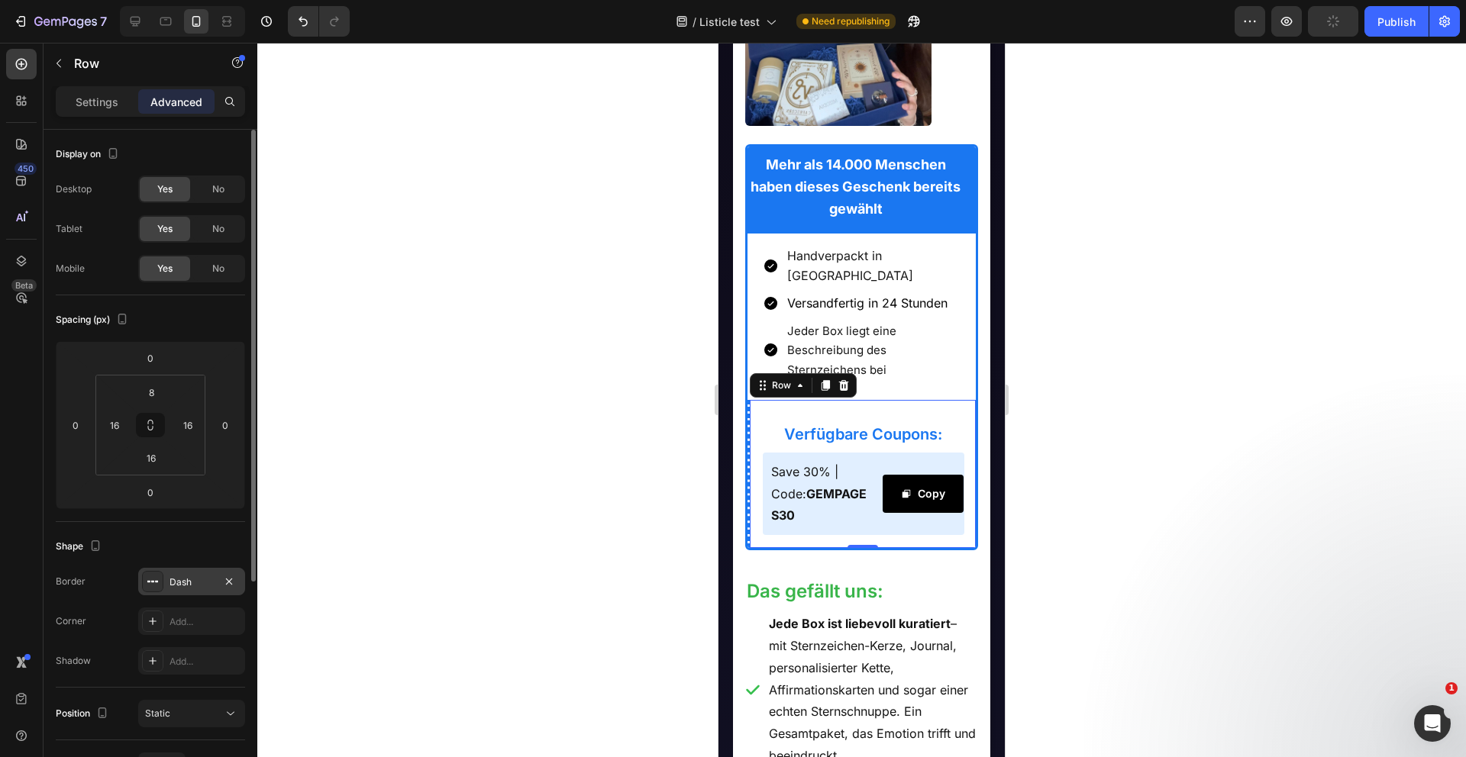
click at [152, 581] on icon at bounding box center [152, 582] width 3 height 2
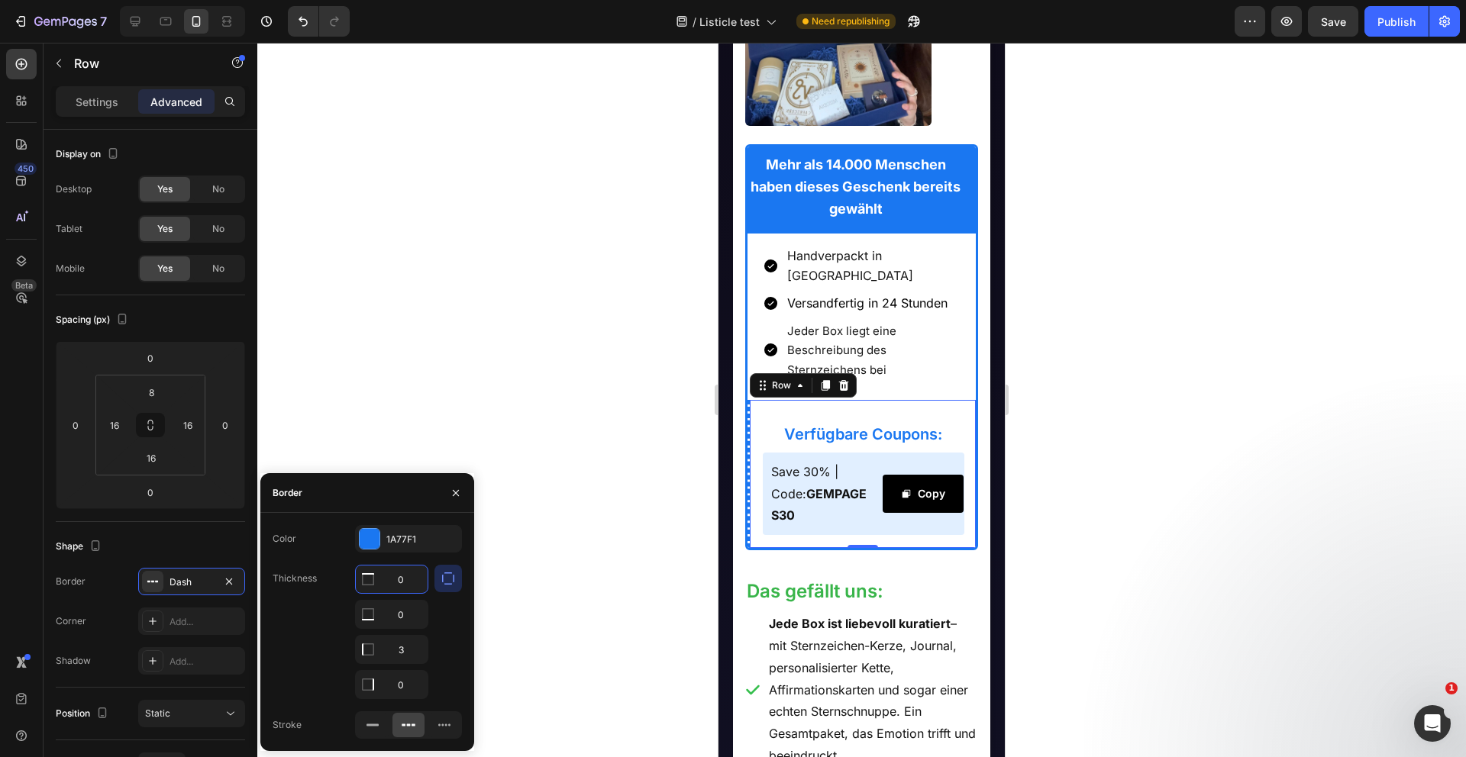
click at [402, 581] on input "0" at bounding box center [392, 579] width 72 height 27
click at [211, 236] on div "No" at bounding box center [218, 229] width 50 height 24
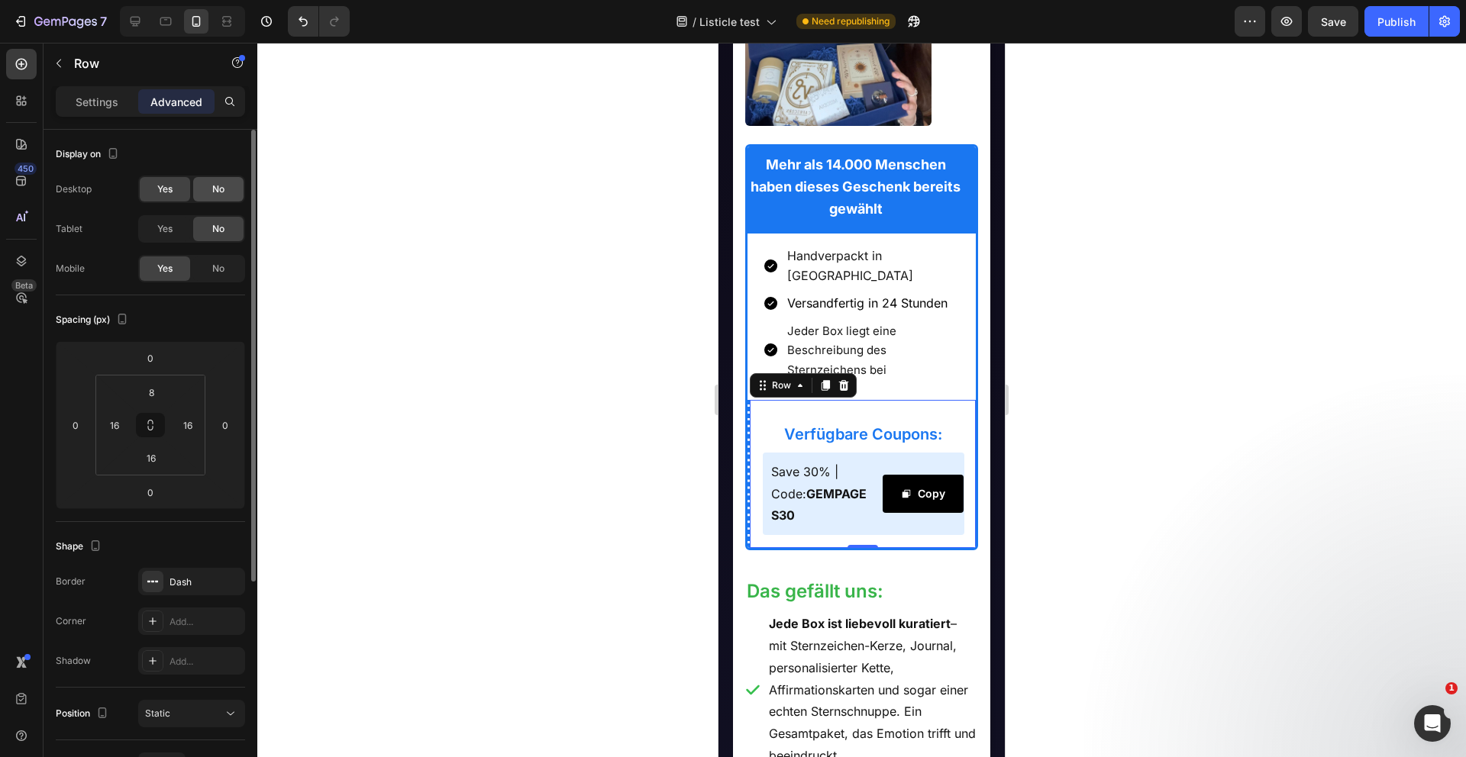
click at [214, 196] on div "No" at bounding box center [218, 189] width 50 height 24
click at [211, 586] on div "Dash" at bounding box center [191, 583] width 44 height 14
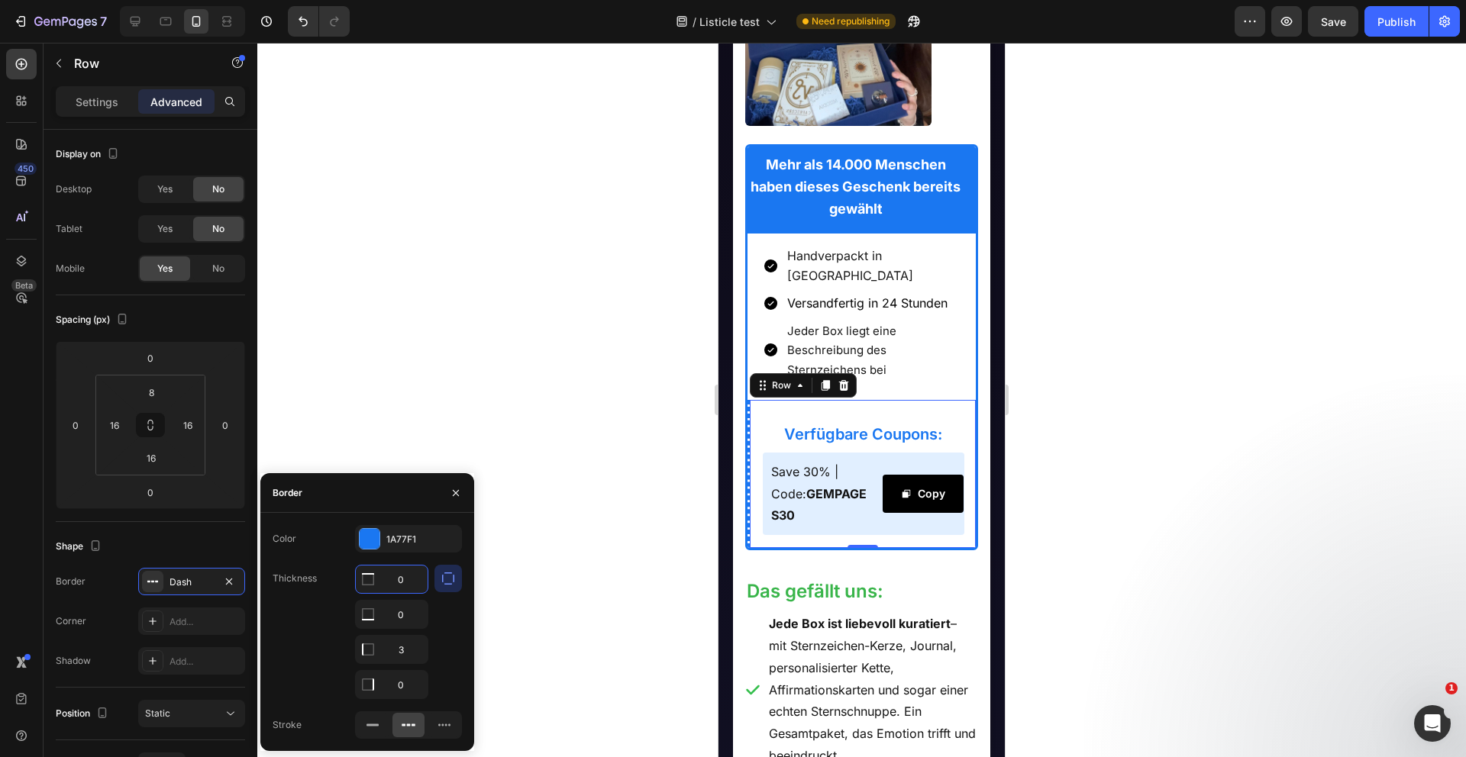
click at [407, 579] on input "0" at bounding box center [392, 579] width 72 height 27
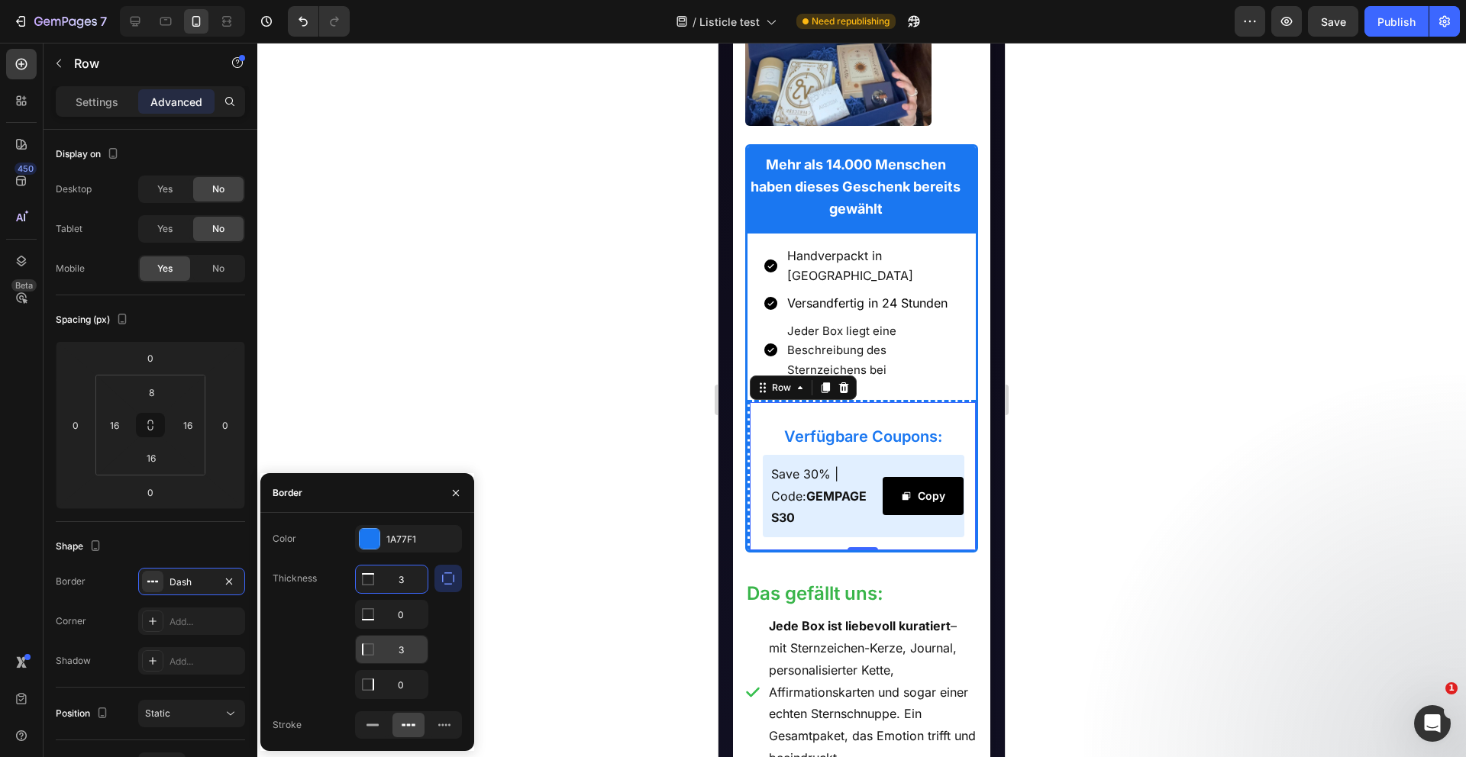
type input "3"
click at [403, 653] on input "3" at bounding box center [392, 649] width 72 height 27
type input "0"
click at [674, 454] on div at bounding box center [861, 400] width 1208 height 715
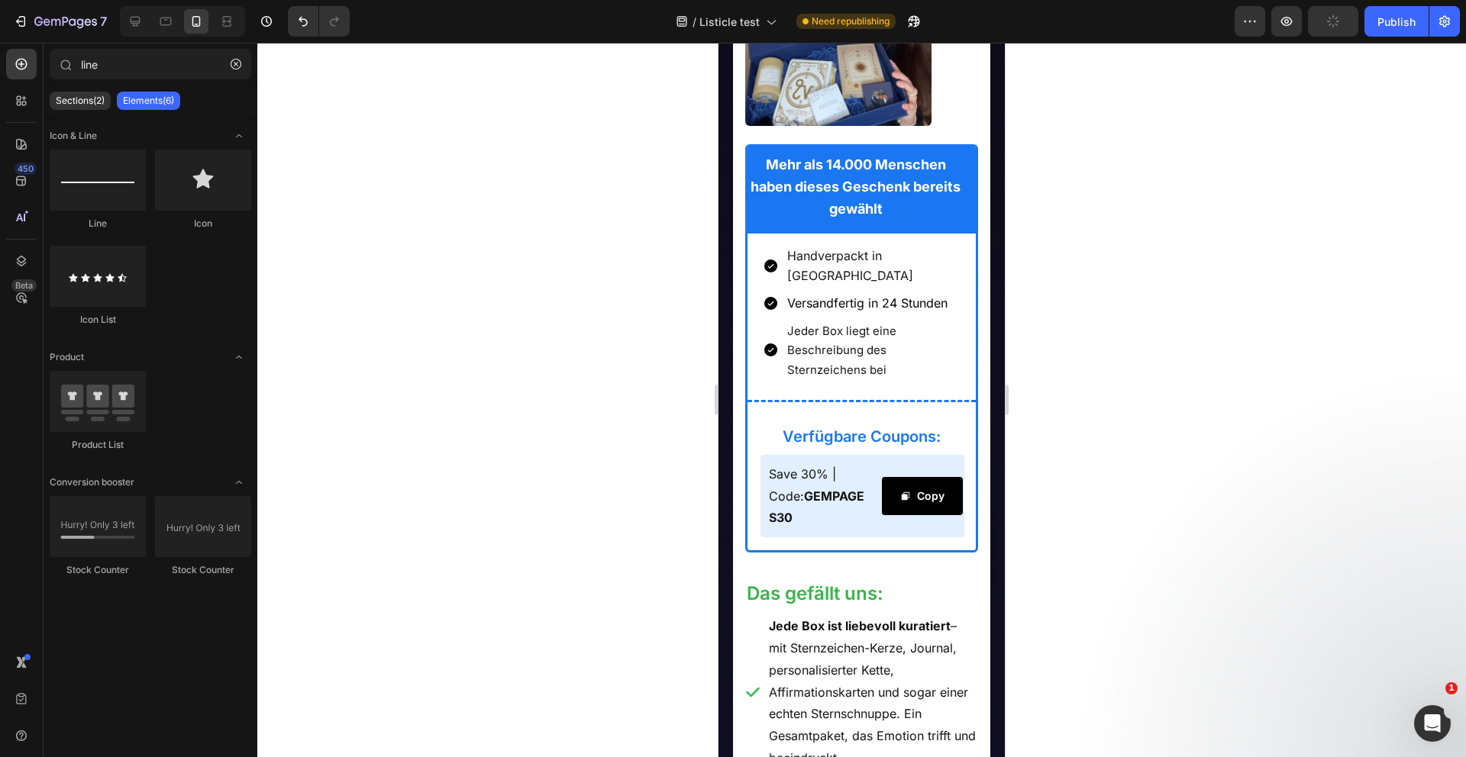
click at [674, 454] on div at bounding box center [861, 400] width 1208 height 715
click at [881, 515] on div "Save 30% | Code: GEMPAGES30 Text Block Copy Copy Coupon Code Row" at bounding box center [862, 496] width 205 height 82
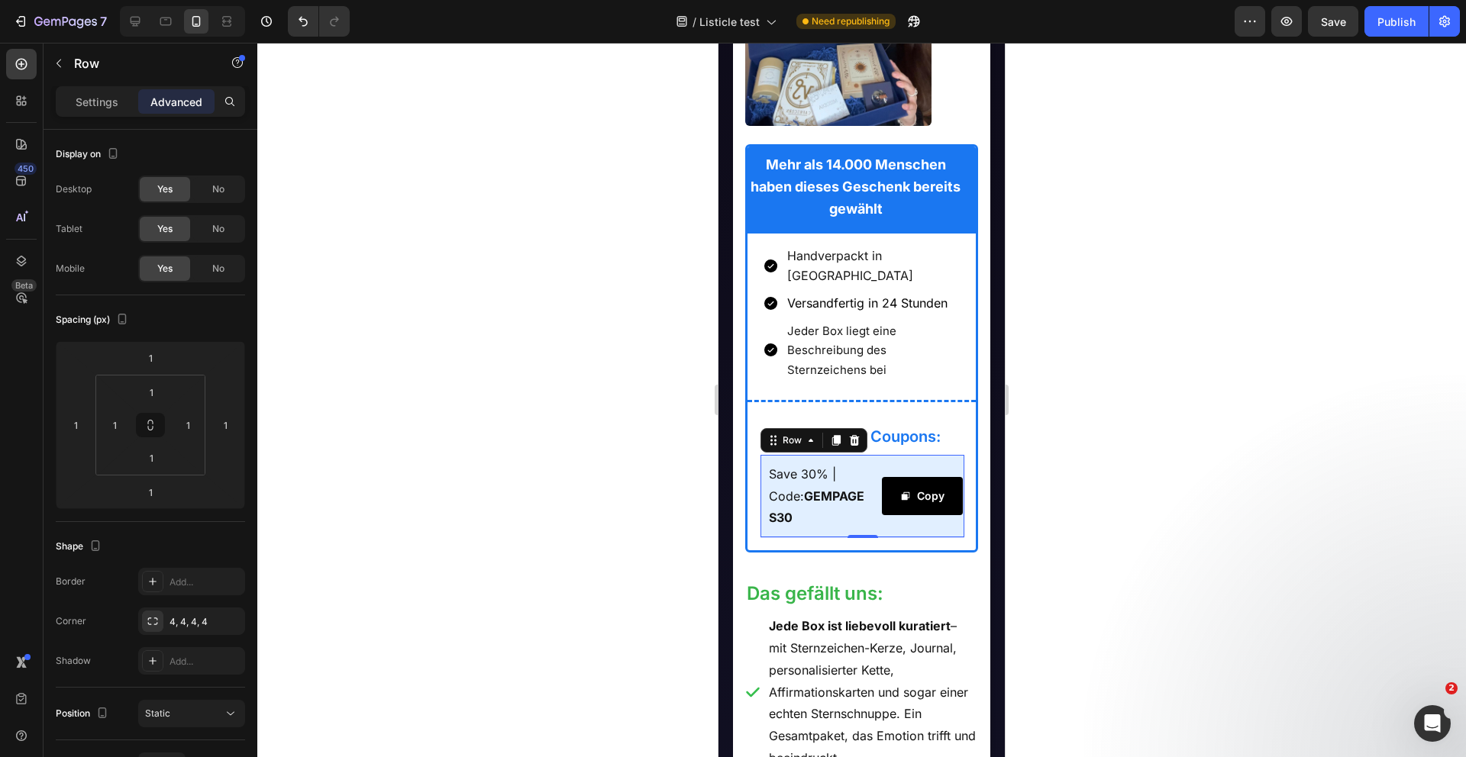
click at [898, 511] on div "Copy Copy Coupon Code" at bounding box center [923, 496] width 82 height 81
click at [660, 466] on div at bounding box center [861, 400] width 1208 height 715
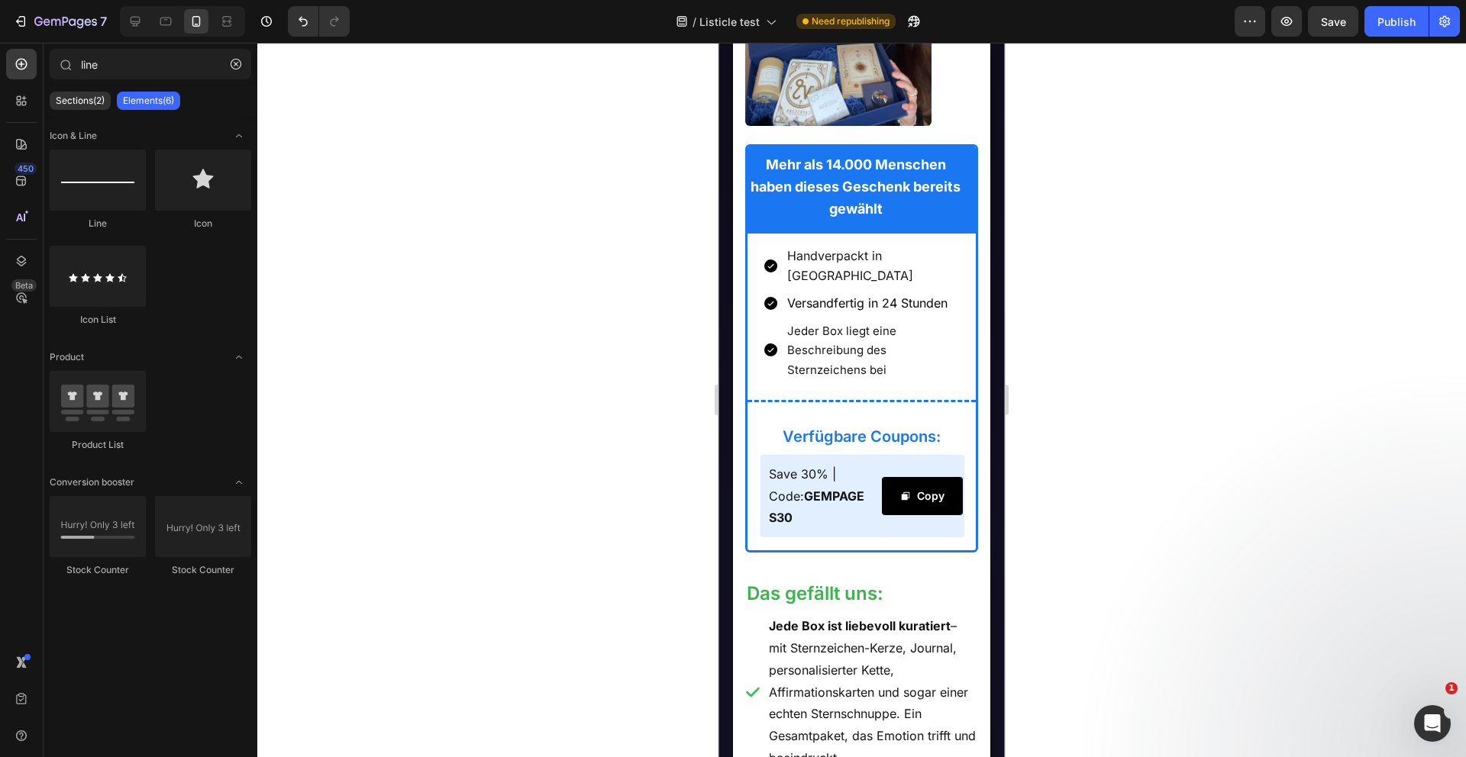
click at [660, 466] on div at bounding box center [861, 400] width 1208 height 715
click at [907, 511] on div "Copy Copy Coupon Code" at bounding box center [923, 496] width 82 height 81
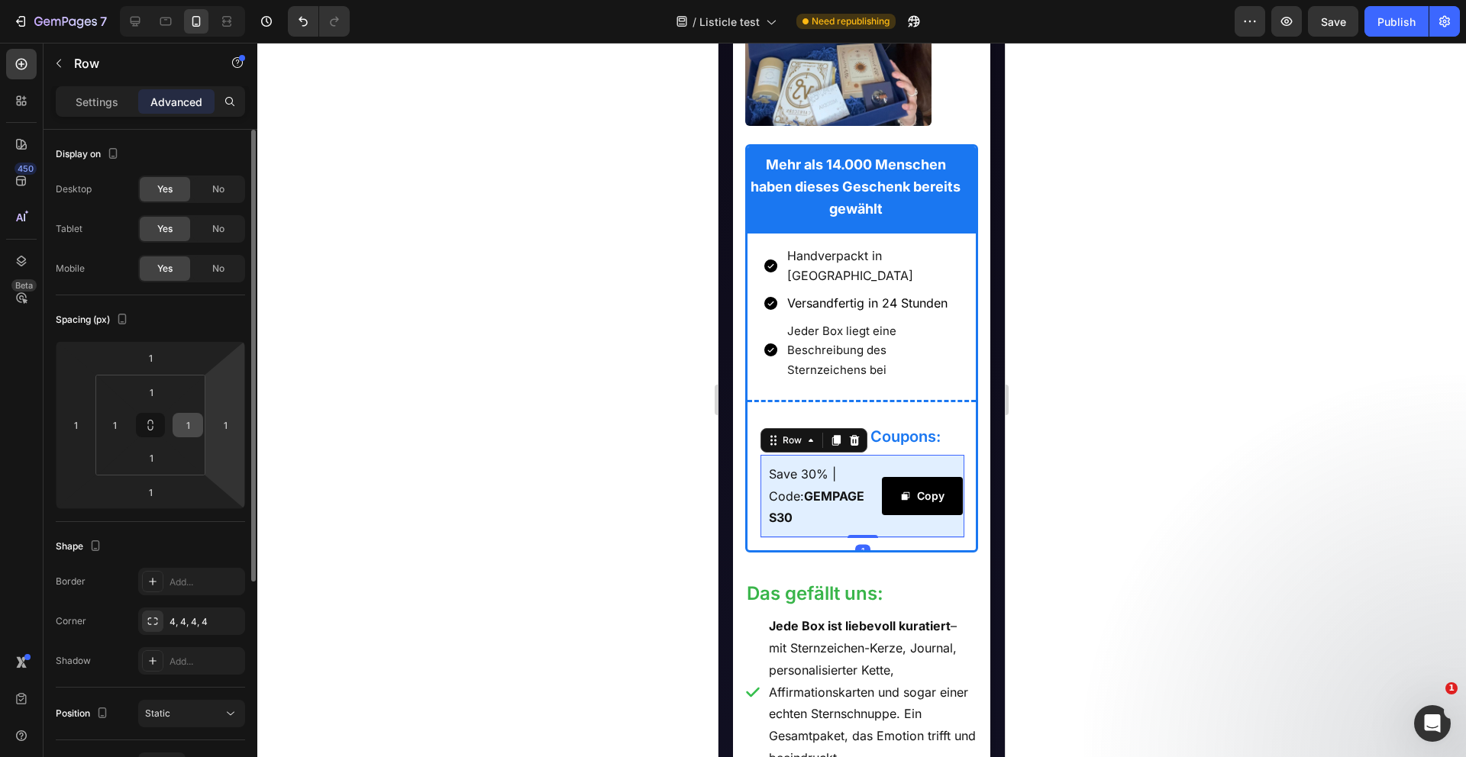
click at [198, 425] on input "1" at bounding box center [187, 425] width 23 height 23
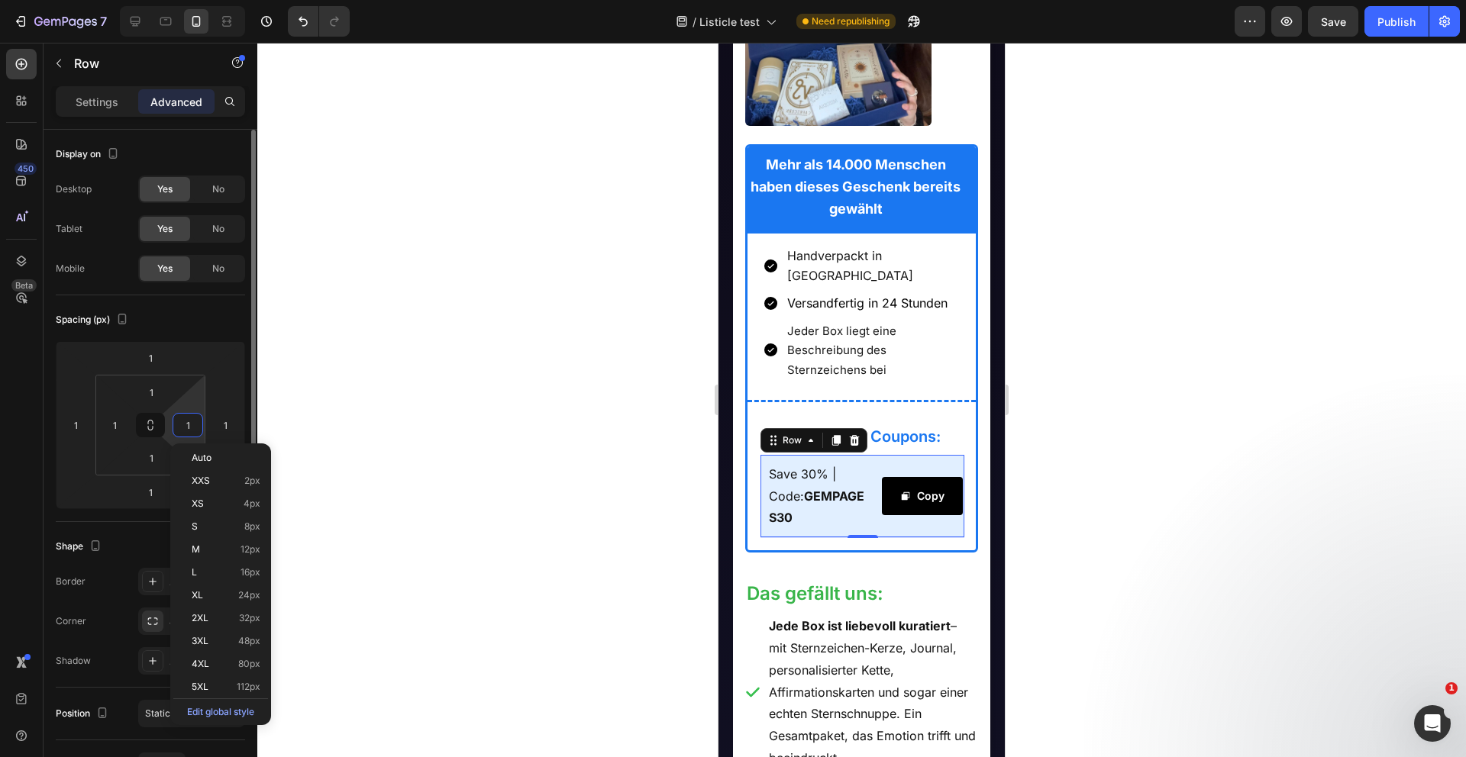
type input "8"
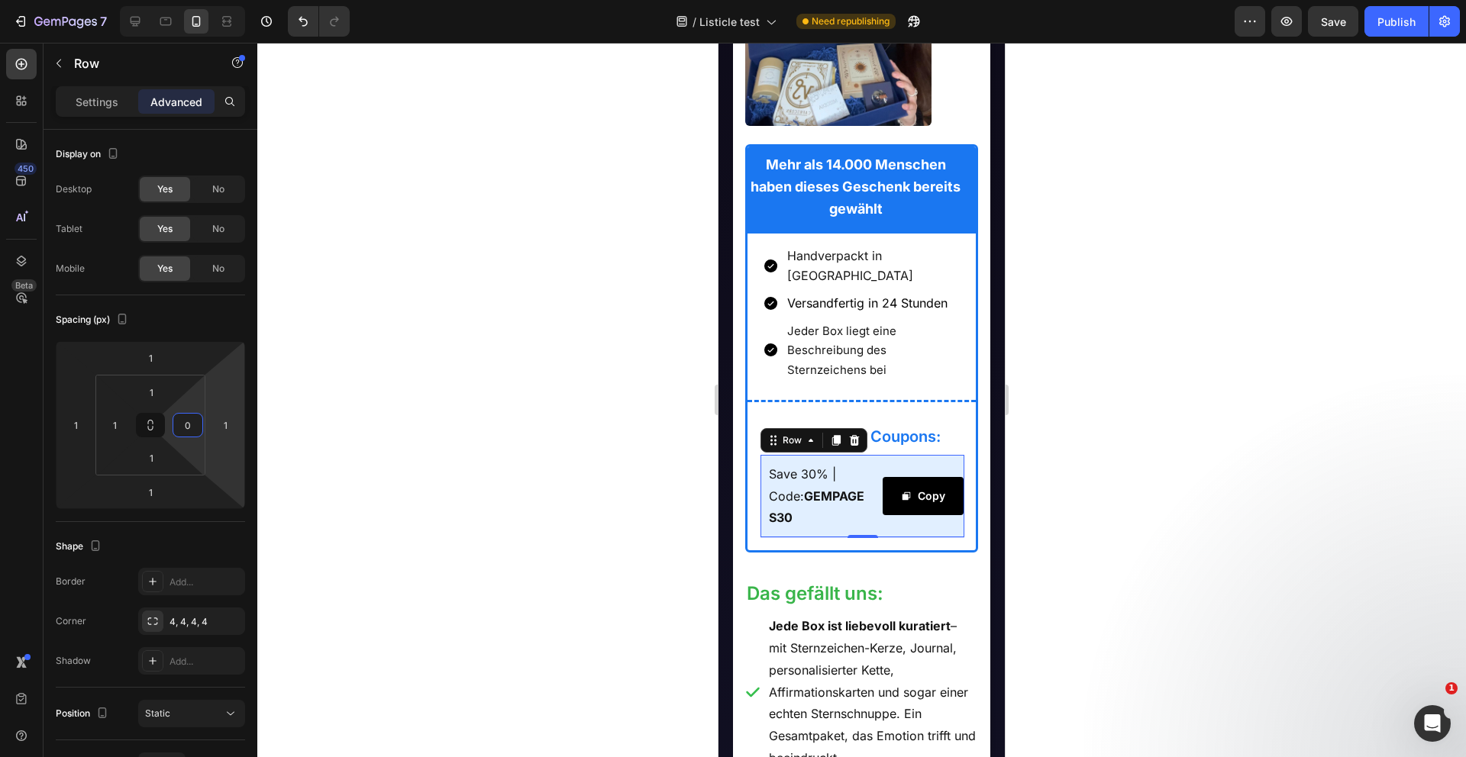
click at [570, 437] on div at bounding box center [861, 400] width 1208 height 715
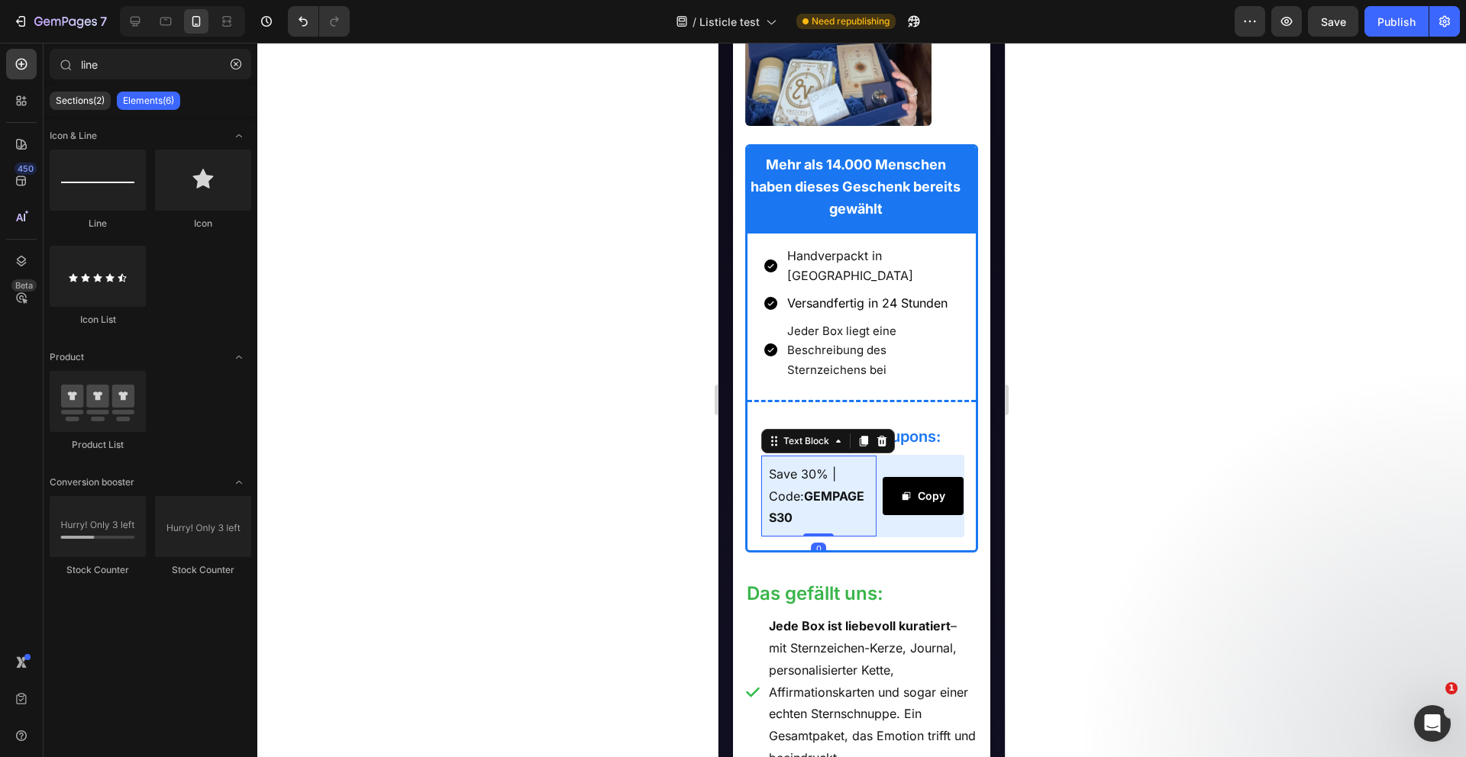
click at [804, 482] on p "Save 30% | Code: GEMPAGES30" at bounding box center [819, 496] width 100 height 66
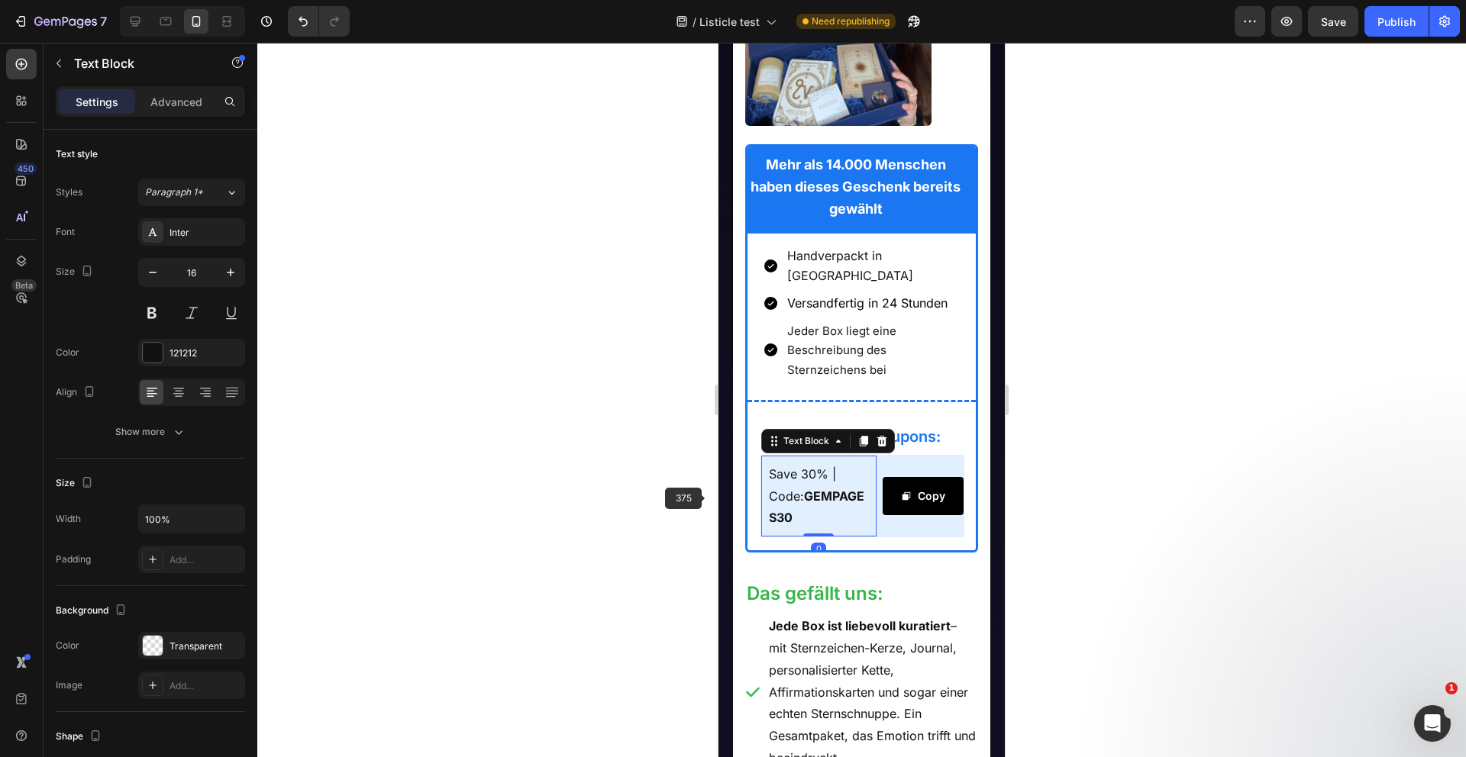
click at [705, 498] on div at bounding box center [861, 400] width 1208 height 715
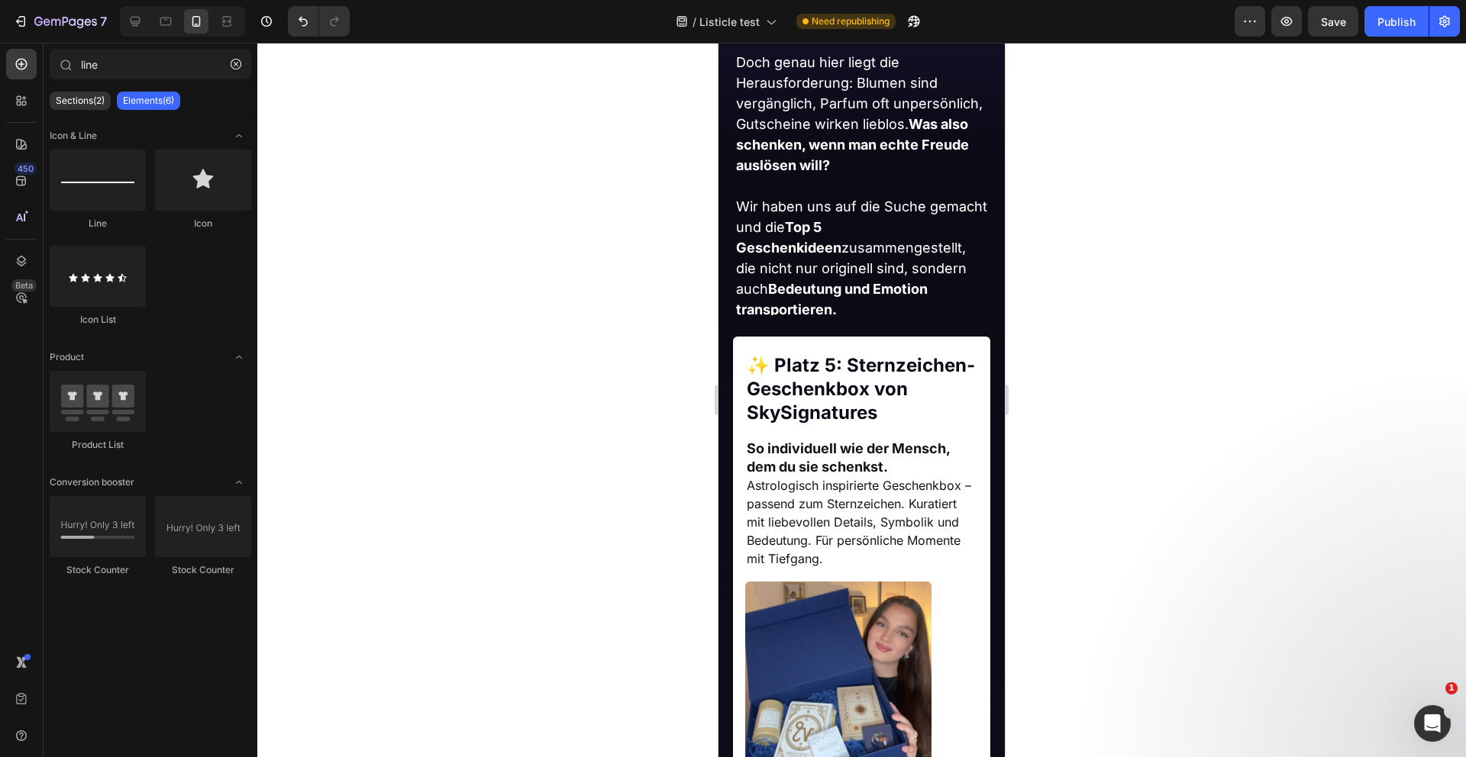
scroll to position [903, 0]
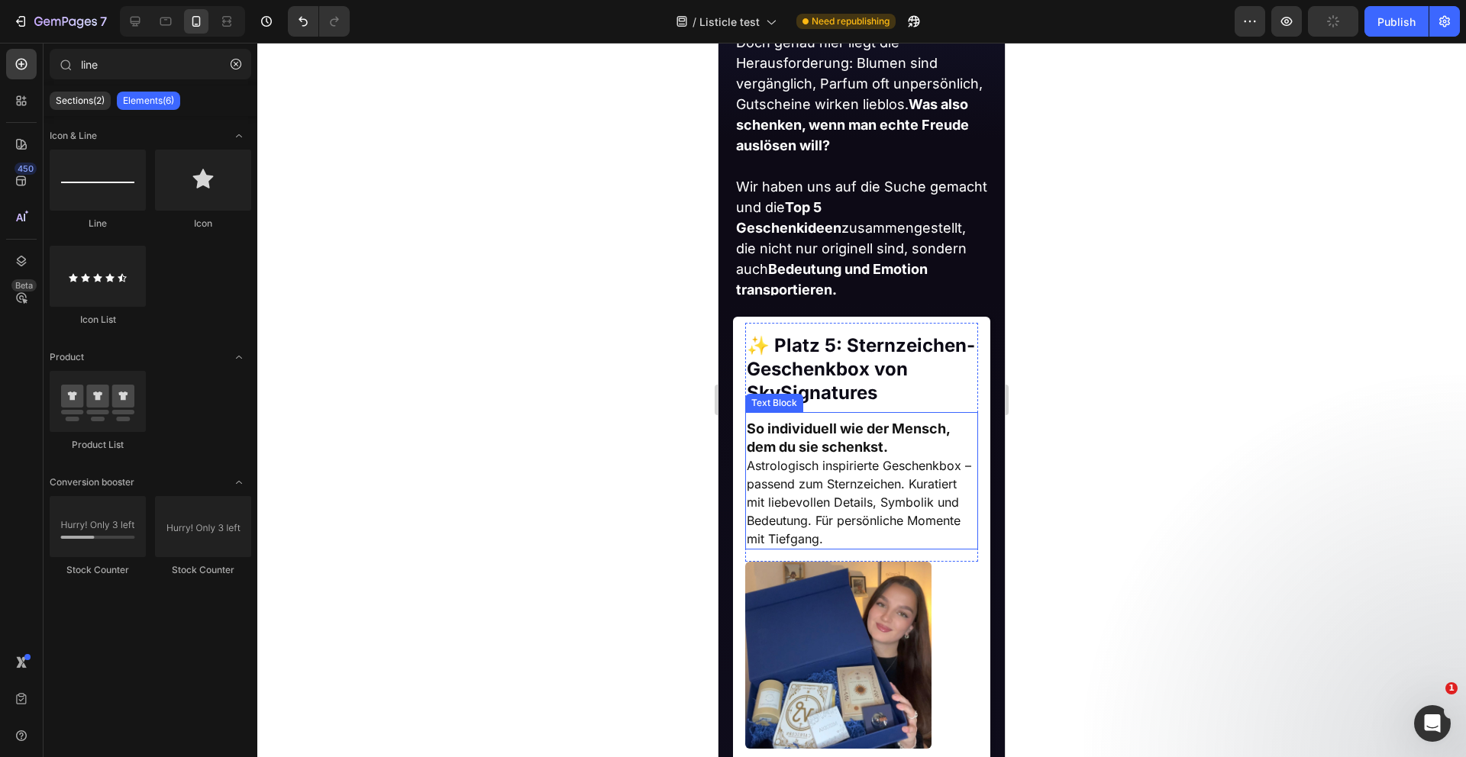
click at [856, 537] on p "Astrologisch inspirierte Geschenkbox – passend zum Sternzeichen. Kuratiert mit …" at bounding box center [862, 503] width 231 height 92
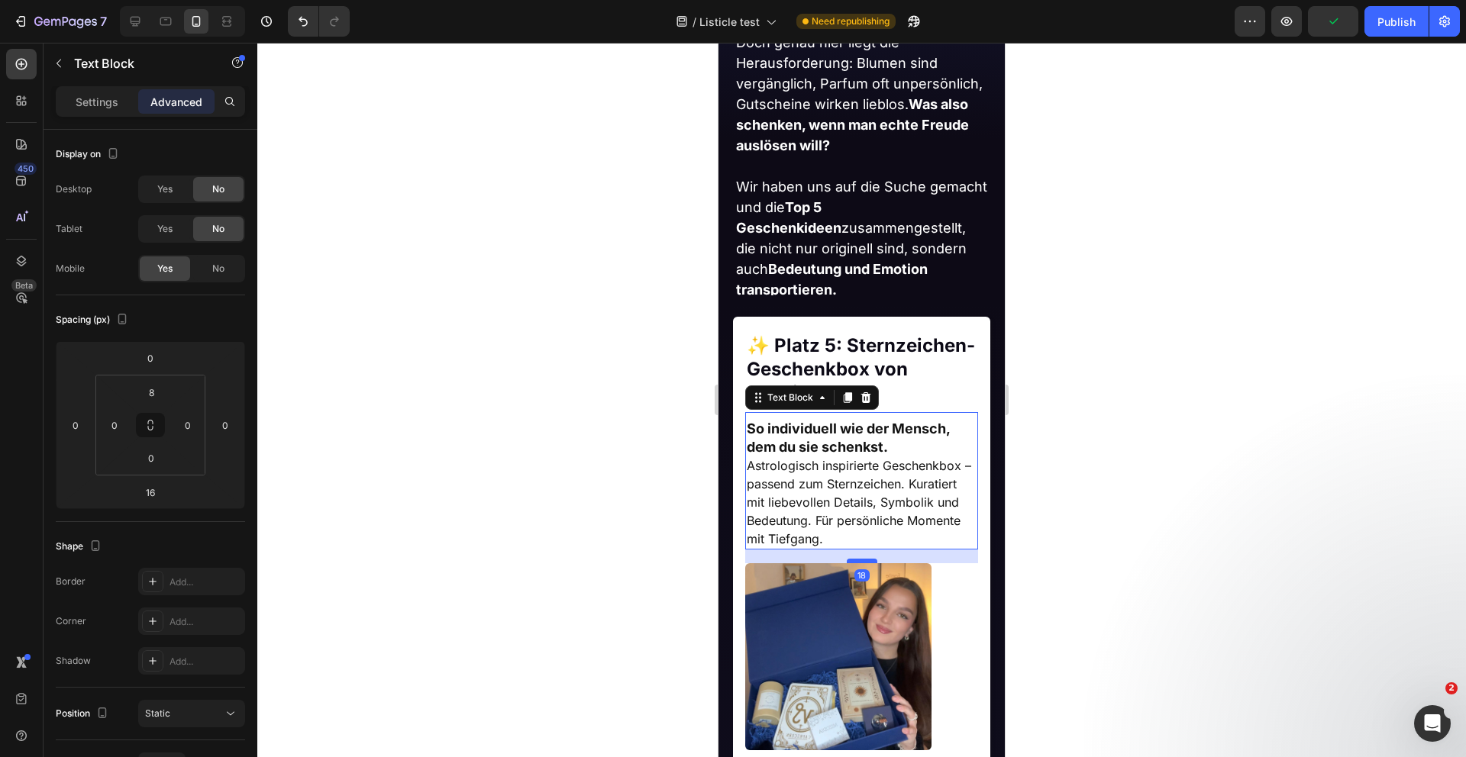
click at [864, 563] on div at bounding box center [862, 561] width 31 height 5
type input "18"
click at [669, 574] on div at bounding box center [861, 400] width 1208 height 715
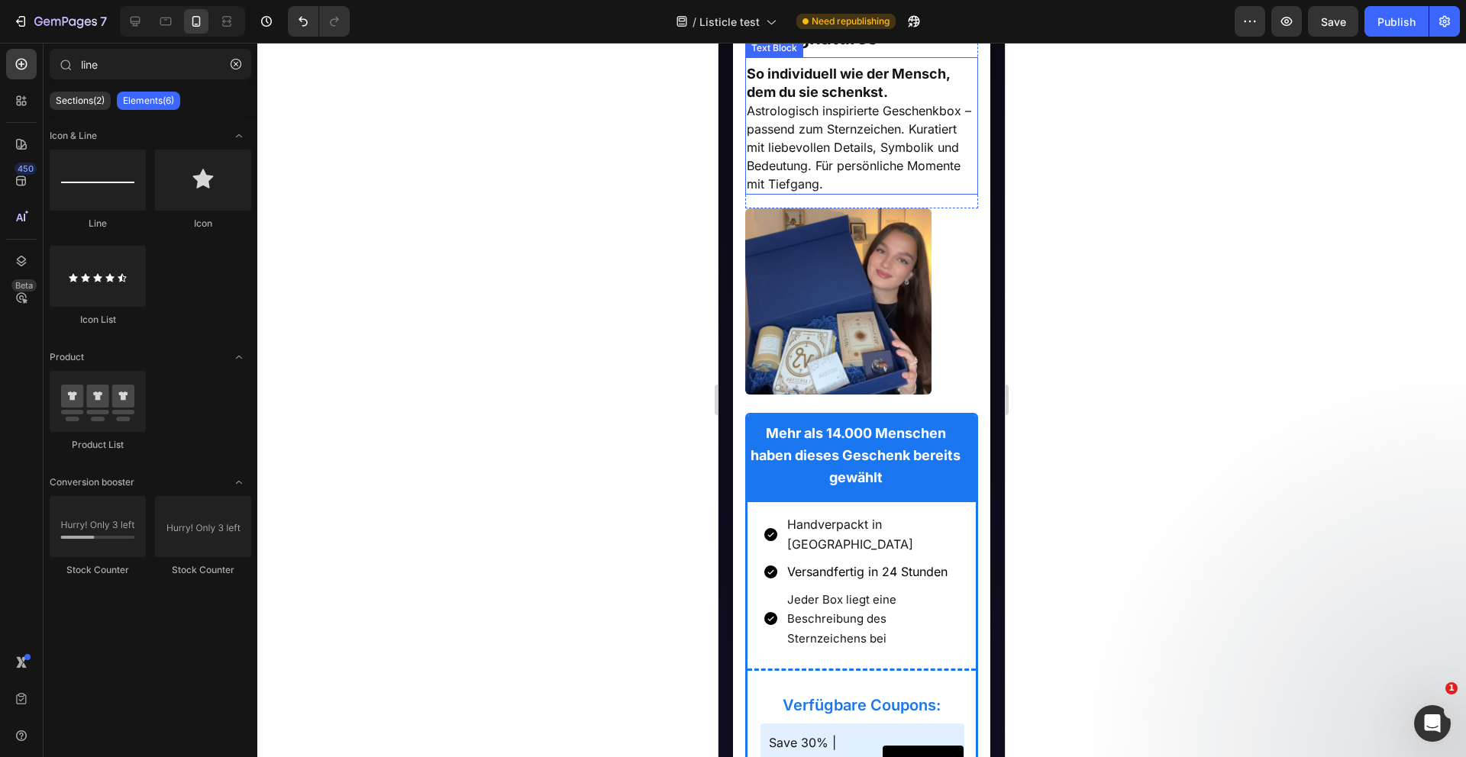
scroll to position [1267, 0]
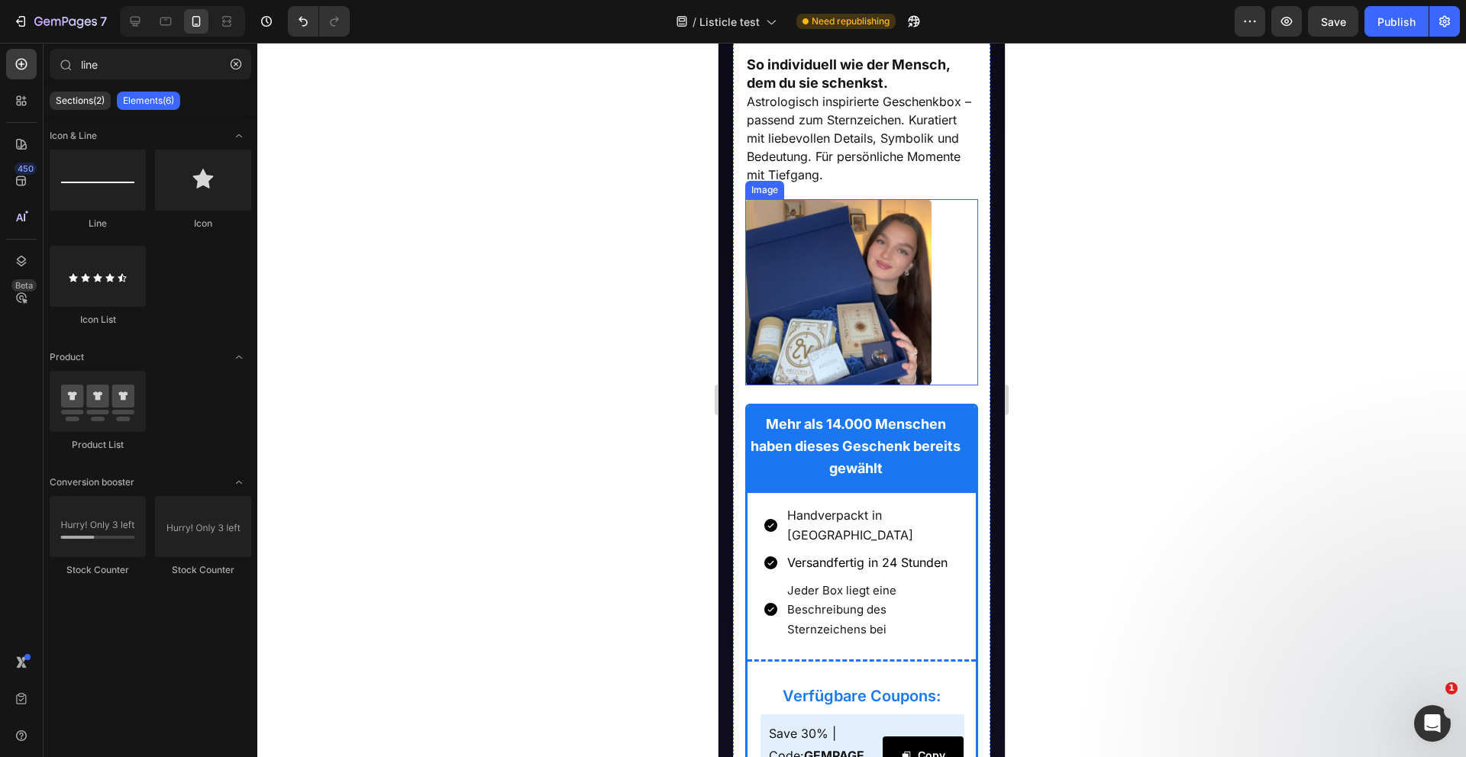
click at [900, 339] on img at bounding box center [838, 292] width 186 height 186
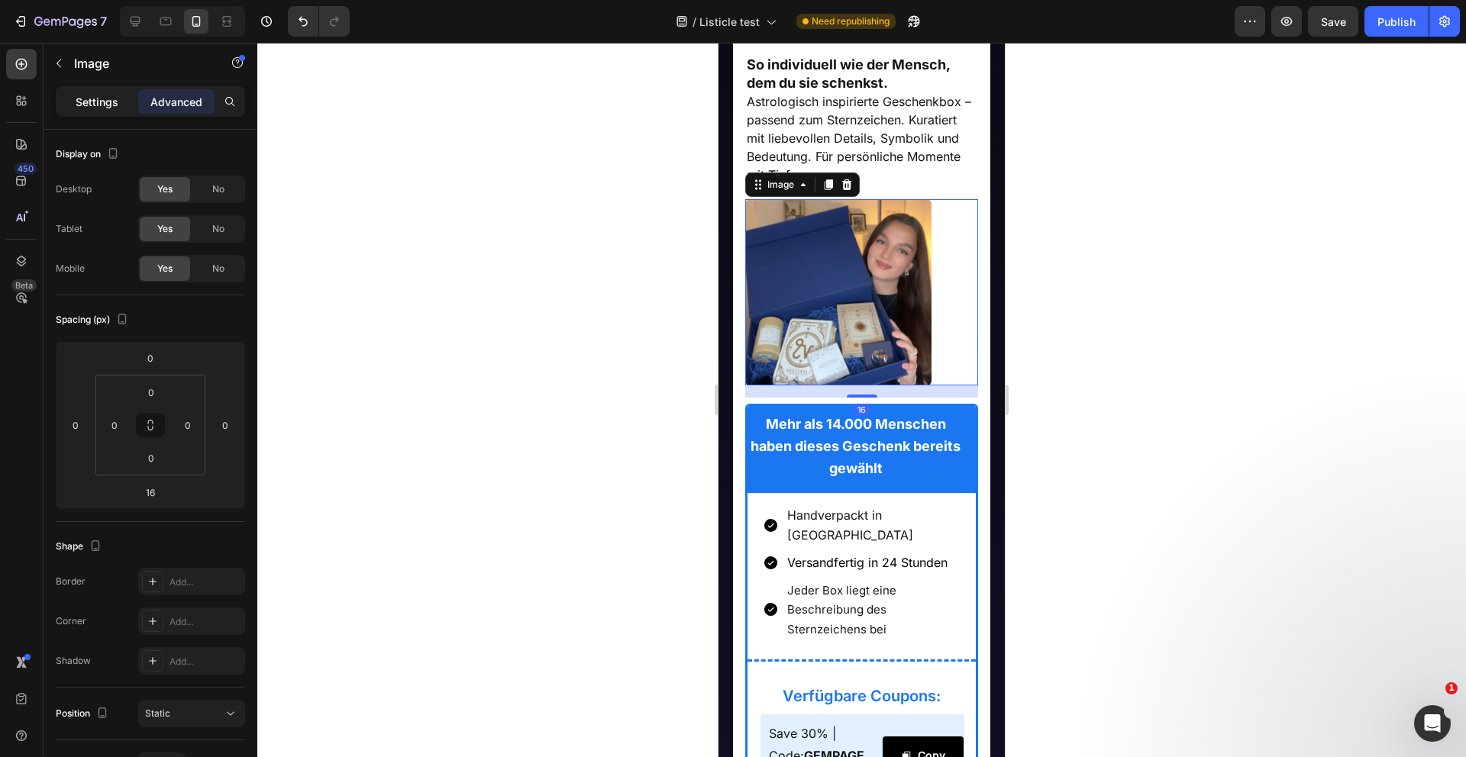
click at [93, 109] on p "Settings" at bounding box center [97, 102] width 43 height 16
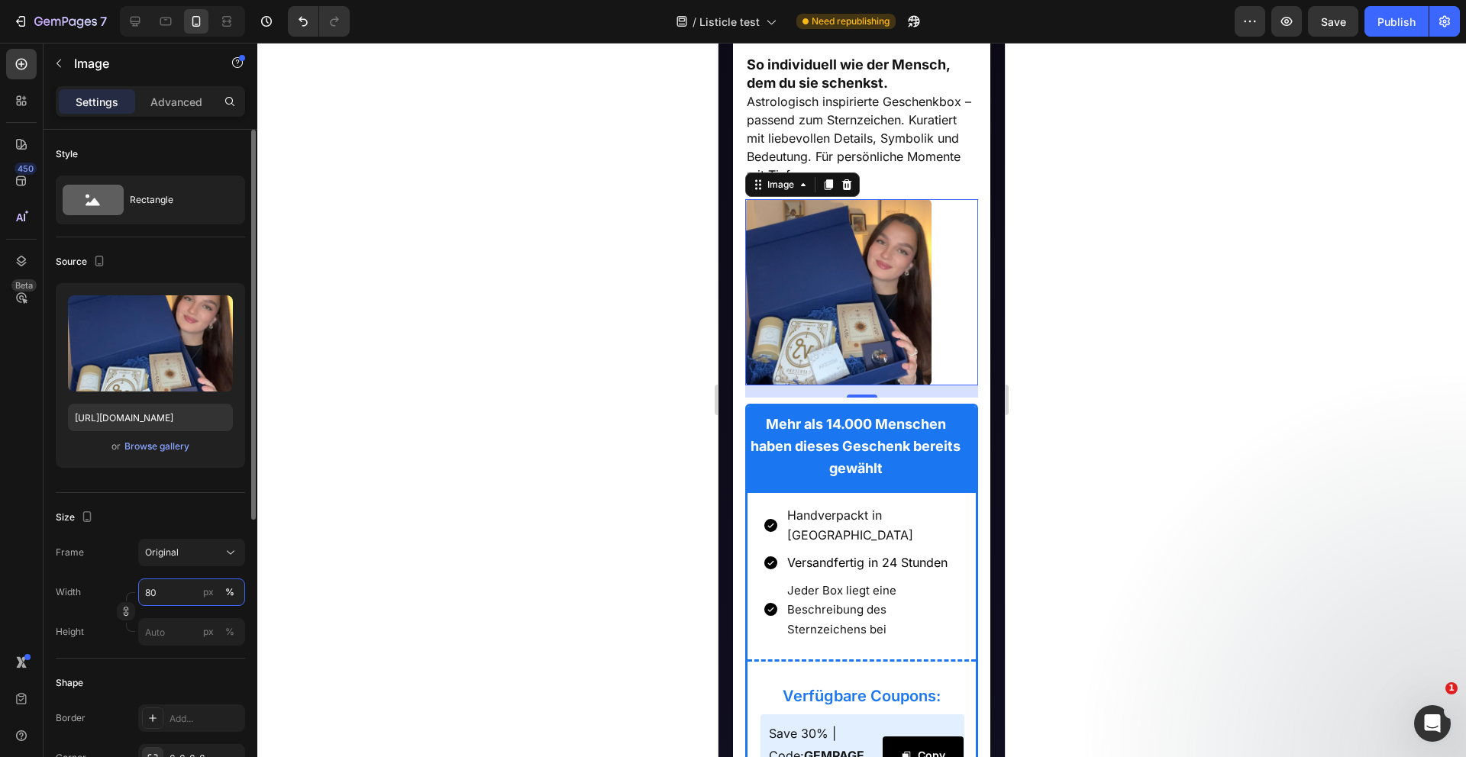
click at [168, 592] on input "80" at bounding box center [191, 592] width 107 height 27
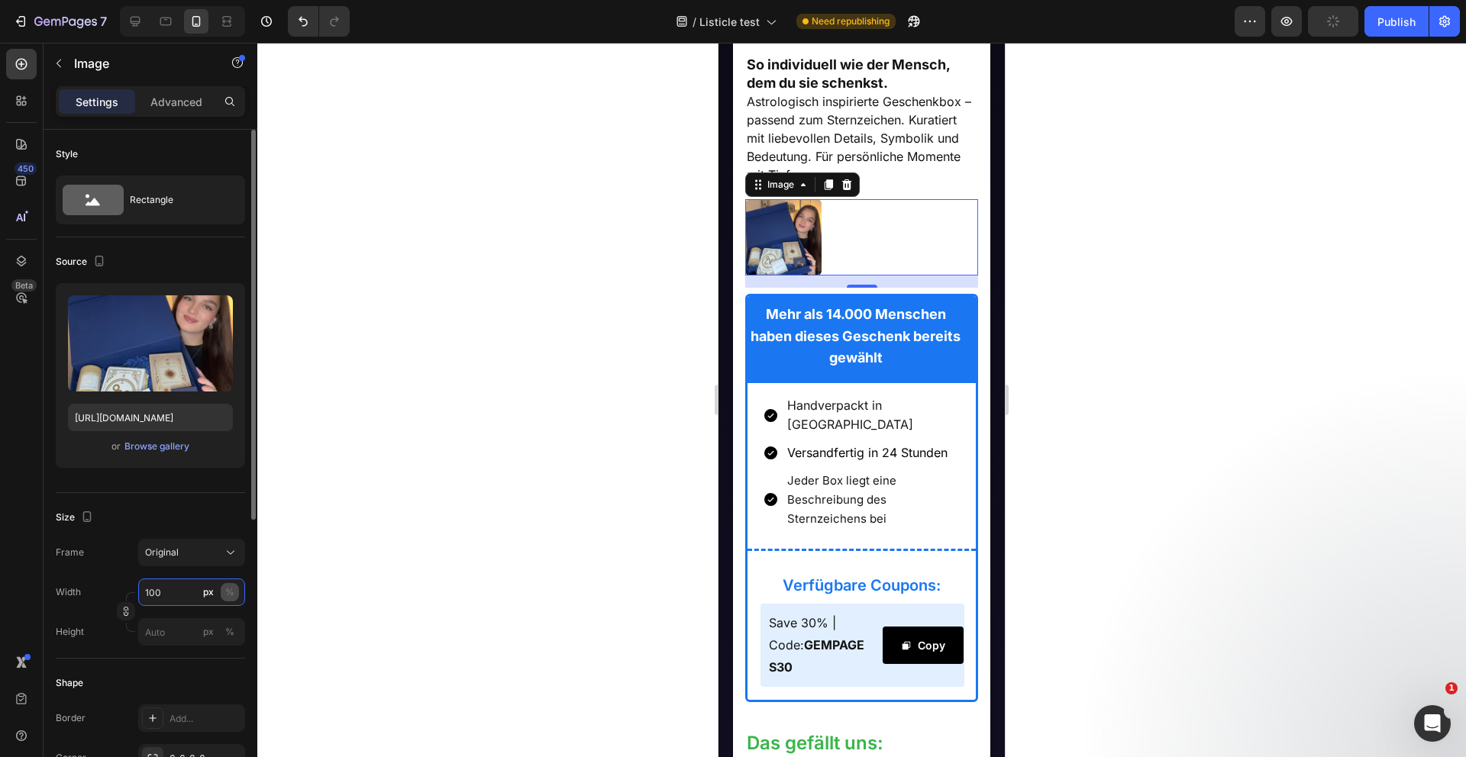
type input "100"
click at [231, 591] on div "%" at bounding box center [229, 593] width 9 height 14
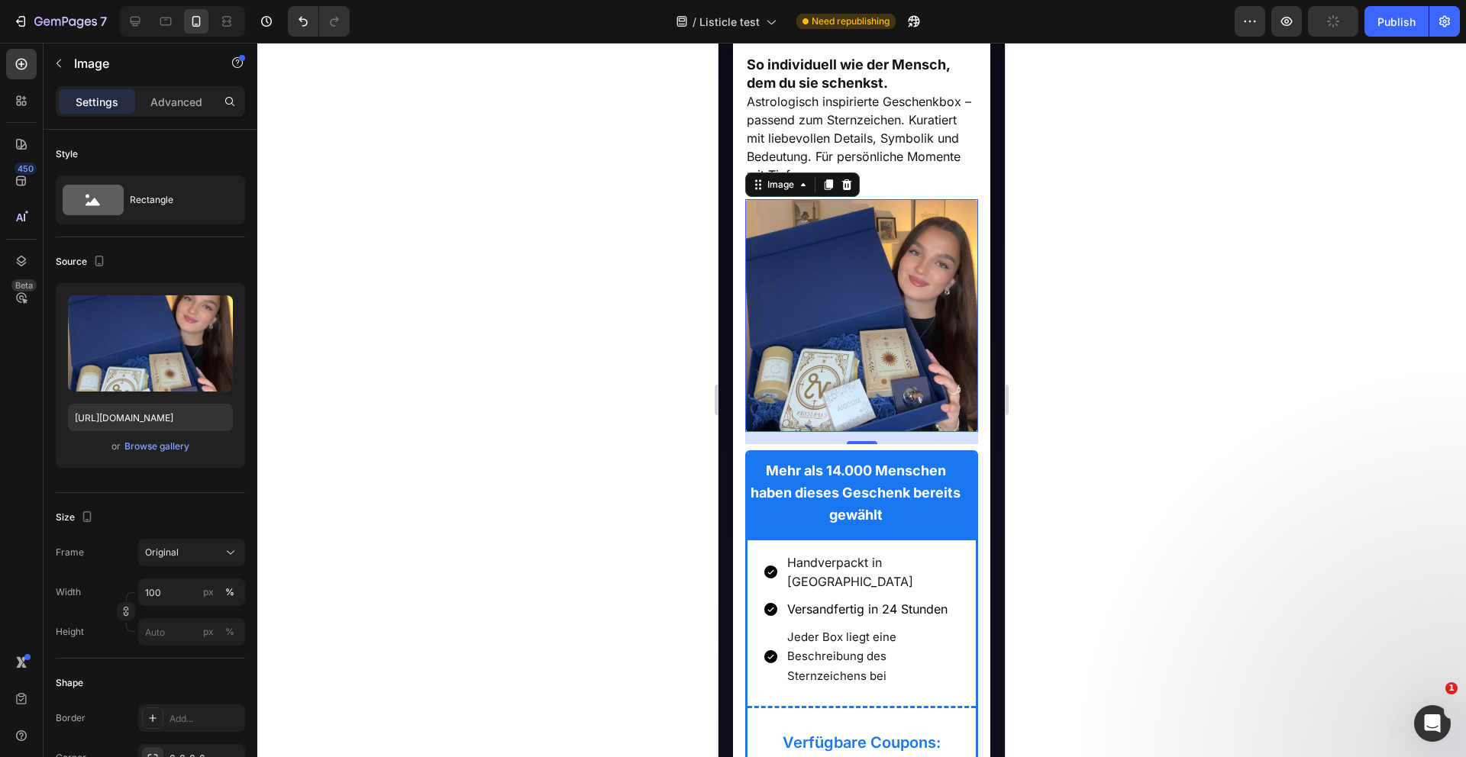
click at [460, 489] on div at bounding box center [861, 400] width 1208 height 715
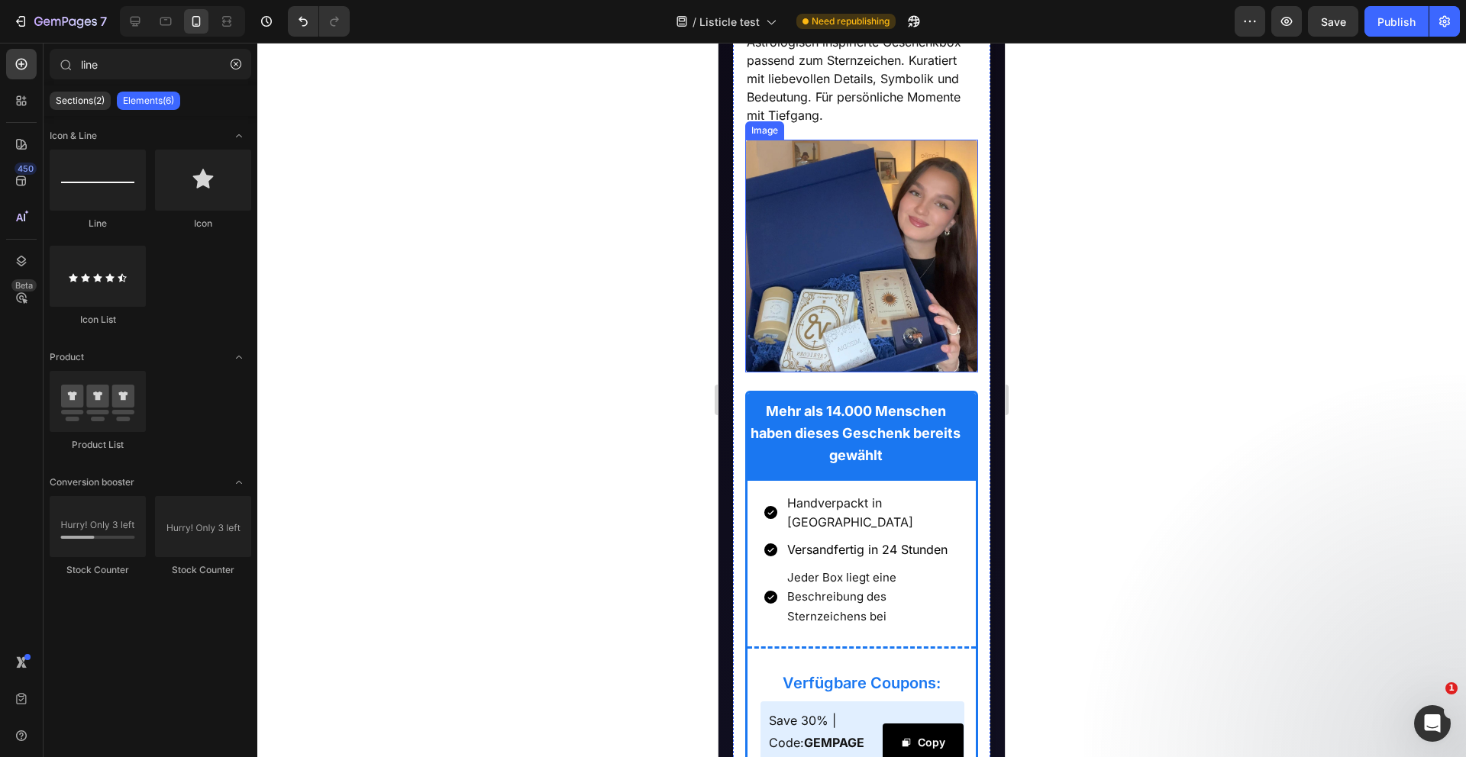
scroll to position [1292, 0]
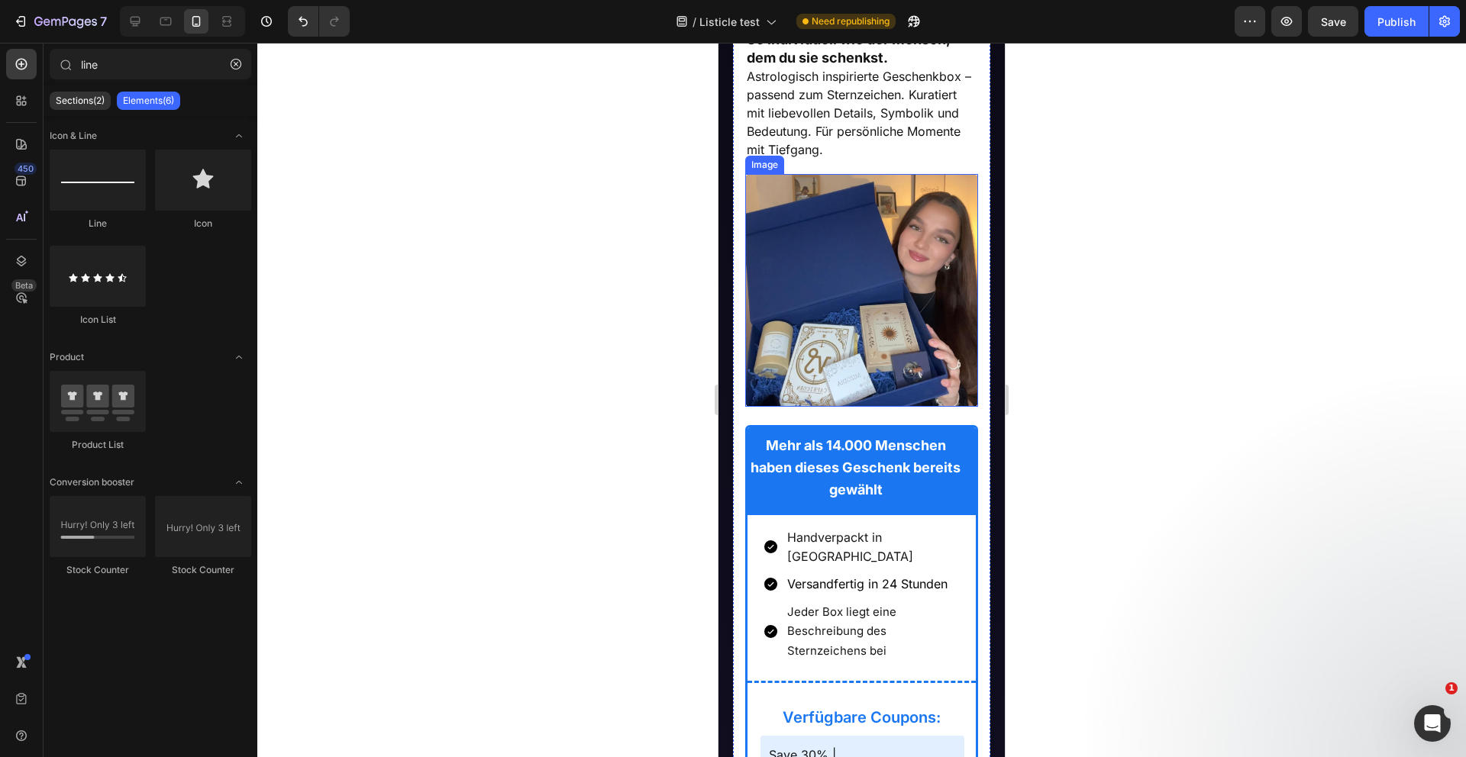
click at [853, 372] on img at bounding box center [862, 291] width 234 height 234
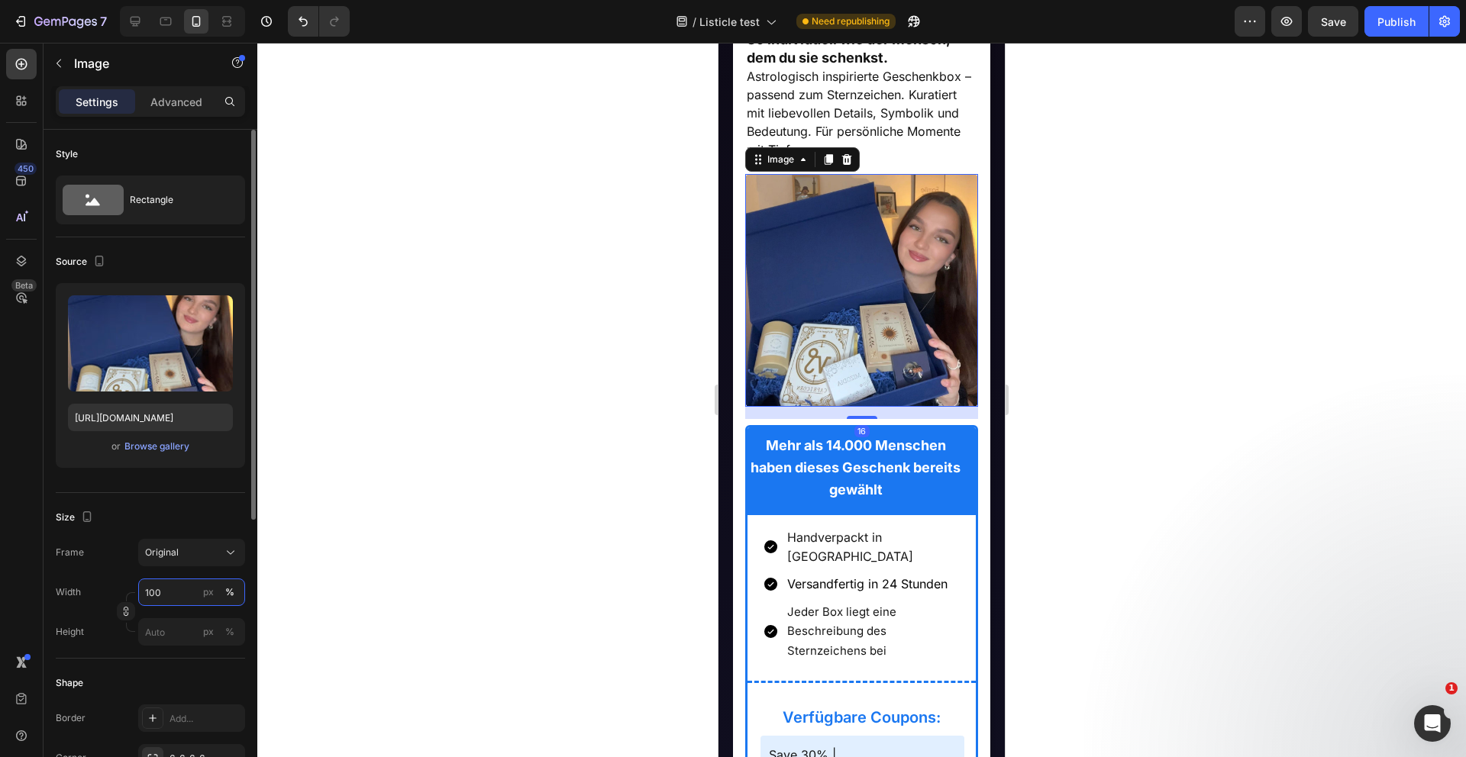
click at [174, 601] on input "100" at bounding box center [191, 592] width 107 height 27
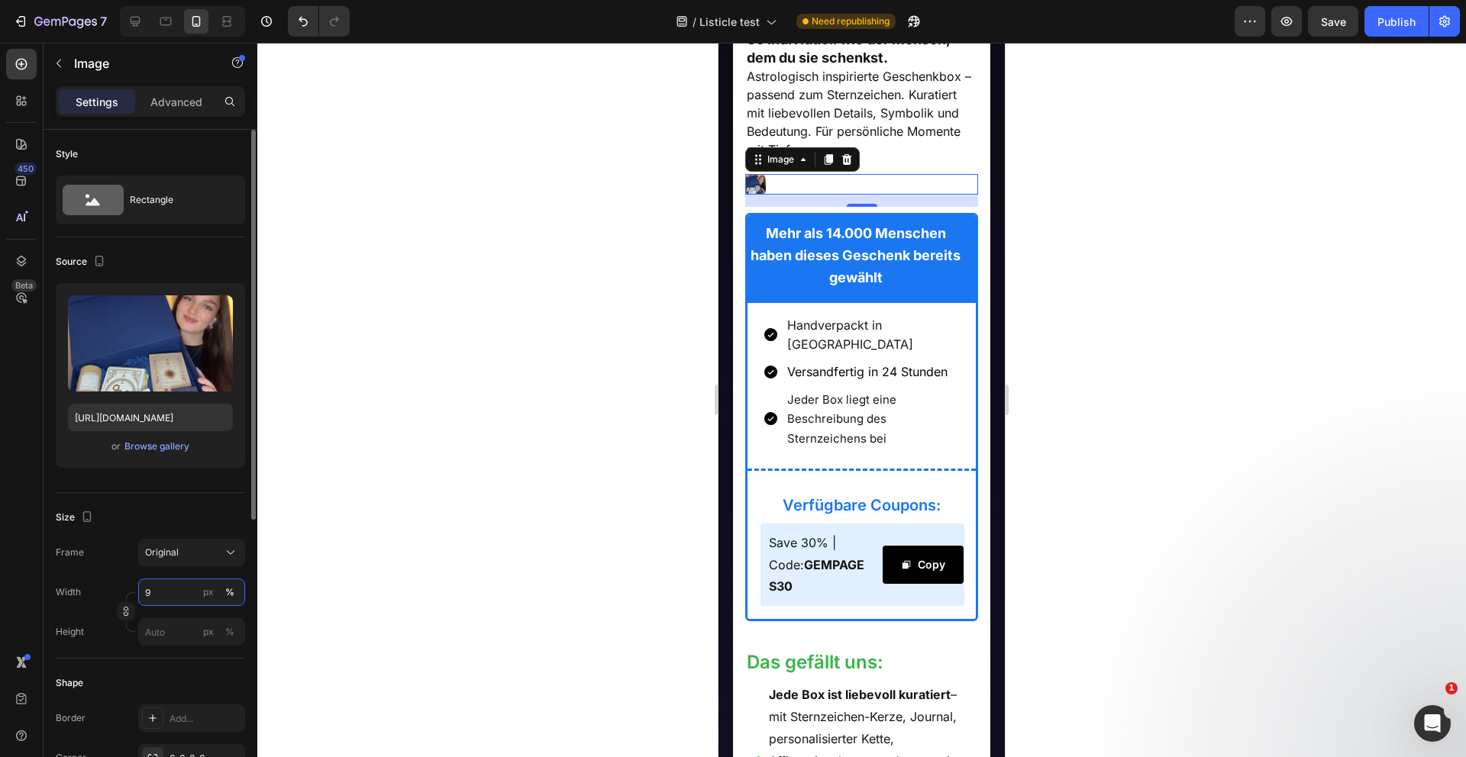
type input "90"
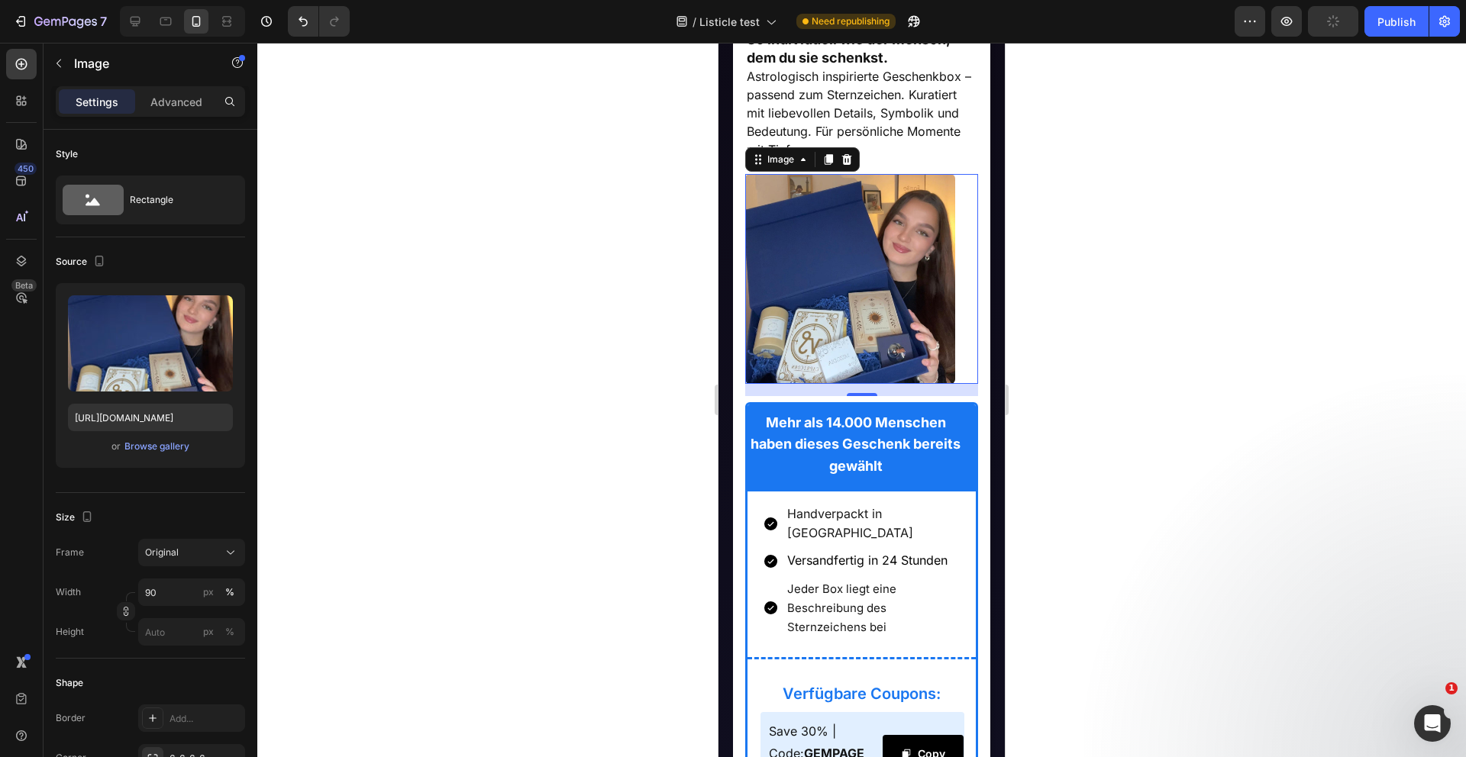
click at [437, 439] on div at bounding box center [861, 400] width 1208 height 715
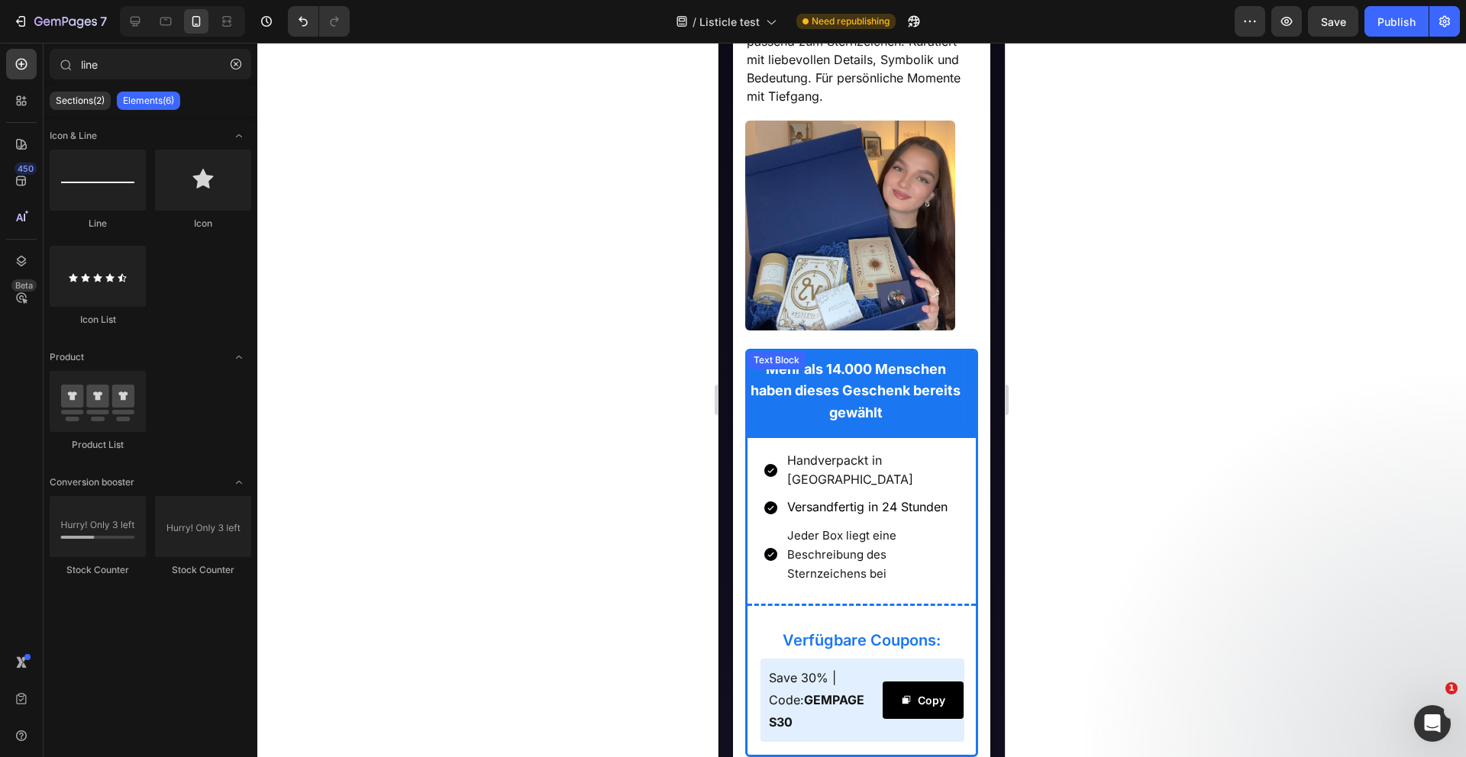
scroll to position [1347, 0]
click at [837, 399] on strong "Mehr als 14.000 Menschen haben dieses Geschenk bereits gewählt" at bounding box center [855, 390] width 210 height 60
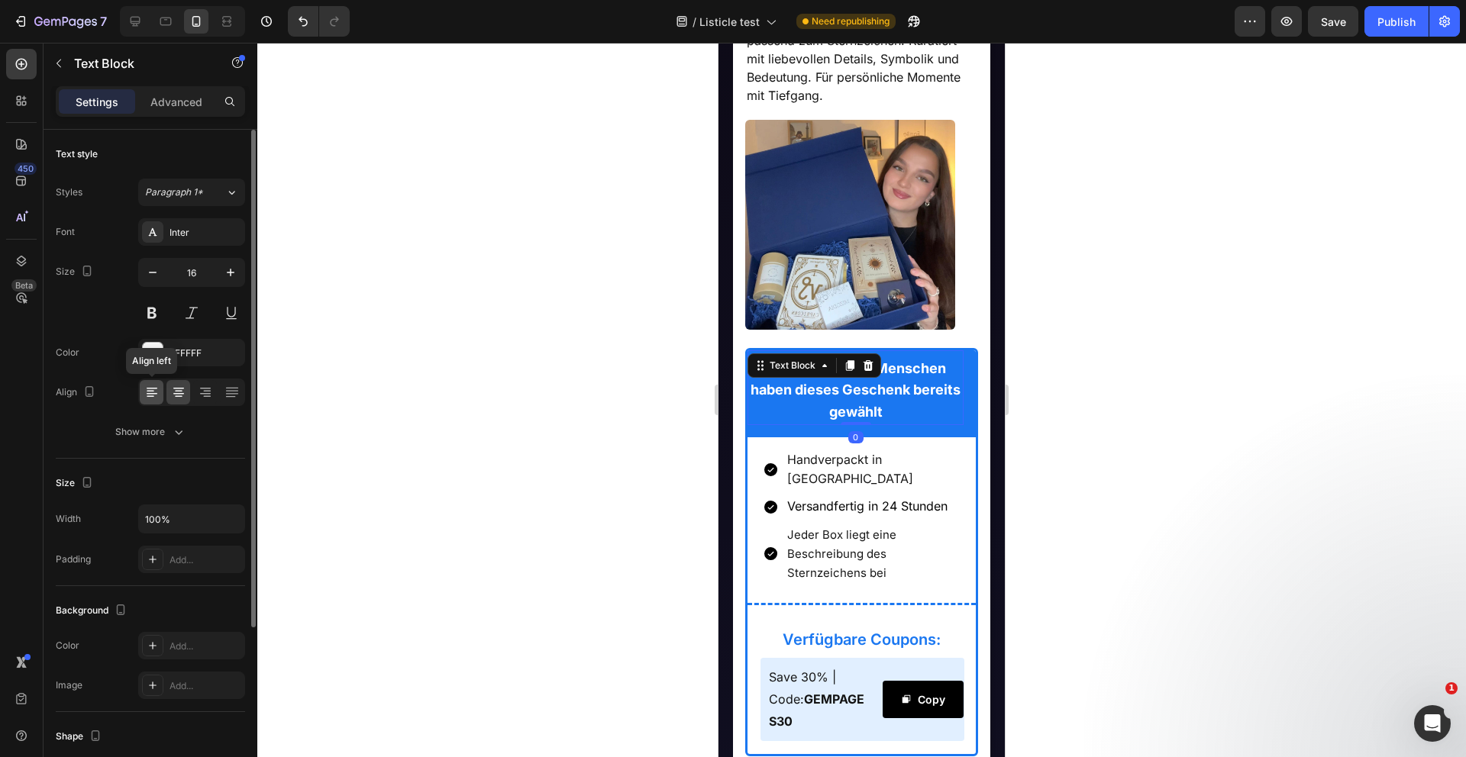
click at [150, 394] on icon at bounding box center [152, 394] width 11 height 2
click at [479, 386] on div at bounding box center [861, 400] width 1208 height 715
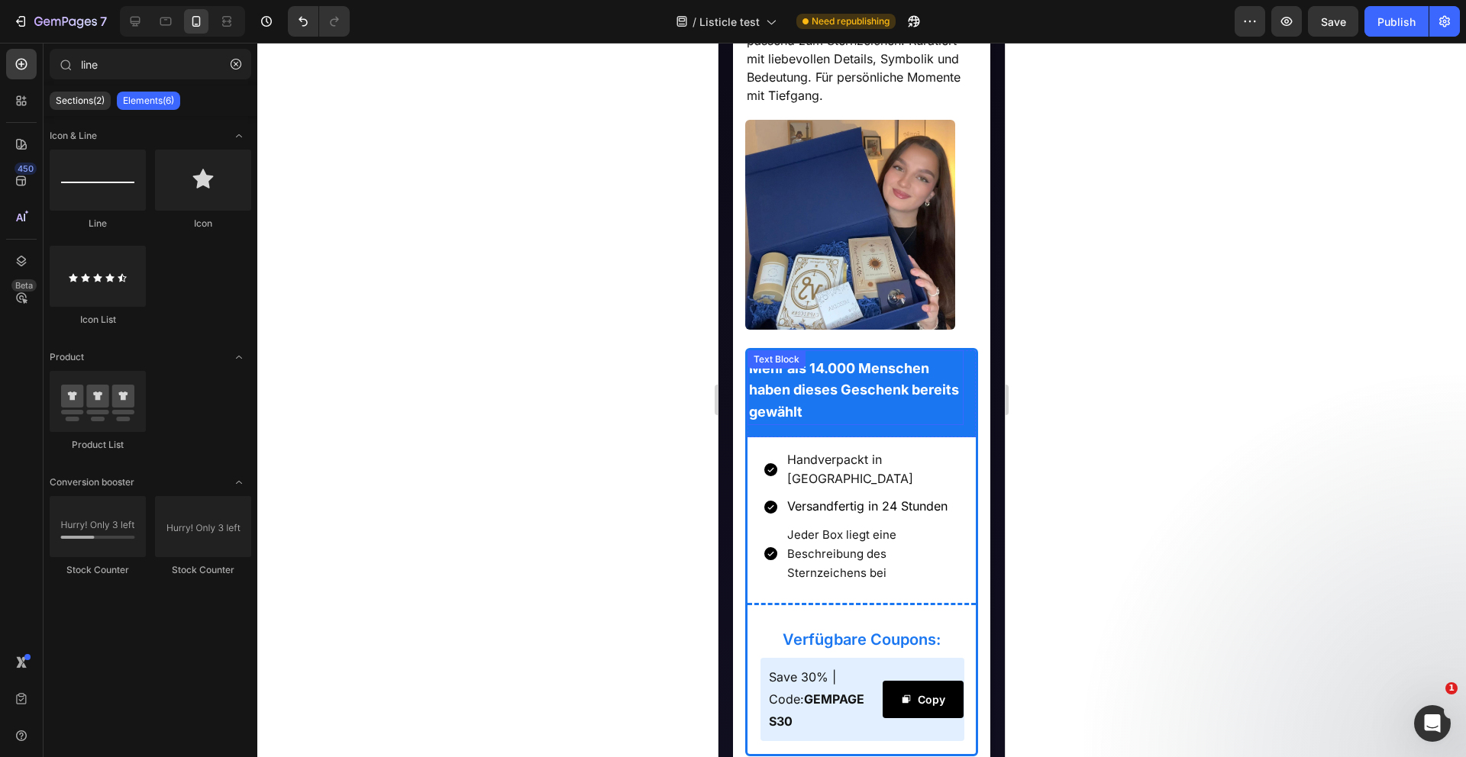
click at [765, 373] on div "Mehr als 14.000 Menschen haben dieses Geschenk bereits gewählt Text Block" at bounding box center [855, 387] width 217 height 75
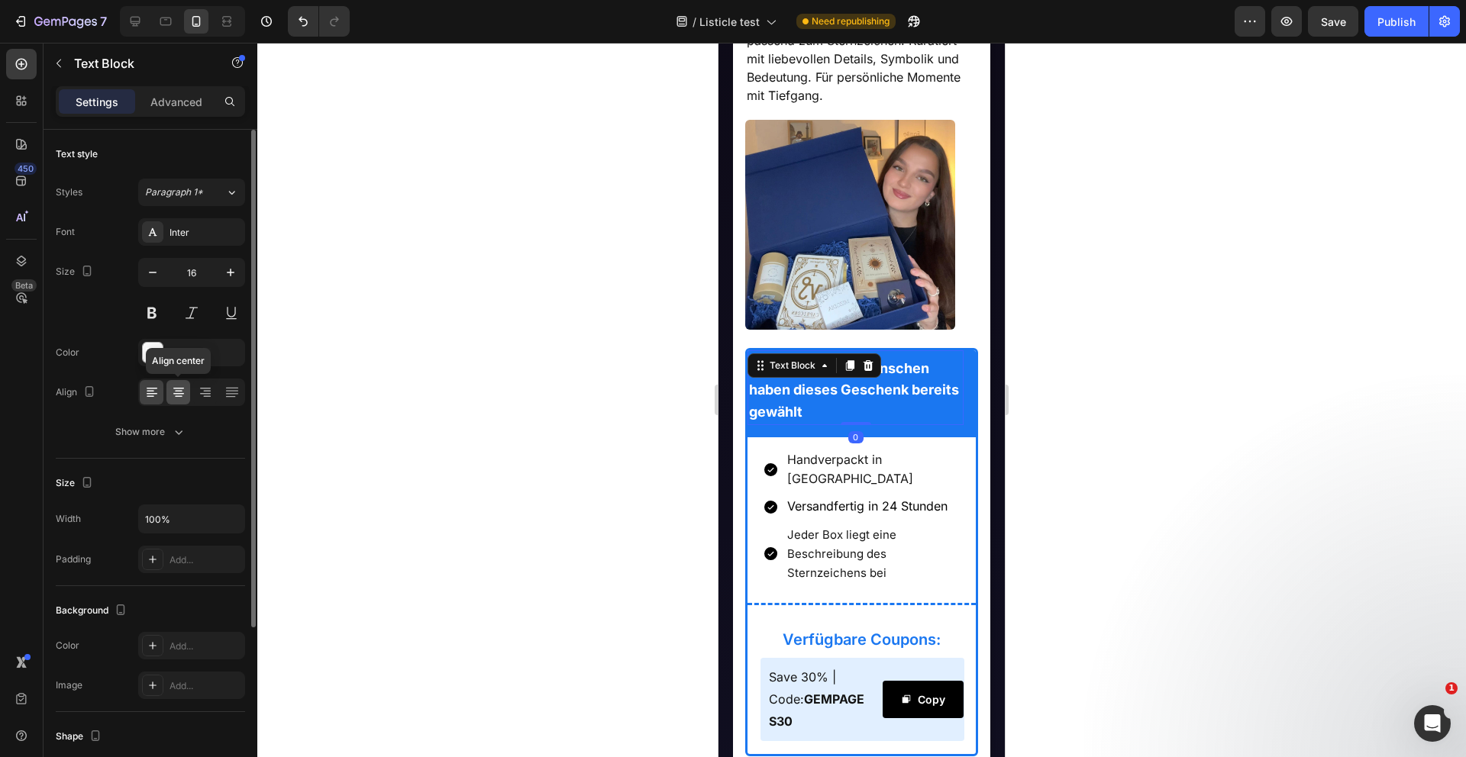
click at [177, 392] on icon at bounding box center [178, 392] width 15 height 15
click at [476, 453] on div at bounding box center [861, 400] width 1208 height 715
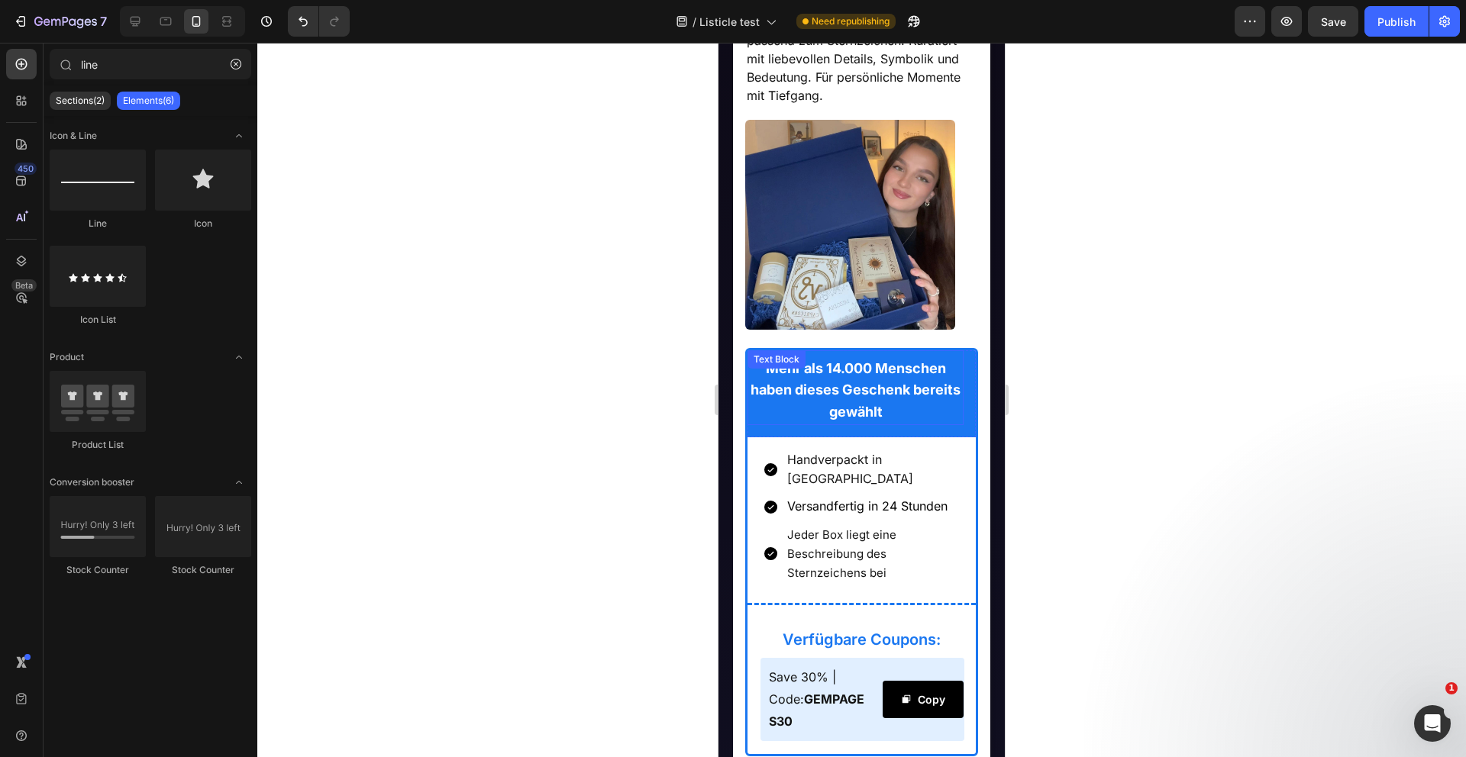
click at [875, 379] on div "Mehr als 14.000 Menschen haben dieses Geschenk bereits gewählt Text Block" at bounding box center [855, 387] width 217 height 75
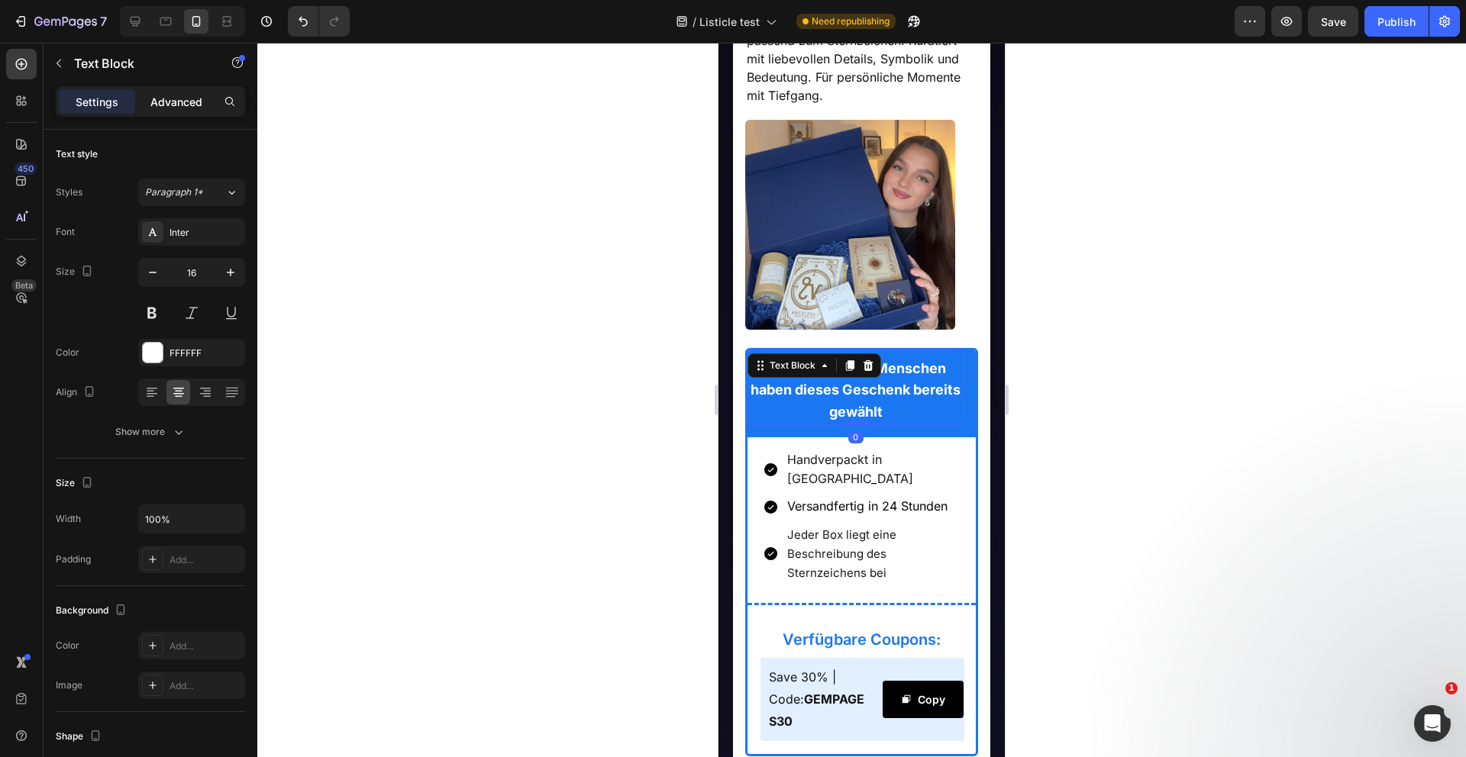
click at [176, 103] on p "Advanced" at bounding box center [176, 102] width 52 height 16
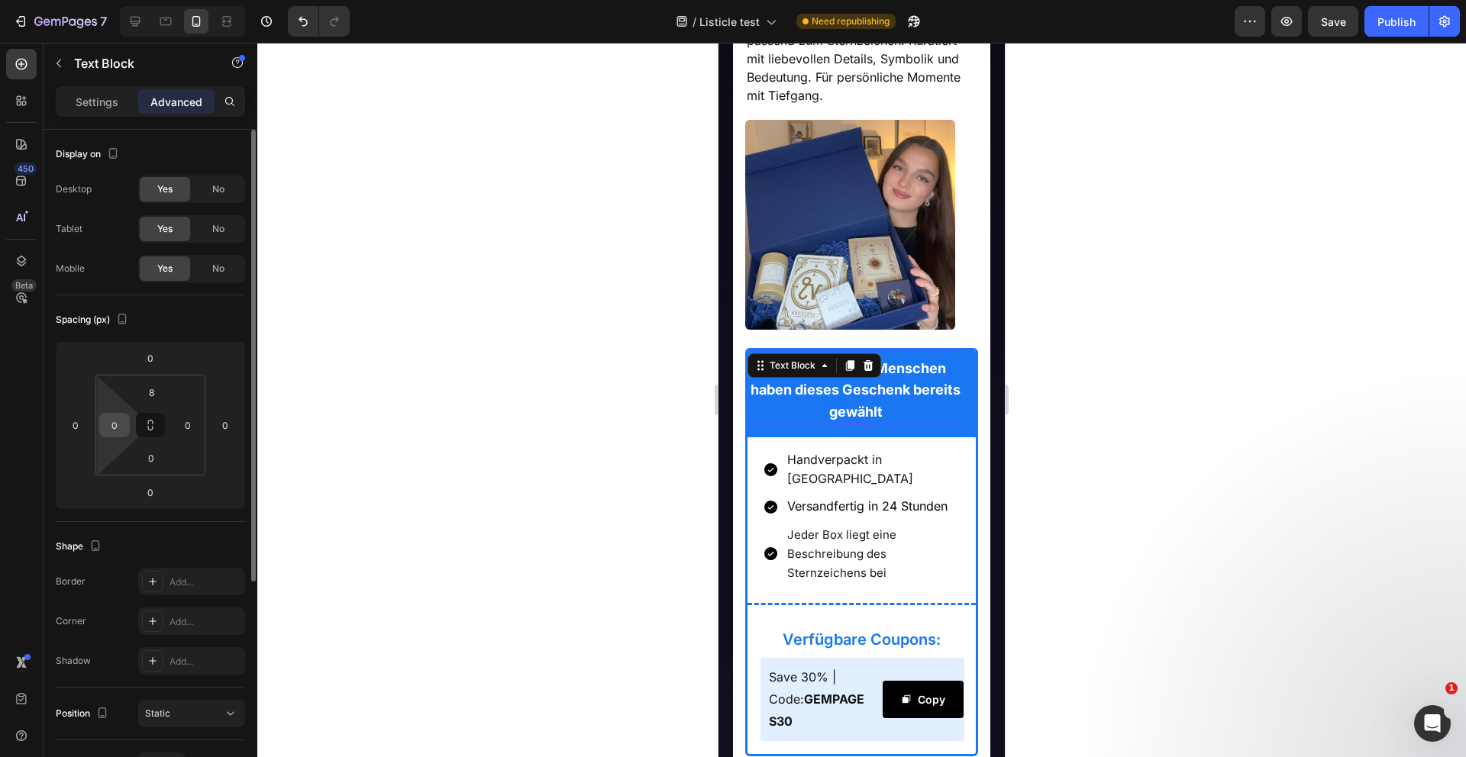
click at [117, 430] on input "0" at bounding box center [114, 425] width 23 height 23
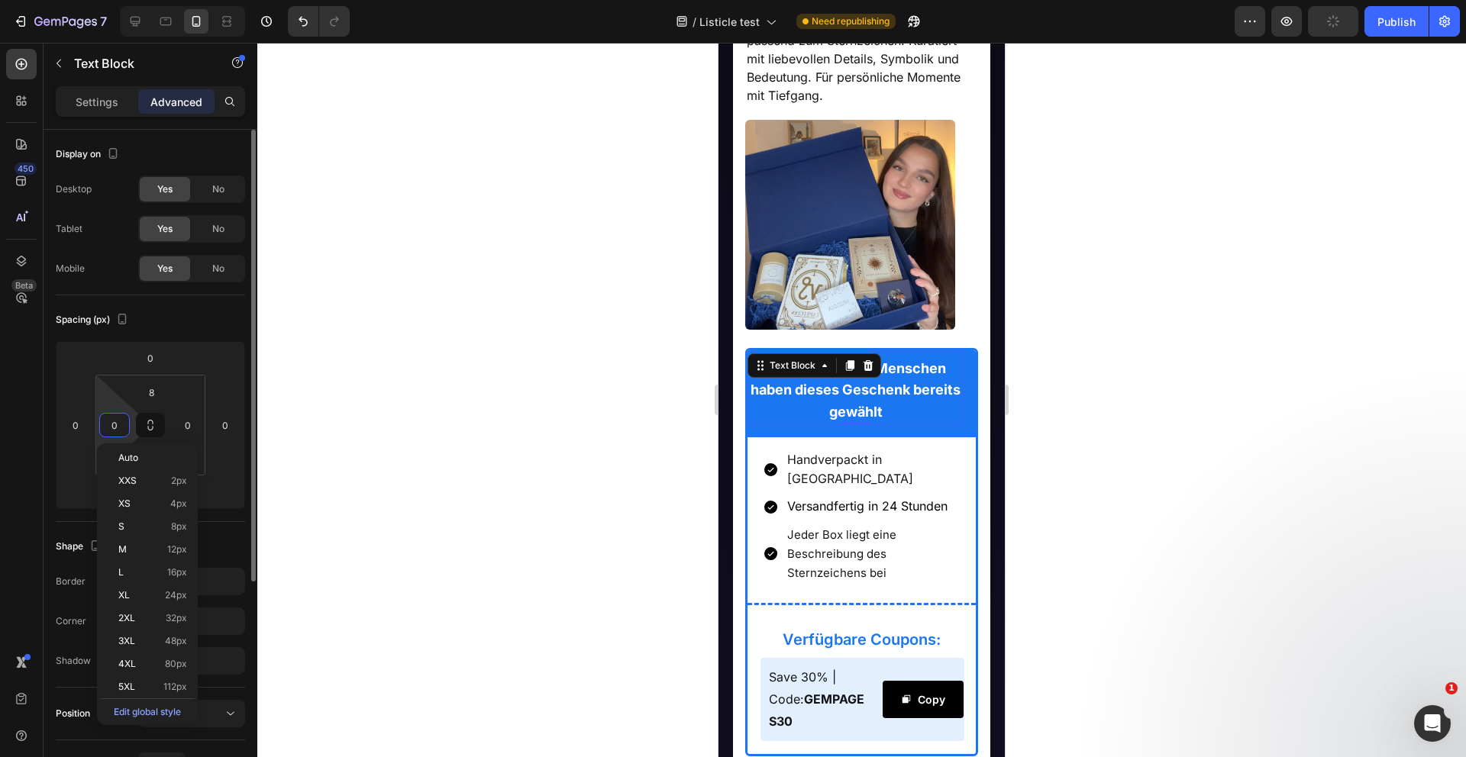
type input "8"
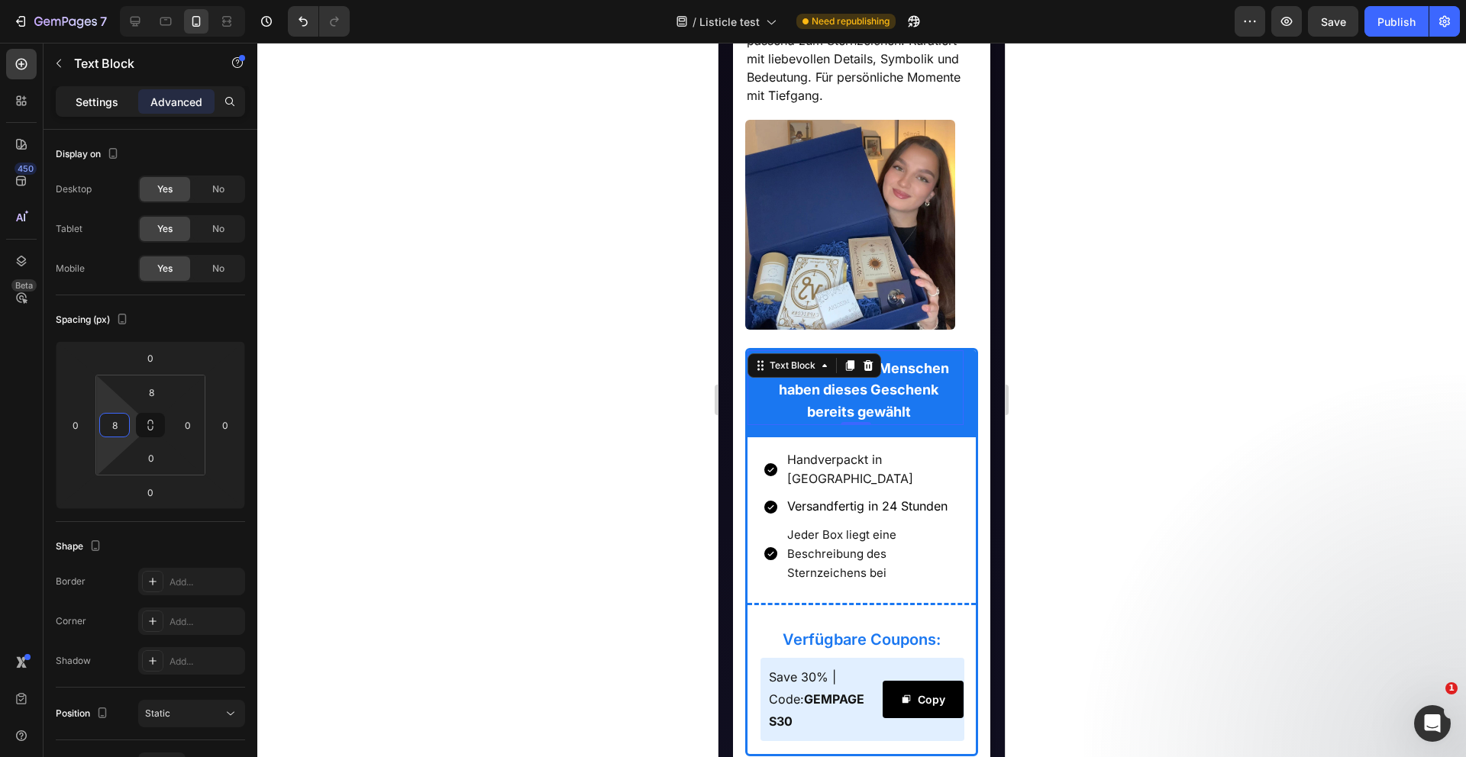
click at [105, 104] on p "Settings" at bounding box center [97, 102] width 43 height 16
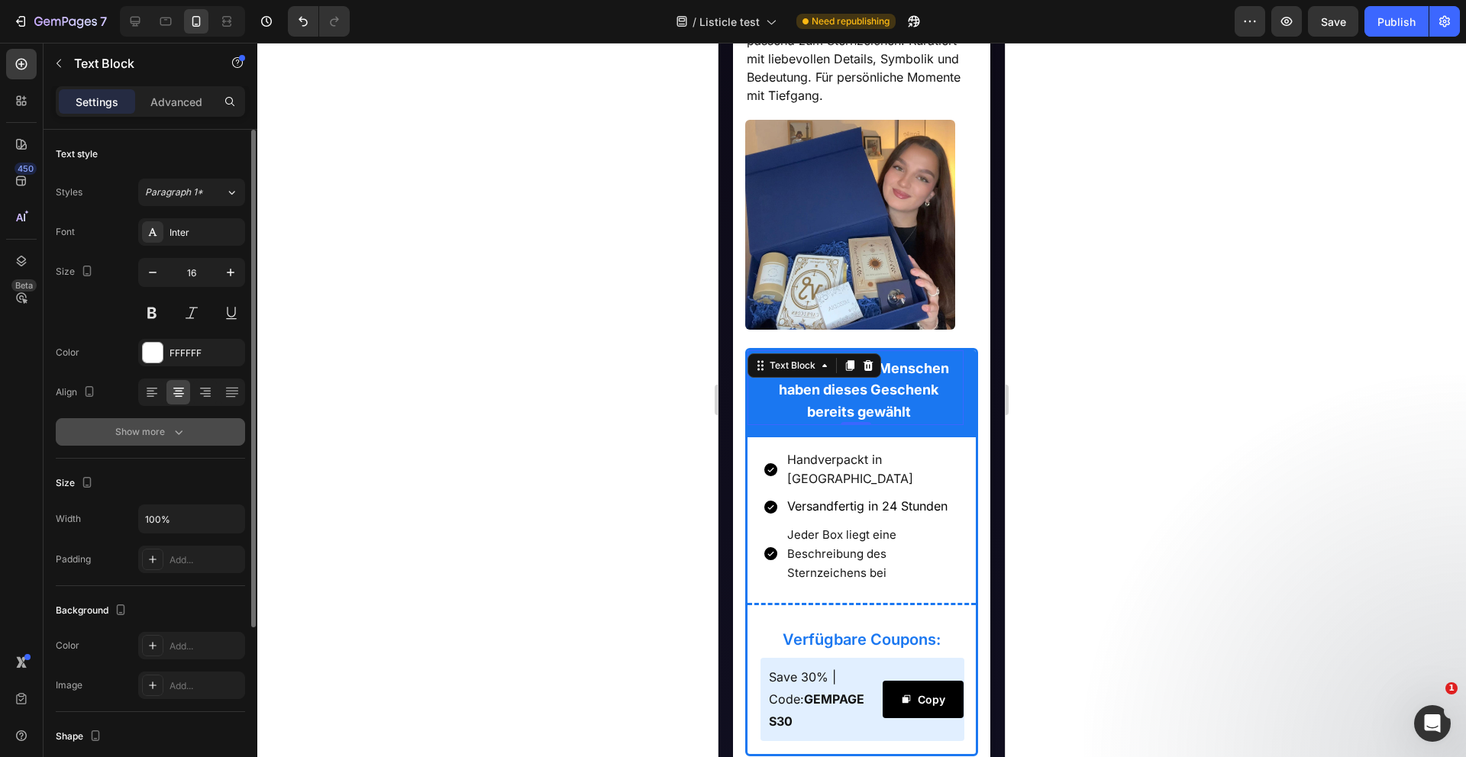
click at [155, 428] on div "Show more" at bounding box center [150, 431] width 71 height 15
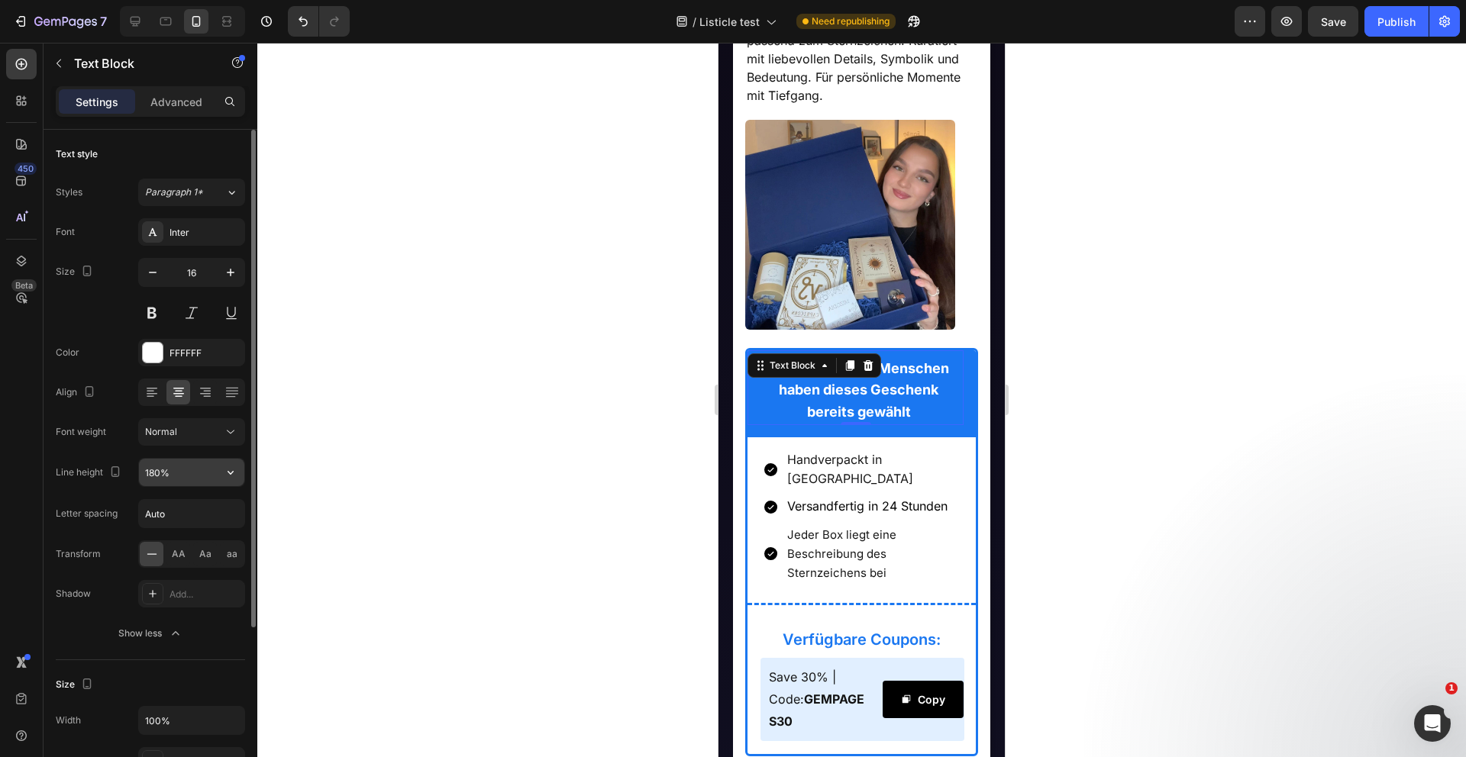
click at [173, 470] on input "180%" at bounding box center [191, 472] width 105 height 27
click at [233, 480] on button "button" at bounding box center [230, 472] width 27 height 27
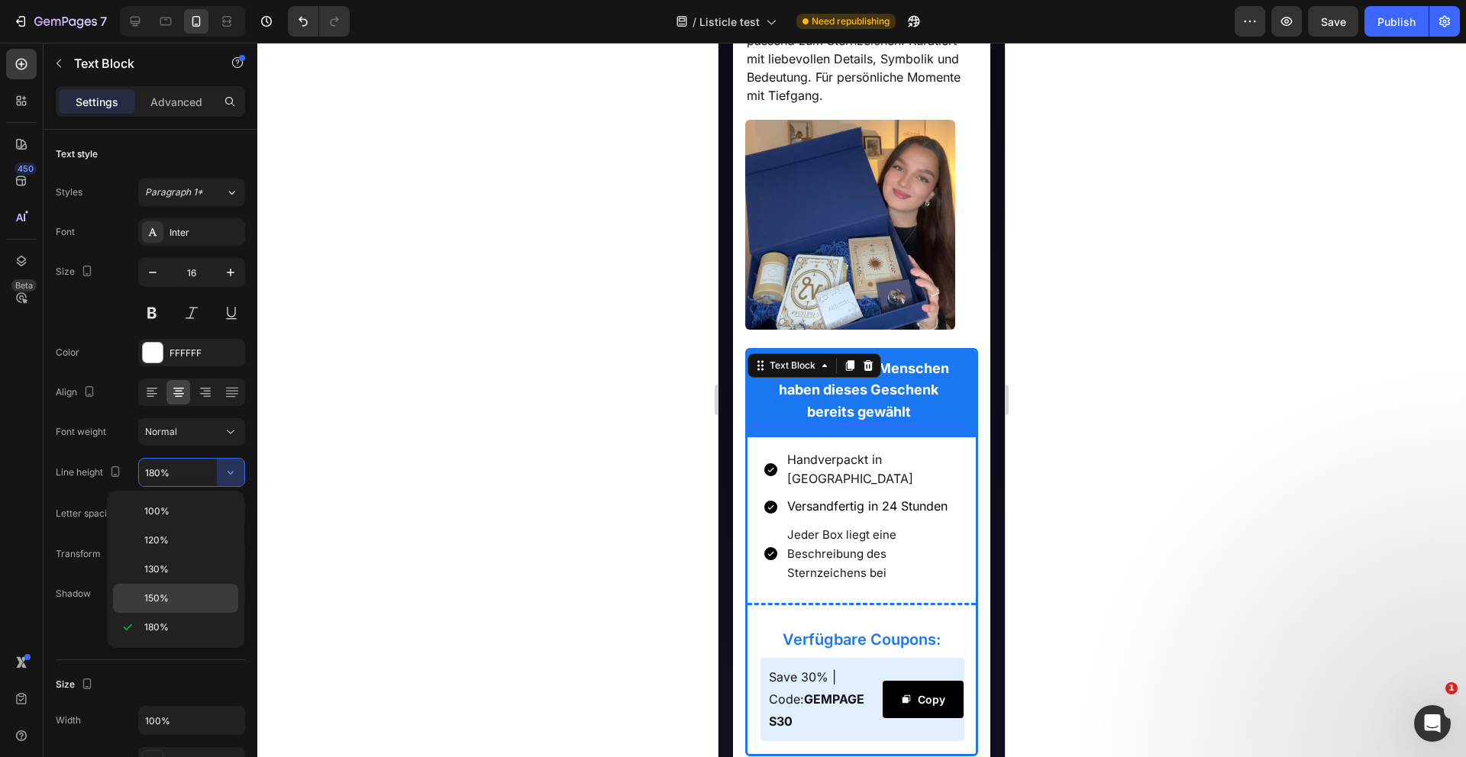
click at [174, 592] on p "150%" at bounding box center [187, 599] width 87 height 14
type input "150%"
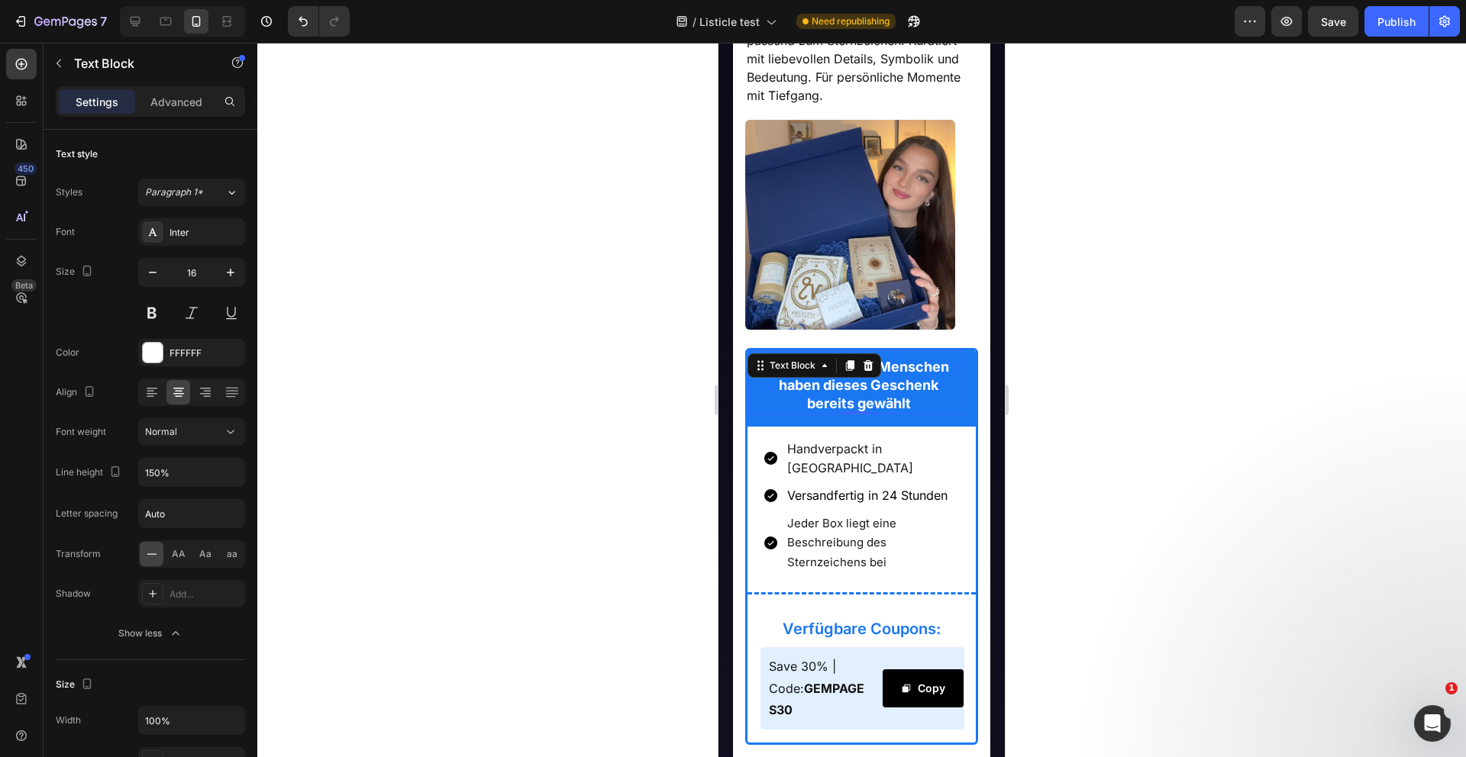
click at [386, 478] on div at bounding box center [861, 400] width 1208 height 715
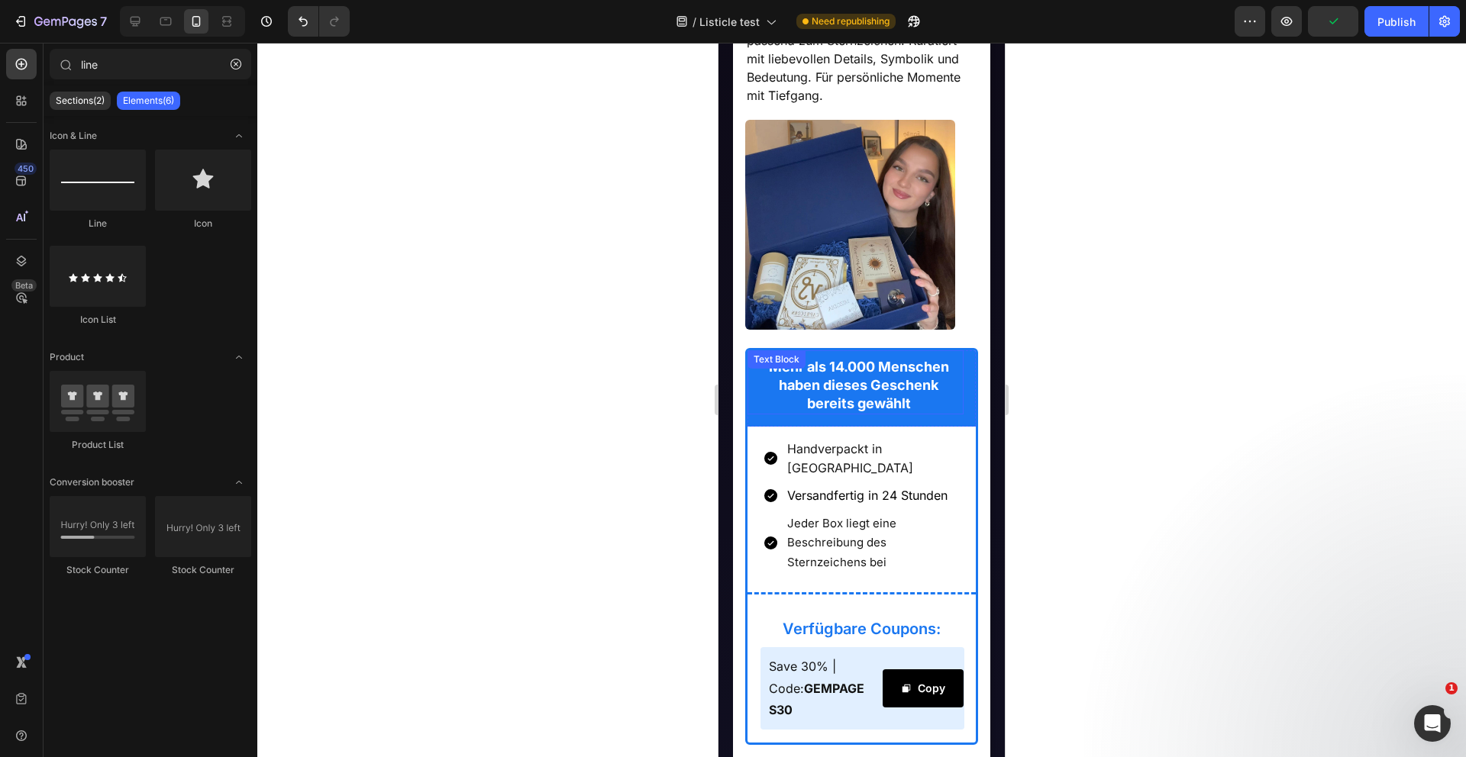
click at [912, 392] on strong "Mehr als 14.000 Menschen haben dieses Geschenk bereits gewählt" at bounding box center [859, 385] width 180 height 53
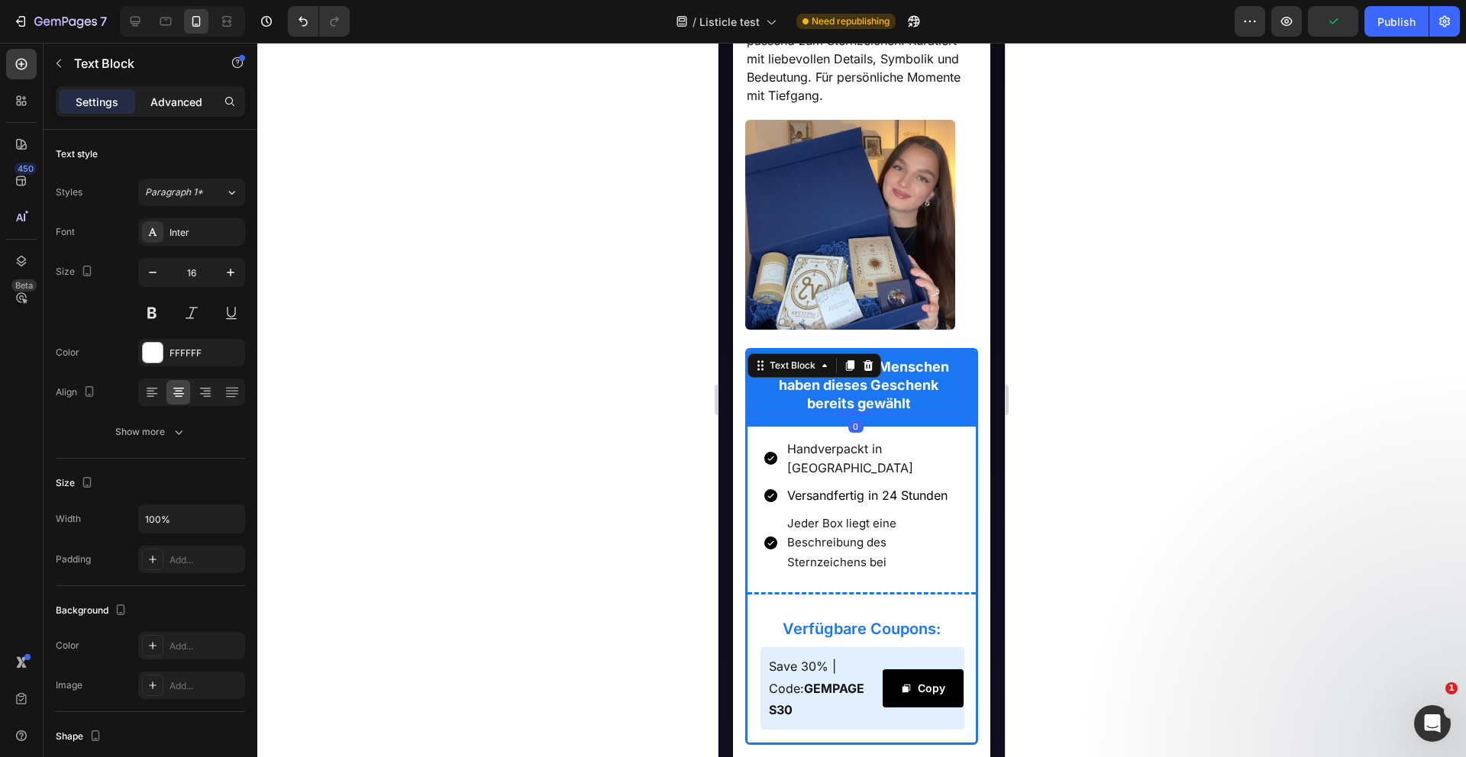
click at [166, 97] on p "Advanced" at bounding box center [176, 102] width 52 height 16
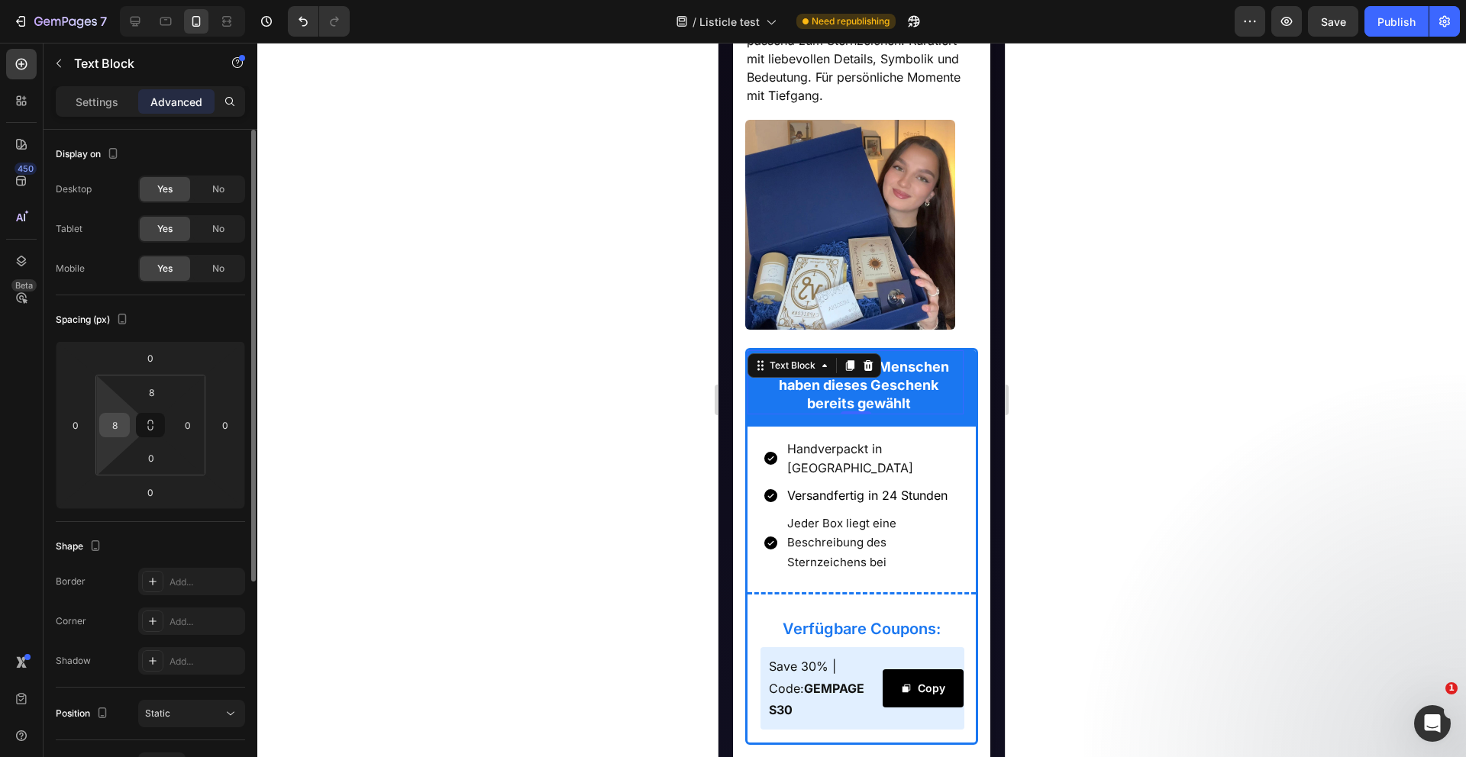
click at [119, 422] on input "8" at bounding box center [114, 425] width 23 height 23
type input "12"
click at [601, 466] on div at bounding box center [861, 400] width 1208 height 715
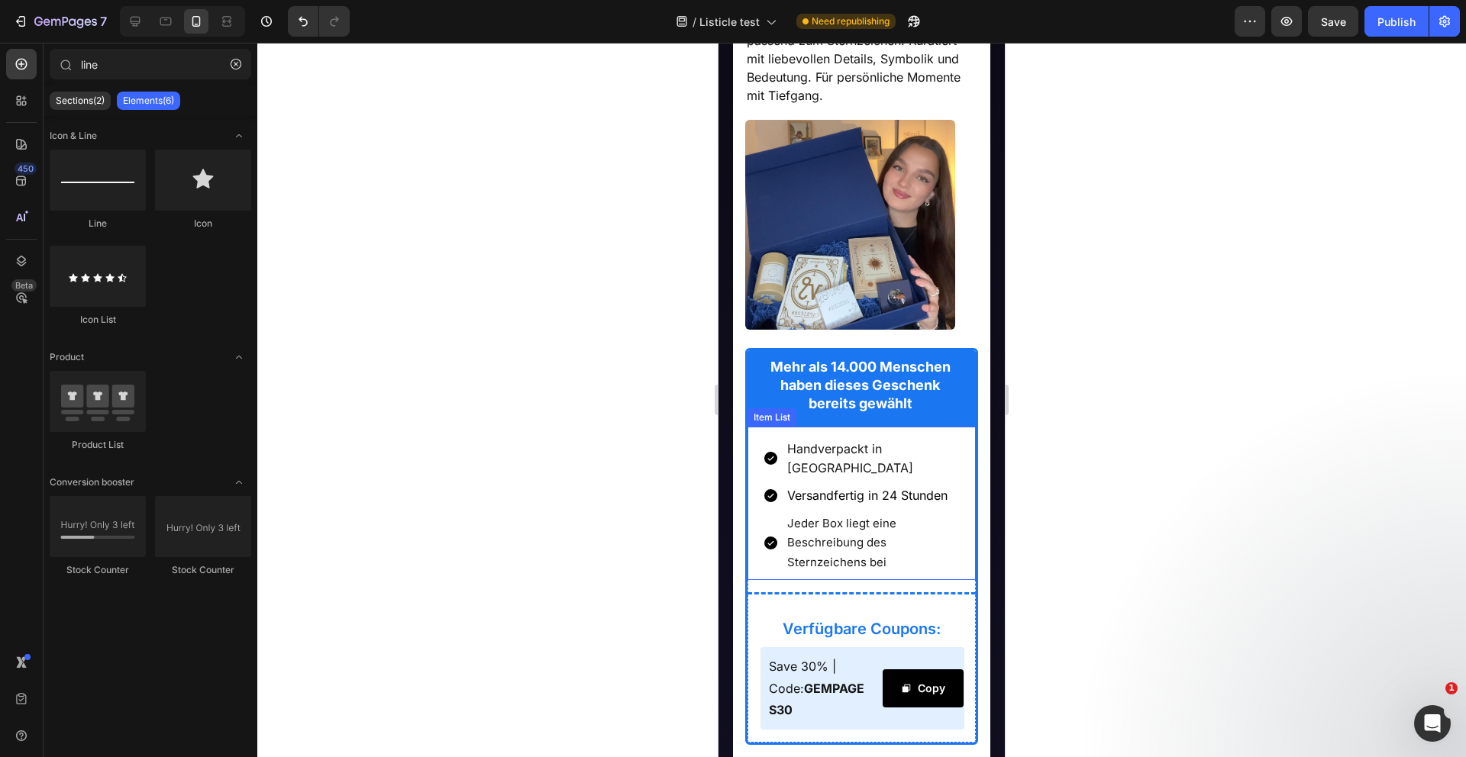
click at [860, 518] on p "Jeder Box liegt eine Beschreibung des Sternzeichens bei" at bounding box center [873, 543] width 172 height 58
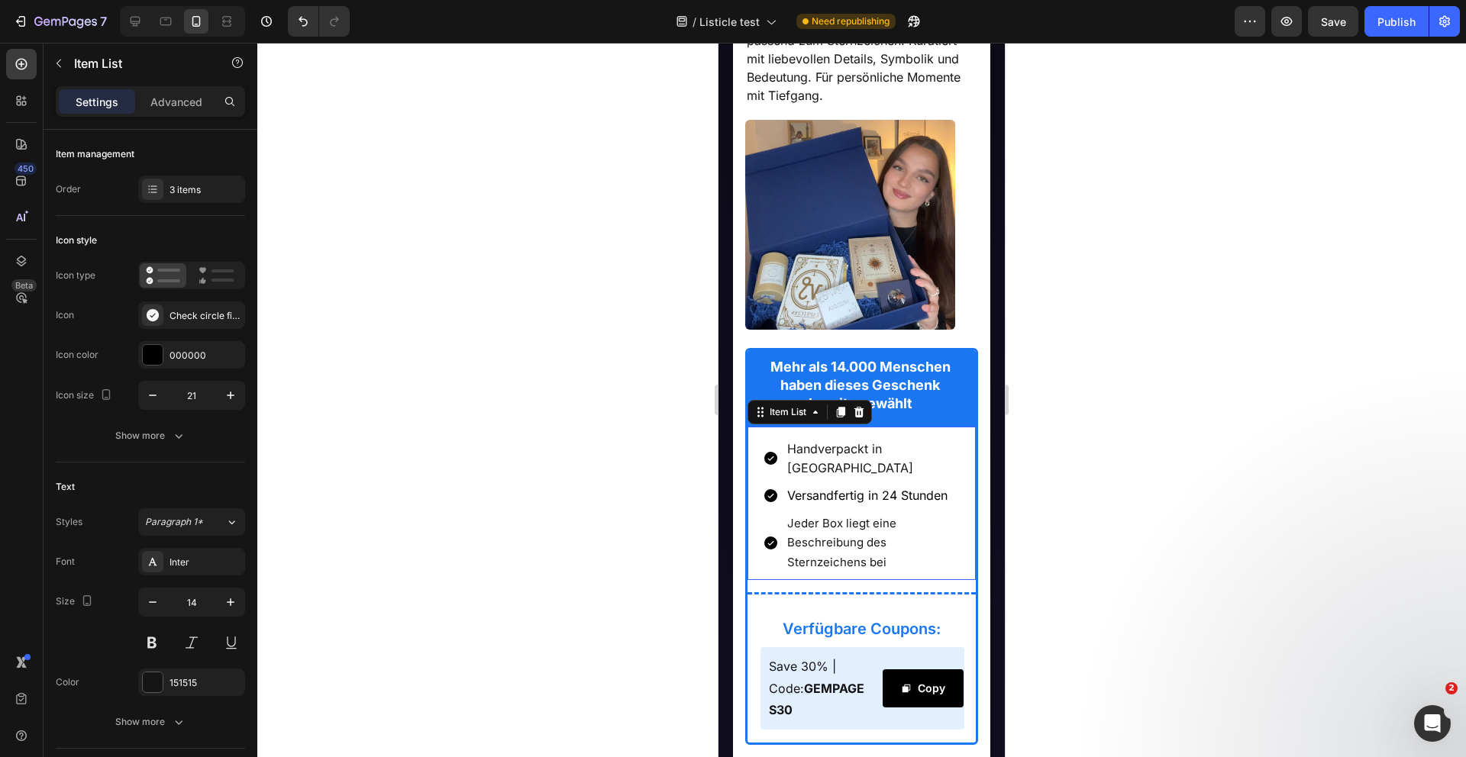
click at [860, 518] on p "Jeder Box liegt eine Beschreibung des Sternzeichens bei" at bounding box center [873, 543] width 172 height 58
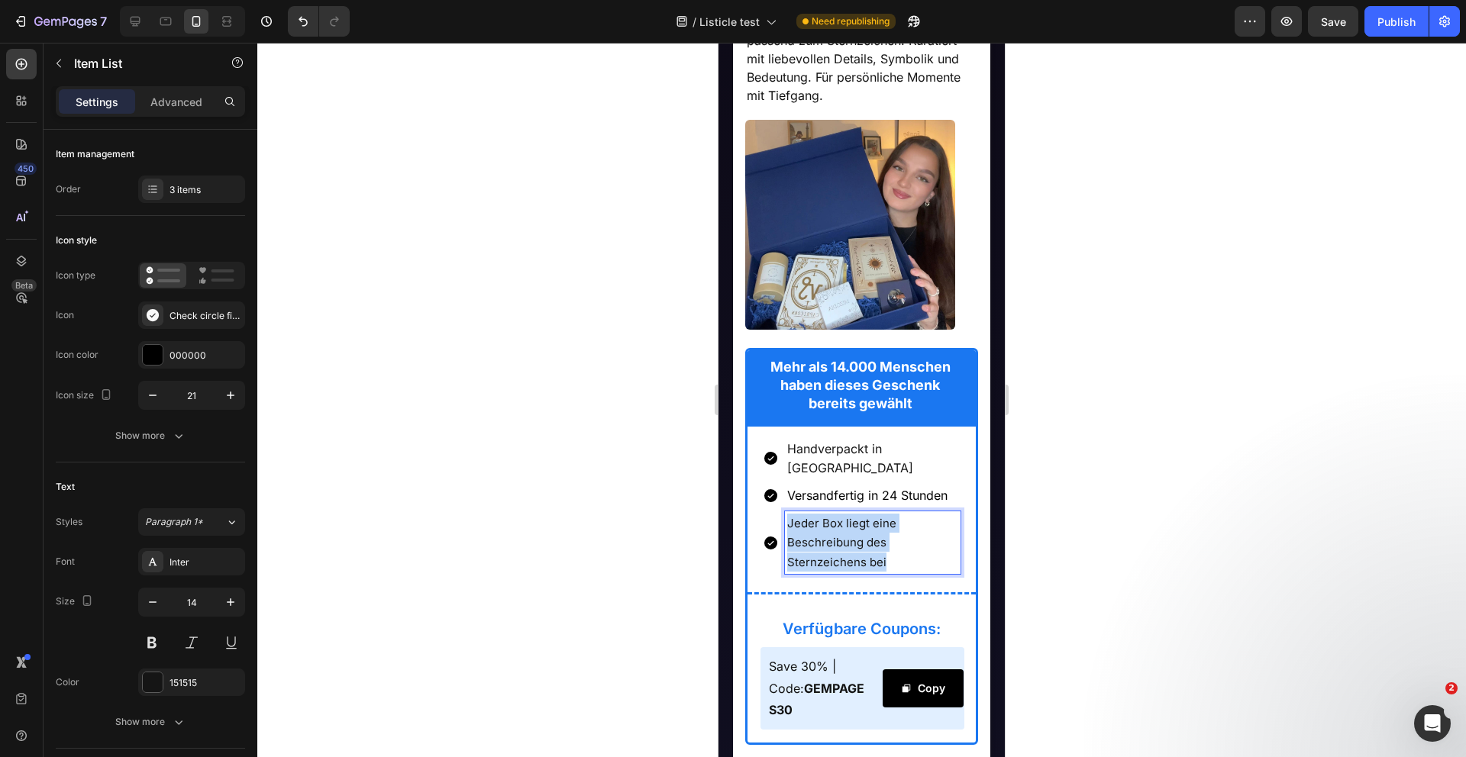
click at [860, 518] on p "Jeder Box liegt eine Beschreibung des Sternzeichens bei" at bounding box center [873, 543] width 172 height 58
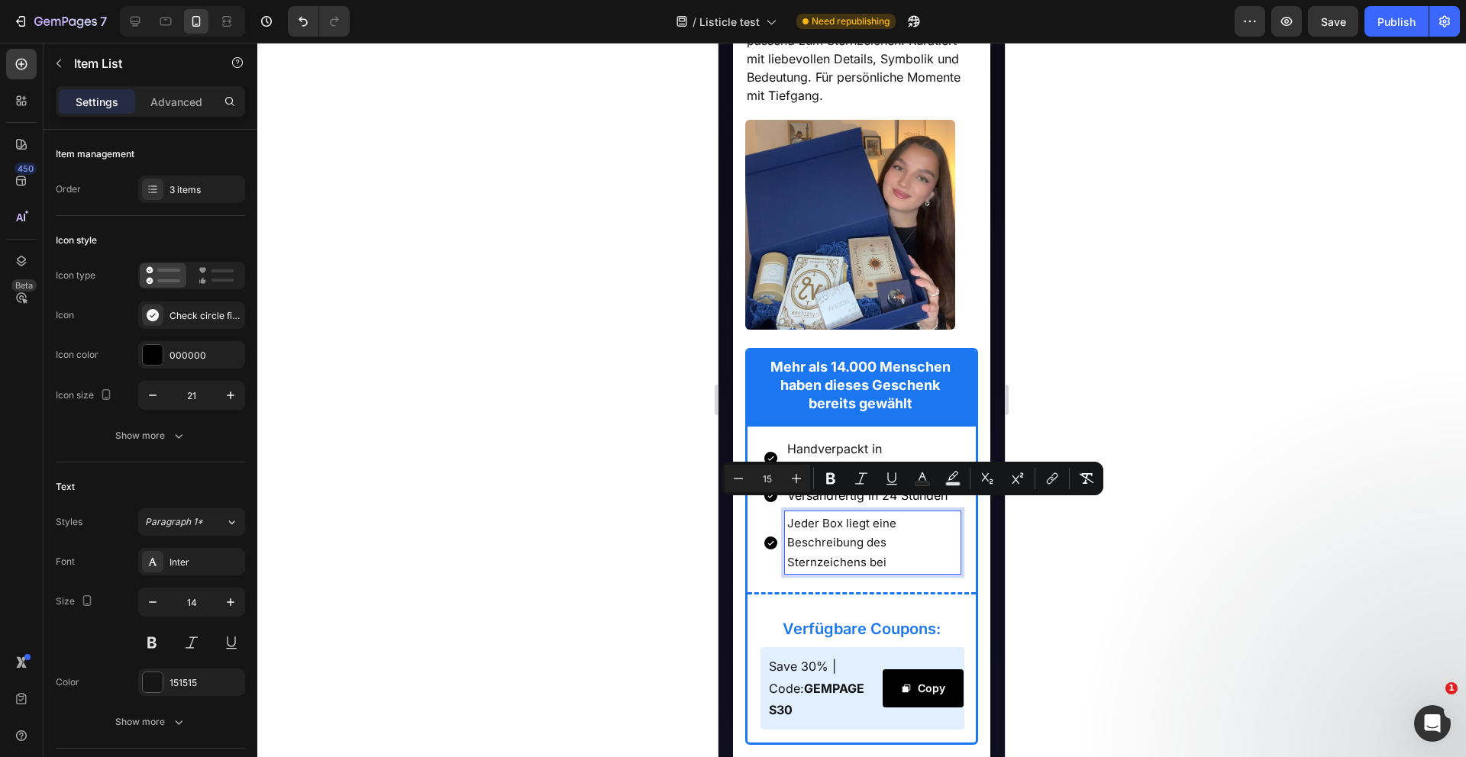
click at [820, 449] on span "Handverpackt in Deutschland" at bounding box center [850, 458] width 126 height 34
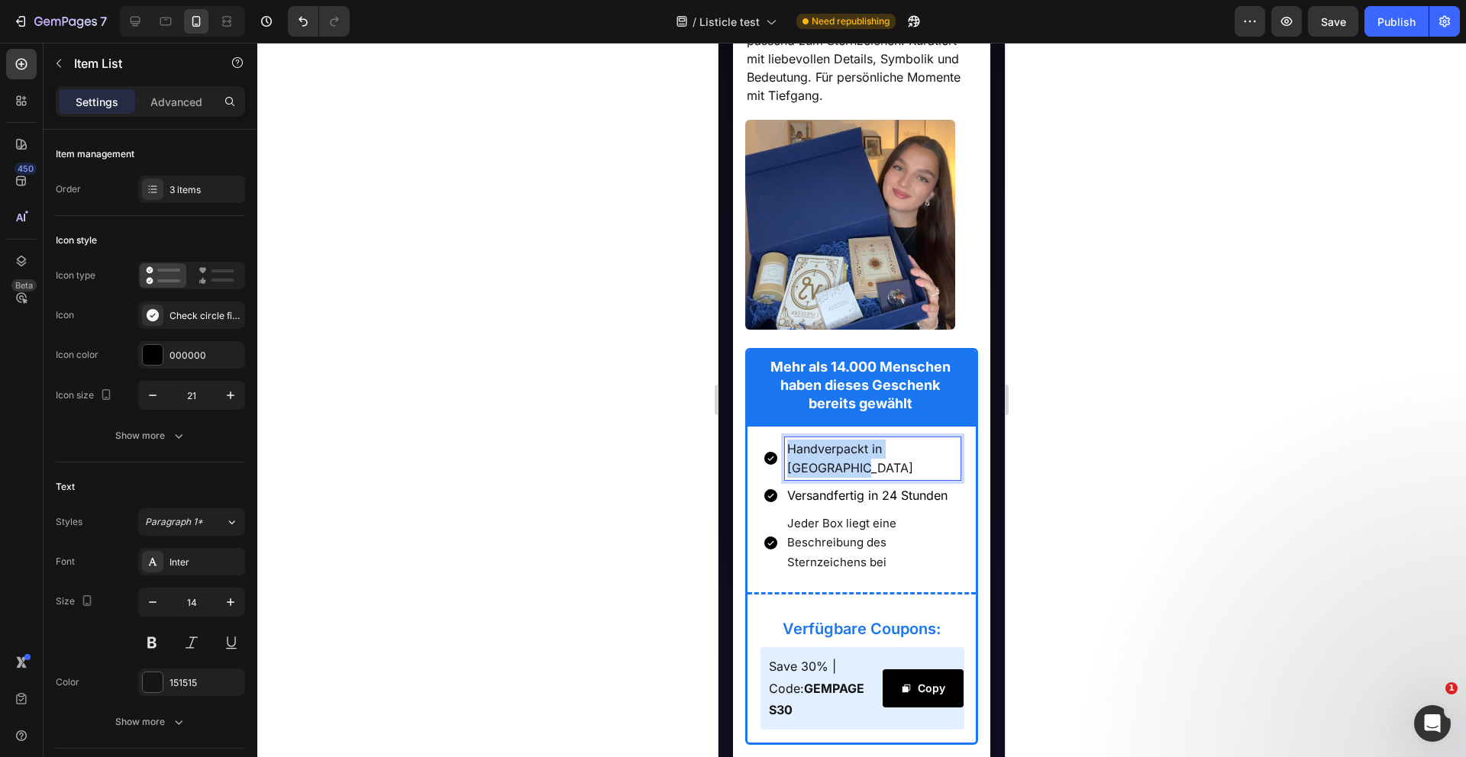
click at [820, 449] on span "Handverpackt in Deutschland" at bounding box center [850, 458] width 126 height 34
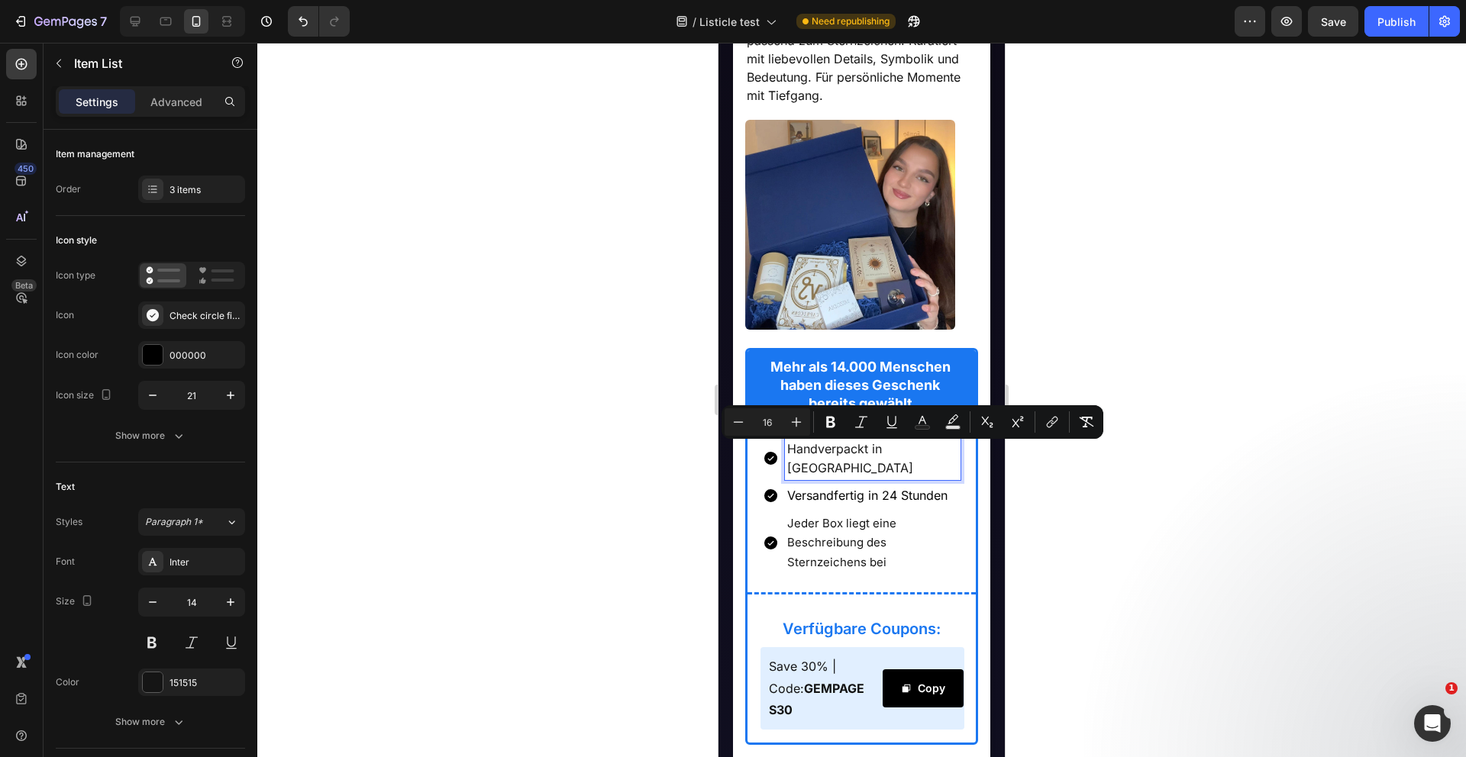
click at [828, 520] on p "Jeder Box liegt eine Beschreibung des Sternzeichens bei" at bounding box center [873, 543] width 172 height 58
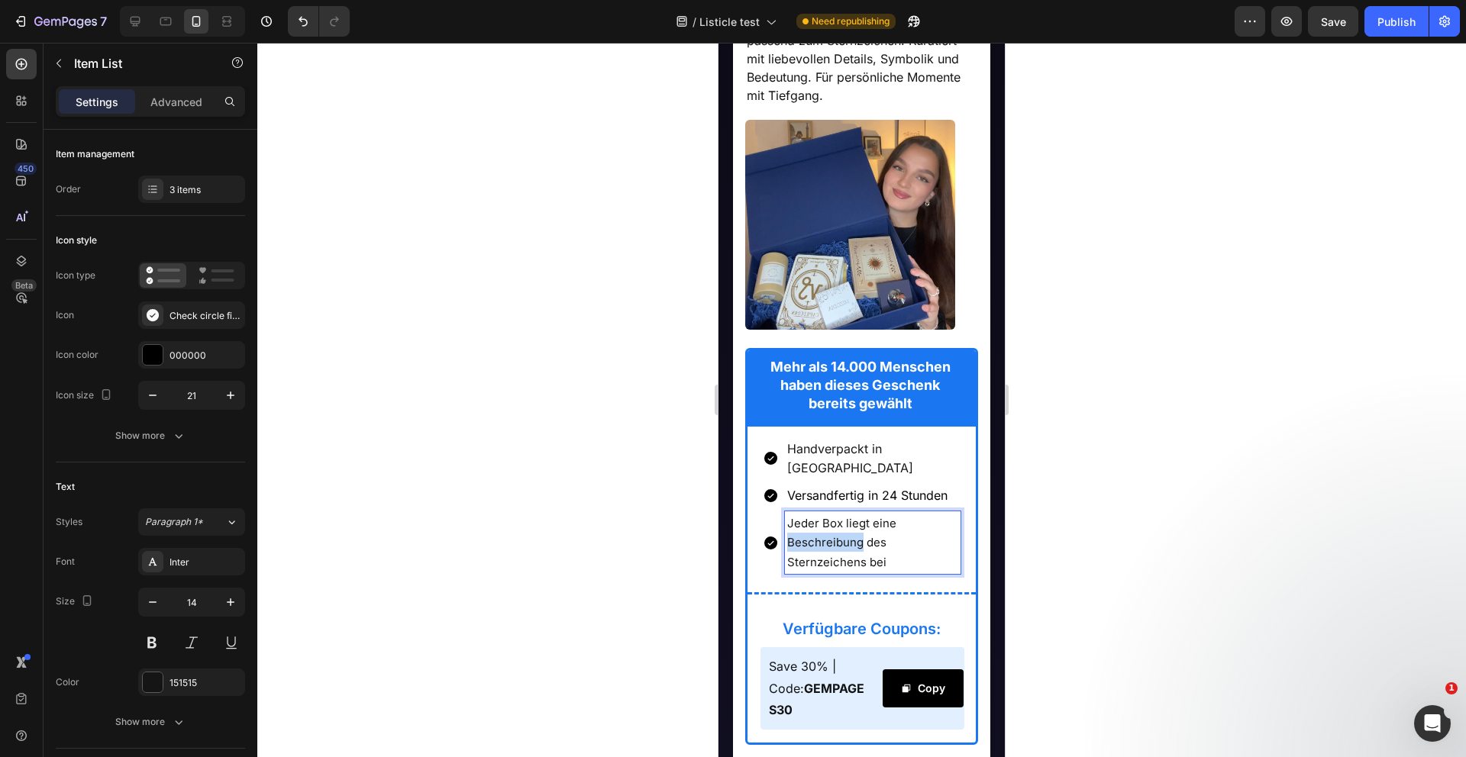
click at [828, 520] on p "Jeder Box liegt eine Beschreibung des Sternzeichens bei" at bounding box center [873, 543] width 172 height 58
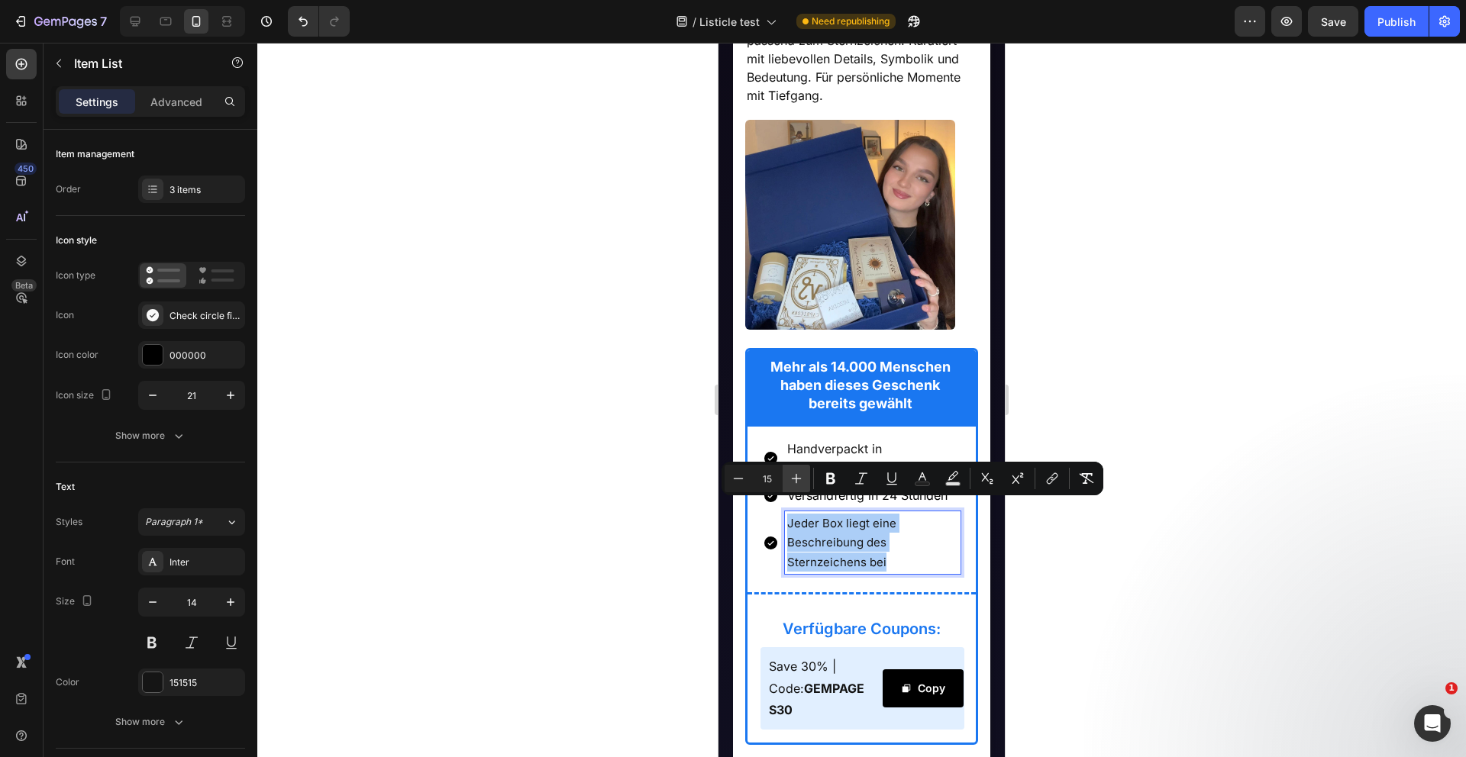
click at [801, 484] on icon "Editor contextual toolbar" at bounding box center [796, 478] width 15 height 15
type input "16"
click at [700, 558] on div at bounding box center [861, 400] width 1208 height 715
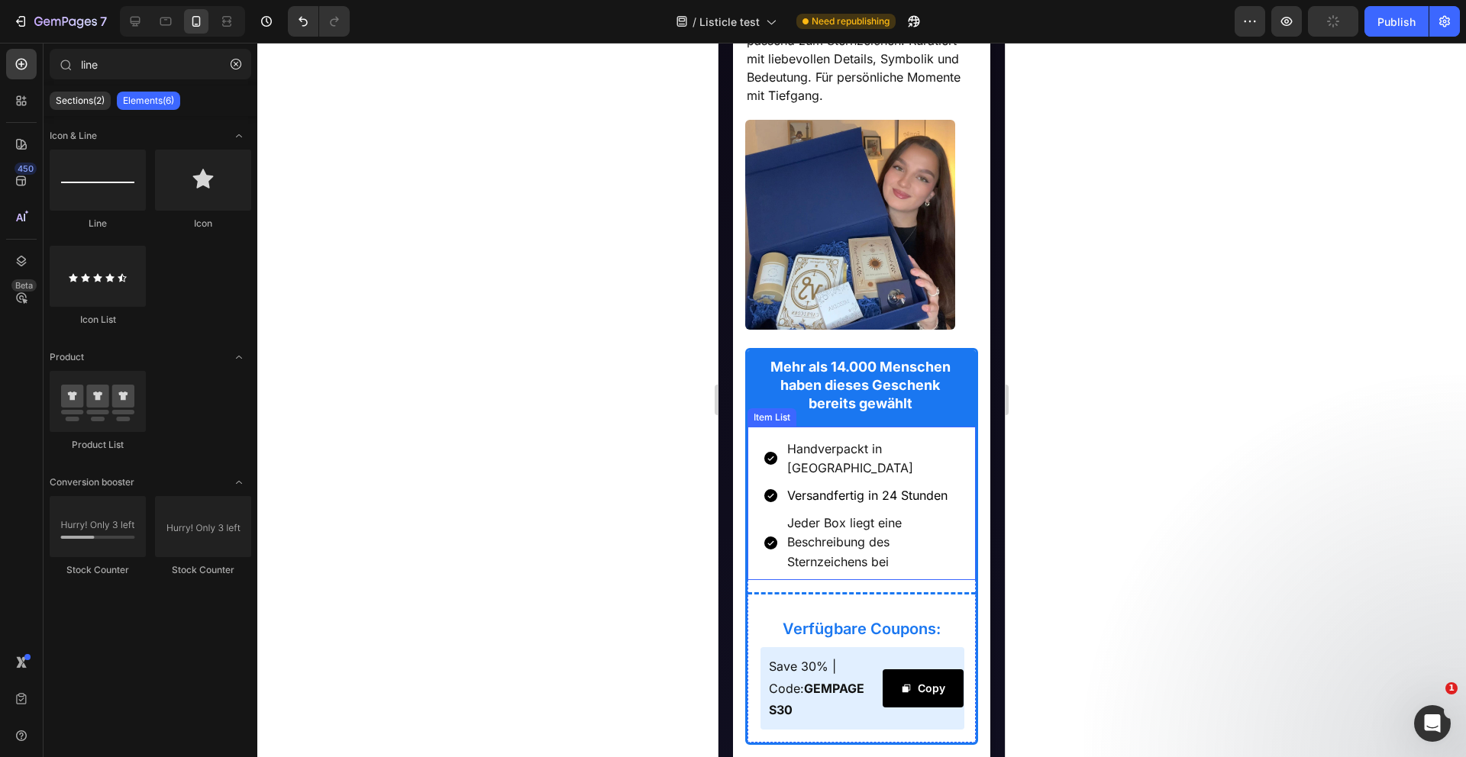
click at [822, 529] on span "Jeder Box liegt eine Beschreibung des Sternzeichens bei" at bounding box center [844, 541] width 115 height 53
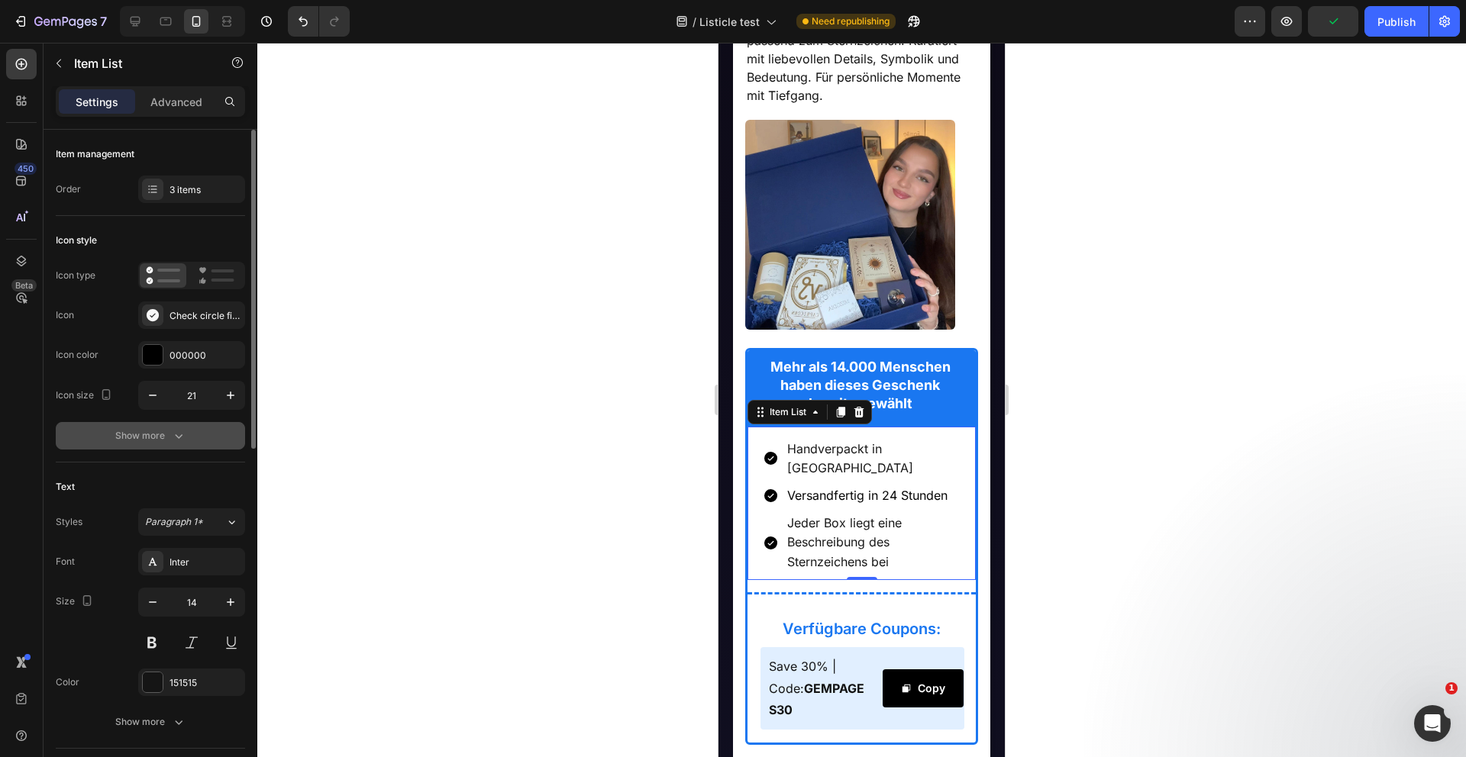
click at [177, 437] on icon "button" at bounding box center [179, 436] width 8 height 5
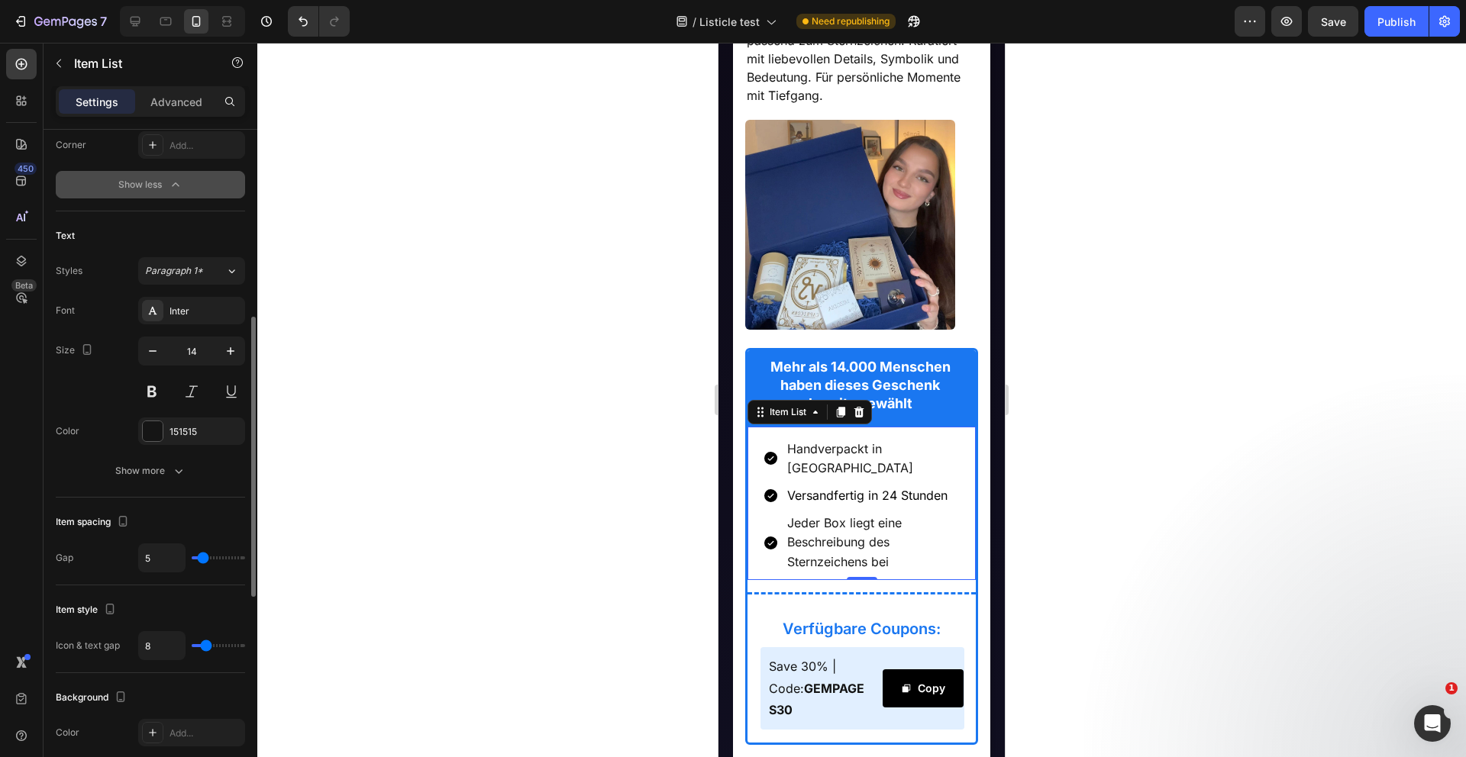
scroll to position [453, 0]
click at [177, 470] on icon "button" at bounding box center [178, 466] width 15 height 15
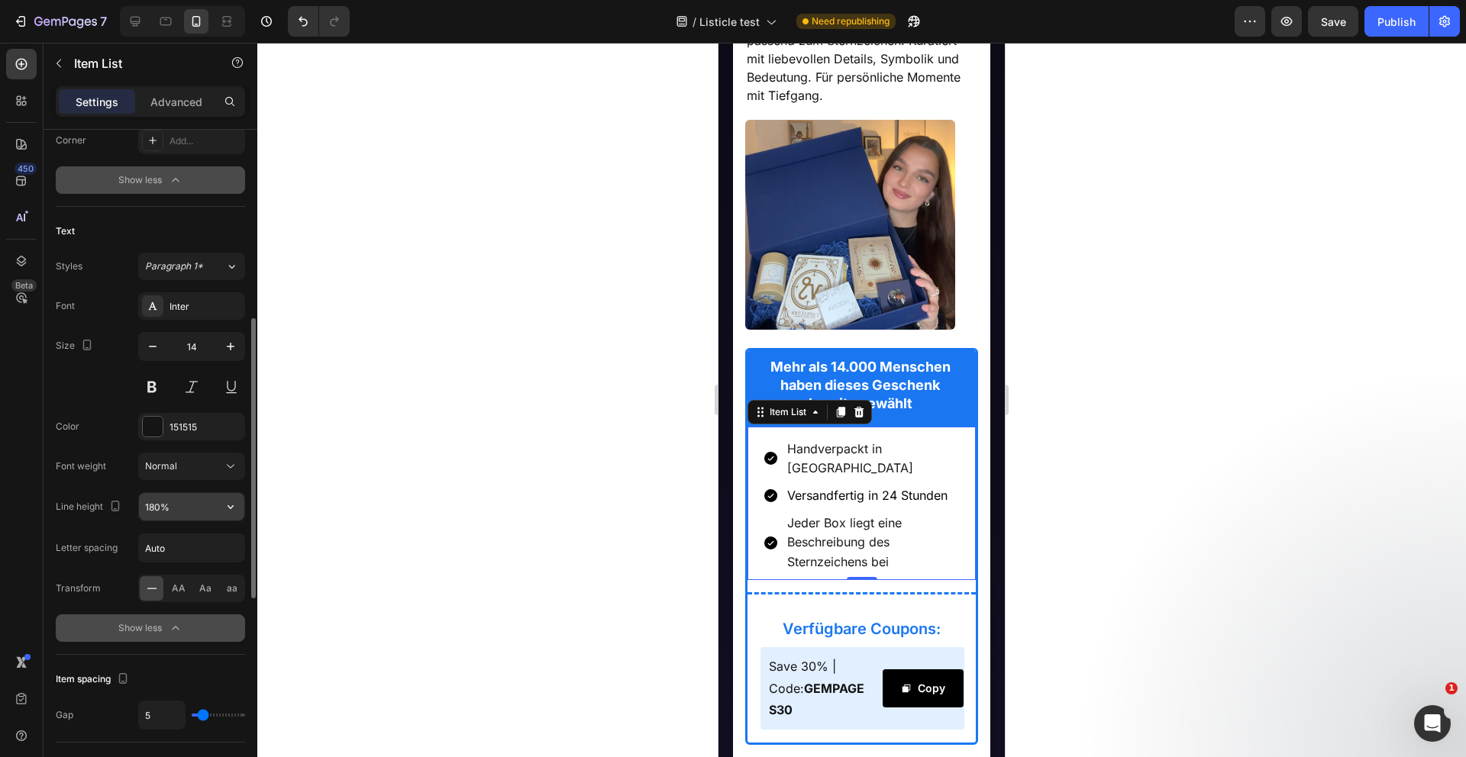
click at [175, 508] on input "180%" at bounding box center [191, 506] width 105 height 27
click at [226, 506] on icon "button" at bounding box center [230, 506] width 15 height 15
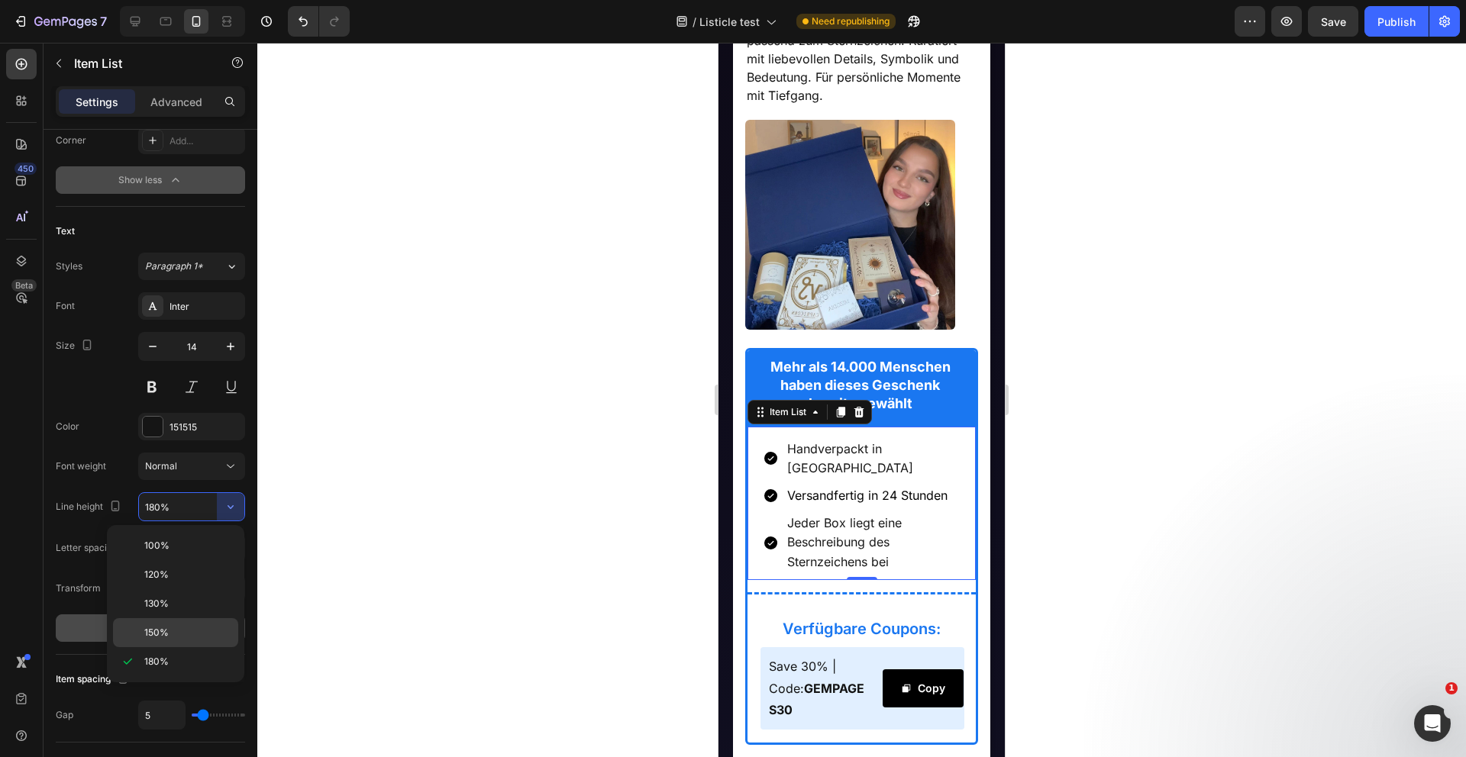
click at [169, 626] on p "150%" at bounding box center [187, 633] width 87 height 14
type input "150%"
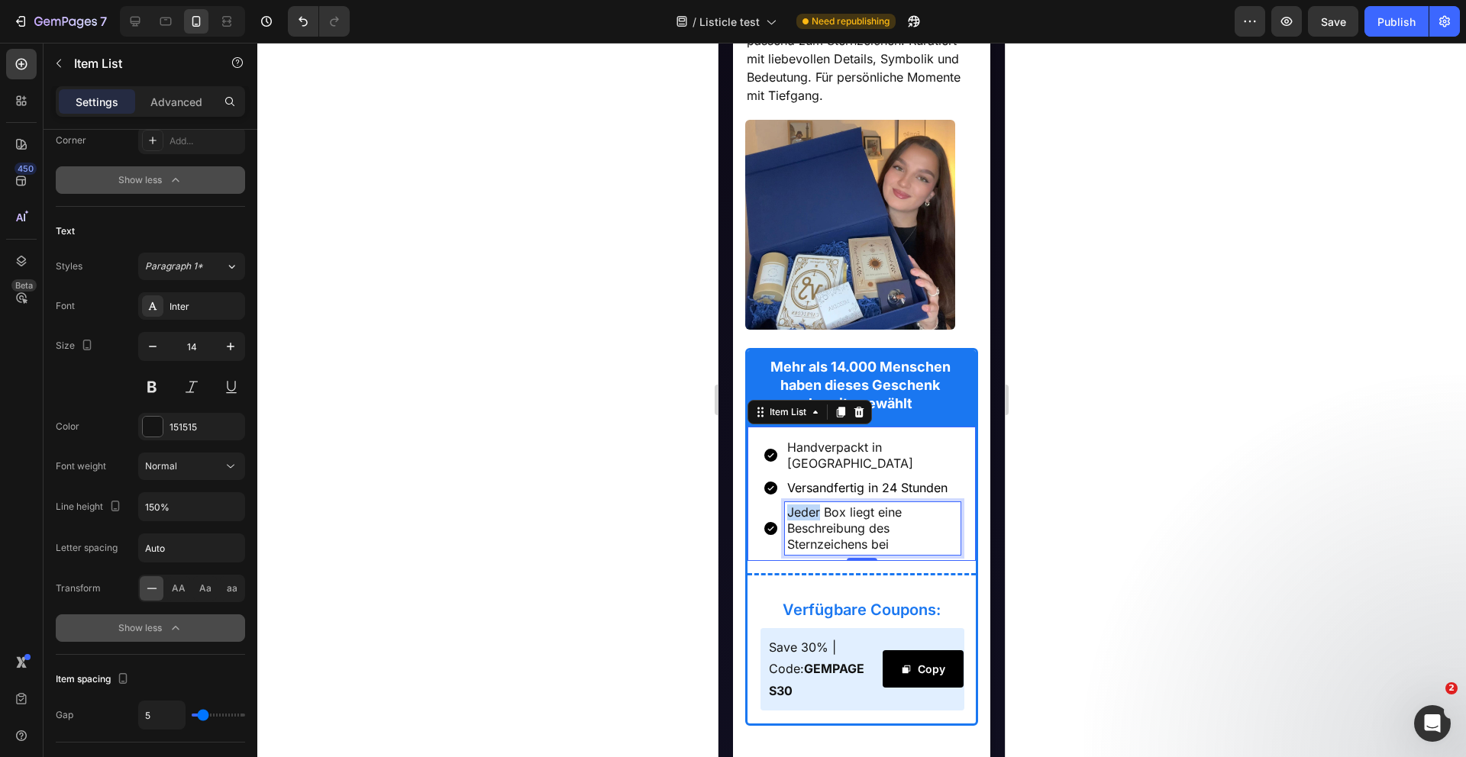
click at [797, 506] on span "Jeder Box liegt eine Beschreibung des Sternzeichens bei" at bounding box center [844, 528] width 115 height 47
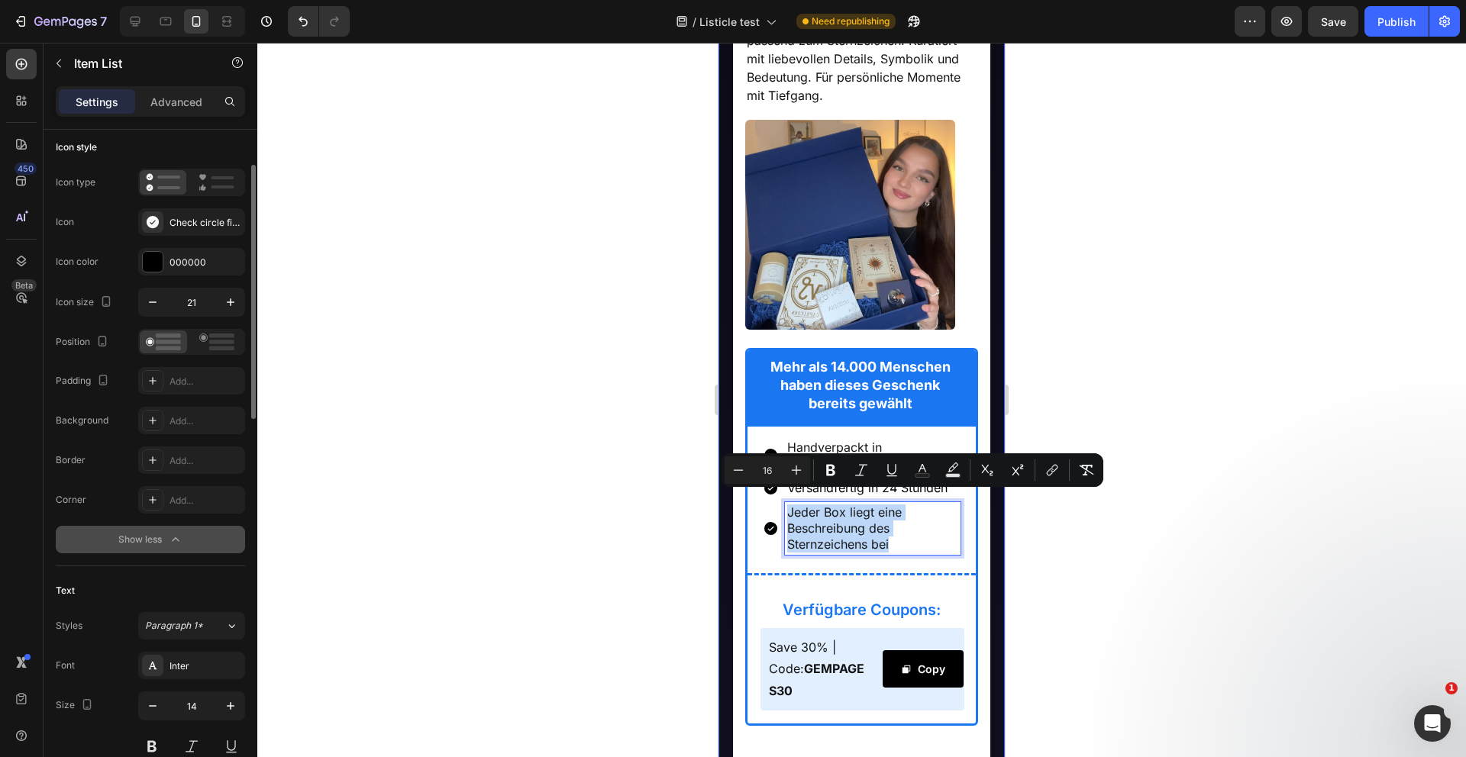
scroll to position [0, 0]
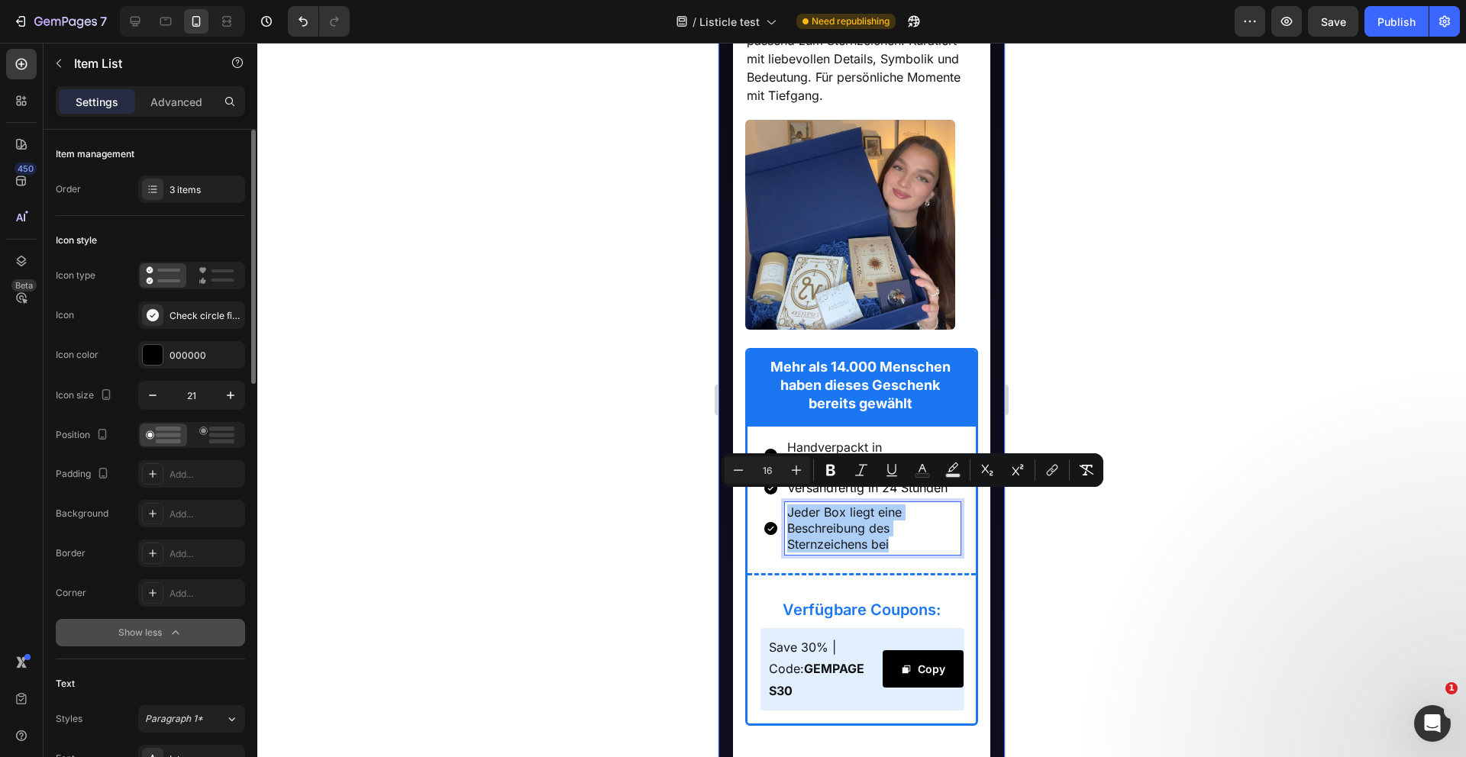
click at [383, 454] on div at bounding box center [861, 400] width 1208 height 715
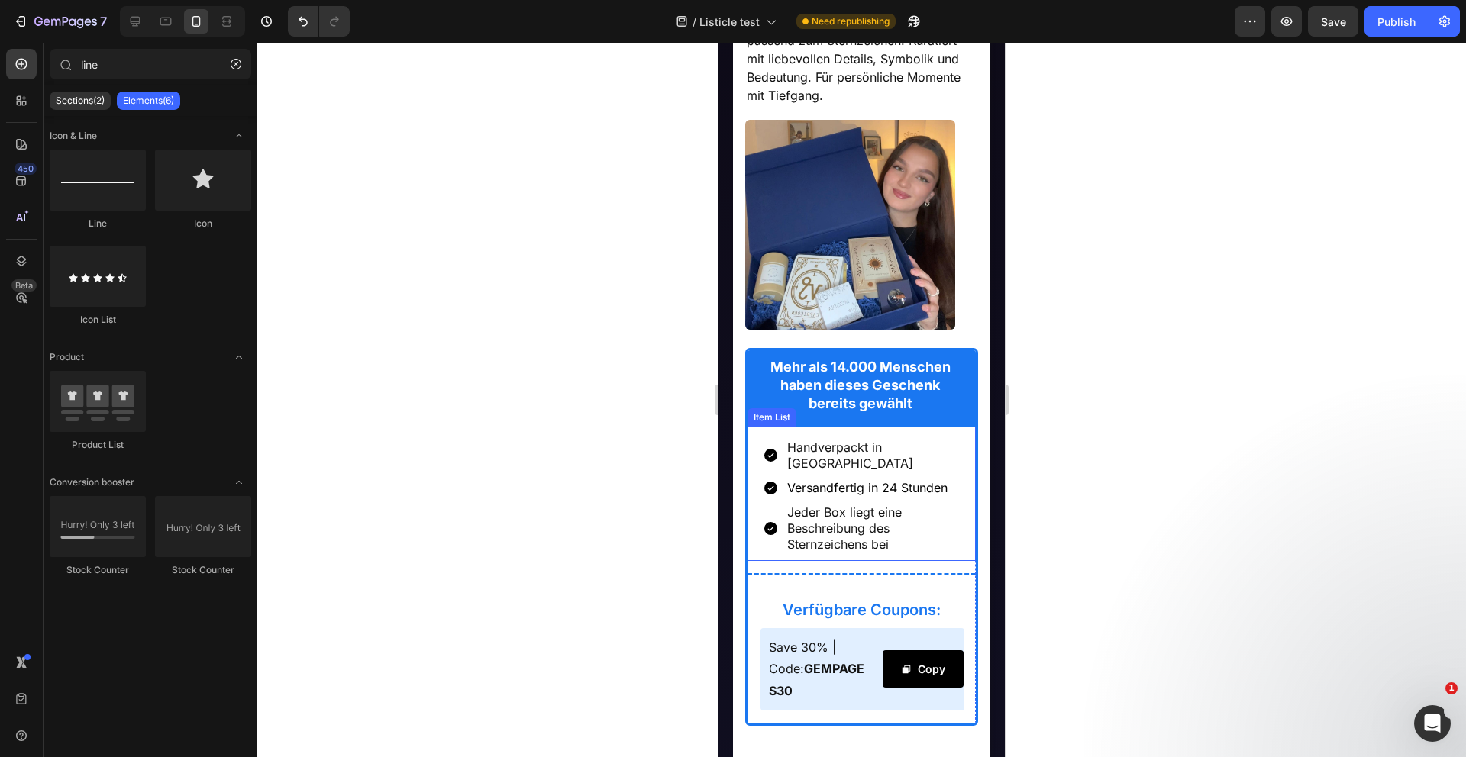
click at [842, 480] on span "Versandfertig in 24 Stunden" at bounding box center [867, 487] width 160 height 15
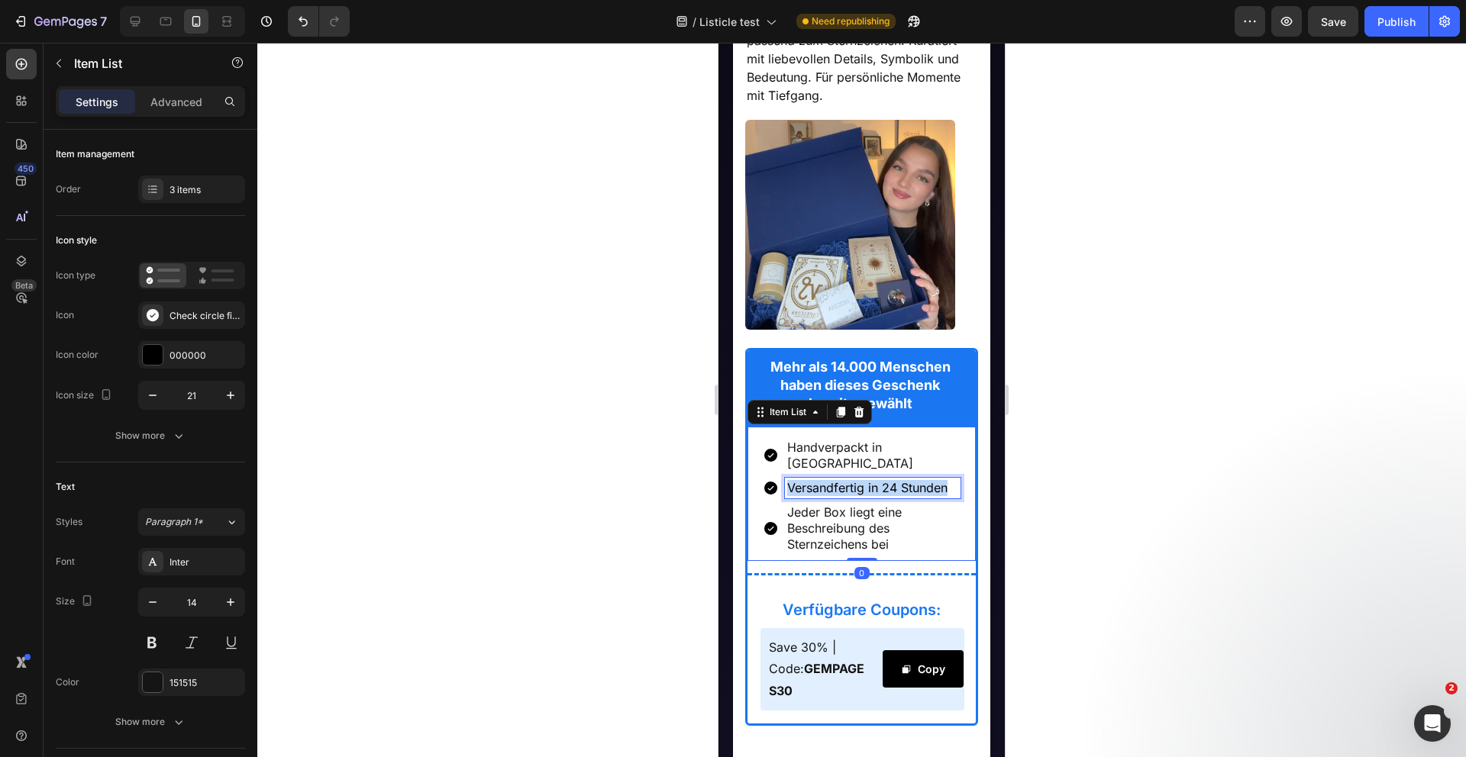
click at [842, 480] on span "Versandfertig in 24 Stunden" at bounding box center [867, 487] width 160 height 15
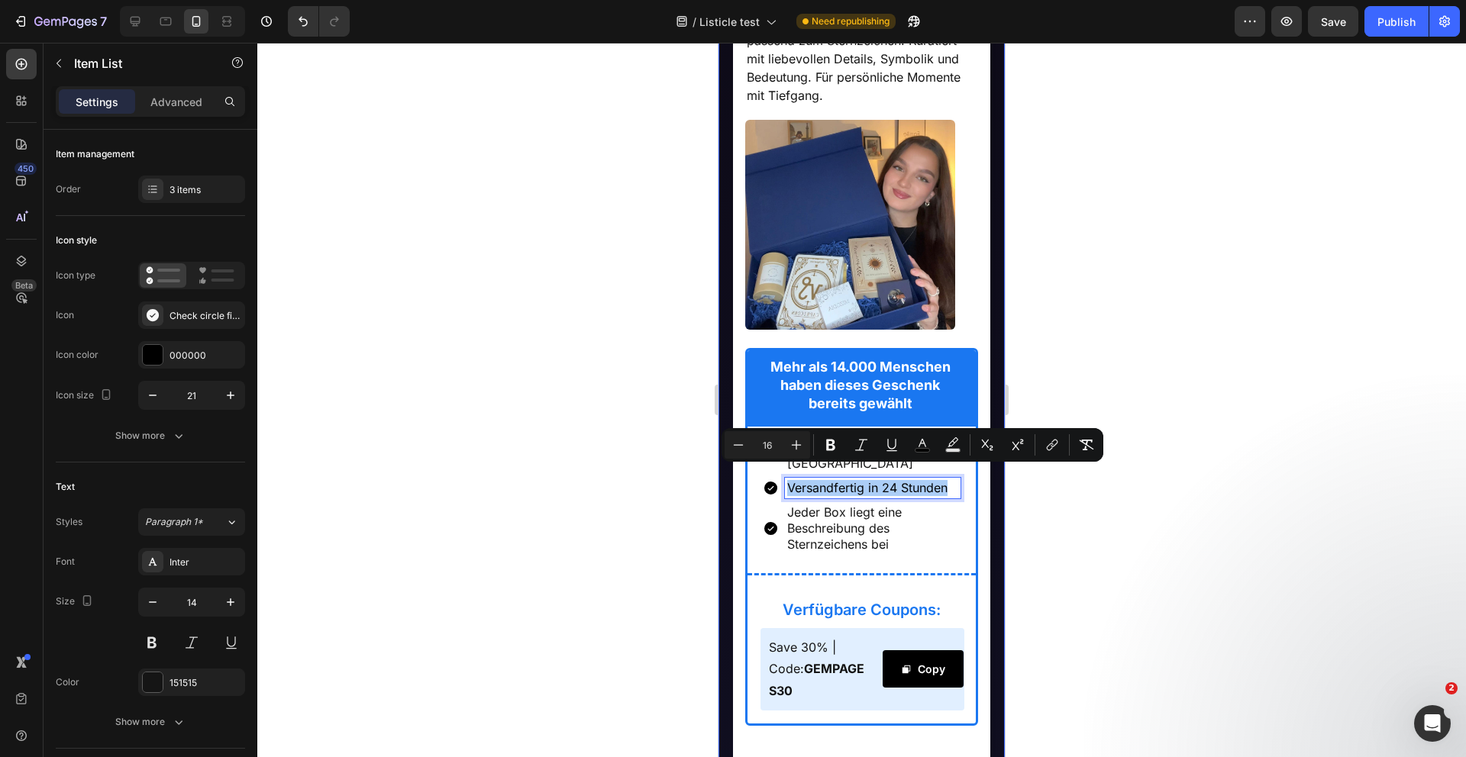
click at [699, 530] on div at bounding box center [861, 400] width 1208 height 715
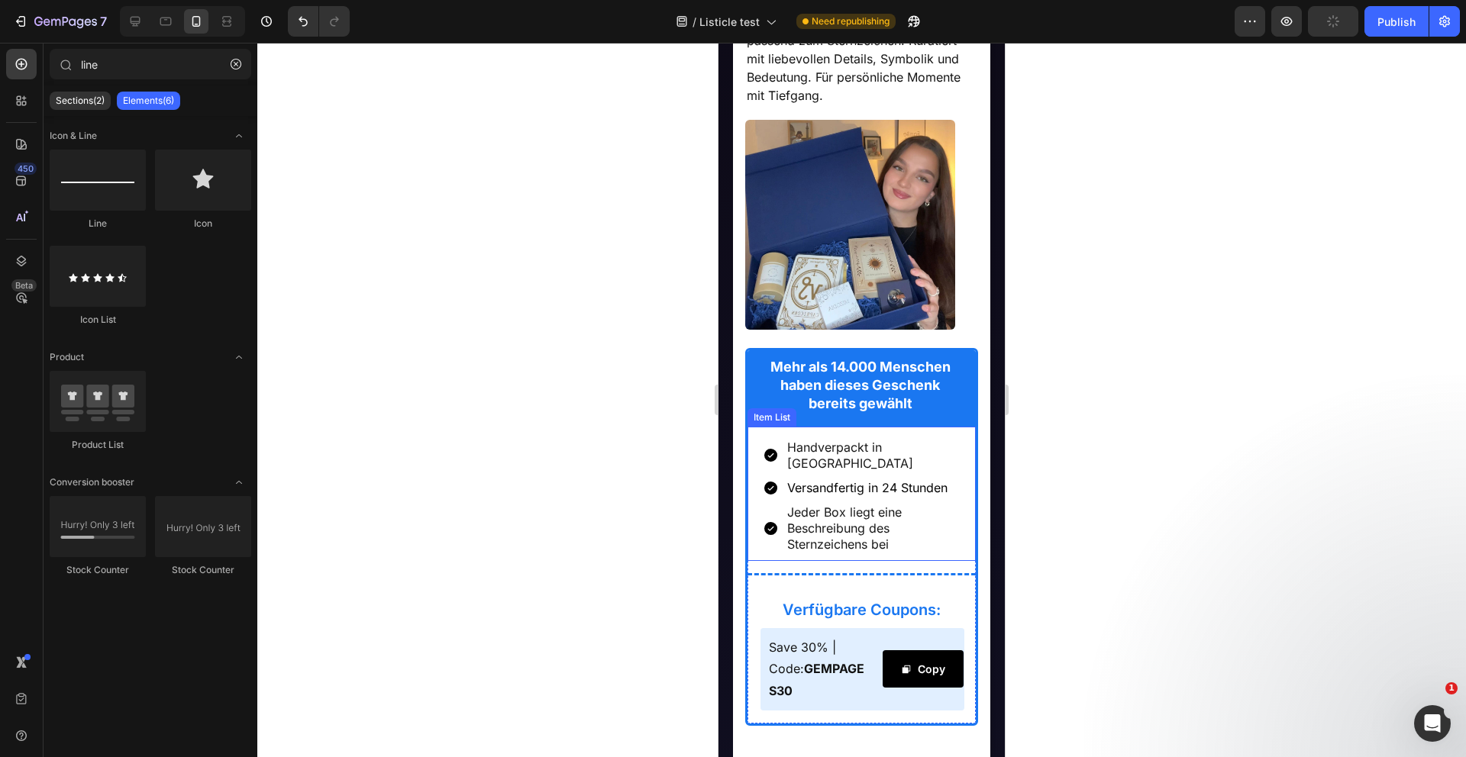
click at [777, 541] on div "Jeder Box liegt eine Beschreibung des Sternzeichens bei" at bounding box center [862, 528] width 198 height 53
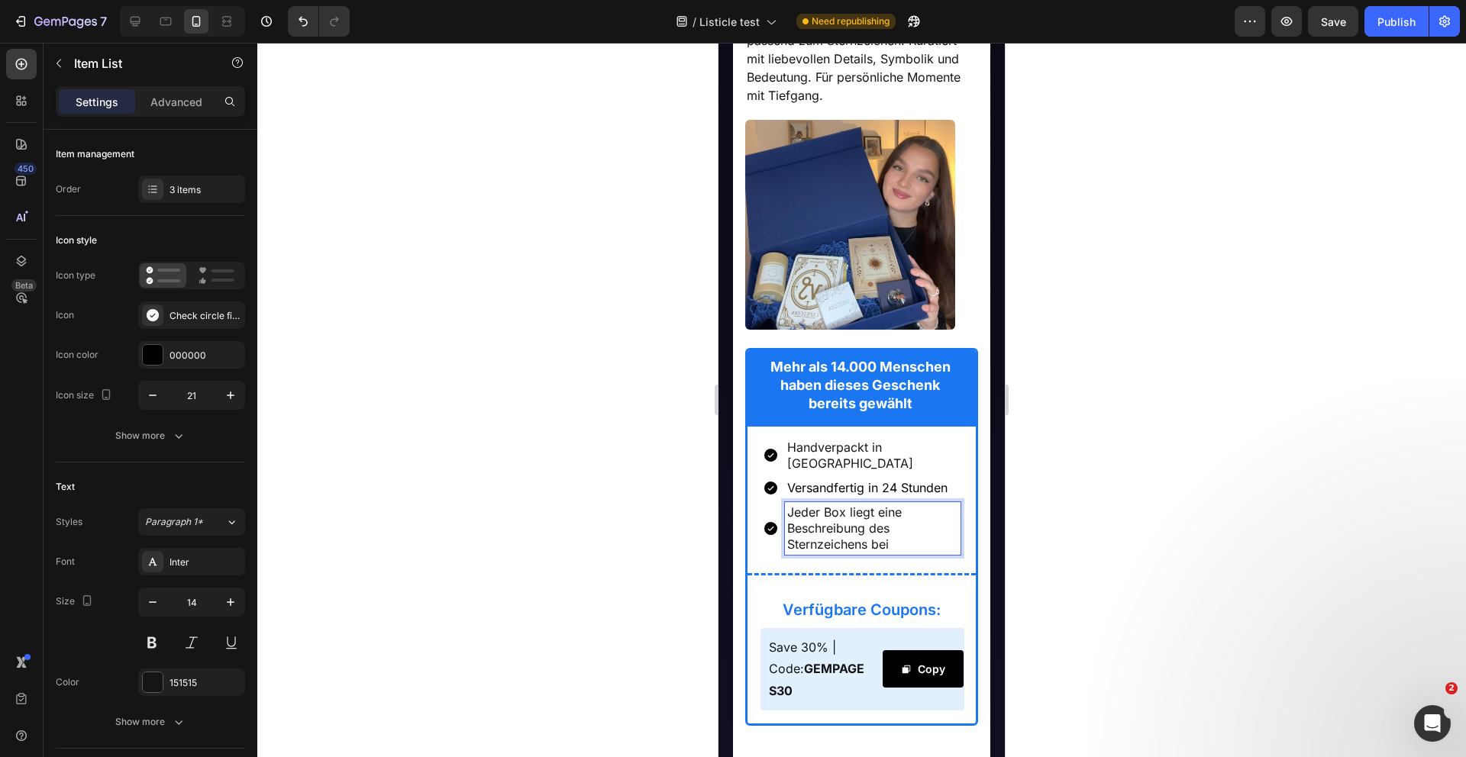
click at [970, 529] on div "Handverpackt in Deutschland Versandfertig in 24 Stunden Jeder Box liegt eine Be…" at bounding box center [861, 494] width 229 height 134
click at [151, 105] on p "Advanced" at bounding box center [176, 102] width 52 height 16
type input "100%"
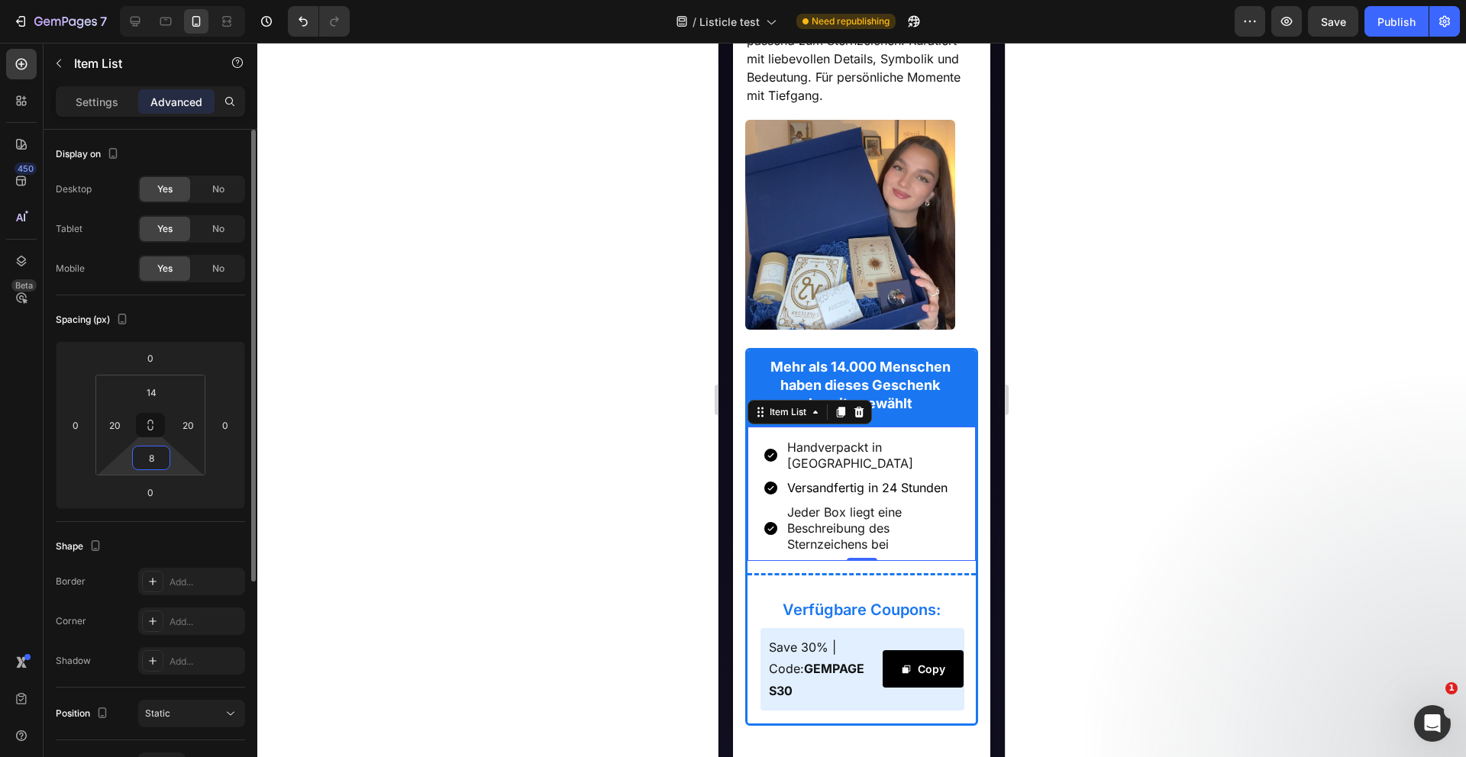
click at [156, 460] on input "8" at bounding box center [151, 458] width 31 height 23
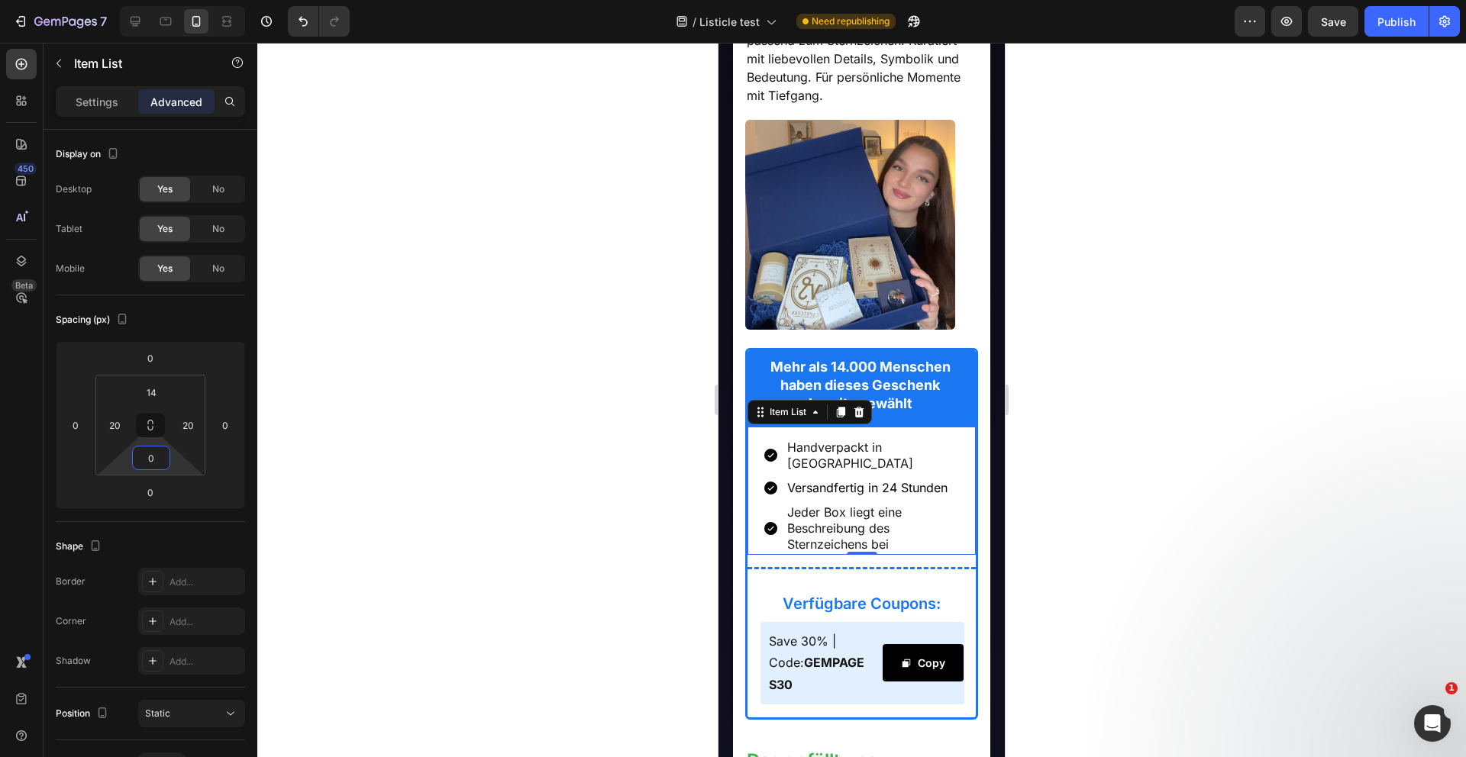
click at [413, 453] on div at bounding box center [861, 400] width 1208 height 715
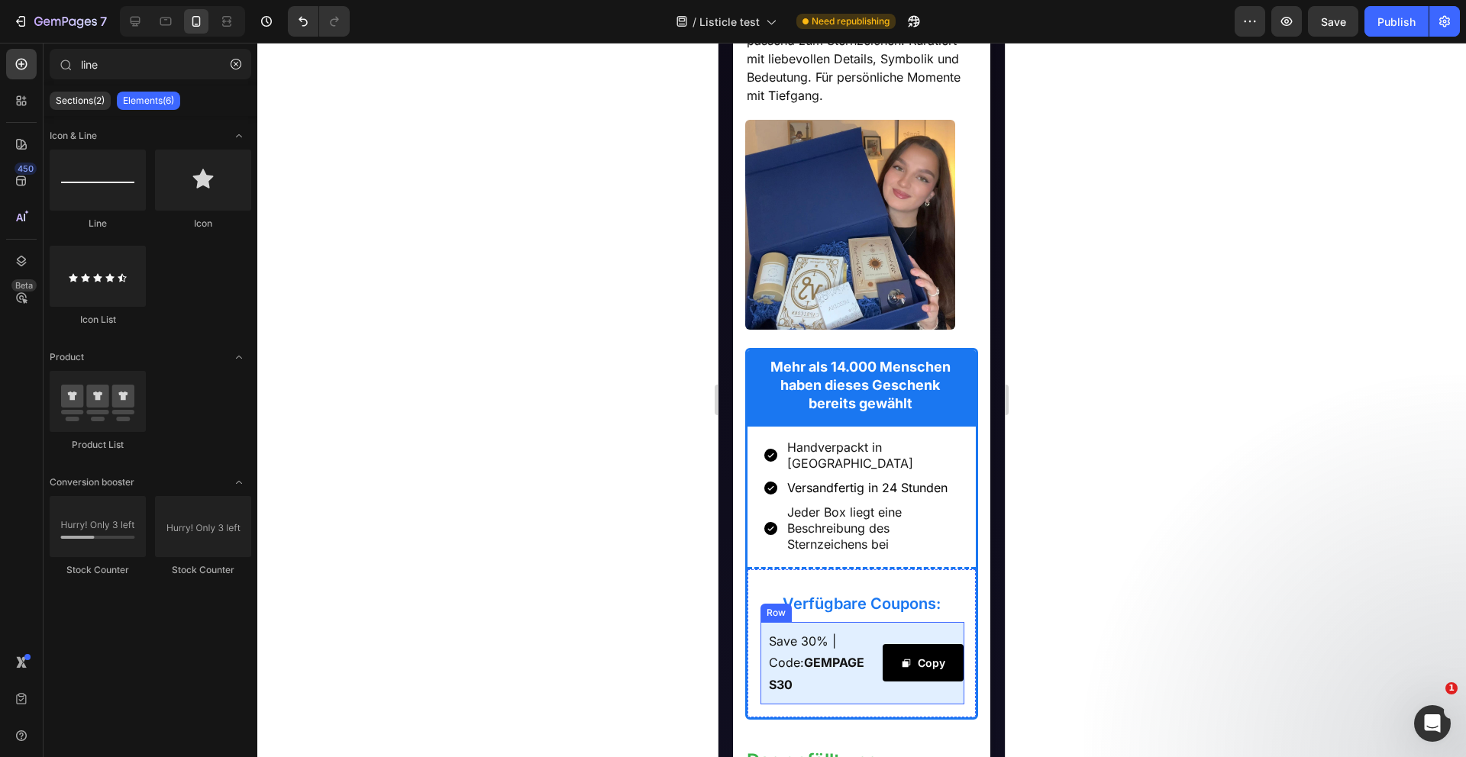
click at [880, 673] on div "Save 30% | Code: GEMPAGES30 Text Block Copy Copy Coupon Code Row" at bounding box center [862, 663] width 205 height 82
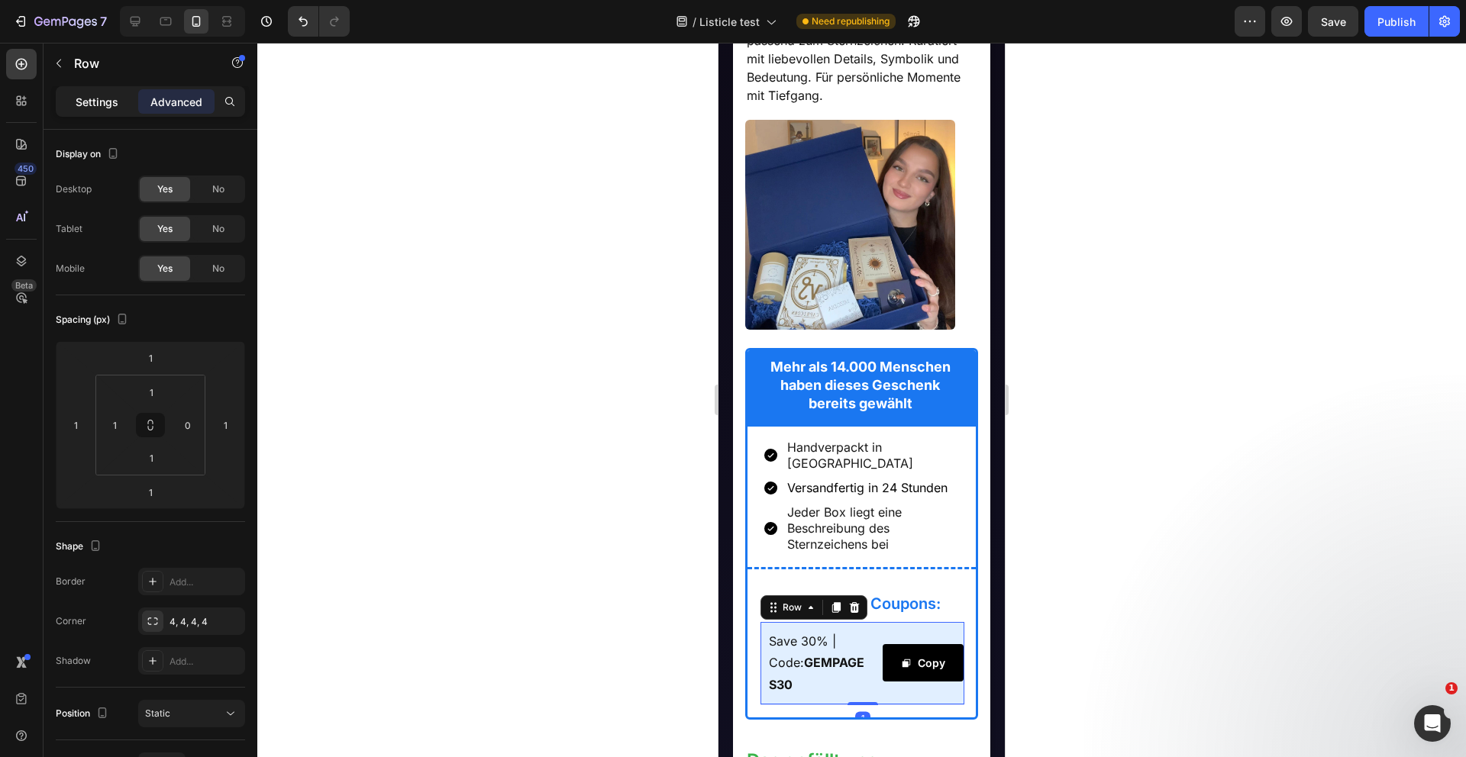
click at [95, 108] on p "Settings" at bounding box center [97, 102] width 43 height 16
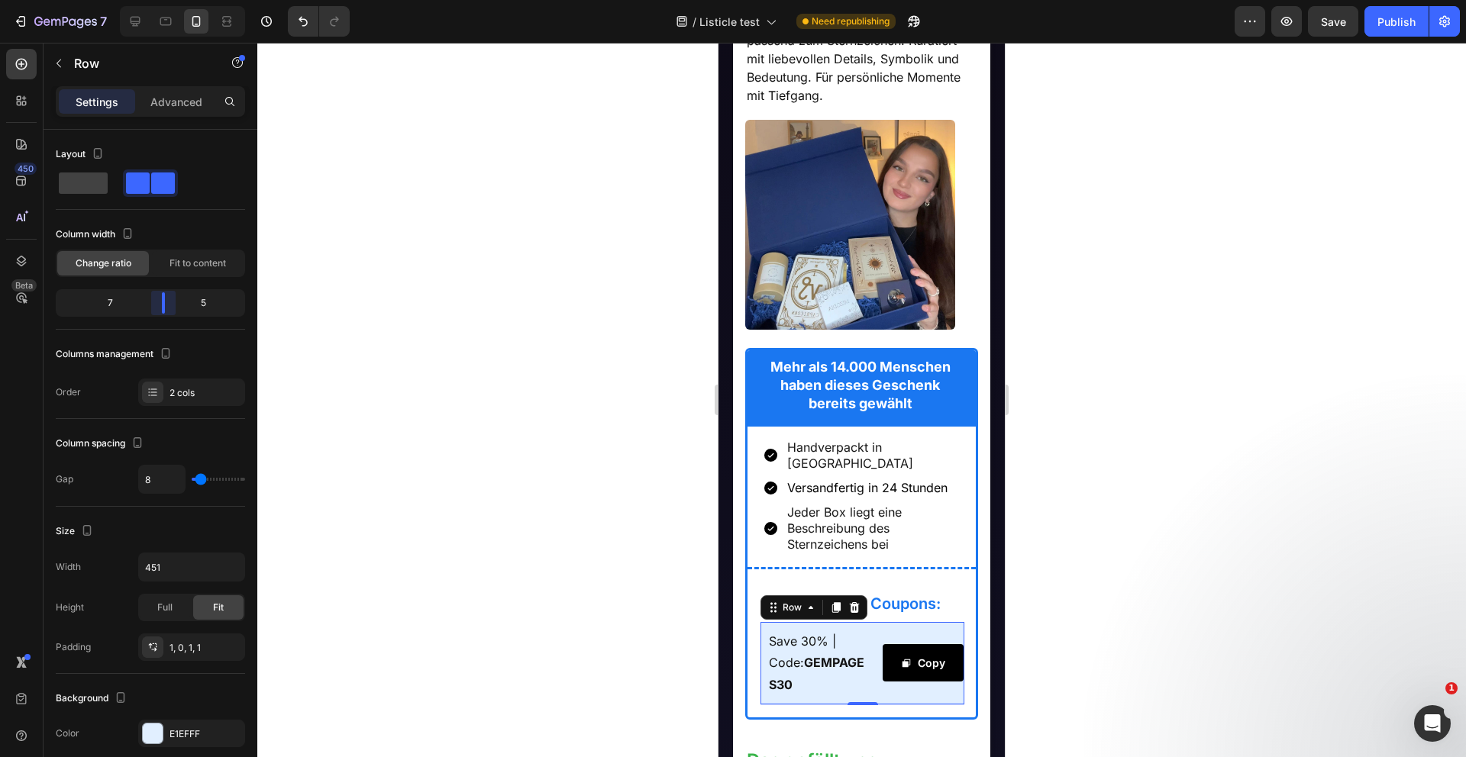
click at [162, 0] on body "7 Version history / Listicle test Need republishing Preview Save Publish 450 Be…" at bounding box center [733, 0] width 1466 height 0
click at [808, 657] on p "Save 30% | Code: GEMPAGES30" at bounding box center [819, 664] width 100 height 66
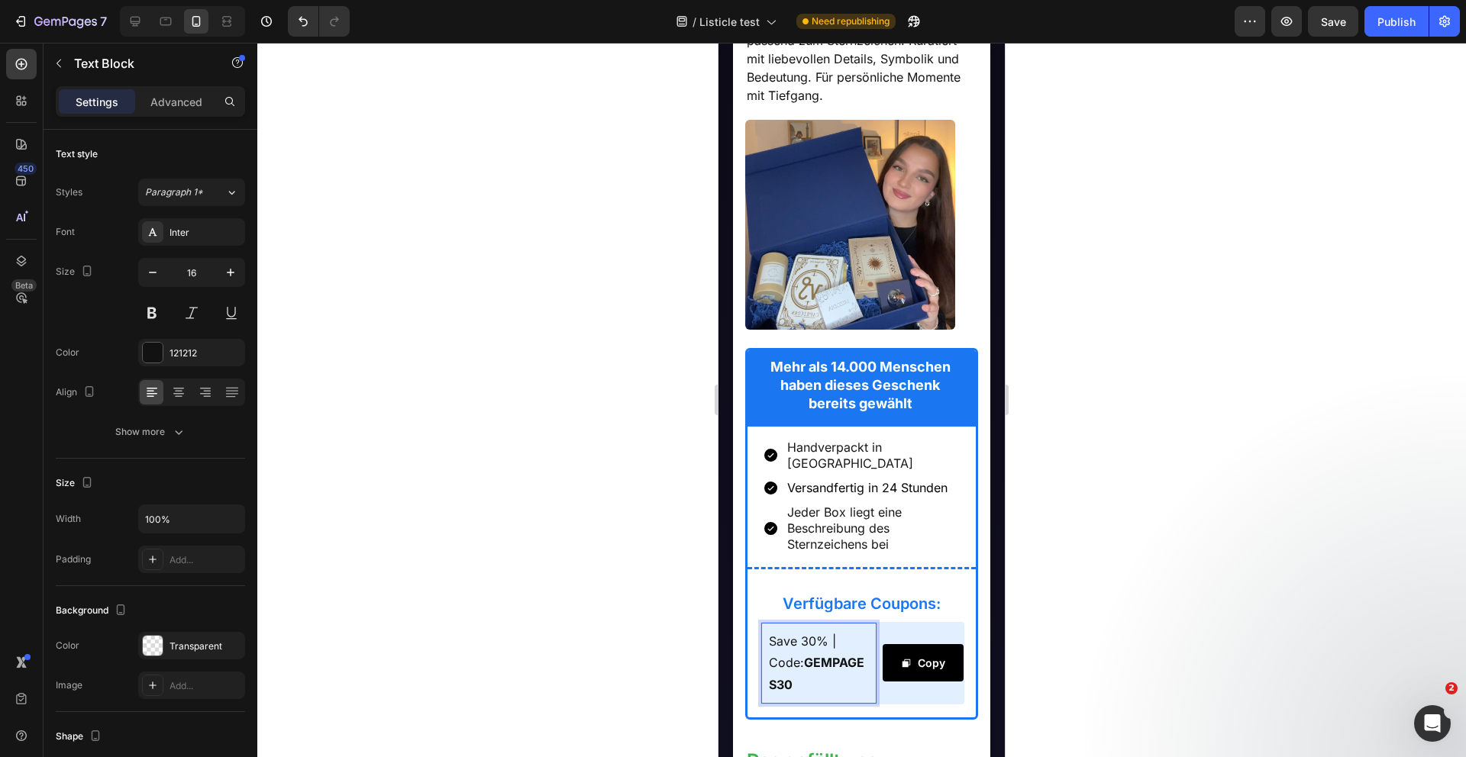
click at [808, 657] on p "Save 30% | Code: GEMPAGES30" at bounding box center [819, 664] width 100 height 66
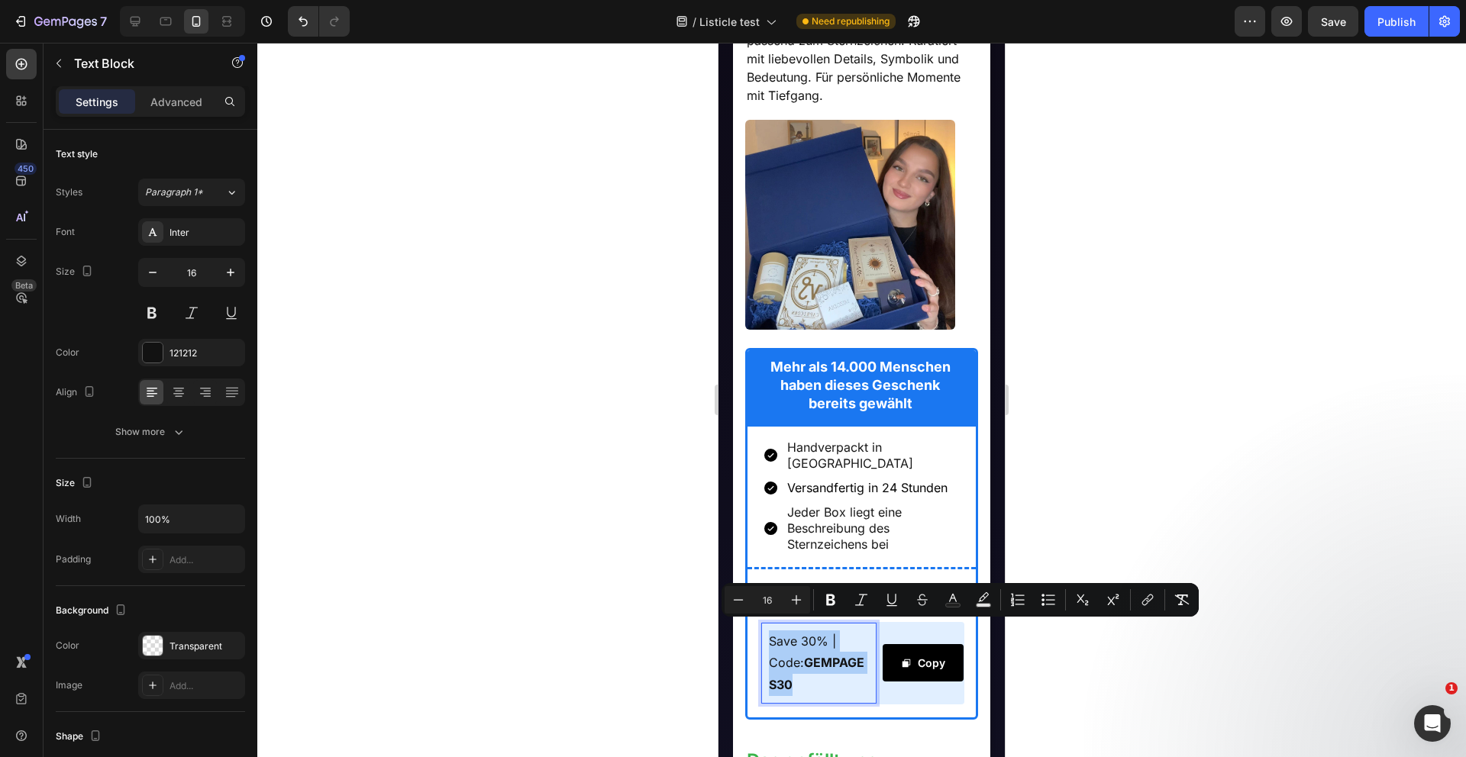
click at [657, 660] on div at bounding box center [861, 400] width 1208 height 715
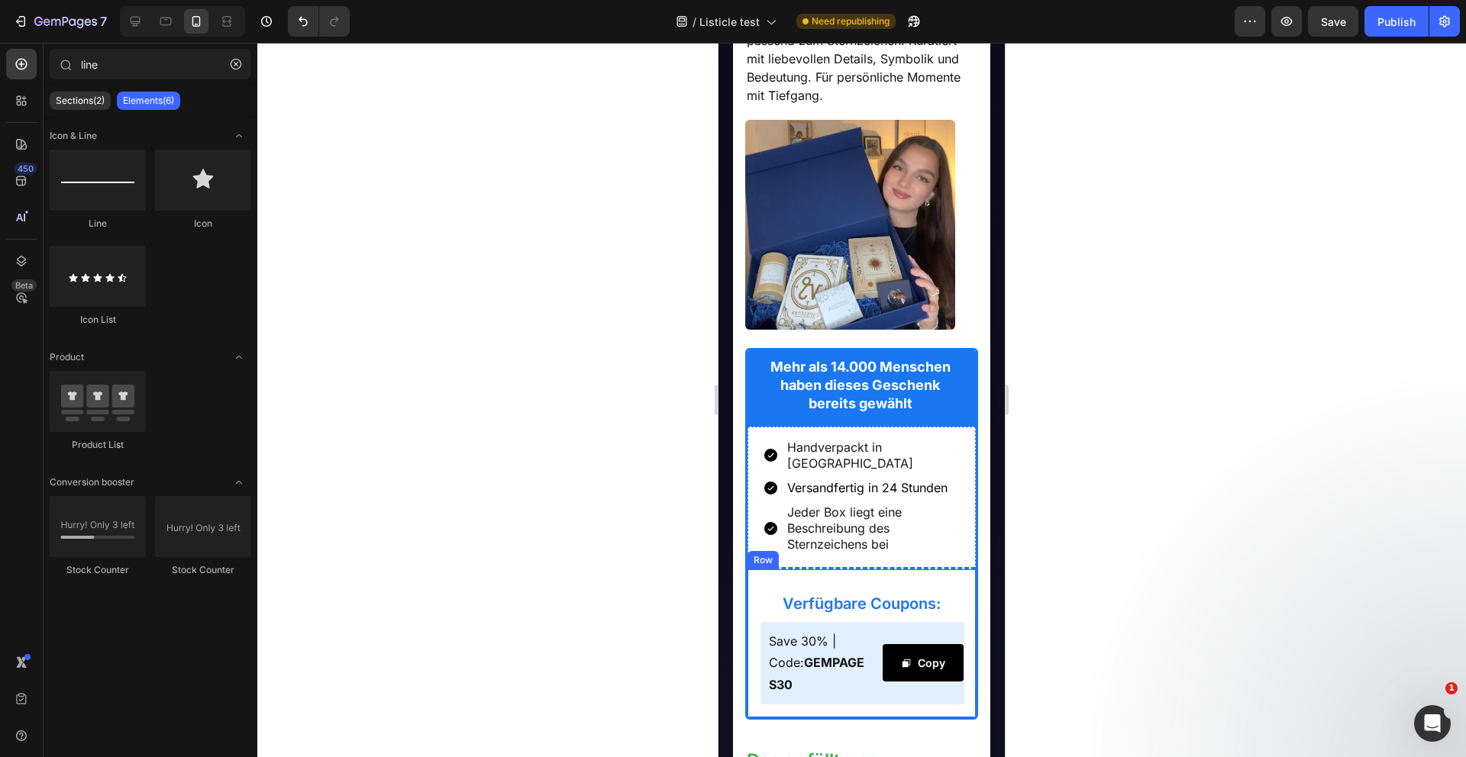
click at [880, 567] on div "Verfügbare Coupons: Heading Save 30% | Code: GEMPAGES30 Text Block Copy Copy Co…" at bounding box center [861, 642] width 229 height 150
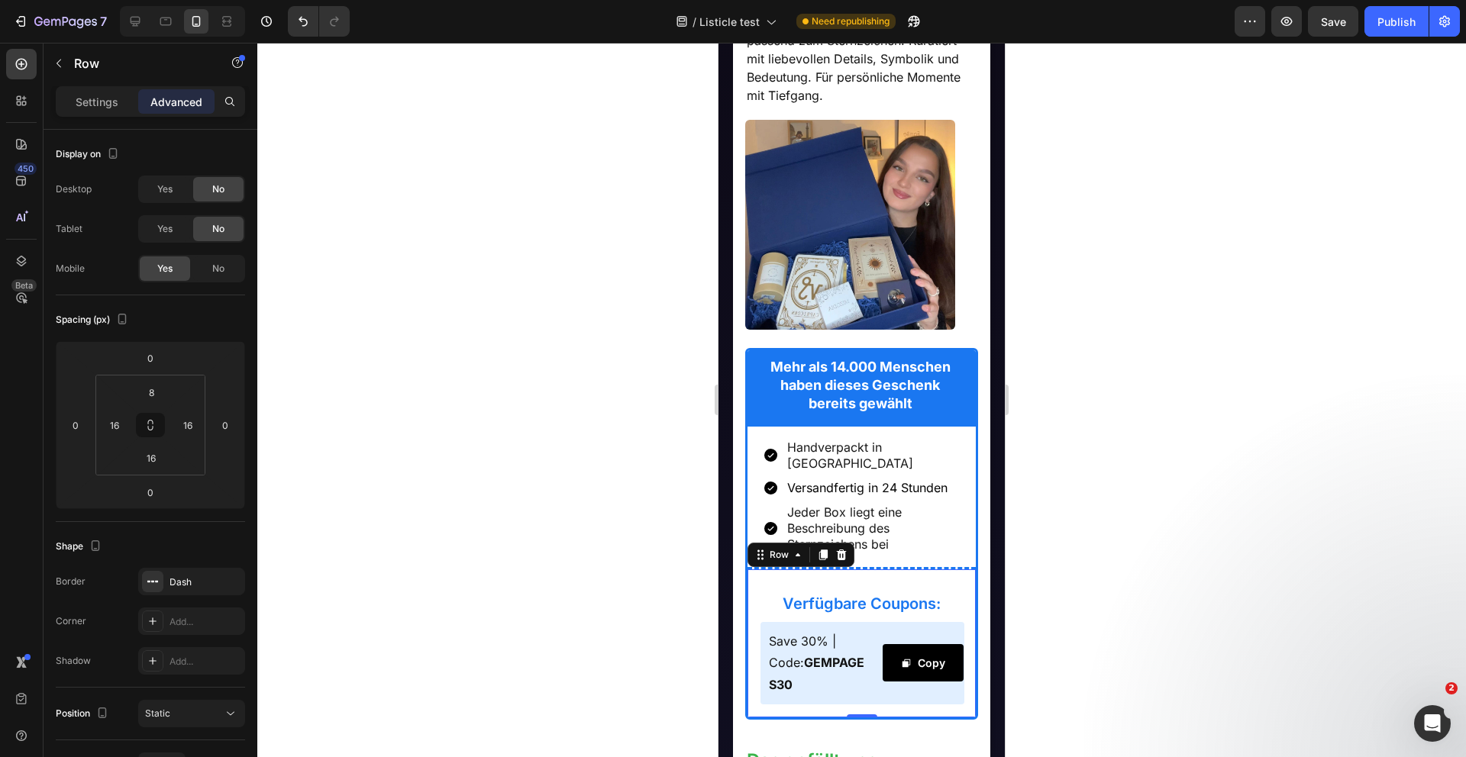
click at [876, 576] on div "Verfügbare Coupons: Heading Save 30% | Code: GEMPAGES30 Text Block Copy Copy Co…" at bounding box center [862, 641] width 205 height 130
click at [946, 594] on h2 "Verfügbare Coupons:" at bounding box center [862, 603] width 205 height 23
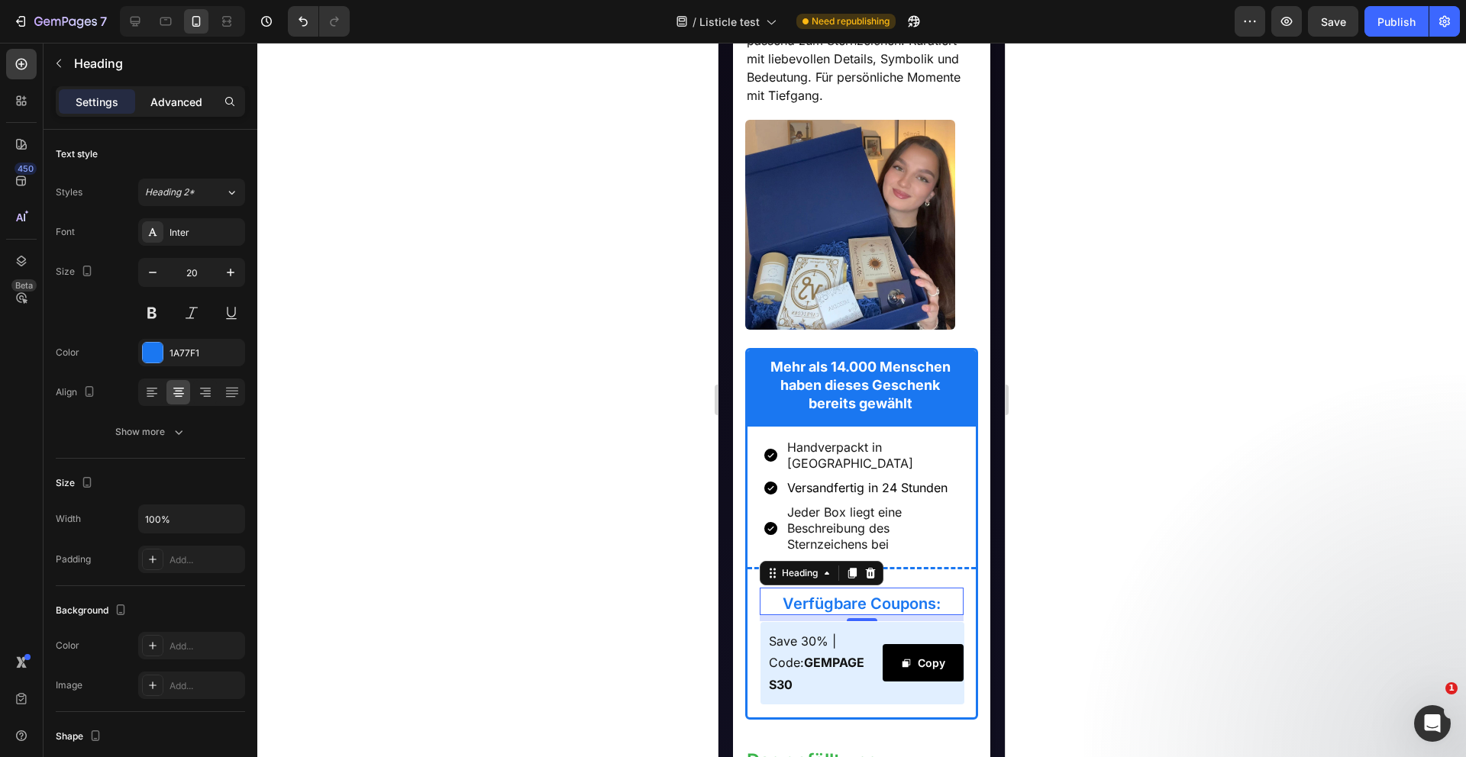
click at [189, 102] on p "Advanced" at bounding box center [176, 102] width 52 height 16
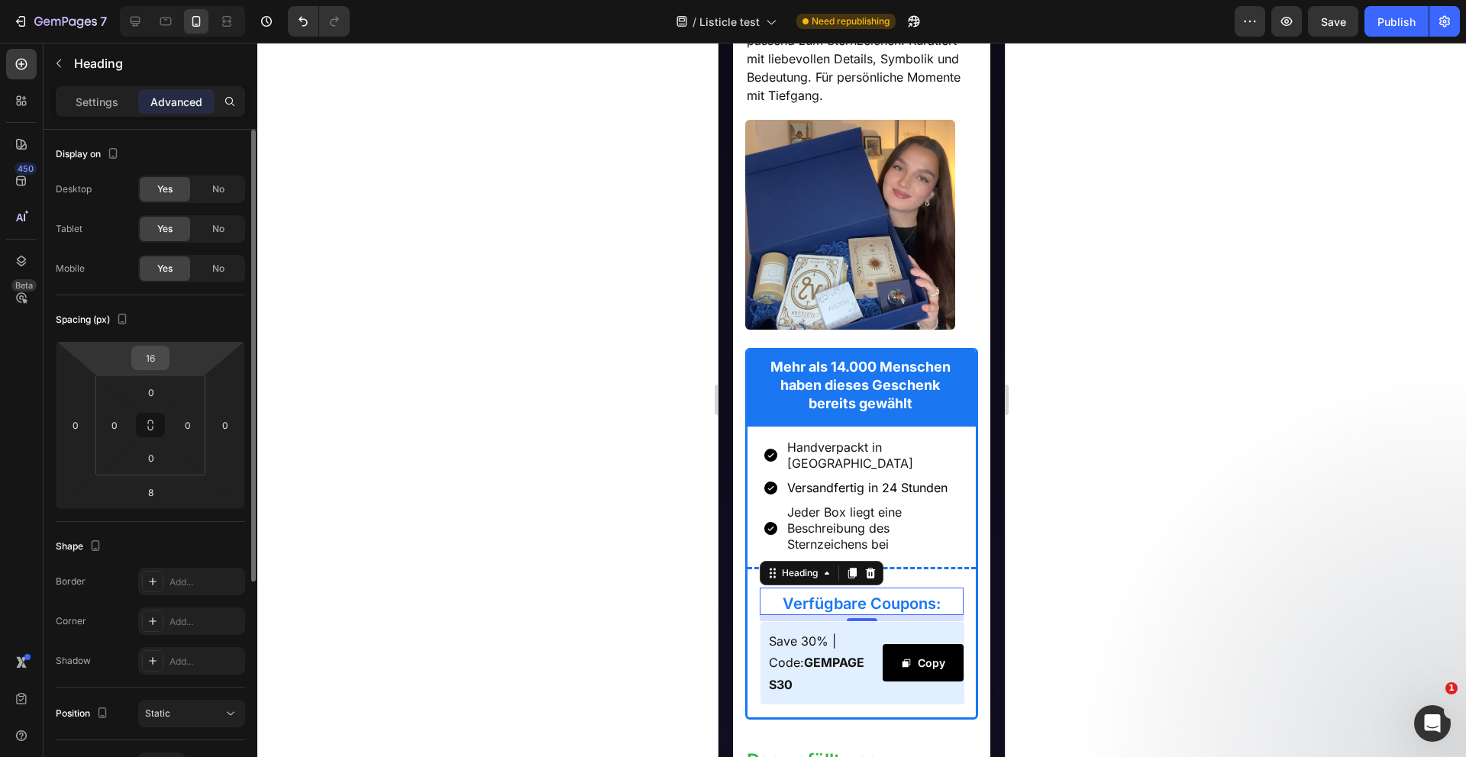
click at [157, 360] on input "16" at bounding box center [150, 358] width 31 height 23
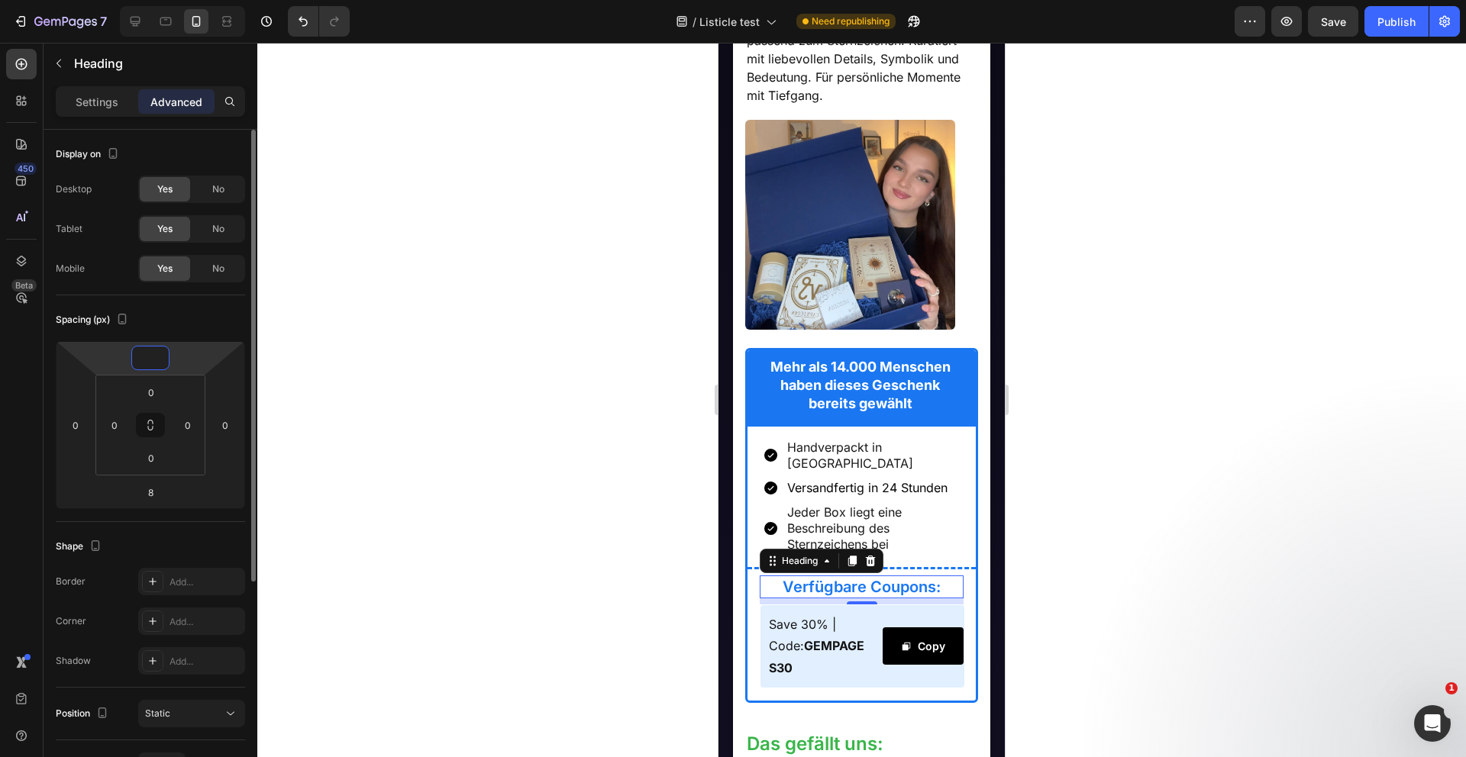
type input "8"
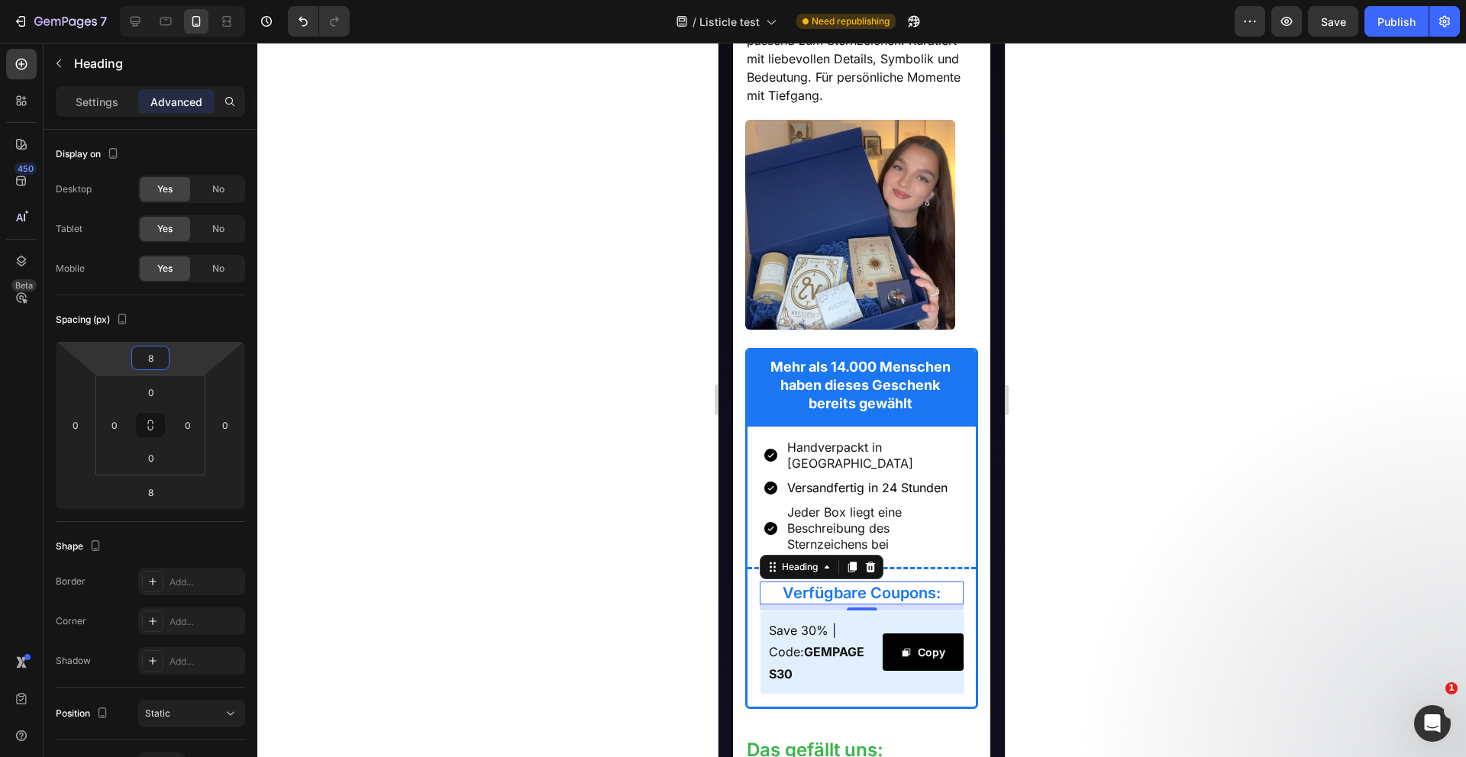
click at [553, 550] on div at bounding box center [861, 400] width 1208 height 715
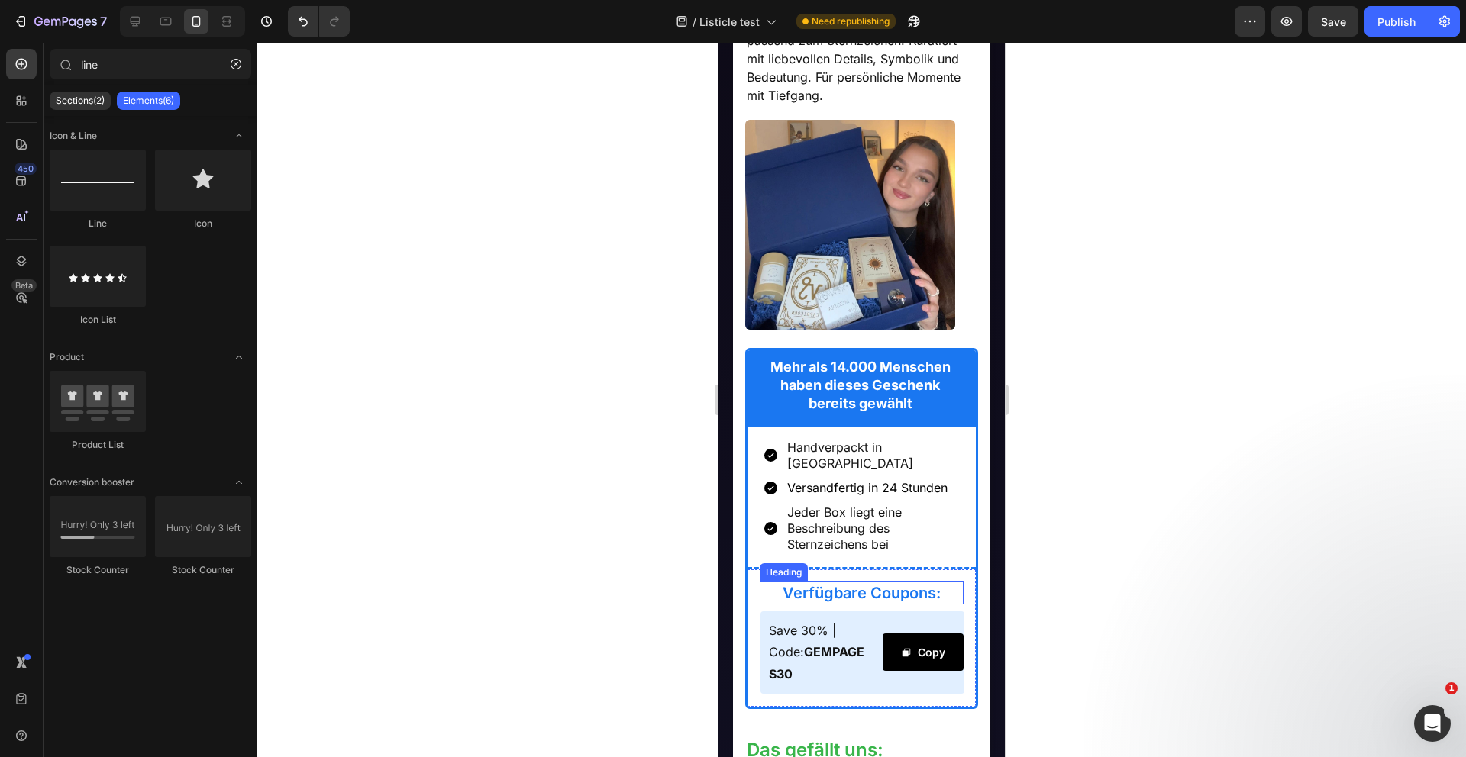
click at [943, 587] on h2 "Verfügbare Coupons:" at bounding box center [862, 593] width 205 height 23
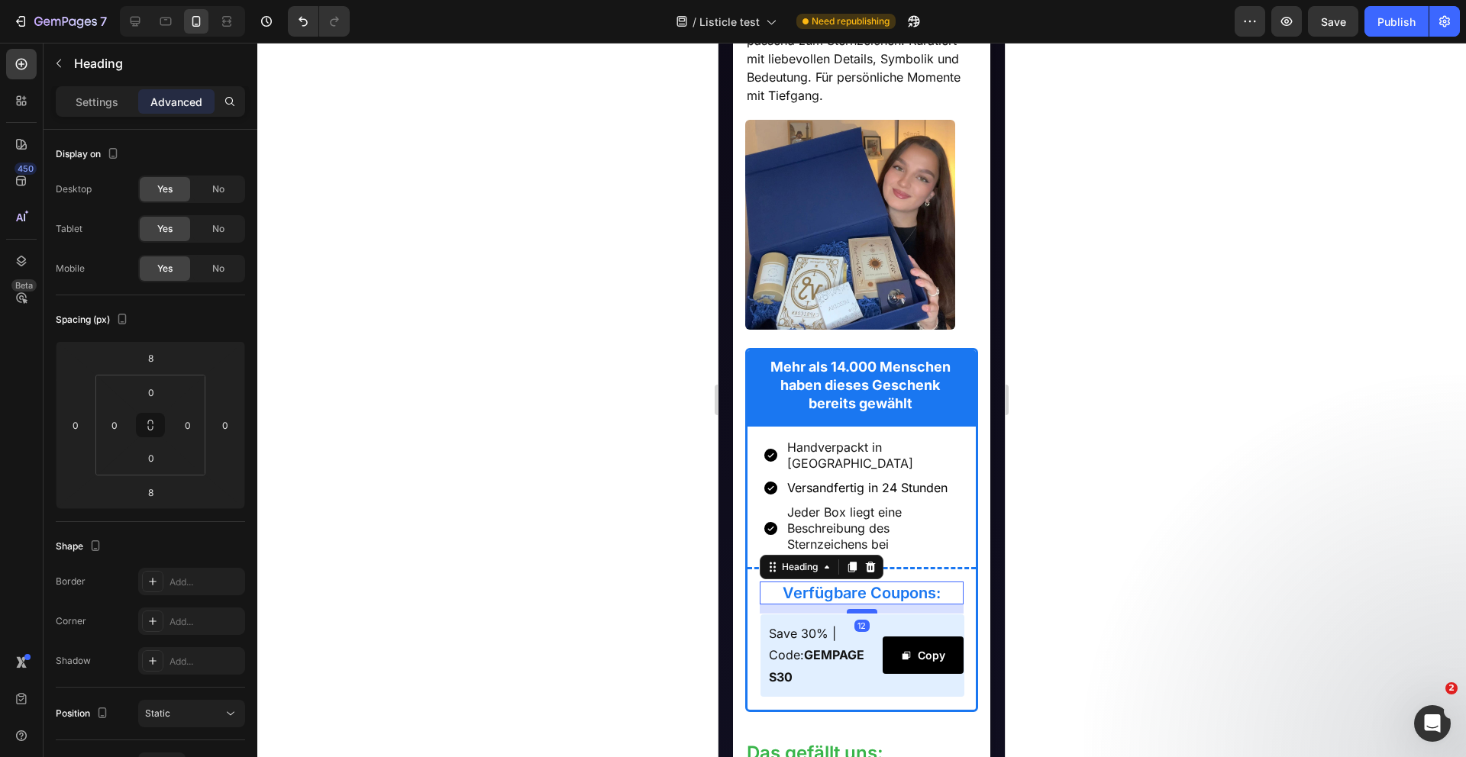
click at [866, 609] on div at bounding box center [862, 611] width 31 height 5
type input "12"
click at [634, 624] on div at bounding box center [861, 400] width 1208 height 715
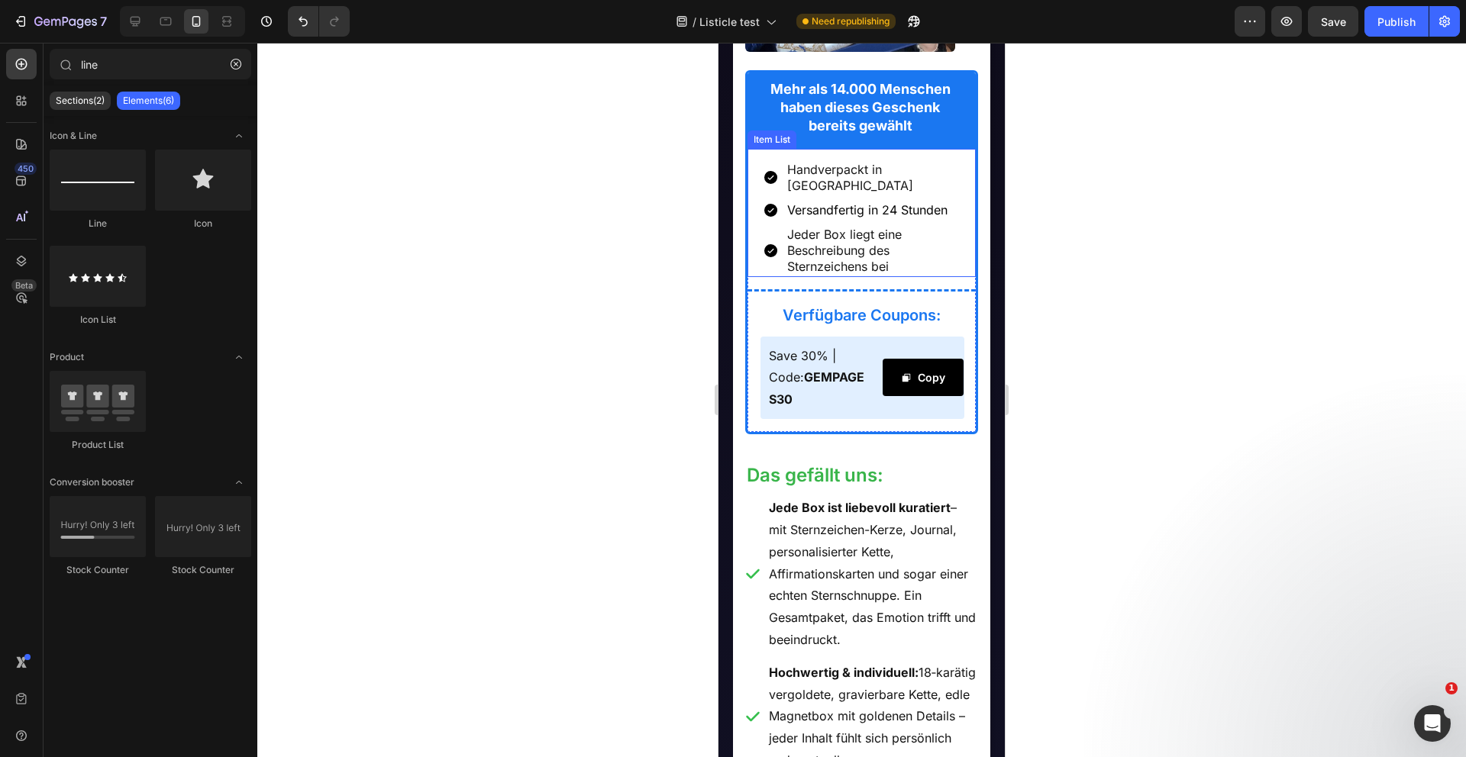
scroll to position [1630, 0]
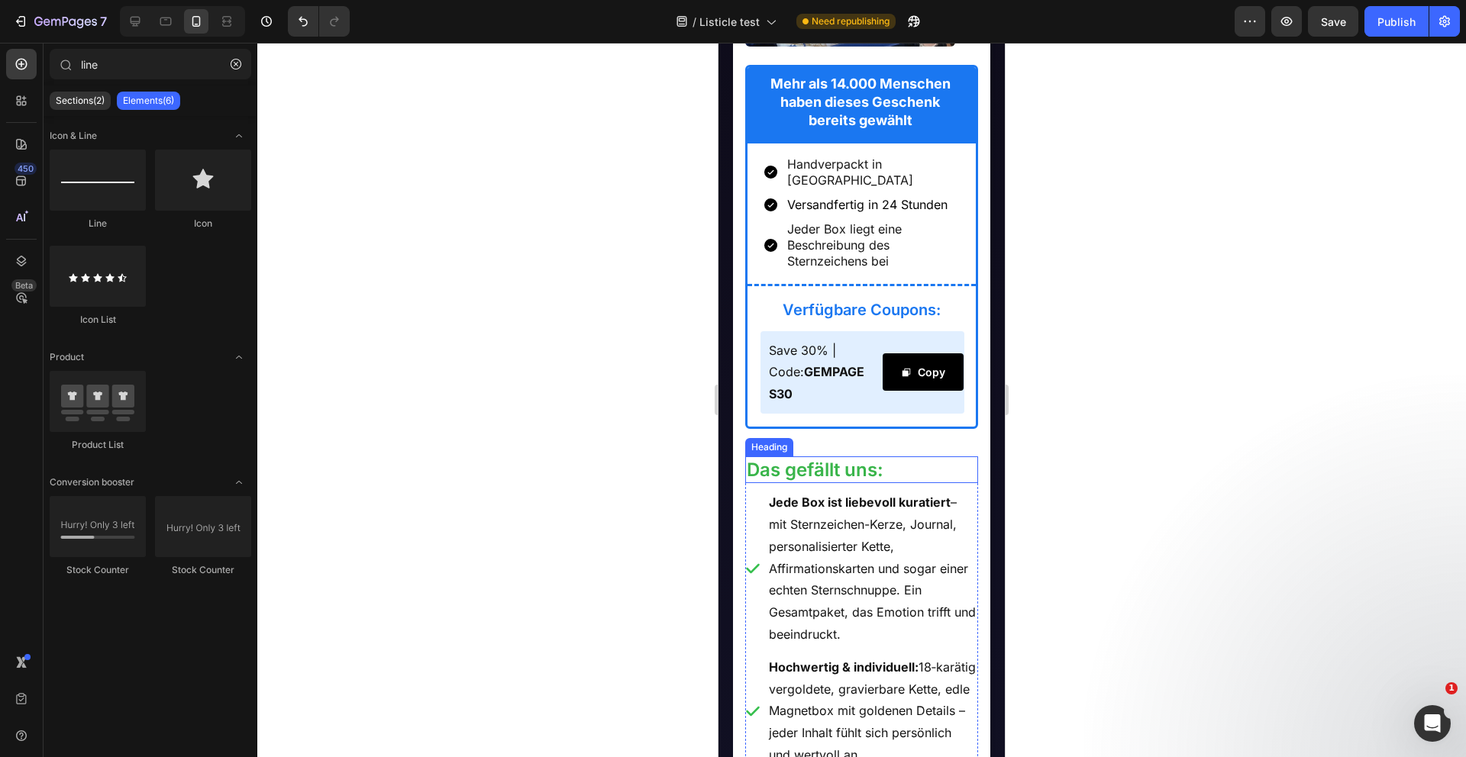
click at [924, 458] on h2 "Das gefällt uns:" at bounding box center [862, 470] width 234 height 27
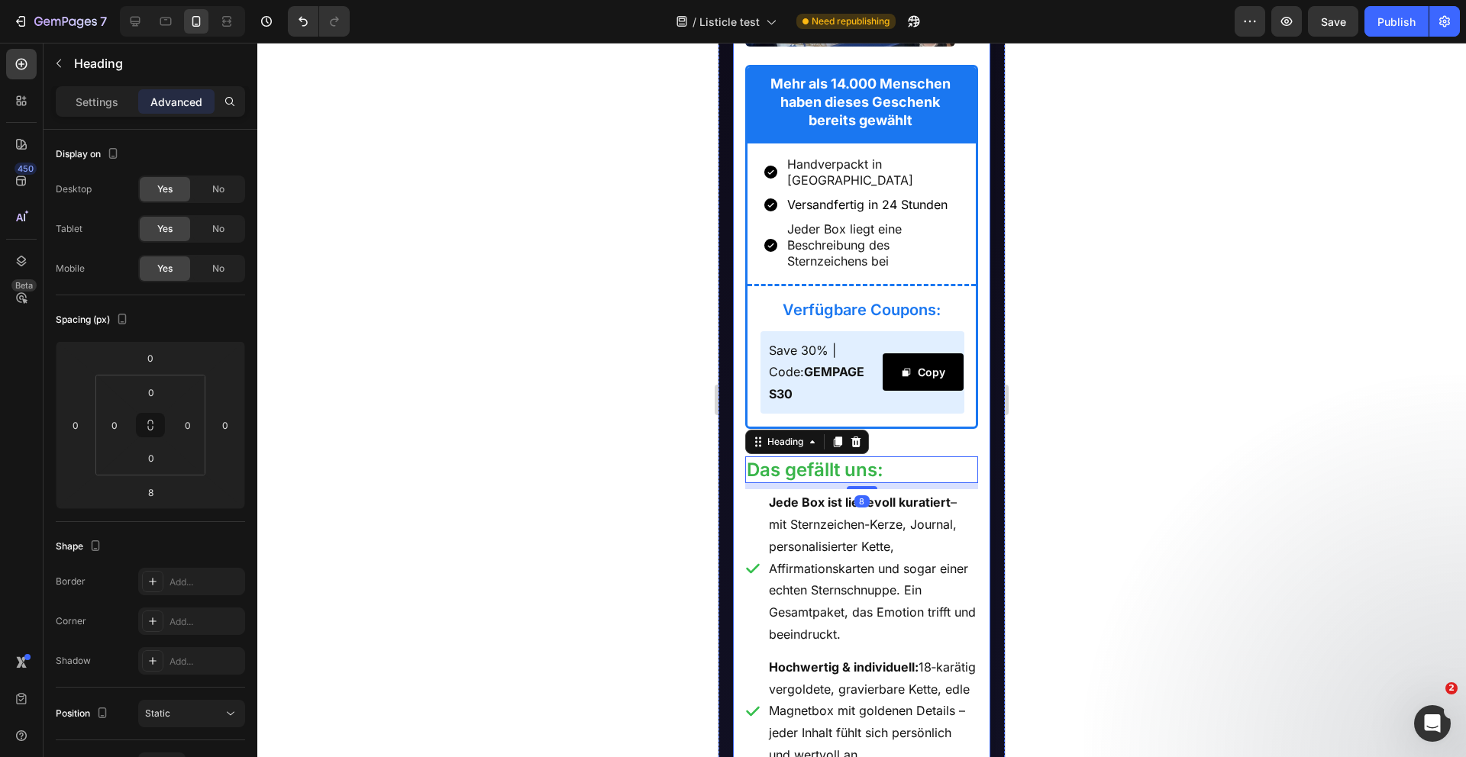
click at [950, 428] on div "✨ Platz 5: Sternzeichen-Geschenkbox von SkySignatures Heading ✨ Platz 5: Sternz…" at bounding box center [862, 713] width 234 height 2236
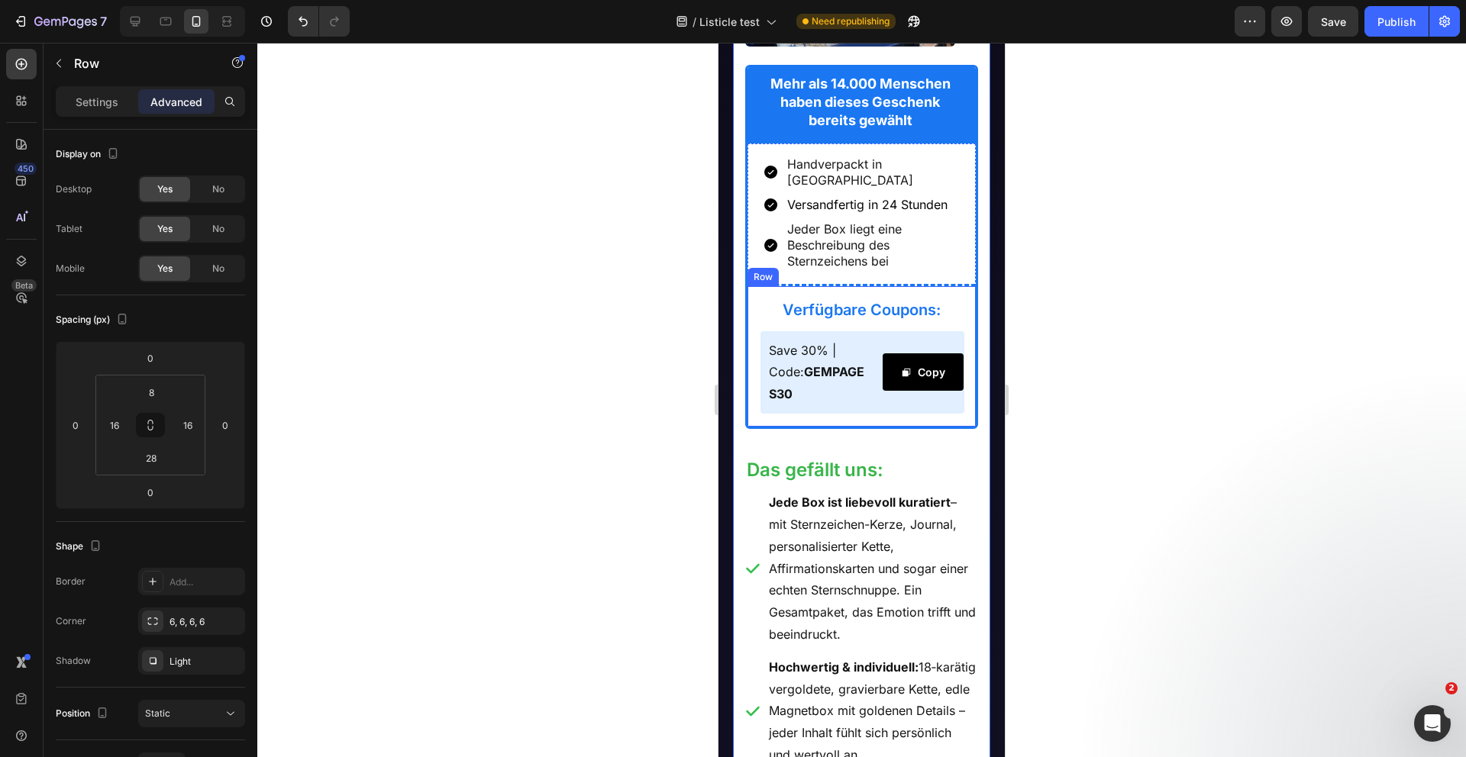
click at [950, 411] on div "Verfügbare Coupons: Heading Save 30% | Code: GEMPAGES30 Text Block Copy Copy Co…" at bounding box center [861, 355] width 229 height 143
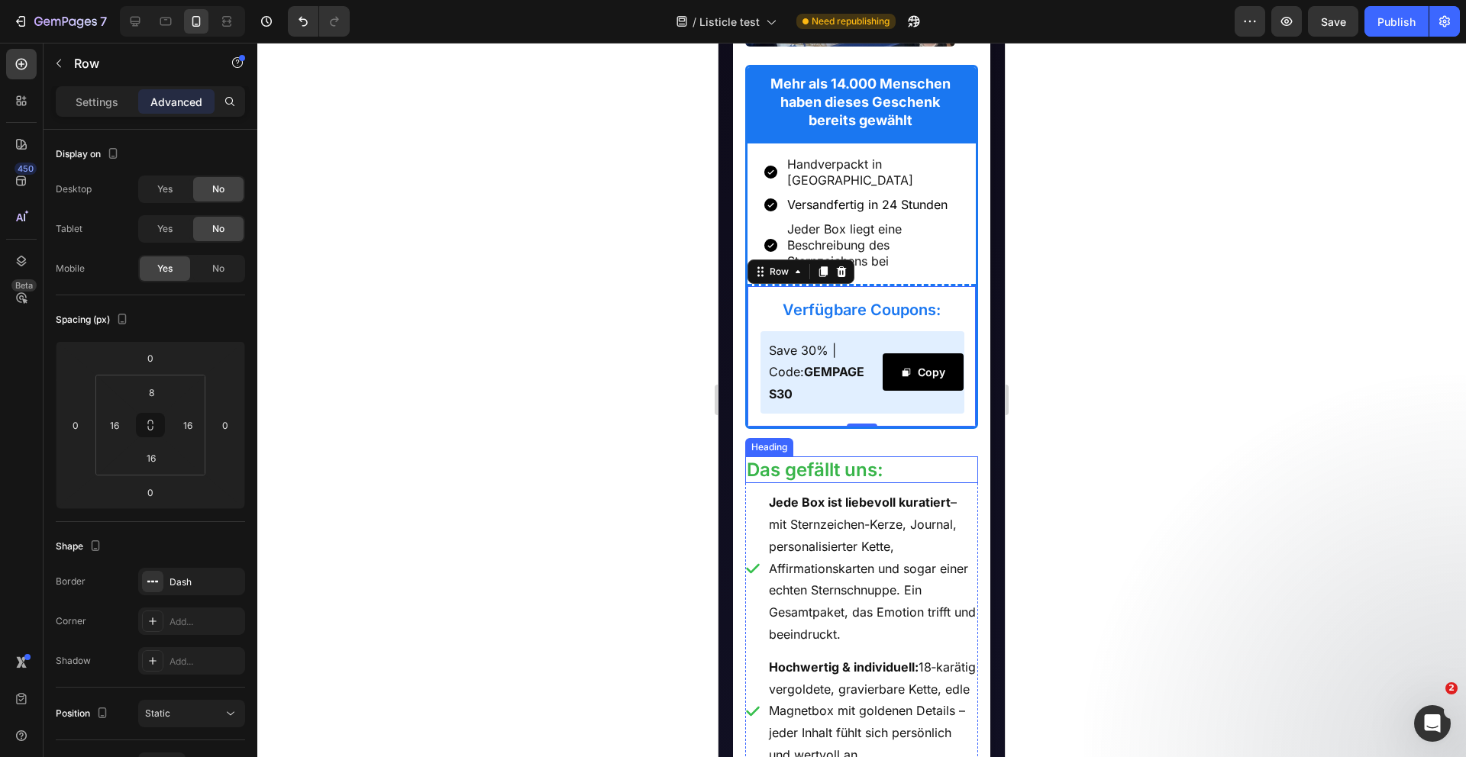
click at [901, 457] on h2 "Das gefällt uns:" at bounding box center [862, 470] width 234 height 27
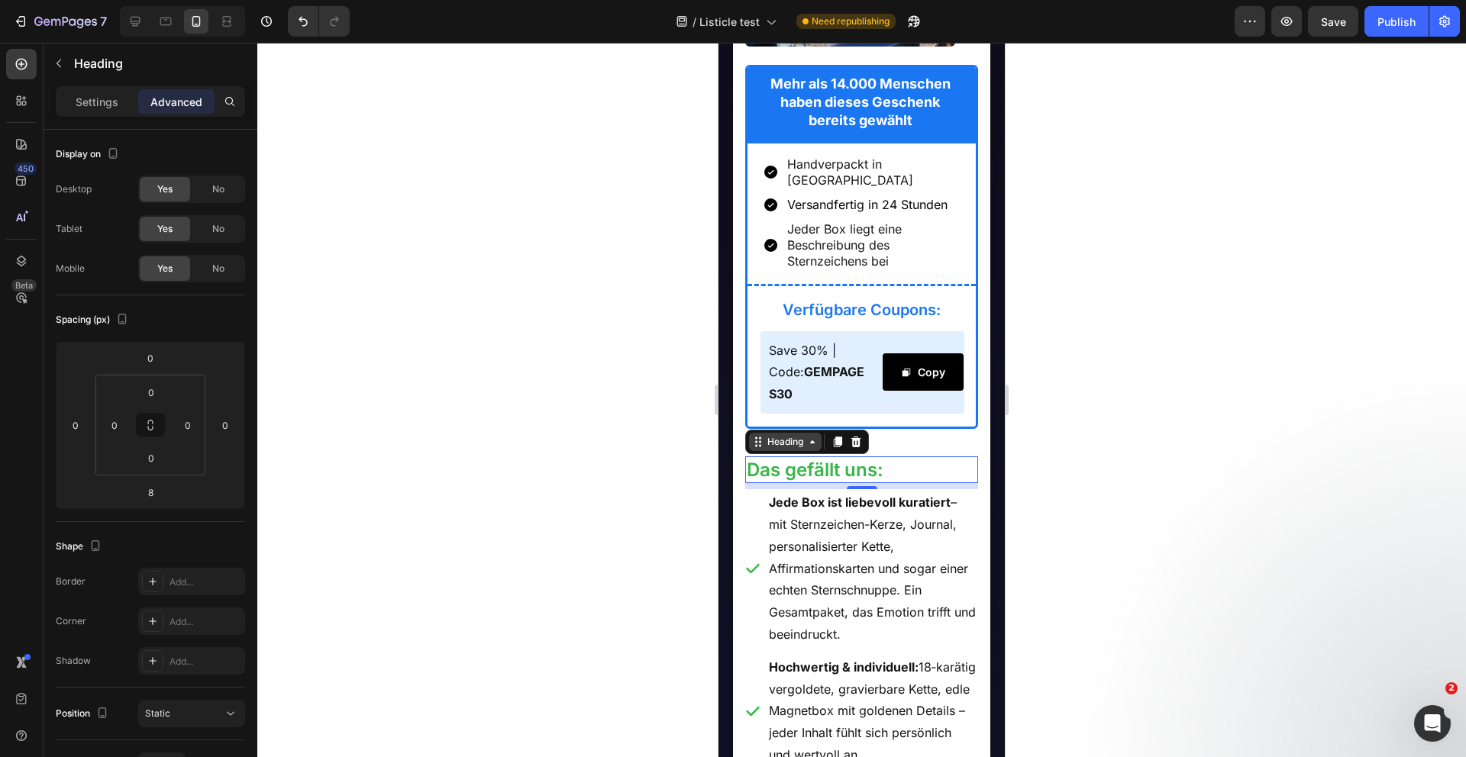
click at [793, 435] on div "Heading" at bounding box center [785, 442] width 42 height 14
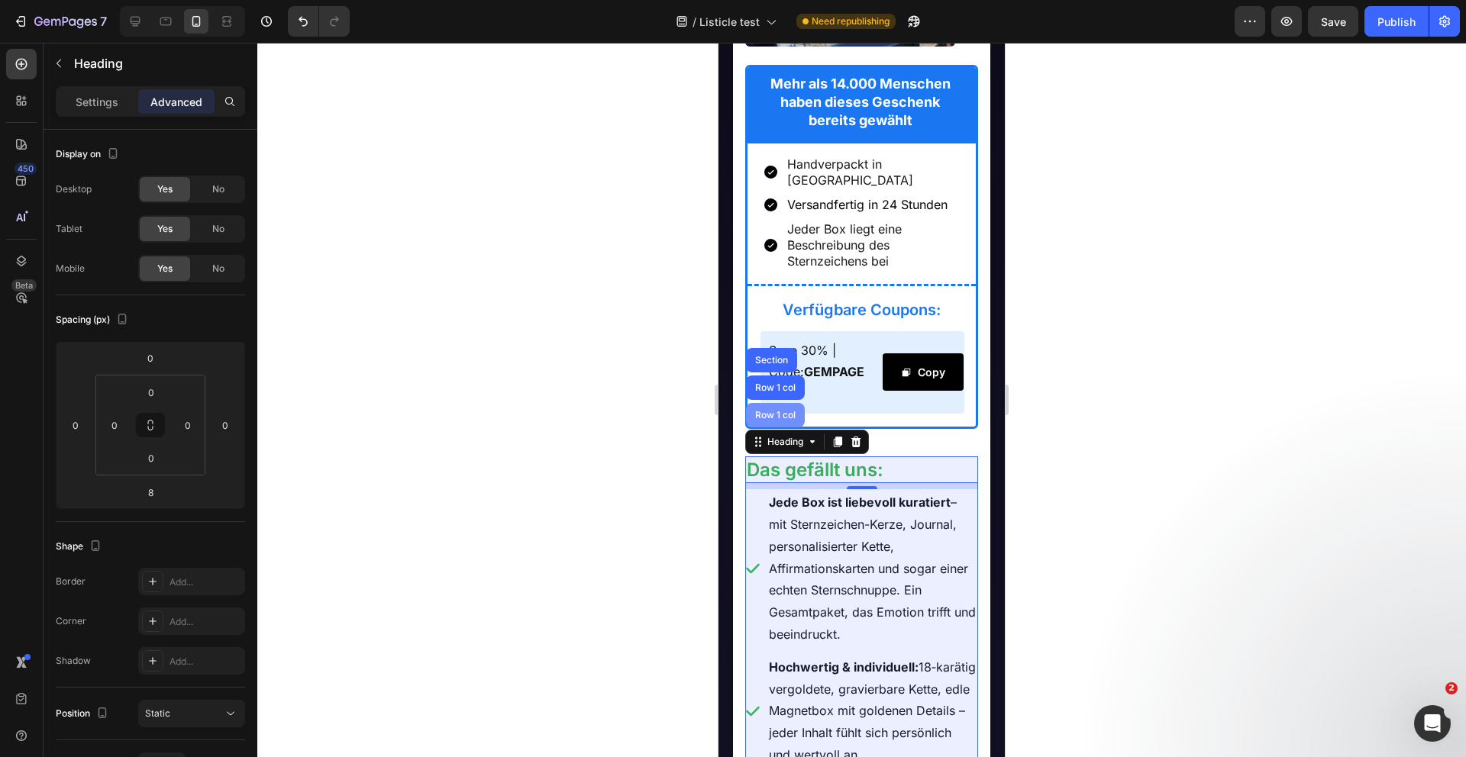
click at [786, 417] on div "Row 1 col" at bounding box center [775, 415] width 59 height 24
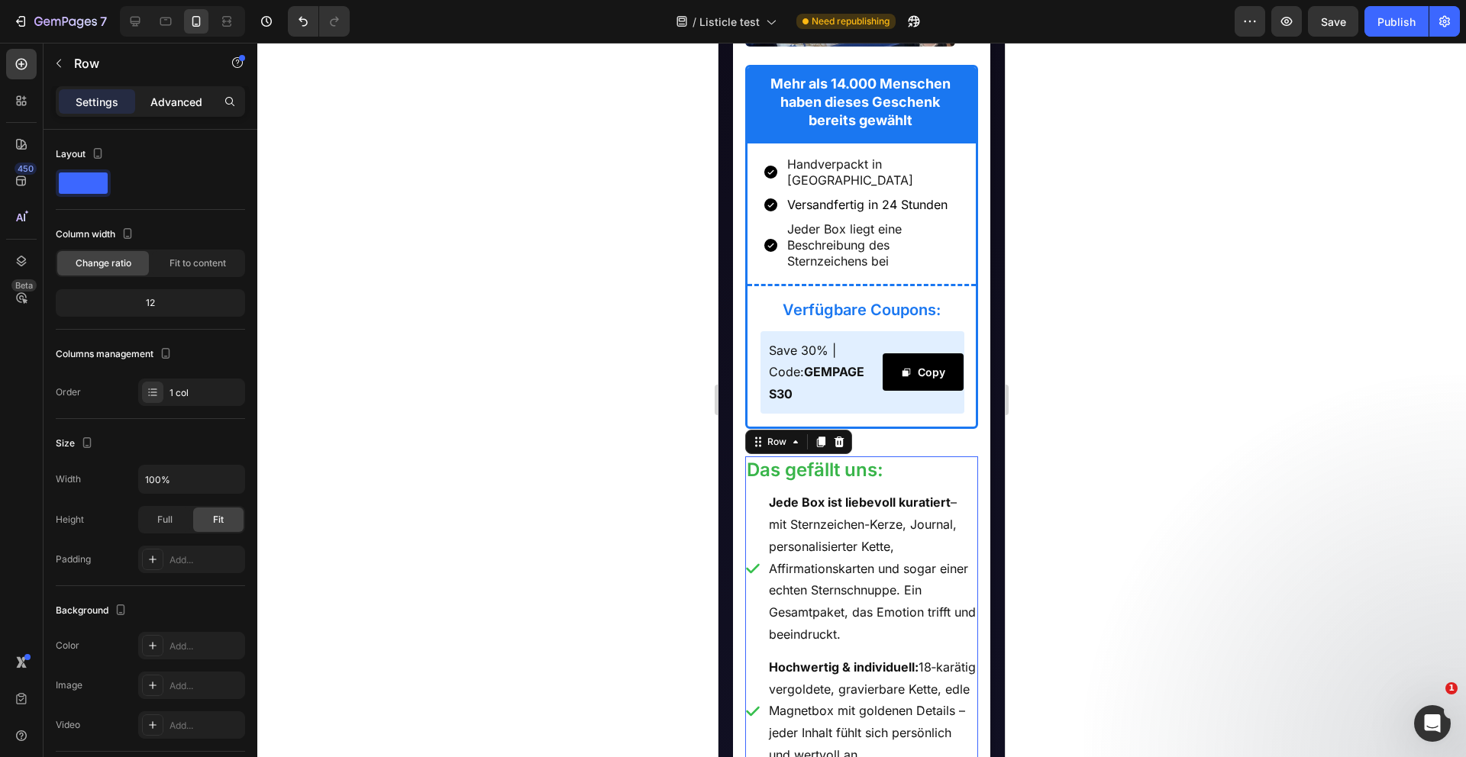
click at [192, 102] on p "Advanced" at bounding box center [176, 102] width 52 height 16
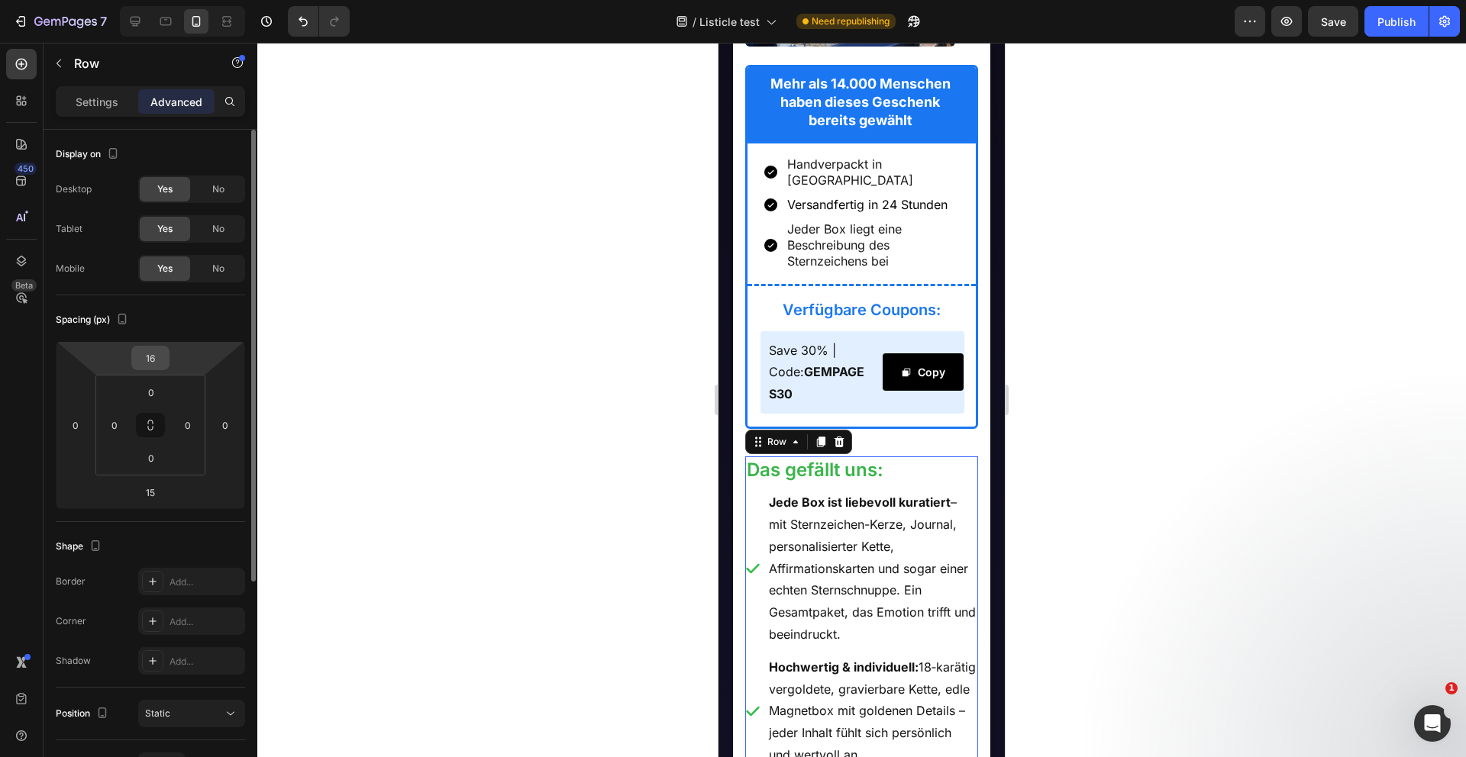
click at [158, 357] on input "16" at bounding box center [150, 358] width 31 height 23
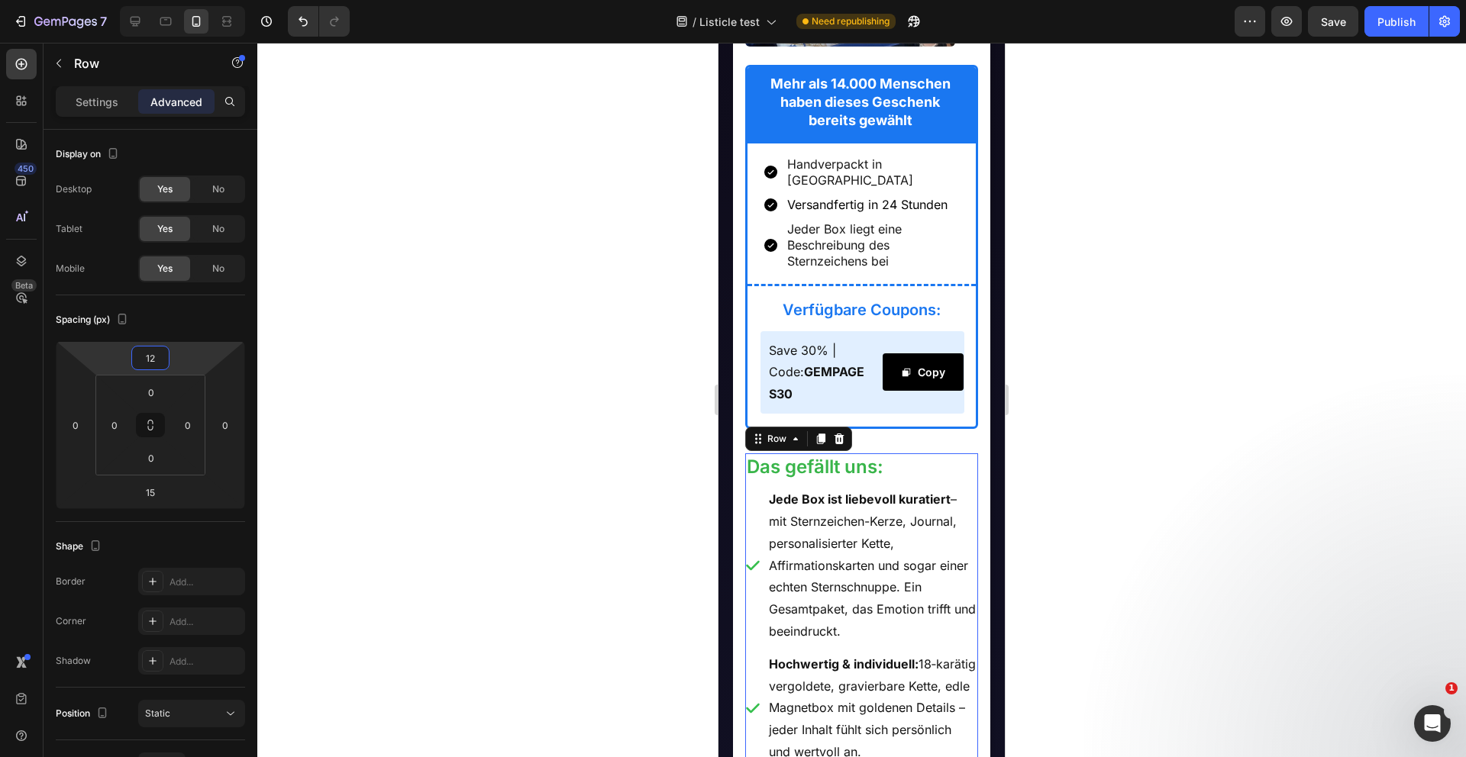
type input "12"
click at [505, 483] on div at bounding box center [861, 400] width 1208 height 715
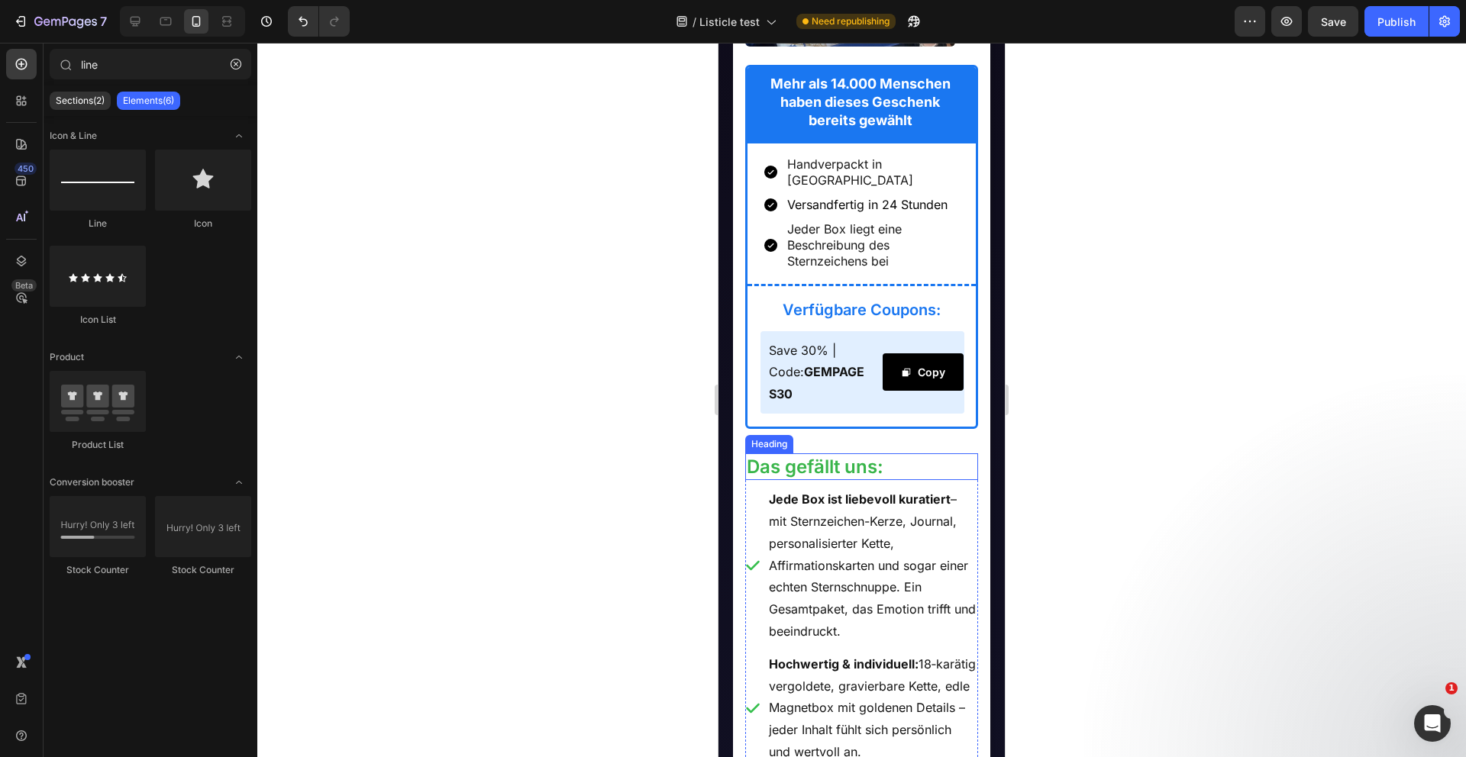
click at [902, 460] on h2 "Das gefällt uns:" at bounding box center [862, 466] width 234 height 27
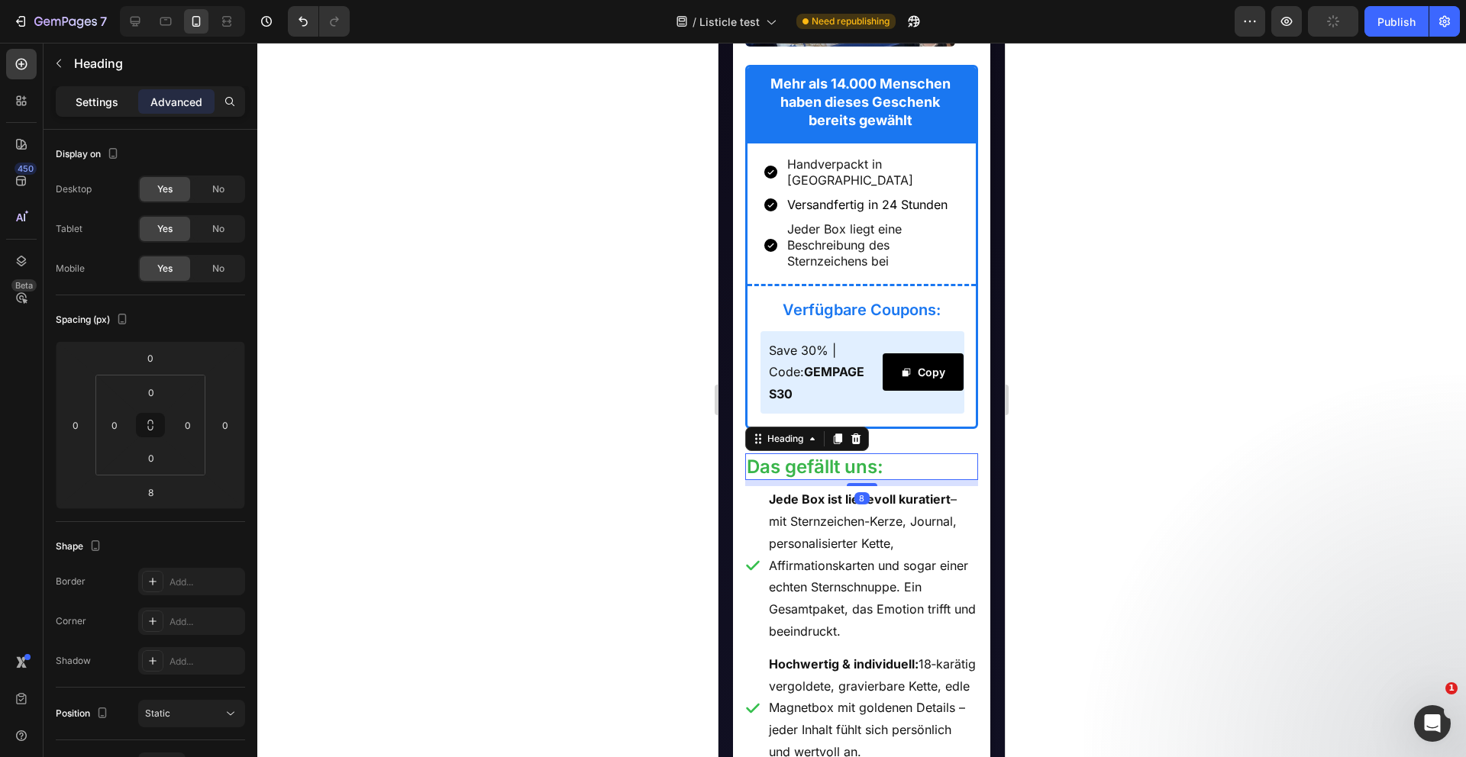
click at [105, 106] on p "Settings" at bounding box center [97, 102] width 43 height 16
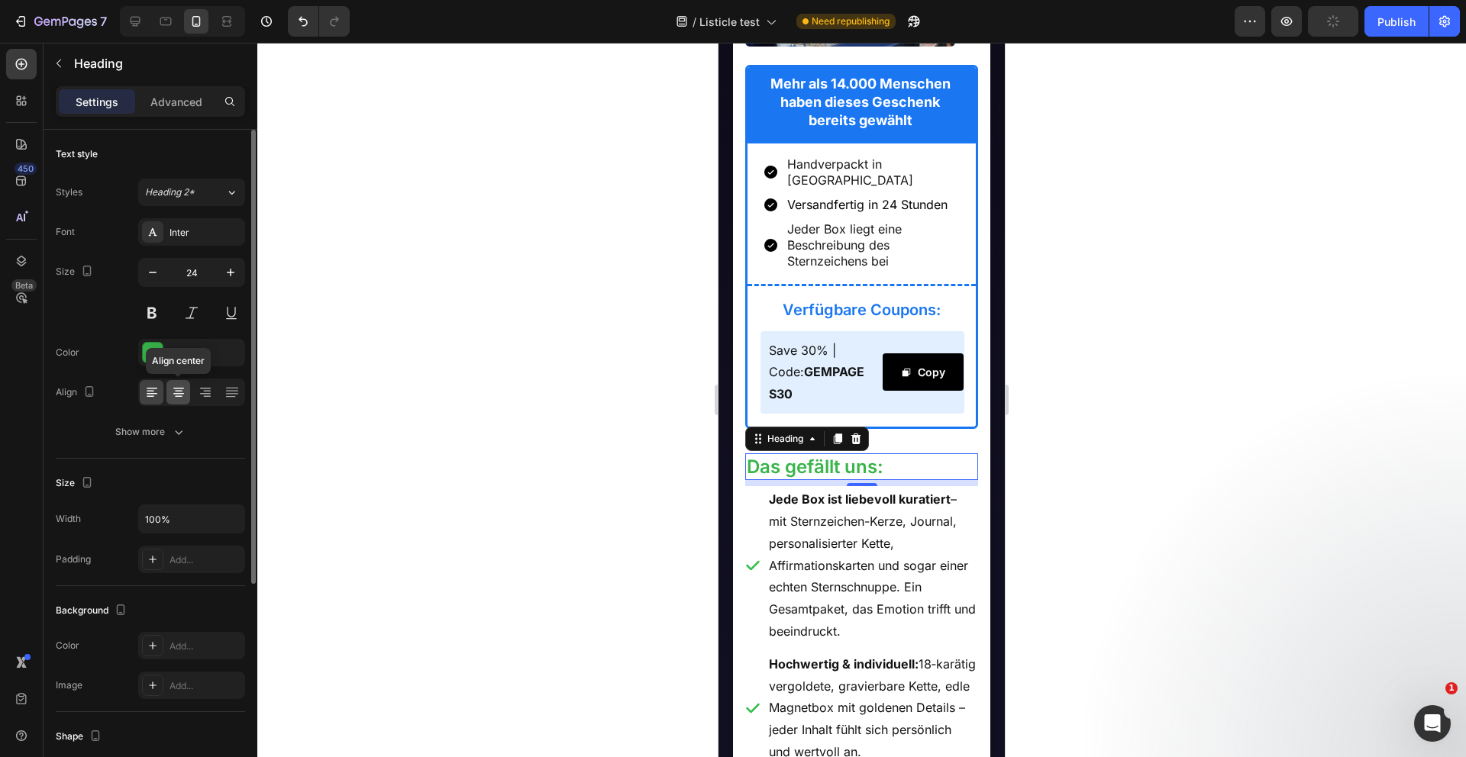
click at [173, 394] on icon at bounding box center [178, 392] width 15 height 15
click at [401, 409] on div at bounding box center [861, 400] width 1208 height 715
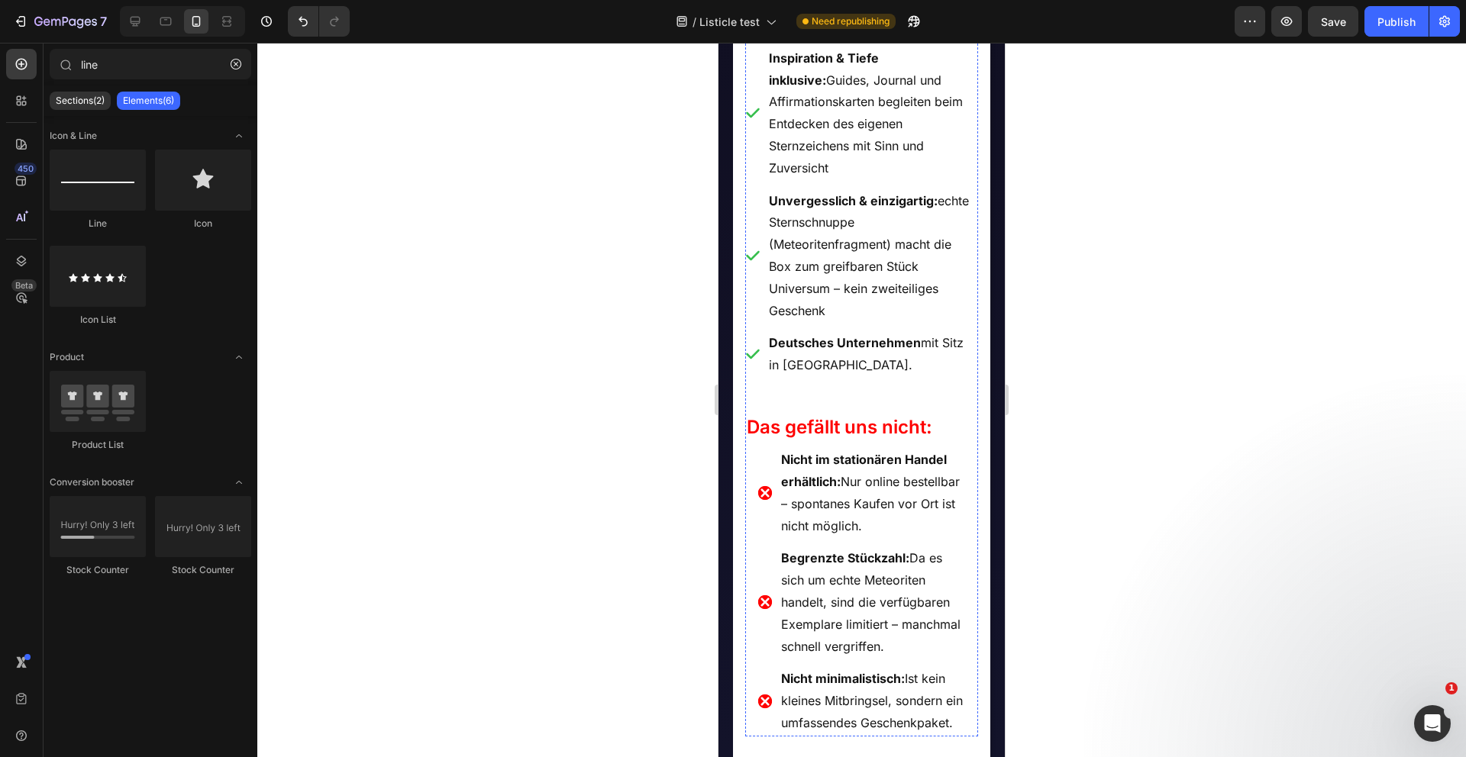
scroll to position [2374, 0]
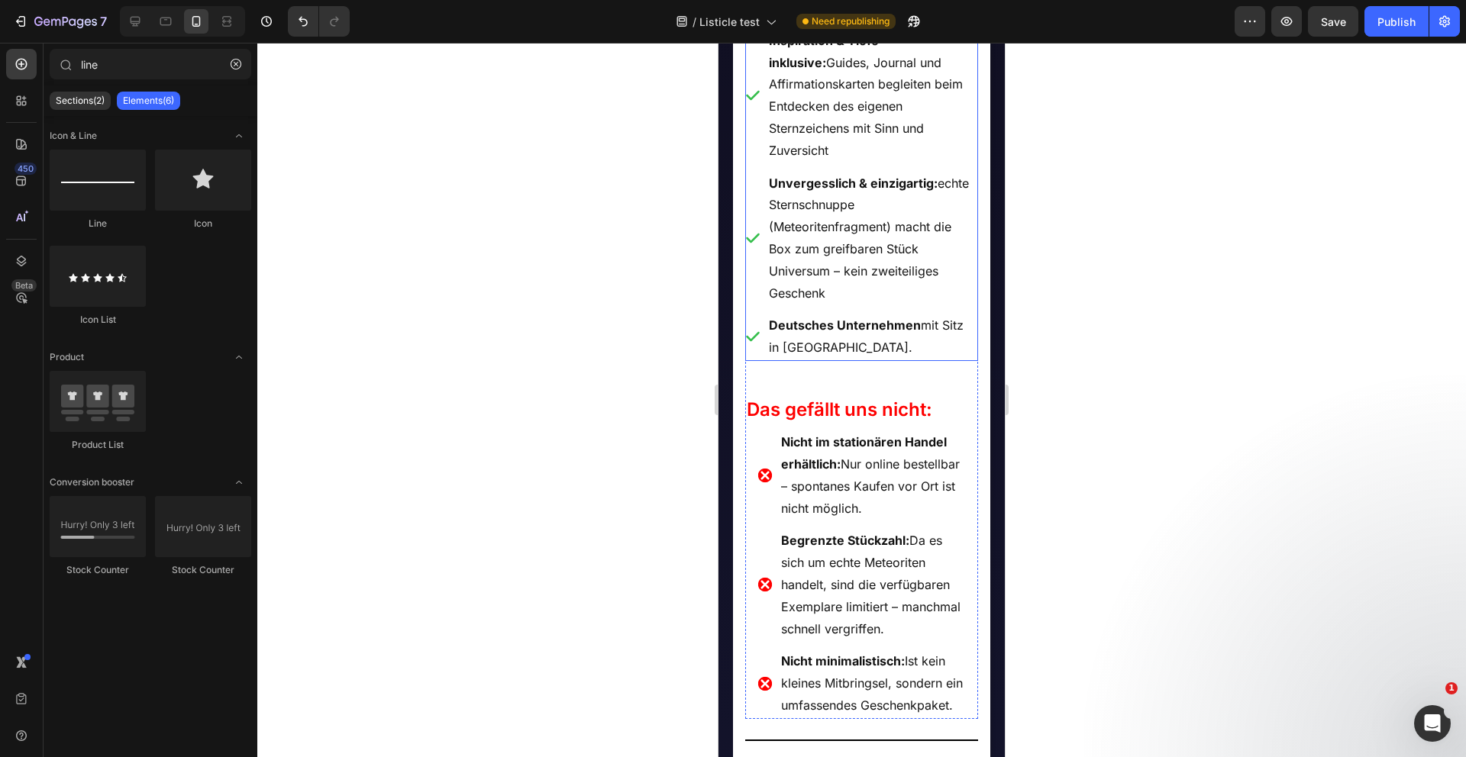
click at [895, 341] on p "Deutsches Unternehmen mit Sitz in Deutschland." at bounding box center [873, 337] width 208 height 44
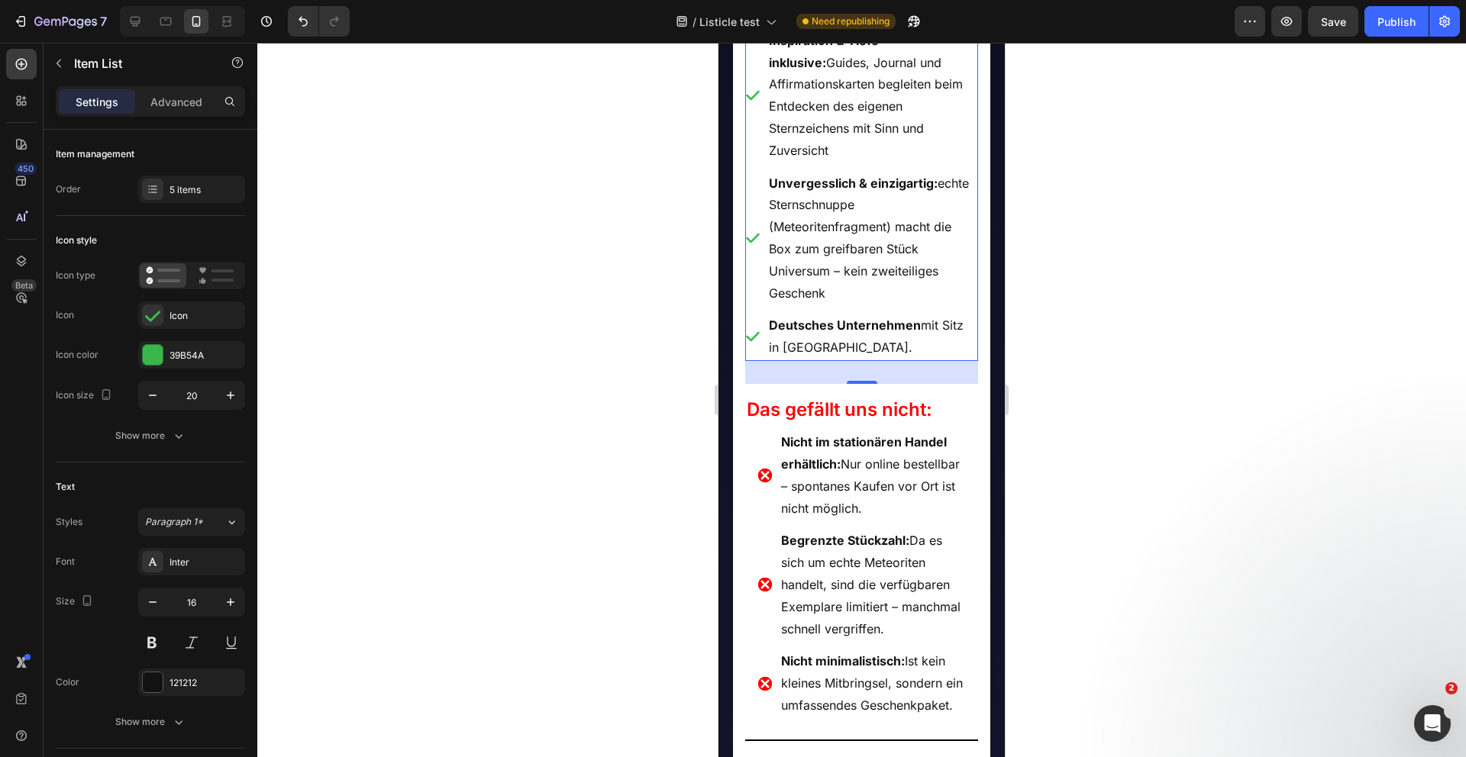
click at [855, 361] on div "30" at bounding box center [862, 372] width 234 height 23
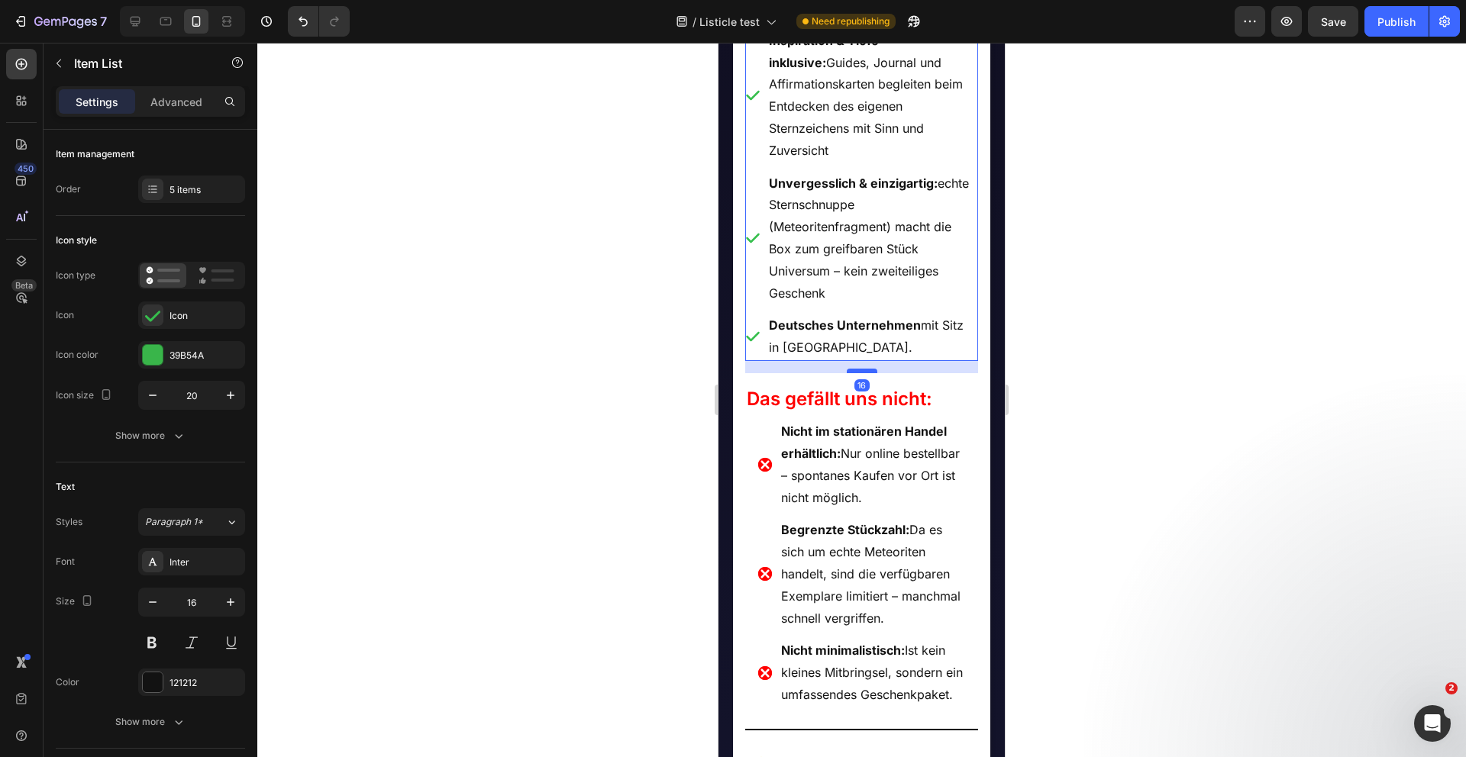
drag, startPoint x: 857, startPoint y: 370, endPoint x: 857, endPoint y: 360, distance: 10.7
click at [857, 369] on div at bounding box center [862, 371] width 31 height 5
type input "100%"
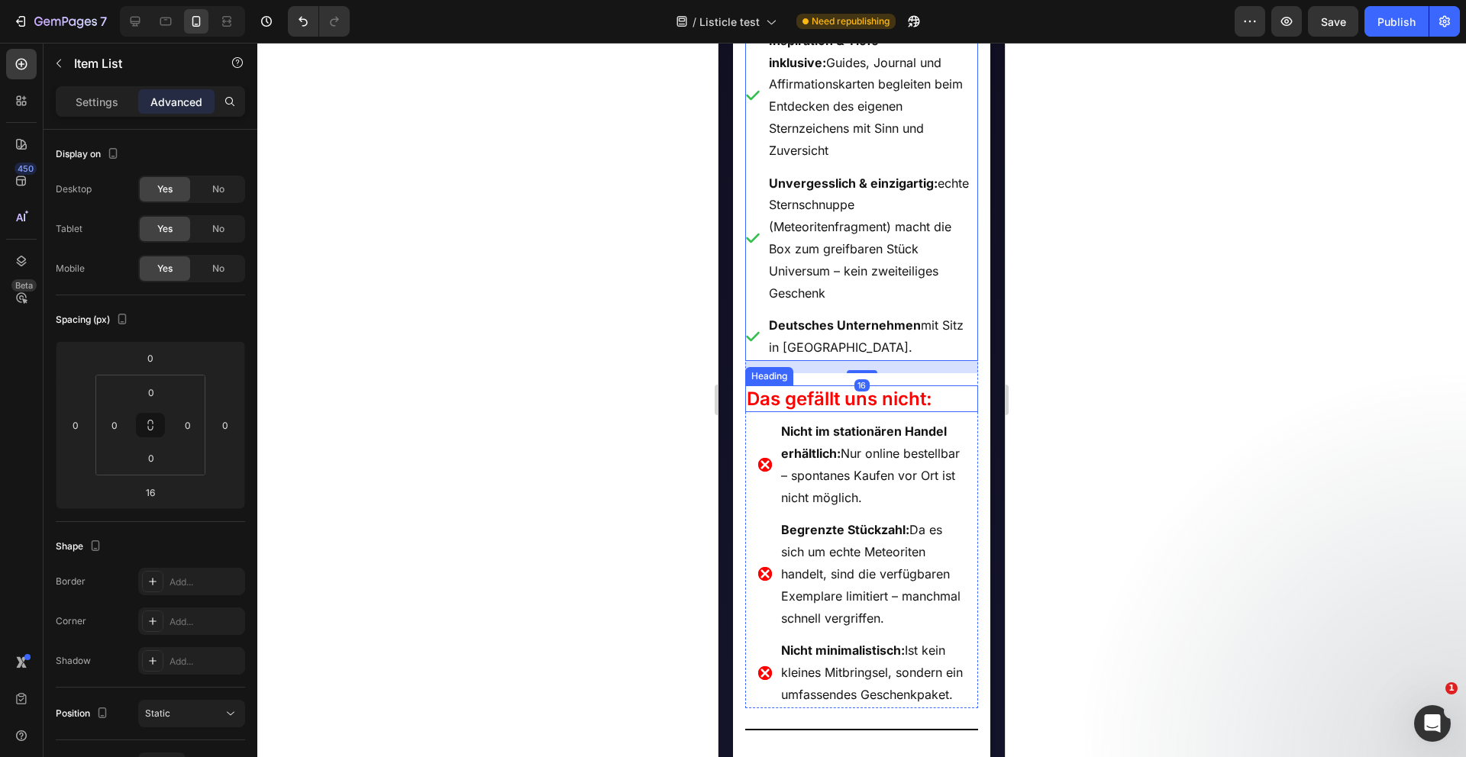
click at [641, 440] on div at bounding box center [861, 400] width 1208 height 715
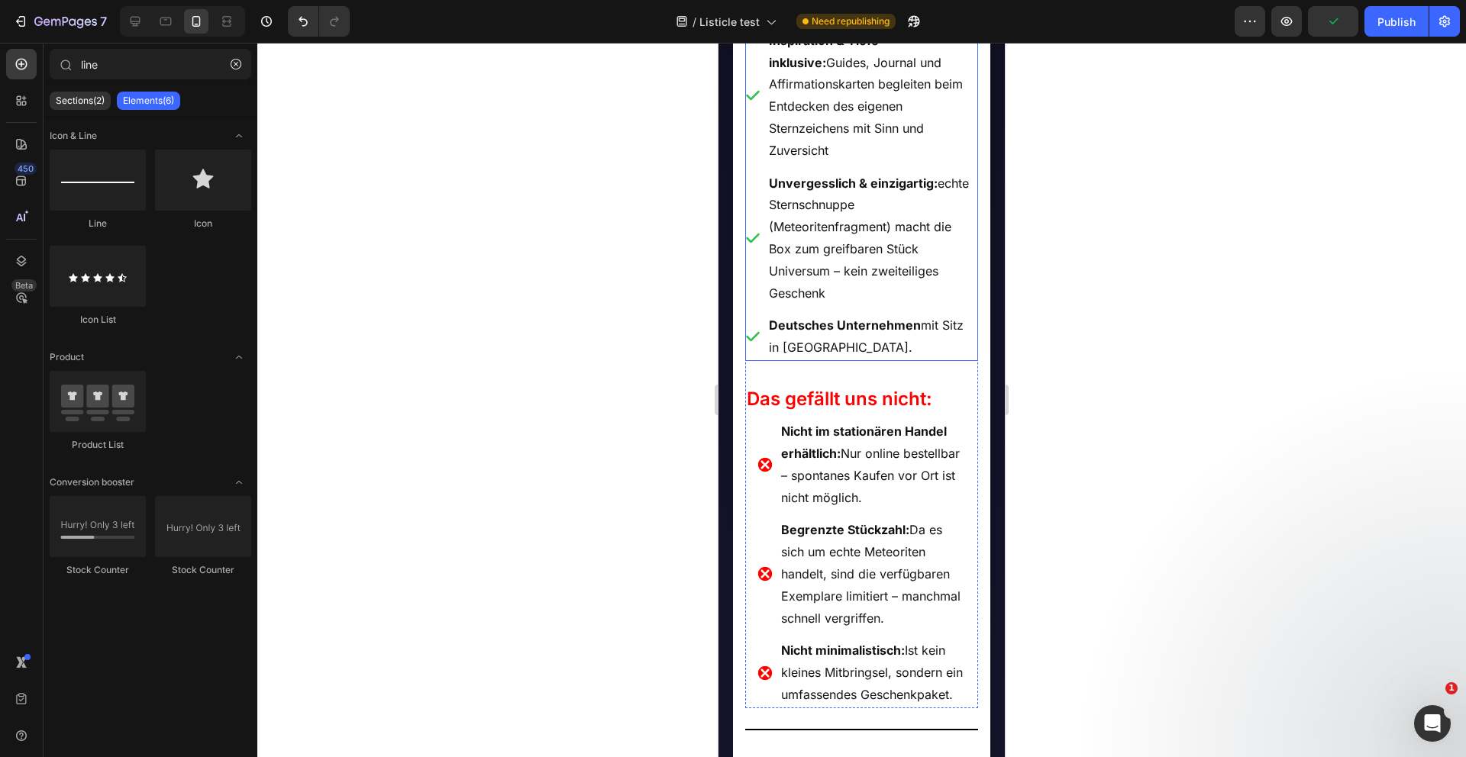
click at [758, 345] on div "Deutsches Unternehmen mit Sitz in Deutschland." at bounding box center [862, 336] width 234 height 49
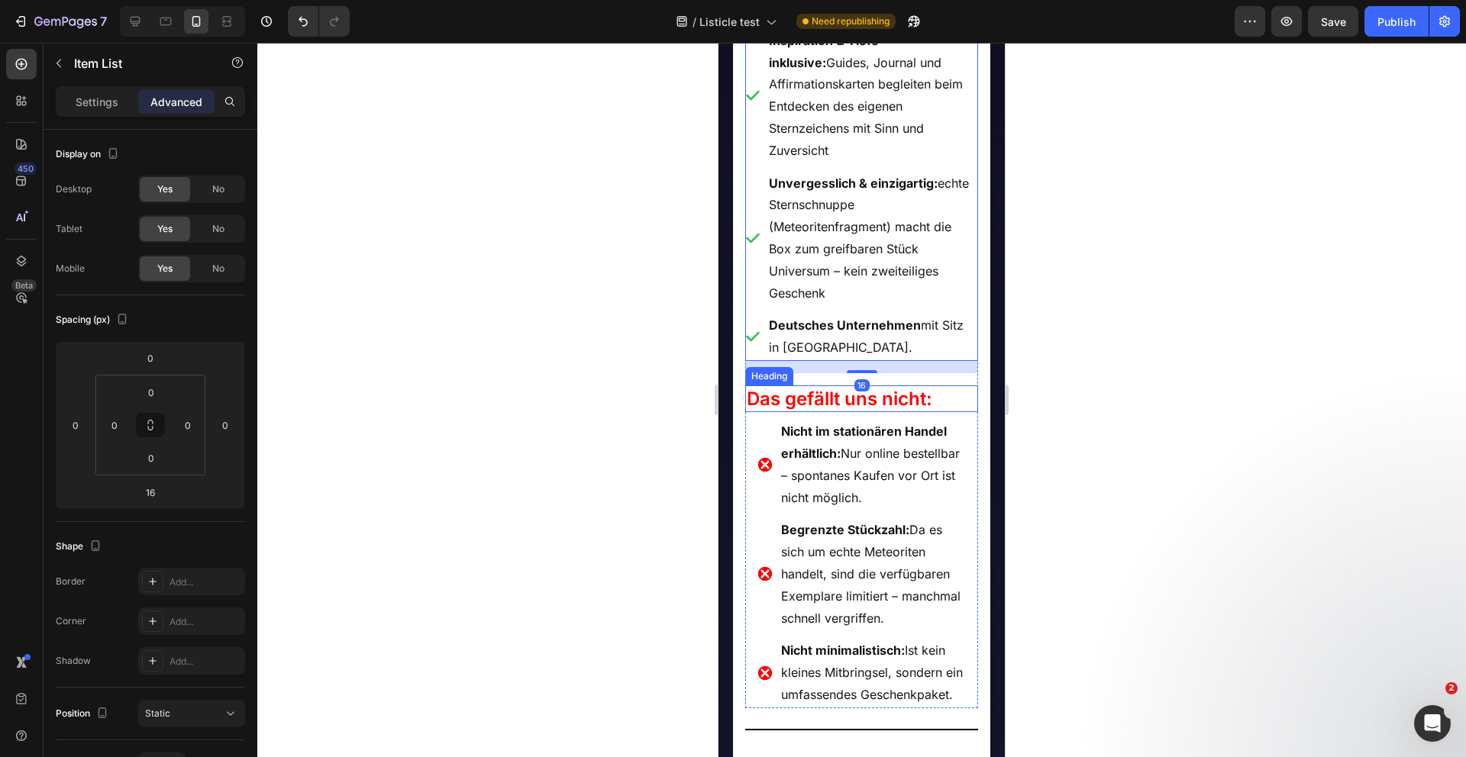
click at [947, 386] on h2 "Das gefällt uns nicht:" at bounding box center [862, 399] width 234 height 27
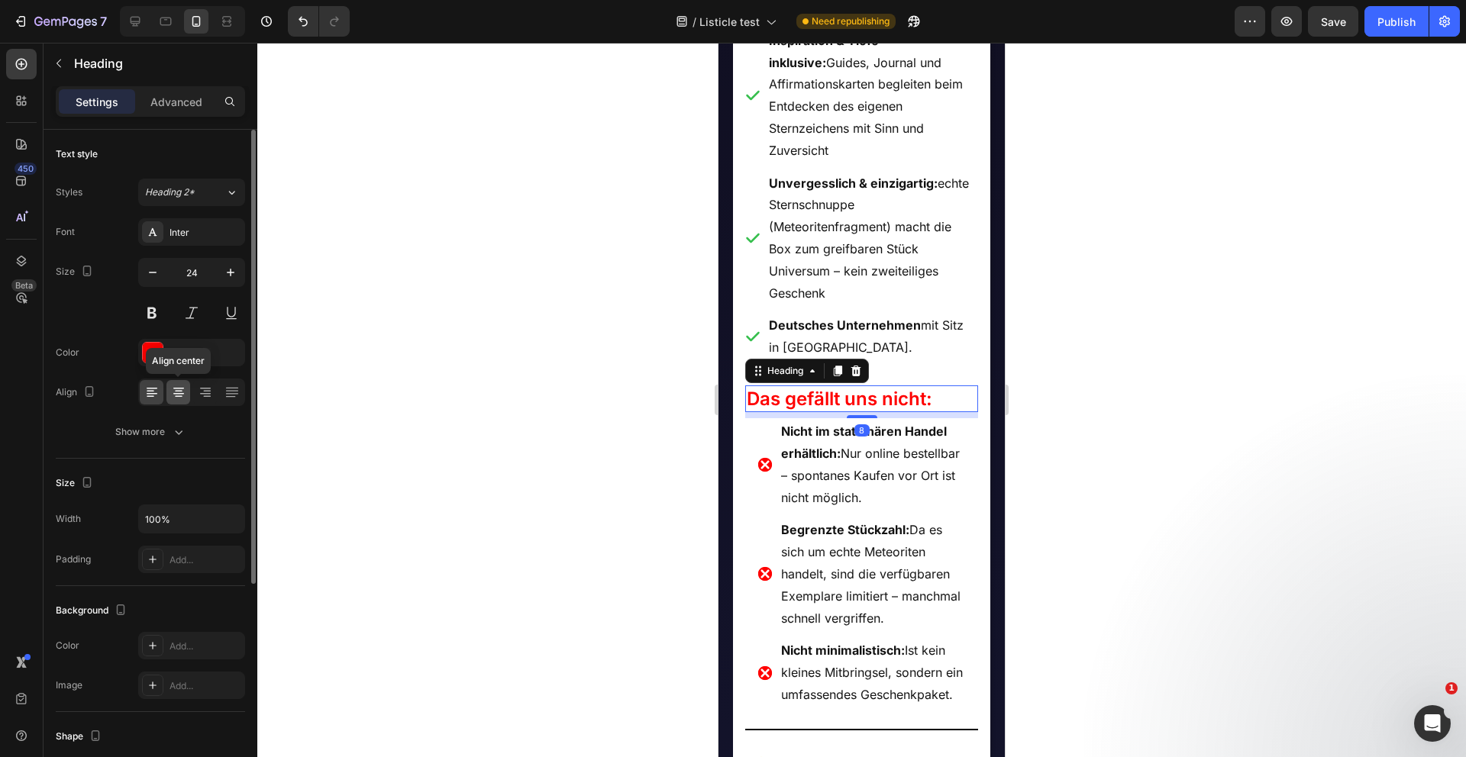
click at [173, 389] on icon at bounding box center [178, 389] width 11 height 2
click at [435, 379] on div at bounding box center [861, 400] width 1208 height 715
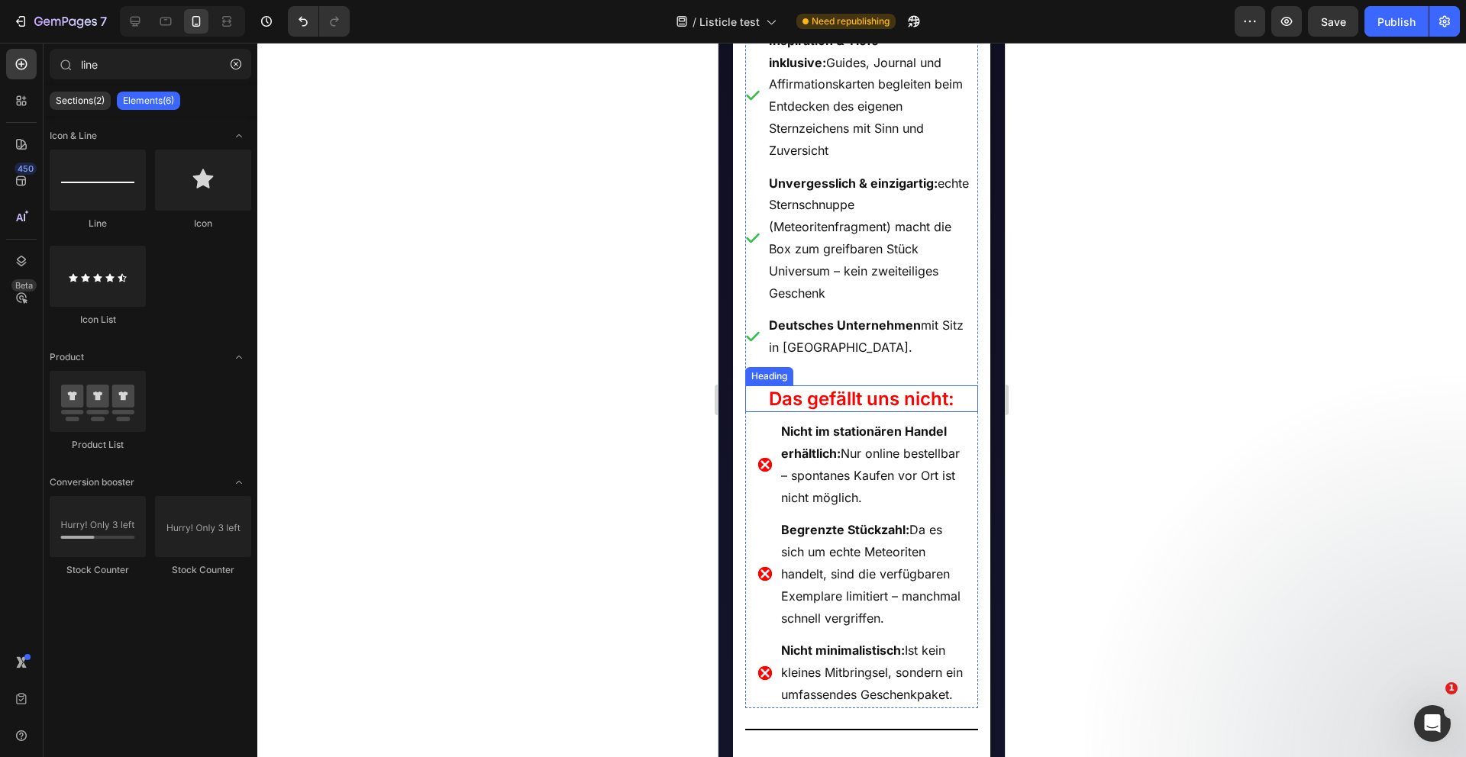
click at [960, 386] on h2 "Das gefällt uns nicht:" at bounding box center [862, 399] width 234 height 27
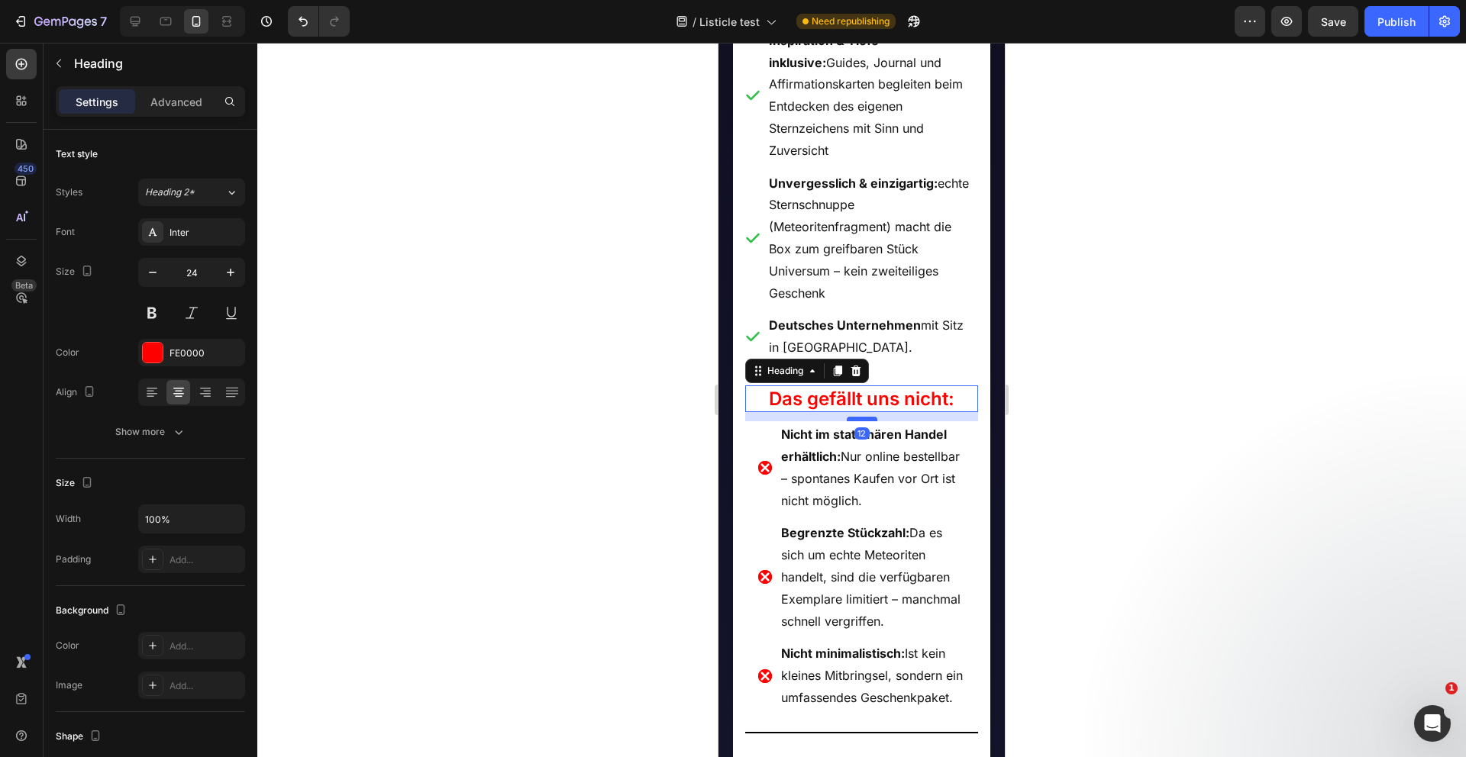
click at [864, 417] on div at bounding box center [862, 419] width 31 height 5
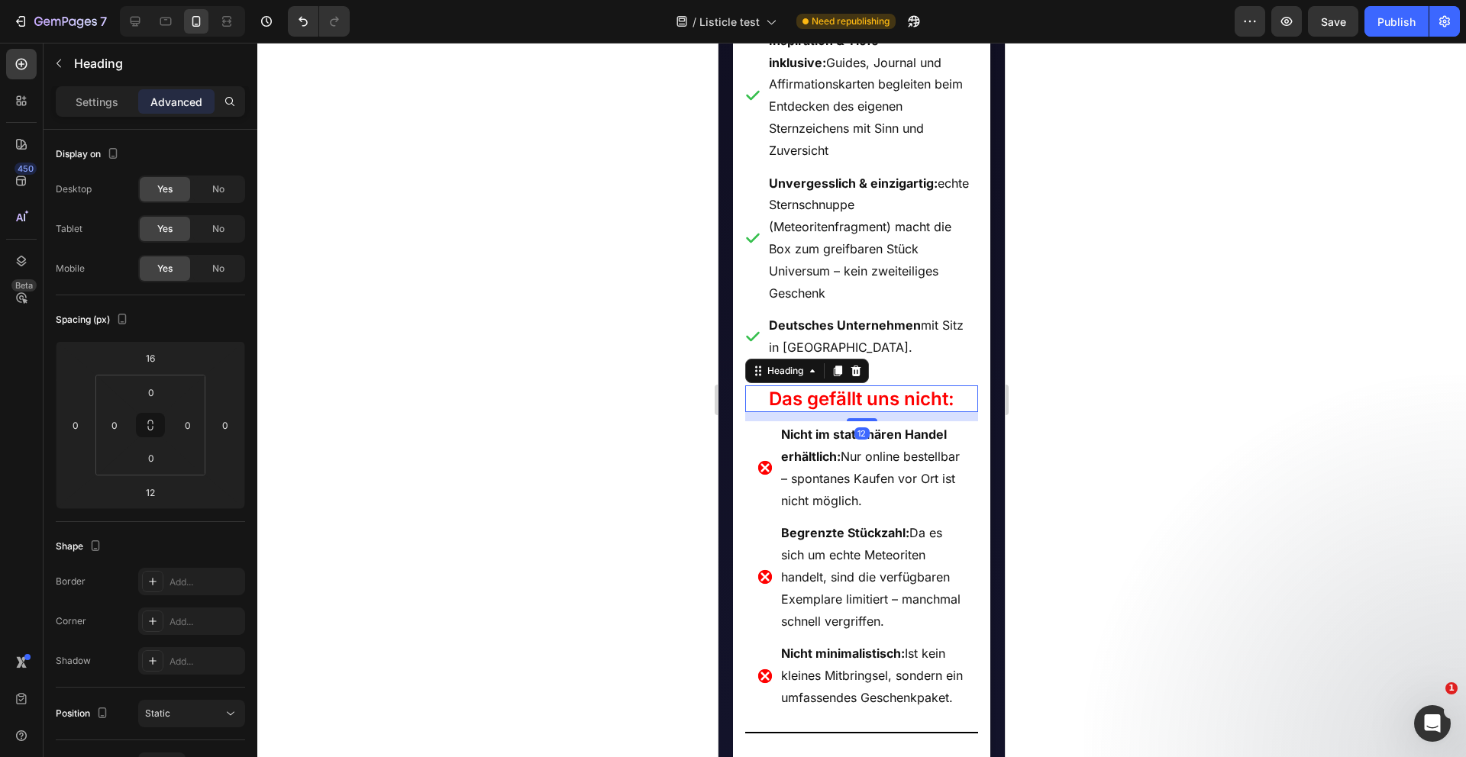
click at [676, 444] on div at bounding box center [861, 400] width 1208 height 715
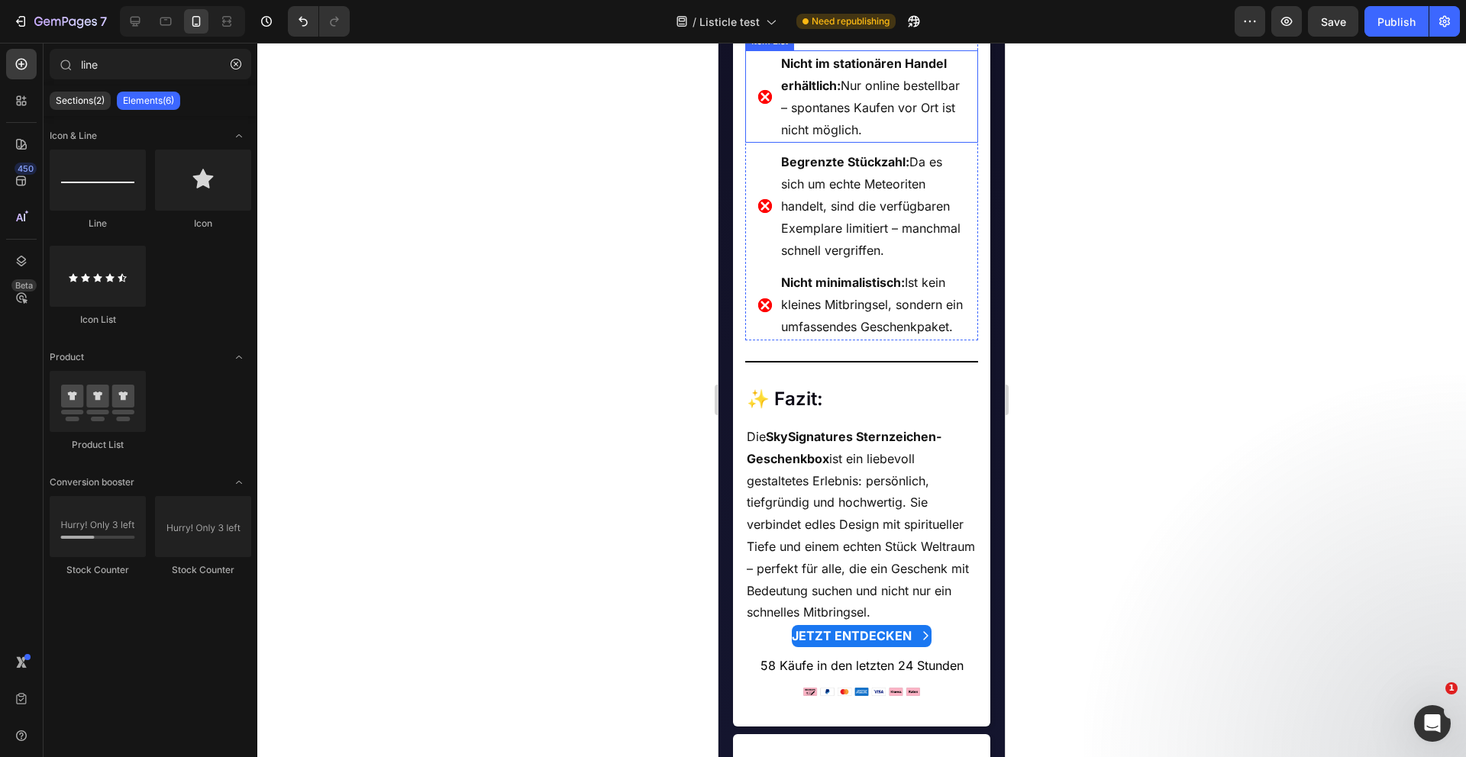
scroll to position [2757, 0]
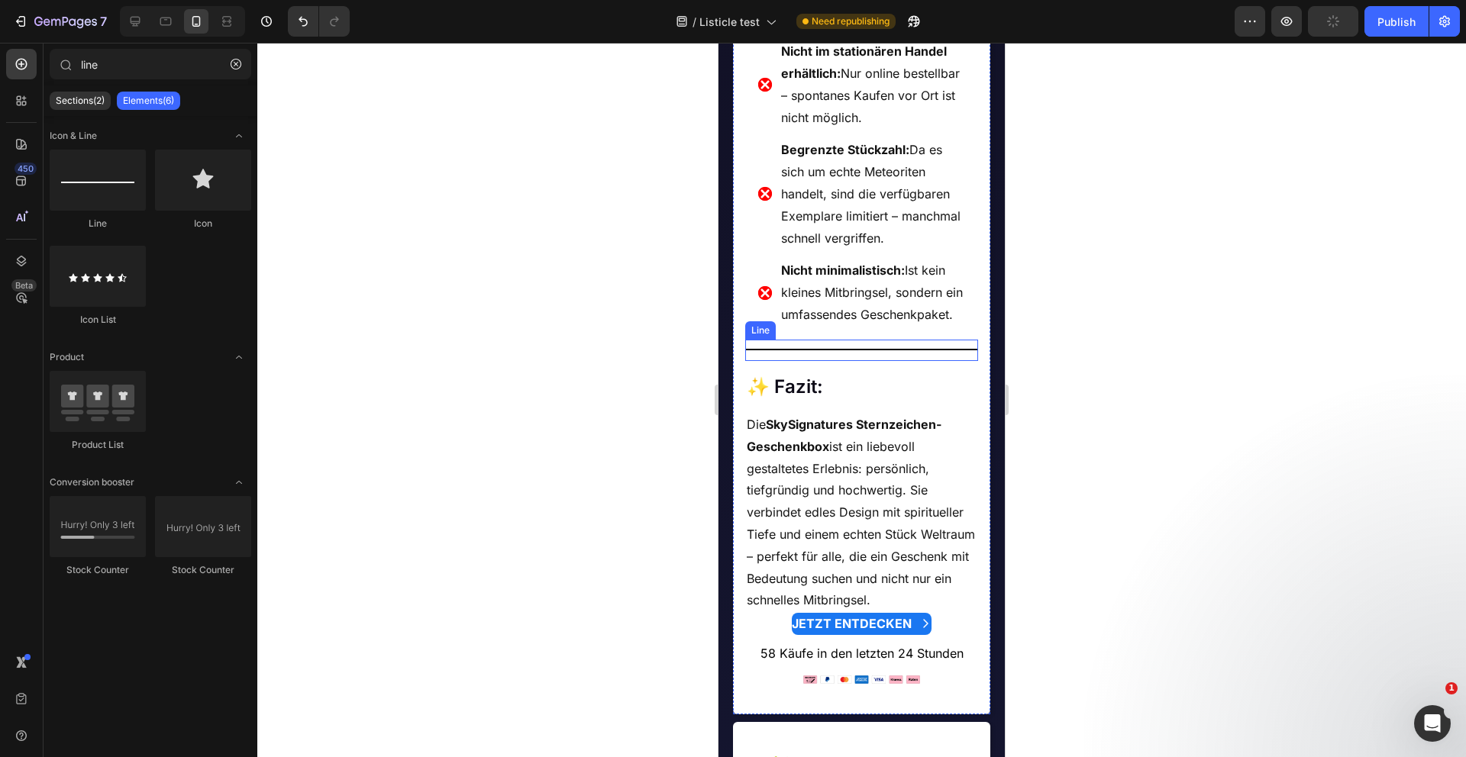
click at [870, 360] on div "Title Line" at bounding box center [862, 350] width 234 height 21
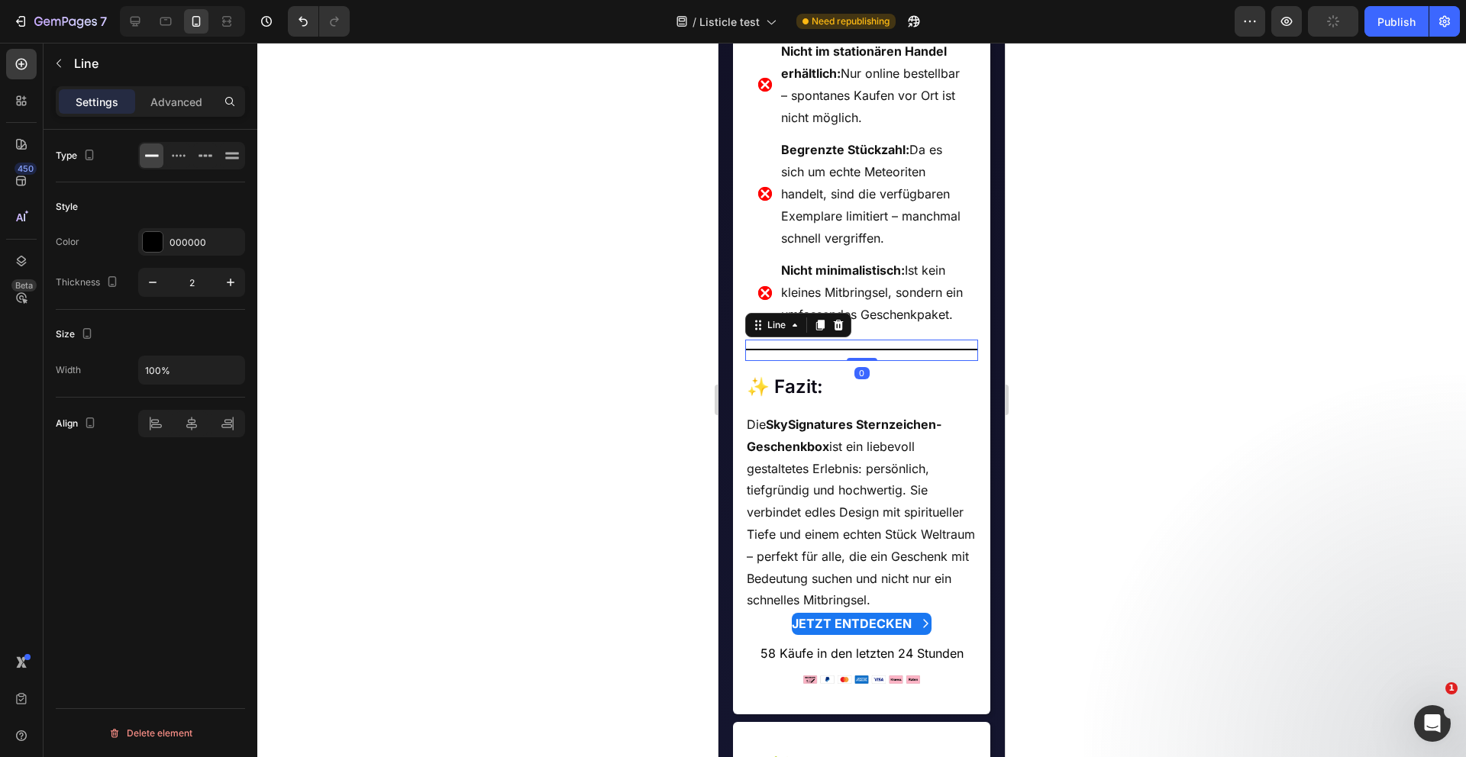
click at [640, 478] on div at bounding box center [861, 400] width 1208 height 715
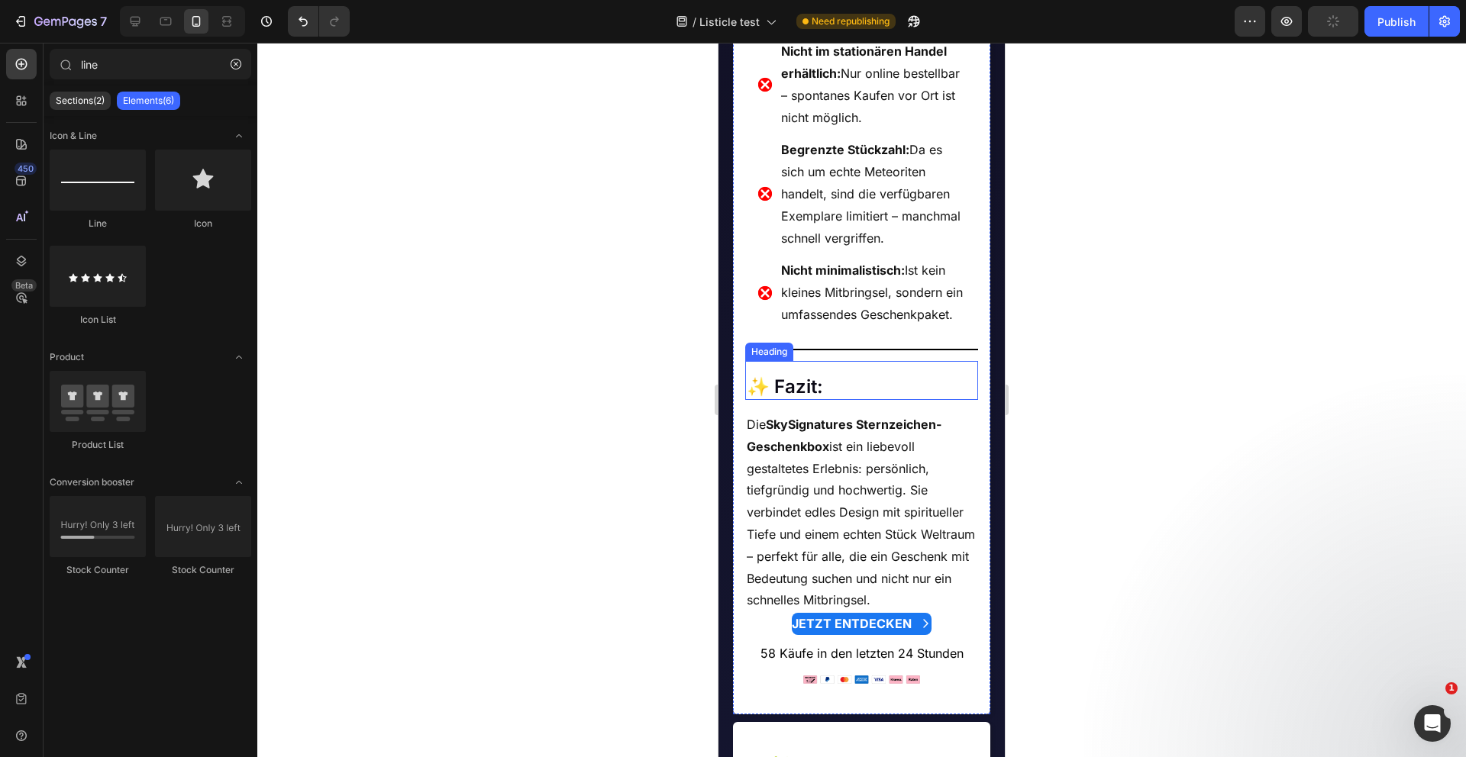
click at [839, 398] on h2 "✨ Fazit:" at bounding box center [862, 386] width 234 height 27
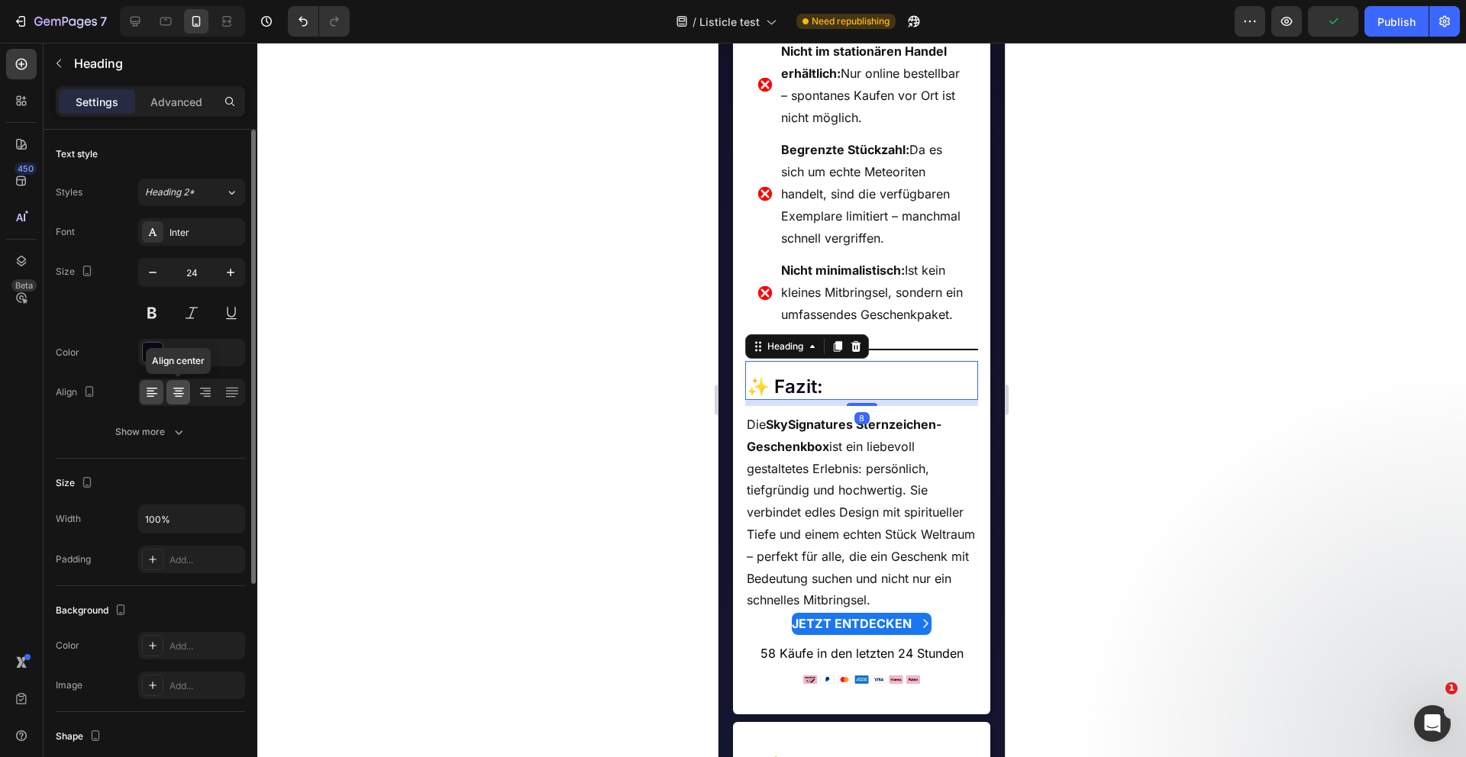
click at [176, 392] on icon at bounding box center [178, 392] width 15 height 15
click at [153, 396] on icon at bounding box center [151, 392] width 15 height 15
click at [434, 424] on div at bounding box center [861, 400] width 1208 height 715
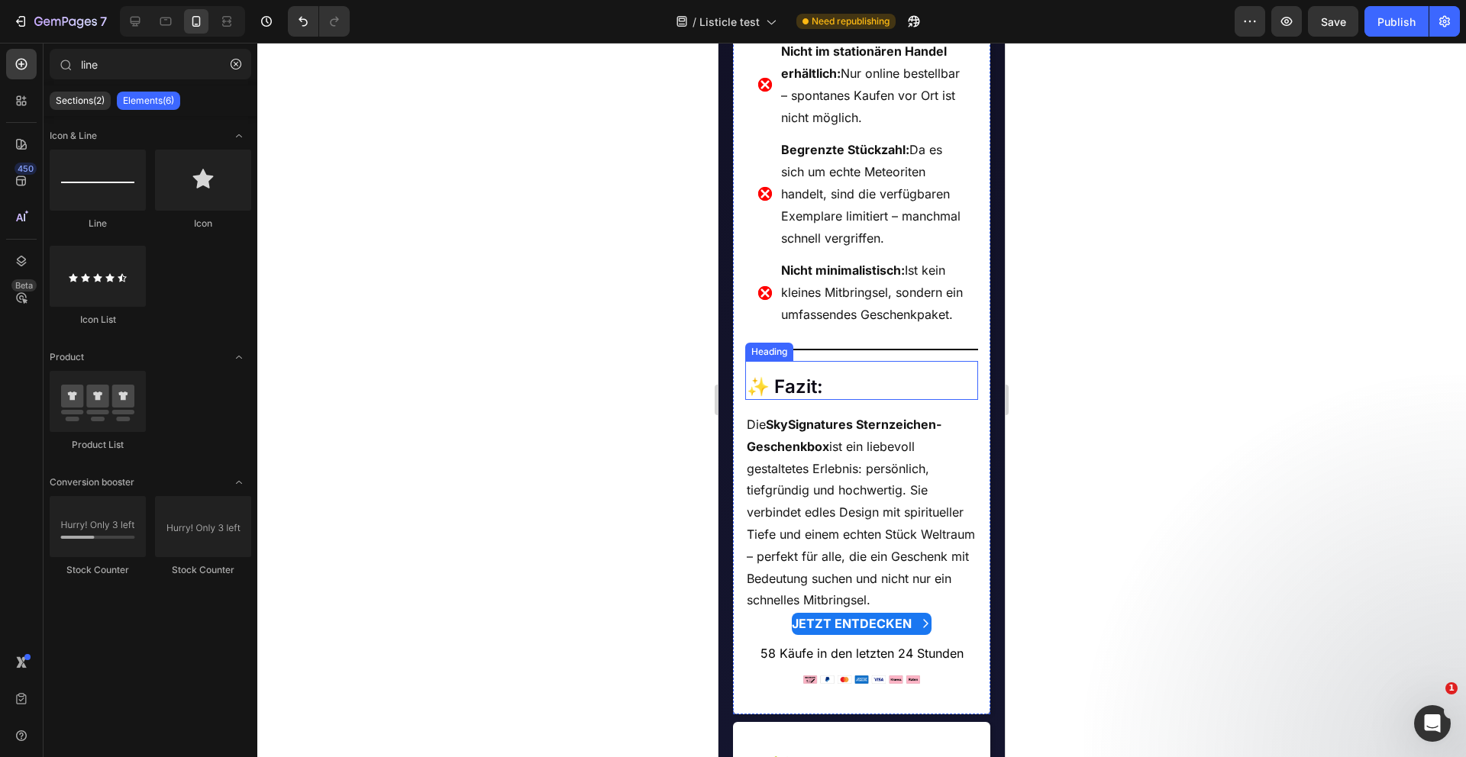
click at [837, 400] on h2 "✨ Fazit:" at bounding box center [862, 386] width 234 height 27
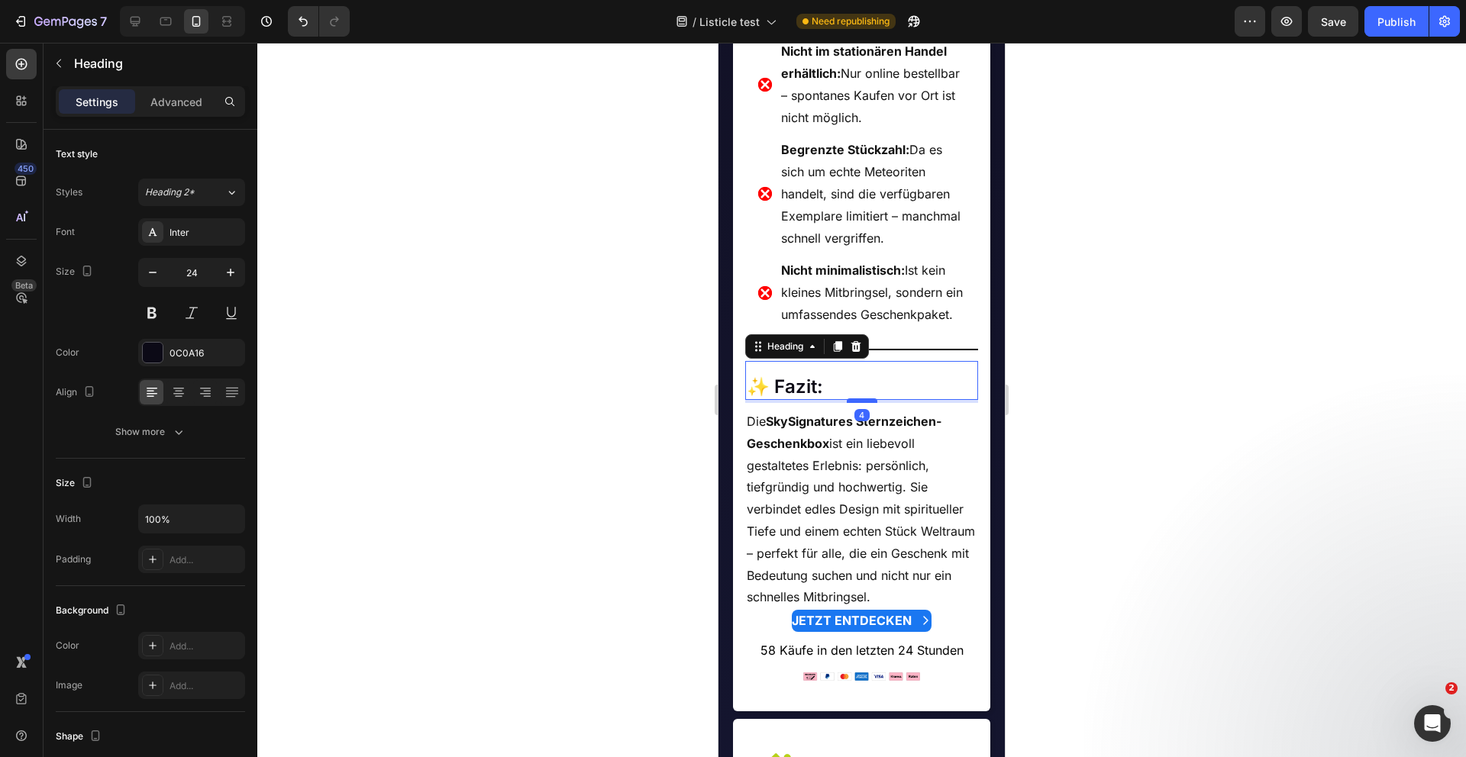
click at [861, 403] on div at bounding box center [862, 401] width 31 height 5
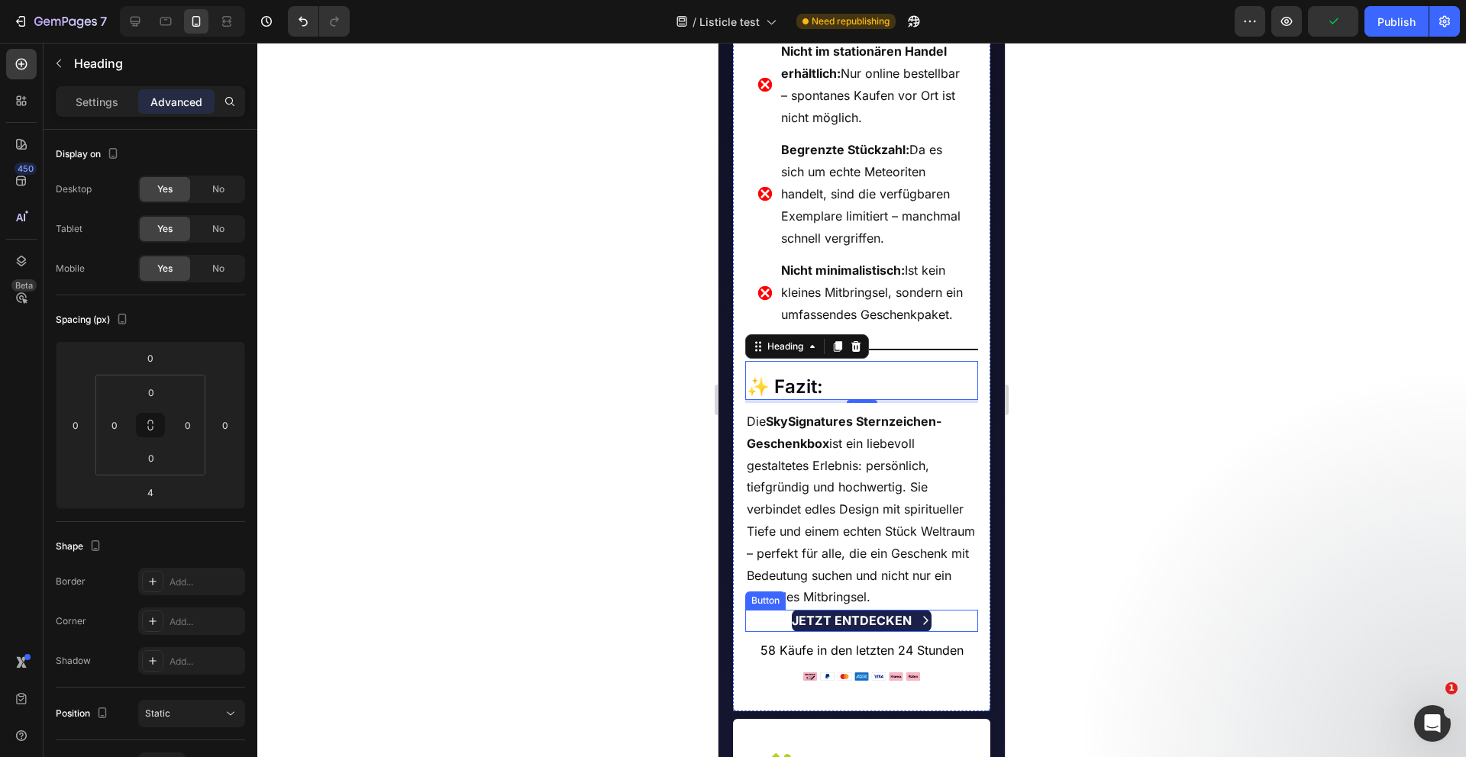
click at [921, 626] on span at bounding box center [925, 621] width 12 height 22
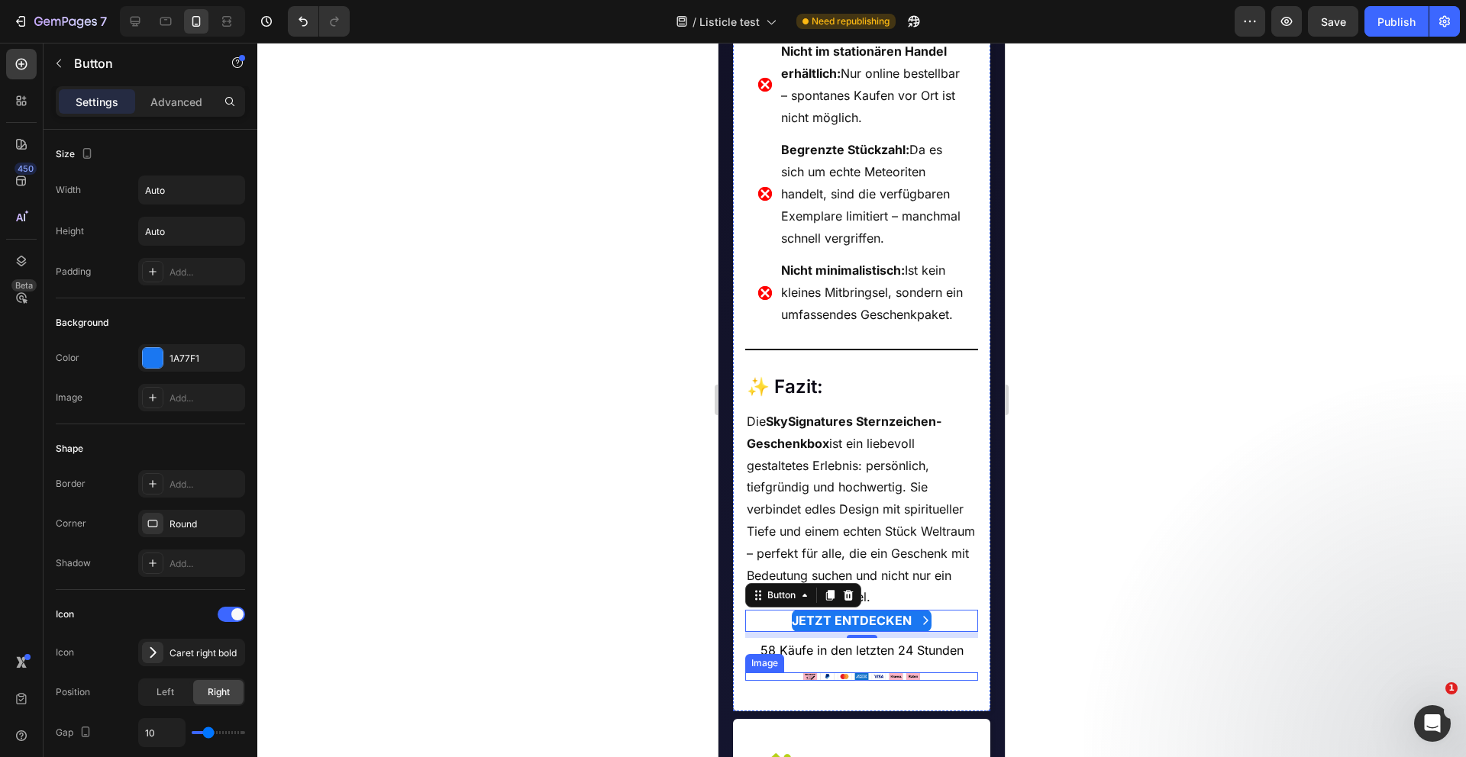
click at [928, 681] on div at bounding box center [862, 677] width 234 height 8
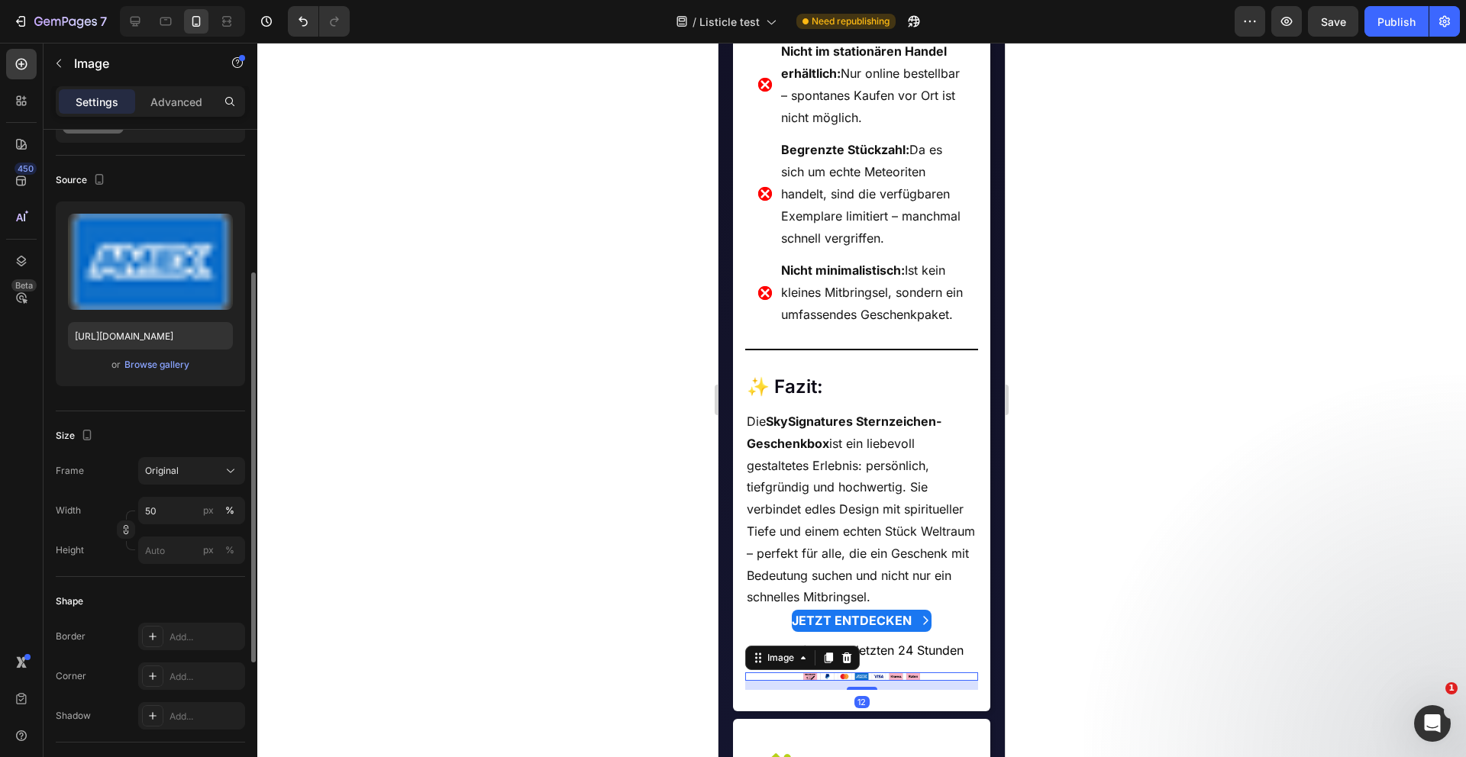
scroll to position [142, 0]
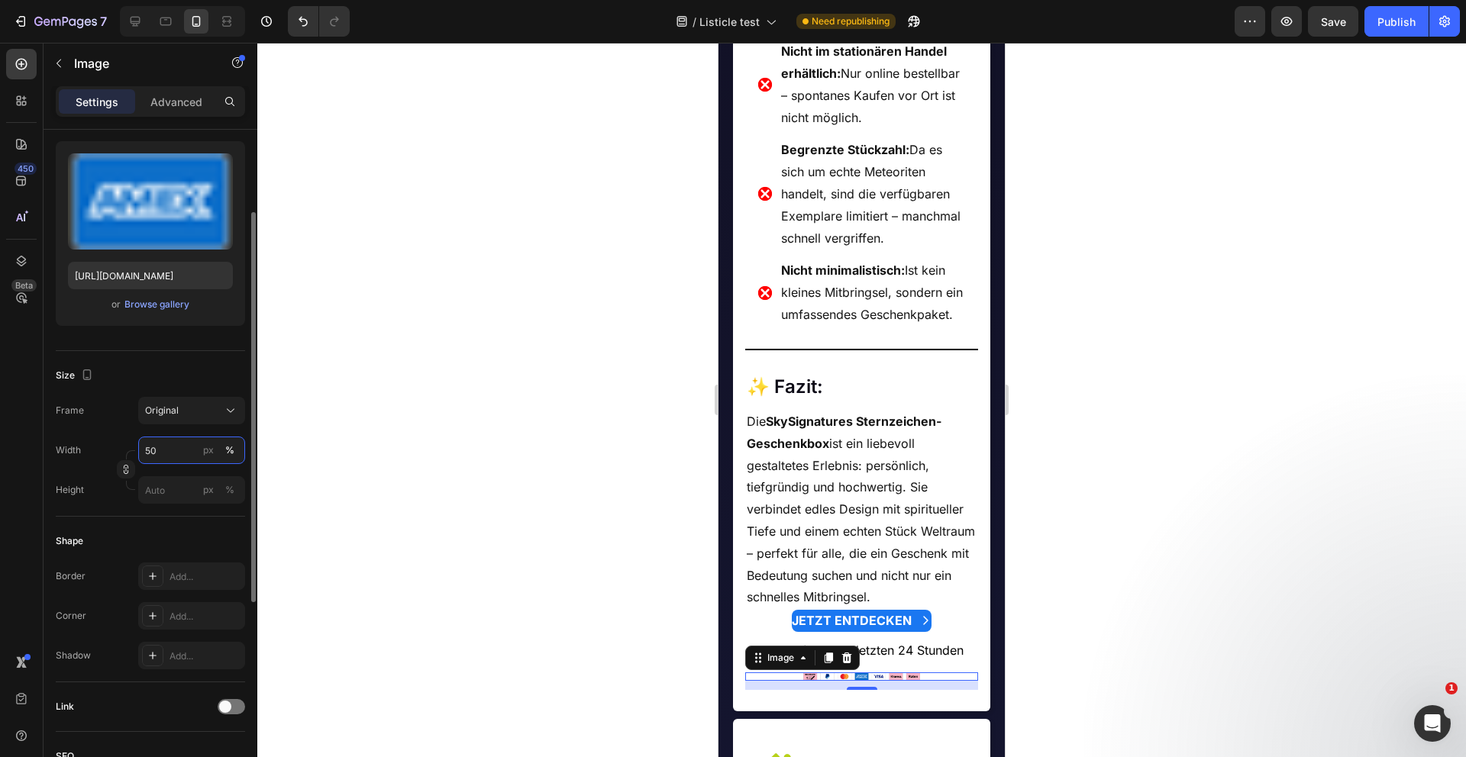
click at [165, 453] on input "50" at bounding box center [191, 450] width 107 height 27
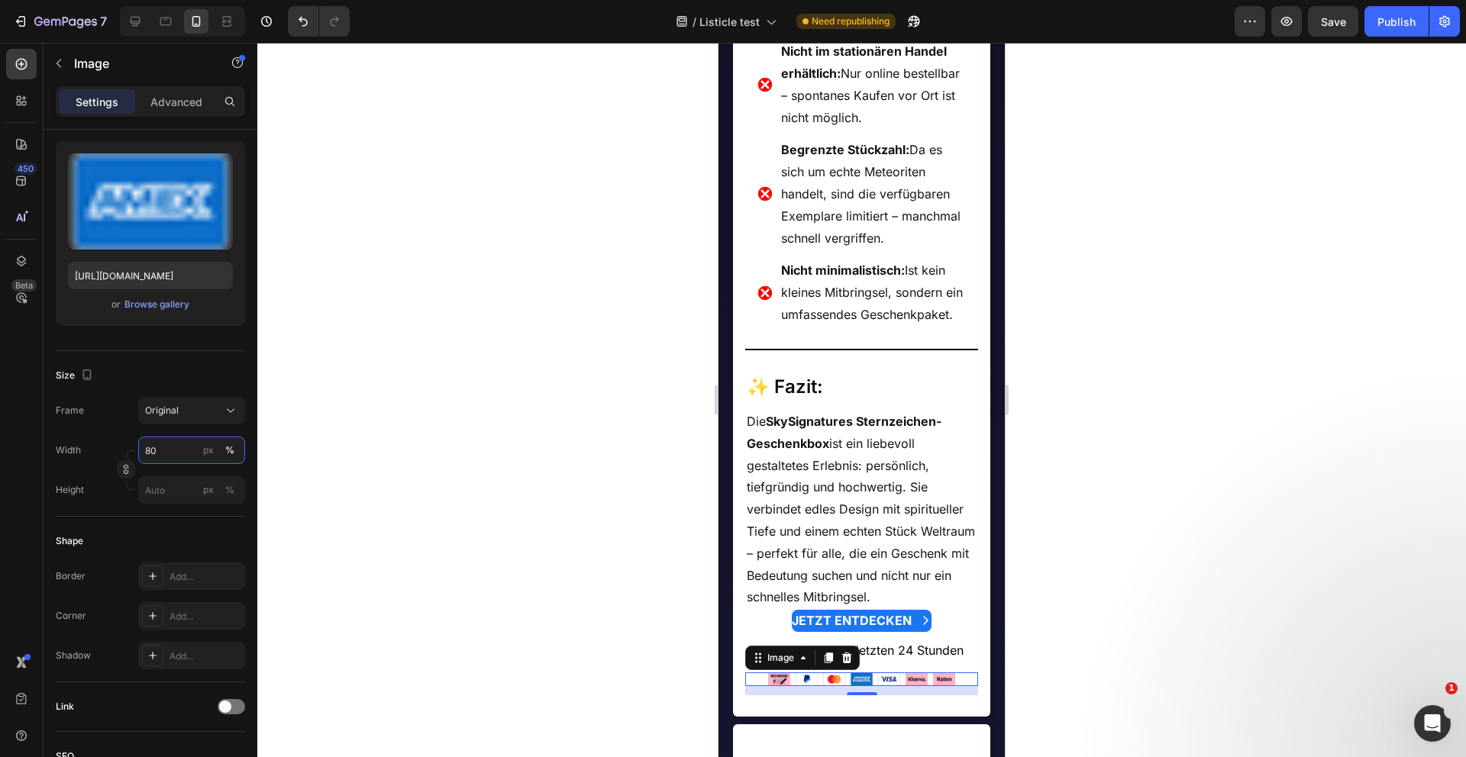
type input "80"
click at [514, 524] on div at bounding box center [861, 400] width 1208 height 715
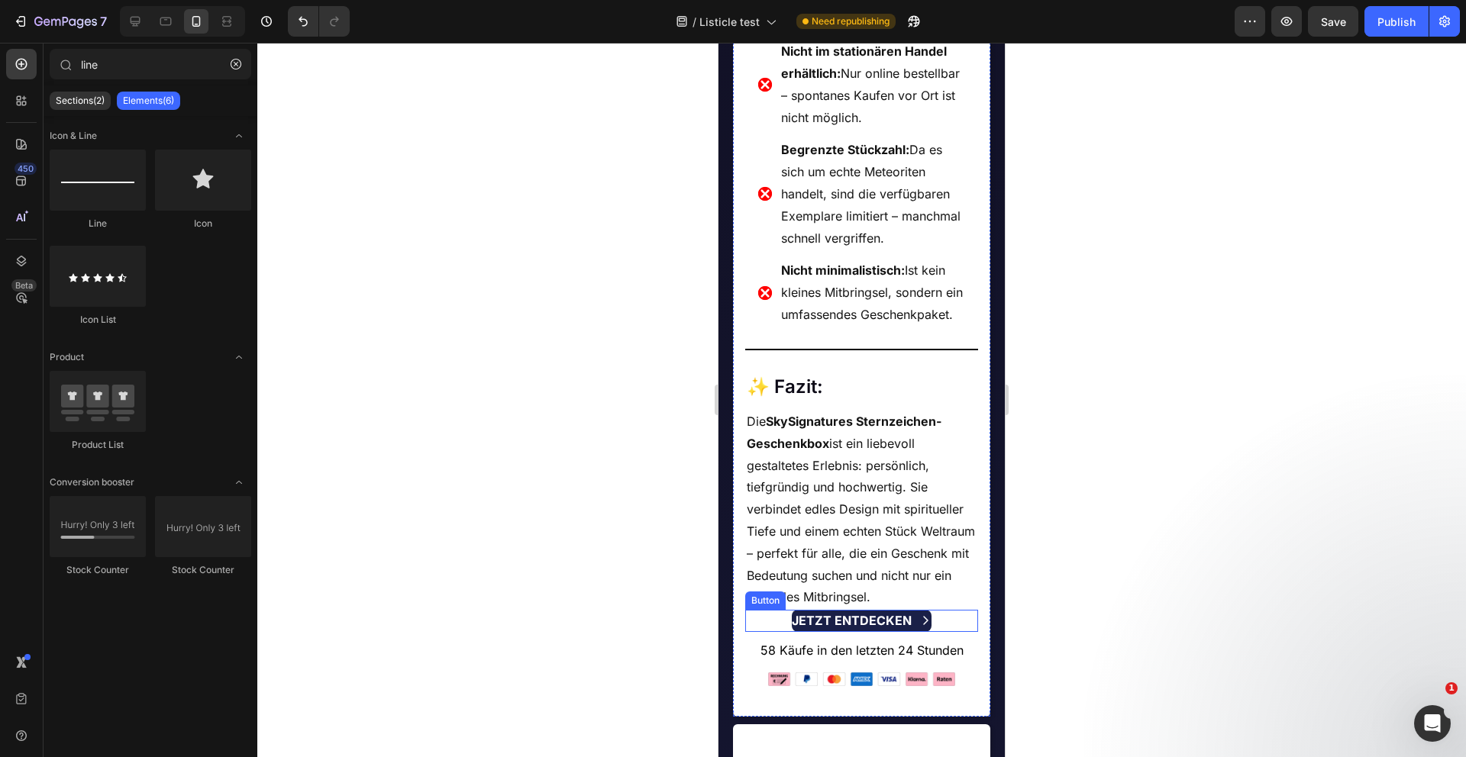
click at [915, 632] on div "JETZT ENTDECKEN" at bounding box center [862, 621] width 140 height 22
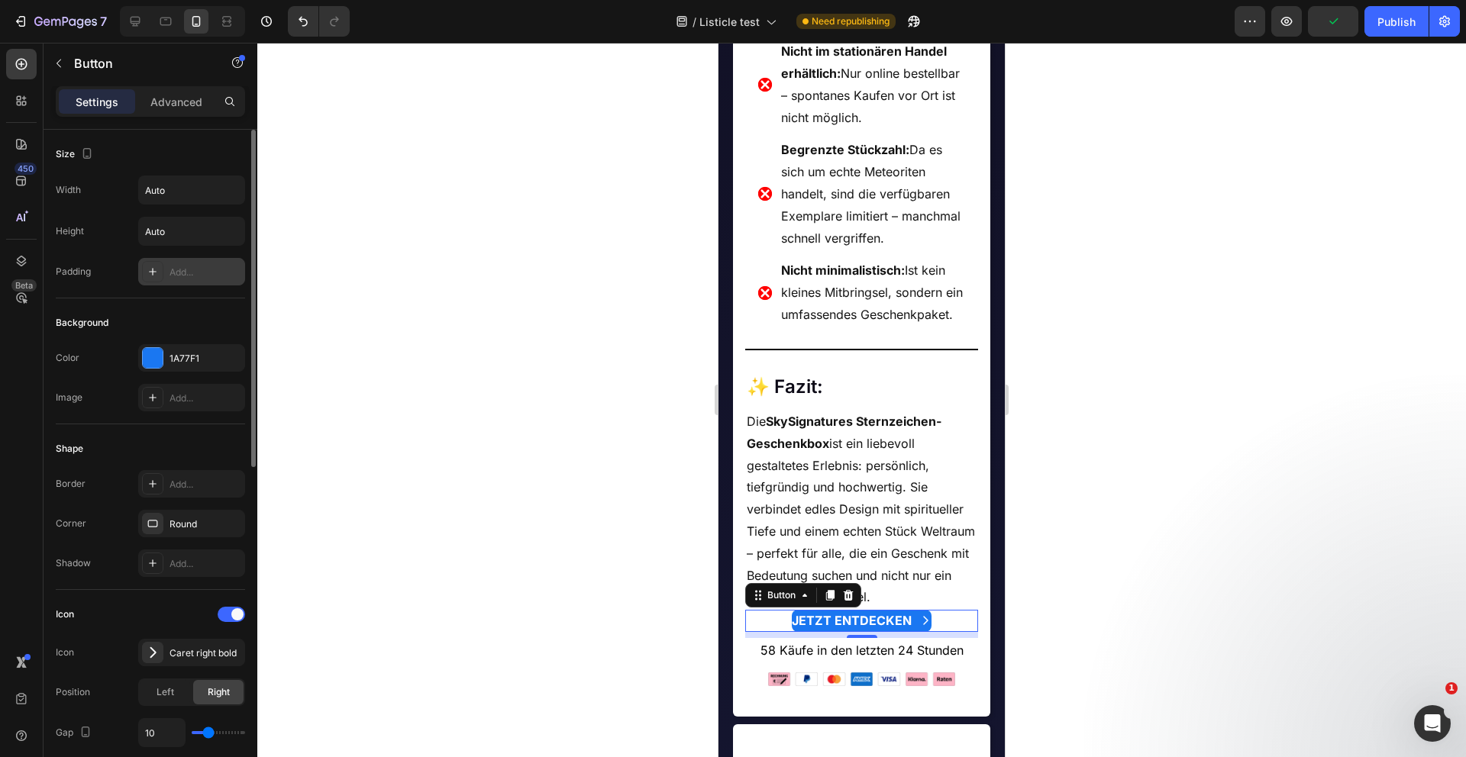
click at [149, 272] on icon at bounding box center [153, 272] width 8 height 8
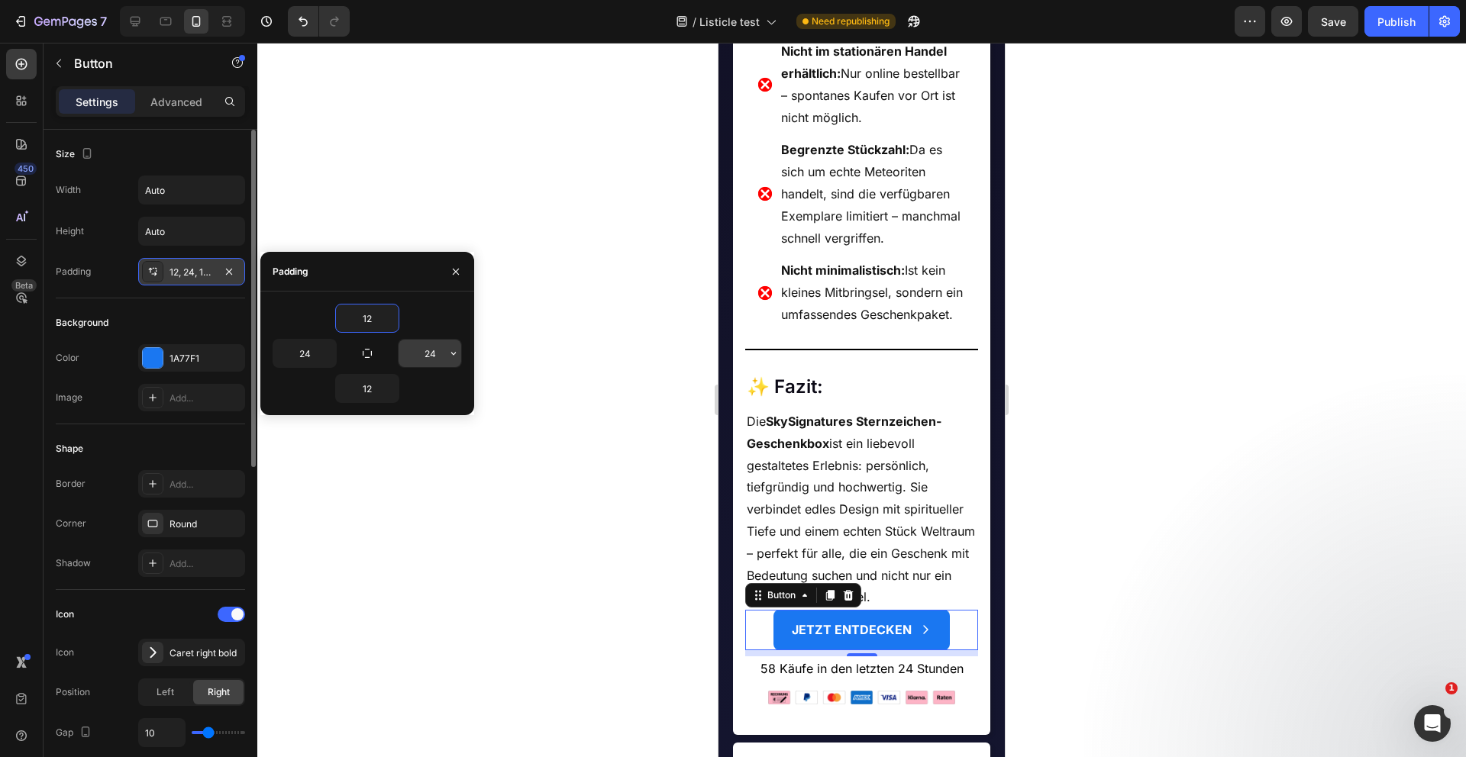
click at [415, 340] on input "24" at bounding box center [430, 353] width 63 height 27
click at [424, 349] on input "24" at bounding box center [430, 353] width 63 height 27
click at [432, 358] on input "48" at bounding box center [430, 353] width 63 height 27
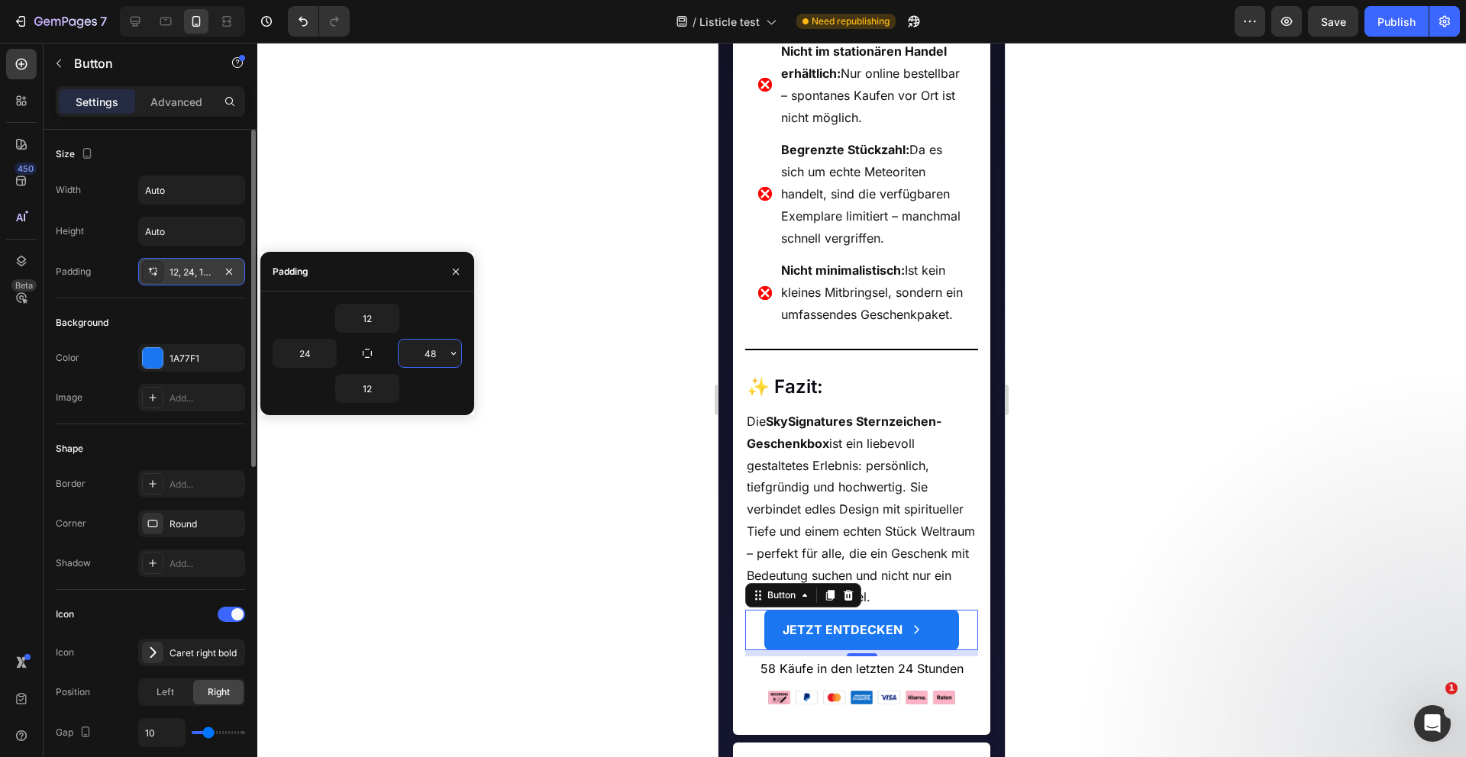
click at [432, 358] on input "48" at bounding box center [430, 353] width 63 height 27
type input "56"
click at [298, 350] on input "24" at bounding box center [304, 353] width 63 height 27
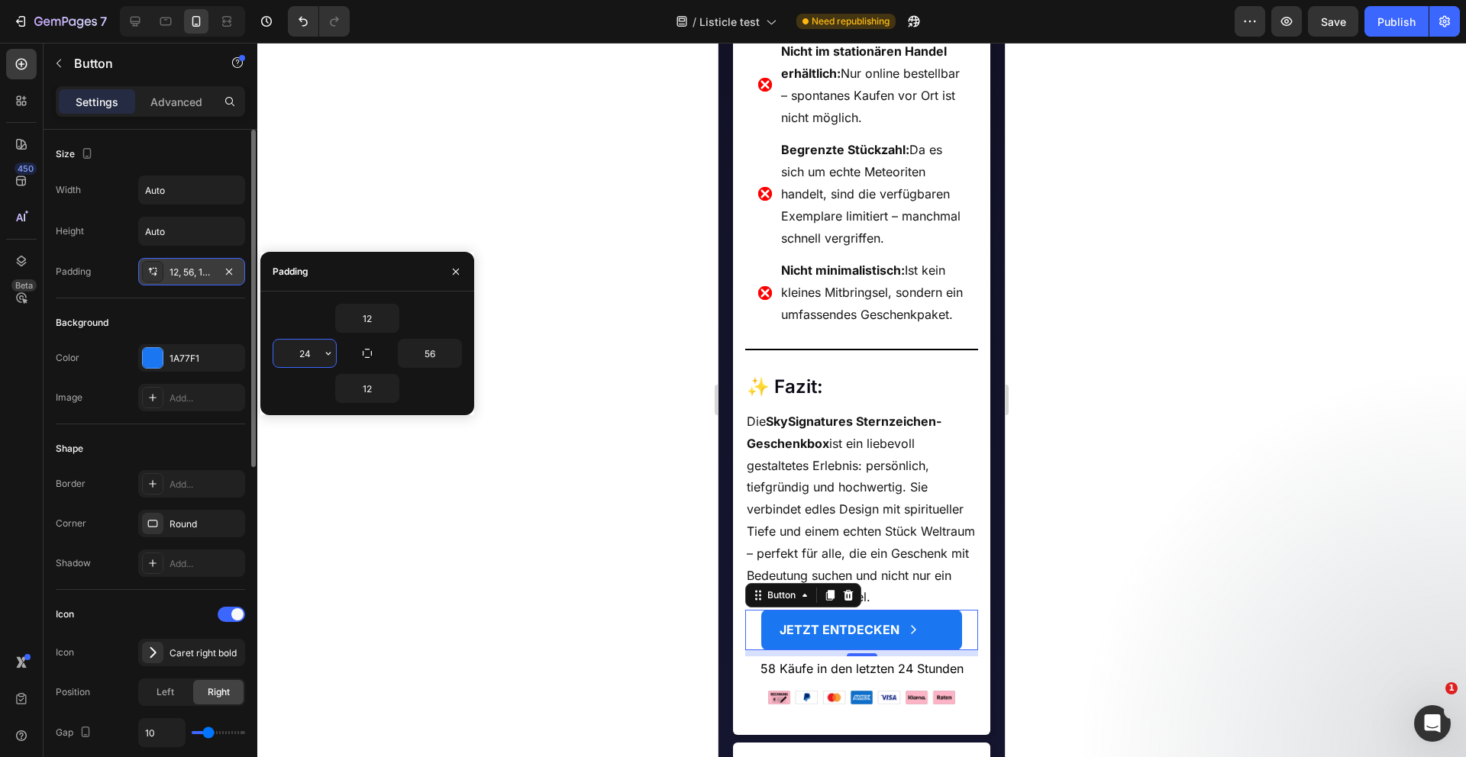
click at [298, 350] on input "24" at bounding box center [304, 353] width 63 height 27
type input "56"
click at [514, 495] on div at bounding box center [861, 400] width 1208 height 715
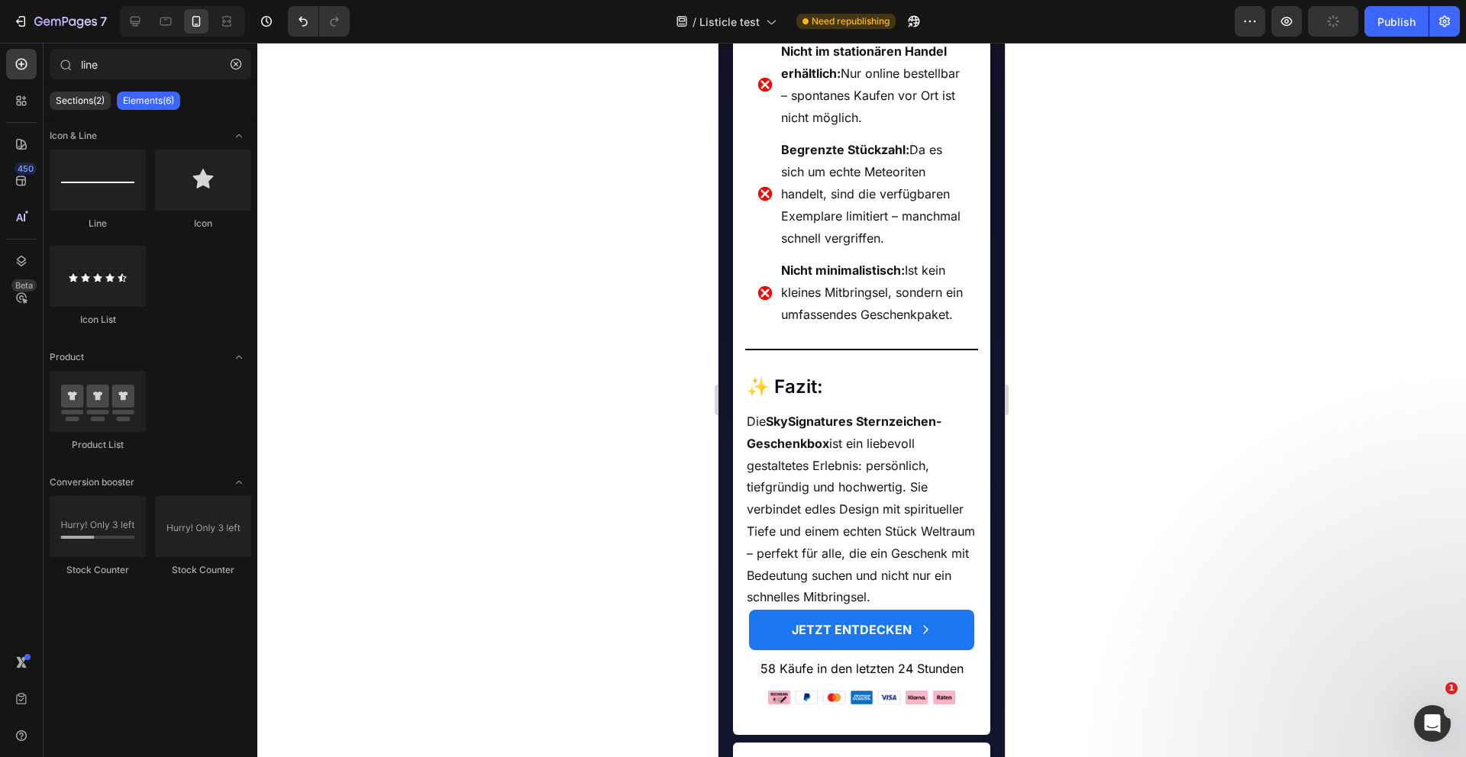
click at [514, 495] on div at bounding box center [861, 400] width 1208 height 715
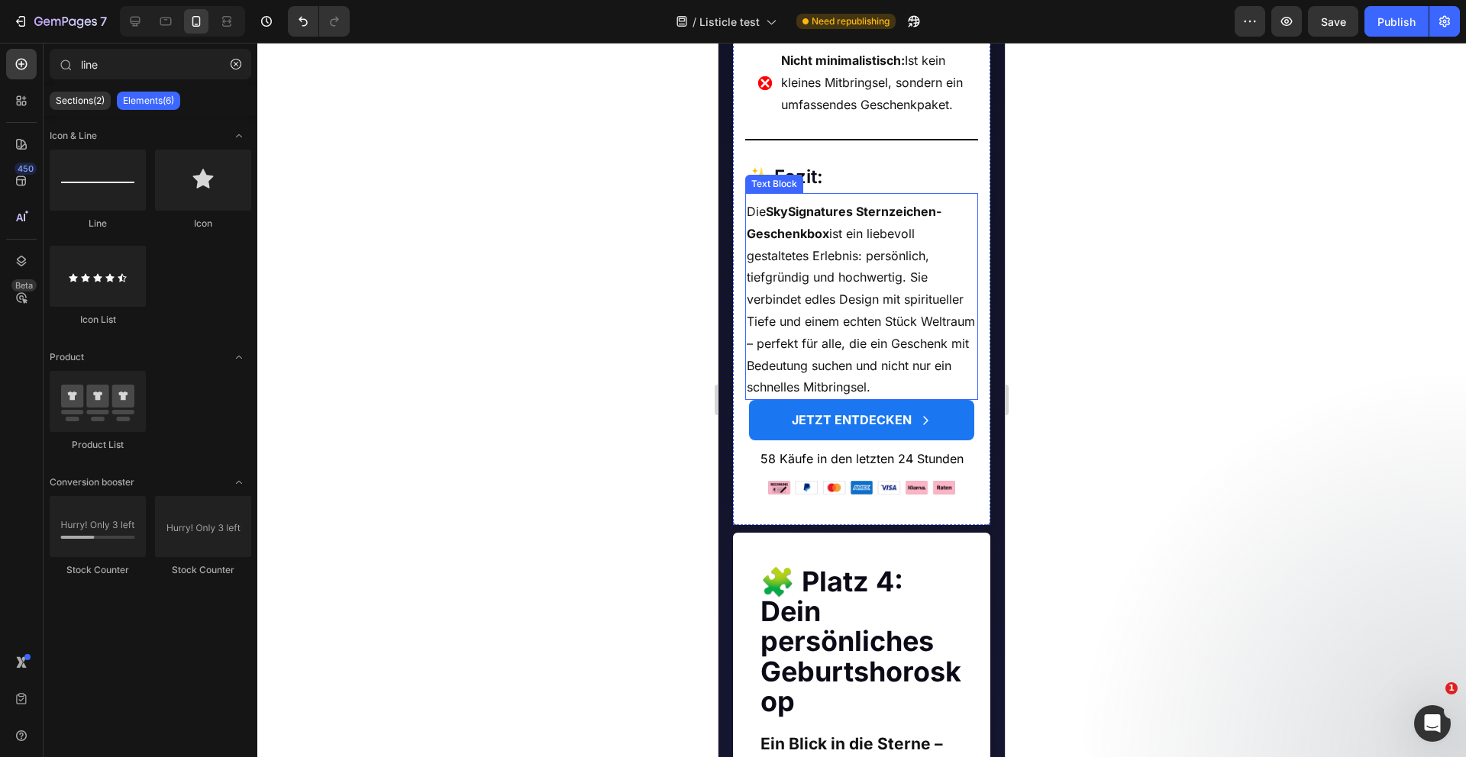
click at [959, 399] on p "Die SkySignatures Sternzeichen-Geschenkbox ist ein liebevoll gestaltetes Erlebn…" at bounding box center [862, 300] width 231 height 198
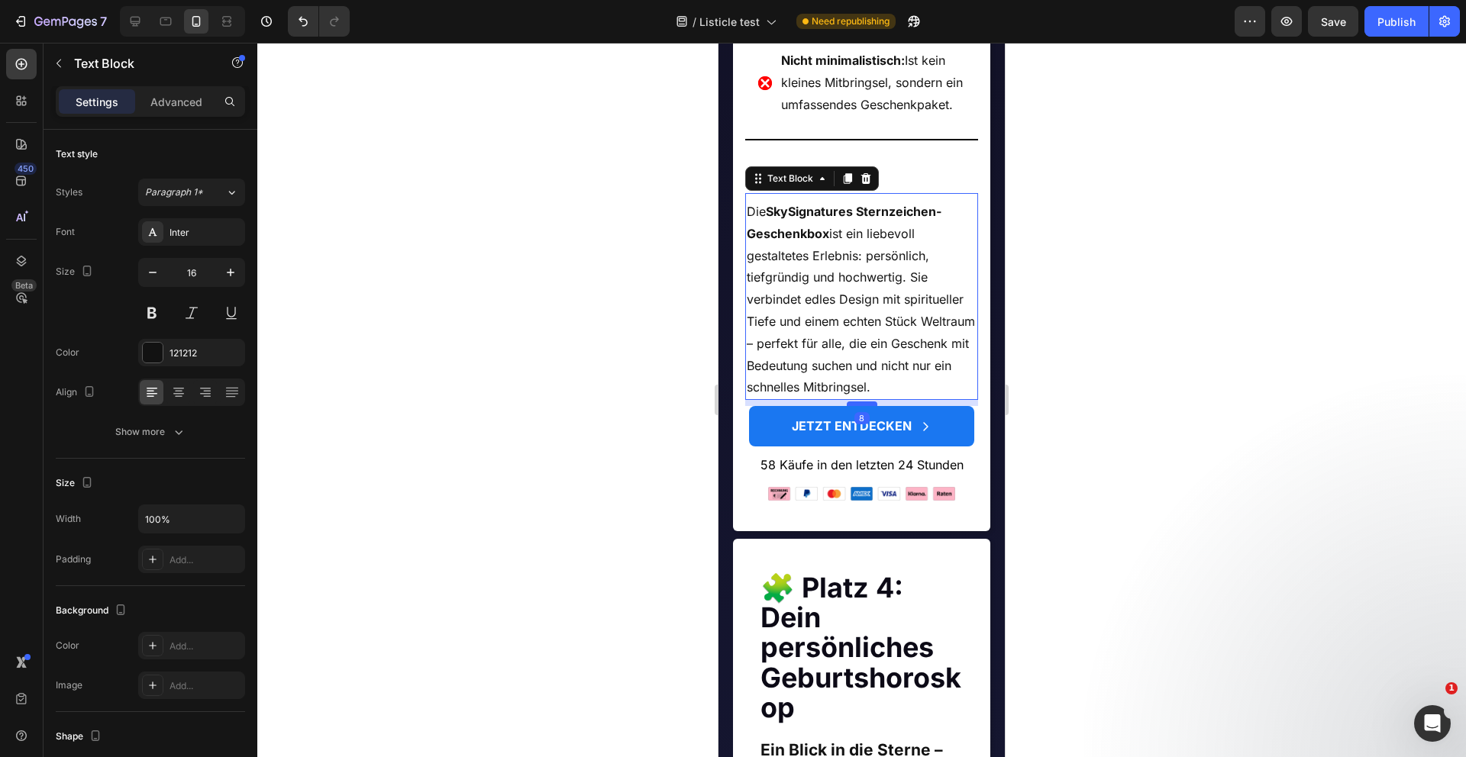
click at [867, 406] on div at bounding box center [862, 404] width 31 height 5
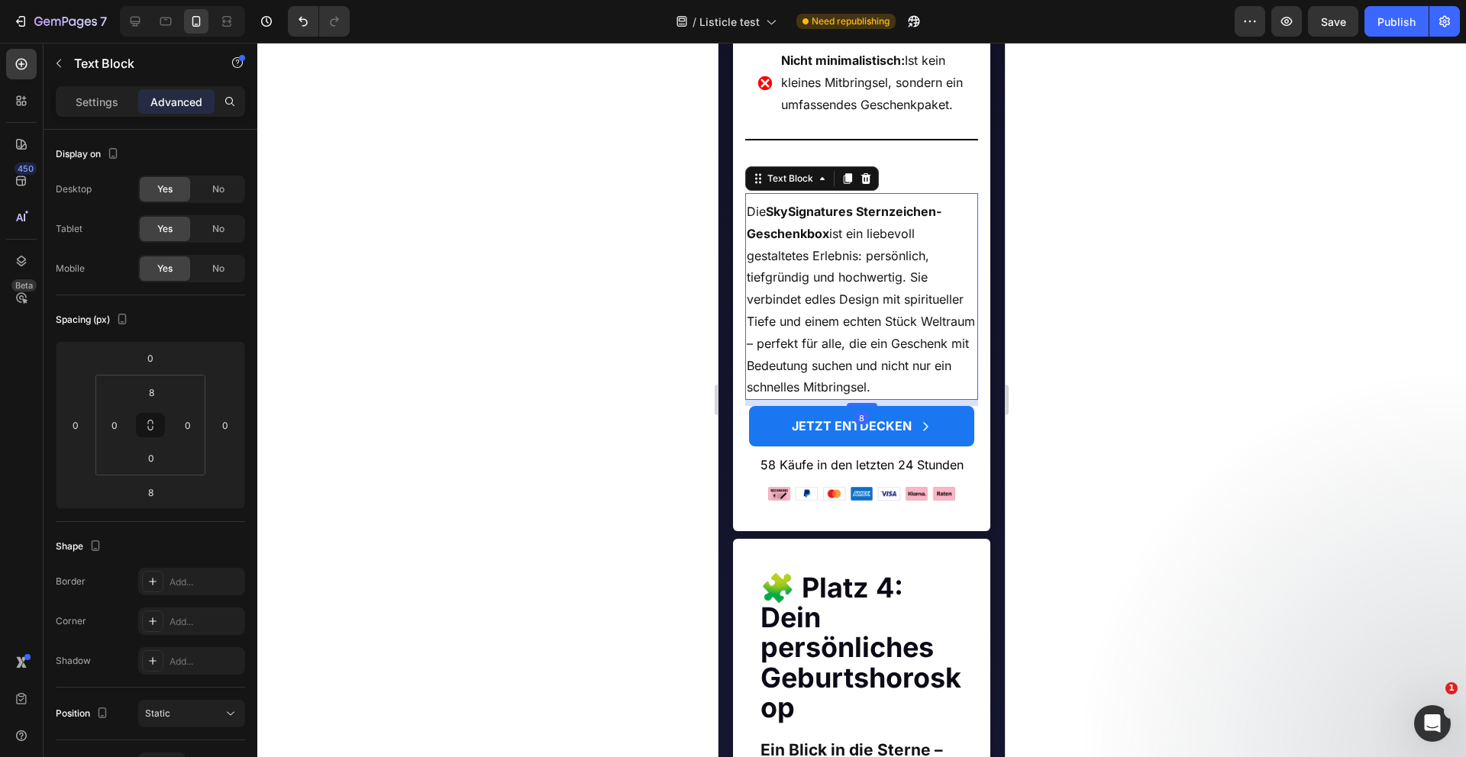
click at [630, 680] on div at bounding box center [861, 400] width 1208 height 715
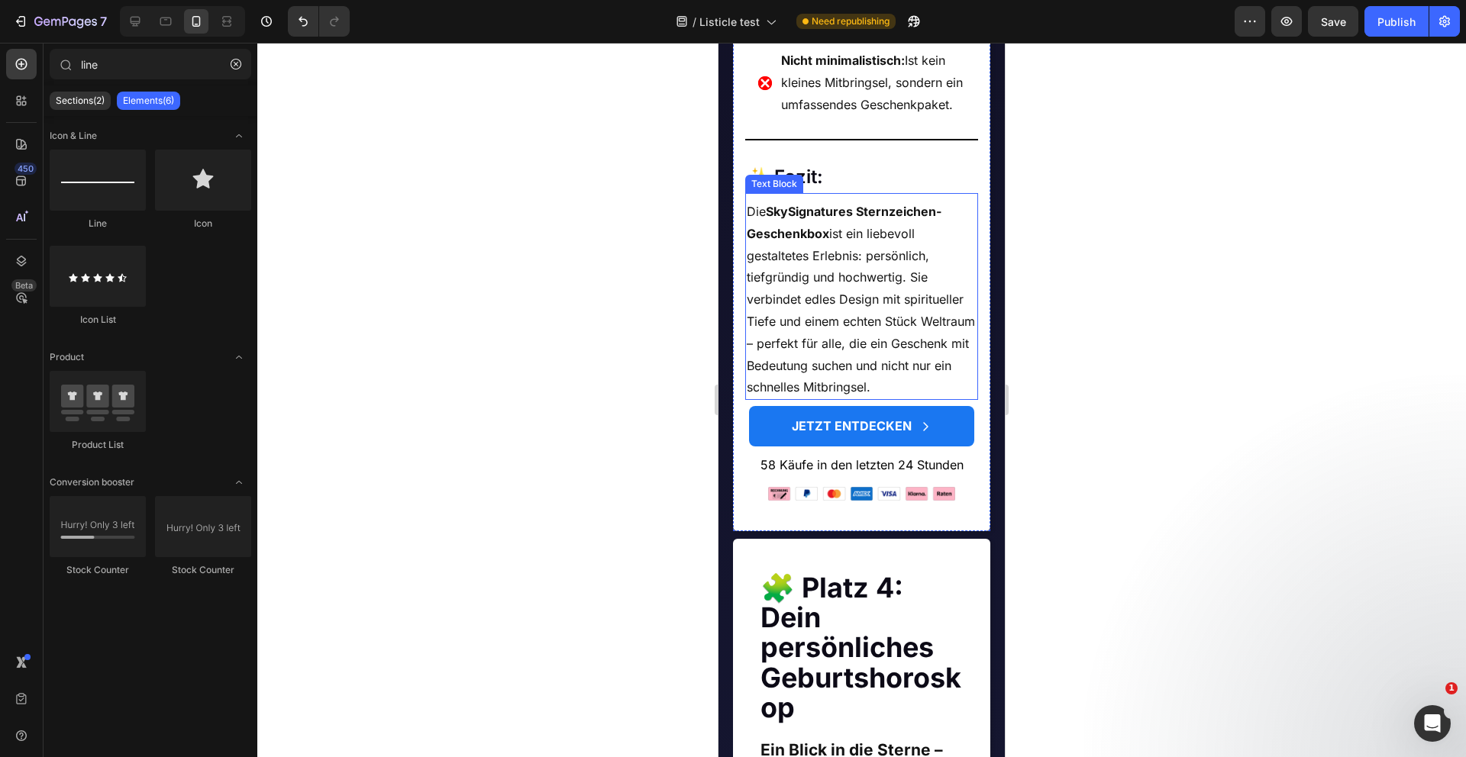
click at [960, 399] on p "Die SkySignatures Sternzeichen-Geschenkbox ist ein liebevoll gestaltetes Erlebn…" at bounding box center [862, 300] width 231 height 198
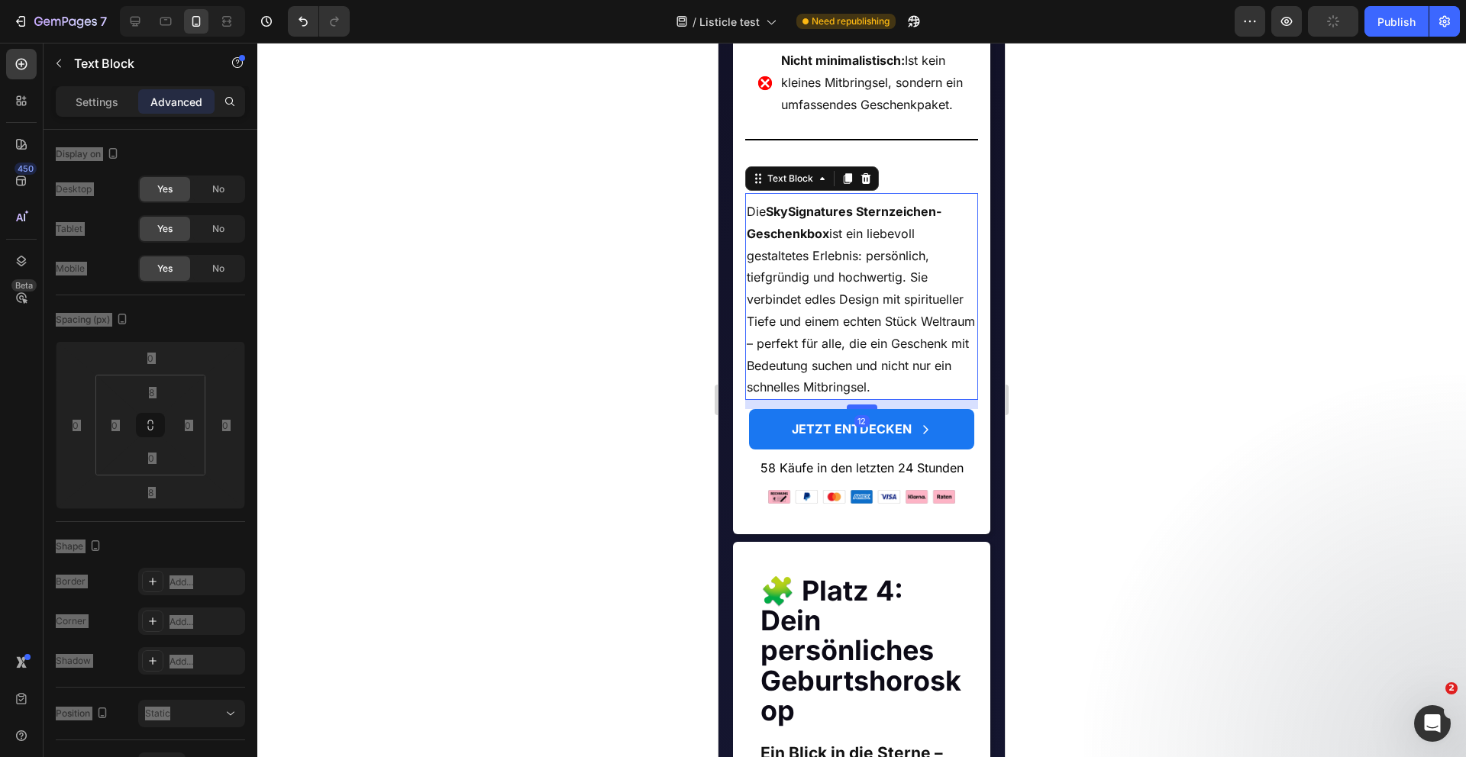
click at [868, 409] on div at bounding box center [862, 407] width 31 height 5
type input "12"
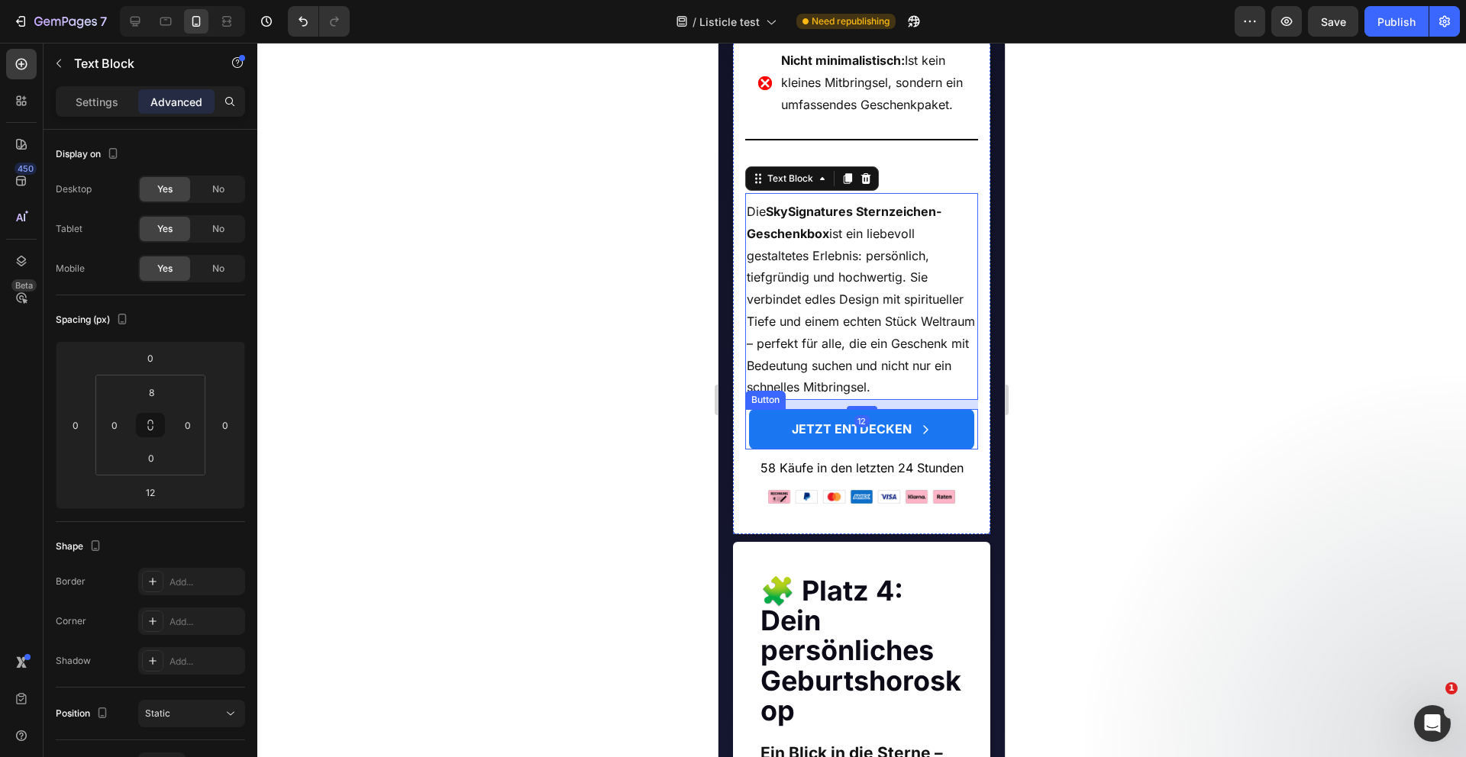
click at [649, 661] on div at bounding box center [861, 400] width 1208 height 715
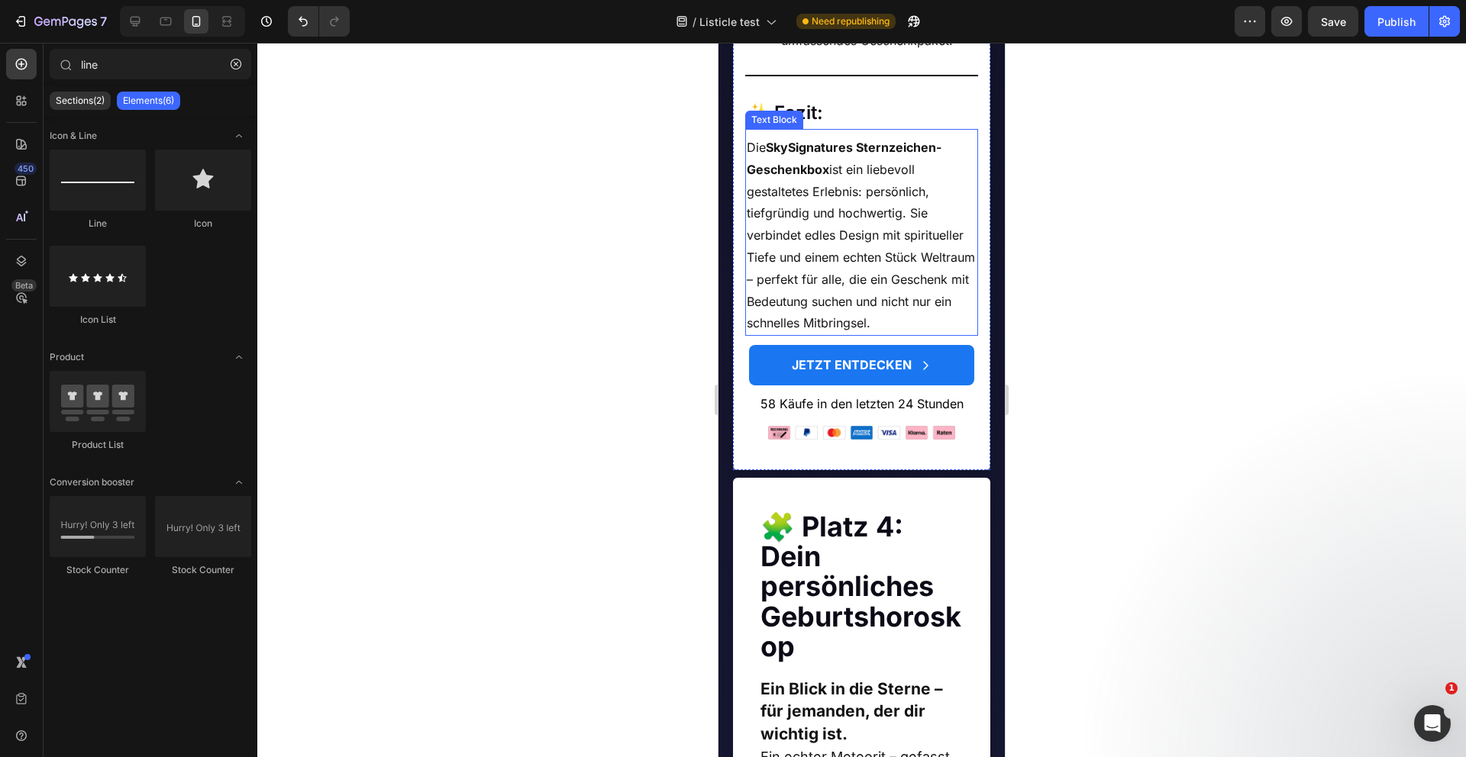
scroll to position [2832, 0]
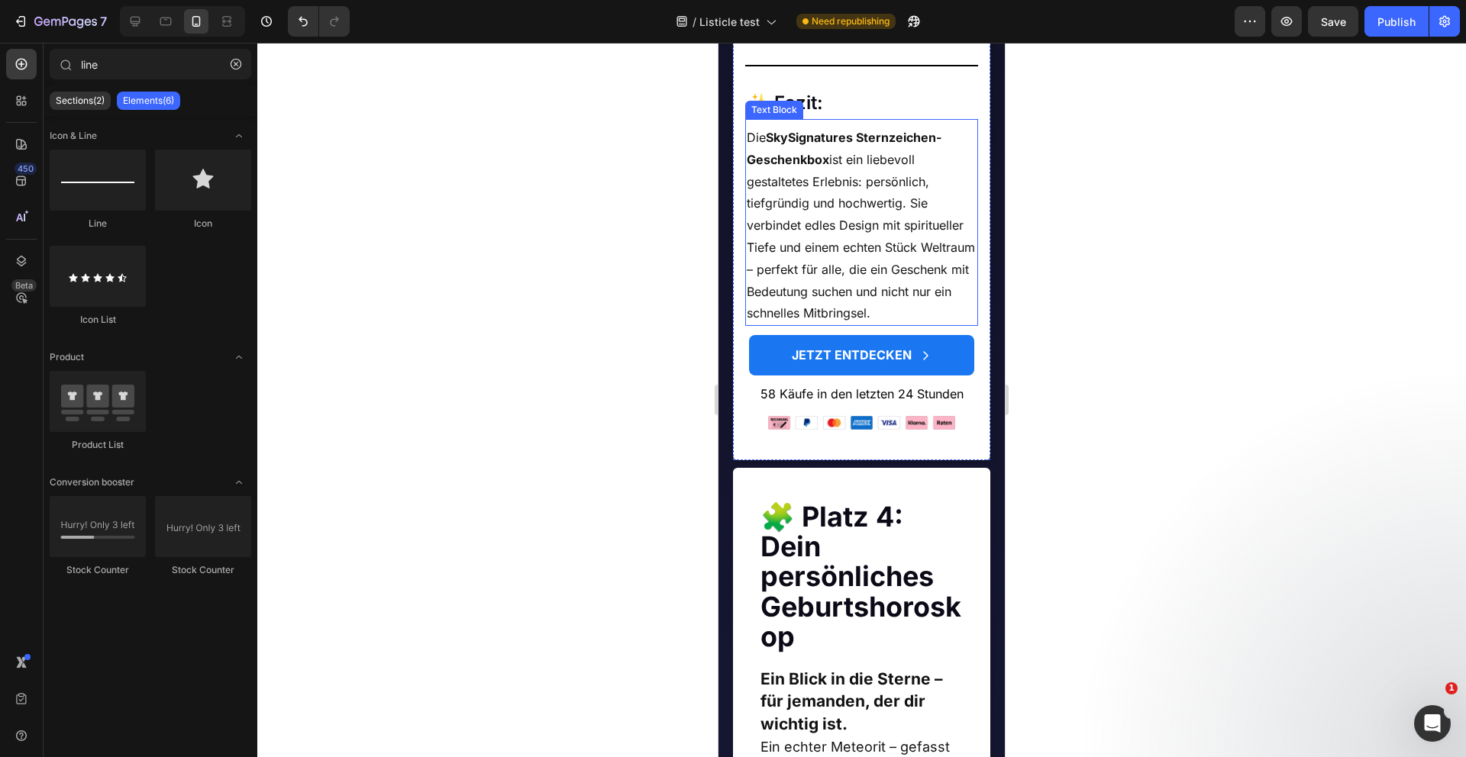
click at [956, 324] on p "Die SkySignatures Sternzeichen-Geschenkbox ist ein liebevoll gestaltetes Erlebn…" at bounding box center [862, 226] width 231 height 198
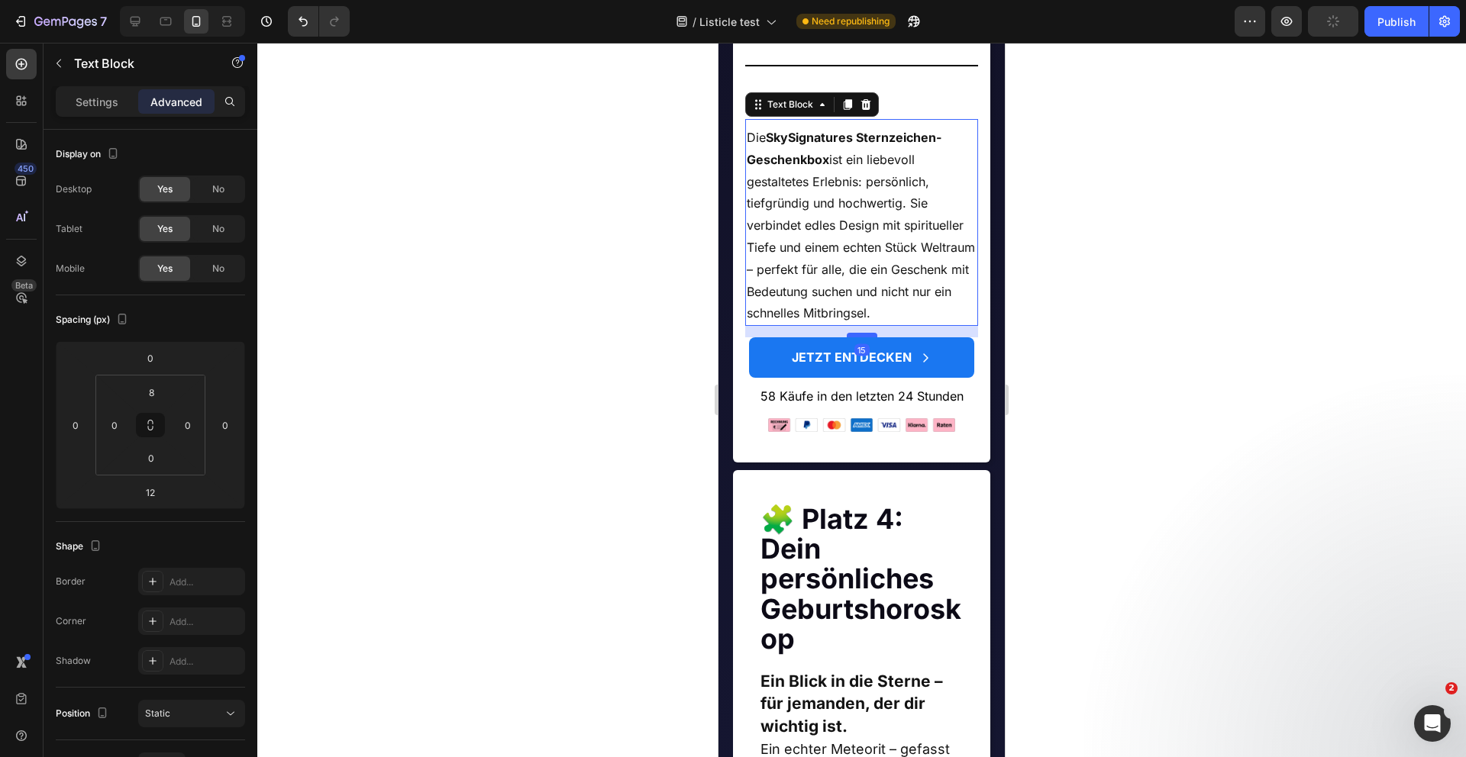
click at [858, 337] on div at bounding box center [862, 335] width 31 height 5
click at [858, 338] on div at bounding box center [862, 336] width 31 height 5
type input "16"
click at [628, 611] on div at bounding box center [861, 400] width 1208 height 715
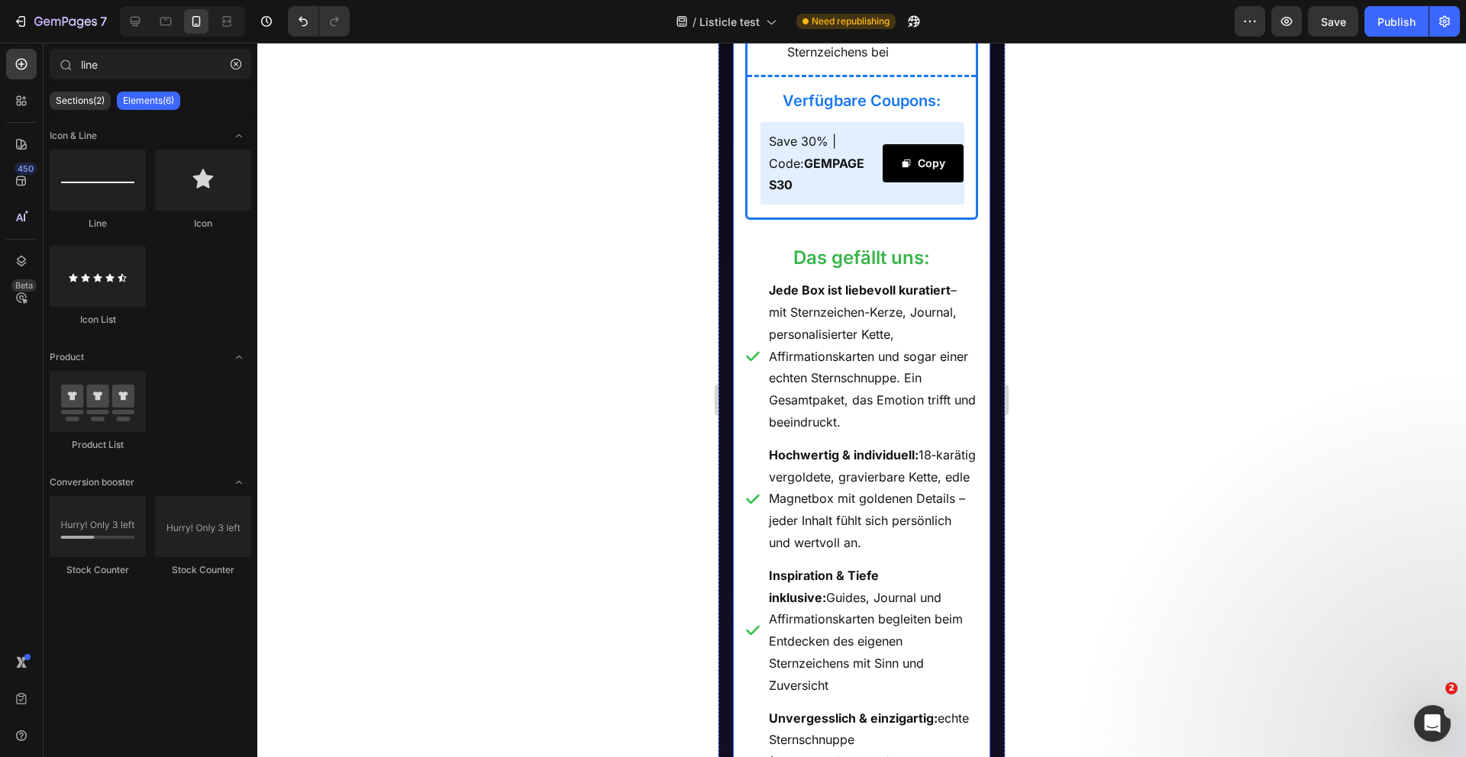
scroll to position [1776, 0]
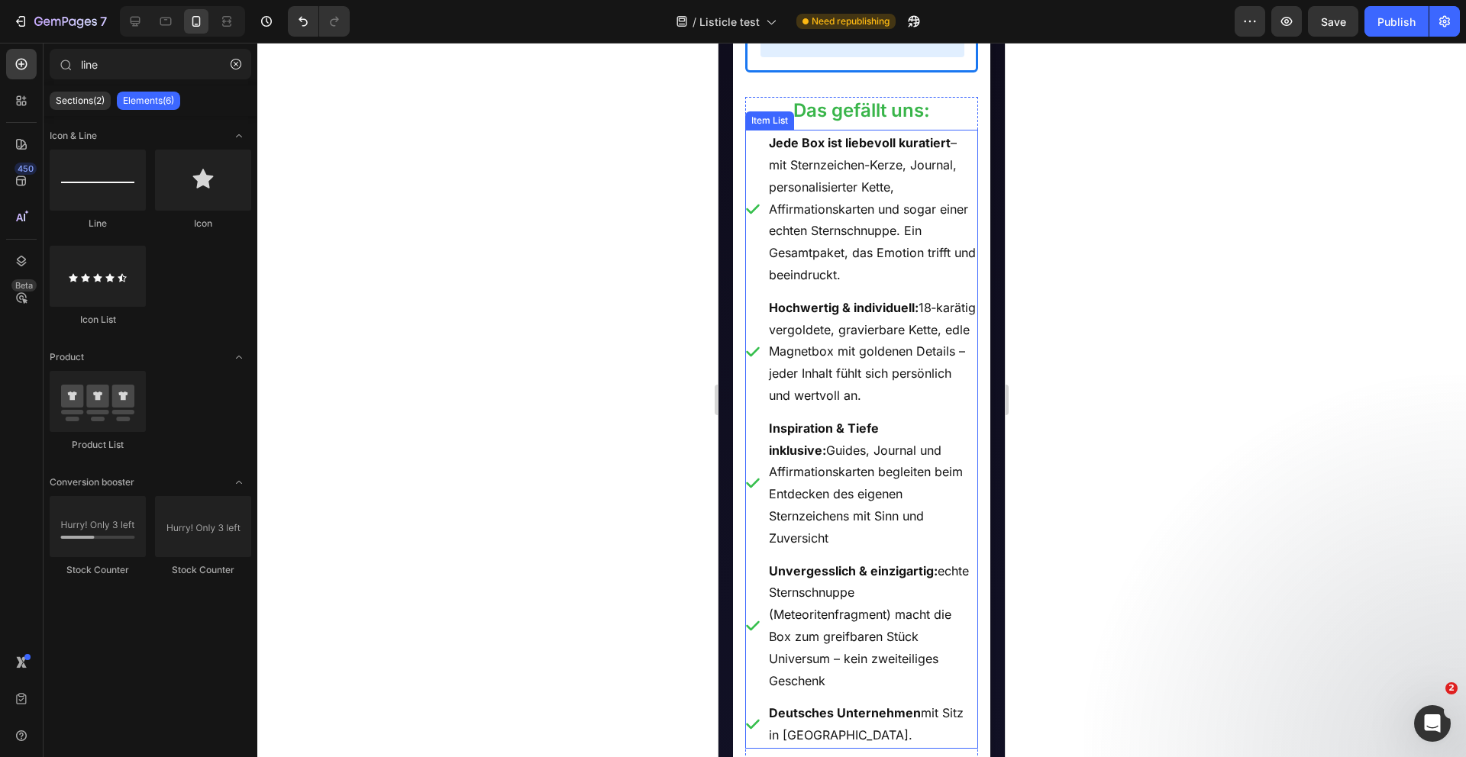
click at [805, 286] on p "Jede Box ist liebevoll kuratiert – mit Sternzeichen-Kerze, Journal, personalisi…" at bounding box center [873, 209] width 208 height 154
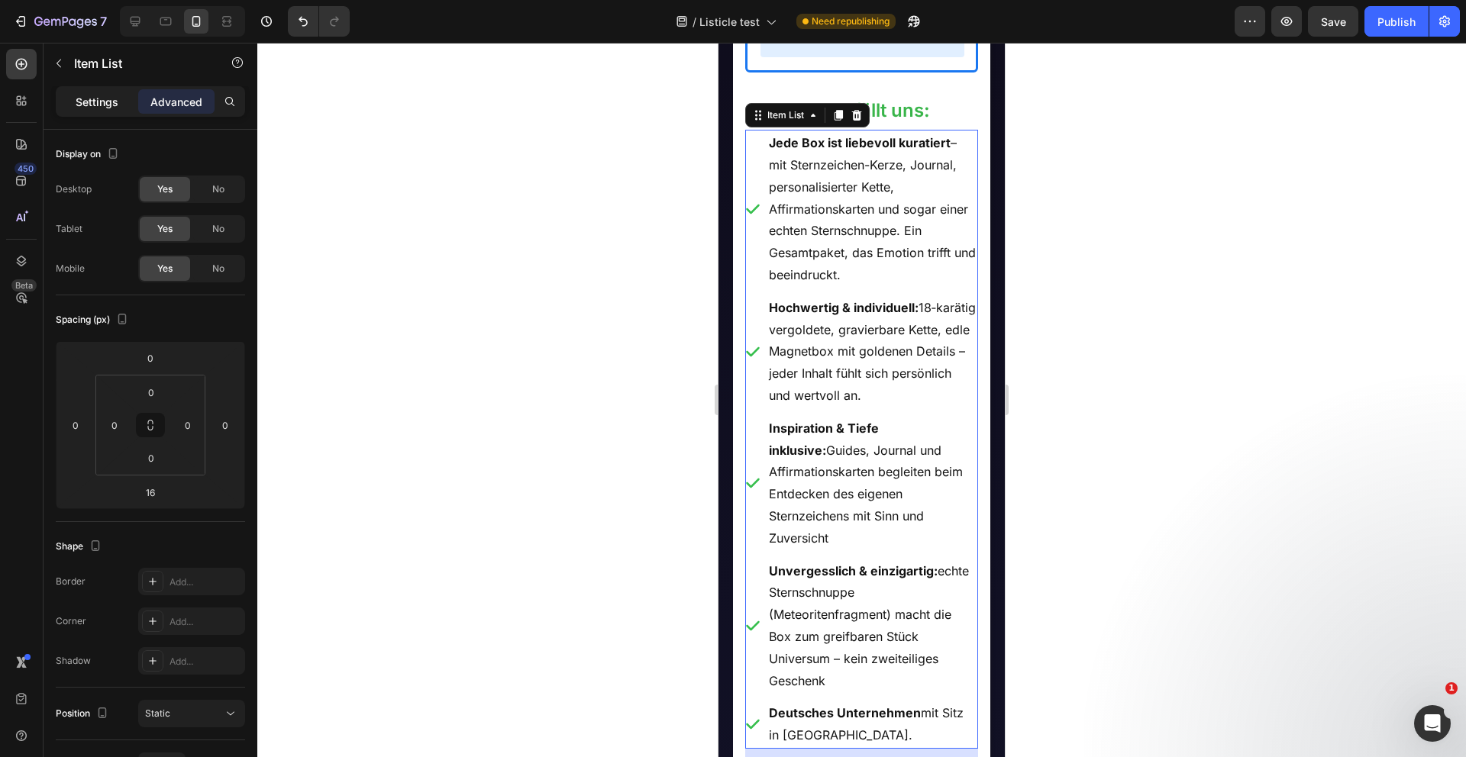
click at [100, 110] on div "Settings" at bounding box center [97, 101] width 76 height 24
type input "8"
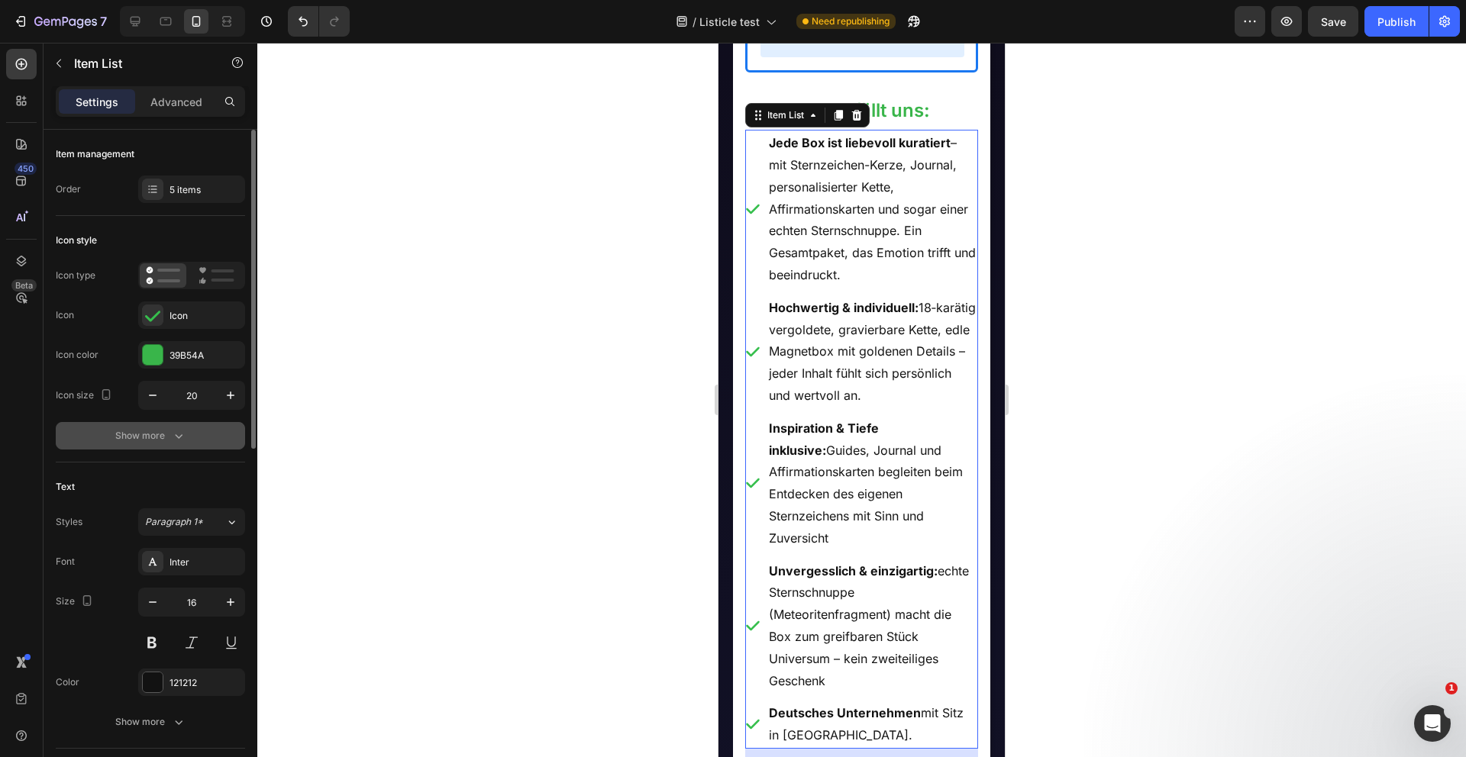
click at [166, 435] on div "Show more" at bounding box center [150, 435] width 71 height 15
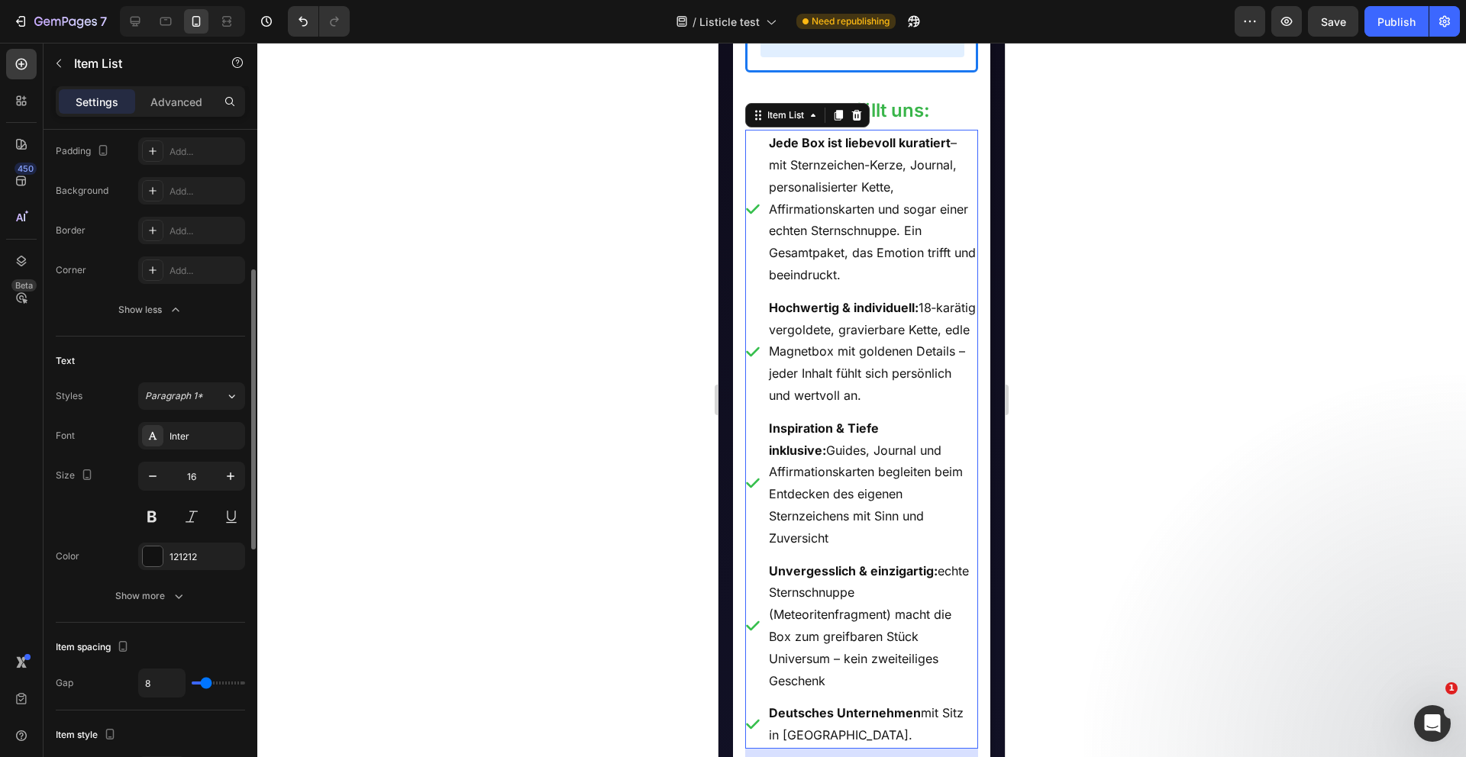
scroll to position [327, 0]
click at [863, 286] on p "Jede Box ist liebevoll kuratiert – mit Sternzeichen-Kerze, Journal, personalisi…" at bounding box center [873, 209] width 208 height 154
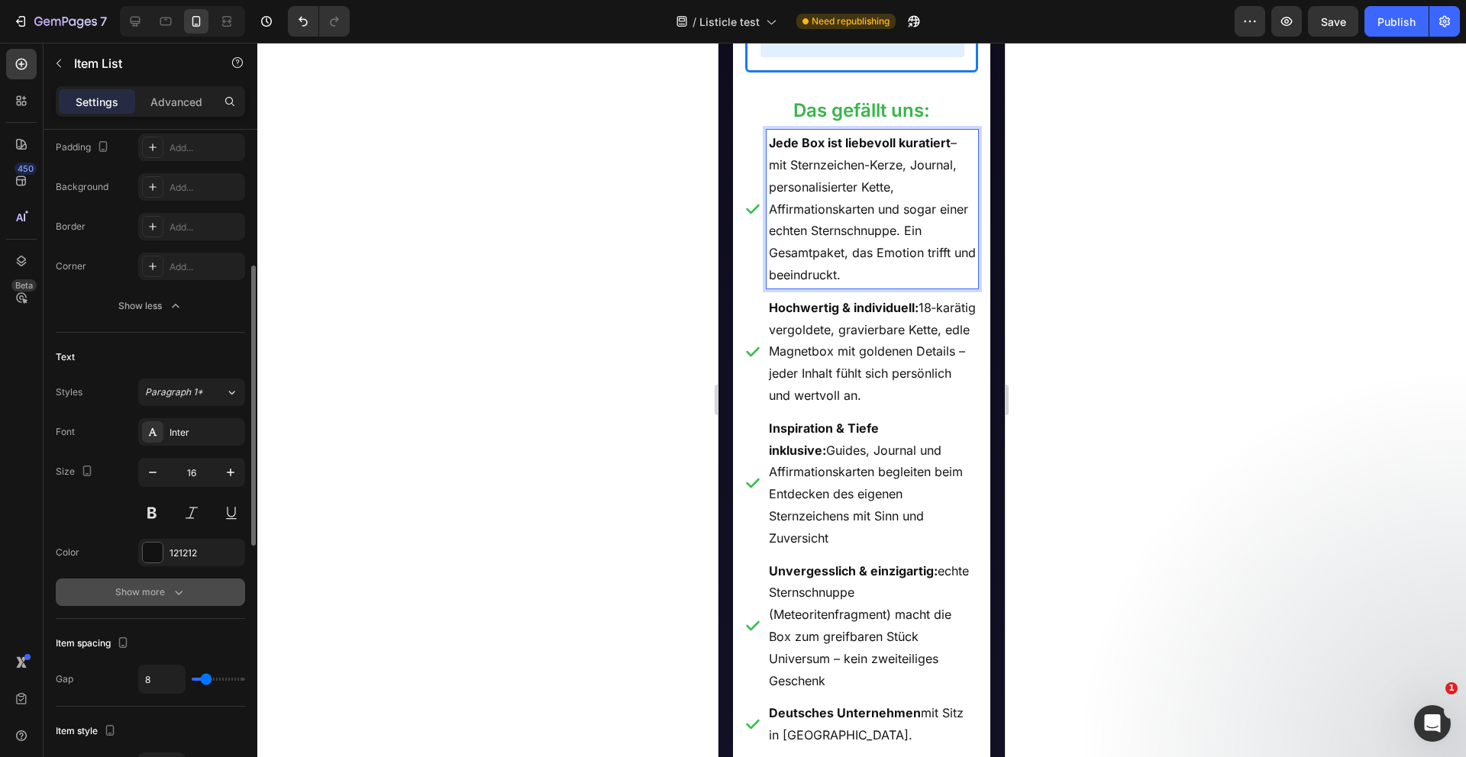
click at [160, 598] on div "Show more" at bounding box center [150, 592] width 71 height 15
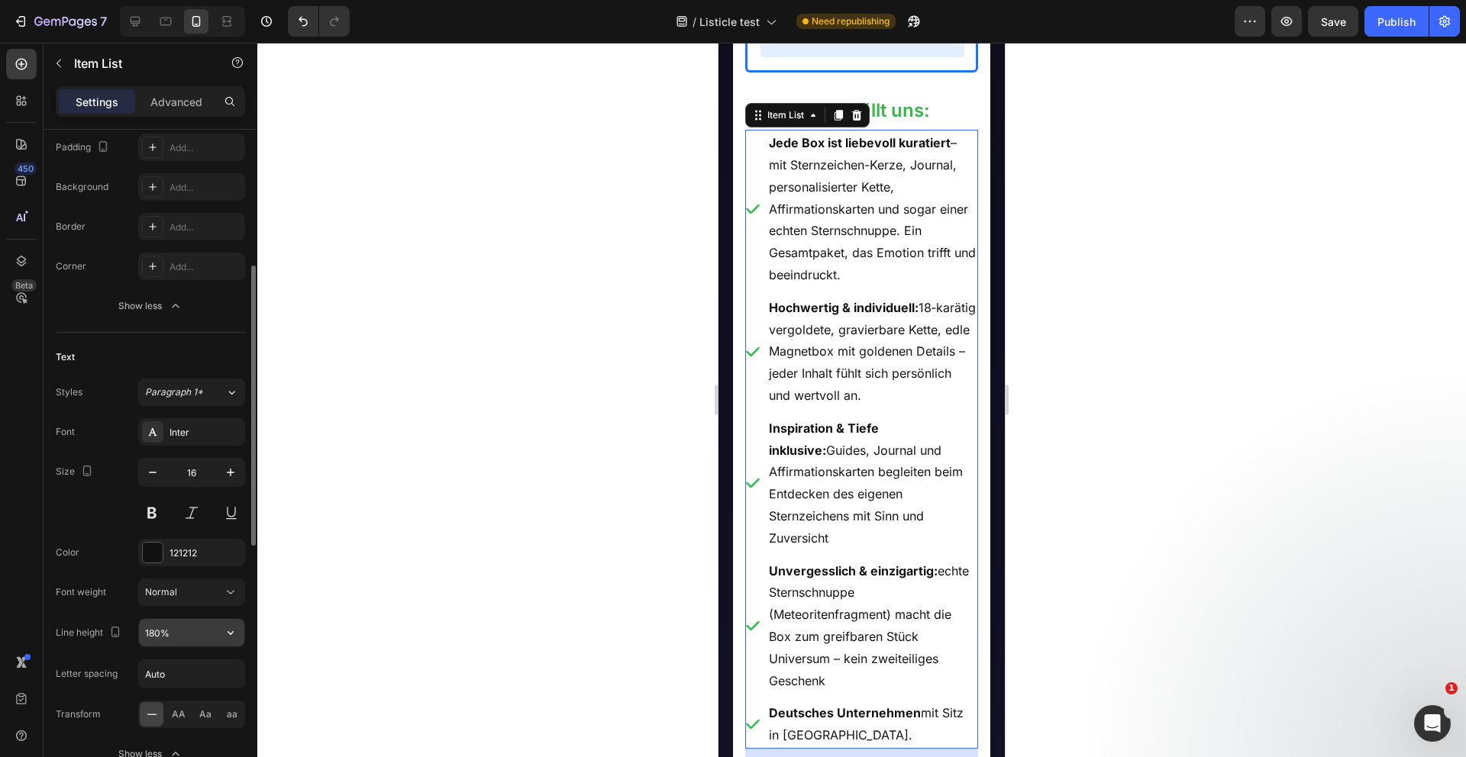
click at [168, 631] on input "180%" at bounding box center [191, 632] width 105 height 27
click at [237, 634] on icon "button" at bounding box center [230, 632] width 15 height 15
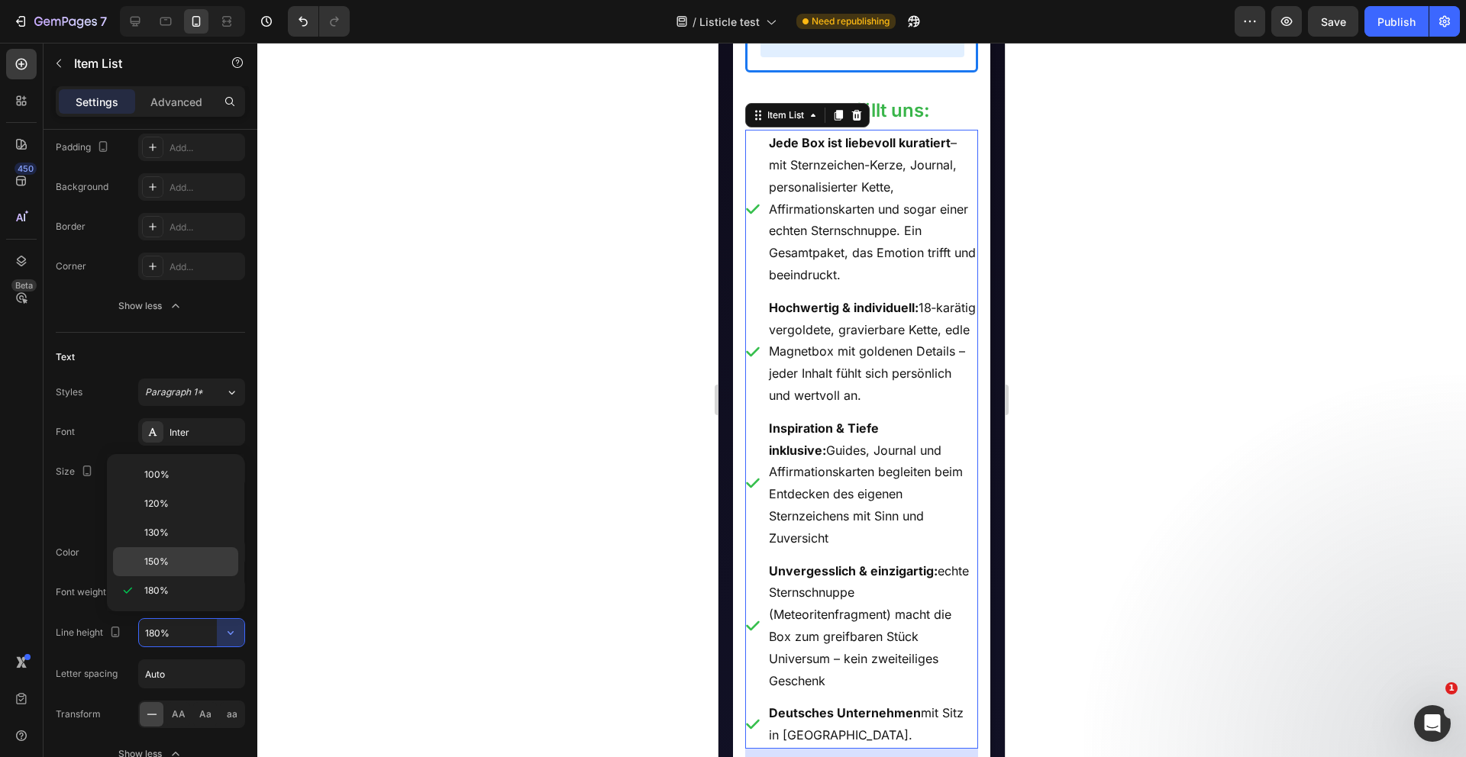
click at [190, 565] on p "150%" at bounding box center [187, 562] width 87 height 14
type input "150%"
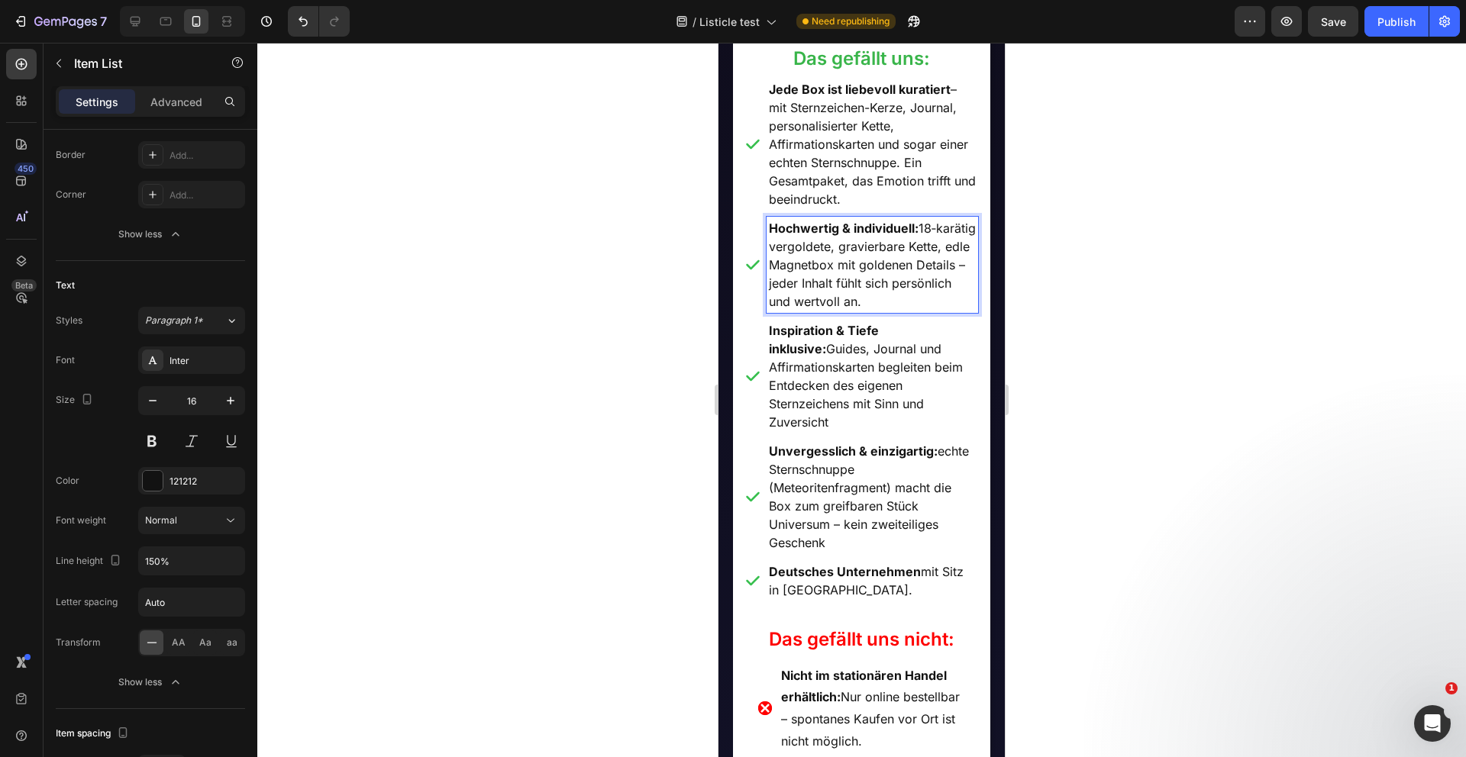
scroll to position [2057, 0]
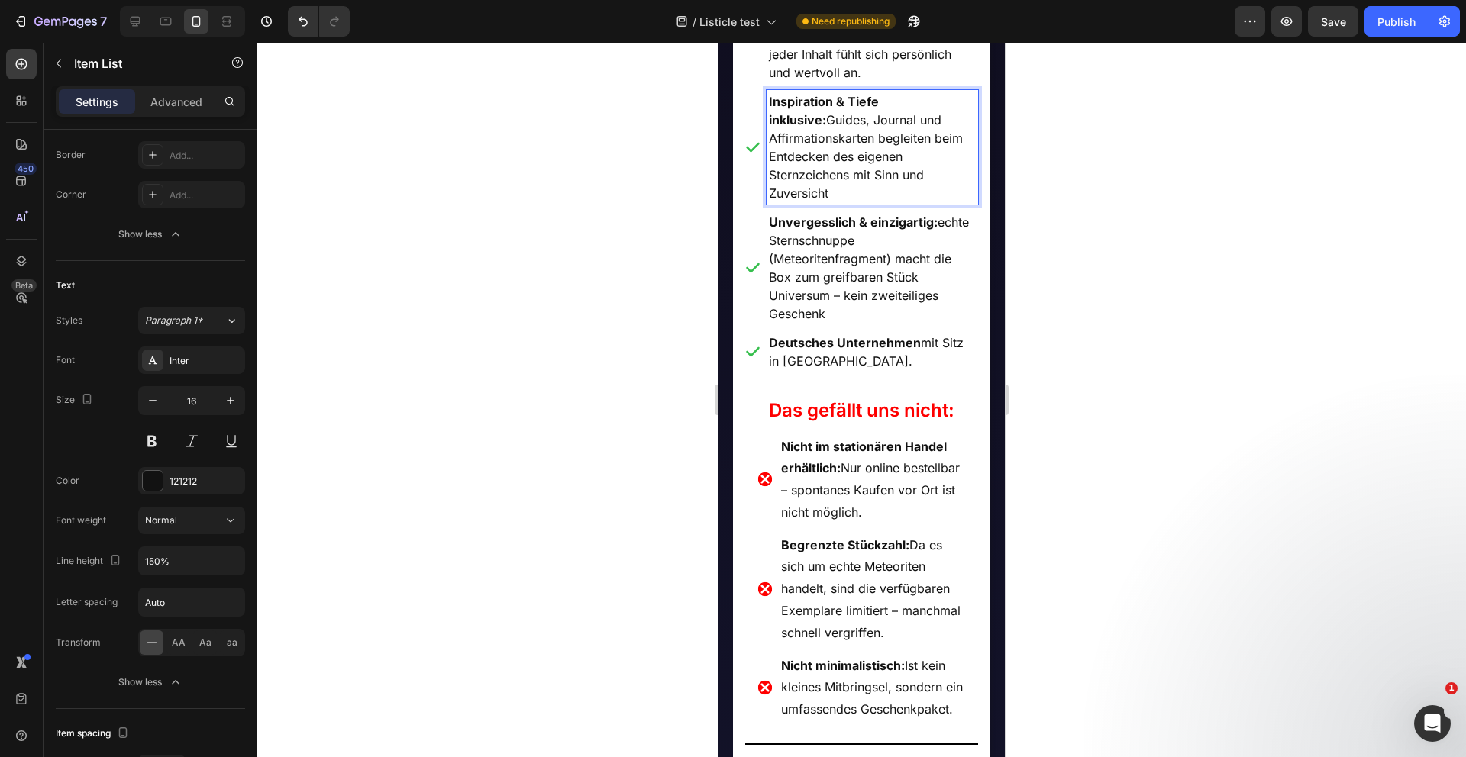
click at [826, 202] on p "Inspiration & Tiefe inklusive: Guides, Journal und Affirmationskarten begleiten…" at bounding box center [873, 147] width 208 height 110
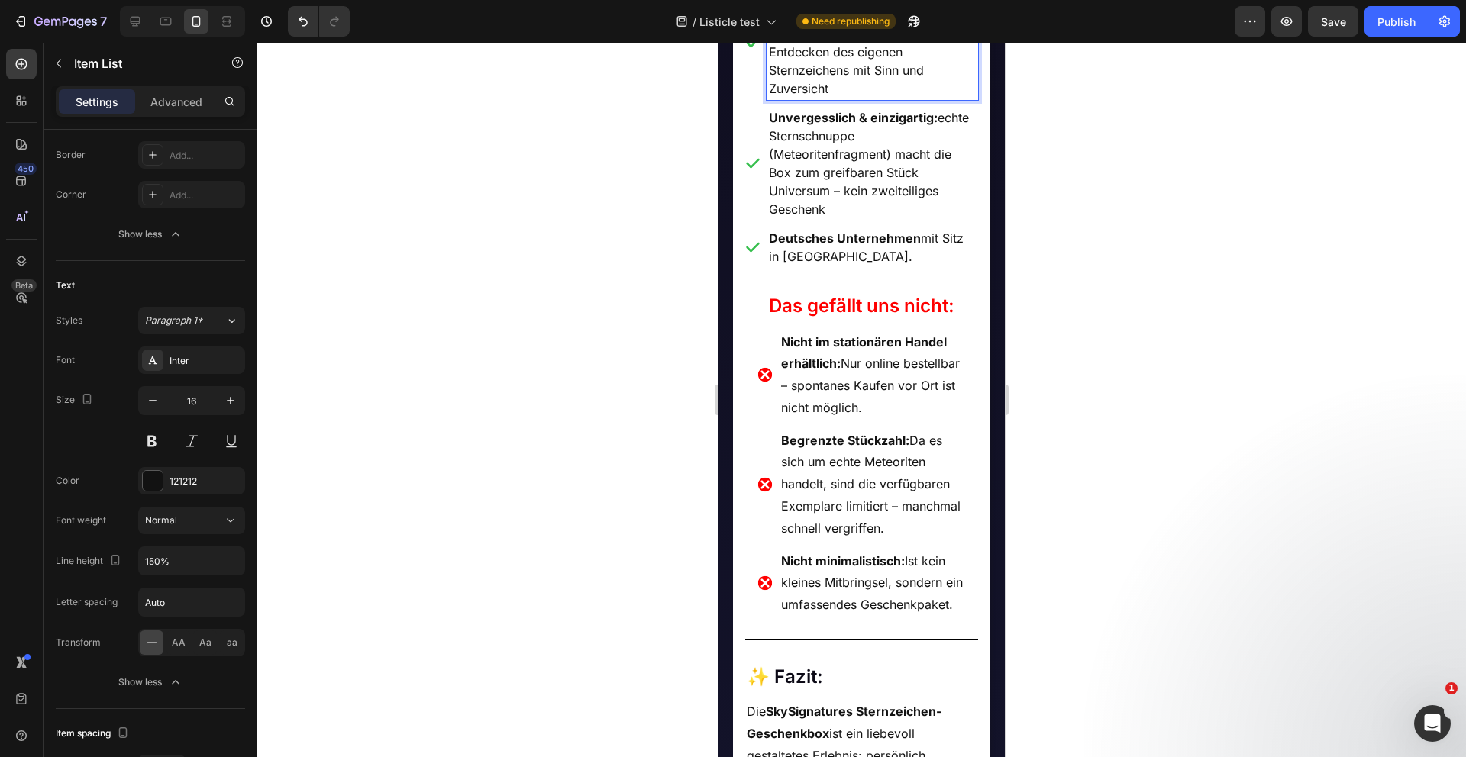
scroll to position [2178, 0]
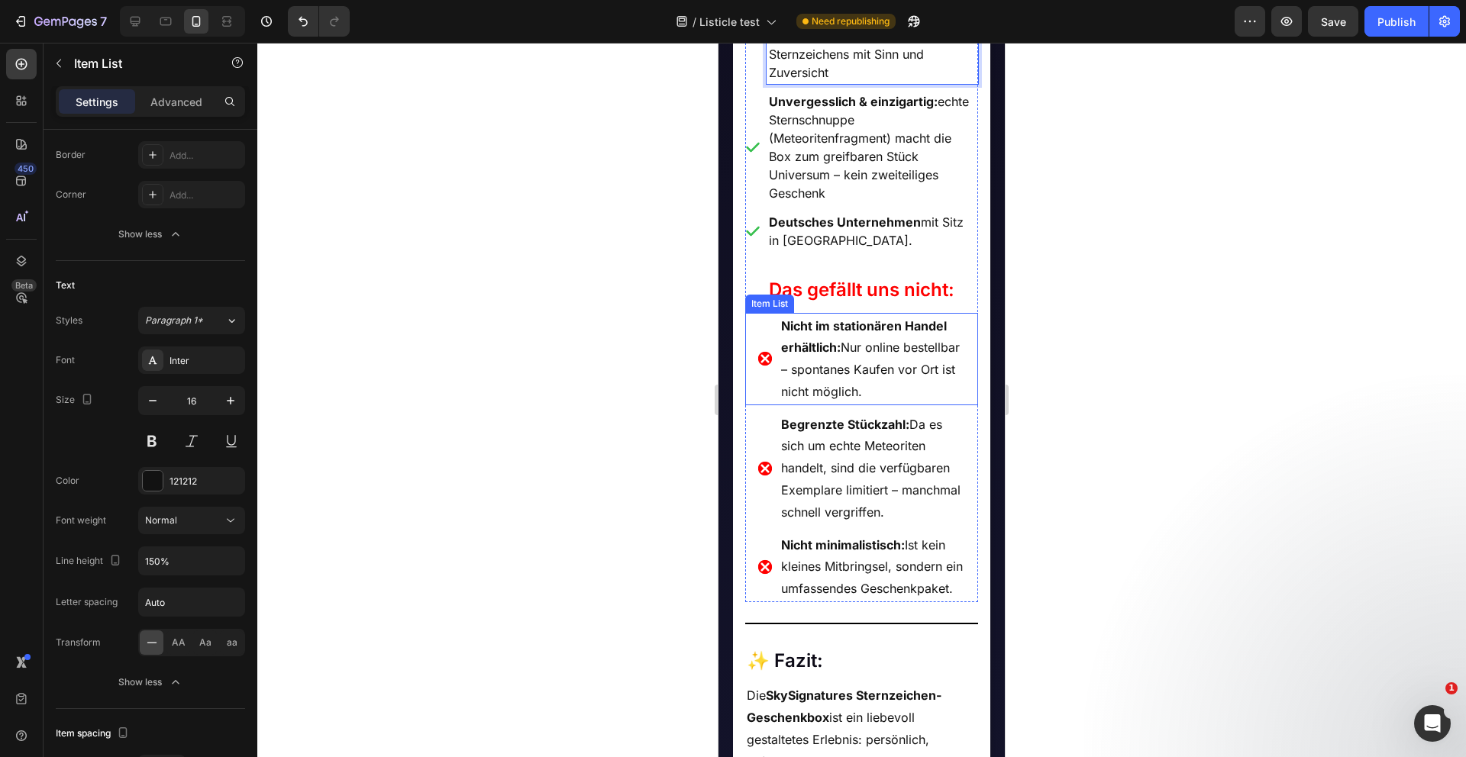
click at [805, 356] on strong "Nicht im stationären Handel erhältlich:" at bounding box center [864, 336] width 166 height 37
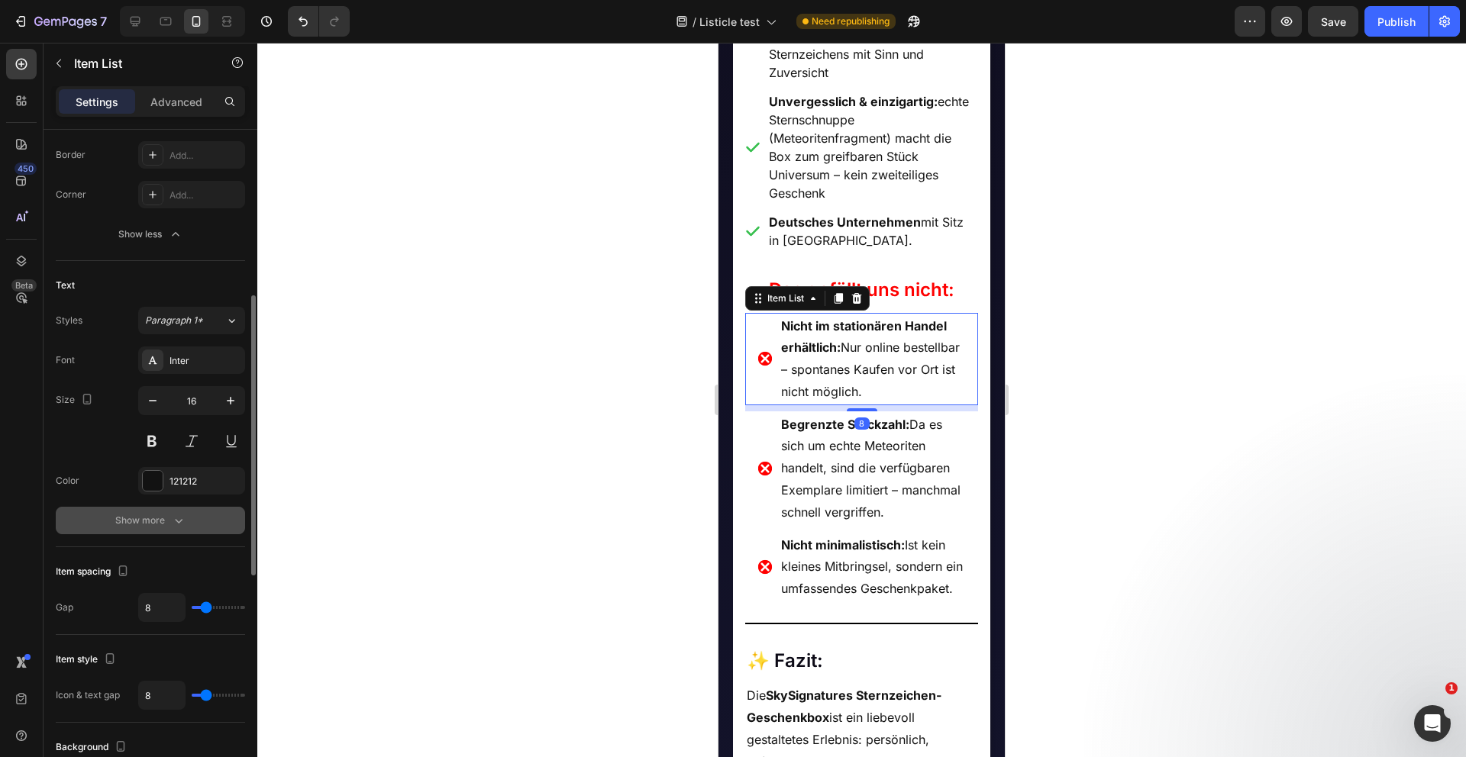
click at [166, 517] on div "Show more" at bounding box center [150, 520] width 71 height 15
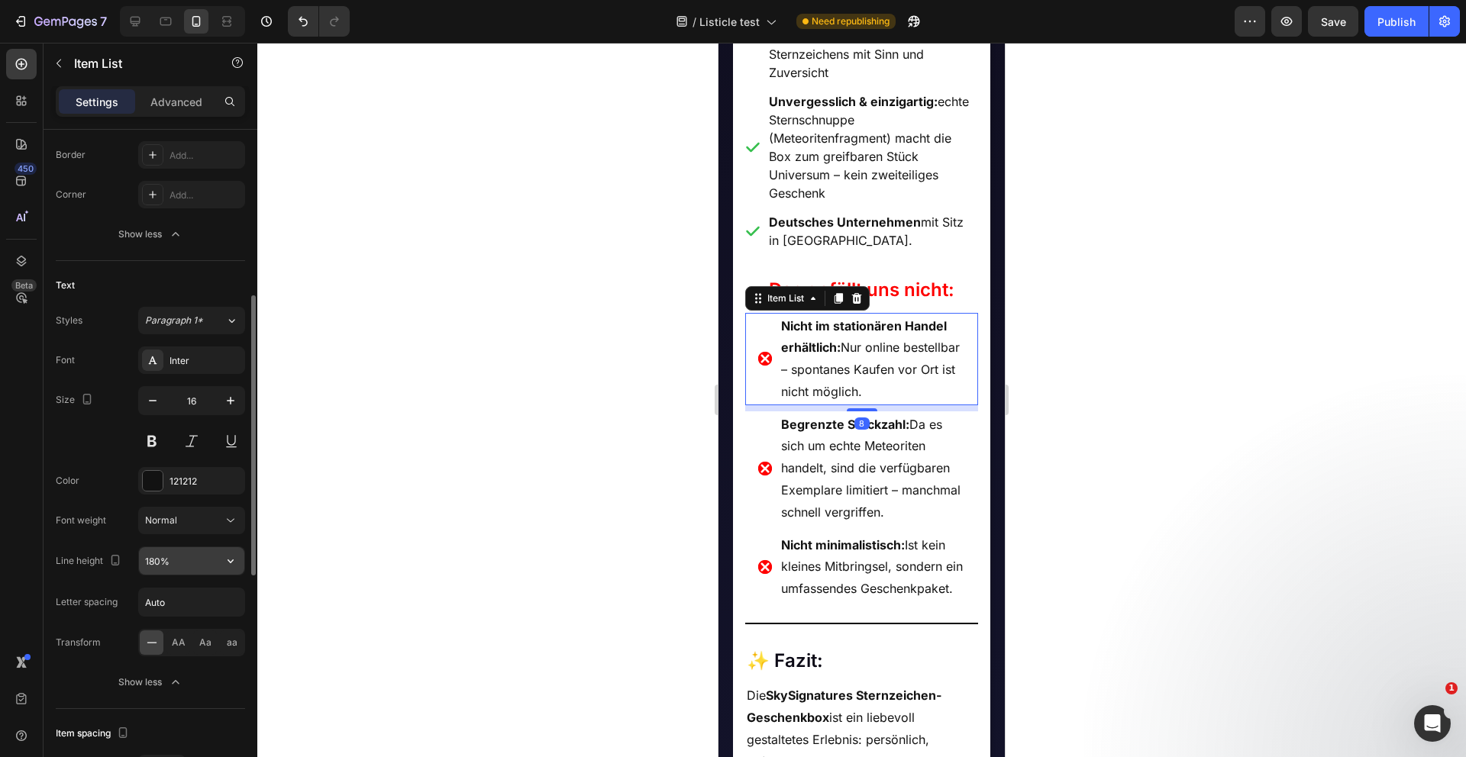
click at [167, 553] on input "180%" at bounding box center [191, 560] width 105 height 27
click at [227, 566] on icon "button" at bounding box center [230, 560] width 15 height 15
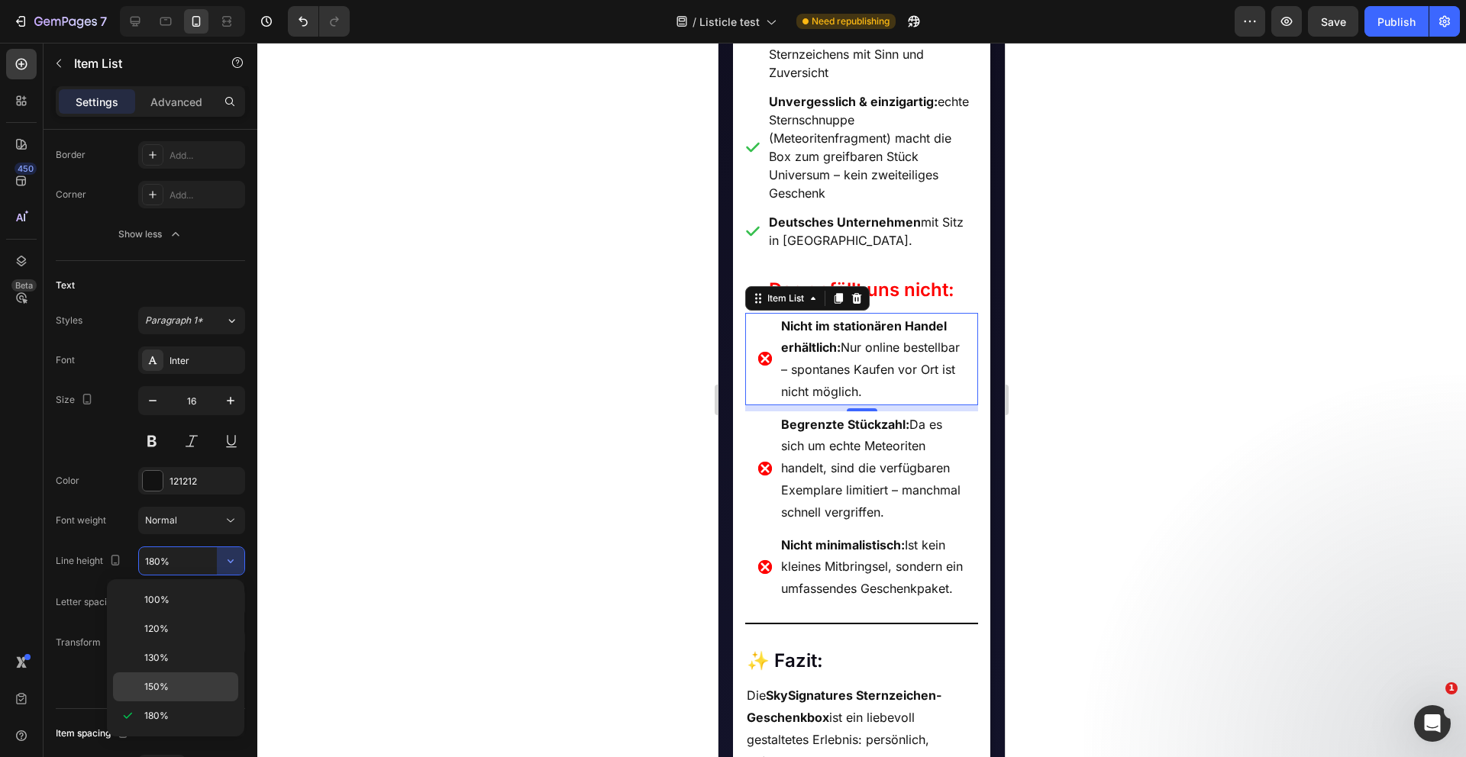
click at [179, 686] on p "150%" at bounding box center [187, 687] width 87 height 14
type input "150%"
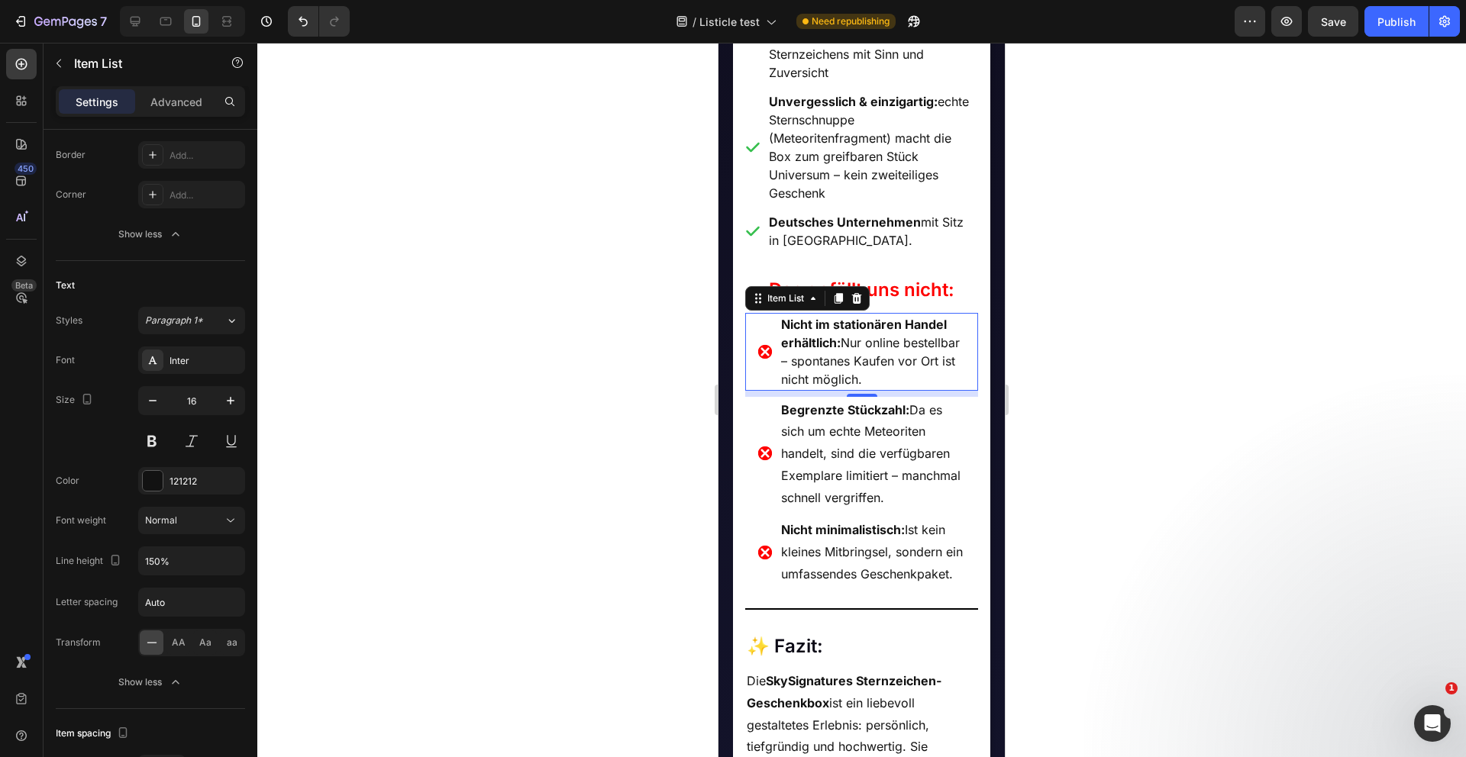
click at [488, 544] on div at bounding box center [861, 400] width 1208 height 715
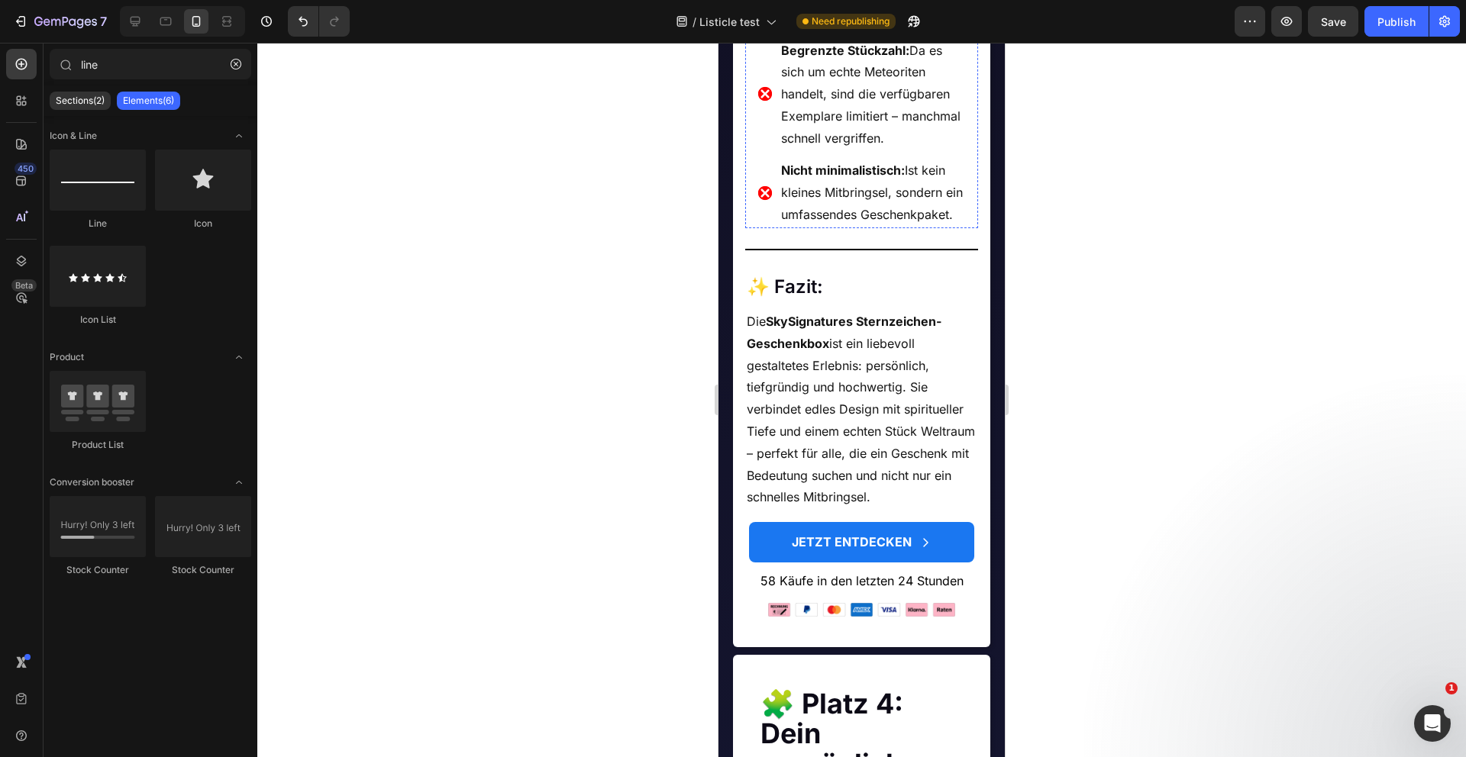
scroll to position [2573, 0]
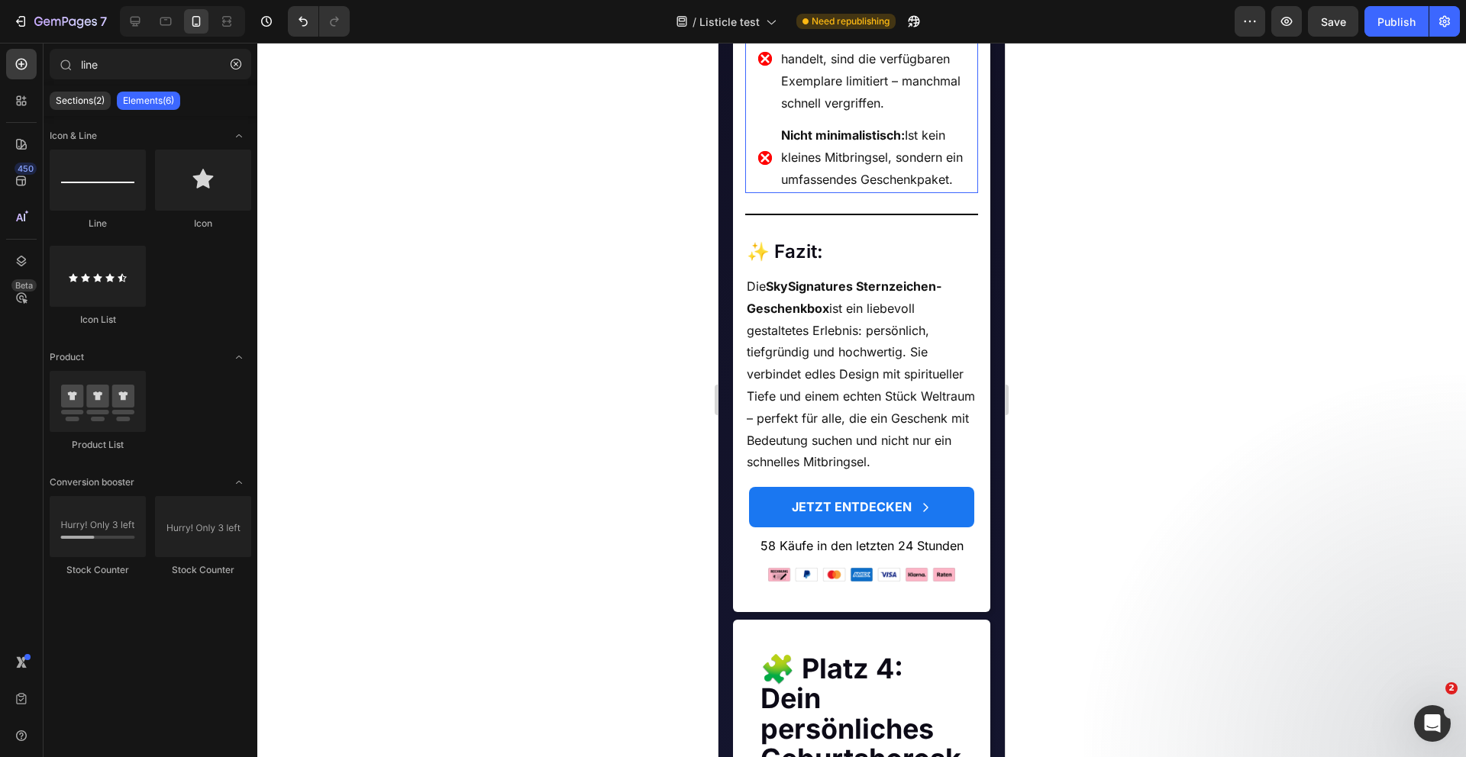
click at [902, 190] on p "Nicht minimalistisch: Ist kein kleines Mitbringsel, sondern ein umfassendes Ges…" at bounding box center [872, 157] width 183 height 66
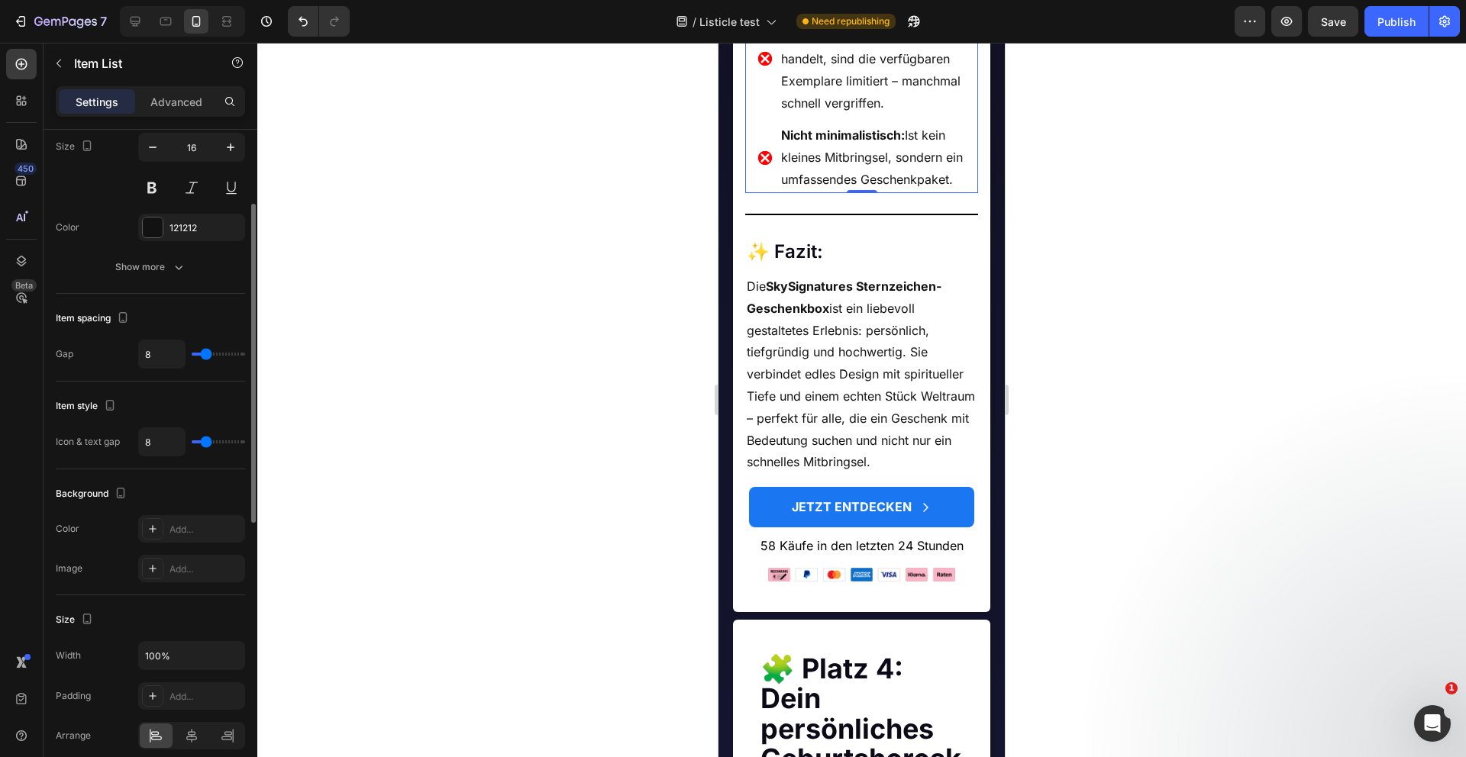
scroll to position [359, 0]
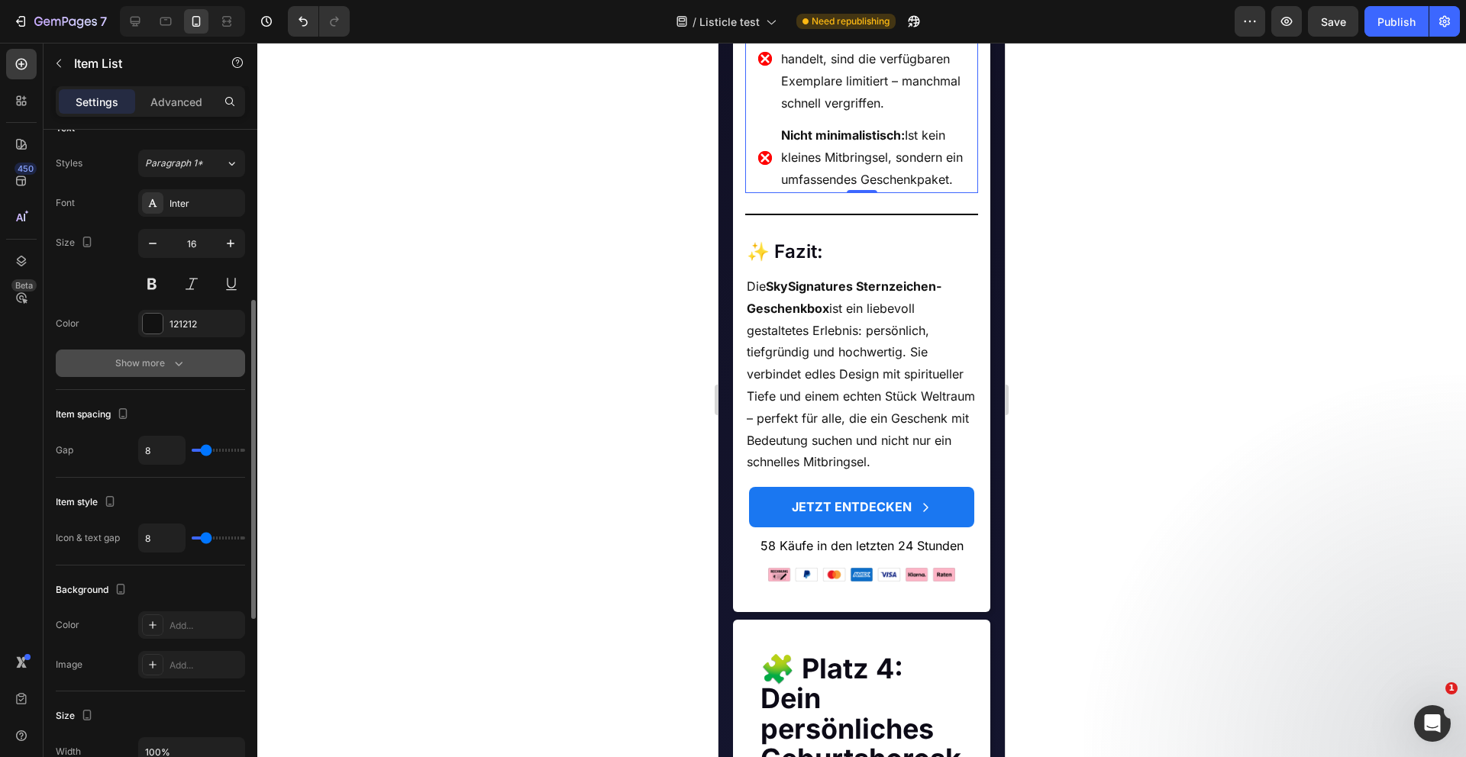
click at [187, 365] on button "Show more" at bounding box center [150, 363] width 189 height 27
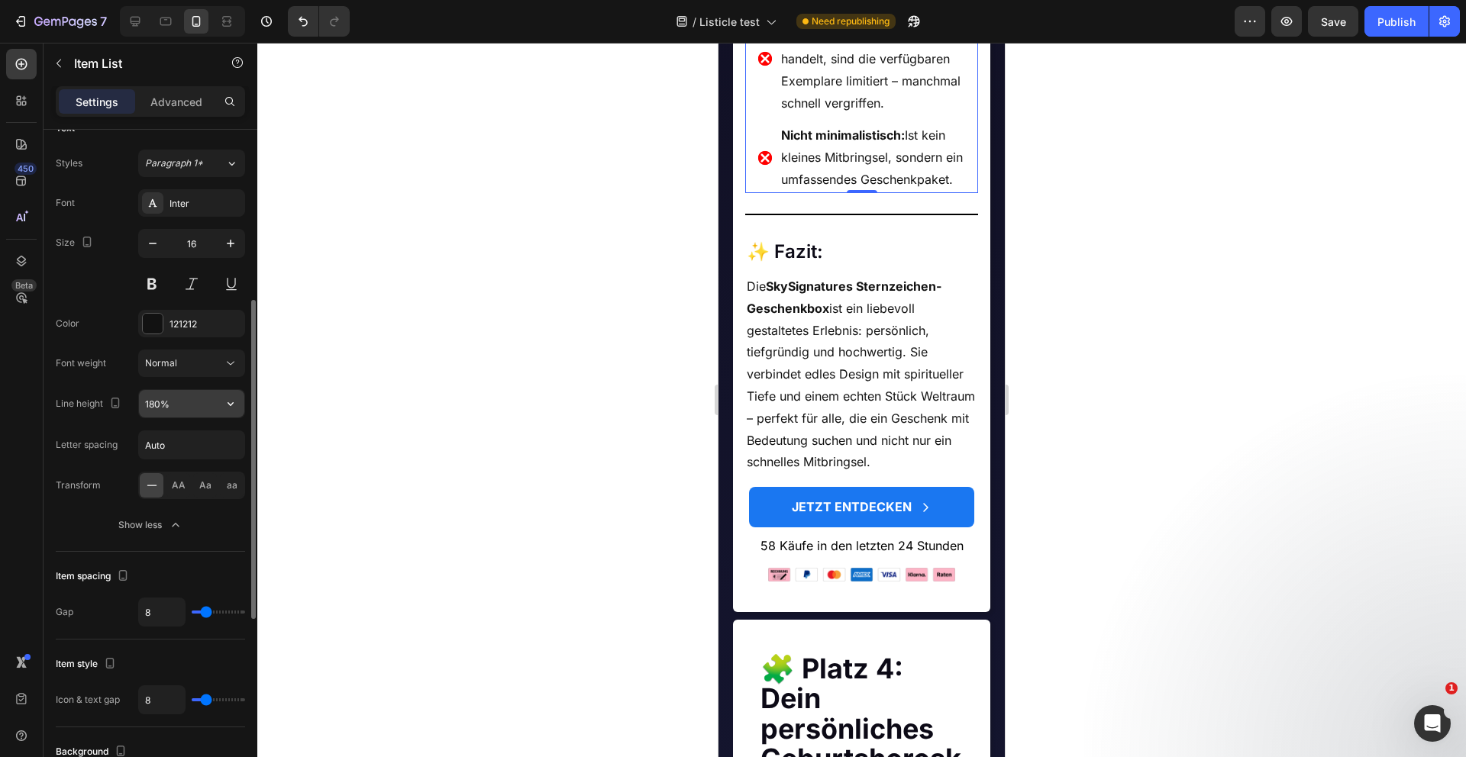
click at [179, 398] on input "180%" at bounding box center [191, 403] width 105 height 27
click at [211, 404] on input "180%" at bounding box center [191, 403] width 105 height 27
click at [222, 404] on button "button" at bounding box center [230, 403] width 27 height 27
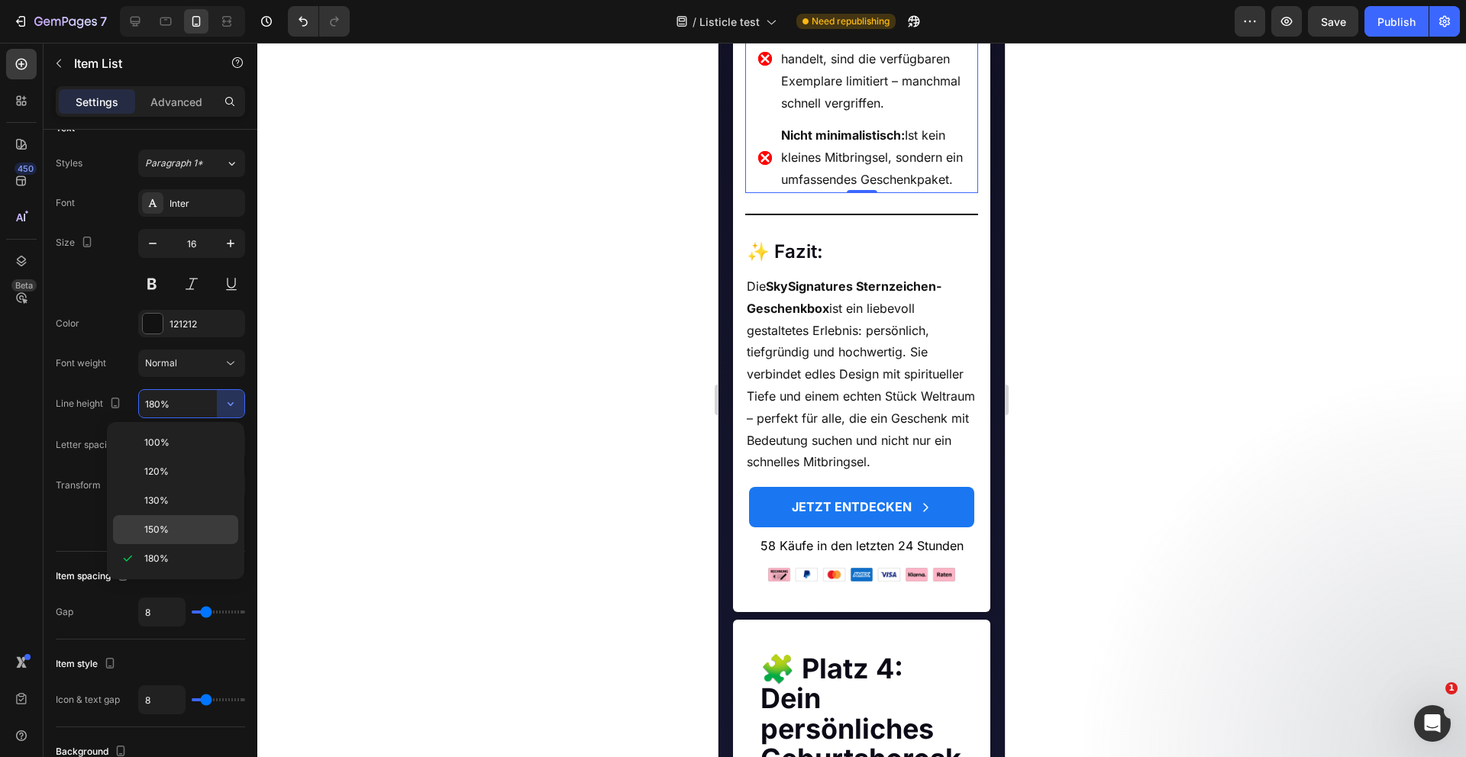
click at [182, 522] on div "150%" at bounding box center [175, 529] width 125 height 29
type input "150%"
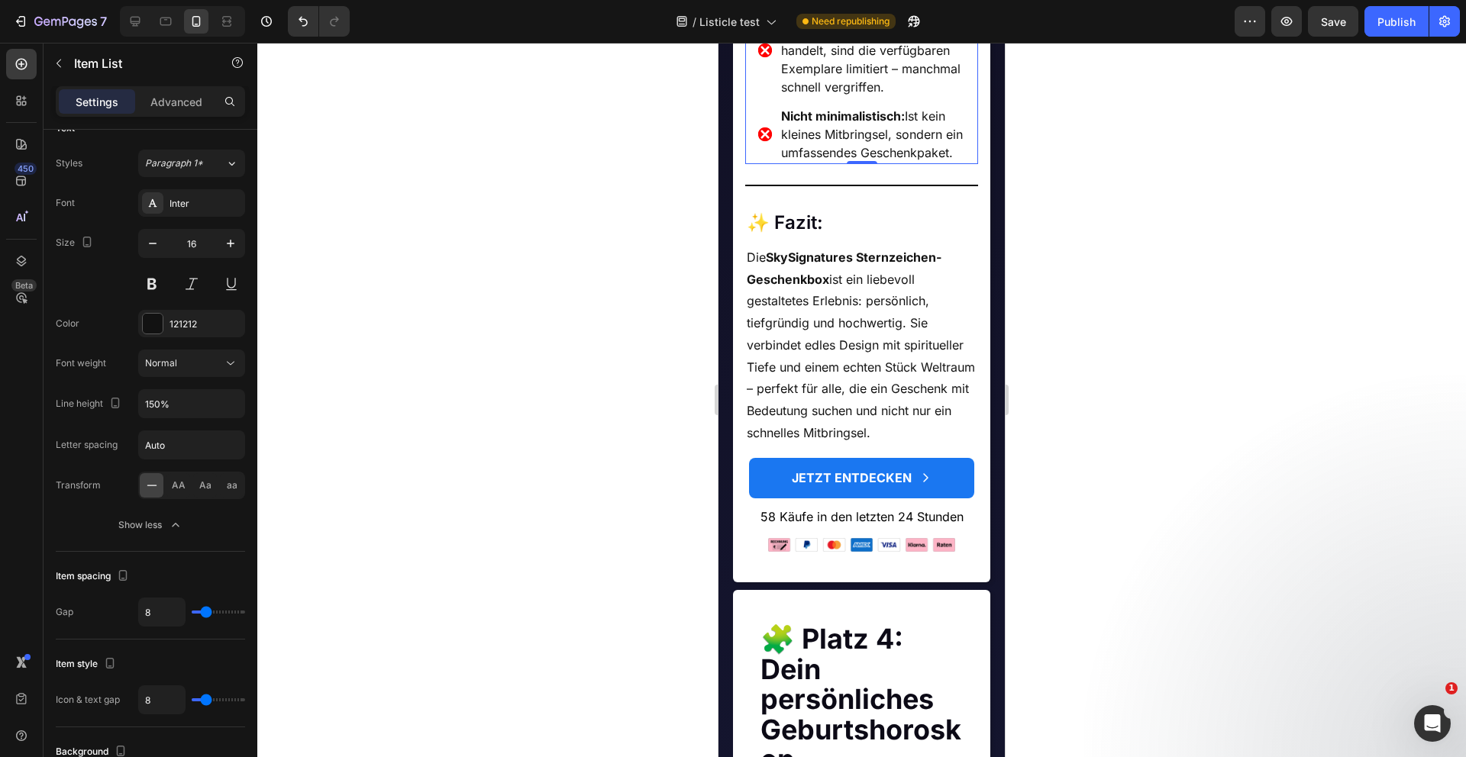
click at [589, 355] on div at bounding box center [861, 400] width 1208 height 715
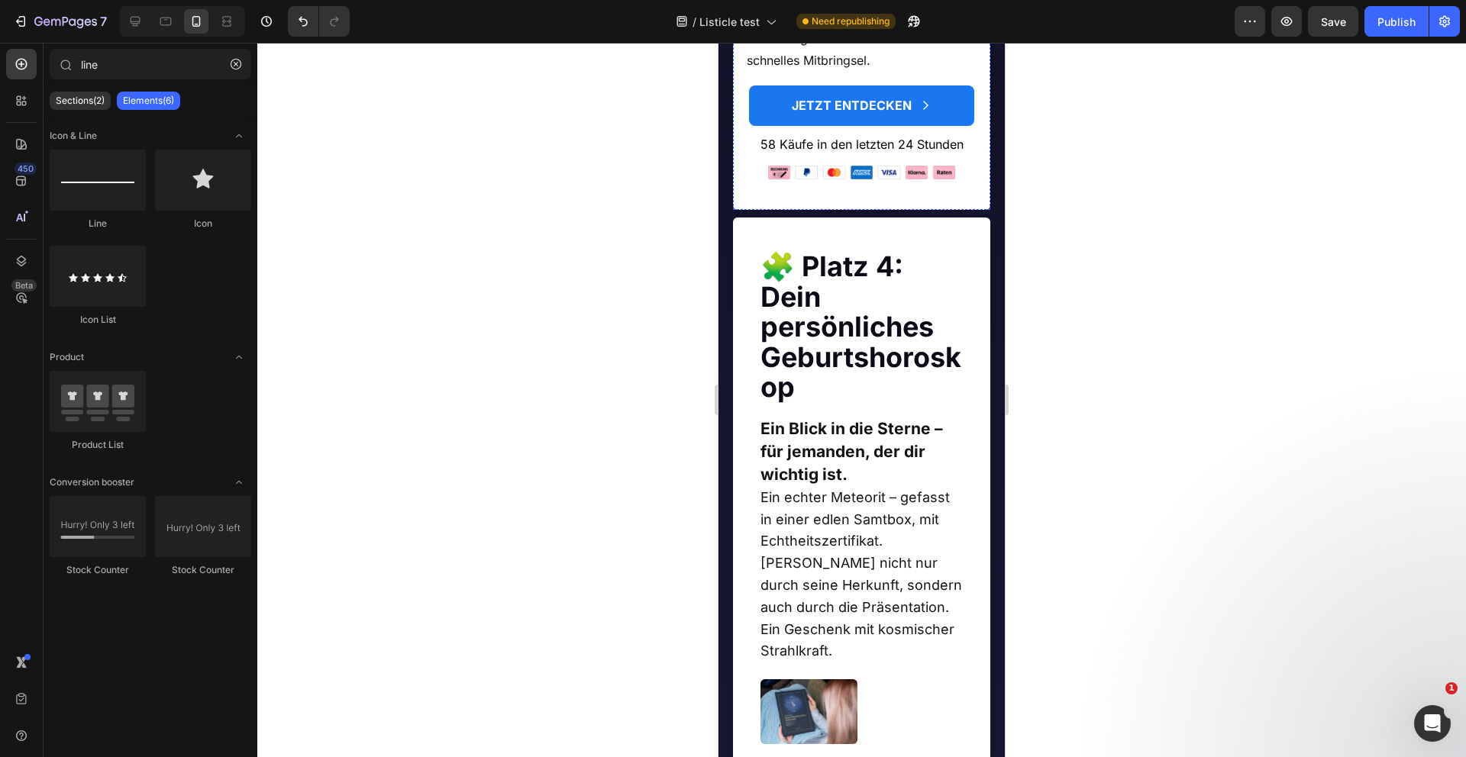
scroll to position [3049, 0]
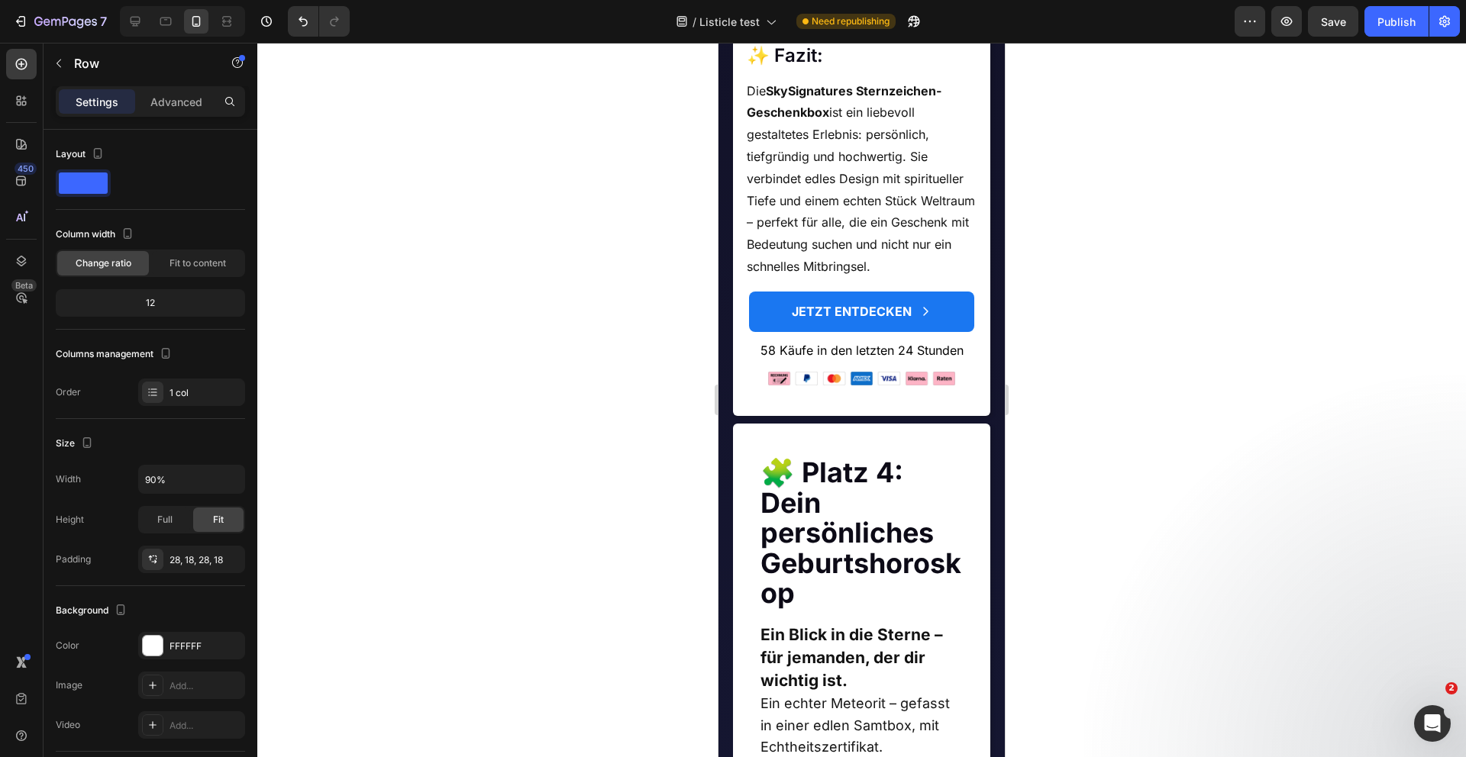
scroll to position [2981, 0]
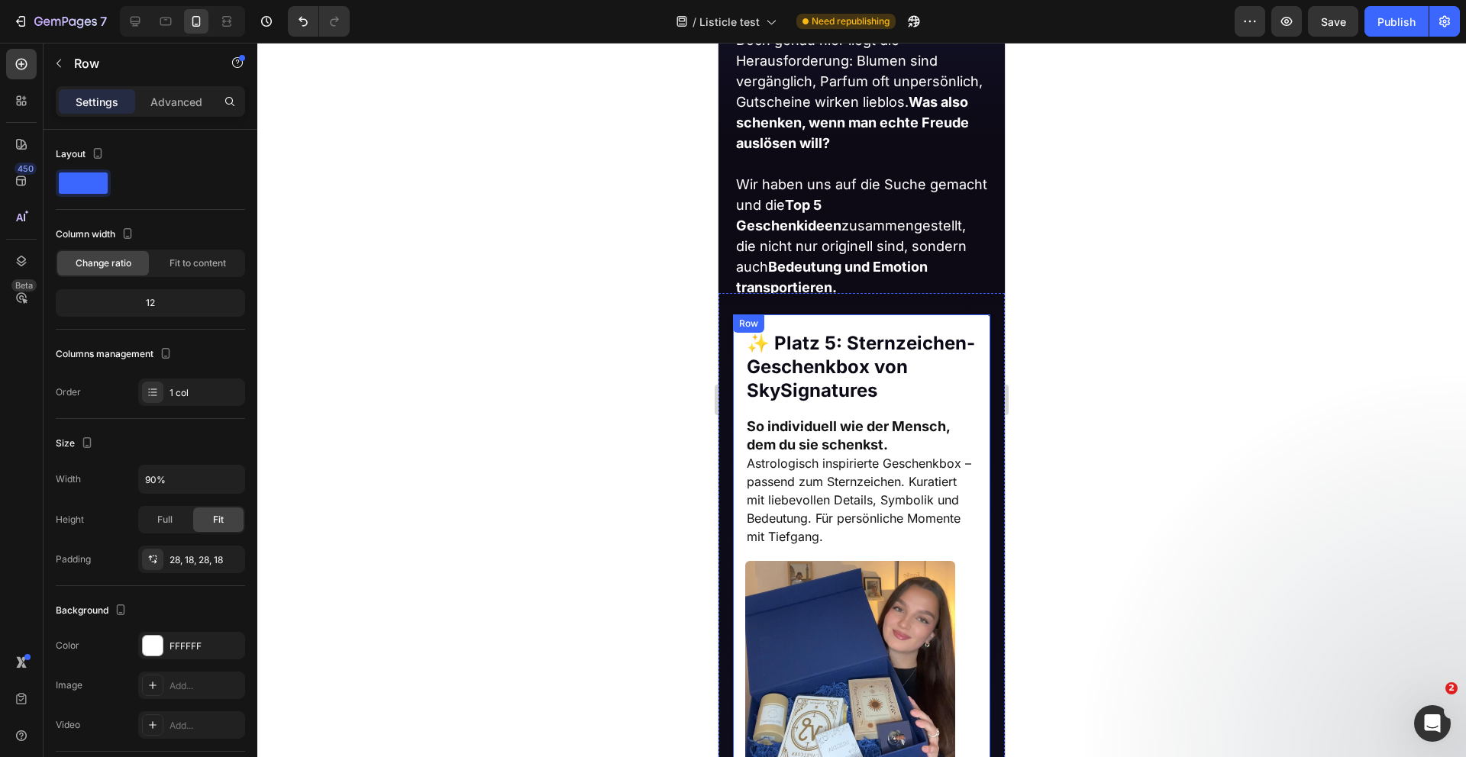
scroll to position [900, 0]
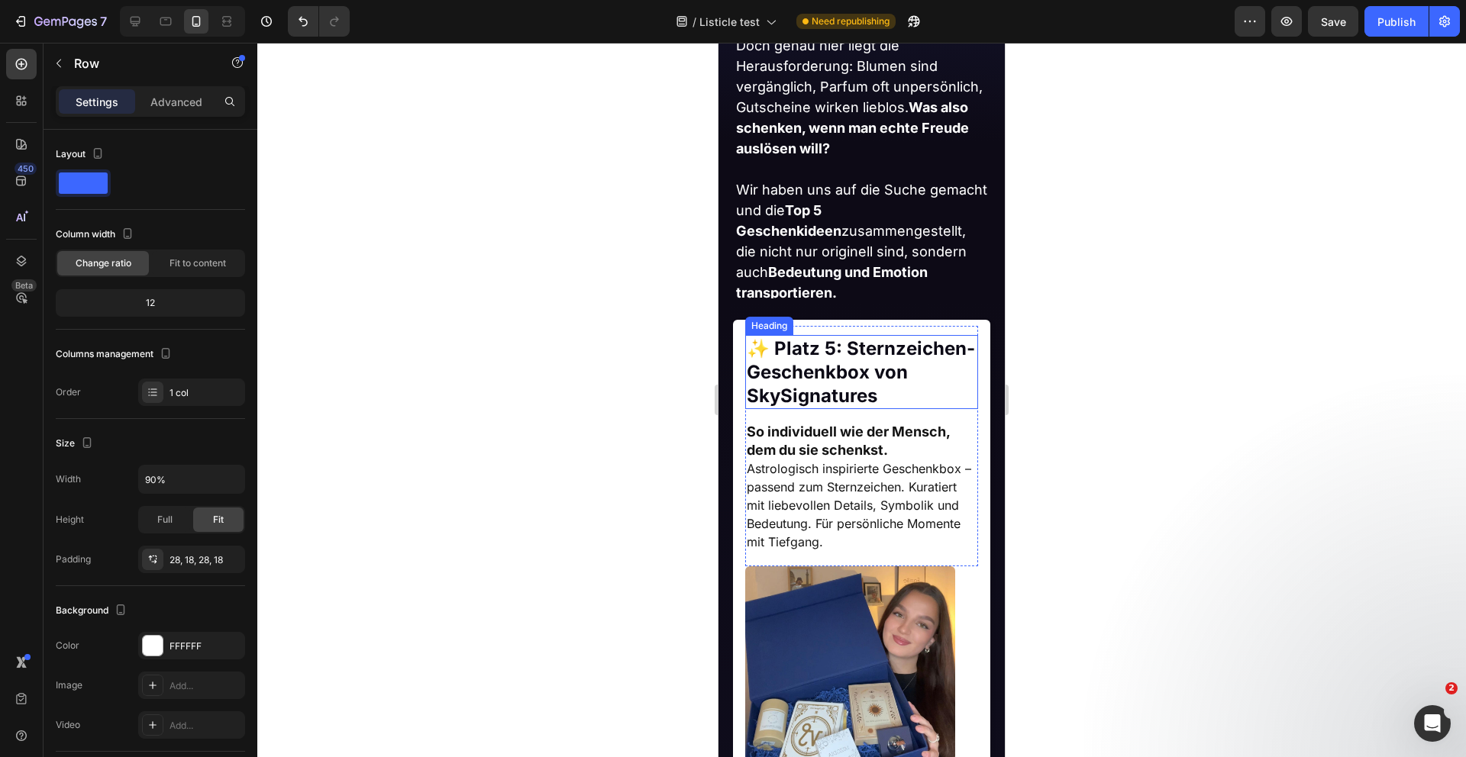
click at [795, 380] on strong "✨ Platz 5: Sternzeichen-Geschenkbox von SkySignatures" at bounding box center [861, 371] width 228 height 69
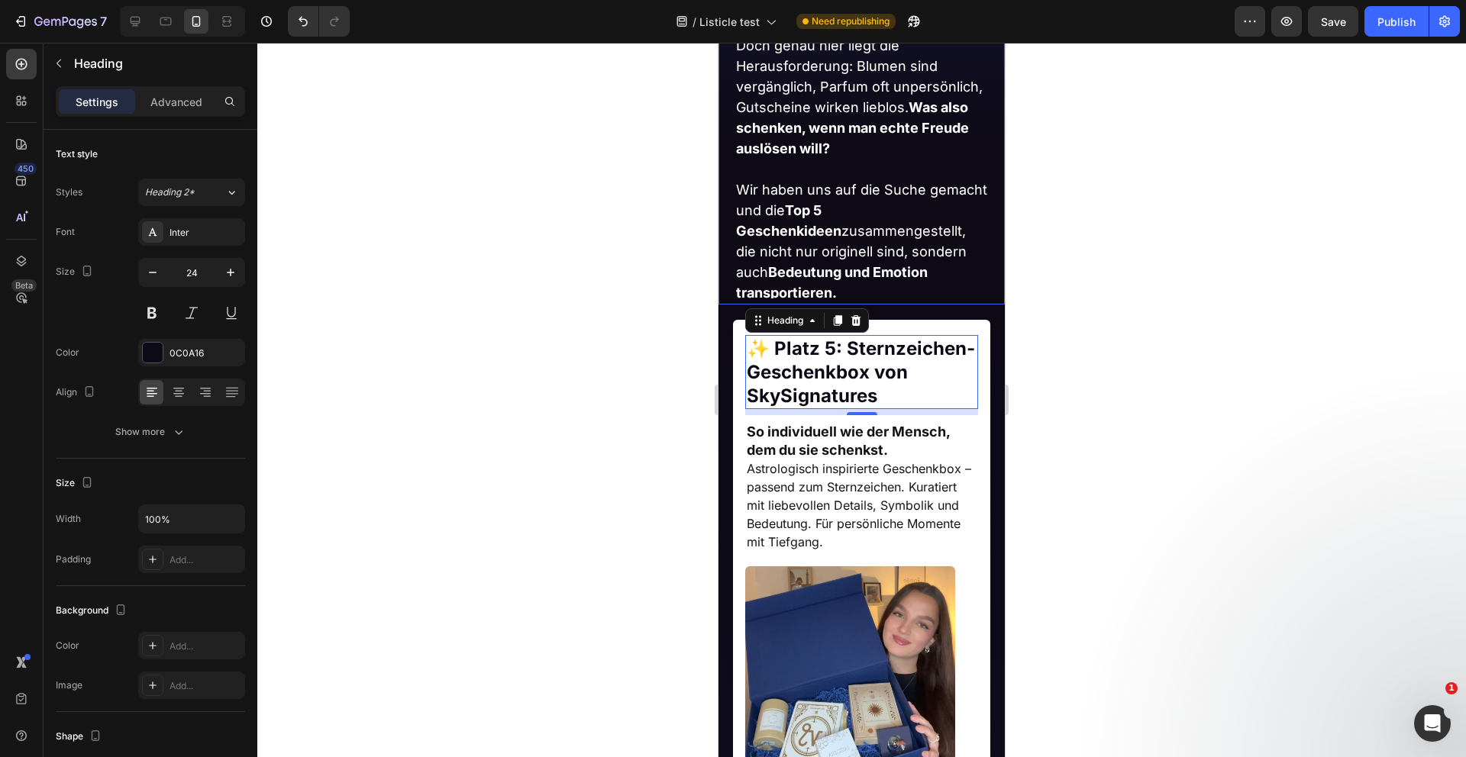
scroll to position [902, 0]
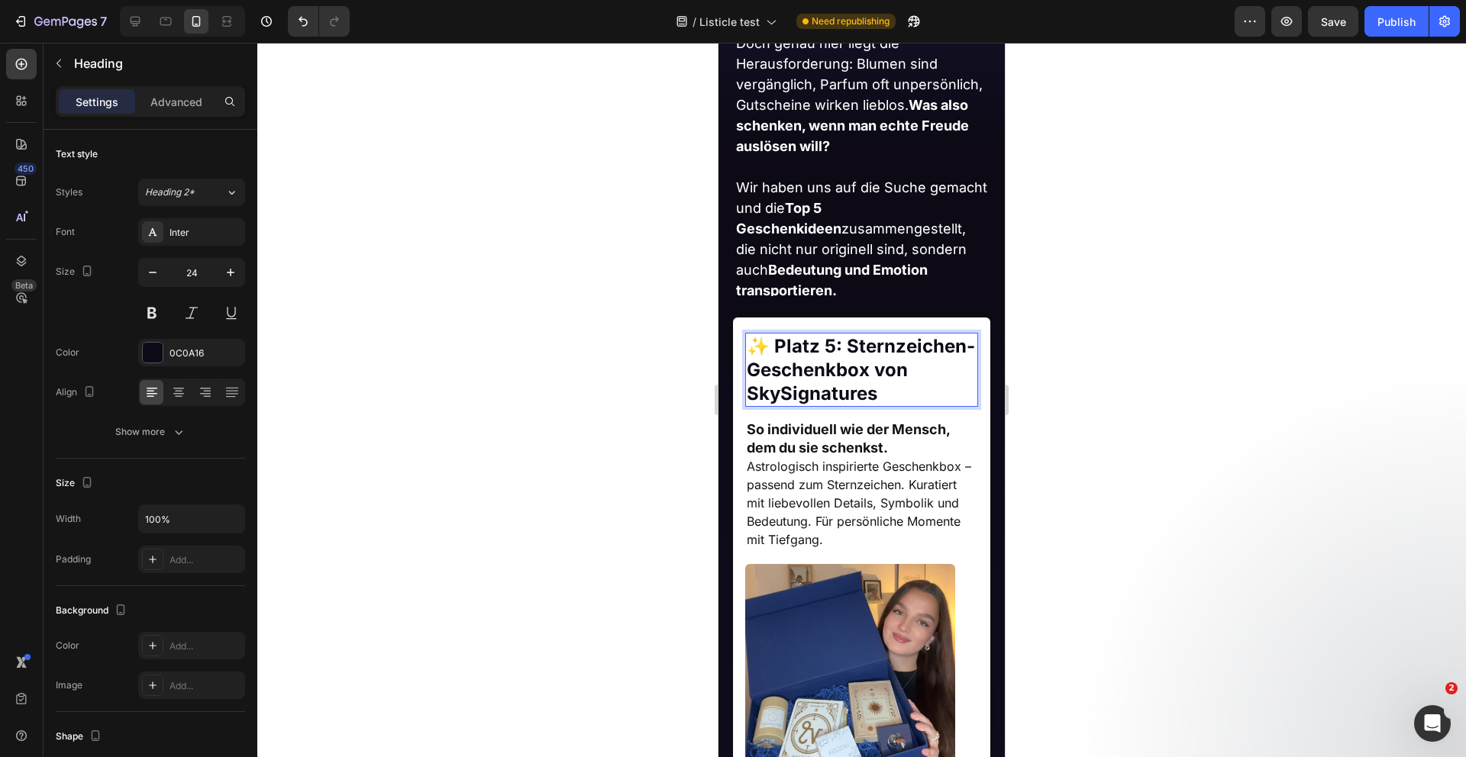
click at [786, 367] on strong "✨ Platz 5: Sternzeichen-Geschenkbox von SkySignatures" at bounding box center [861, 369] width 228 height 69
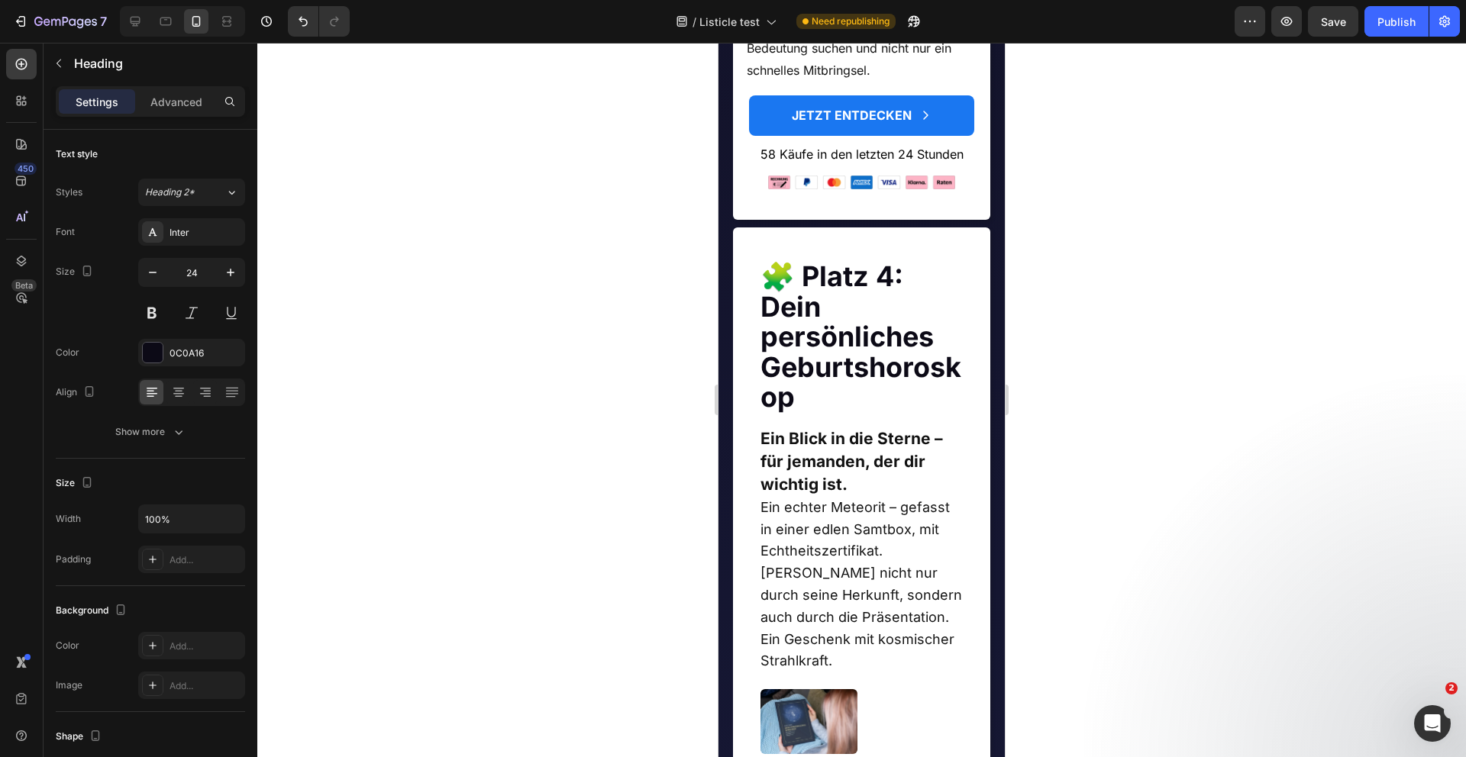
scroll to position [3179, 0]
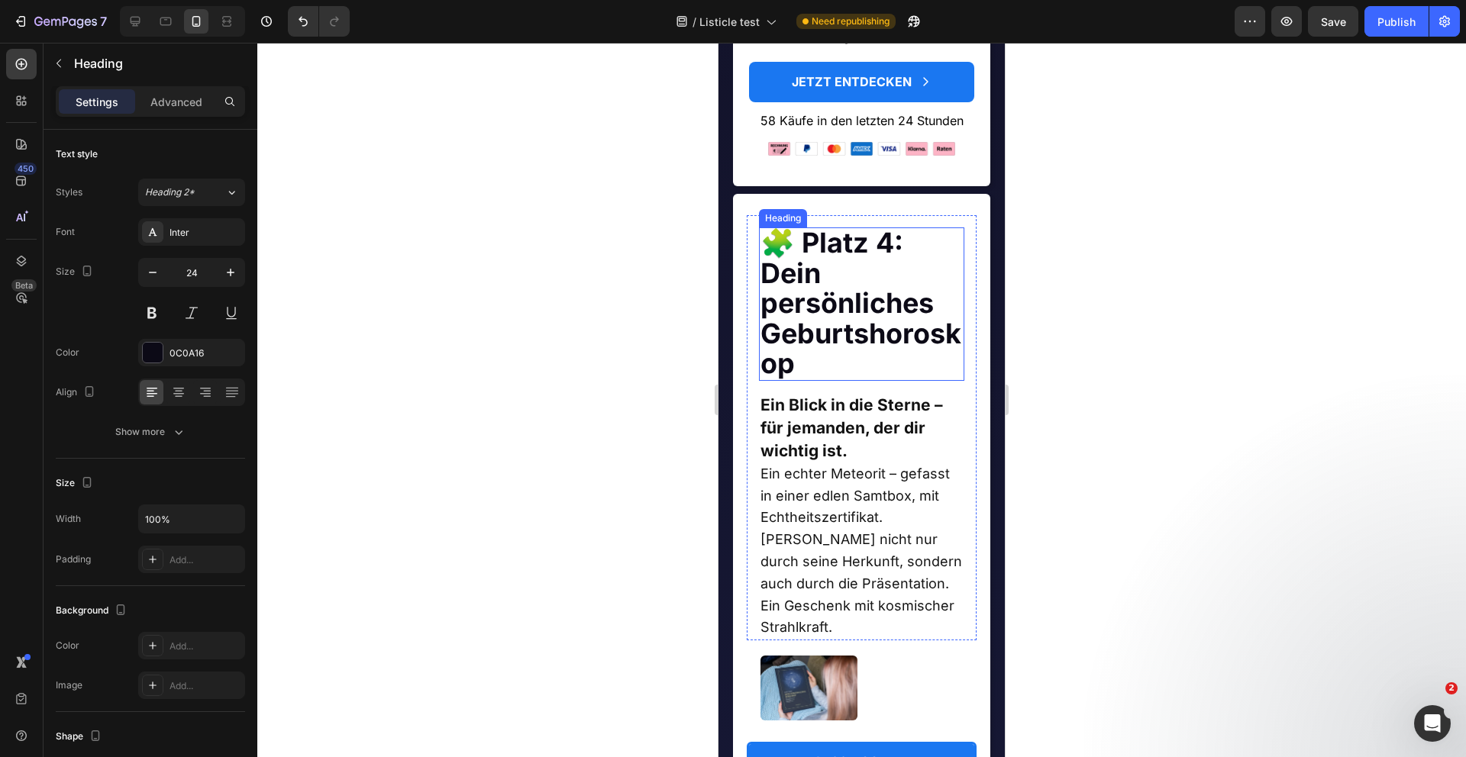
click at [840, 265] on strong "🧩 Platz 4: Dein persönliches Geburtshoroskop" at bounding box center [860, 303] width 201 height 154
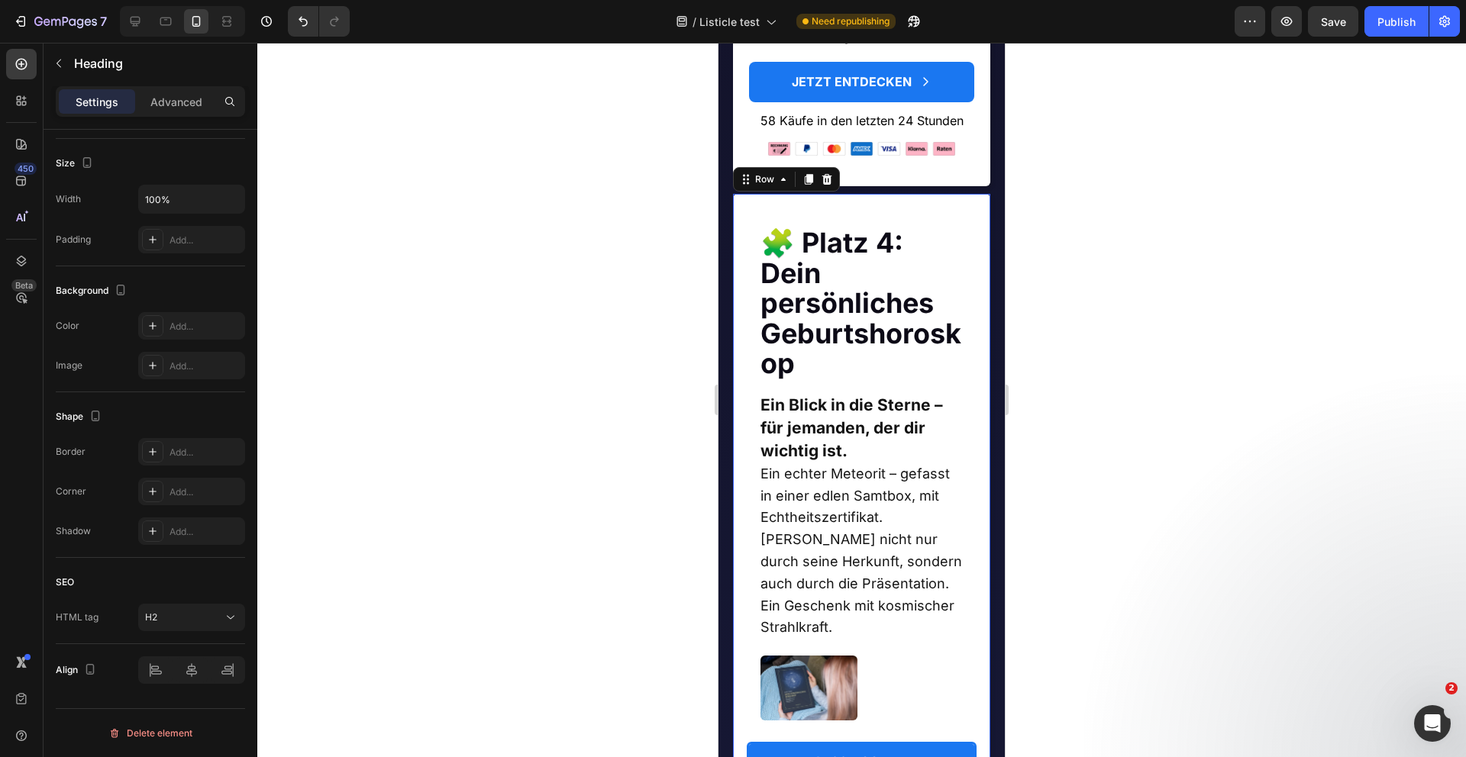
scroll to position [0, 0]
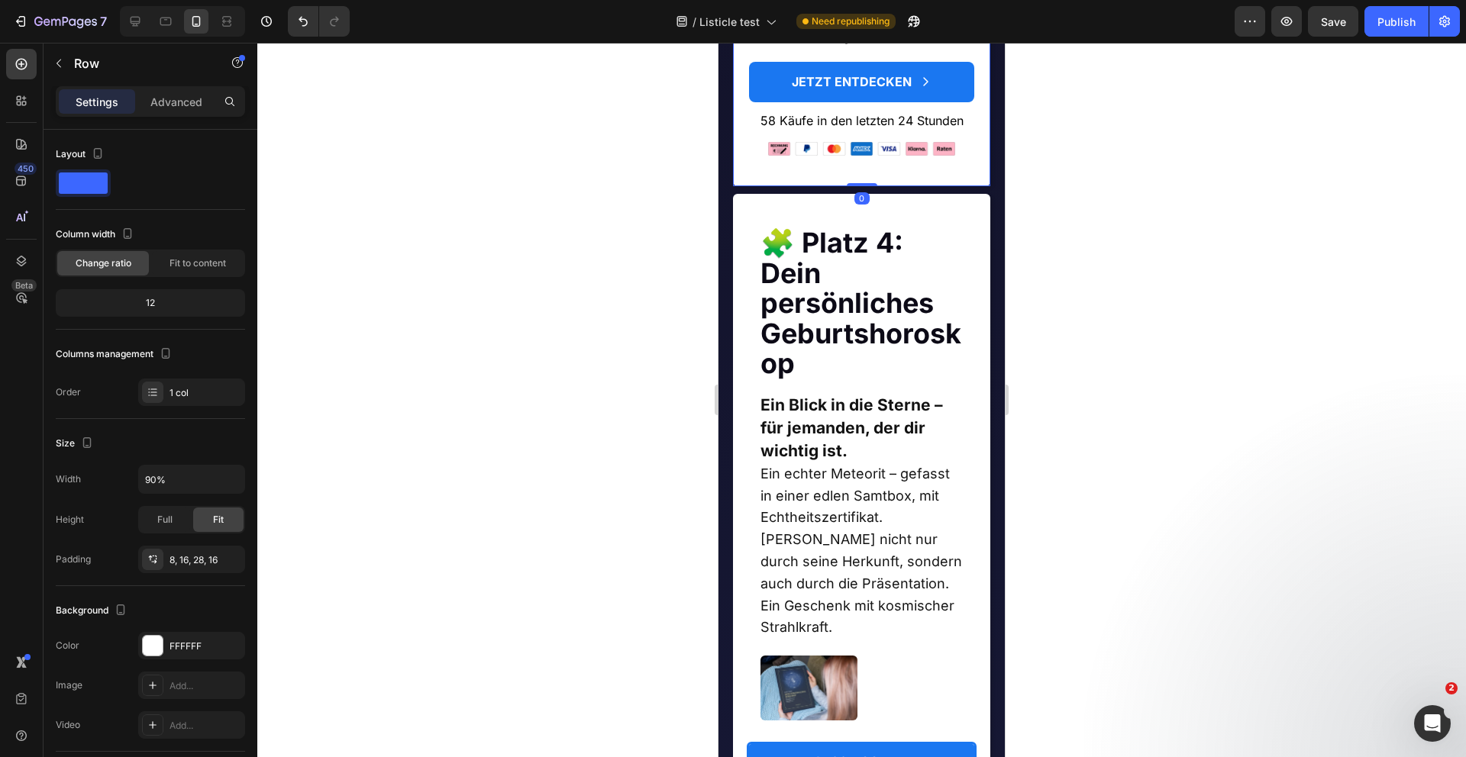
click at [176, 102] on p "Advanced" at bounding box center [176, 102] width 52 height 16
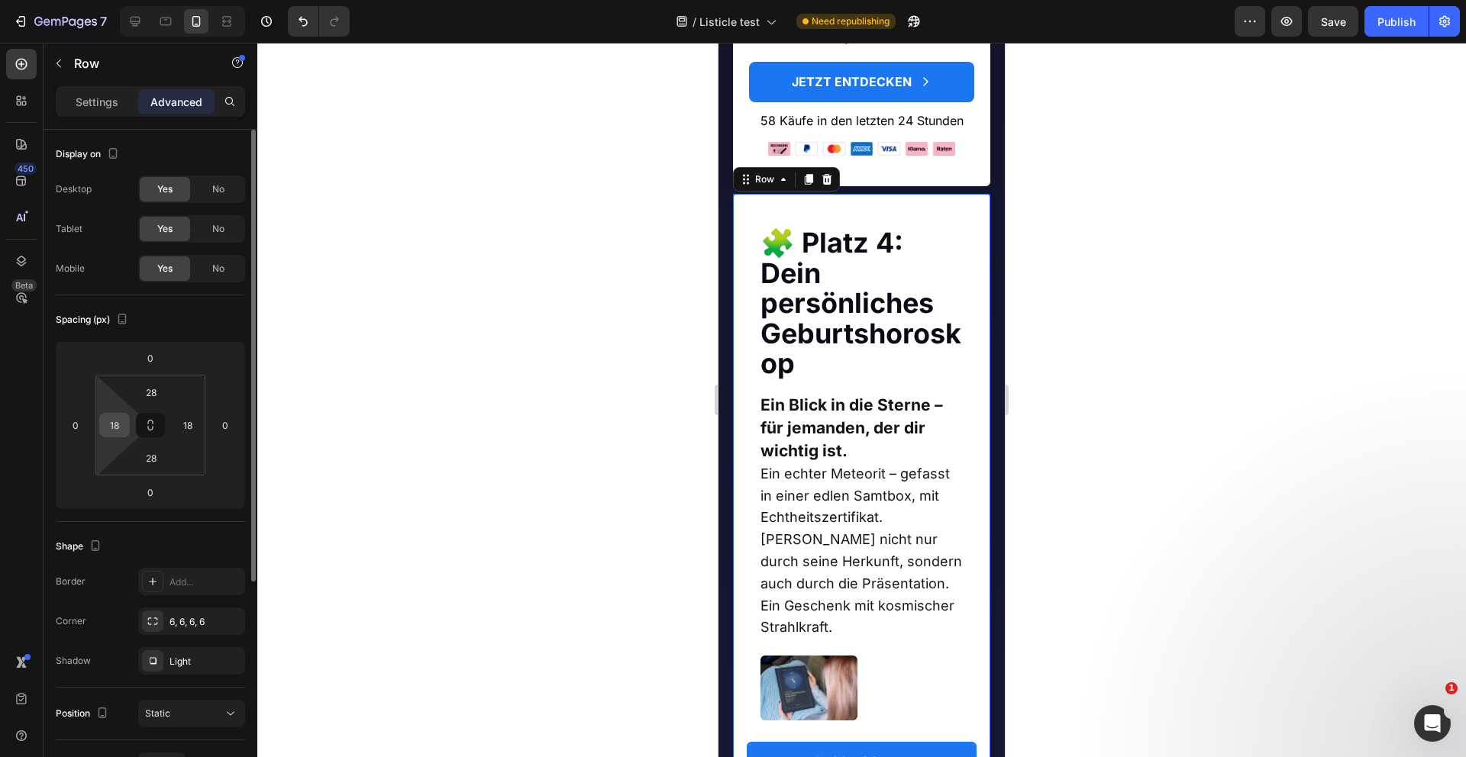
click at [120, 424] on input "18" at bounding box center [114, 425] width 23 height 23
type input "16"
click at [193, 423] on input "18" at bounding box center [187, 425] width 23 height 23
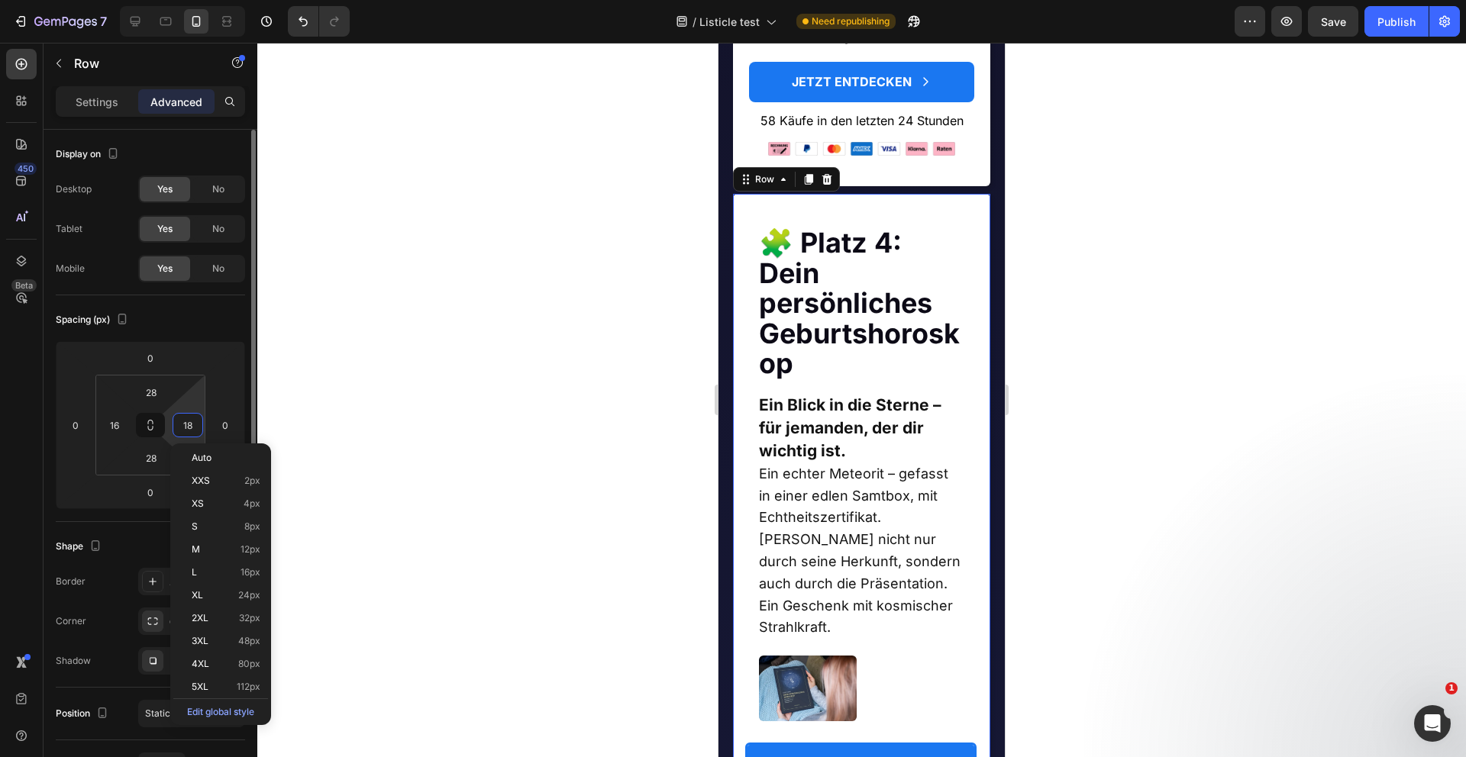
click at [193, 423] on input "18" at bounding box center [187, 425] width 23 height 23
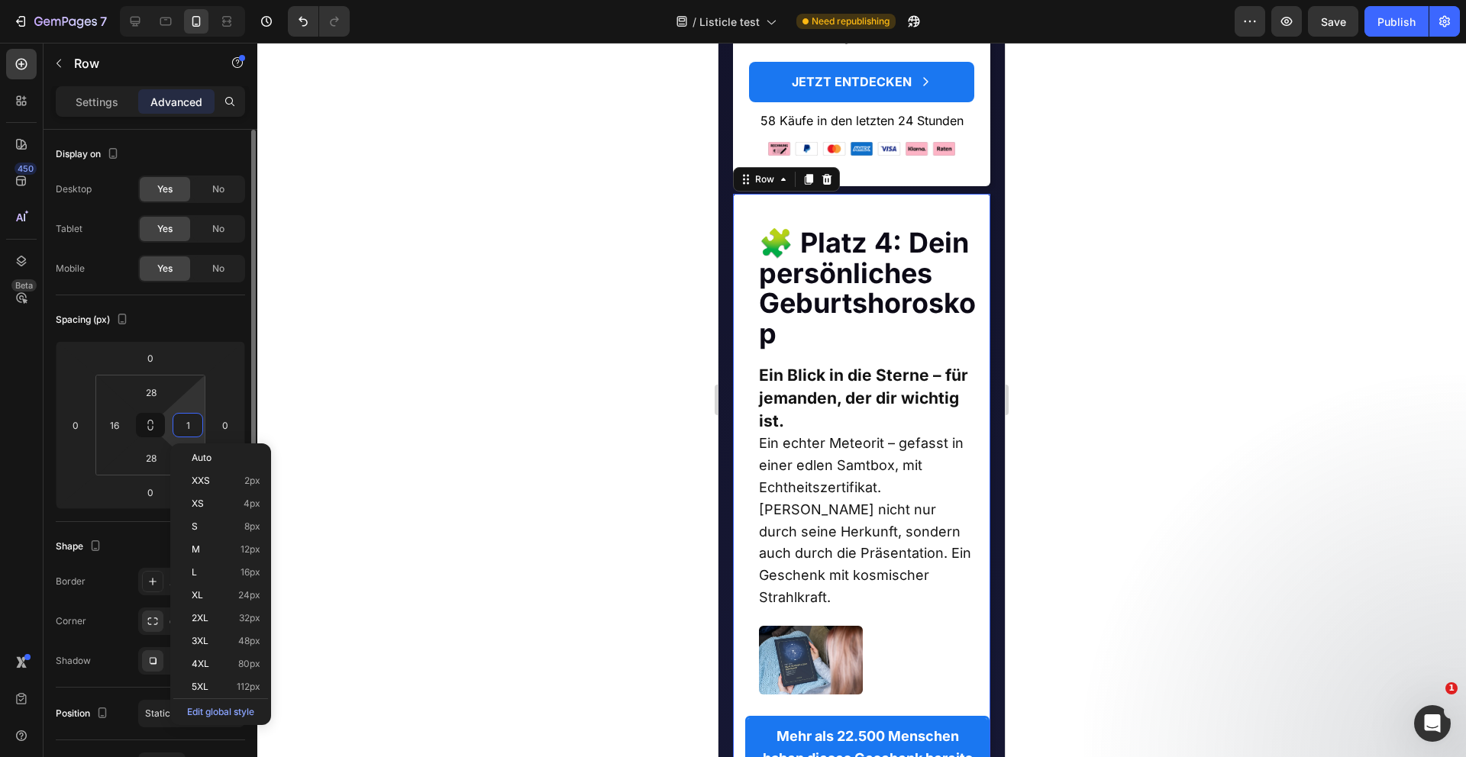
type input "16"
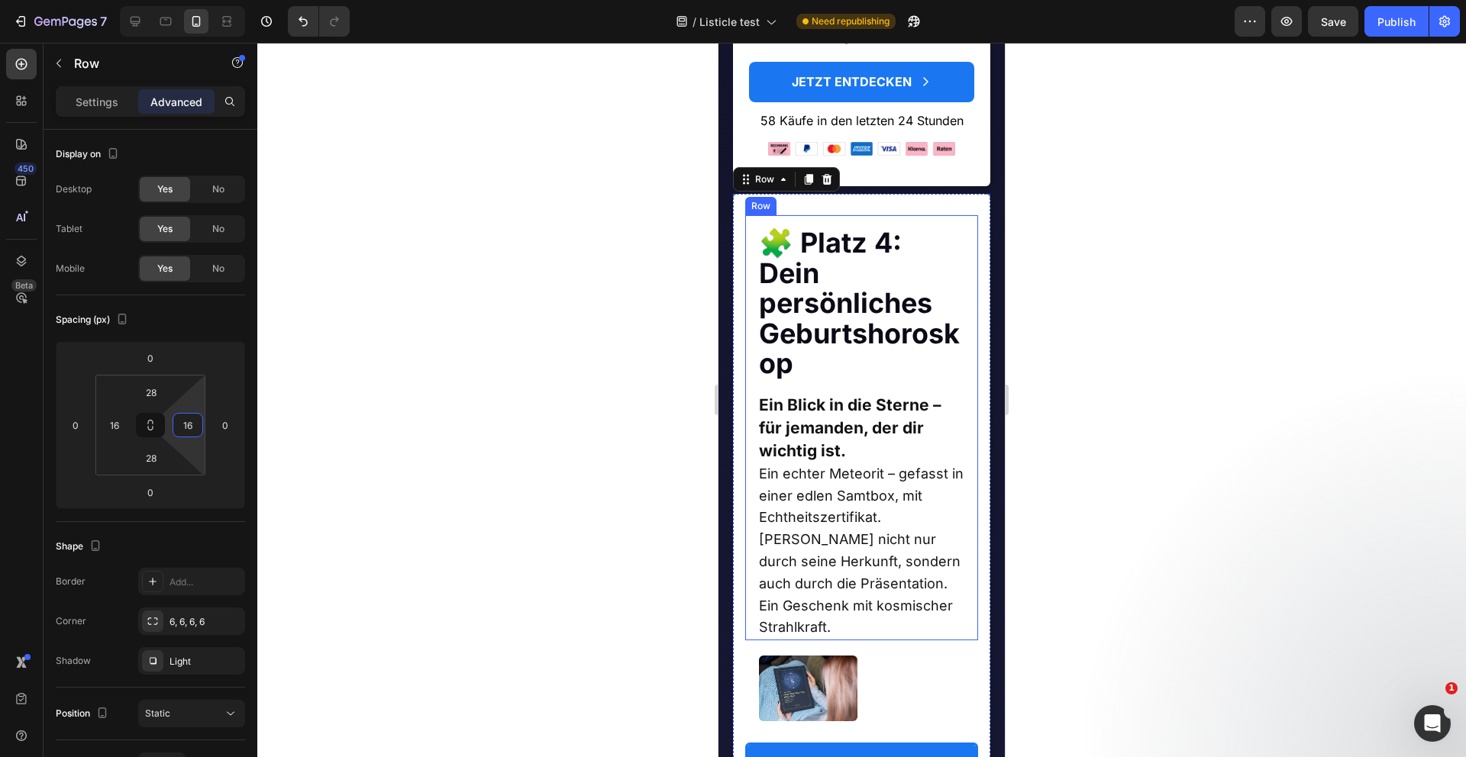
click at [751, 347] on div "🧩 Platz 4: Dein persönliches Geburtshoroskop Heading Ein Blick in die Sterne –…" at bounding box center [862, 427] width 234 height 425
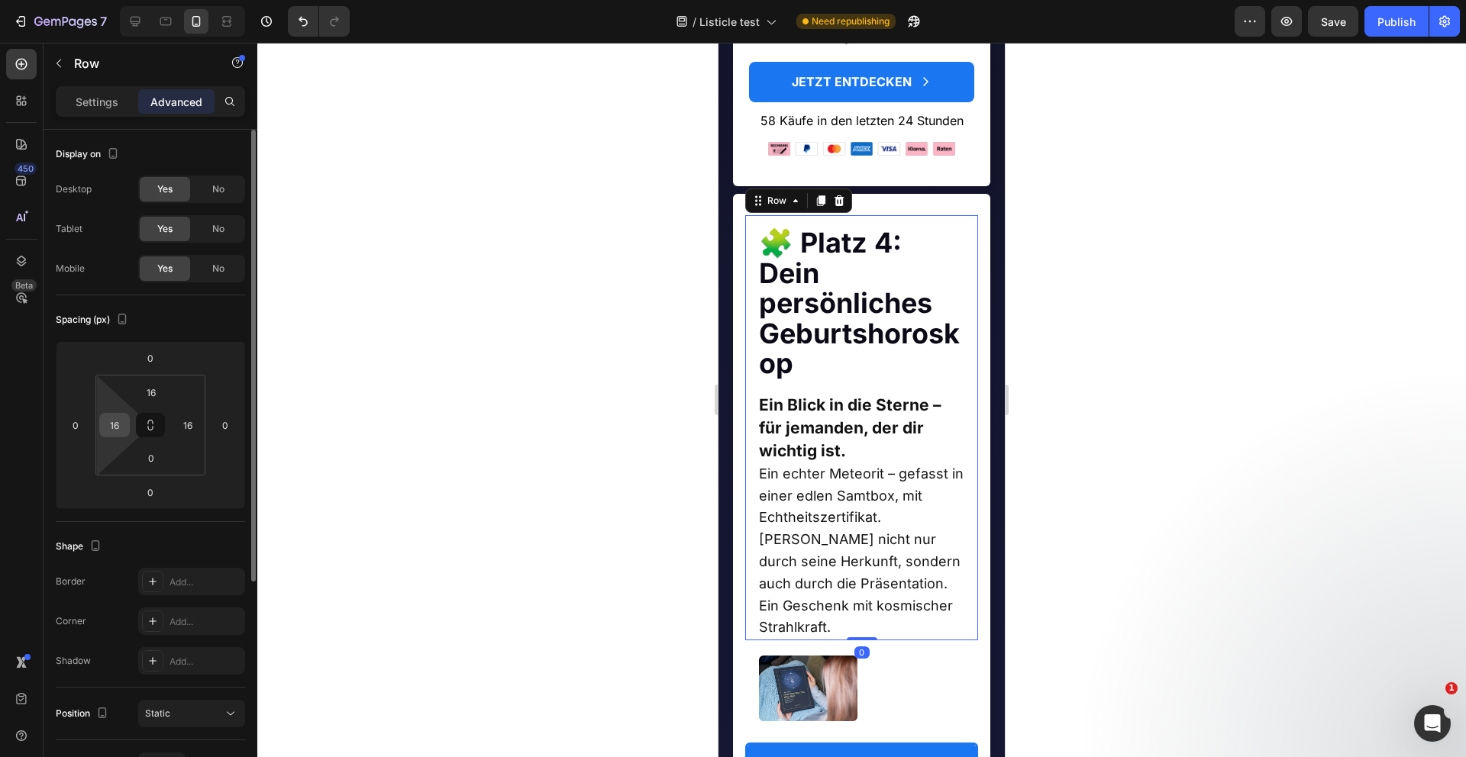
click at [116, 422] on input "16" at bounding box center [114, 425] width 23 height 23
type input "0"
click at [189, 425] on input "16" at bounding box center [187, 425] width 23 height 23
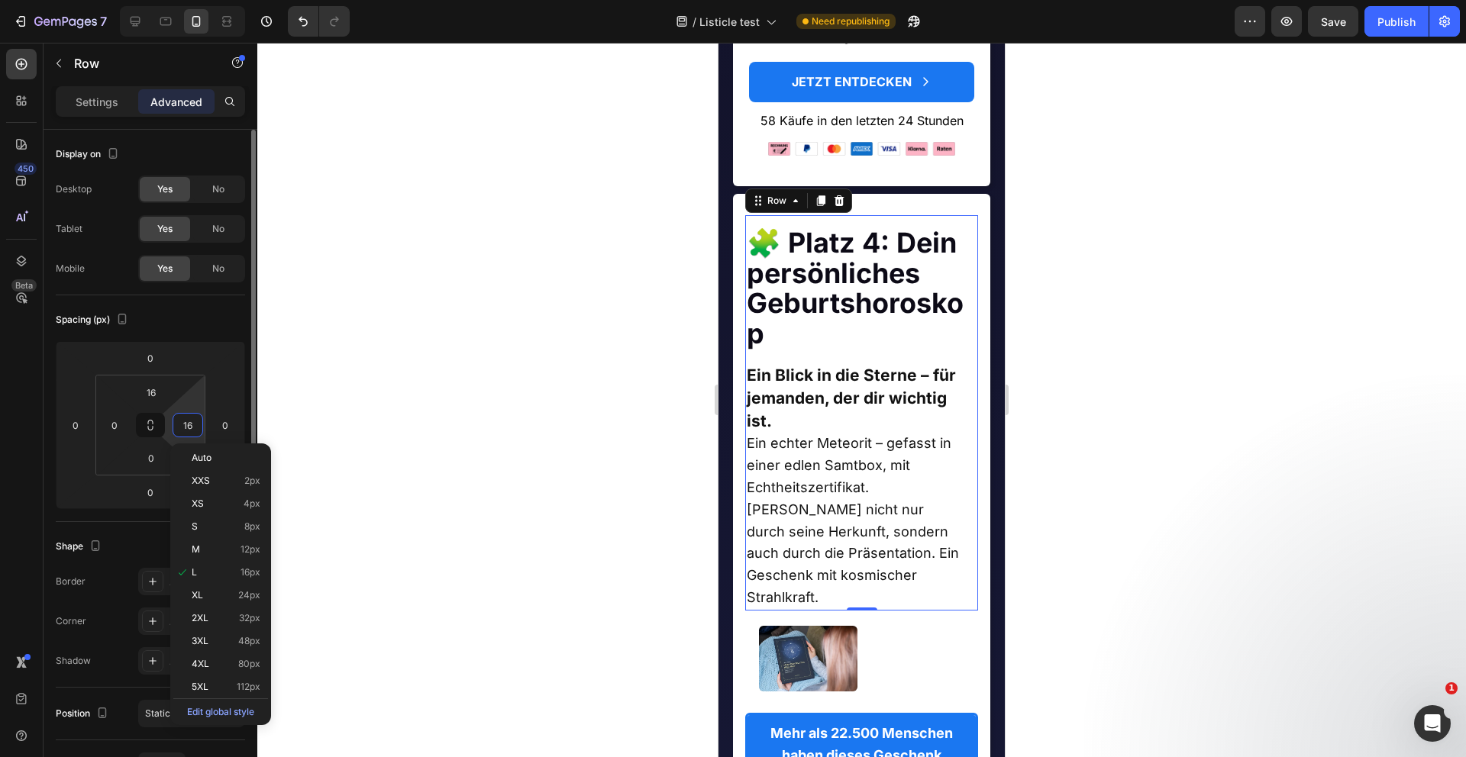
click at [189, 425] on input "16" at bounding box center [187, 425] width 23 height 23
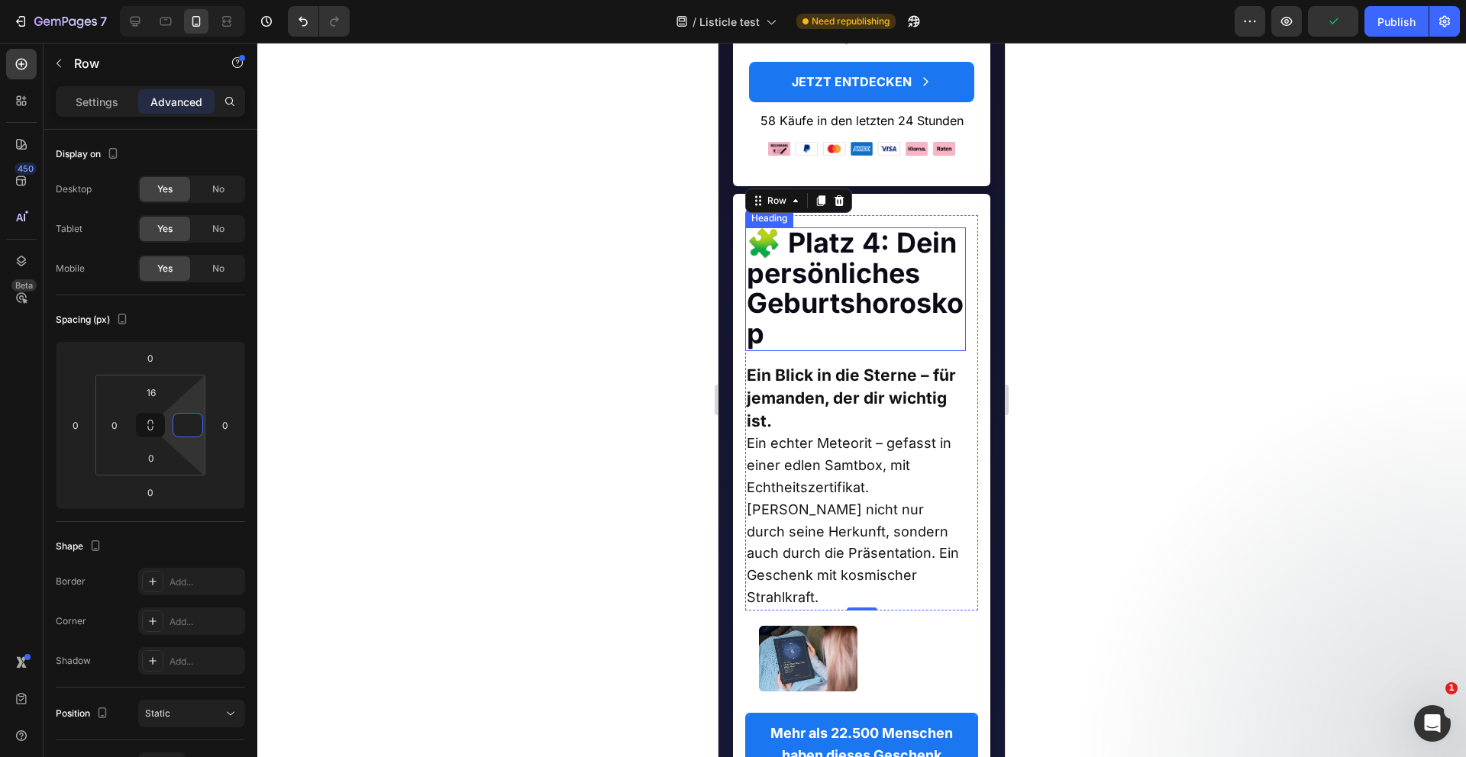
click at [896, 263] on strong "🧩 Platz 4: Dein persönliches Geburtshoroskop" at bounding box center [855, 288] width 217 height 124
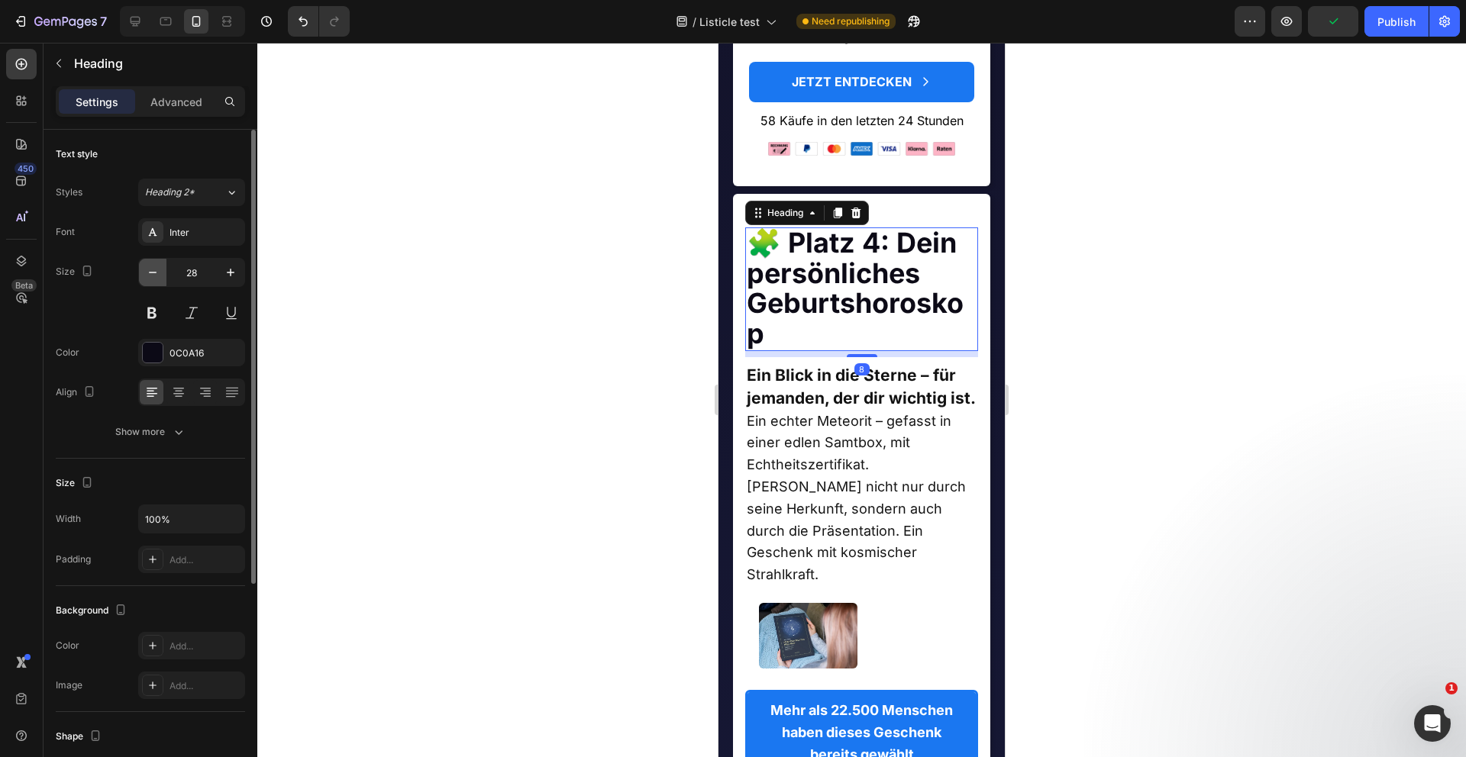
click at [160, 268] on icon "button" at bounding box center [152, 272] width 15 height 15
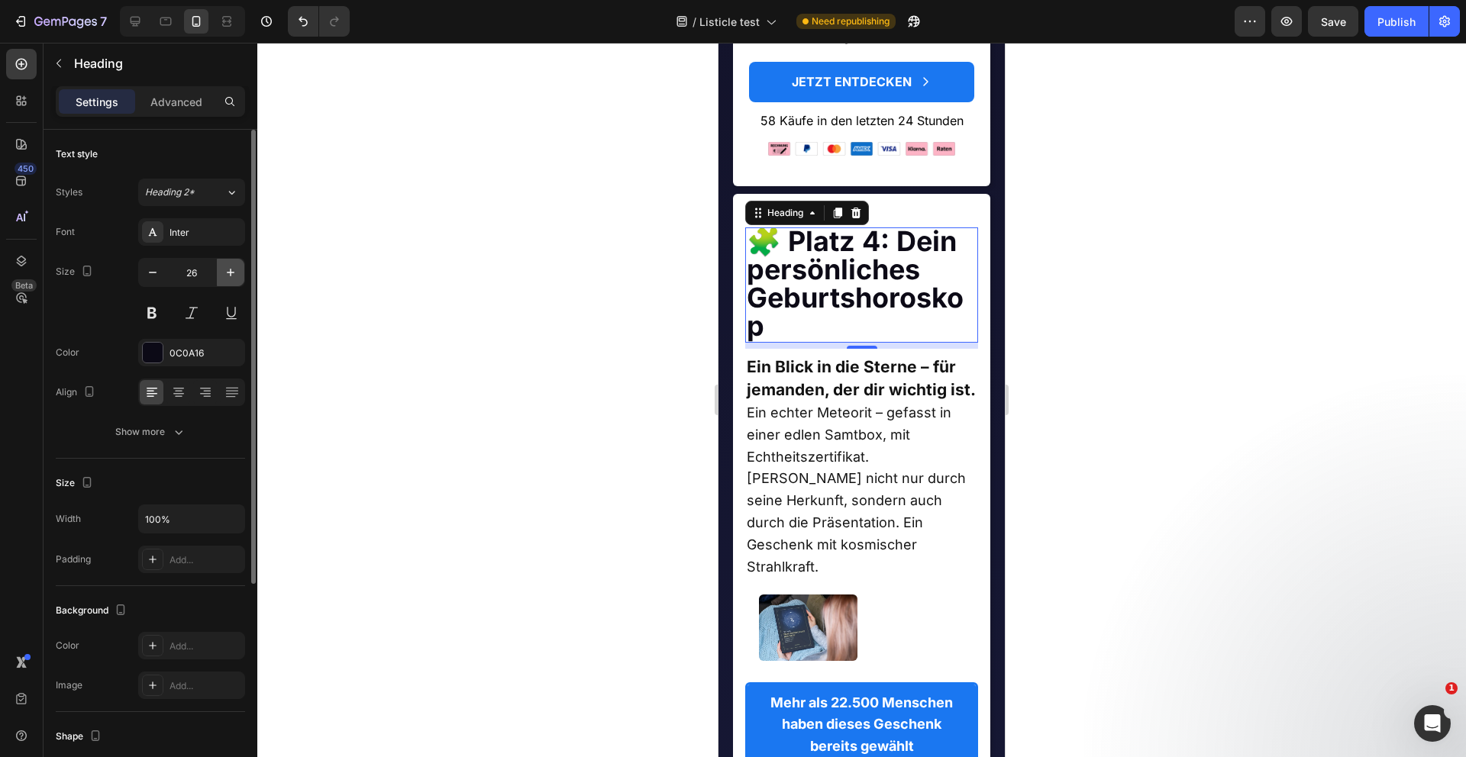
click at [234, 276] on icon "button" at bounding box center [230, 272] width 15 height 15
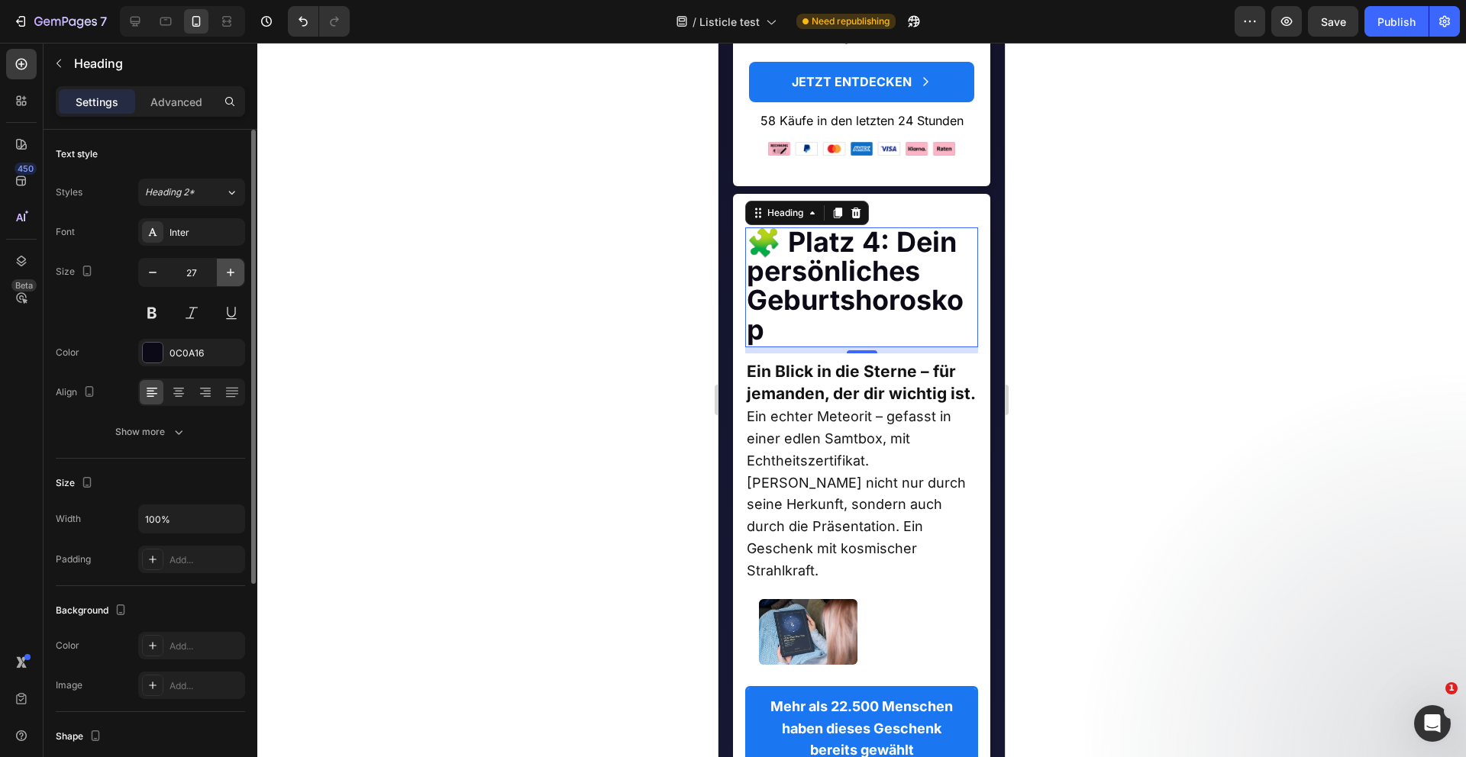
type input "28"
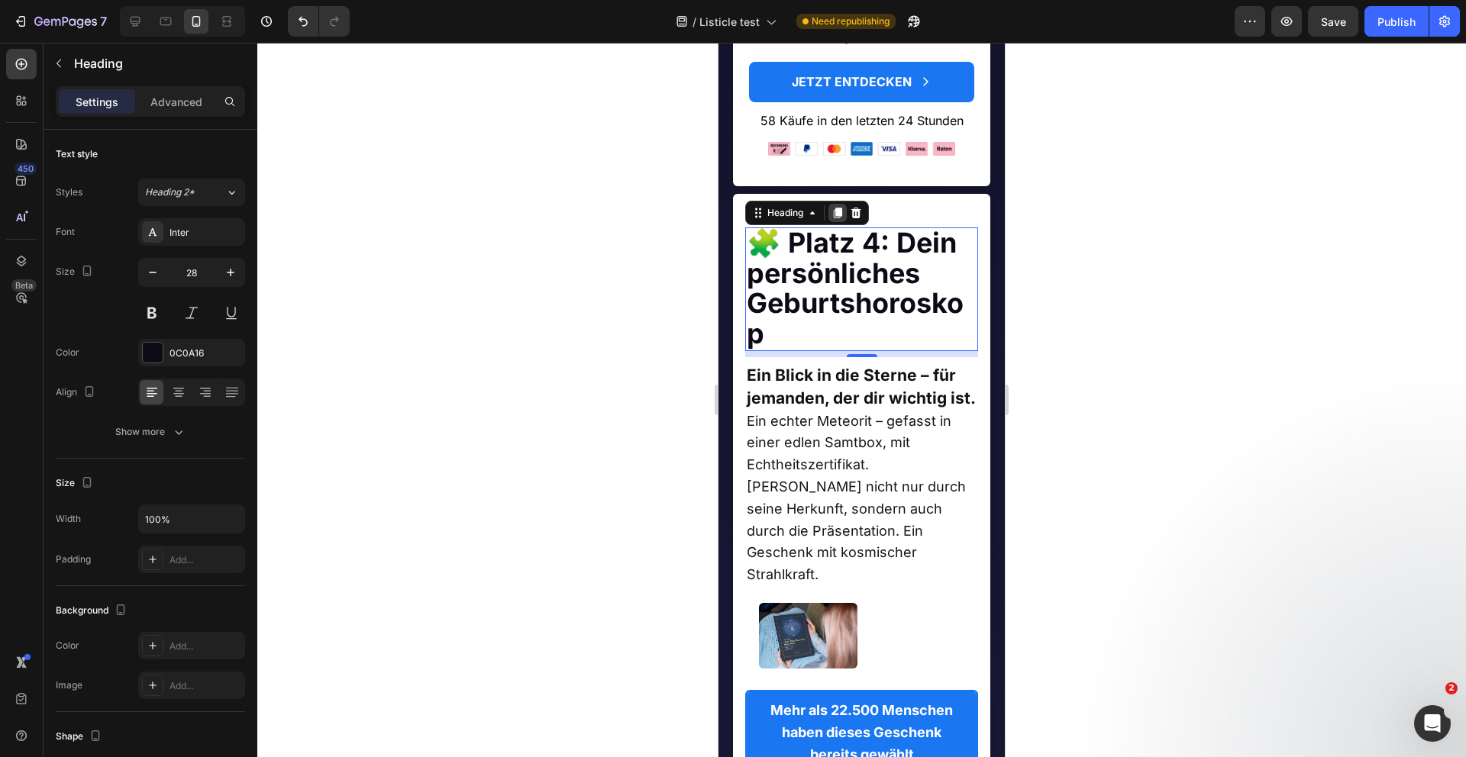
click at [844, 219] on icon at bounding box center [837, 213] width 12 height 12
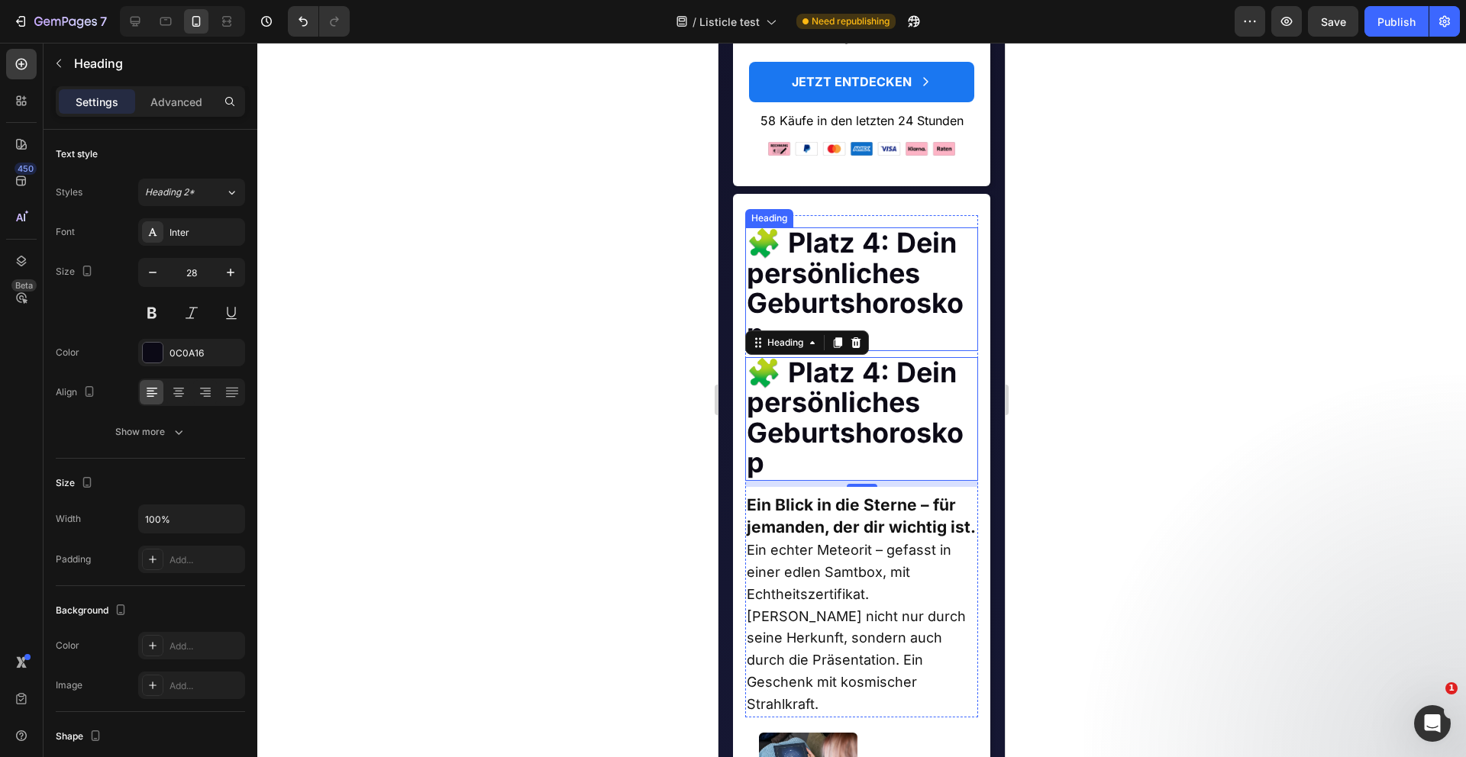
click at [848, 244] on strong "🧩 Platz 4: Dein persönliches Geburtshoroskop" at bounding box center [855, 288] width 217 height 124
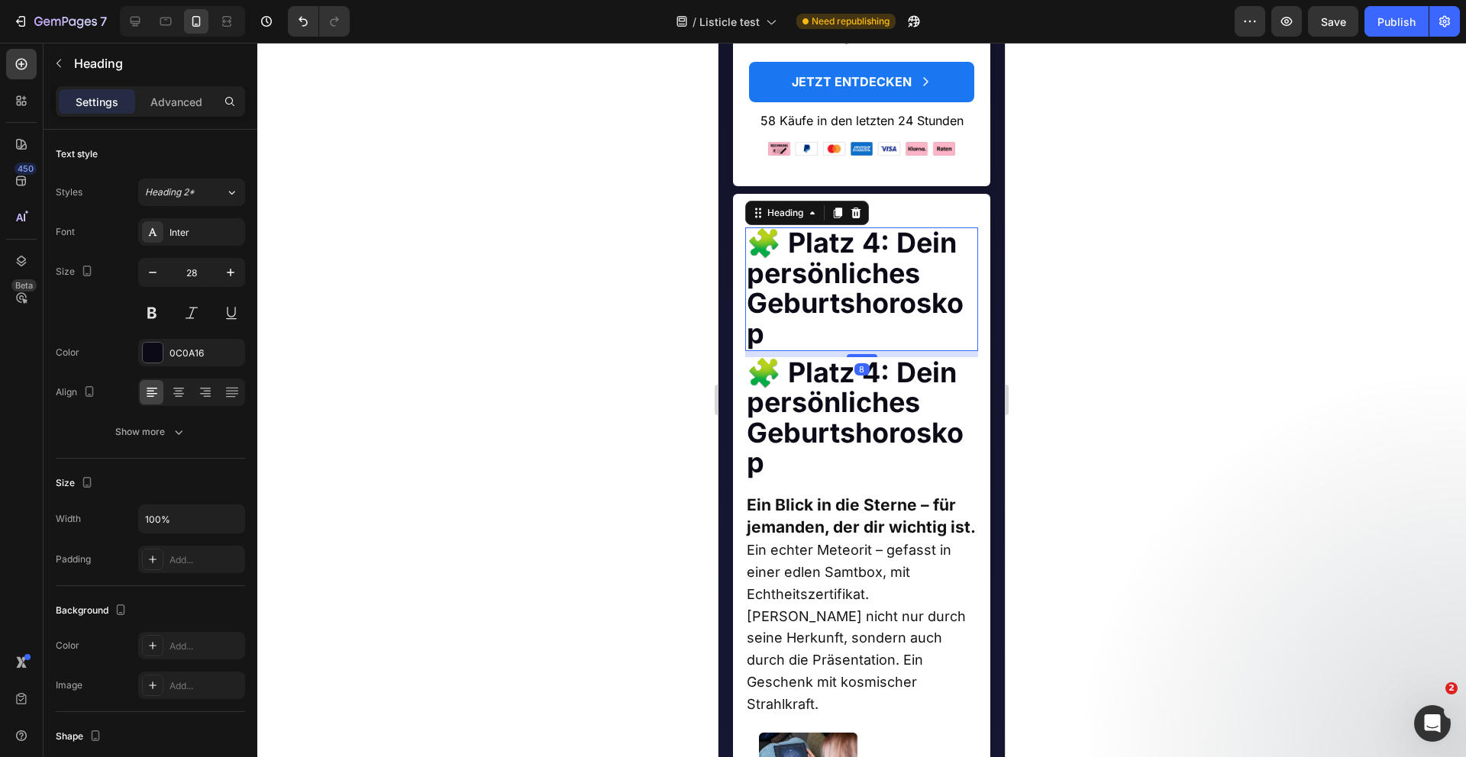
click at [848, 244] on strong "🧩 Platz 4: Dein persönliches Geburtshoroskop" at bounding box center [855, 288] width 217 height 124
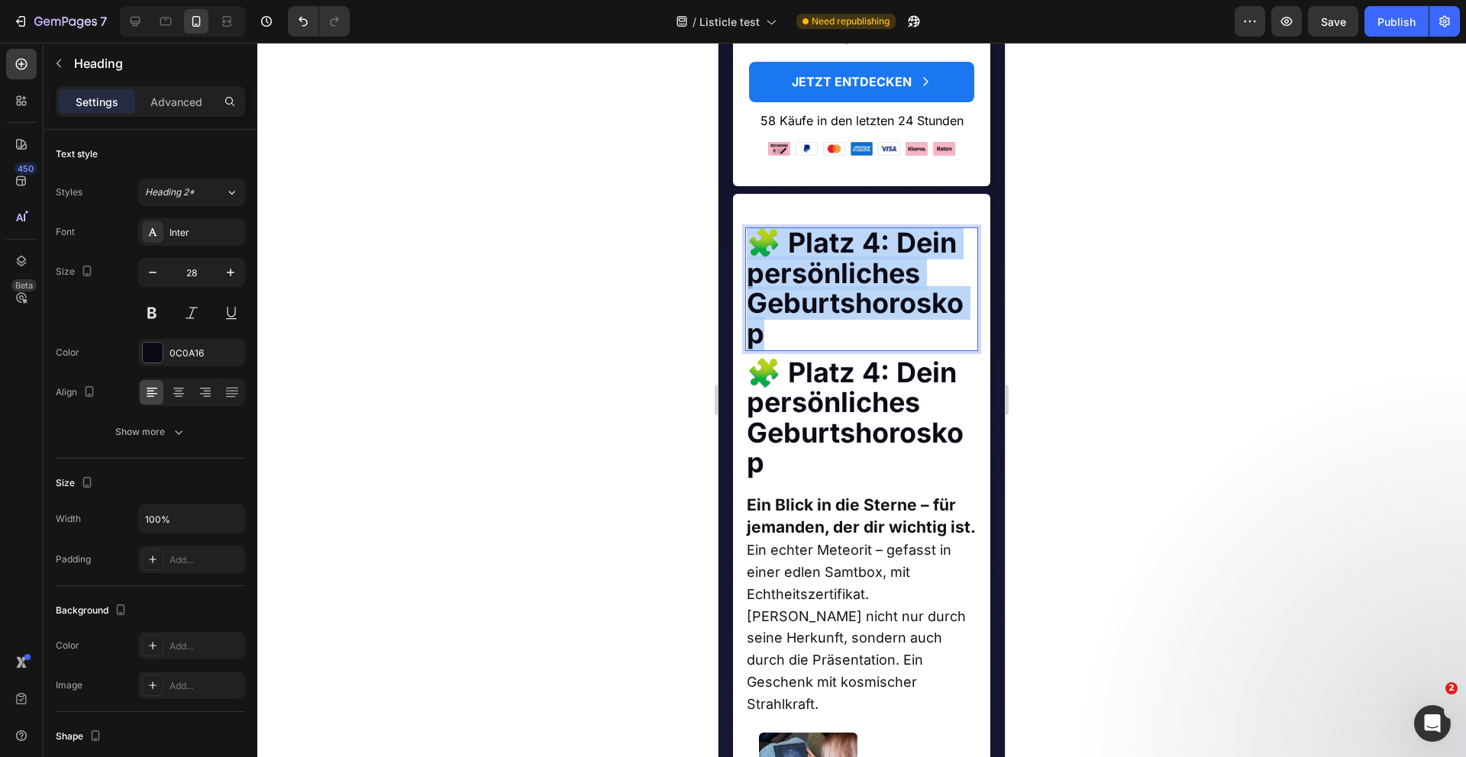
click at [848, 244] on strong "🧩 Platz 4: Dein persönliches Geburtshoroskop" at bounding box center [855, 288] width 217 height 124
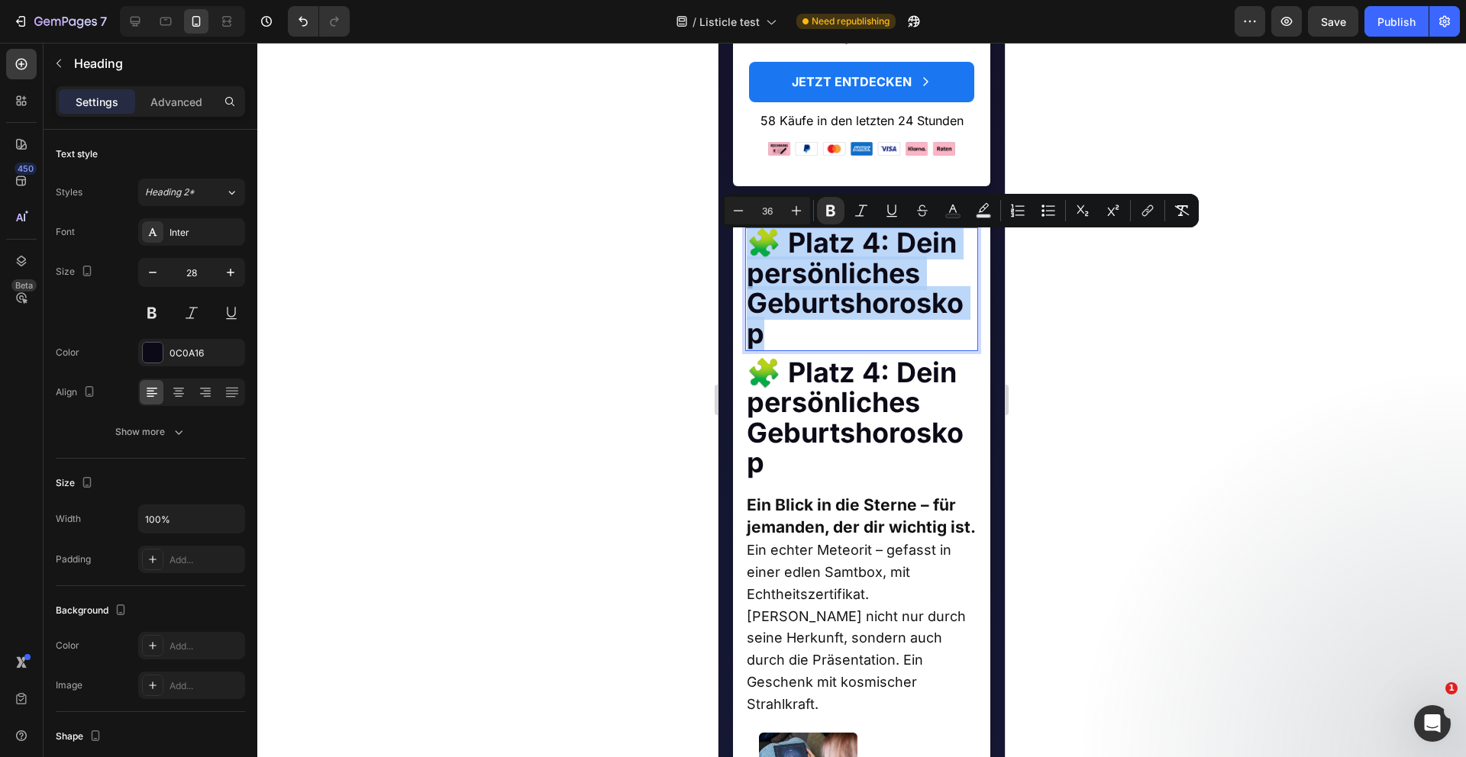
click at [793, 406] on strong "🧩 Platz 4: Dein persönliches Geburtshoroskop" at bounding box center [855, 418] width 217 height 124
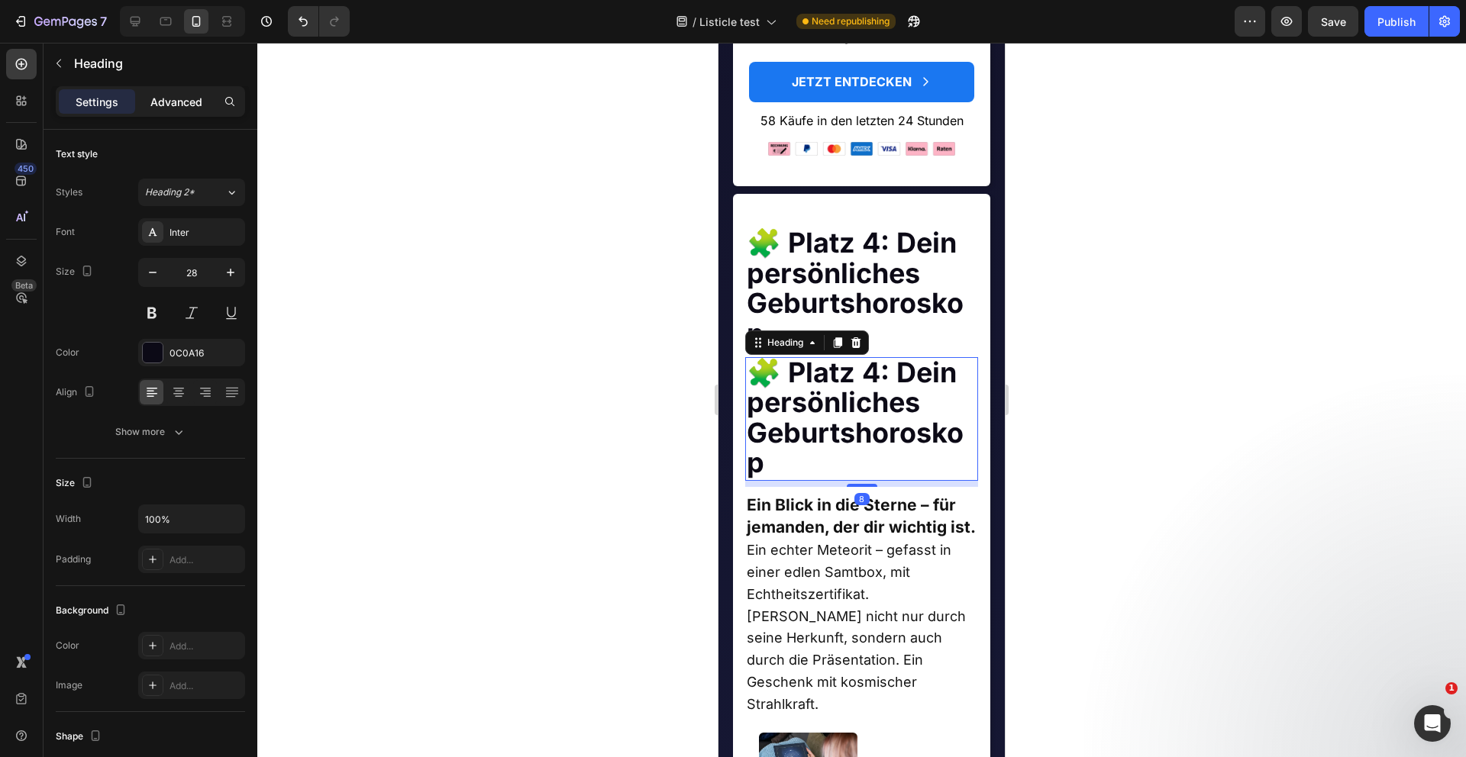
click at [176, 105] on p "Advanced" at bounding box center [176, 102] width 52 height 16
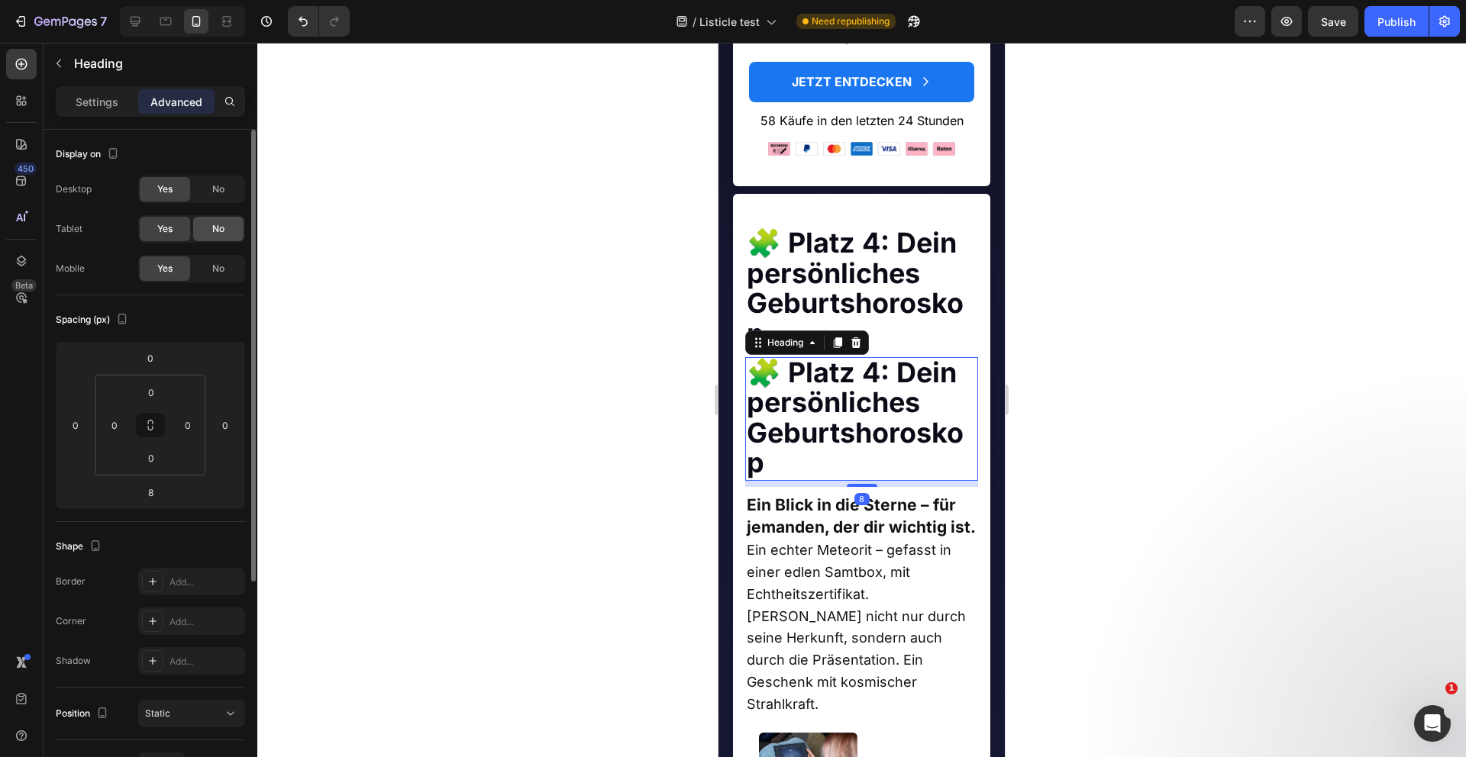
click at [224, 236] on div "No" at bounding box center [218, 229] width 50 height 24
click at [217, 192] on span "No" at bounding box center [218, 189] width 12 height 14
click at [815, 250] on strong "🧩 Platz 4: Dein persönliches Geburtshoroskop" at bounding box center [855, 288] width 217 height 124
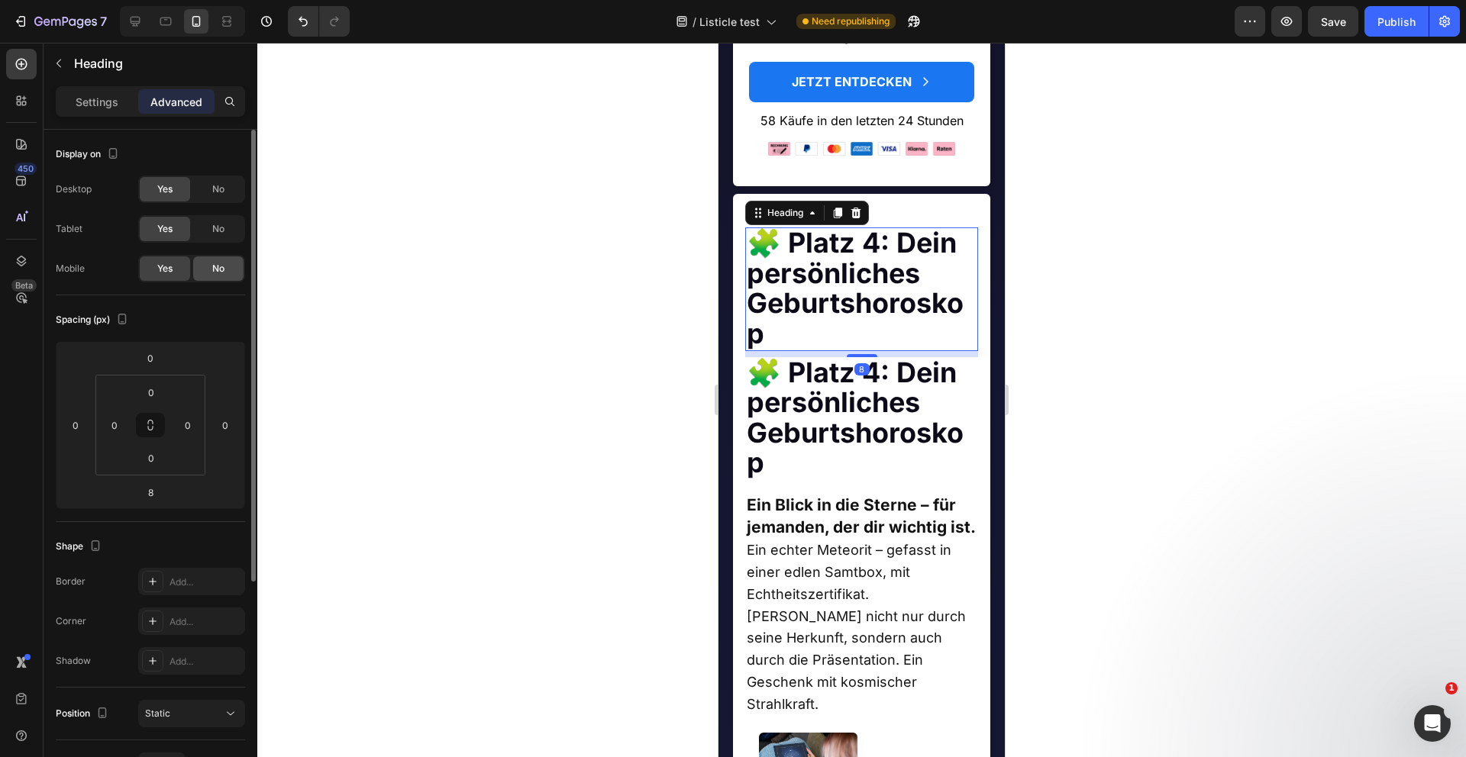
click at [210, 263] on div "No" at bounding box center [218, 269] width 50 height 24
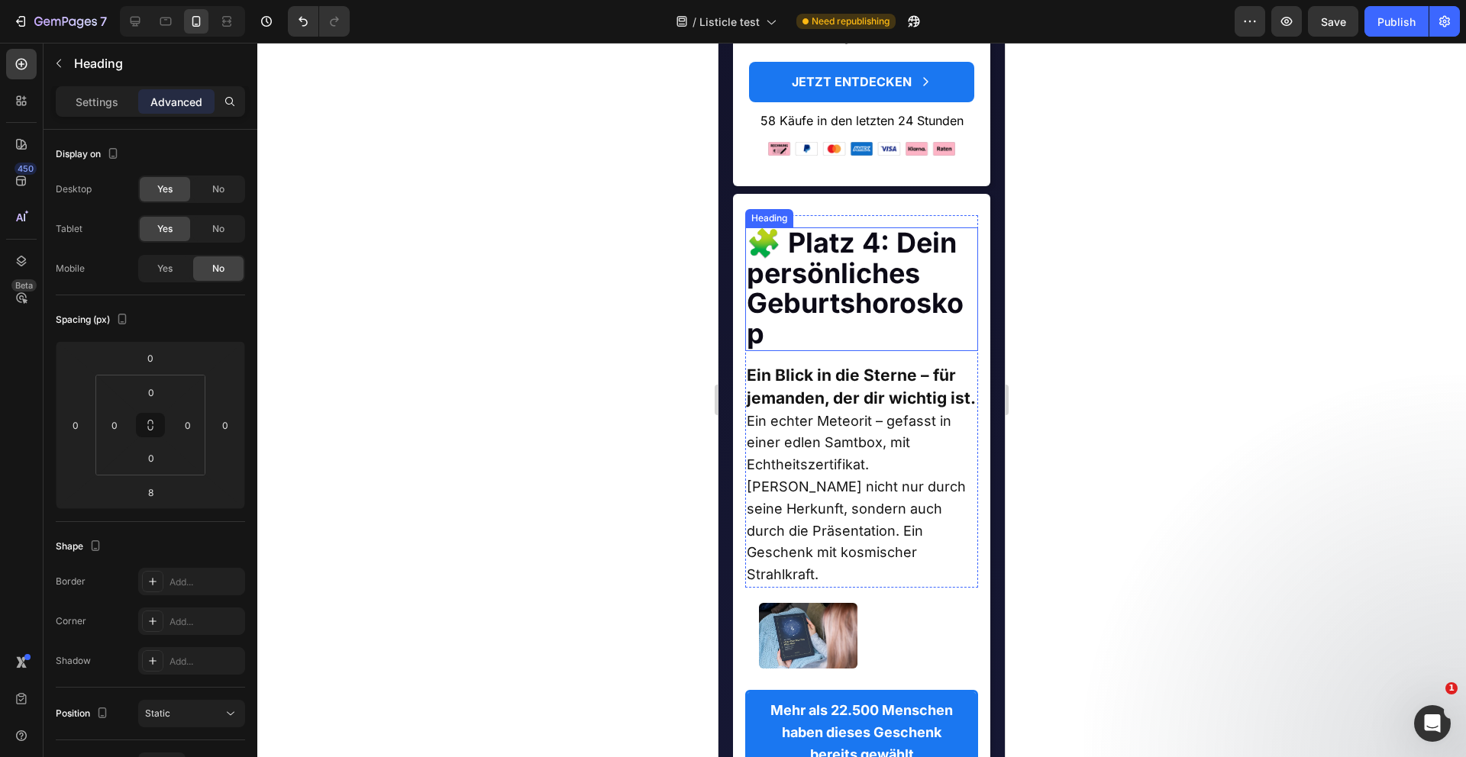
click at [843, 269] on strong "🧩 Platz 4: Dein persönliches Geburtshoroskop" at bounding box center [855, 288] width 217 height 124
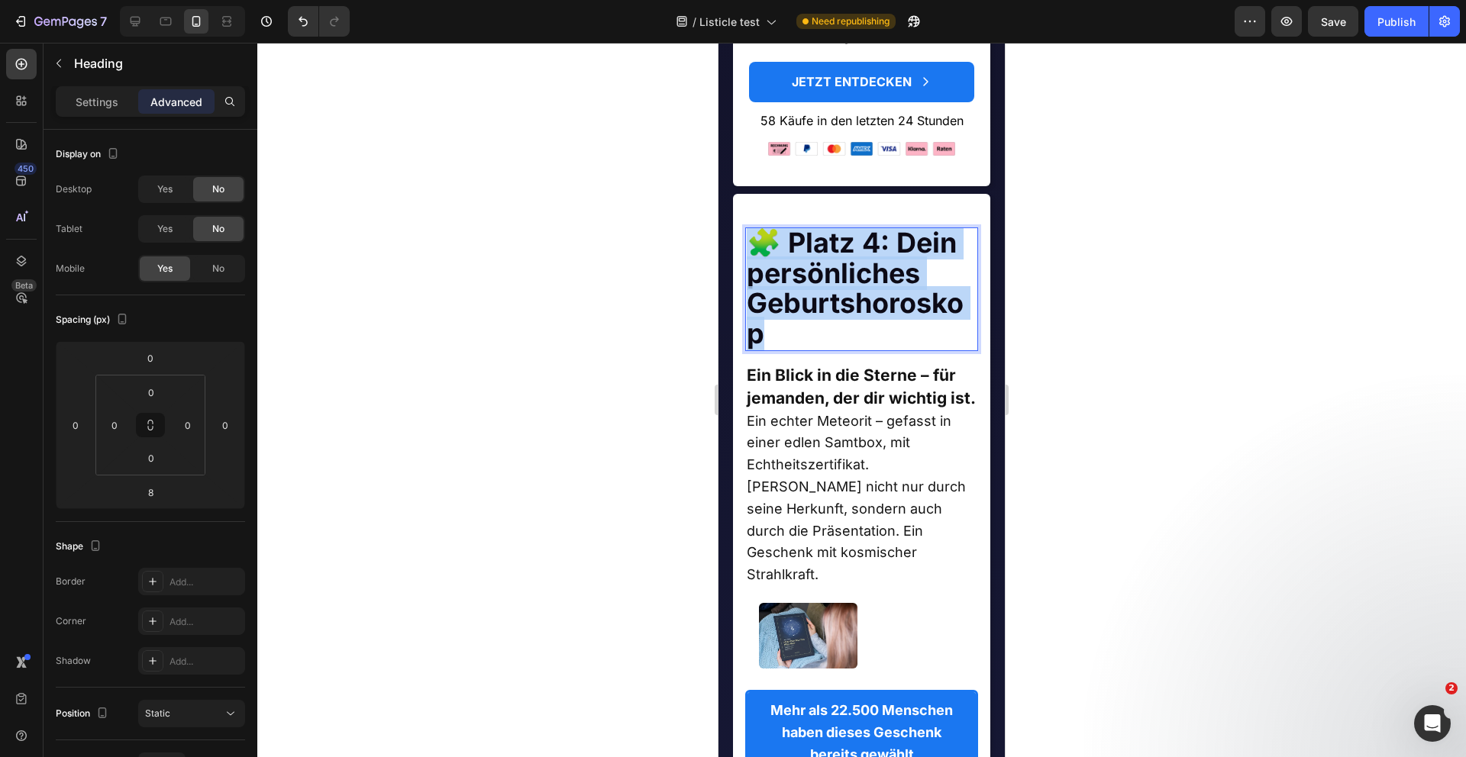
click at [843, 269] on strong "🧩 Platz 4: Dein persönliches Geburtshoroskop" at bounding box center [855, 288] width 217 height 124
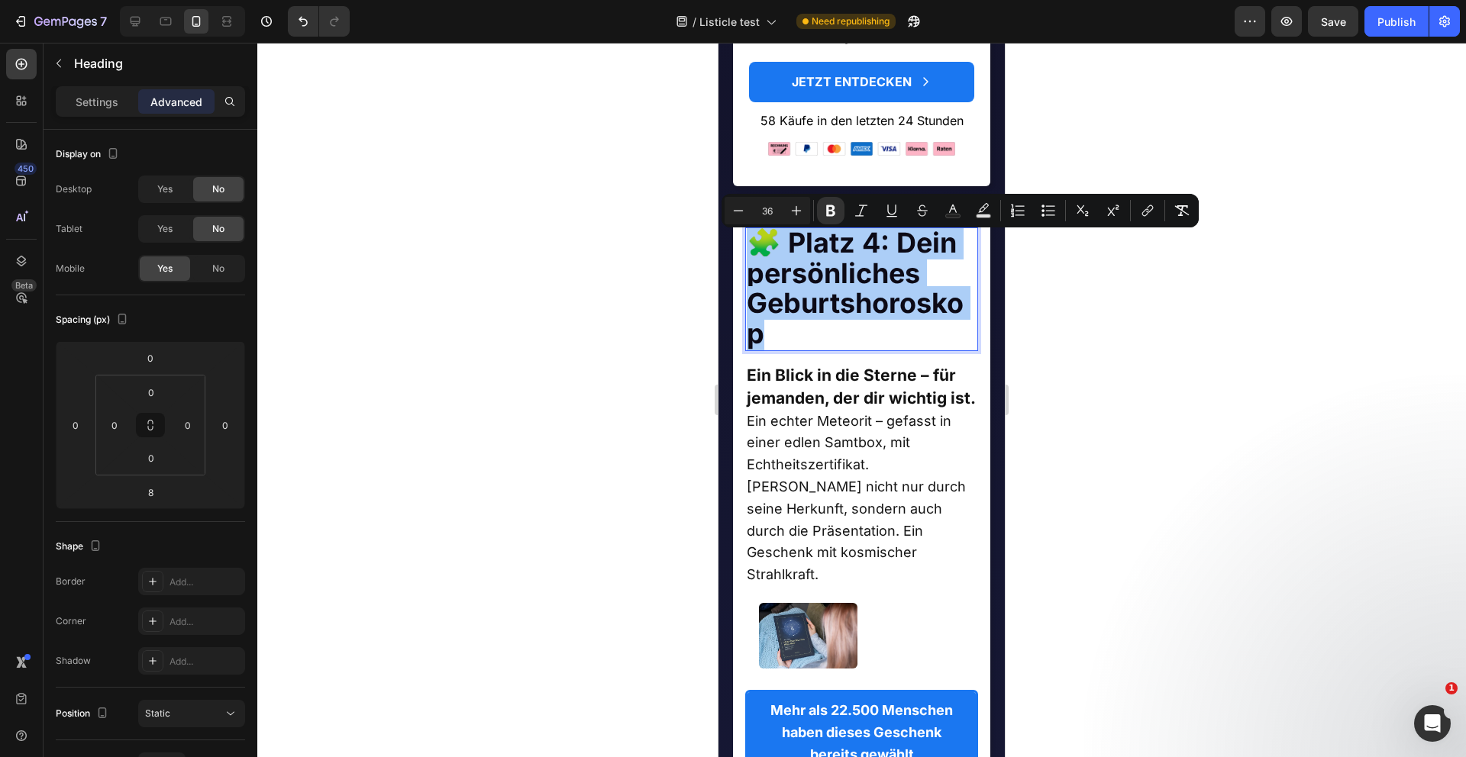
click at [760, 209] on input "36" at bounding box center [767, 211] width 31 height 18
type input "28"
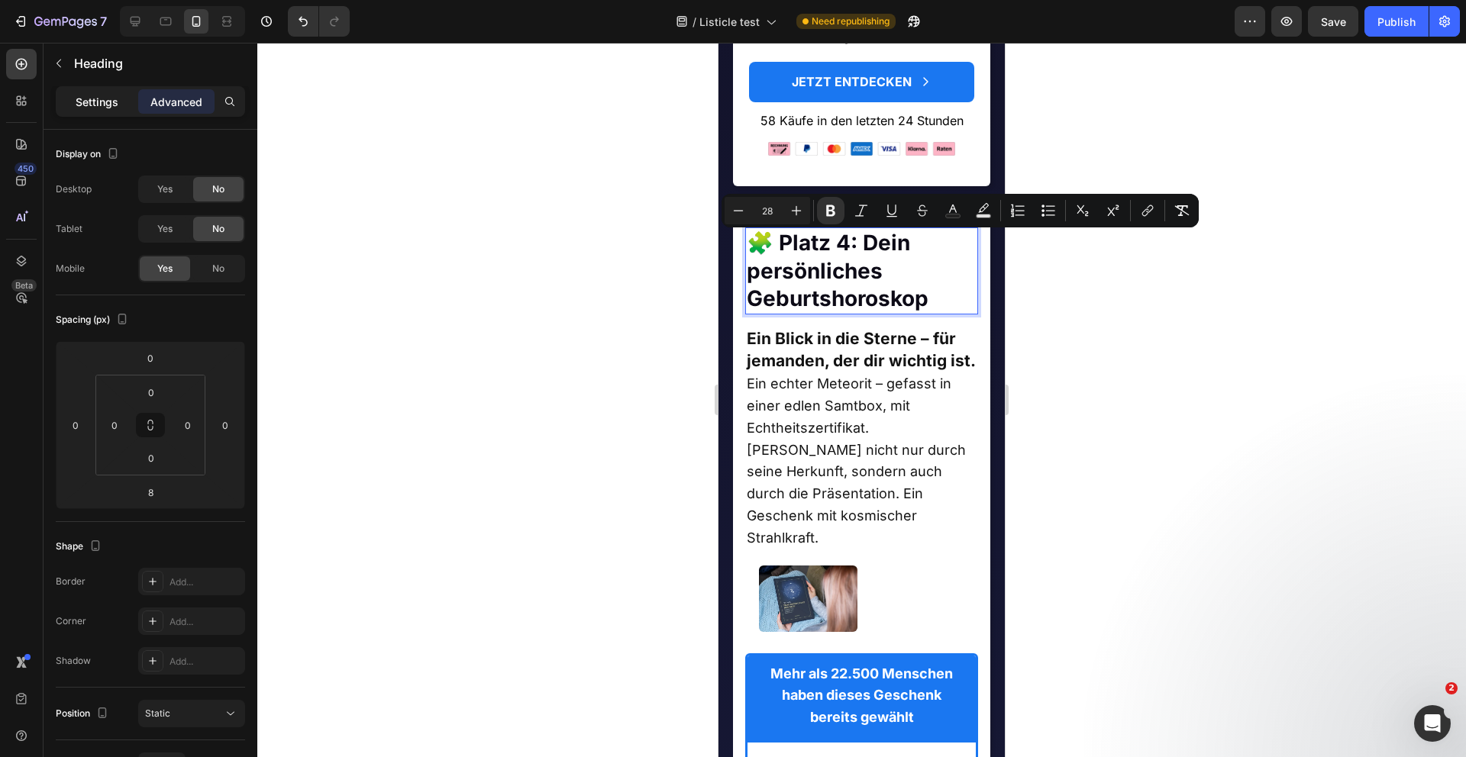
click at [95, 103] on p "Settings" at bounding box center [97, 102] width 43 height 16
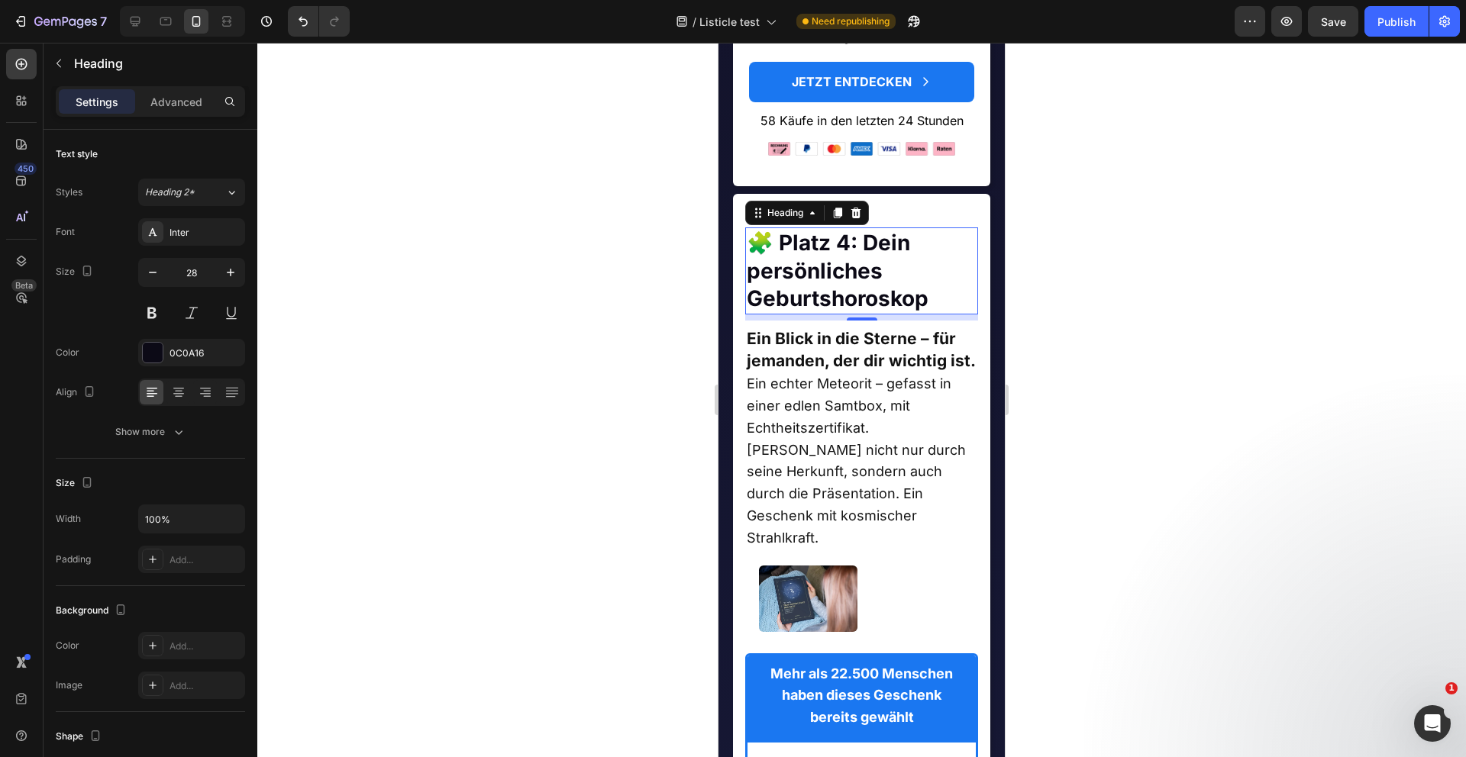
click at [421, 267] on div at bounding box center [861, 400] width 1208 height 715
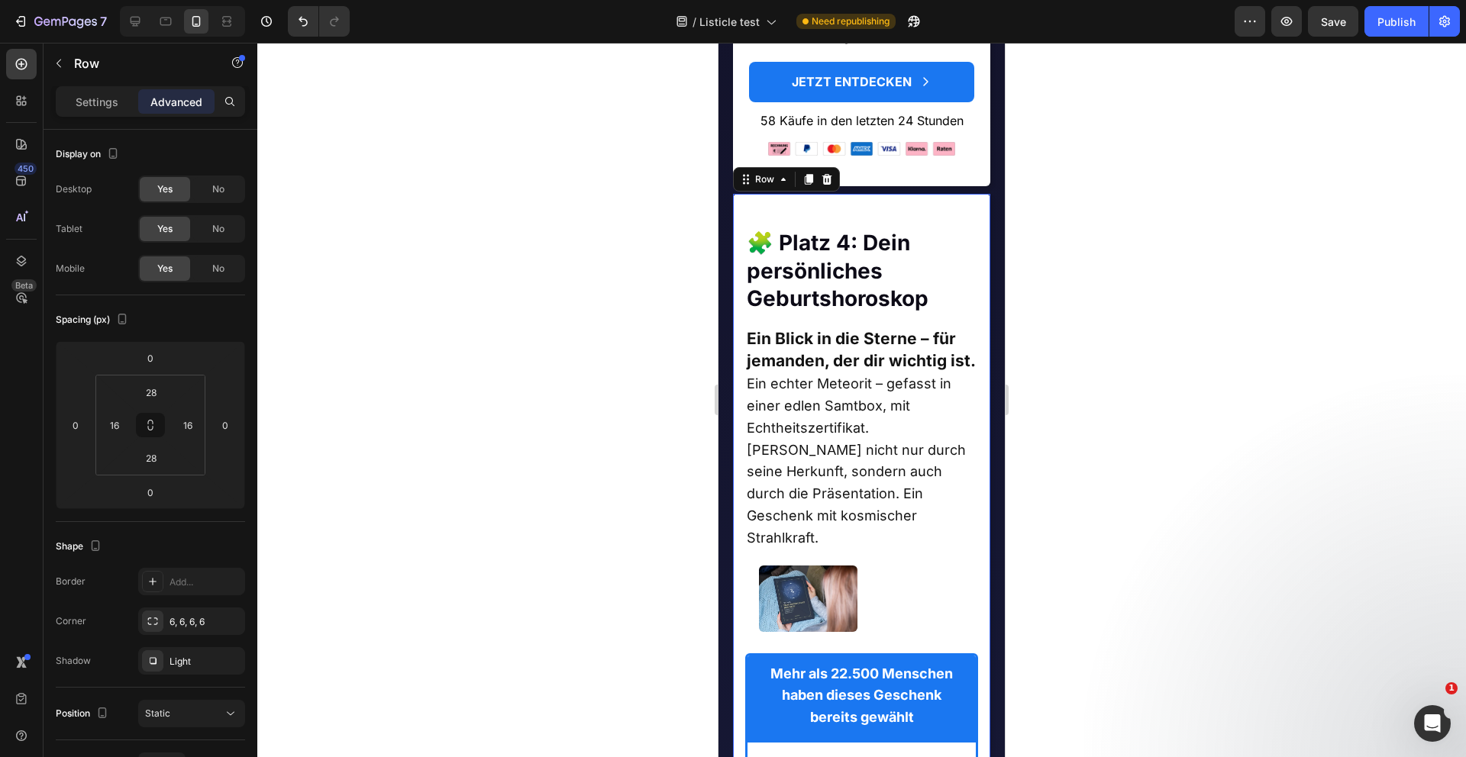
click at [182, 104] on p "Advanced" at bounding box center [176, 102] width 52 height 16
click at [153, 397] on input "28" at bounding box center [151, 392] width 31 height 23
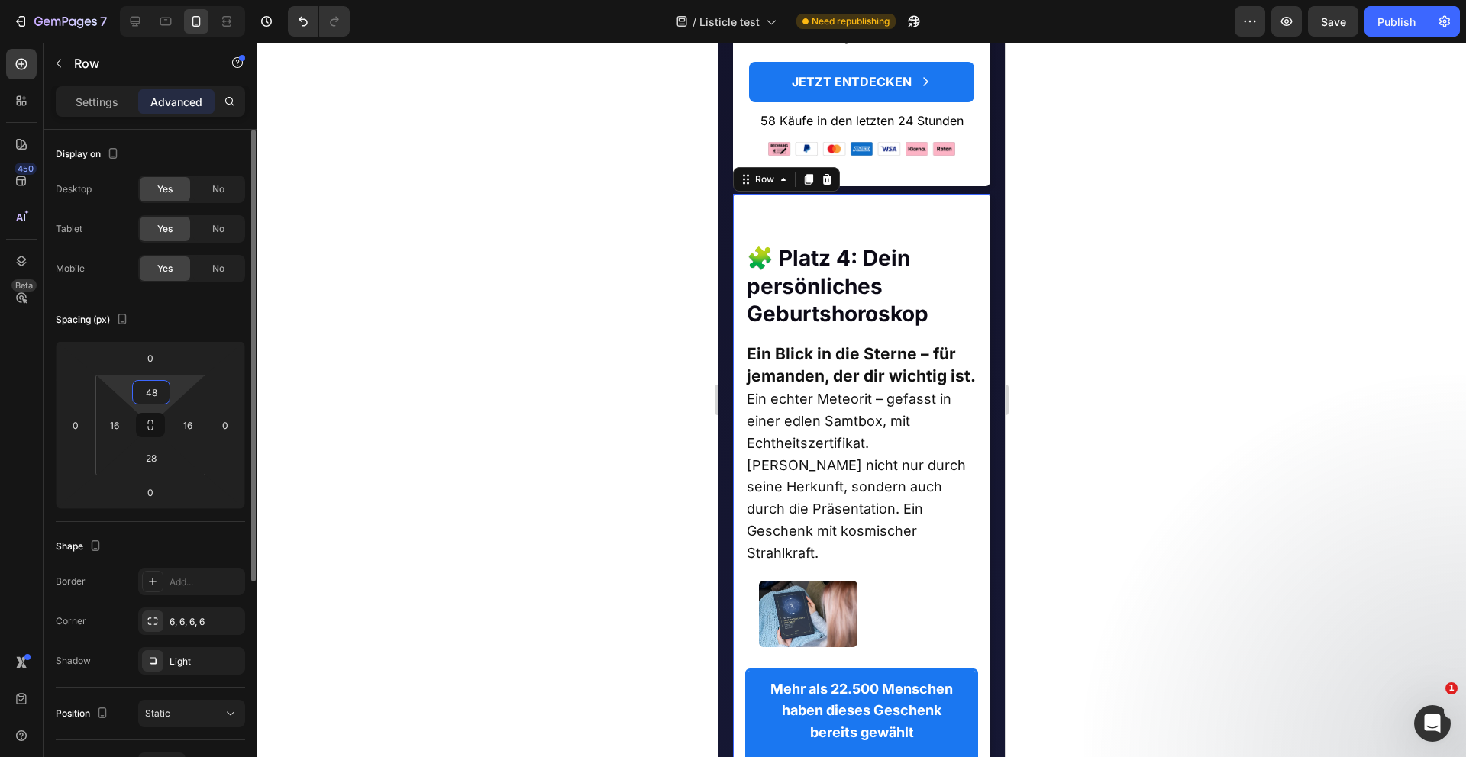
type input "4"
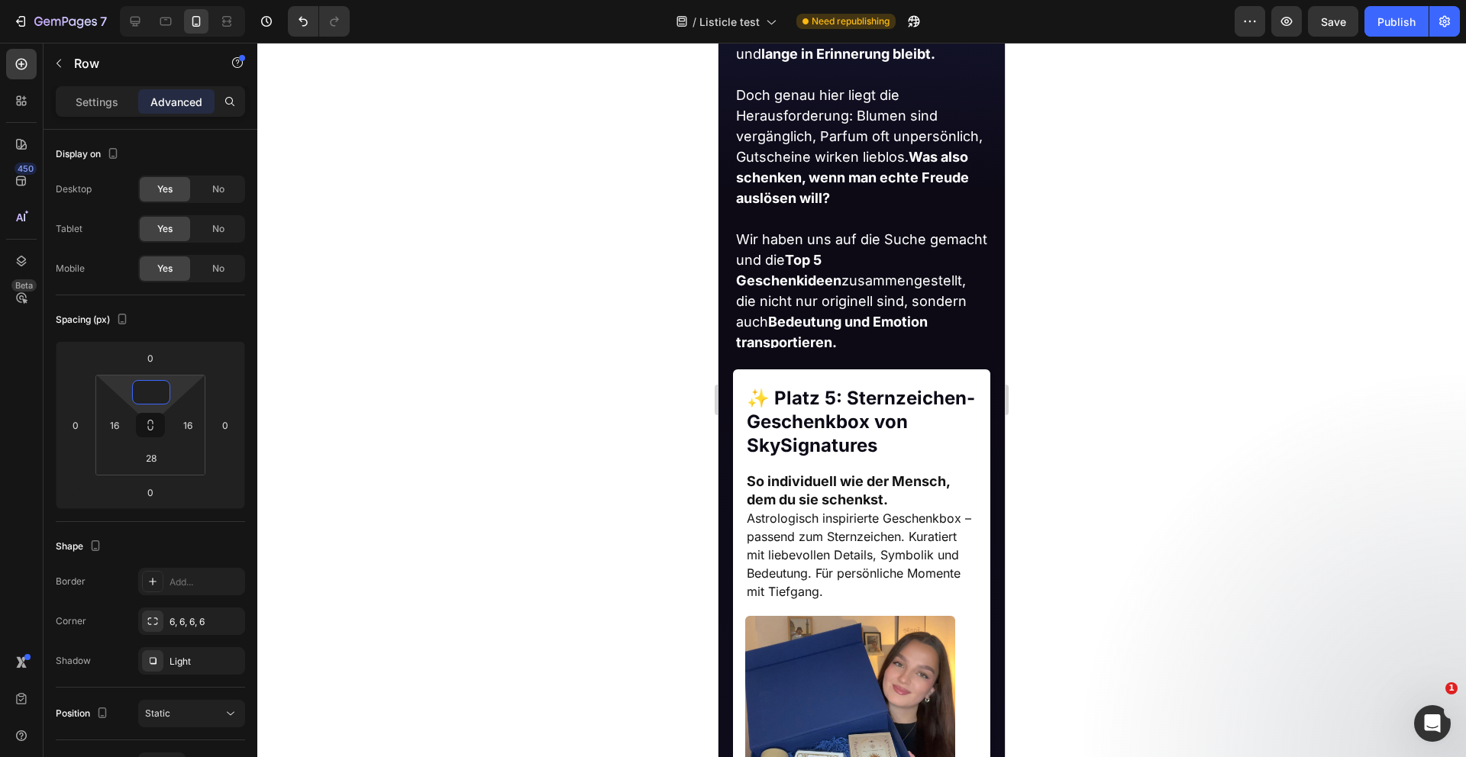
scroll to position [828, 0]
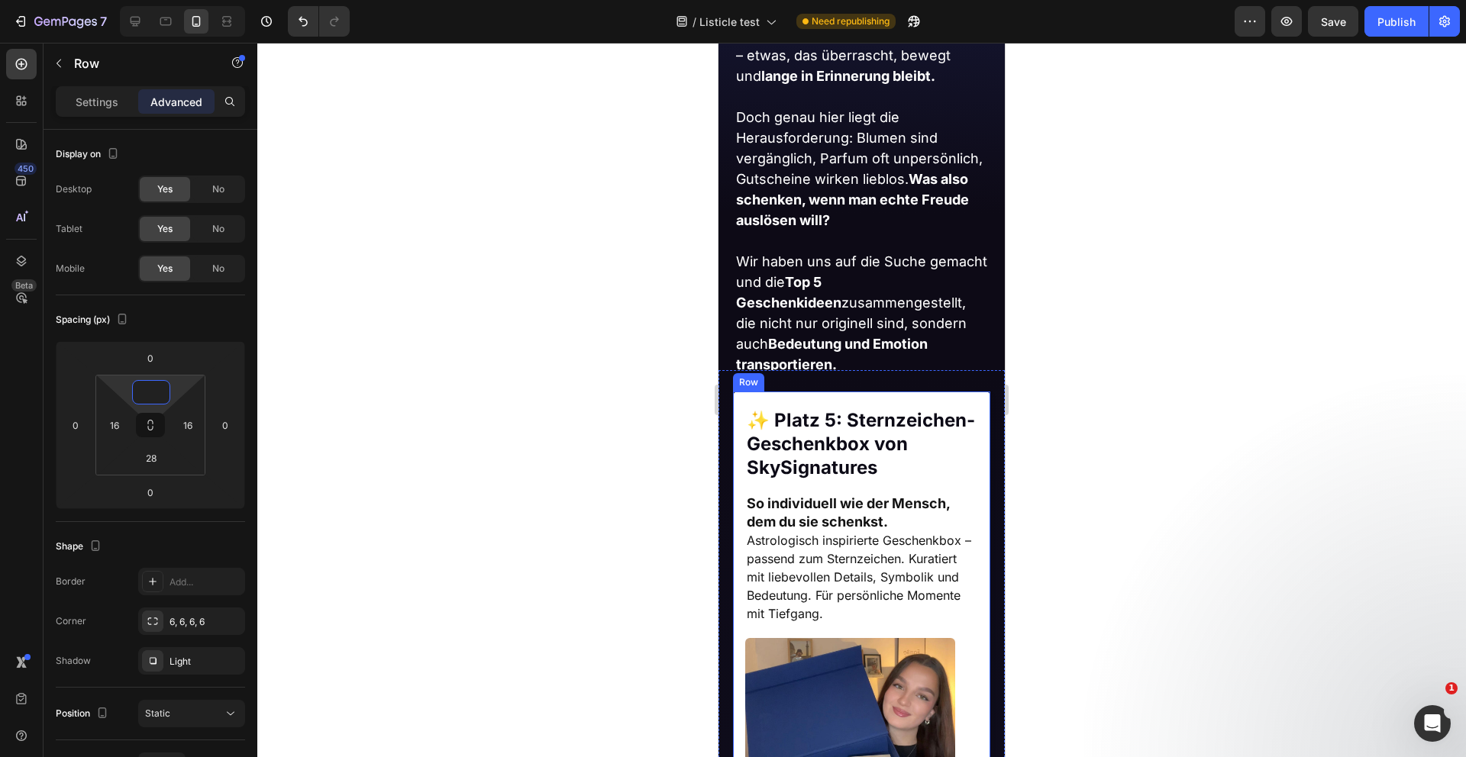
click at [811, 399] on div "✨ Platz 5: Sternzeichen-Geschenkbox von SkySignatures Heading ⁠⁠⁠⁠⁠⁠⁠ ✨ Platz 5…" at bounding box center [862, 518] width 234 height 241
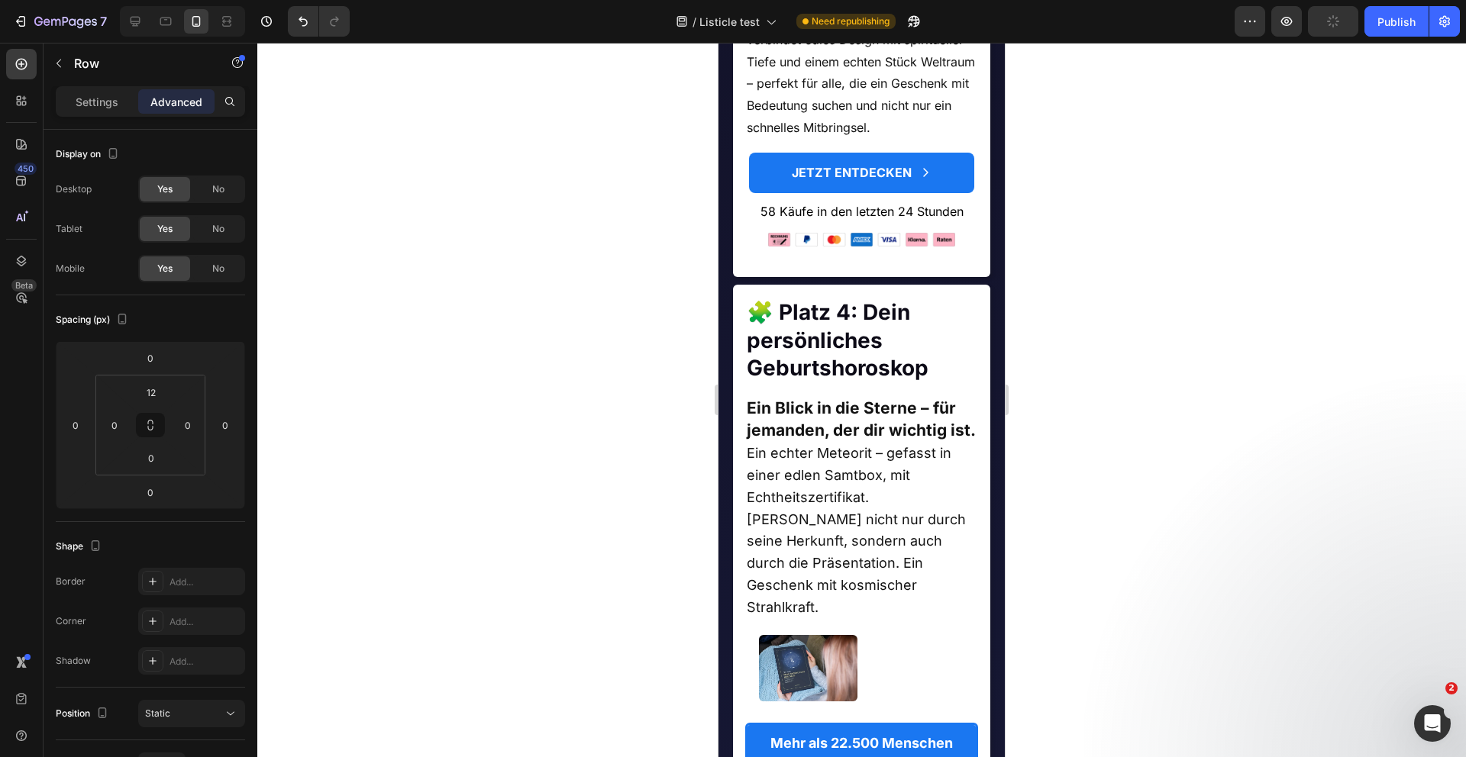
scroll to position [3095, 0]
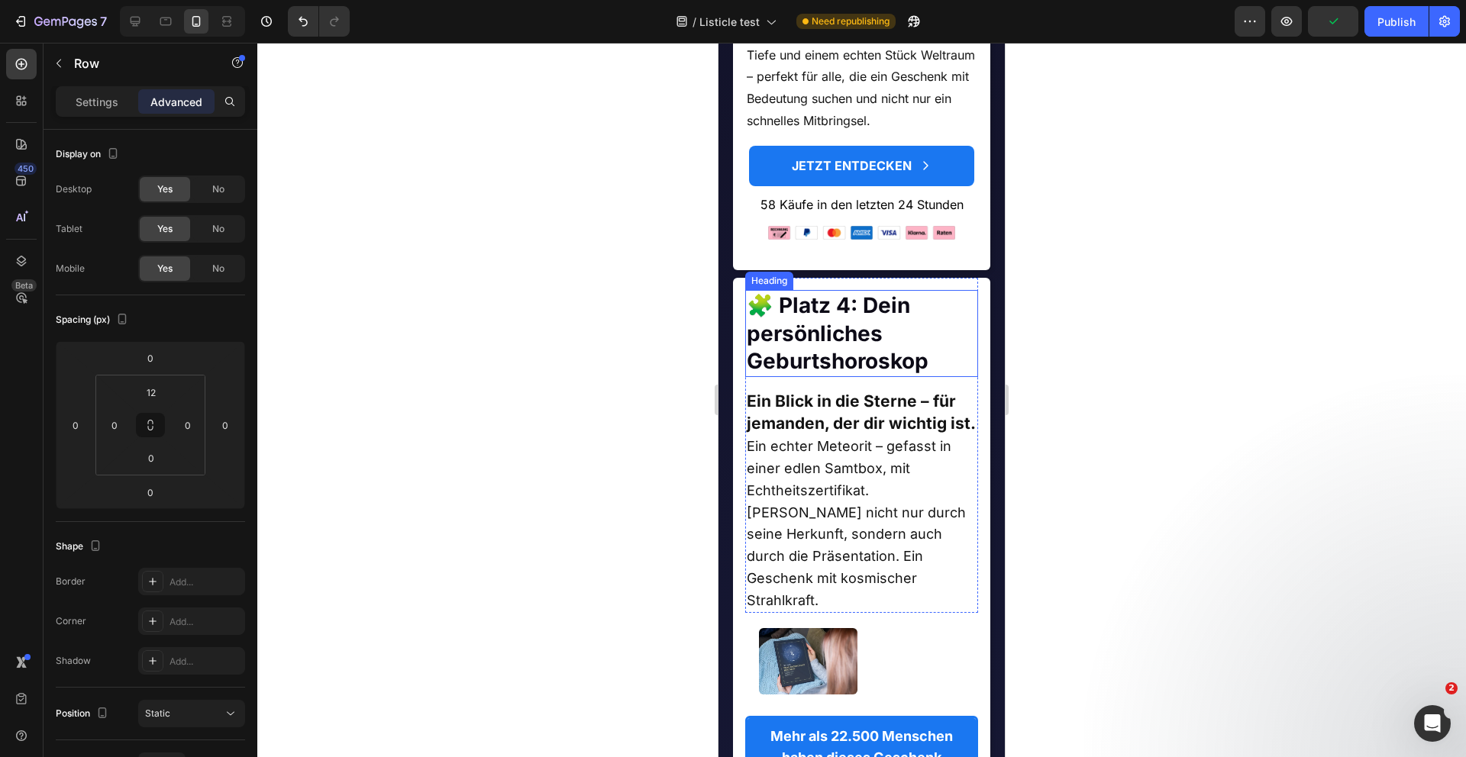
click at [759, 308] on strong "🧩 Platz 4: Dein persönliches Geburtshoroskop" at bounding box center [838, 333] width 182 height 82
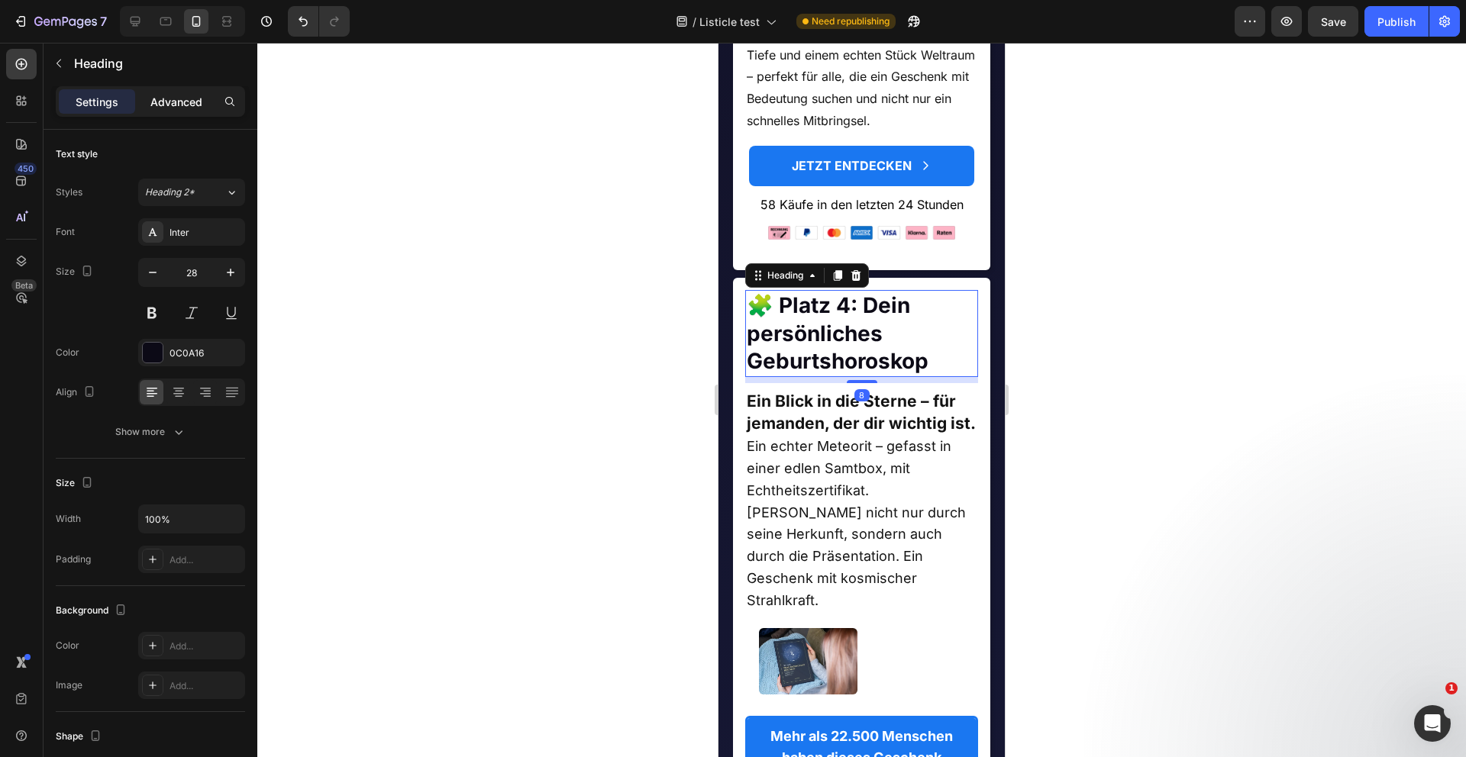
click at [166, 103] on p "Advanced" at bounding box center [176, 102] width 52 height 16
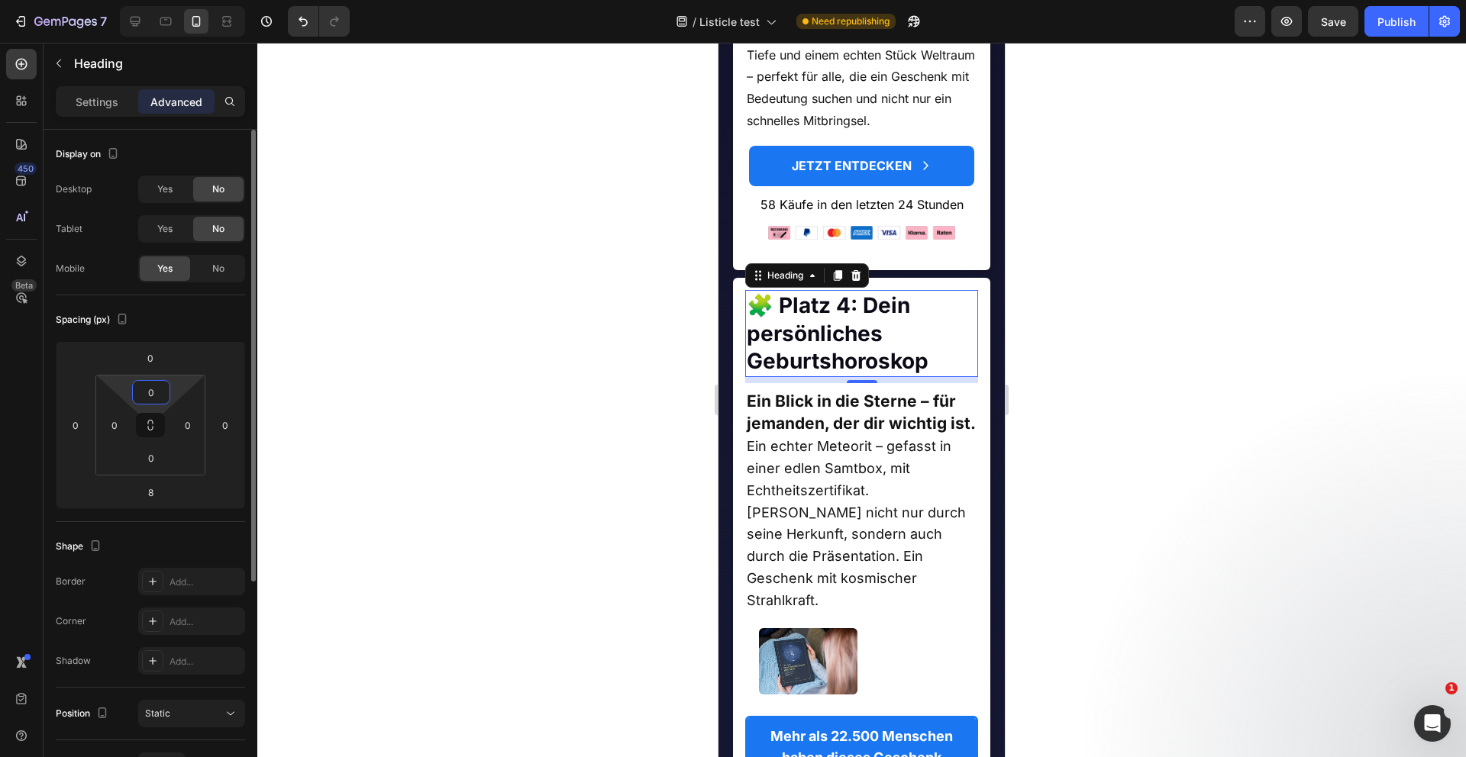
click at [156, 389] on input "0" at bounding box center [151, 392] width 31 height 23
type input "12"
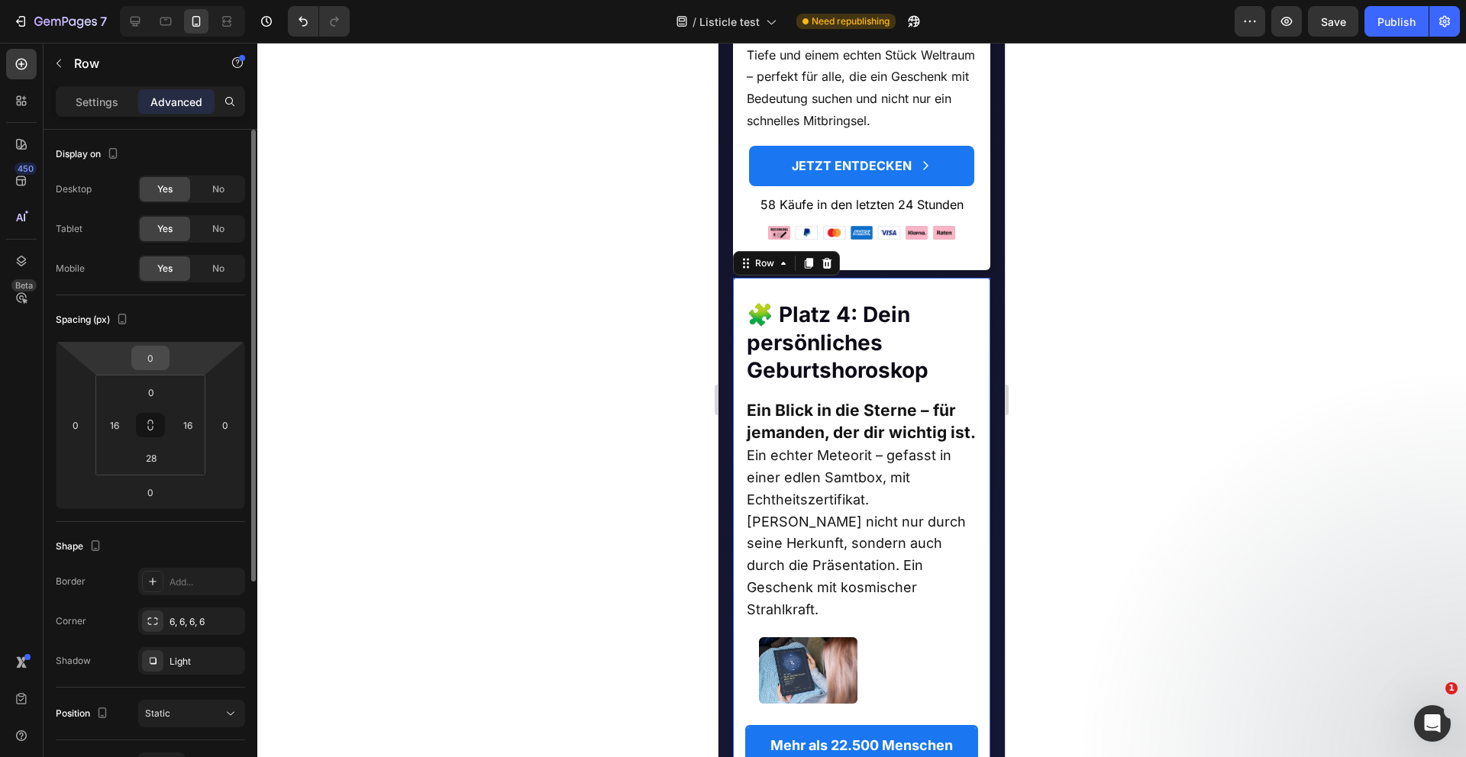
click at [152, 362] on input "0" at bounding box center [150, 358] width 31 height 23
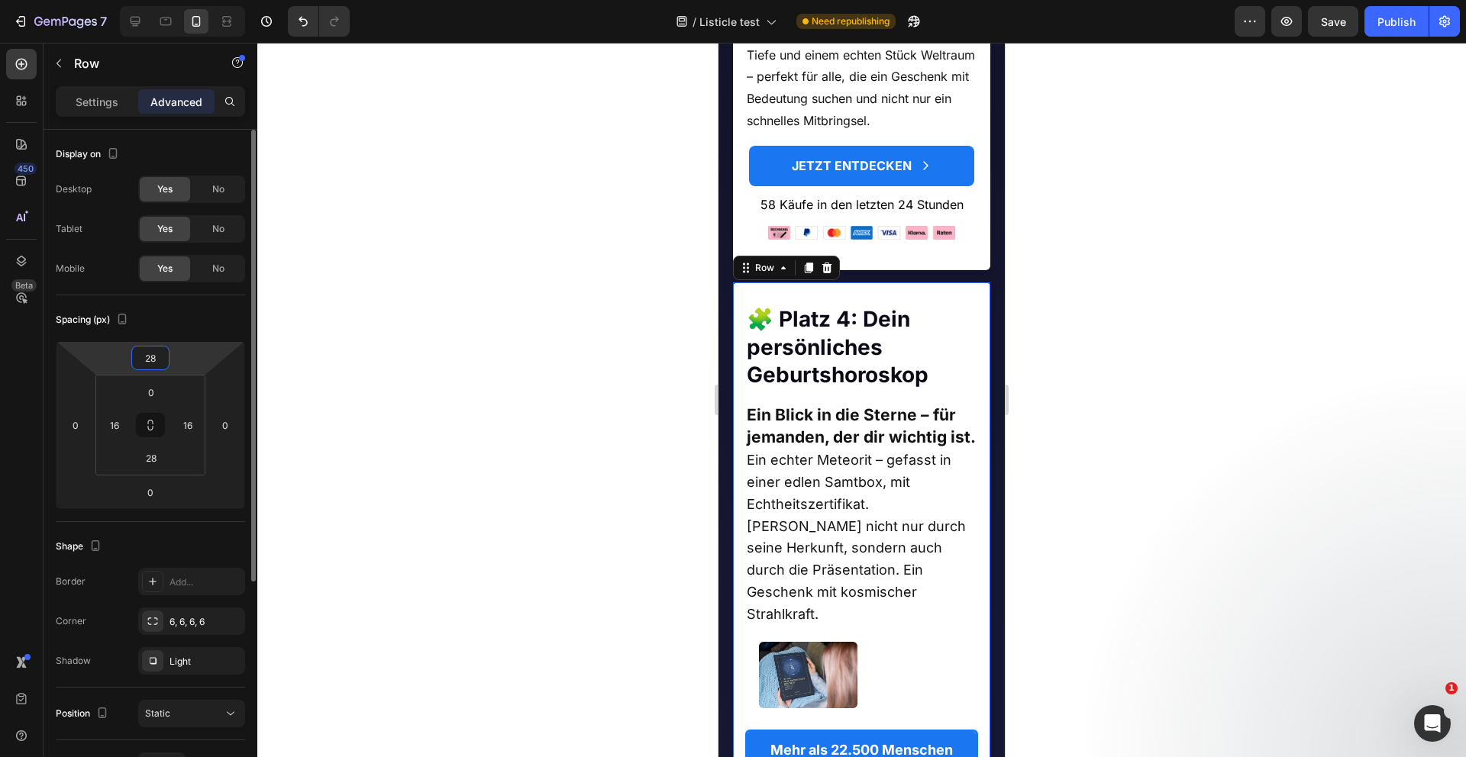
type input "2"
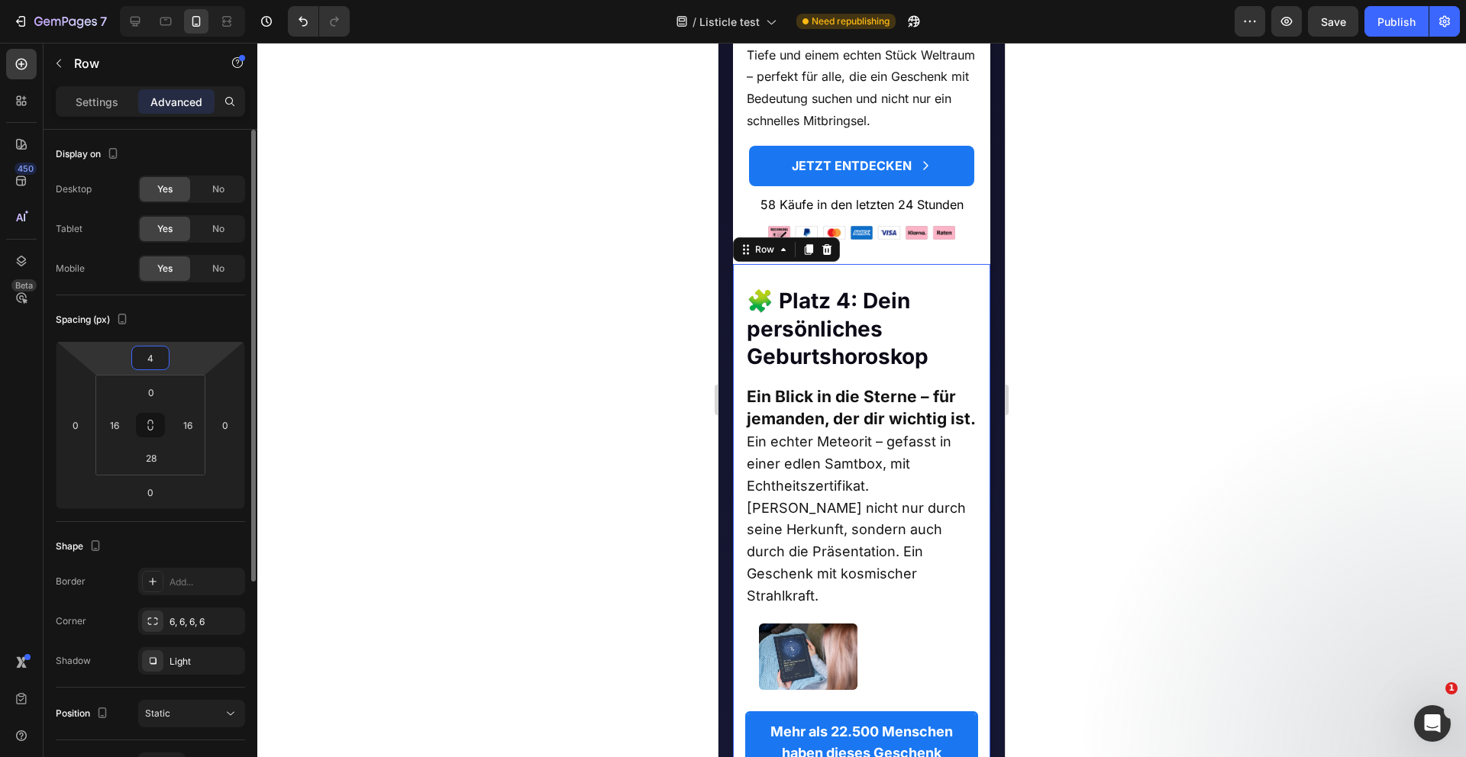
type input "48"
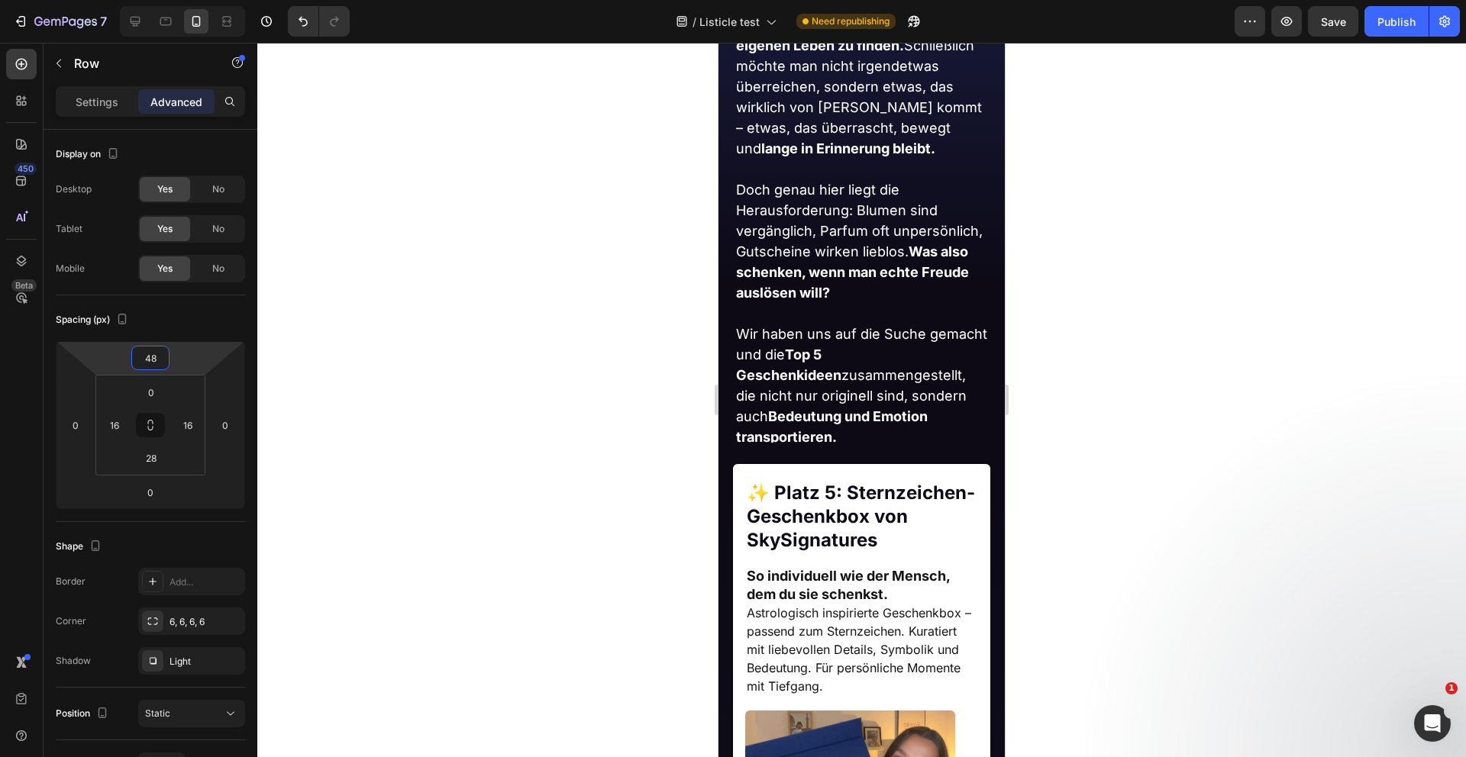
scroll to position [748, 0]
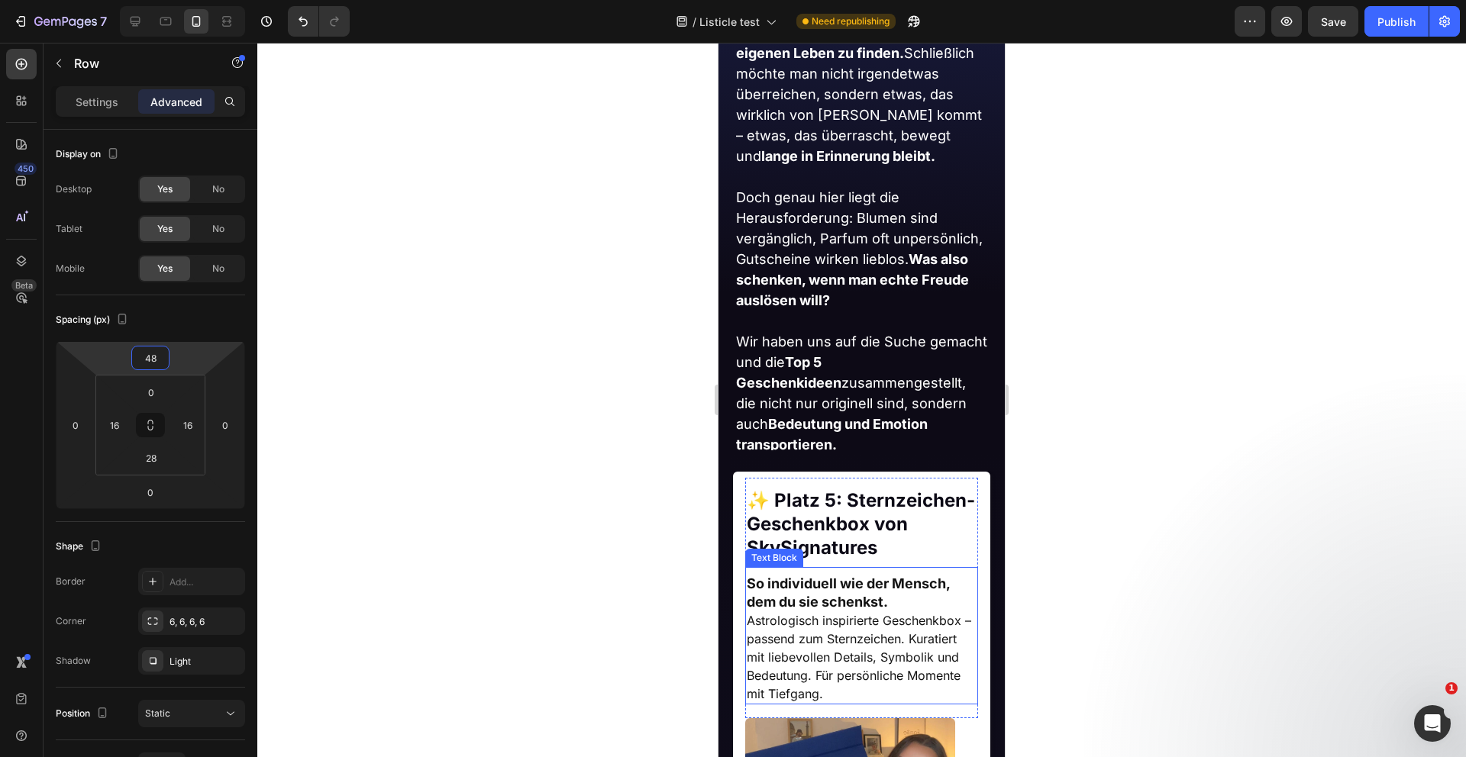
click at [815, 618] on span "Astrologisch inspirierte Geschenkbox – passend zum Sternzeichen. Kuratiert mit …" at bounding box center [859, 657] width 224 height 89
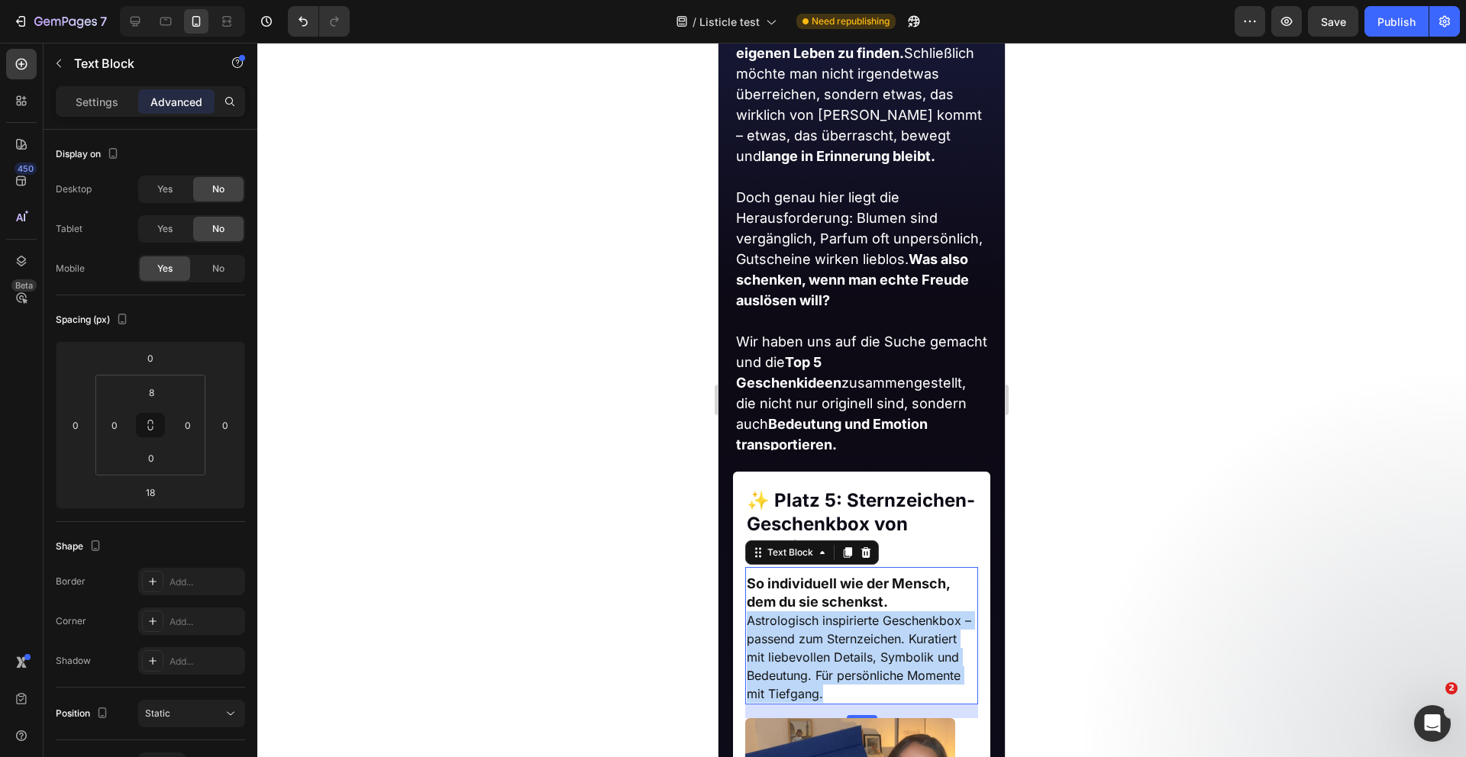
click at [815, 618] on span "Astrologisch inspirierte Geschenkbox – passend zum Sternzeichen. Kuratiert mit …" at bounding box center [859, 657] width 224 height 89
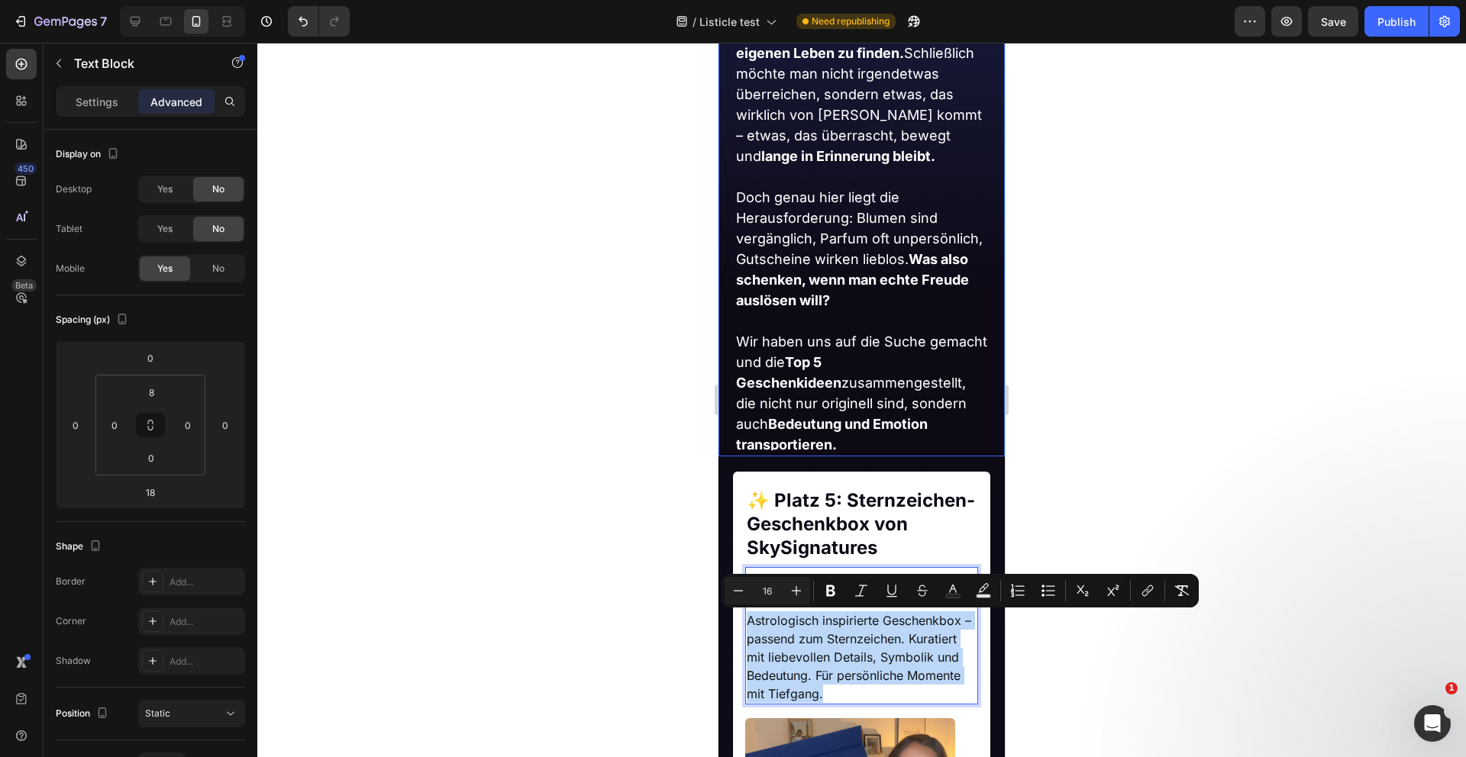
click at [841, 363] on strong "Top 5 Geschenkideen" at bounding box center [788, 372] width 105 height 37
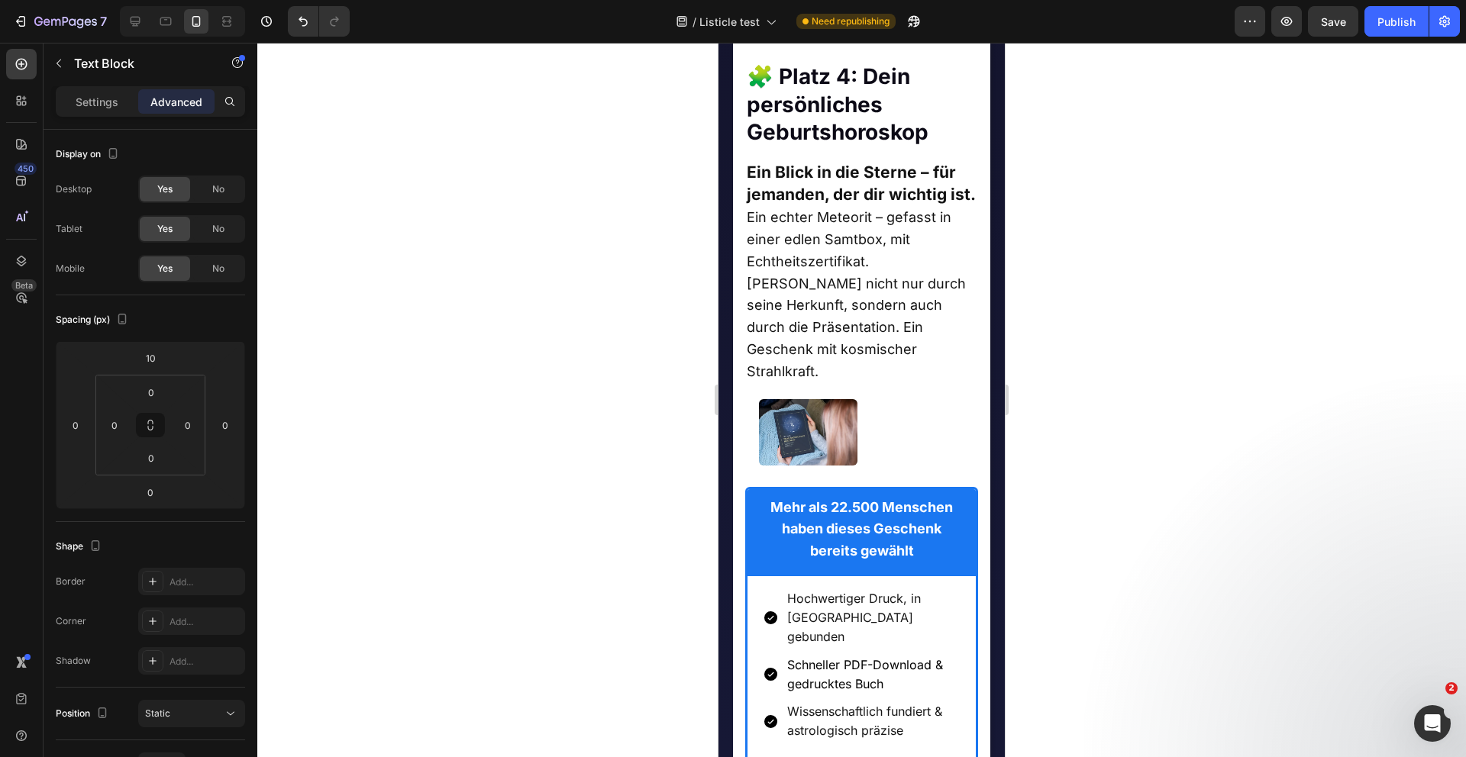
scroll to position [3255, 0]
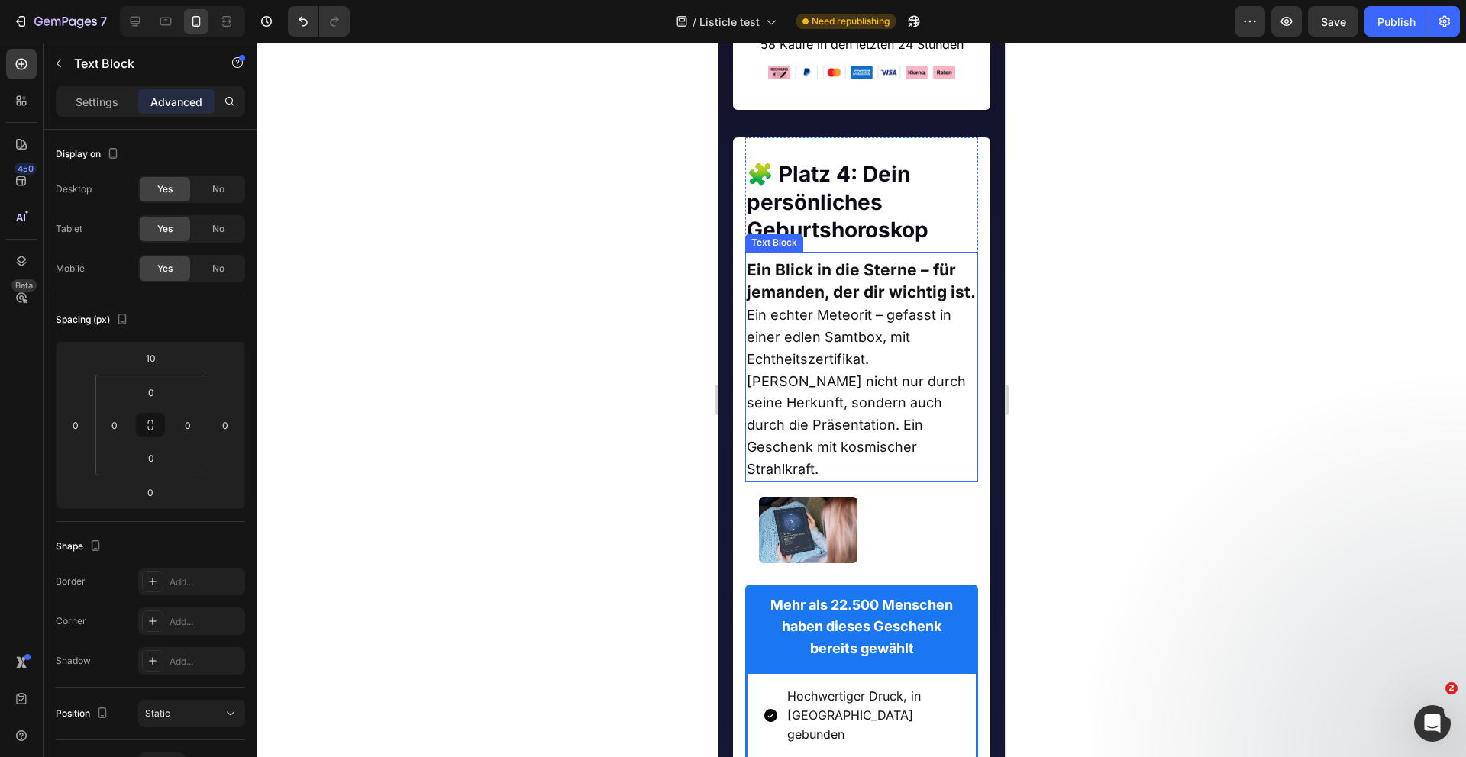
click at [857, 302] on strong "Ein Blick in die Sterne – für jemanden, der dir wichtig ist." at bounding box center [861, 281] width 229 height 42
click at [845, 243] on icon at bounding box center [848, 237] width 8 height 11
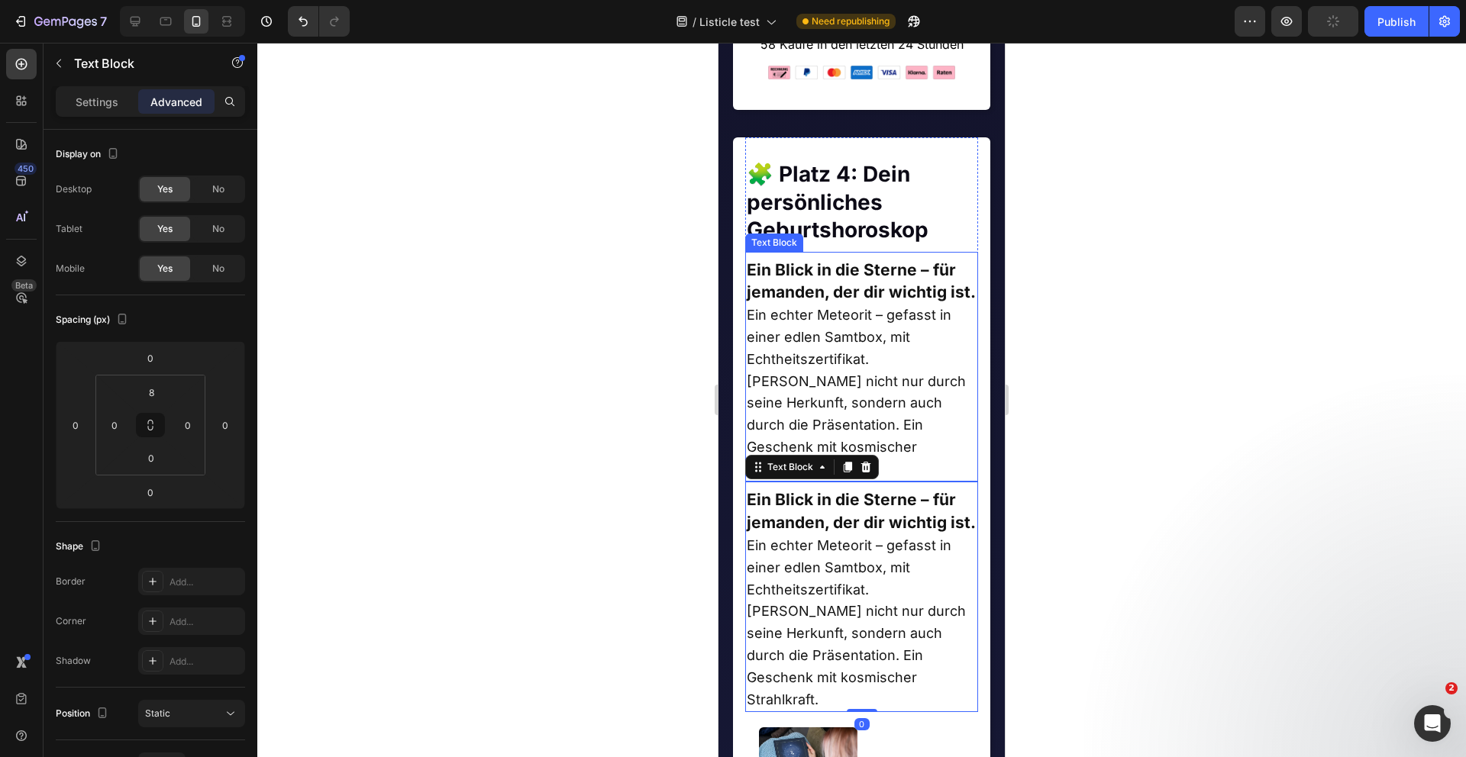
click at [853, 305] on p "Ein Blick in die Sterne – für jemanden, der dir wichtig ist." at bounding box center [862, 283] width 231 height 46
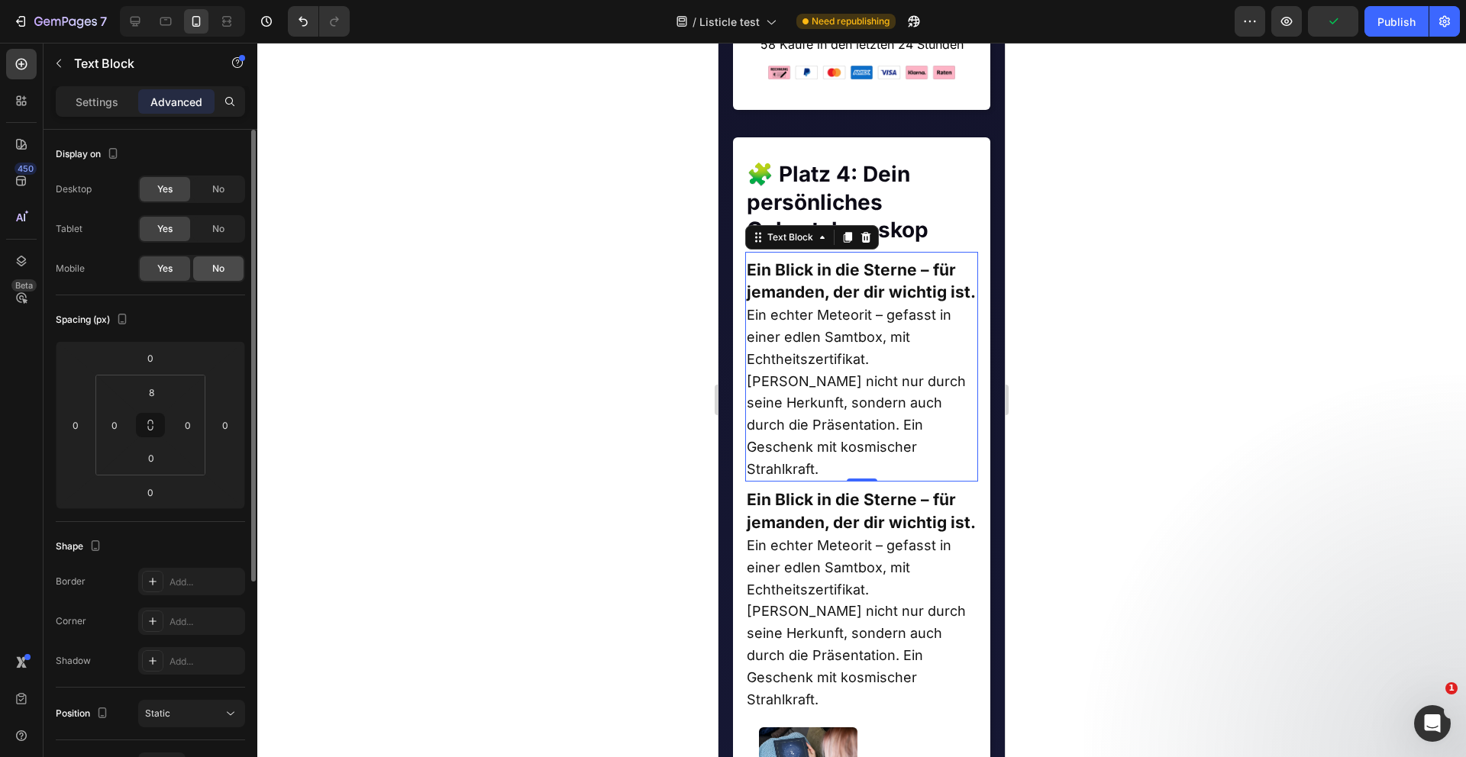
click at [214, 266] on span "No" at bounding box center [218, 269] width 12 height 14
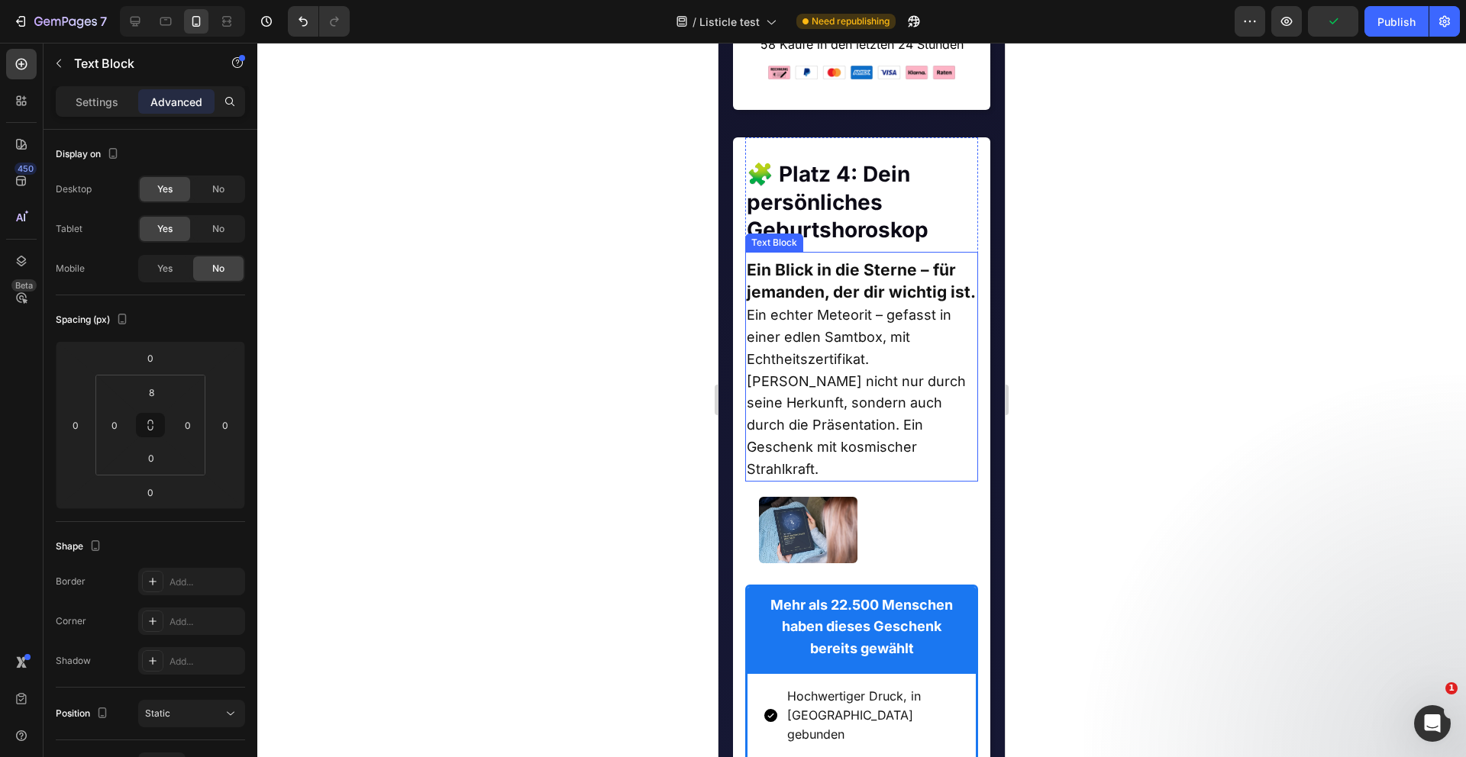
click at [857, 412] on span "Ein echter Meteorit – gefasst in einer edlen Samtbox, mit Echtheitszertifikat. …" at bounding box center [856, 392] width 219 height 170
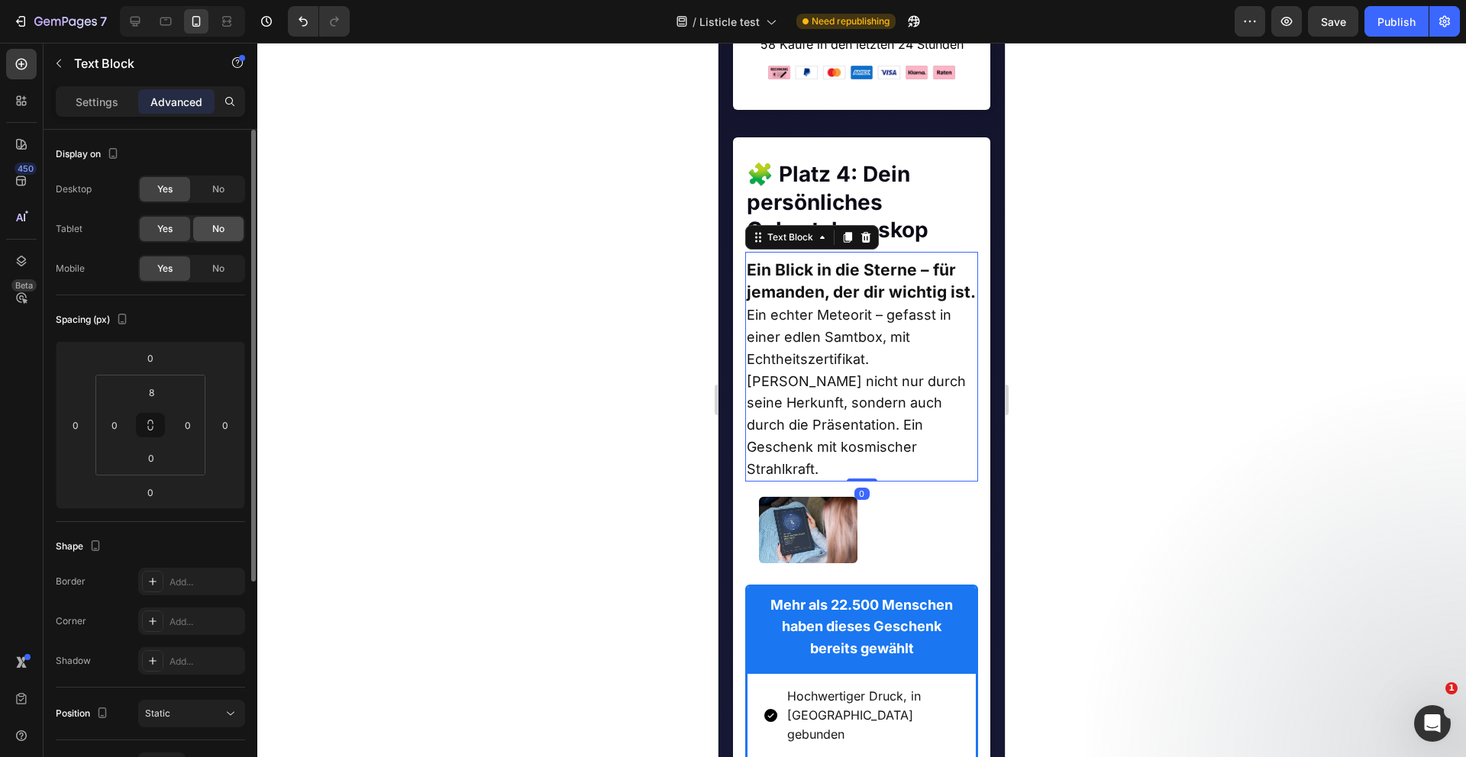
click at [210, 231] on div "No" at bounding box center [218, 229] width 50 height 24
click at [211, 189] on div "No" at bounding box center [218, 189] width 50 height 24
click at [115, 103] on p "Settings" at bounding box center [97, 102] width 43 height 16
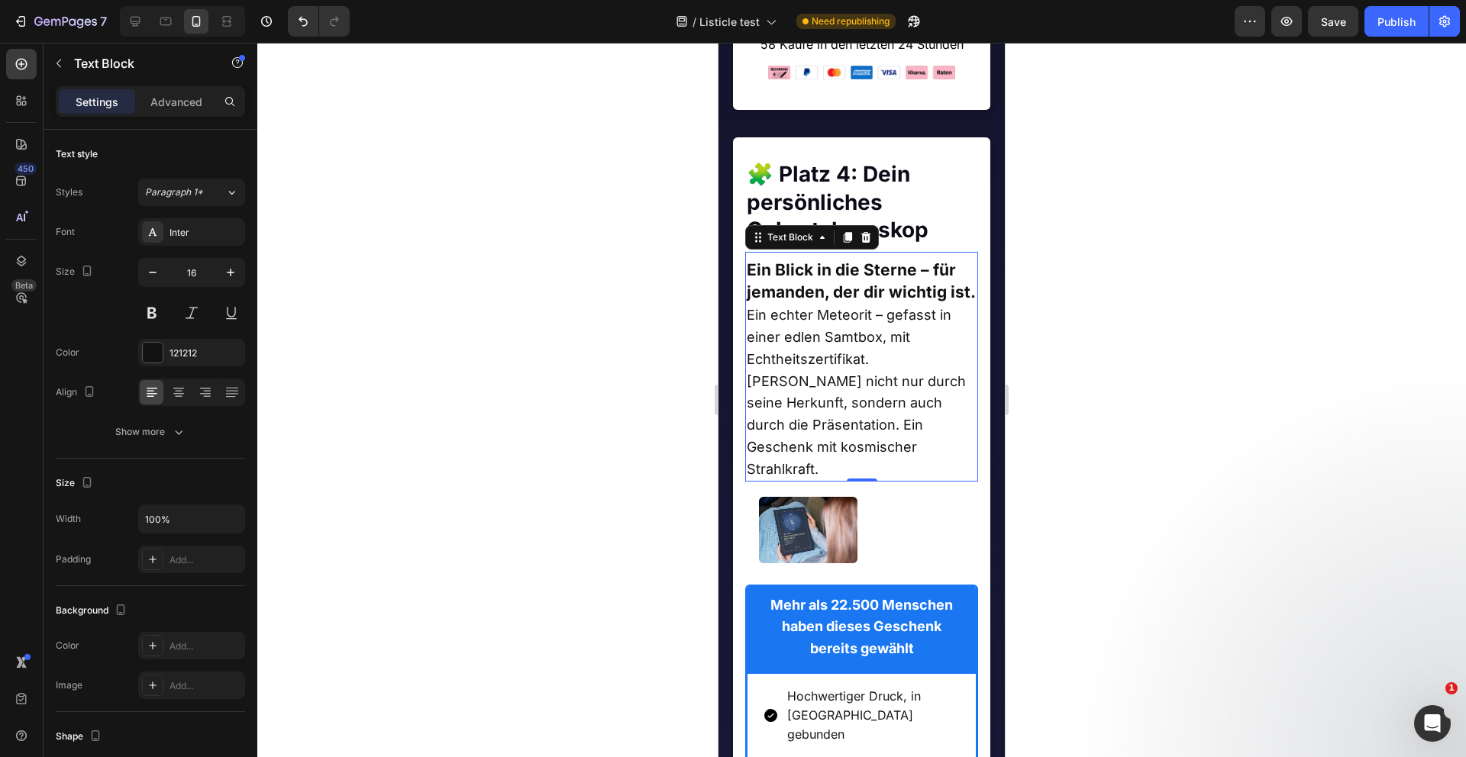
click at [799, 274] on strong "Ein Blick in die Sterne – für jemanden, der dir wichtig ist." at bounding box center [861, 281] width 229 height 42
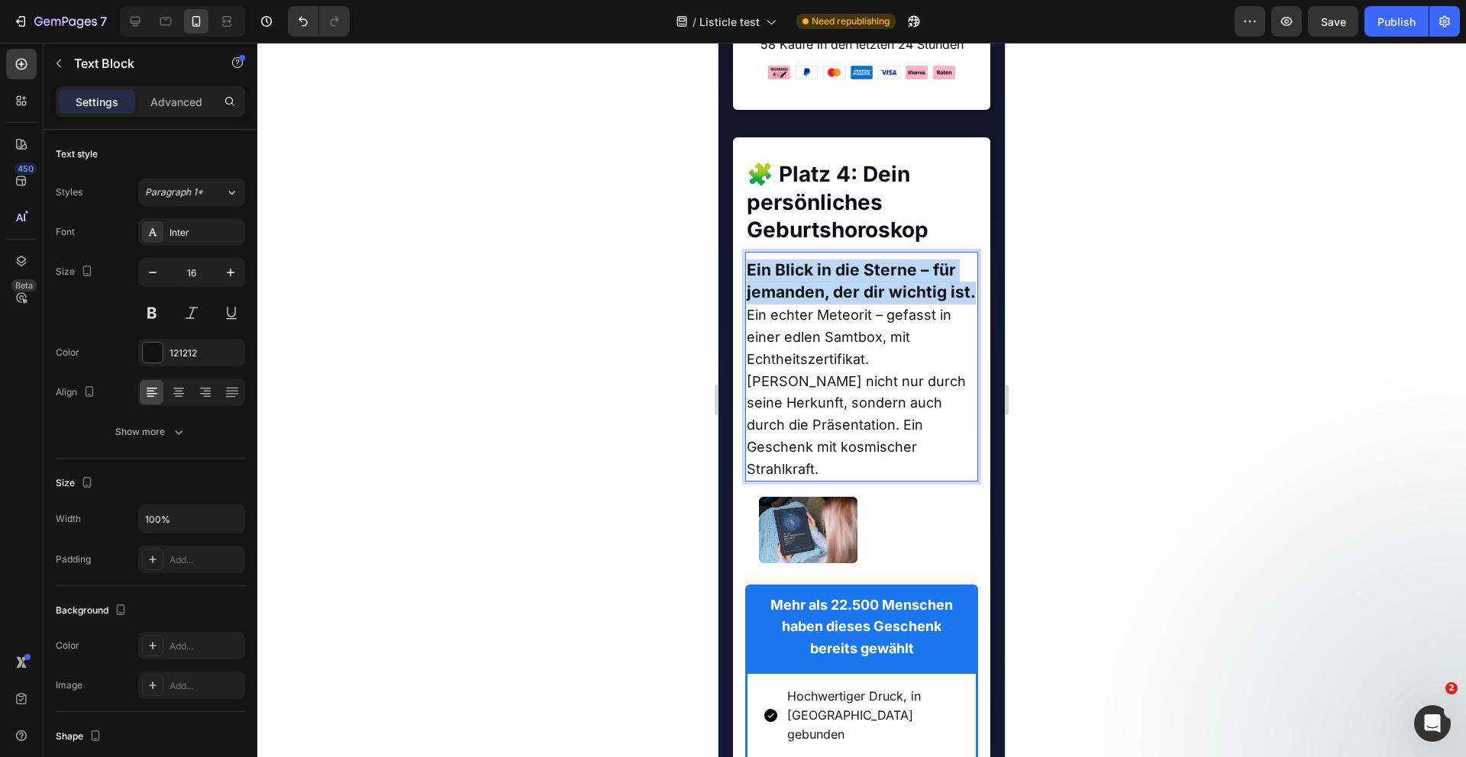
click at [799, 274] on strong "Ein Blick in die Sterne – für jemanden, der dir wichtig ist." at bounding box center [861, 281] width 229 height 42
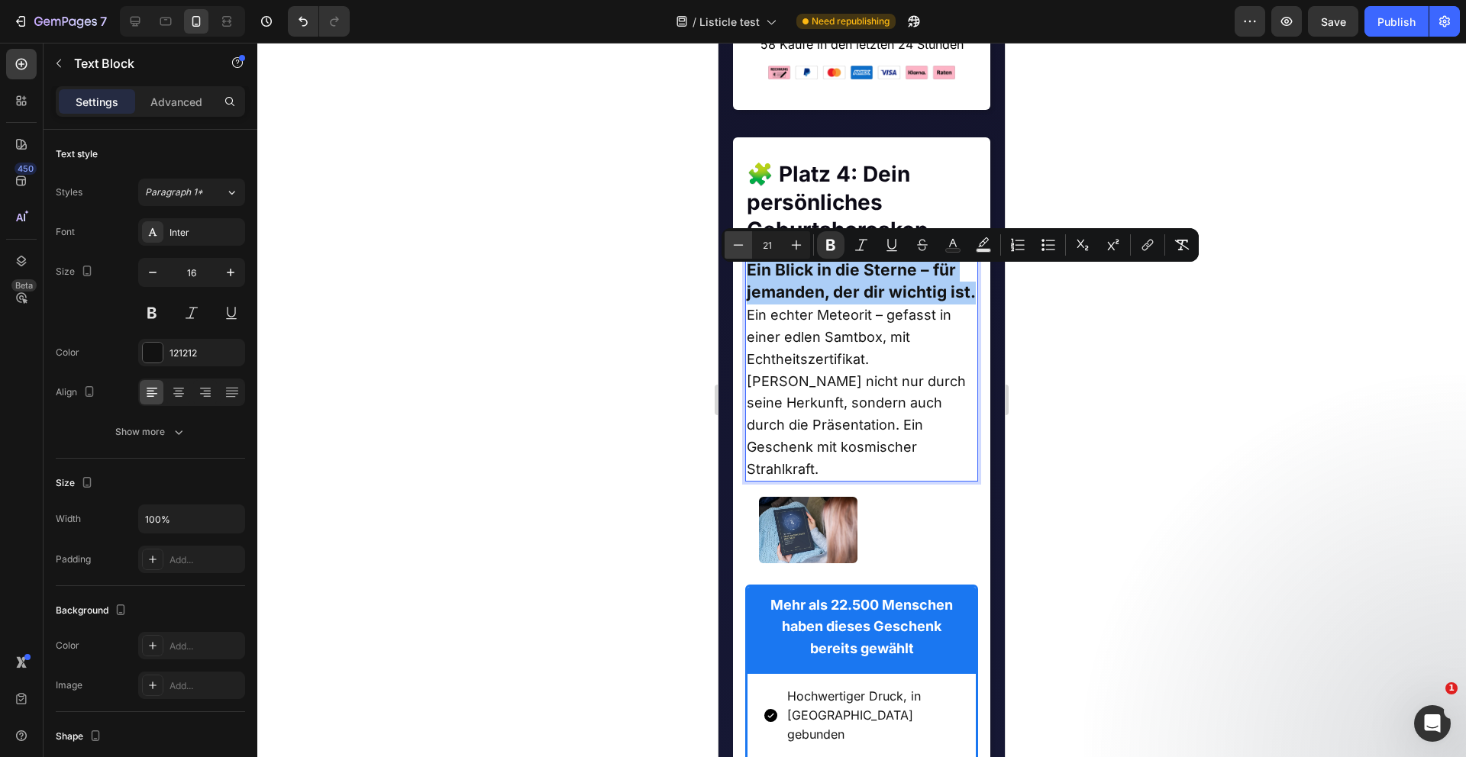
click at [735, 242] on icon "Editor contextual toolbar" at bounding box center [738, 244] width 15 height 15
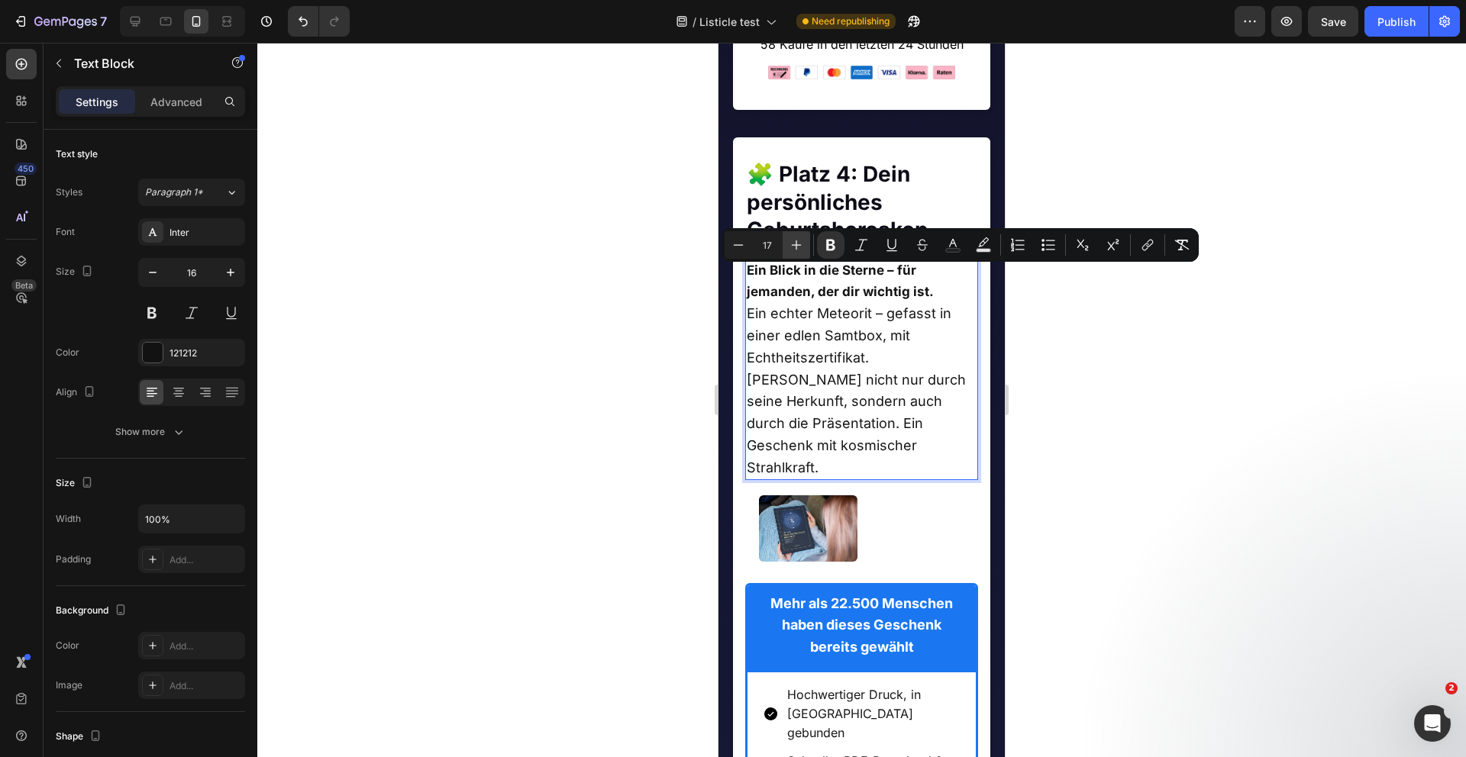
click at [796, 238] on icon "Editor contextual toolbar" at bounding box center [796, 244] width 15 height 15
type input "18"
click at [801, 368] on span "Ein echter Meteorit – gefasst in einer edlen Samtbox, mit Echtheitszertifikat. …" at bounding box center [856, 390] width 219 height 170
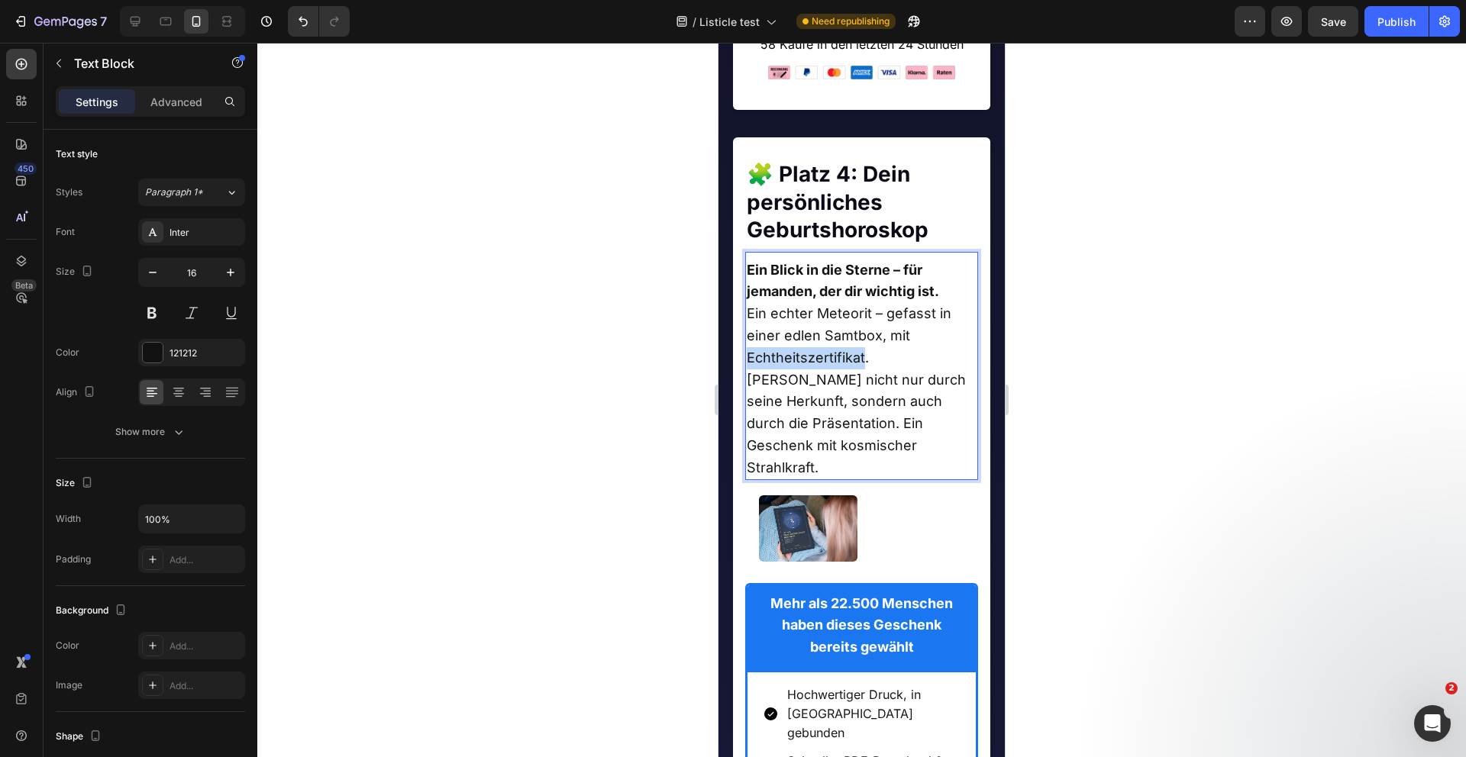
click at [801, 368] on span "Ein echter Meteorit – gefasst in einer edlen Samtbox, mit Echtheitszertifikat. …" at bounding box center [856, 390] width 219 height 170
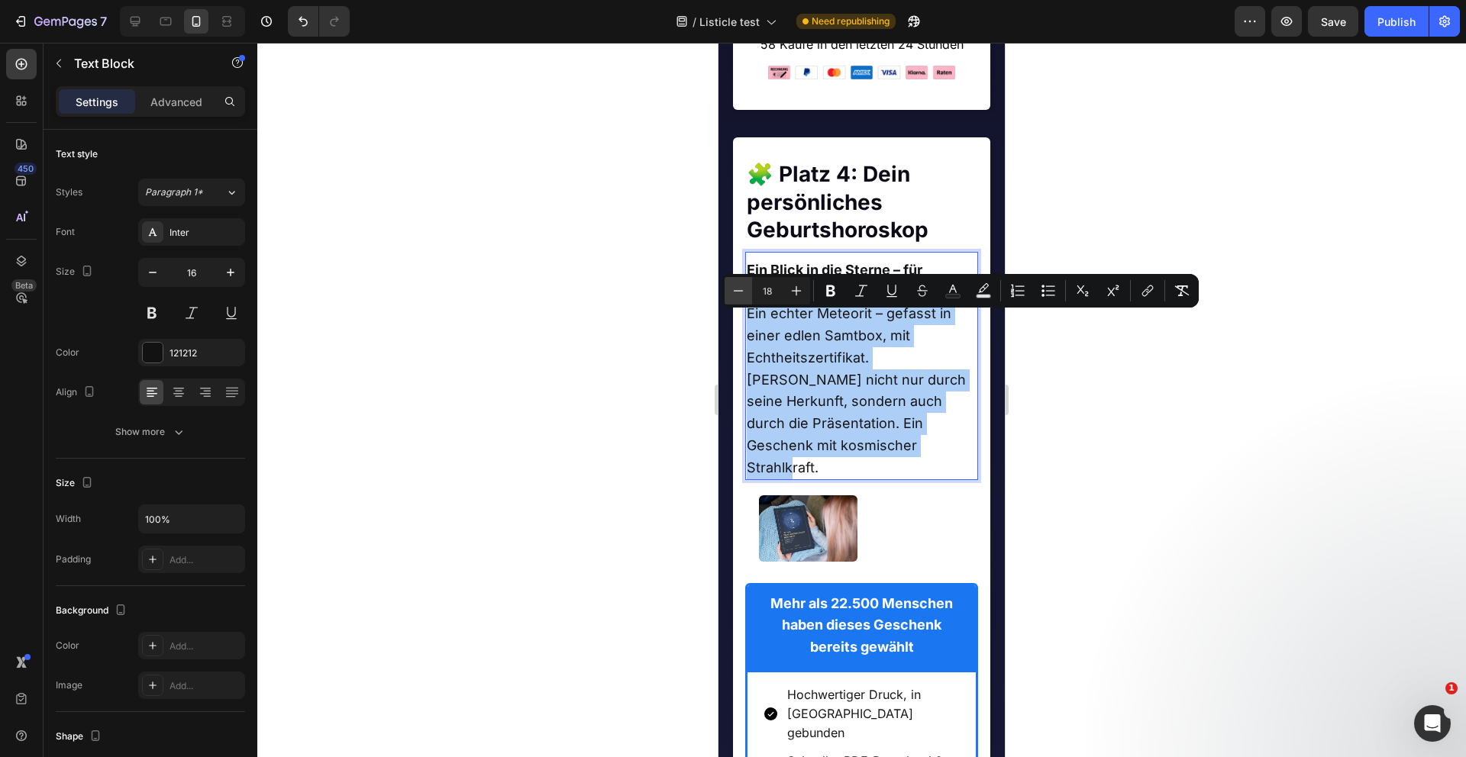
click at [744, 295] on icon "Editor contextual toolbar" at bounding box center [738, 290] width 15 height 15
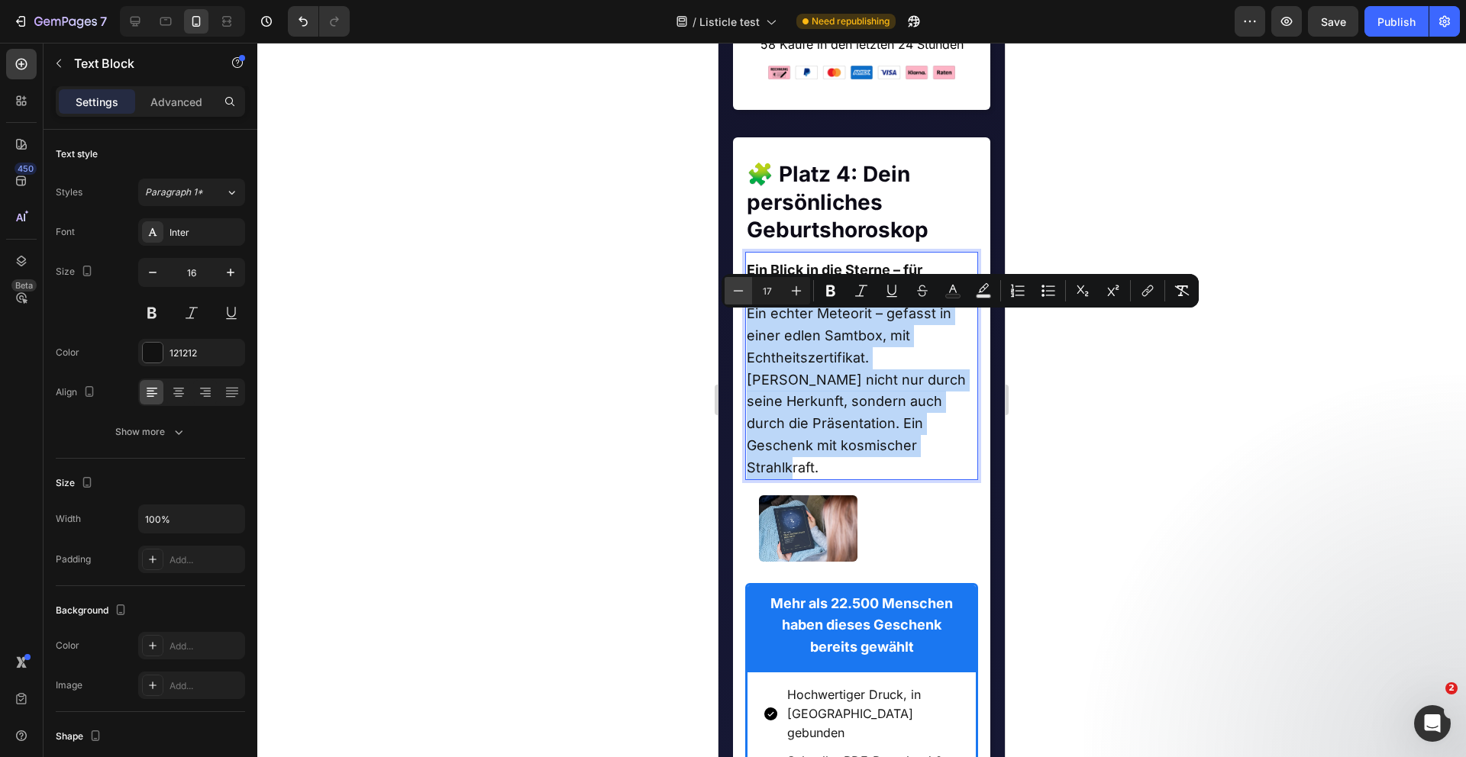
type input "16"
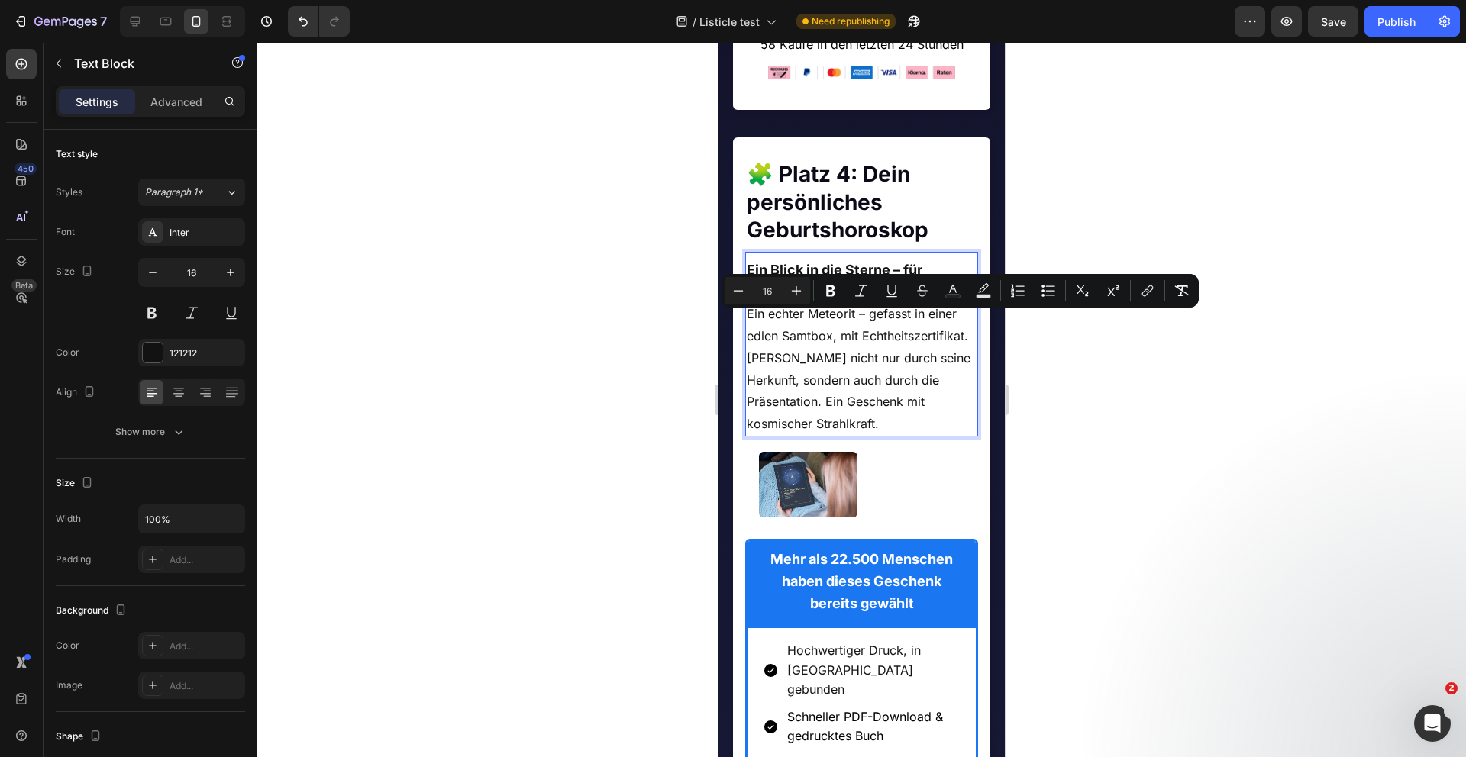
click at [600, 448] on div at bounding box center [861, 400] width 1208 height 715
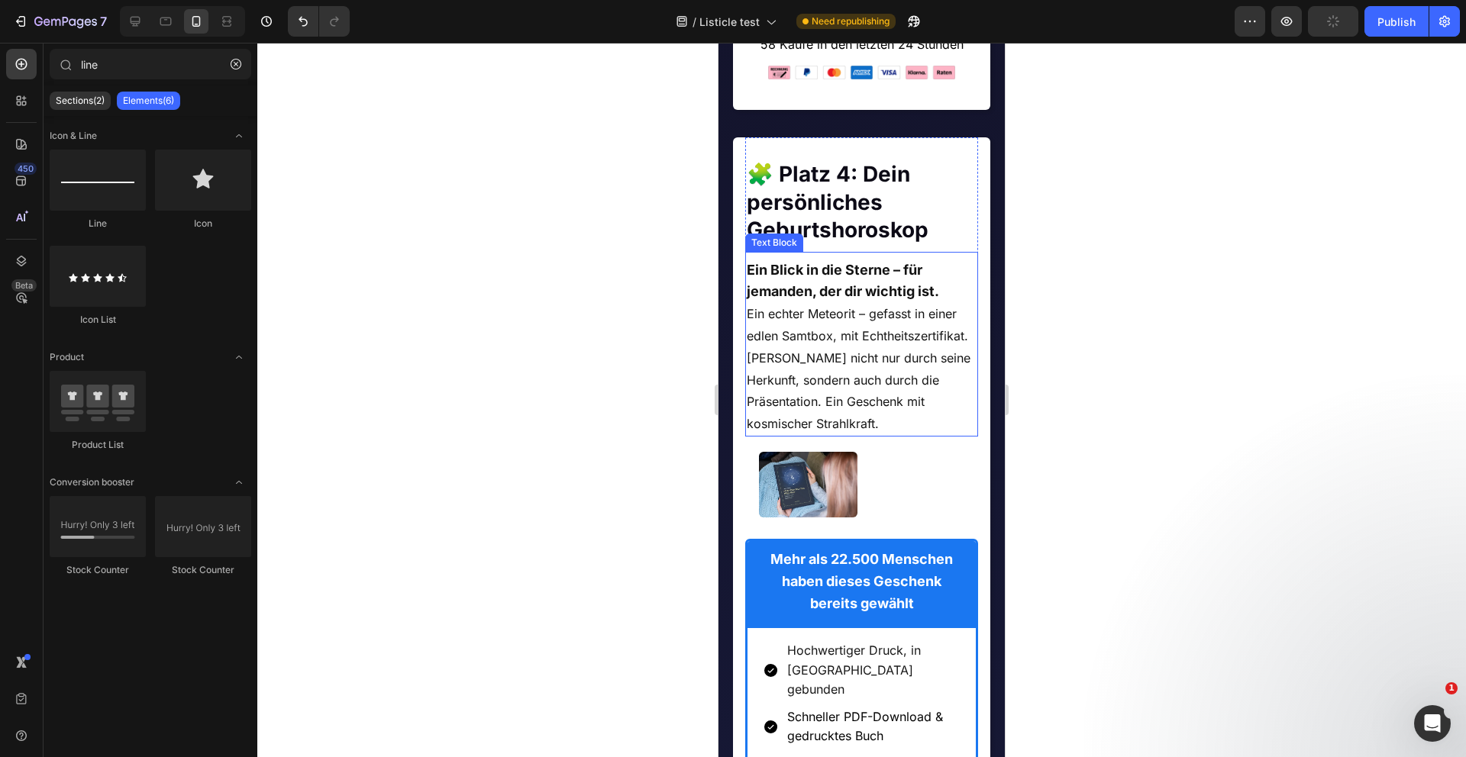
click at [834, 386] on span "Ein echter Meteorit – gefasst in einer edlen Samtbox, mit Echtheitszertifikat. …" at bounding box center [859, 368] width 224 height 125
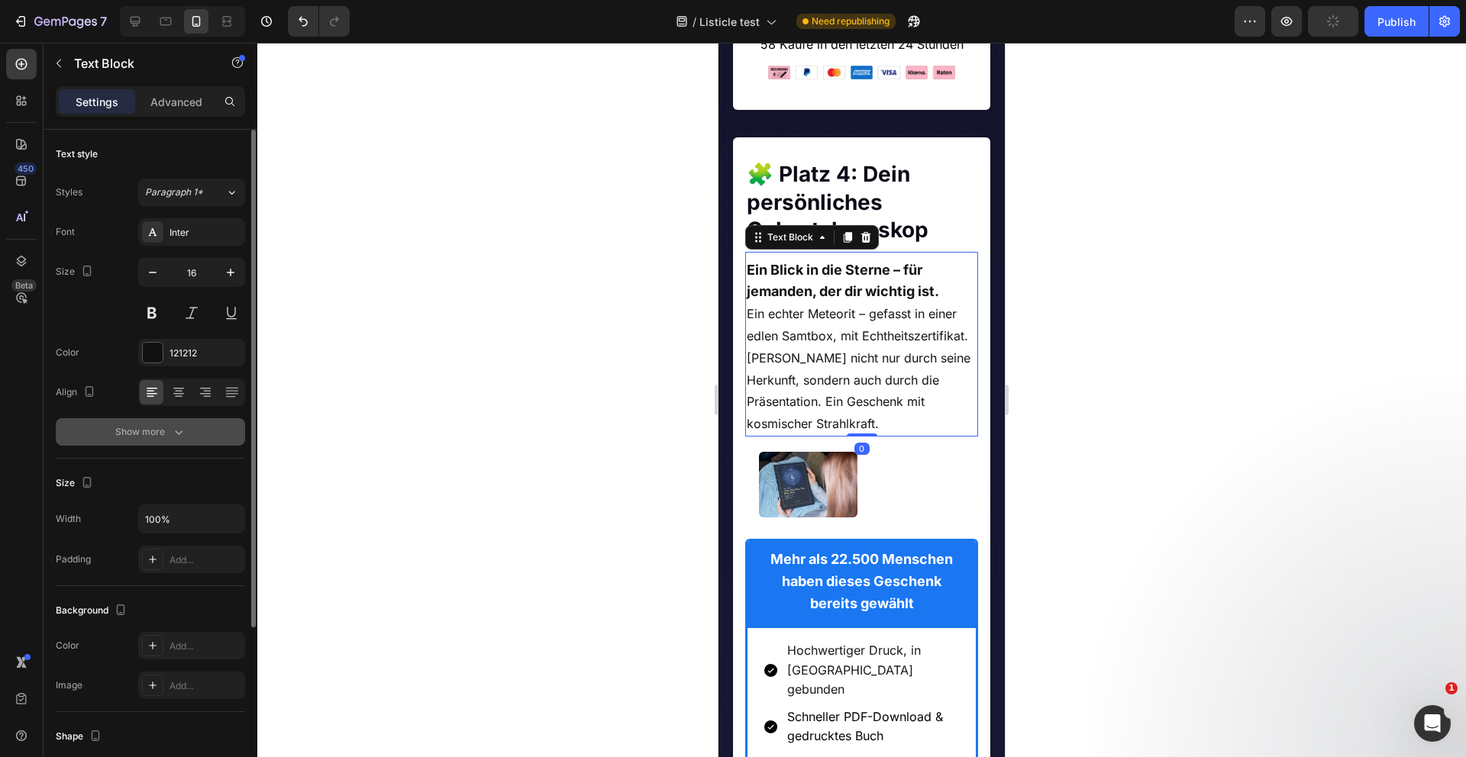
click at [137, 442] on button "Show more" at bounding box center [150, 431] width 189 height 27
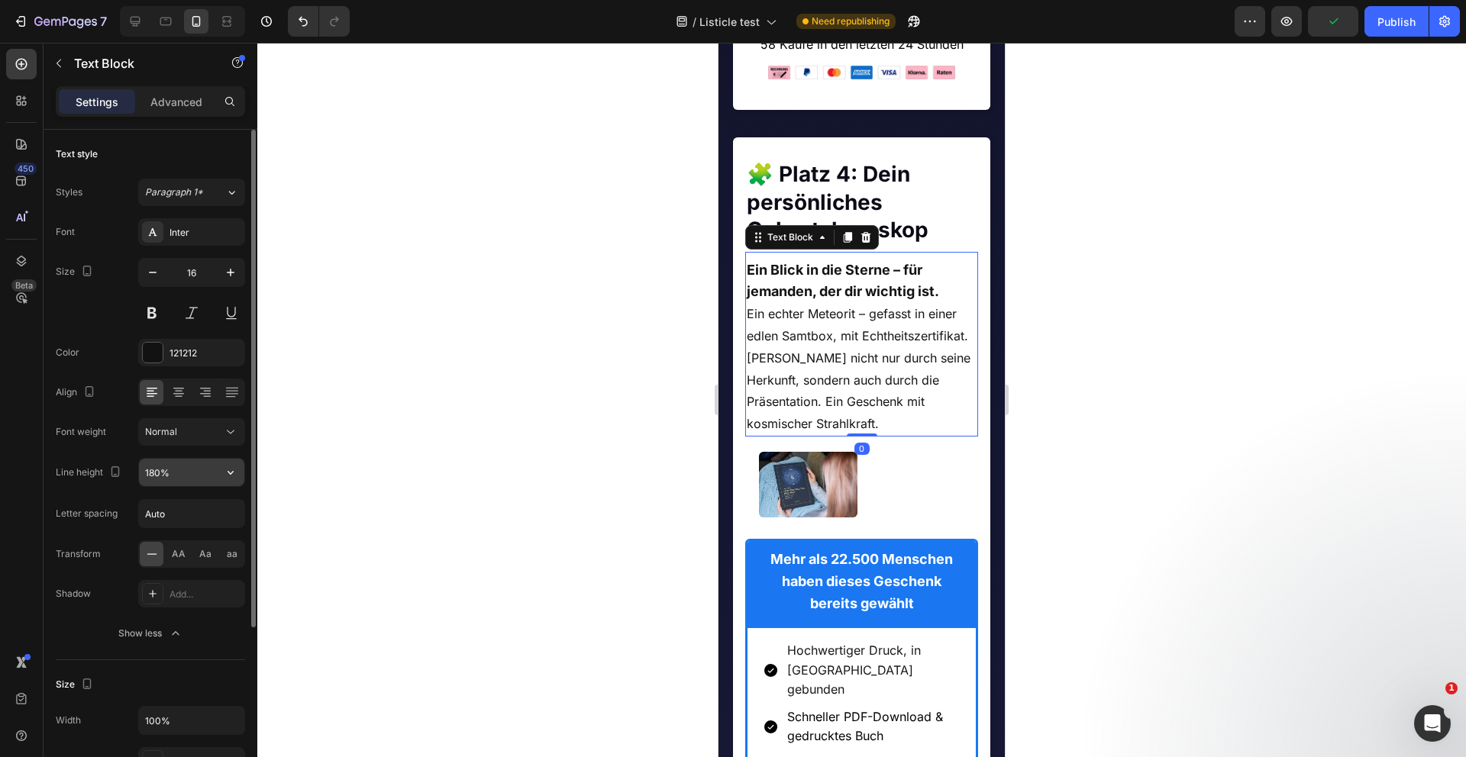
click at [173, 474] on input "180%" at bounding box center [191, 472] width 105 height 27
click at [234, 469] on icon "button" at bounding box center [230, 472] width 15 height 15
click at [182, 585] on div "150%" at bounding box center [175, 598] width 125 height 29
type input "150%"
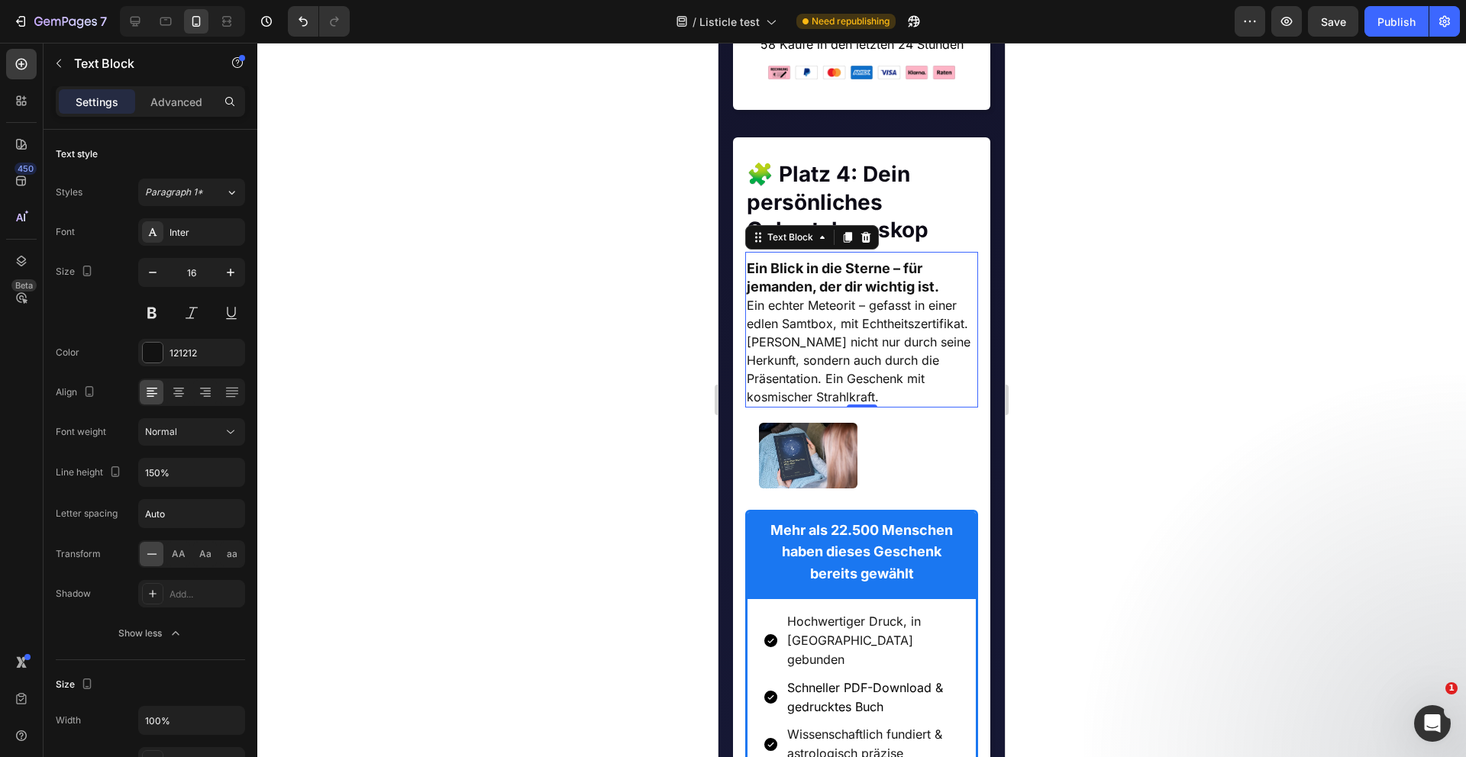
click at [403, 418] on div at bounding box center [861, 400] width 1208 height 715
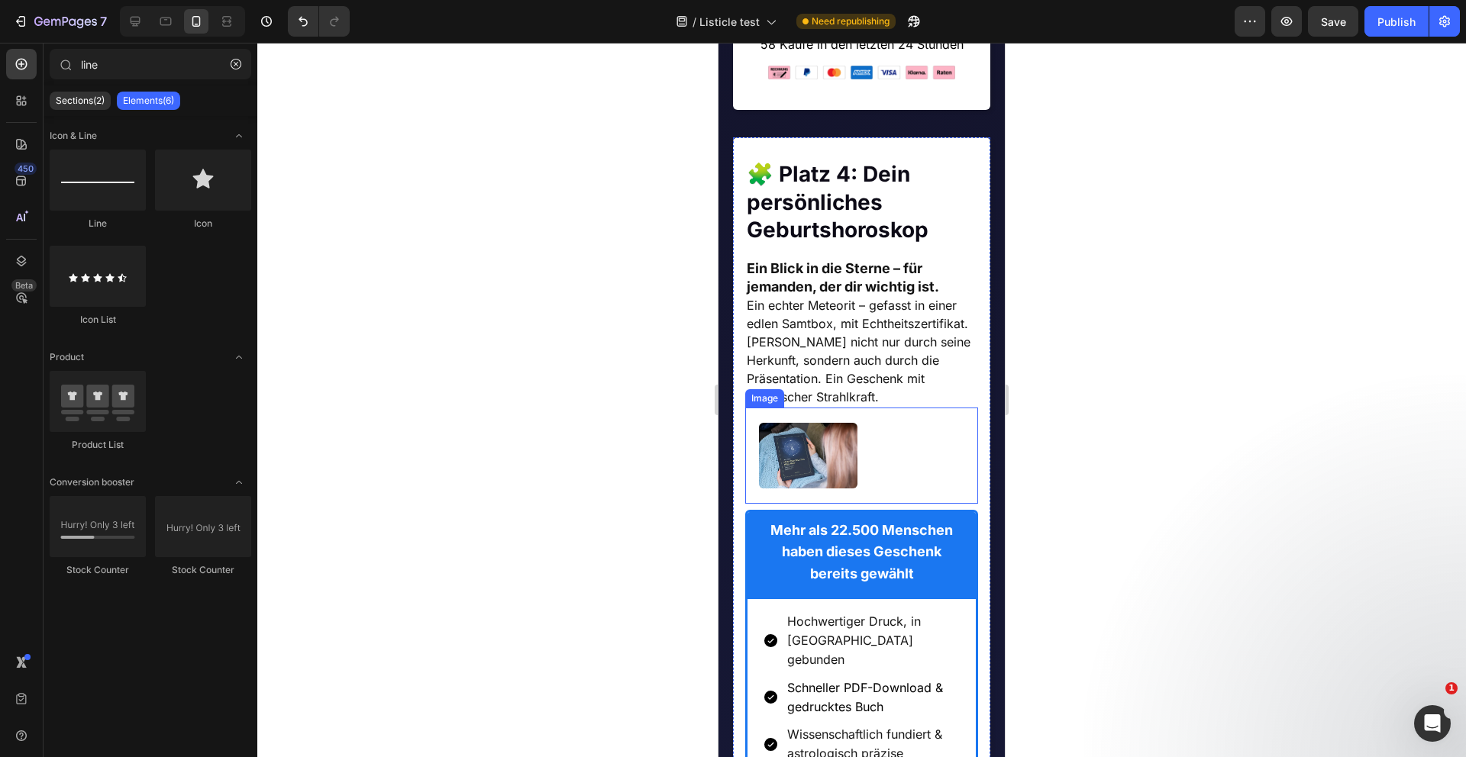
click at [768, 460] on img at bounding box center [808, 456] width 98 height 66
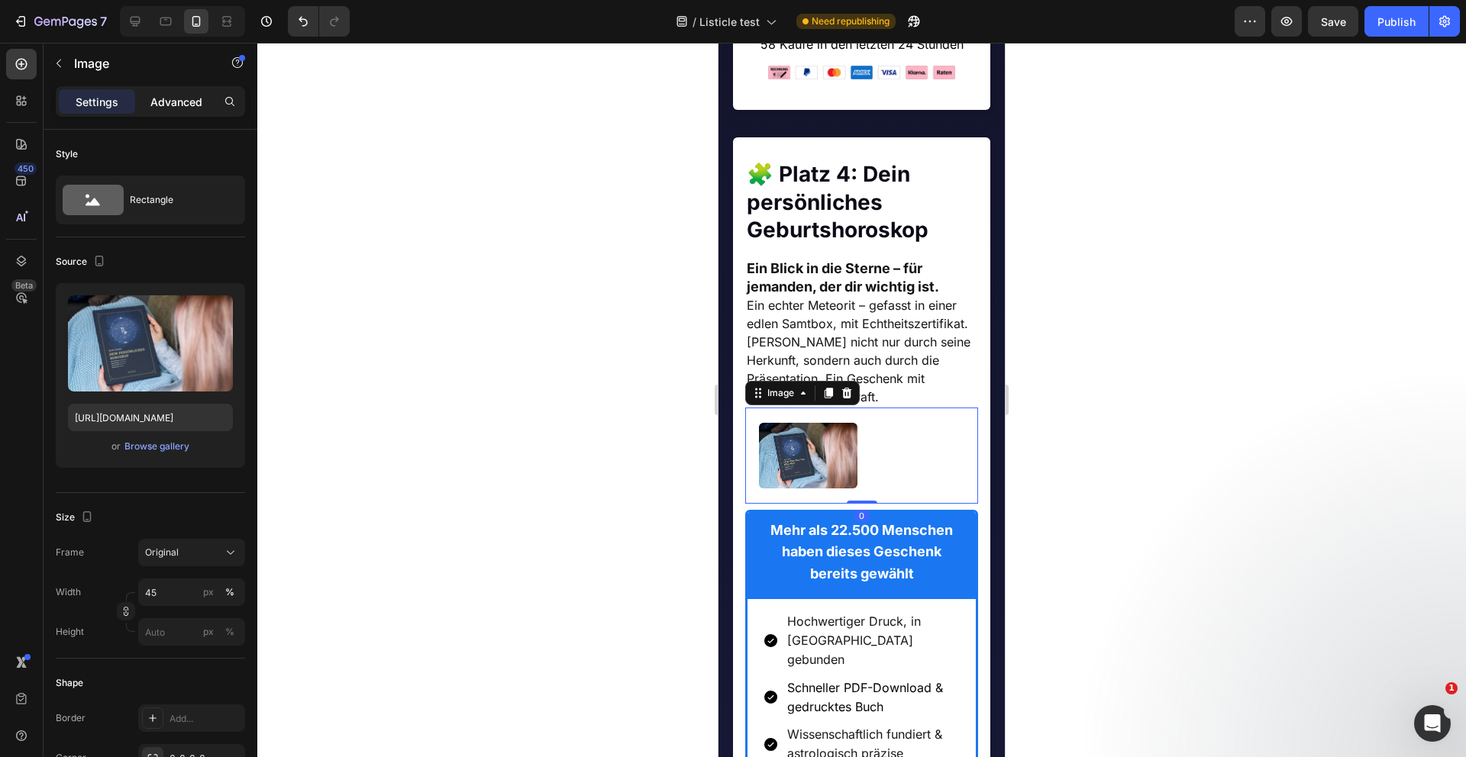
click at [157, 95] on p "Advanced" at bounding box center [176, 102] width 52 height 16
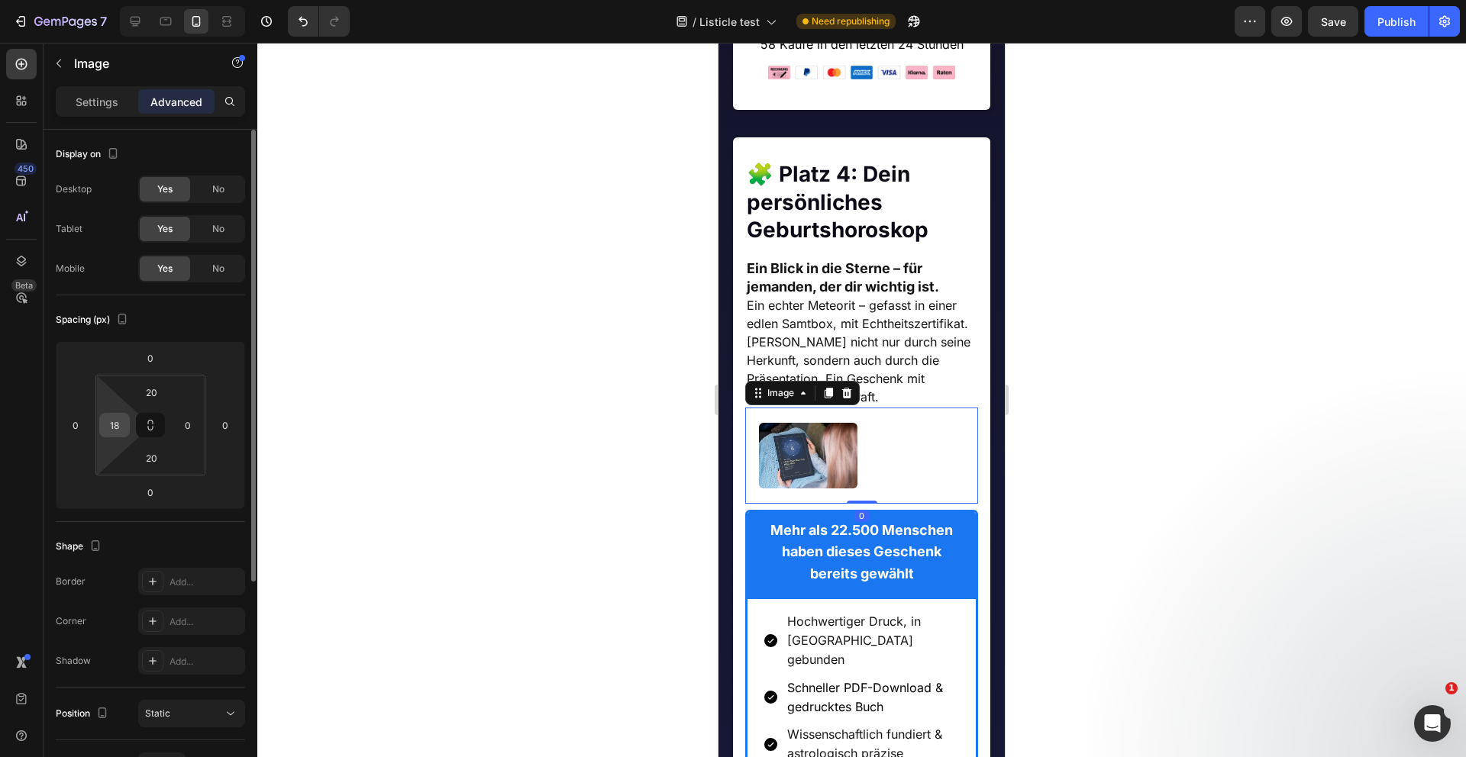
click at [127, 430] on div "18" at bounding box center [114, 425] width 31 height 24
click at [118, 427] on input "18" at bounding box center [114, 425] width 23 height 23
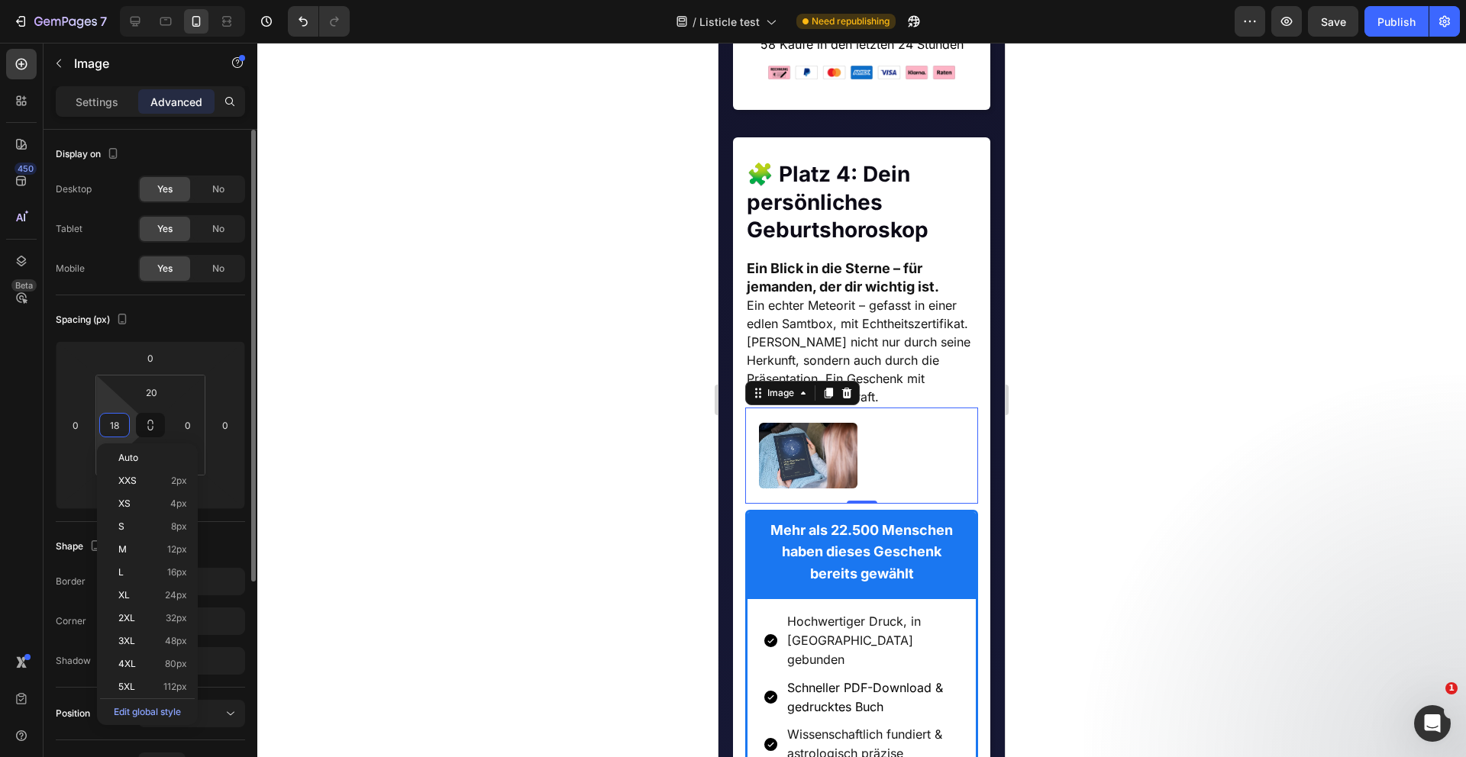
click at [118, 427] on input "18" at bounding box center [114, 425] width 23 height 23
type input "0"
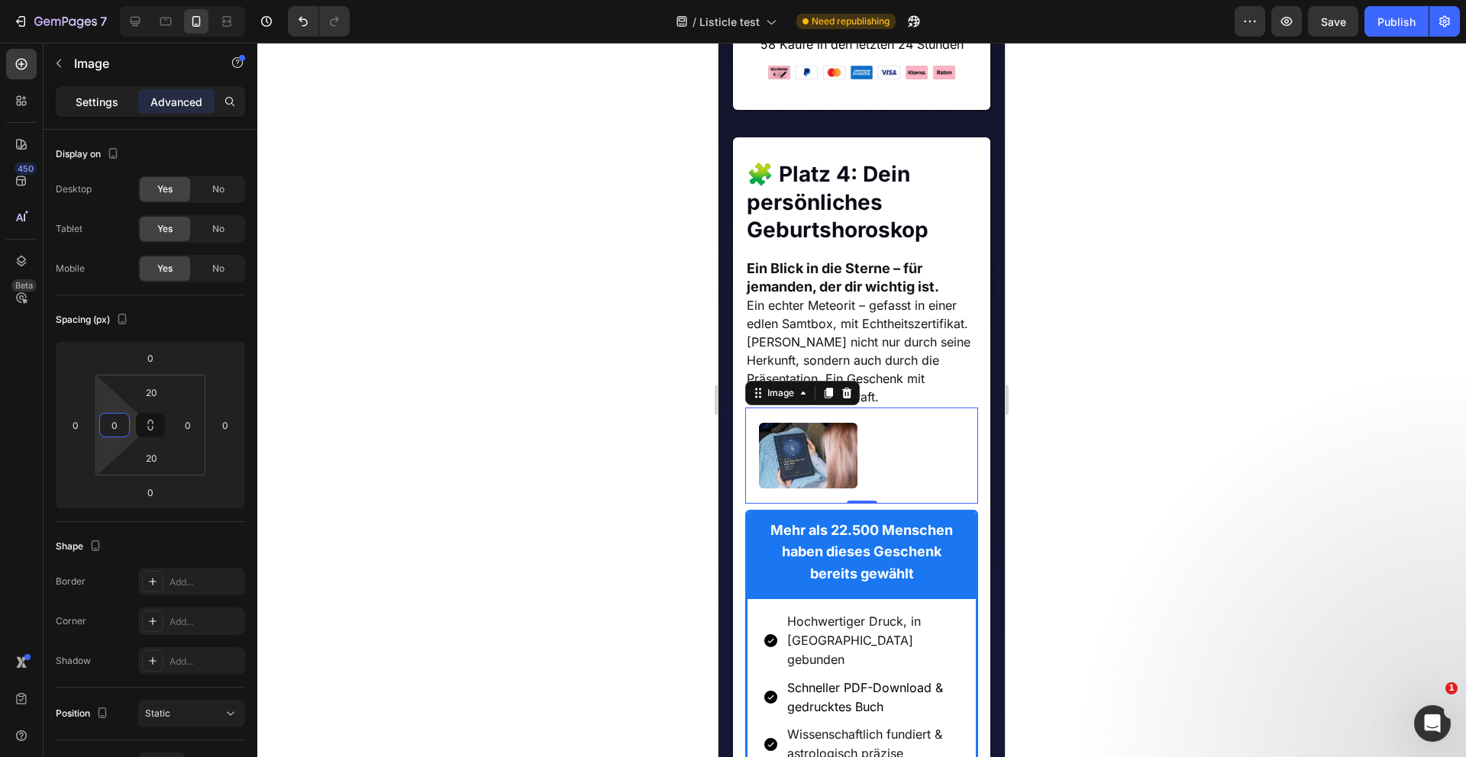
click at [102, 98] on p "Settings" at bounding box center [97, 102] width 43 height 16
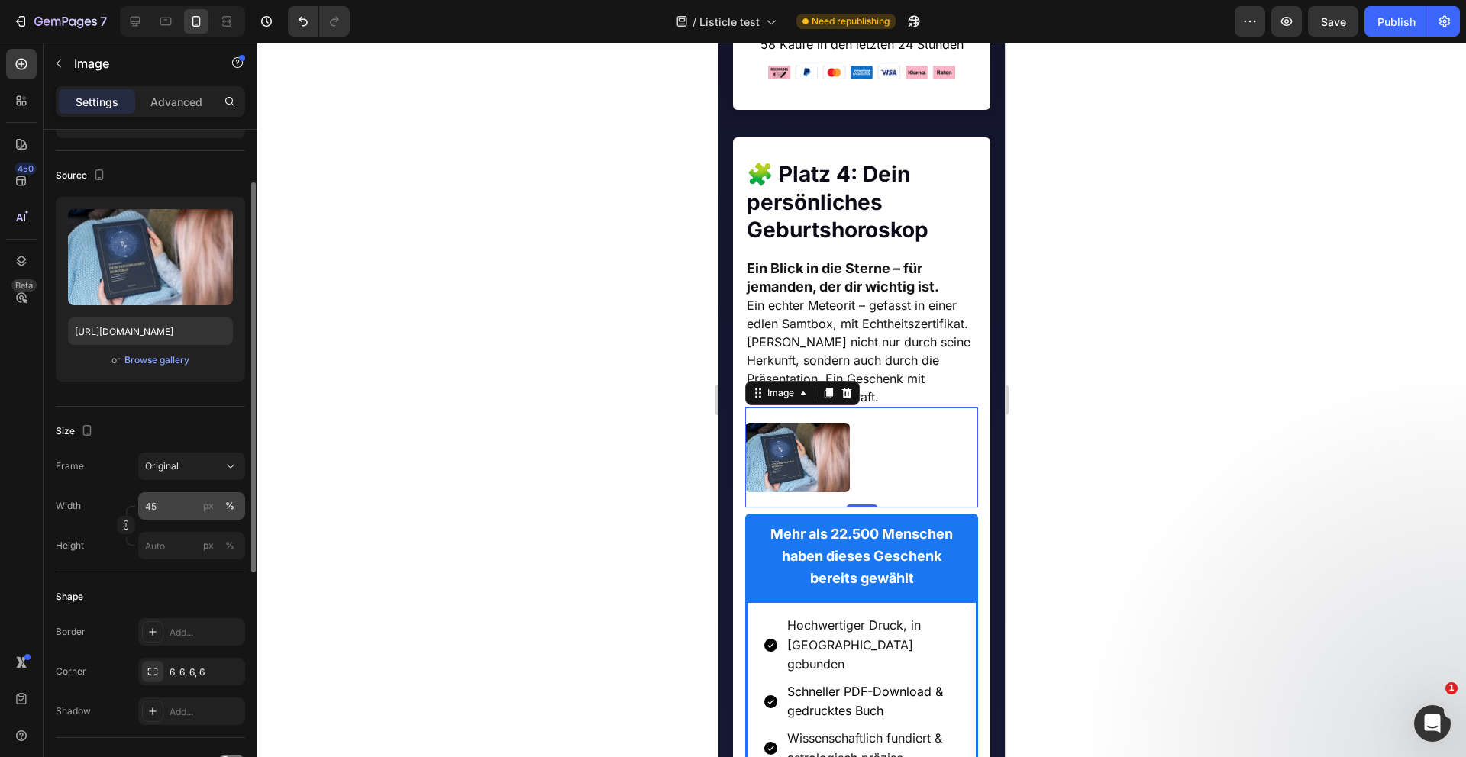
scroll to position [88, 0]
click at [173, 520] on div "Width 45 px % Height px %" at bounding box center [150, 524] width 189 height 67
click at [166, 502] on input "45" at bounding box center [191, 504] width 107 height 27
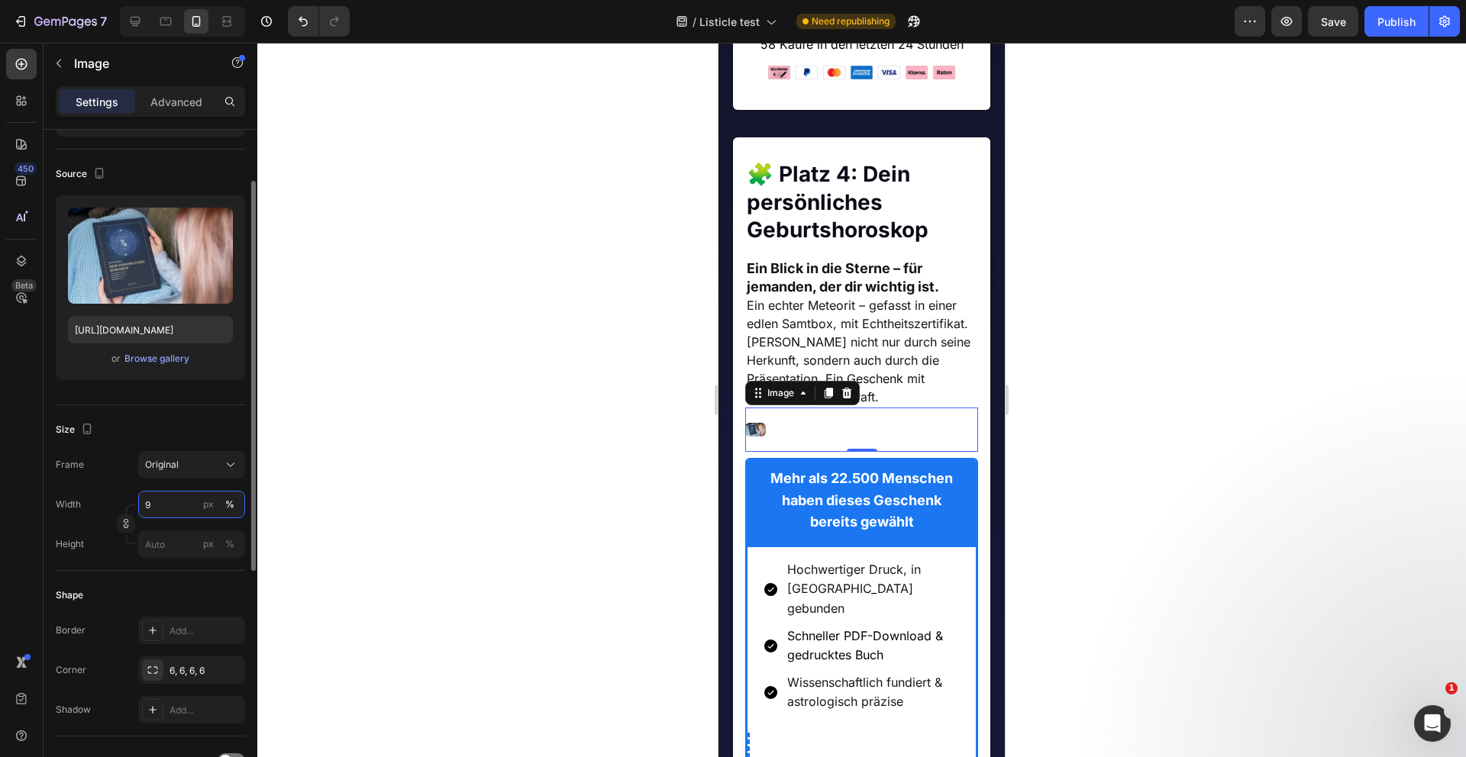
type input "90"
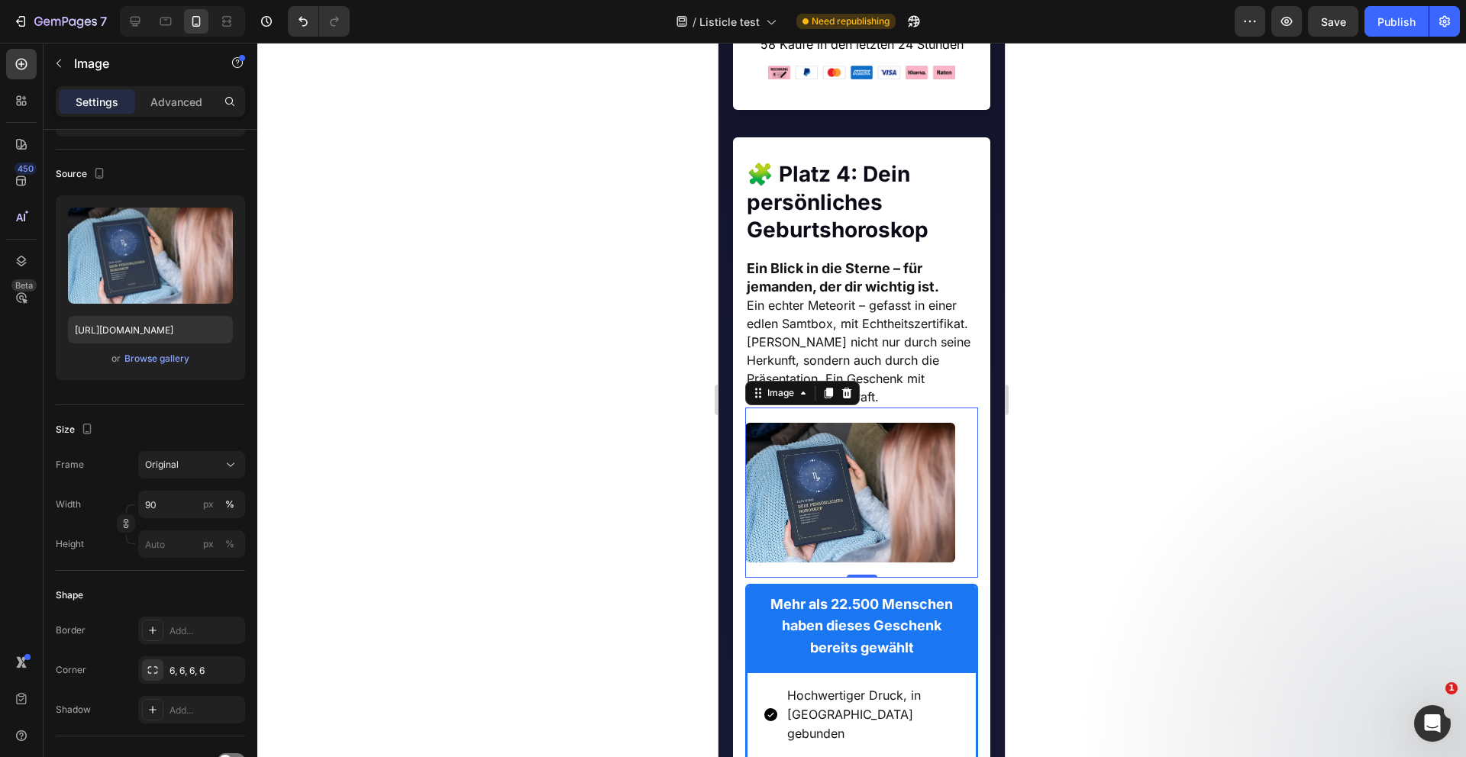
click at [612, 402] on div at bounding box center [861, 400] width 1208 height 715
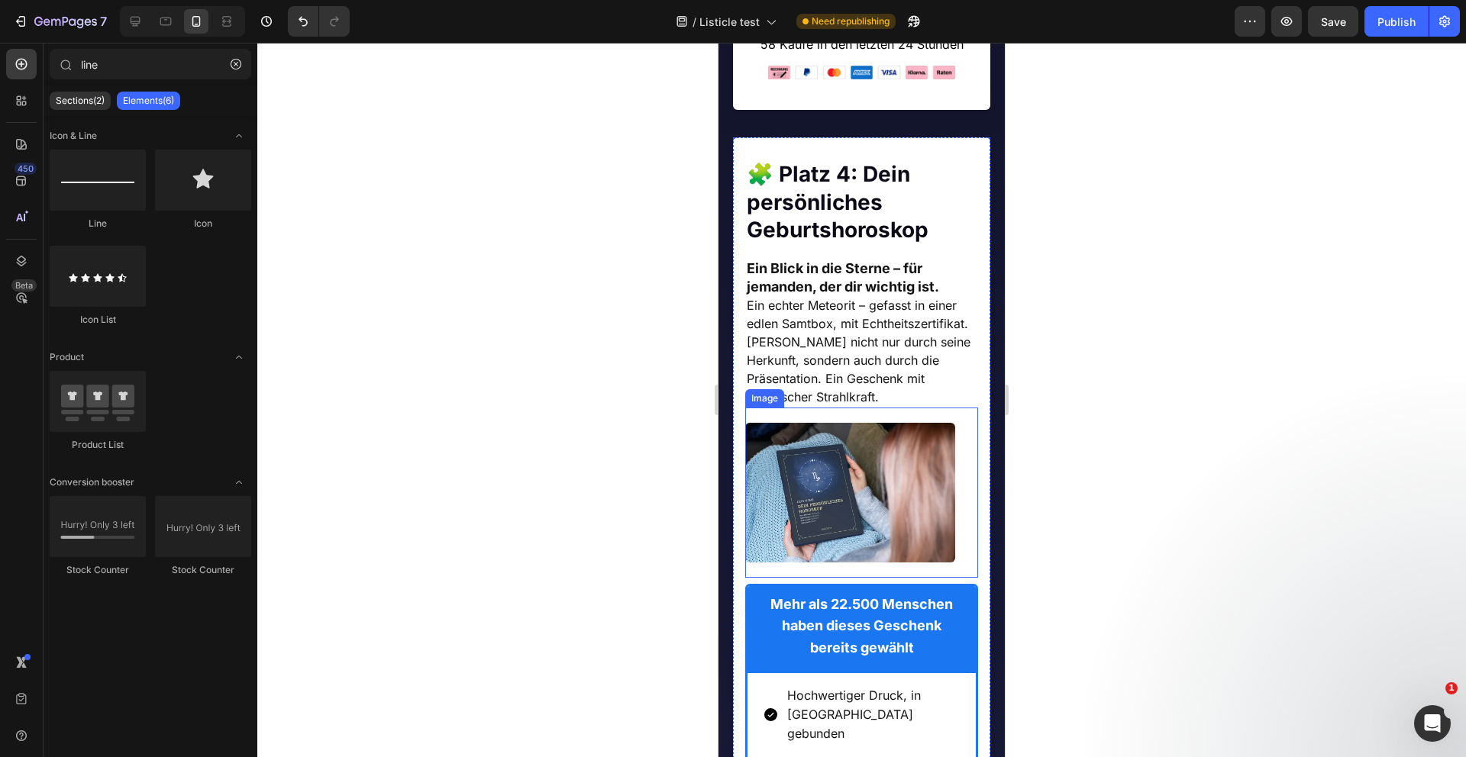
click at [799, 468] on img at bounding box center [850, 493] width 210 height 140
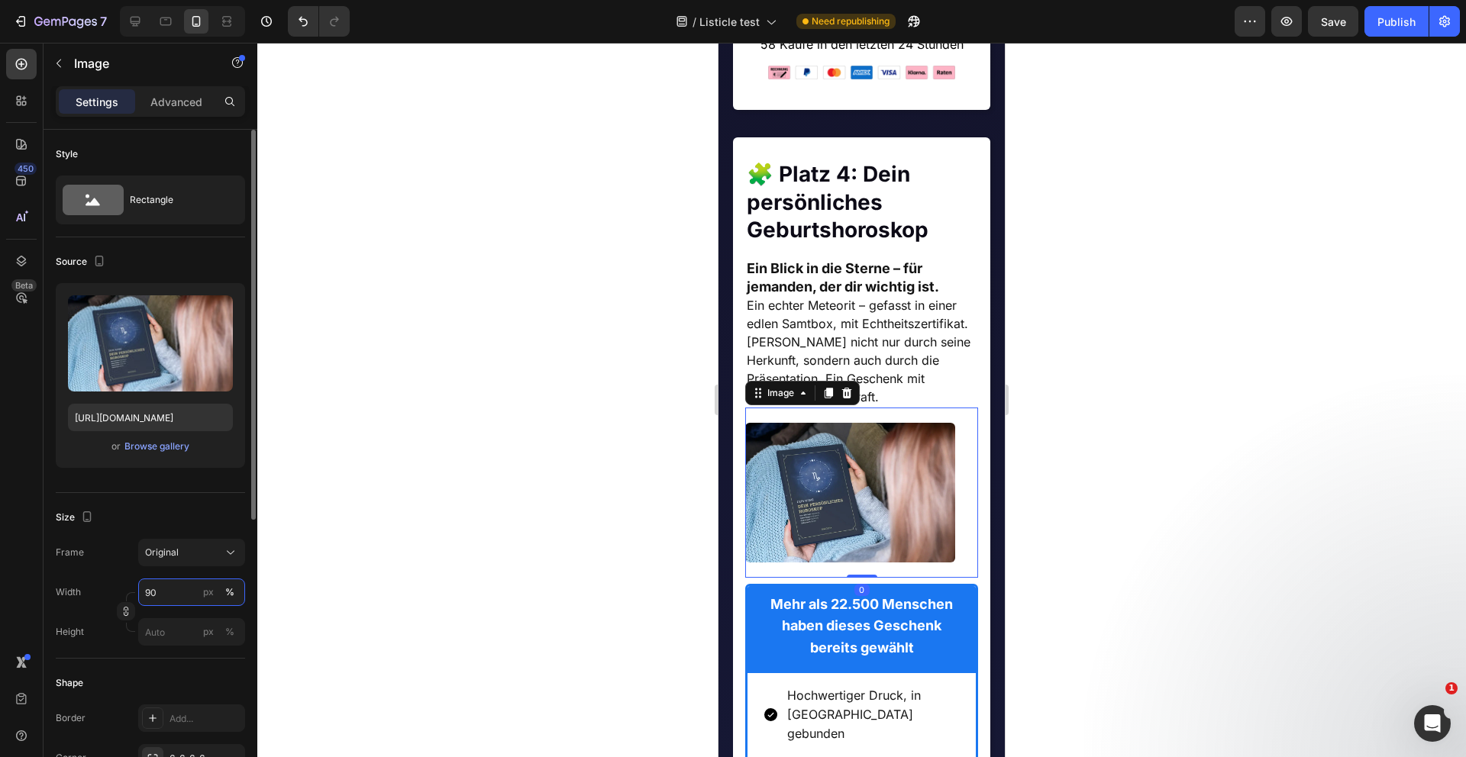
click at [177, 588] on input "90" at bounding box center [191, 592] width 107 height 27
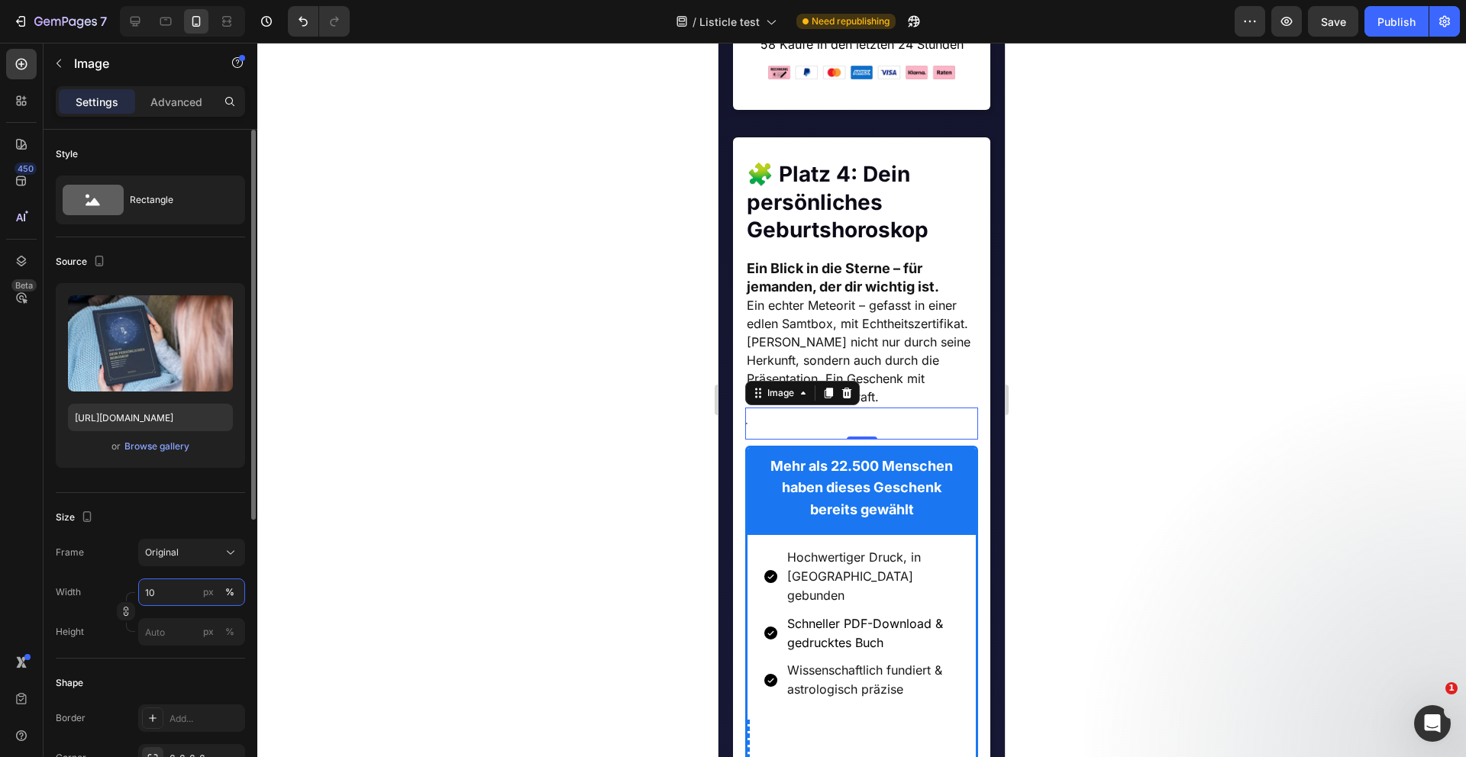
type input "100"
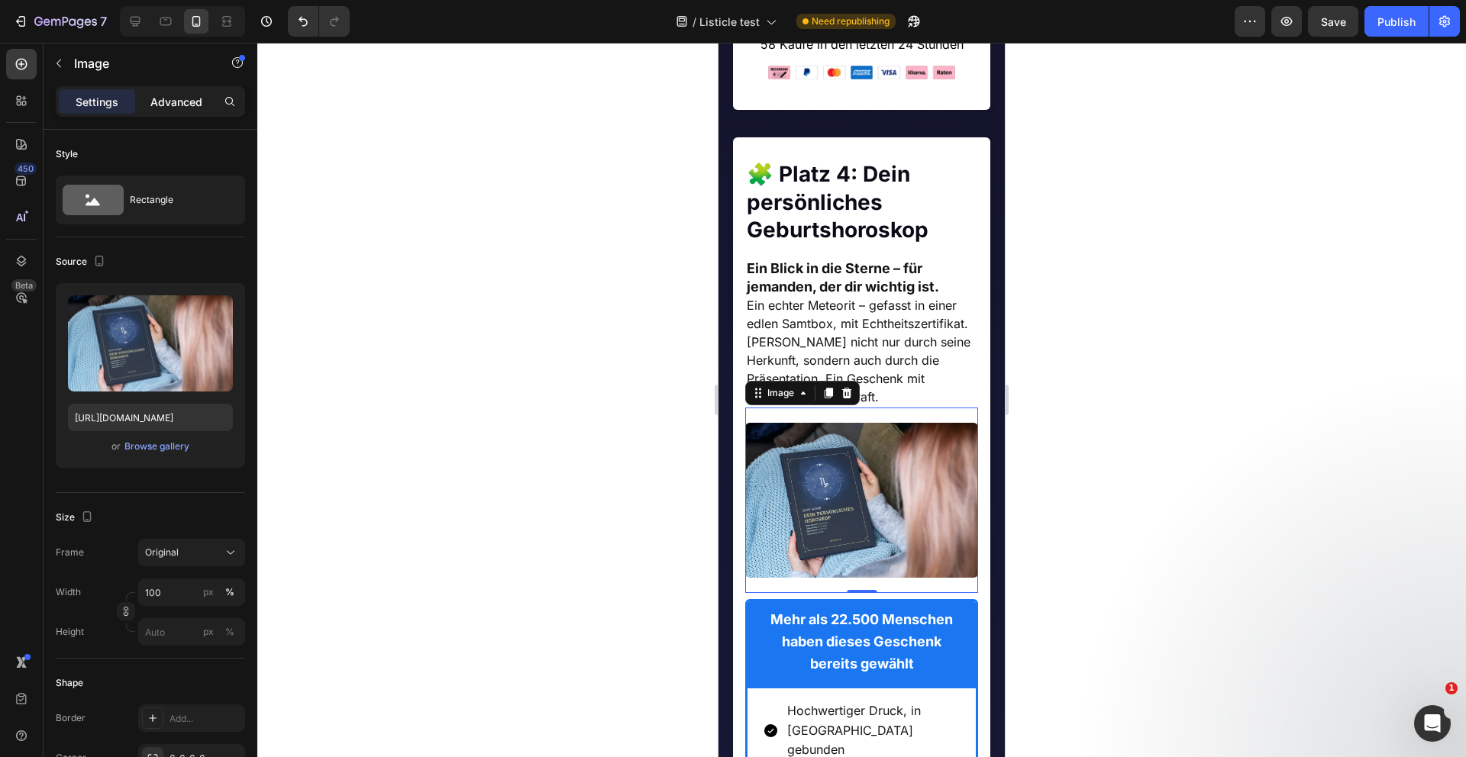
click at [169, 102] on p "Advanced" at bounding box center [176, 102] width 52 height 16
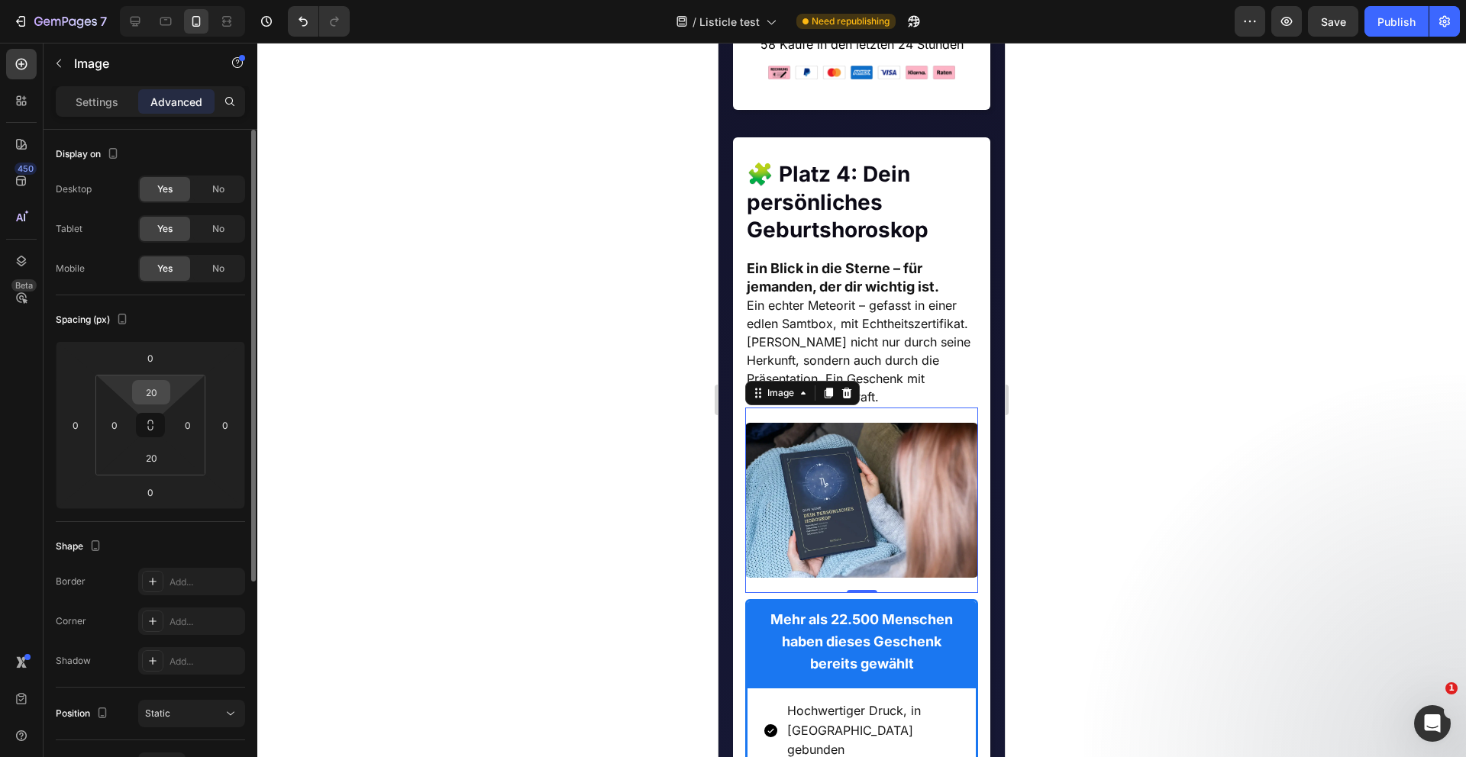
click at [159, 395] on input "20" at bounding box center [151, 392] width 31 height 23
type input "1"
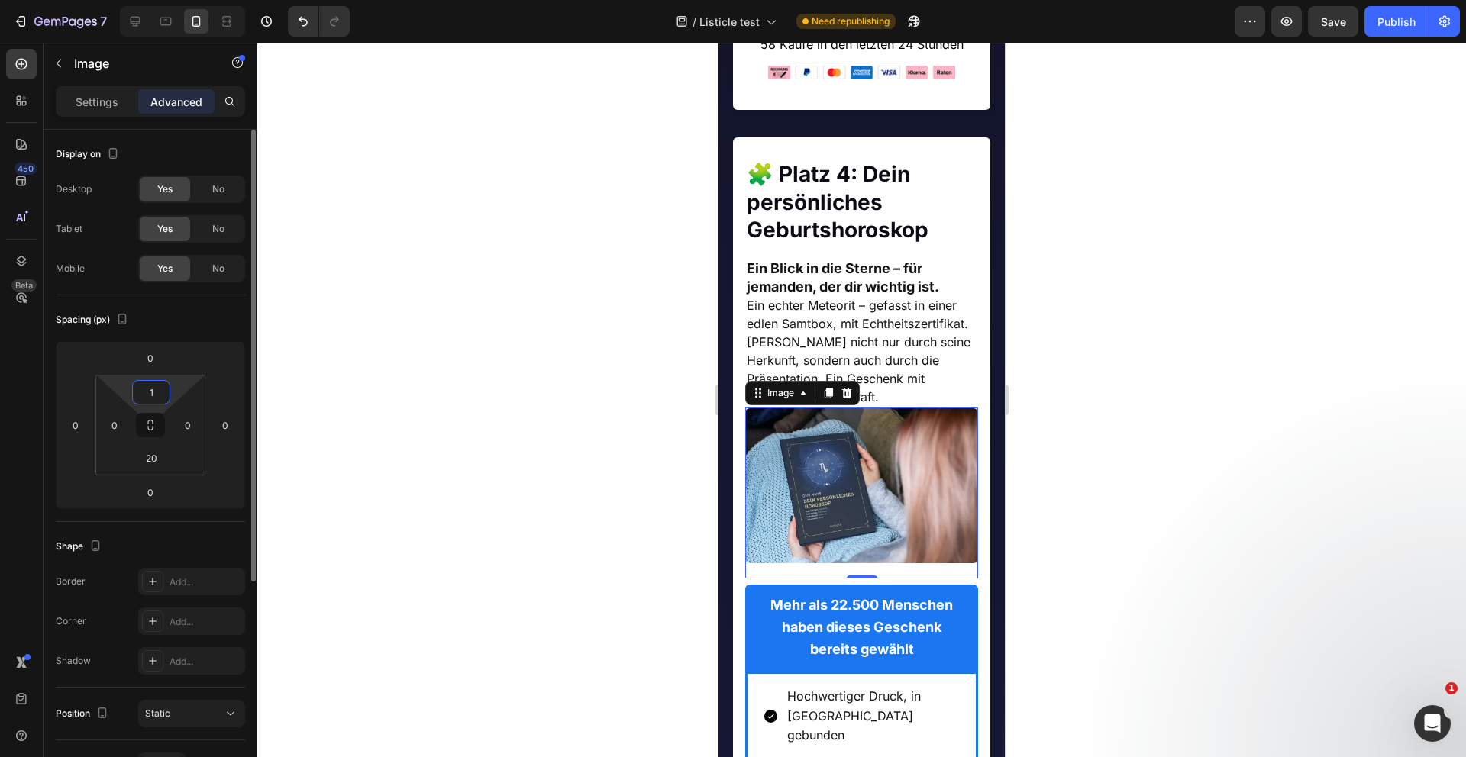
type input "12"
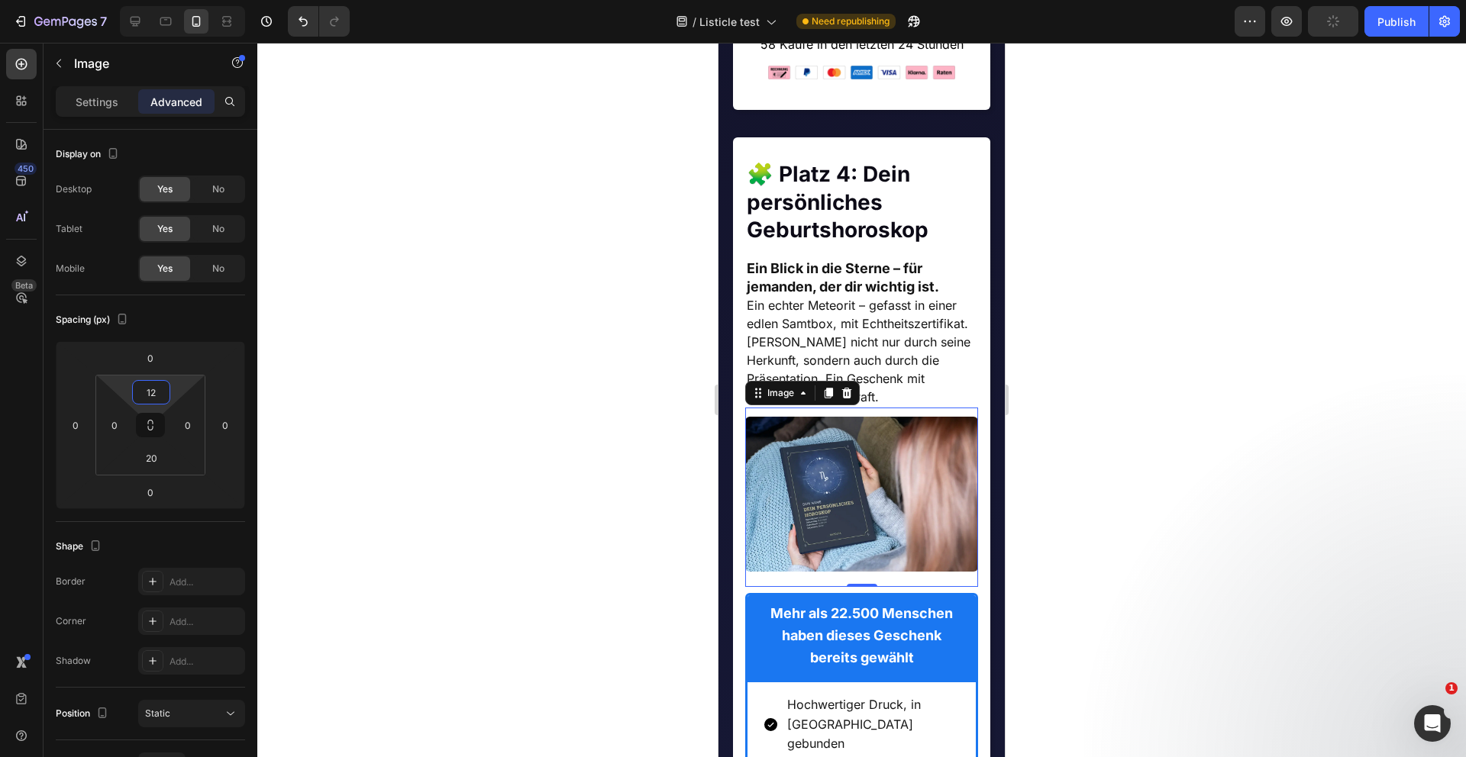
click at [487, 431] on div at bounding box center [861, 400] width 1208 height 715
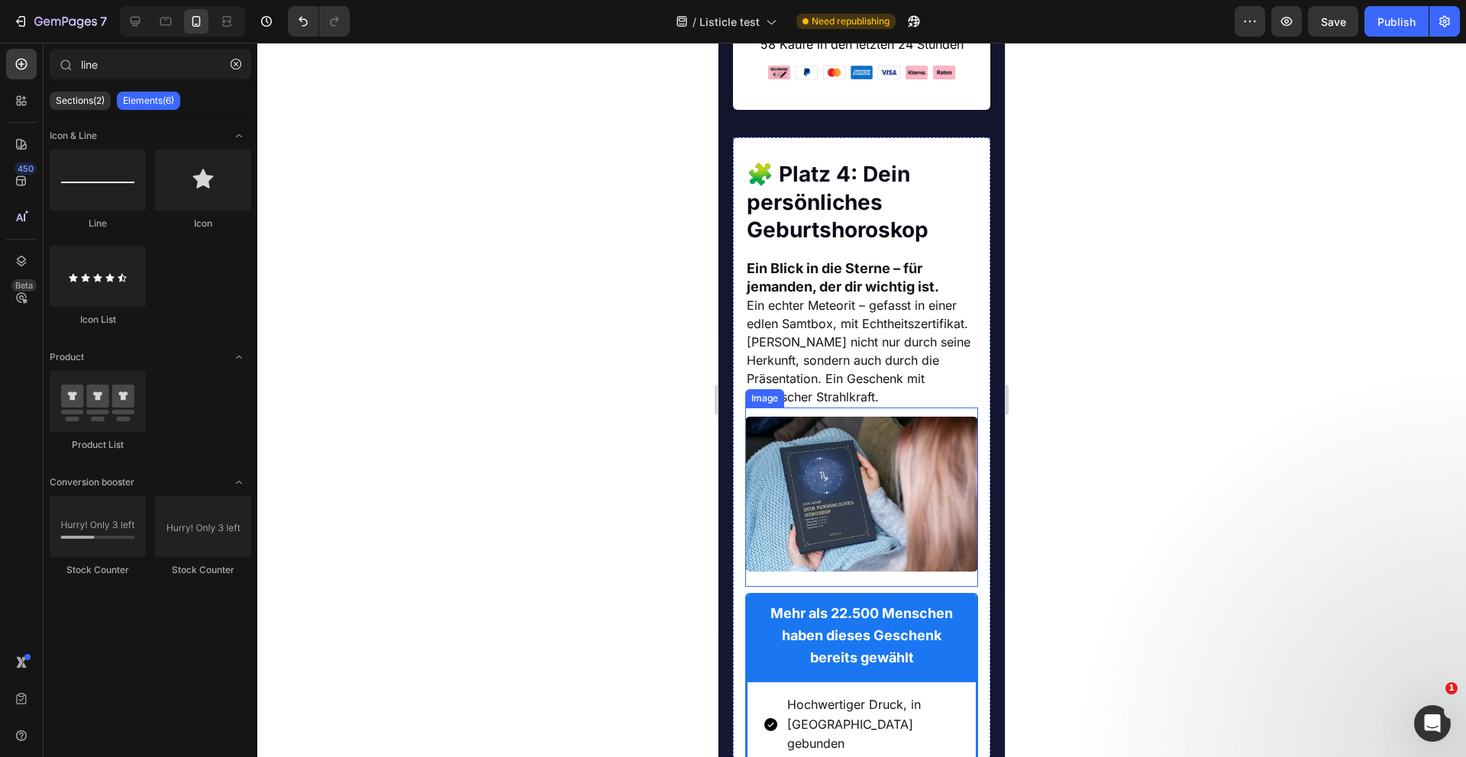
click at [895, 424] on div "Image" at bounding box center [862, 497] width 234 height 179
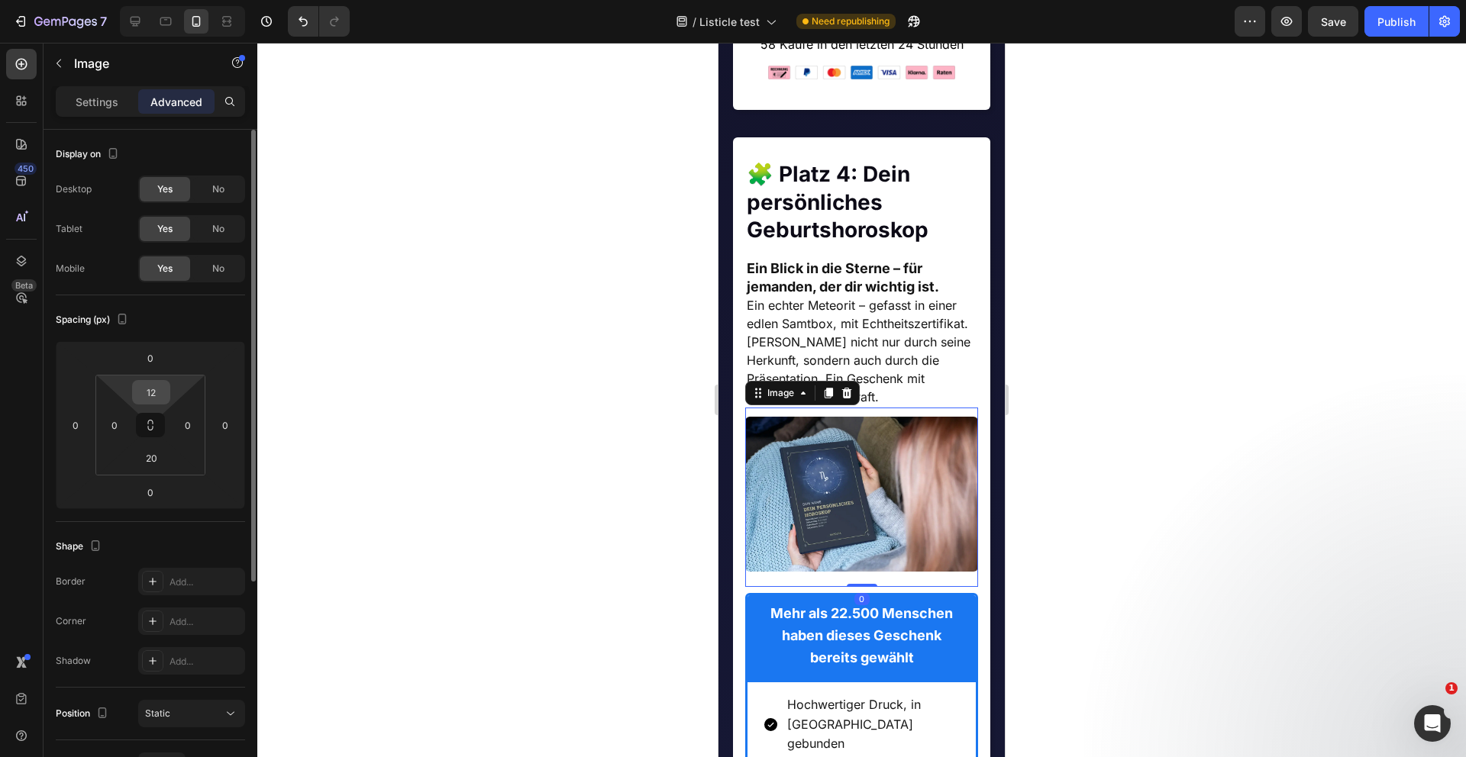
click at [163, 393] on input "12" at bounding box center [151, 392] width 31 height 23
type input "16"
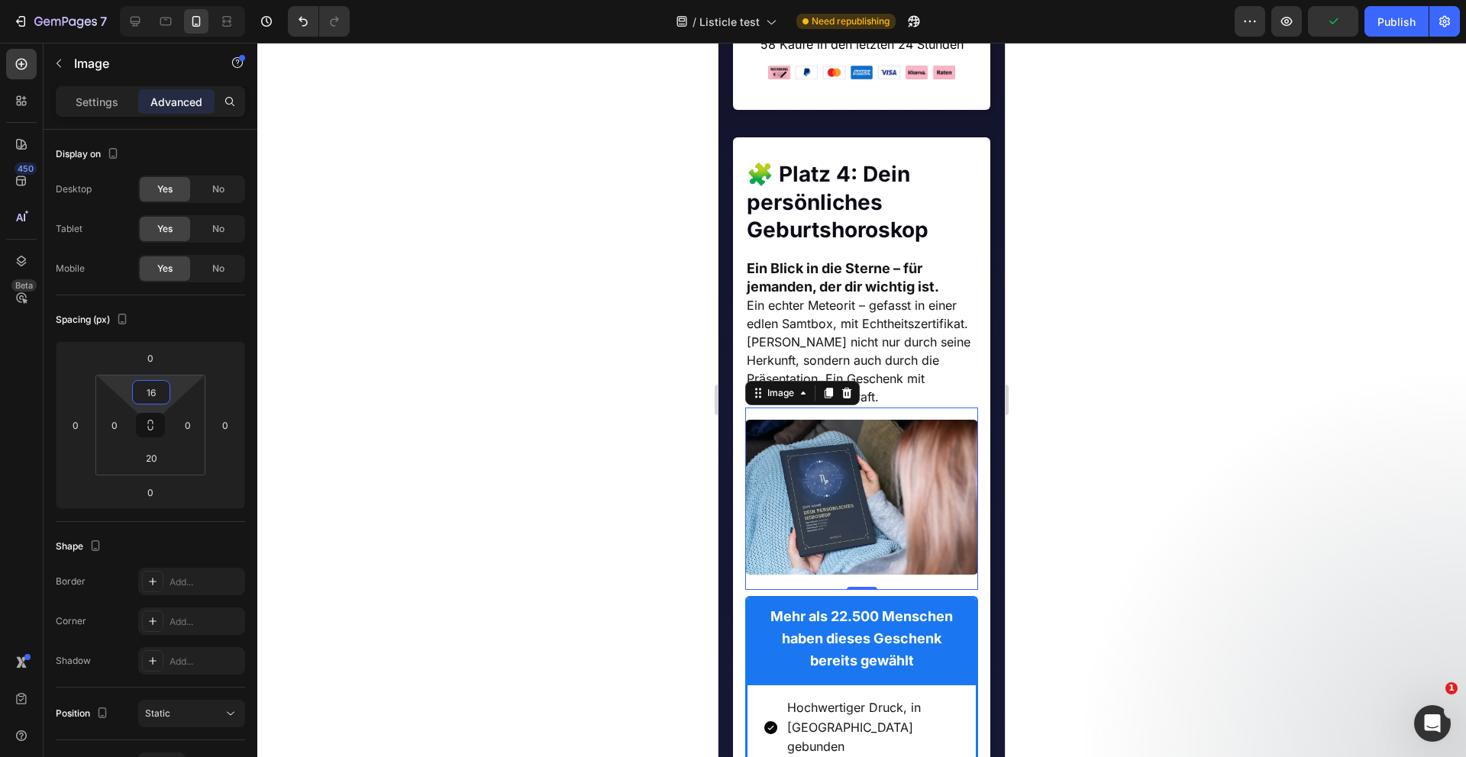
click at [462, 415] on div at bounding box center [861, 400] width 1208 height 715
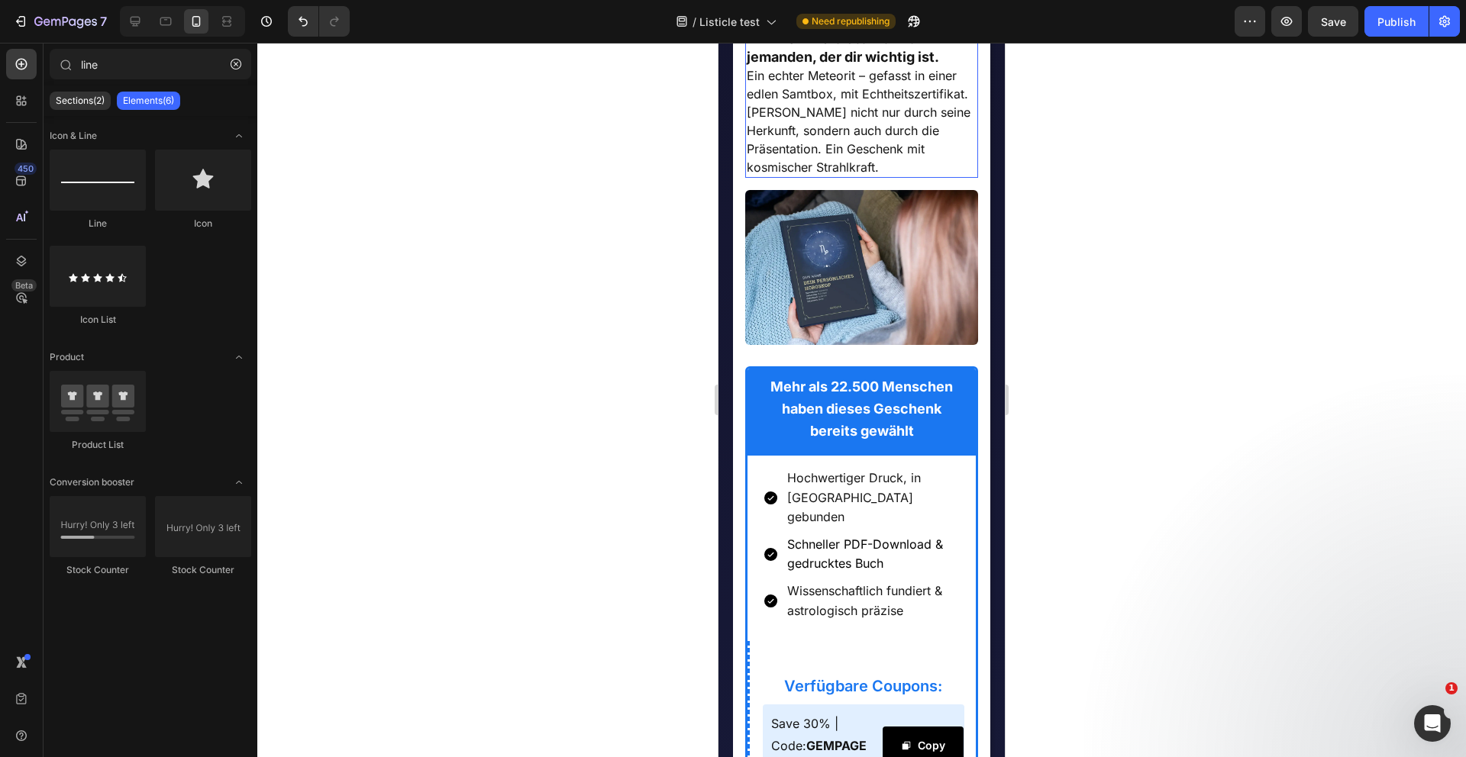
scroll to position [3497, 0]
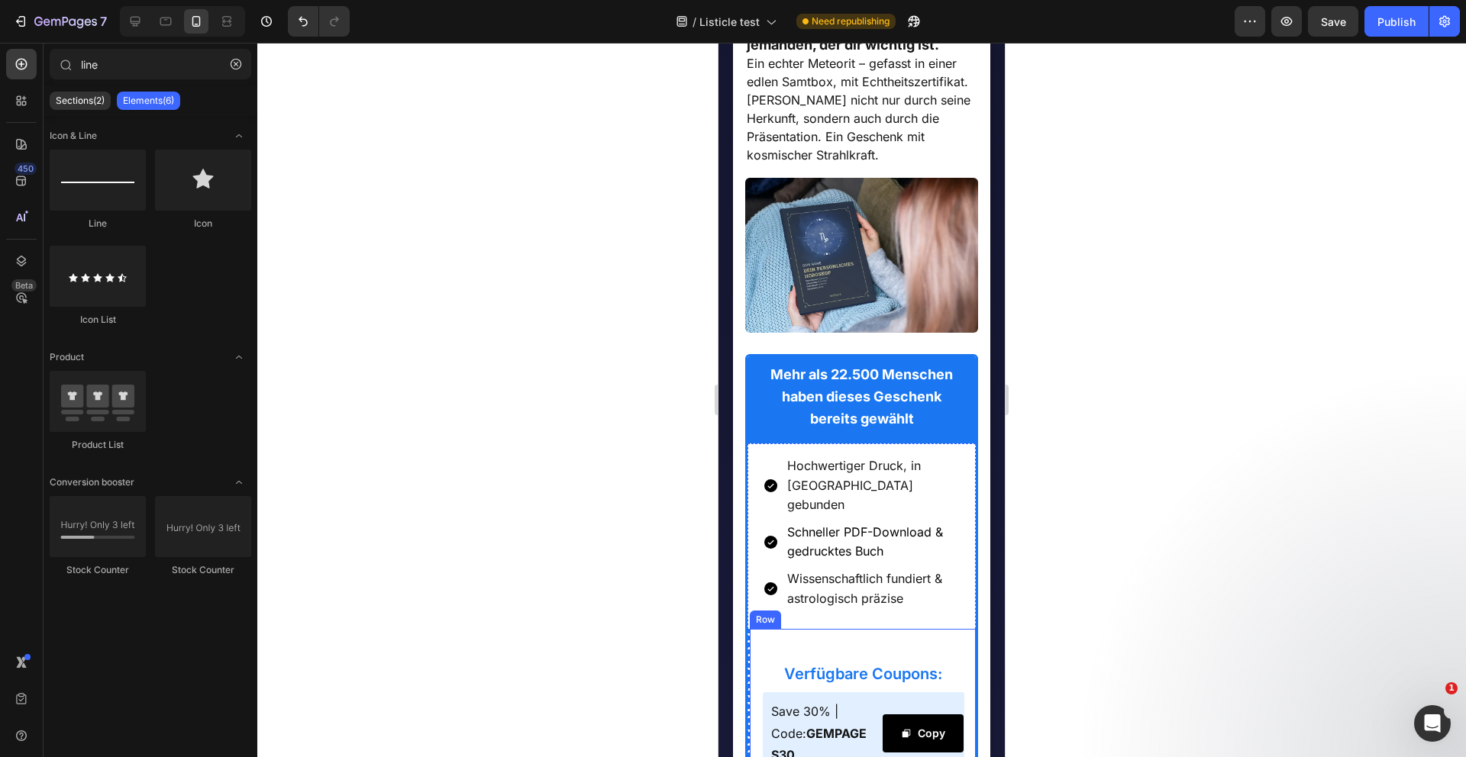
click at [757, 654] on div "Verfügbare Coupons: Heading Save 30% | Code: GEMPAGES30 Text Block Copy Copy Co…" at bounding box center [861, 717] width 229 height 176
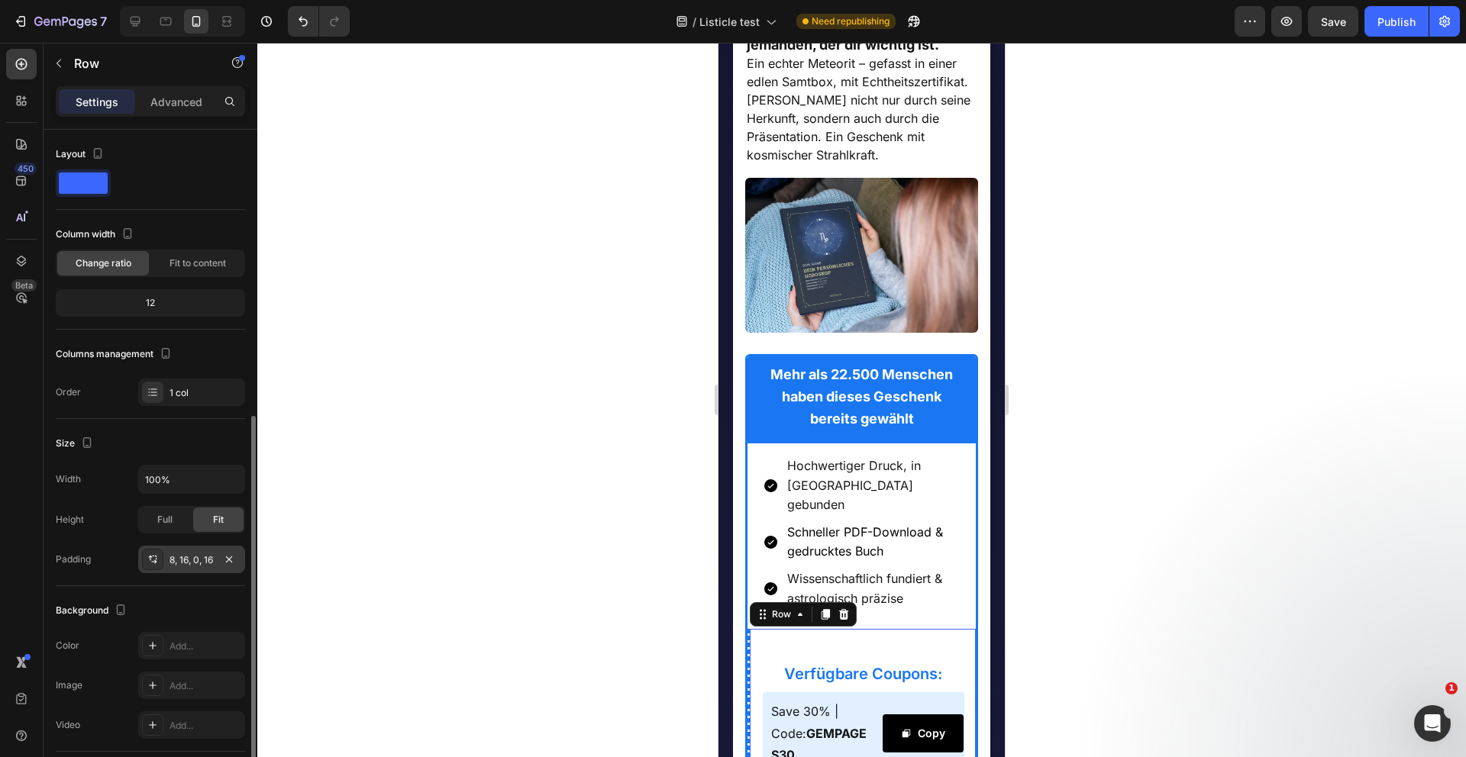
scroll to position [221, 0]
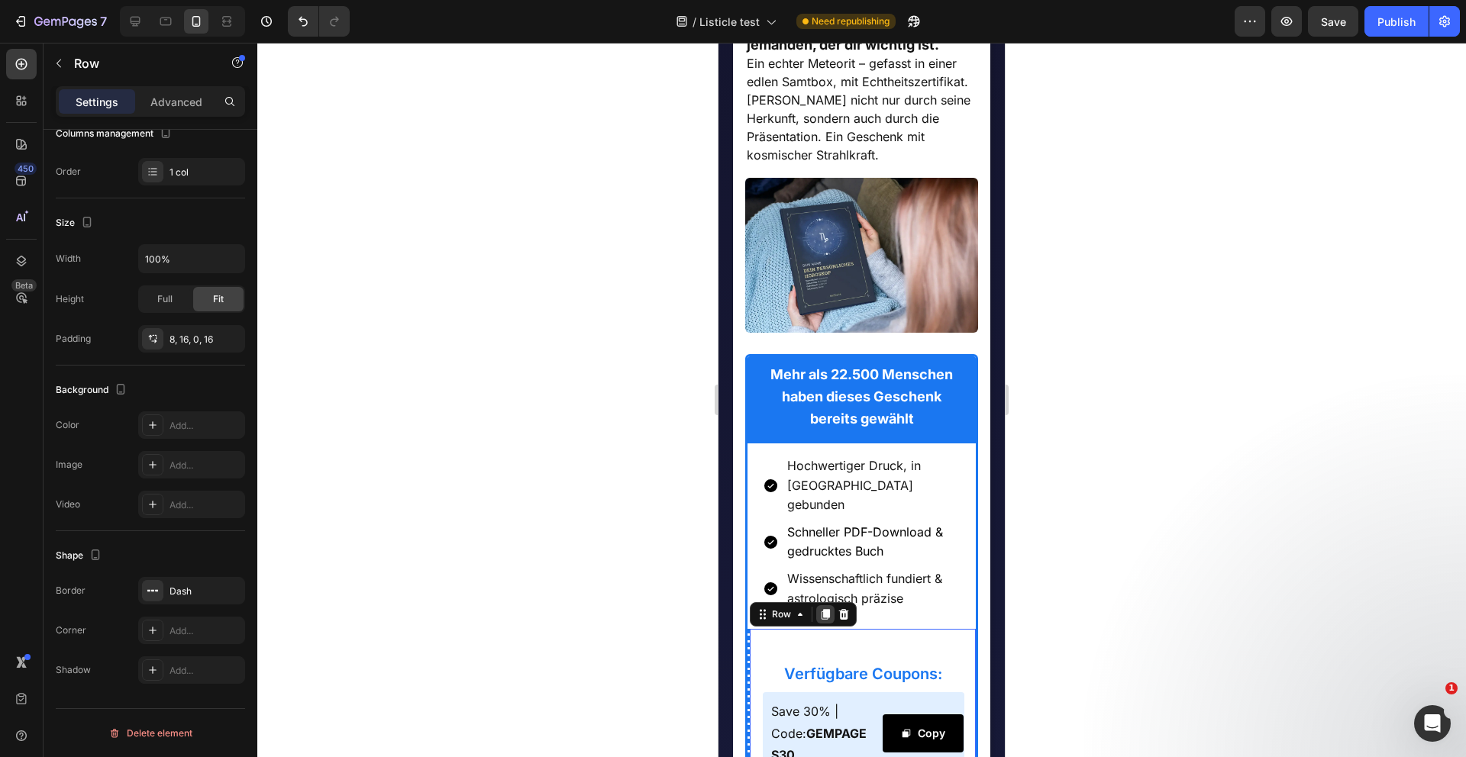
click at [823, 609] on icon at bounding box center [825, 614] width 8 height 11
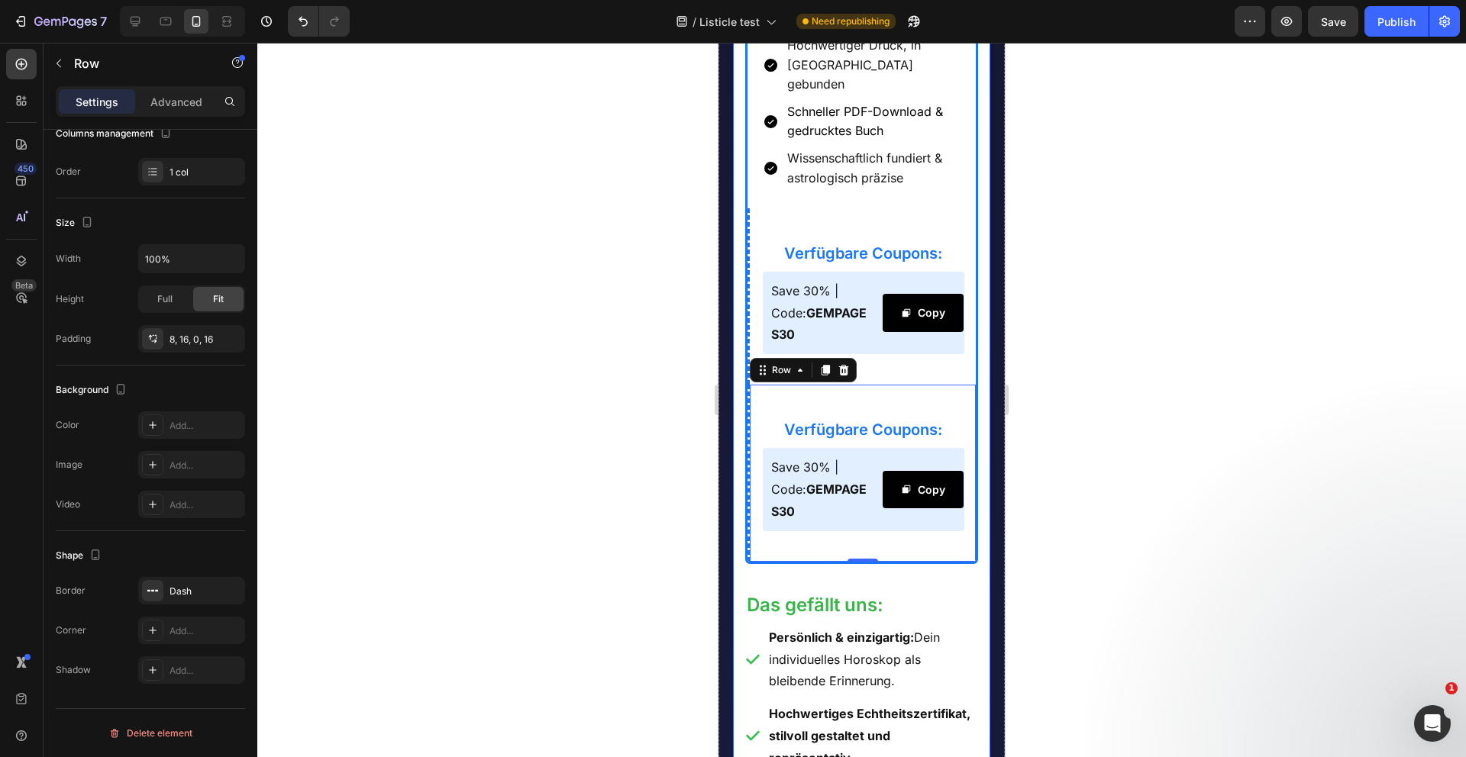
scroll to position [3891, 0]
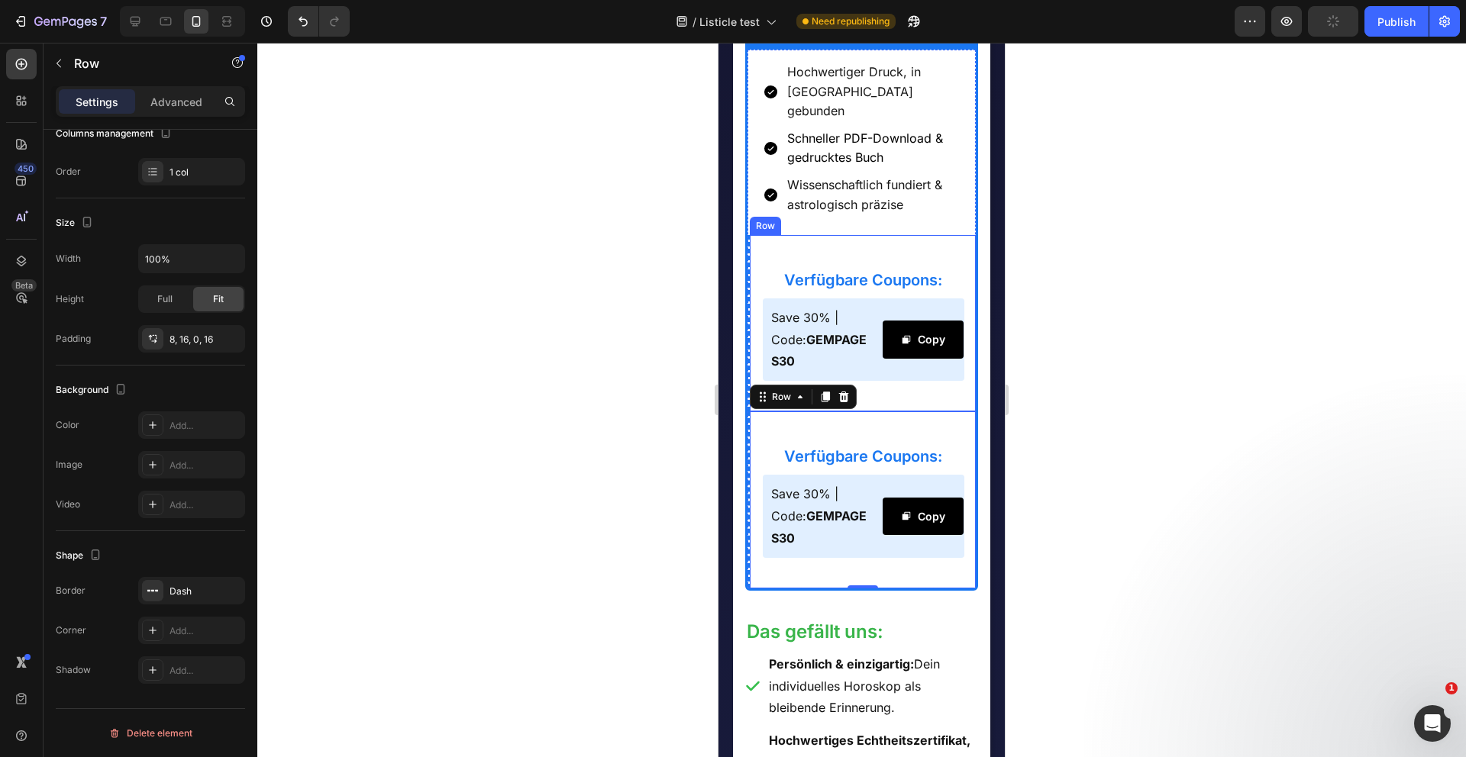
click at [758, 348] on div "Verfügbare Coupons: Heading Save 30% | Code: GEMPAGES30 Text Block Copy Copy Co…" at bounding box center [861, 323] width 229 height 176
click at [186, 105] on p "Advanced" at bounding box center [176, 102] width 52 height 16
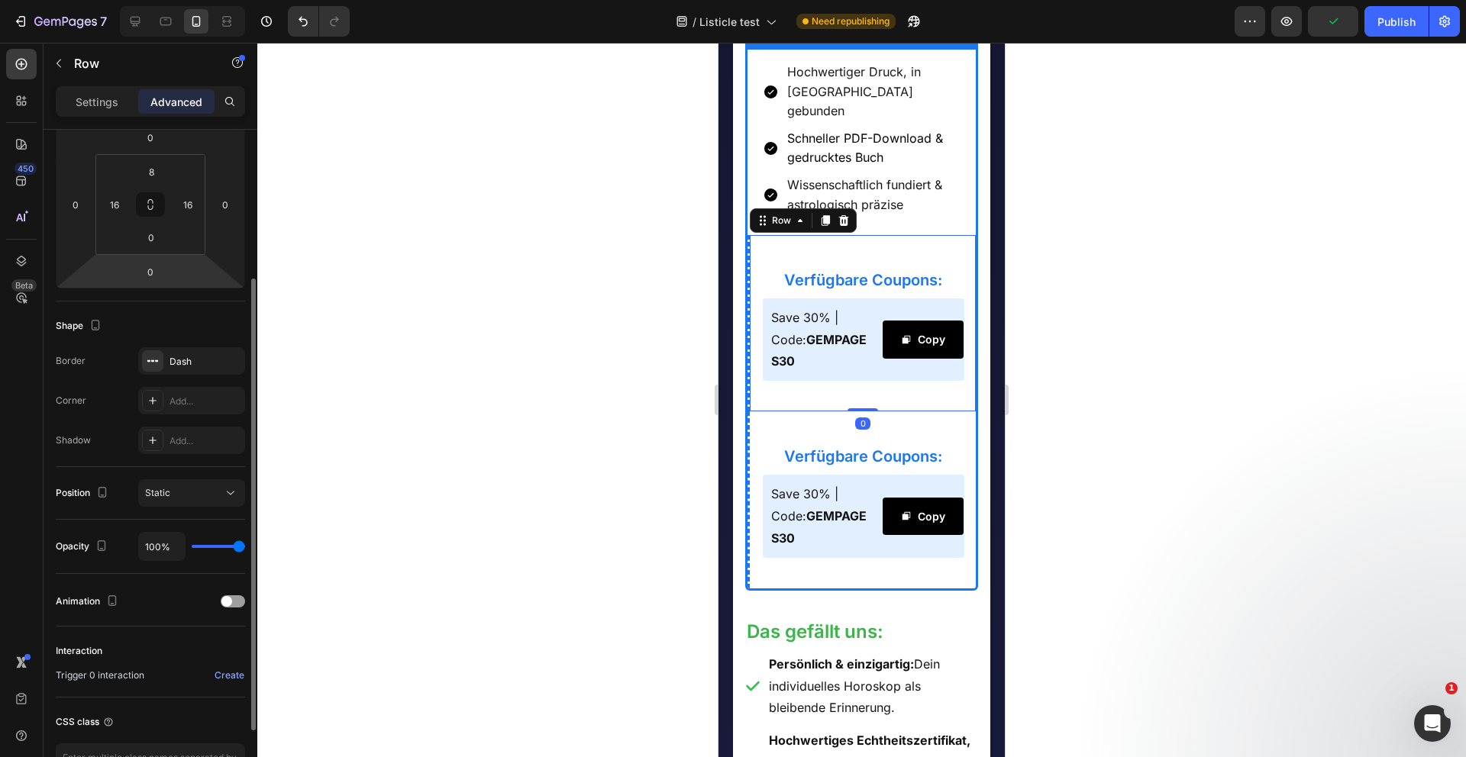
scroll to position [0, 0]
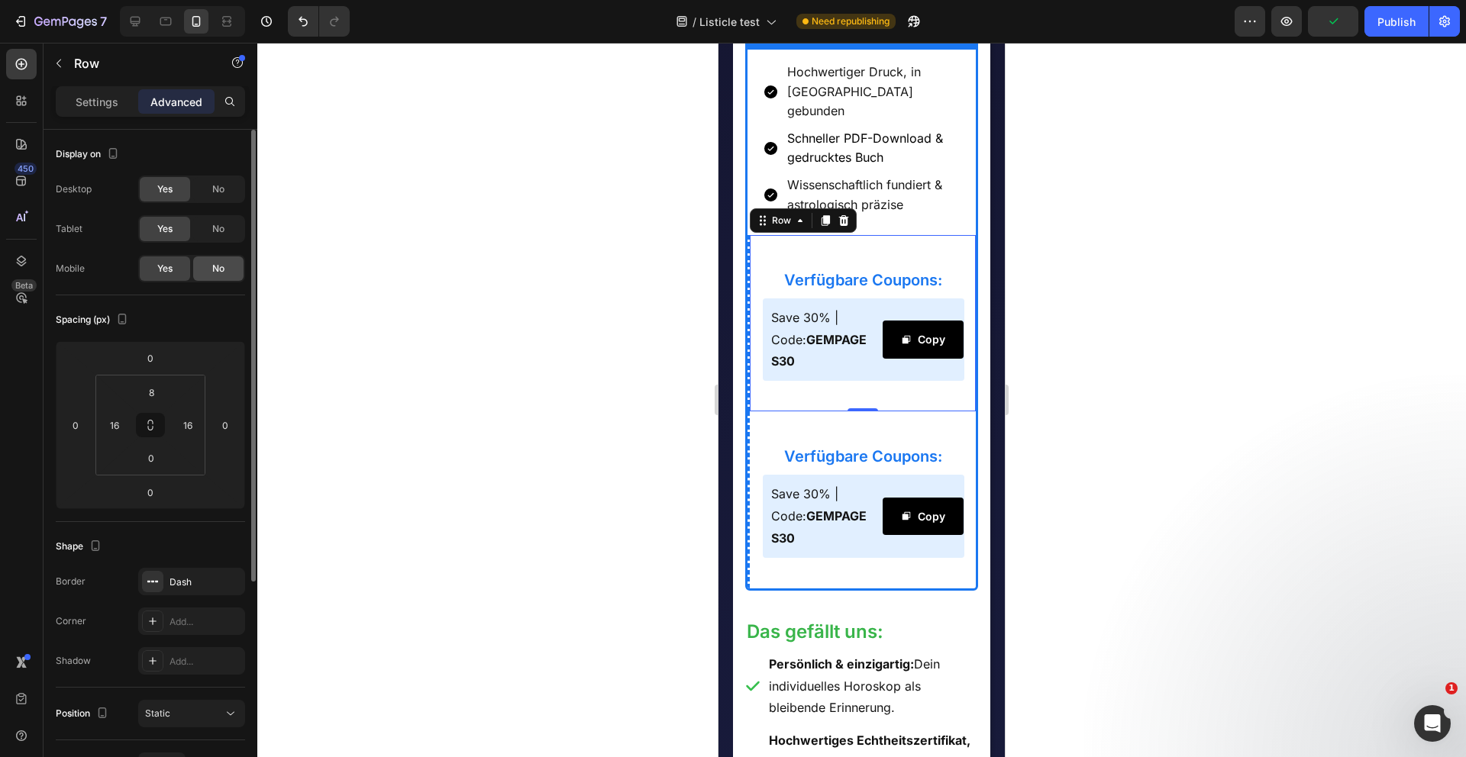
click at [218, 263] on span "No" at bounding box center [218, 269] width 12 height 14
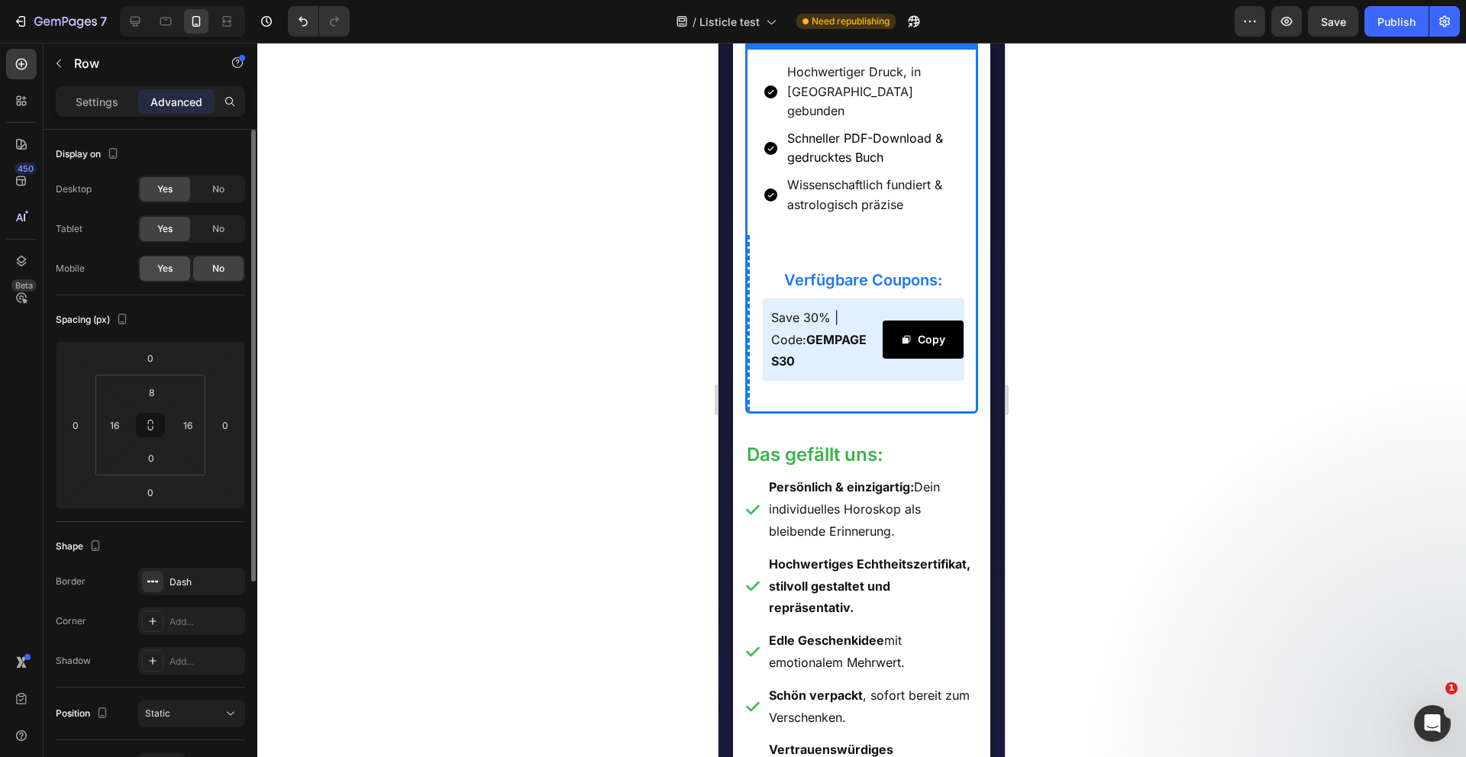
click at [165, 271] on span "Yes" at bounding box center [164, 269] width 15 height 14
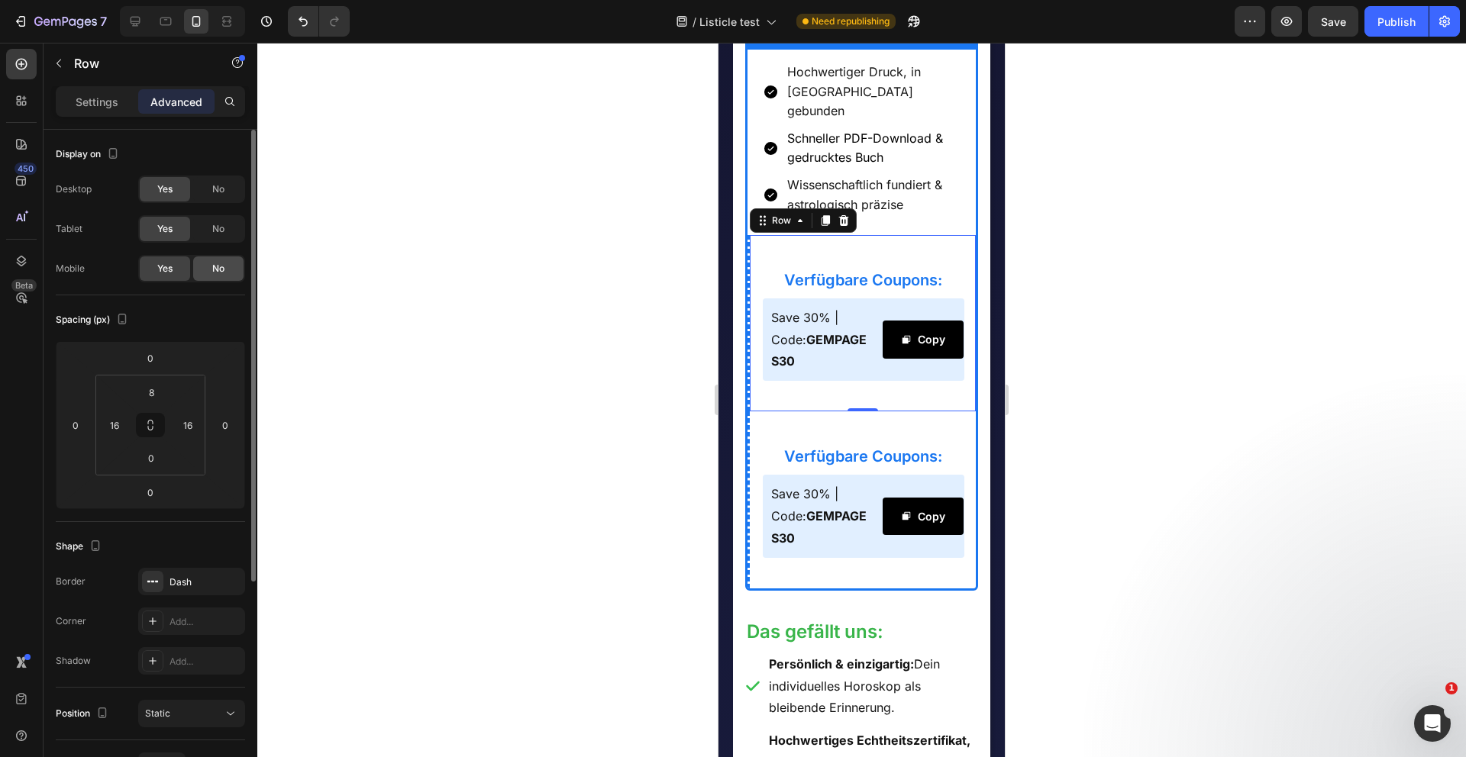
click at [225, 272] on div "No" at bounding box center [218, 269] width 50 height 24
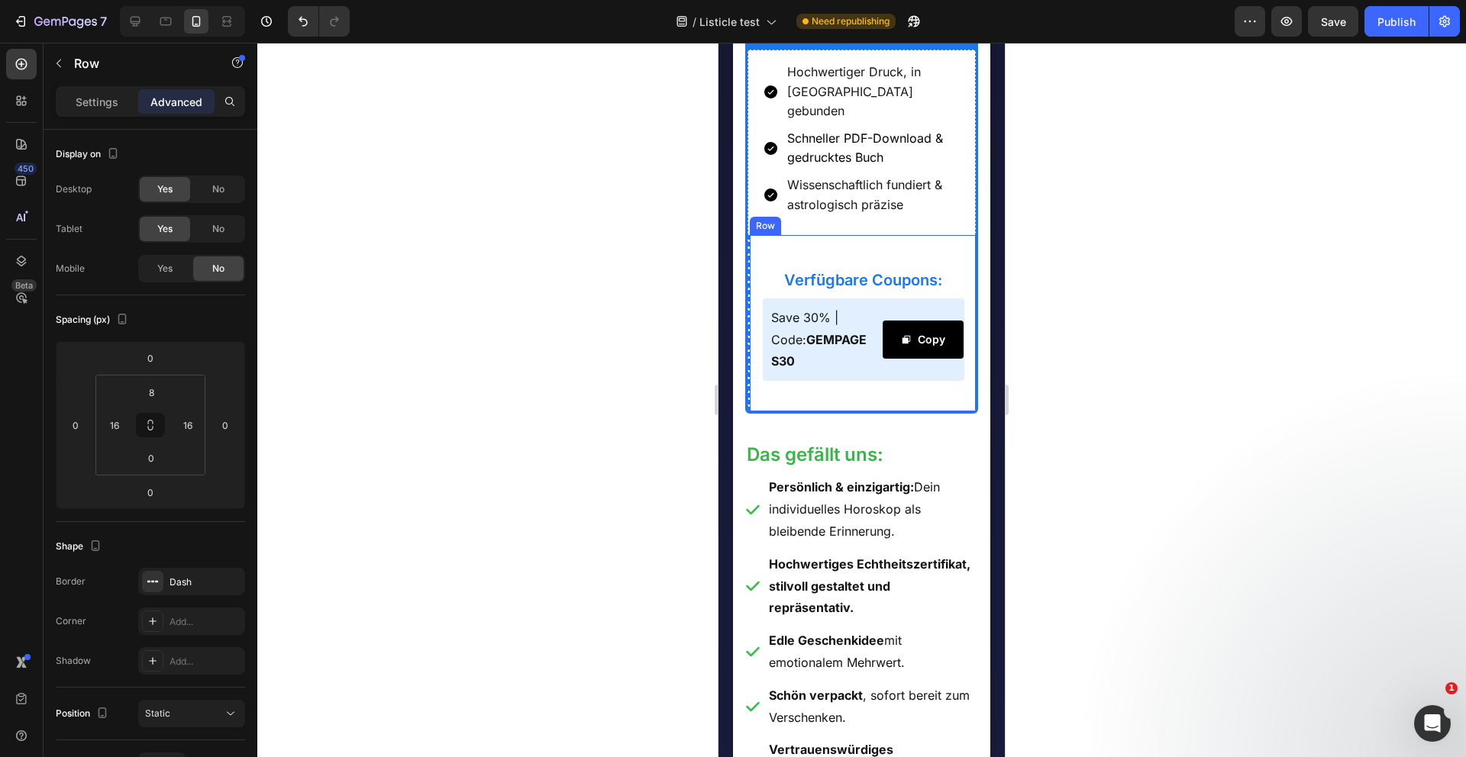
click at [773, 386] on div "Verfügbare Coupons: Heading Save 30% | Code: GEMPAGES30 Text Block Copy Copy Co…" at bounding box center [863, 326] width 202 height 170
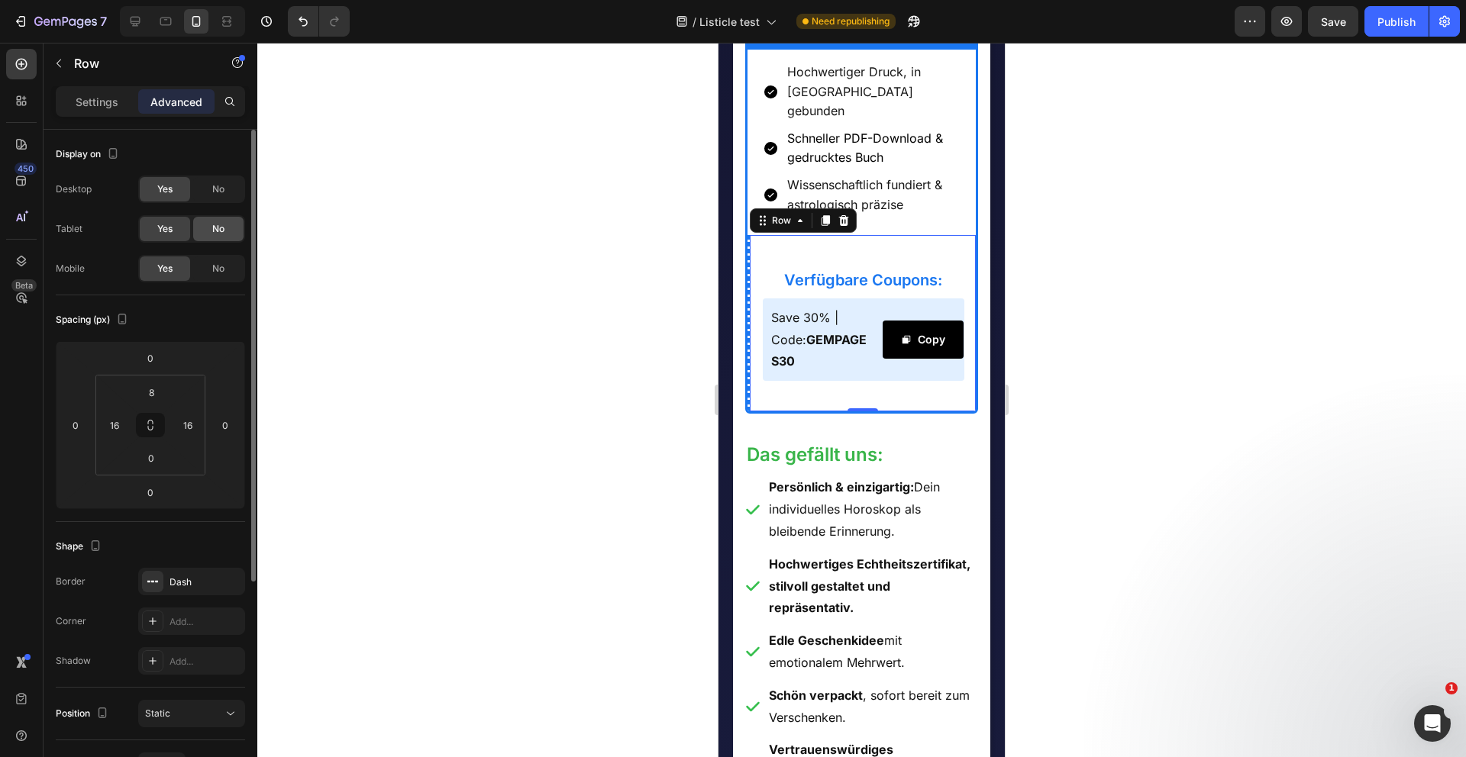
click at [207, 222] on div "No" at bounding box center [218, 229] width 50 height 24
click at [207, 182] on div "No" at bounding box center [218, 189] width 50 height 24
click at [97, 95] on p "Settings" at bounding box center [97, 102] width 43 height 16
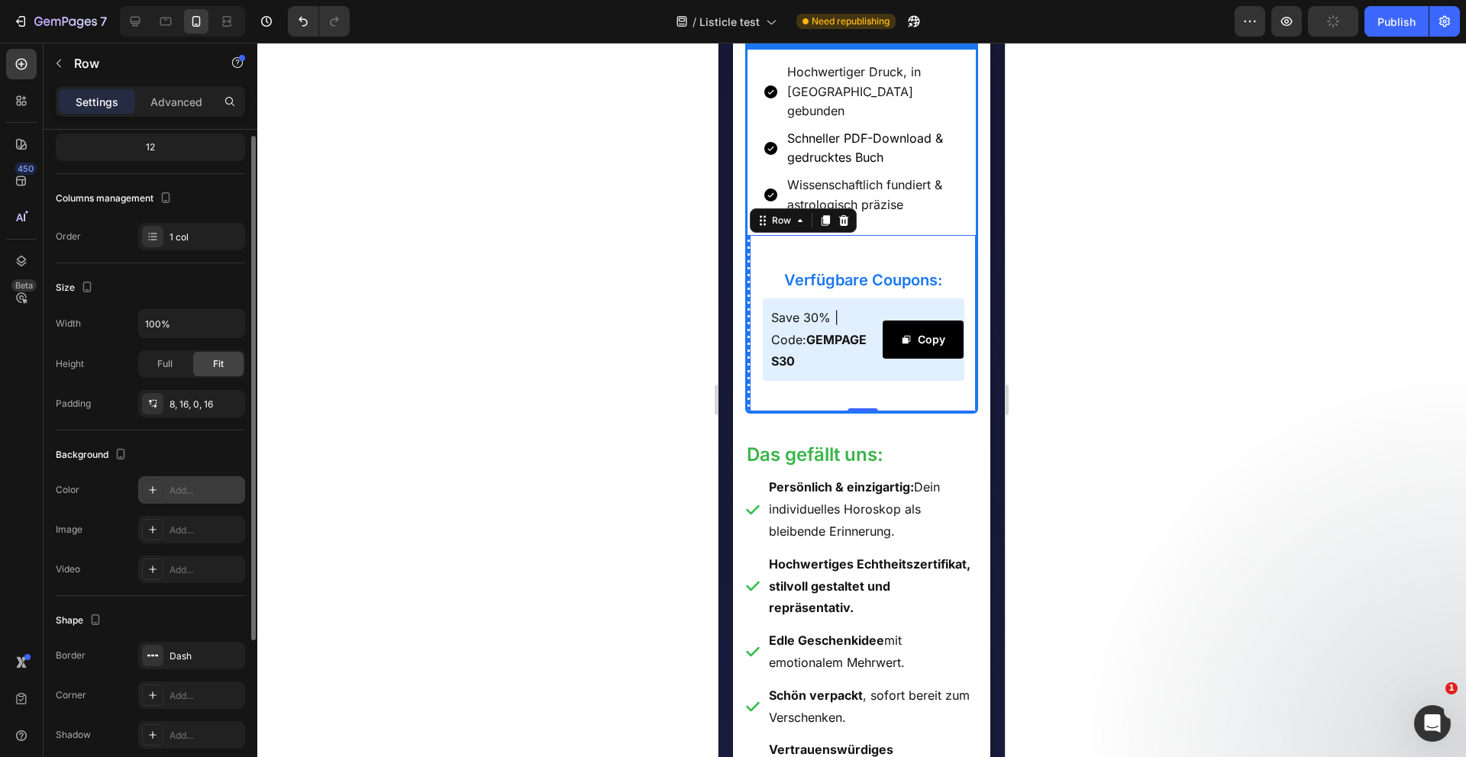
scroll to position [221, 0]
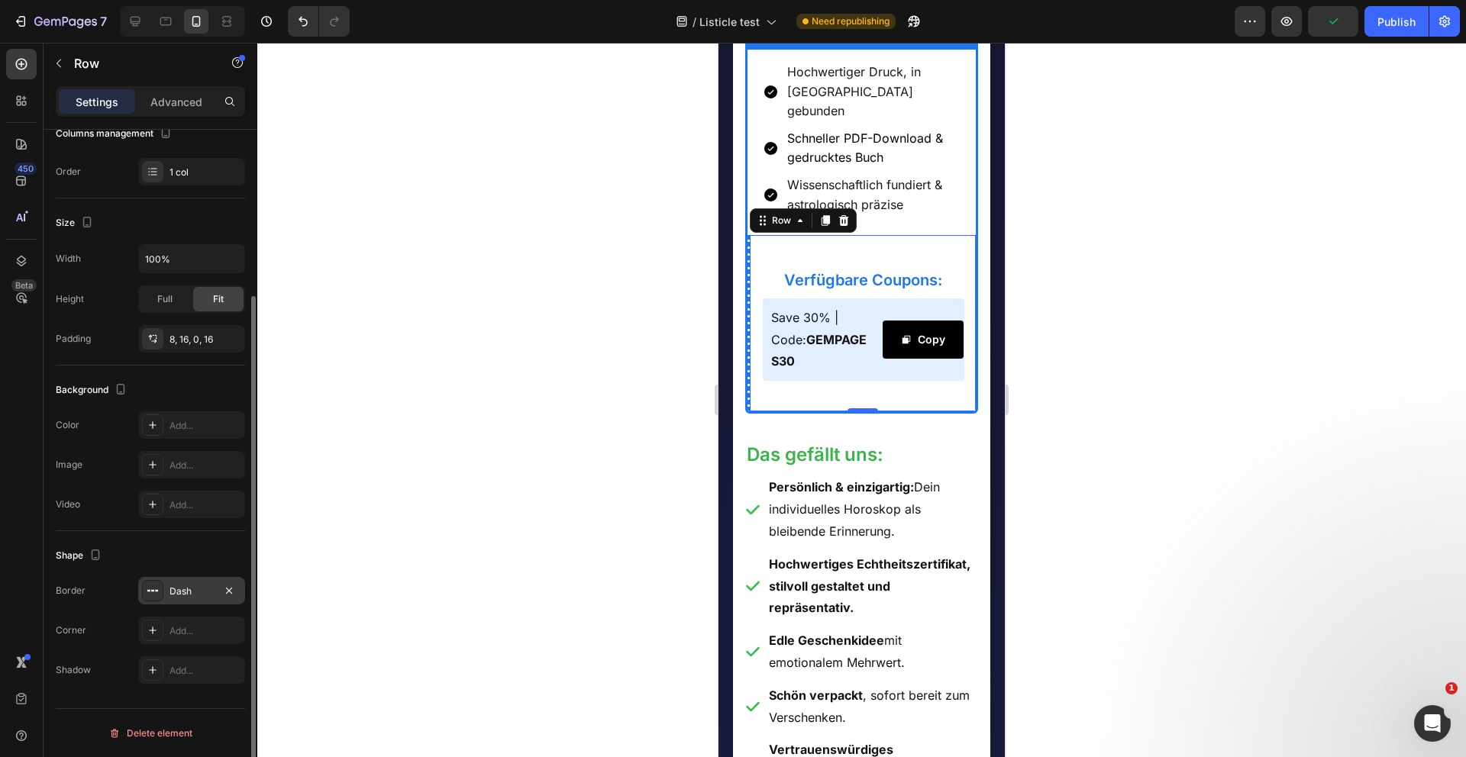
click at [185, 580] on div "Dash" at bounding box center [191, 590] width 107 height 27
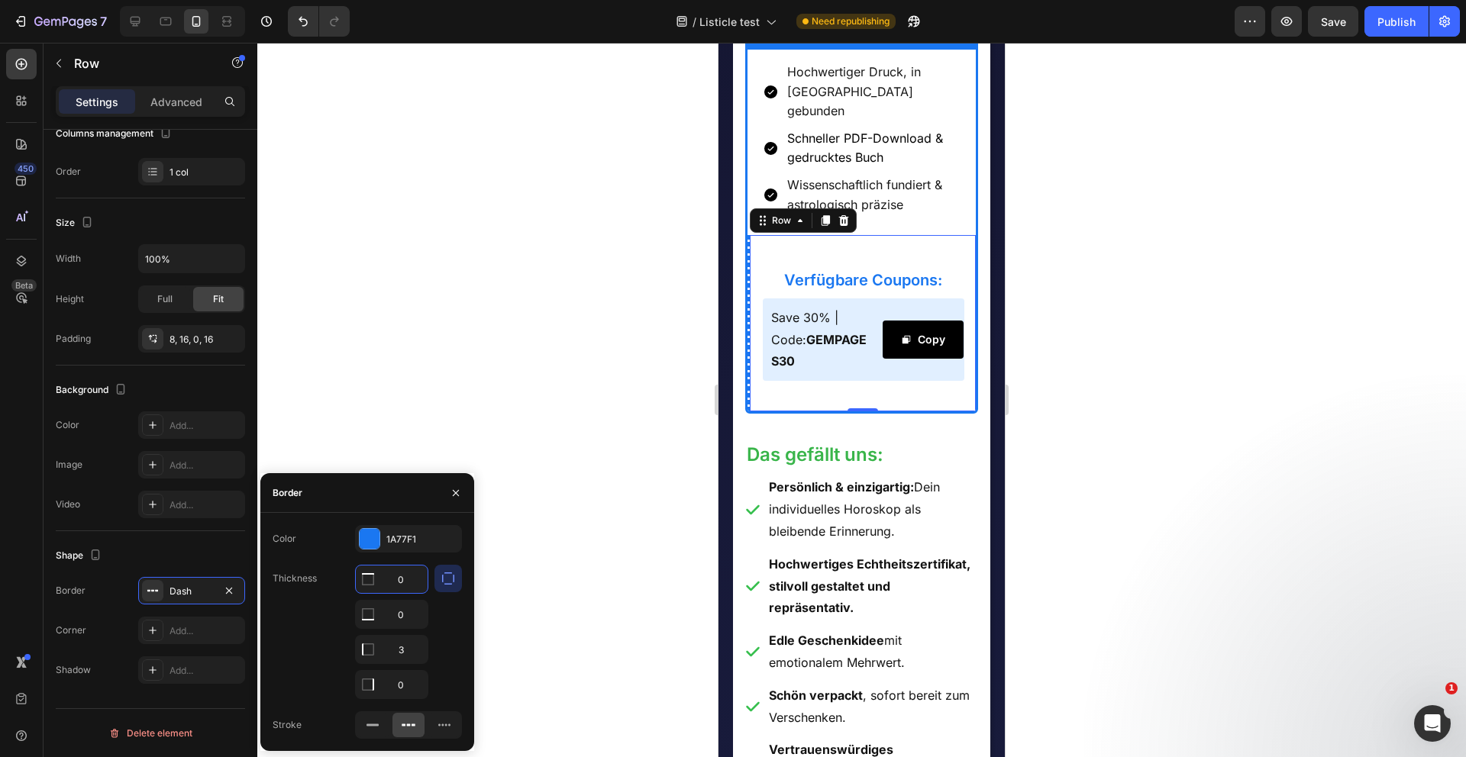
click at [407, 588] on input "0" at bounding box center [392, 579] width 72 height 27
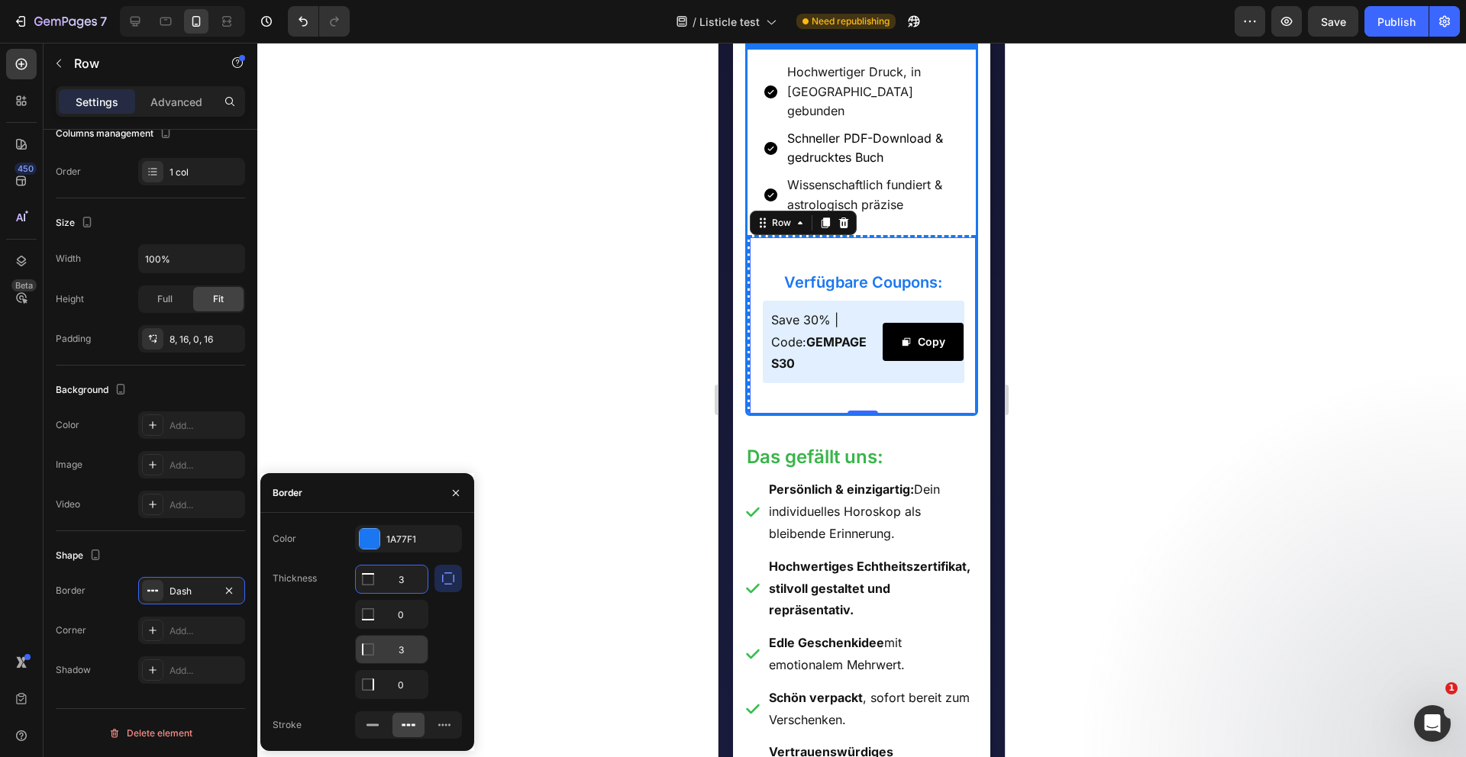
type input "3"
click at [413, 628] on input "3" at bounding box center [392, 614] width 72 height 27
type input "0"
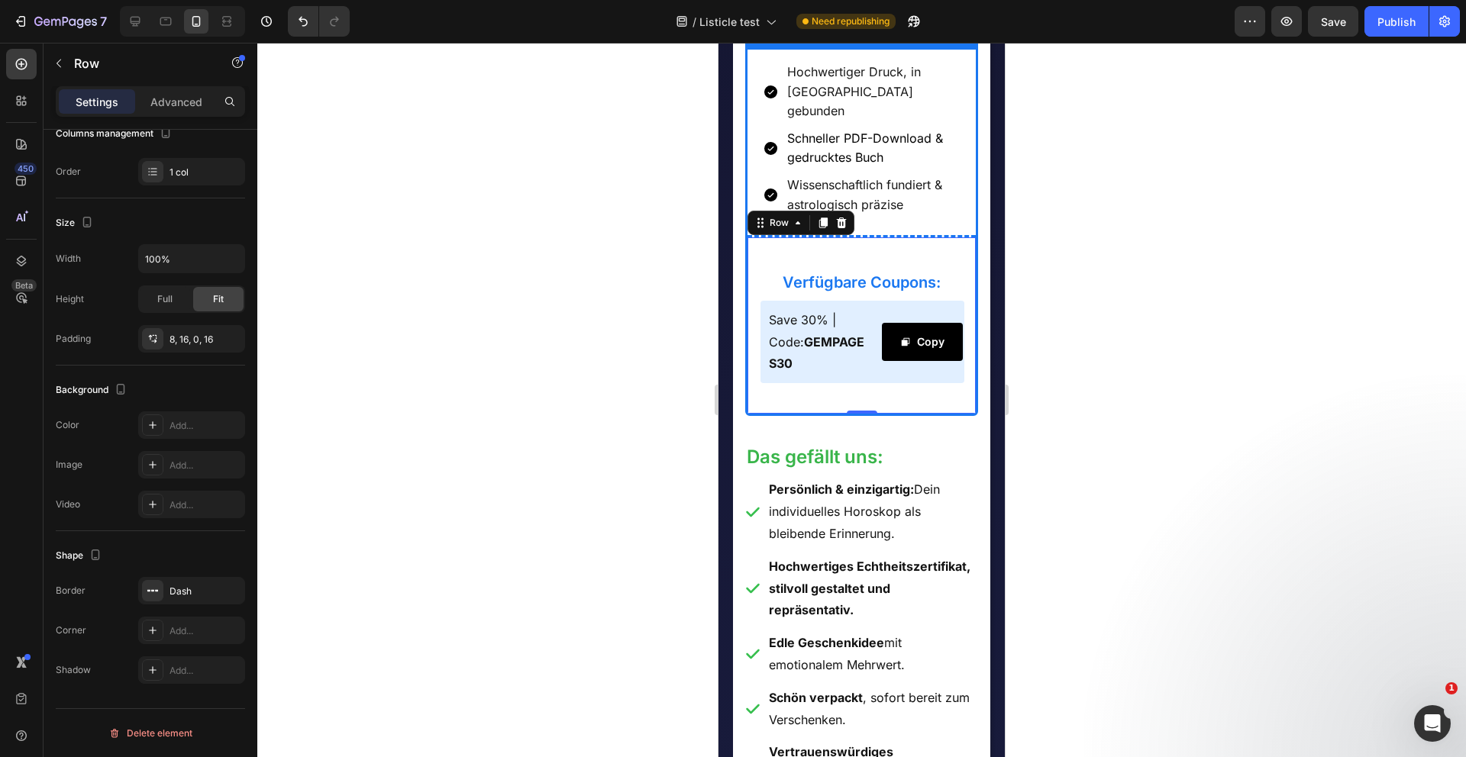
click at [678, 497] on div at bounding box center [861, 400] width 1208 height 715
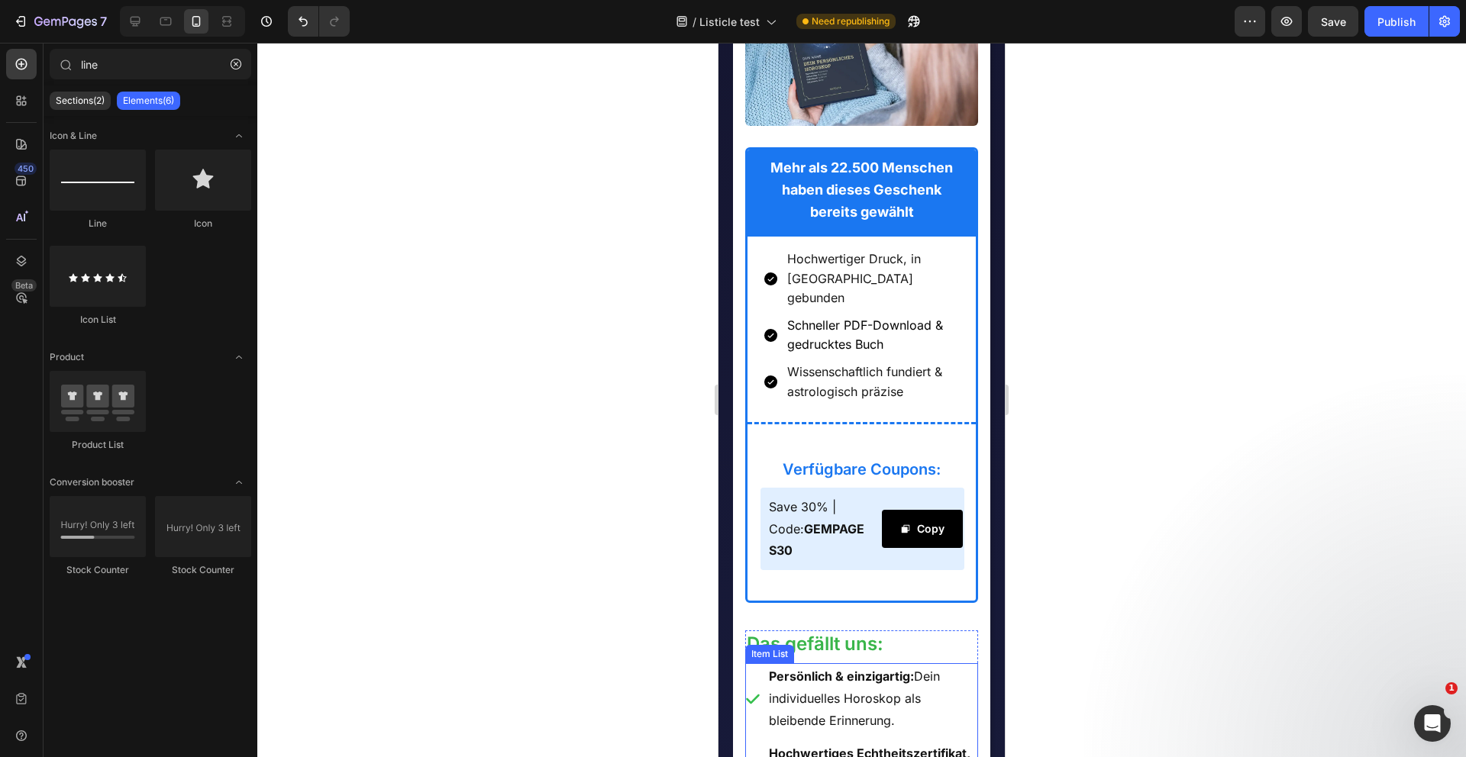
scroll to position [3703, 0]
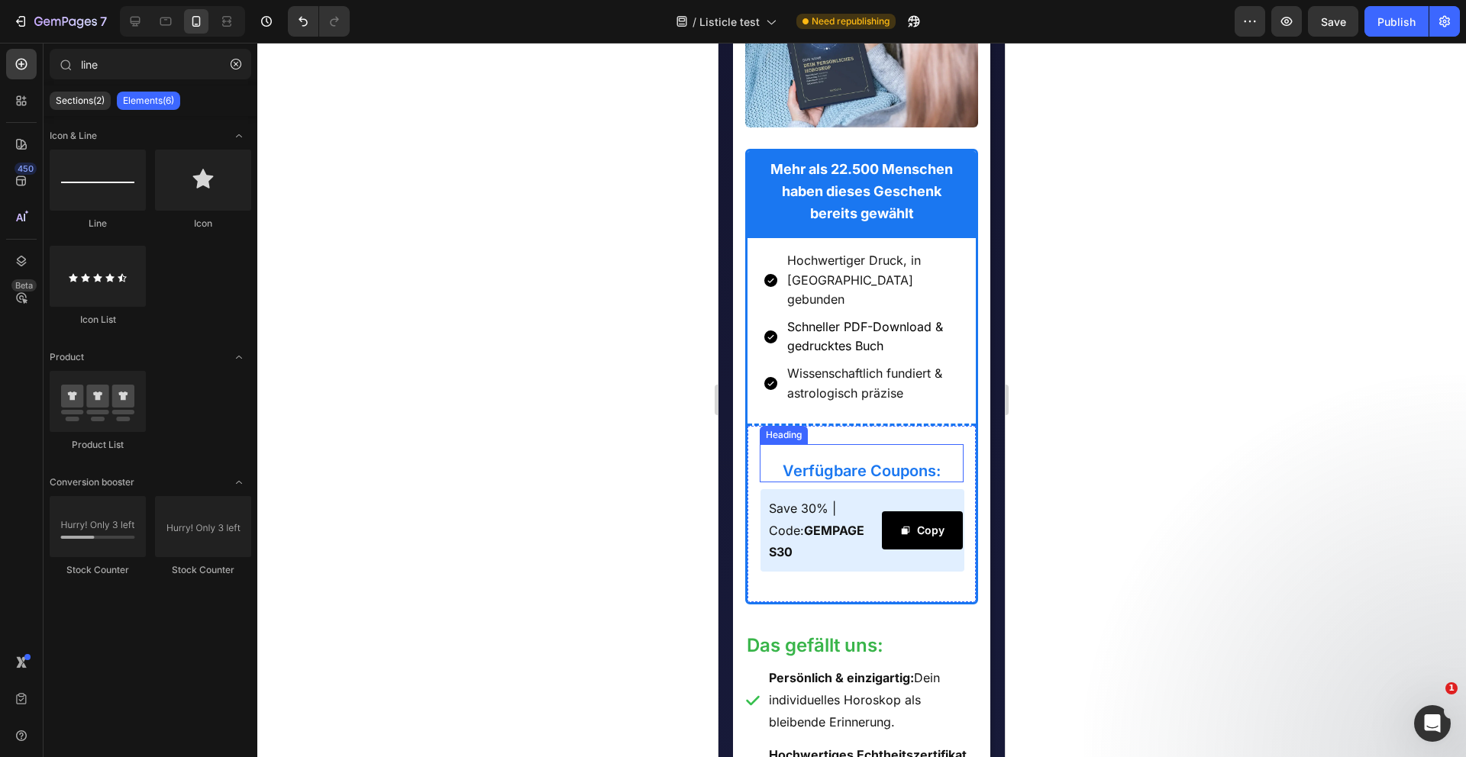
click at [916, 444] on div "Verfügbare Coupons: Heading" at bounding box center [862, 463] width 205 height 38
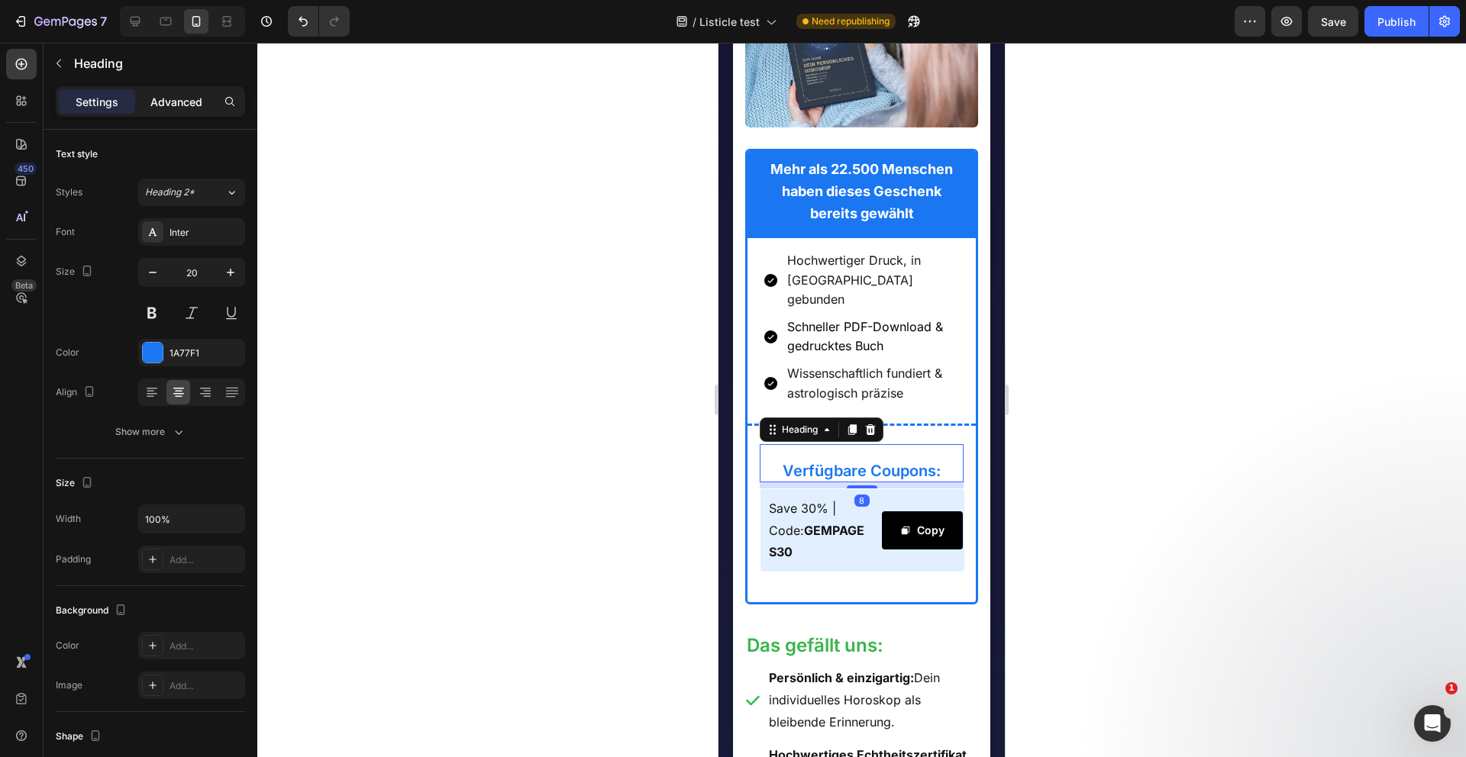
click at [181, 91] on div "Advanced" at bounding box center [176, 101] width 76 height 24
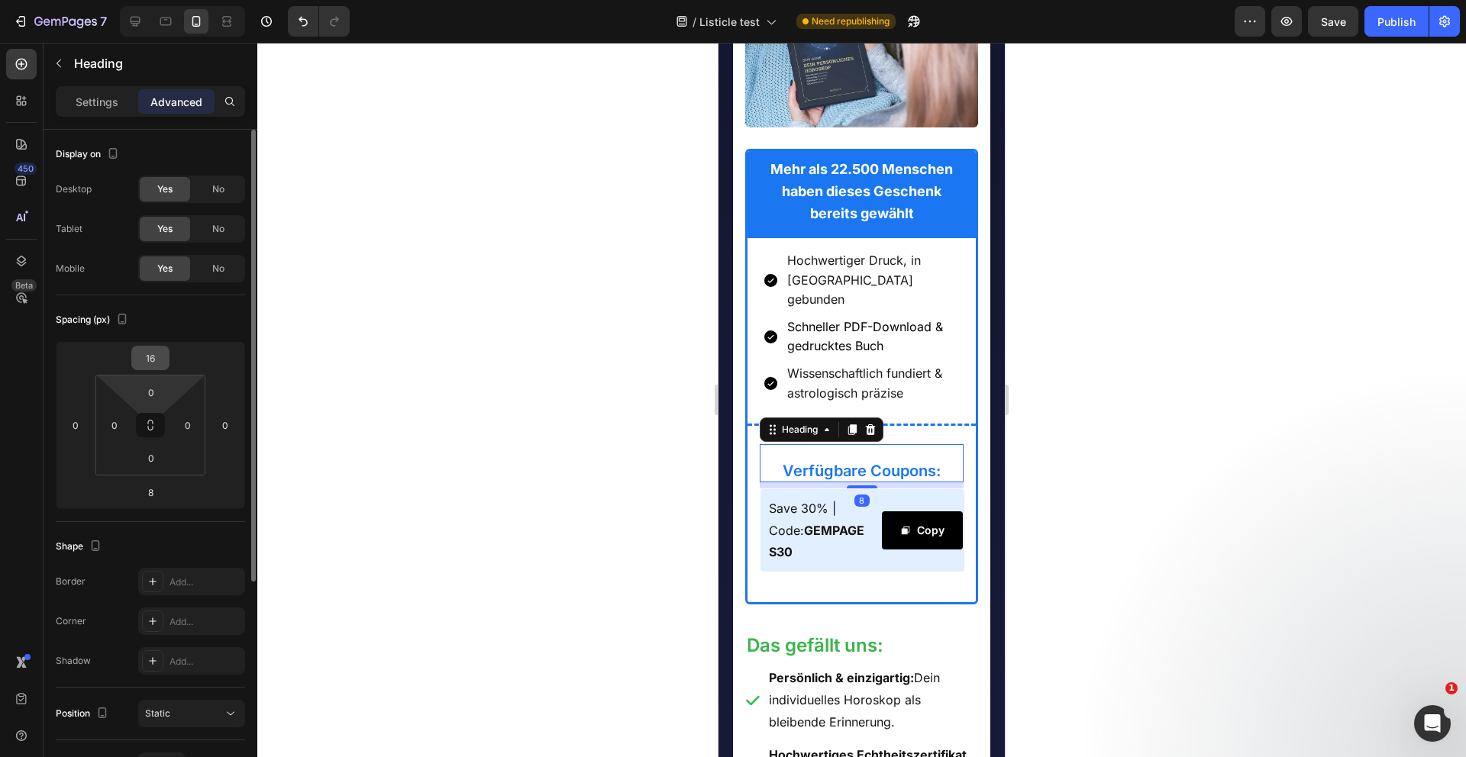
click at [155, 359] on input "16" at bounding box center [150, 358] width 31 height 23
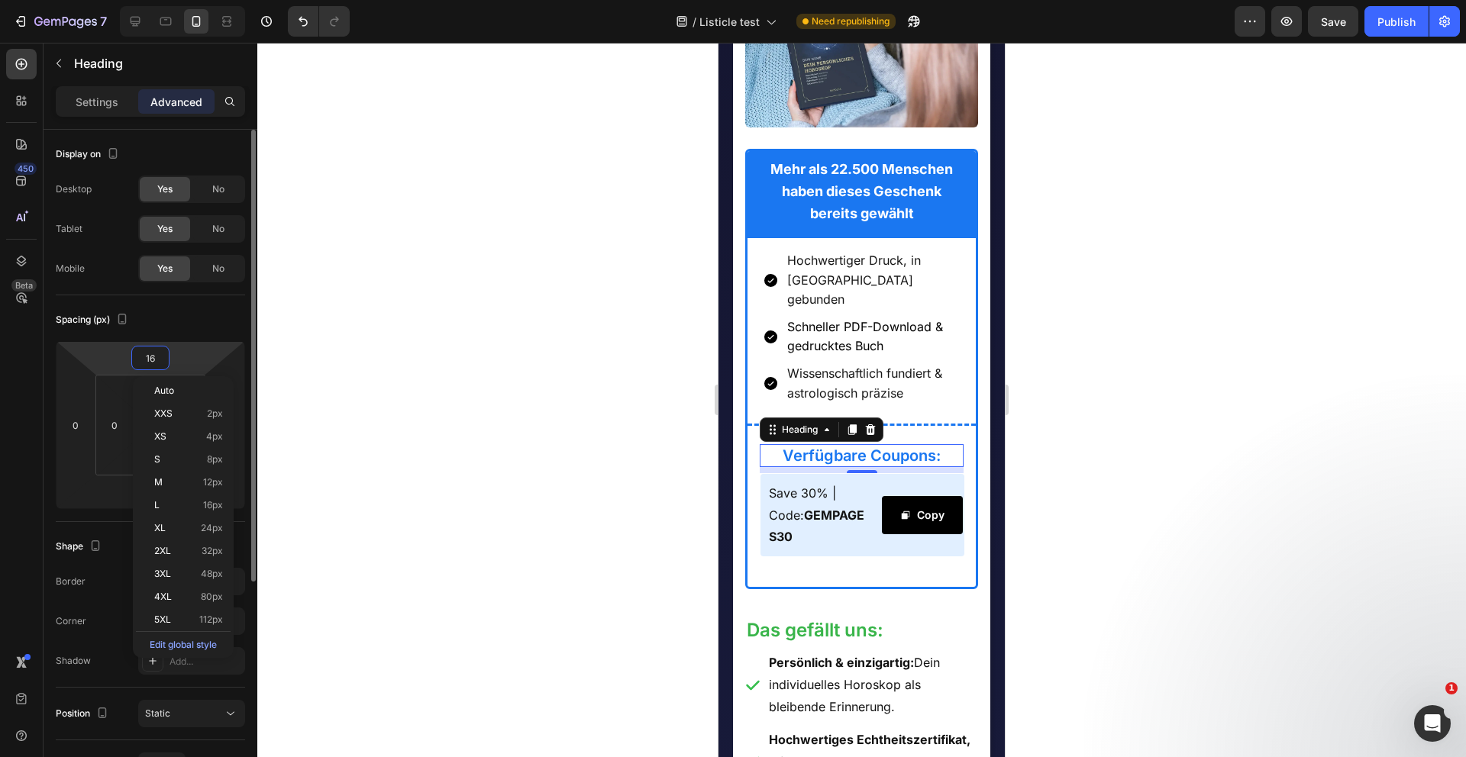
type input "0"
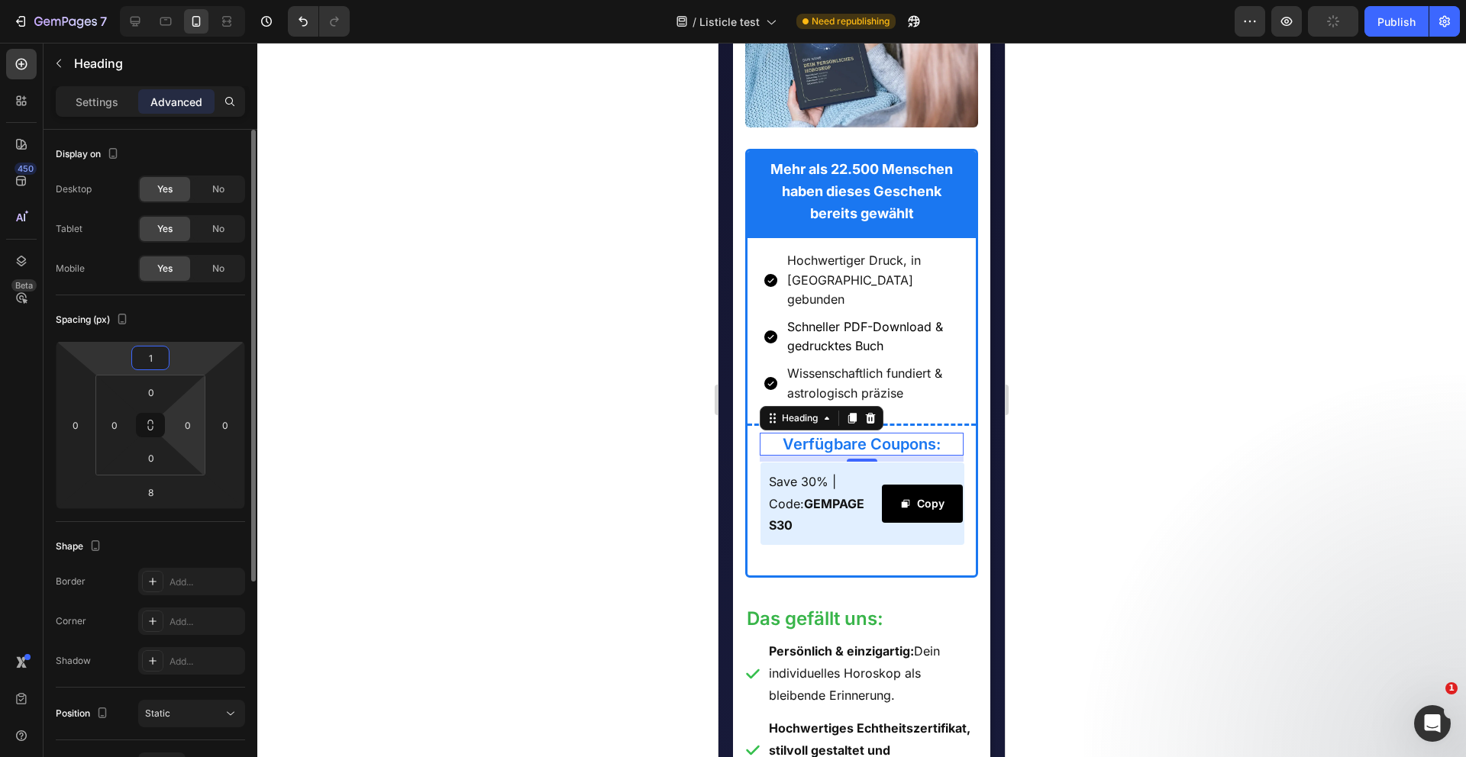
type input "12"
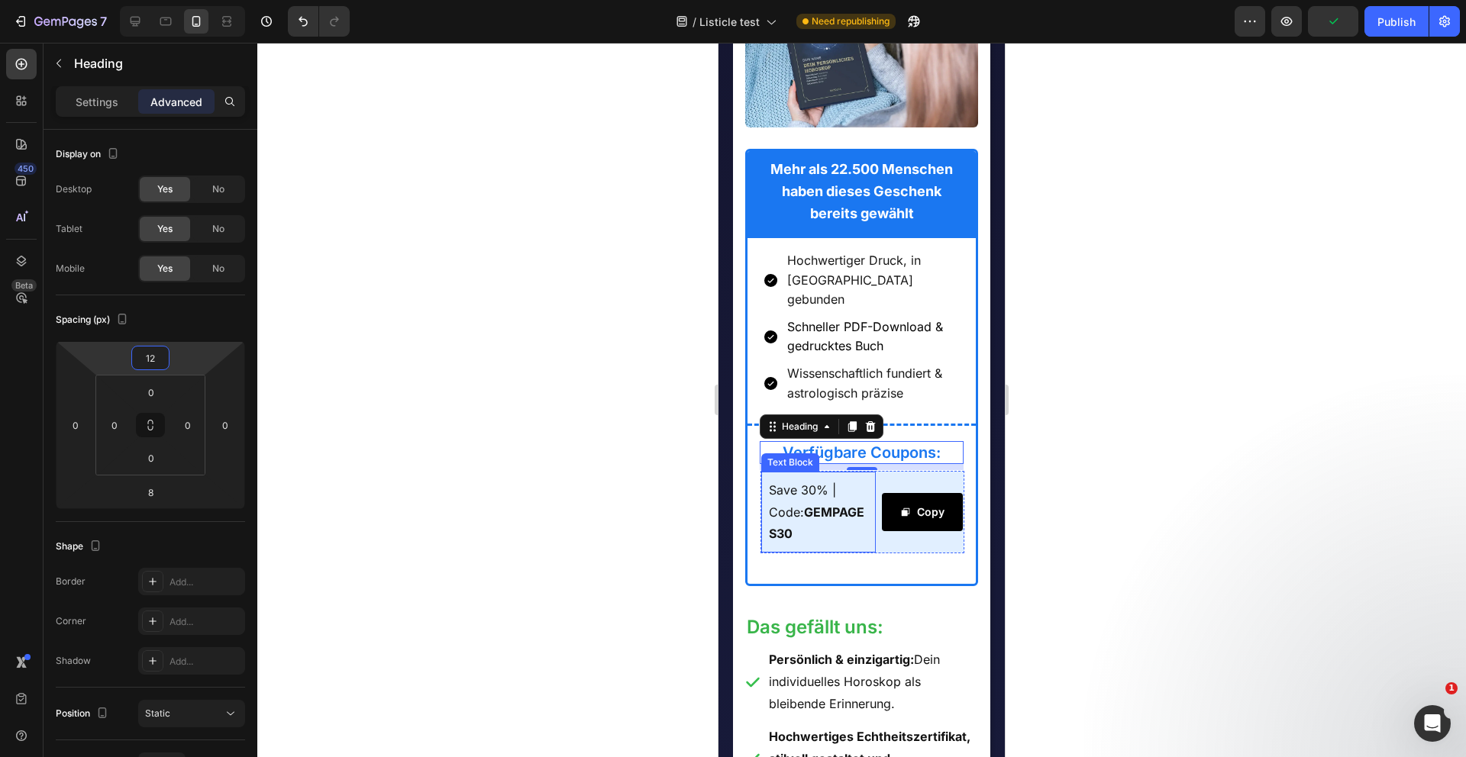
click at [843, 546] on div "Save 30% | Code: GEMPAGES30 Text Block" at bounding box center [818, 512] width 115 height 81
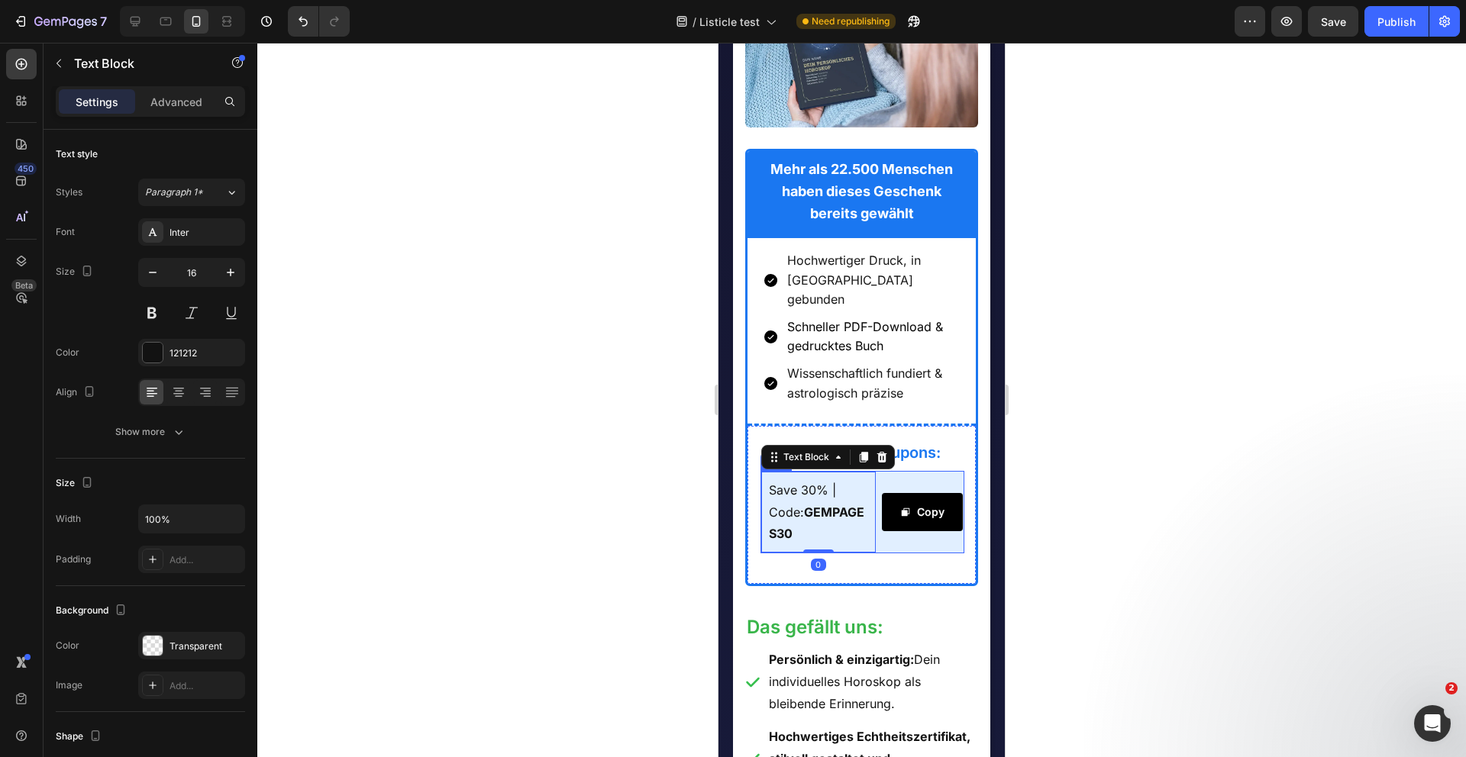
click at [880, 541] on div "Save 30% | Code: GEMPAGES30 Text Block 0 Copy Copy Coupon Code Row" at bounding box center [862, 512] width 205 height 82
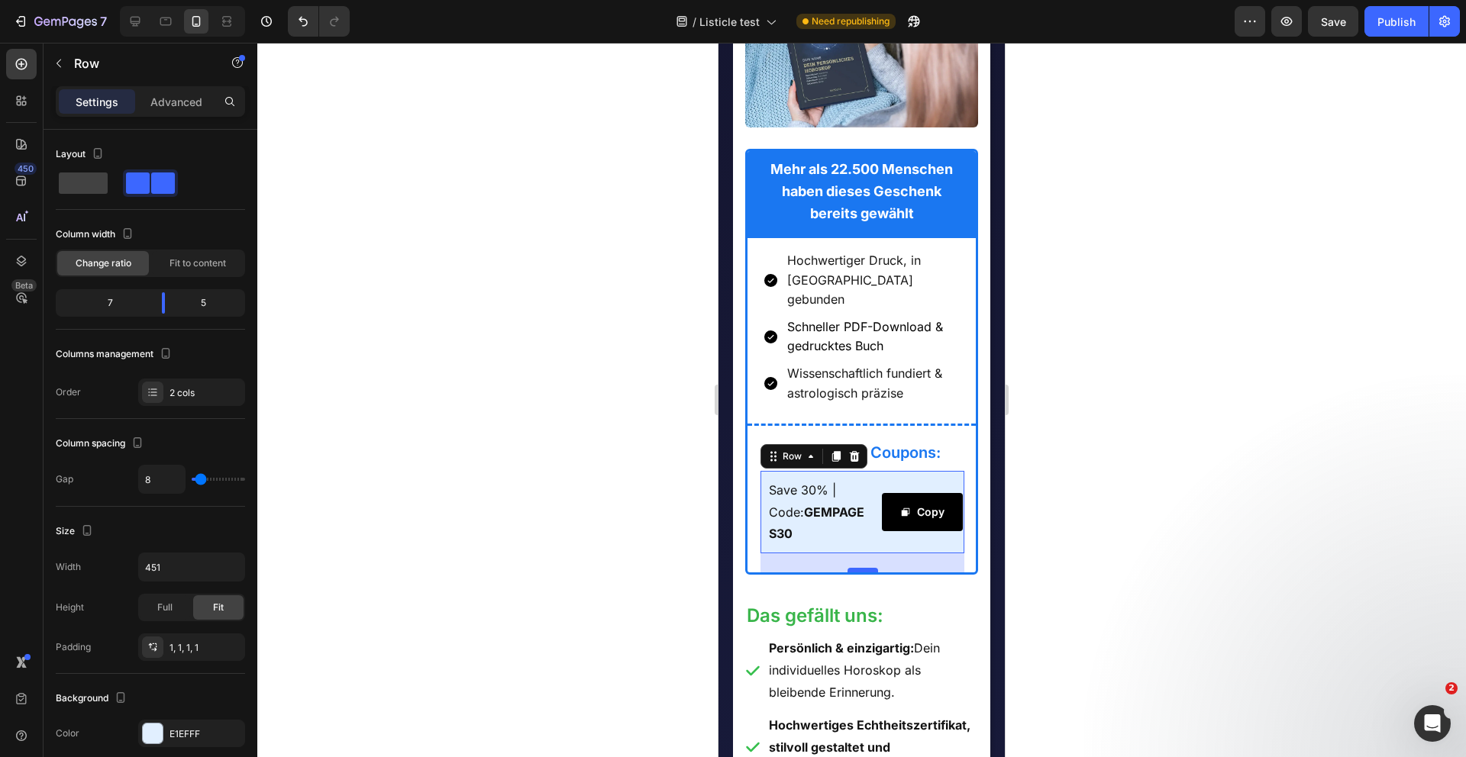
drag, startPoint x: 863, startPoint y: 576, endPoint x: 863, endPoint y: 564, distance: 11.5
click at [863, 568] on div at bounding box center [862, 570] width 31 height 5
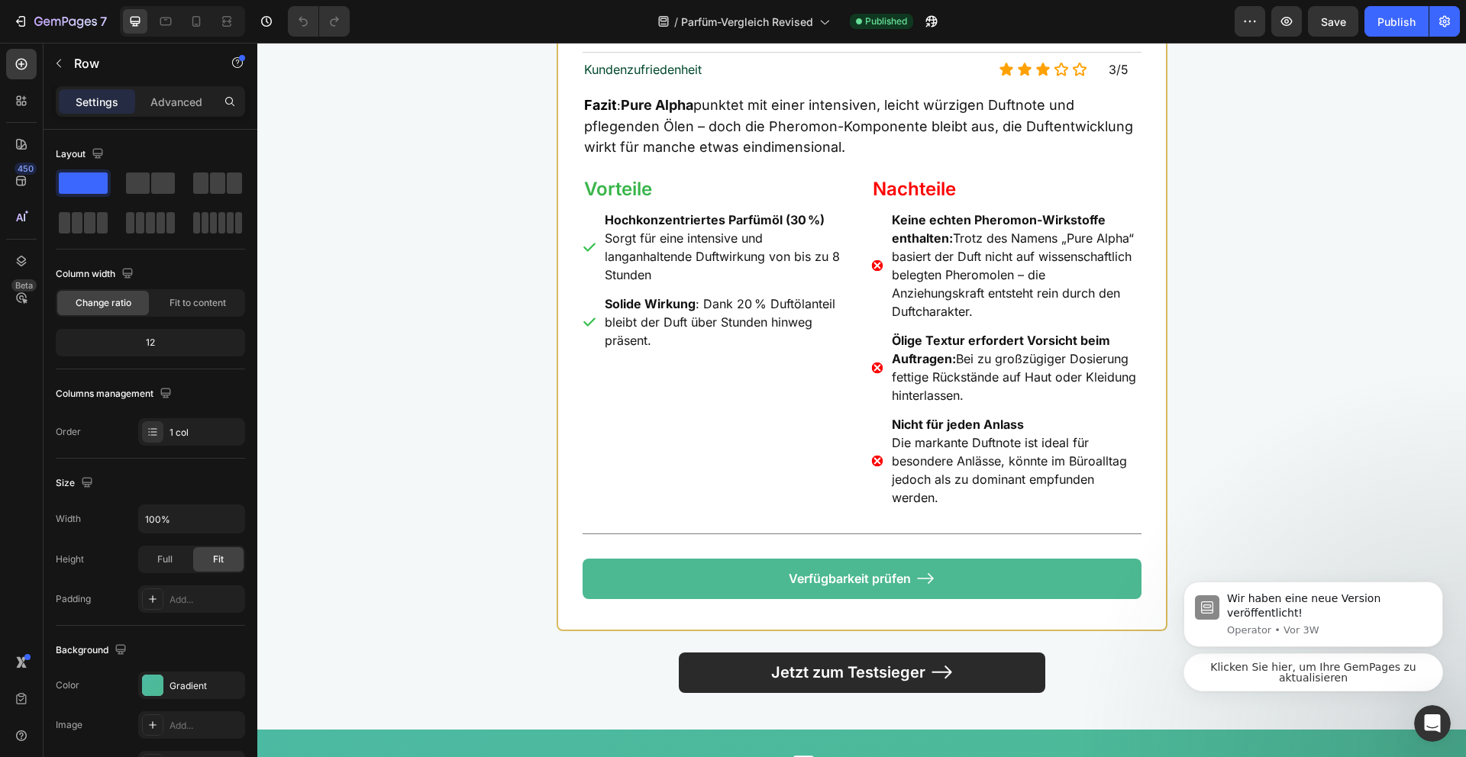
scroll to position [8879, 0]
